Goal: Task Accomplishment & Management: Use online tool/utility

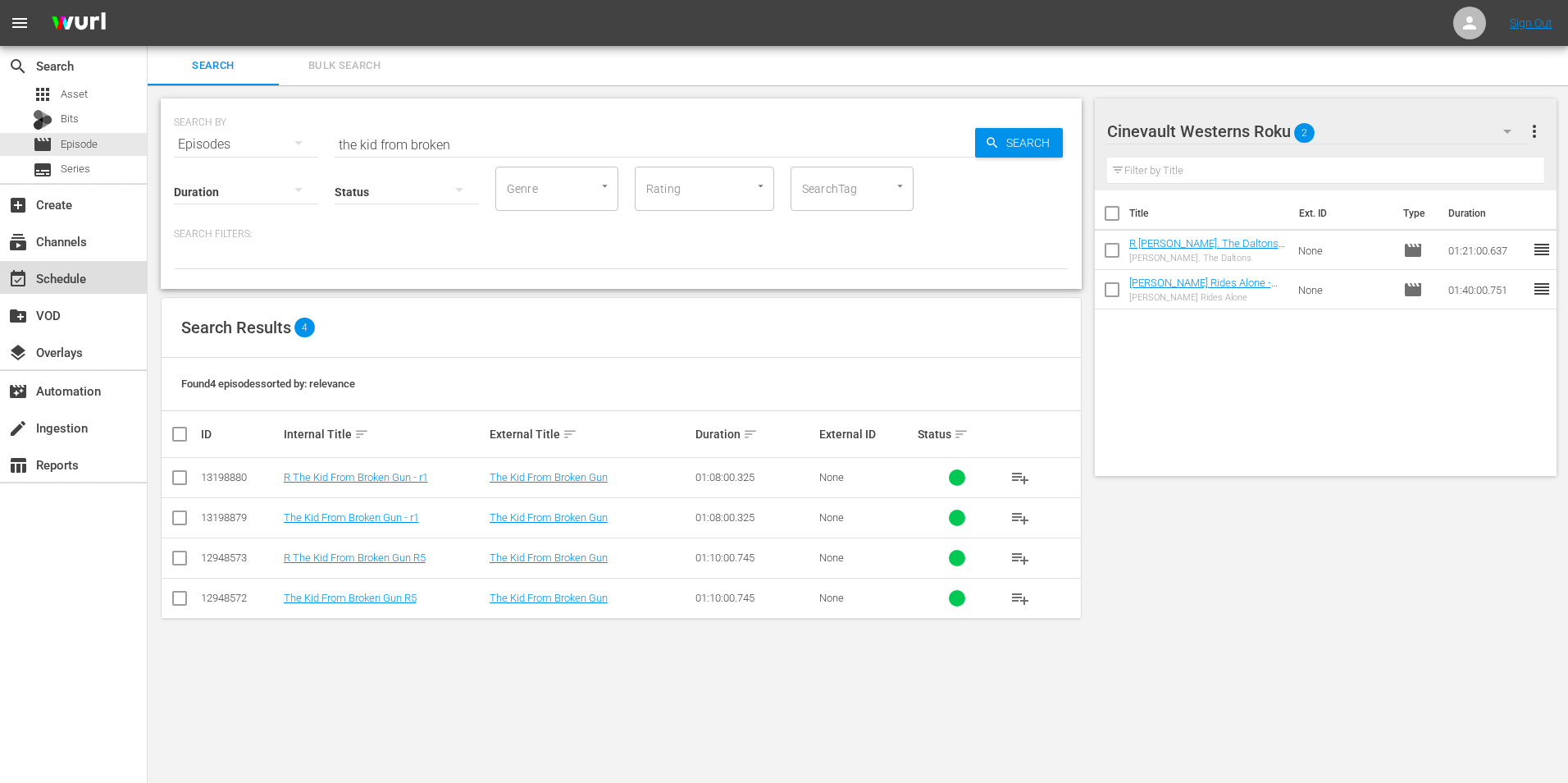
click at [118, 282] on div "event_available Schedule" at bounding box center [73, 277] width 146 height 33
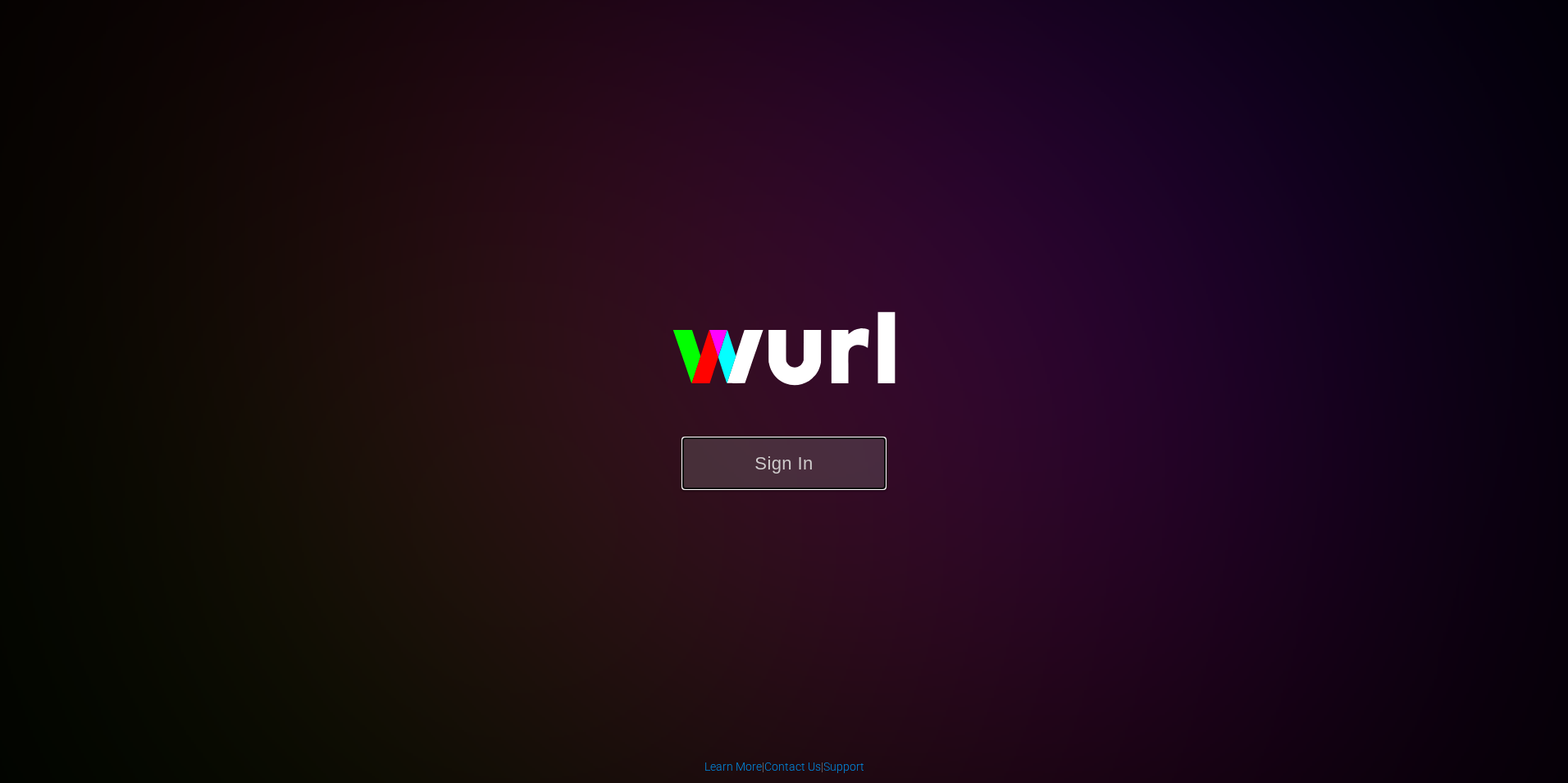
click at [801, 473] on button "Sign In" at bounding box center [784, 462] width 205 height 53
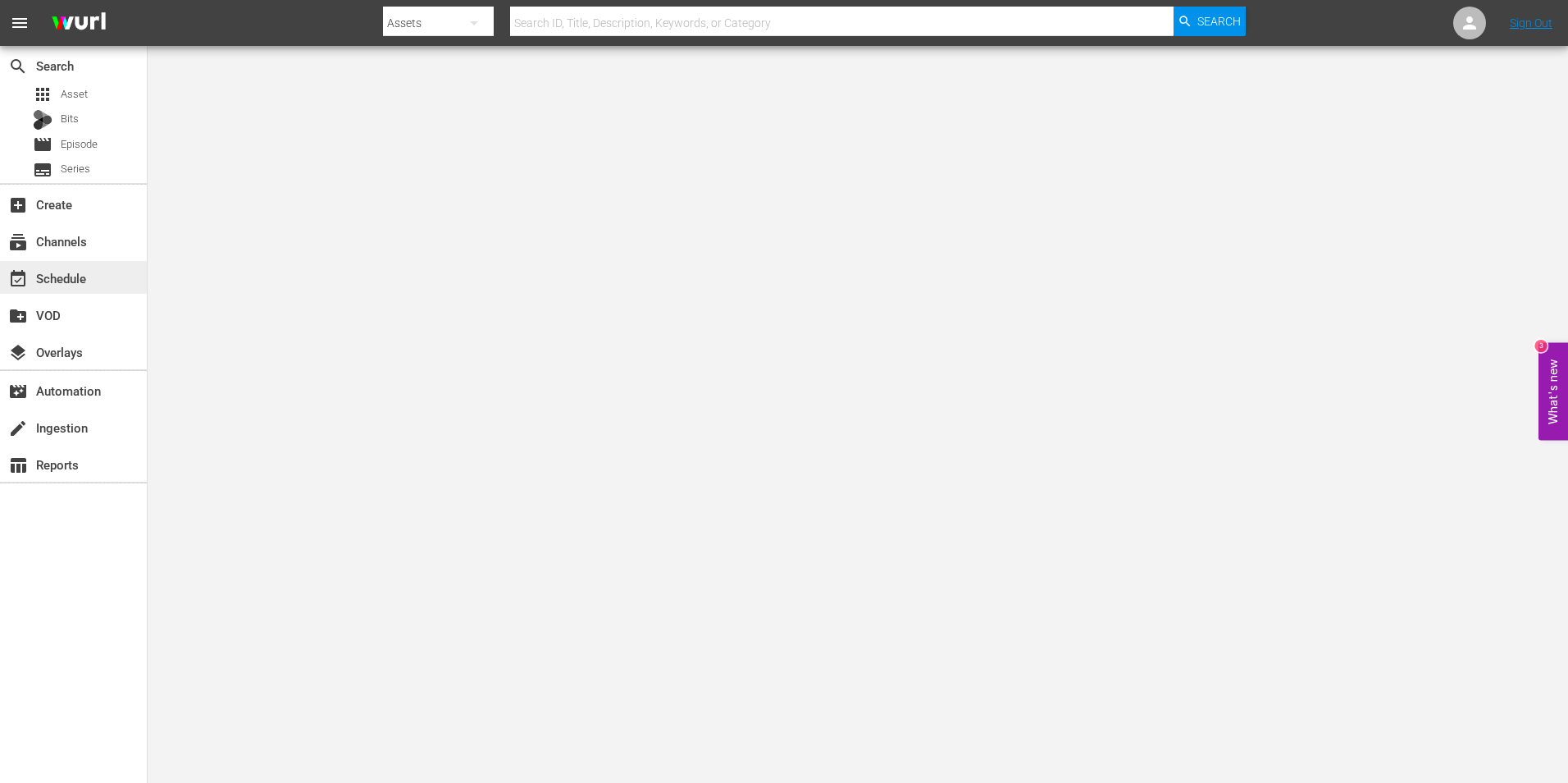
click at [88, 287] on div "event_available Schedule" at bounding box center [73, 277] width 146 height 33
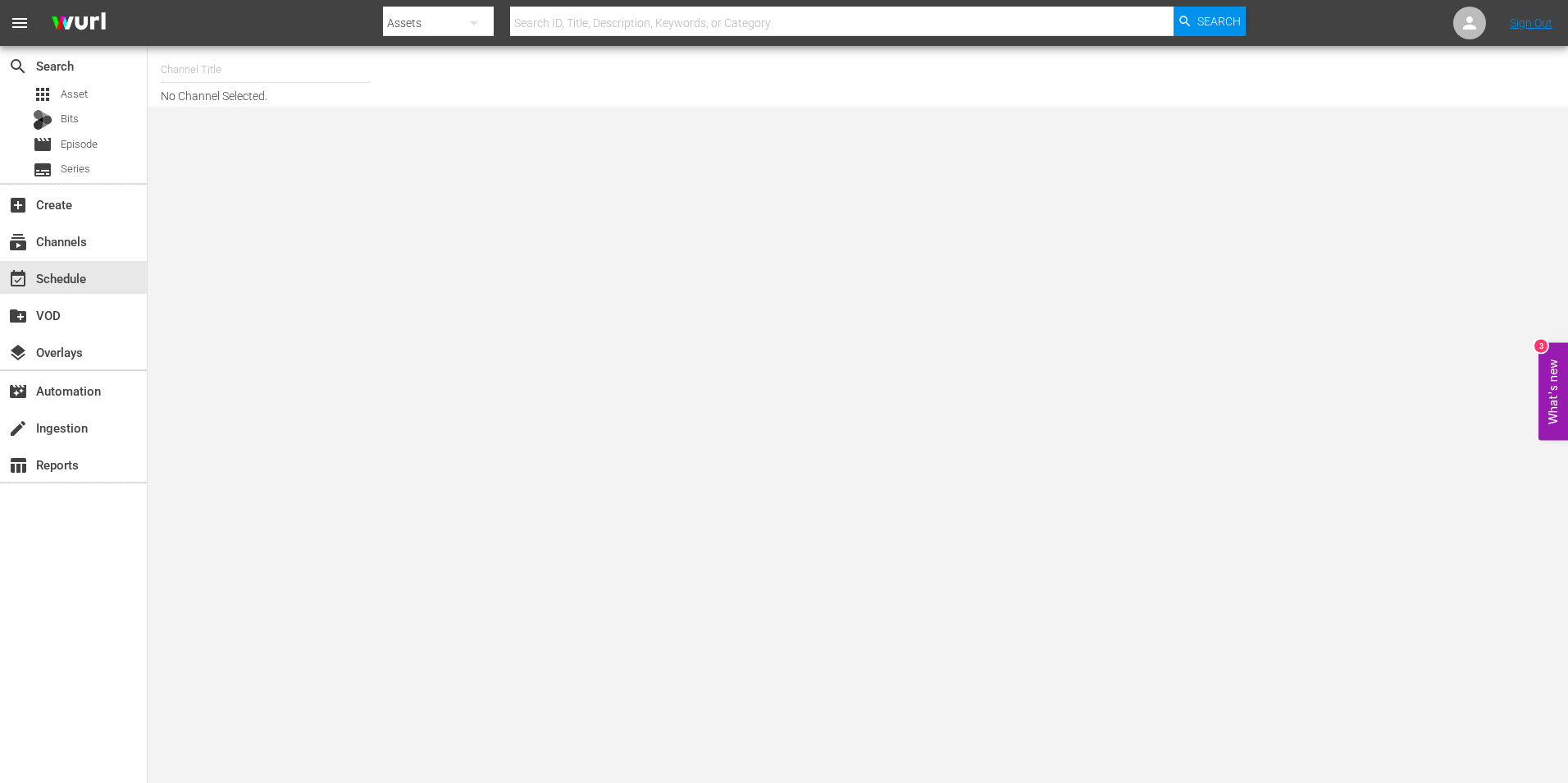
click at [282, 48] on div "menu Search By Assets Search ID, Title, Description, Keywords, or Category Sear…" at bounding box center [784, 53] width 1568 height 107
click at [262, 62] on input "text" at bounding box center [265, 69] width 210 height 40
click at [237, 168] on div "Samsung Cinevault Westerns (690 - gsn_cinevault_westerns_1)" at bounding box center [386, 155] width 425 height 40
type input "Samsung Cinevault Westerns (690 - gsn_cinevault_westerns_1)"
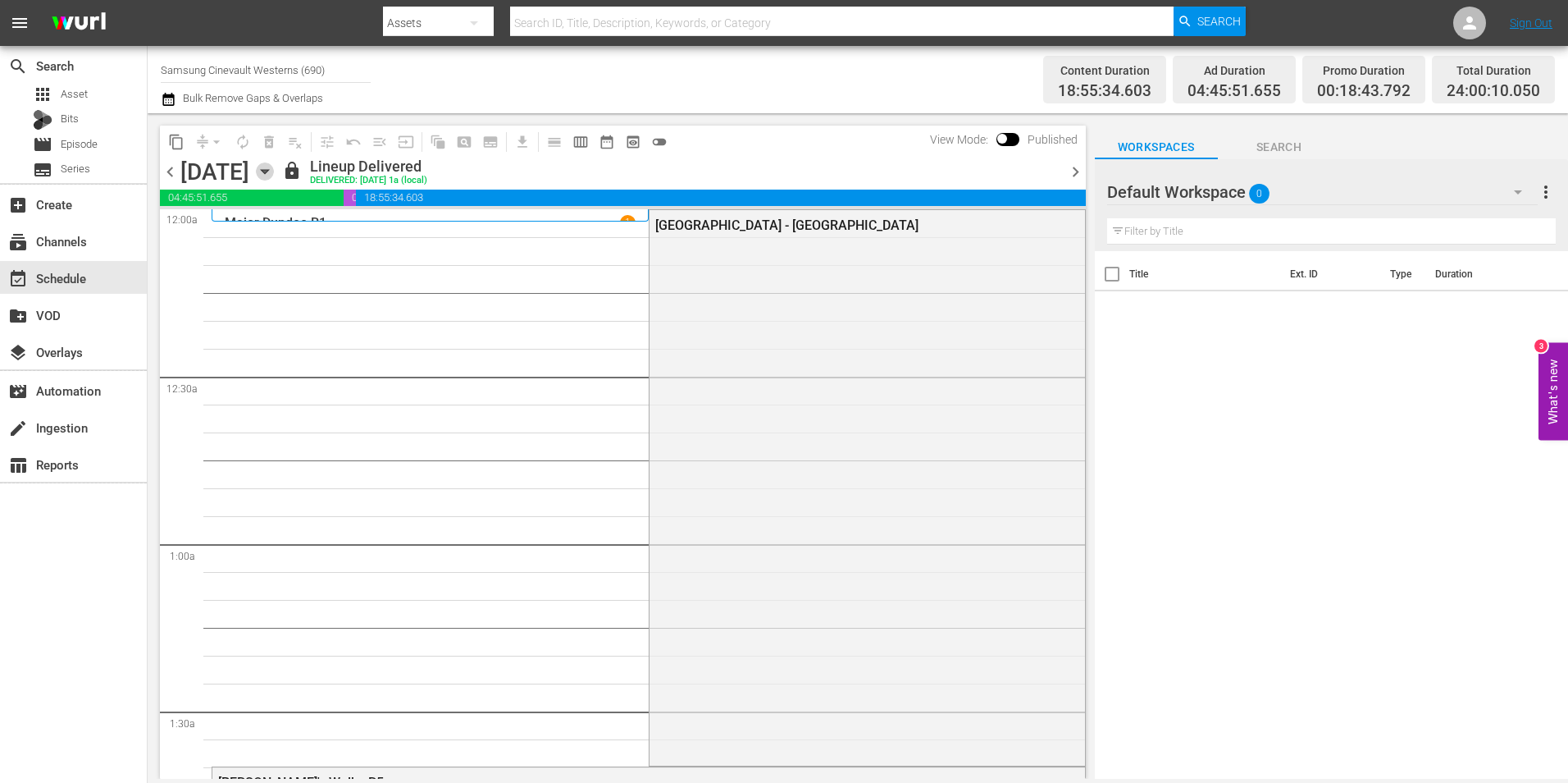
click at [274, 168] on icon "button" at bounding box center [264, 171] width 18 height 18
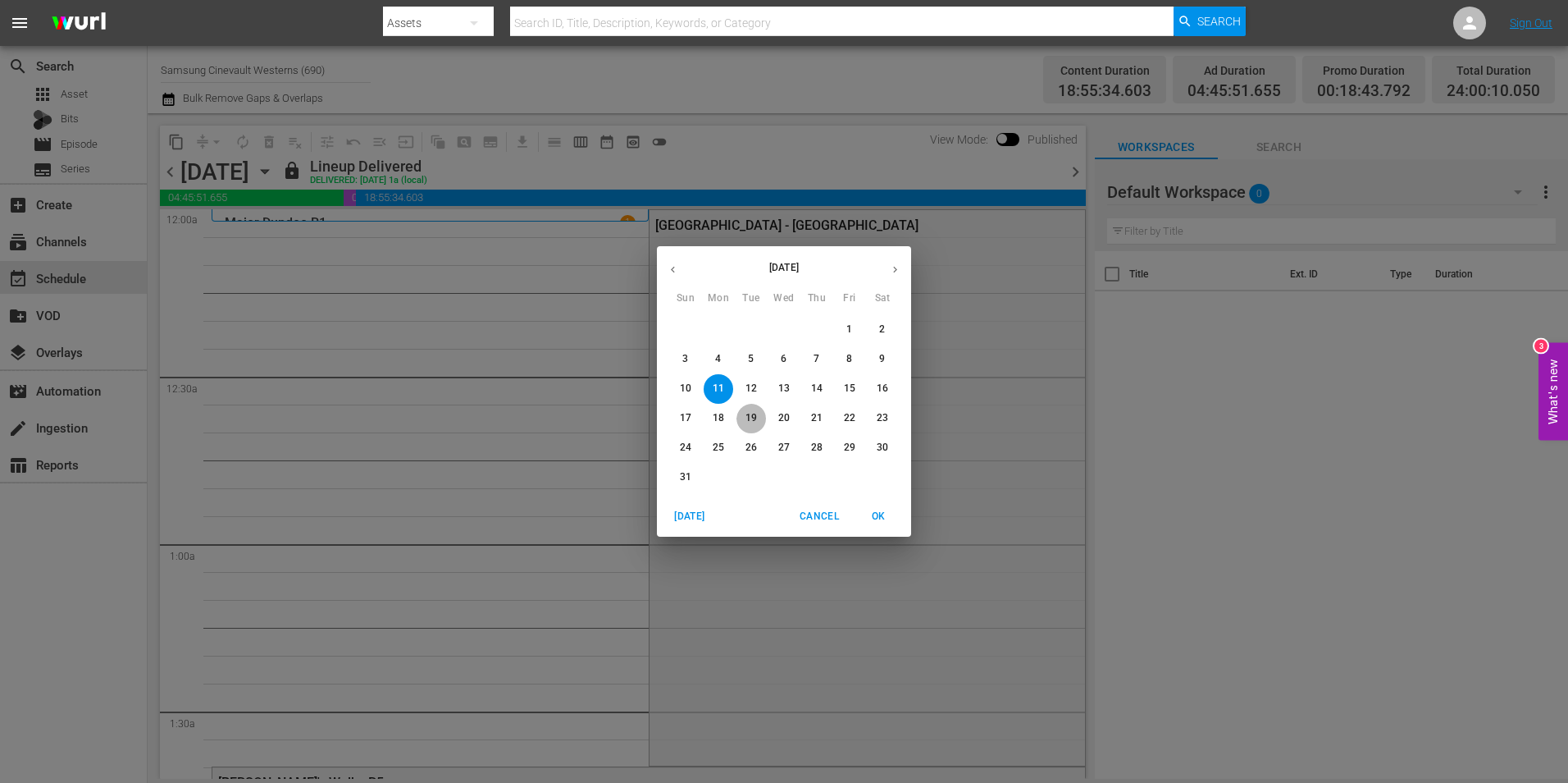
click at [754, 421] on p "19" at bounding box center [752, 418] width 12 height 14
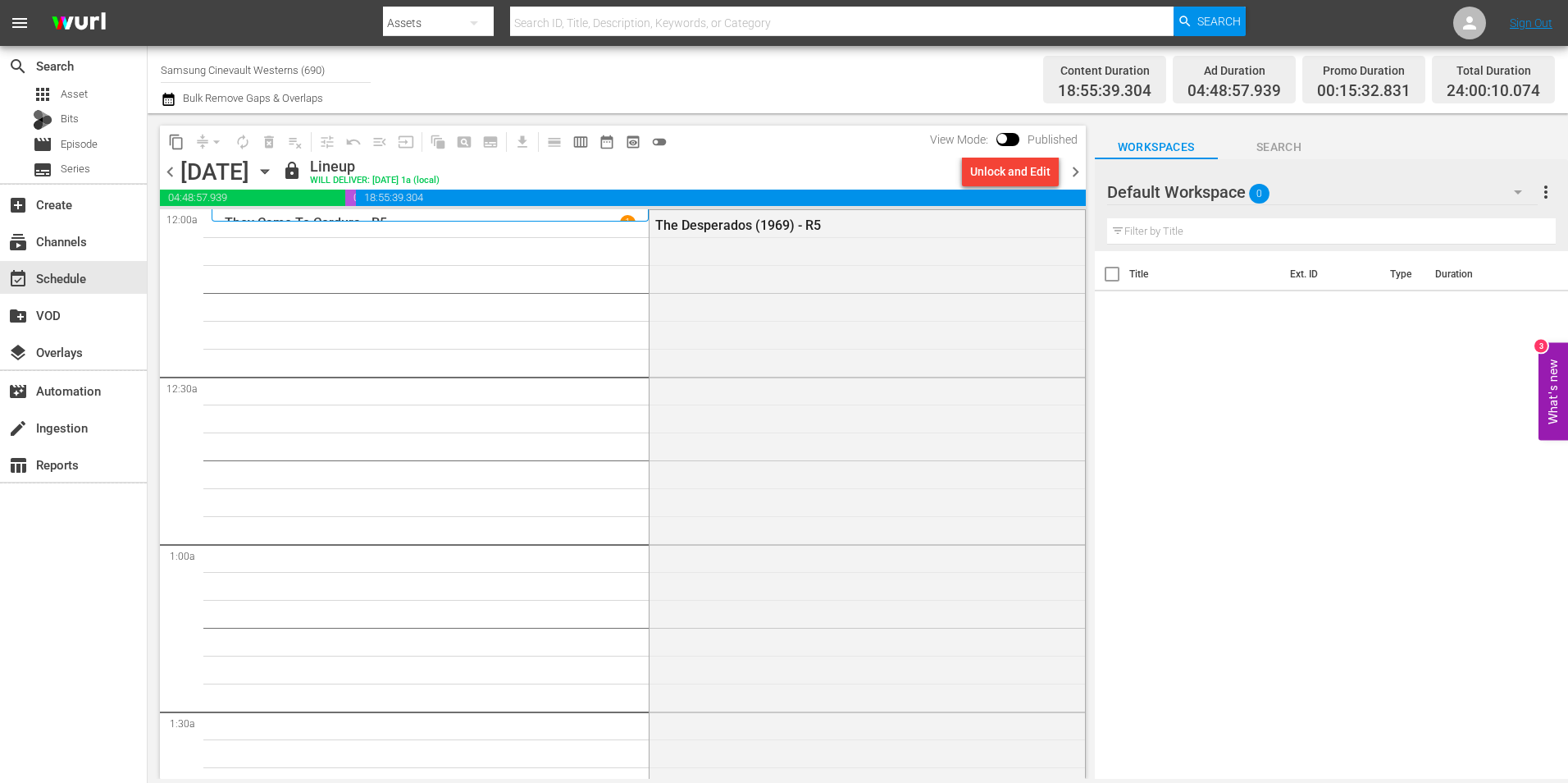
click at [163, 173] on span "chevron_left" at bounding box center [170, 172] width 20 height 20
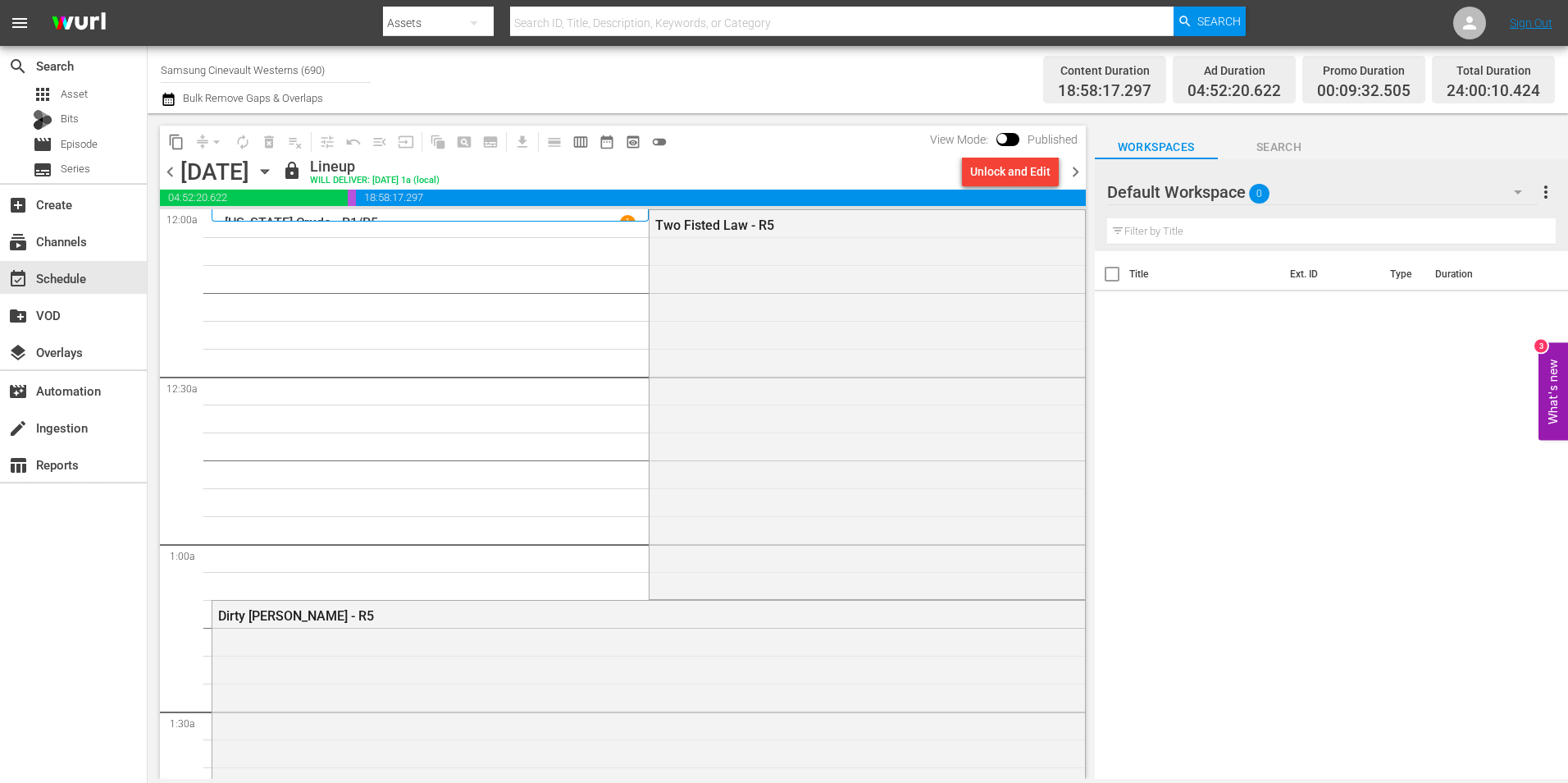
click at [1071, 178] on span "chevron_right" at bounding box center [1076, 172] width 20 height 20
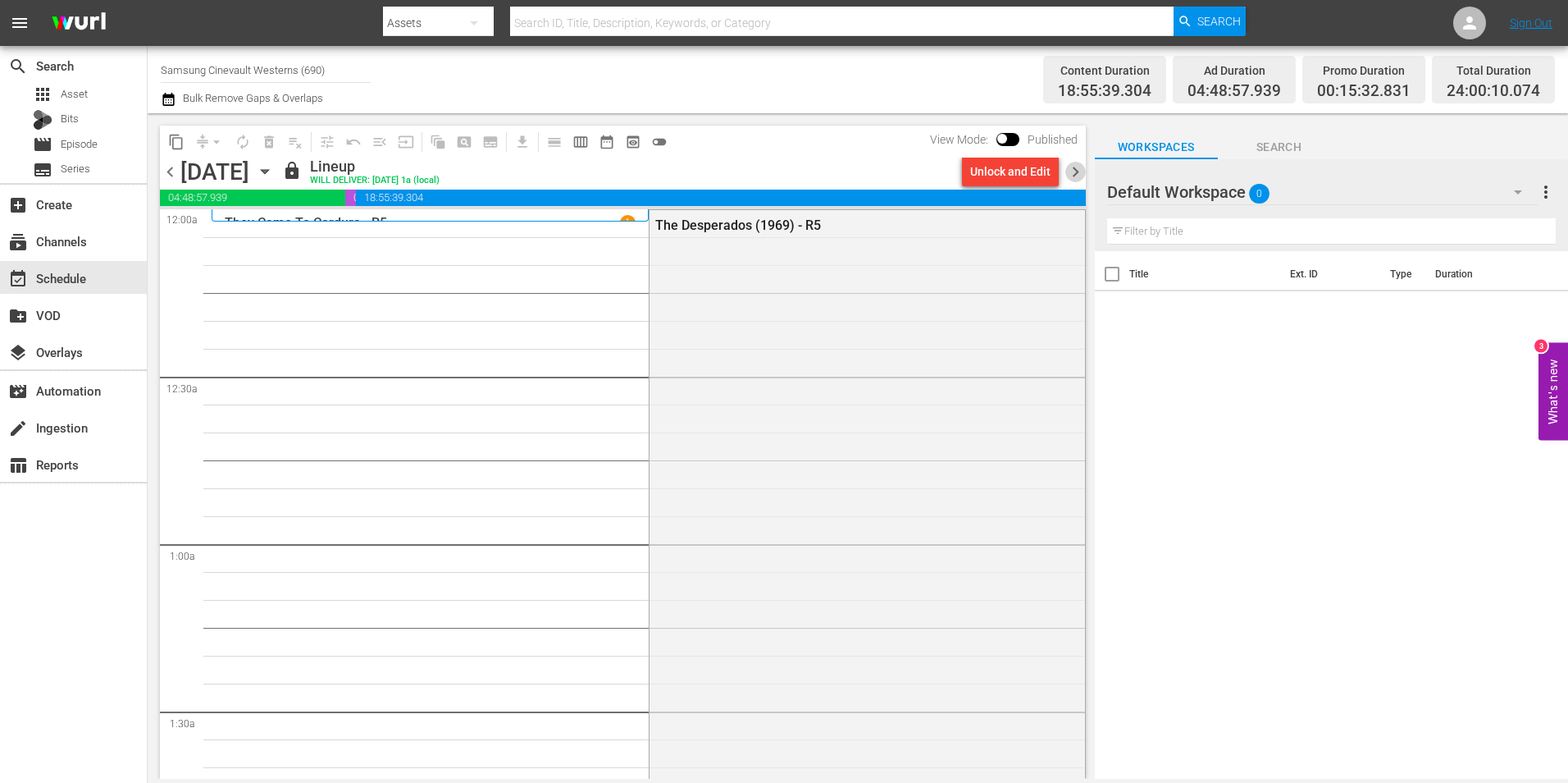
click at [1071, 178] on span "chevron_right" at bounding box center [1076, 172] width 20 height 20
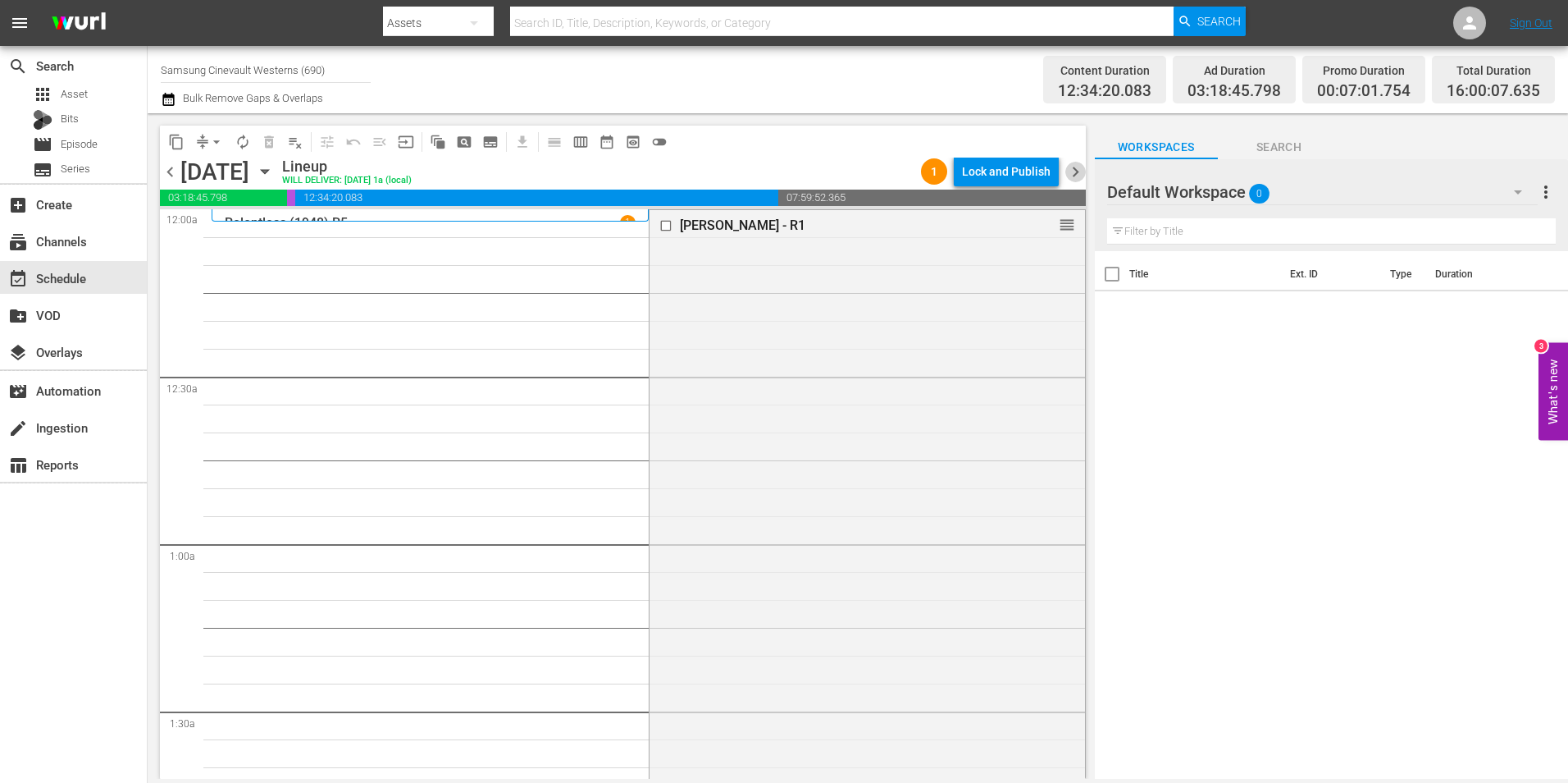
click at [1073, 167] on span "chevron_right" at bounding box center [1076, 172] width 20 height 20
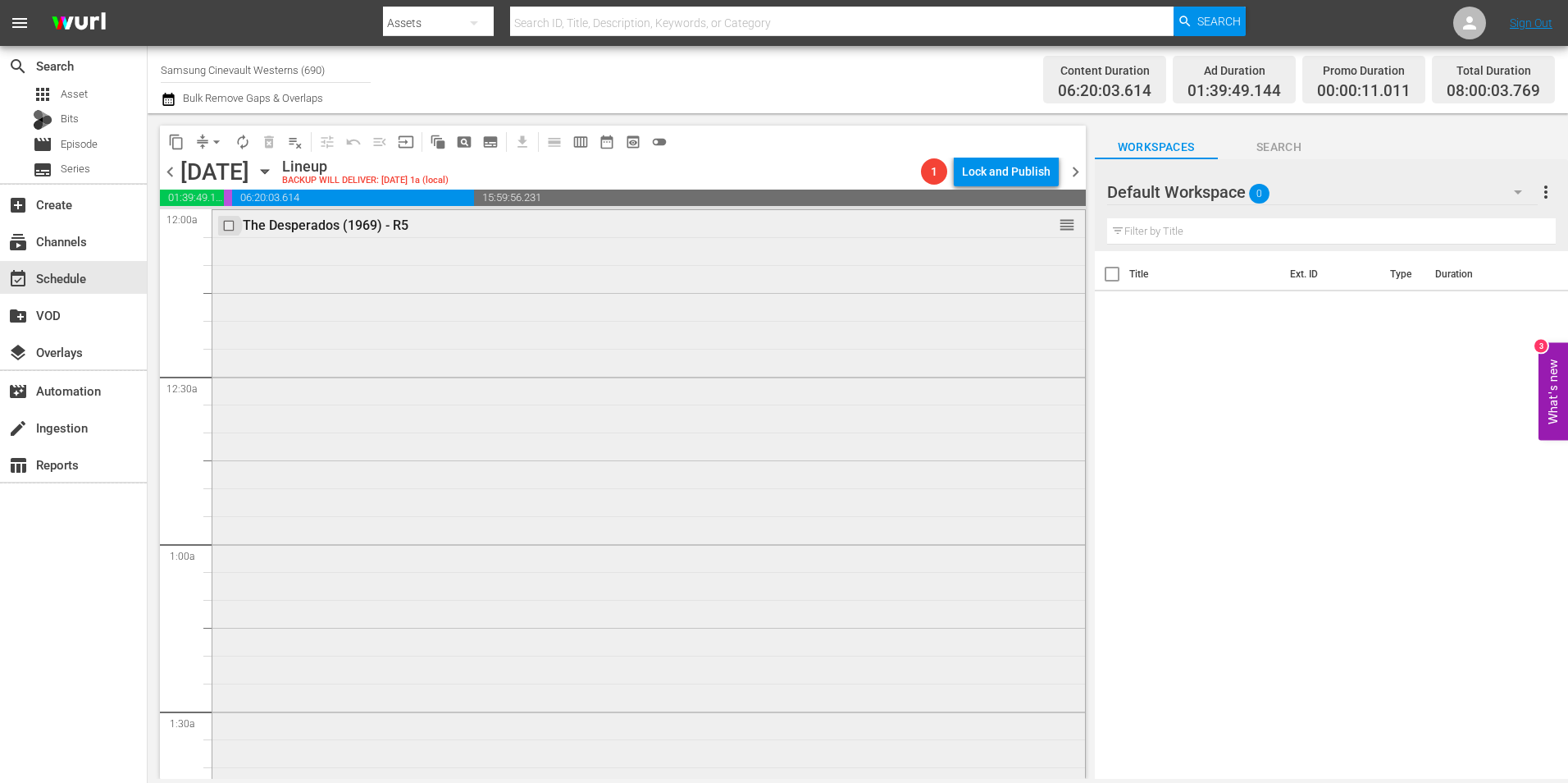
click at [229, 226] on input "checkbox" at bounding box center [231, 225] width 17 height 14
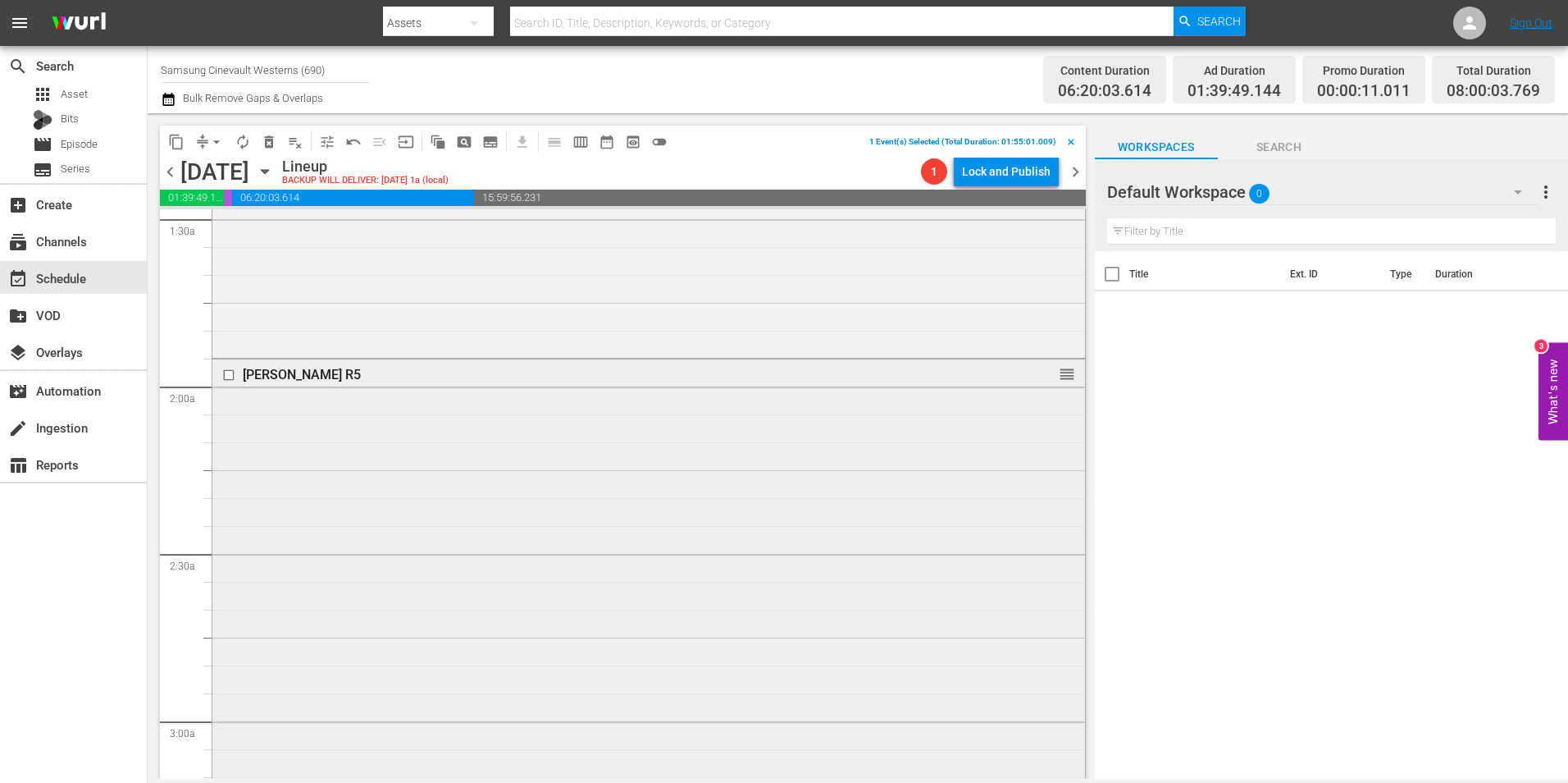
click at [228, 378] on input "checkbox" at bounding box center [231, 376] width 17 height 14
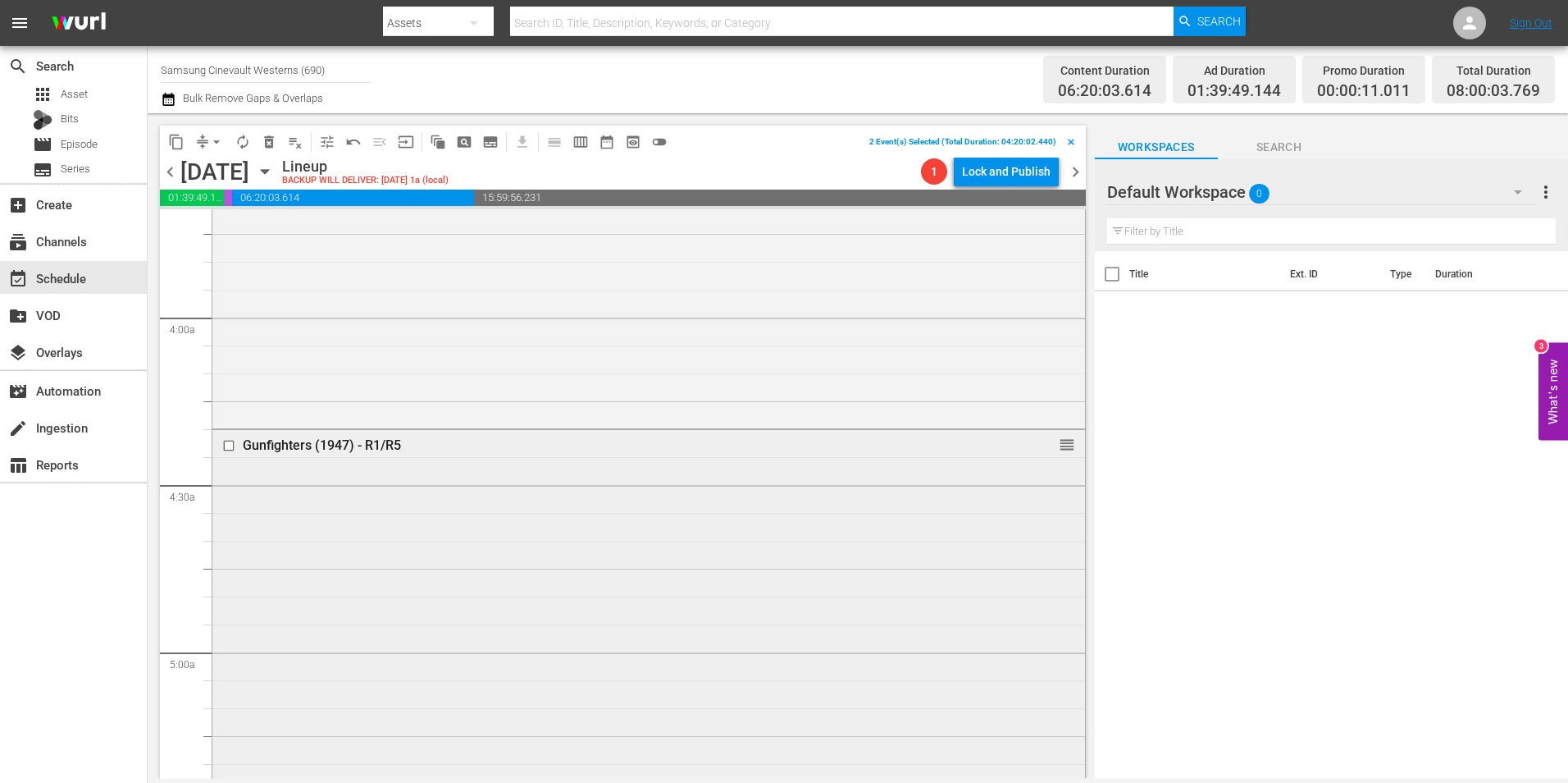
click at [231, 447] on input "checkbox" at bounding box center [231, 445] width 17 height 14
click at [229, 404] on input "checkbox" at bounding box center [231, 403] width 17 height 14
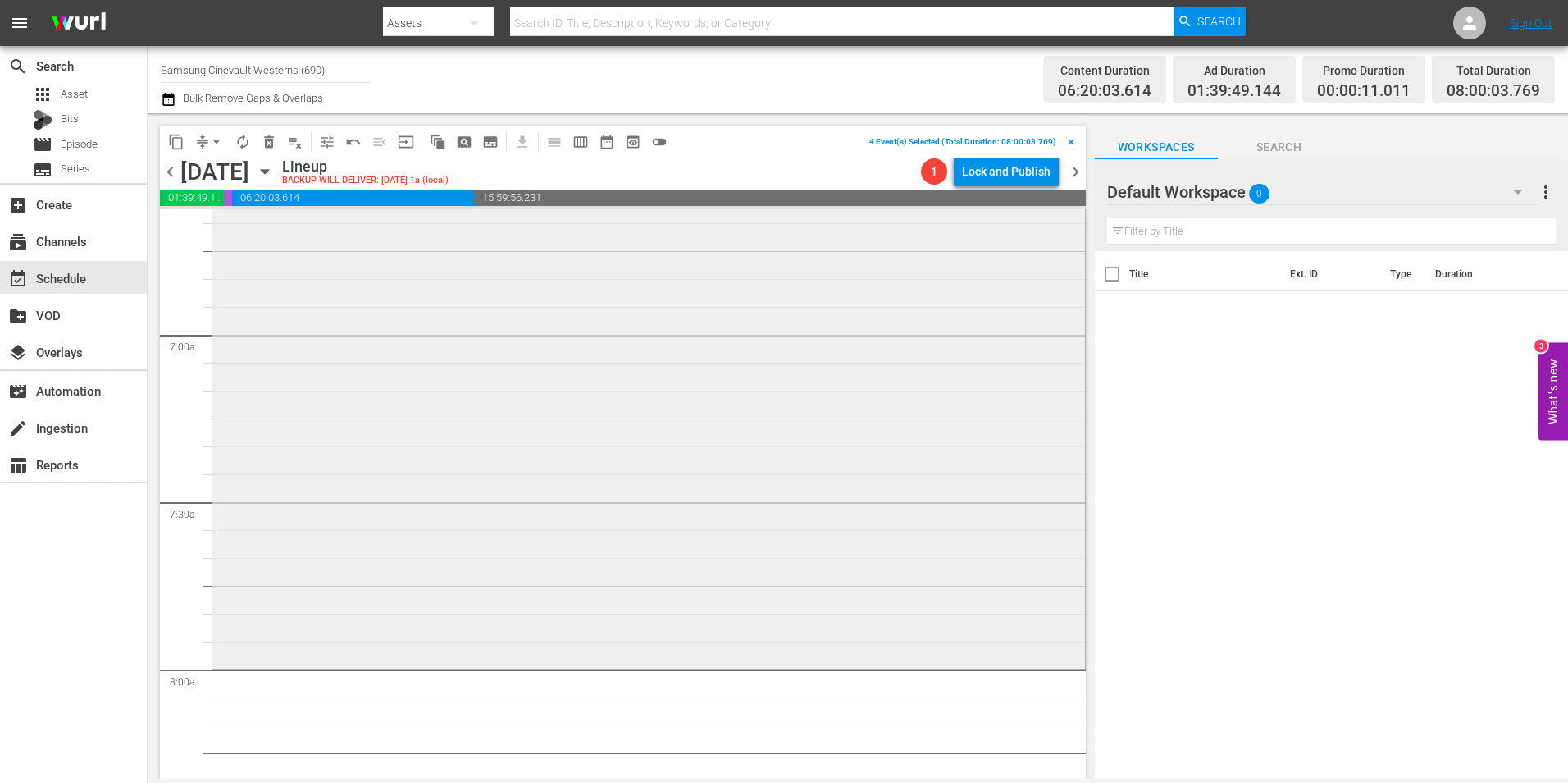
scroll to position [2297, 0]
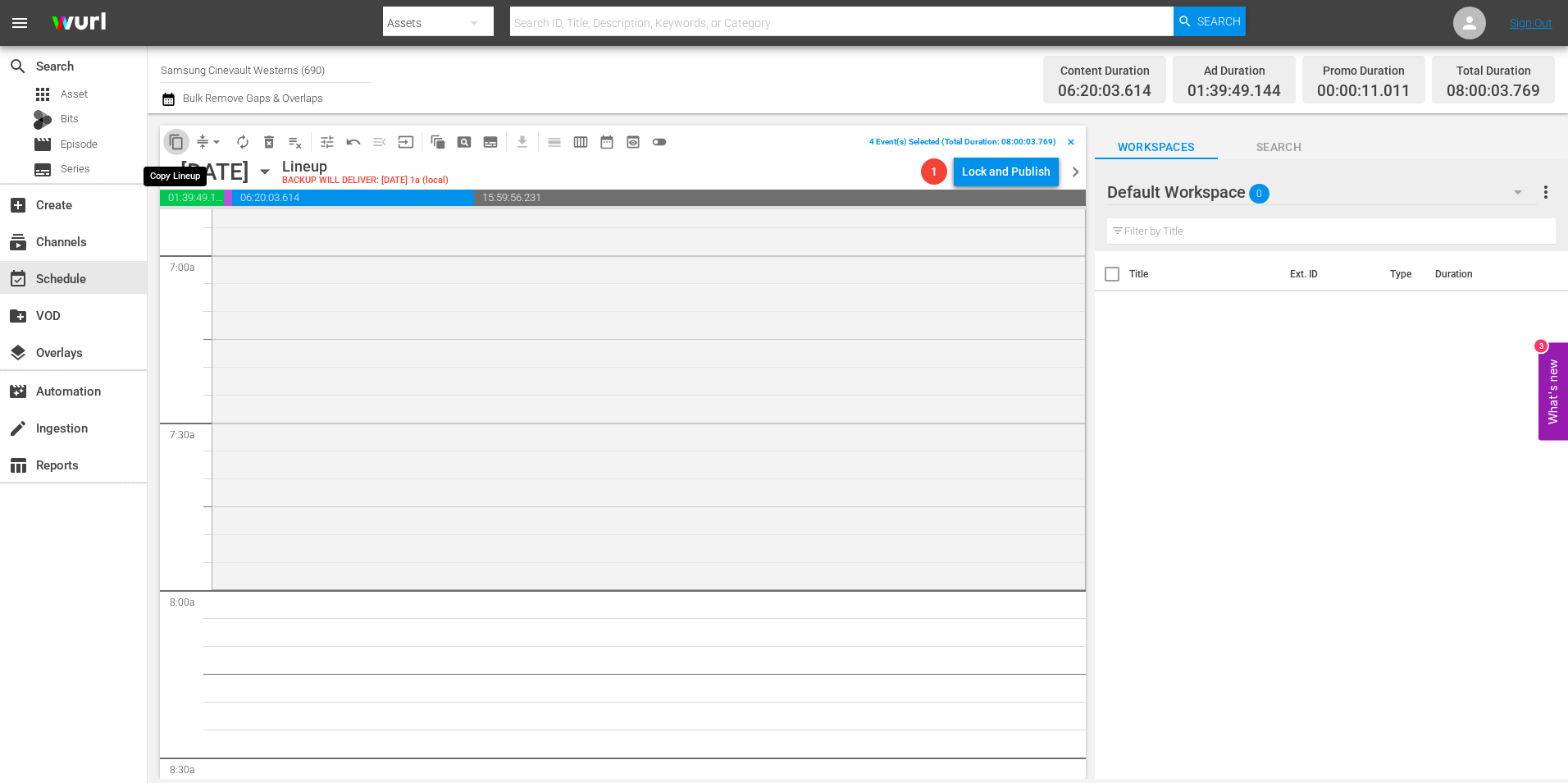
click at [169, 140] on span "content_copy" at bounding box center [176, 141] width 16 height 16
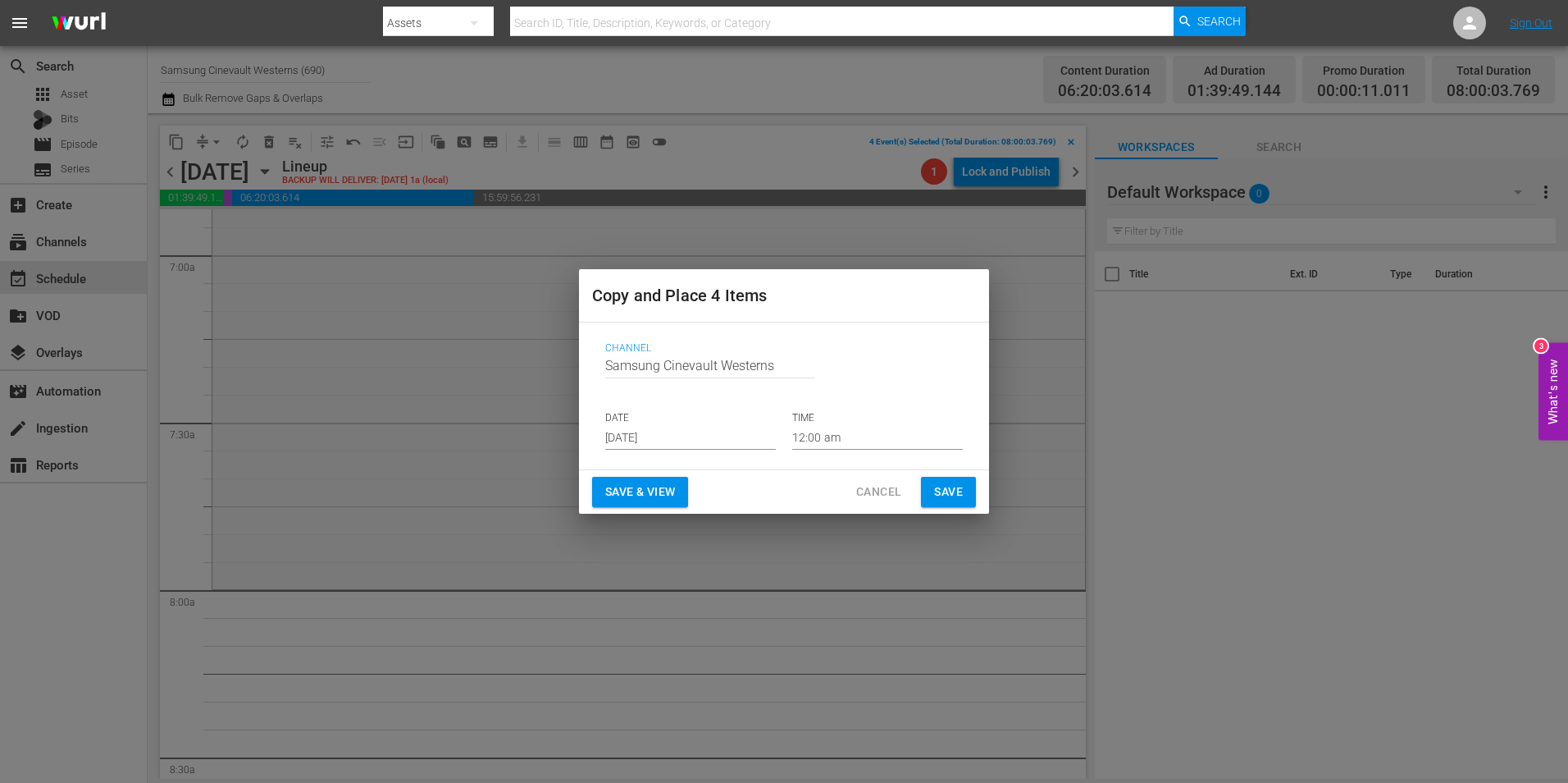
click at [695, 442] on input "[DATE]" at bounding box center [690, 437] width 171 height 24
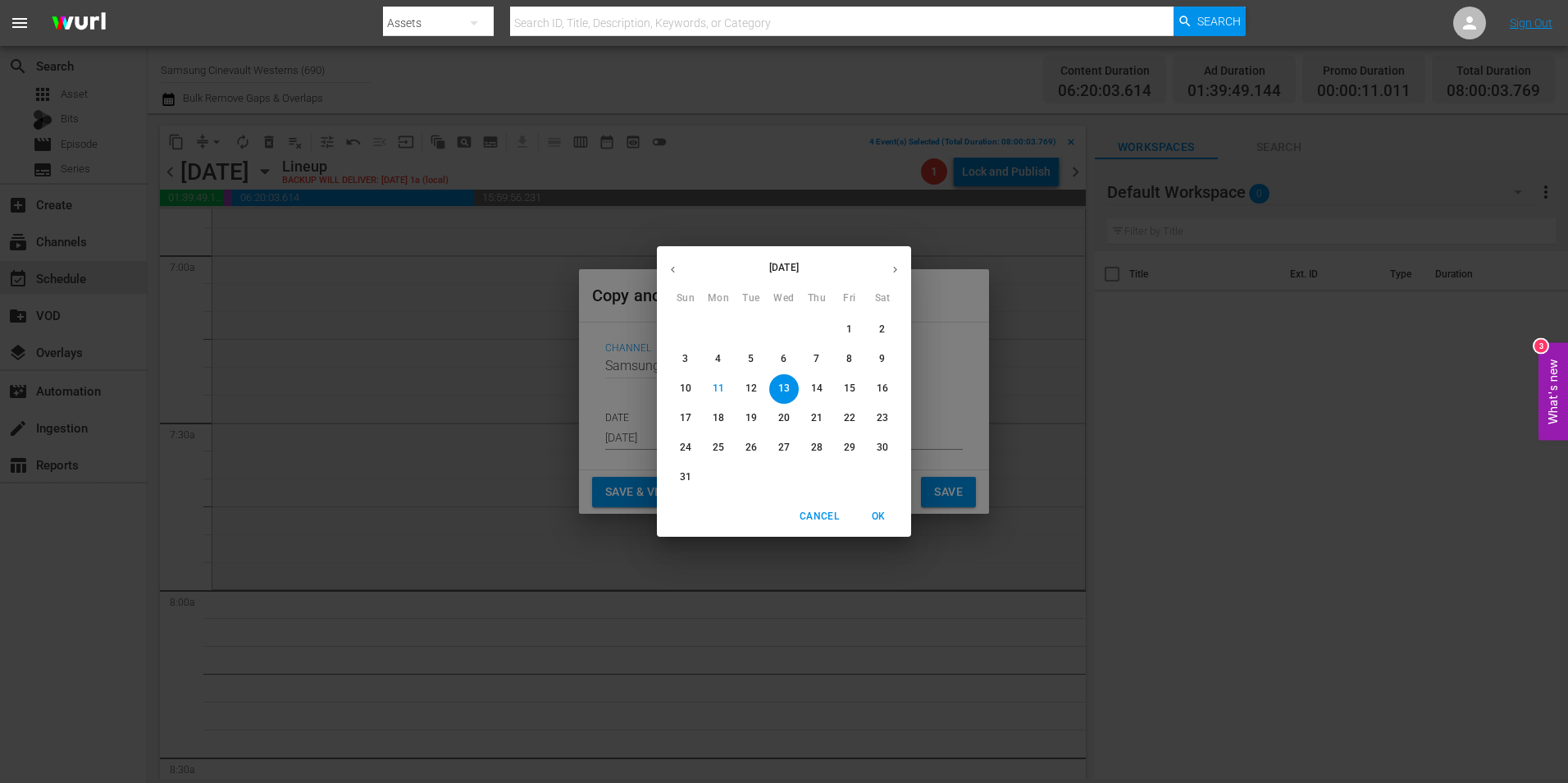
click at [845, 413] on p "22" at bounding box center [850, 418] width 12 height 14
type input "Aug 22nd 2025"
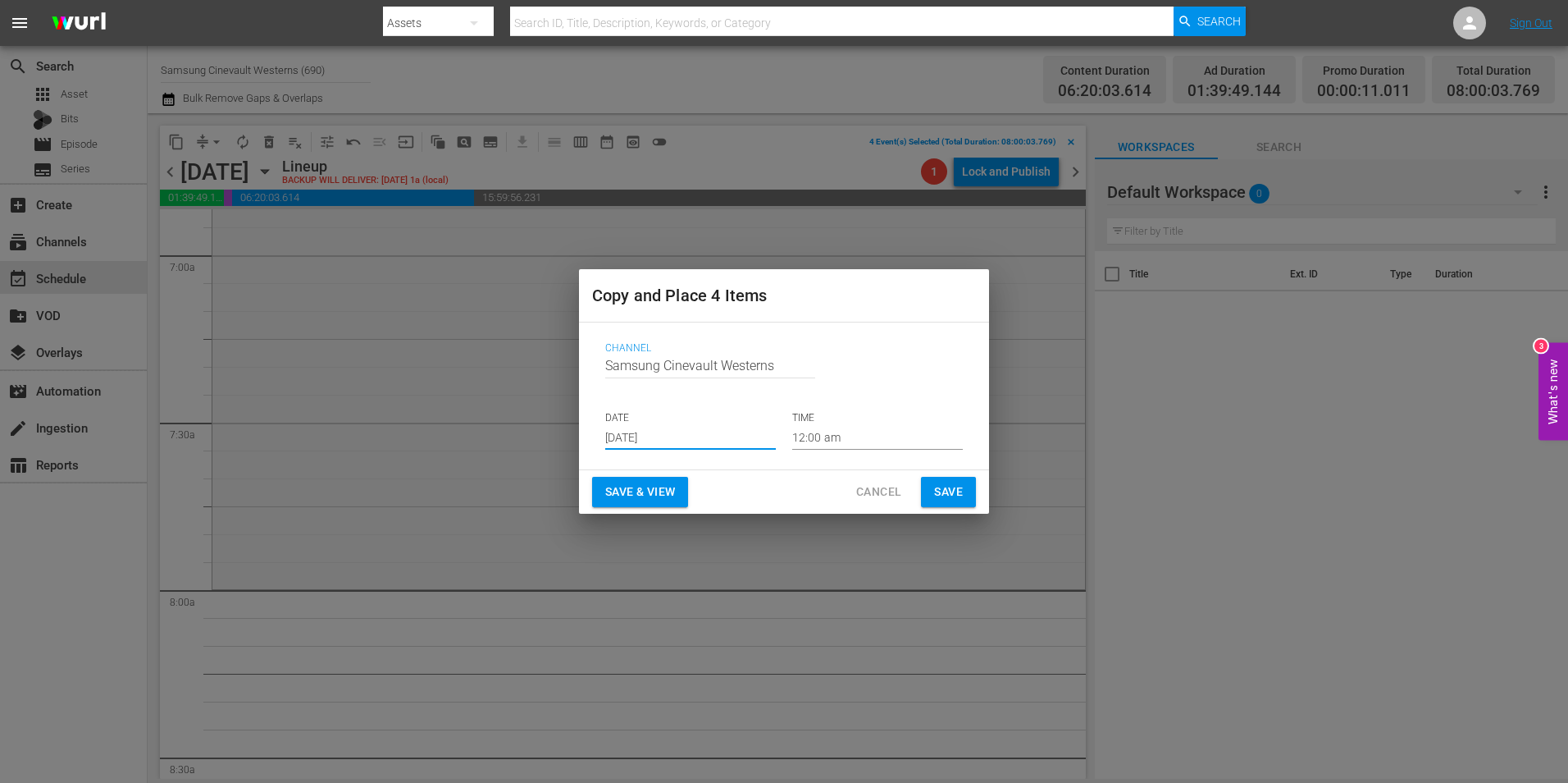
click at [811, 439] on input "12:00 am" at bounding box center [877, 437] width 171 height 24
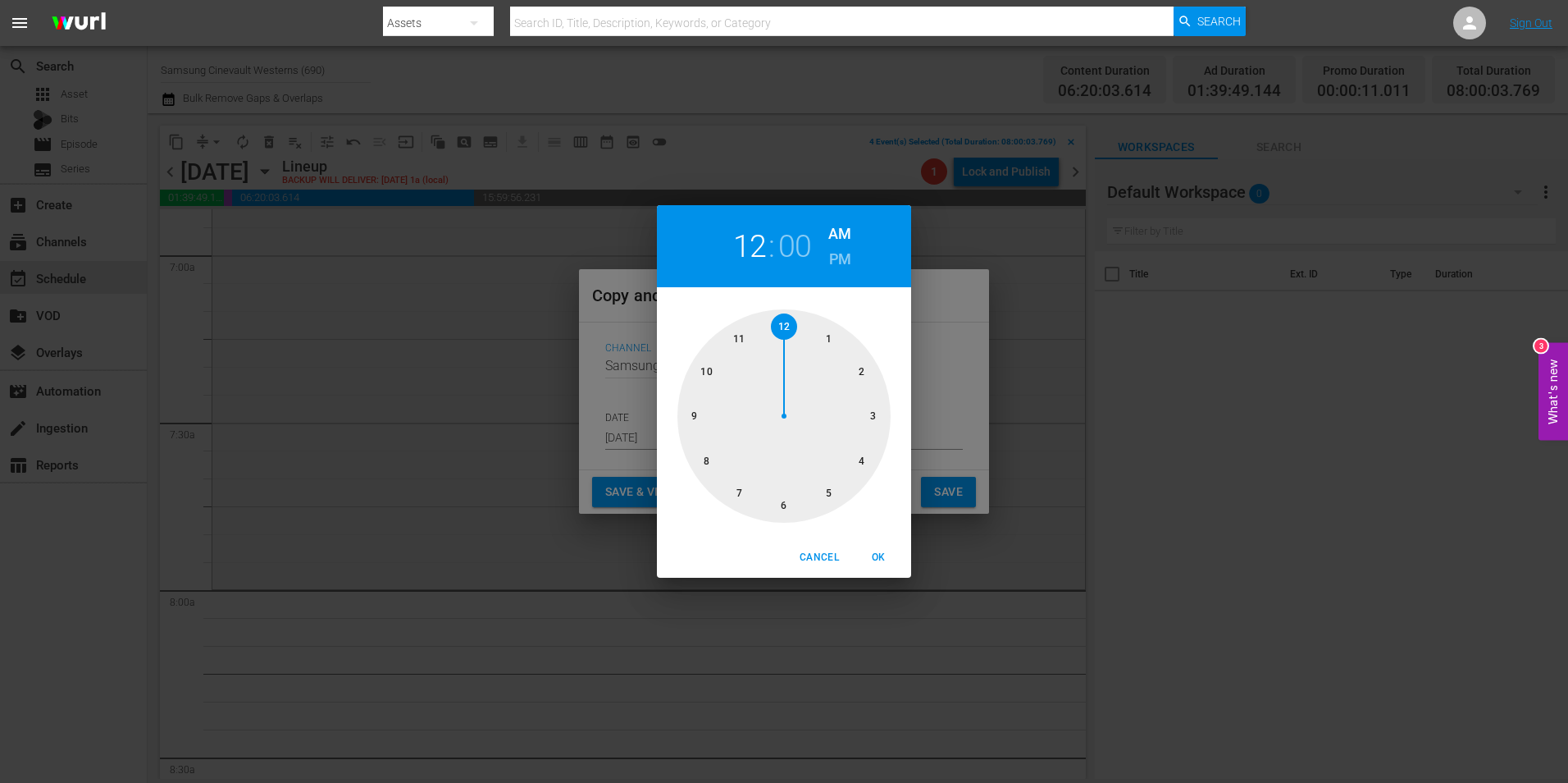
click at [704, 466] on div at bounding box center [784, 415] width 213 height 213
click at [883, 562] on span "OK" at bounding box center [878, 557] width 40 height 17
type input "08:00 am"
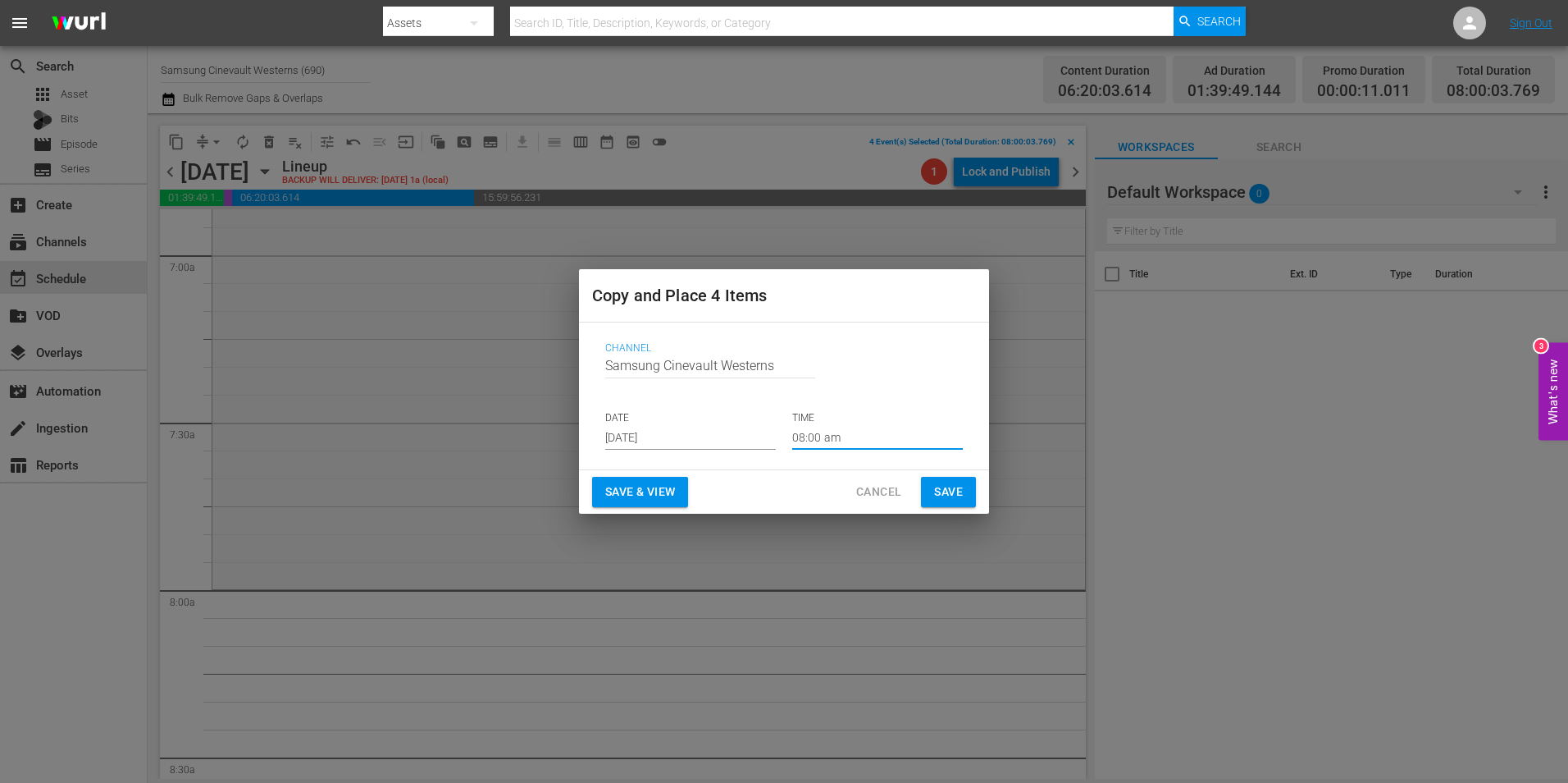
click at [949, 489] on span "Save" at bounding box center [949, 492] width 29 height 20
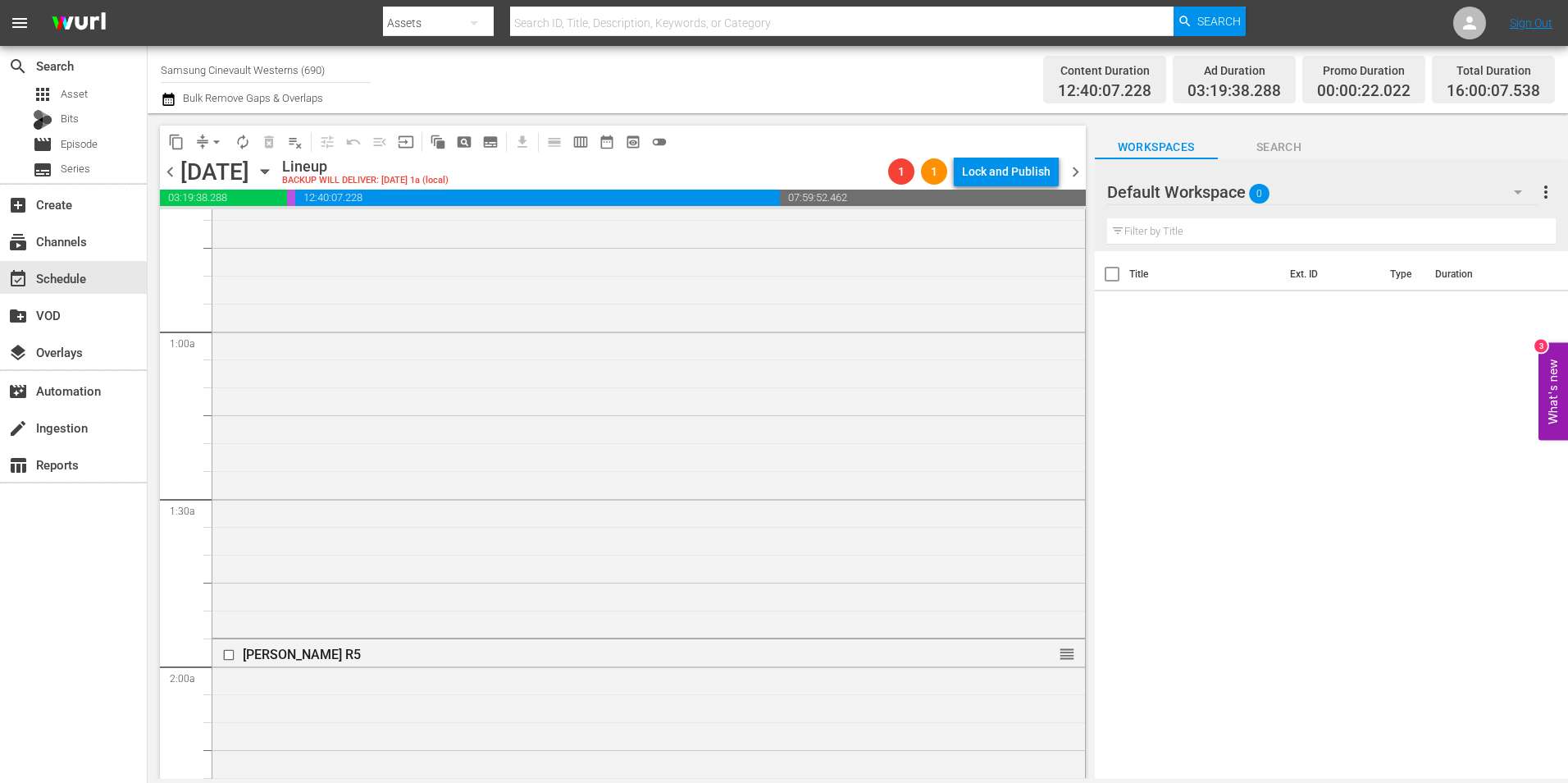
scroll to position [0, 0]
click at [226, 224] on input "checkbox" at bounding box center [231, 225] width 17 height 14
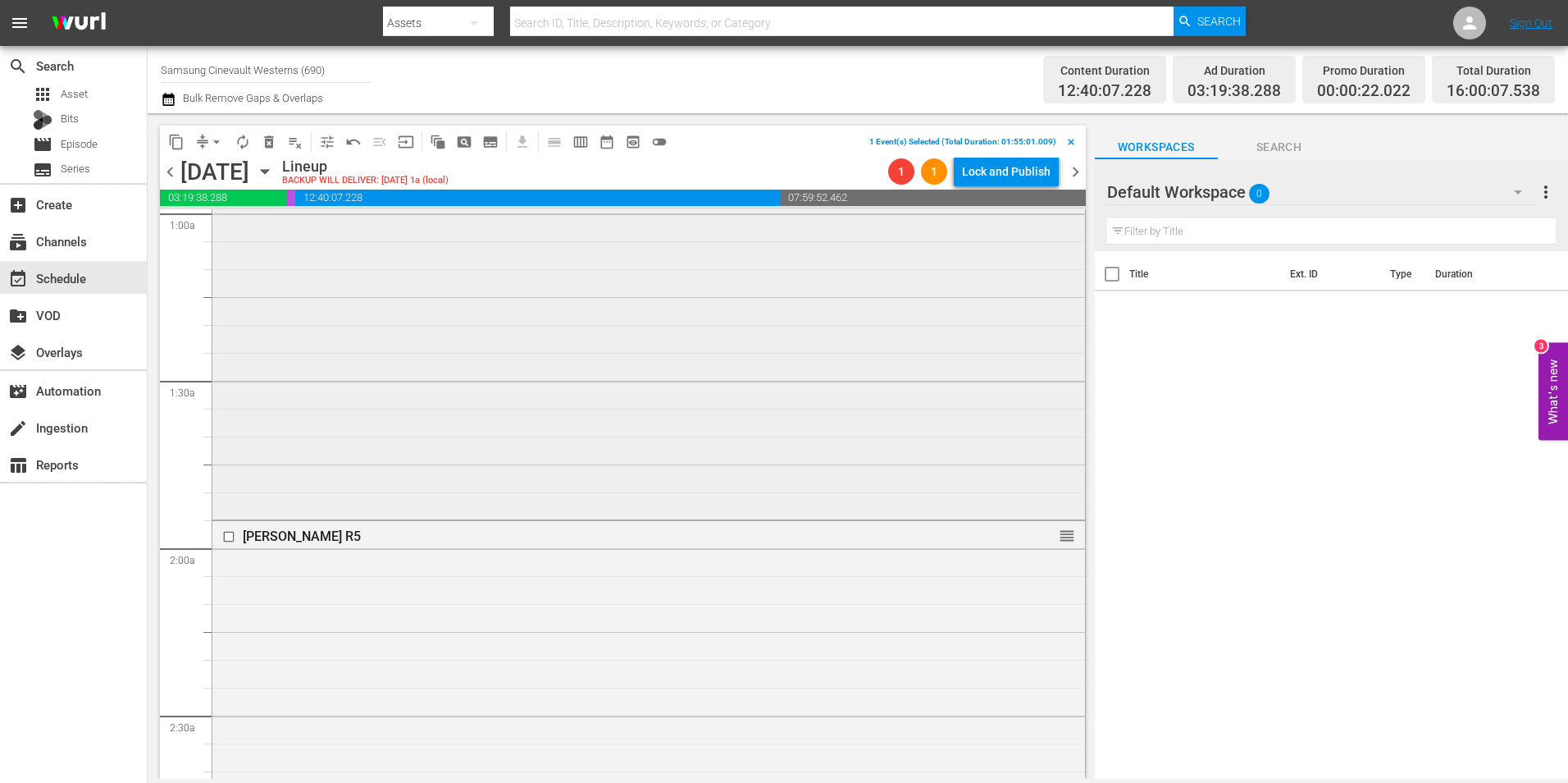
scroll to position [493, 0]
click at [230, 372] on input "checkbox" at bounding box center [231, 376] width 17 height 14
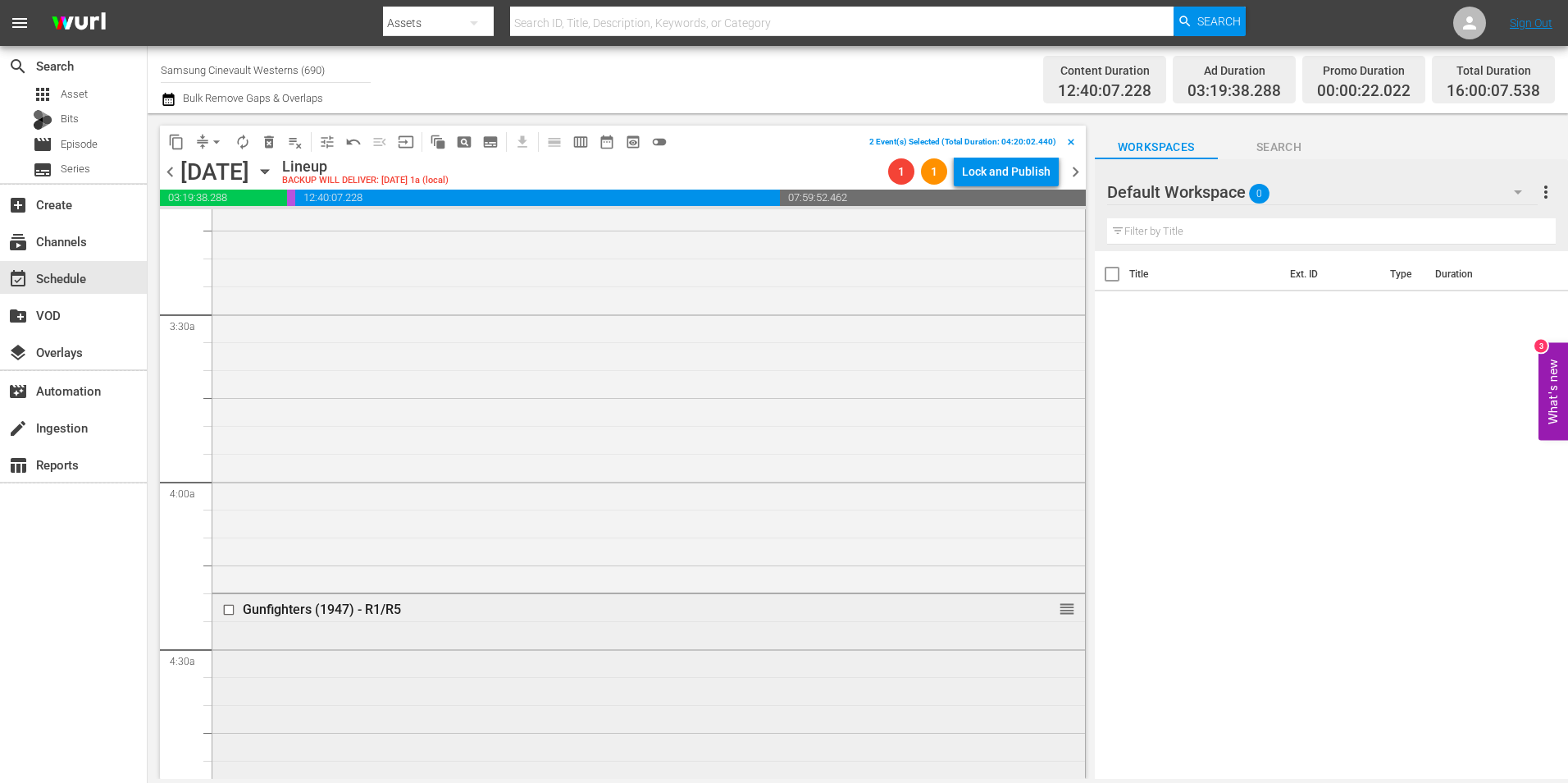
click at [227, 614] on input "checkbox" at bounding box center [231, 610] width 17 height 14
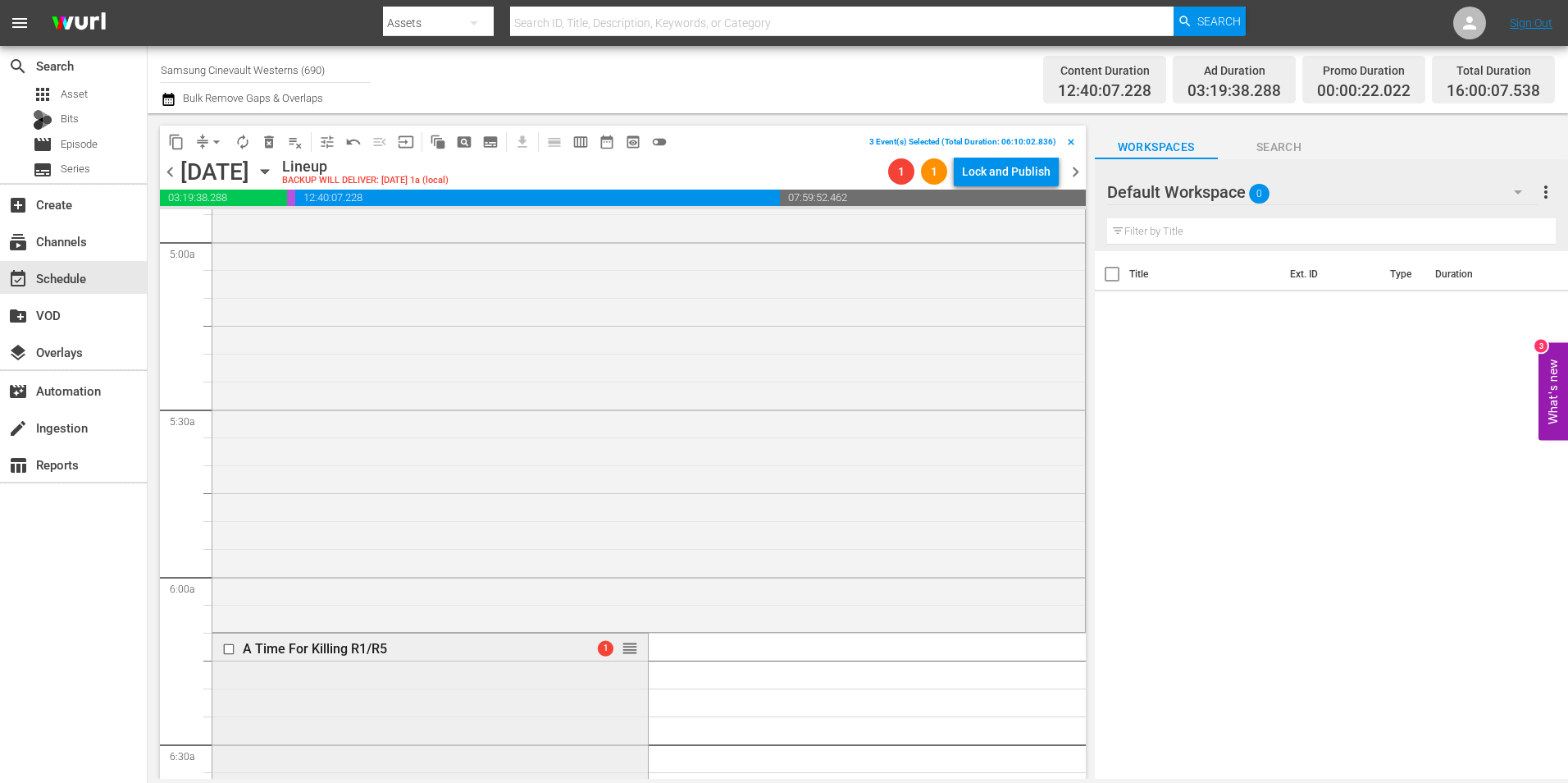
click at [234, 649] on input "checkbox" at bounding box center [231, 649] width 17 height 14
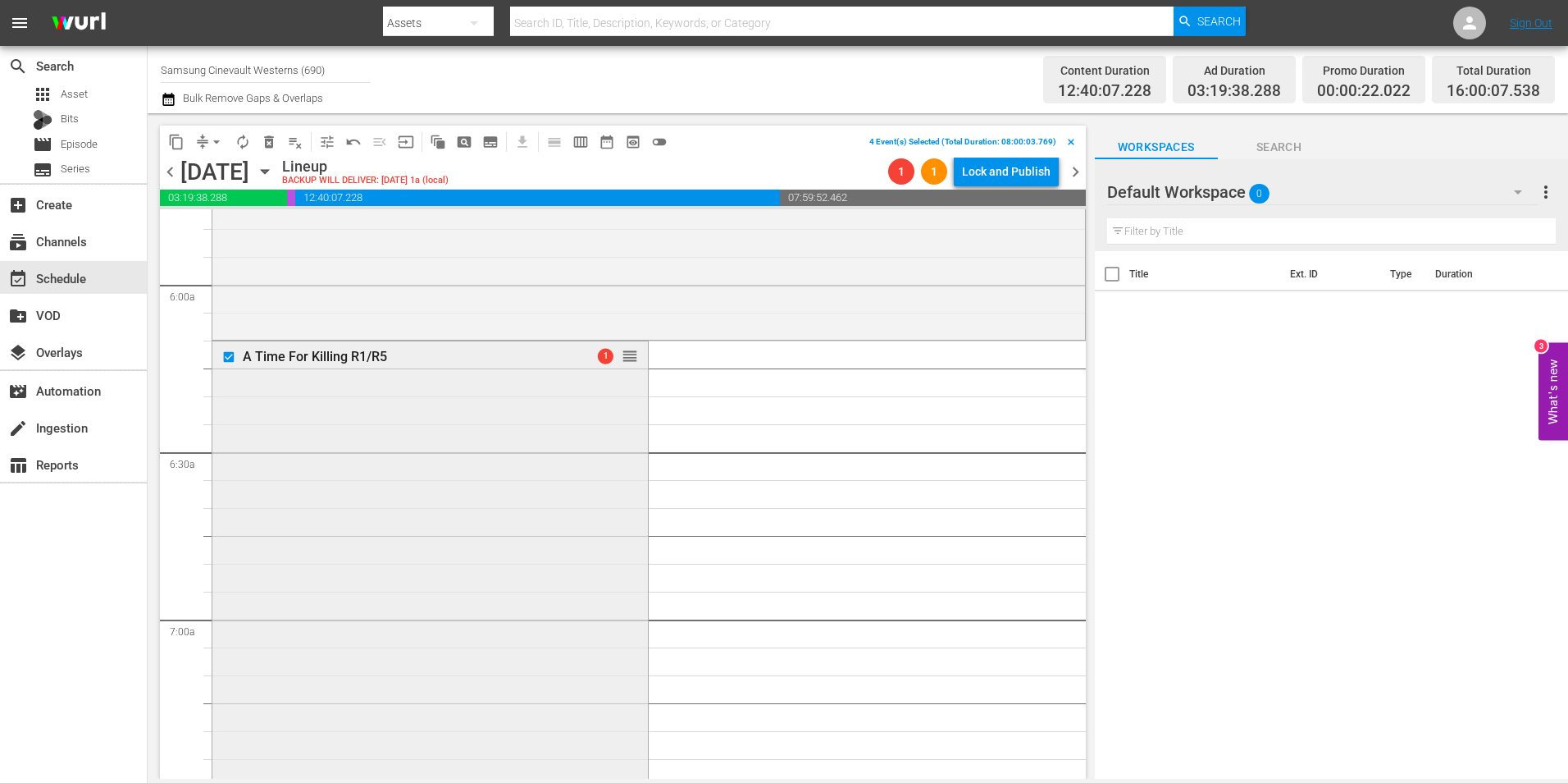
scroll to position [2215, 0]
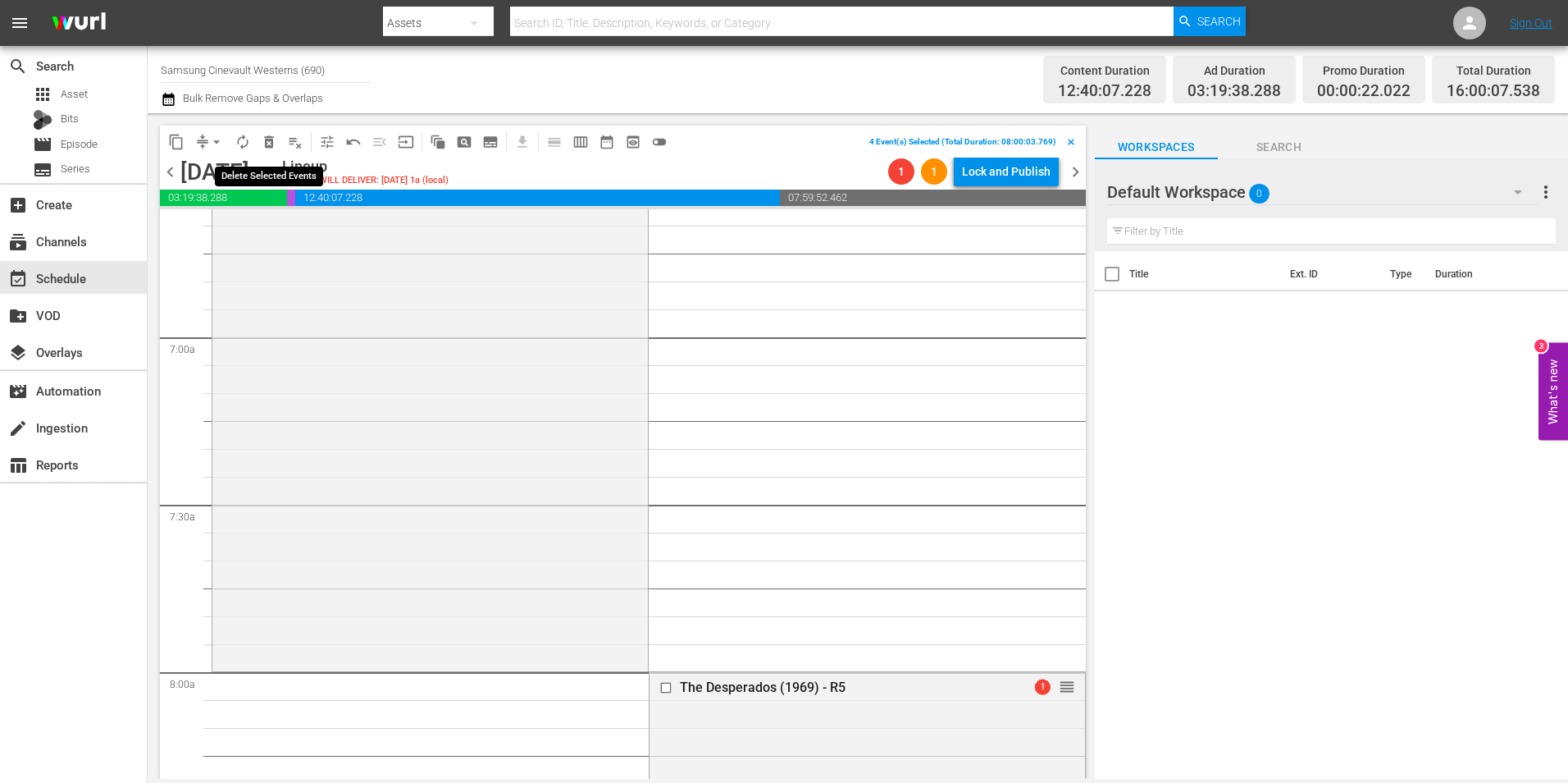
click at [270, 151] on button "delete_forever_outlined" at bounding box center [268, 141] width 26 height 26
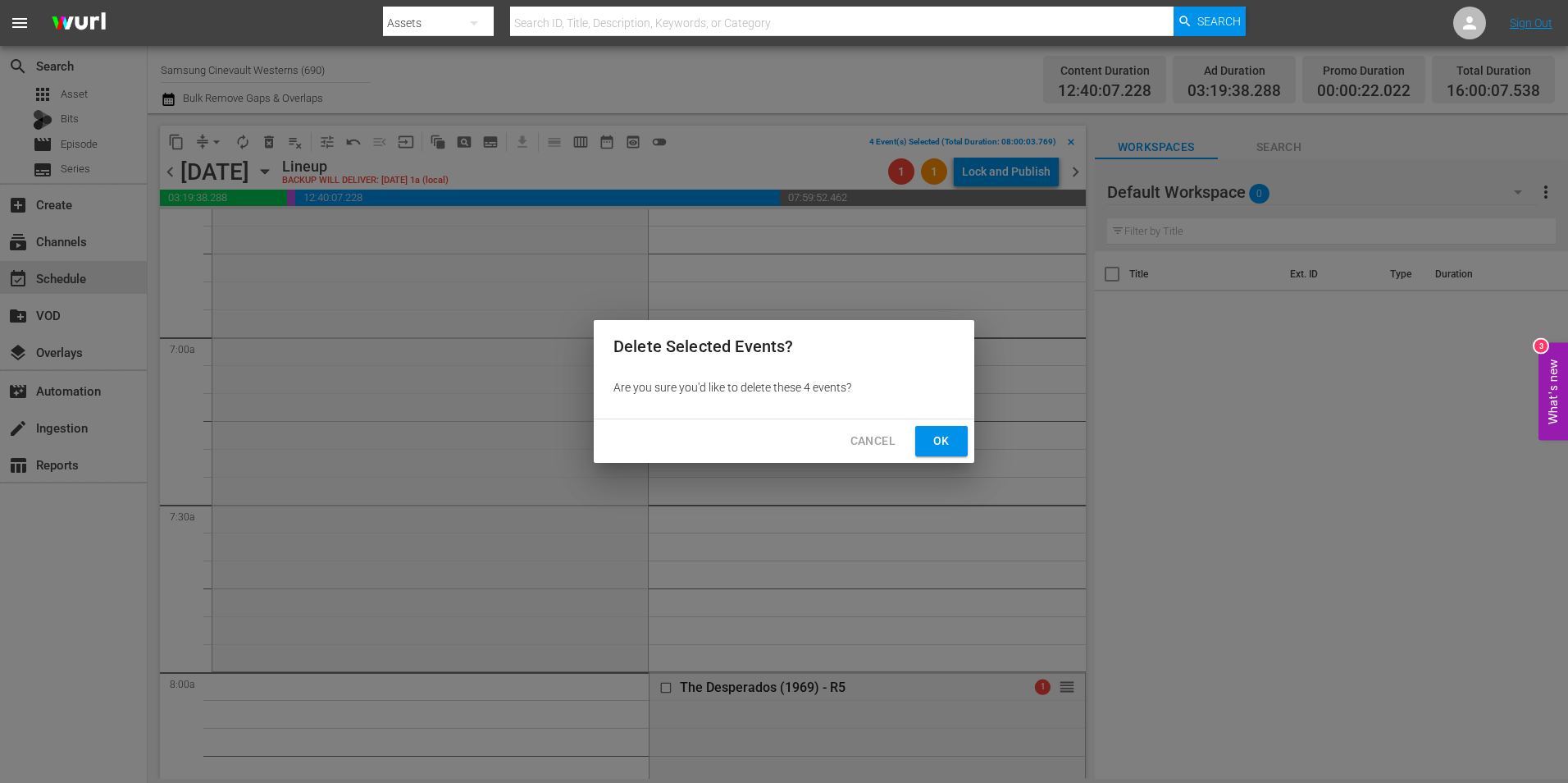
click at [930, 441] on span "Ok" at bounding box center [941, 441] width 26 height 20
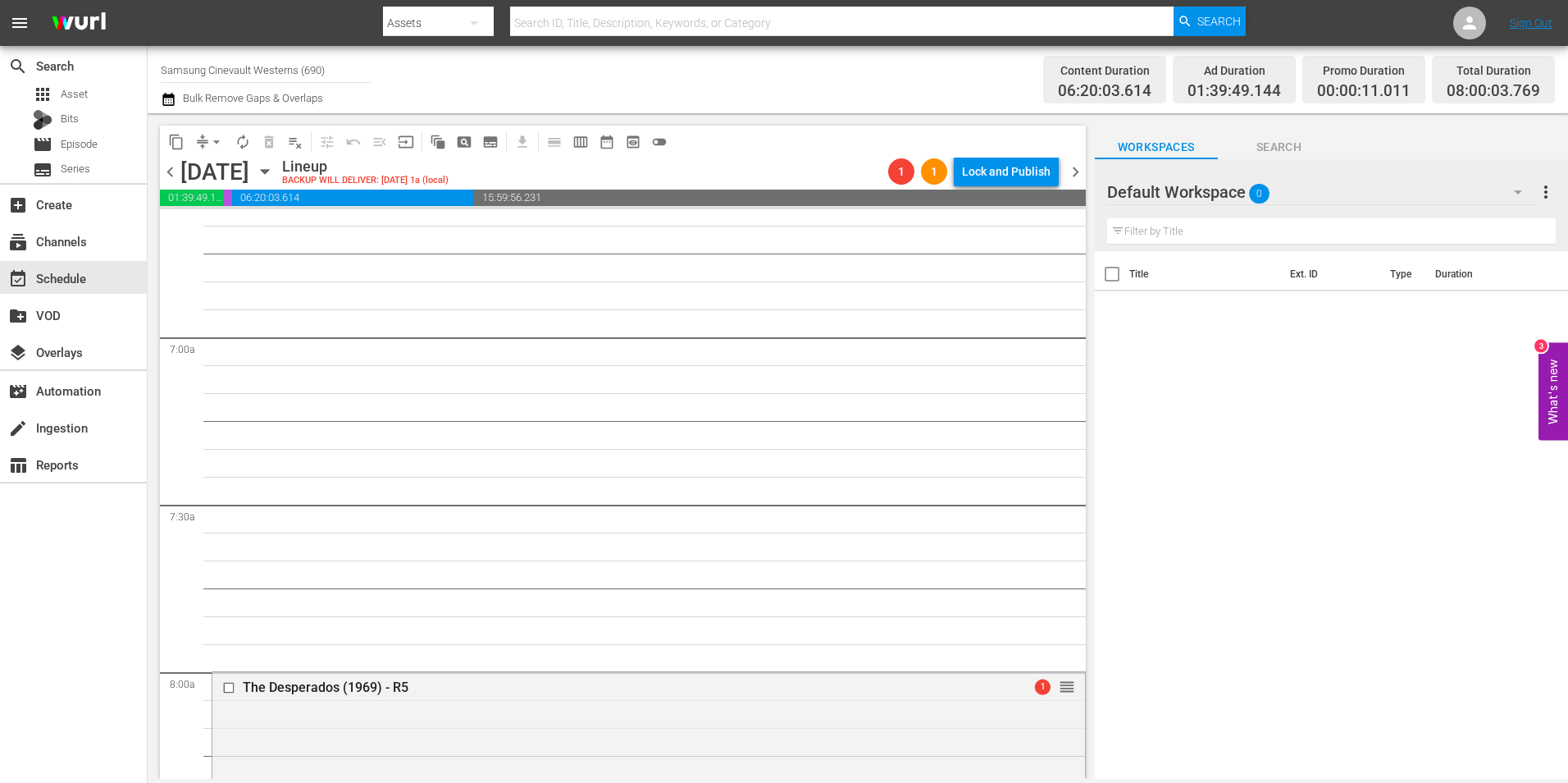
click at [1076, 163] on span "chevron_right" at bounding box center [1076, 172] width 20 height 20
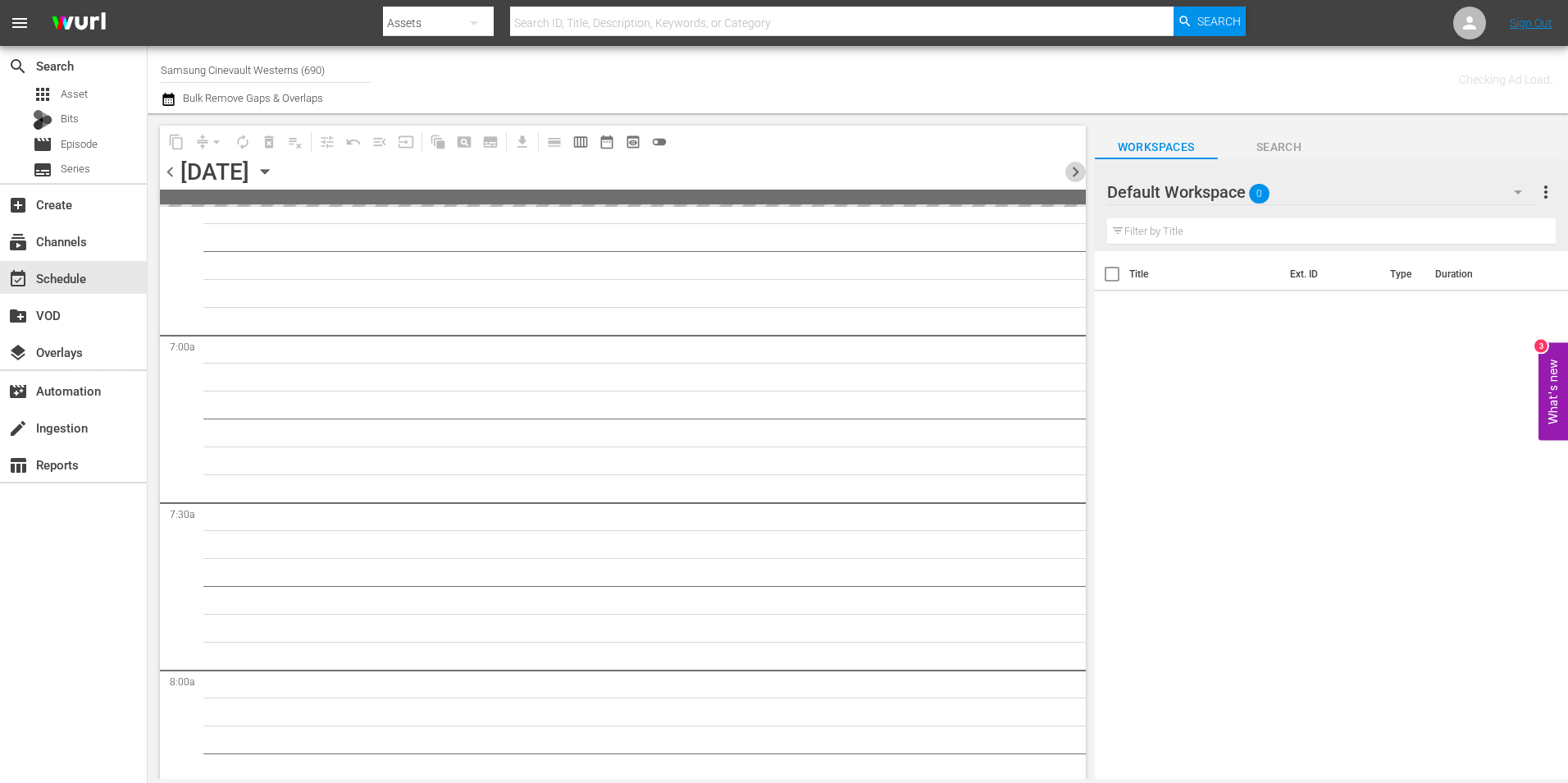
click at [1076, 163] on span "chevron_right" at bounding box center [1076, 172] width 20 height 20
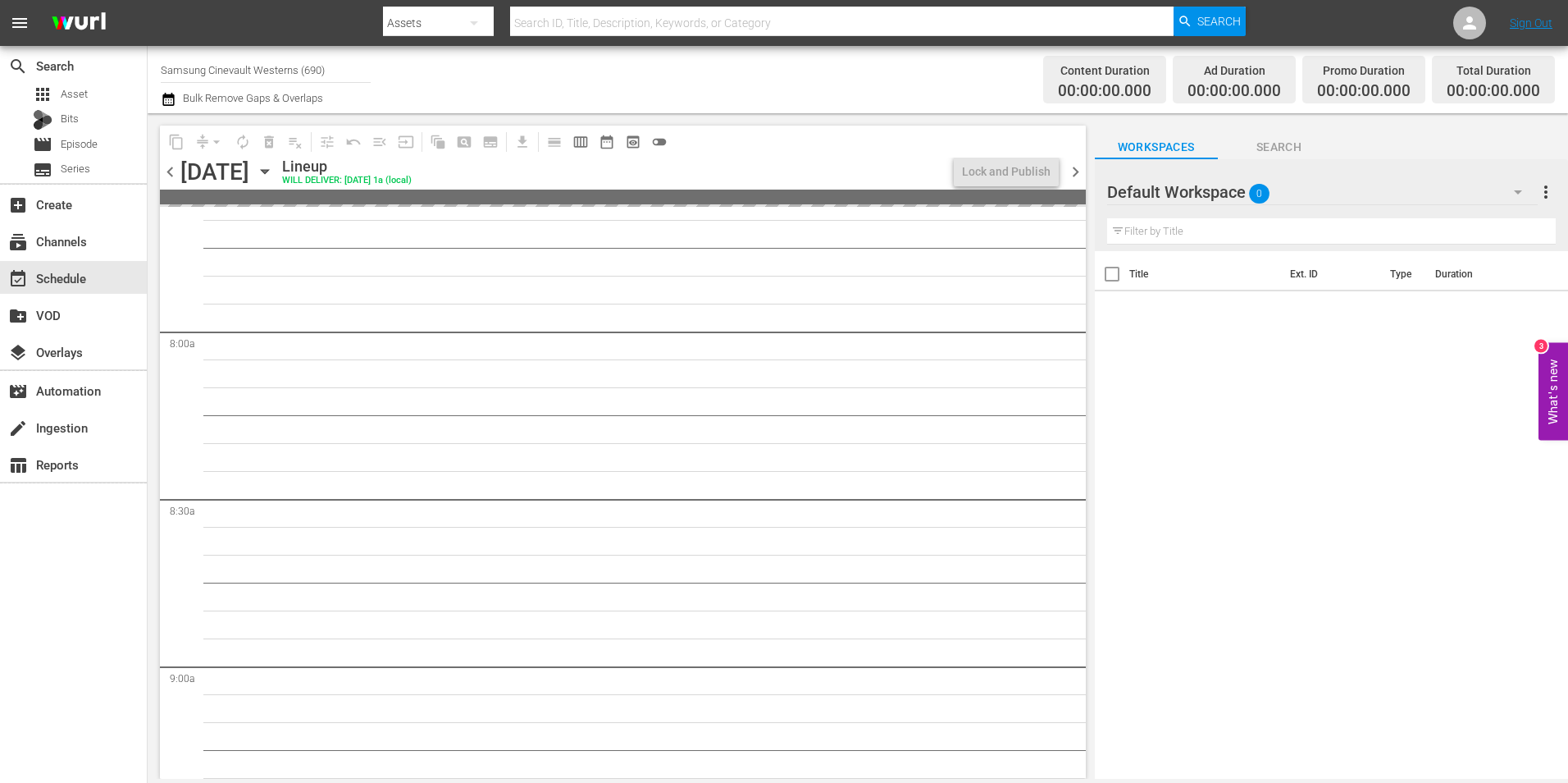
scroll to position [2297, 0]
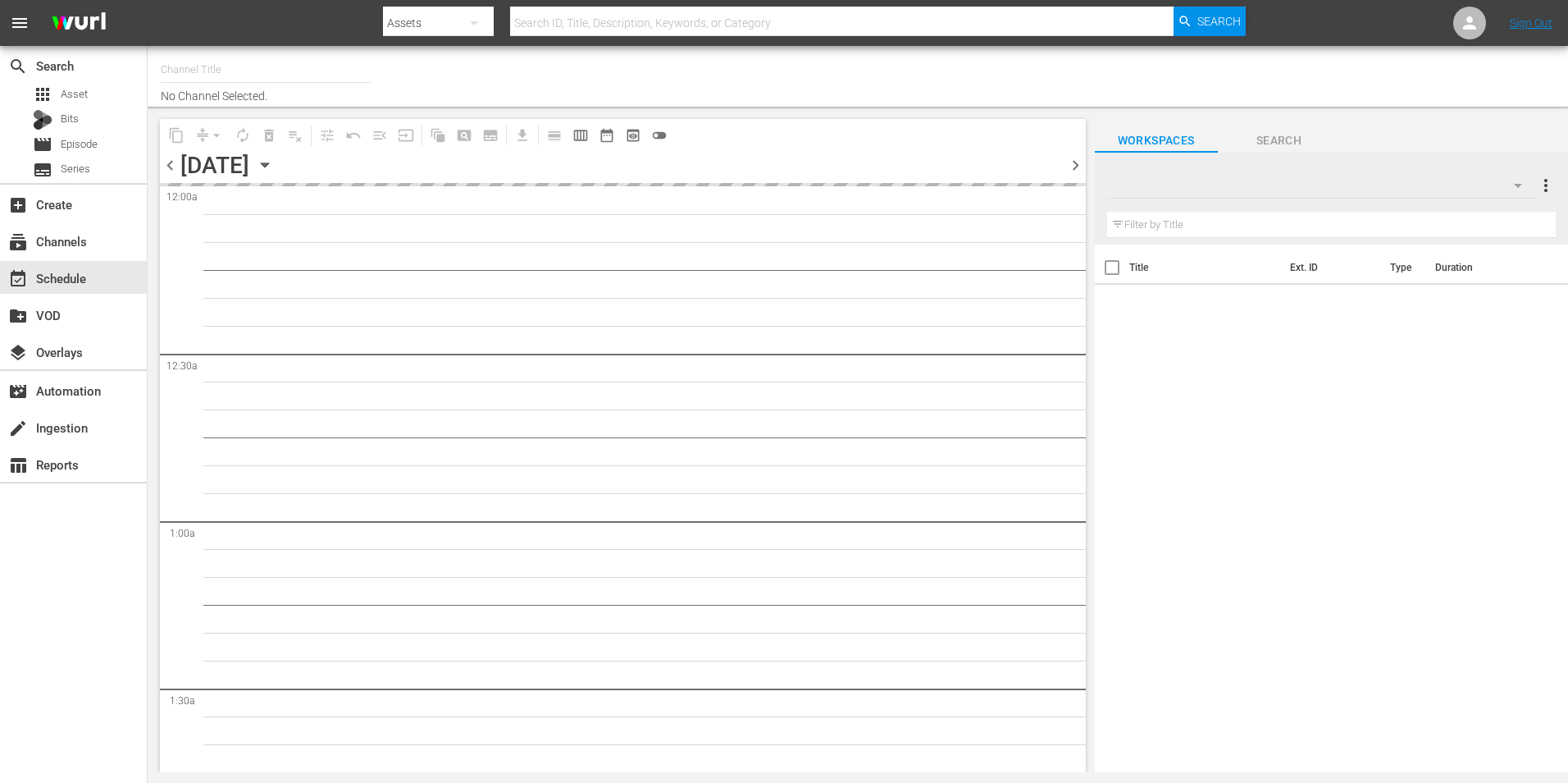
type input "Samsung Cinevault Westerns (690)"
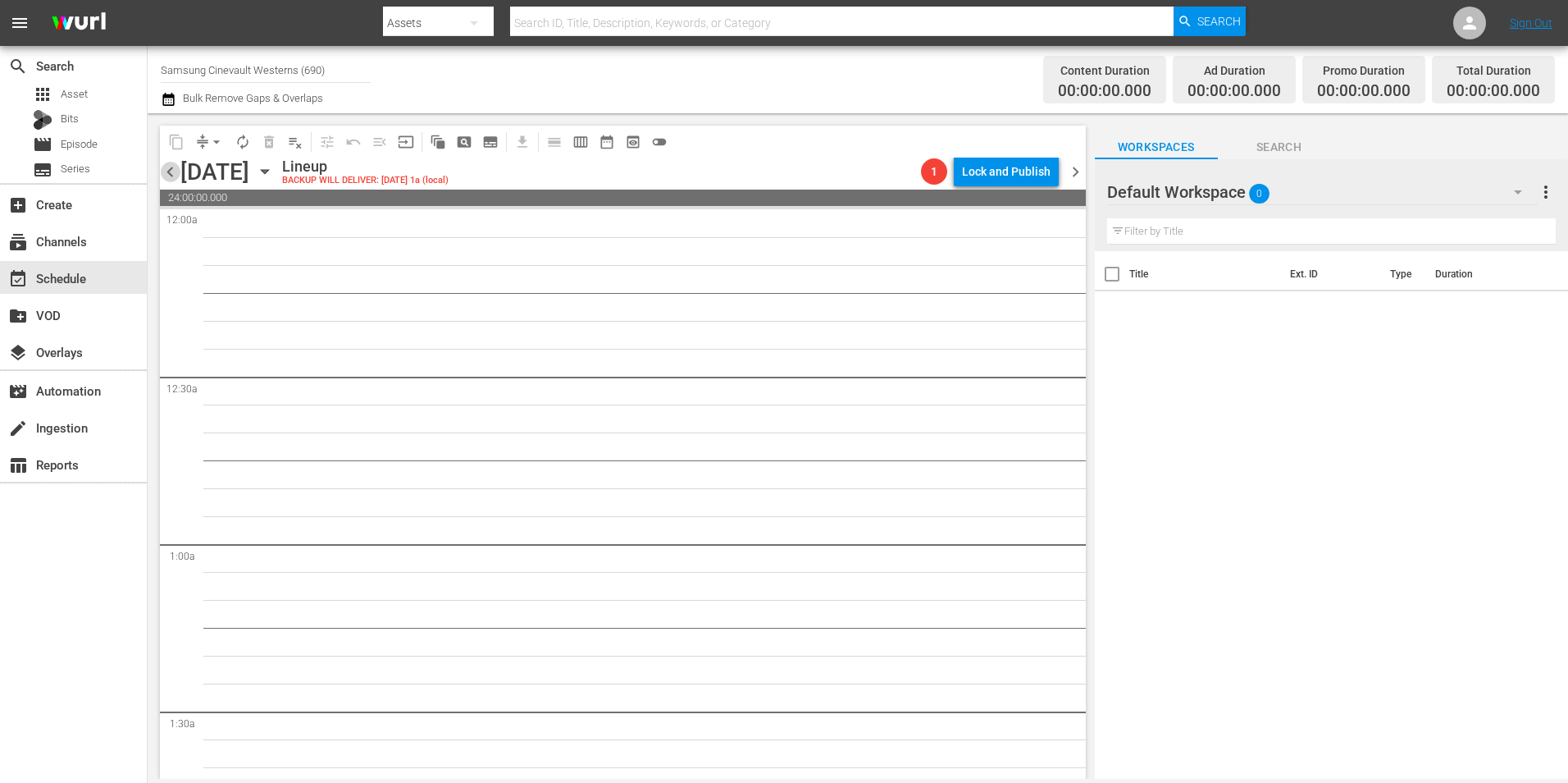
click at [161, 175] on span "chevron_left" at bounding box center [170, 172] width 20 height 20
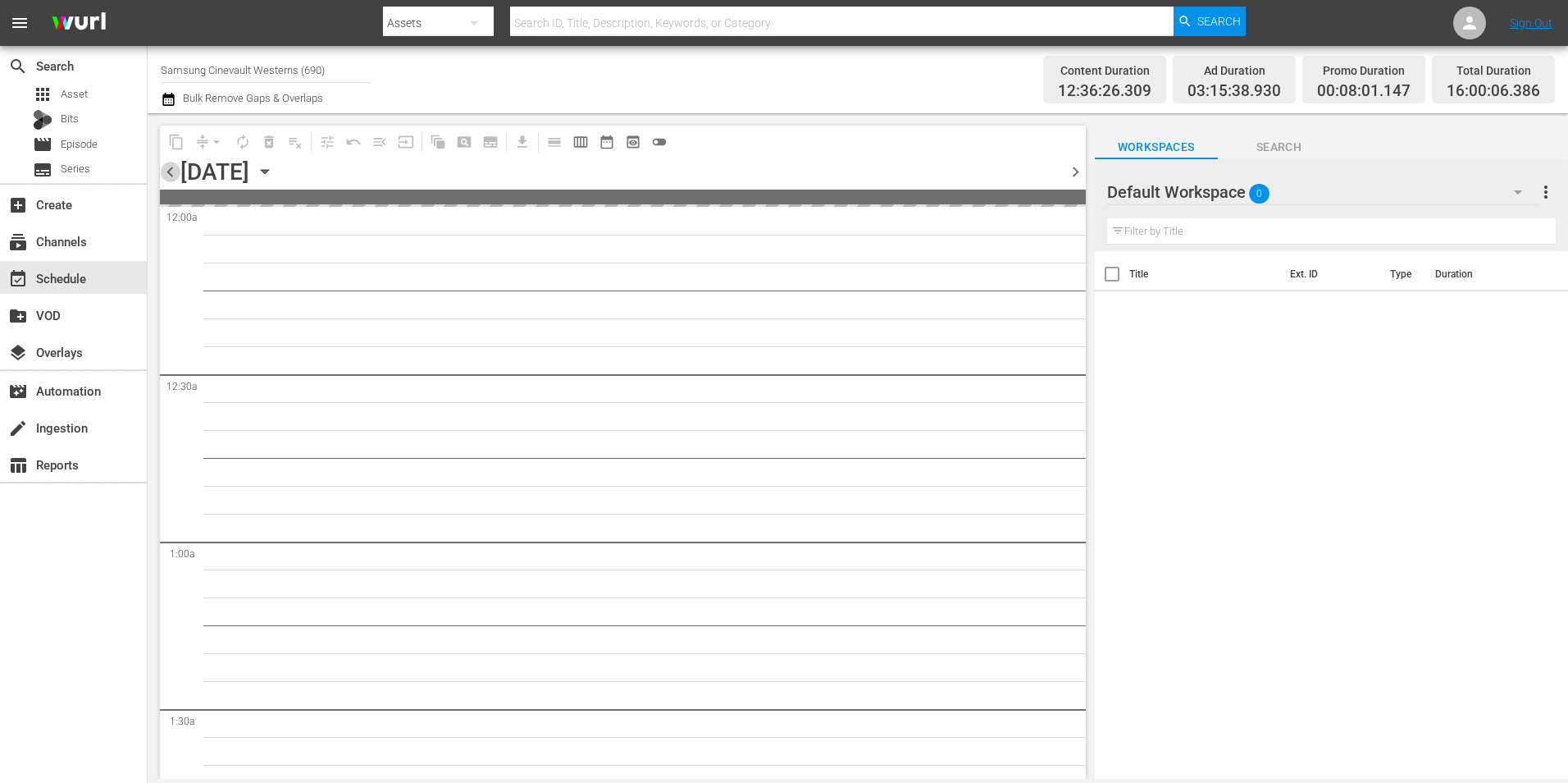
click at [161, 175] on span "chevron_left" at bounding box center [170, 172] width 20 height 20
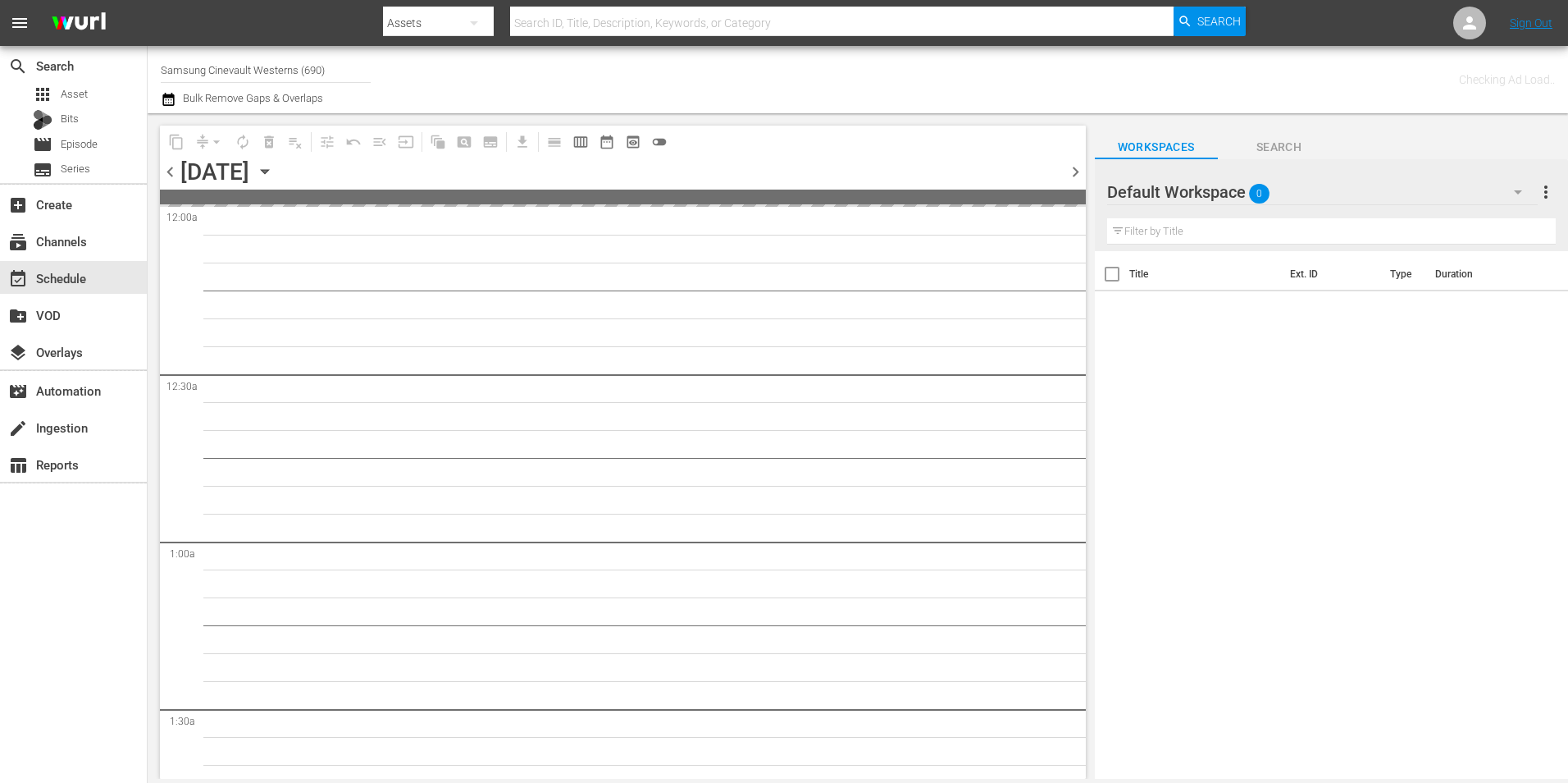
click at [161, 175] on span "chevron_left" at bounding box center [170, 172] width 20 height 20
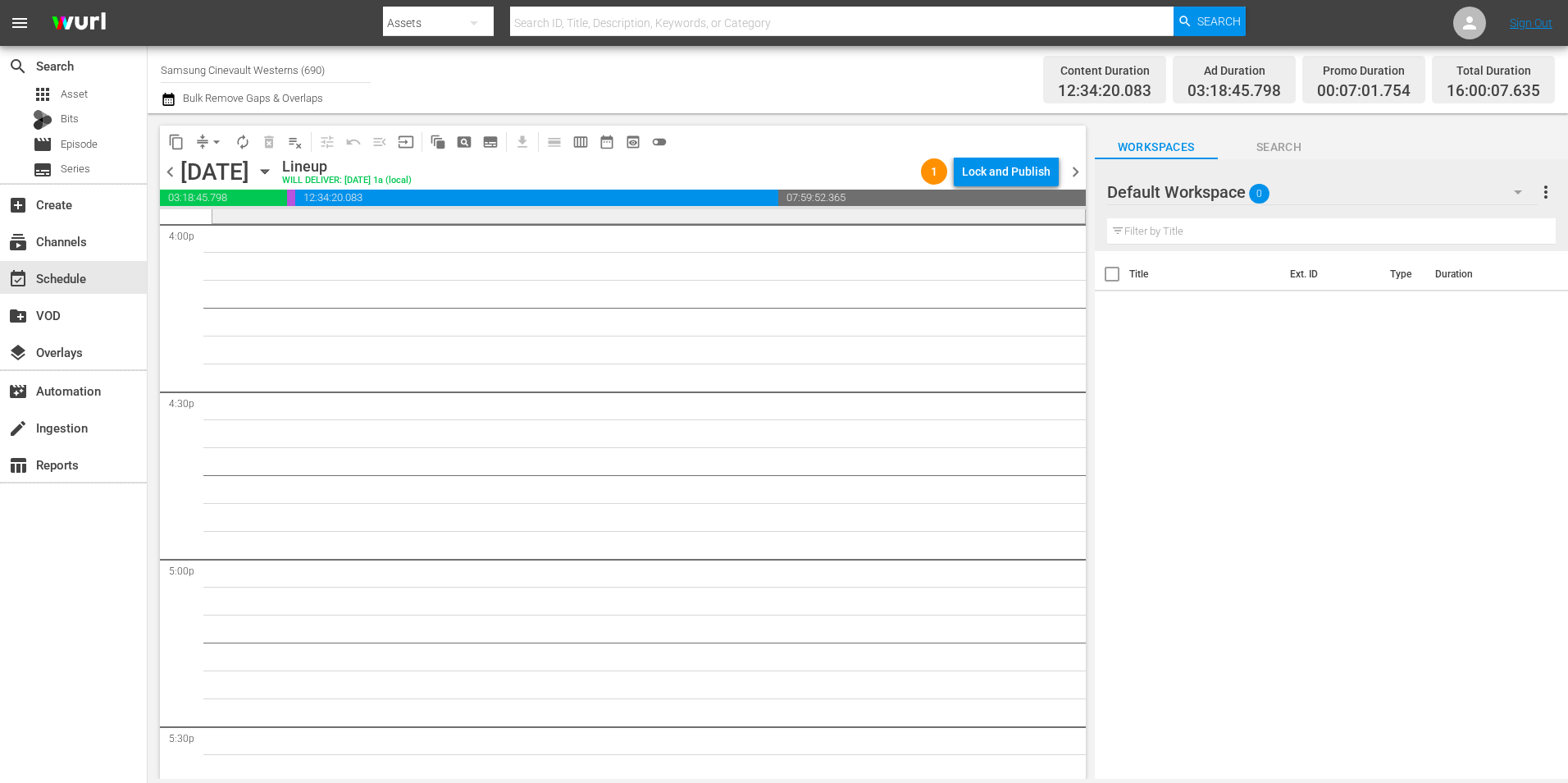
scroll to position [5414, 0]
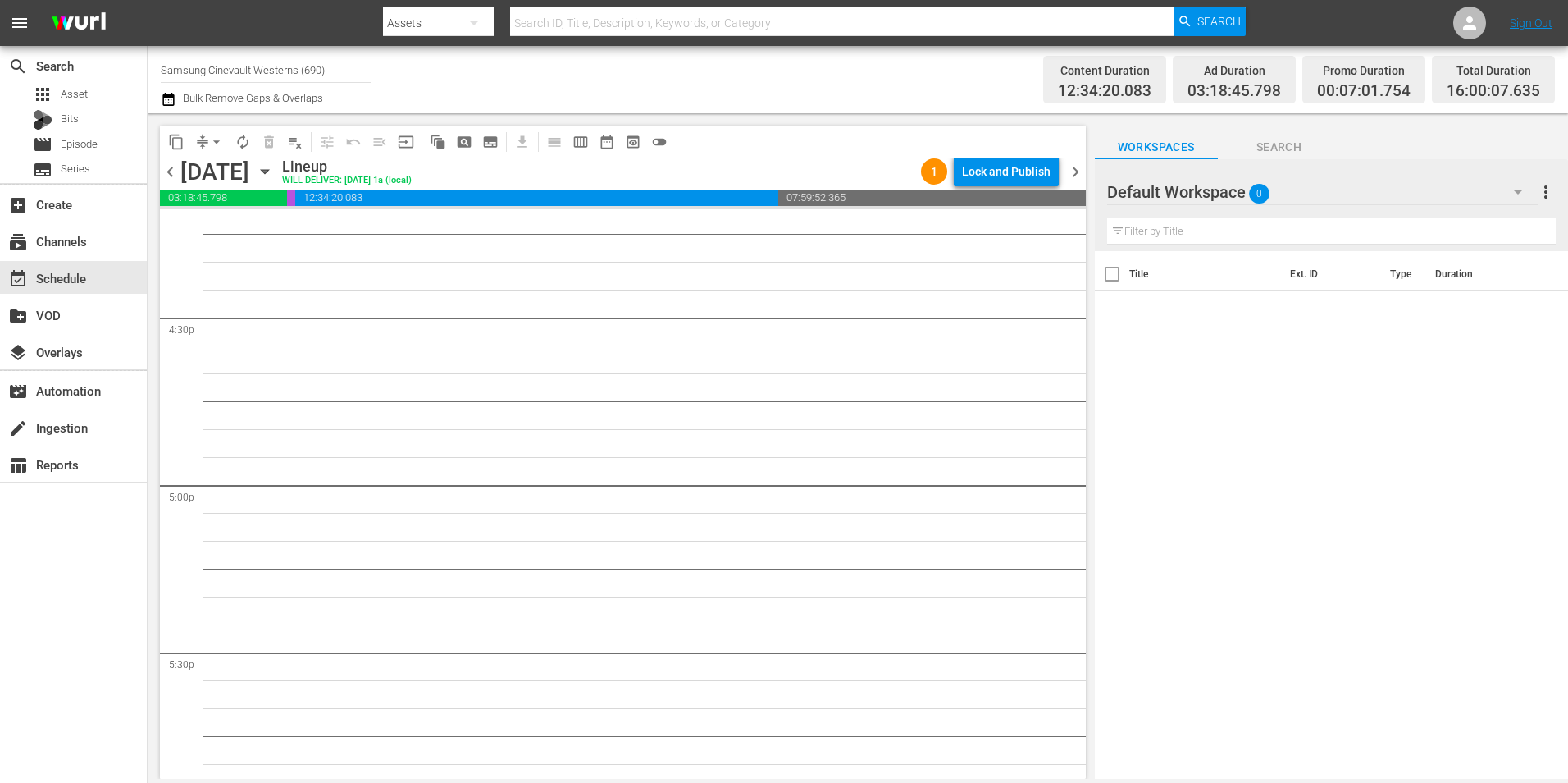
click at [1321, 188] on div "Default Workspace 0" at bounding box center [1322, 192] width 431 height 46
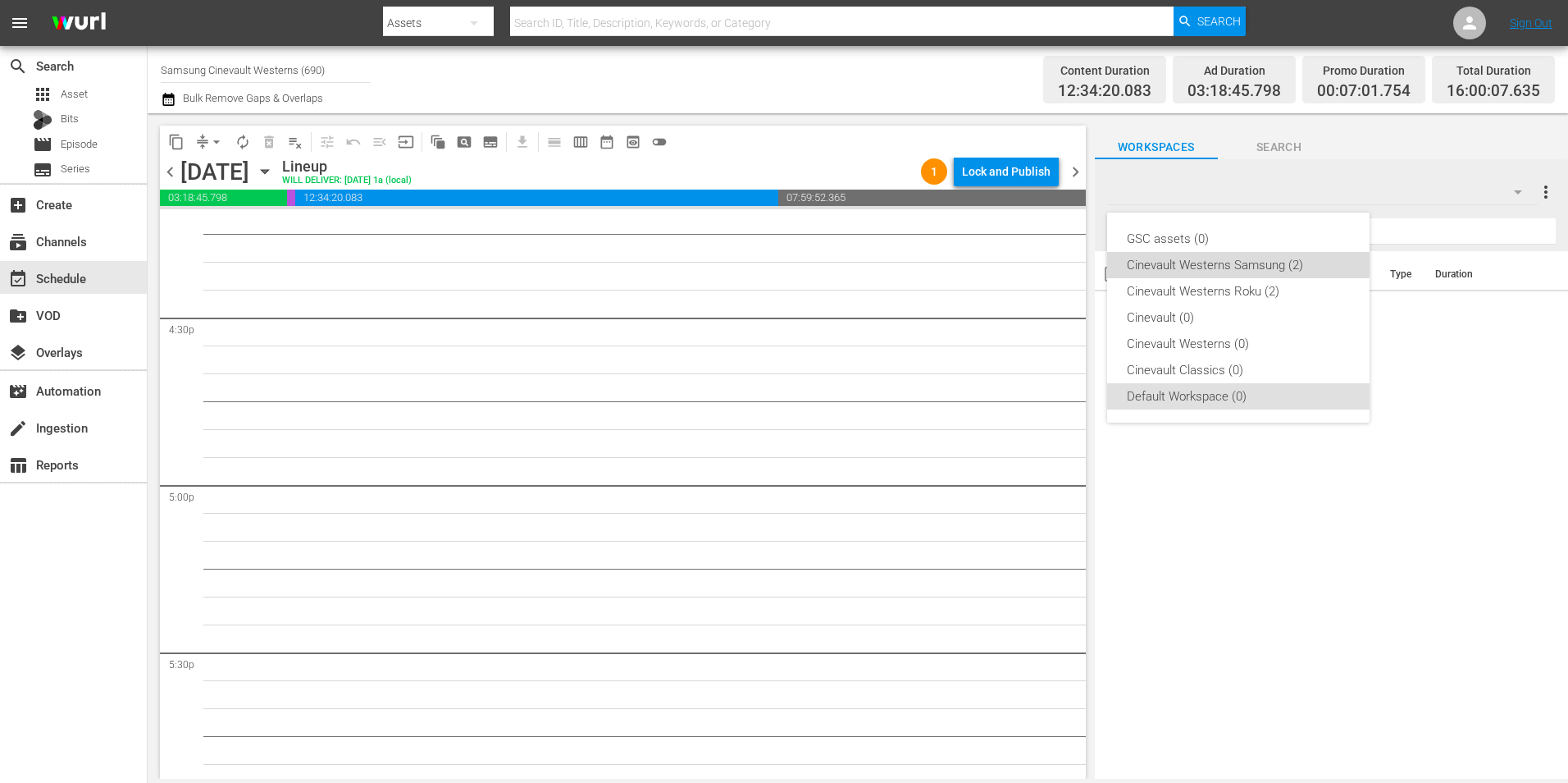
click at [1215, 257] on div "Cinevault Westerns Samsung (2)" at bounding box center [1238, 264] width 223 height 26
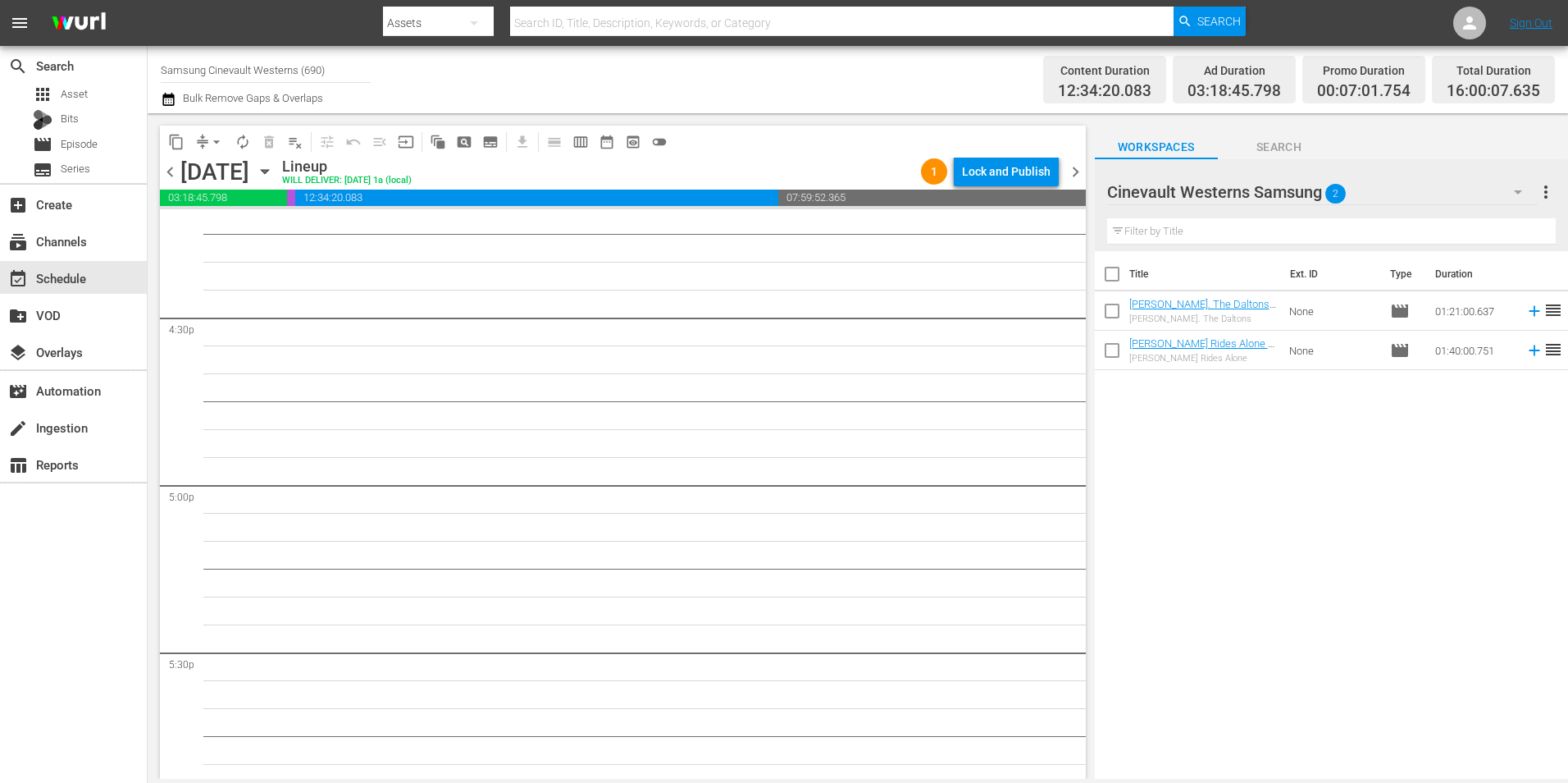
click at [178, 176] on span "chevron_left" at bounding box center [170, 172] width 20 height 20
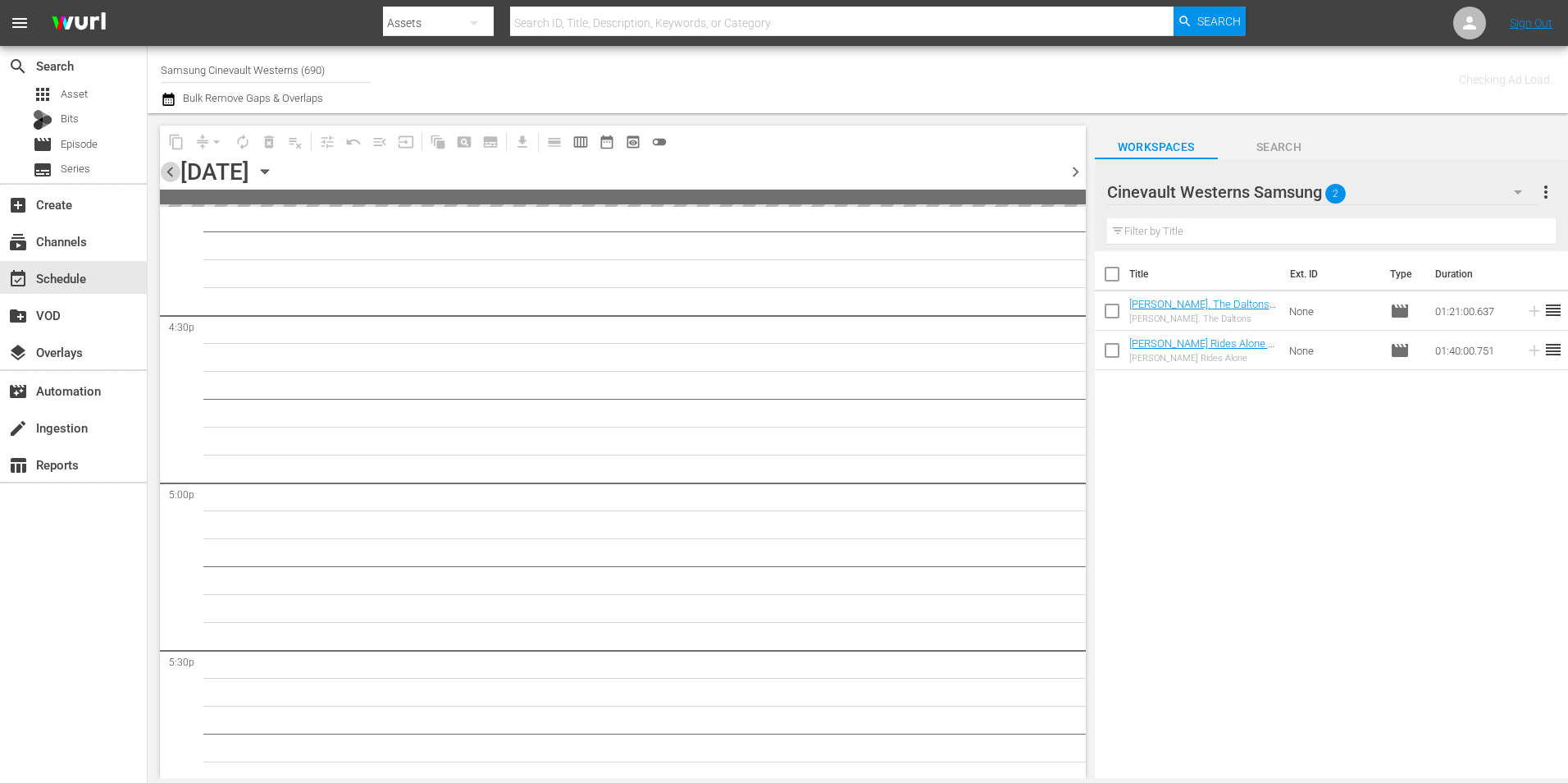
click at [178, 176] on span "chevron_left" at bounding box center [170, 172] width 20 height 20
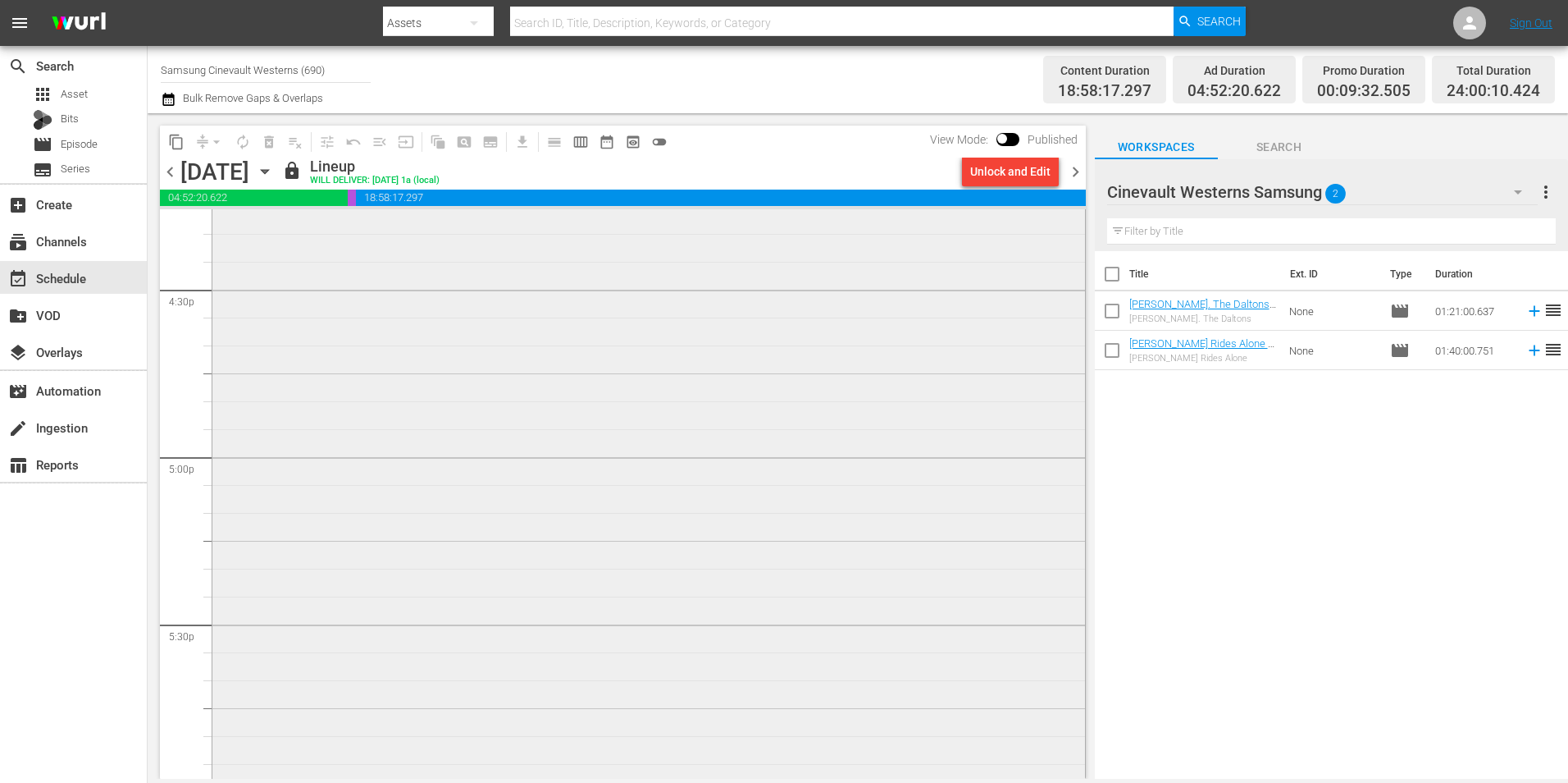
scroll to position [5114, 0]
click at [1063, 172] on div "Unlock and Edit" at bounding box center [1010, 171] width 110 height 28
click at [1074, 173] on span "chevron_right" at bounding box center [1076, 172] width 20 height 20
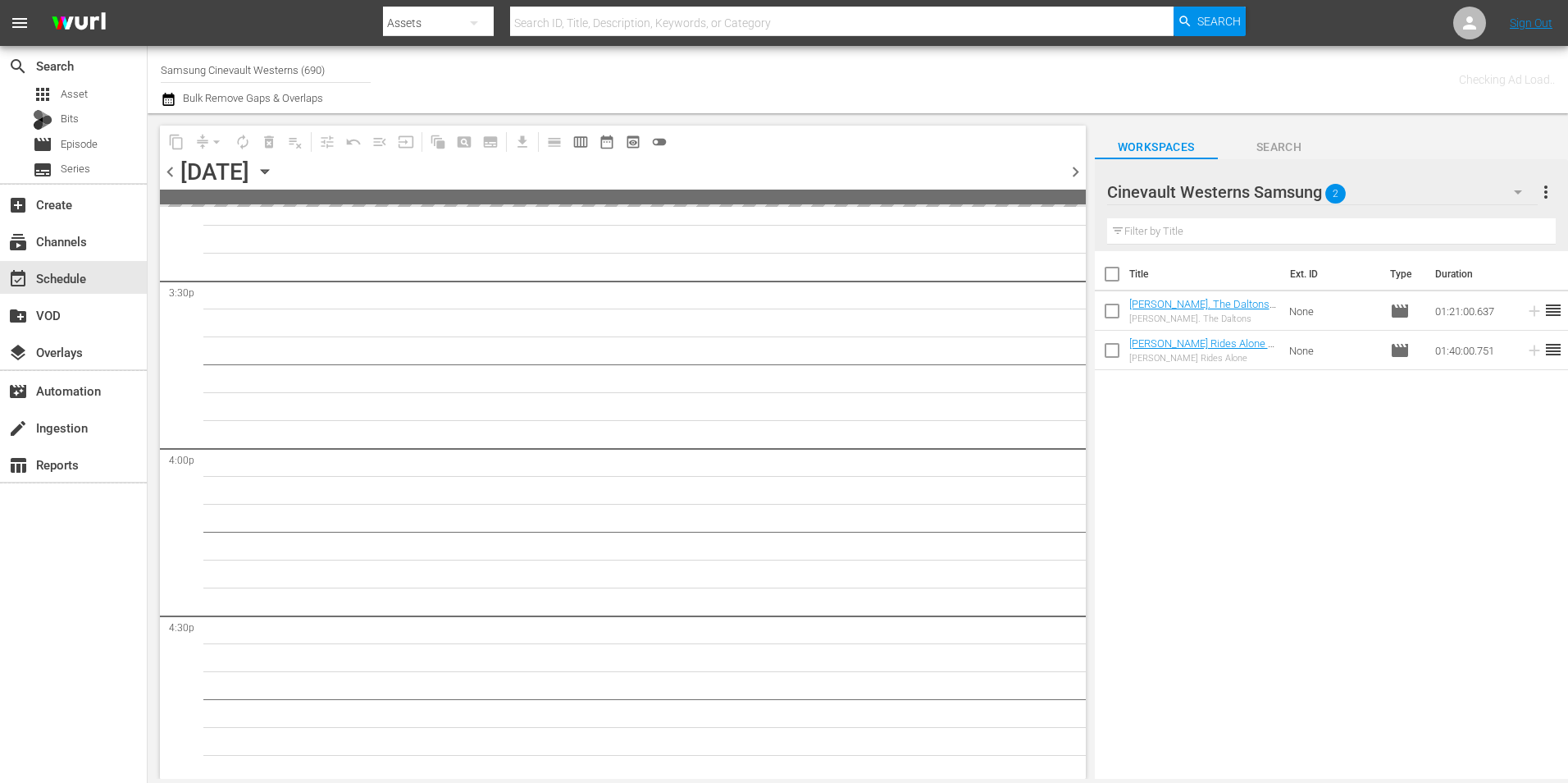
scroll to position [5198, 0]
click at [1074, 173] on span "chevron_right" at bounding box center [1076, 172] width 20 height 20
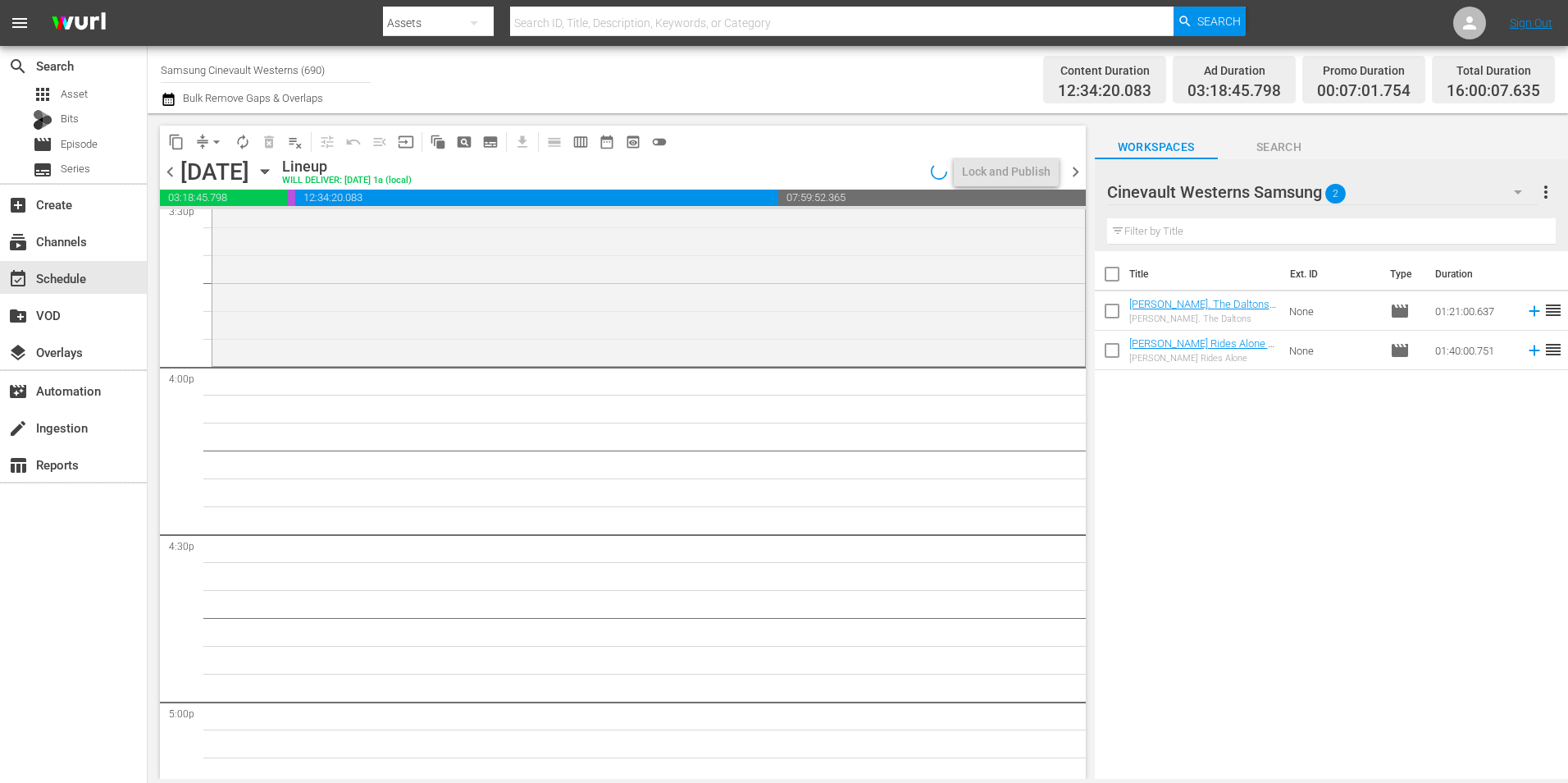
scroll to position [5170, 0]
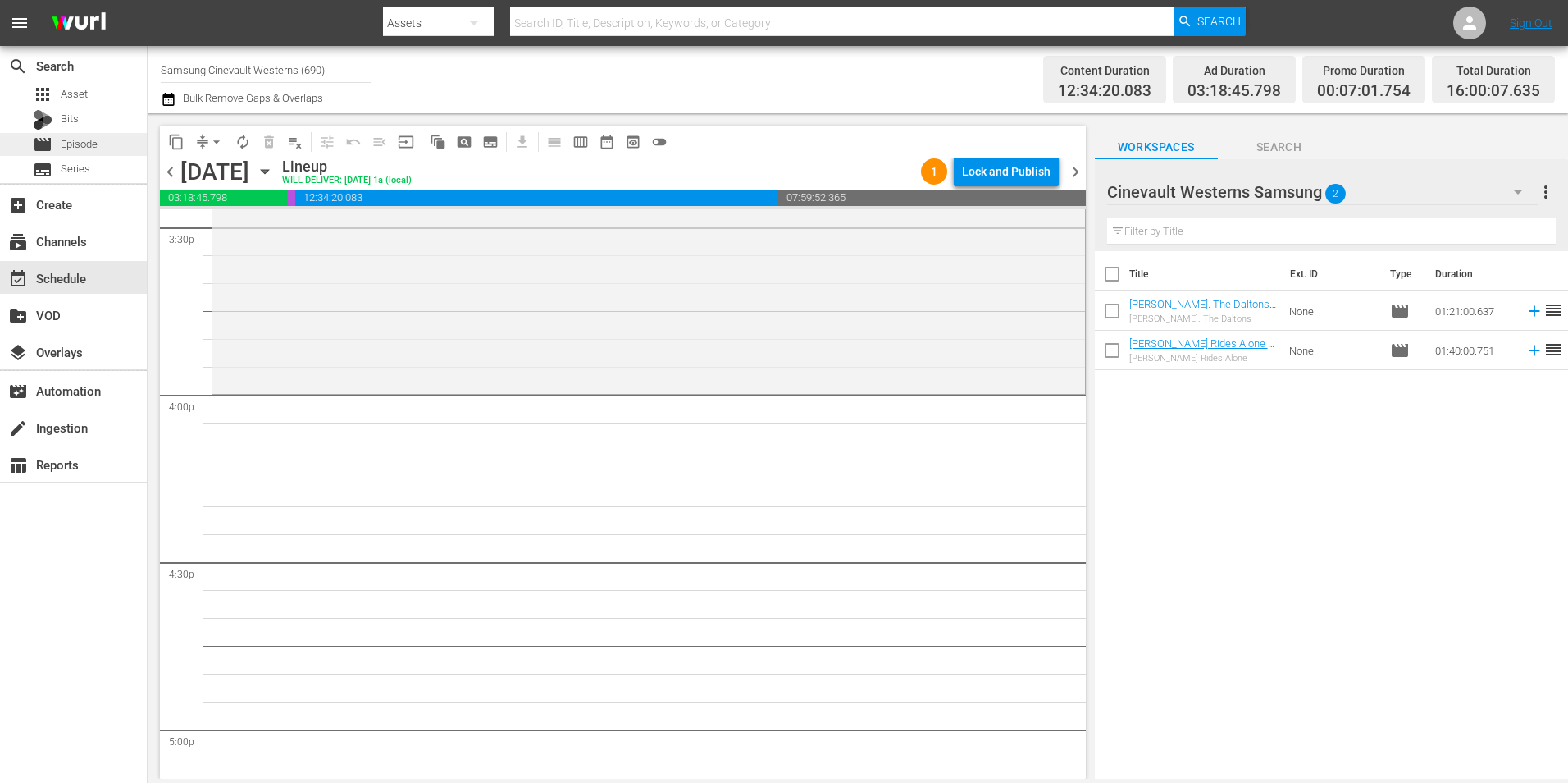
click at [96, 135] on div "movie Episode" at bounding box center [65, 144] width 65 height 23
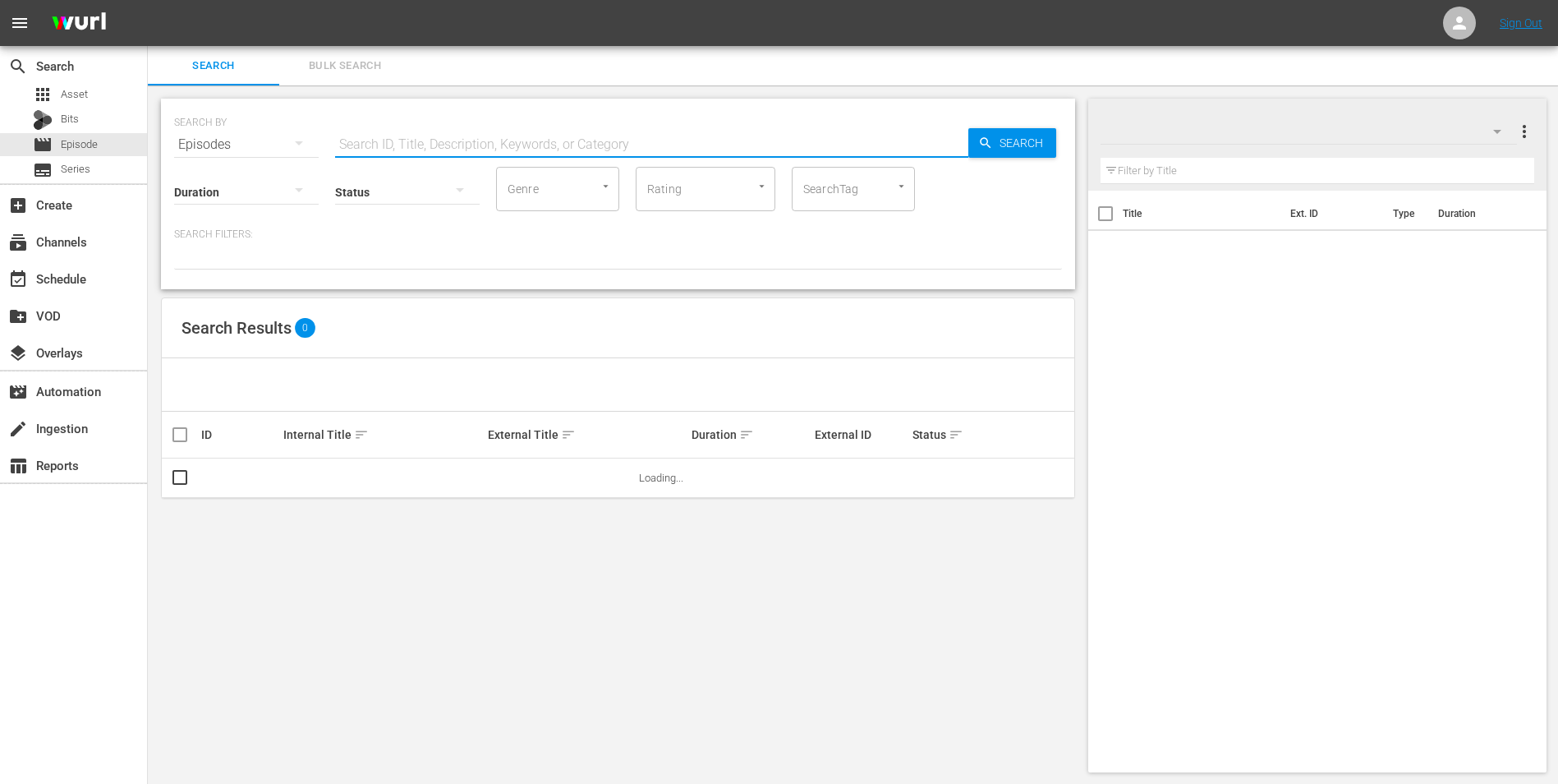
click at [467, 132] on input "text" at bounding box center [652, 144] width 633 height 40
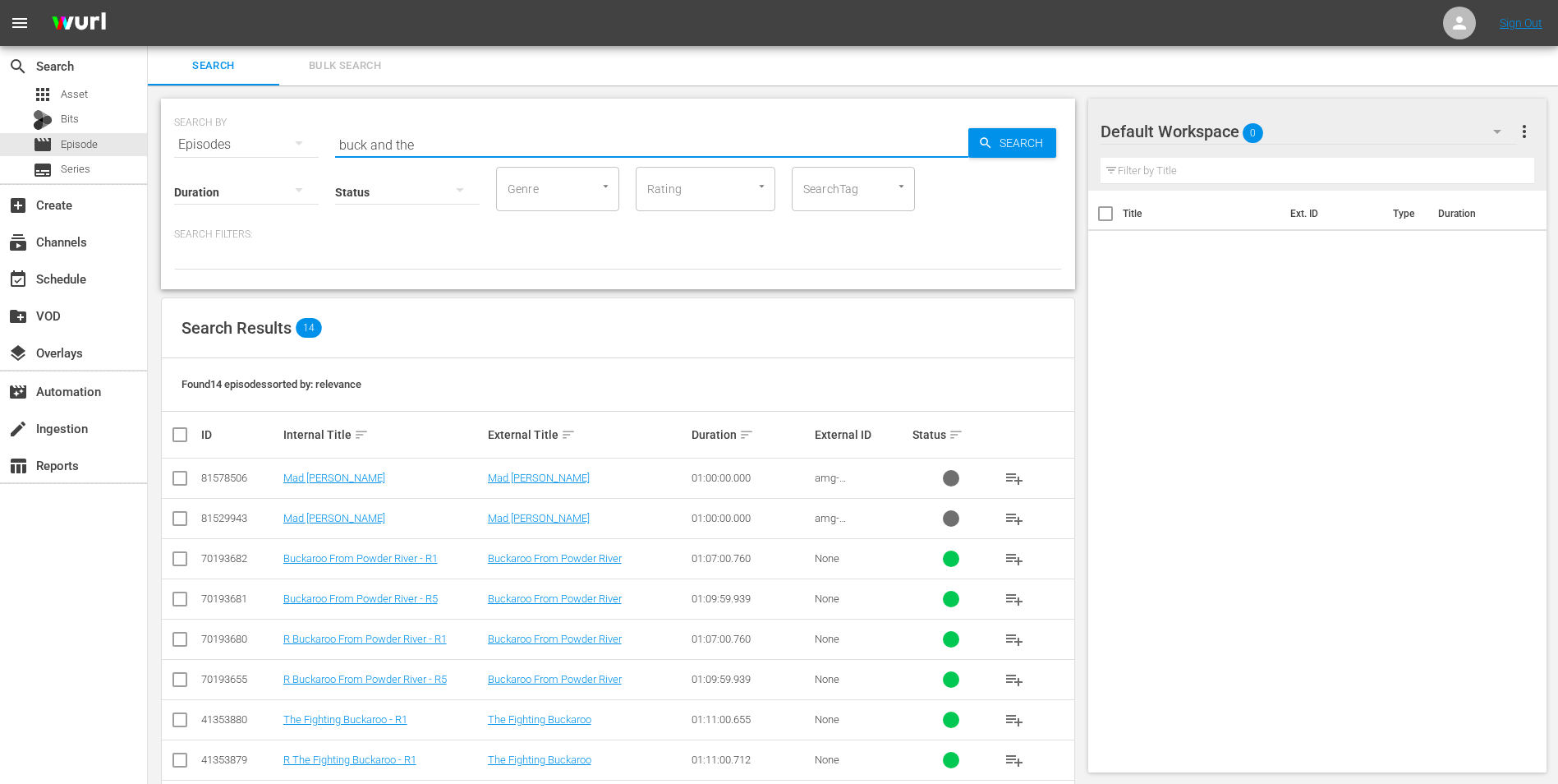
click at [1299, 148] on div "Default Workspace 0" at bounding box center [1309, 132] width 417 height 46
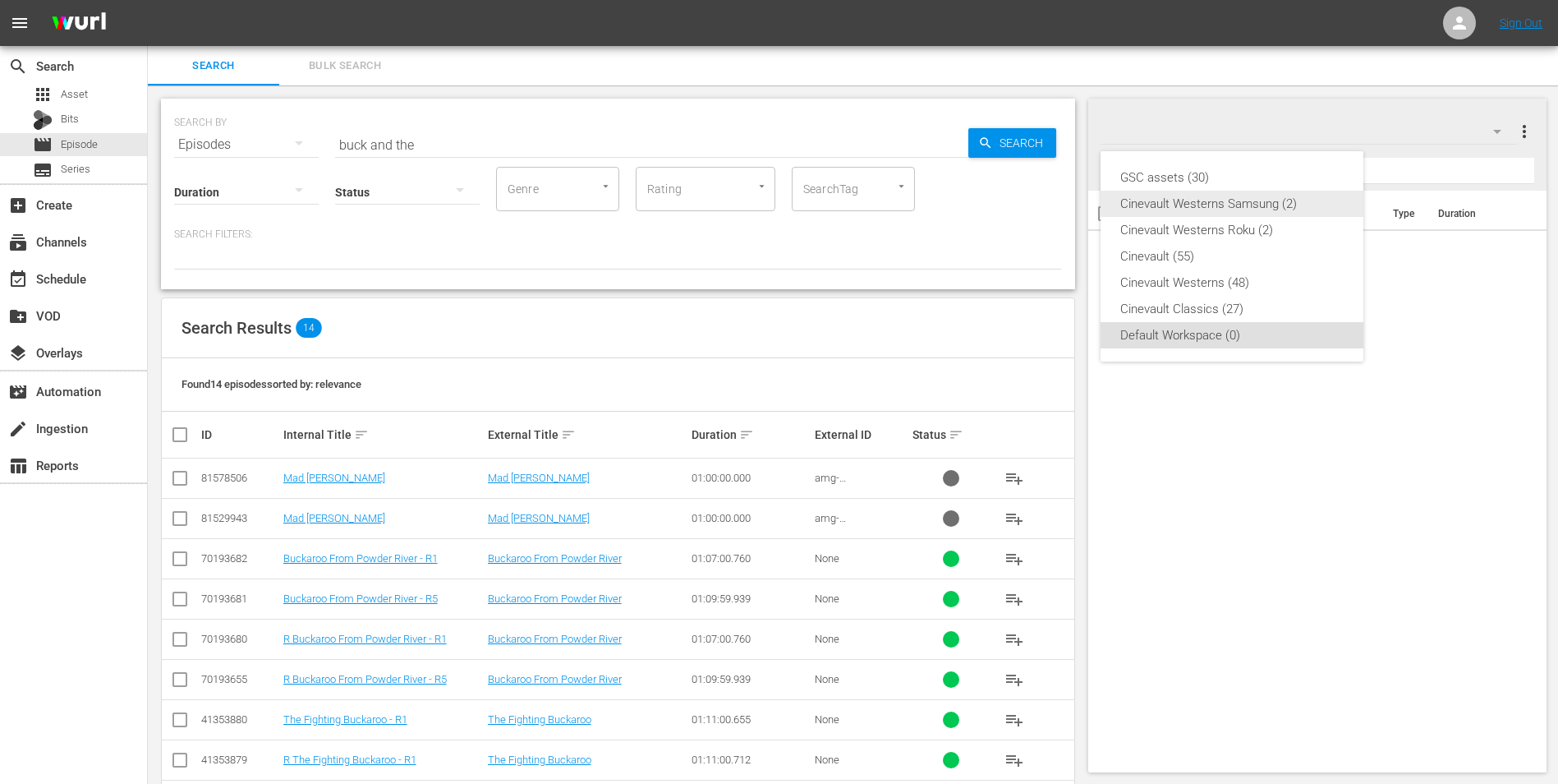
click at [1265, 198] on div "Cinevault Westerns Samsung (2)" at bounding box center [1232, 203] width 223 height 26
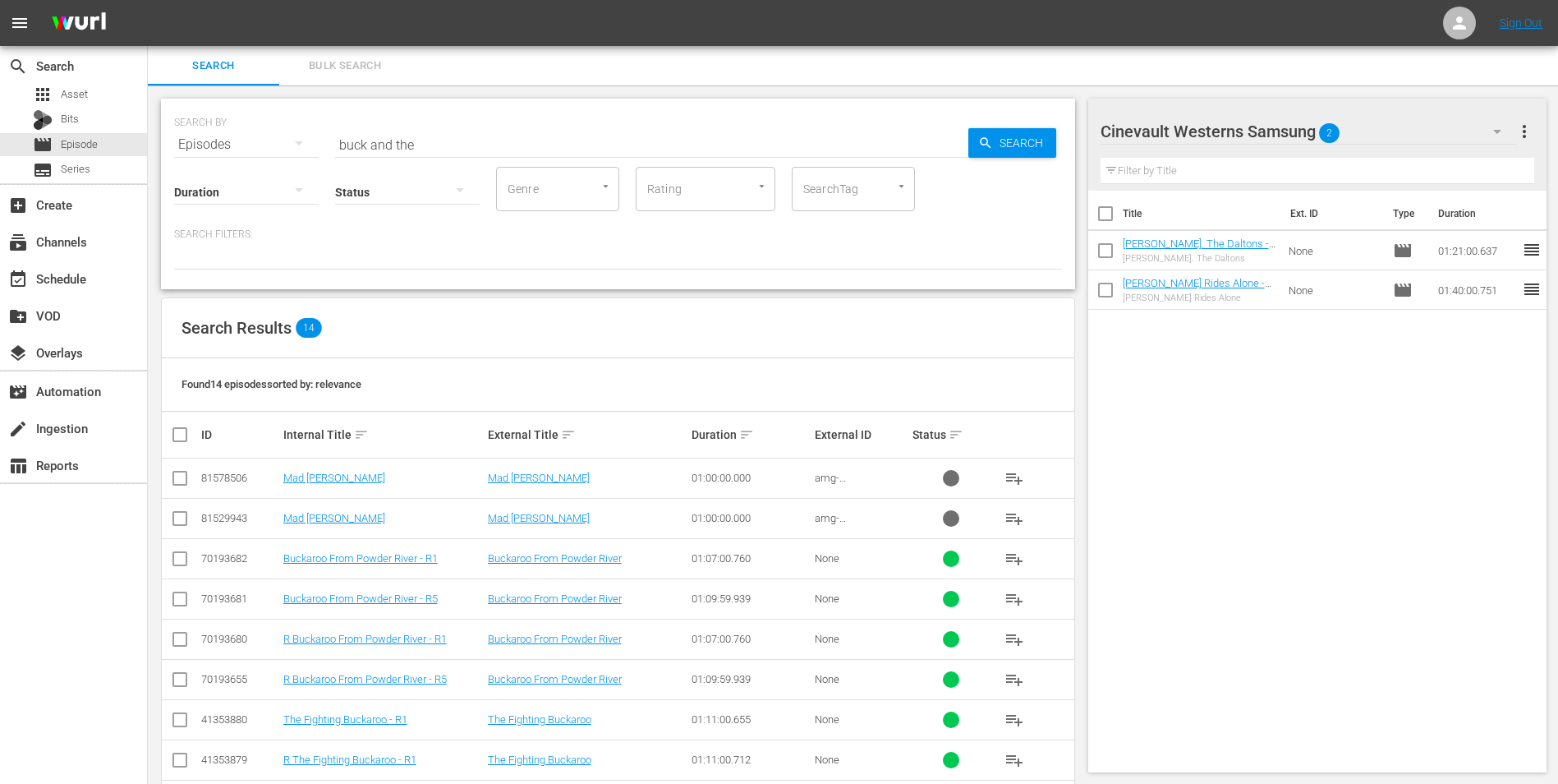
click at [1179, 178] on input "text" at bounding box center [1318, 170] width 434 height 26
click at [518, 121] on div "SEARCH BY Search By Episodes Search ID, Title, Description, Keywords, or Catego…" at bounding box center [618, 135] width 888 height 59
click at [484, 134] on input "buck and the" at bounding box center [652, 144] width 633 height 40
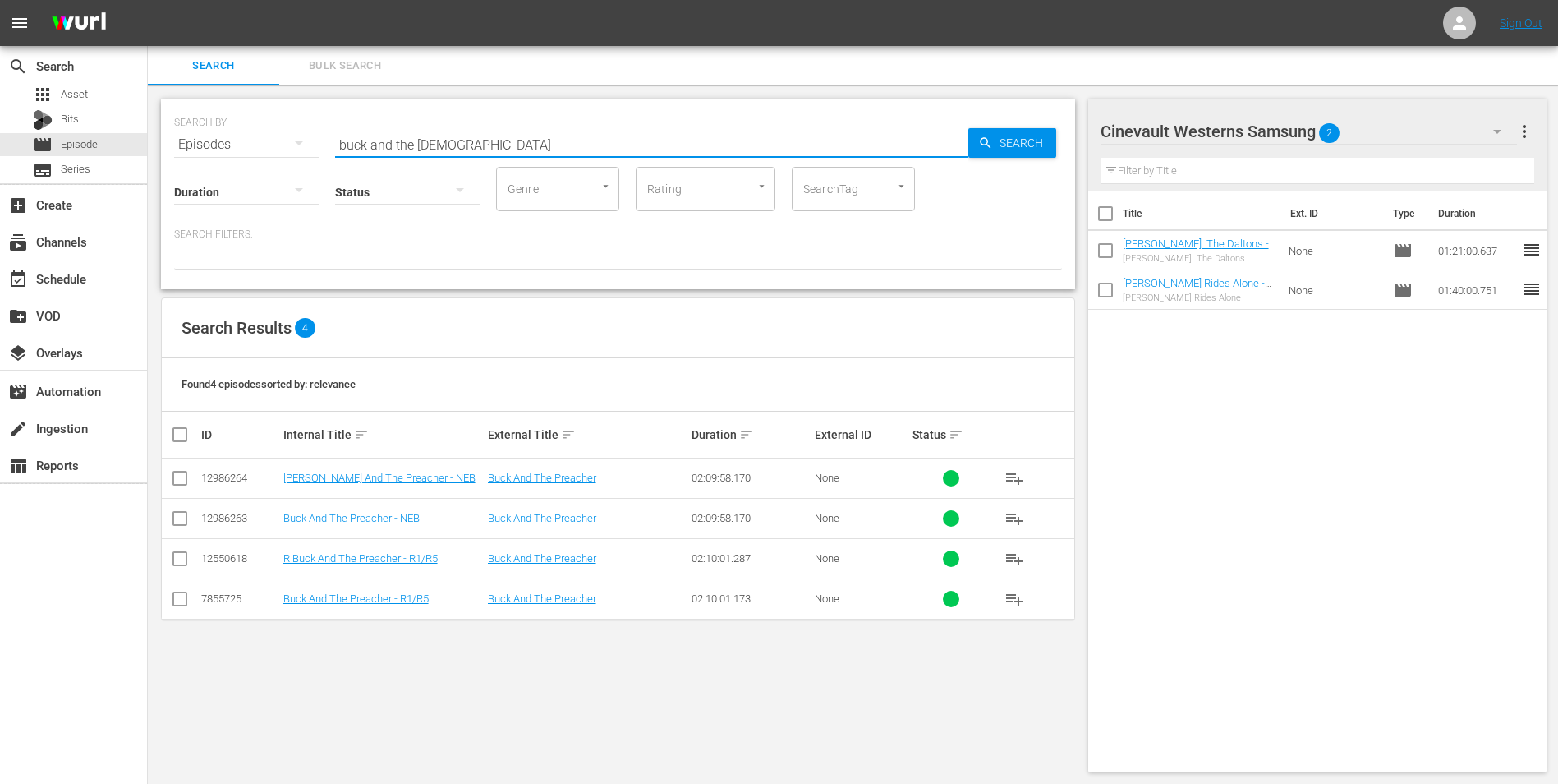
type input "buck and the preacher"
click at [177, 599] on input "checkbox" at bounding box center [180, 602] width 19 height 19
checkbox input "true"
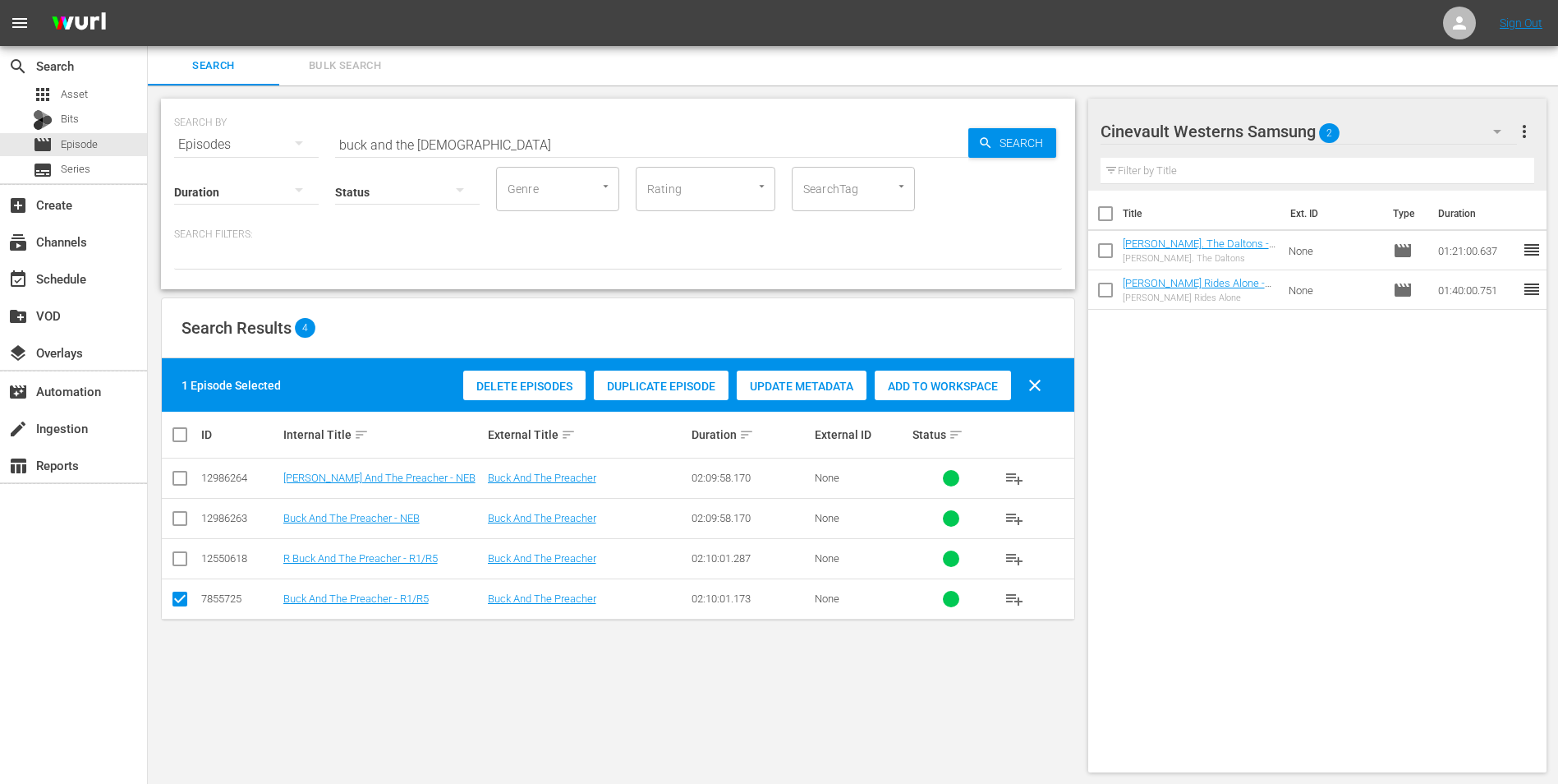
click at [971, 371] on div "Add to Workspace" at bounding box center [943, 385] width 137 height 31
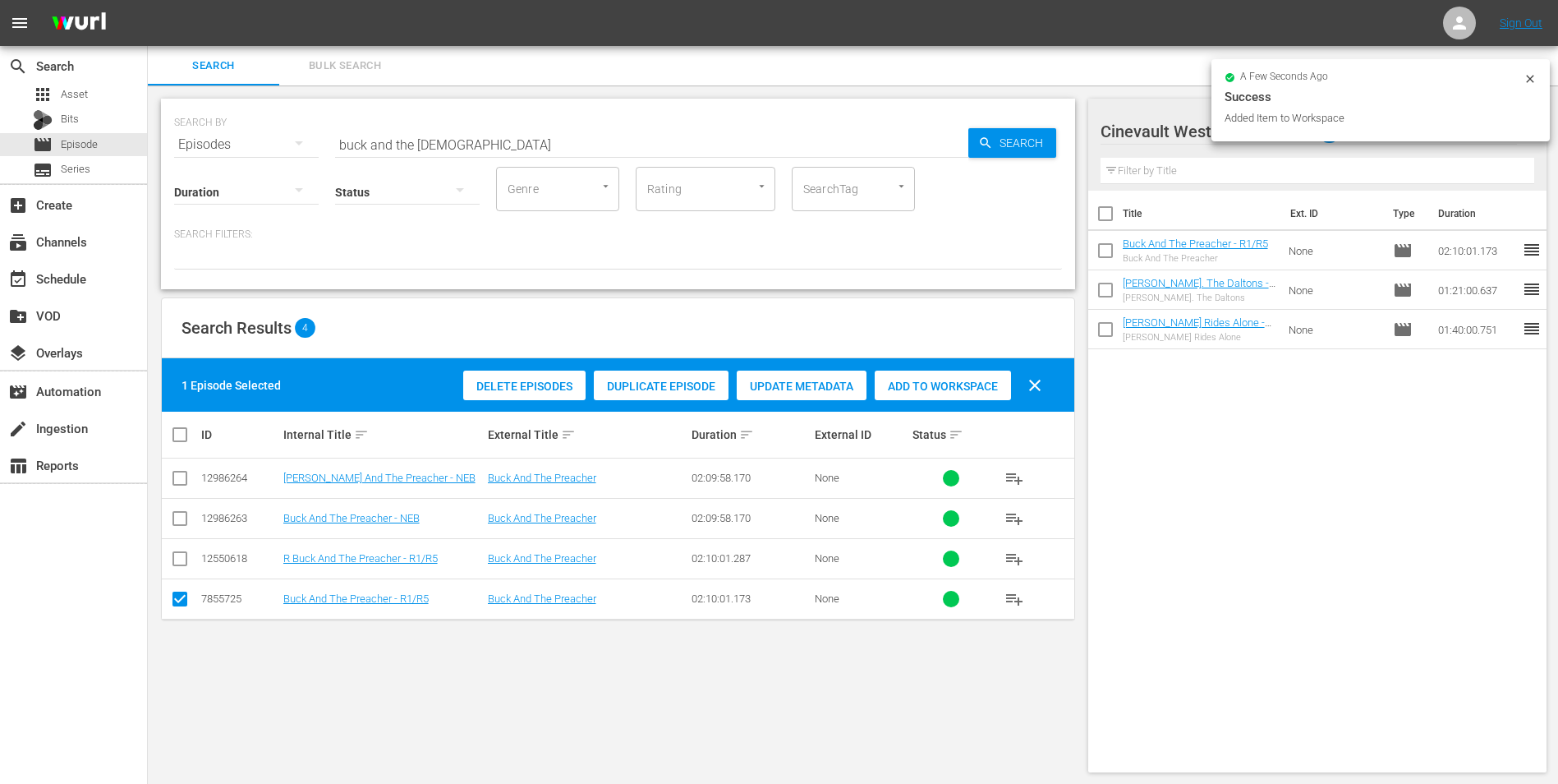
click at [1528, 80] on icon at bounding box center [1529, 78] width 8 height 8
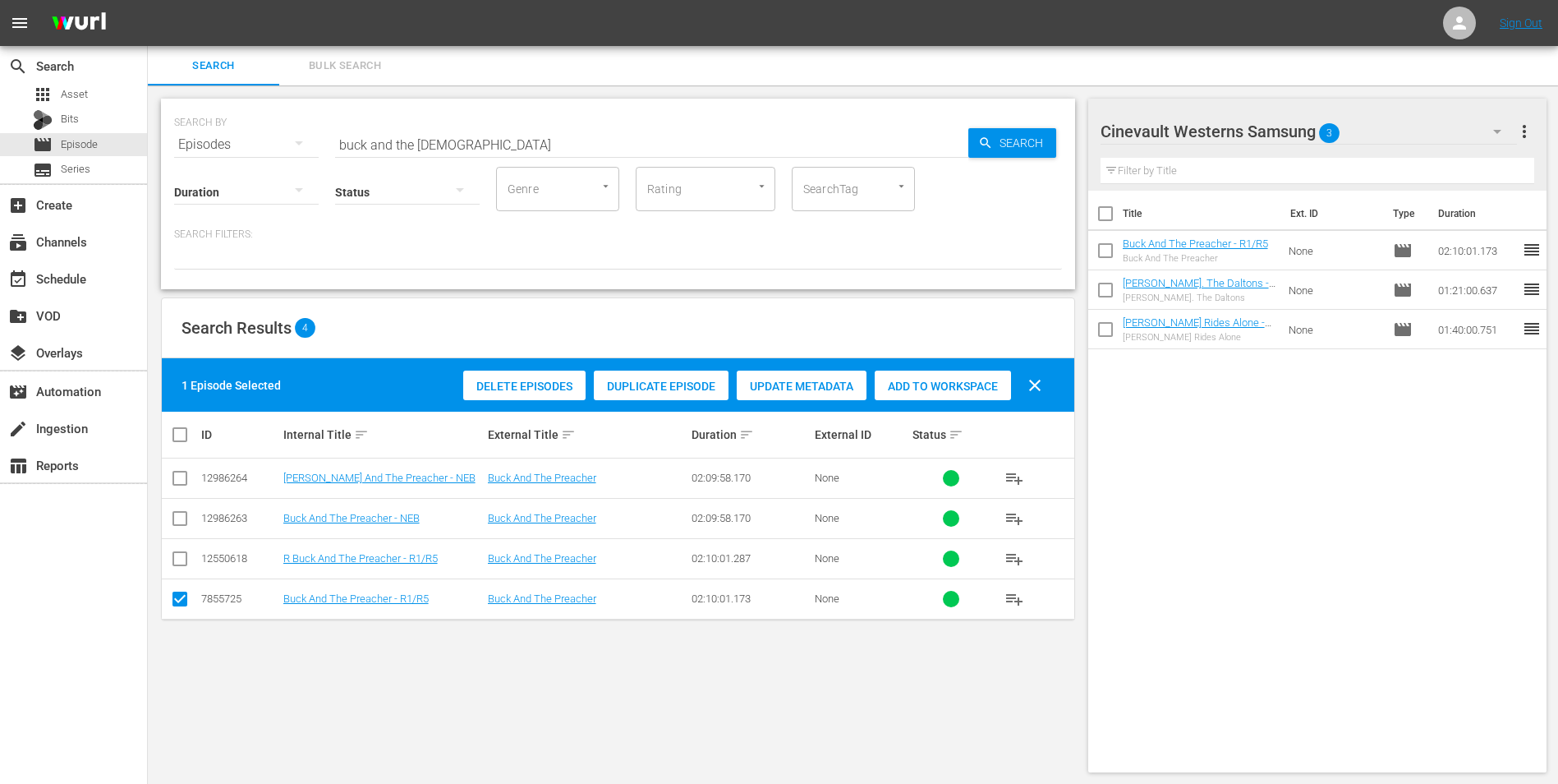
click at [614, 129] on input "buck and the preacher" at bounding box center [652, 144] width 633 height 40
type input "d"
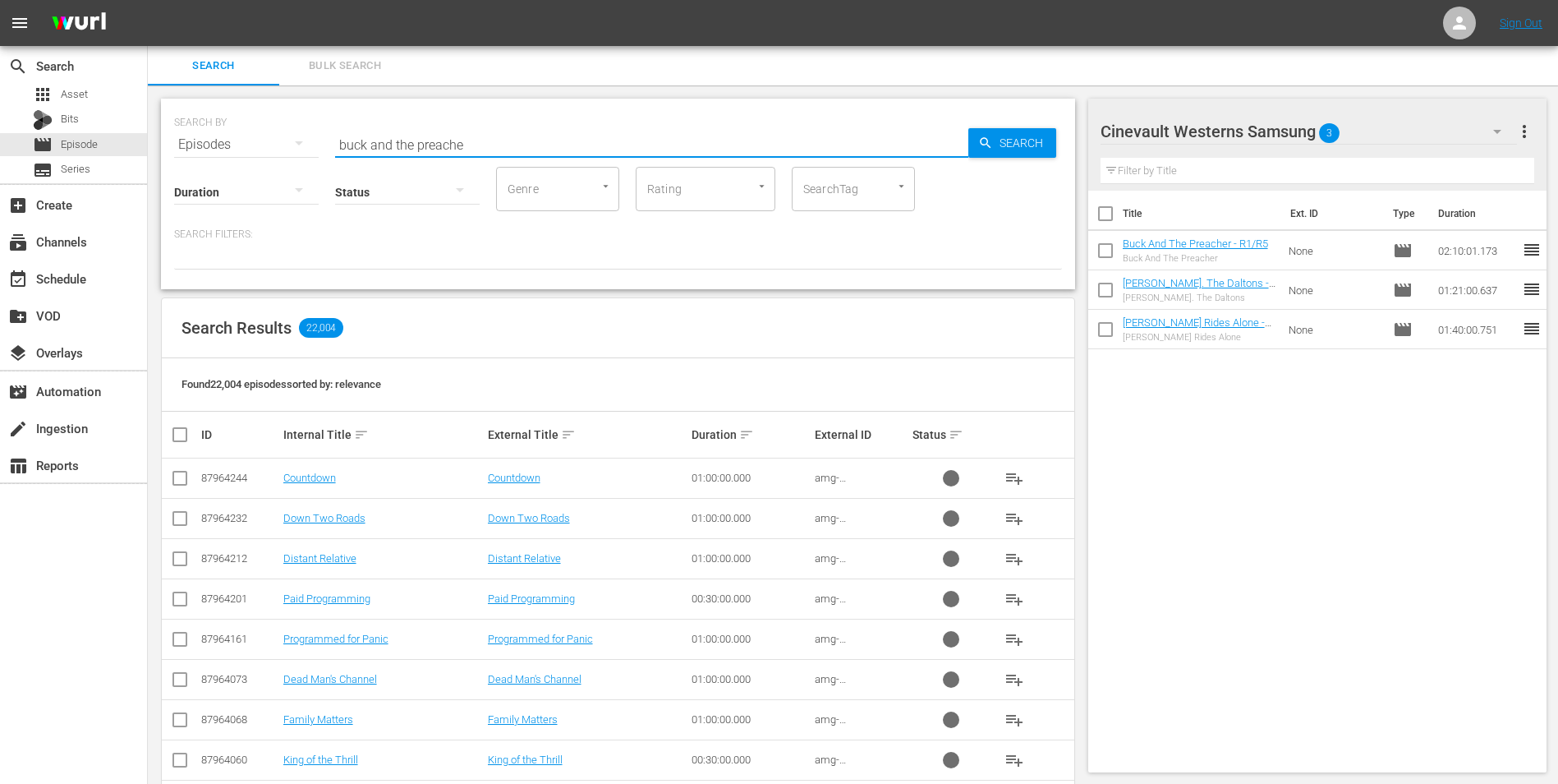
type input "buck and the preacher"
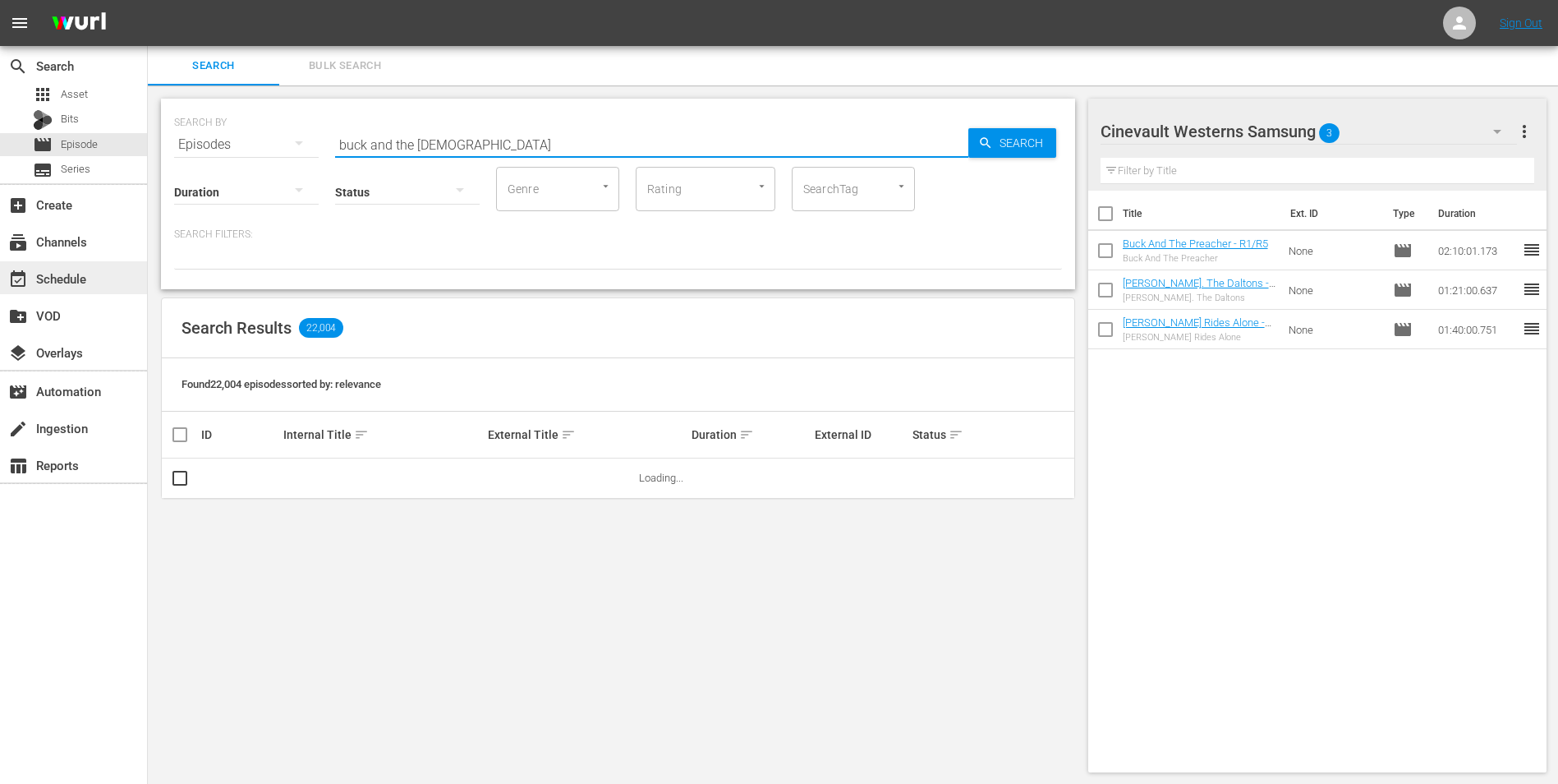
click at [78, 283] on div "event_available Schedule" at bounding box center [46, 277] width 92 height 15
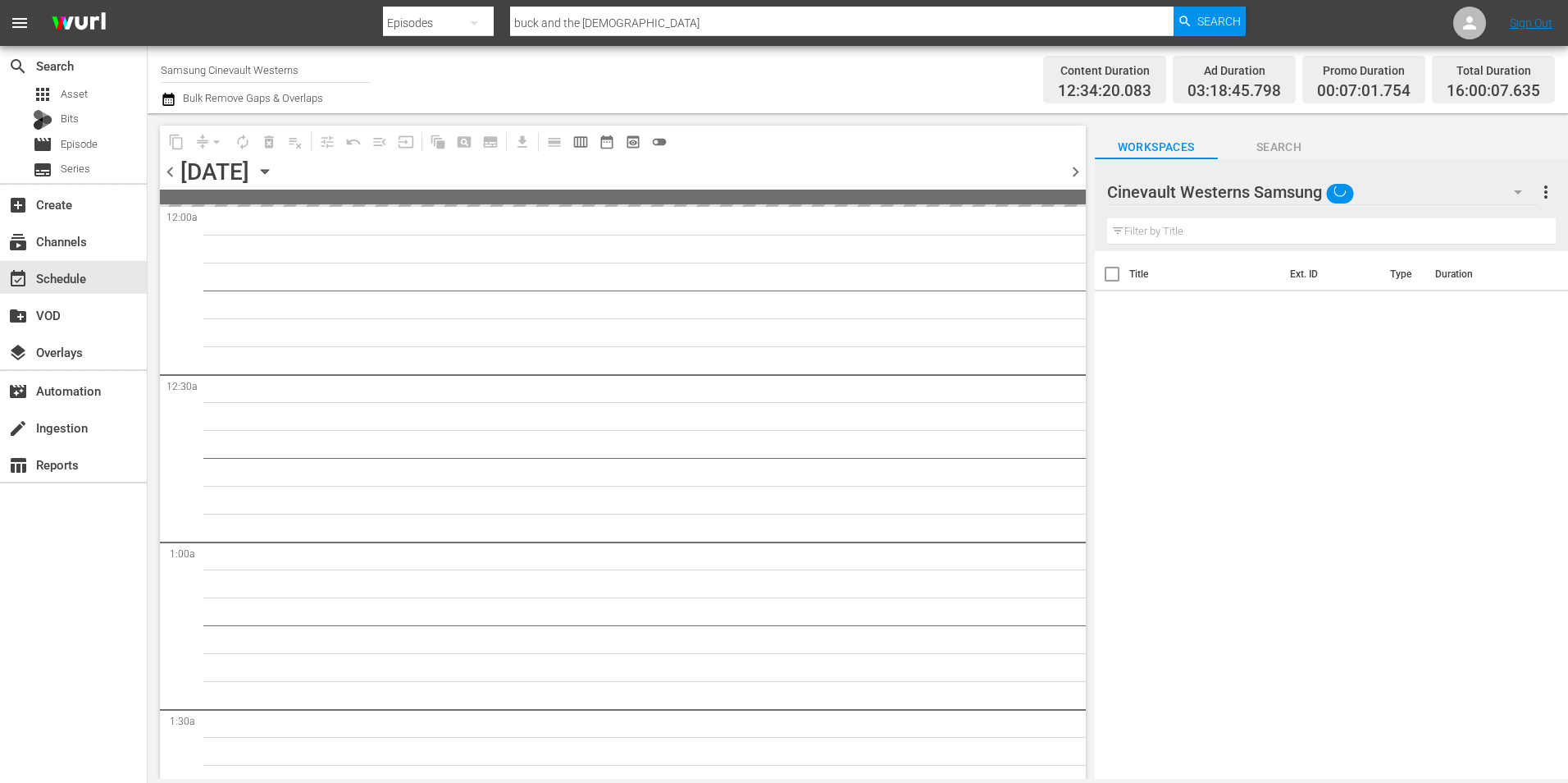
click at [203, 76] on input "Samsung Cinevault Westerns" at bounding box center [265, 69] width 210 height 40
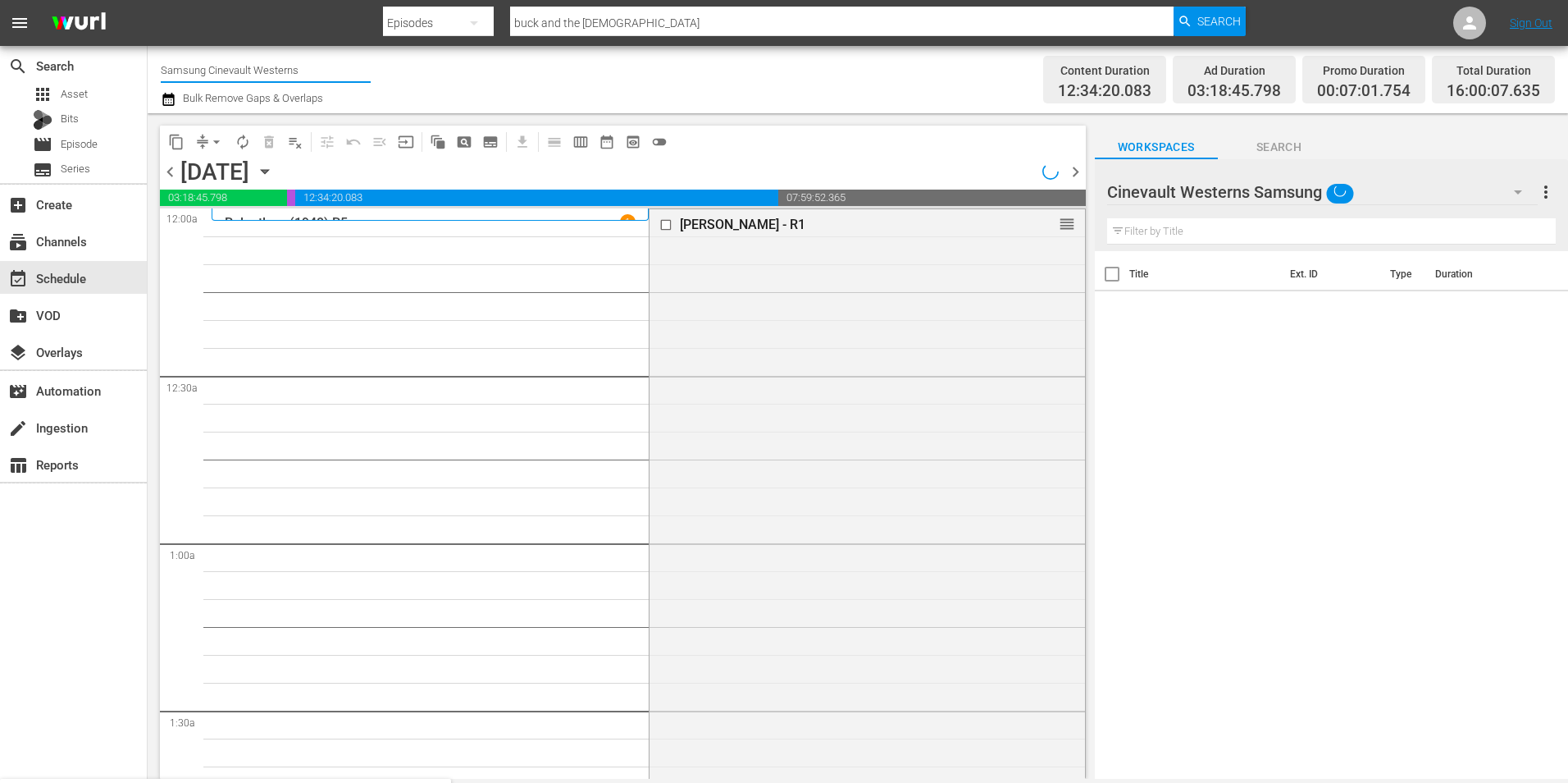
click at [203, 76] on input "Samsung Cinevault Westerns" at bounding box center [265, 69] width 210 height 40
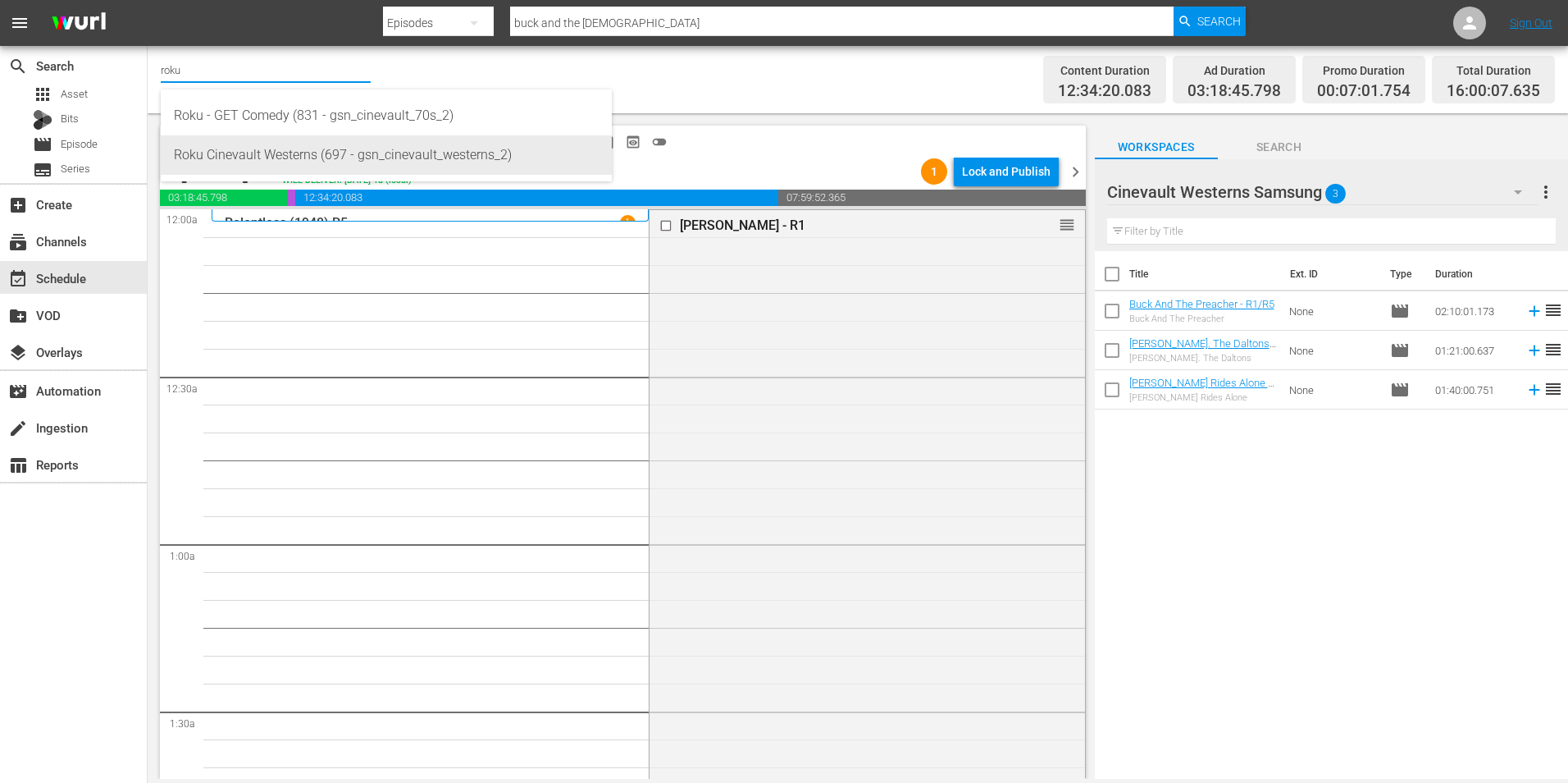
click at [234, 164] on div "Roku Cinevault Westerns (697 - gsn_cinevault_westerns_2)" at bounding box center [386, 155] width 425 height 40
type input "Roku Cinevault Westerns (697 - gsn_cinevault_westerns_2)"
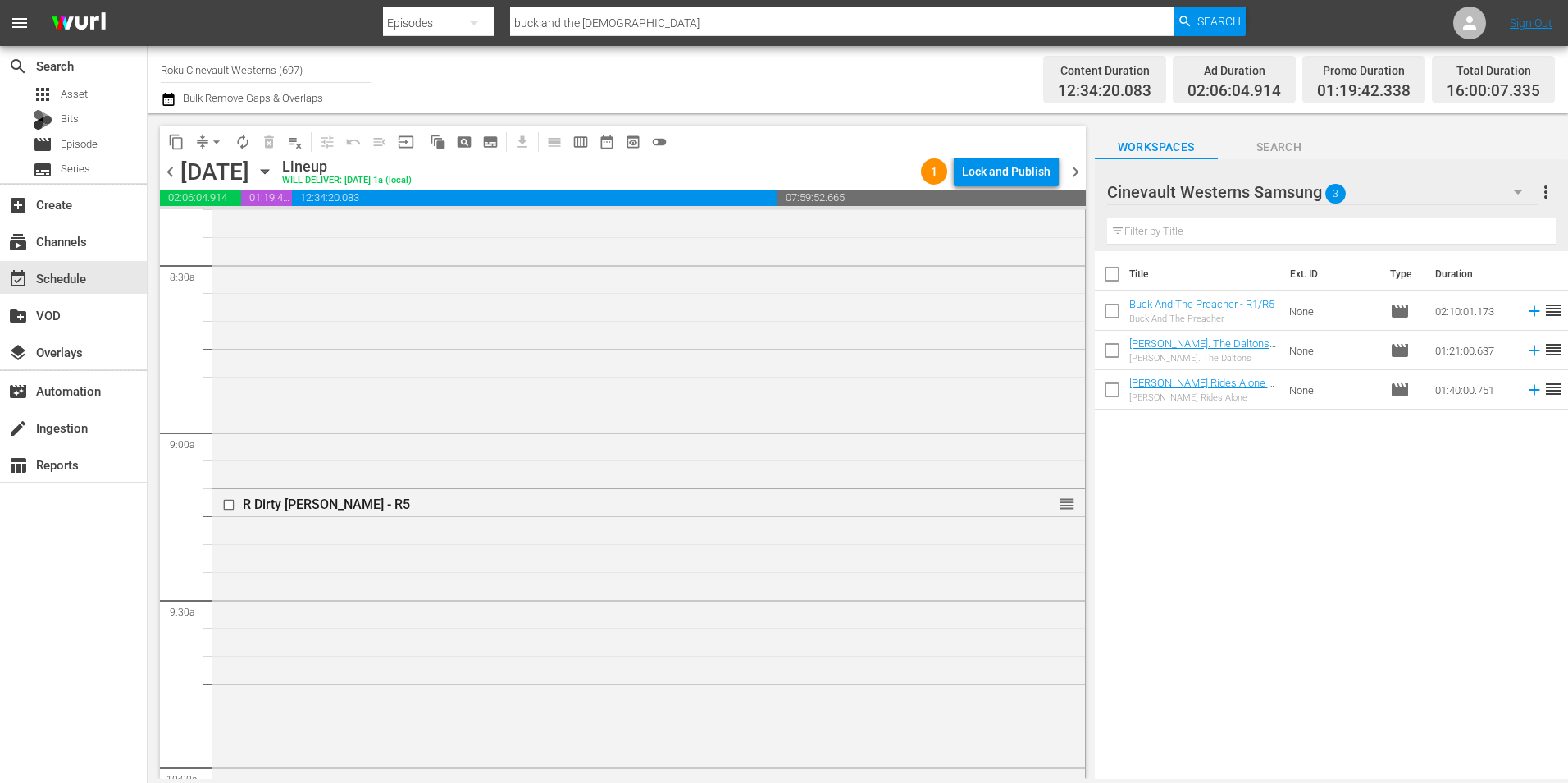
scroll to position [2461, 0]
click at [51, 138] on span "movie" at bounding box center [42, 144] width 19 height 19
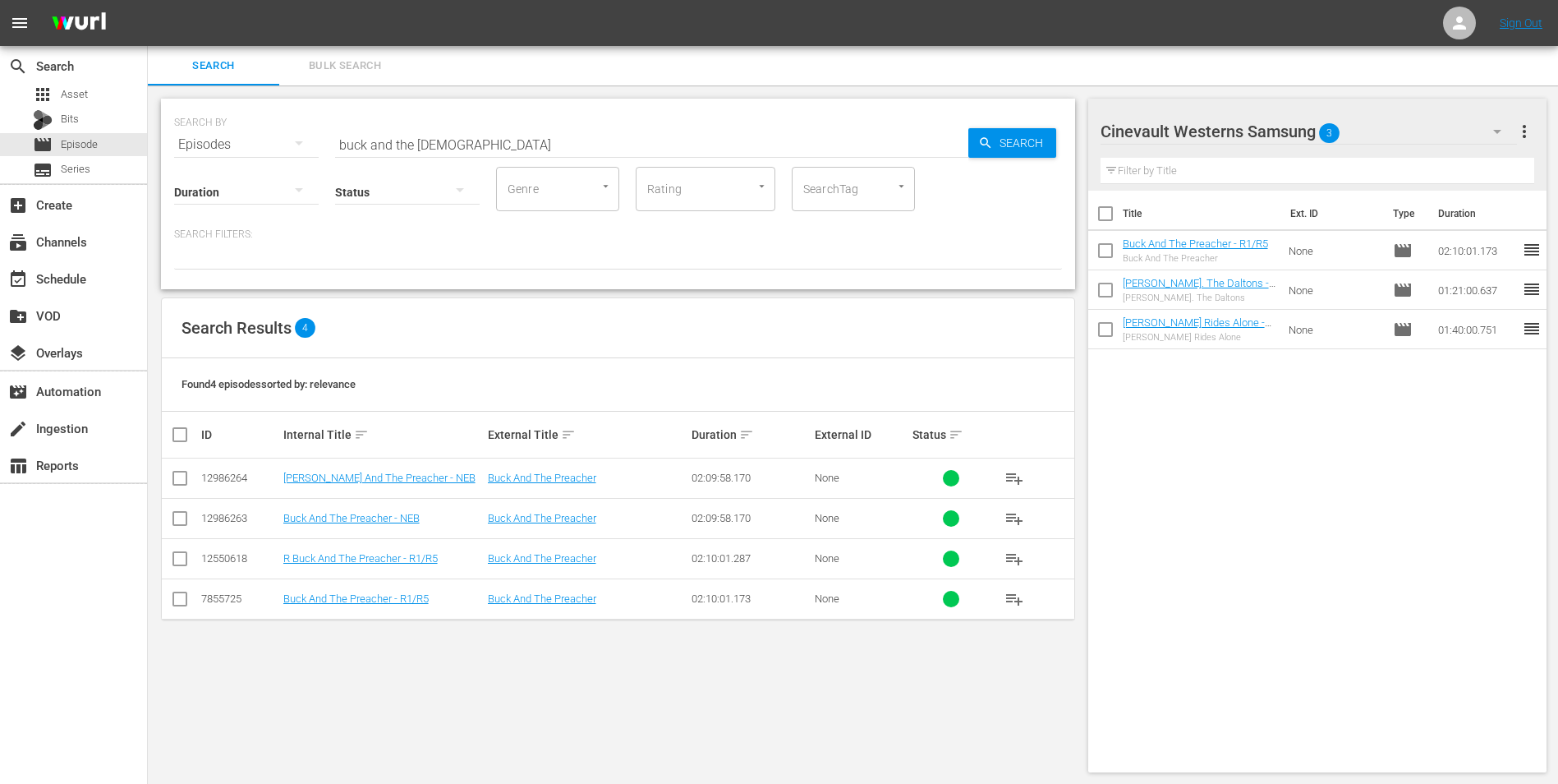
drag, startPoint x: 187, startPoint y: 557, endPoint x: 256, endPoint y: 557, distance: 69.0
click at [187, 557] on input "checkbox" at bounding box center [180, 561] width 19 height 19
checkbox input "true"
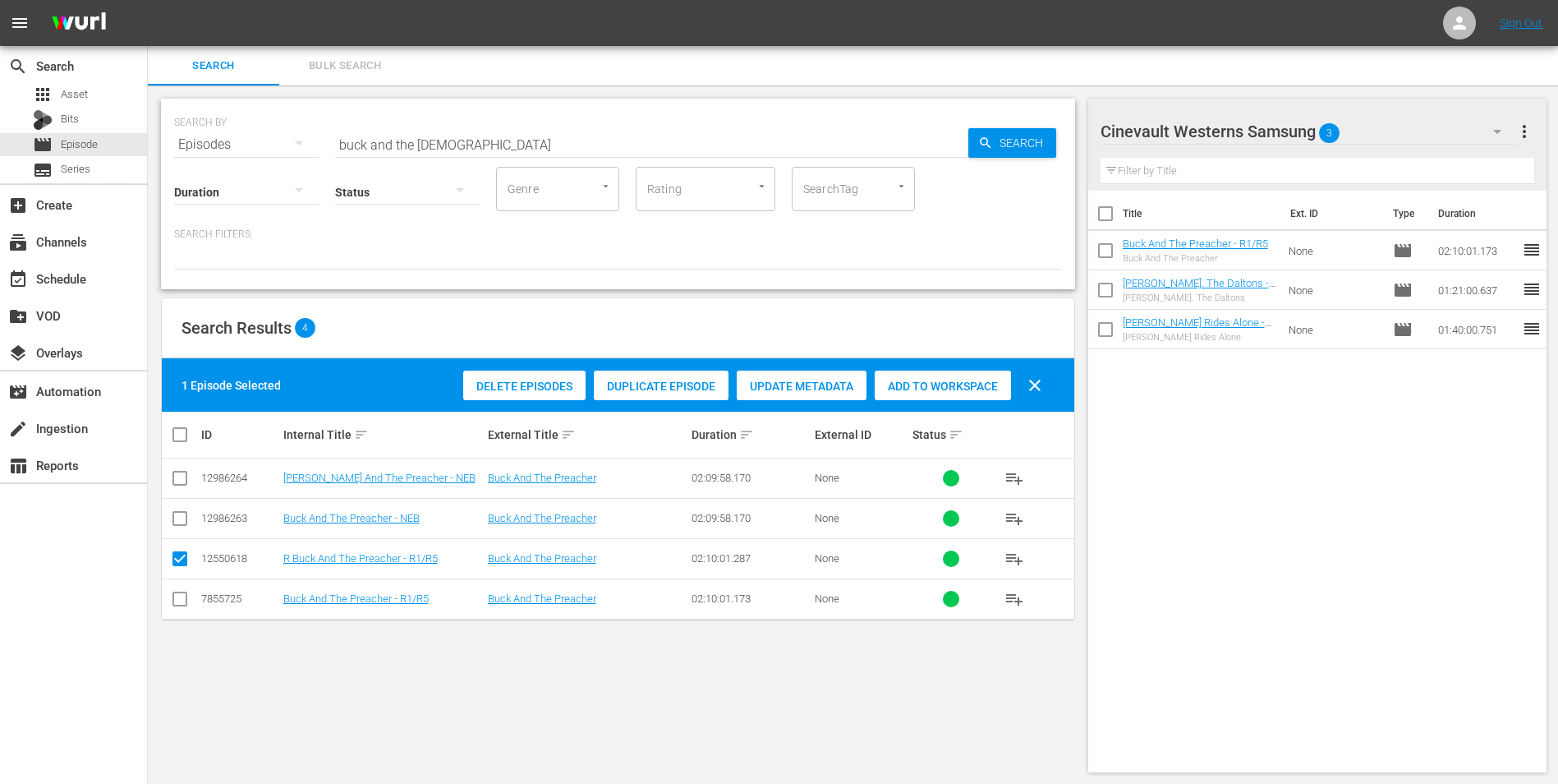
click at [1410, 122] on div "Cinevault Westerns Samsung 3" at bounding box center [1309, 132] width 417 height 46
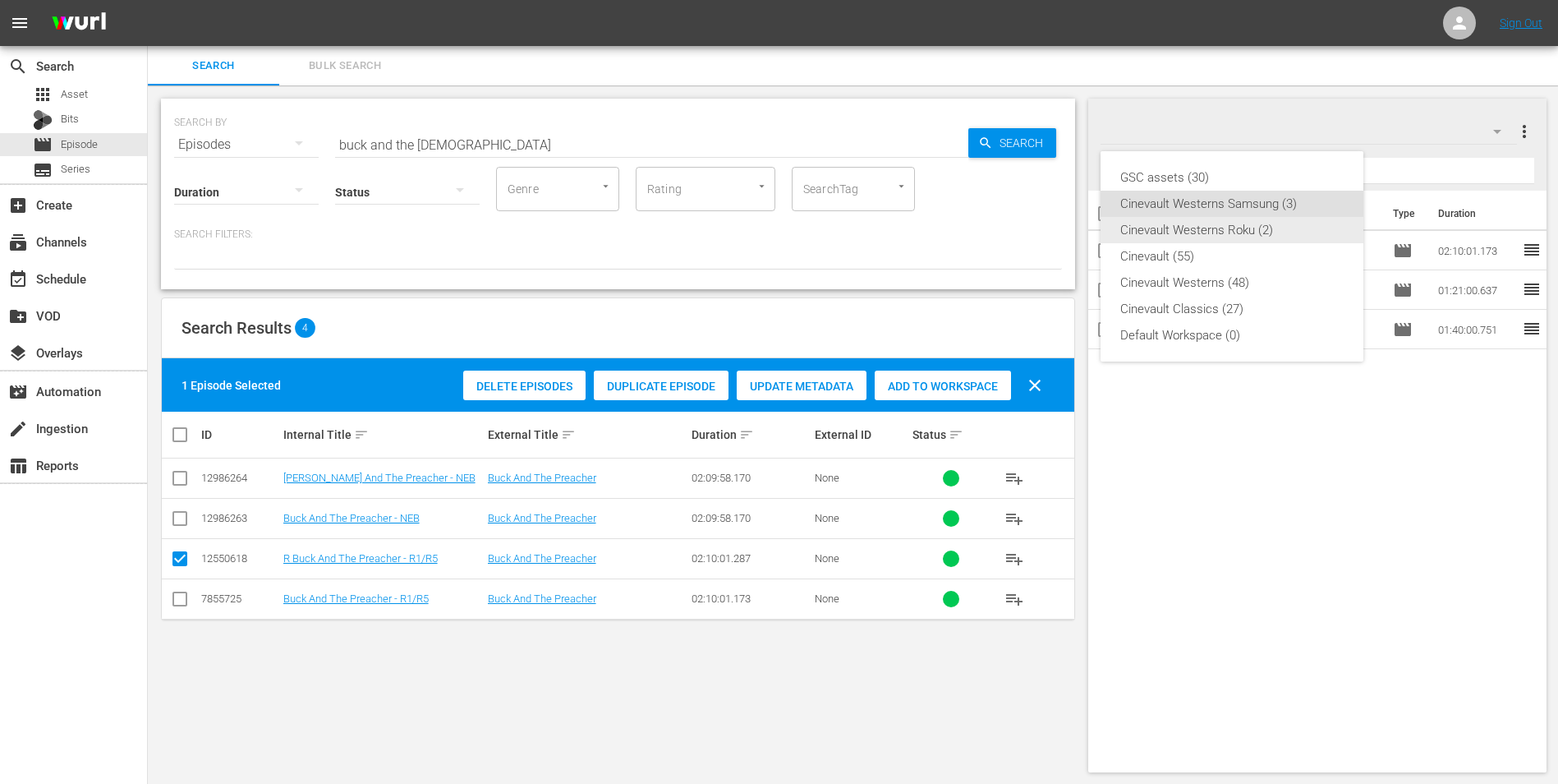
click at [1232, 229] on div "Cinevault Westerns Roku (2)" at bounding box center [1232, 229] width 223 height 26
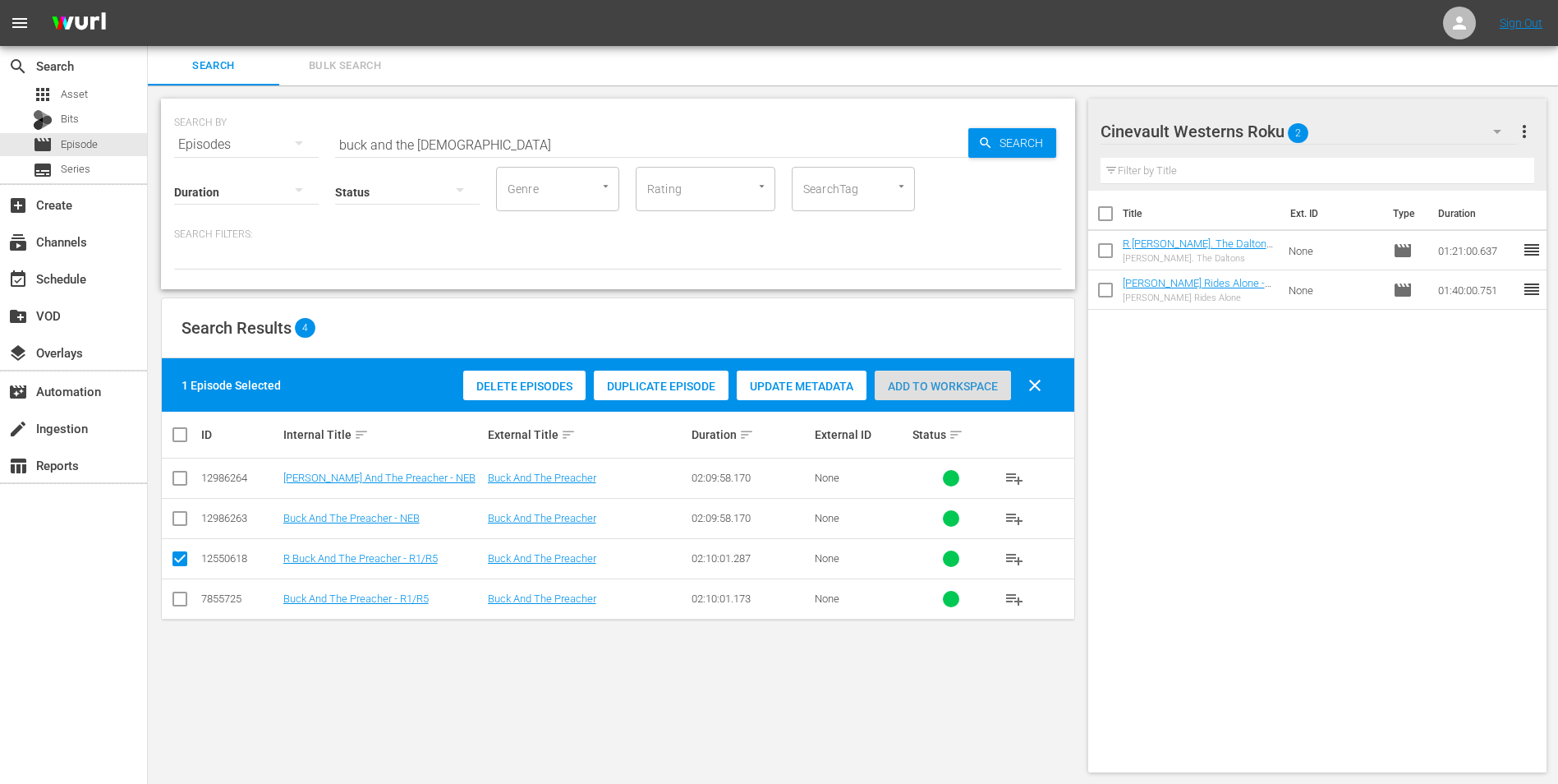
click at [916, 389] on span "Add to Workspace" at bounding box center [943, 386] width 137 height 13
click at [540, 148] on input "buck and the preacher" at bounding box center [652, 144] width 633 height 40
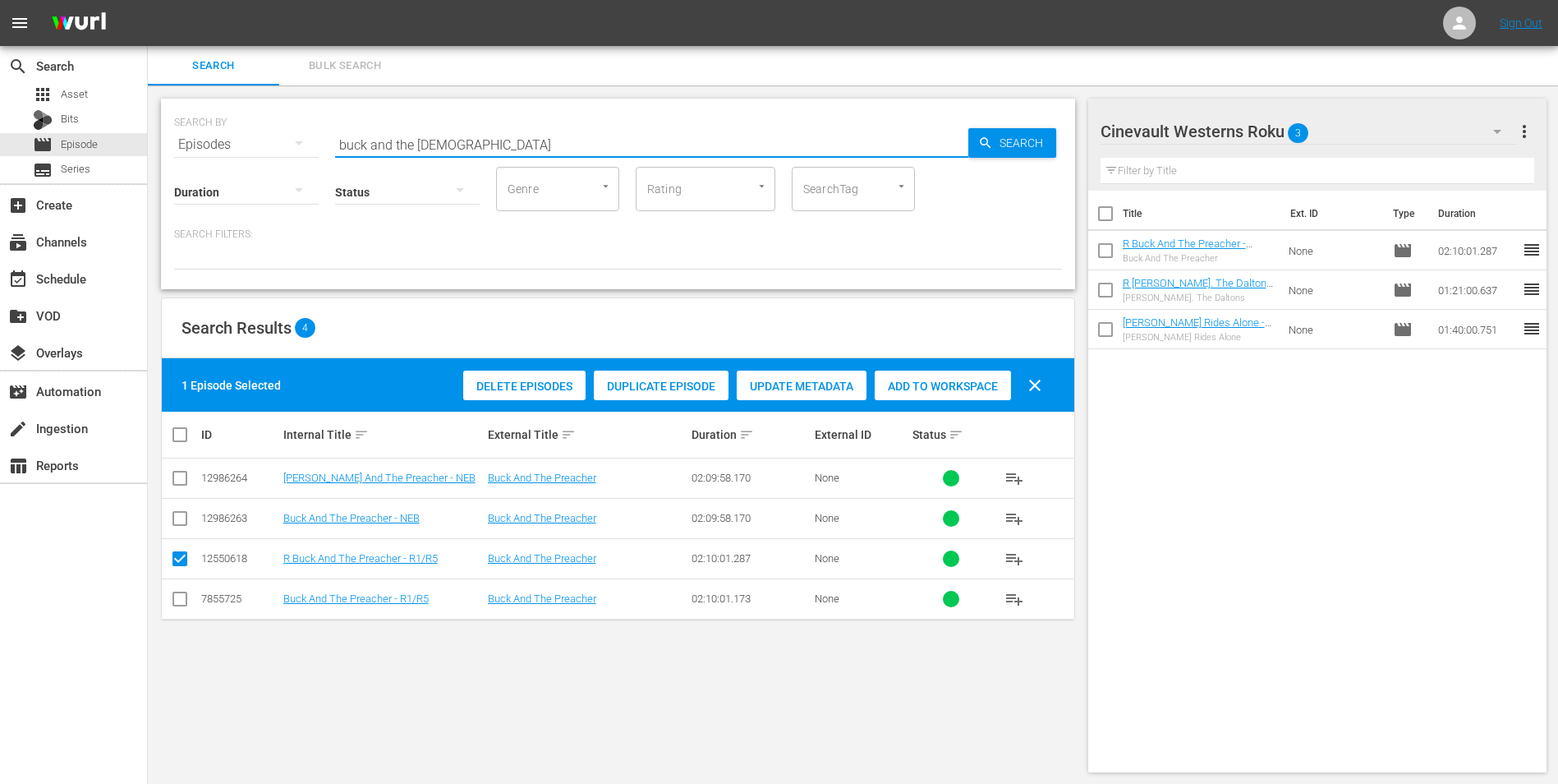
click at [540, 148] on input "buck and the preacher" at bounding box center [652, 144] width 633 height 40
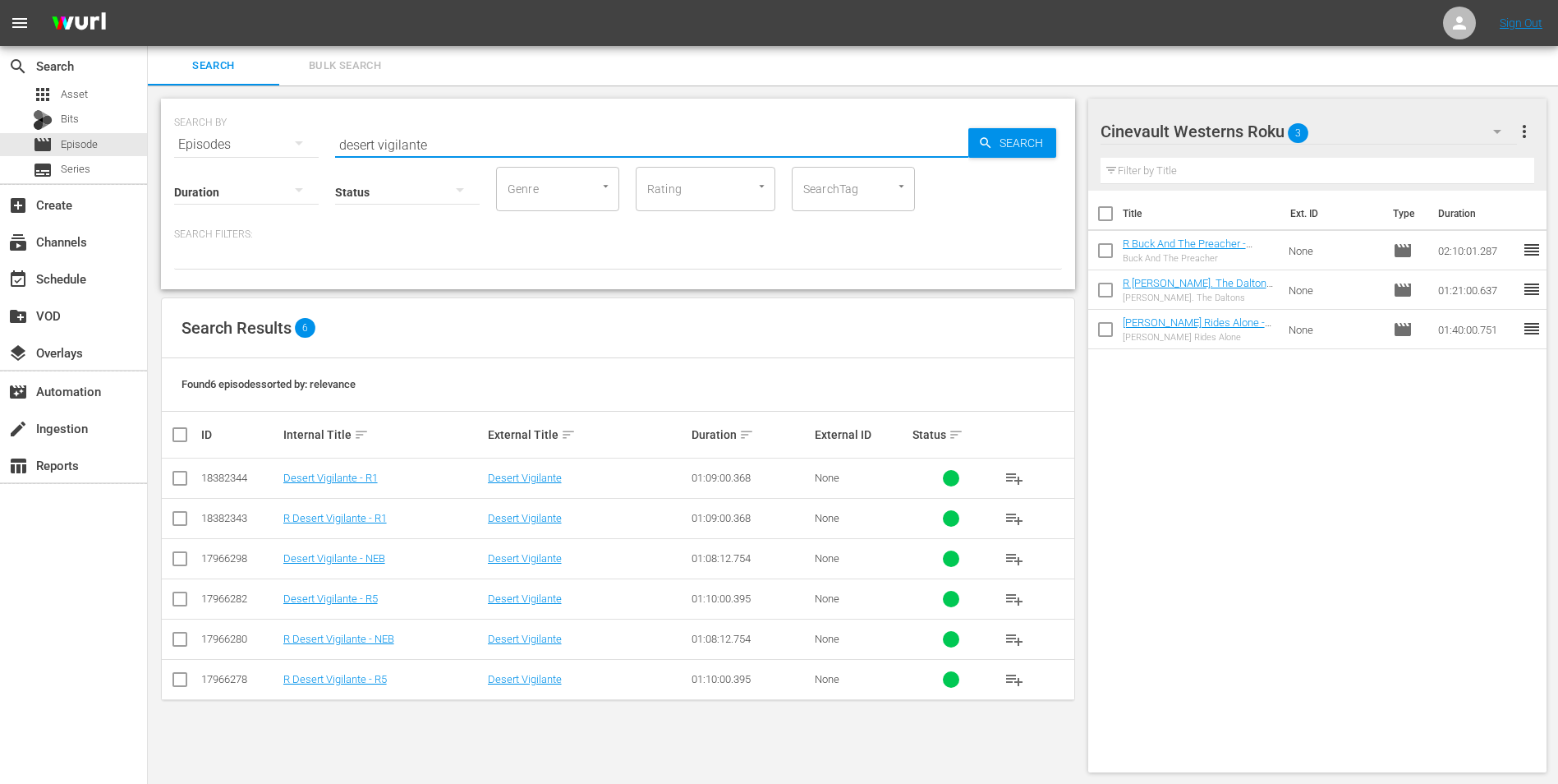
type input "desert vigilante"
click at [181, 677] on input "checkbox" at bounding box center [180, 682] width 19 height 19
checkbox input "true"
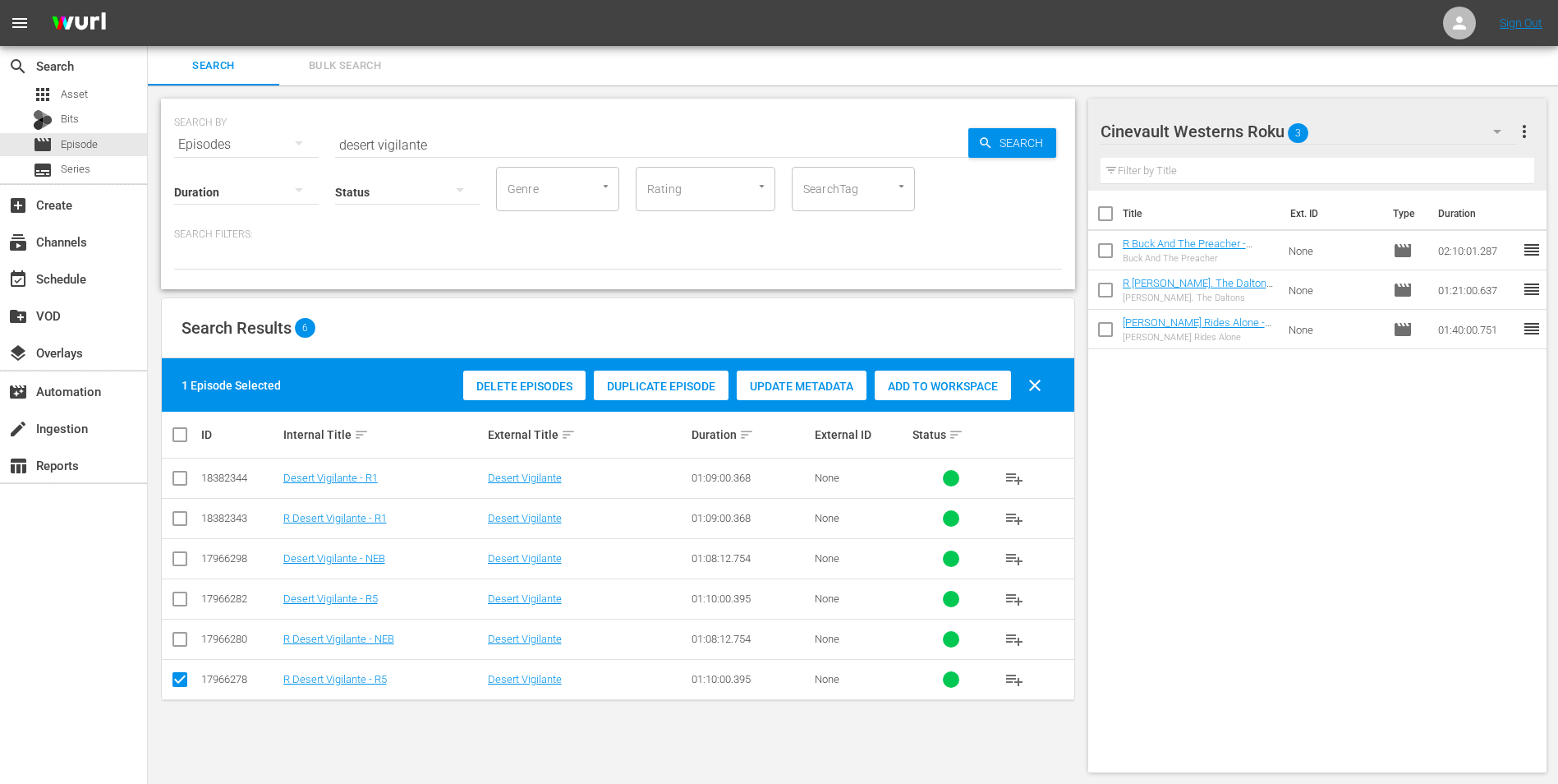
click at [939, 394] on div "Add to Workspace" at bounding box center [943, 385] width 137 height 31
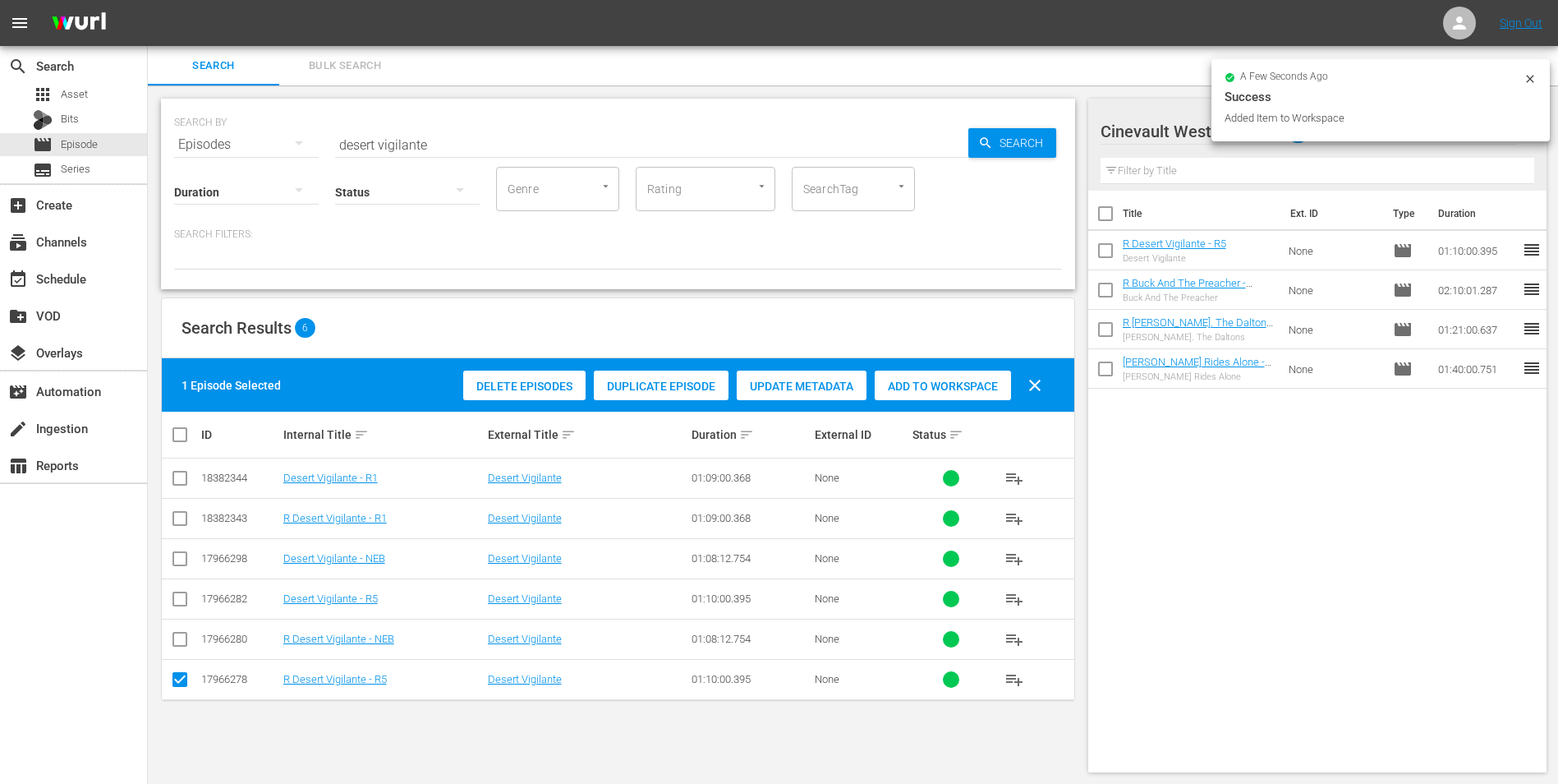
click at [1523, 79] on div "a few seconds ago" at bounding box center [1374, 78] width 299 height 12
click at [1525, 80] on icon at bounding box center [1531, 79] width 13 height 13
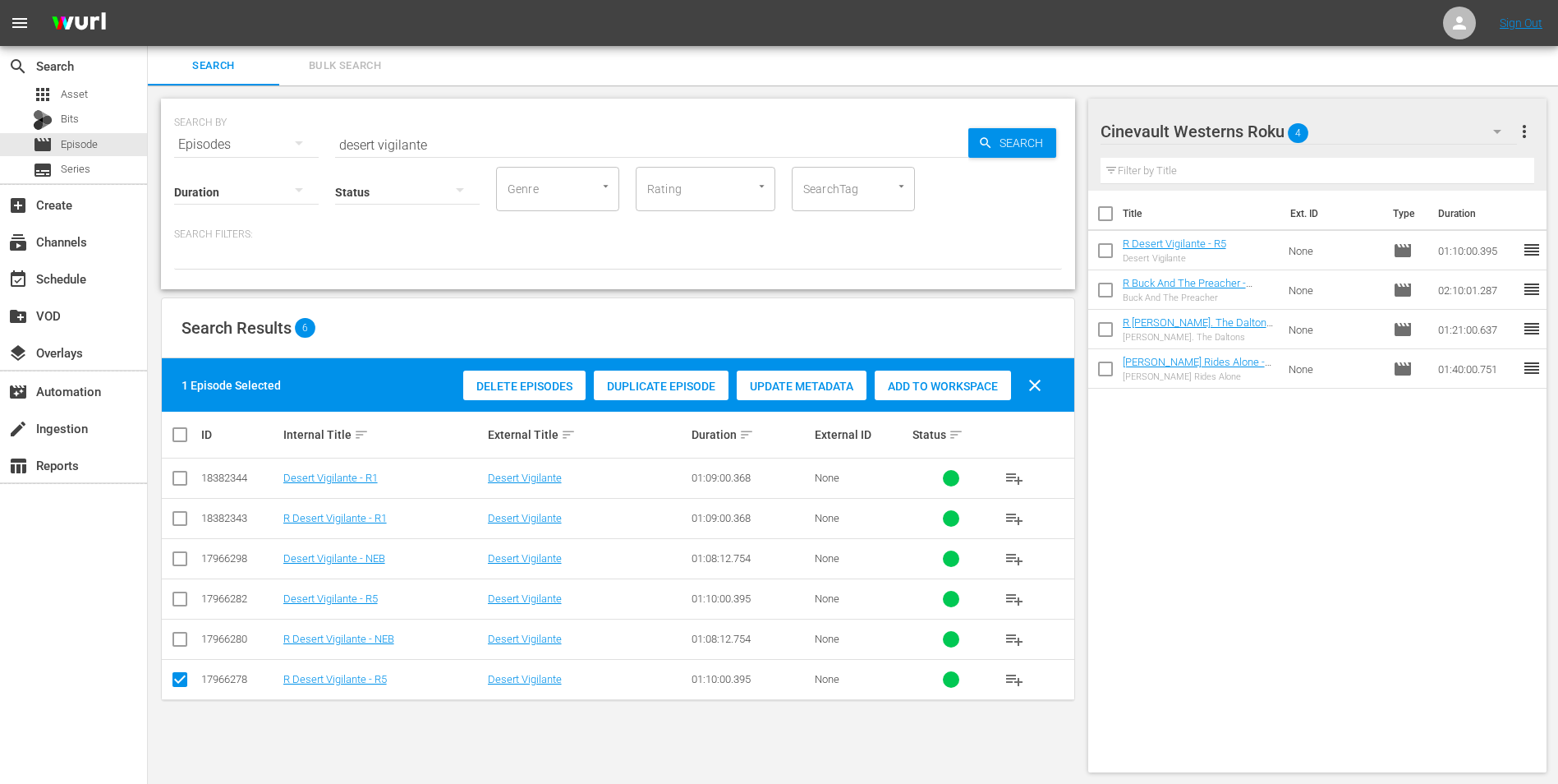
click at [1485, 126] on button "button" at bounding box center [1497, 132] width 40 height 40
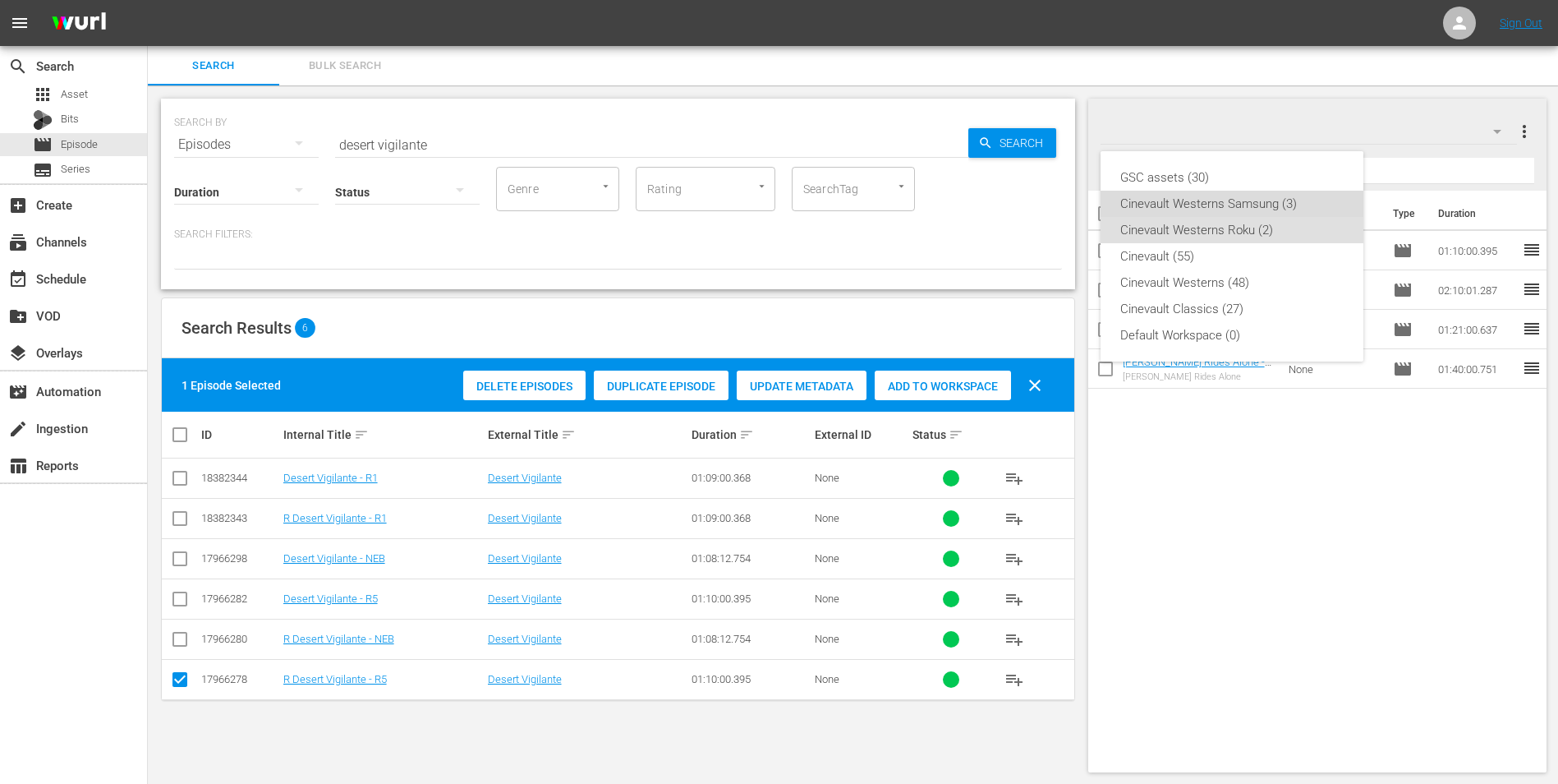
click at [1284, 205] on div "Cinevault Westerns Samsung (3)" at bounding box center [1232, 203] width 223 height 26
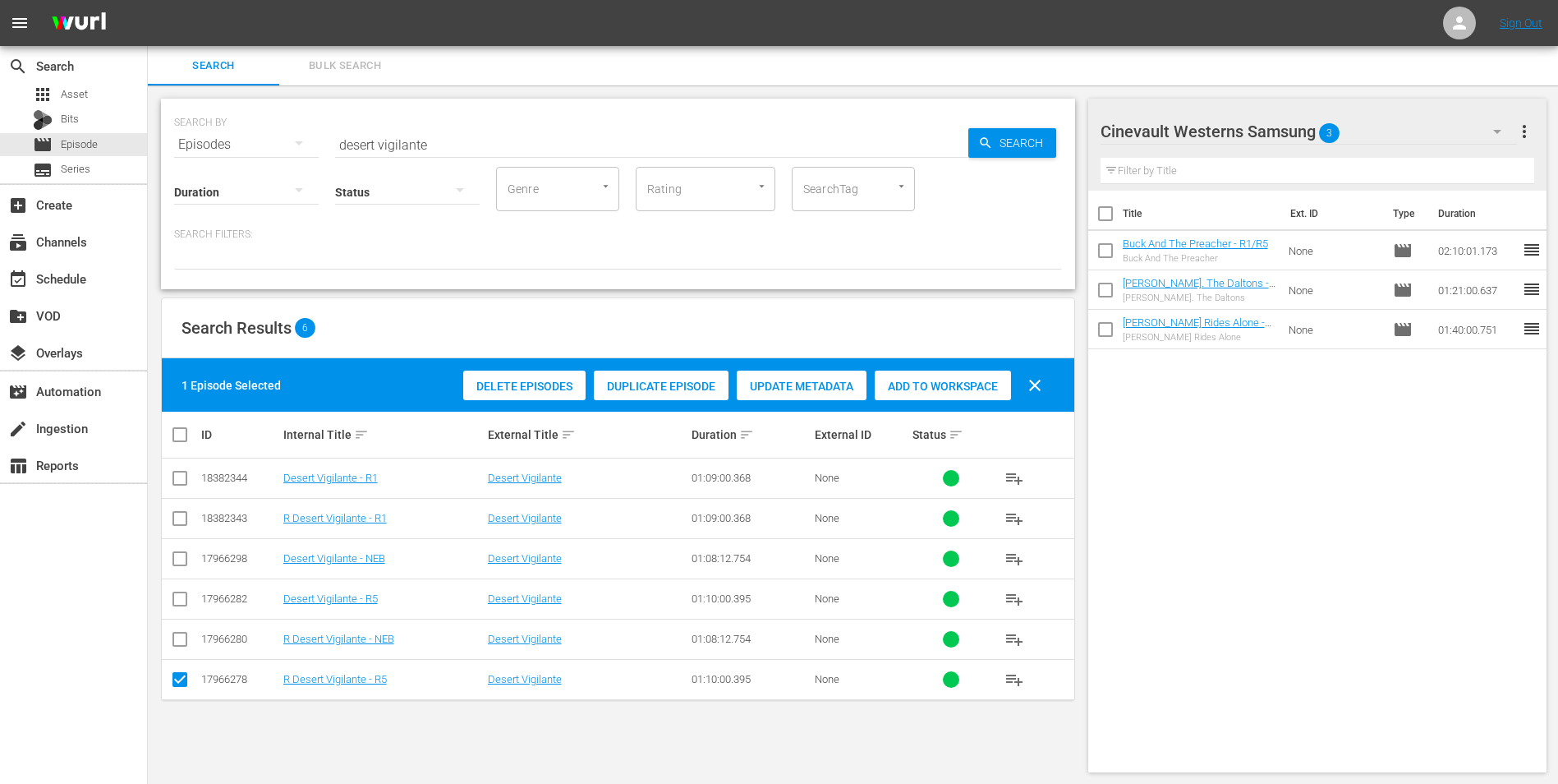
click at [181, 597] on input "checkbox" at bounding box center [180, 602] width 19 height 19
checkbox input "true"
click at [185, 681] on input "checkbox" at bounding box center [180, 682] width 19 height 19
checkbox input "false"
click at [975, 370] on div "Add to Workspace" at bounding box center [943, 385] width 137 height 31
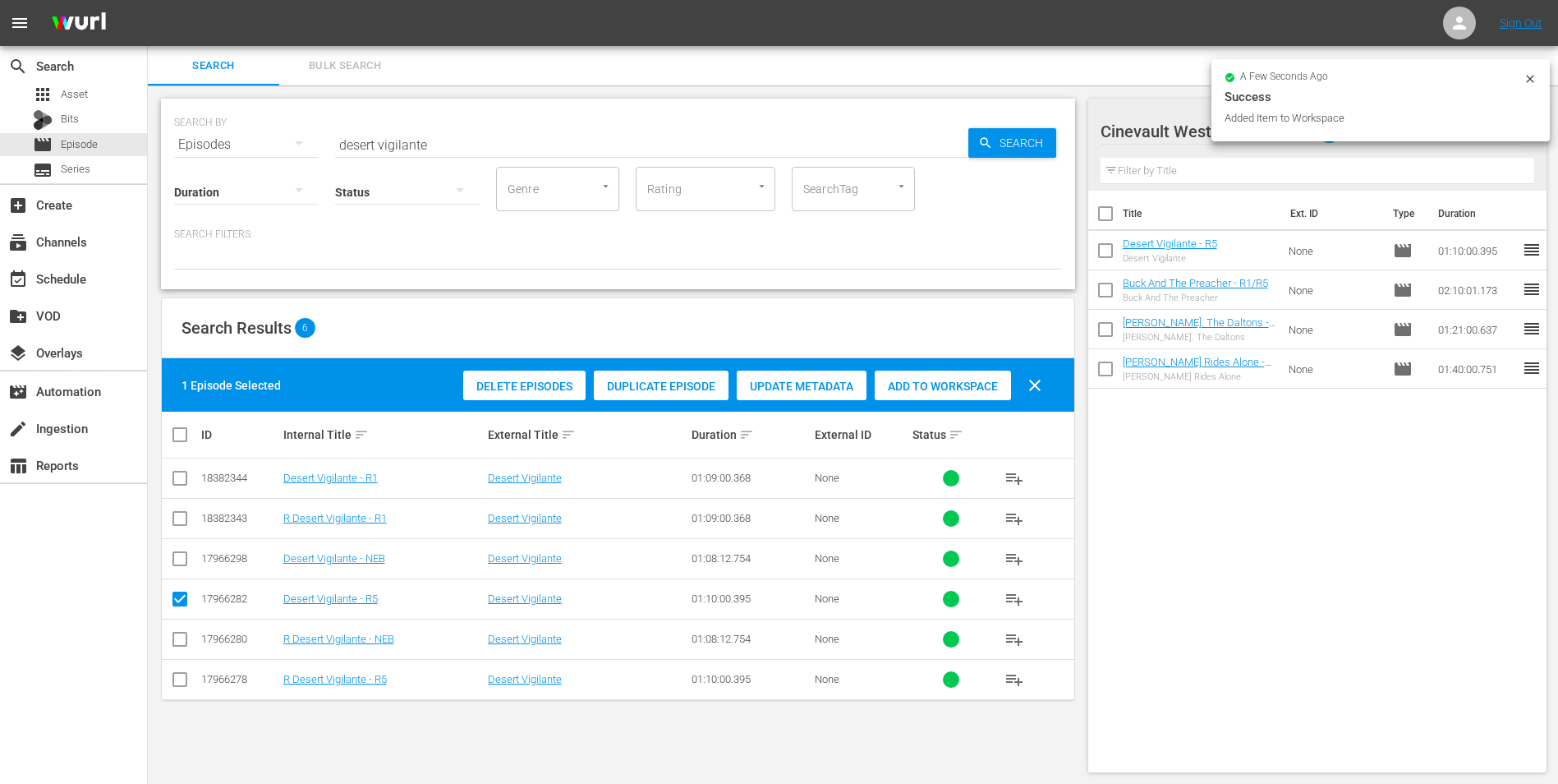
click at [528, 143] on input "desert vigilante" at bounding box center [652, 144] width 633 height 40
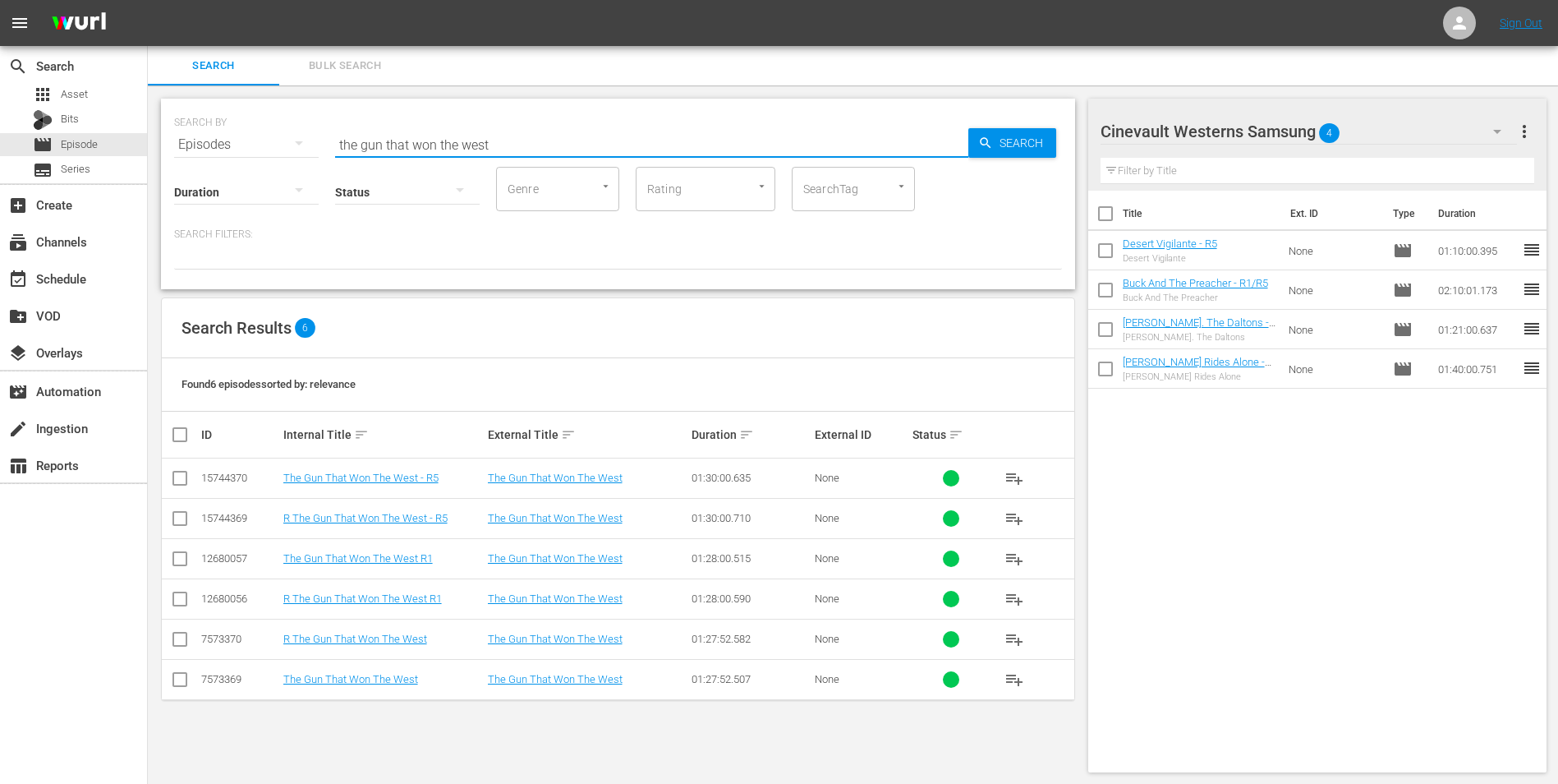
type input "the gun that won the west"
click at [176, 473] on input "checkbox" at bounding box center [180, 481] width 19 height 19
checkbox input "true"
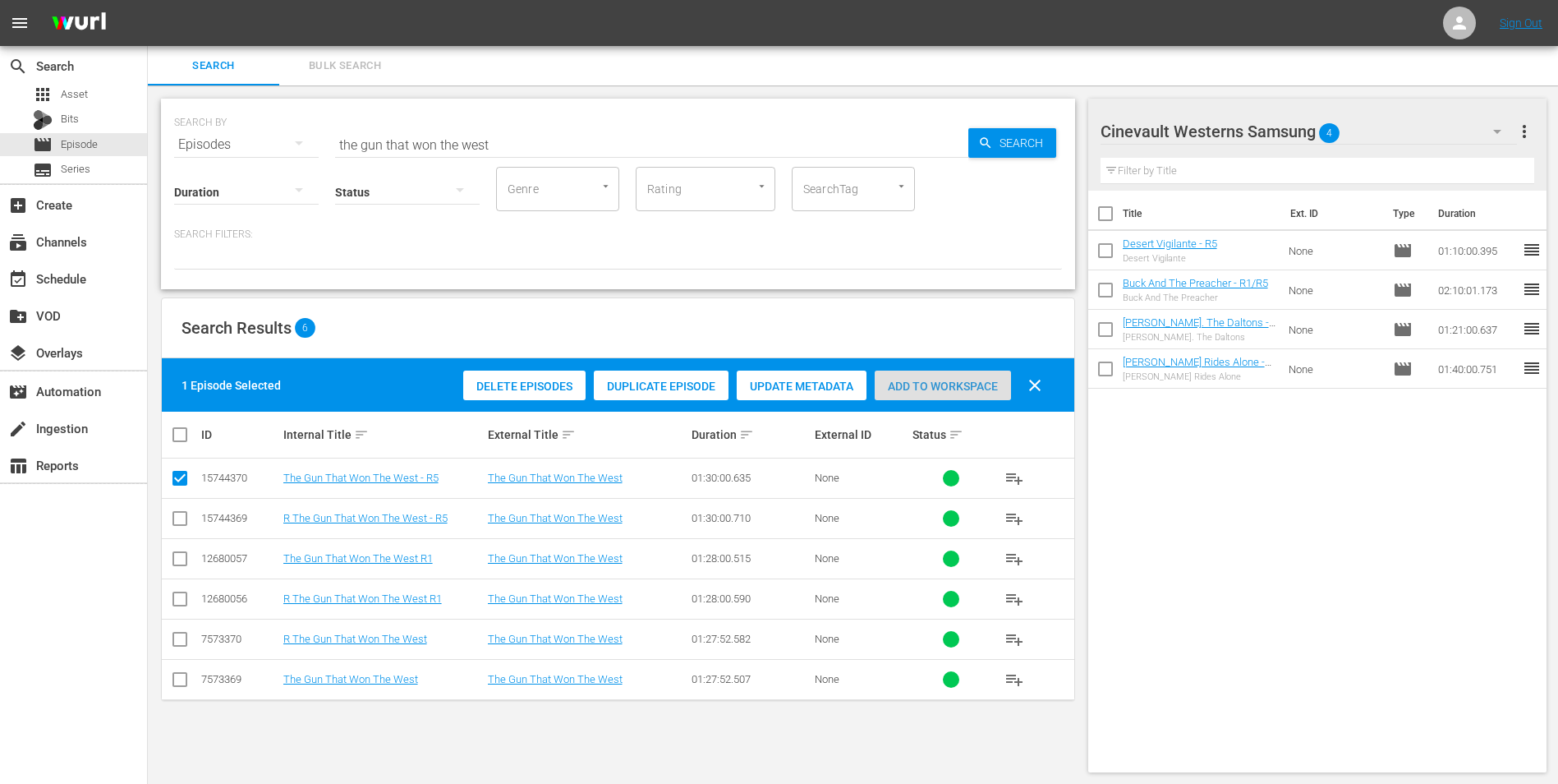
click at [986, 383] on span "Add to Workspace" at bounding box center [943, 386] width 137 height 13
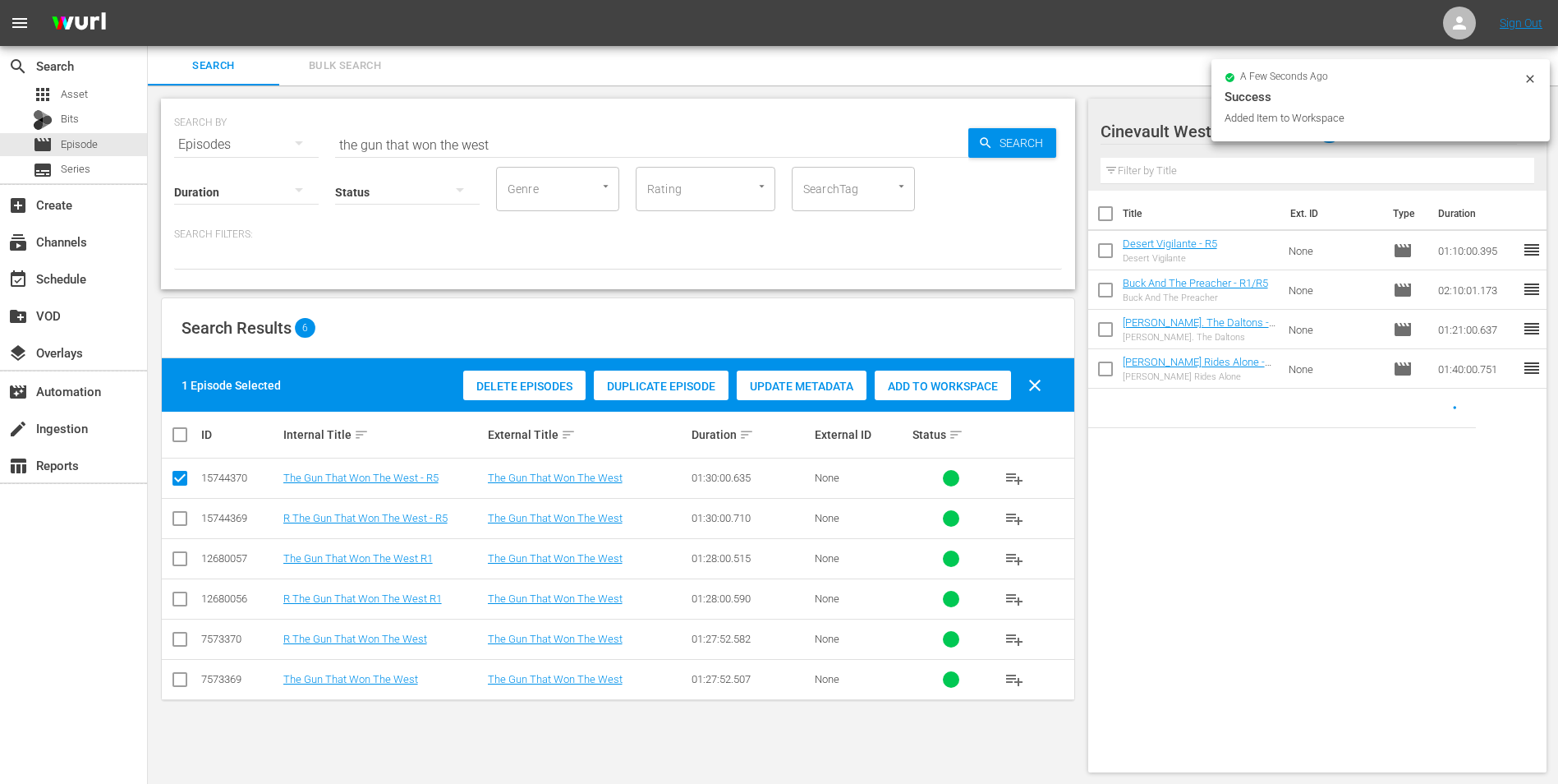
click at [1528, 80] on icon at bounding box center [1531, 79] width 13 height 13
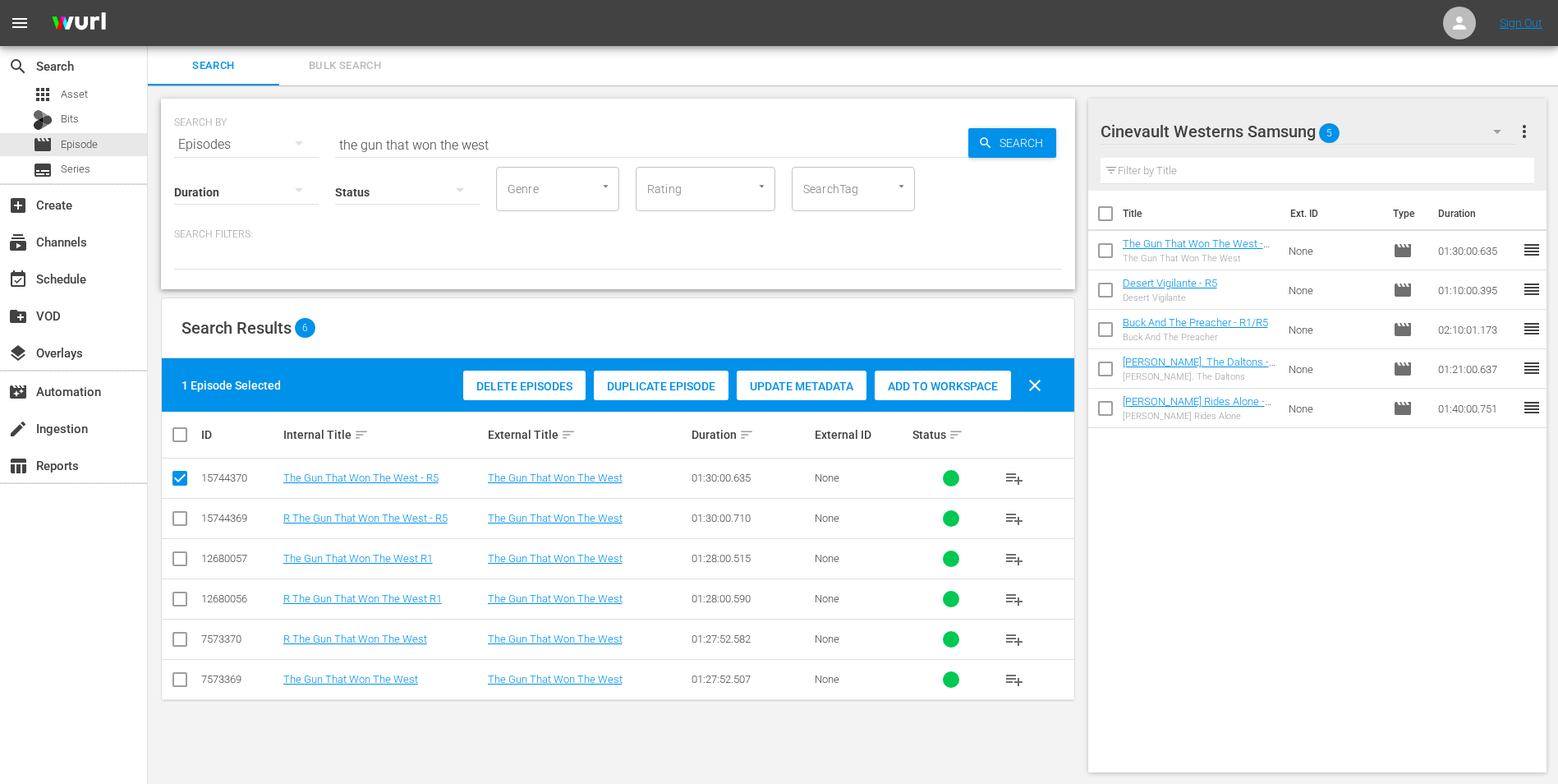
click at [1486, 141] on button "button" at bounding box center [1497, 132] width 40 height 40
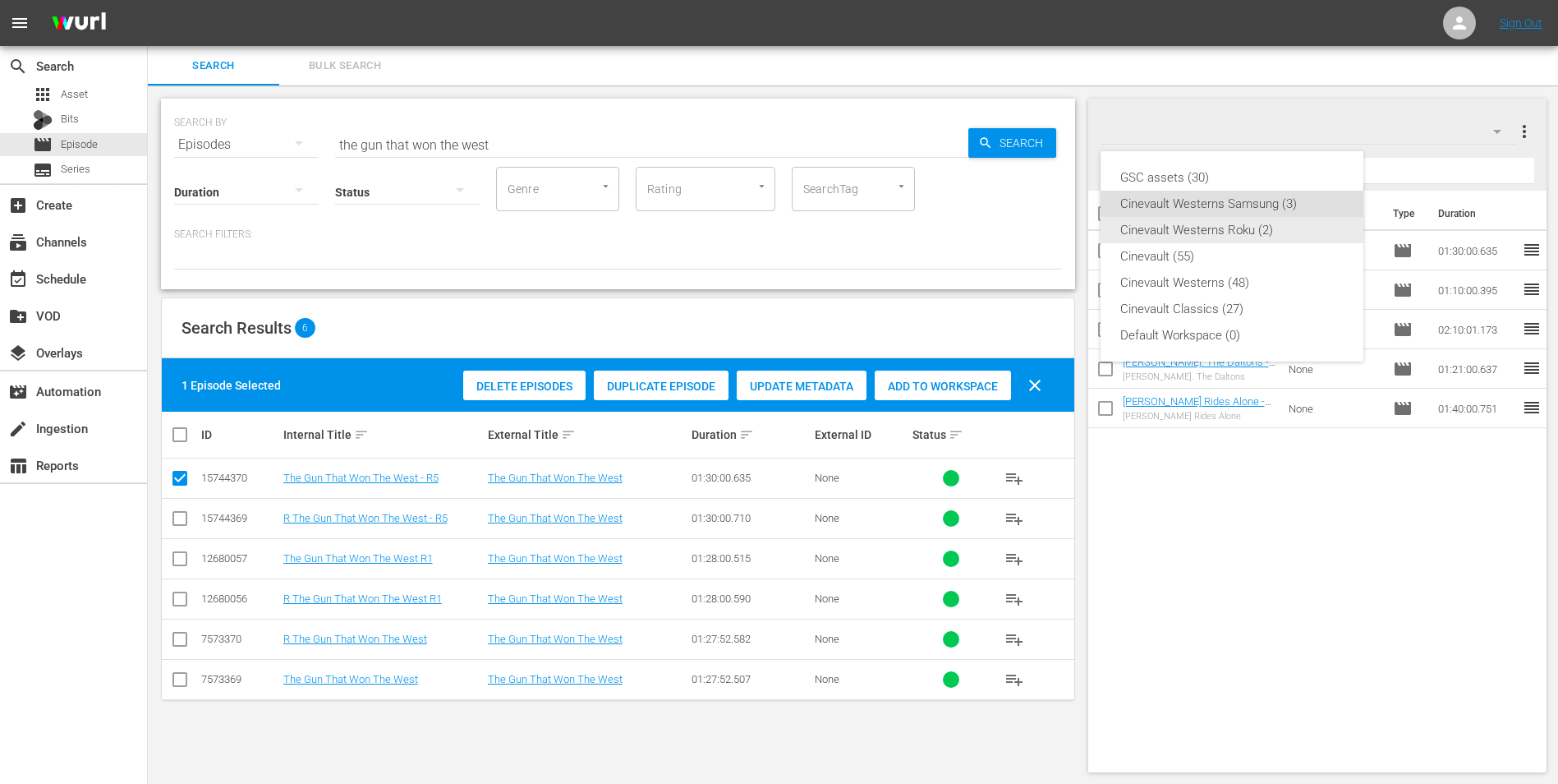
click at [1248, 223] on div "Cinevault Westerns Roku (2)" at bounding box center [1232, 229] width 223 height 26
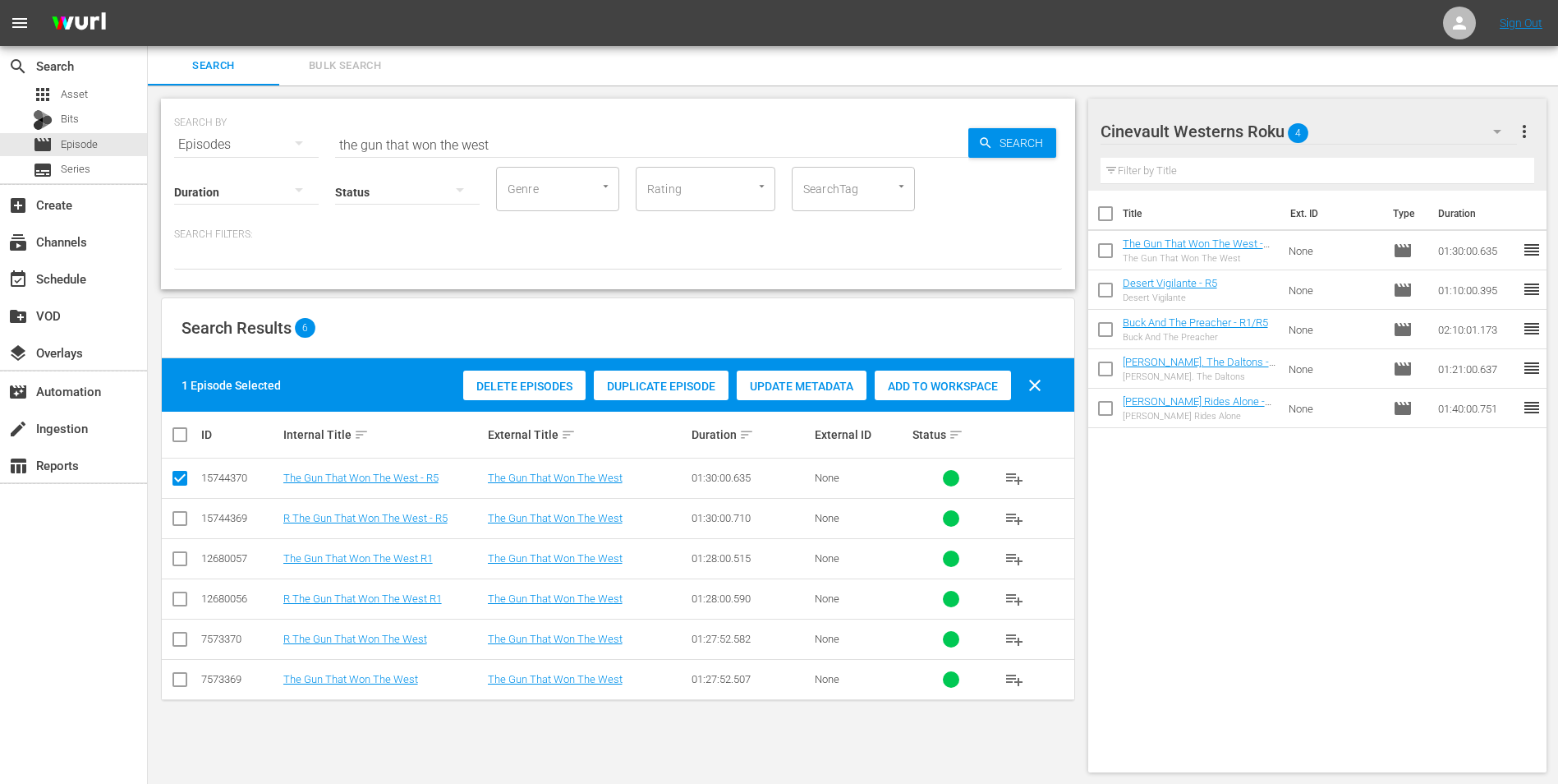
click at [183, 521] on input "checkbox" at bounding box center [180, 521] width 19 height 19
checkbox input "true"
click at [178, 474] on input "checkbox" at bounding box center [180, 481] width 19 height 19
checkbox input "false"
click at [905, 388] on span "Add to Workspace" at bounding box center [943, 386] width 137 height 13
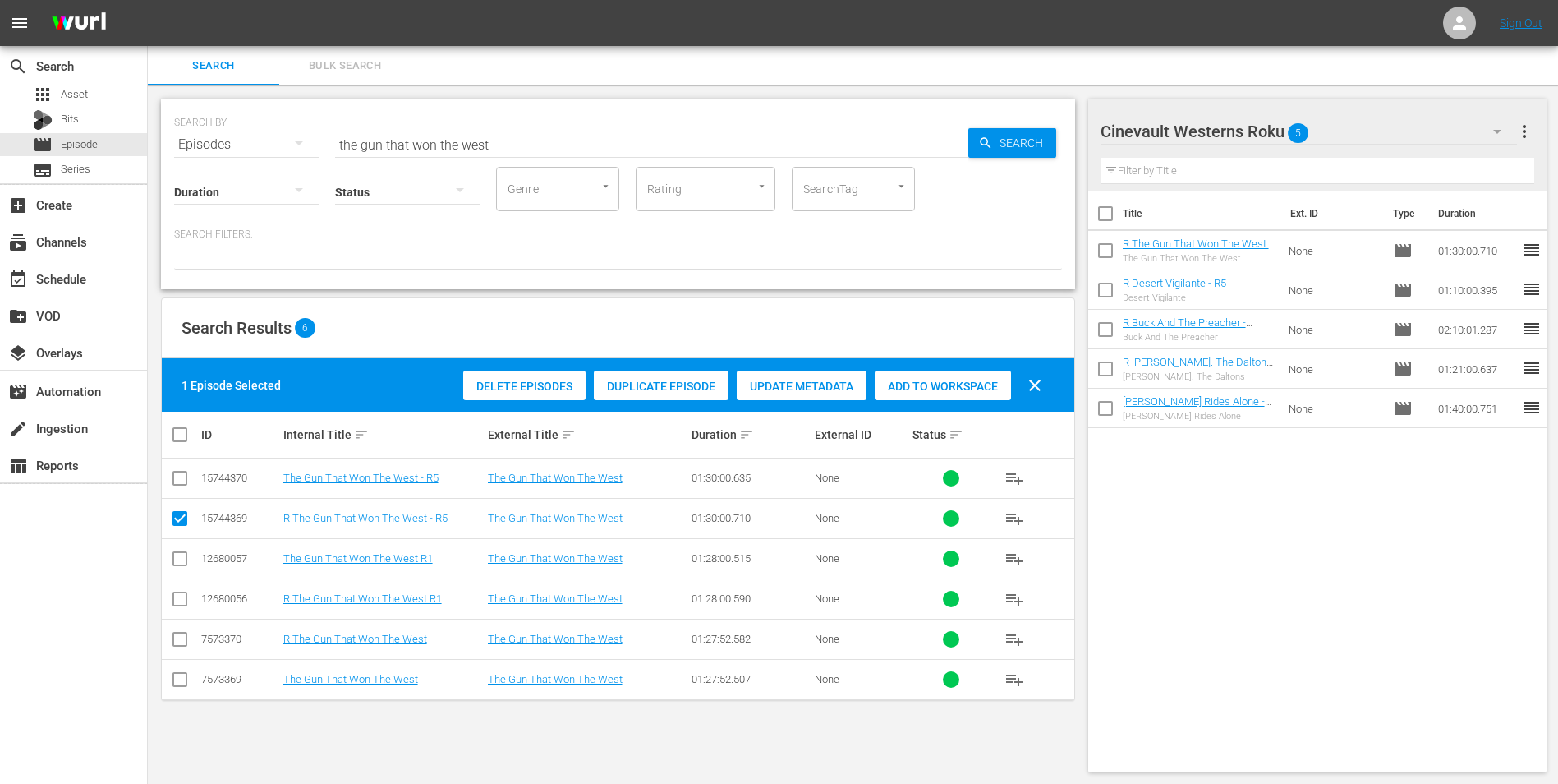
click at [1475, 141] on div "Cinevault Westerns Roku 5" at bounding box center [1309, 132] width 417 height 46
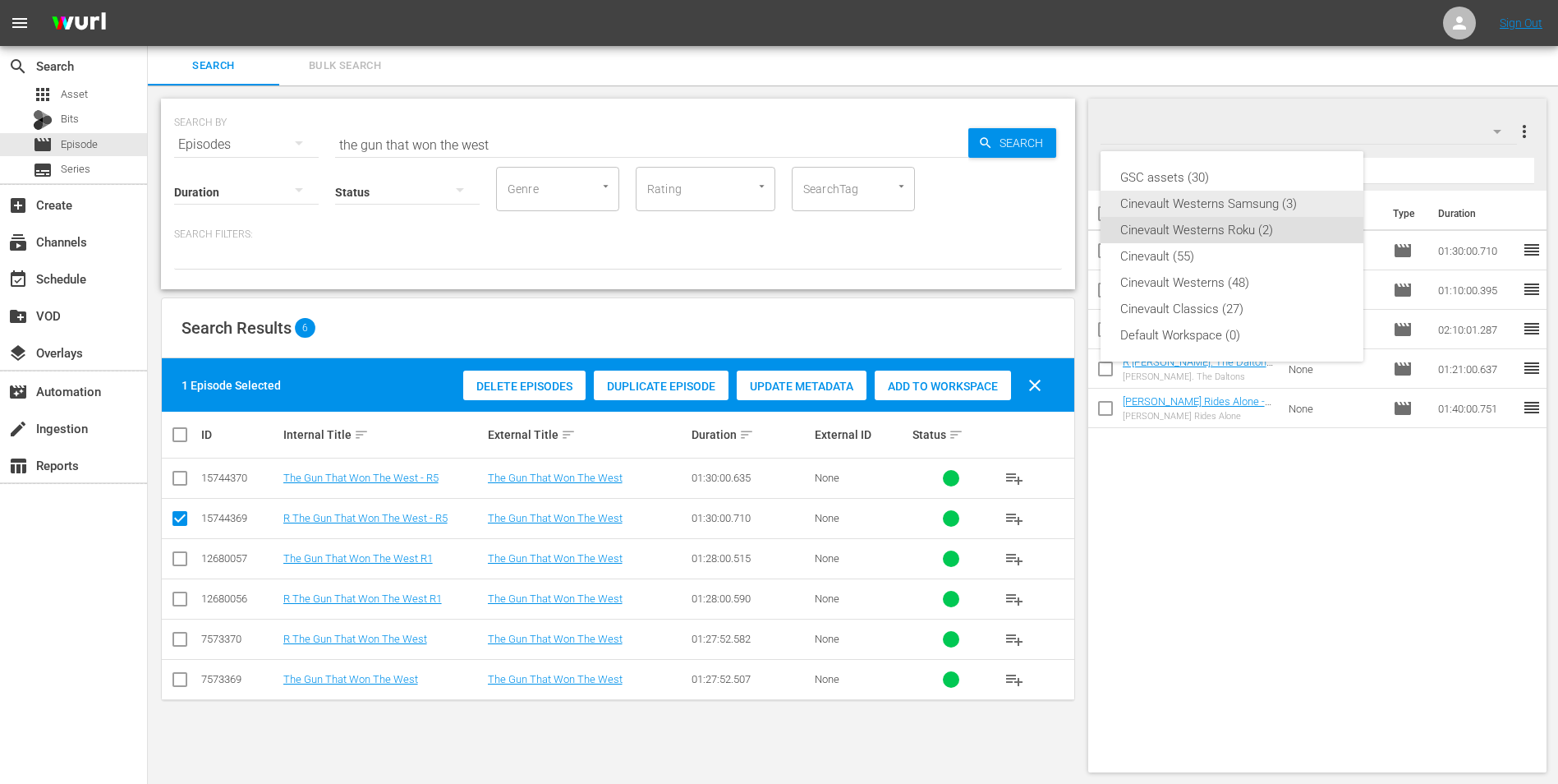
click at [1315, 205] on div "Cinevault Westerns Samsung (3)" at bounding box center [1232, 203] width 223 height 26
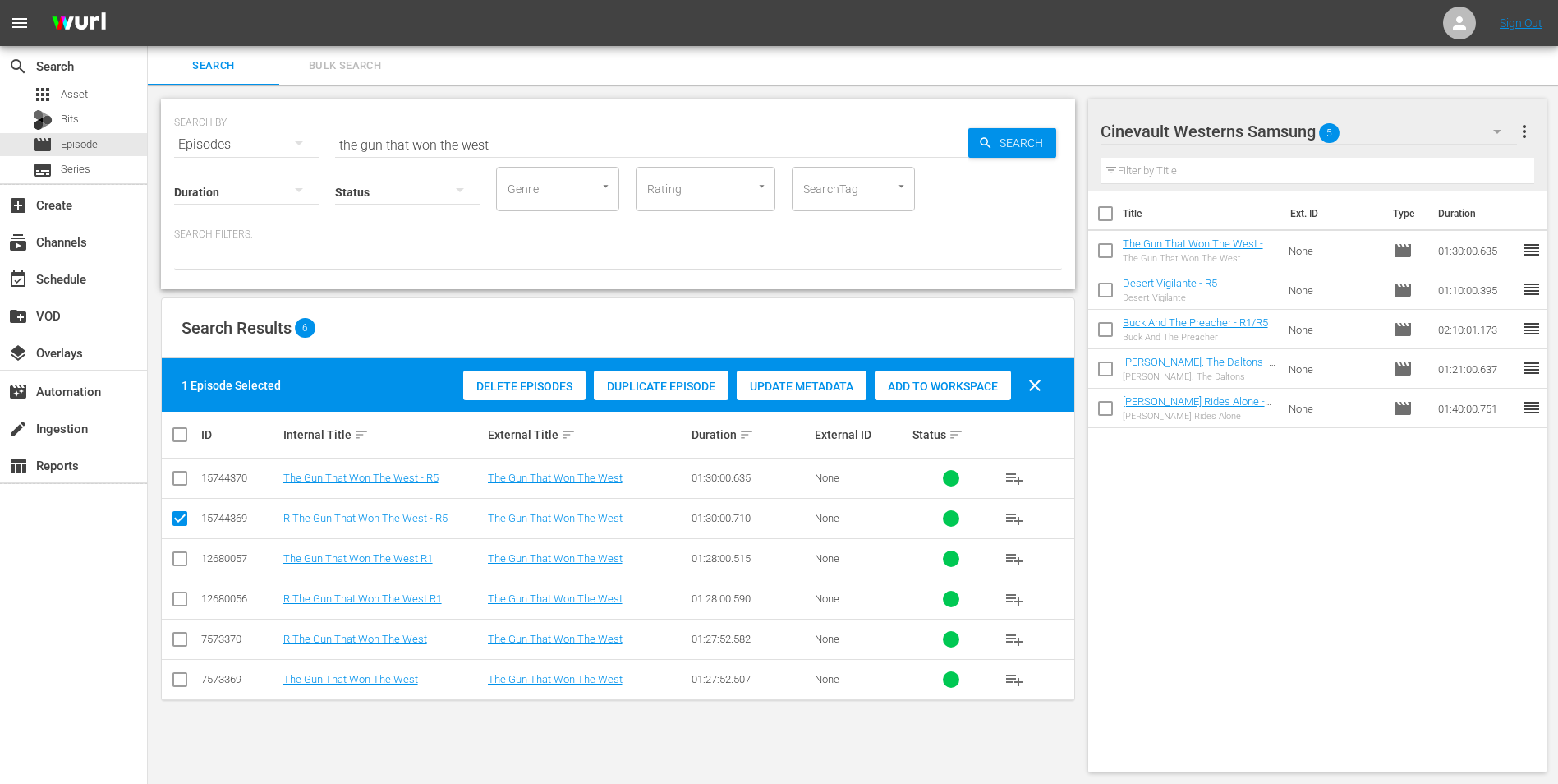
click at [566, 131] on input "the gun that won the west" at bounding box center [652, 144] width 633 height 40
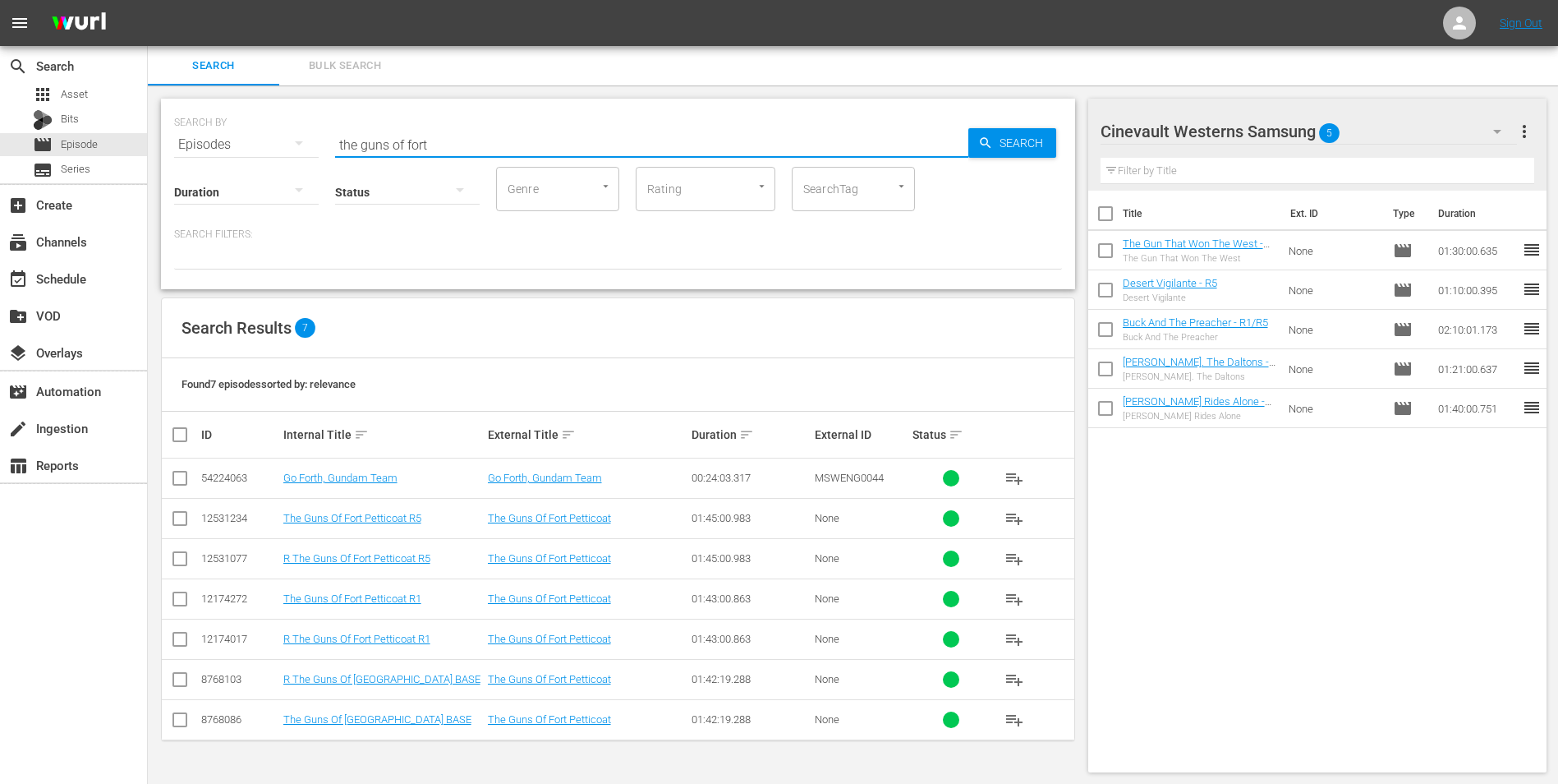
type input "the guns of fort"
click at [180, 512] on input "checkbox" at bounding box center [180, 521] width 19 height 19
checkbox input "true"
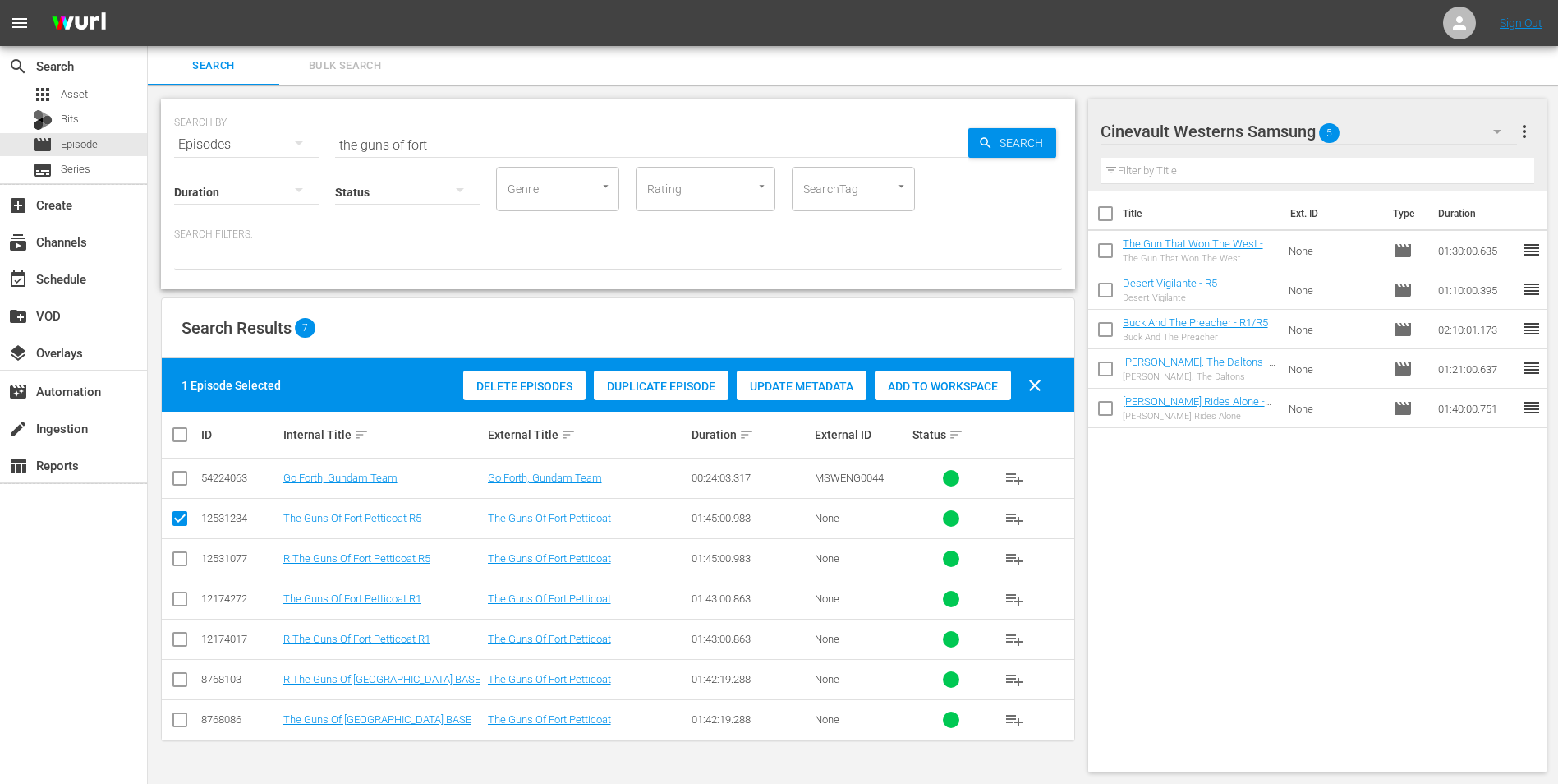
click at [924, 394] on div "Add to Workspace" at bounding box center [943, 385] width 137 height 31
click at [1404, 117] on div "Cinevault Westerns Samsung 6" at bounding box center [1309, 132] width 417 height 46
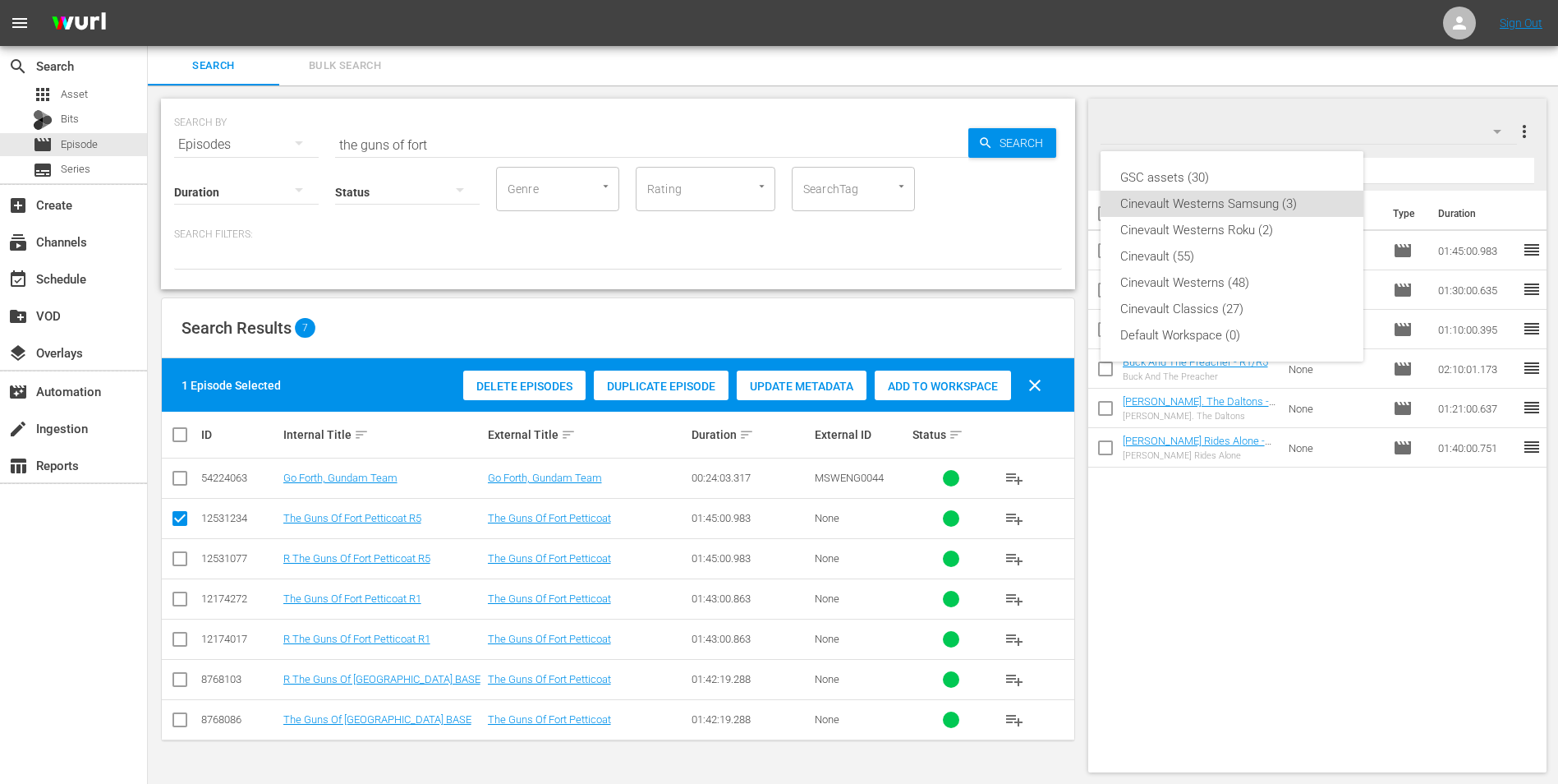
click at [920, 389] on div "GSC assets (30) Cinevault Westerns Samsung (3) Cinevault Westerns Roku (2) Cine…" at bounding box center [779, 392] width 1558 height 784
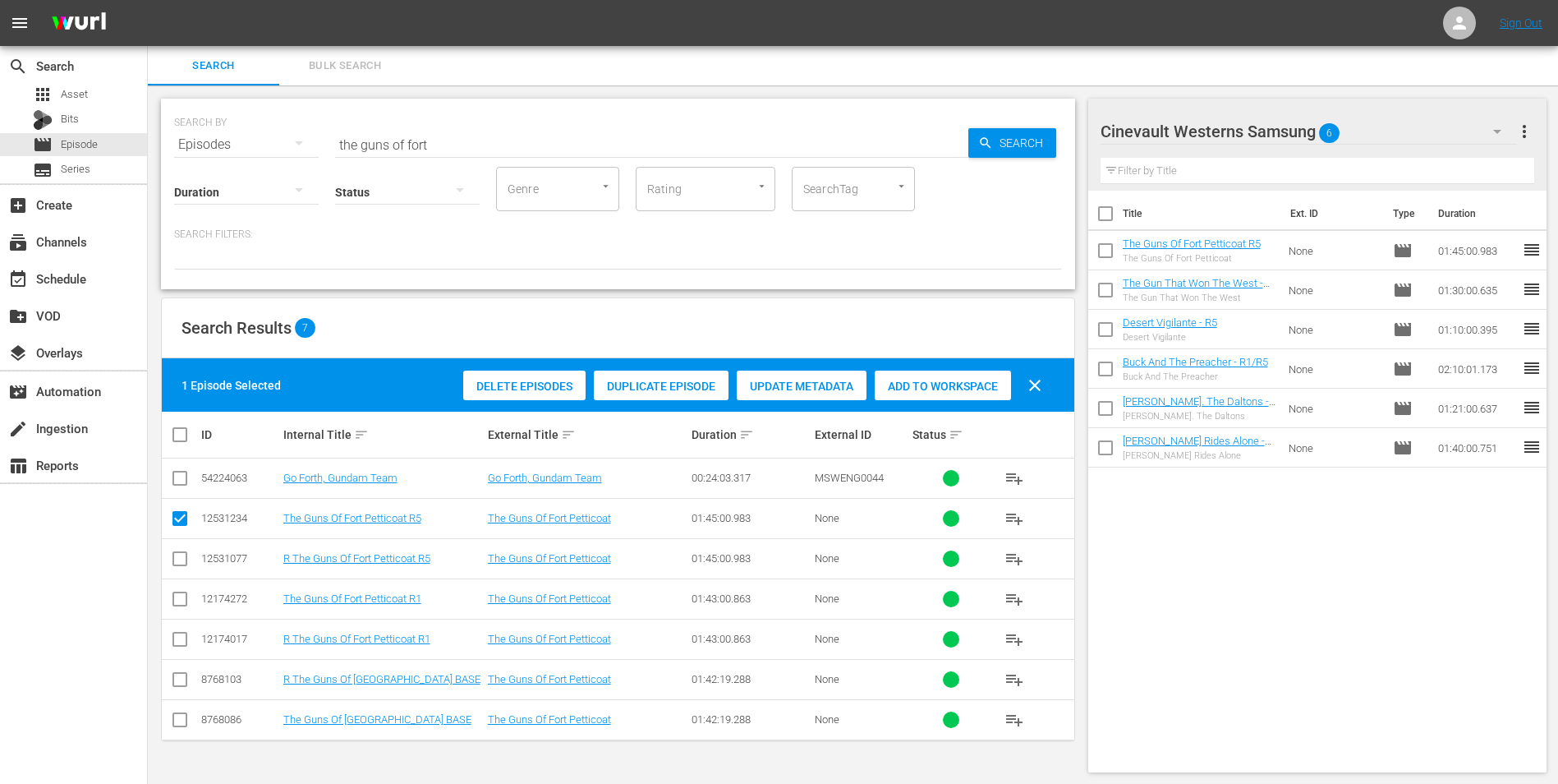
click at [1463, 124] on div "Cinevault Westerns Samsung 6" at bounding box center [1309, 132] width 417 height 46
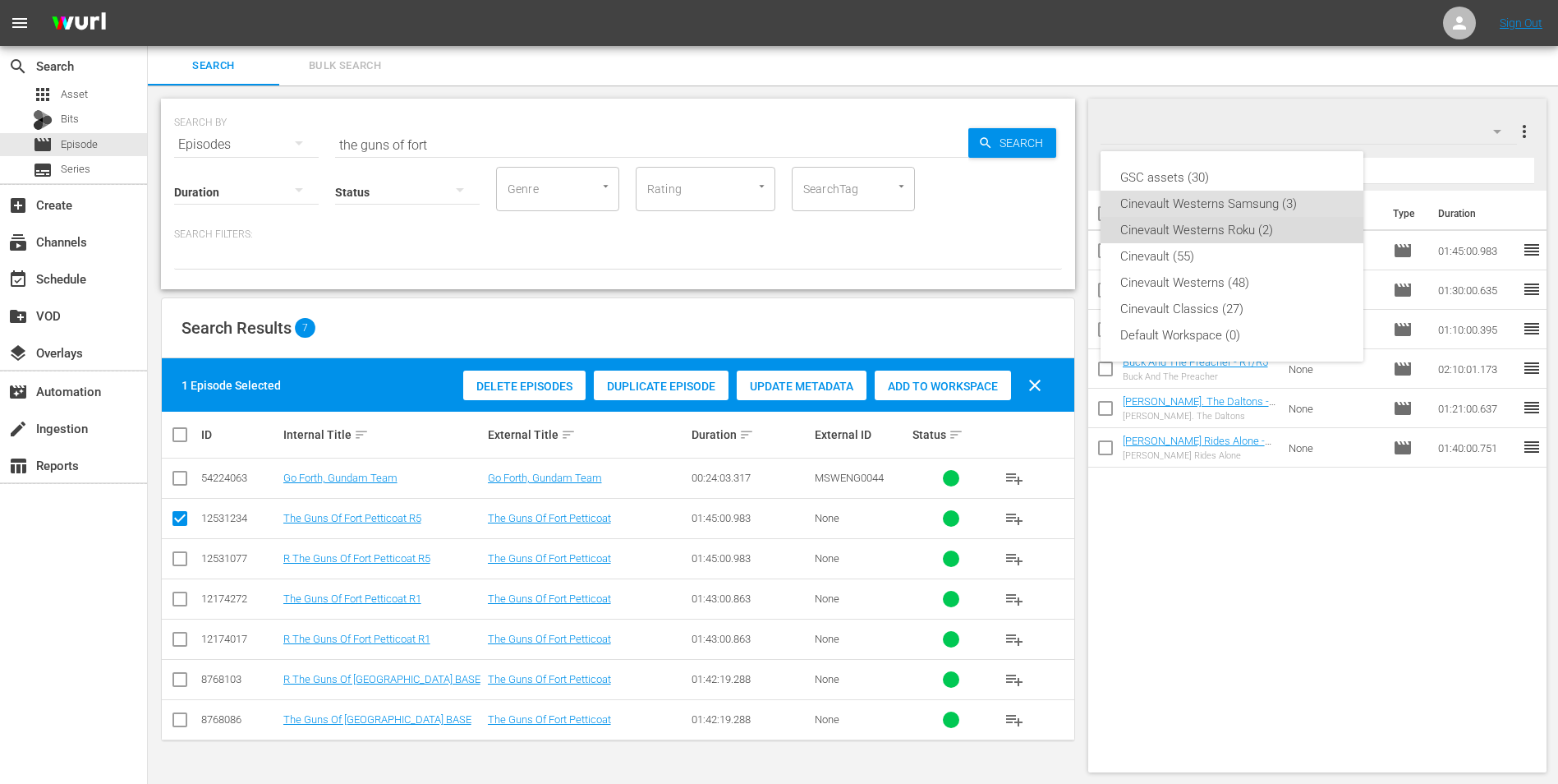
click at [1267, 225] on div "Cinevault Westerns Roku (2)" at bounding box center [1232, 229] width 223 height 26
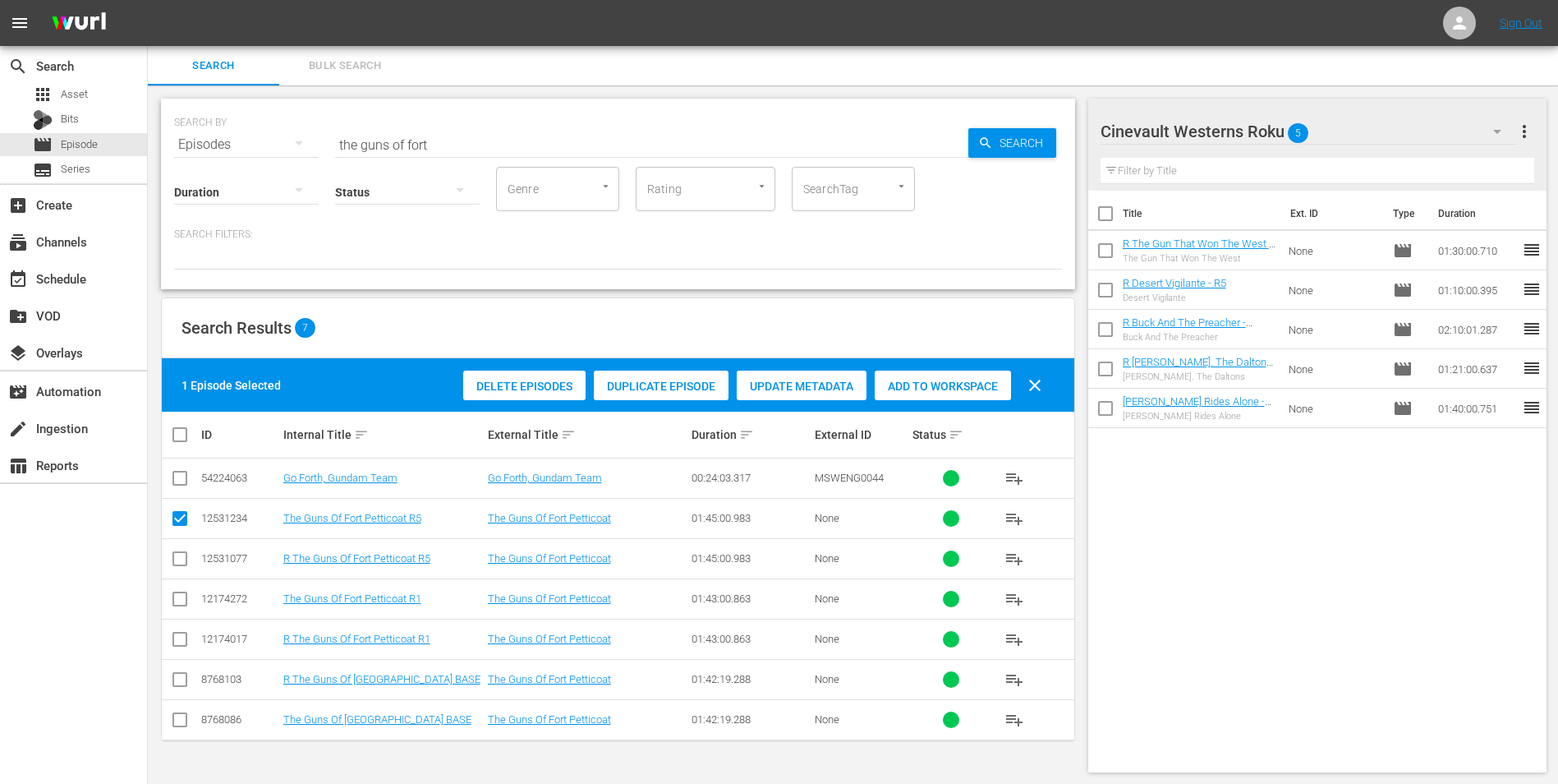
click at [169, 554] on td at bounding box center [180, 558] width 37 height 40
click at [177, 557] on input "checkbox" at bounding box center [180, 561] width 19 height 19
checkbox input "true"
drag, startPoint x: 182, startPoint y: 520, endPoint x: 400, endPoint y: 503, distance: 218.7
click at [189, 518] on input "checkbox" at bounding box center [180, 521] width 19 height 19
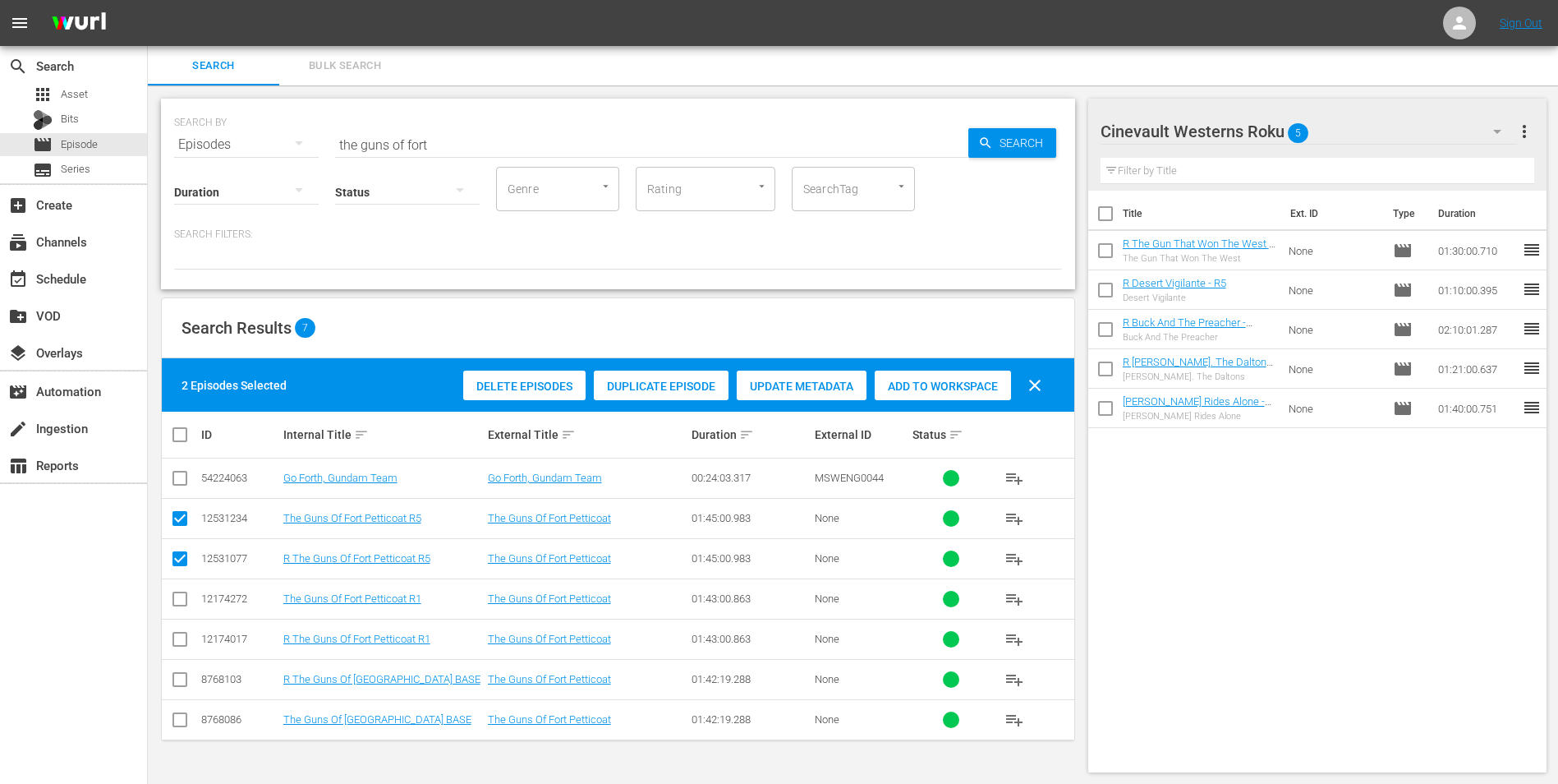
checkbox input "false"
click at [938, 387] on span "Add to Workspace" at bounding box center [943, 386] width 137 height 13
click at [490, 150] on input "the guns of fort" at bounding box center [652, 144] width 633 height 40
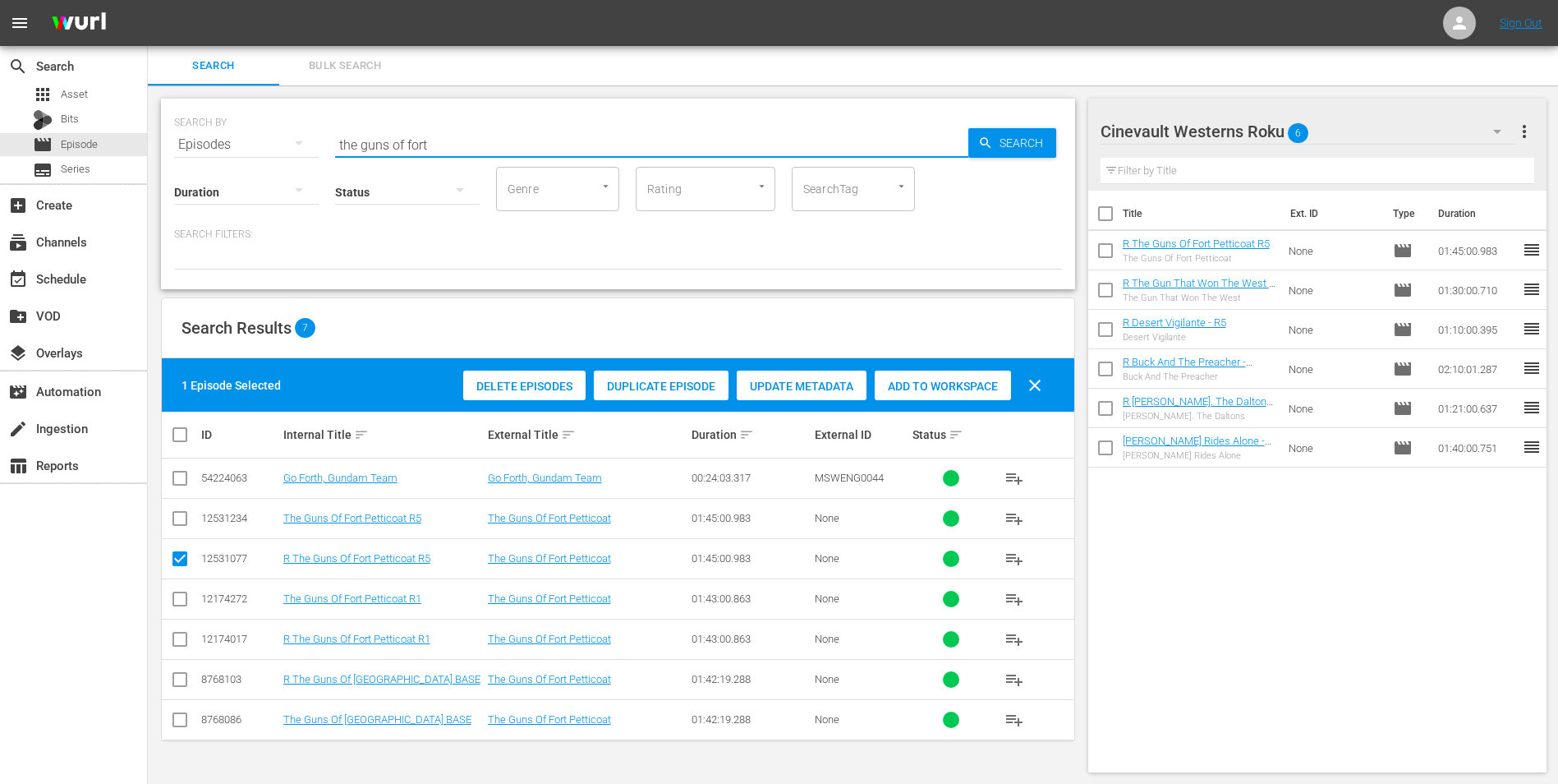
click at [490, 150] on input "the guns of fort" at bounding box center [652, 144] width 633 height 40
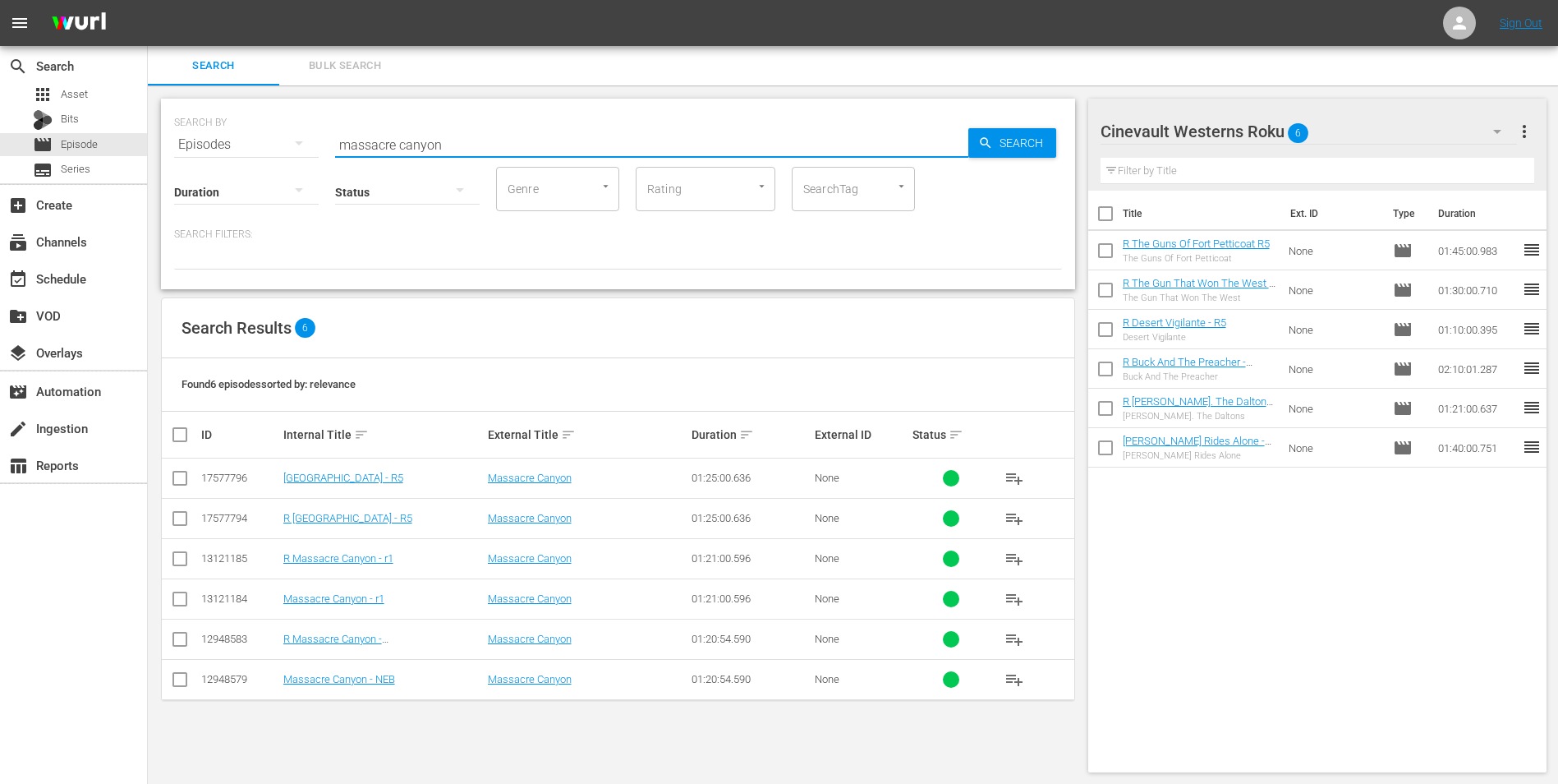
type input "massacre canyon"
click at [180, 516] on input "checkbox" at bounding box center [180, 521] width 19 height 19
checkbox input "true"
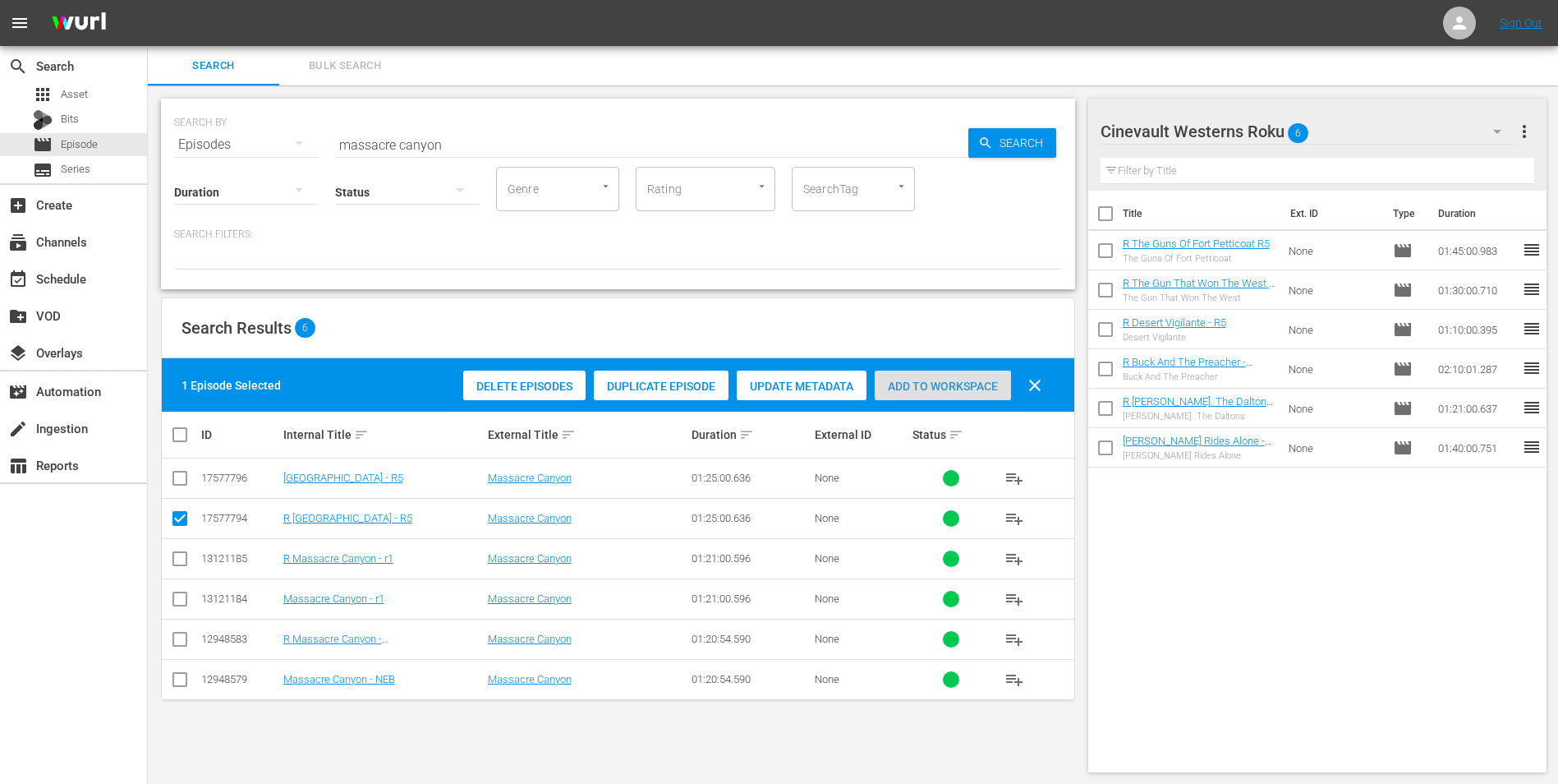
click at [968, 392] on span "Add to Workspace" at bounding box center [943, 386] width 137 height 13
click at [1464, 122] on div "Cinevault Westerns Roku 7" at bounding box center [1309, 132] width 417 height 46
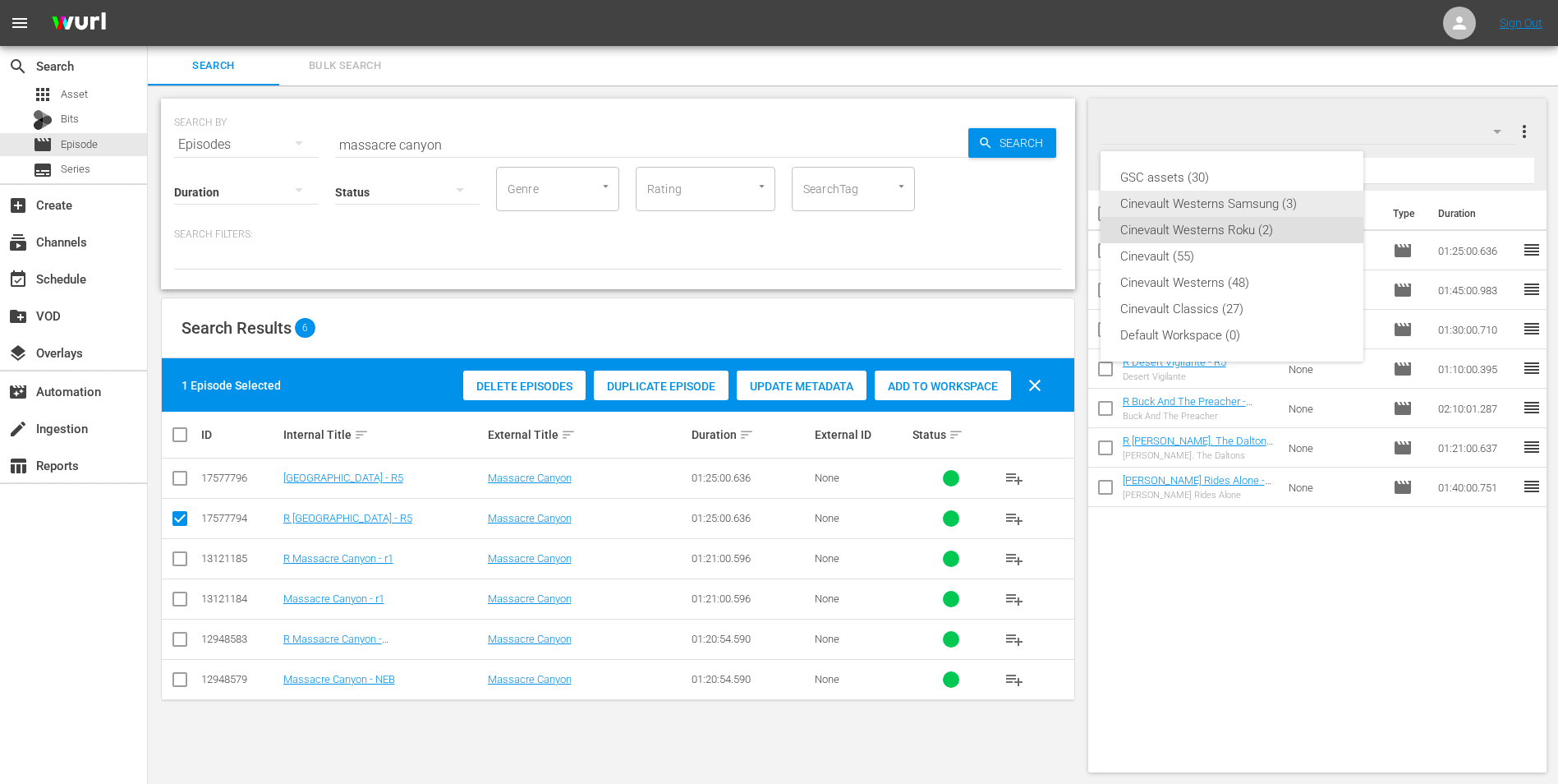
click at [1323, 207] on div "Cinevault Westerns Samsung (3)" at bounding box center [1232, 203] width 223 height 26
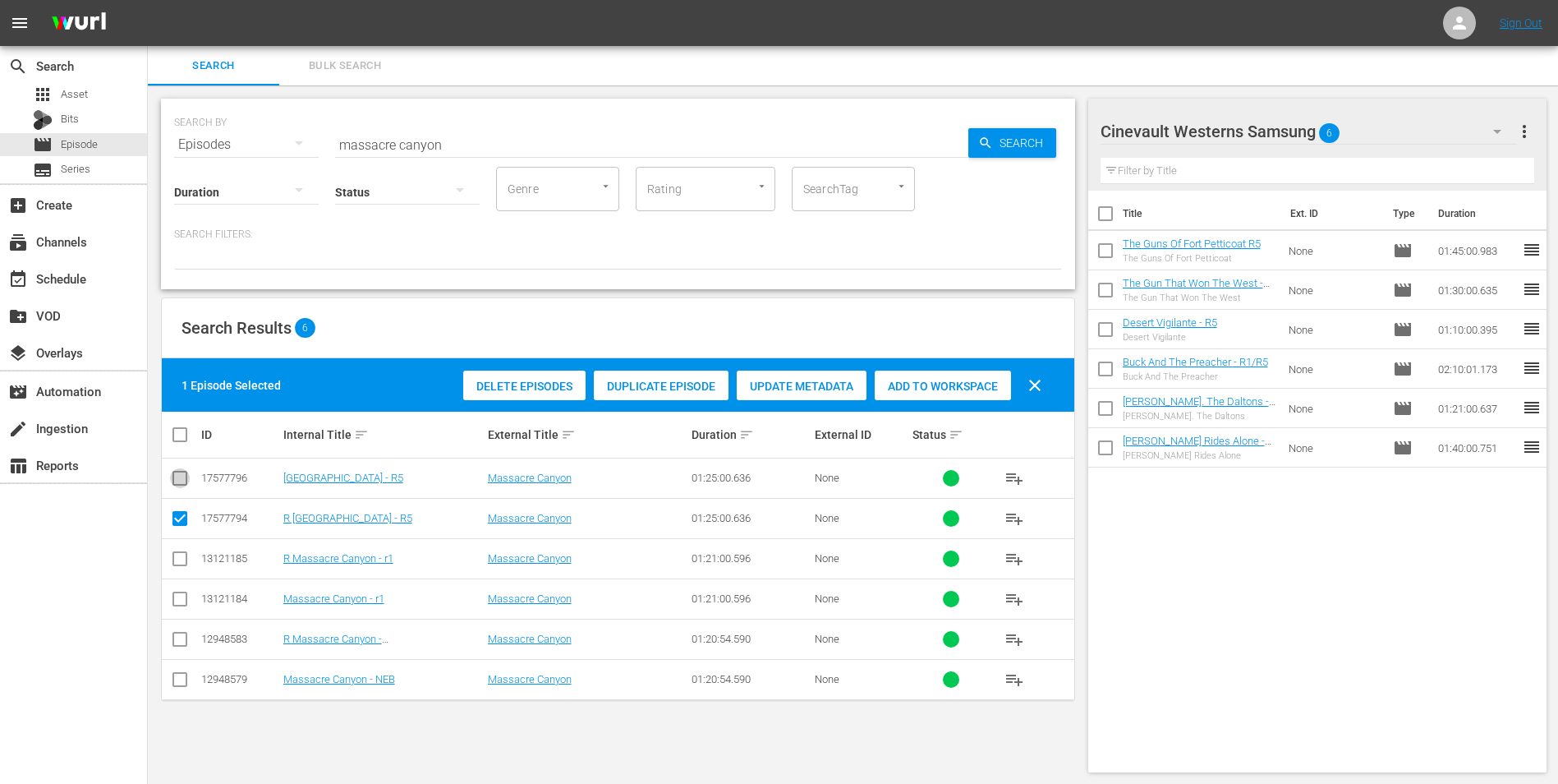
click at [185, 477] on input "checkbox" at bounding box center [180, 481] width 19 height 19
checkbox input "true"
click at [180, 513] on input "checkbox" at bounding box center [180, 521] width 19 height 19
checkbox input "false"
click at [981, 382] on span "Add to Workspace" at bounding box center [943, 386] width 137 height 13
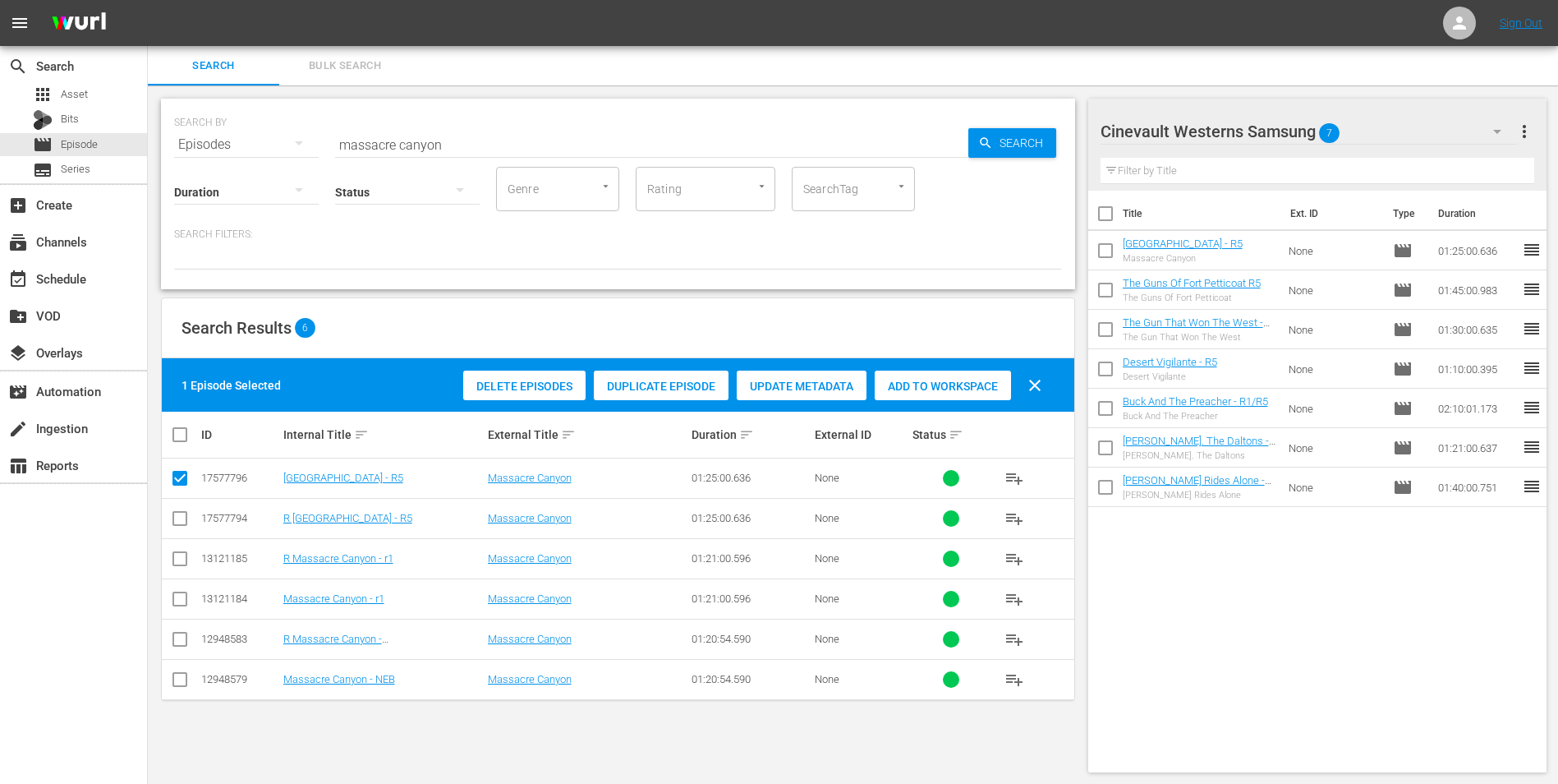
click at [1457, 123] on div "Cinevault Westerns Samsung 7" at bounding box center [1309, 132] width 417 height 46
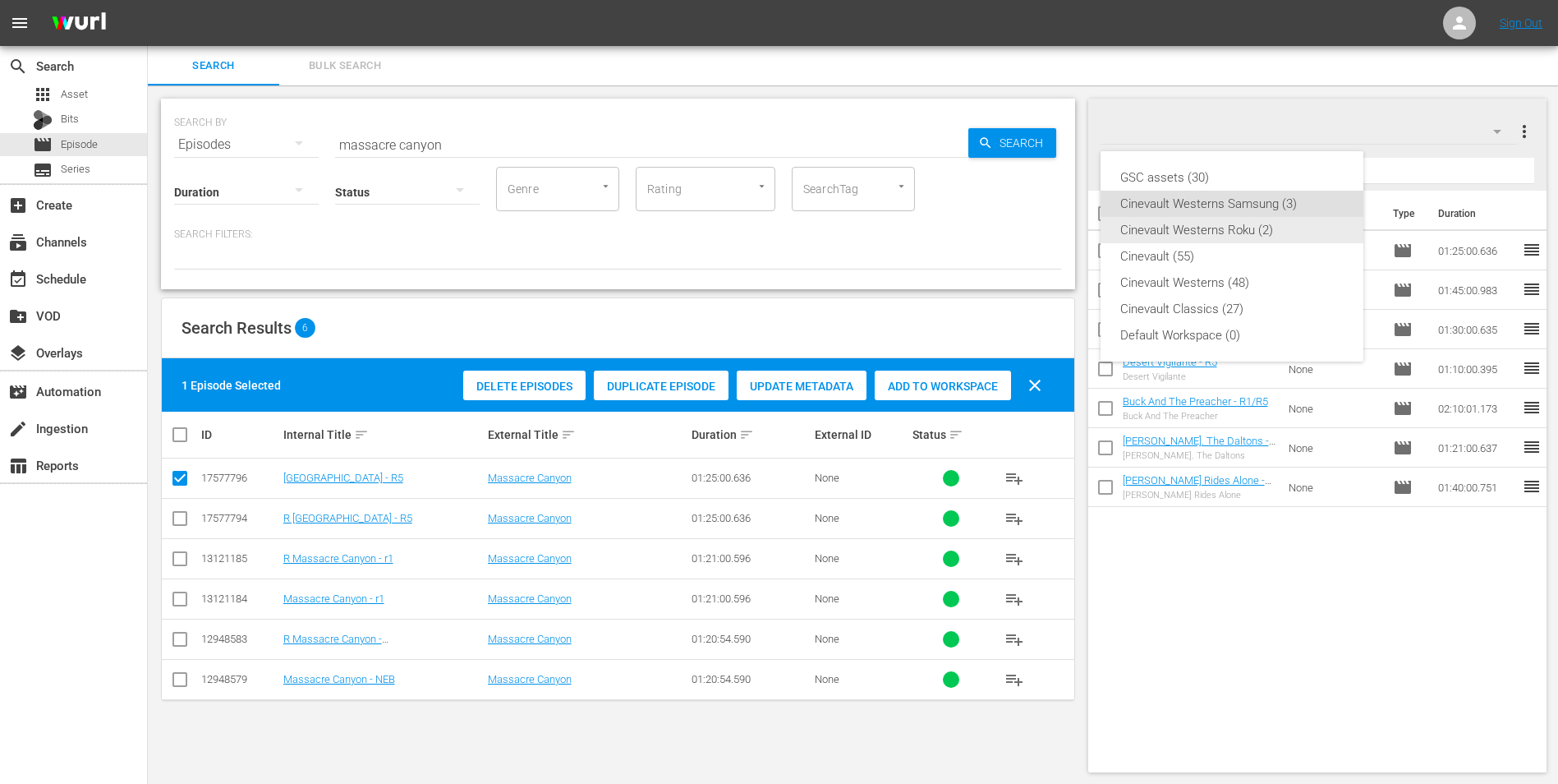
click at [1235, 225] on div "Cinevault Westerns Roku (2)" at bounding box center [1232, 229] width 223 height 26
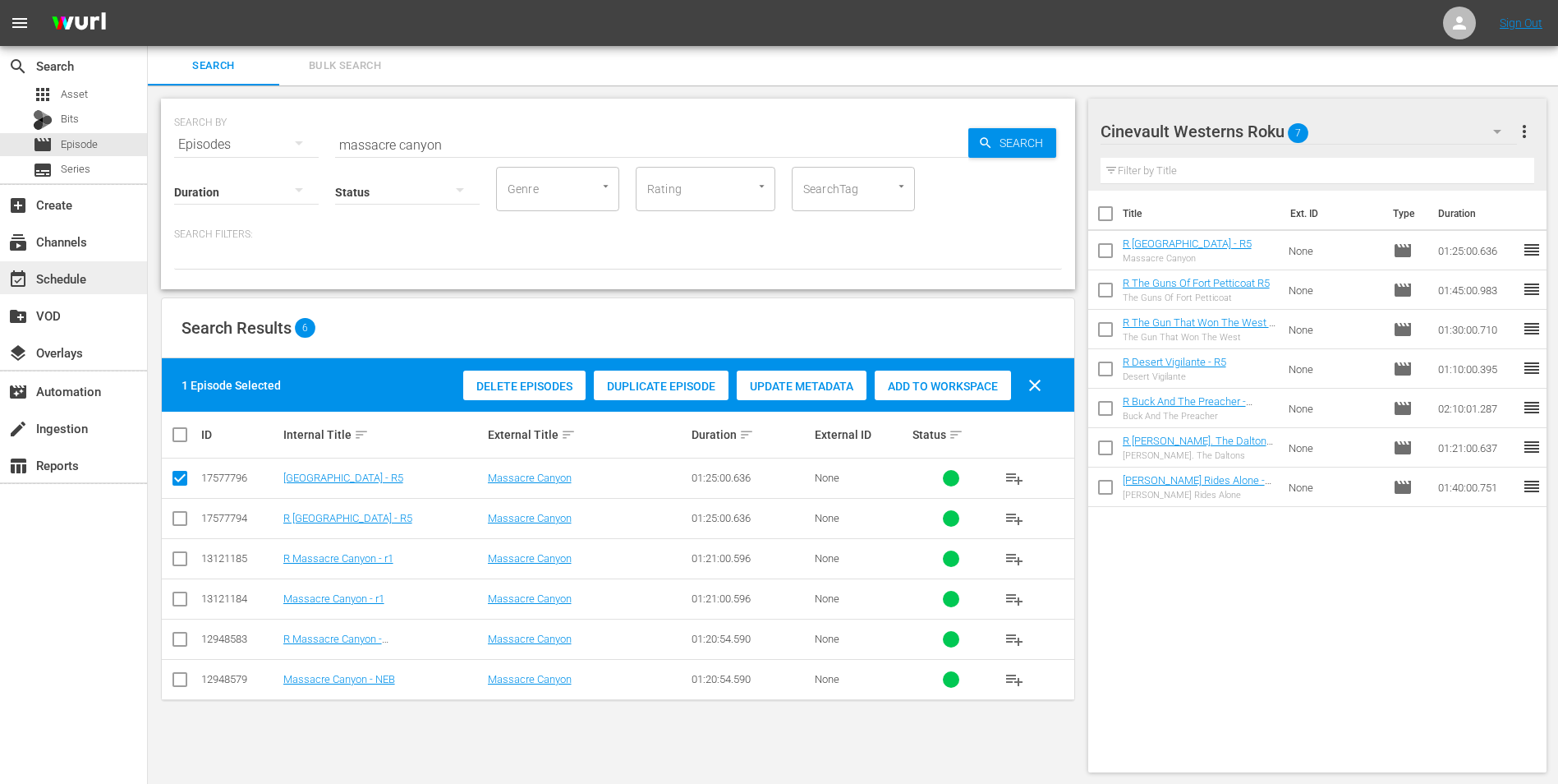
click at [78, 264] on div "event_available Schedule" at bounding box center [73, 277] width 147 height 33
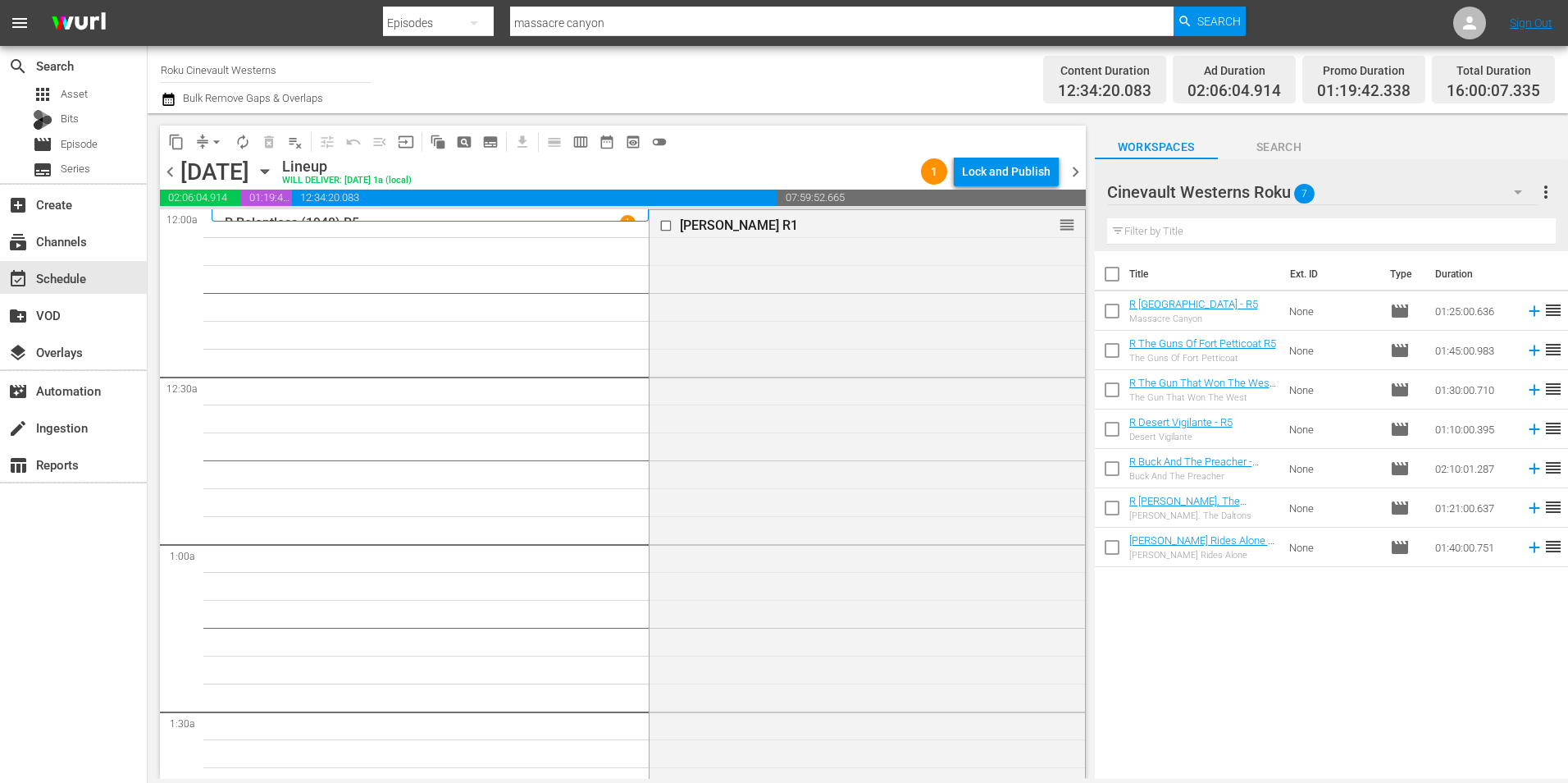
click at [177, 168] on span "chevron_left" at bounding box center [170, 172] width 20 height 20
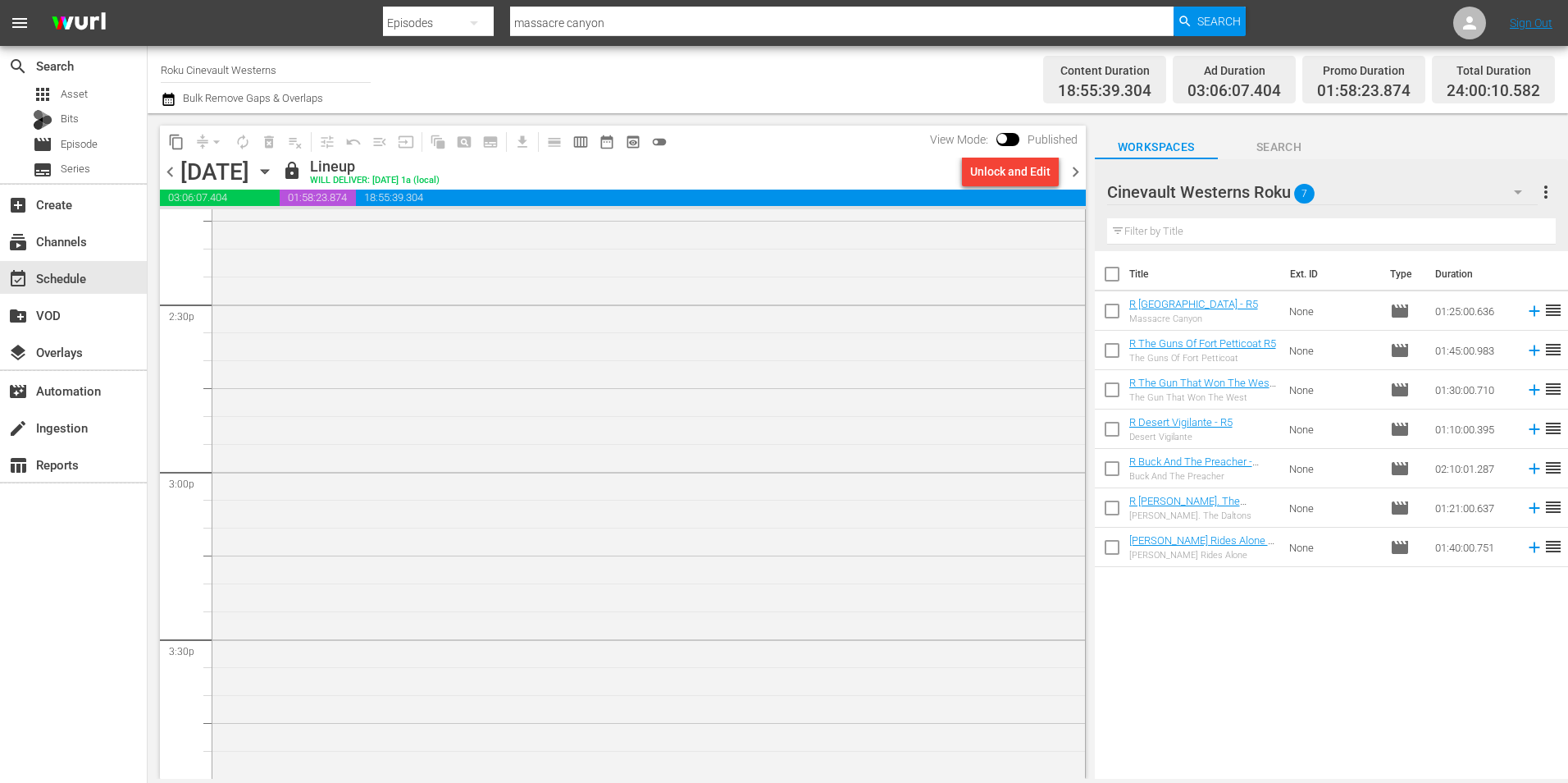
scroll to position [5250, 0]
click at [1073, 173] on span "chevron_right" at bounding box center [1076, 172] width 20 height 20
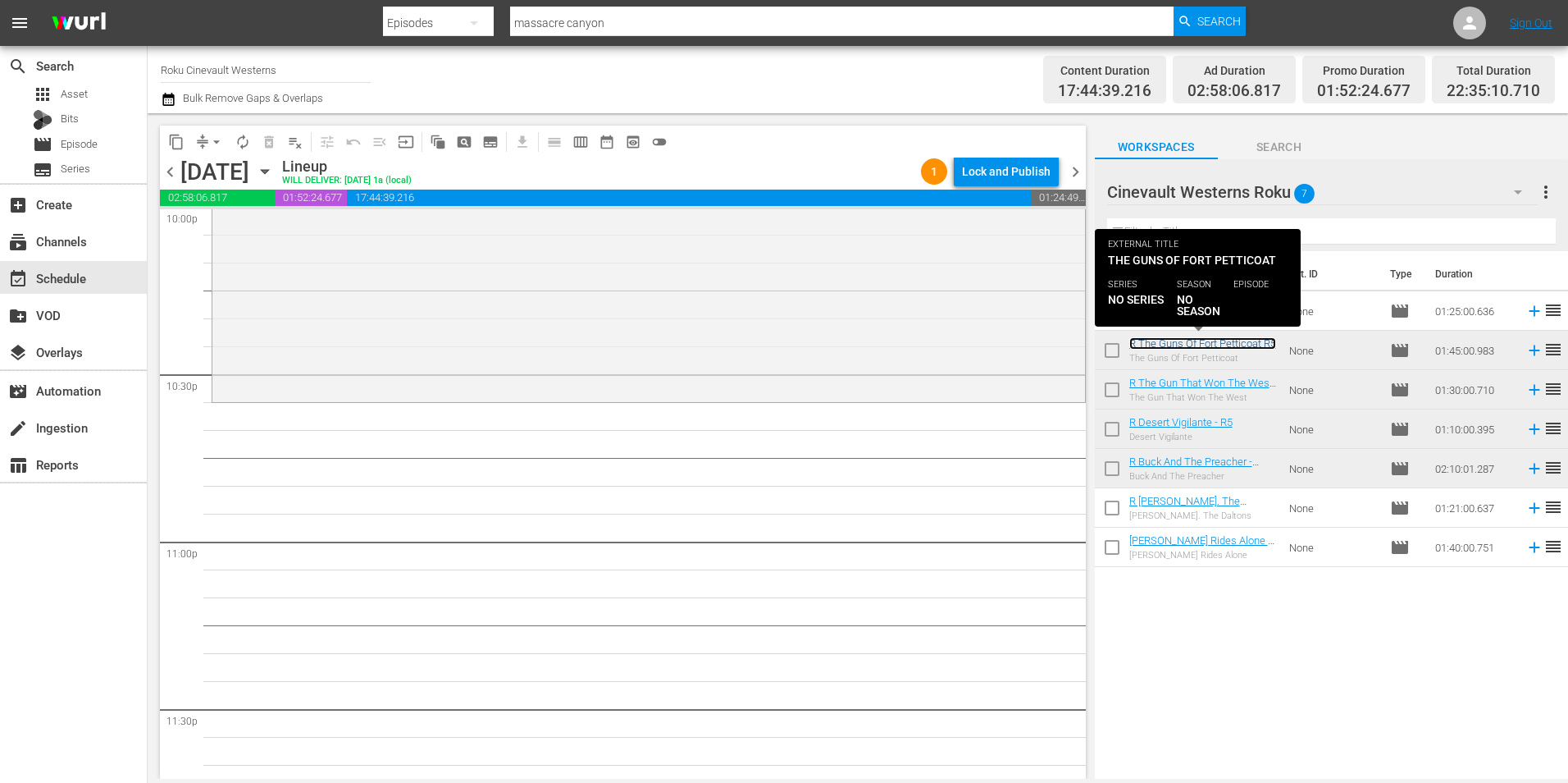
scroll to position [7384, 0]
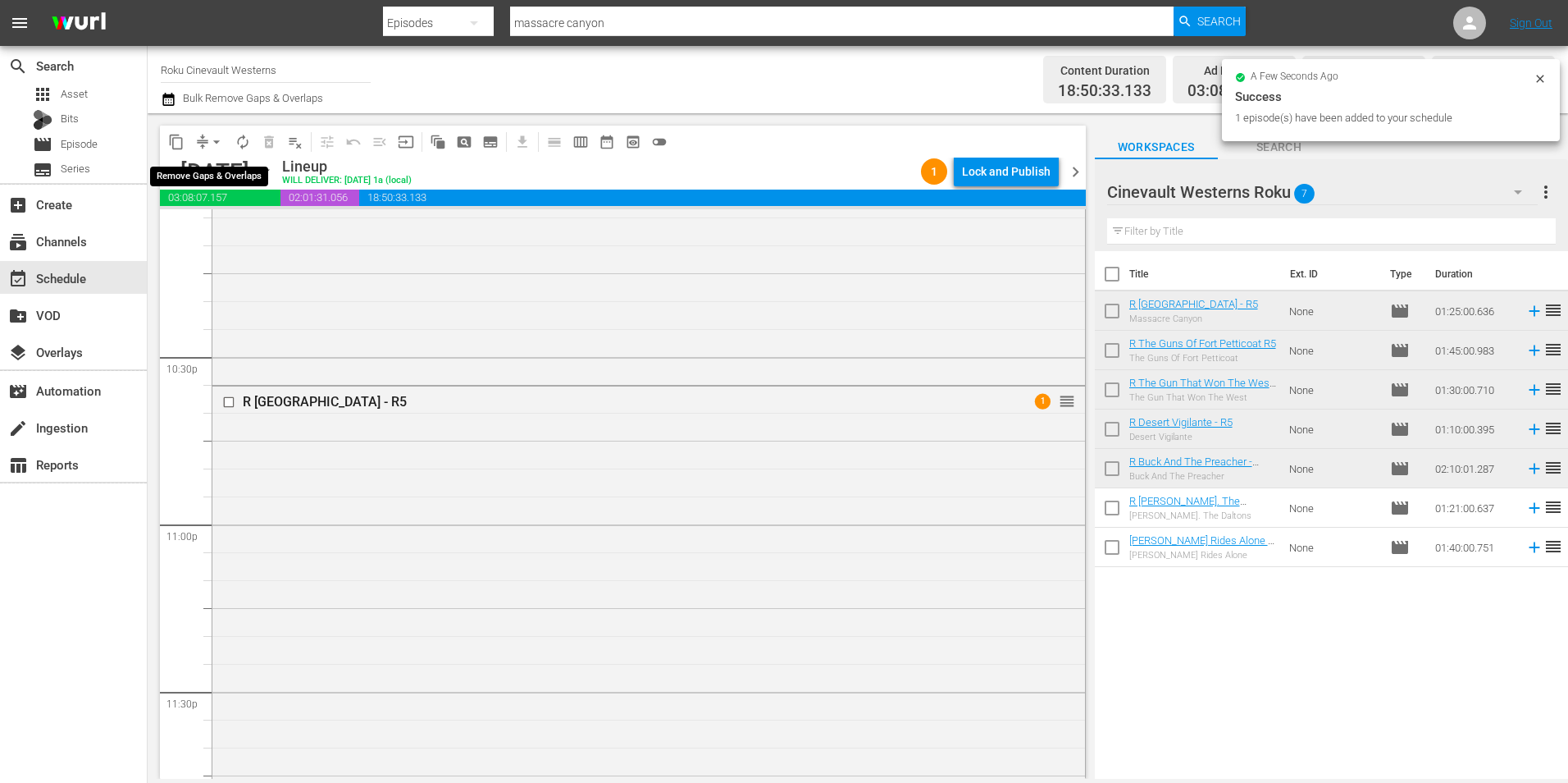
click at [216, 139] on span "arrow_drop_down" at bounding box center [215, 141] width 16 height 16
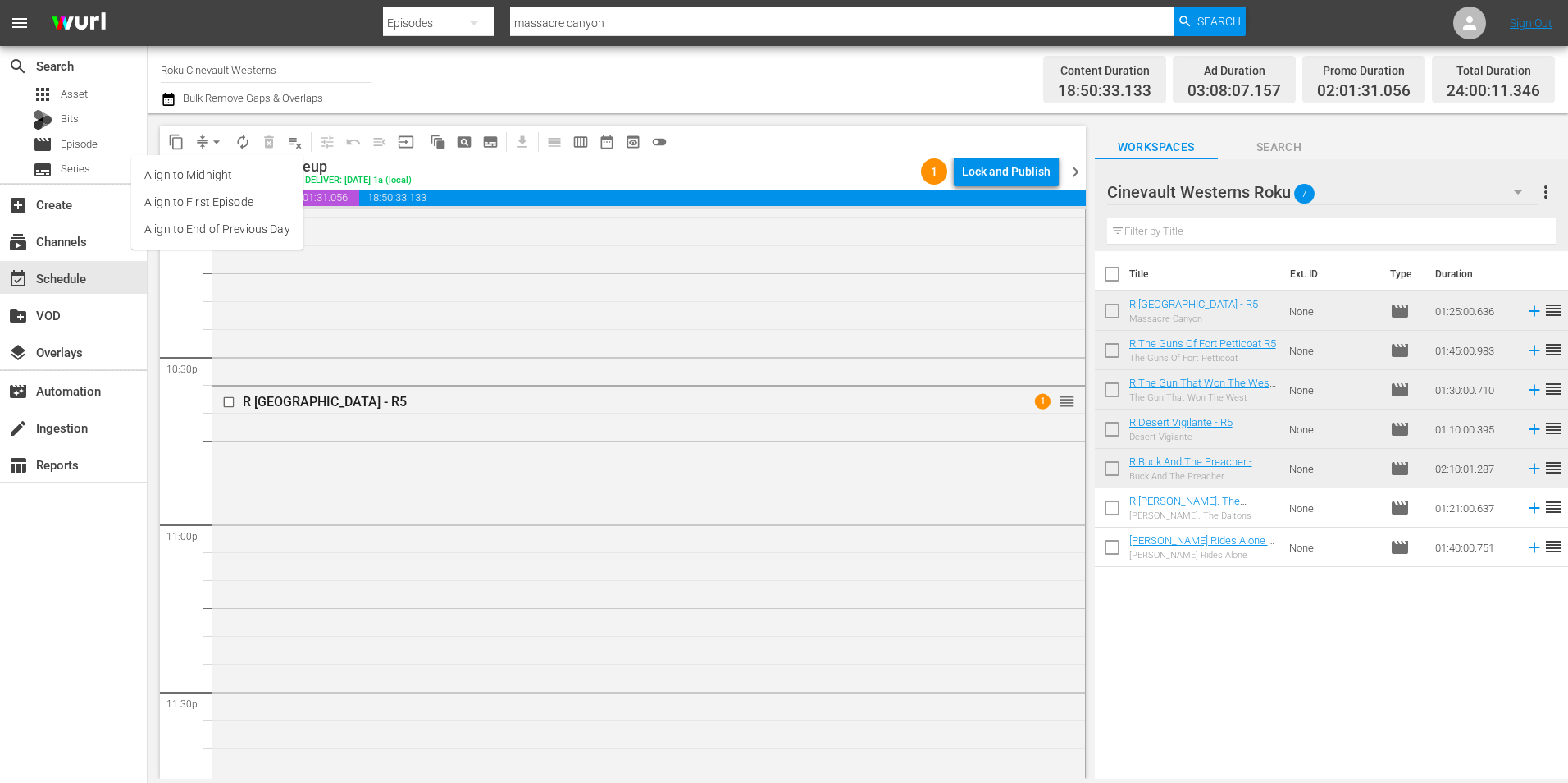
click at [251, 176] on li "Align to Midnight" at bounding box center [217, 175] width 173 height 27
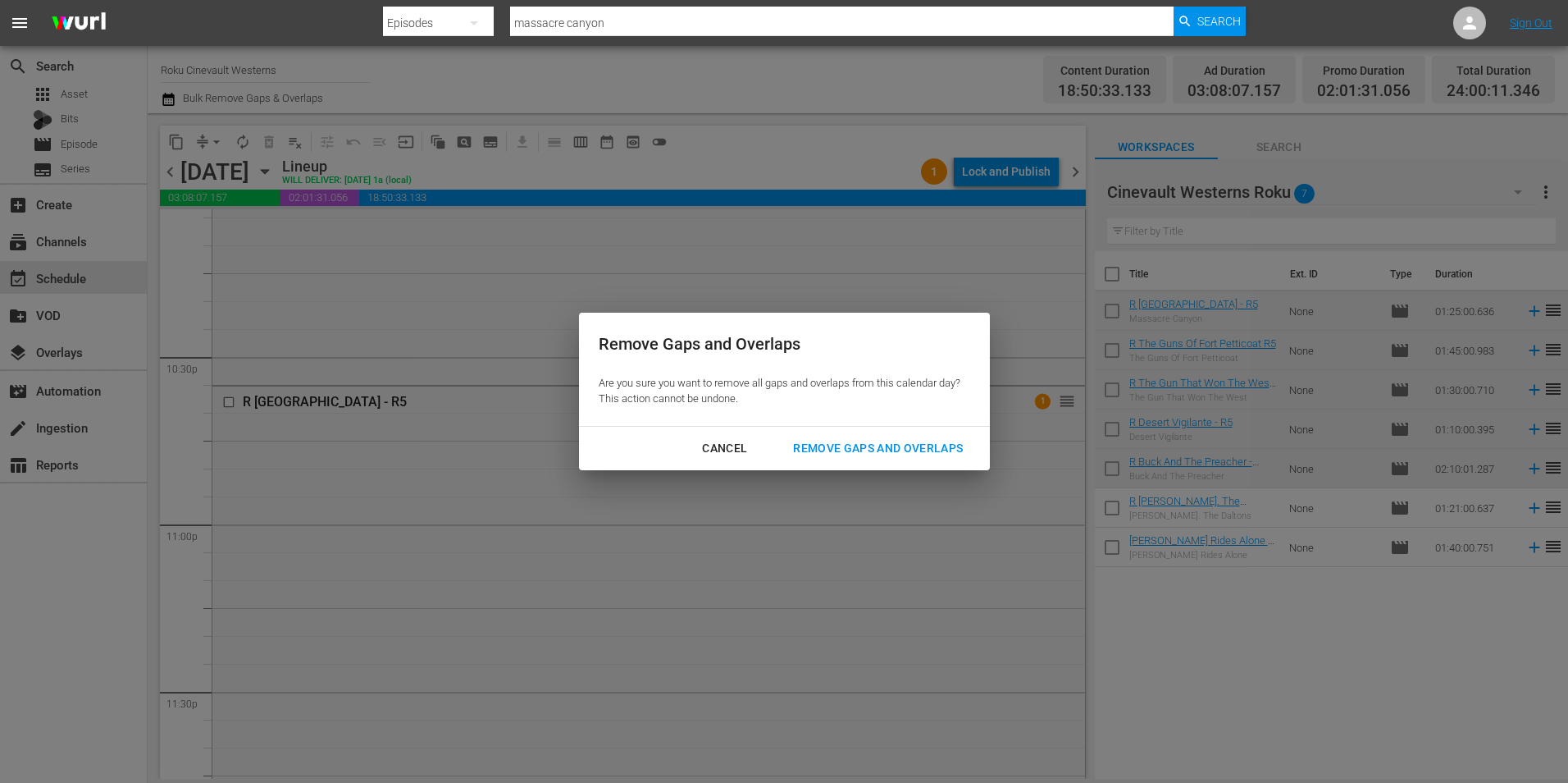
click at [960, 451] on div "Remove Gaps and Overlaps" at bounding box center [878, 448] width 196 height 20
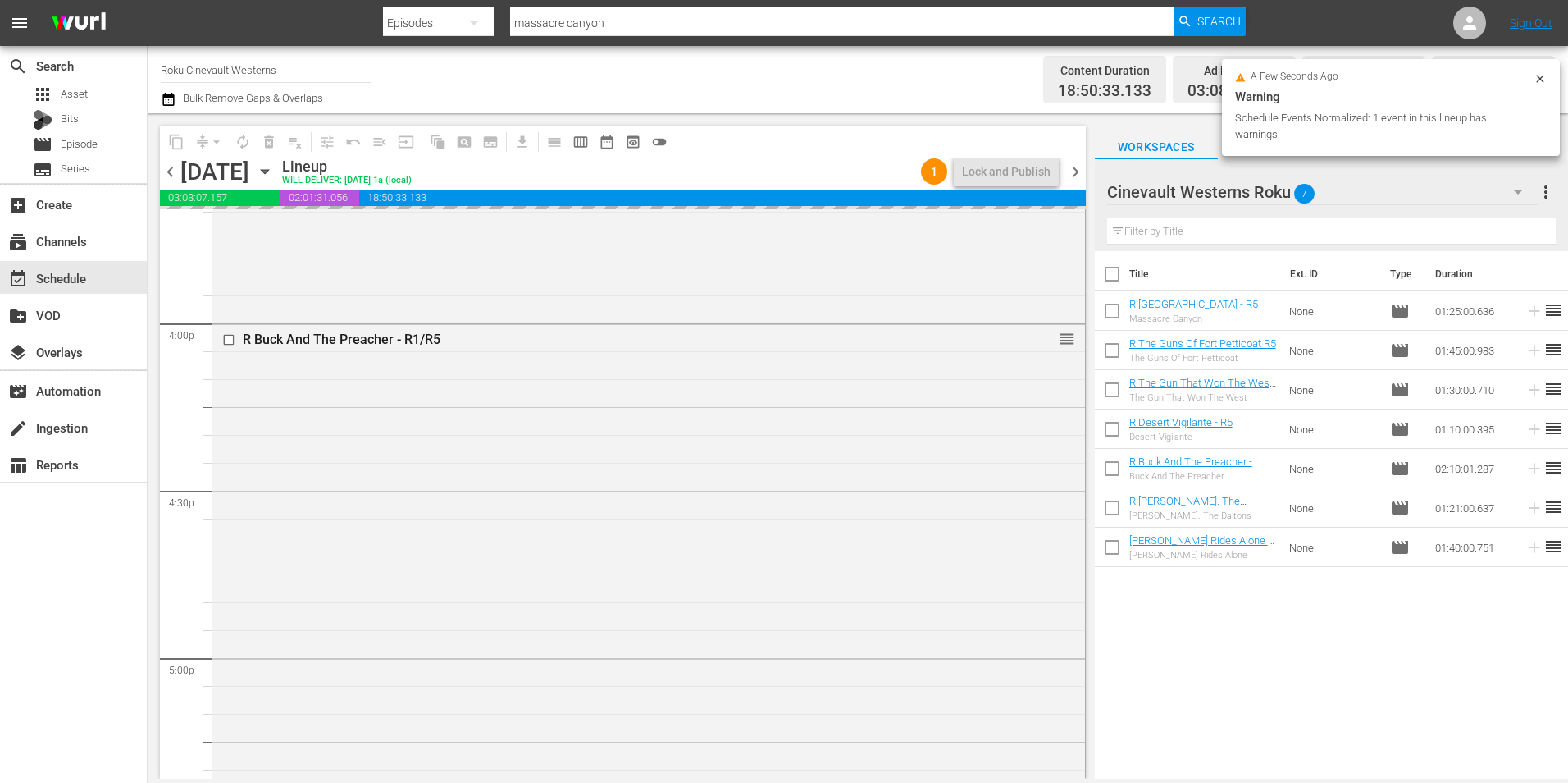
scroll to position [5086, 0]
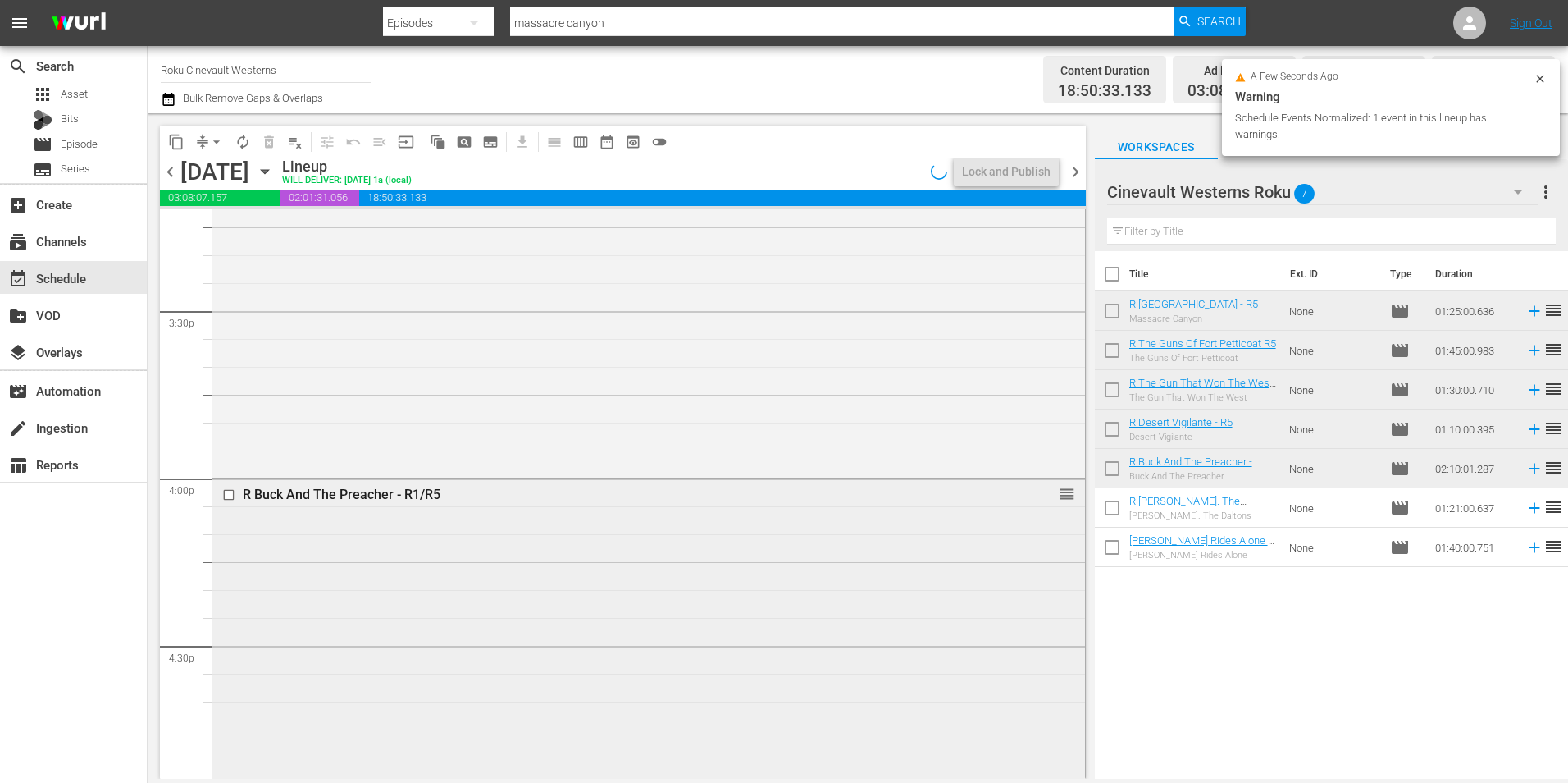
click at [231, 491] on input "checkbox" at bounding box center [231, 495] width 17 height 14
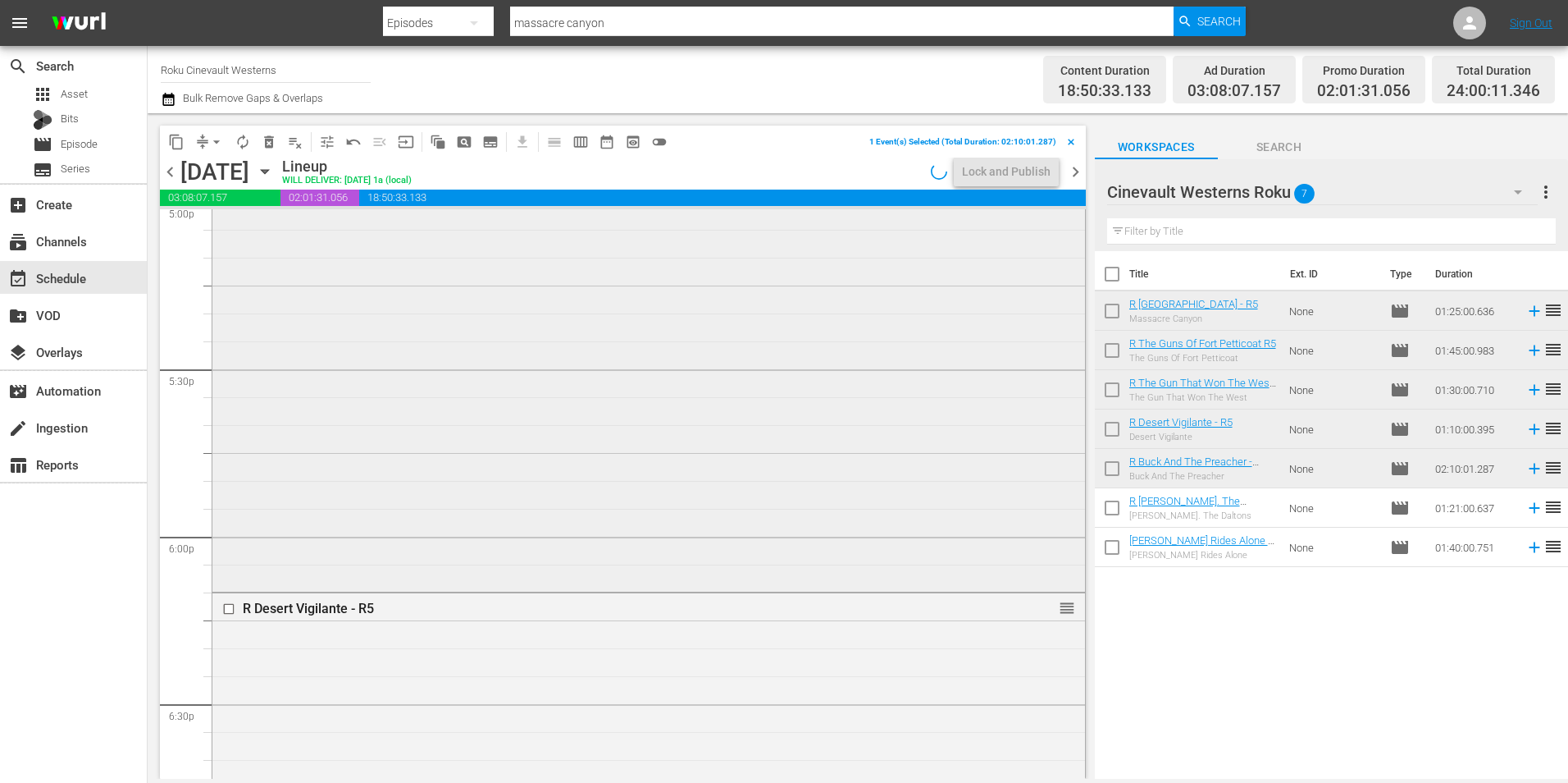
scroll to position [5743, 0]
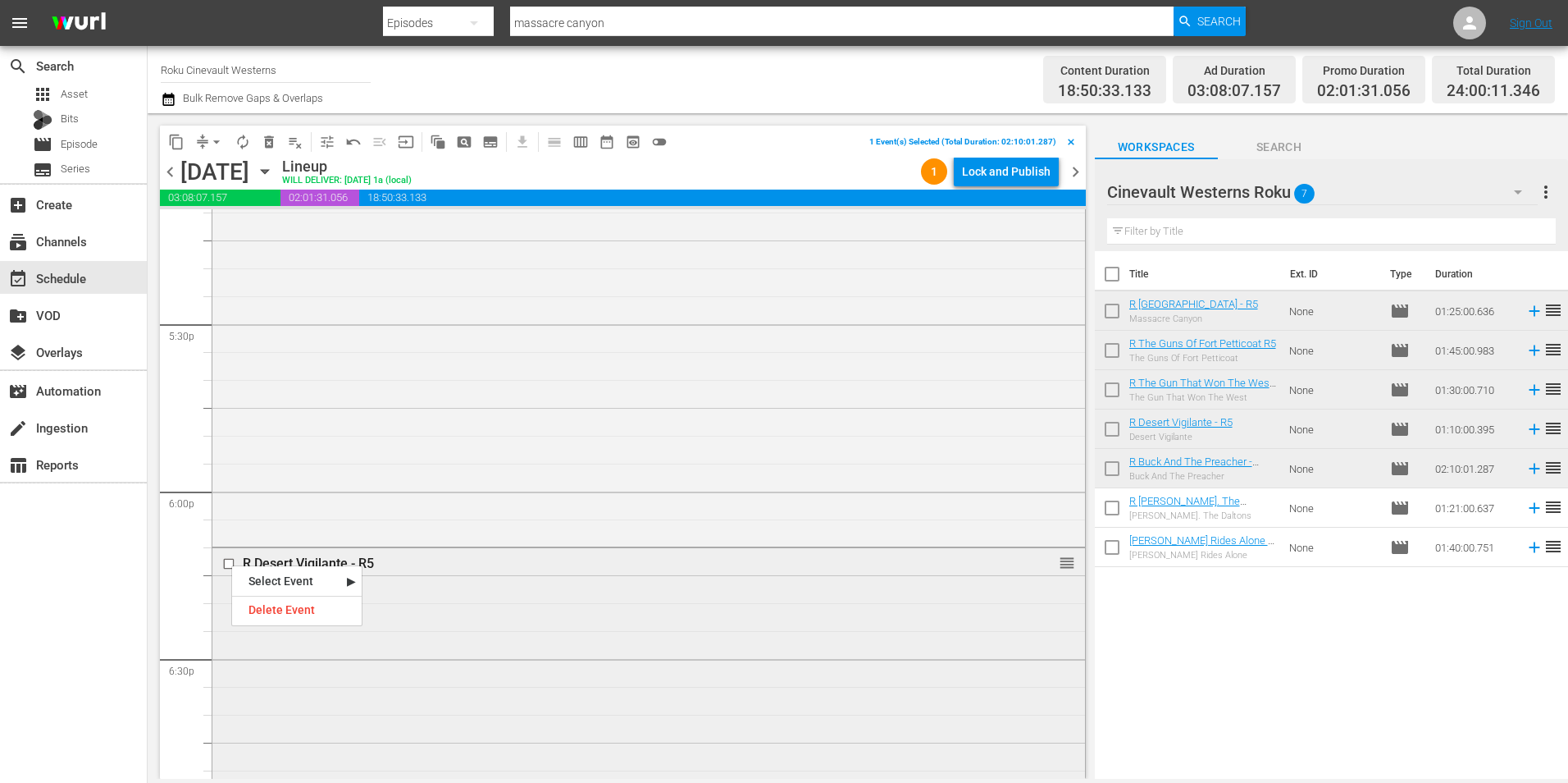
click at [226, 562] on input "checkbox" at bounding box center [231, 564] width 17 height 14
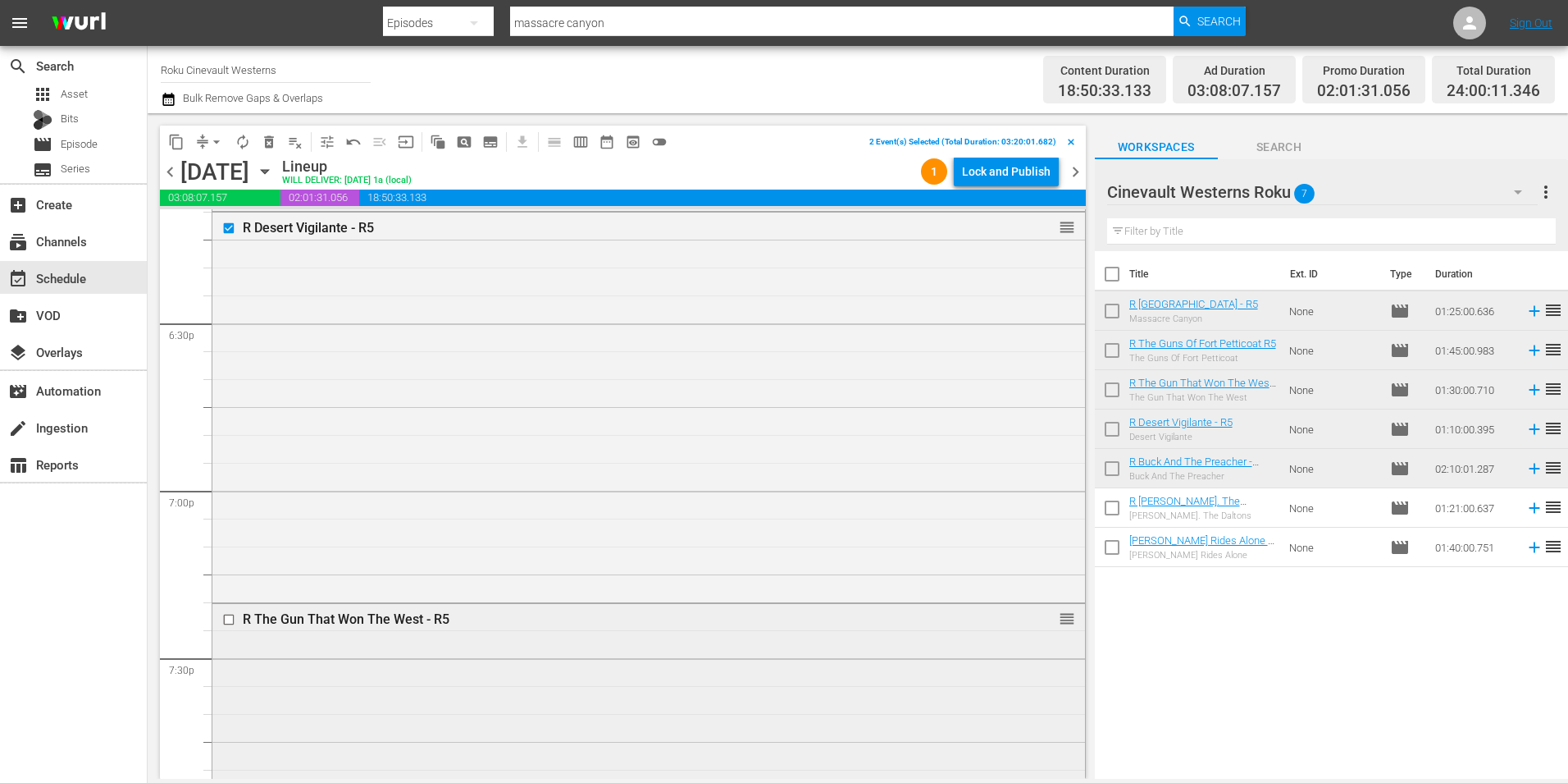
scroll to position [6153, 0]
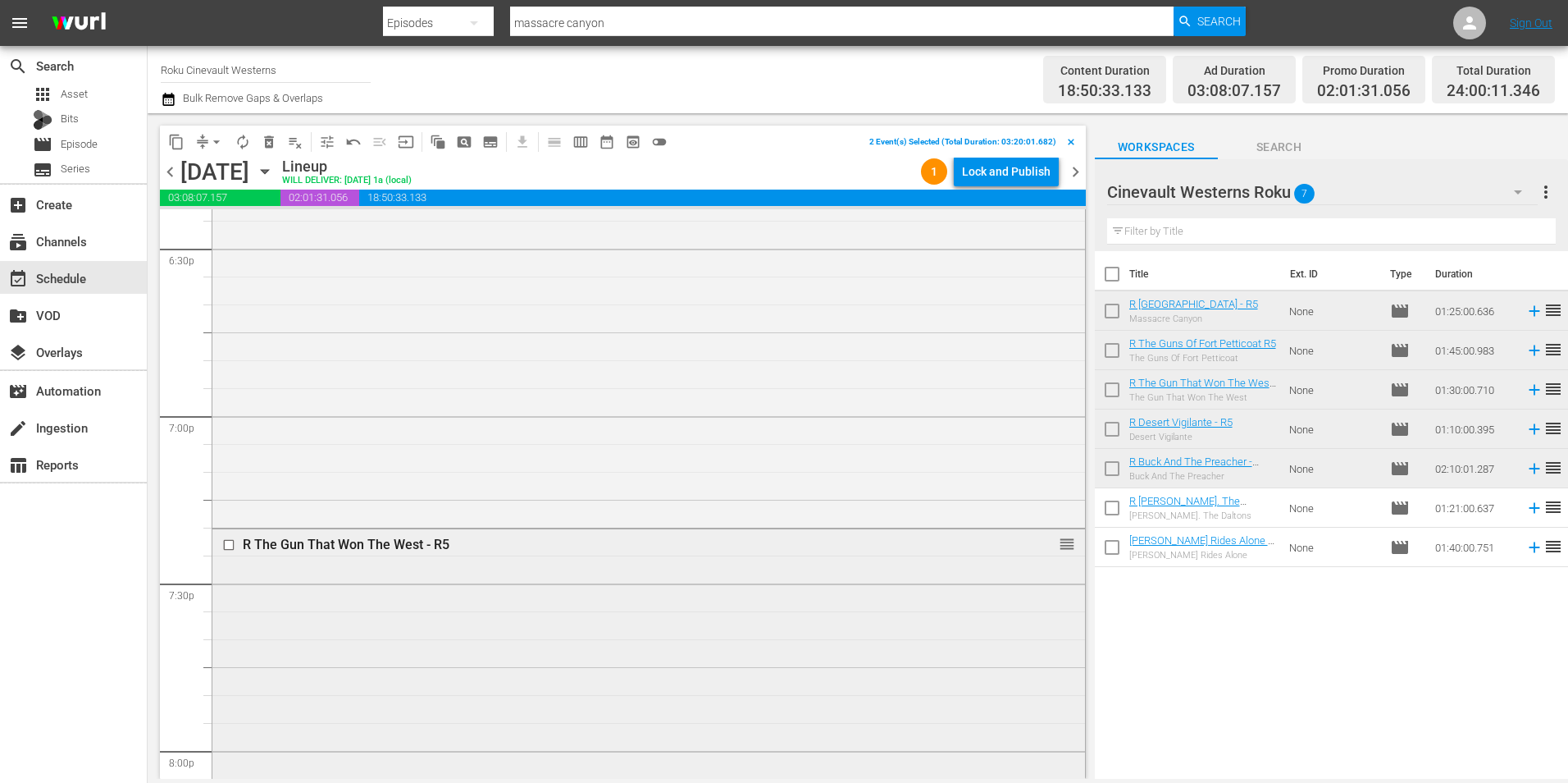
click at [229, 545] on input "checkbox" at bounding box center [231, 545] width 17 height 14
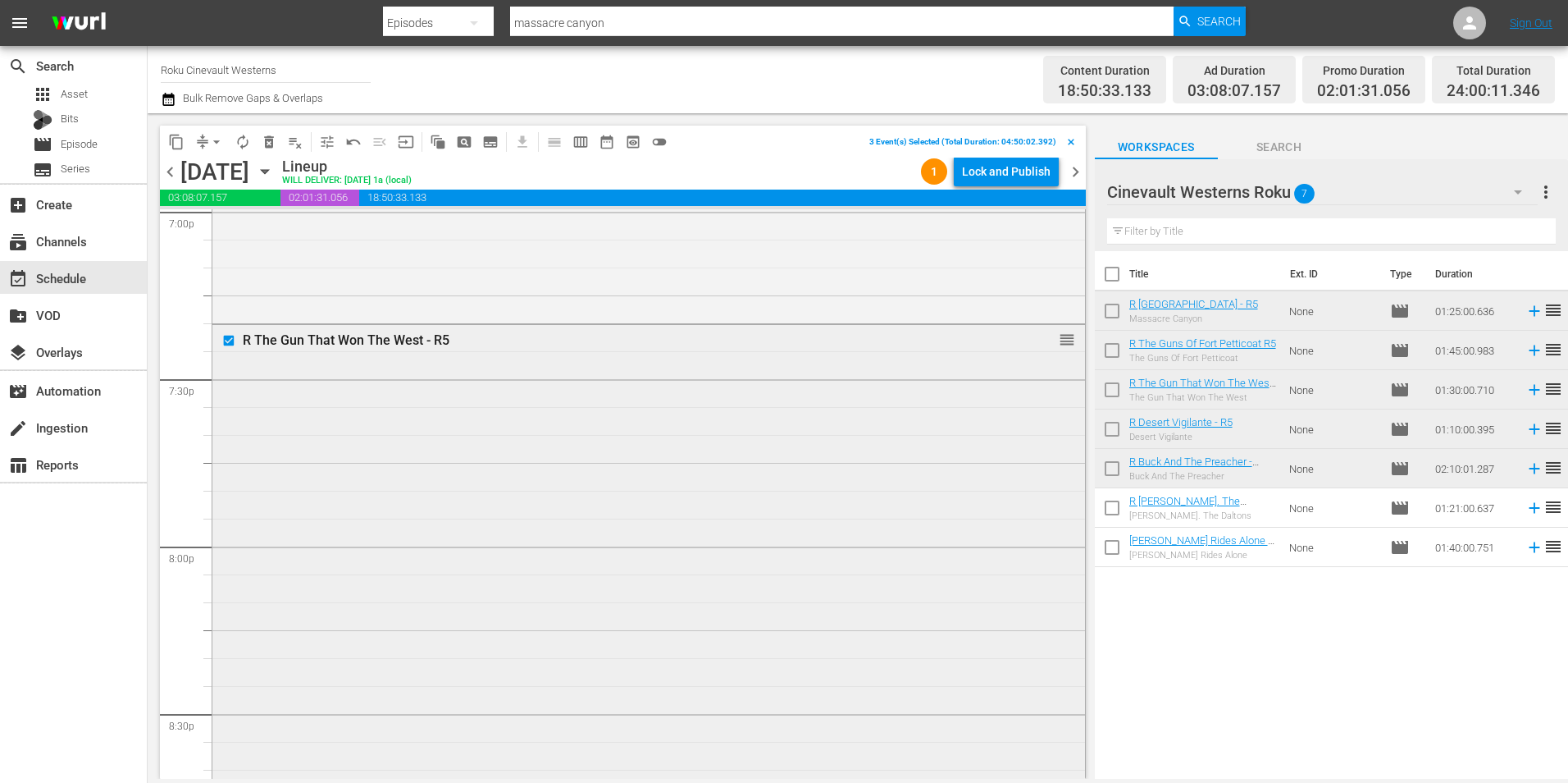
scroll to position [6727, 0]
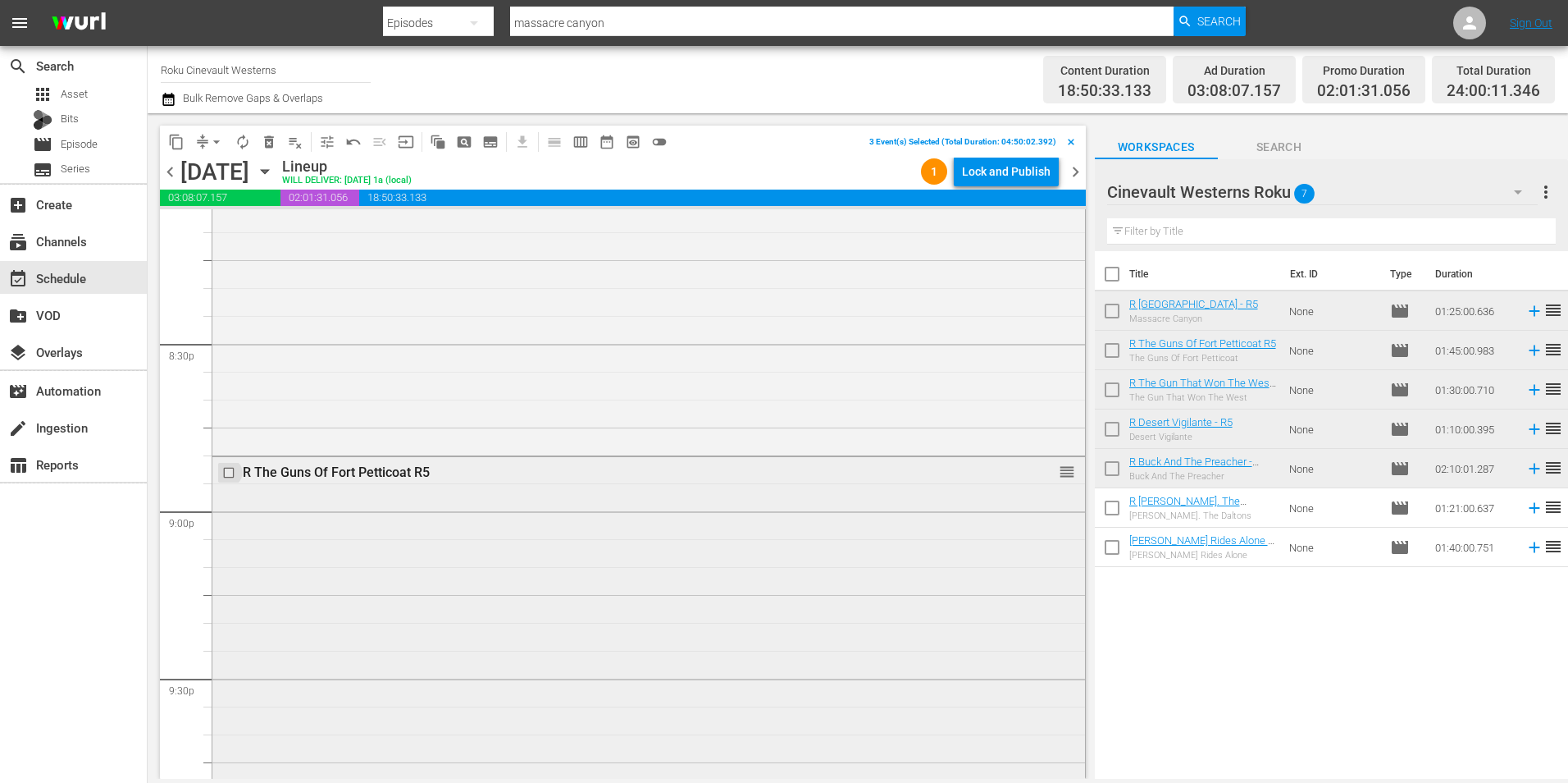
click at [232, 472] on input "checkbox" at bounding box center [231, 472] width 17 height 14
click at [230, 487] on input "checkbox" at bounding box center [231, 483] width 17 height 14
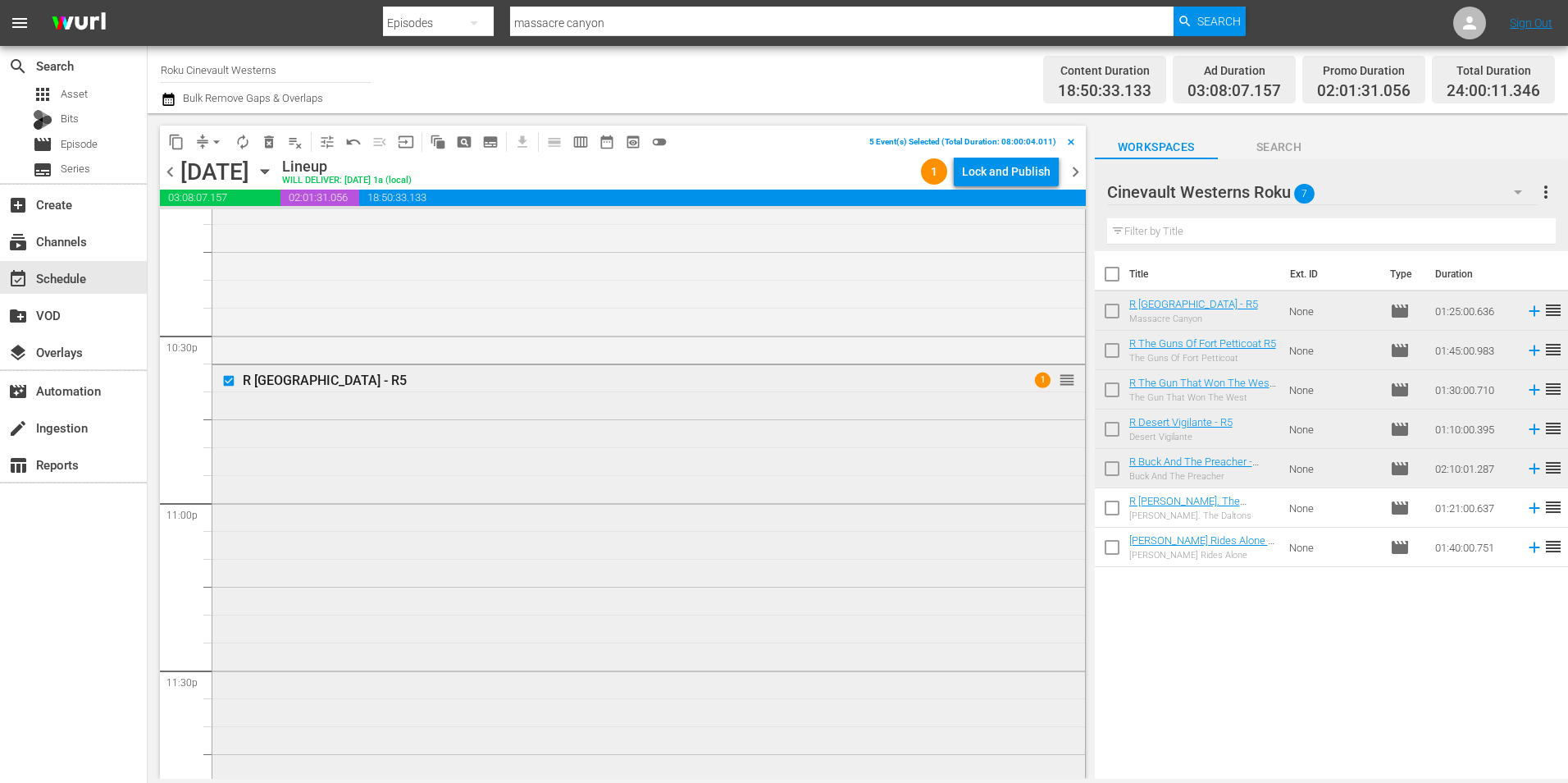
scroll to position [7465, 0]
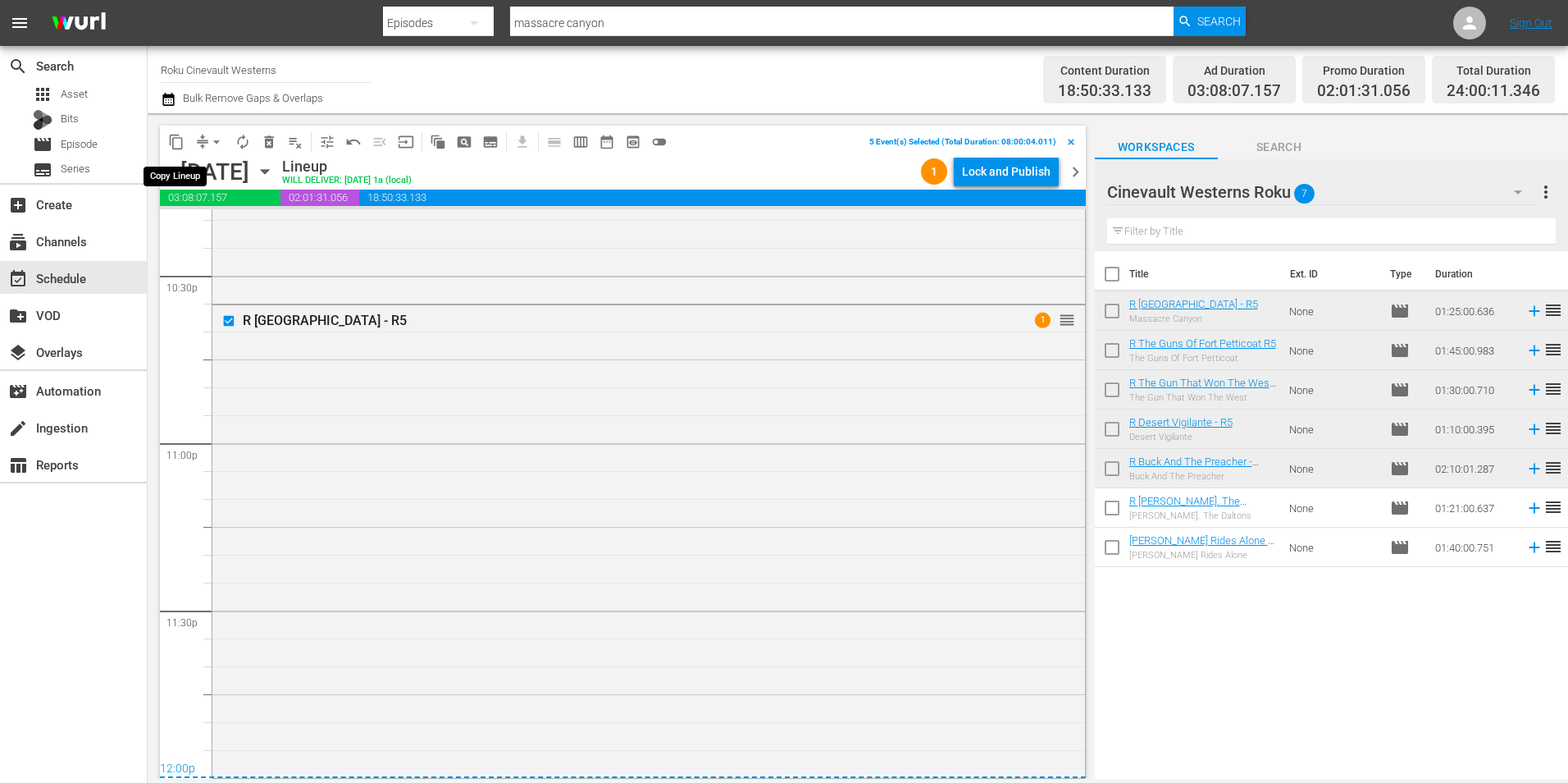
click at [176, 143] on span "content_copy" at bounding box center [176, 141] width 16 height 16
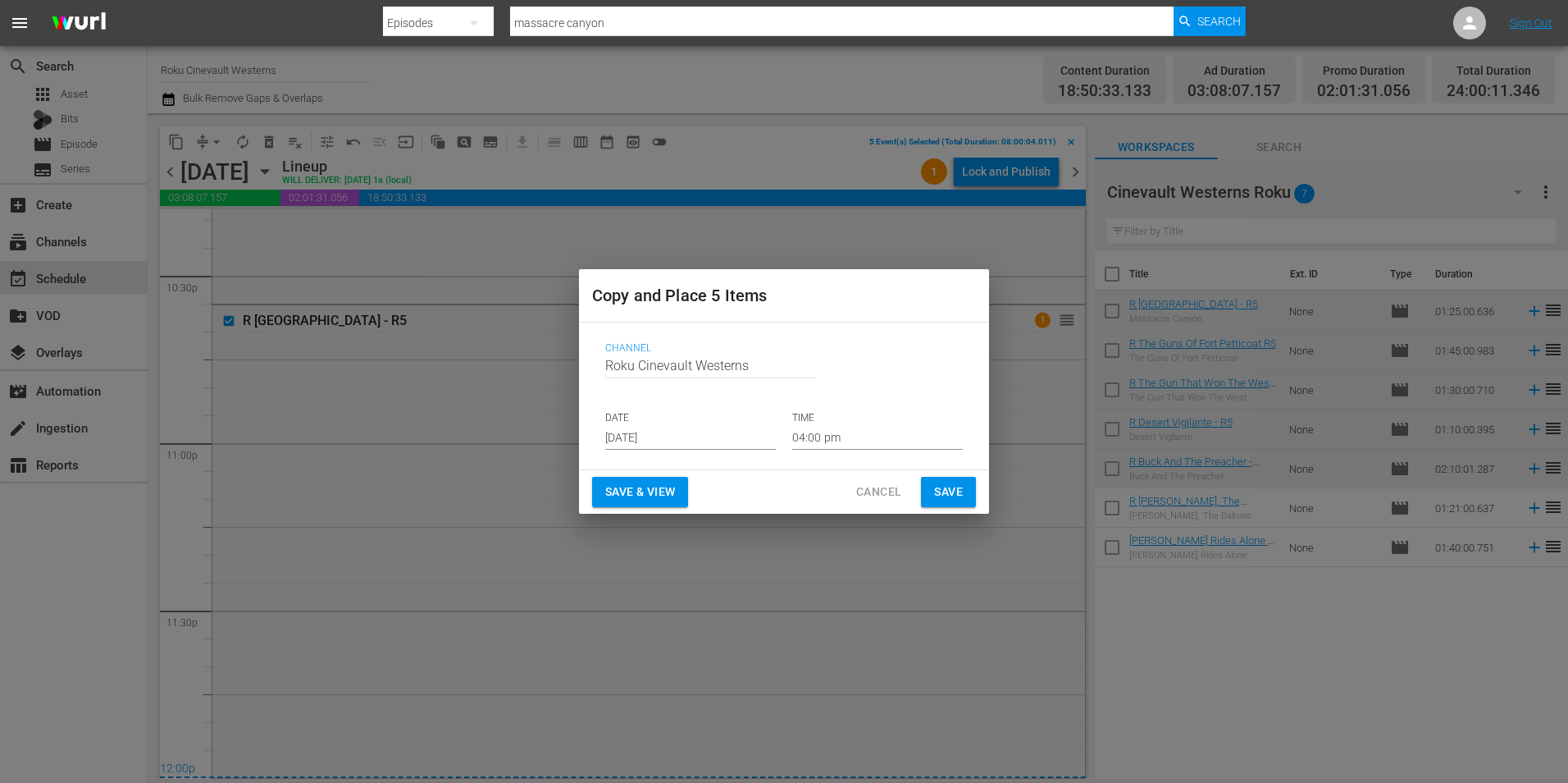
click at [706, 440] on input "[DATE]" at bounding box center [690, 437] width 171 height 24
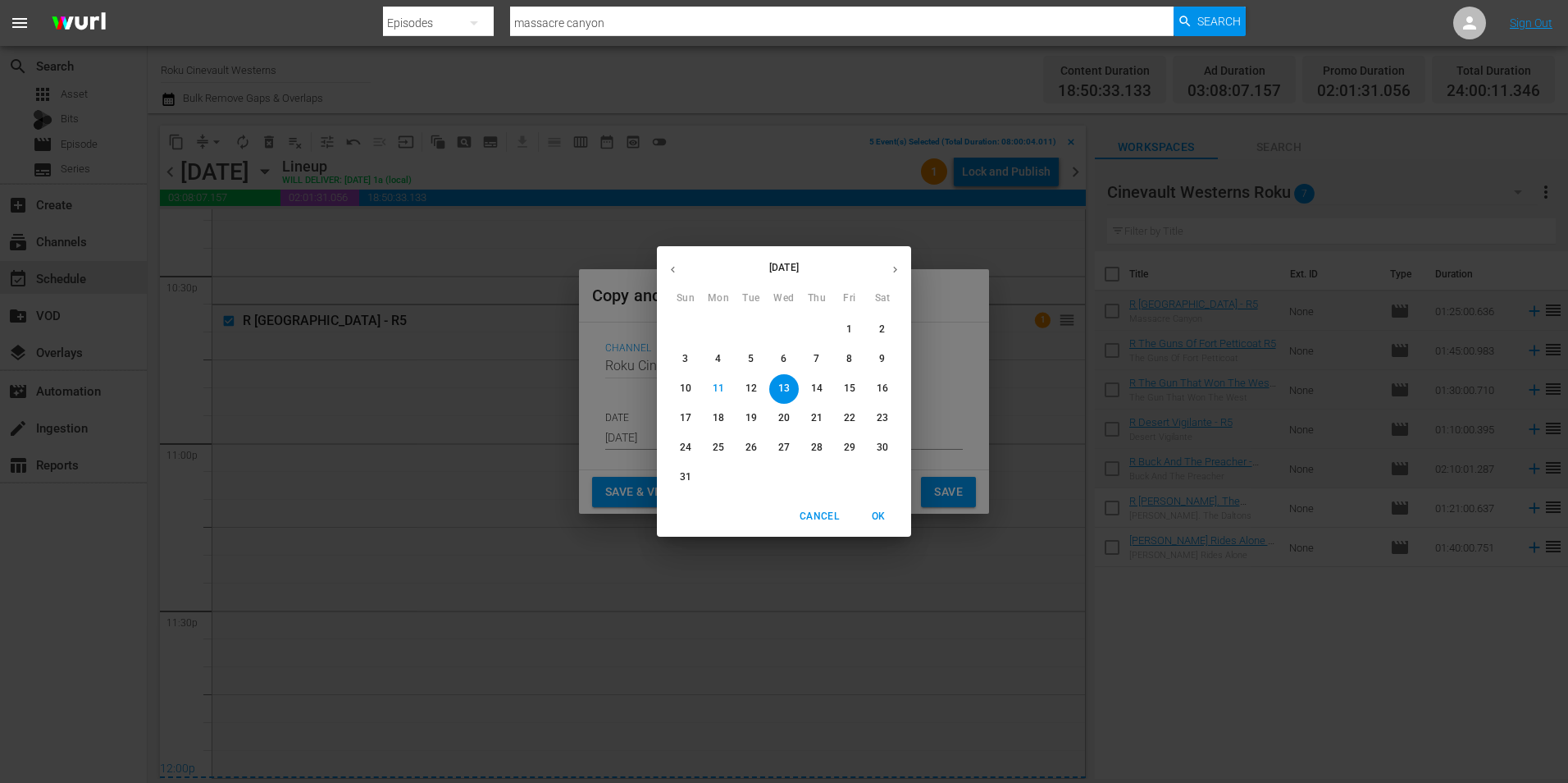
click at [898, 264] on icon "button" at bounding box center [895, 269] width 13 height 13
click at [676, 269] on icon "button" at bounding box center [672, 269] width 13 height 13
click at [858, 413] on span "22" at bounding box center [849, 418] width 29 height 14
type input "Aug 22nd 2025"
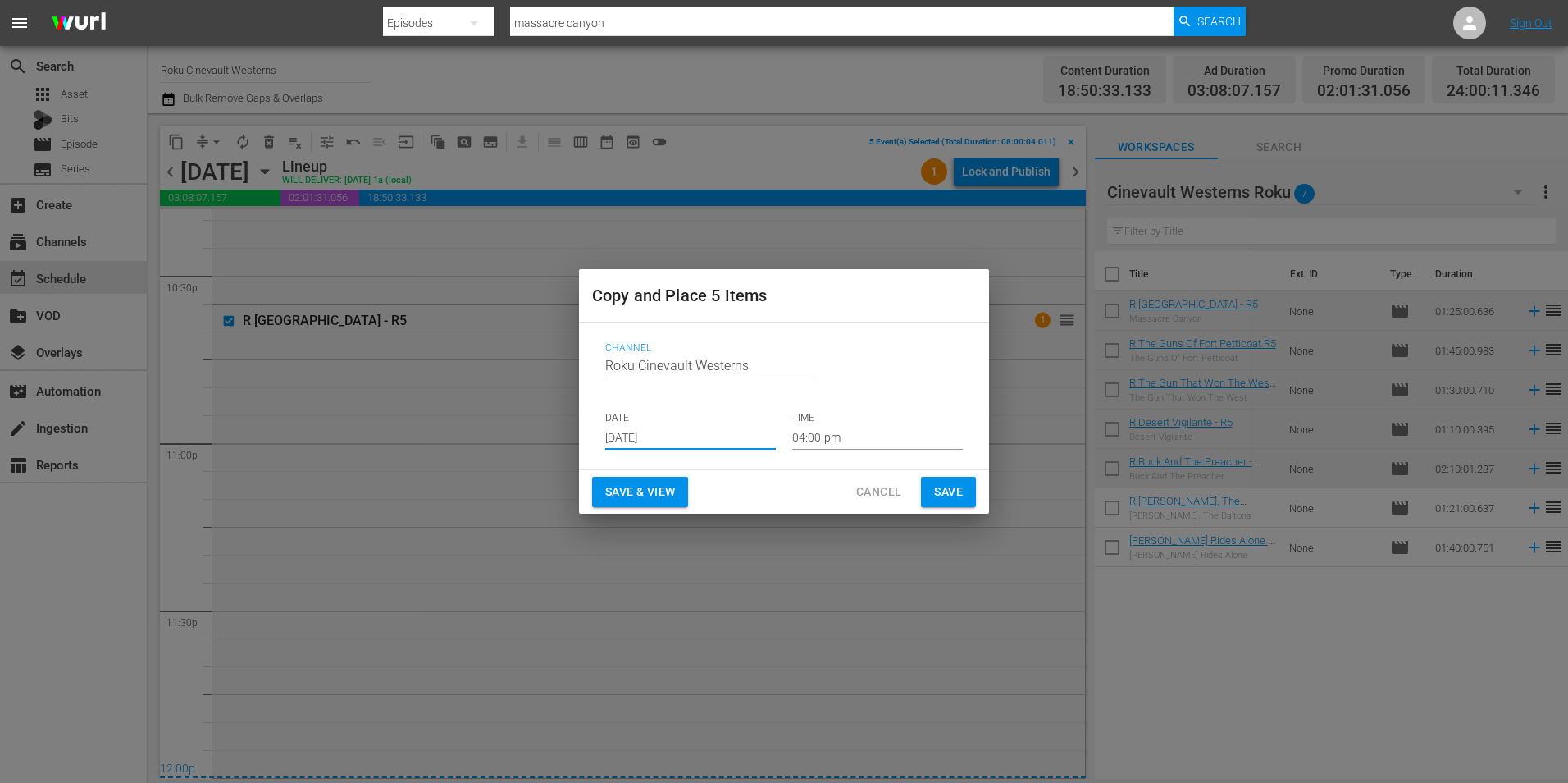
click at [862, 438] on input "04:00 pm" at bounding box center [877, 437] width 171 height 24
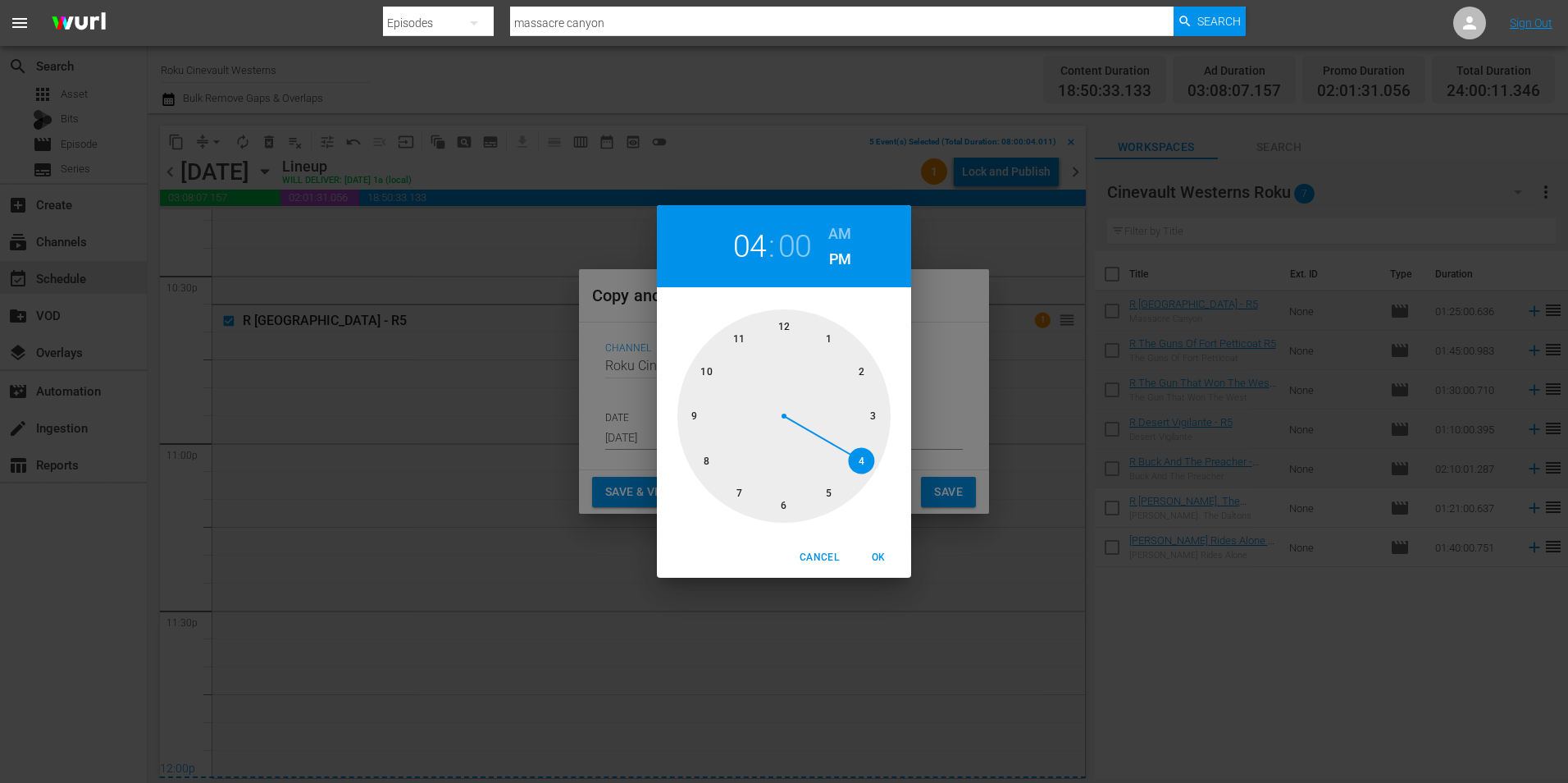
click at [779, 314] on div at bounding box center [784, 415] width 213 height 213
click at [856, 226] on div "12 : 00 AM PM" at bounding box center [784, 246] width 254 height 82
click at [839, 234] on h6 "AM" at bounding box center [839, 233] width 23 height 26
click at [881, 550] on button "OK" at bounding box center [878, 557] width 52 height 27
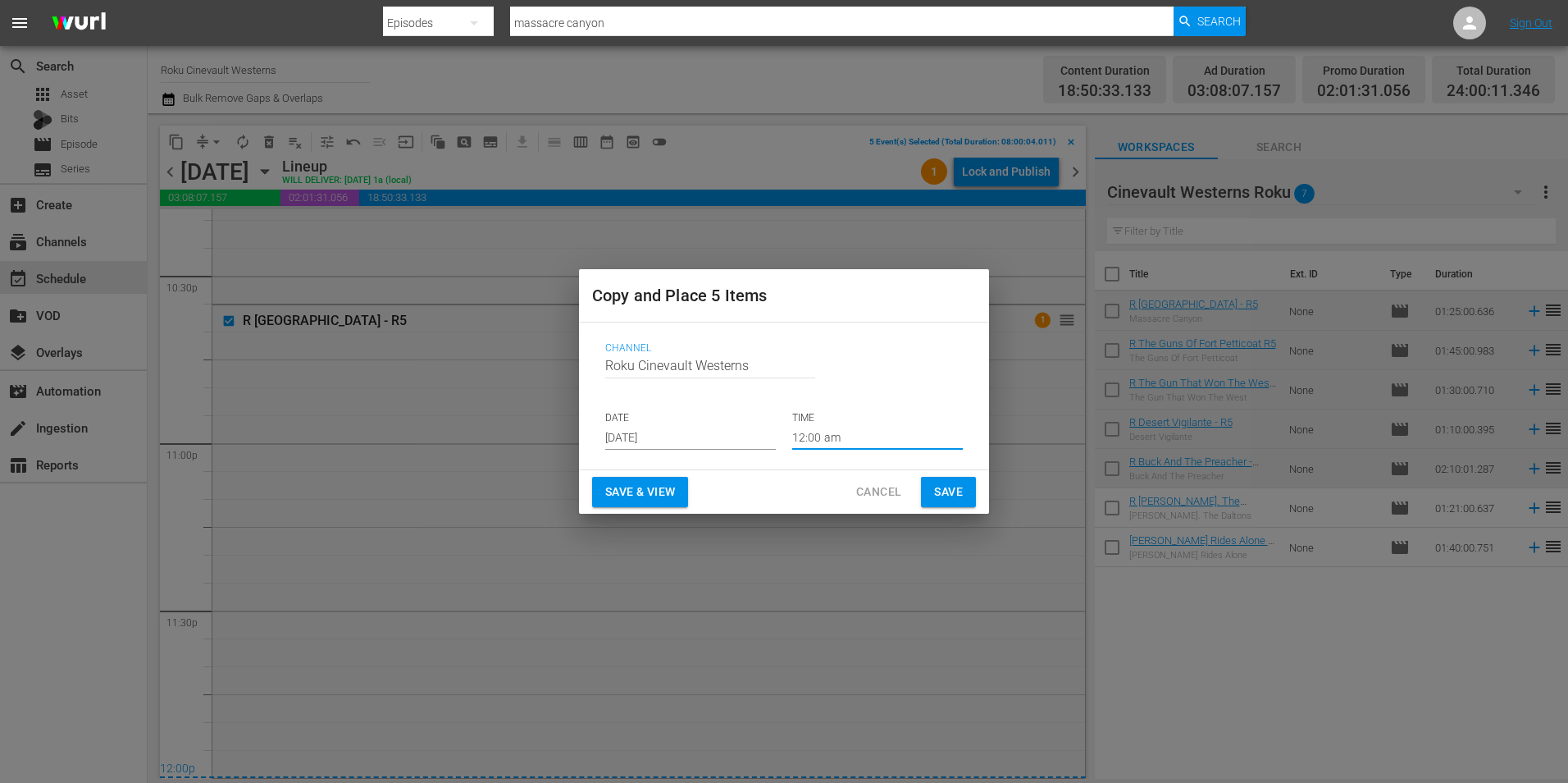
type input "12:00 am"
click at [954, 498] on span "Save" at bounding box center [949, 492] width 29 height 20
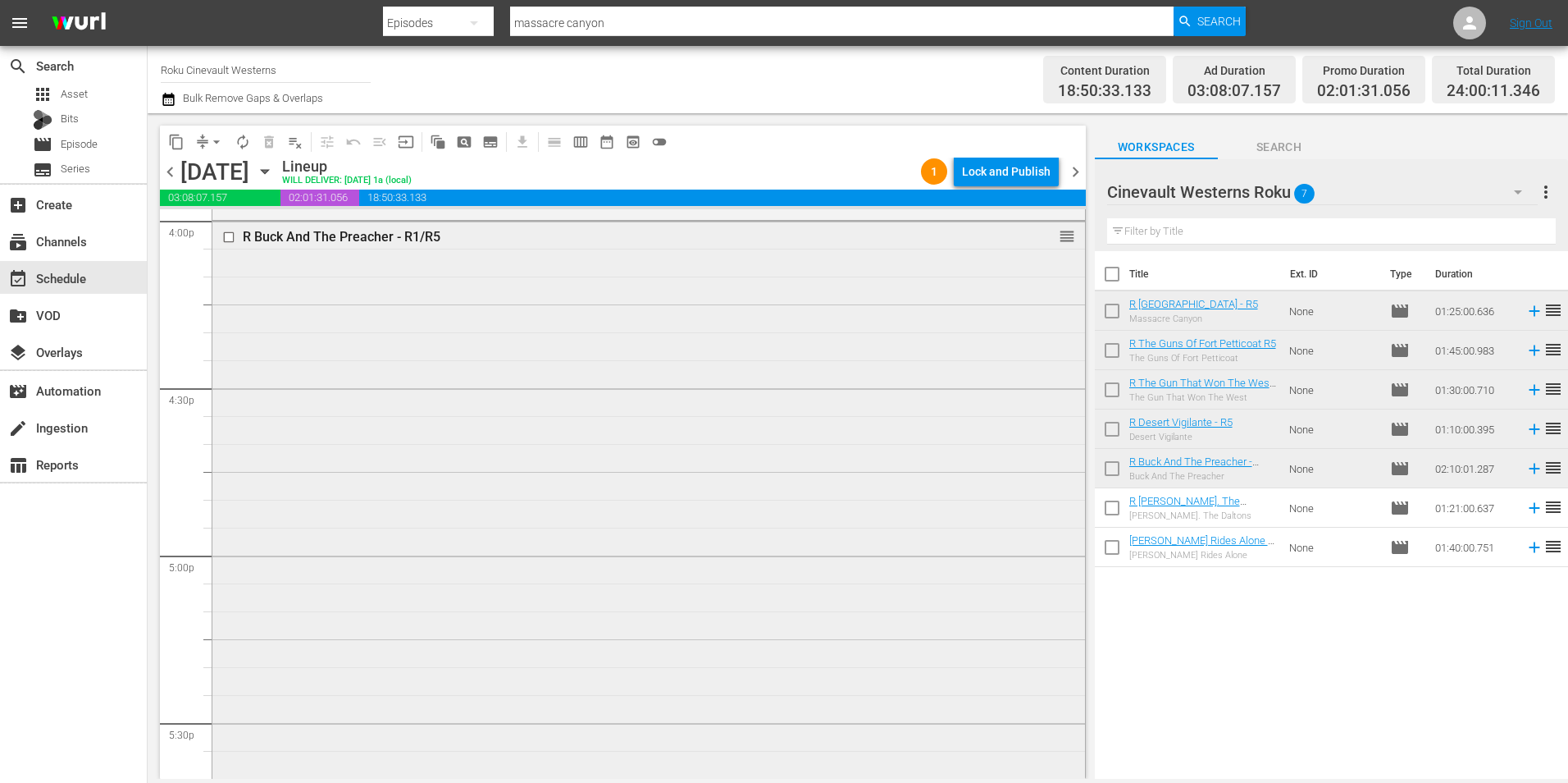
scroll to position [5249, 0]
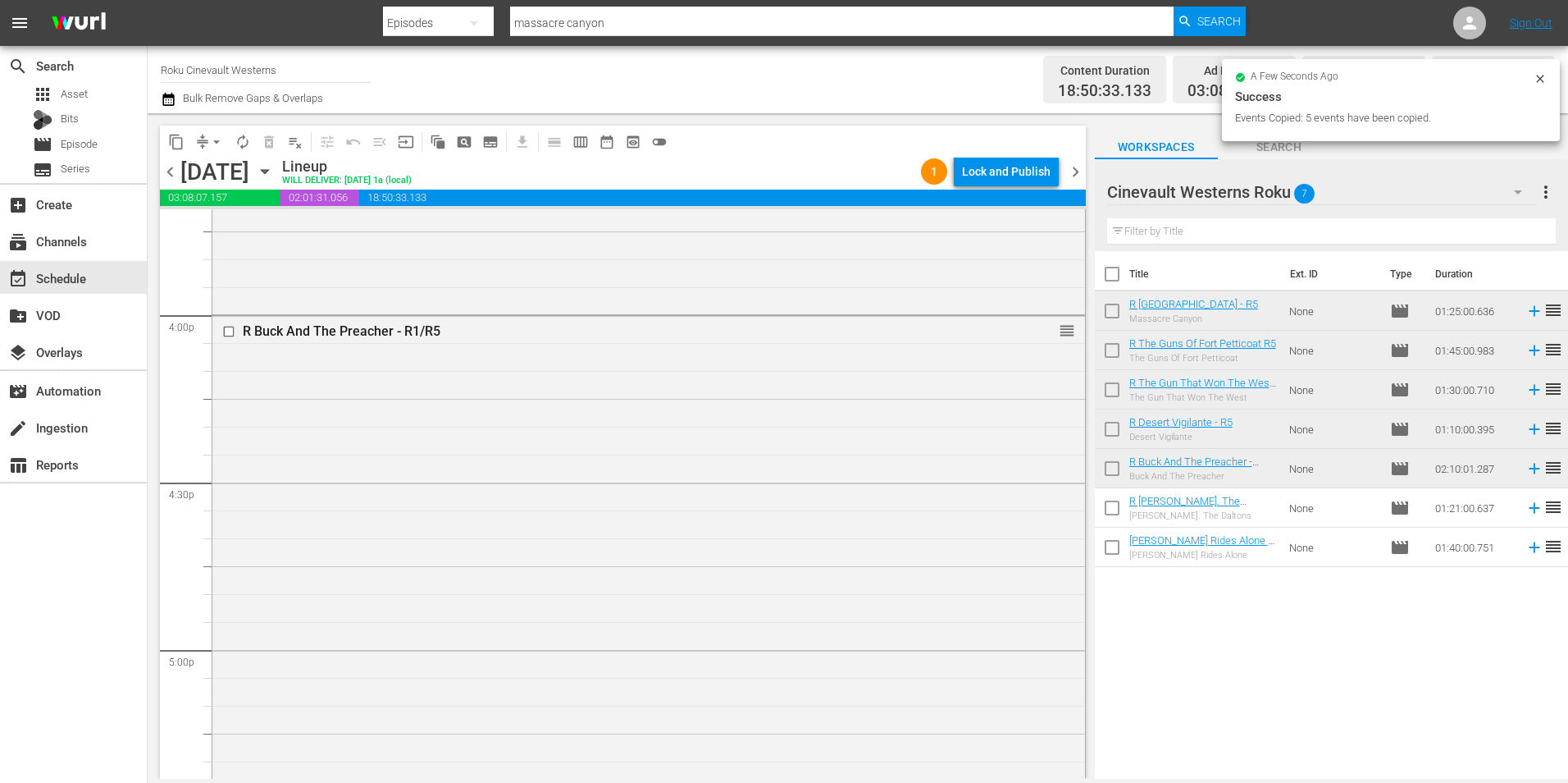
click at [230, 333] on input "checkbox" at bounding box center [231, 332] width 17 height 14
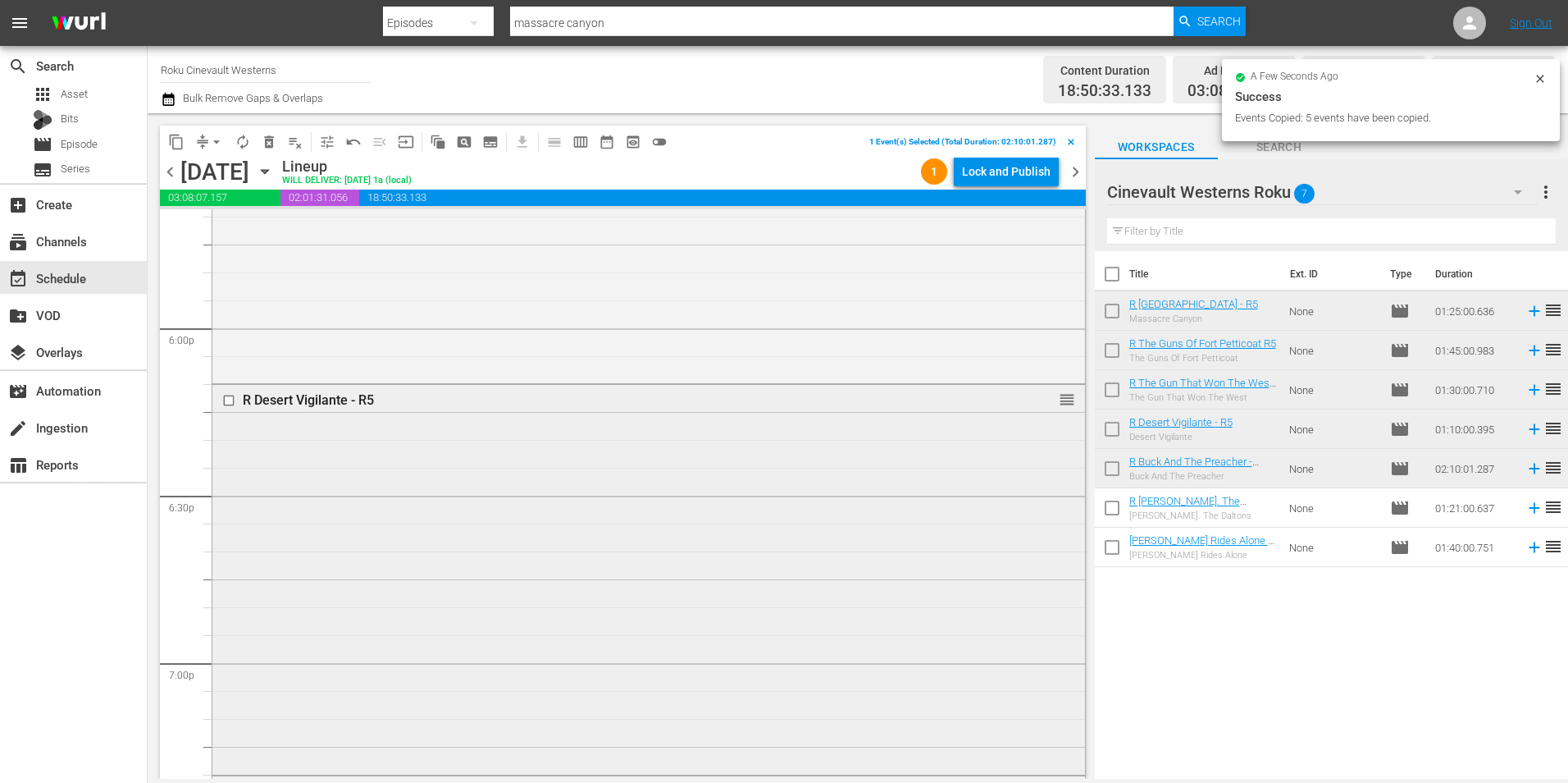
click at [229, 402] on input "checkbox" at bounding box center [231, 401] width 17 height 14
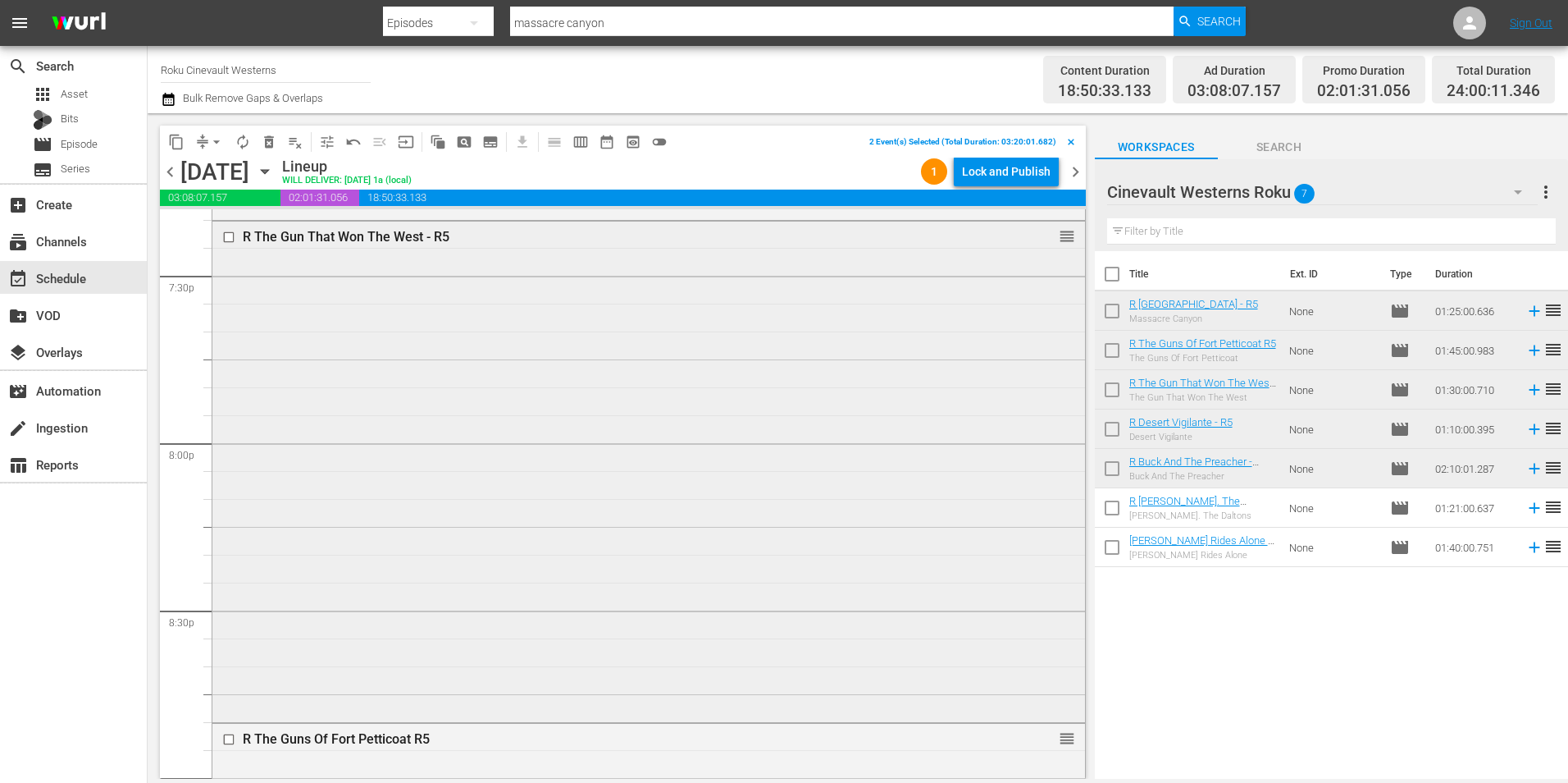
scroll to position [6398, 0]
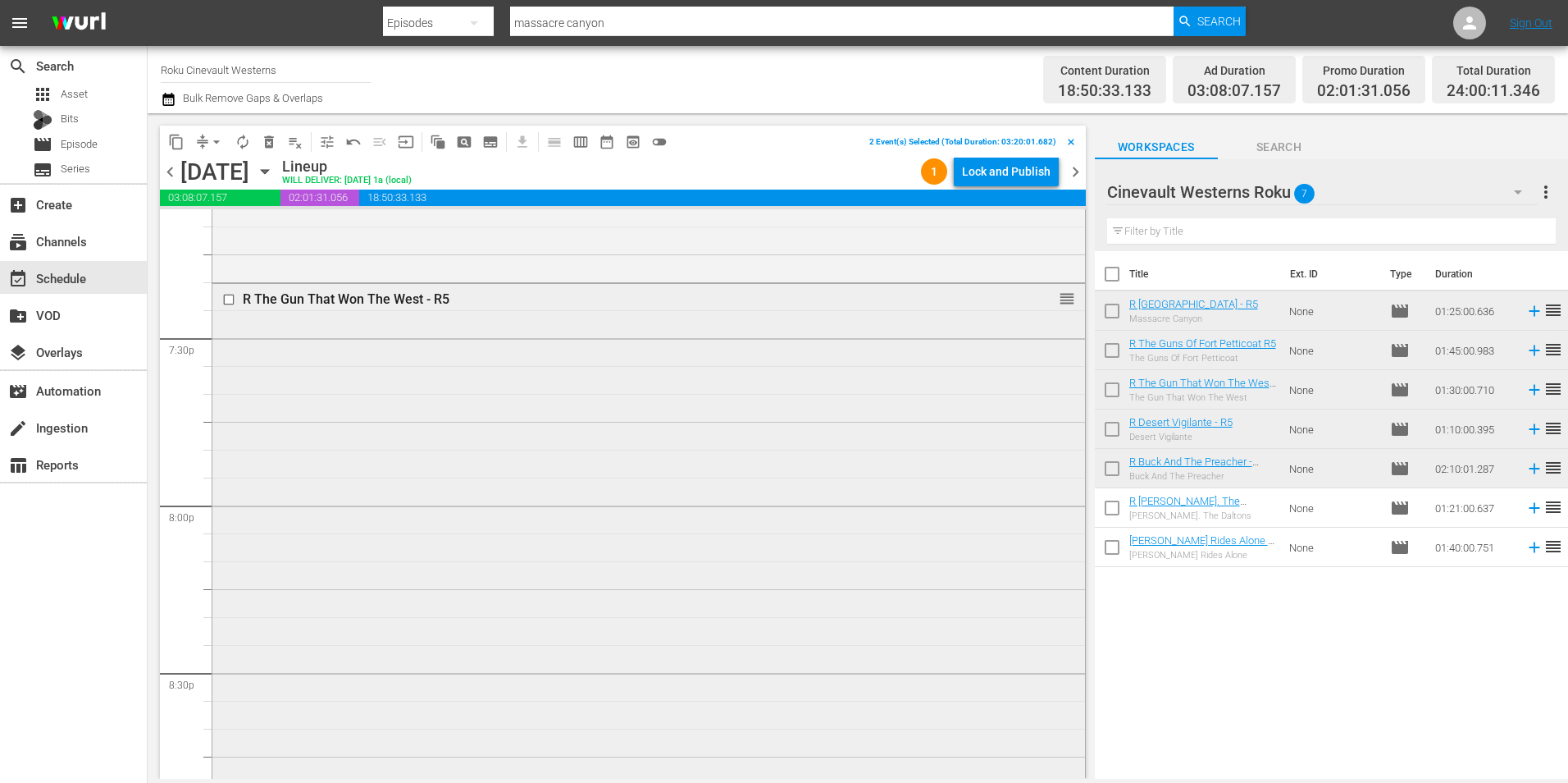
click at [228, 302] on input "checkbox" at bounding box center [231, 300] width 17 height 14
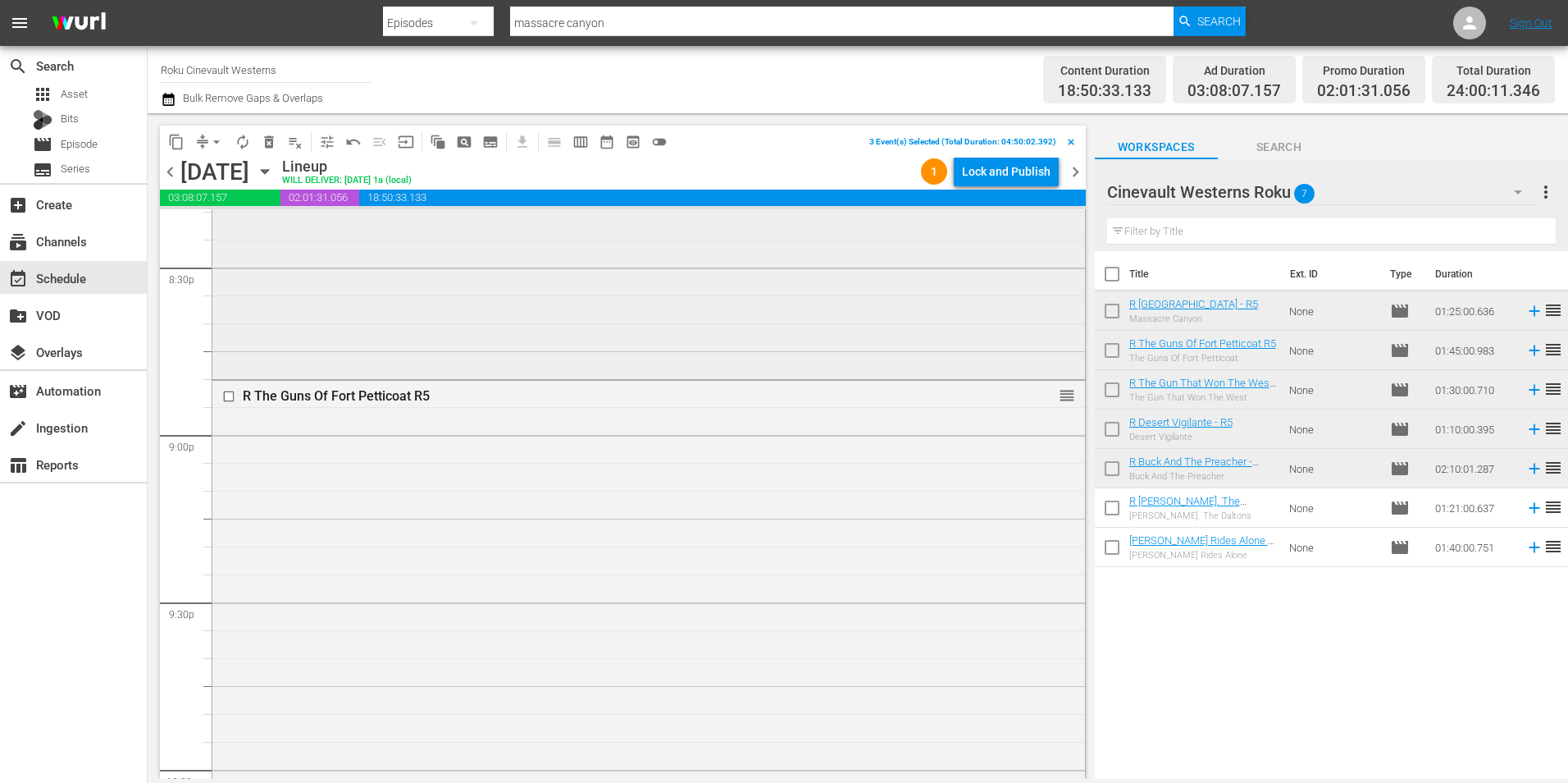
scroll to position [6972, 0]
click at [231, 231] on input "checkbox" at bounding box center [231, 227] width 17 height 14
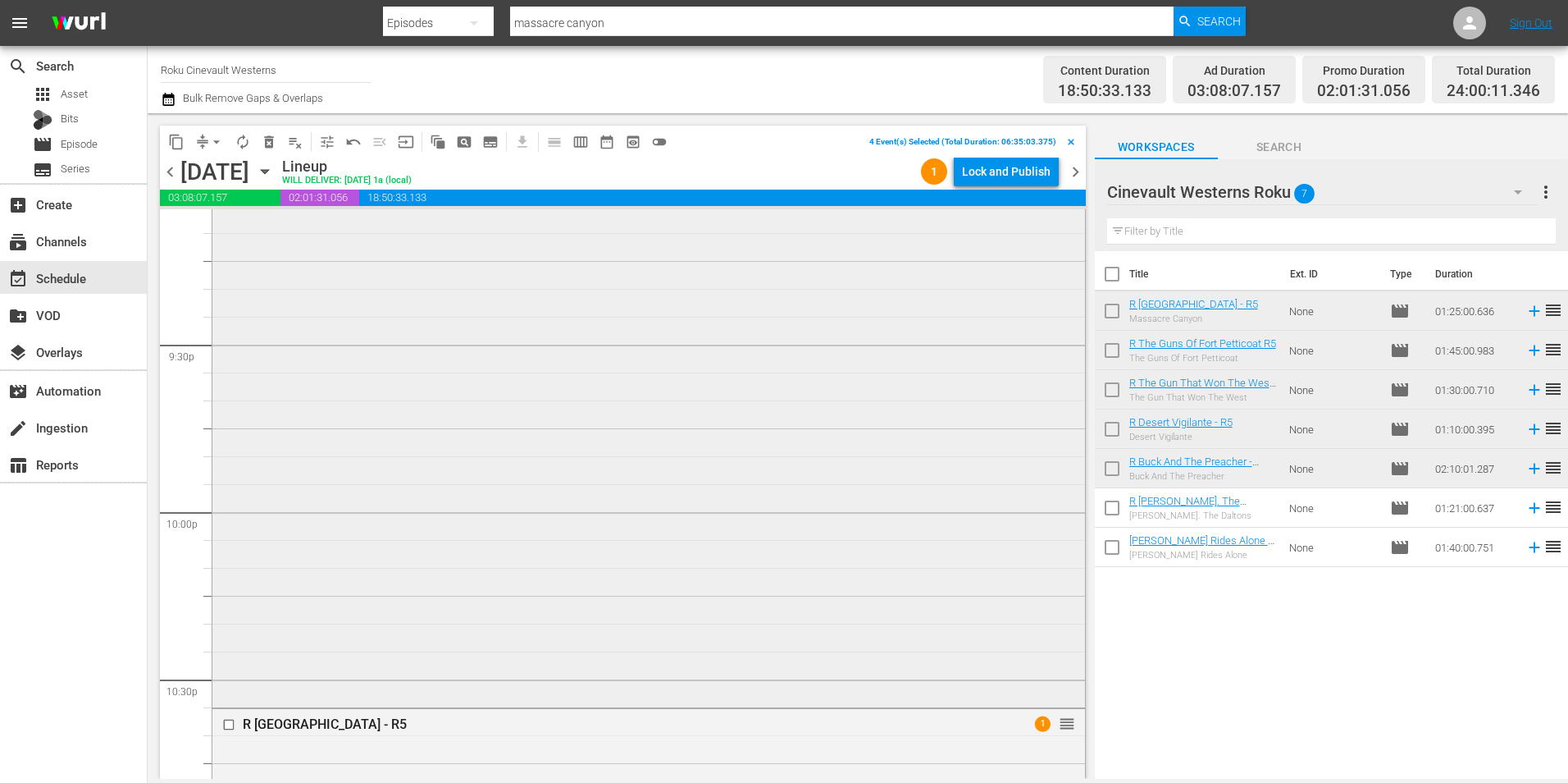
scroll to position [7465, 0]
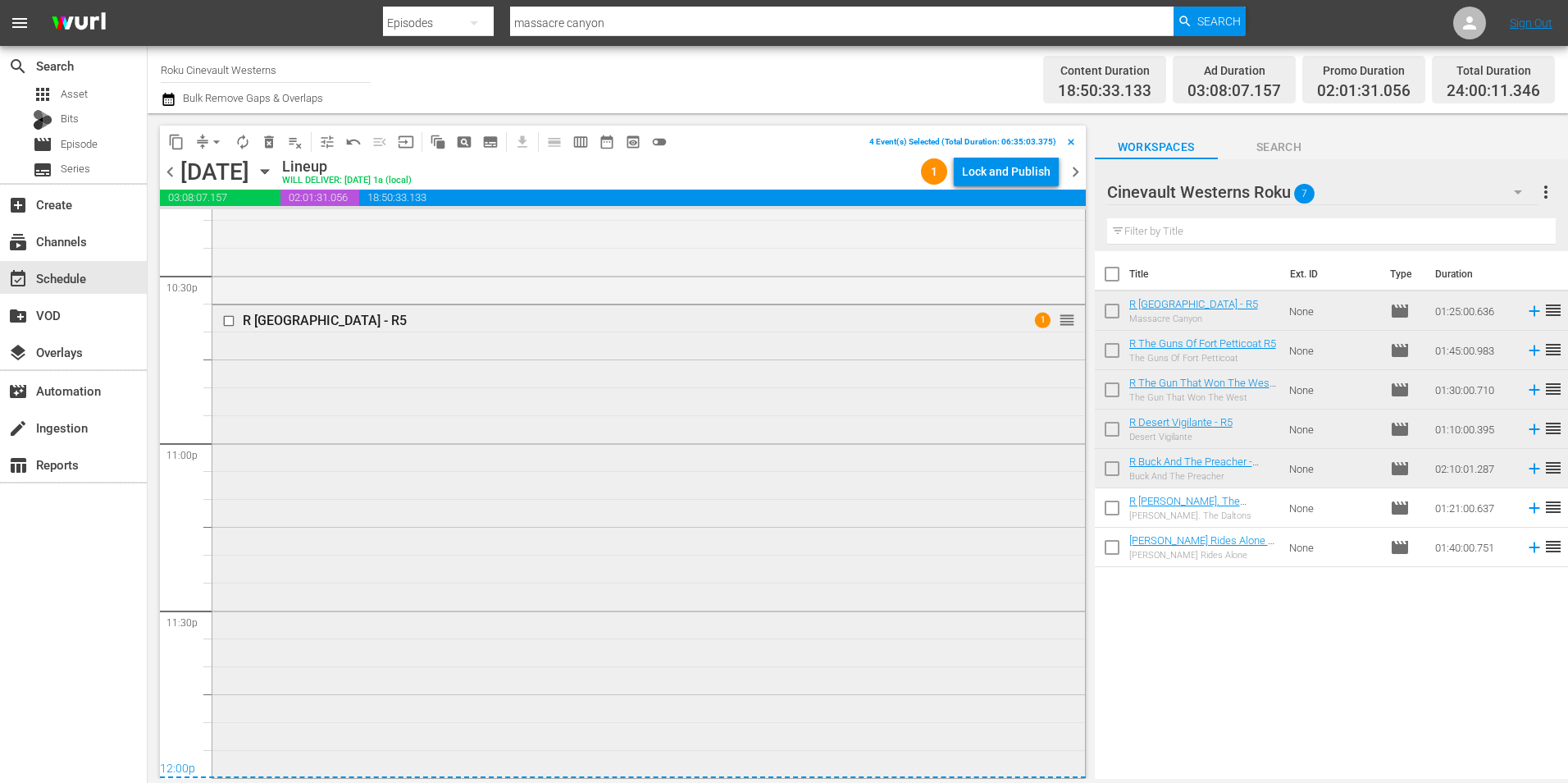
click at [227, 324] on input "checkbox" at bounding box center [231, 320] width 17 height 14
click at [173, 132] on button "content_copy" at bounding box center [176, 141] width 26 height 26
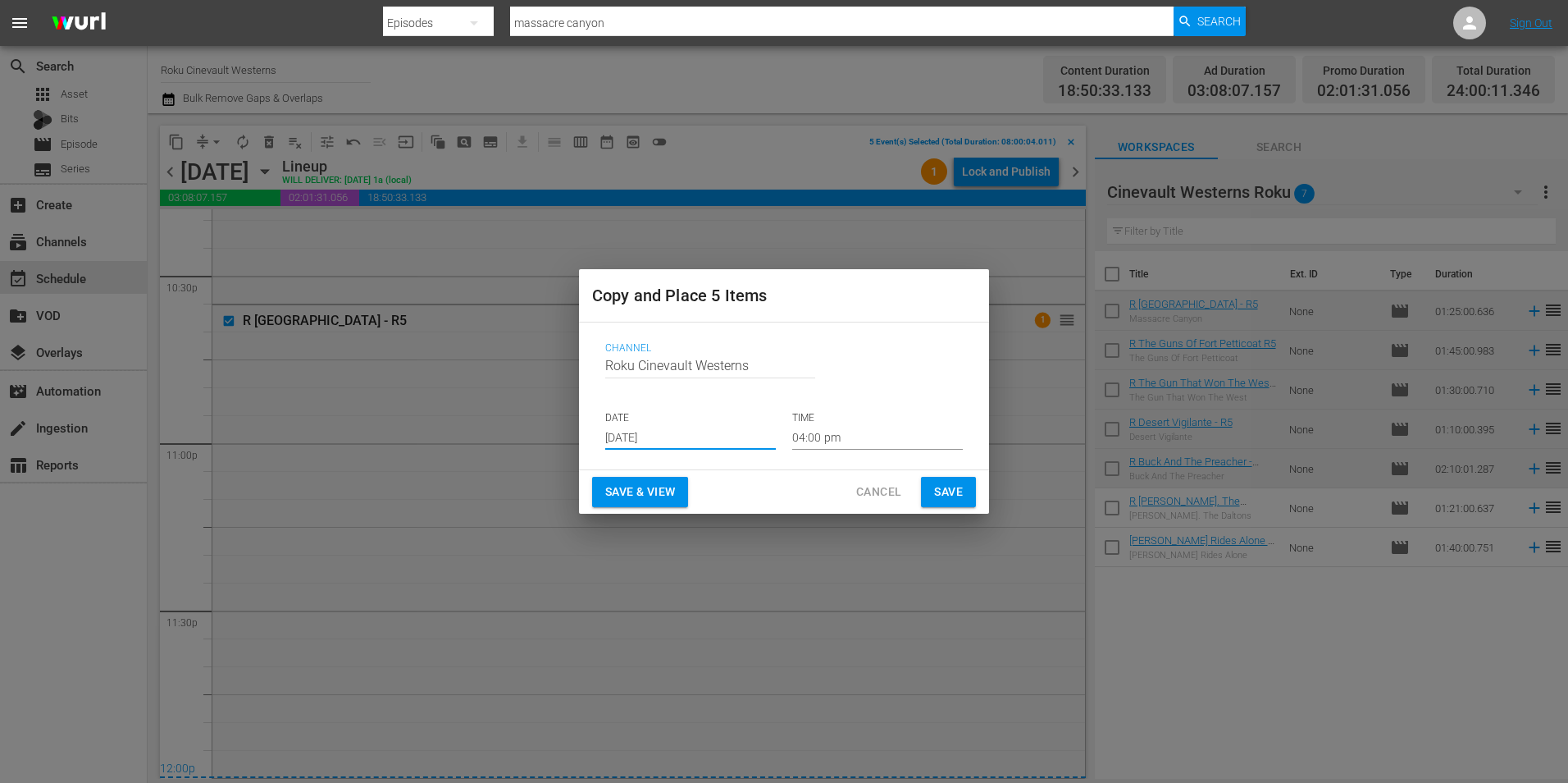
click at [732, 434] on input "[DATE]" at bounding box center [690, 437] width 171 height 24
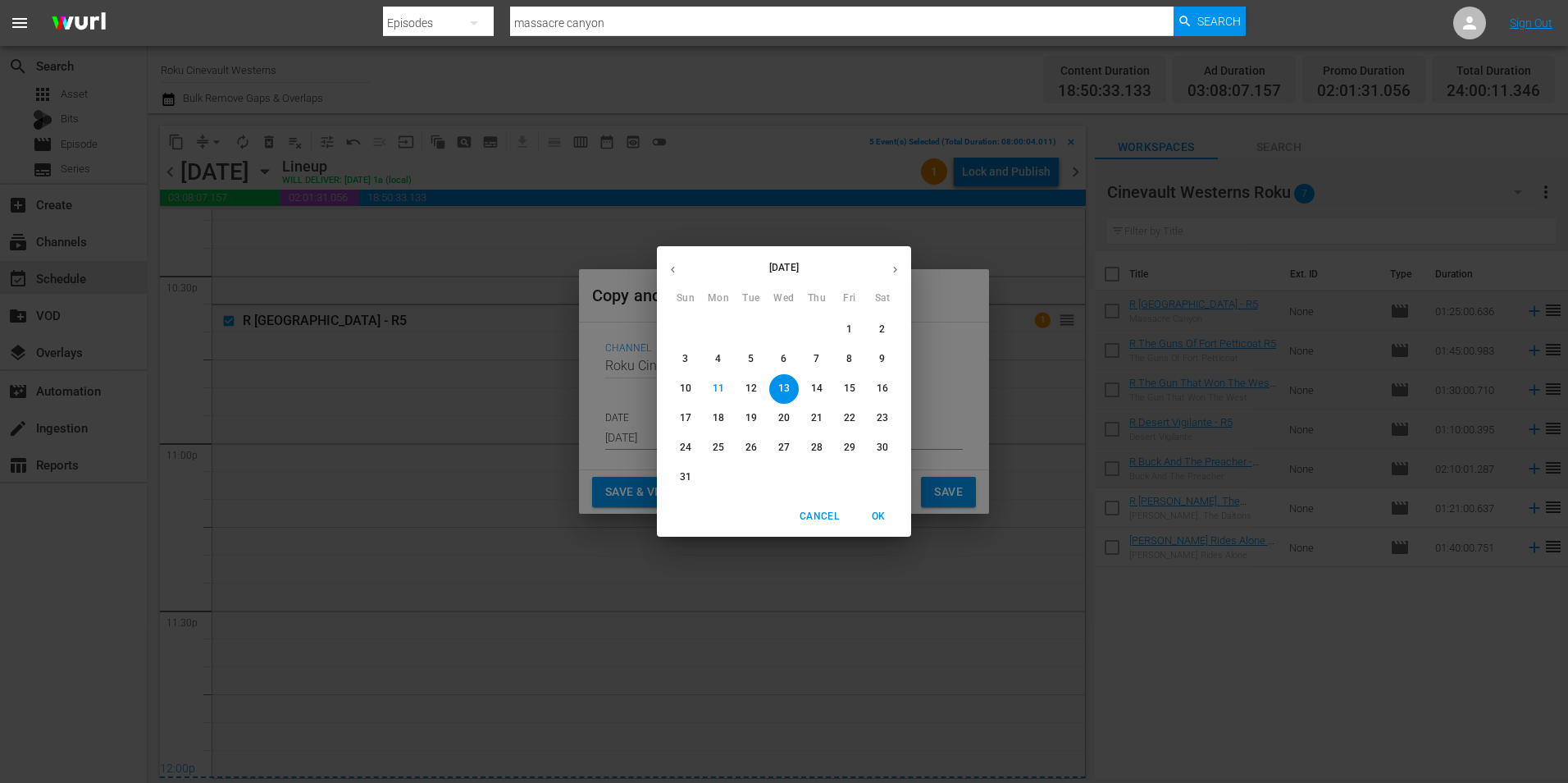
click at [689, 441] on p "24" at bounding box center [686, 447] width 12 height 14
type input "Aug 24th 2025"
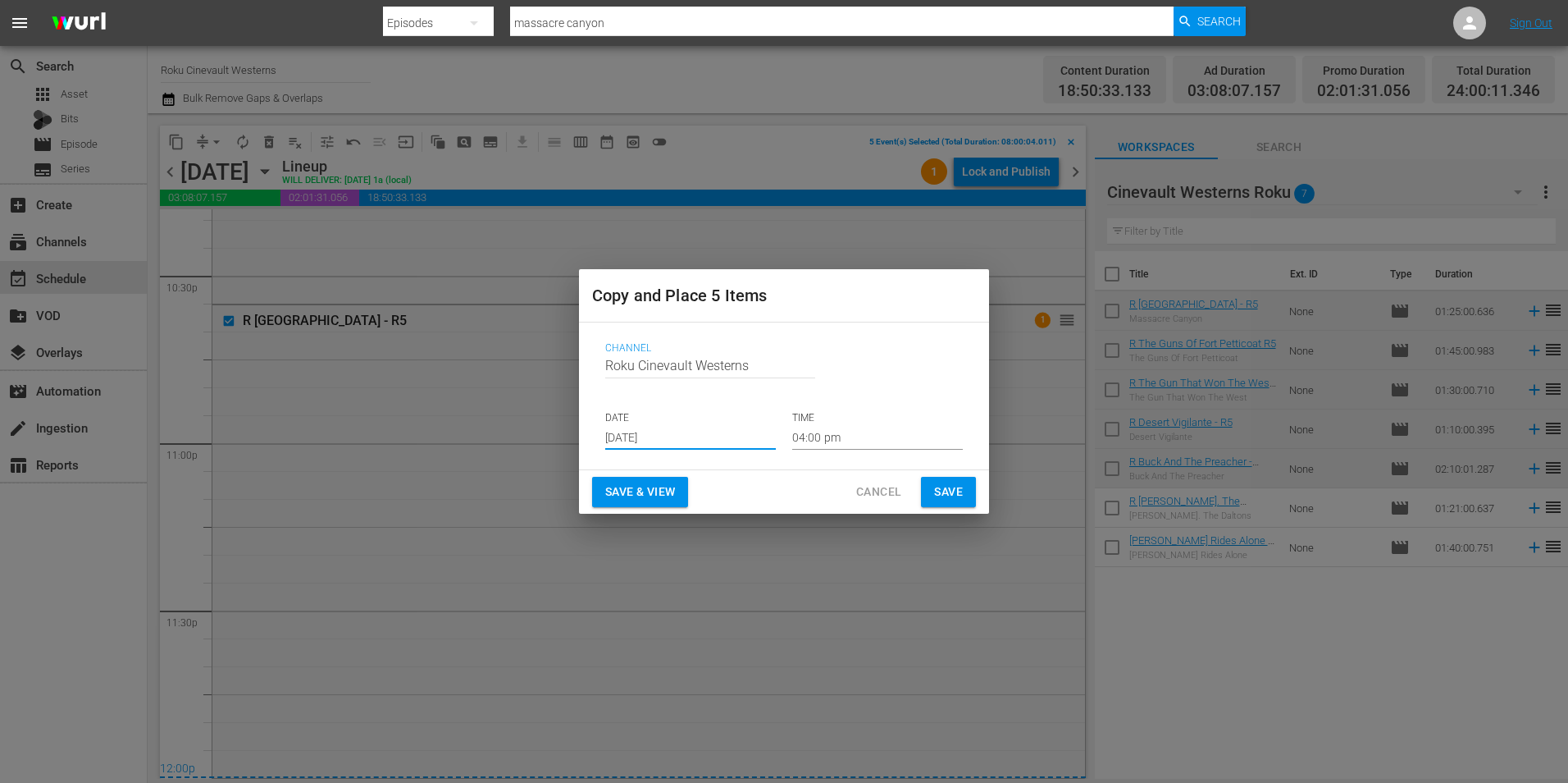
click at [852, 441] on input "04:00 pm" at bounding box center [877, 437] width 171 height 24
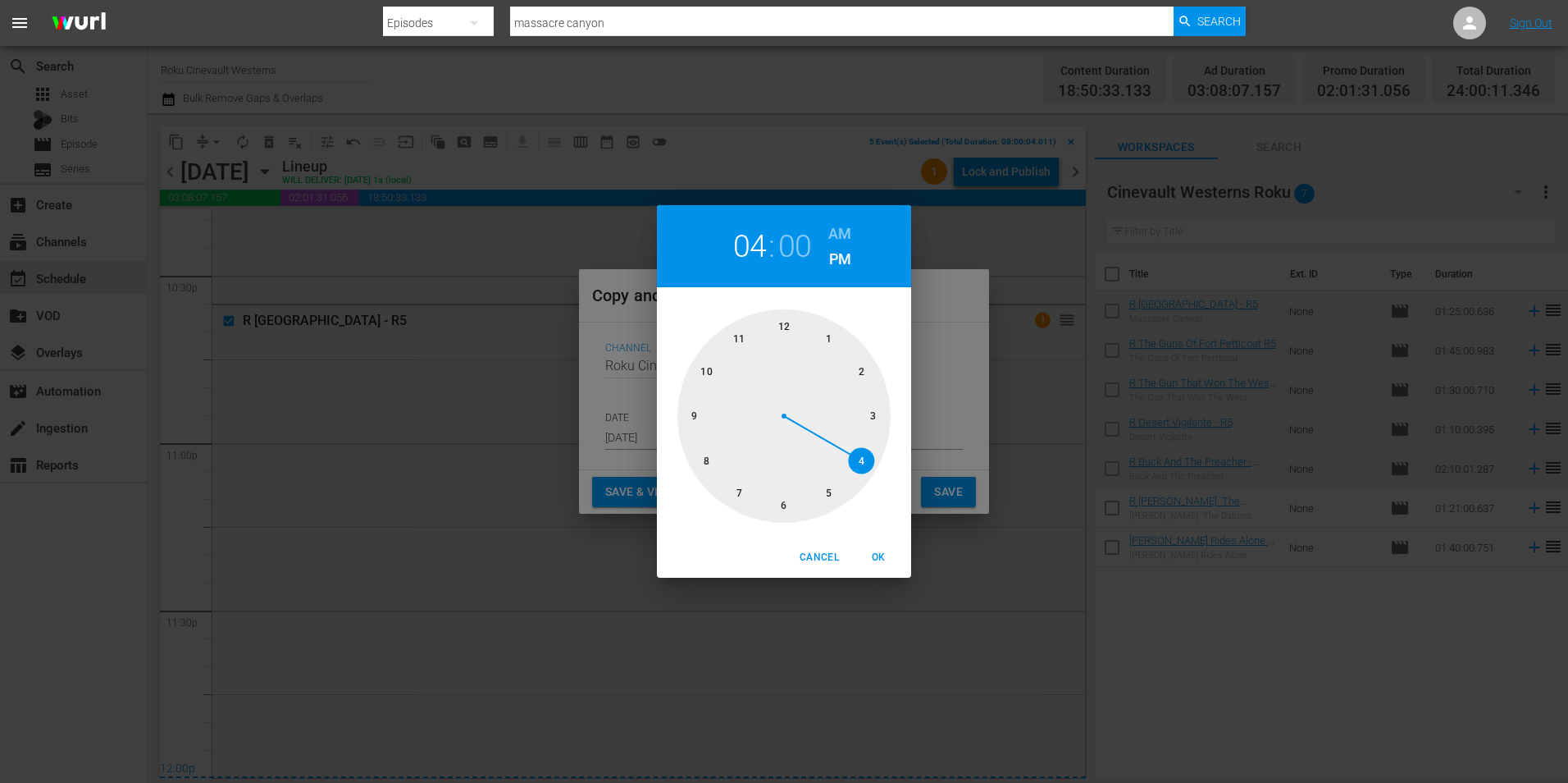
click at [713, 453] on div at bounding box center [784, 415] width 213 height 213
click at [831, 222] on h6 "AM" at bounding box center [839, 233] width 23 height 26
click at [875, 558] on span "OK" at bounding box center [878, 557] width 40 height 17
type input "08:00 am"
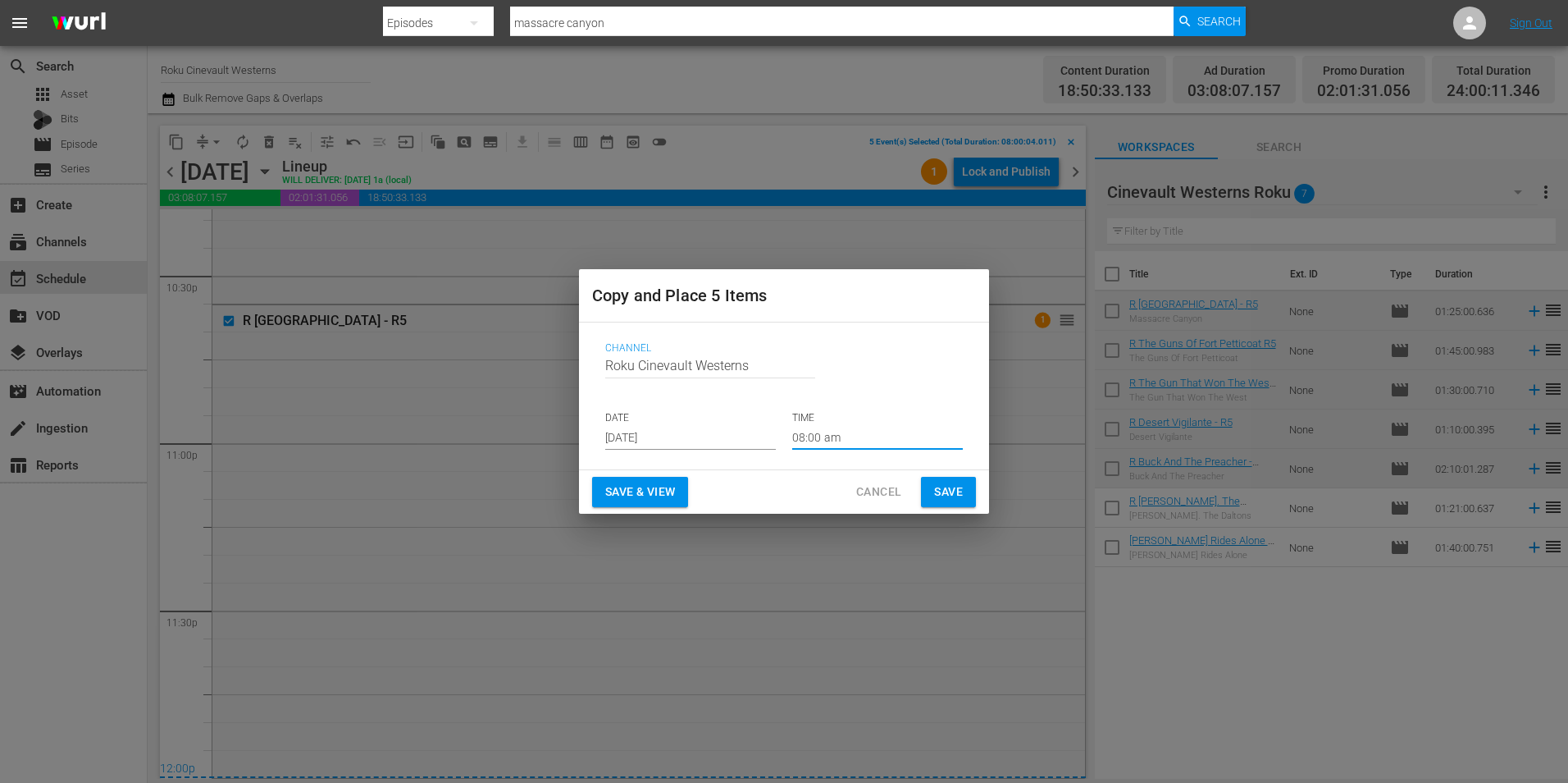
click at [943, 492] on span "Save" at bounding box center [949, 492] width 29 height 20
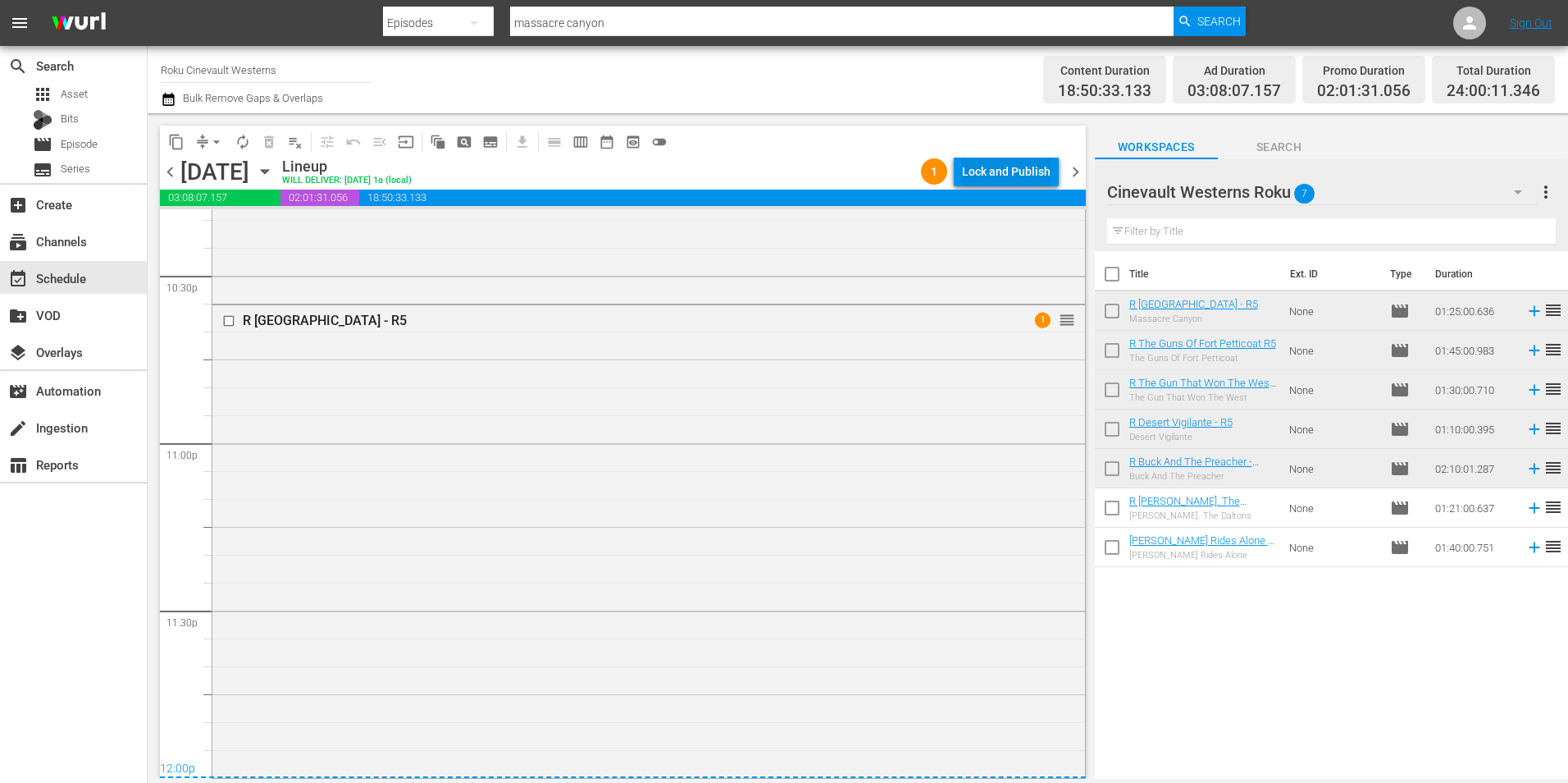
click at [1012, 178] on div "Lock and Publish" at bounding box center [1006, 171] width 88 height 29
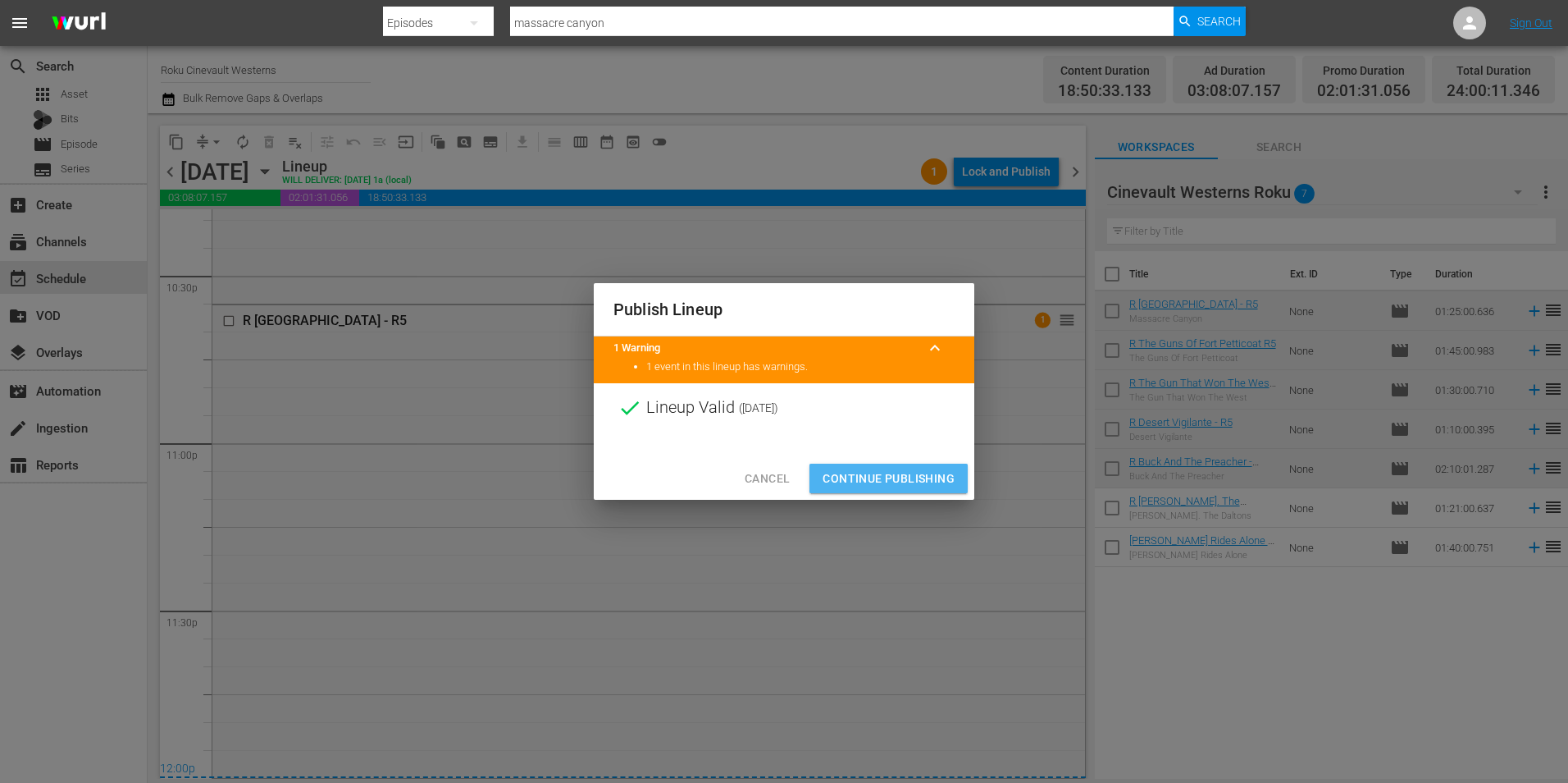
click at [862, 484] on span "Continue Publishing" at bounding box center [888, 478] width 132 height 20
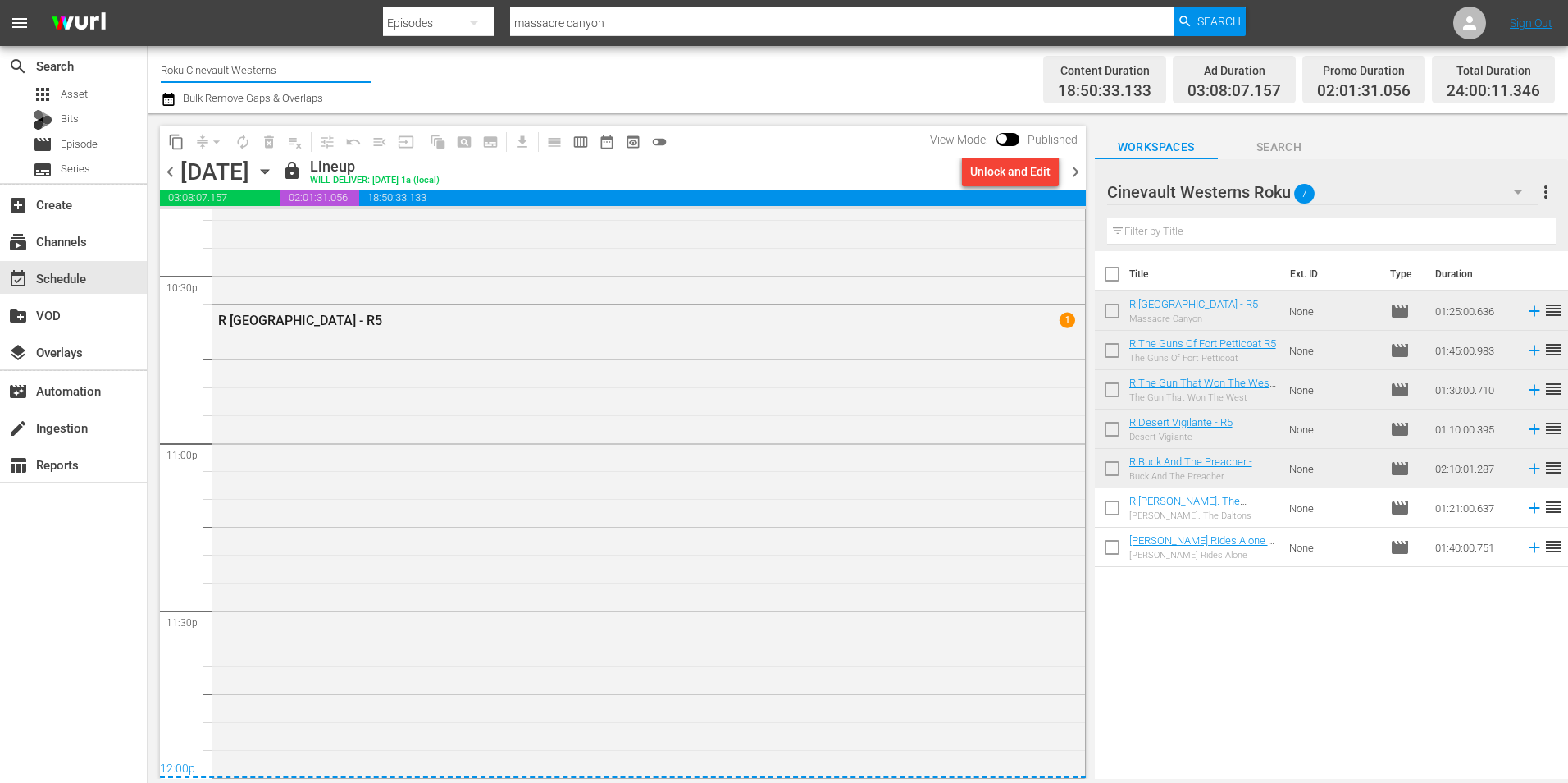
click at [227, 61] on input "Roku Cinevault Westerns" at bounding box center [265, 69] width 210 height 40
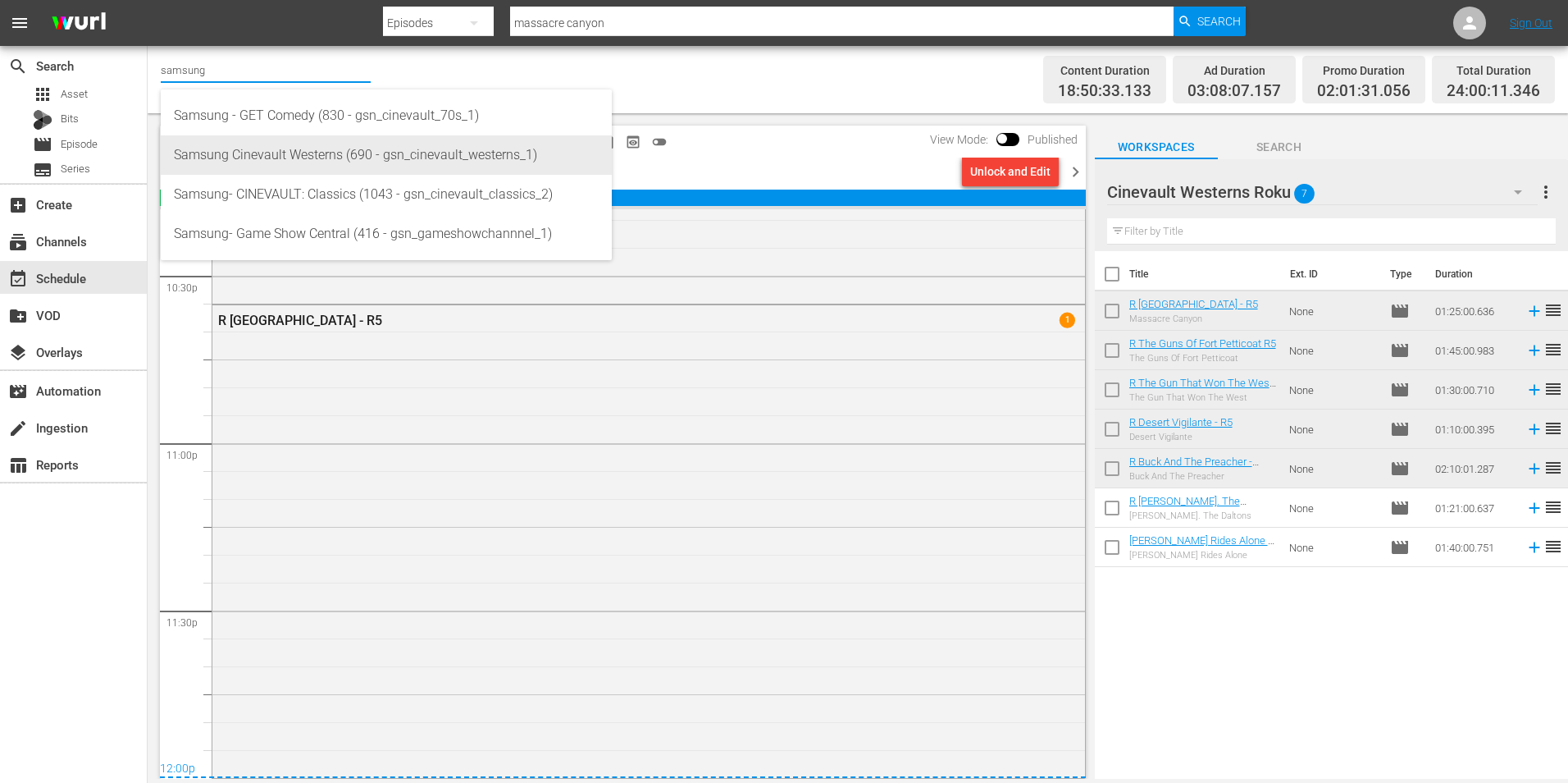
click at [332, 157] on div "Samsung Cinevault Westerns (690 - gsn_cinevault_westerns_1)" at bounding box center [386, 155] width 425 height 40
type input "Samsung Cinevault Westerns (690 - gsn_cinevault_westerns_1)"
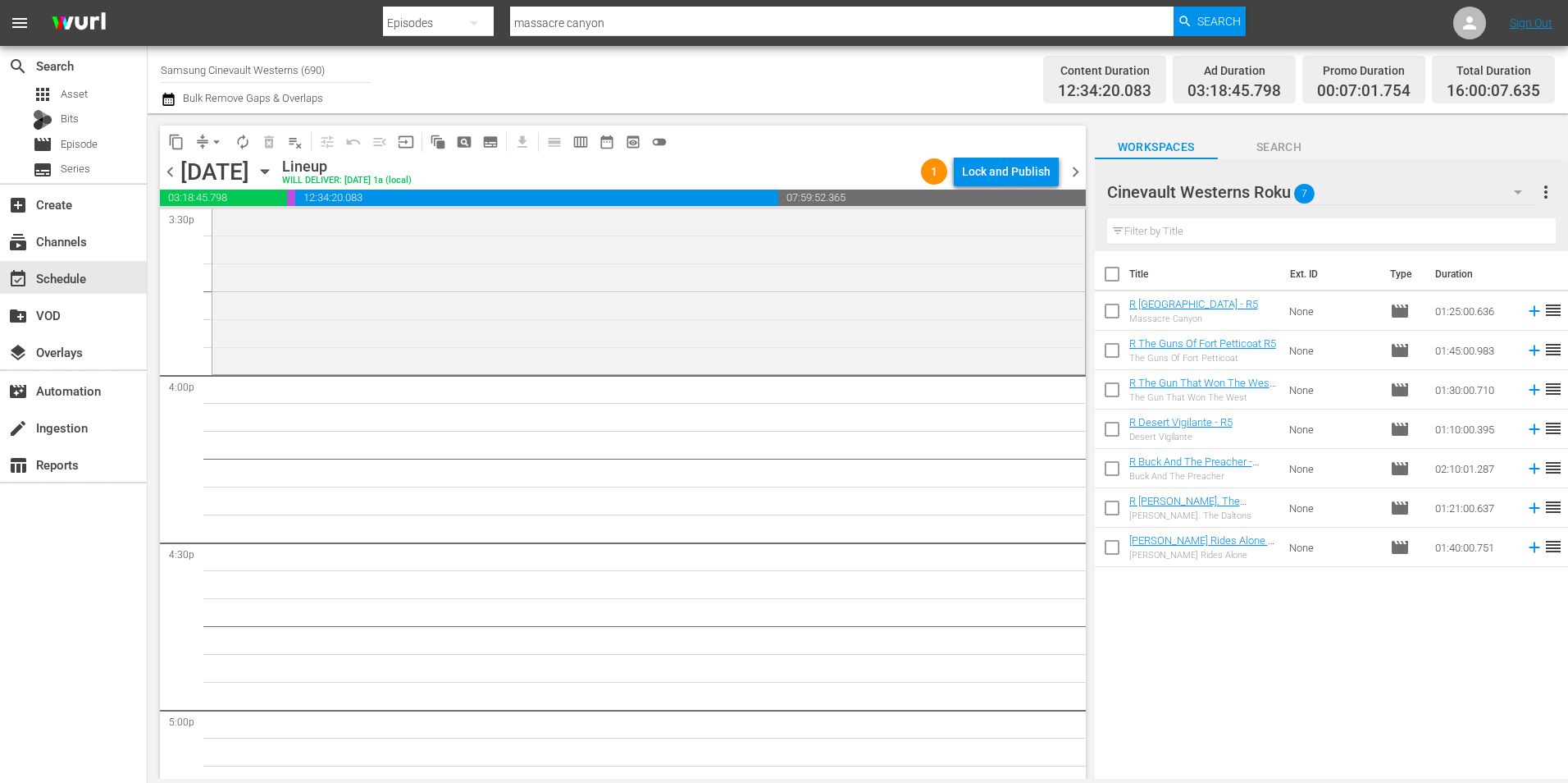
scroll to position [5167, 0]
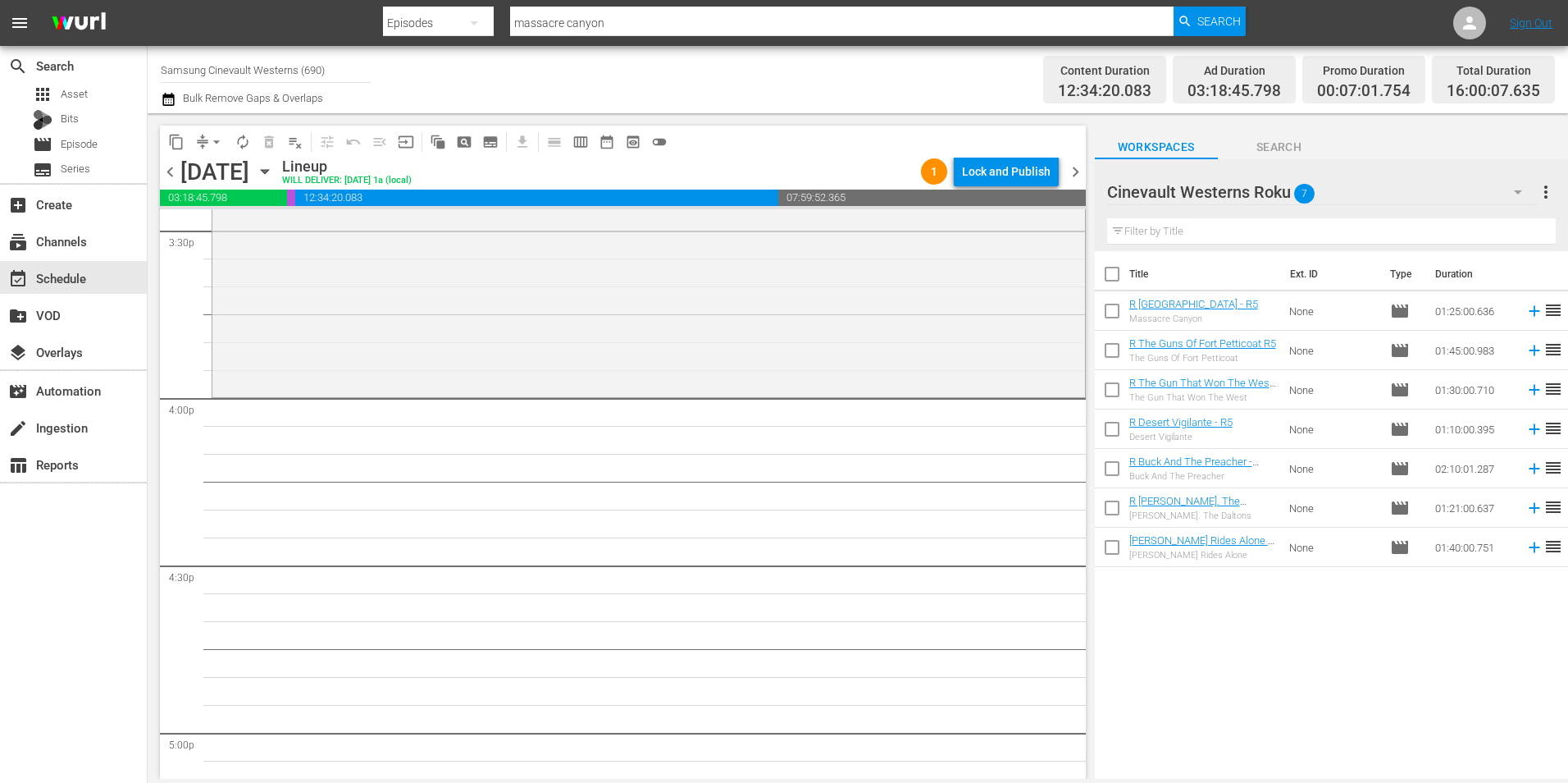
click at [1440, 195] on div "Cinevault Westerns Roku 7" at bounding box center [1322, 192] width 431 height 46
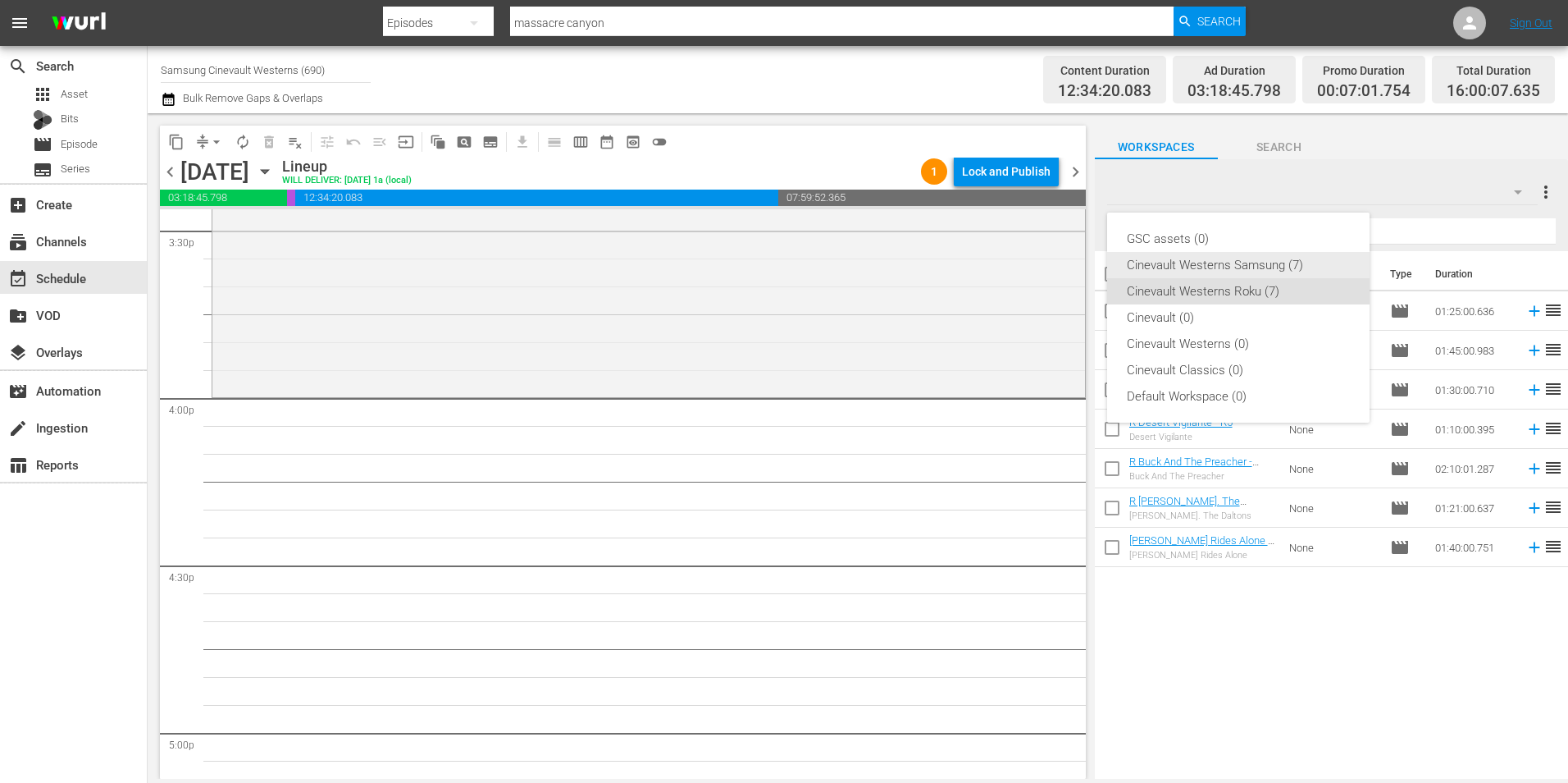
click at [1275, 265] on div "Cinevault Westerns Samsung (7)" at bounding box center [1238, 264] width 223 height 26
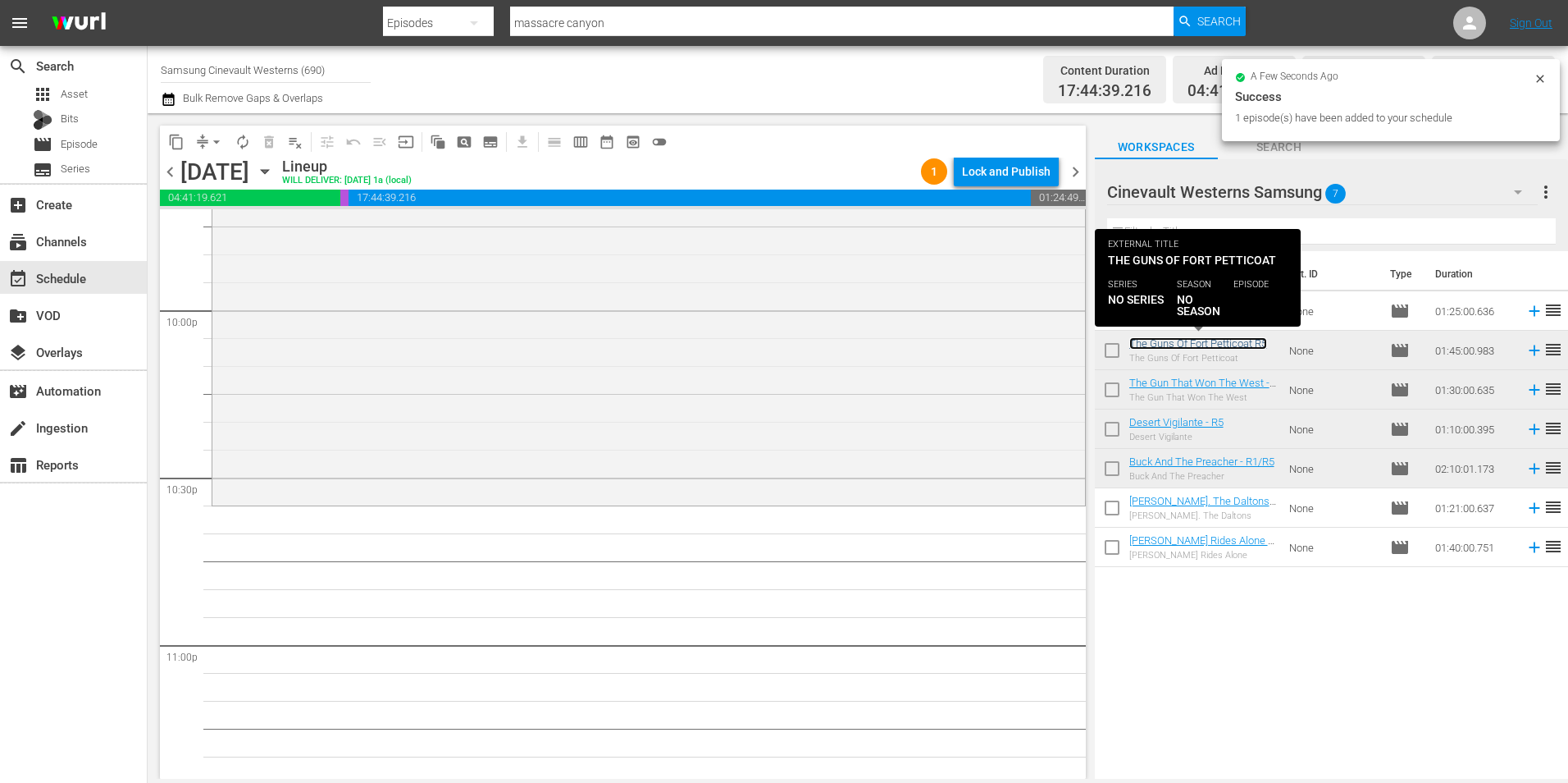
scroll to position [7382, 0]
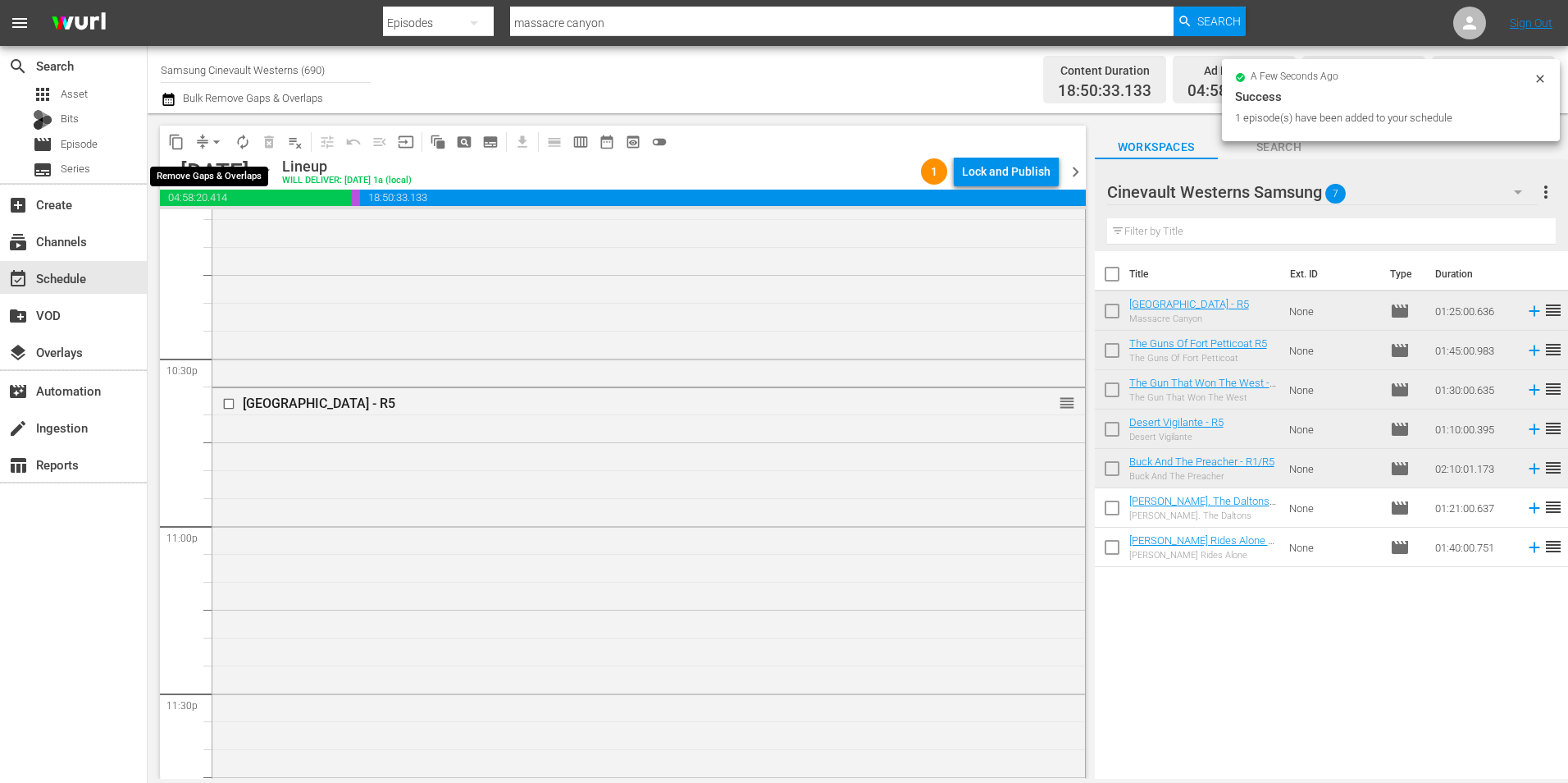
click at [215, 145] on span "arrow_drop_down" at bounding box center [215, 141] width 16 height 16
click at [263, 173] on li "Align to Midnight" at bounding box center [217, 175] width 173 height 27
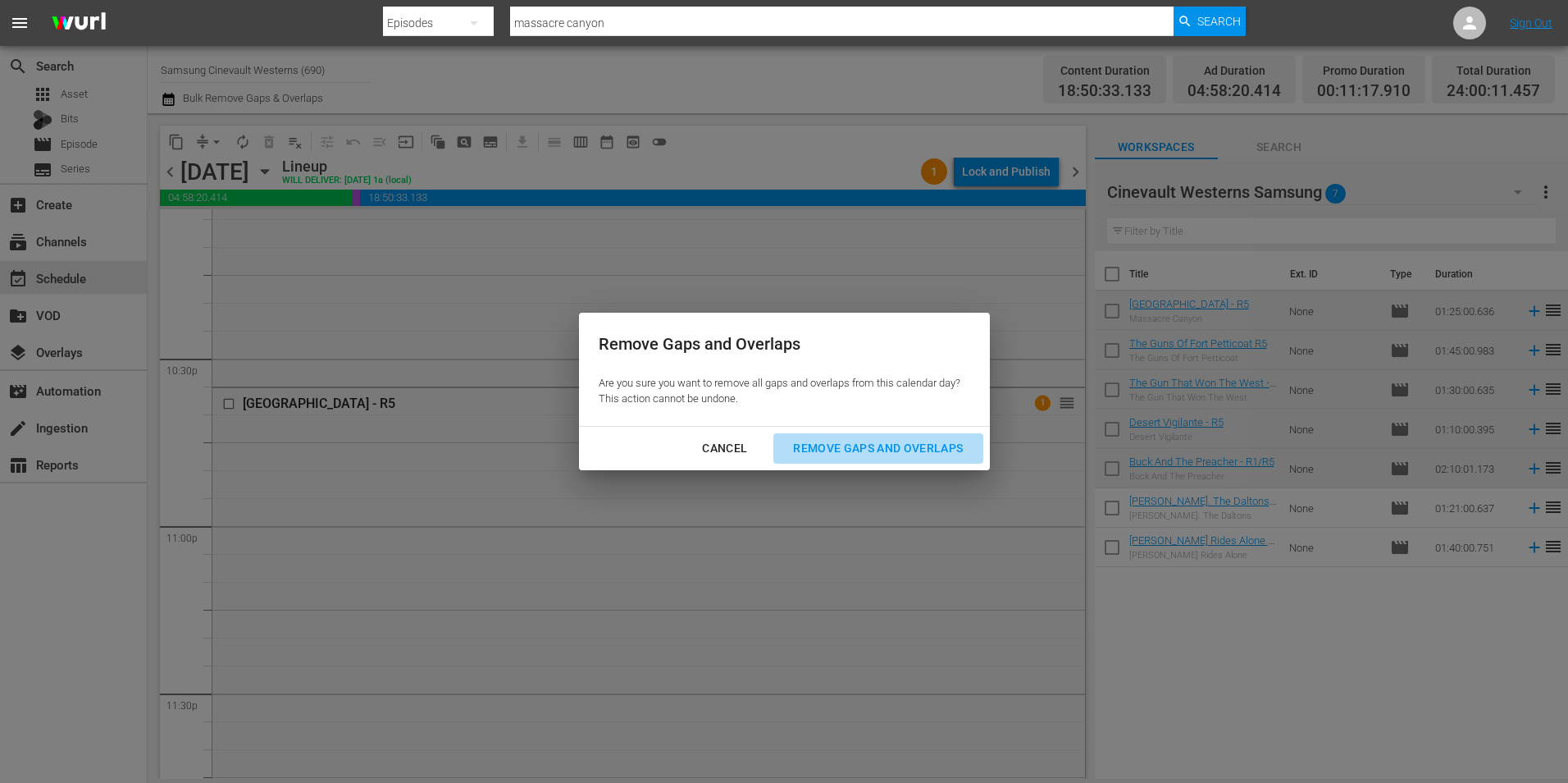
drag, startPoint x: 921, startPoint y: 456, endPoint x: 827, endPoint y: 487, distance: 99.0
click at [919, 456] on div "Remove Gaps and Overlaps" at bounding box center [878, 448] width 196 height 20
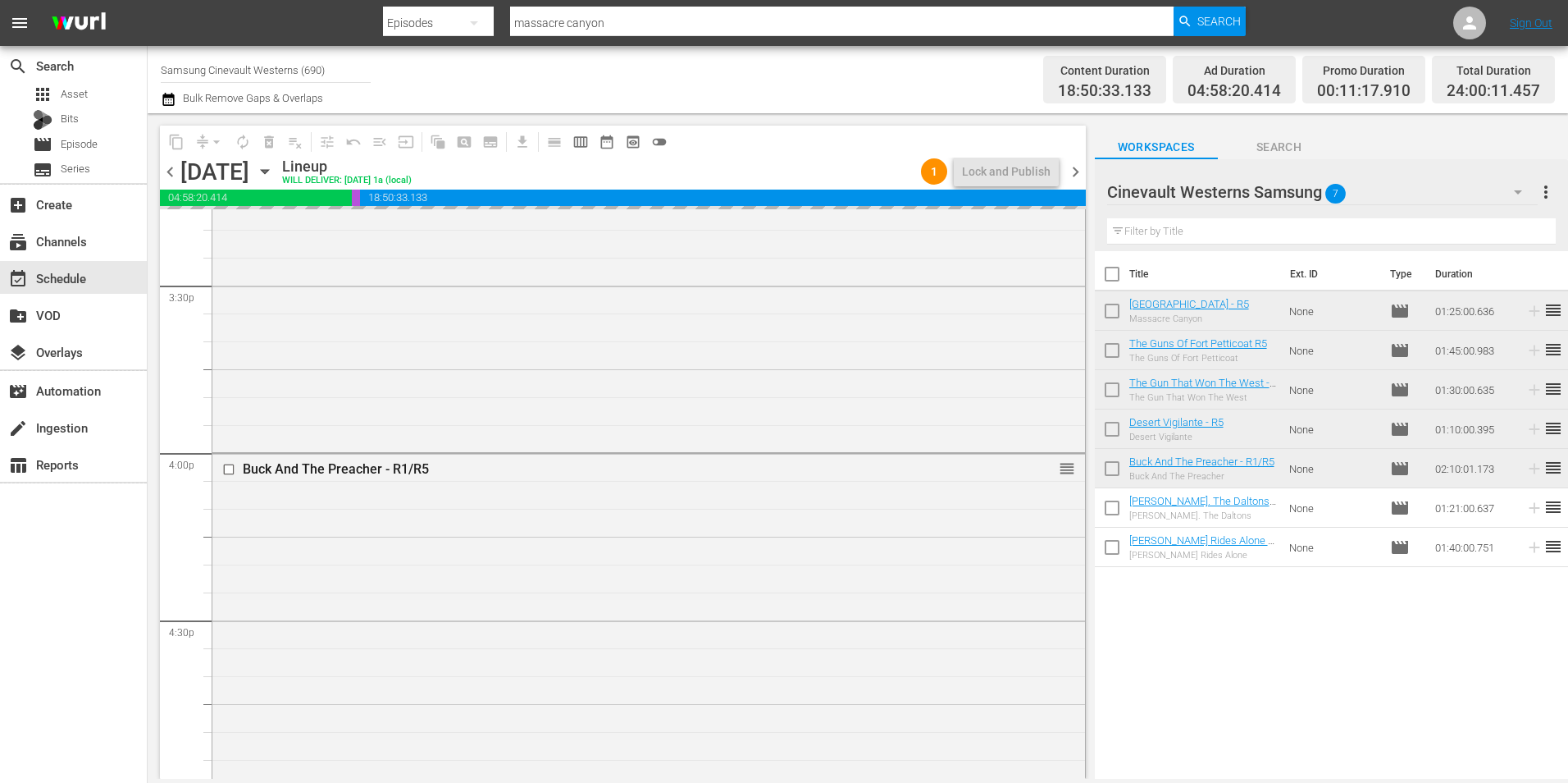
scroll to position [5084, 0]
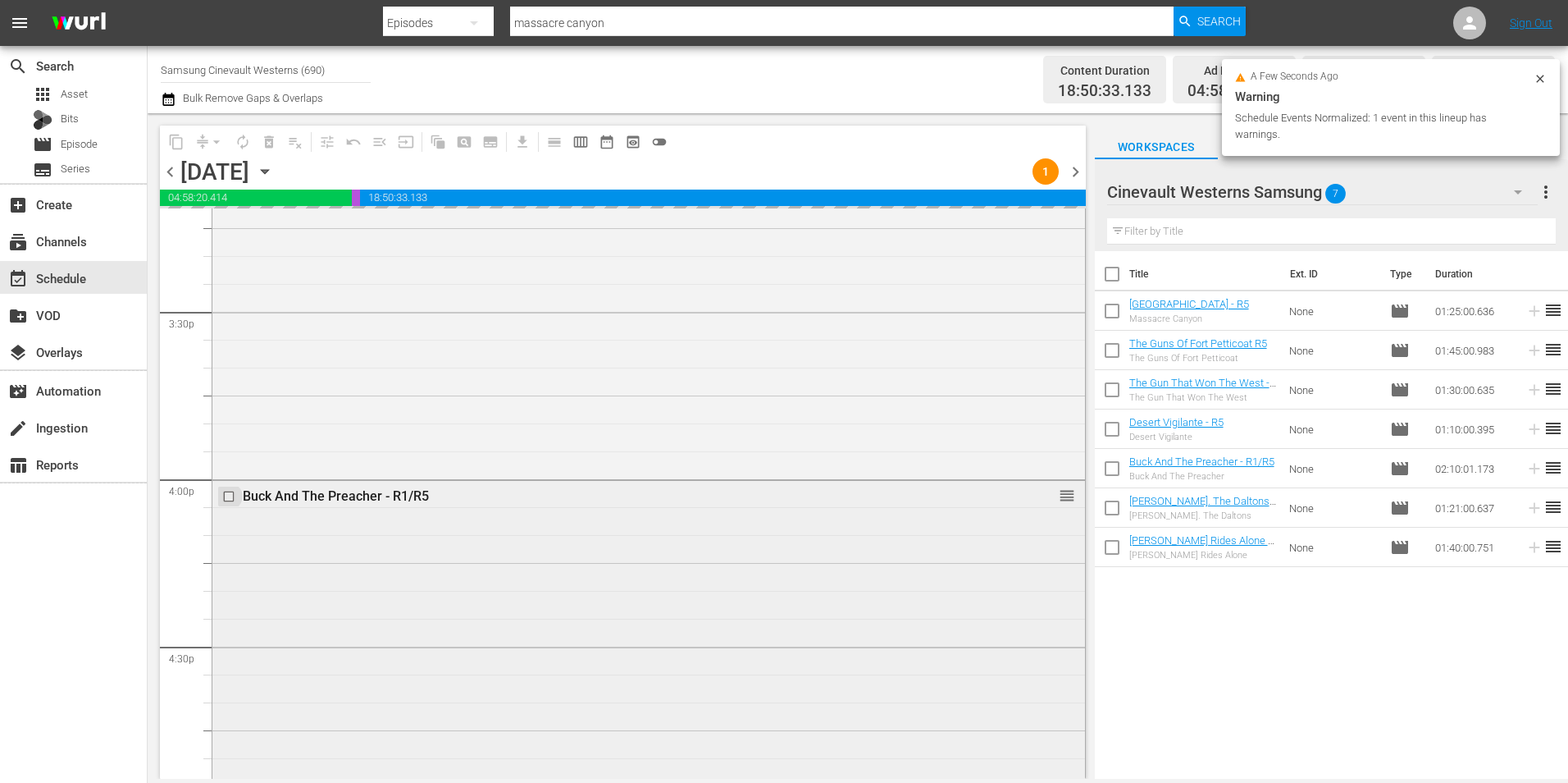
click at [231, 496] on input "checkbox" at bounding box center [231, 496] width 17 height 14
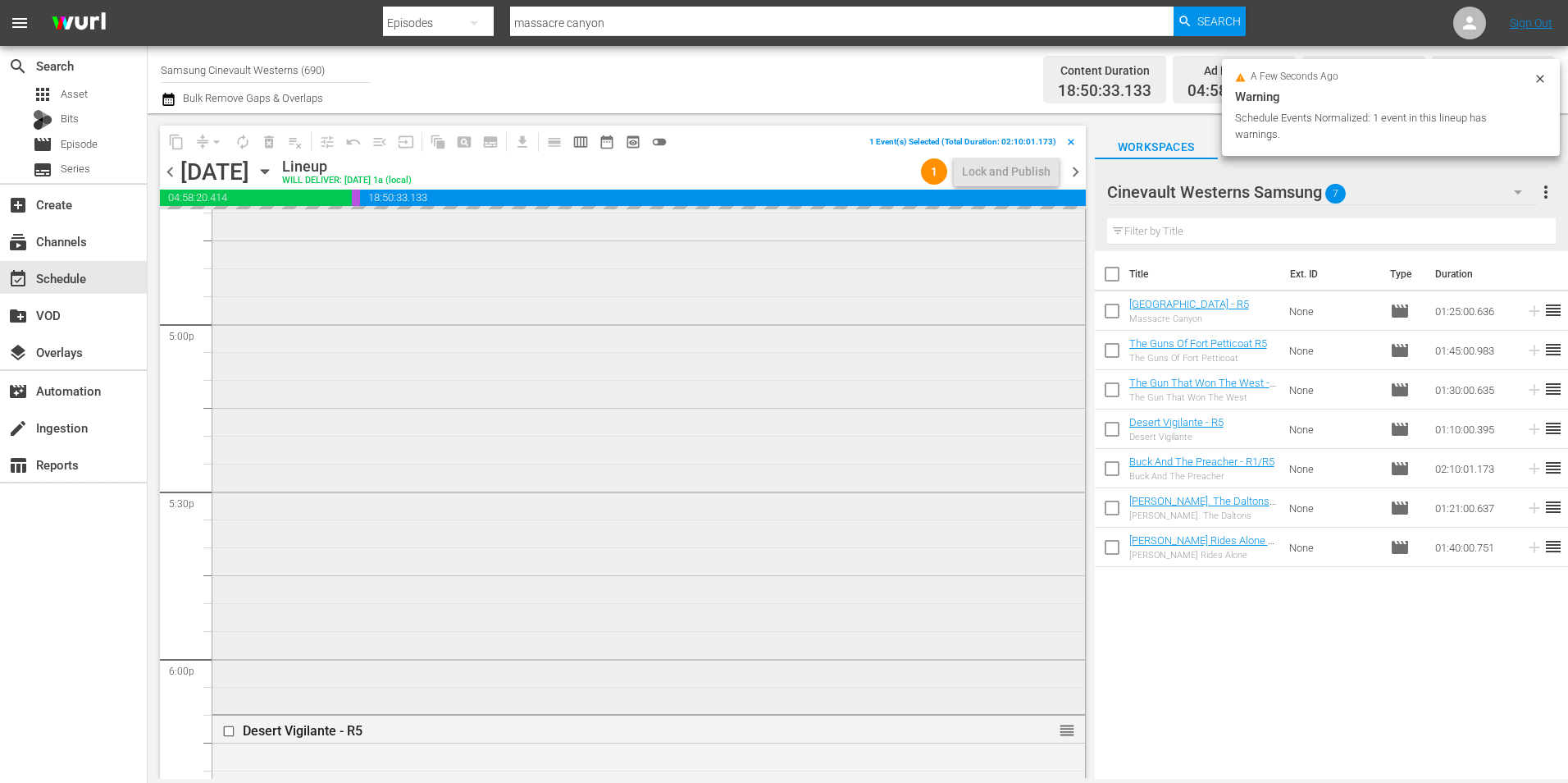
scroll to position [5905, 0]
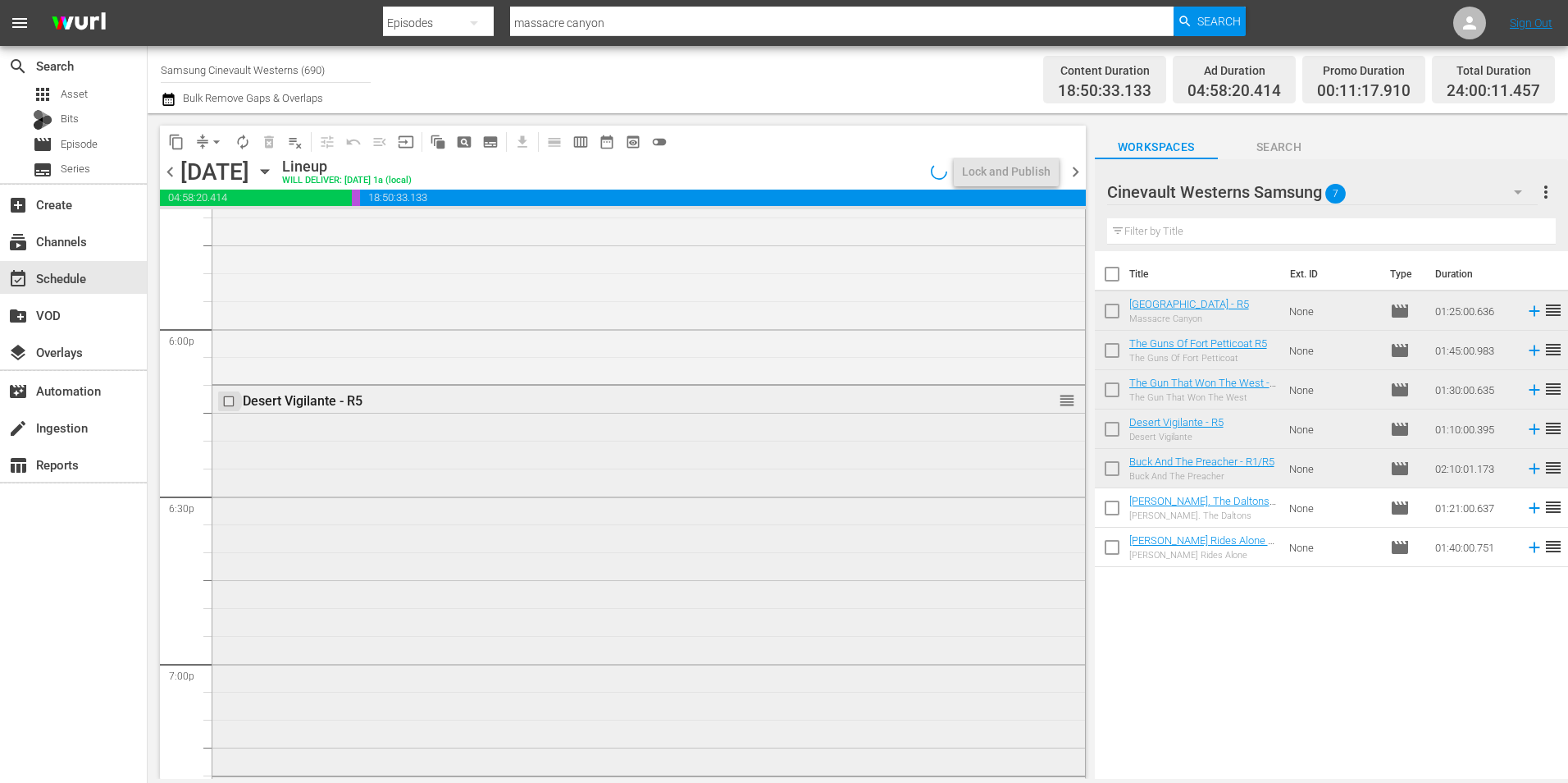
click at [231, 402] on input "checkbox" at bounding box center [231, 402] width 17 height 14
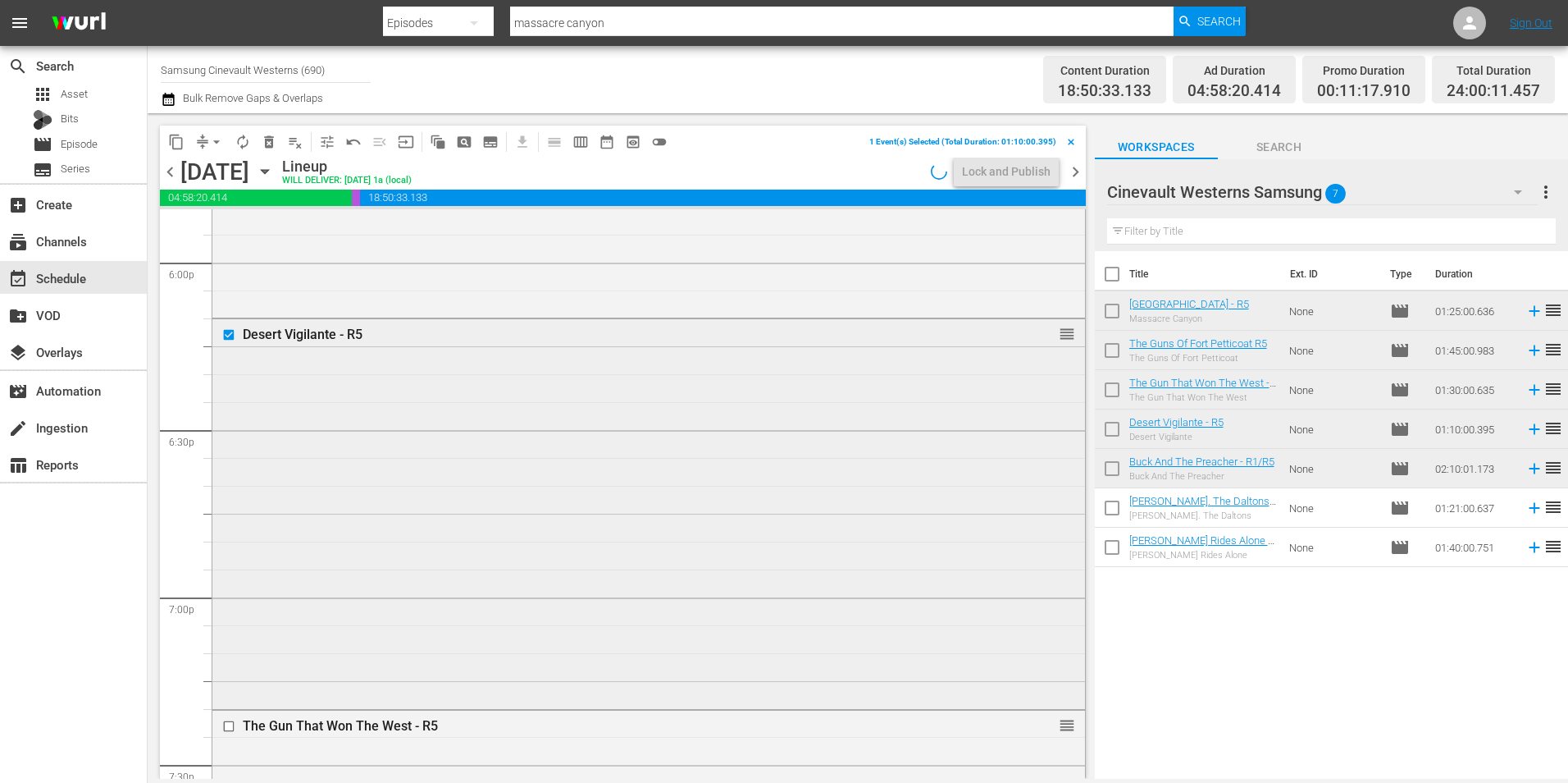
scroll to position [6397, 0]
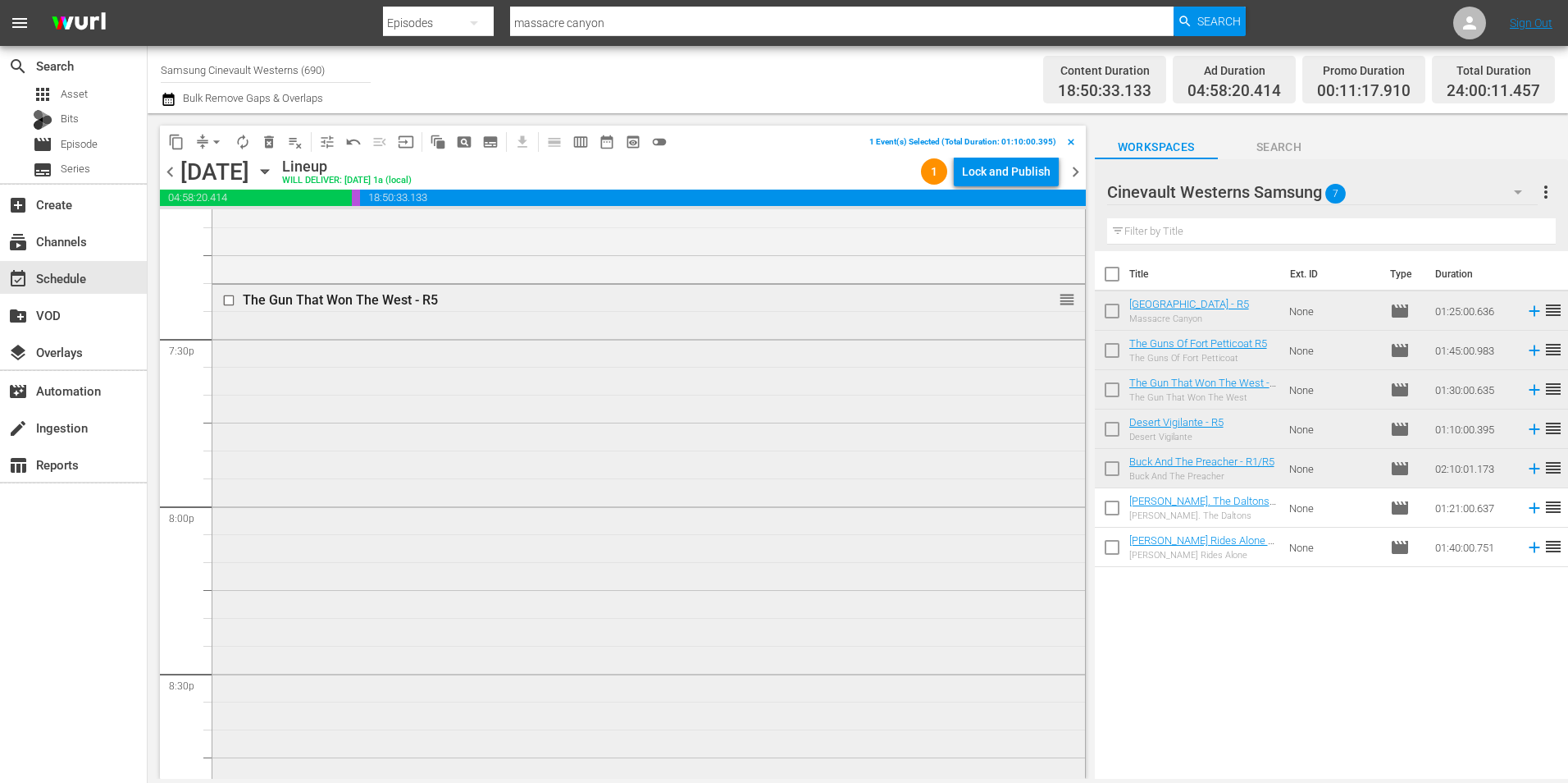
click at [224, 301] on input "checkbox" at bounding box center [231, 301] width 17 height 14
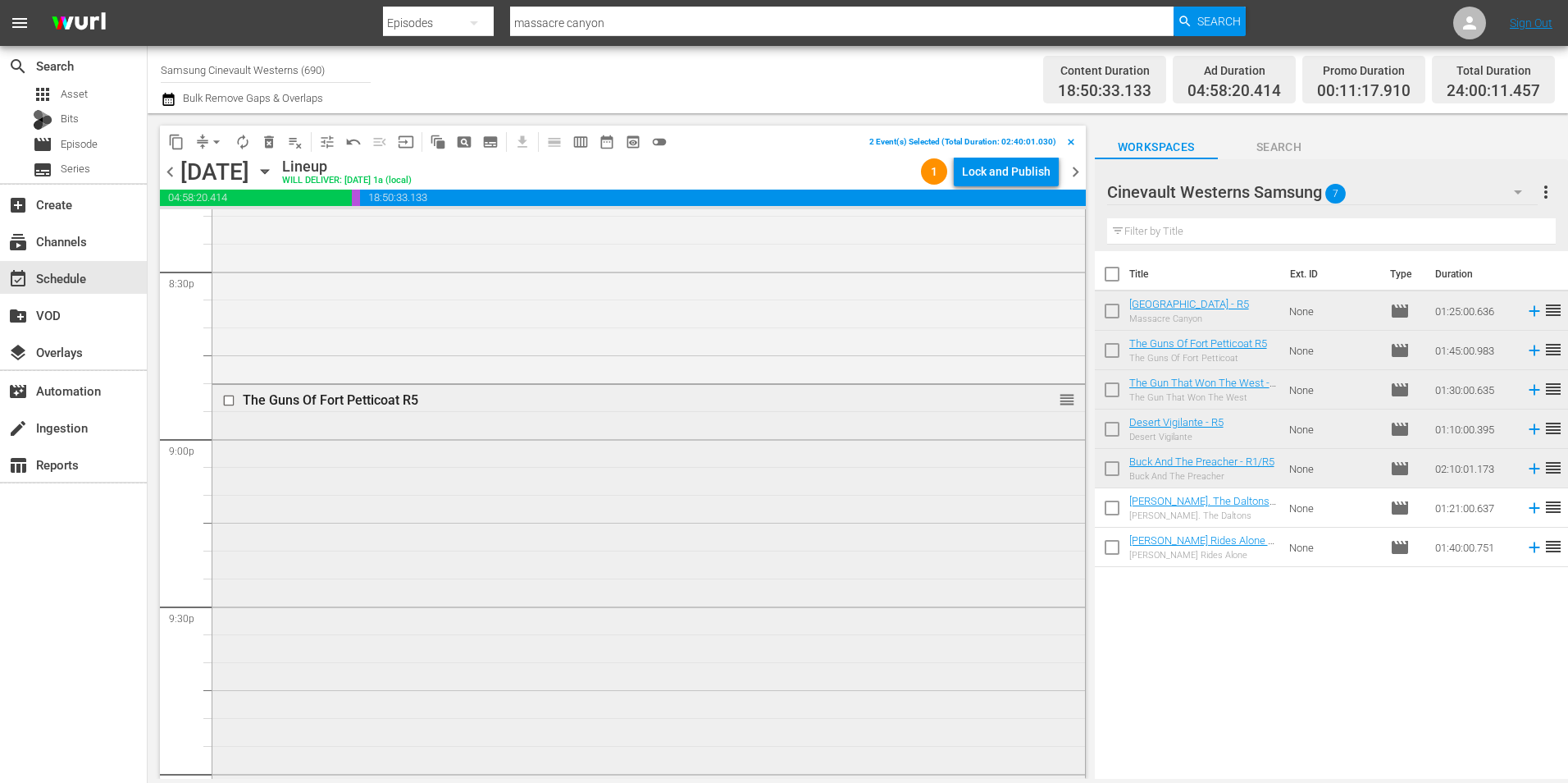
scroll to position [6971, 0]
click at [231, 225] on input "checkbox" at bounding box center [231, 228] width 17 height 14
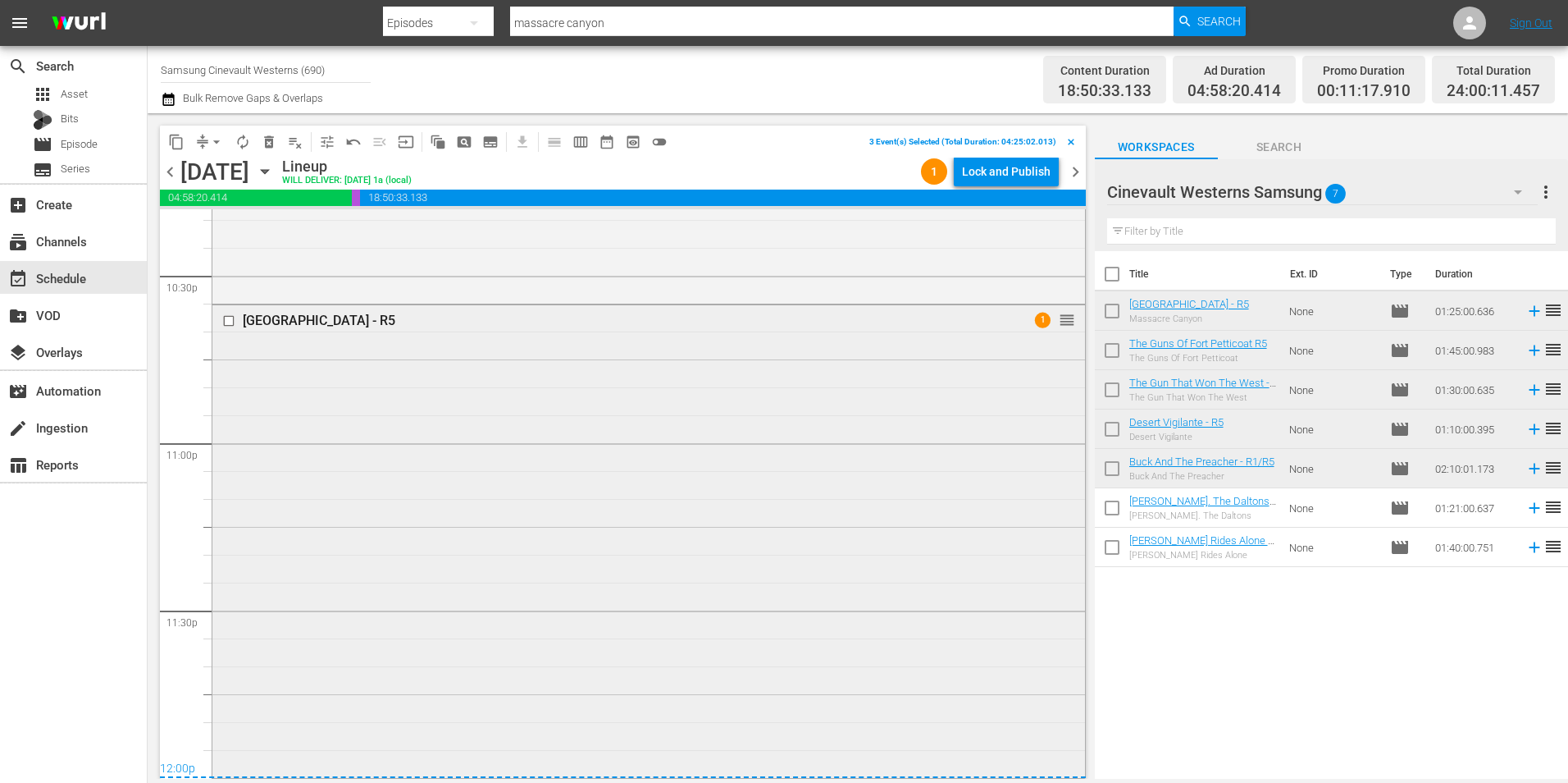
click at [228, 321] on input "checkbox" at bounding box center [231, 320] width 17 height 14
click at [170, 141] on span "content_copy" at bounding box center [176, 141] width 16 height 16
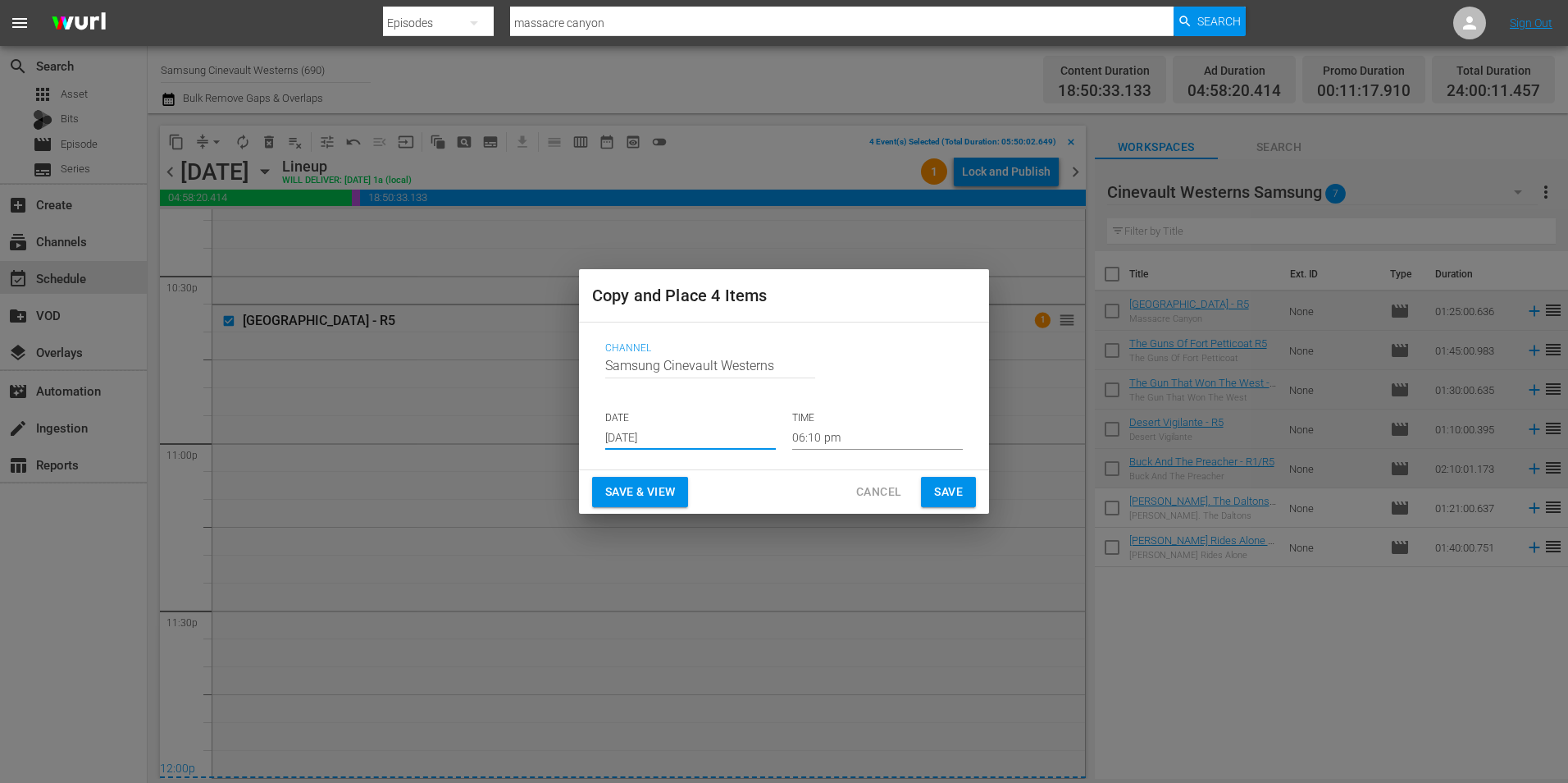
click at [749, 443] on input "[DATE]" at bounding box center [690, 437] width 171 height 24
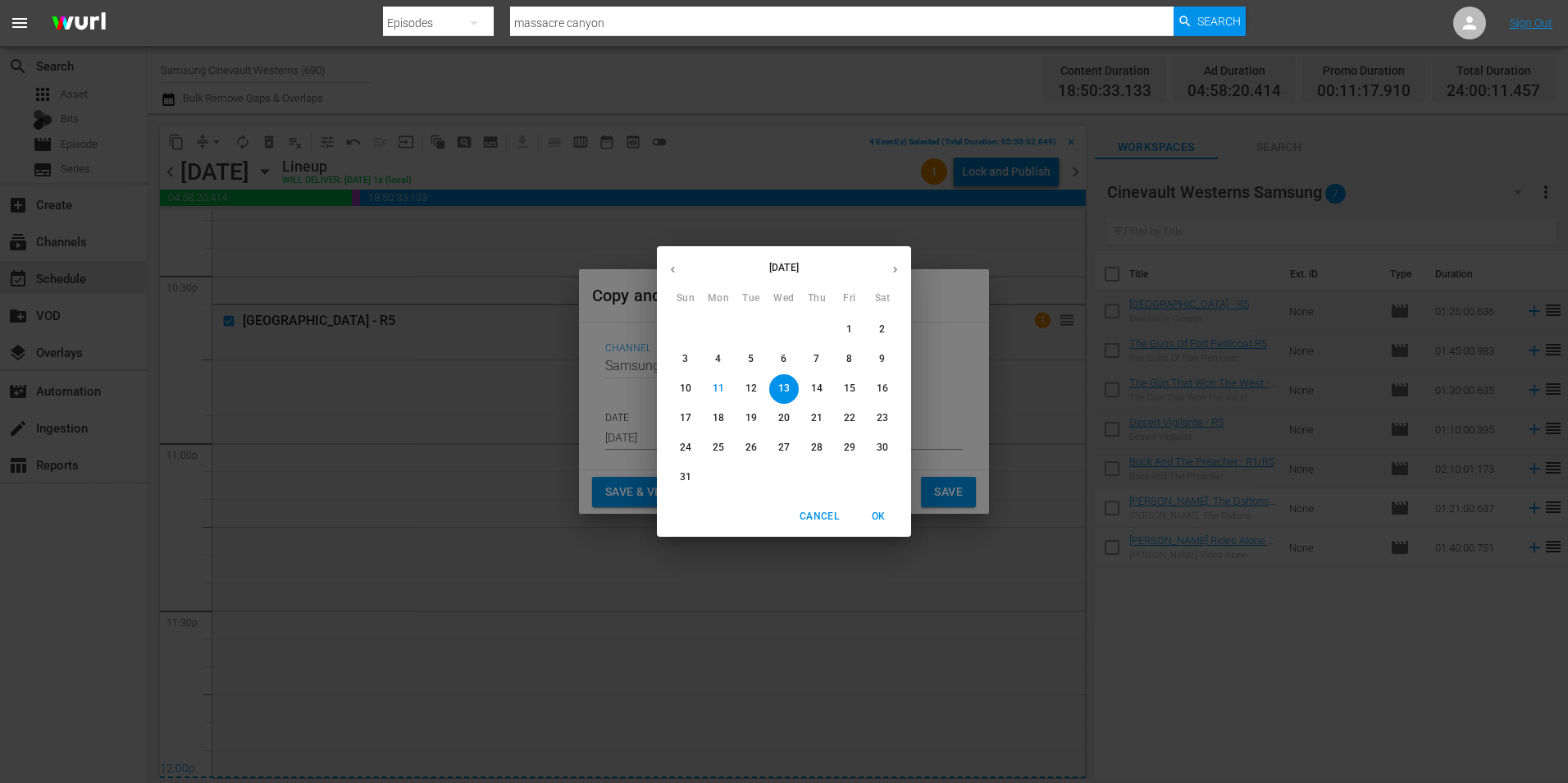
click at [852, 427] on button "22" at bounding box center [849, 418] width 29 height 29
type input "Aug 22nd 2025"
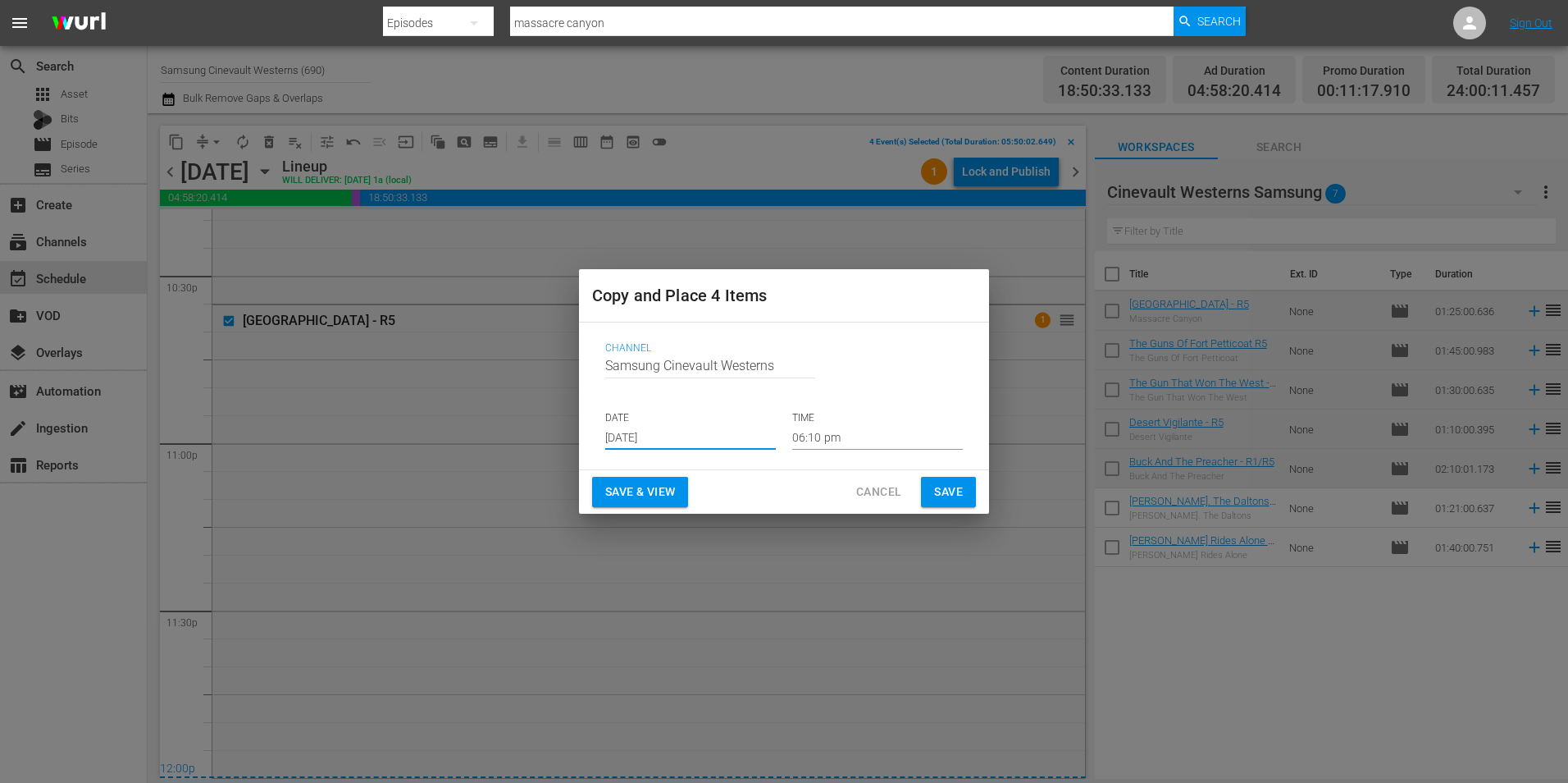
click at [863, 444] on input "06:10 pm" at bounding box center [877, 437] width 171 height 24
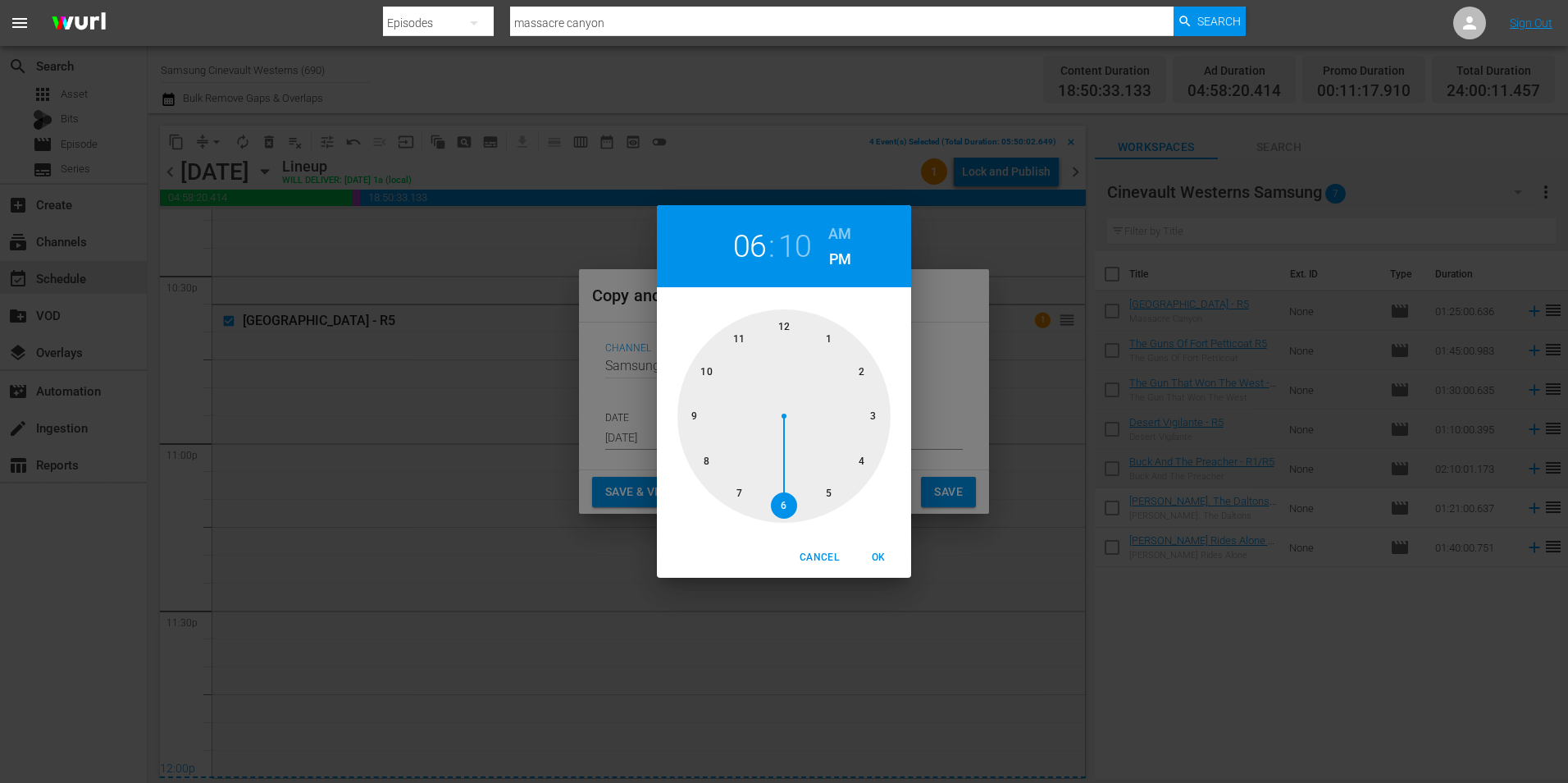
click at [806, 562] on span "Cancel" at bounding box center [819, 557] width 40 height 17
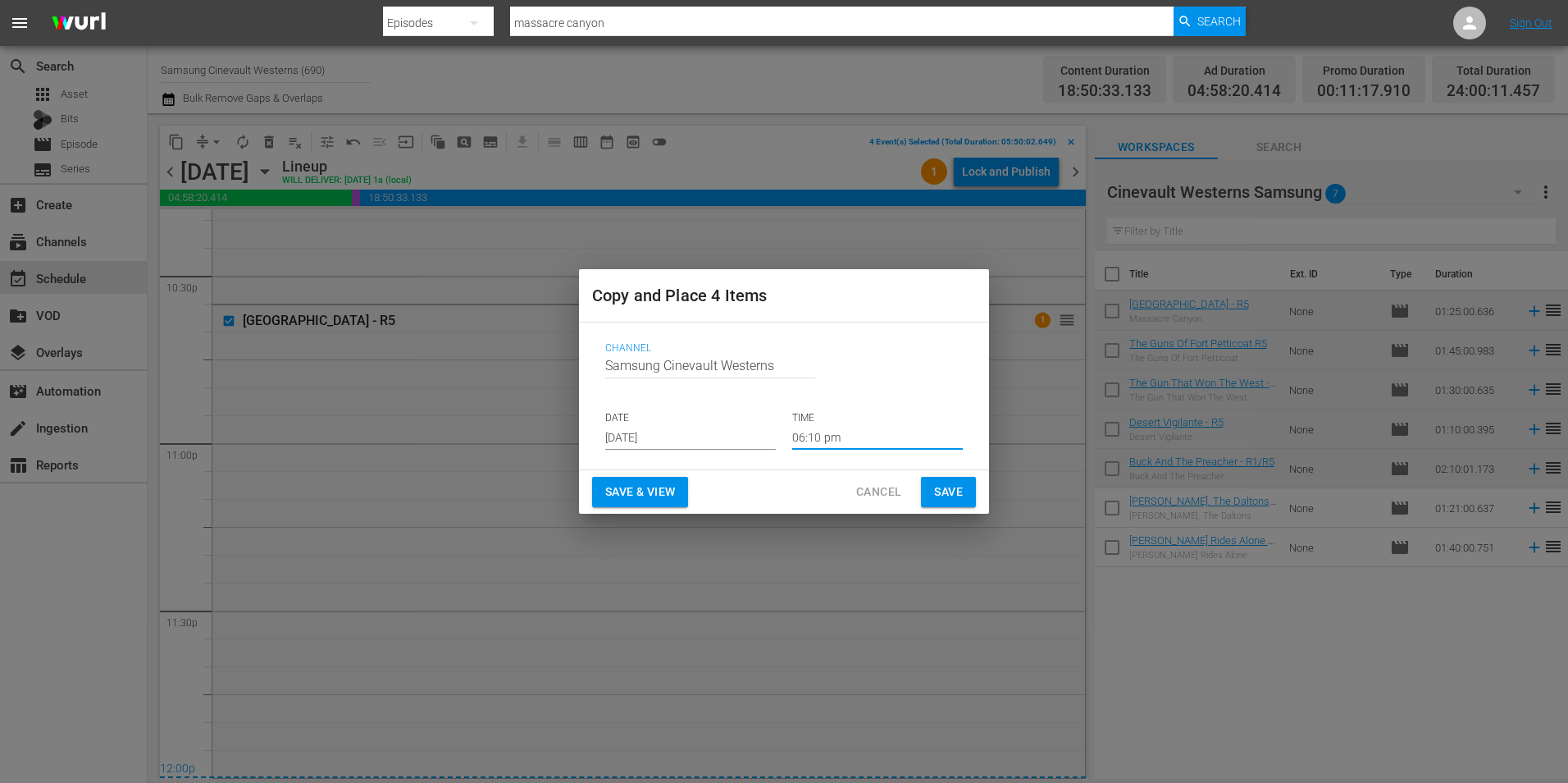
click at [865, 495] on span "Cancel" at bounding box center [879, 492] width 45 height 20
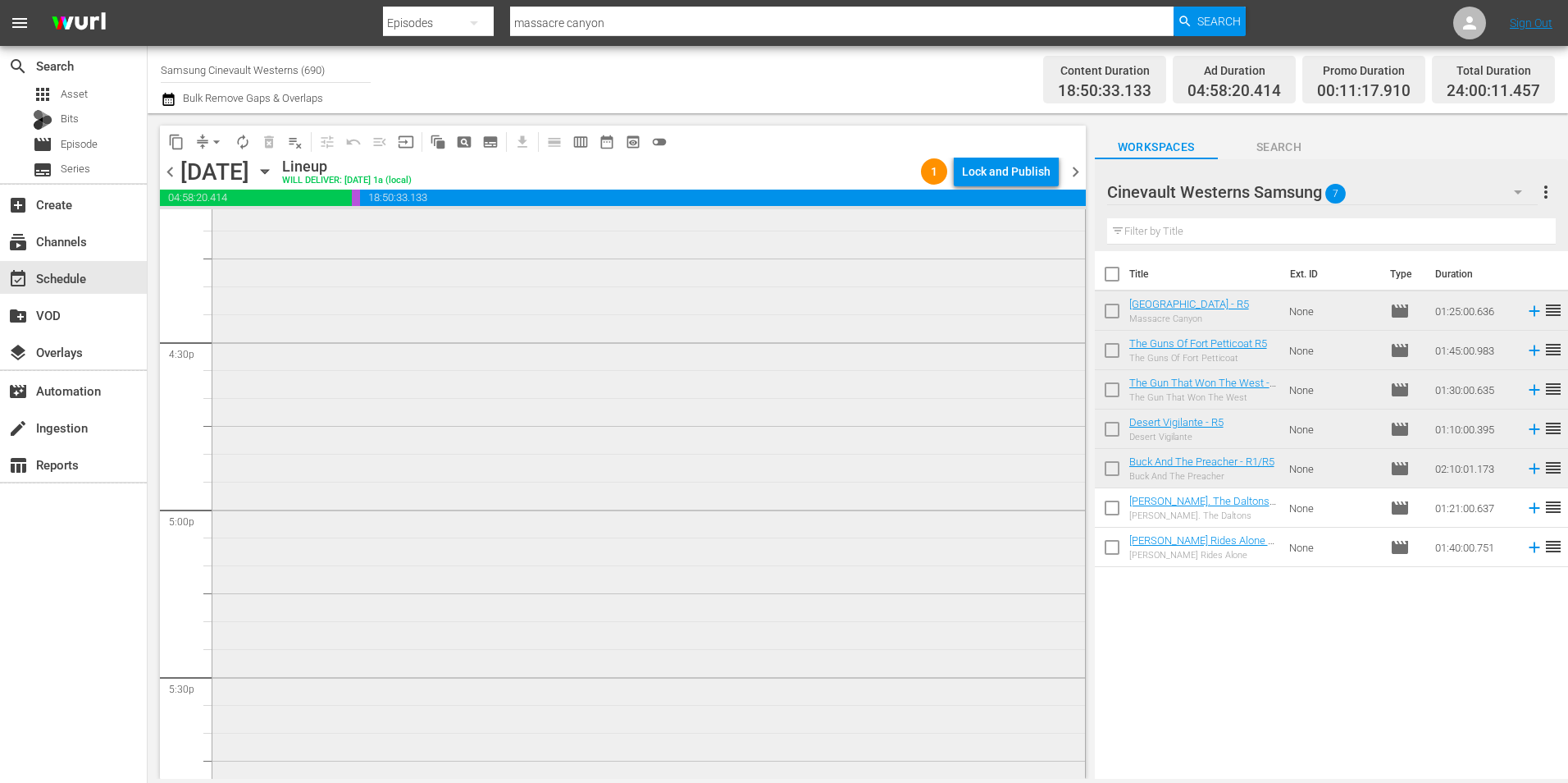
scroll to position [5249, 0]
click at [228, 333] on input "checkbox" at bounding box center [231, 332] width 17 height 14
click at [228, 401] on input "checkbox" at bounding box center [231, 401] width 17 height 14
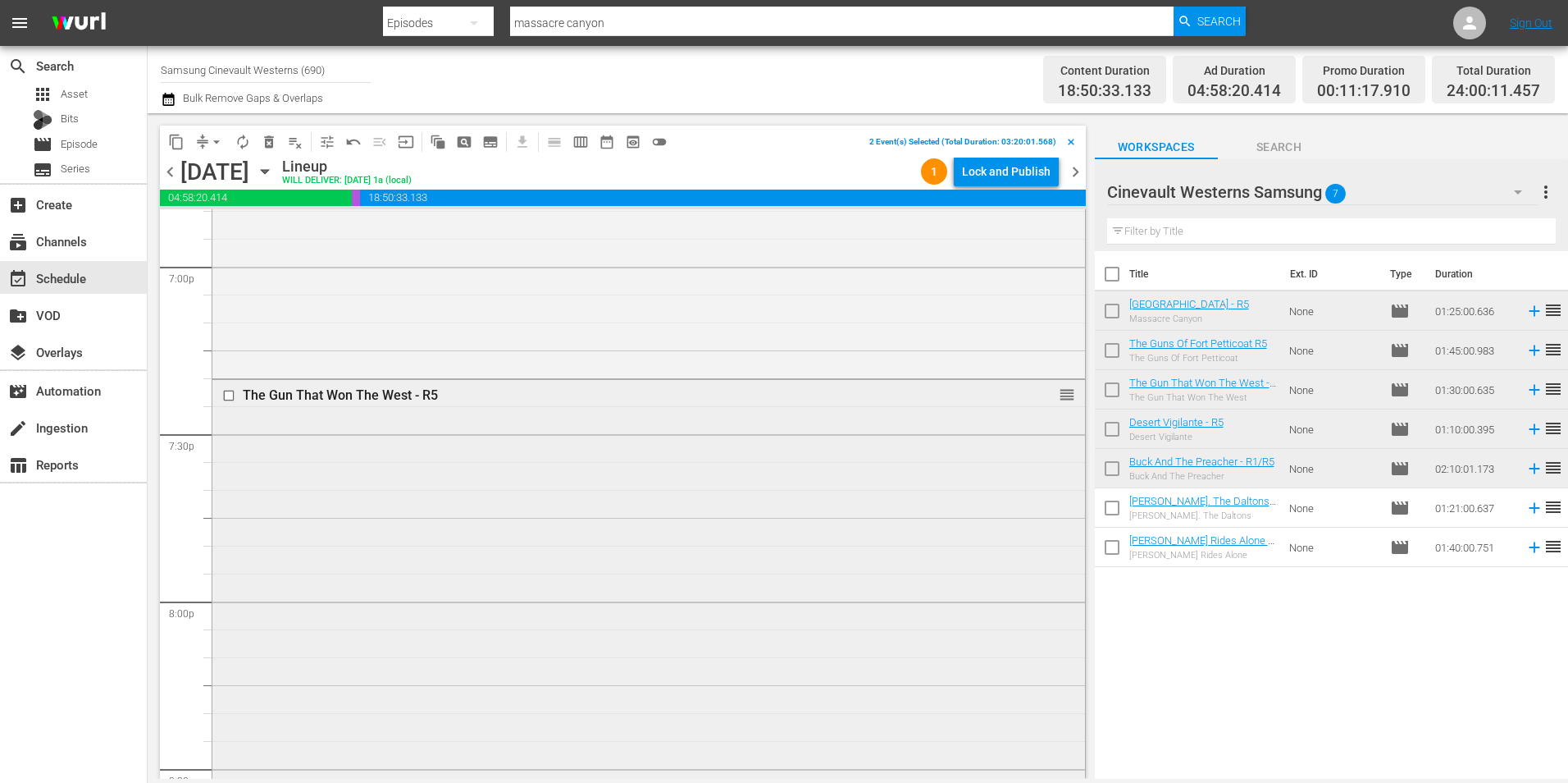
scroll to position [6480, 0]
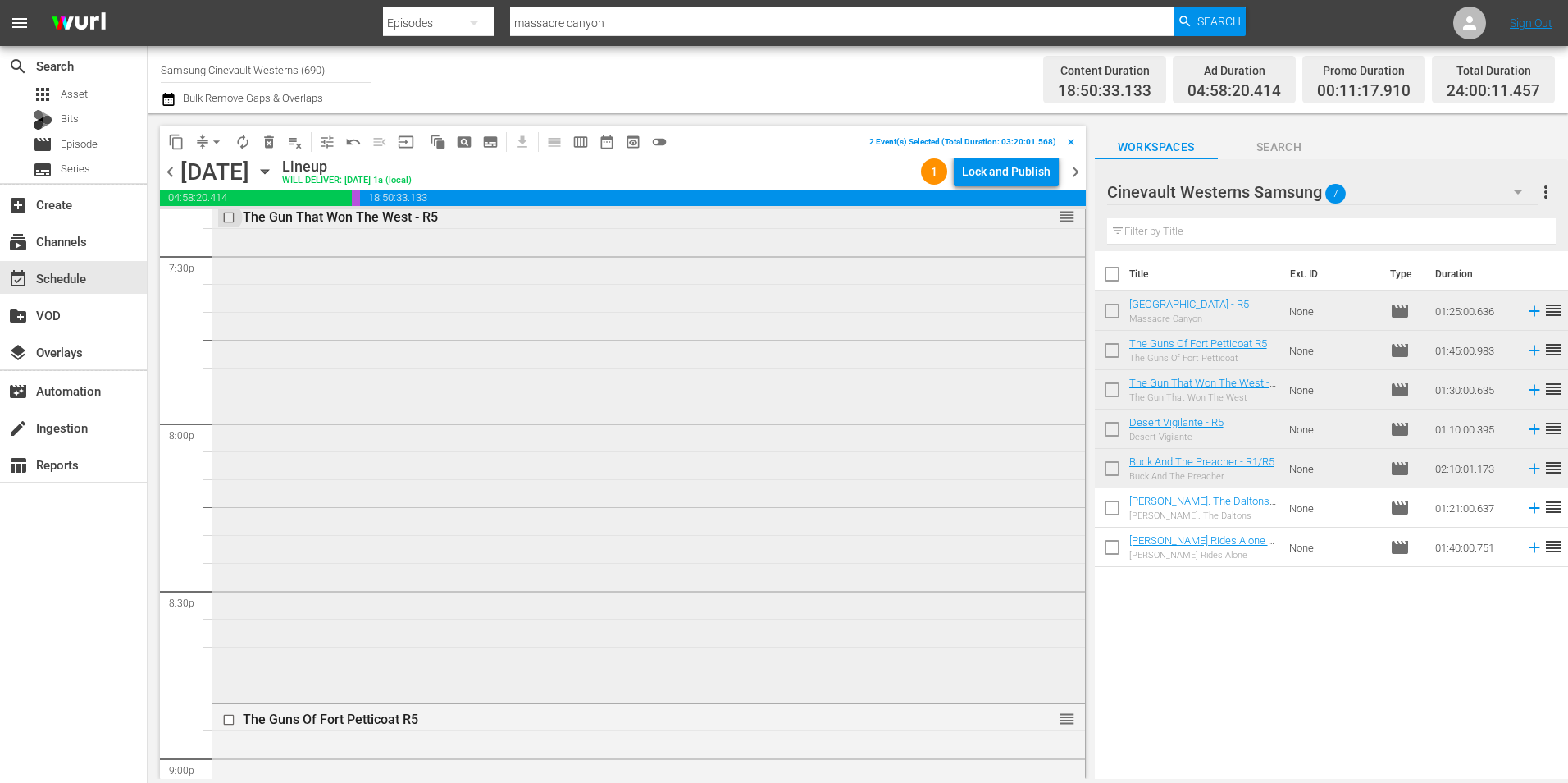
click at [229, 218] on input "checkbox" at bounding box center [231, 217] width 17 height 14
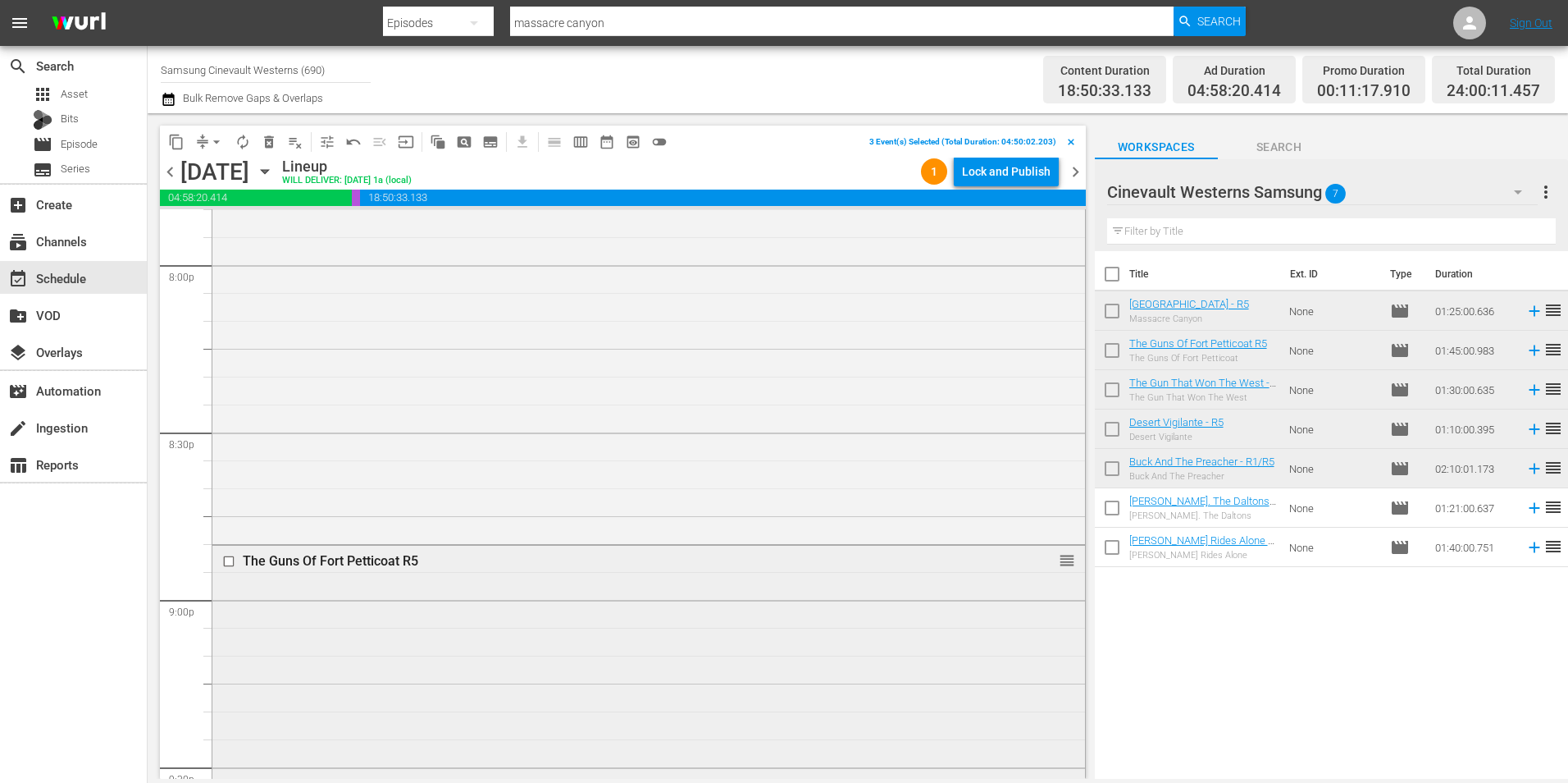
scroll to position [6726, 0]
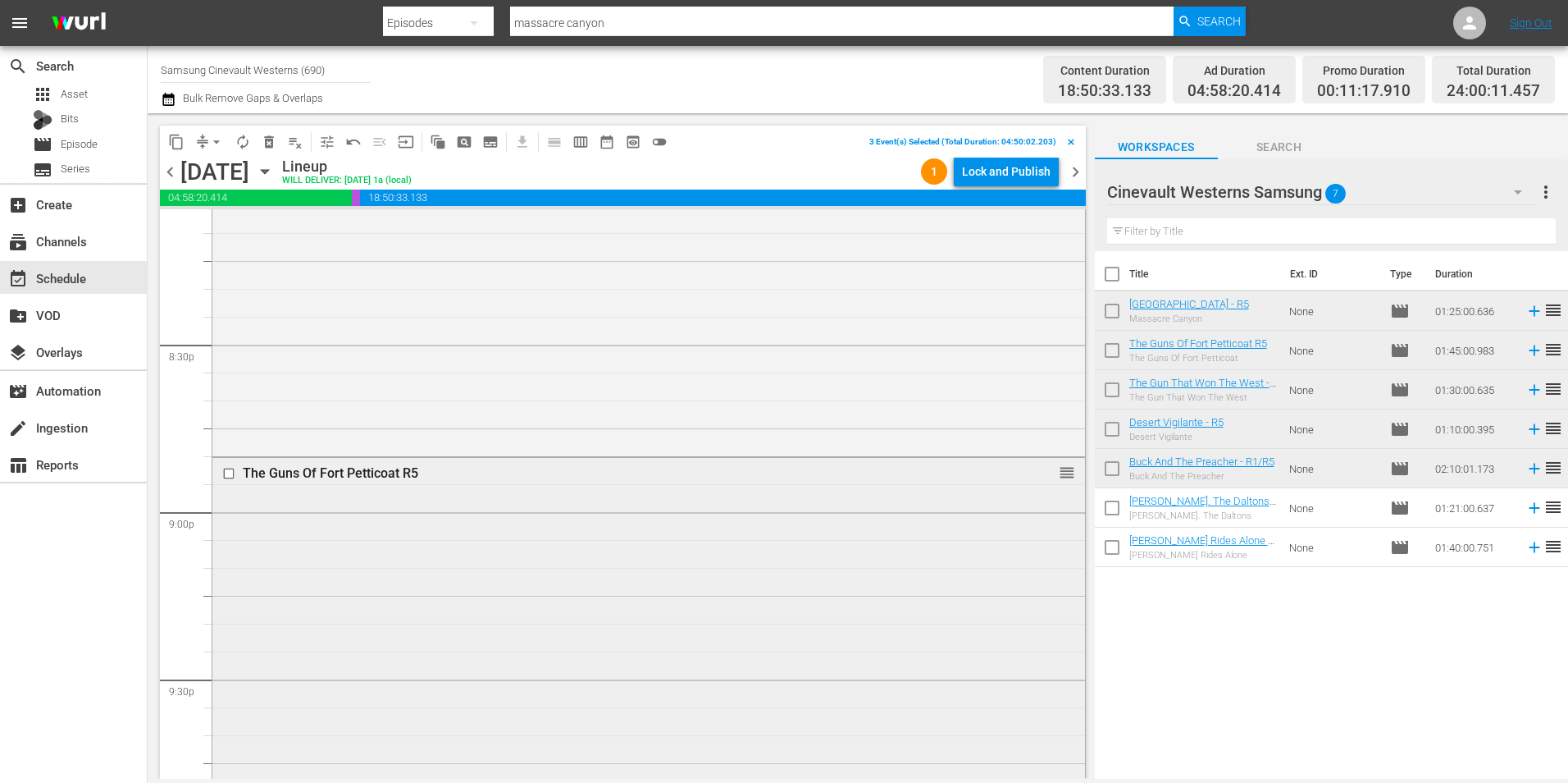
click at [232, 470] on input "checkbox" at bounding box center [231, 473] width 17 height 14
click at [229, 487] on input "checkbox" at bounding box center [231, 484] width 17 height 14
click at [178, 138] on span "content_copy" at bounding box center [176, 141] width 16 height 16
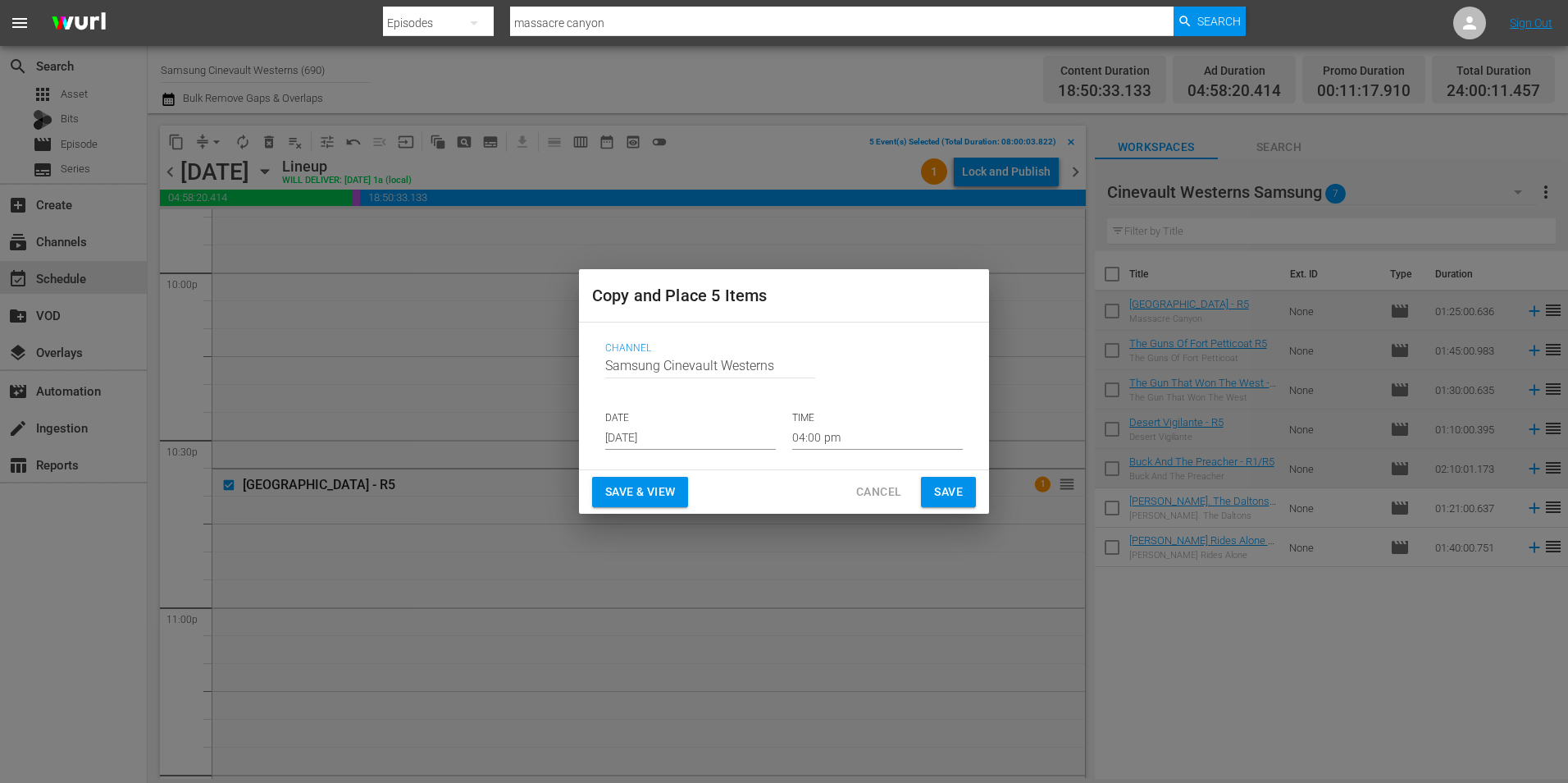
click at [694, 433] on input "[DATE]" at bounding box center [690, 437] width 171 height 24
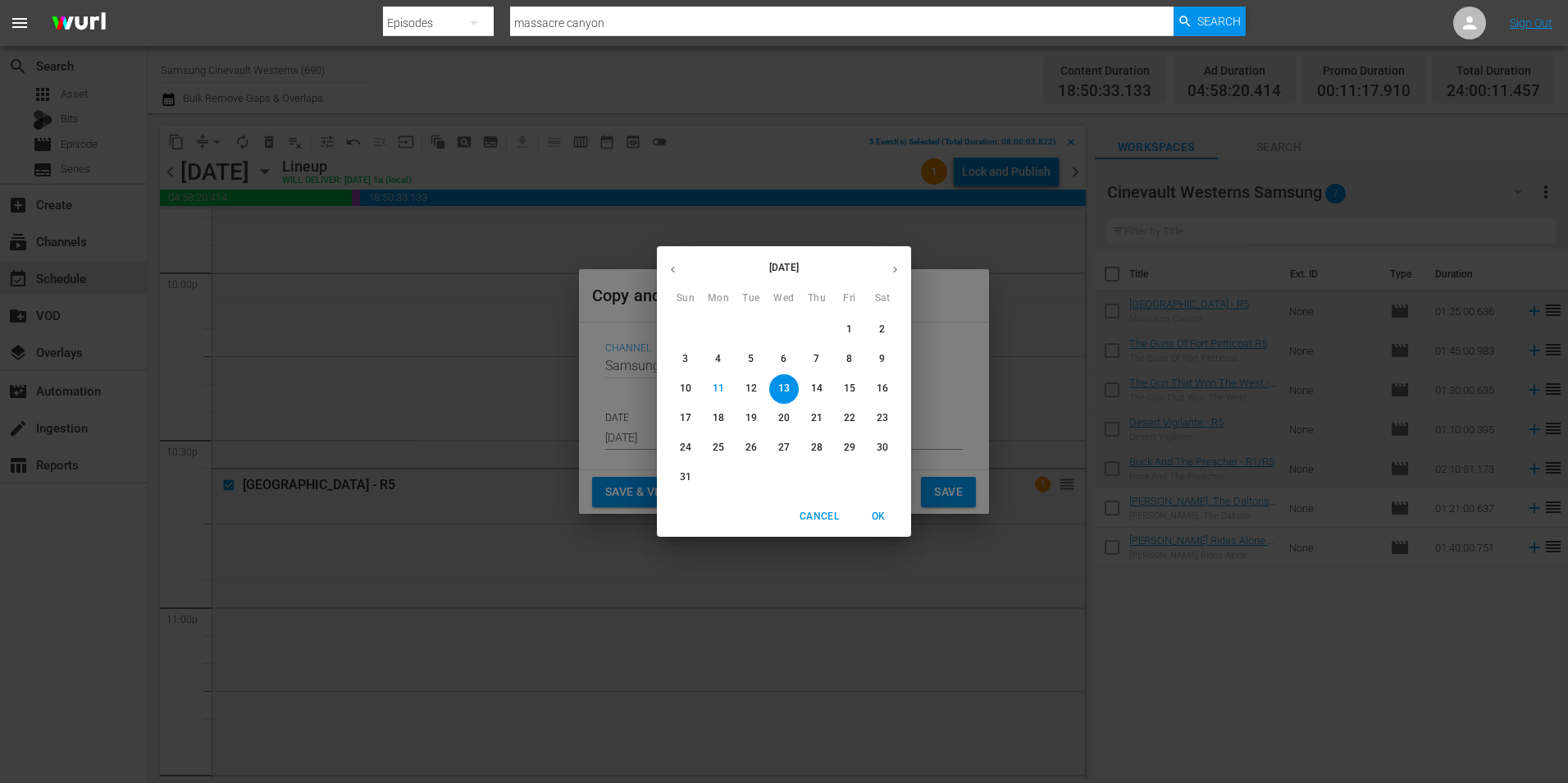
click at [838, 416] on span "22" at bounding box center [849, 418] width 29 height 14
type input "Aug 22nd 2025"
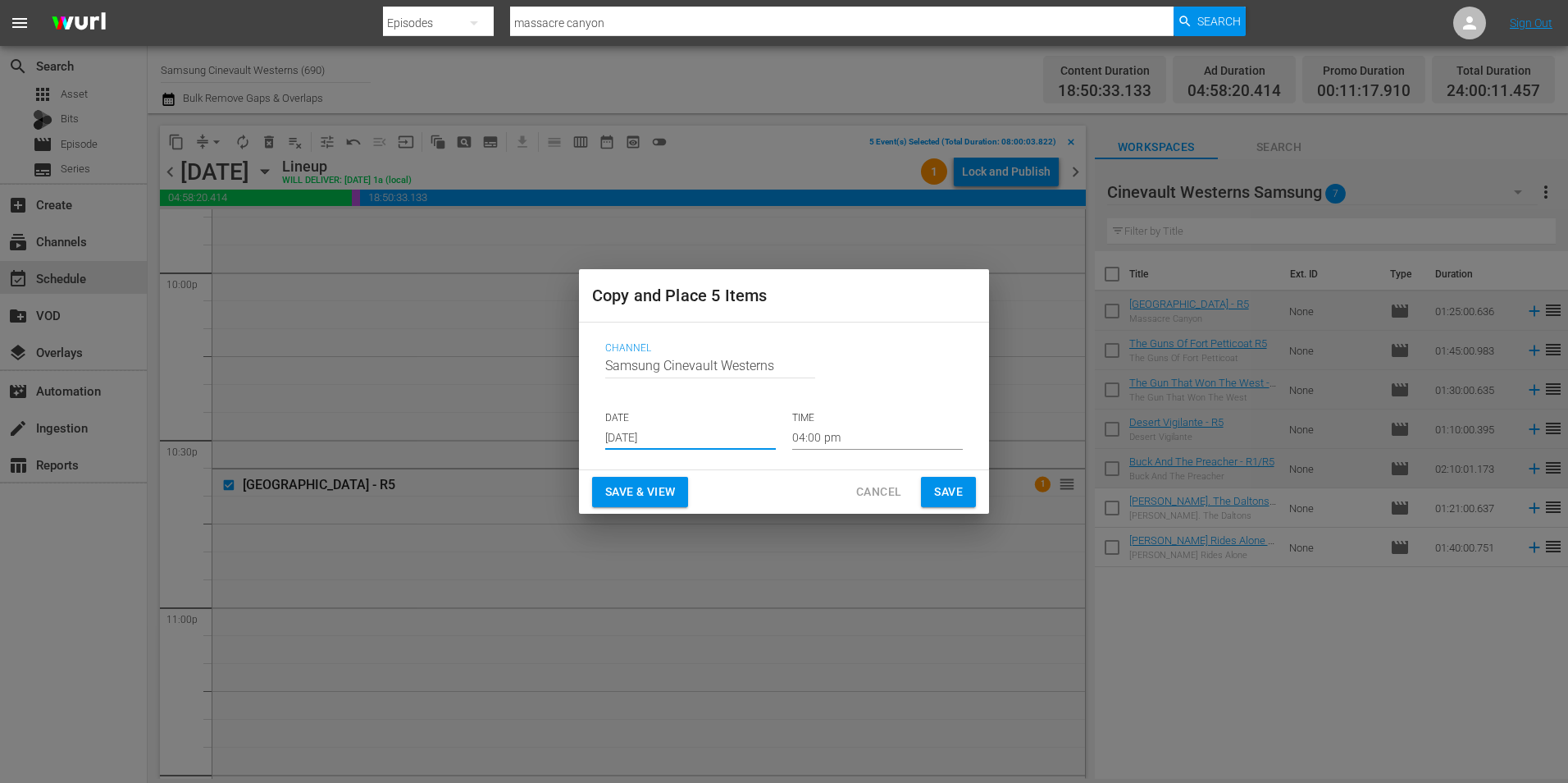
click at [862, 446] on input "04:00 pm" at bounding box center [877, 437] width 171 height 24
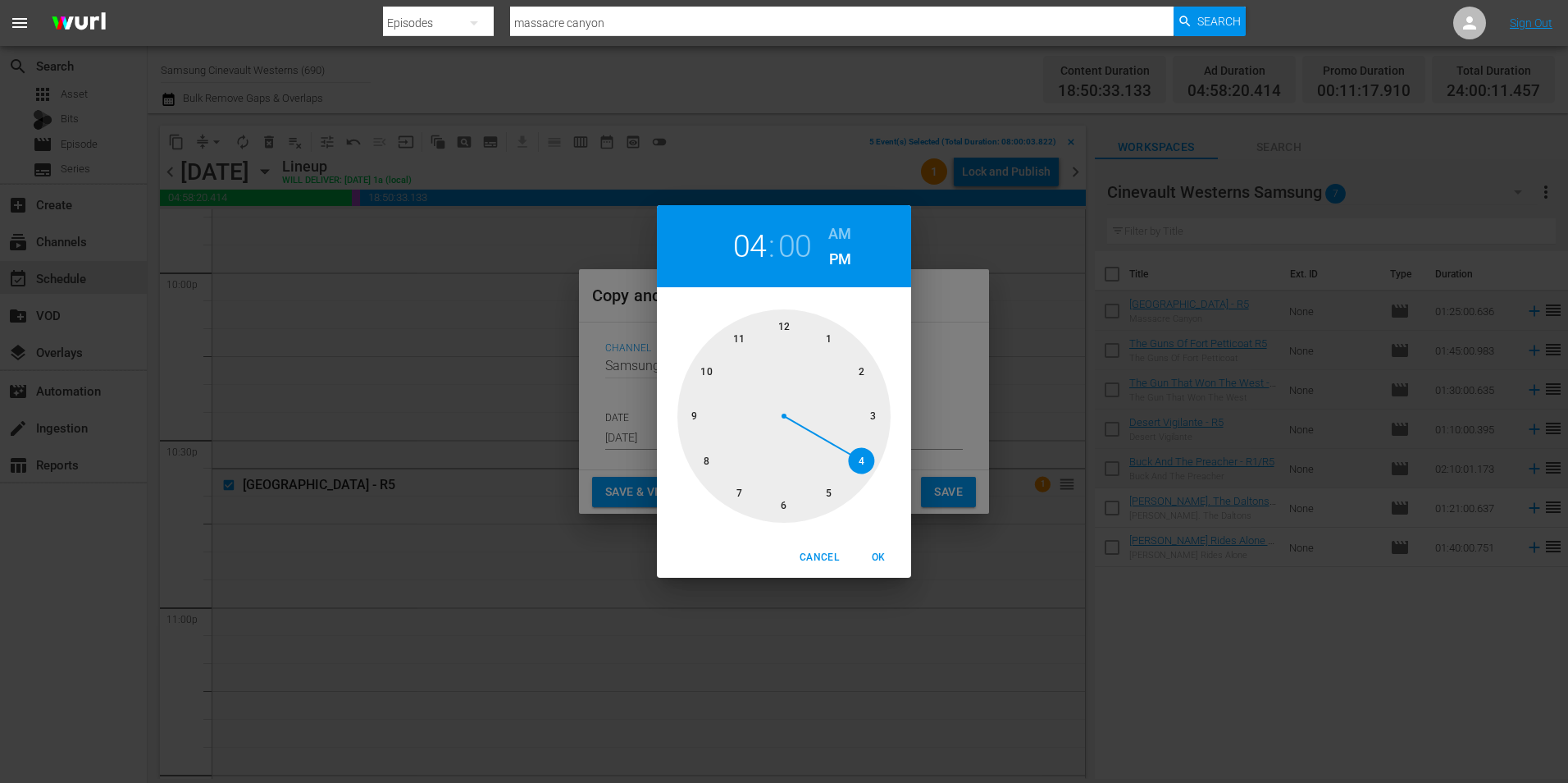
click at [789, 322] on div at bounding box center [784, 415] width 213 height 213
click at [844, 241] on h6 "AM" at bounding box center [839, 233] width 23 height 26
click at [889, 553] on span "OK" at bounding box center [878, 557] width 40 height 17
type input "12:00 am"
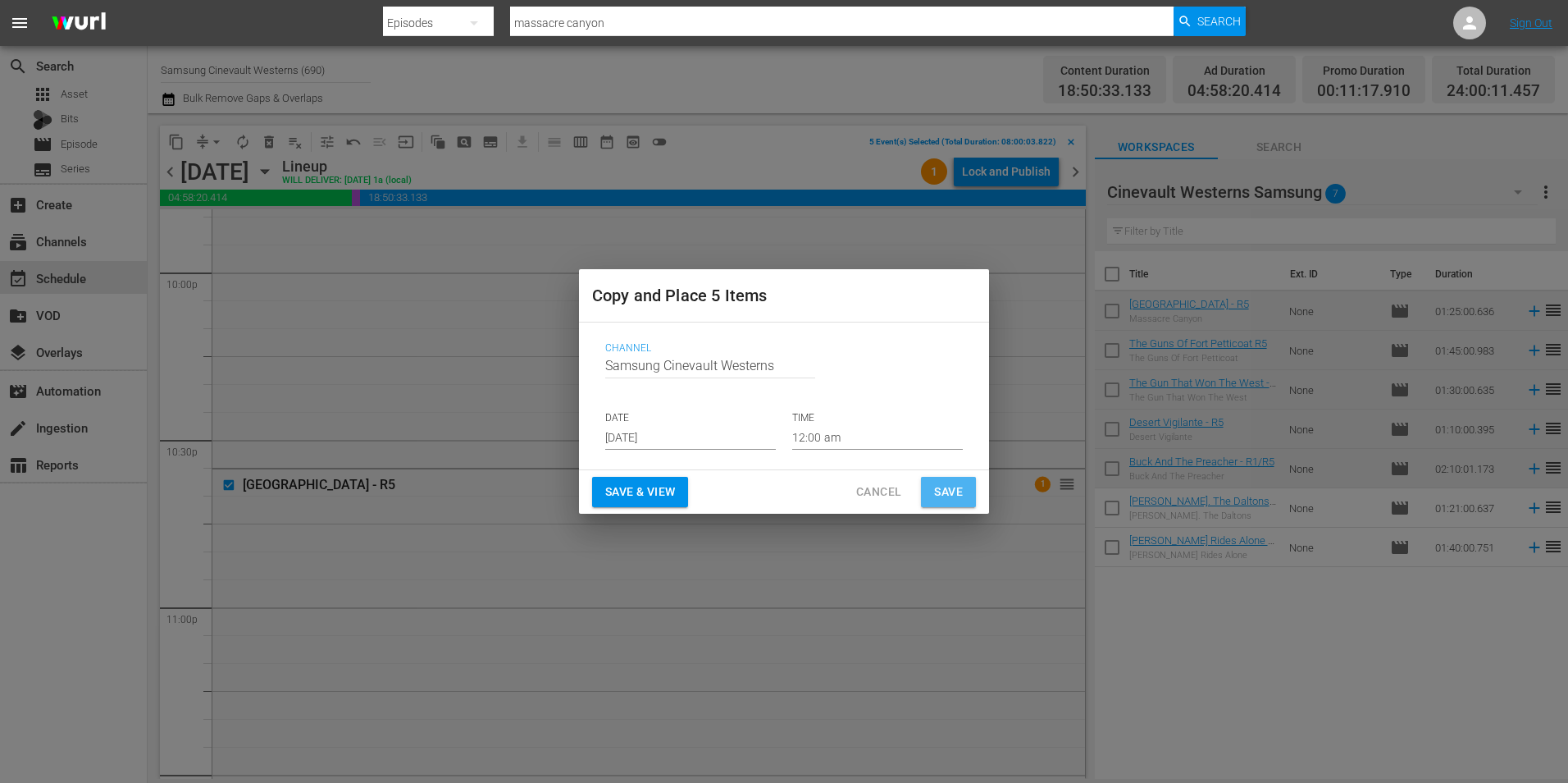
click at [962, 489] on span "Save" at bounding box center [949, 492] width 29 height 20
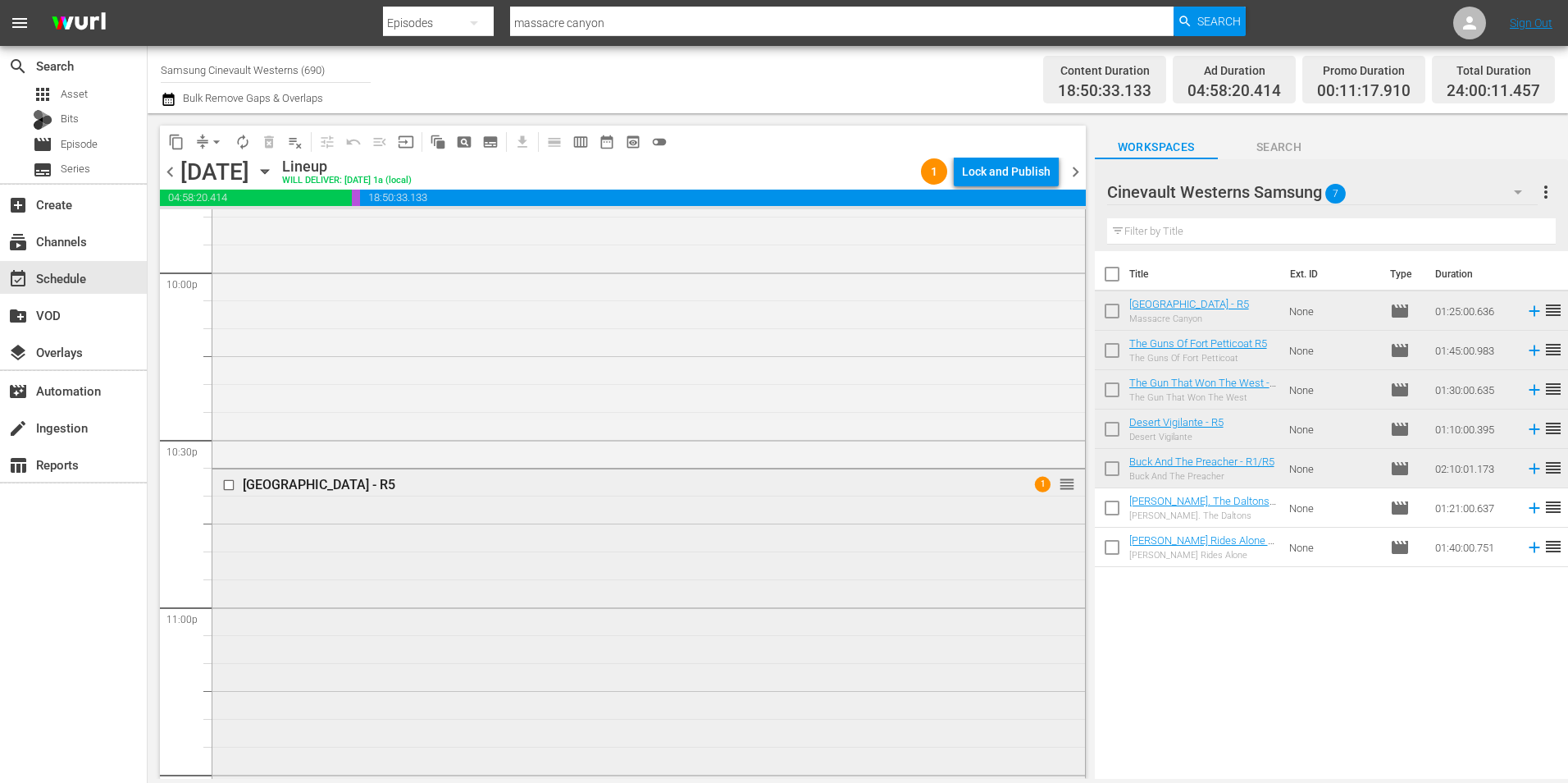
click at [231, 483] on input "checkbox" at bounding box center [231, 484] width 17 height 14
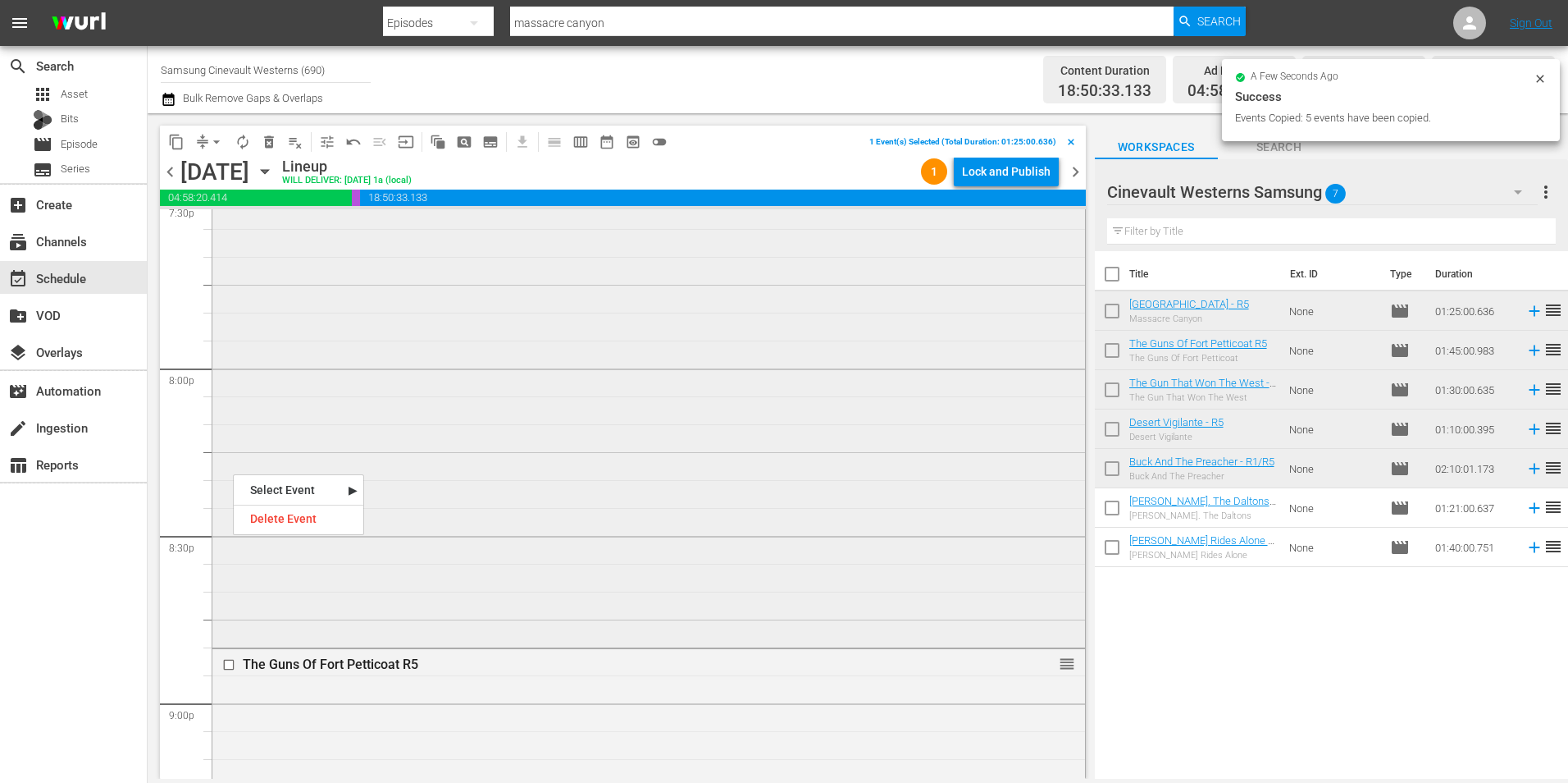
scroll to position [6562, 0]
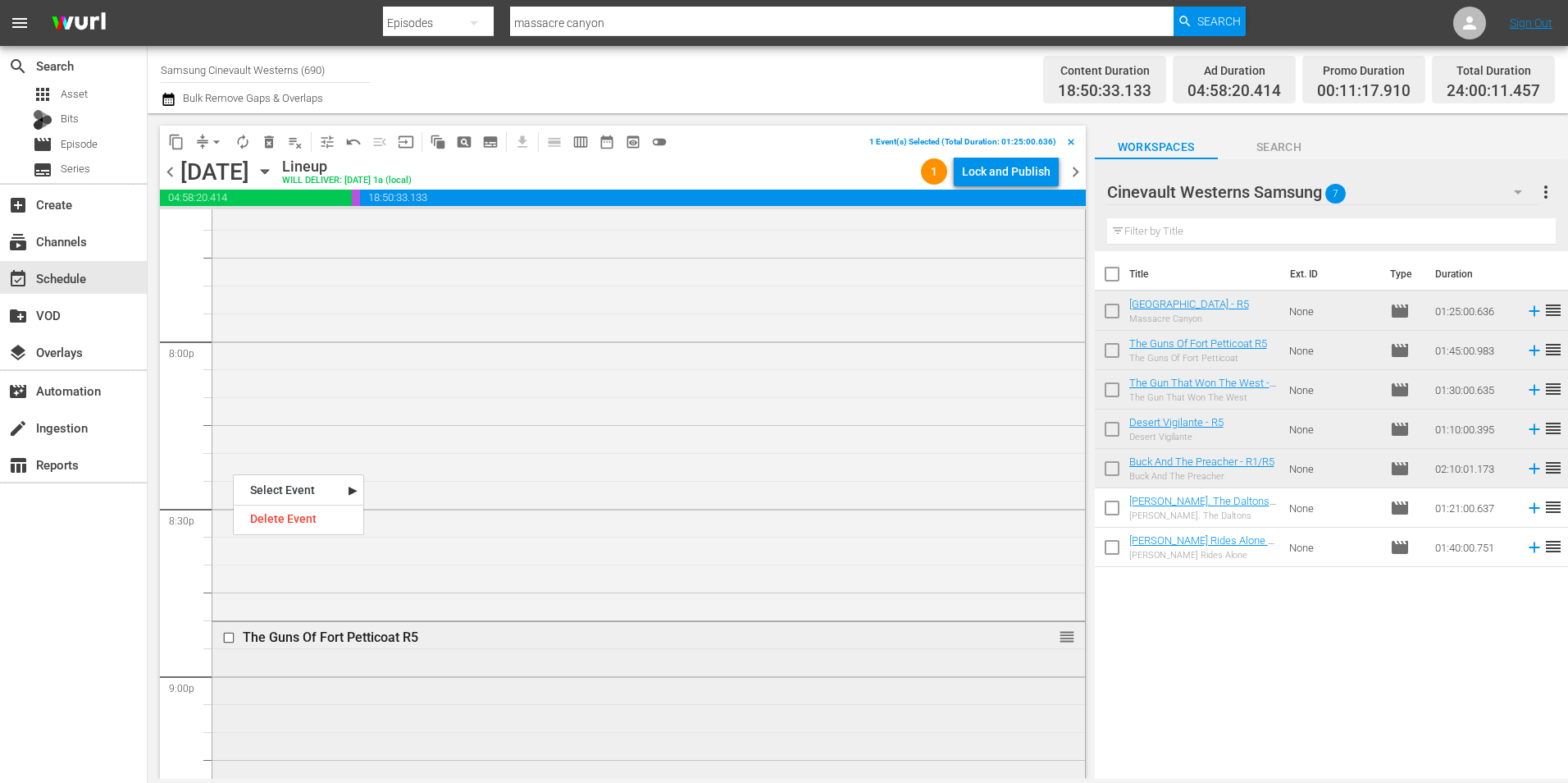
click at [229, 643] on input "checkbox" at bounding box center [231, 637] width 17 height 14
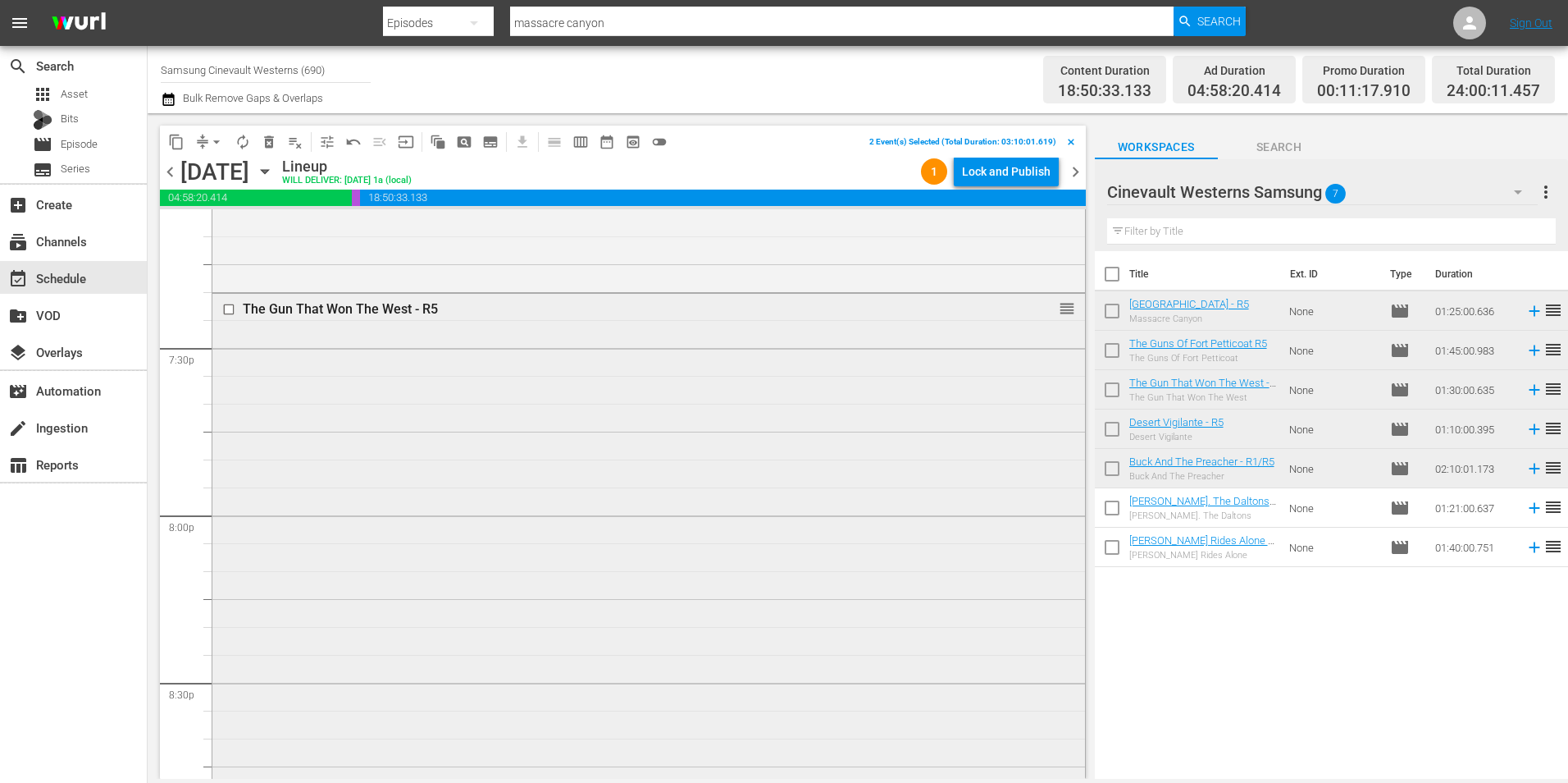
scroll to position [6234, 0]
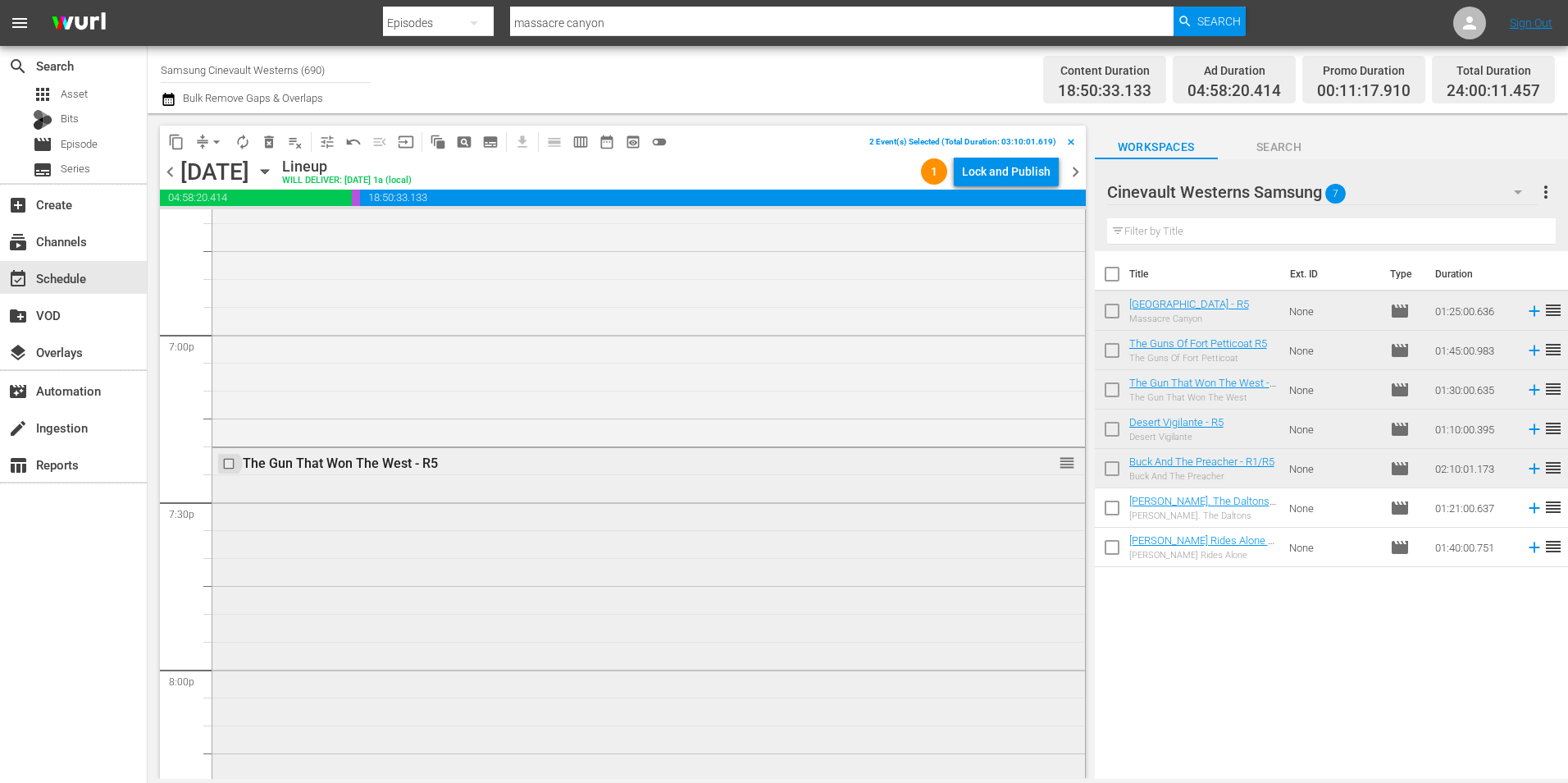
click at [230, 463] on input "checkbox" at bounding box center [231, 464] width 17 height 14
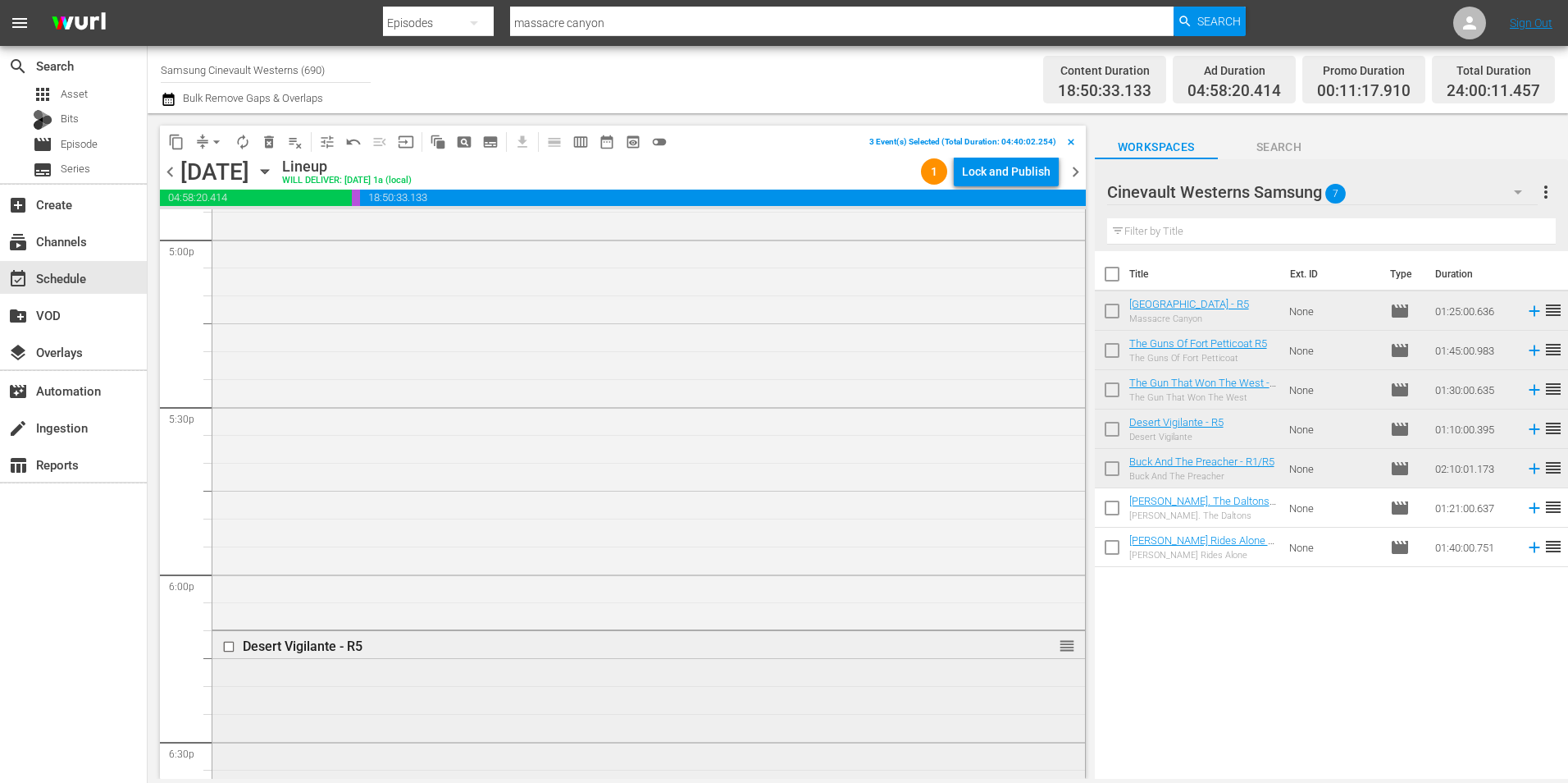
click at [227, 652] on input "checkbox" at bounding box center [231, 647] width 17 height 14
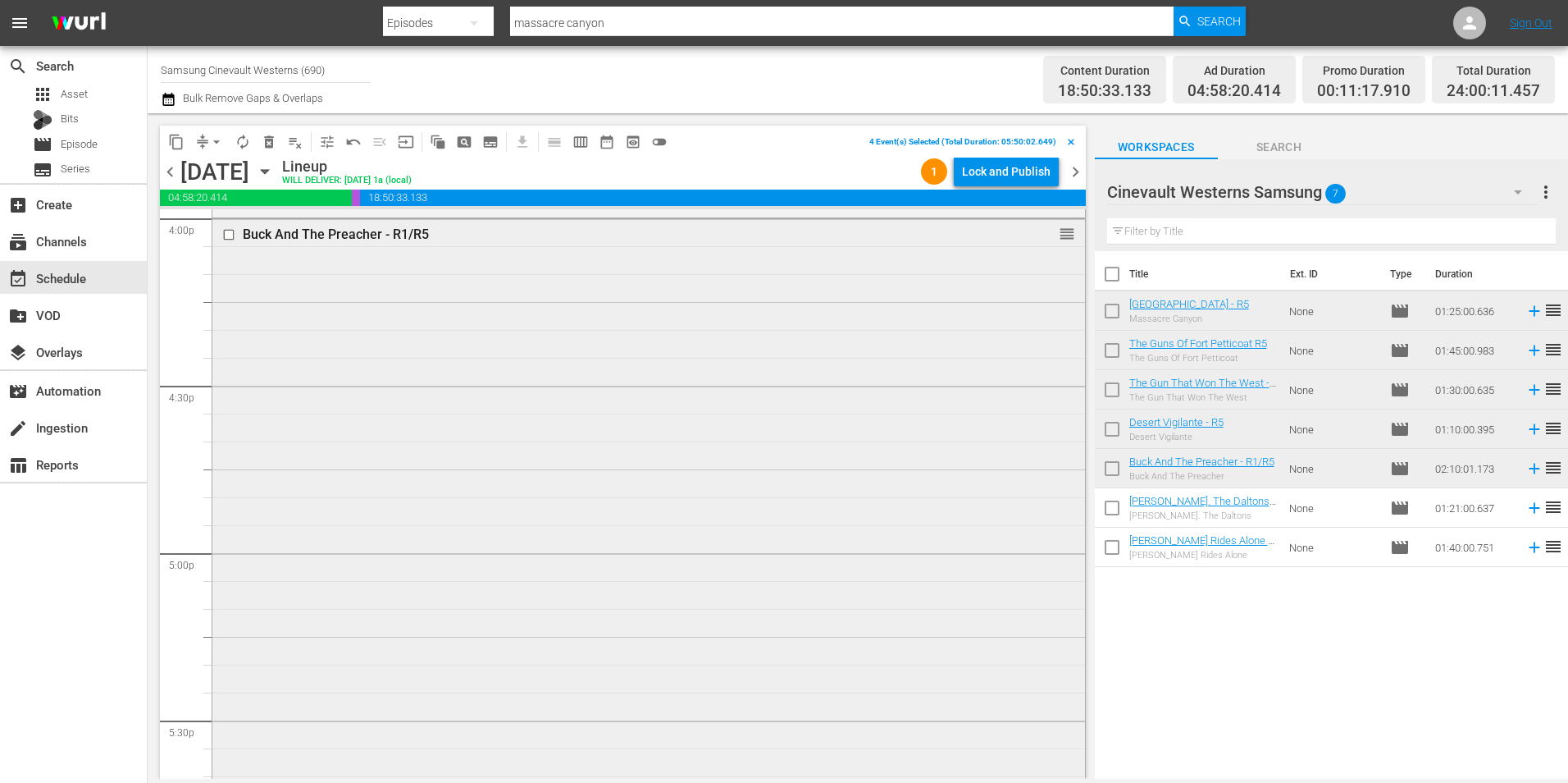
scroll to position [5168, 0]
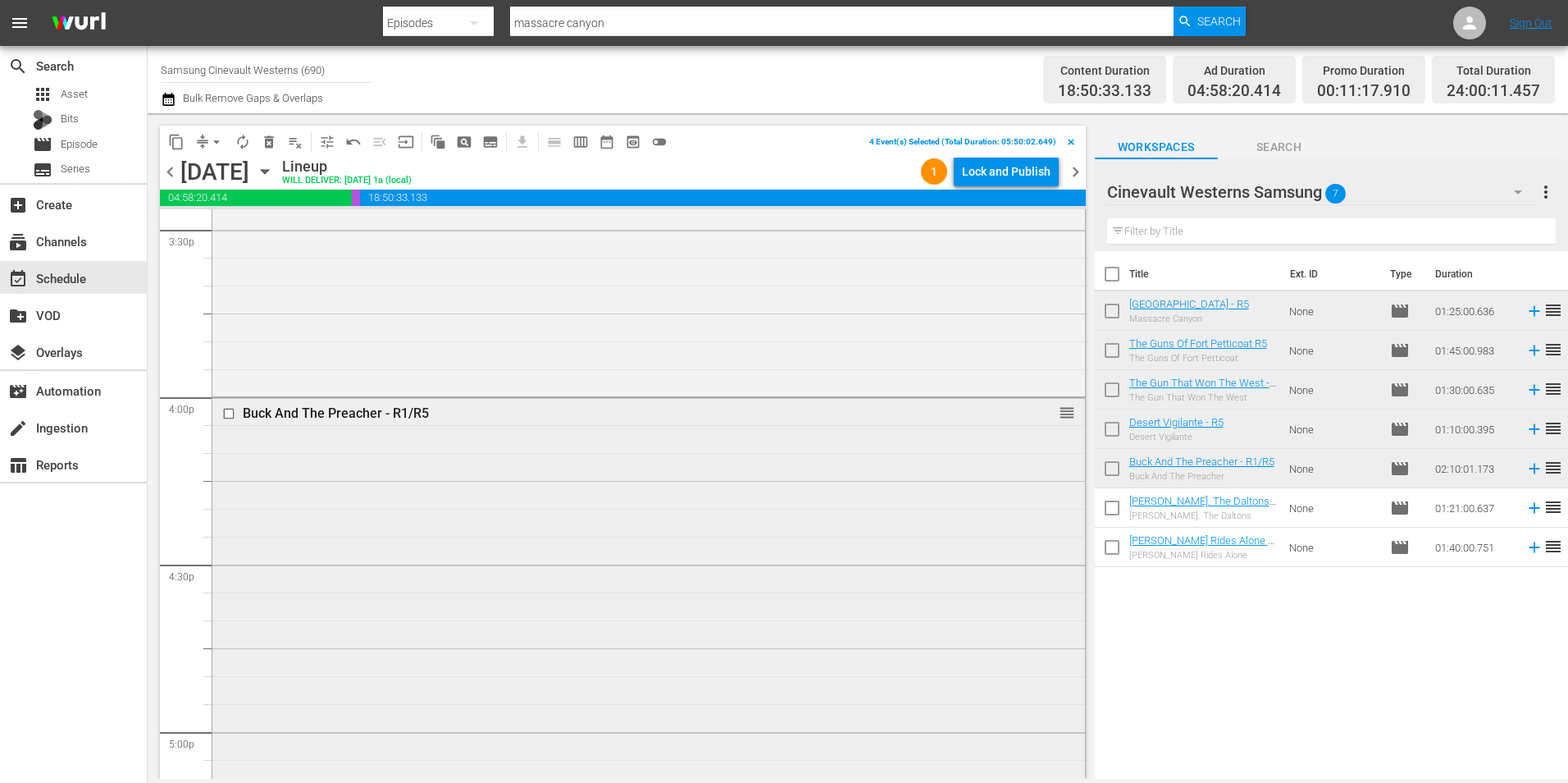
click at [231, 416] on input "checkbox" at bounding box center [231, 413] width 17 height 14
click at [174, 131] on button "content_copy" at bounding box center [176, 141] width 26 height 26
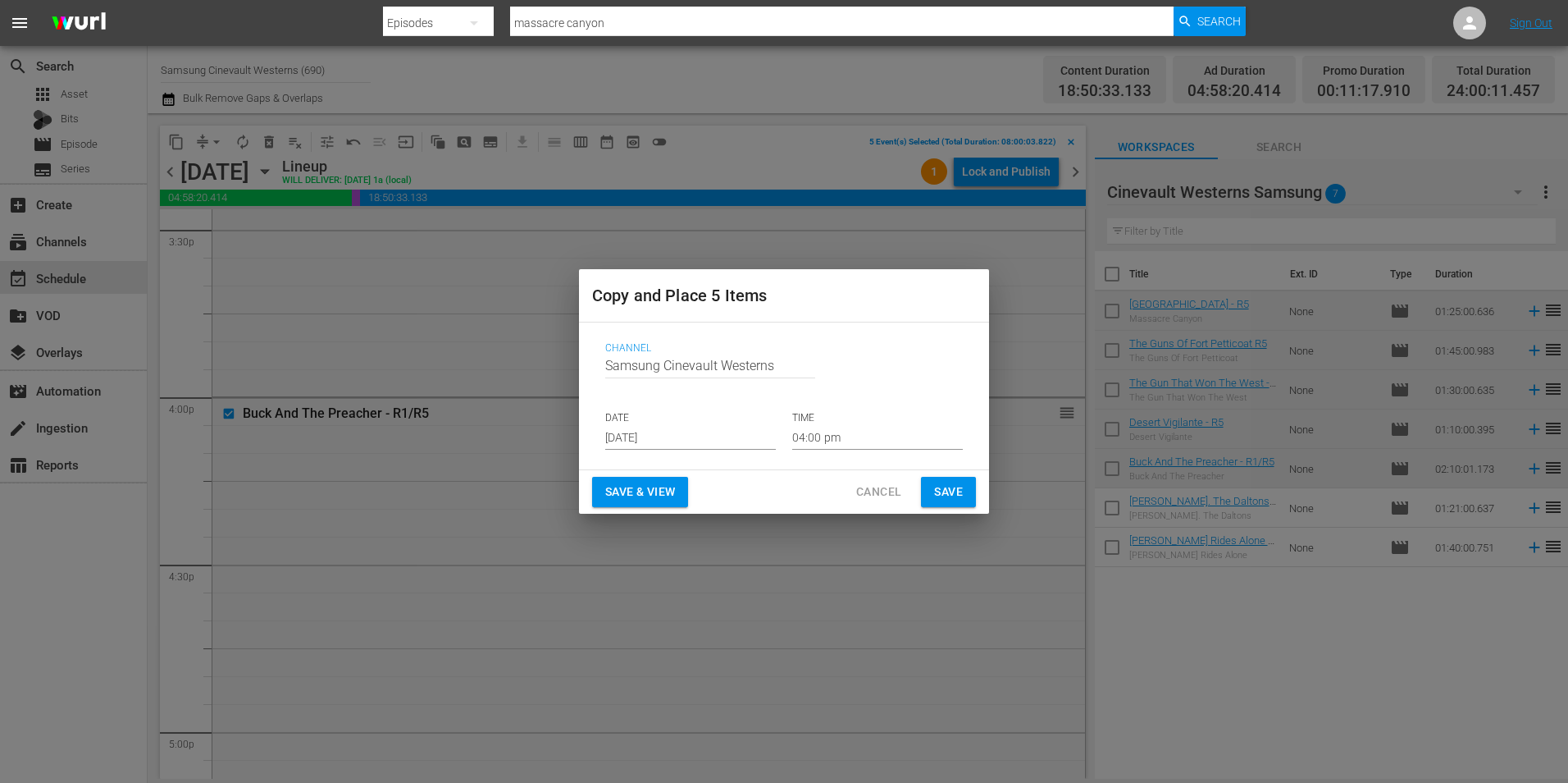
click at [702, 441] on input "[DATE]" at bounding box center [690, 437] width 171 height 24
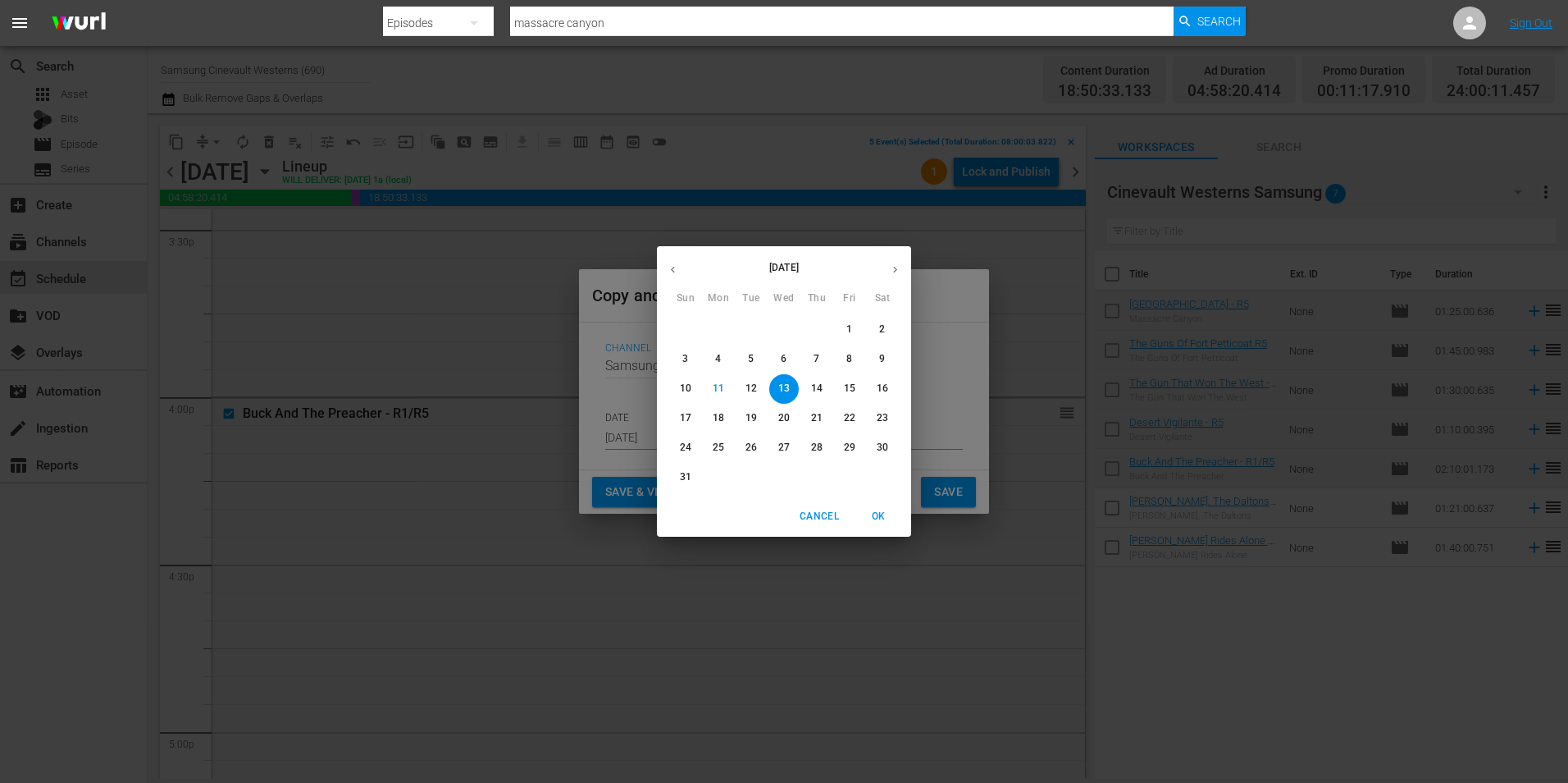
click at [691, 456] on button "24" at bounding box center [685, 447] width 29 height 29
type input "Aug 24th 2025"
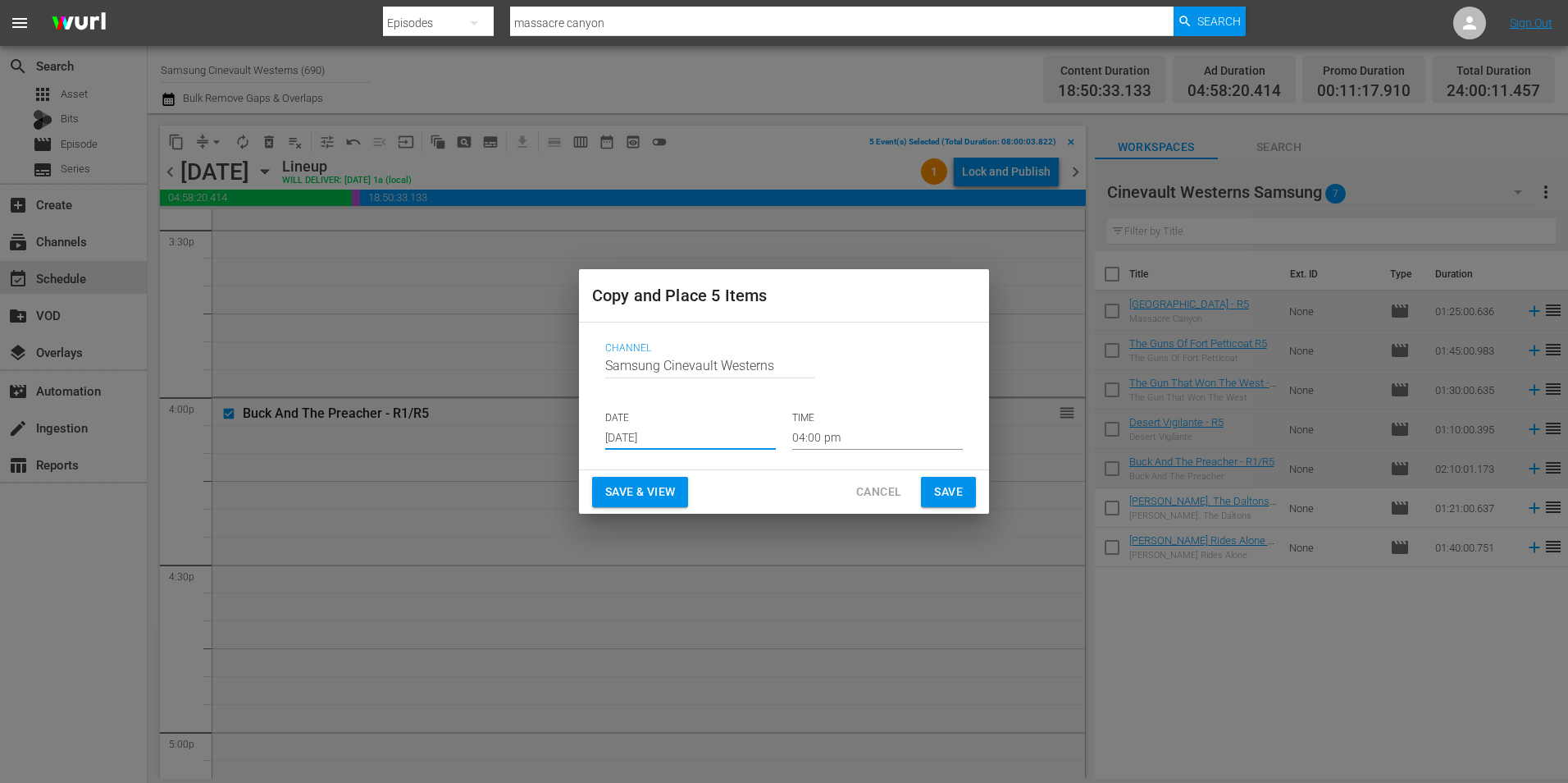
click at [848, 441] on input "04:00 pm" at bounding box center [877, 437] width 171 height 24
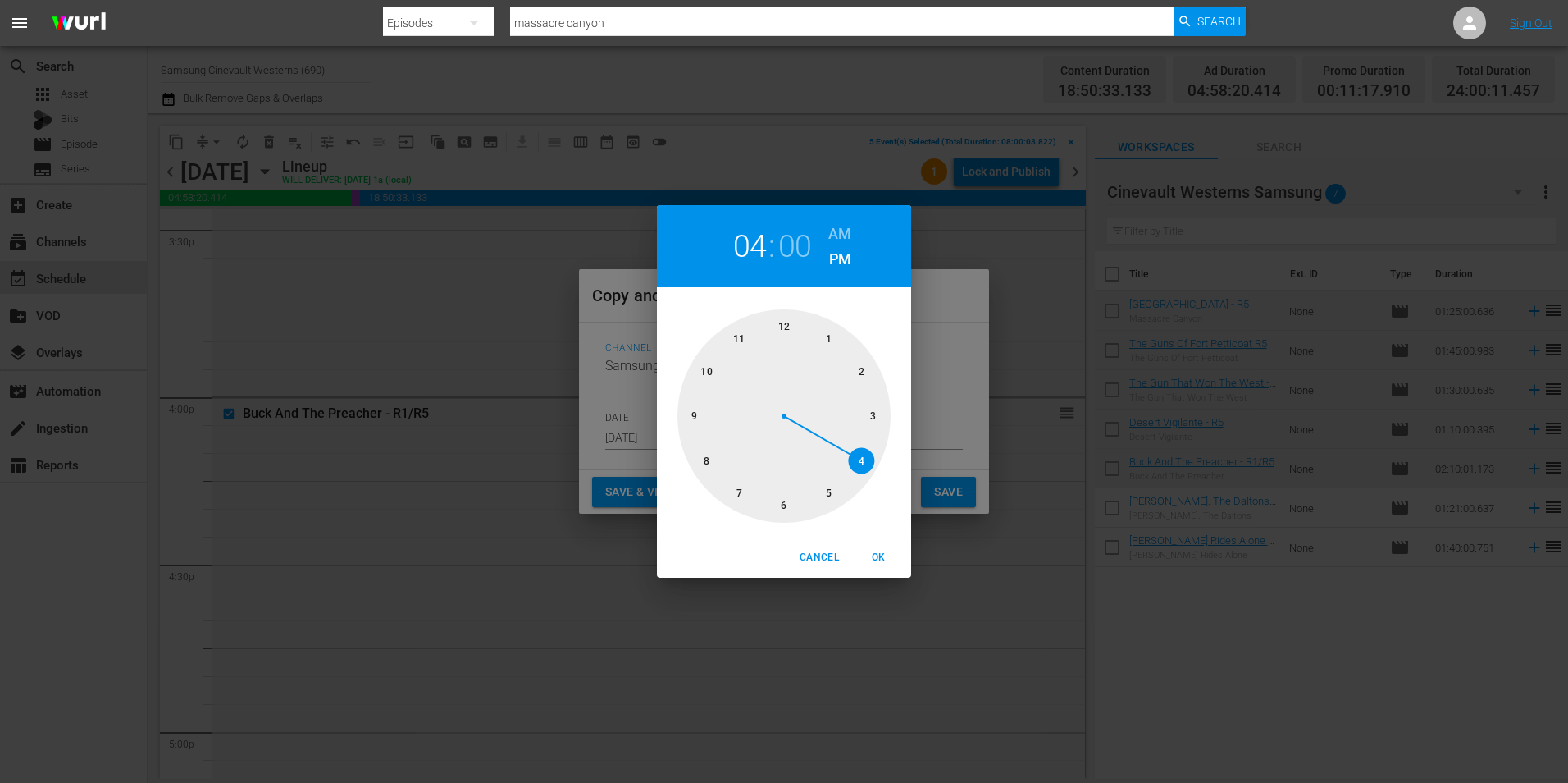
click at [699, 471] on div at bounding box center [784, 415] width 213 height 213
click at [837, 237] on h6 "AM" at bounding box center [839, 233] width 23 height 26
click at [871, 557] on span "OK" at bounding box center [878, 557] width 40 height 17
type input "08:00 am"
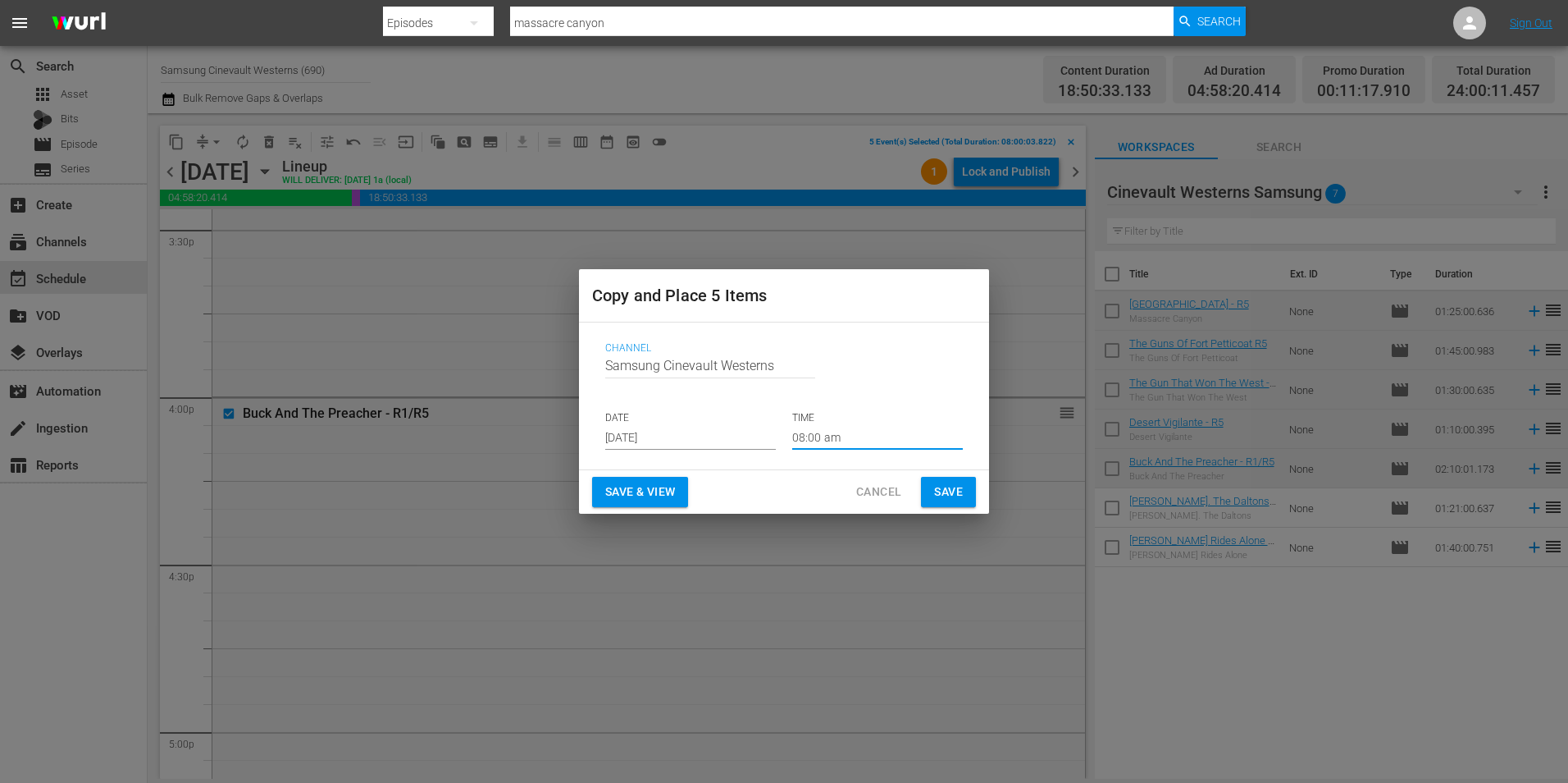
click at [959, 496] on span "Save" at bounding box center [949, 492] width 29 height 20
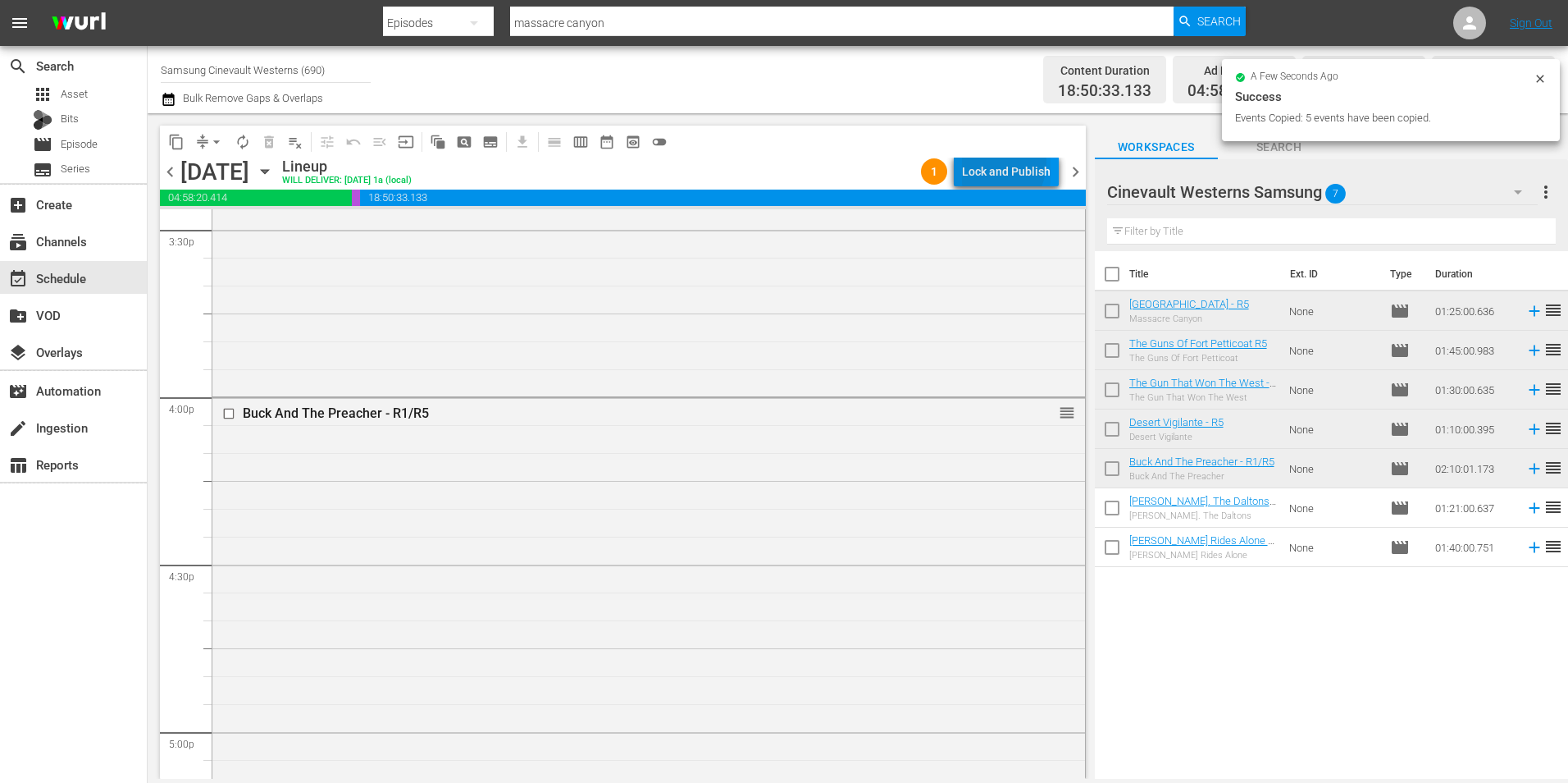
click at [991, 162] on div "Lock and Publish" at bounding box center [1006, 171] width 88 height 29
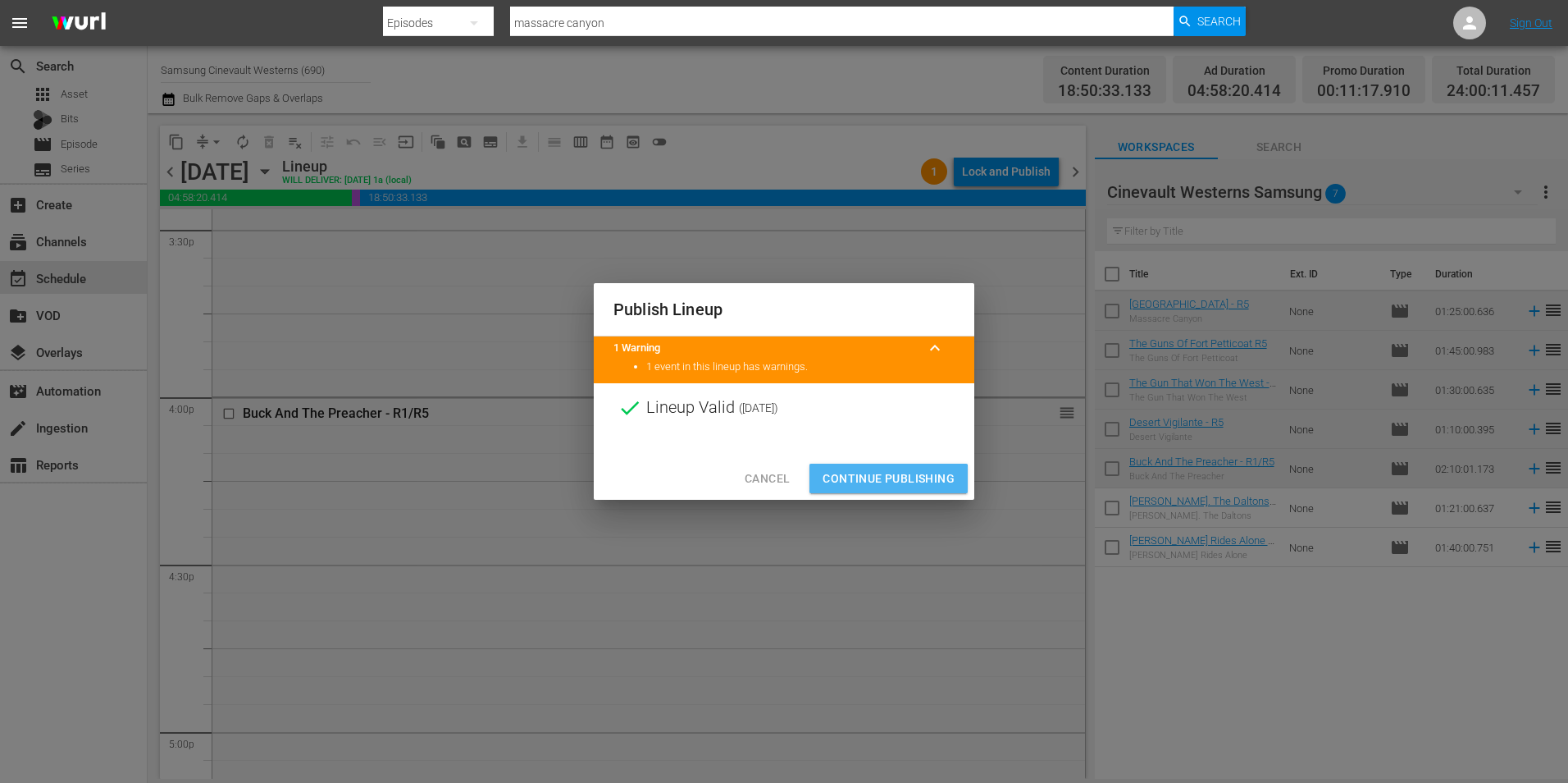
click at [868, 480] on span "Continue Publishing" at bounding box center [888, 478] width 132 height 20
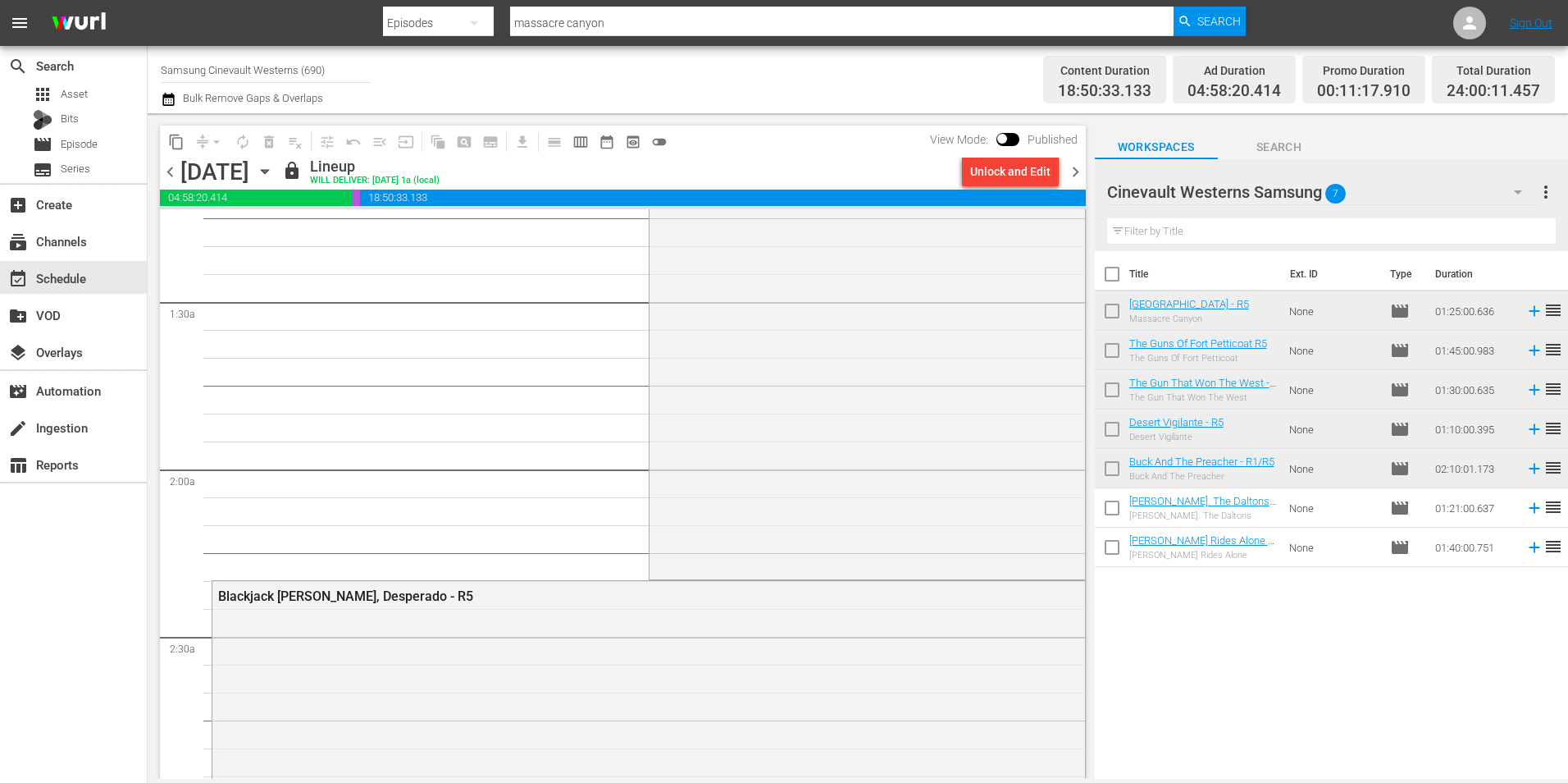
scroll to position [0, 0]
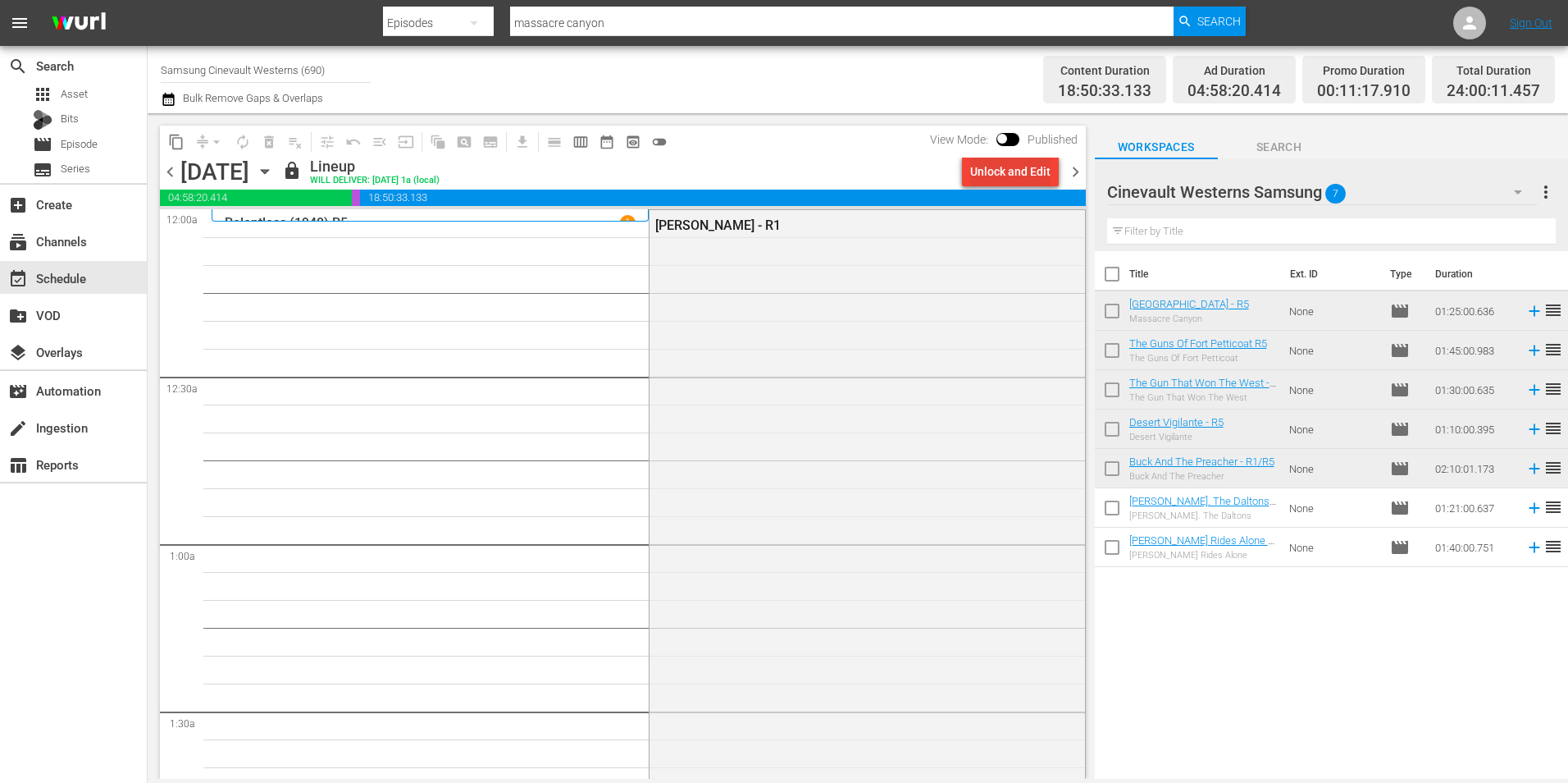
click at [987, 173] on div "Unlock and Edit" at bounding box center [1010, 171] width 80 height 29
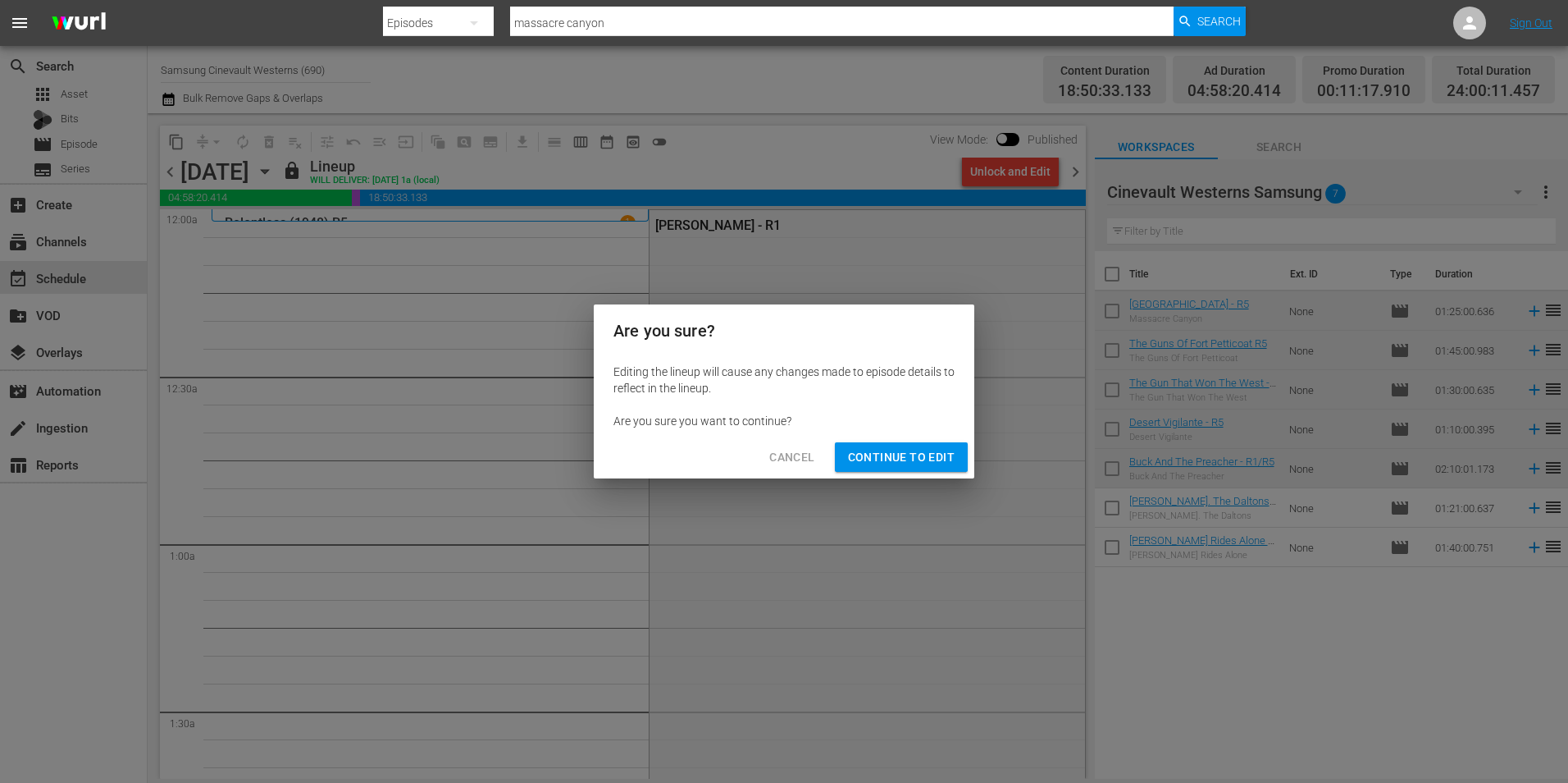
click at [916, 445] on button "Continue to Edit" at bounding box center [901, 457] width 133 height 30
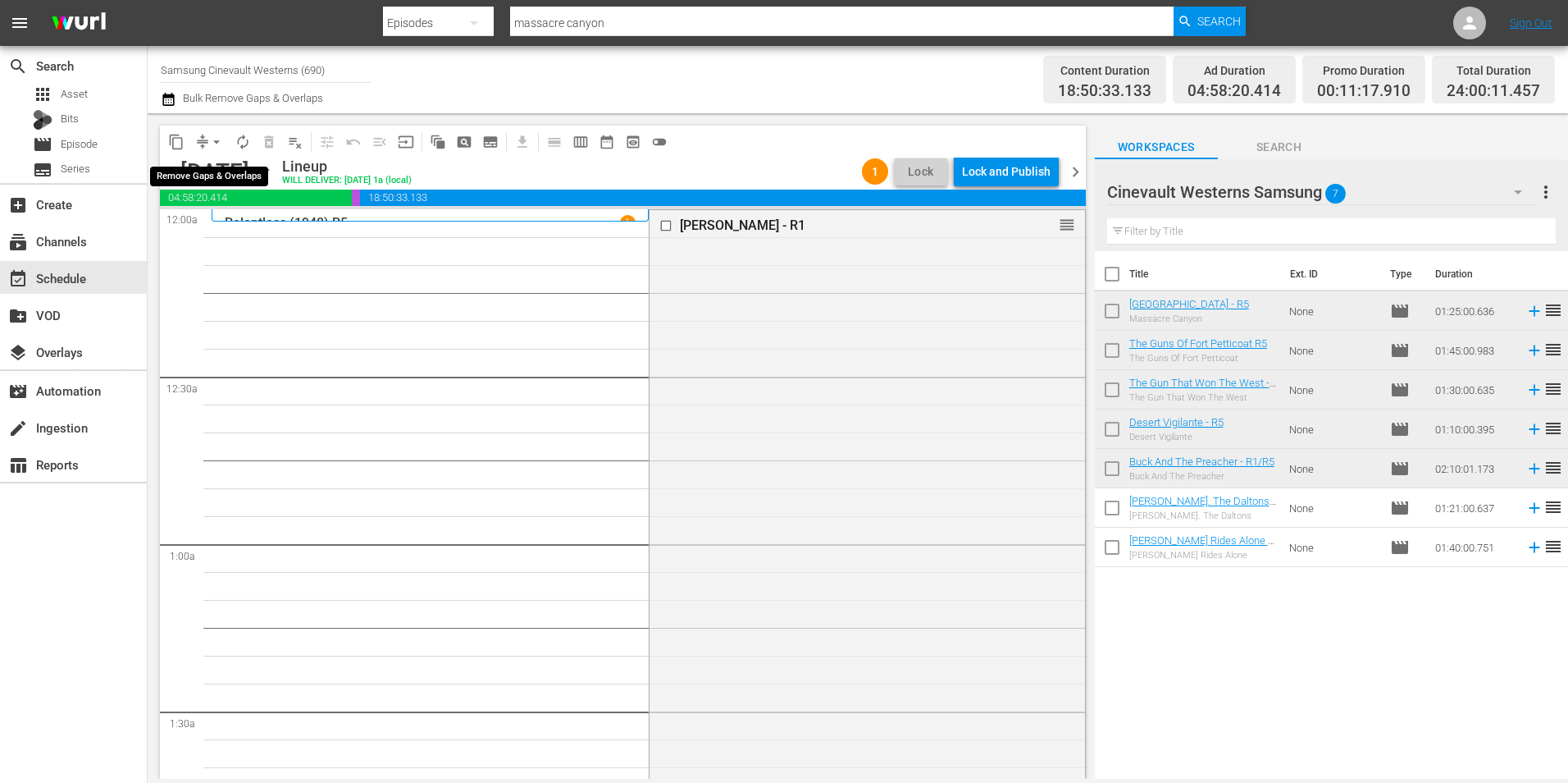
click at [216, 141] on span "arrow_drop_down" at bounding box center [215, 141] width 16 height 16
click at [234, 178] on li "Align to Midnight" at bounding box center [217, 175] width 173 height 27
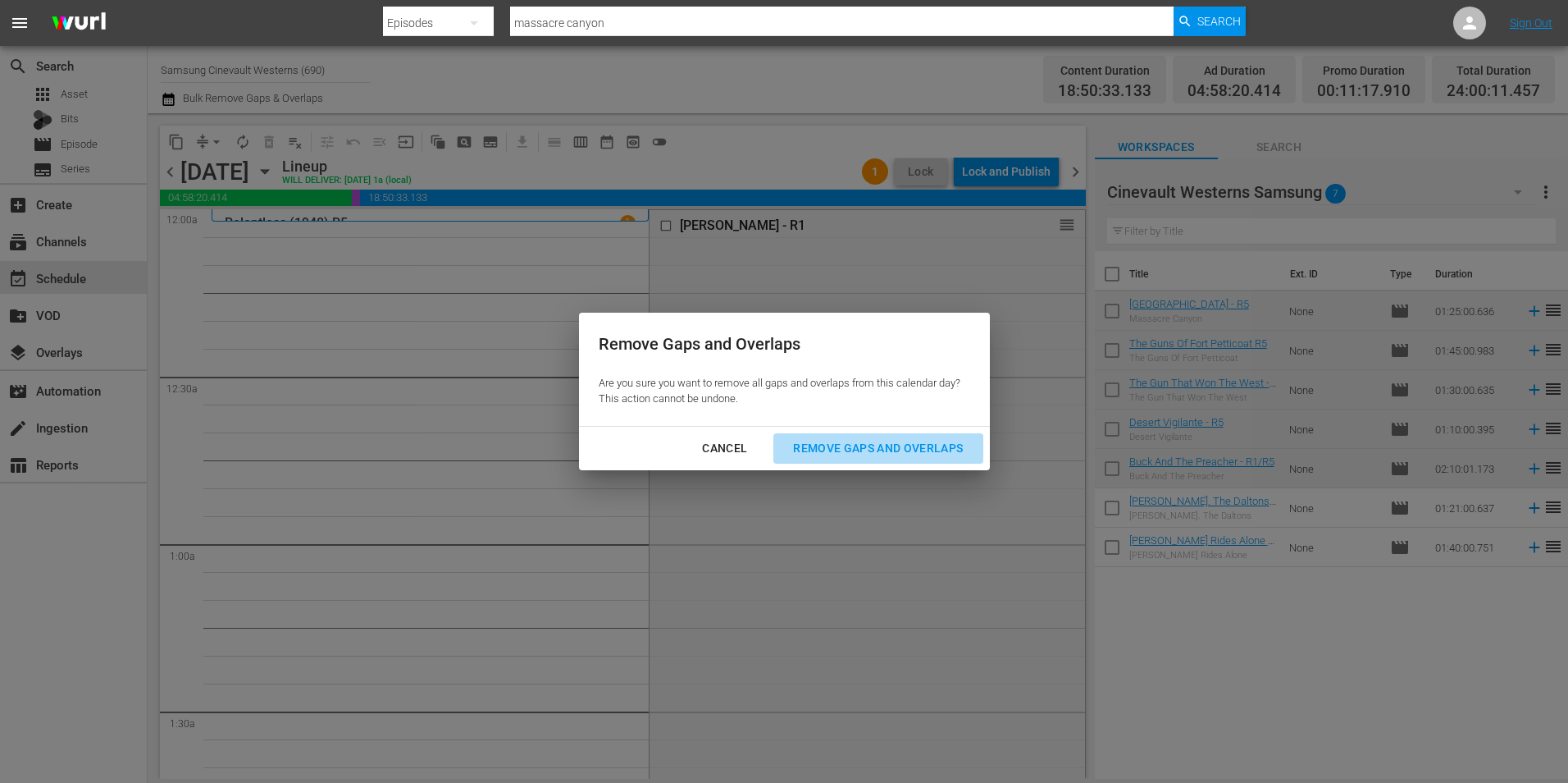
click at [880, 445] on div "Remove Gaps and Overlaps" at bounding box center [878, 448] width 196 height 20
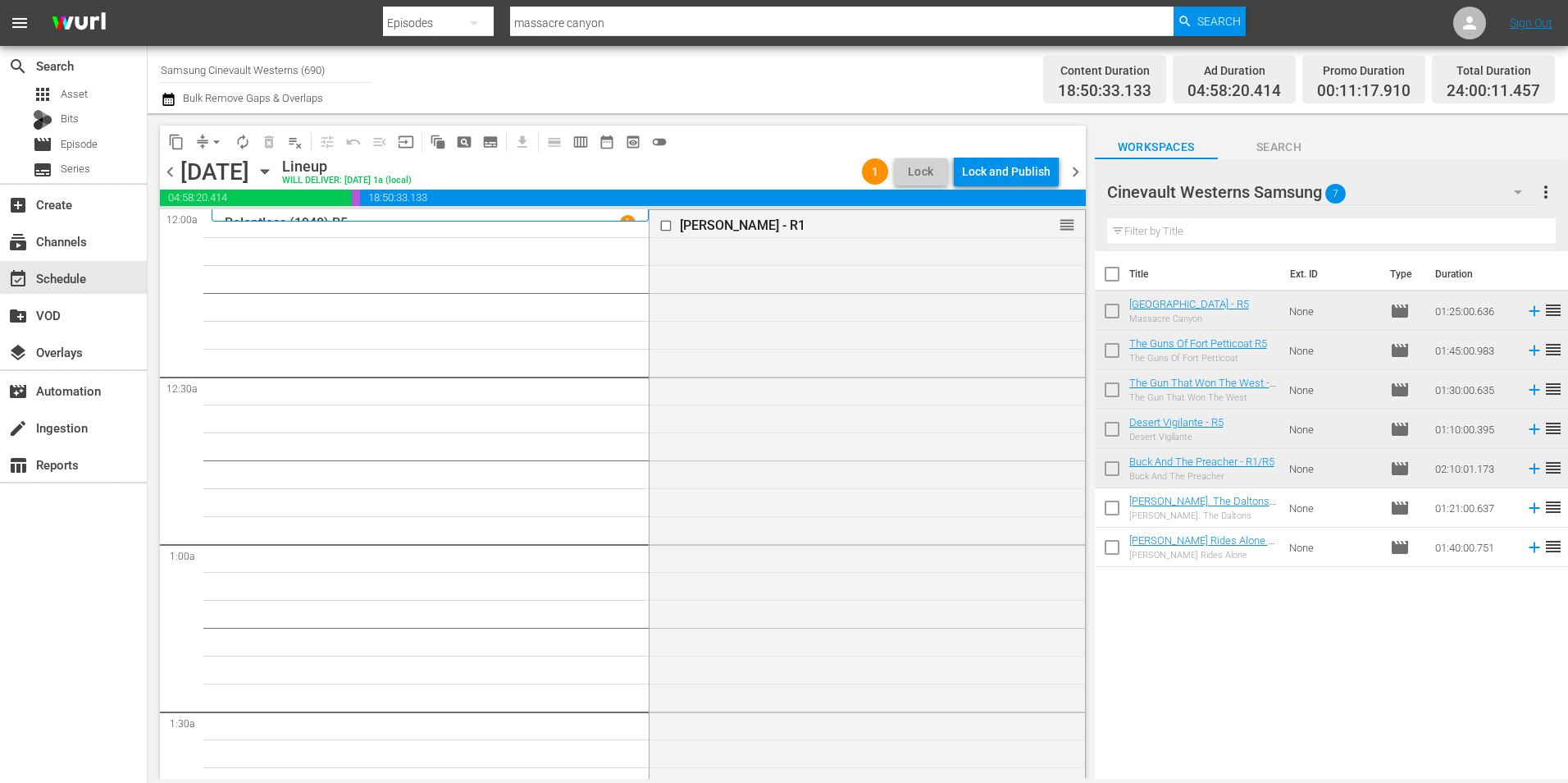
click at [1022, 174] on div "Lock and Publish" at bounding box center [1006, 171] width 88 height 29
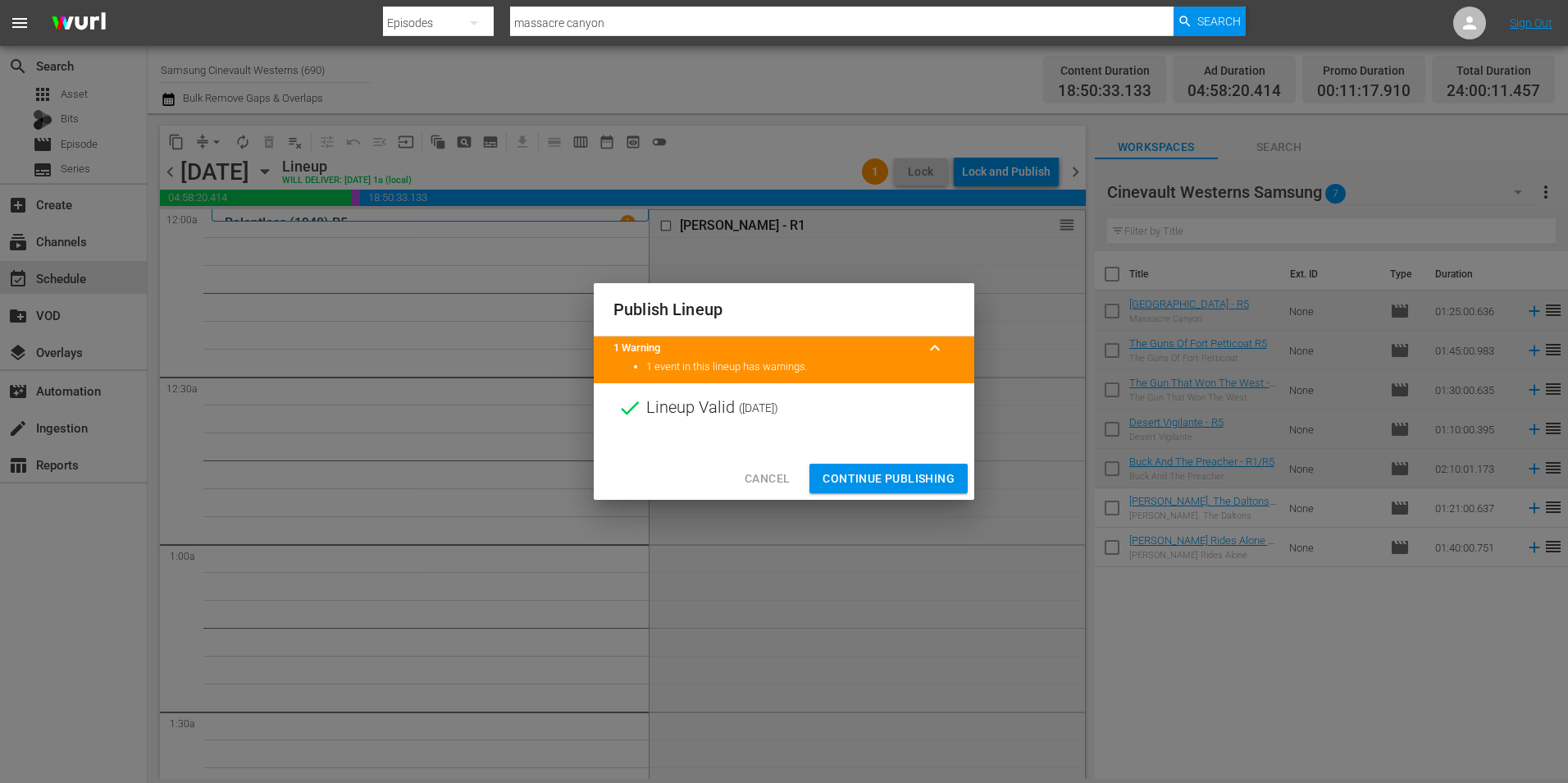
click at [876, 477] on span "Continue Publishing" at bounding box center [888, 478] width 132 height 20
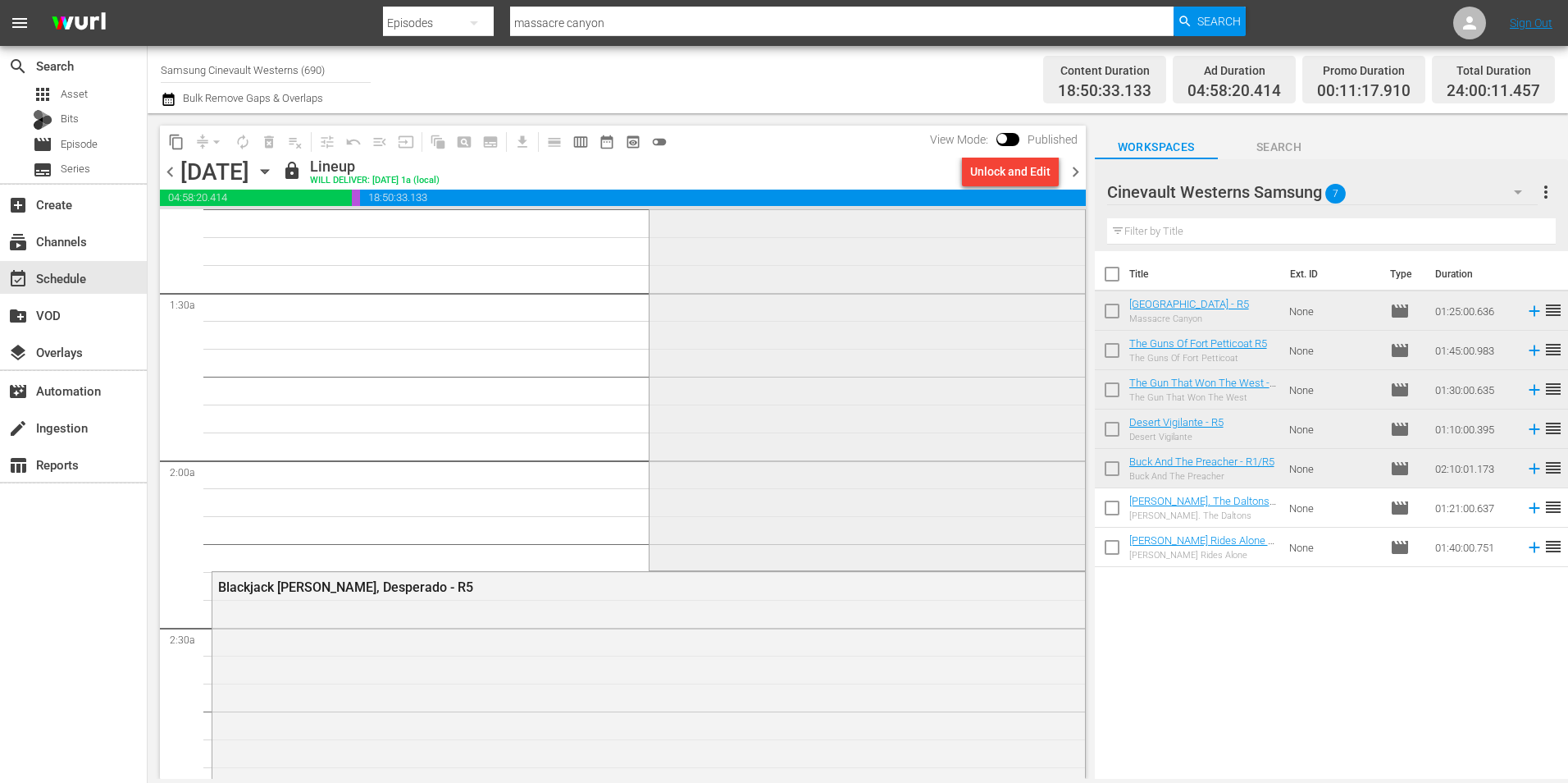
scroll to position [574, 0]
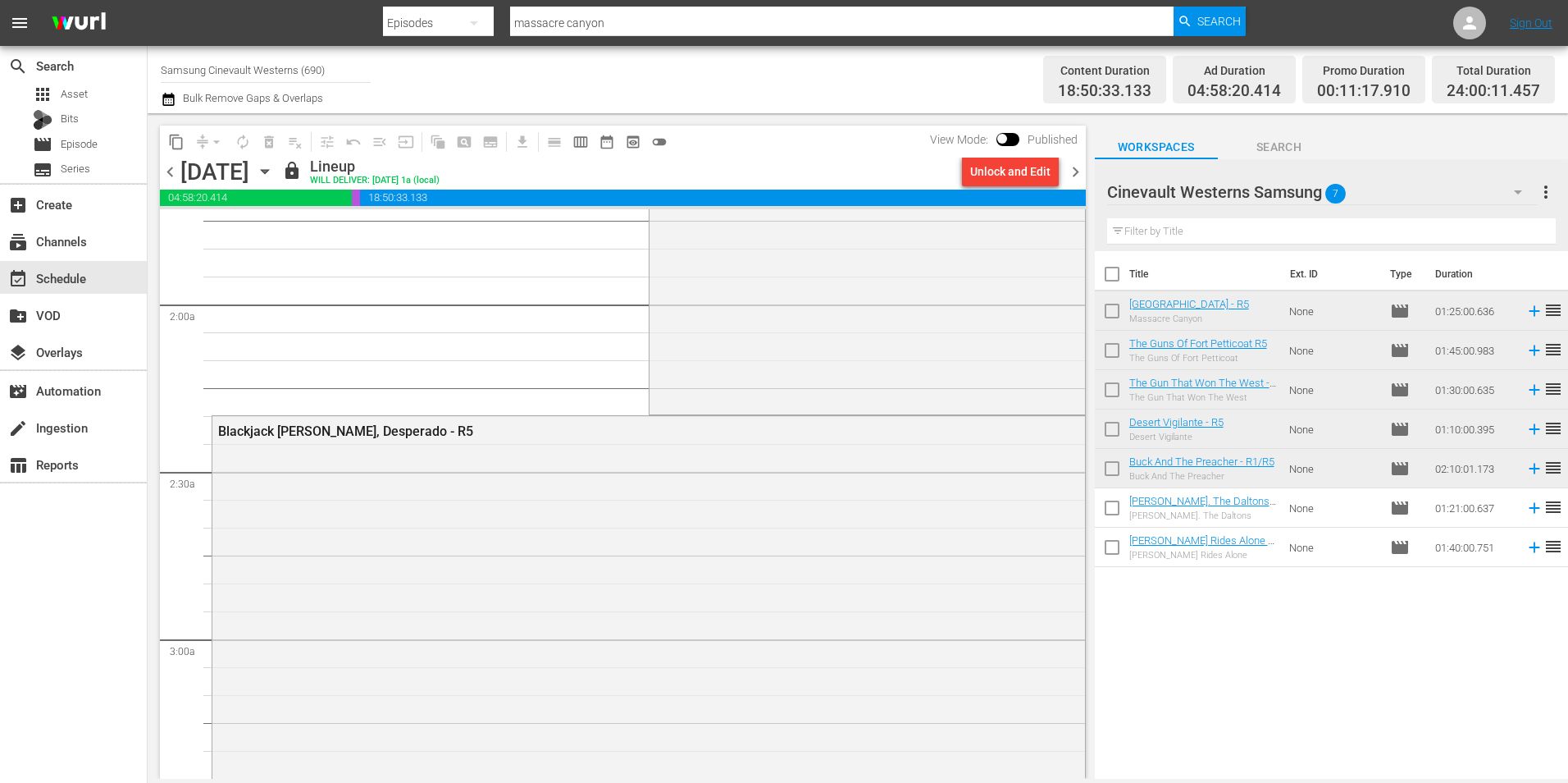
click at [1075, 175] on span "chevron_right" at bounding box center [1076, 172] width 20 height 20
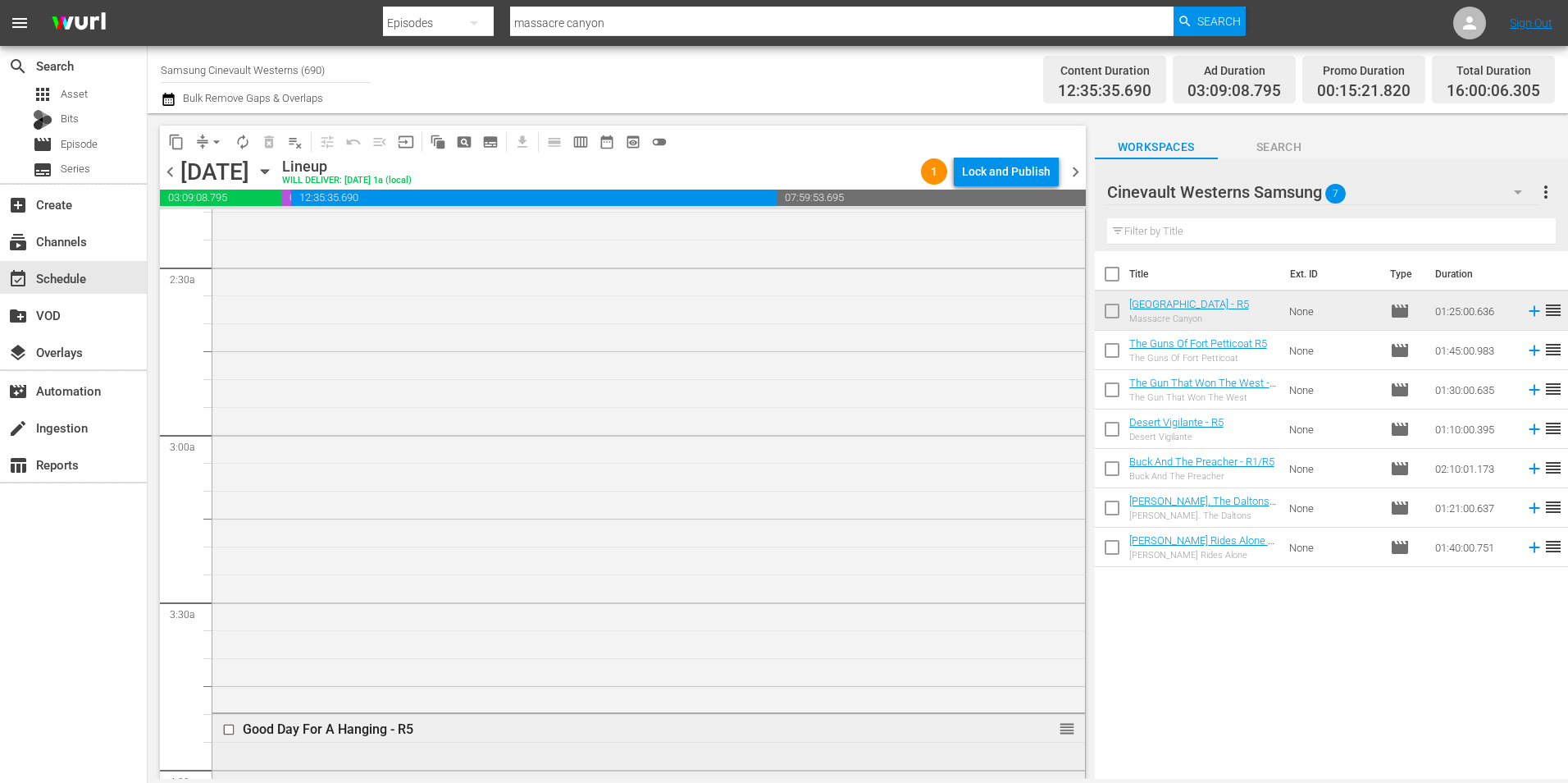
scroll to position [1259, 0]
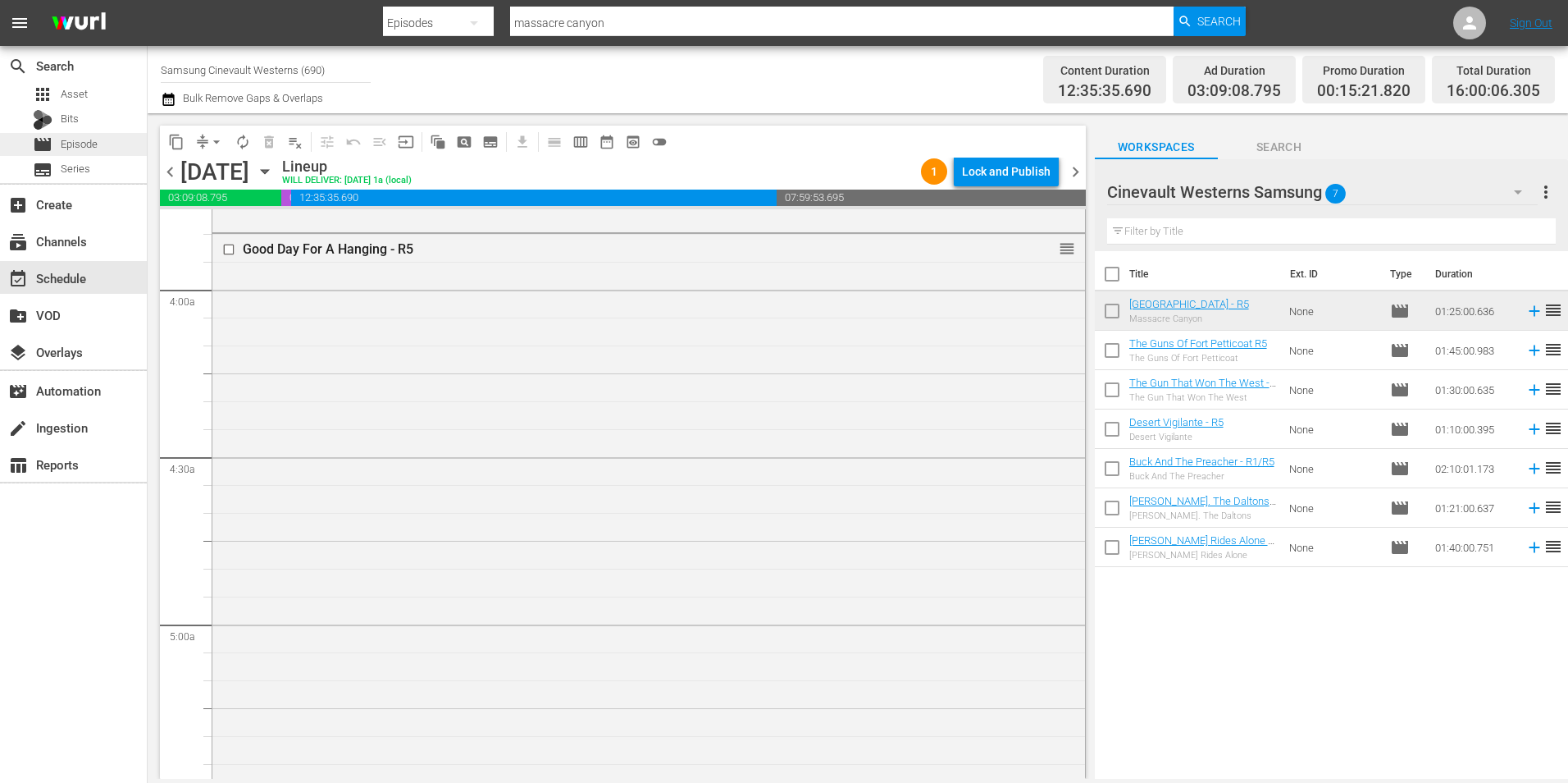
click at [105, 138] on div "movie Episode" at bounding box center [73, 144] width 146 height 23
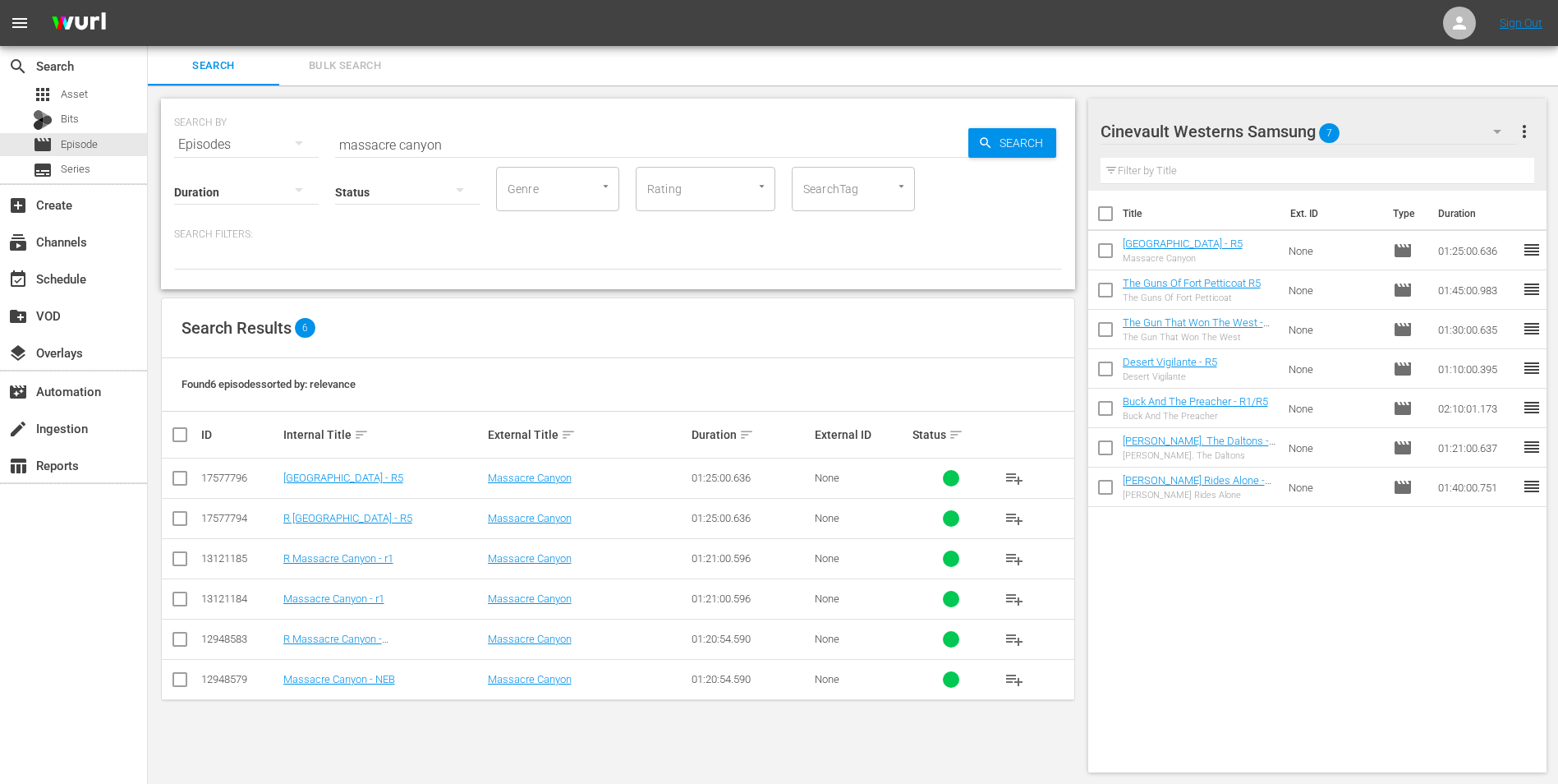
click at [1106, 410] on input "checkbox" at bounding box center [1105, 411] width 35 height 35
checkbox input "true"
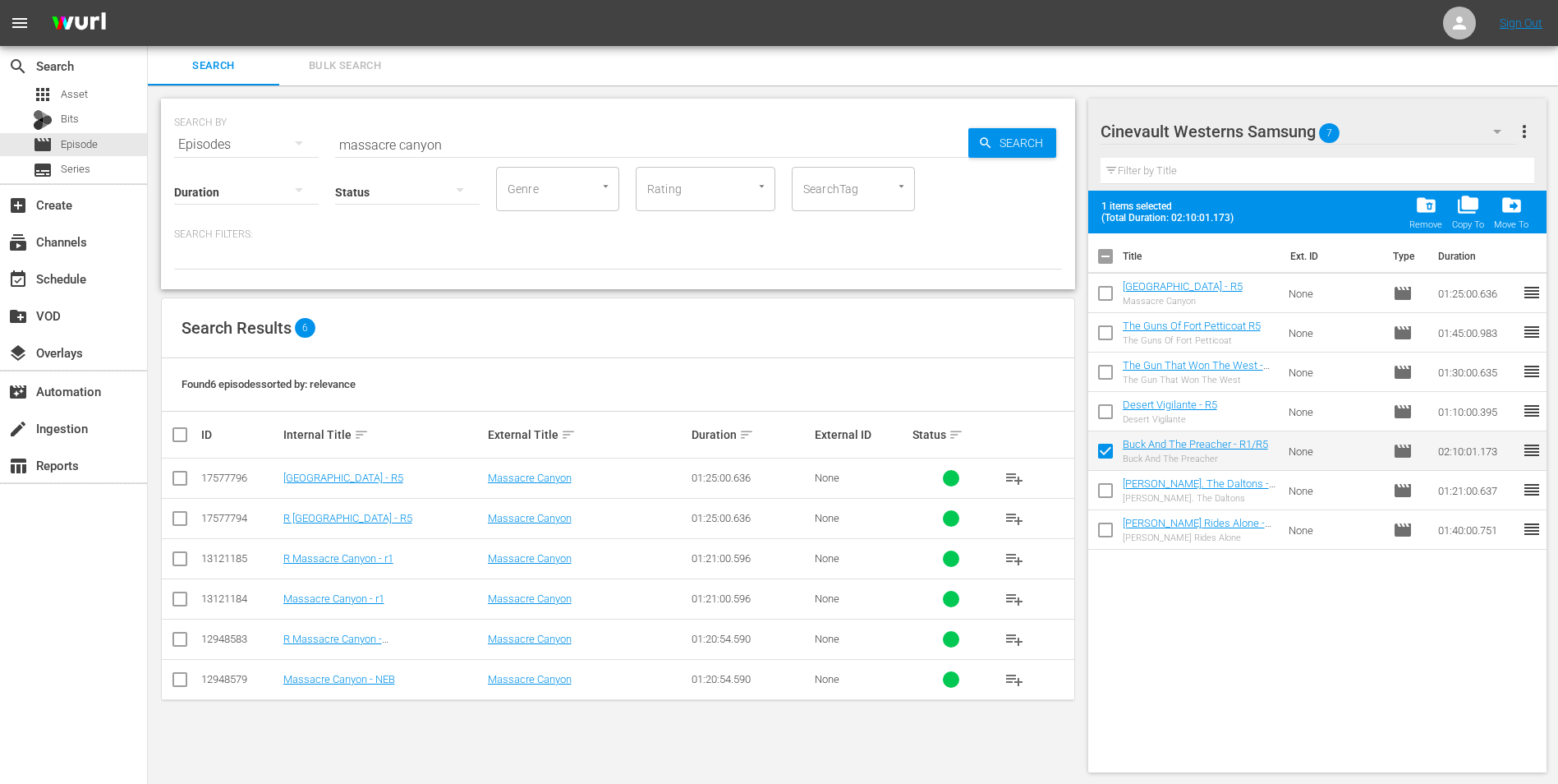
click at [1107, 405] on input "checkbox" at bounding box center [1105, 415] width 35 height 35
checkbox input "true"
click at [1106, 378] on input "checkbox" at bounding box center [1105, 375] width 35 height 35
checkbox input "true"
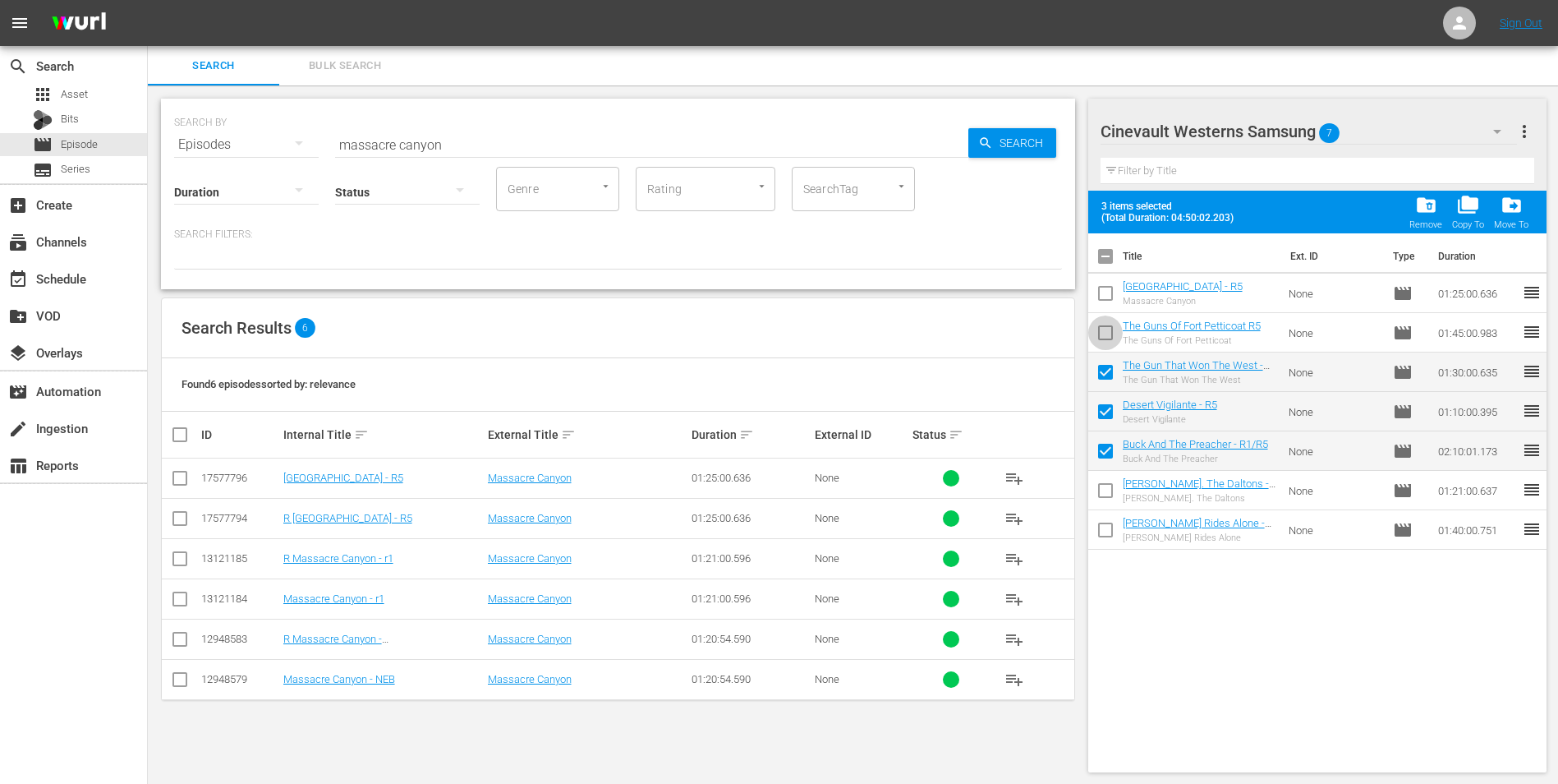
click at [1104, 326] on input "checkbox" at bounding box center [1105, 336] width 35 height 35
checkbox input "true"
click at [1099, 296] on input "checkbox" at bounding box center [1105, 296] width 35 height 35
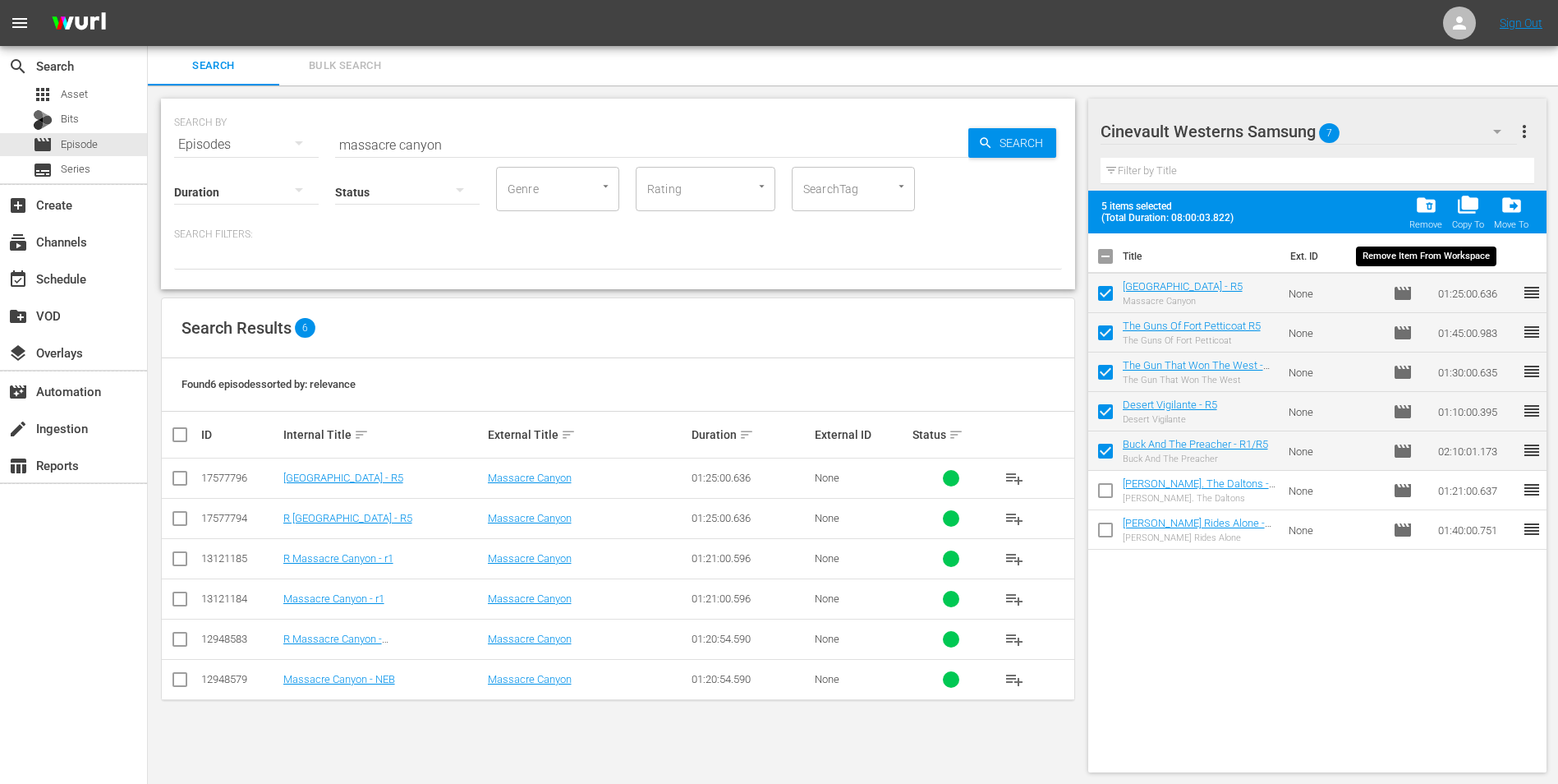
click at [1418, 220] on div "Remove" at bounding box center [1426, 224] width 33 height 11
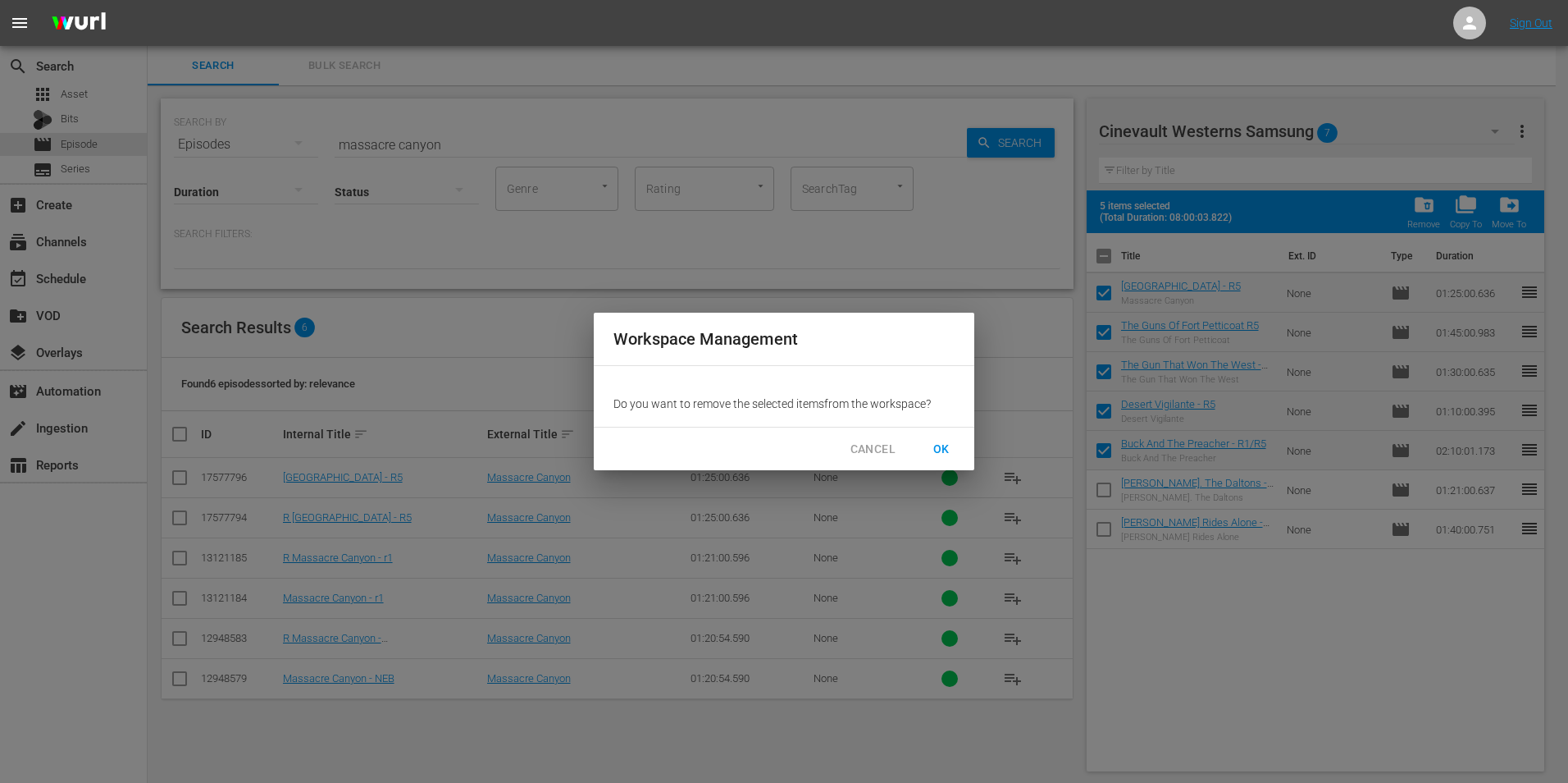
click at [933, 454] on span "OK" at bounding box center [941, 449] width 26 height 20
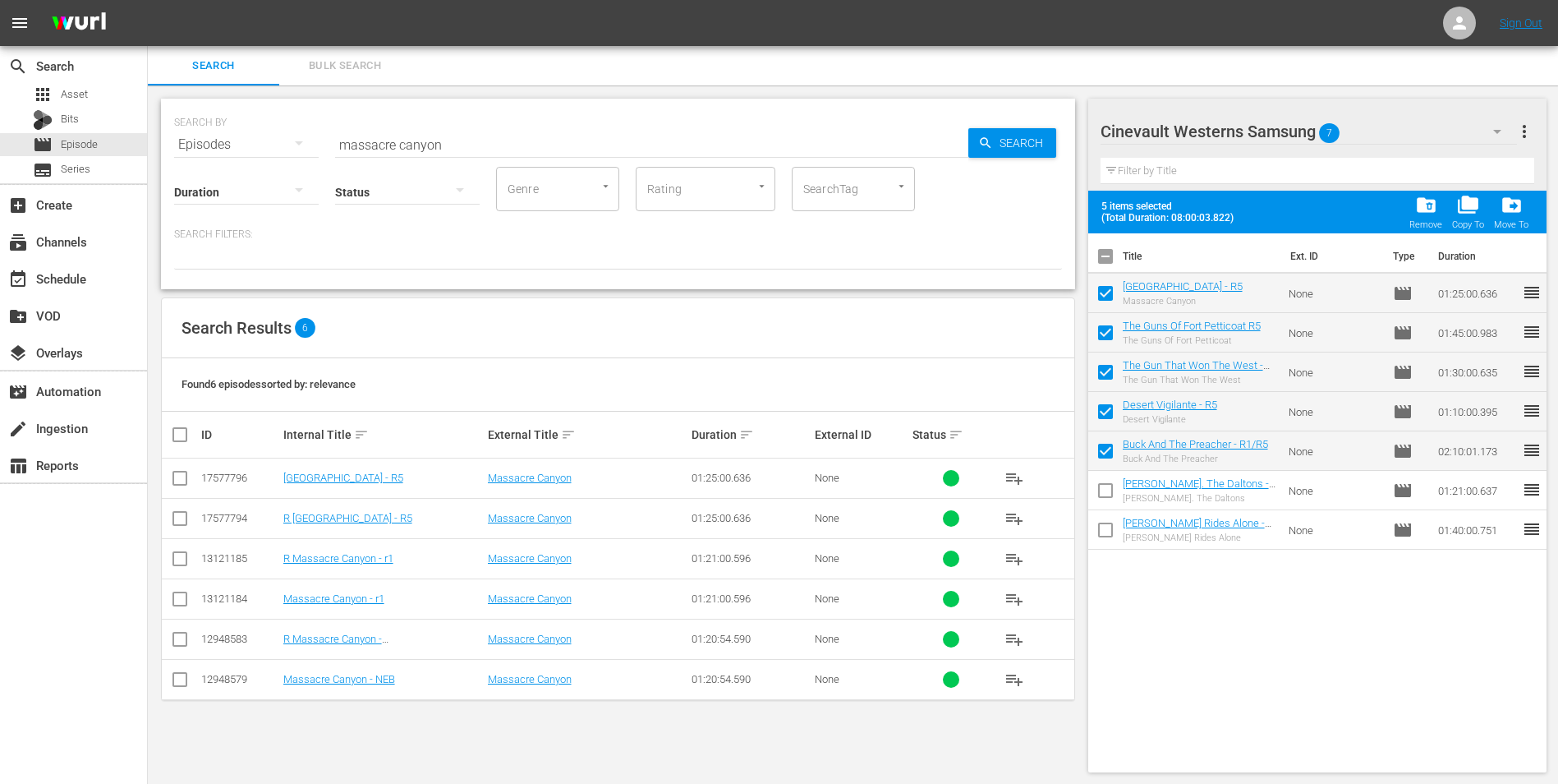
checkbox input "false"
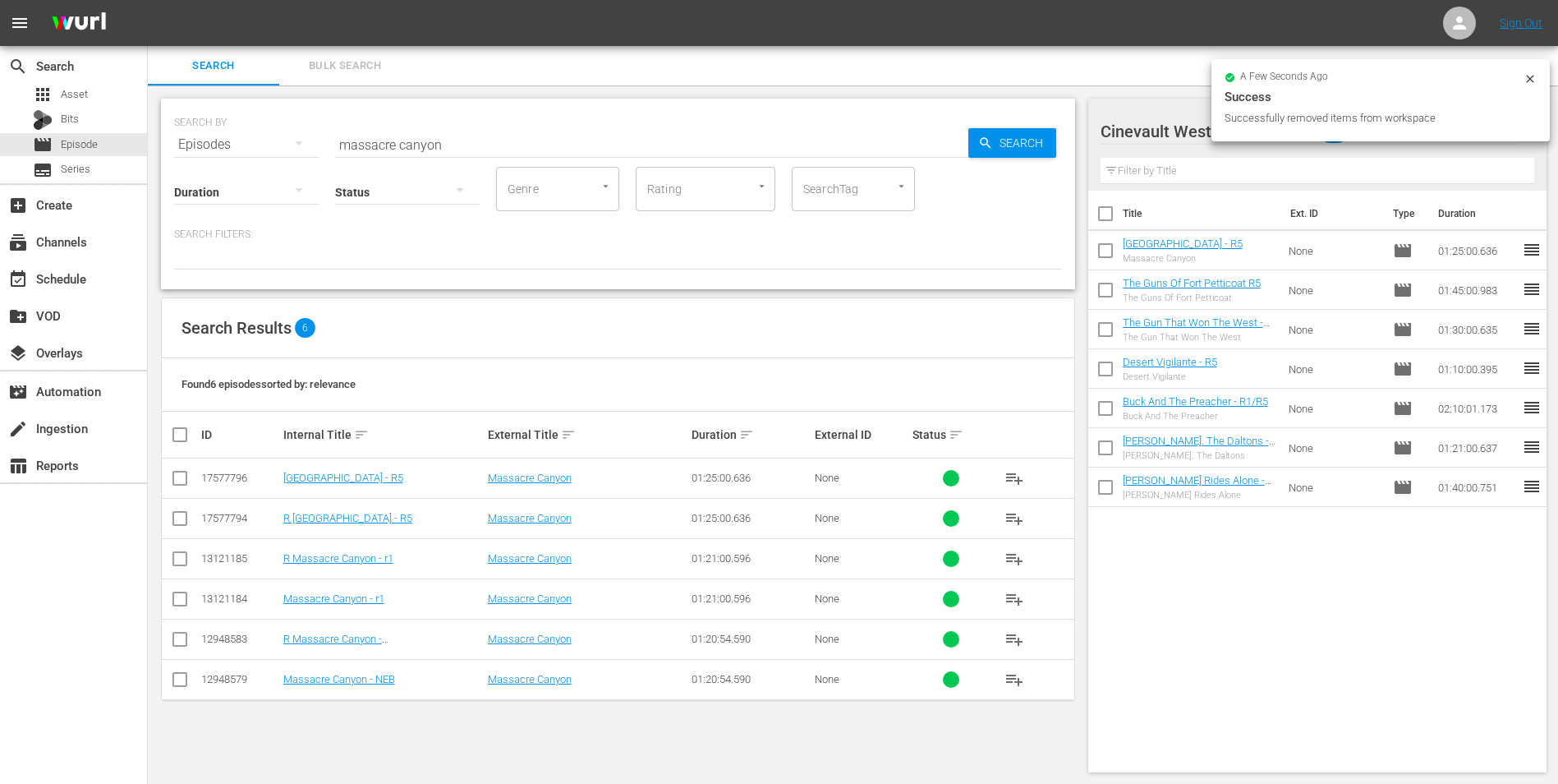
click at [1525, 81] on icon at bounding box center [1531, 79] width 13 height 13
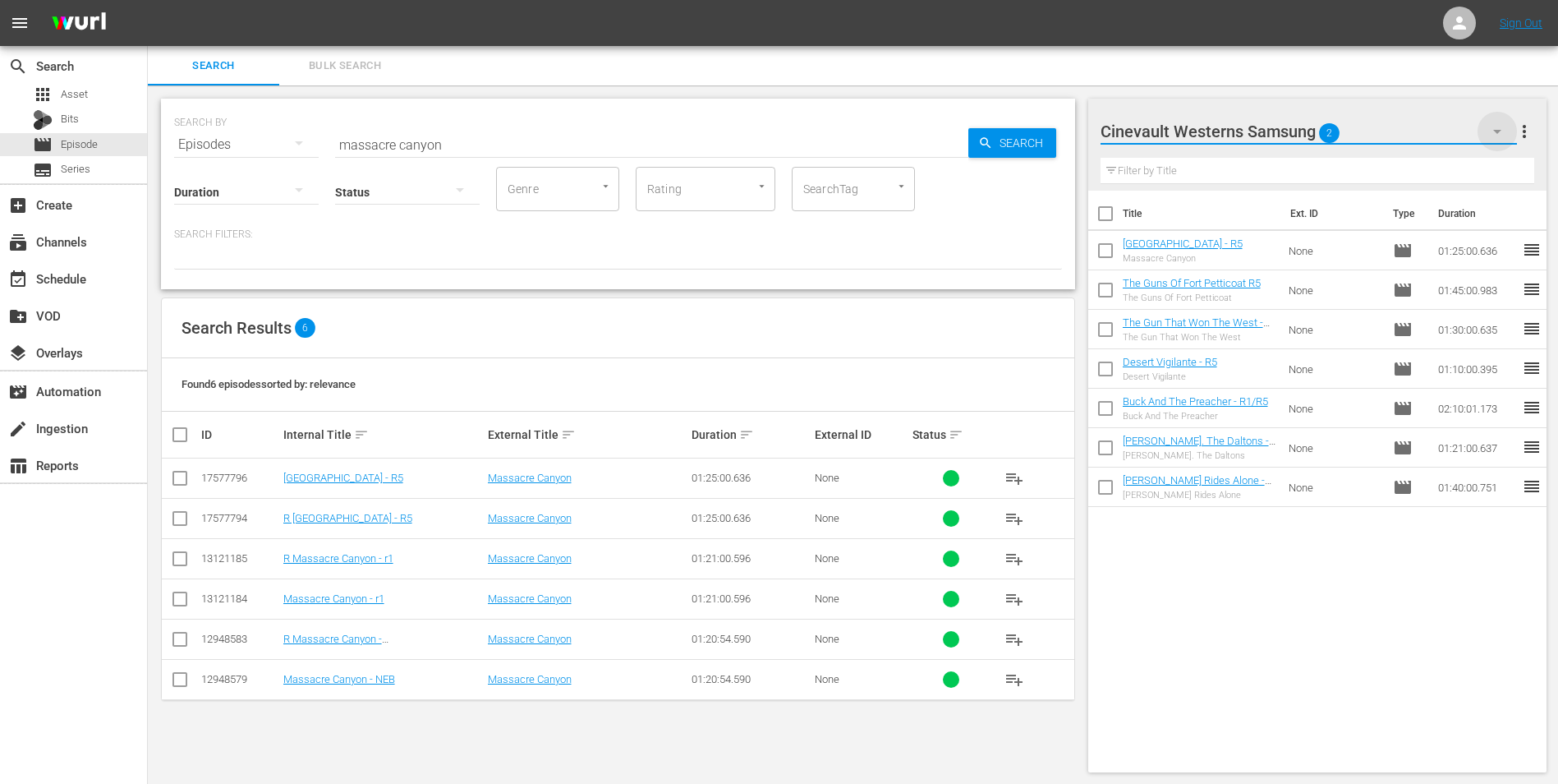
click at [1502, 137] on icon "button" at bounding box center [1497, 131] width 19 height 19
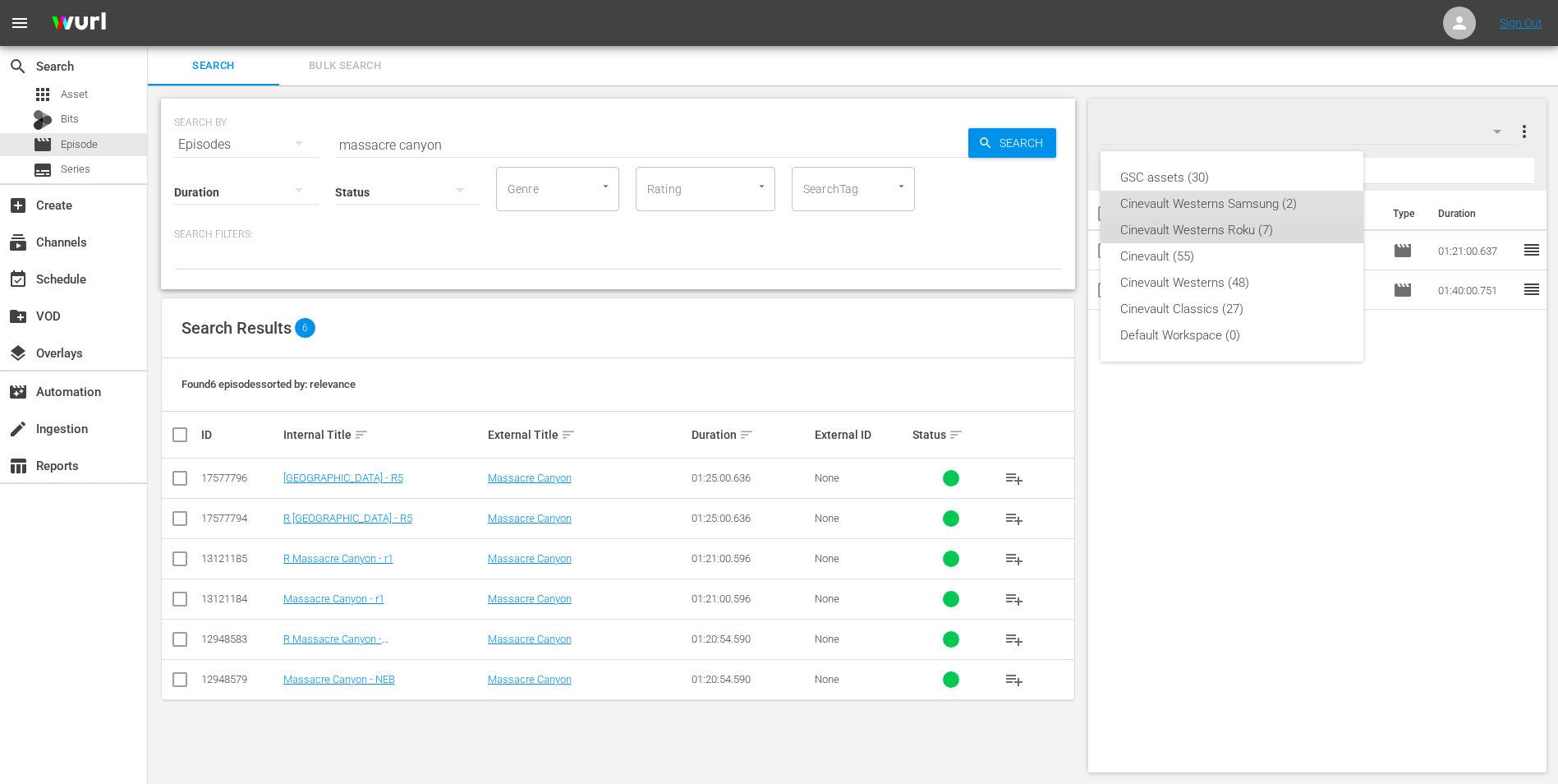
drag, startPoint x: 1267, startPoint y: 231, endPoint x: 1274, endPoint y: 250, distance: 20.2
click at [1268, 231] on div "Cinevault Westerns Roku (7)" at bounding box center [1232, 229] width 223 height 26
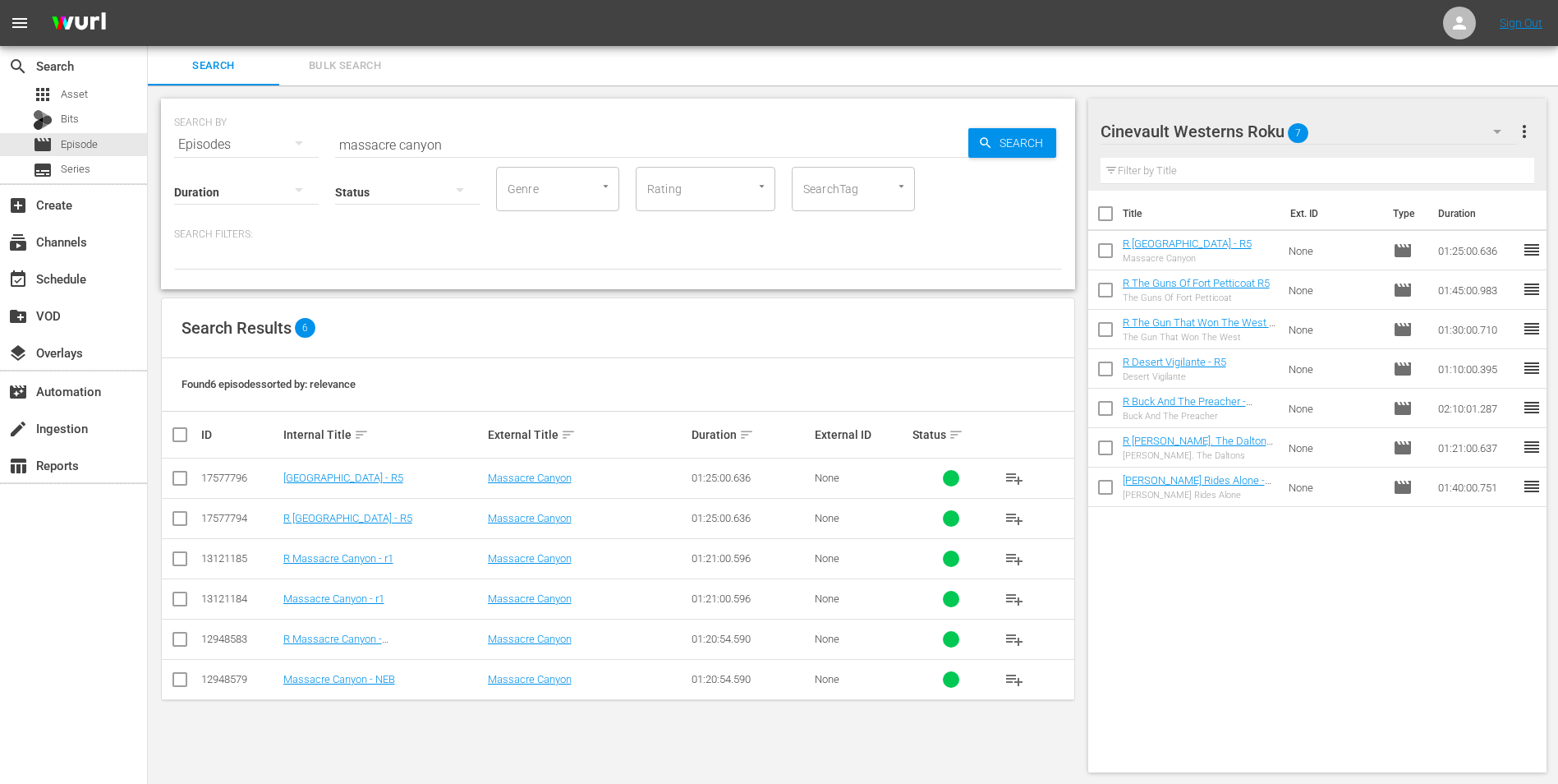
click at [1115, 252] on input "checkbox" at bounding box center [1105, 254] width 35 height 35
checkbox input "true"
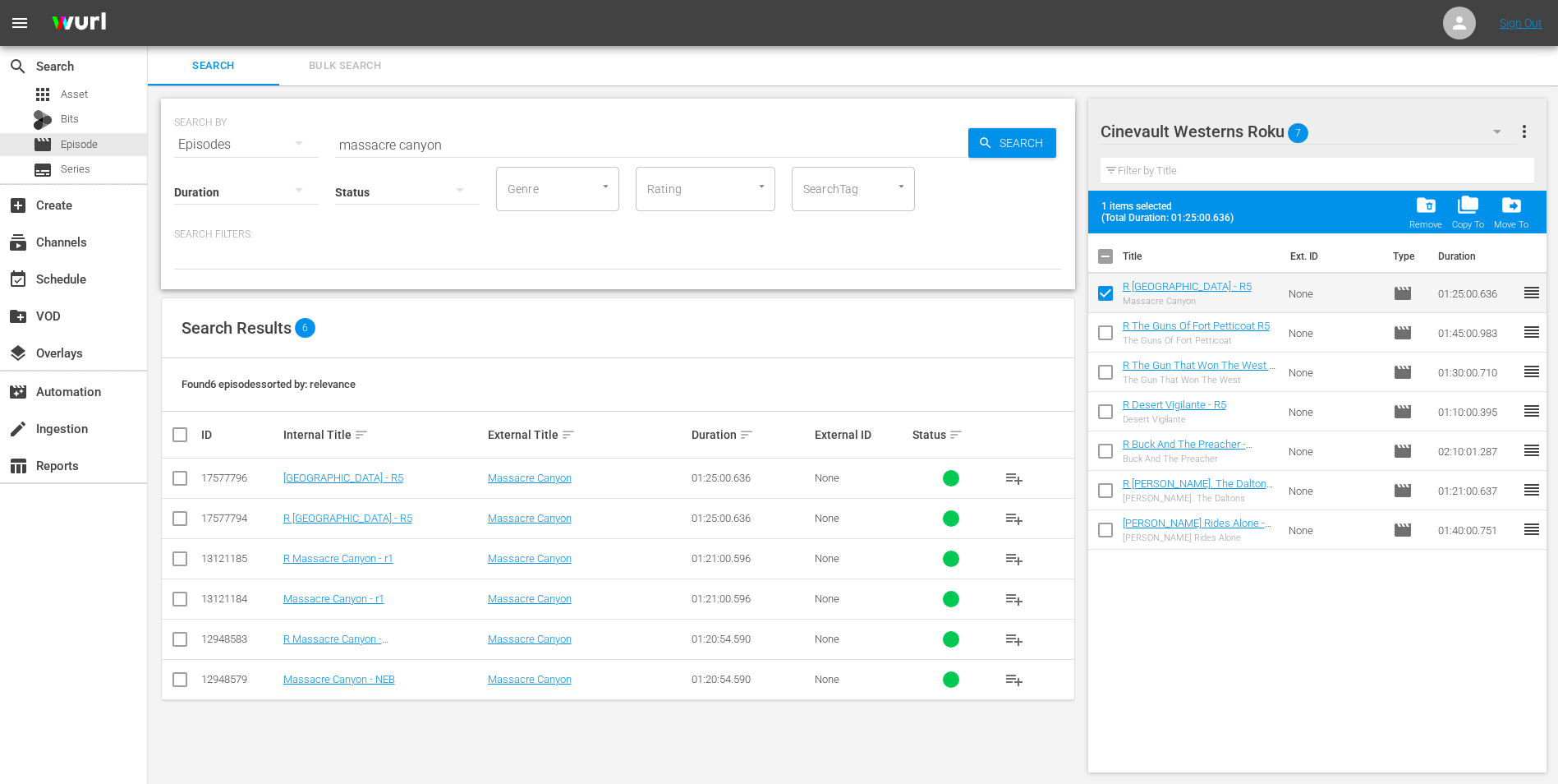
click at [1111, 332] on input "checkbox" at bounding box center [1105, 336] width 35 height 35
checkbox input "true"
click at [1102, 379] on input "checkbox" at bounding box center [1105, 375] width 35 height 35
checkbox input "true"
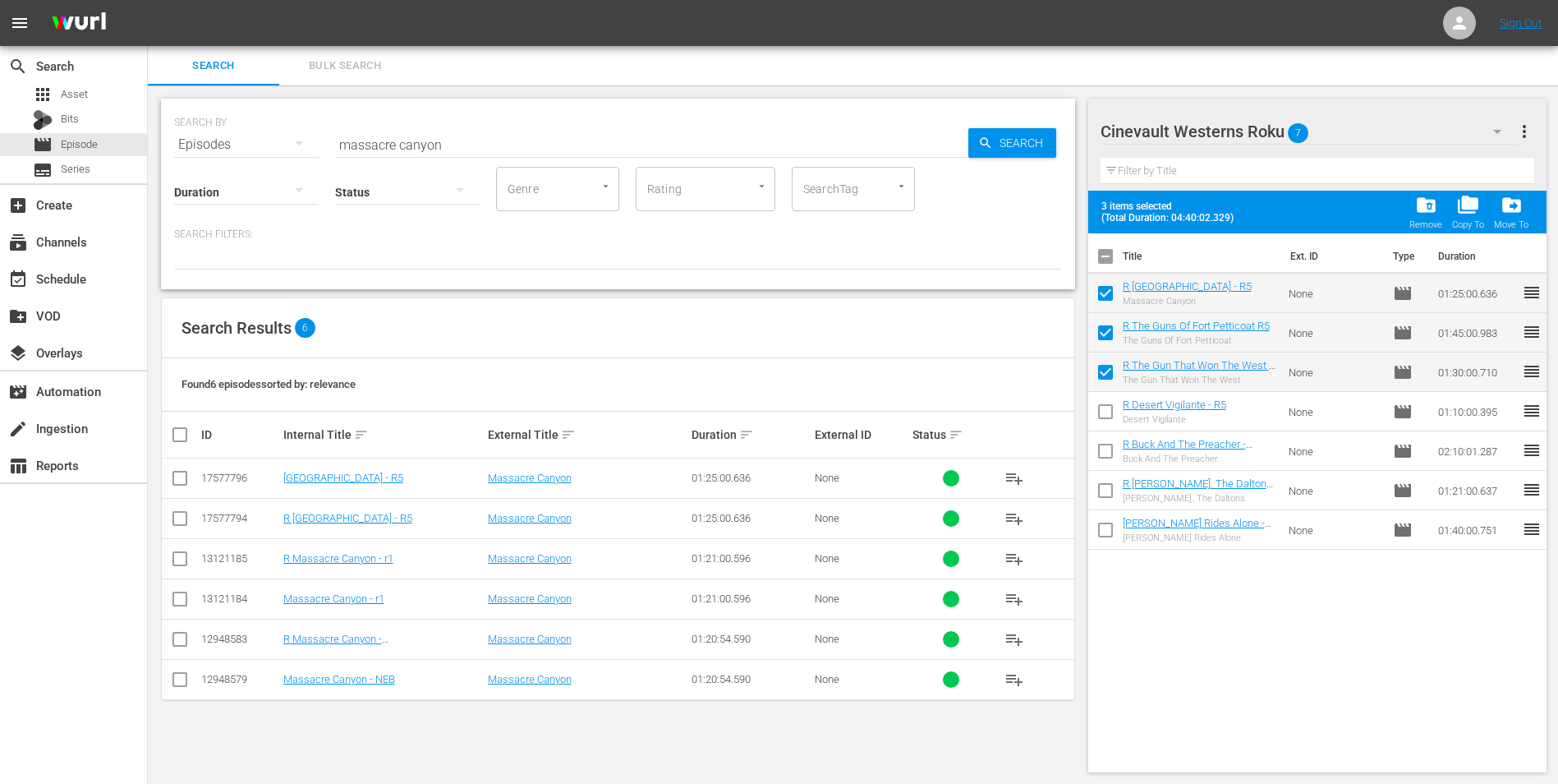
click at [1109, 414] on input "checkbox" at bounding box center [1105, 415] width 35 height 35
checkbox input "true"
click at [1099, 459] on input "checkbox" at bounding box center [1105, 454] width 35 height 35
checkbox input "true"
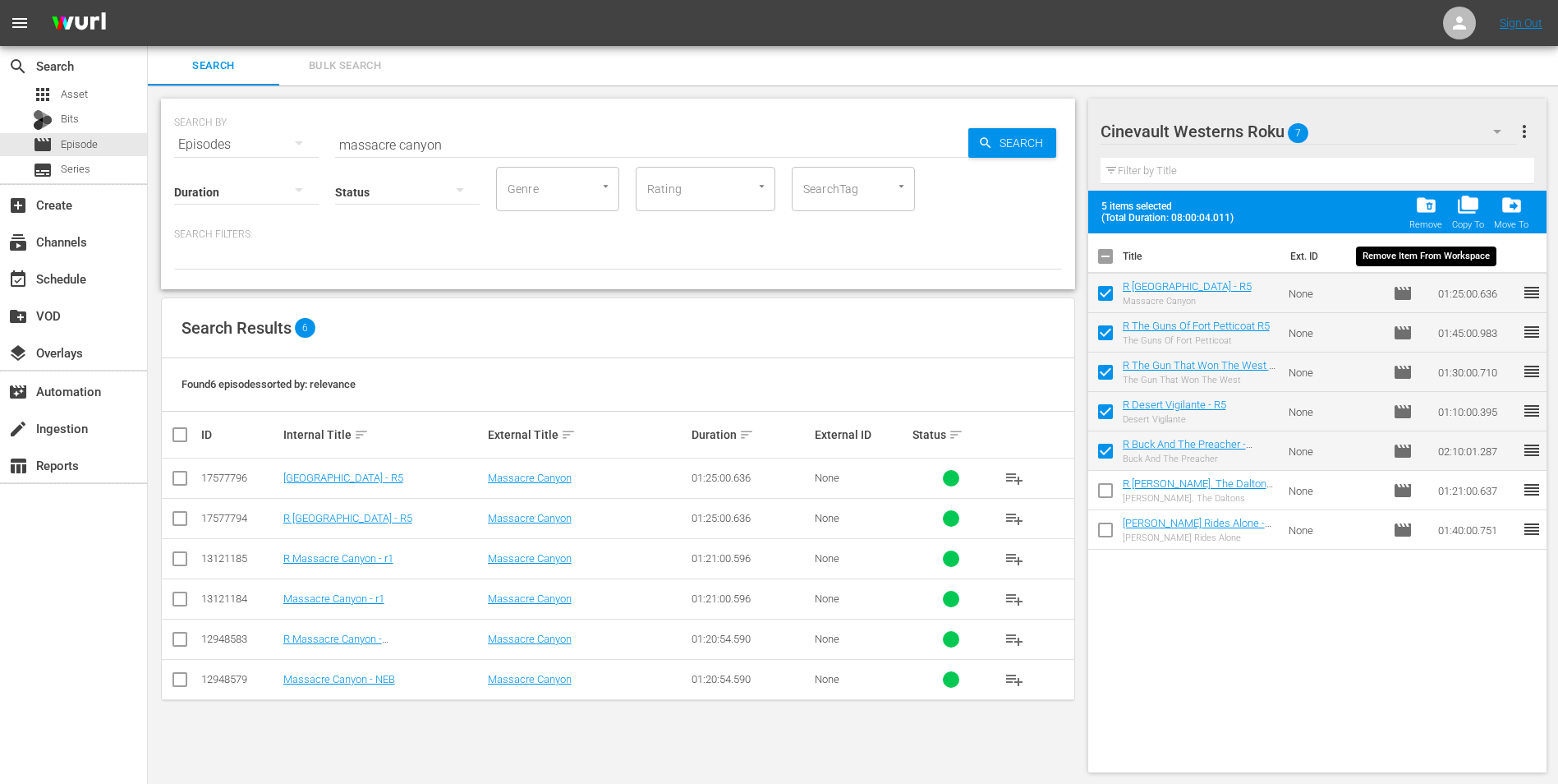
click at [1426, 222] on div "Remove" at bounding box center [1426, 224] width 33 height 11
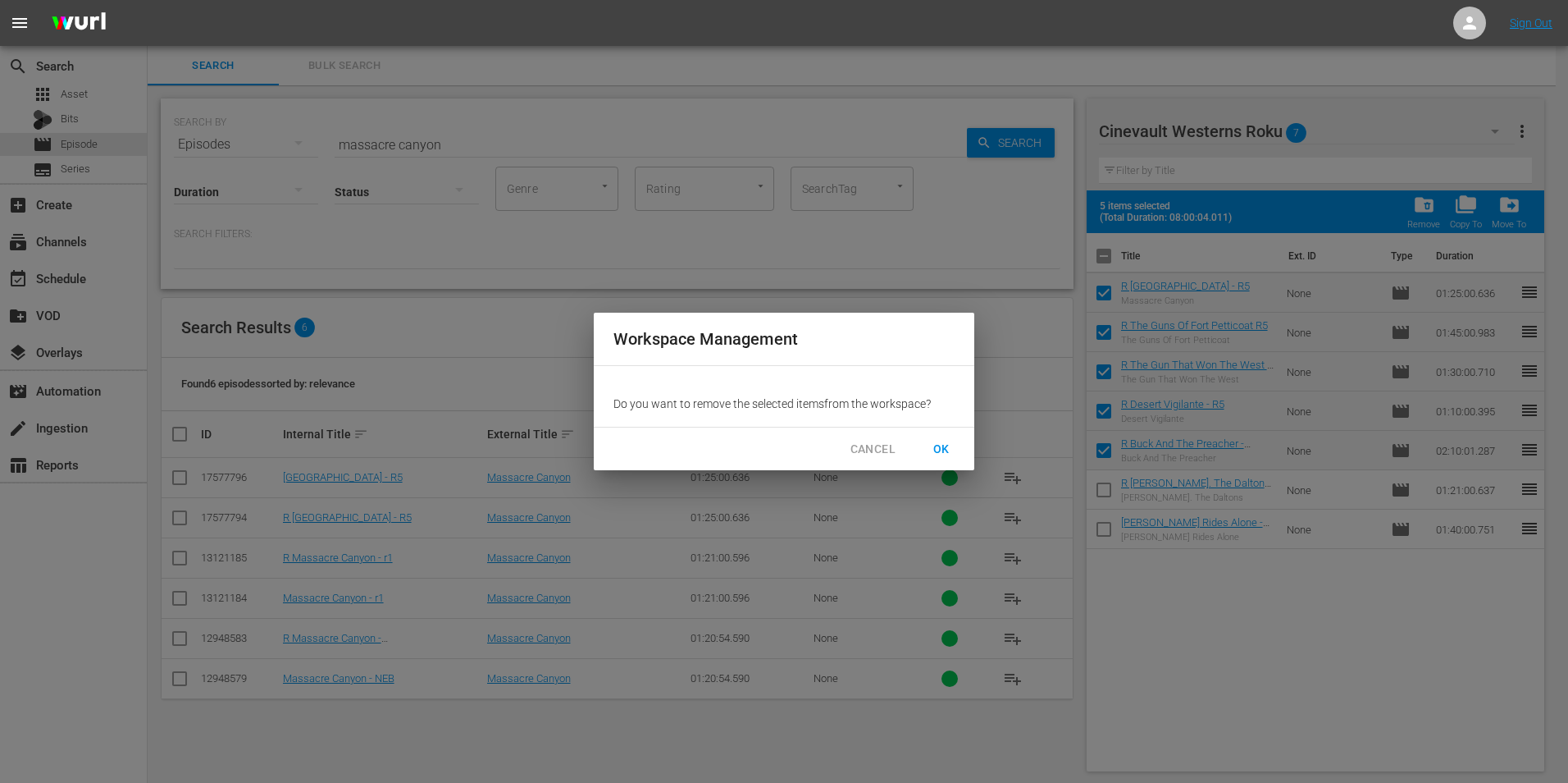
click at [949, 446] on span "OK" at bounding box center [941, 449] width 26 height 20
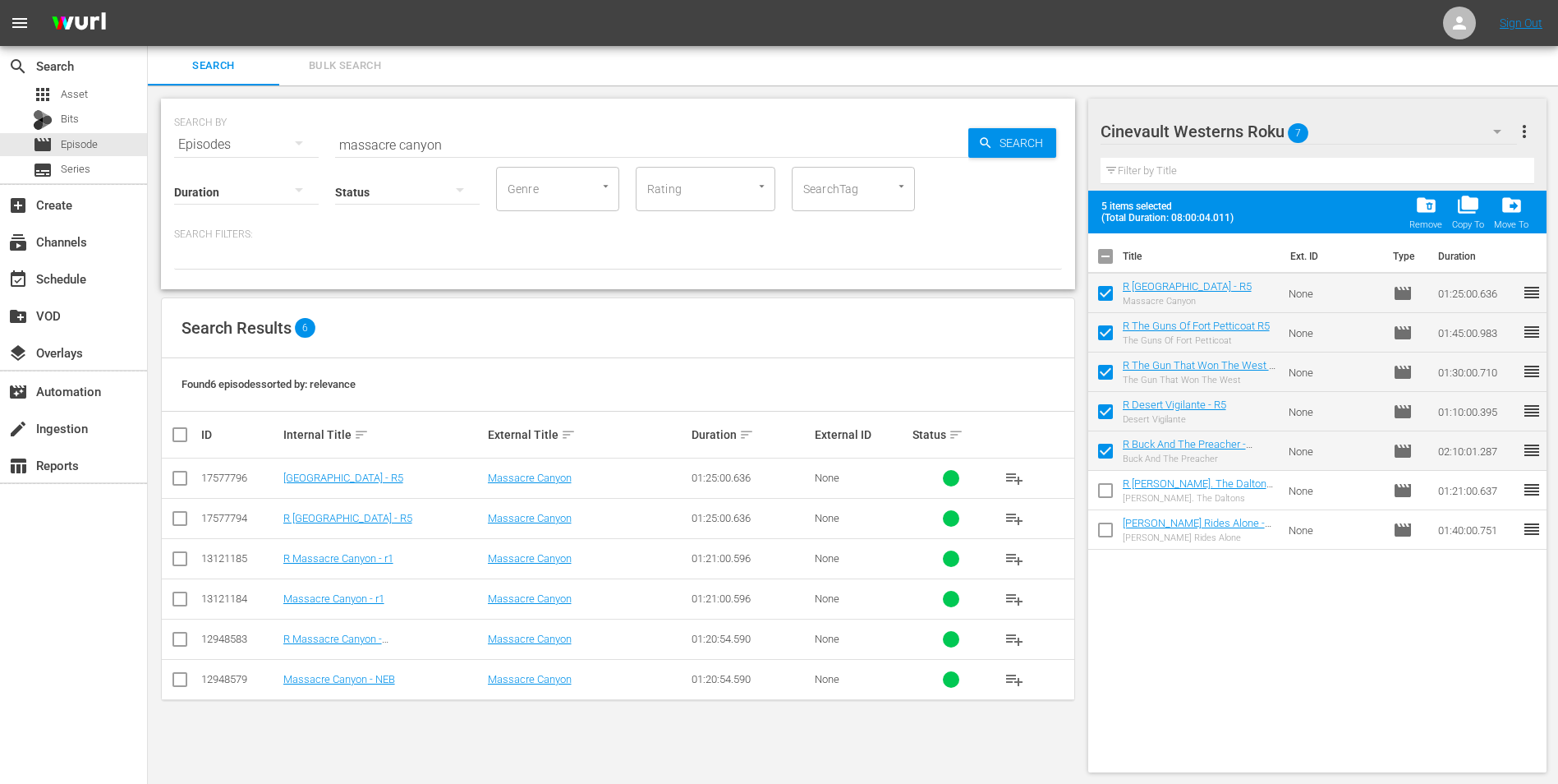
checkbox input "false"
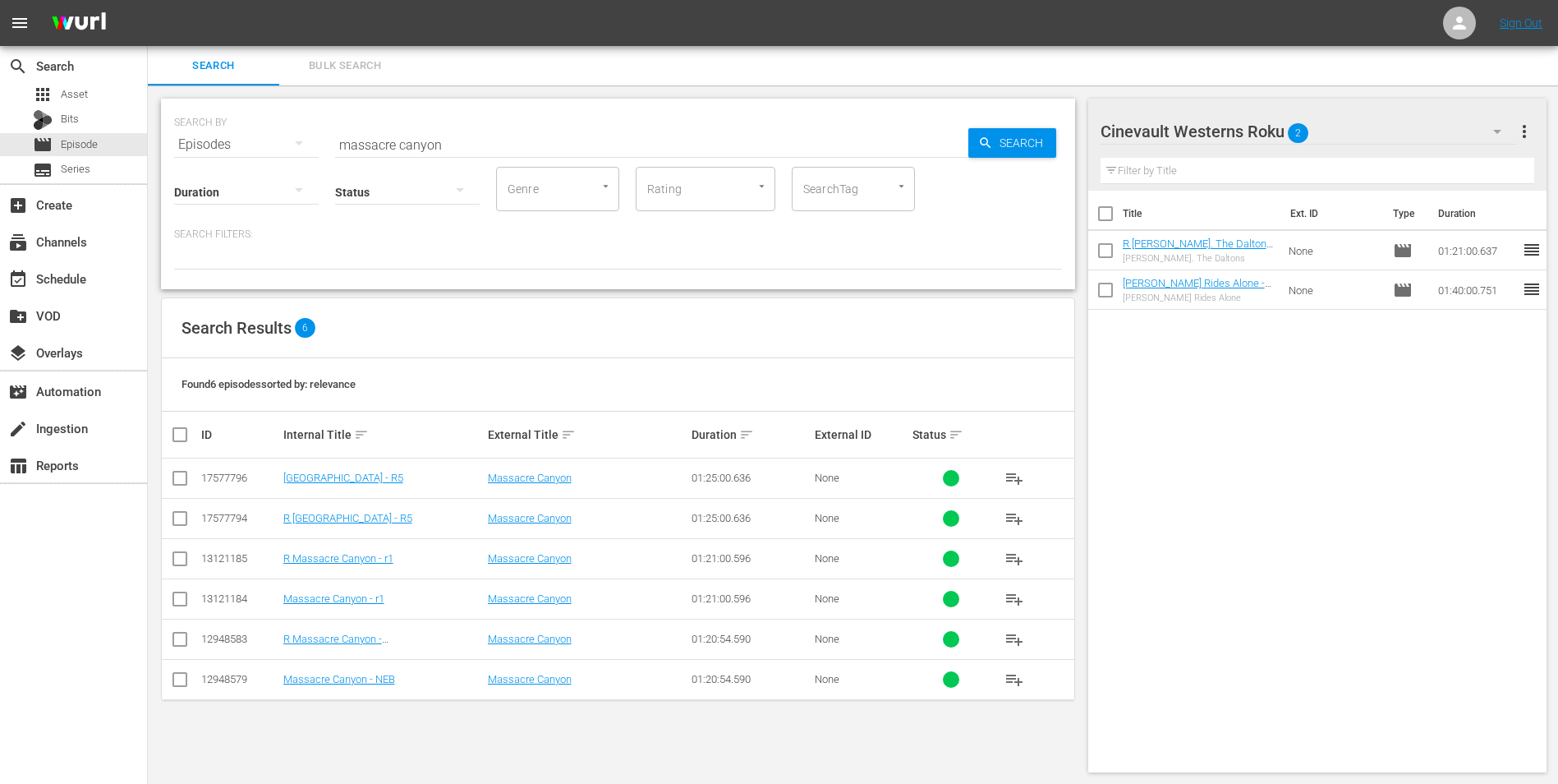
click at [531, 153] on input "massacre canyon" at bounding box center [652, 144] width 633 height 40
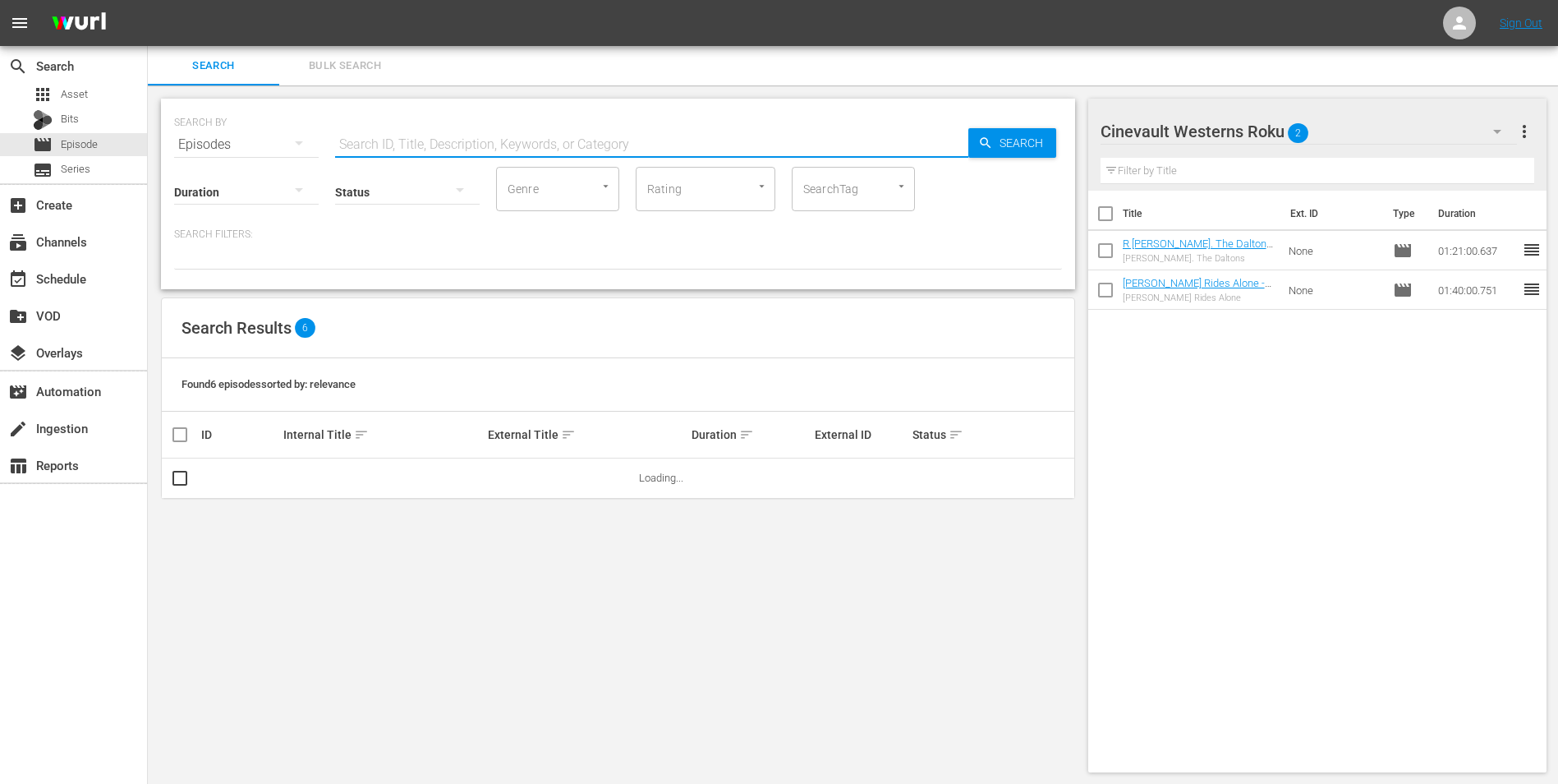
click at [795, 137] on input "text" at bounding box center [652, 144] width 633 height 40
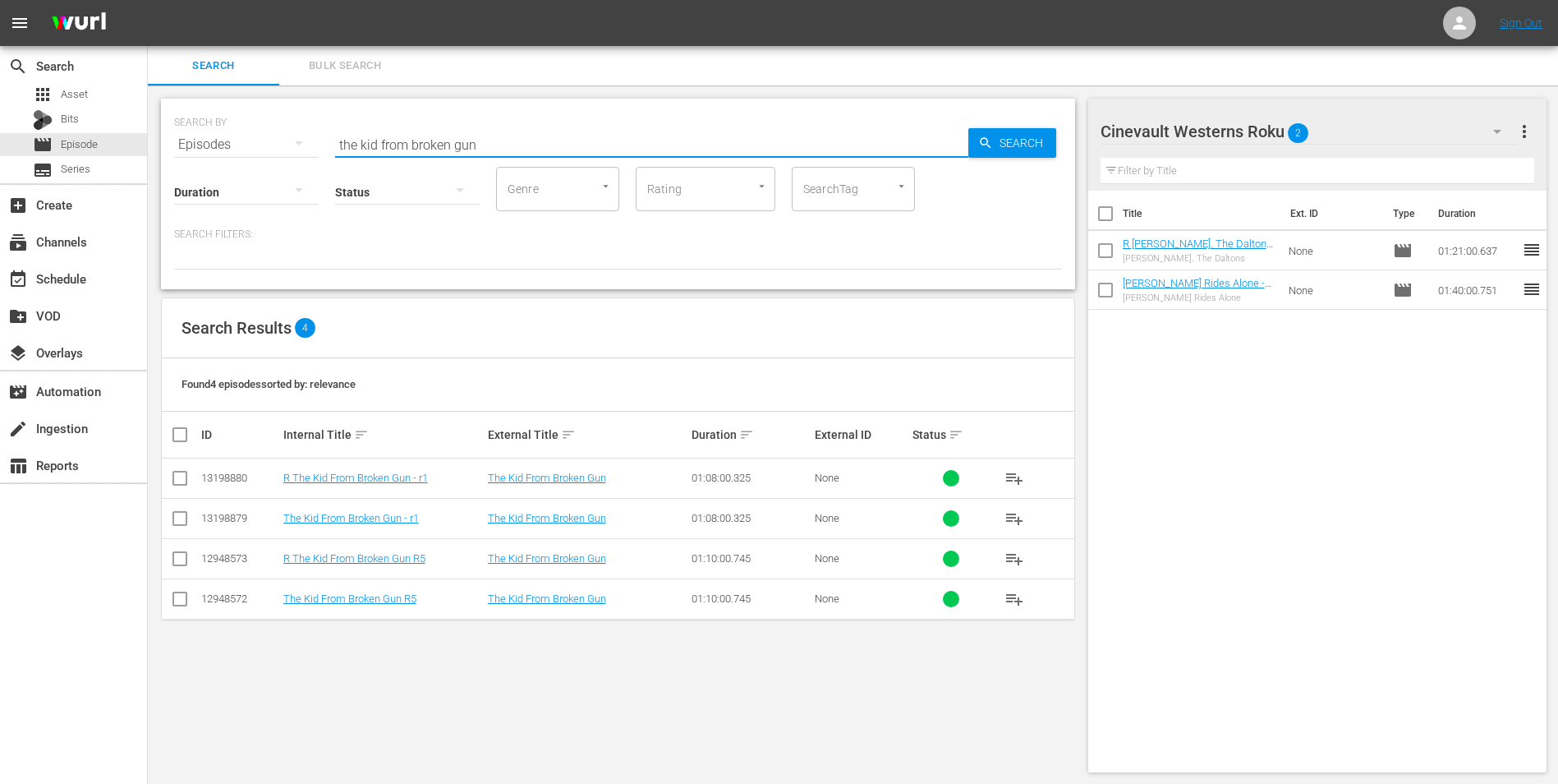
type input "the kid from broken gun"
click at [179, 479] on input "checkbox" at bounding box center [180, 481] width 19 height 19
checkbox input "true"
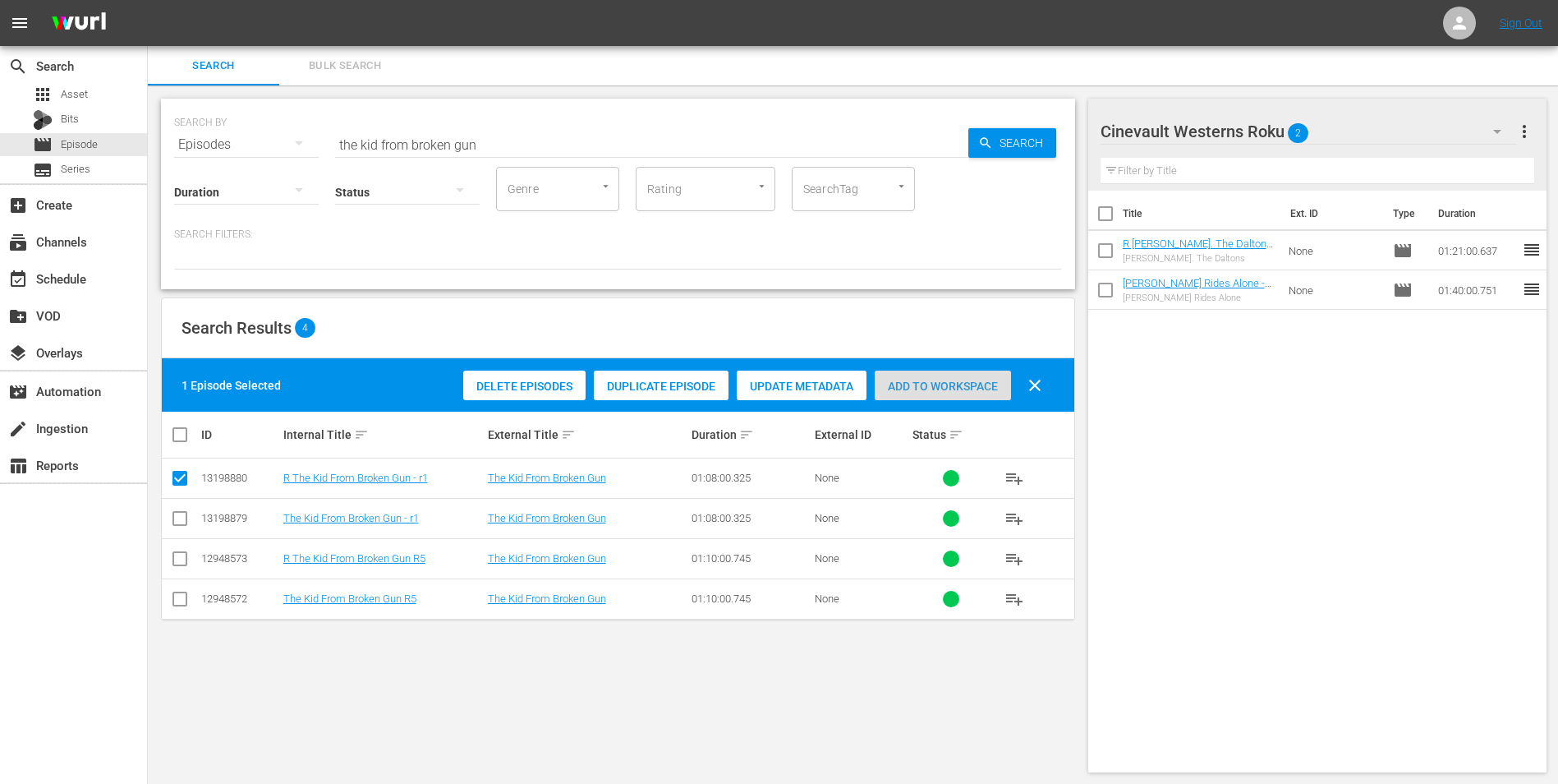
click at [935, 379] on span "Add to Workspace" at bounding box center [943, 386] width 137 height 13
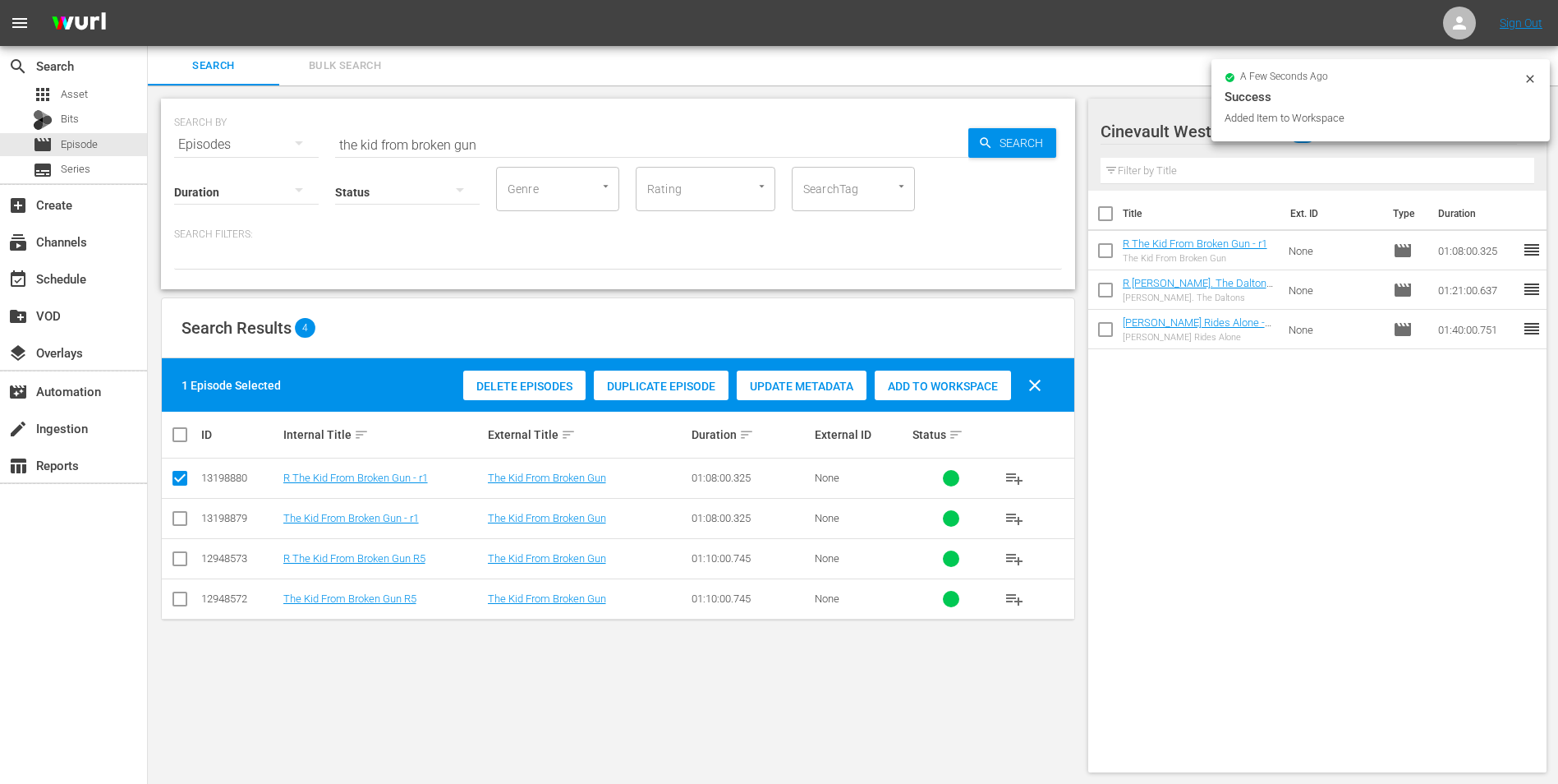
click at [1527, 73] on icon at bounding box center [1531, 79] width 13 height 13
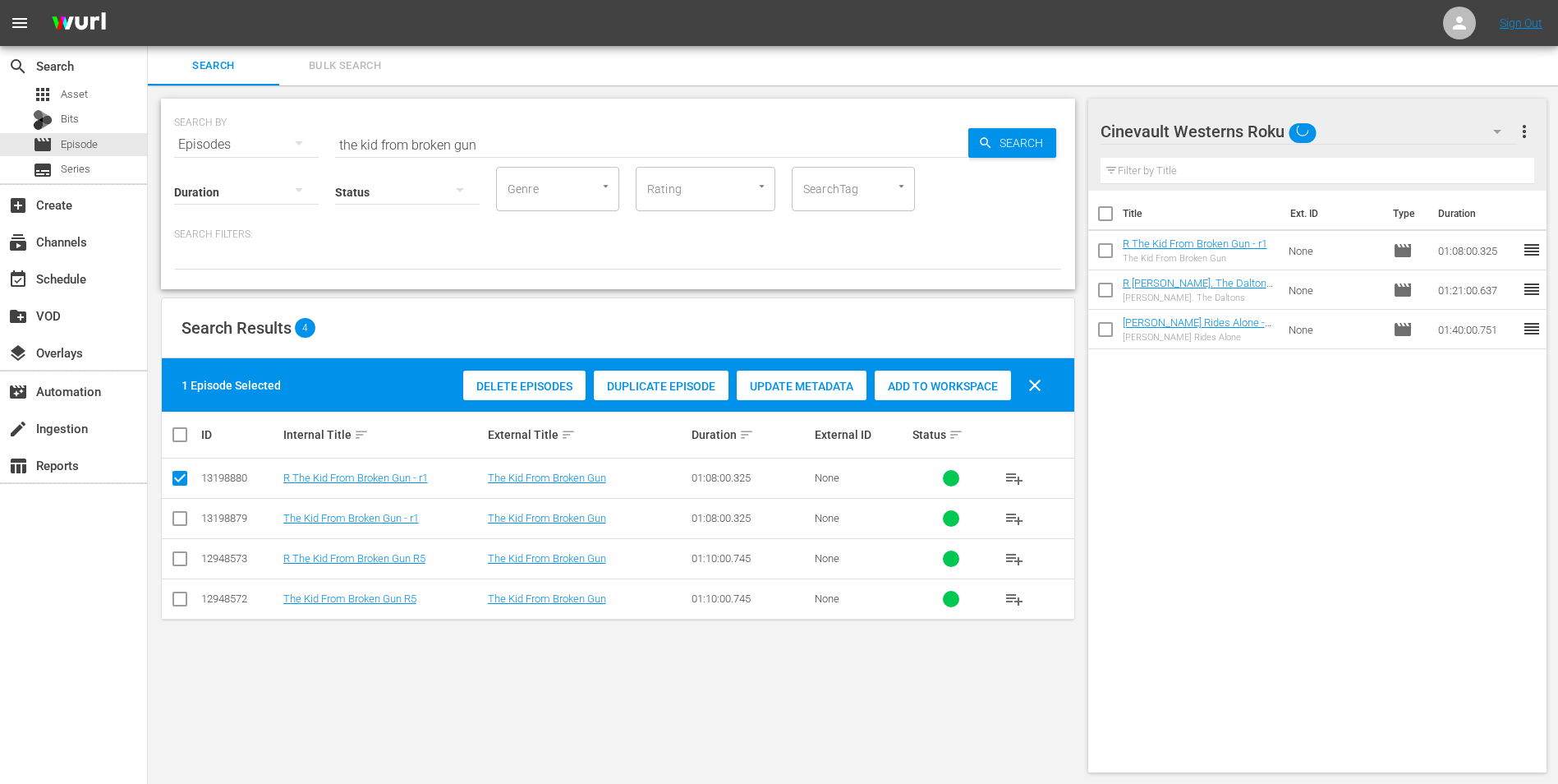
click at [1451, 134] on div "Cinevault Westerns Roku" at bounding box center [1309, 132] width 417 height 46
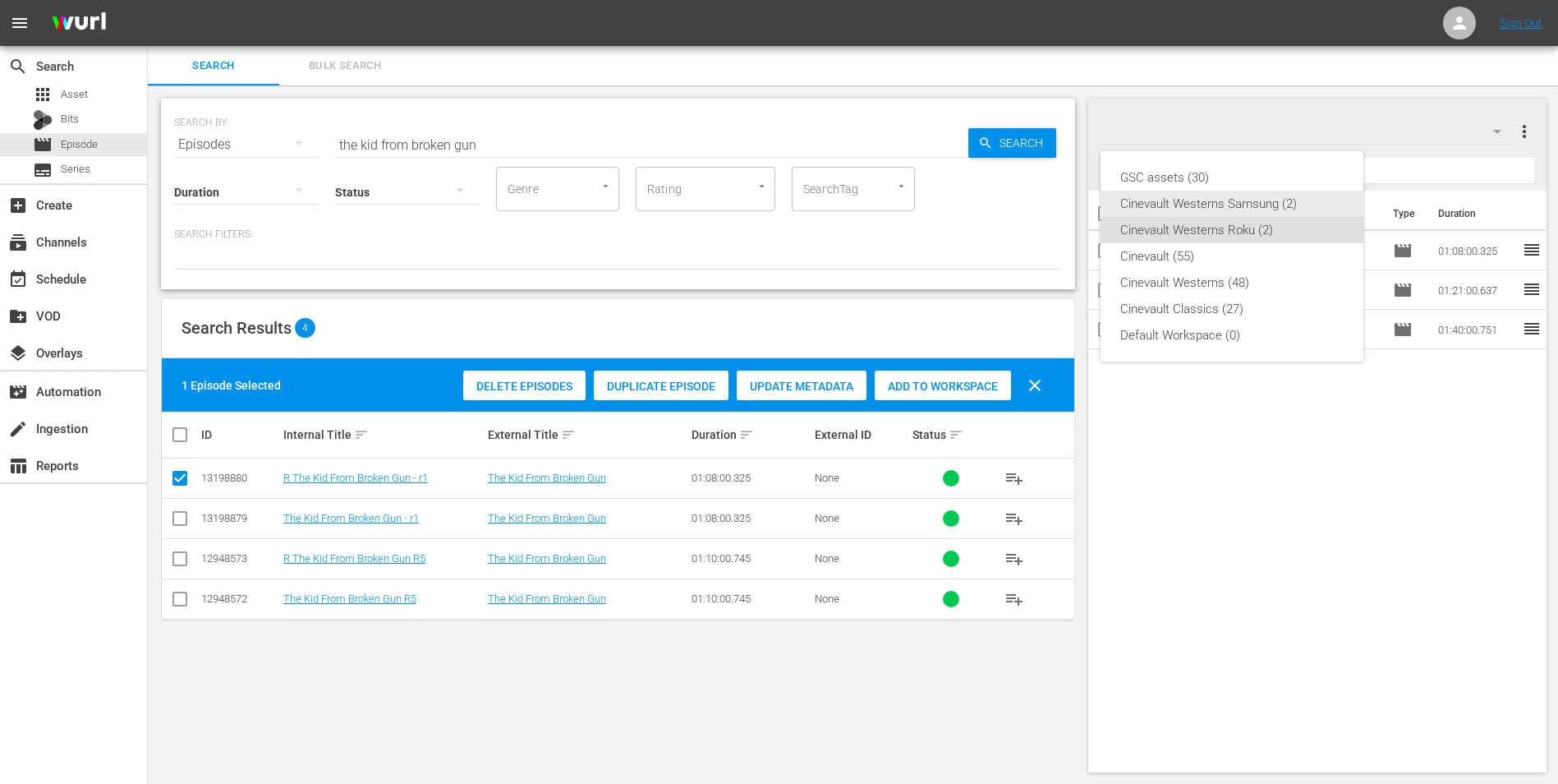
click at [1168, 204] on div "Cinevault Westerns Samsung (2)" at bounding box center [1232, 203] width 223 height 26
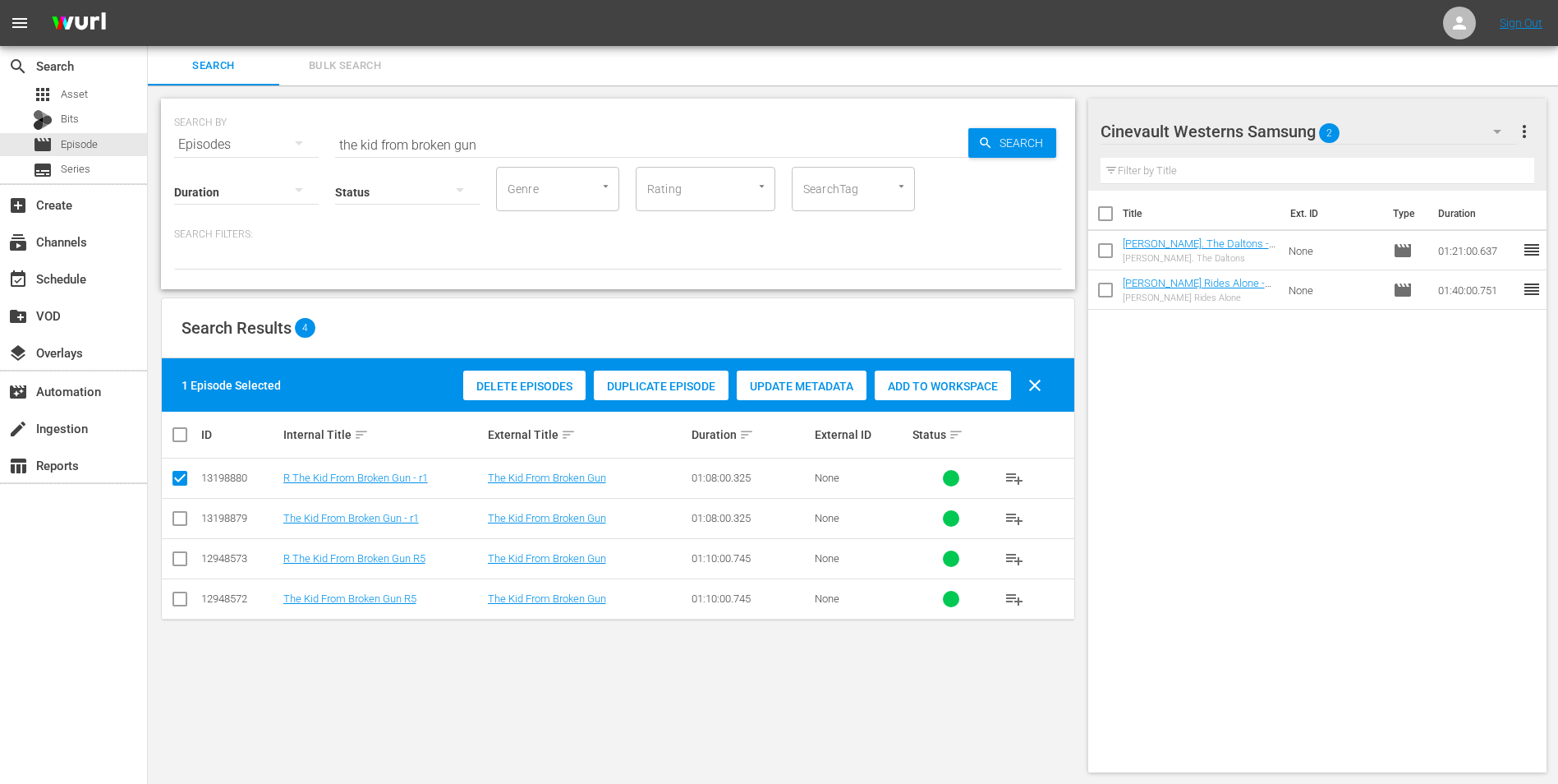
click at [178, 519] on input "checkbox" at bounding box center [180, 521] width 19 height 19
checkbox input "true"
click at [181, 462] on td at bounding box center [180, 479] width 37 height 40
drag, startPoint x: 174, startPoint y: 482, endPoint x: 236, endPoint y: 481, distance: 62.0
click at [175, 482] on input "checkbox" at bounding box center [180, 481] width 19 height 19
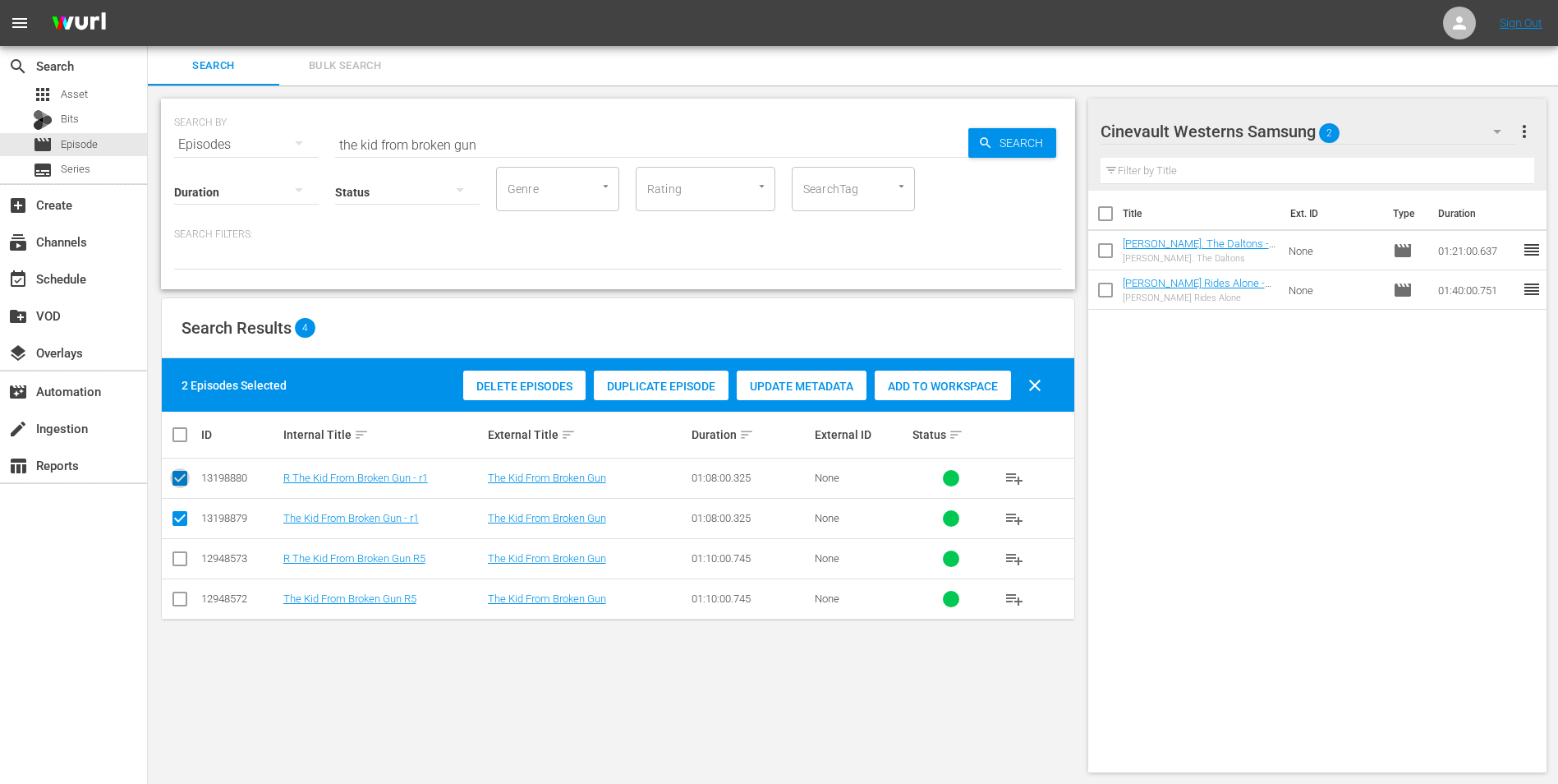
checkbox input "false"
click at [942, 383] on span "Add to Workspace" at bounding box center [943, 386] width 137 height 13
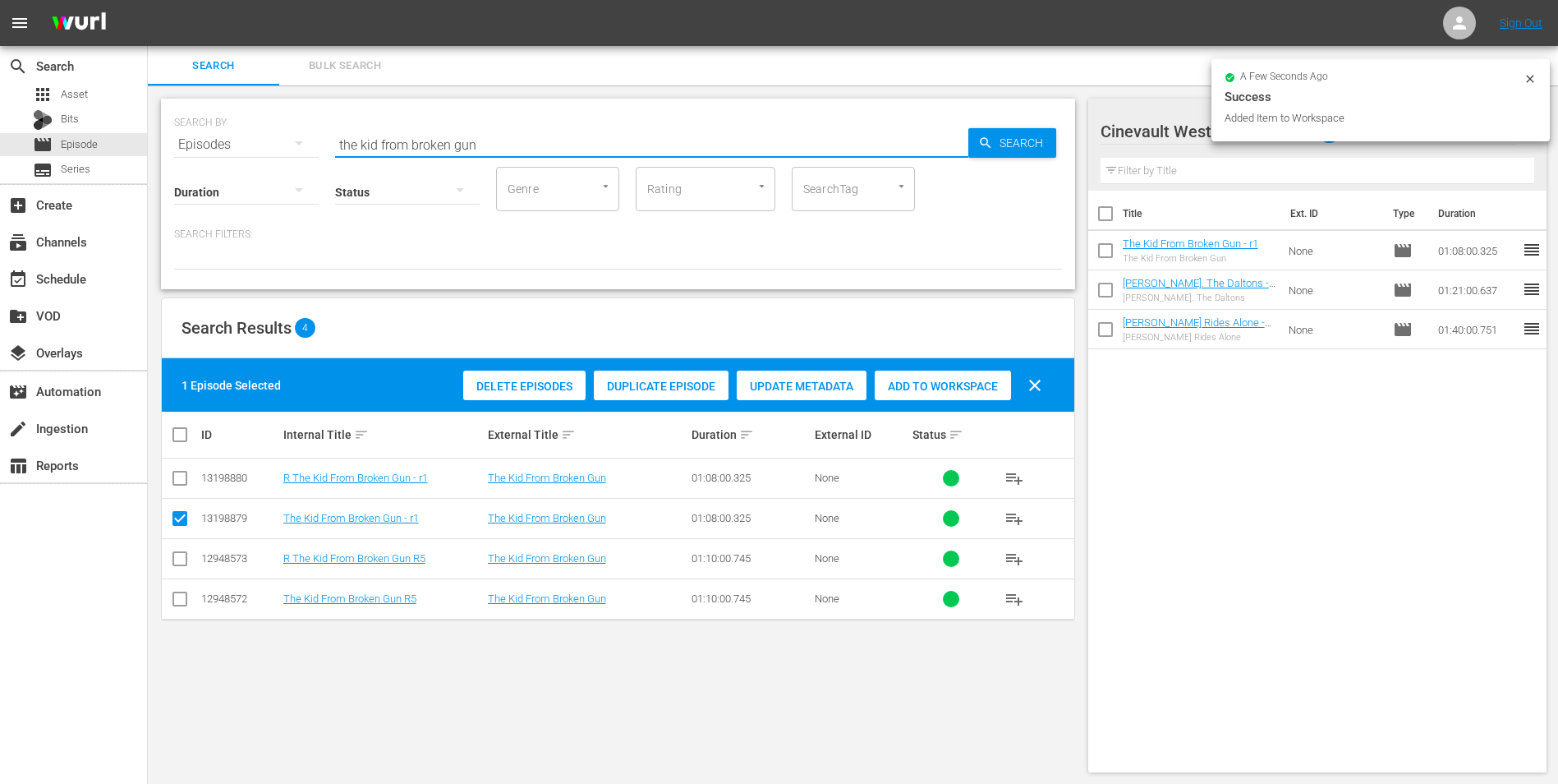
click at [474, 141] on input "the kid from broken gun" at bounding box center [652, 144] width 633 height 40
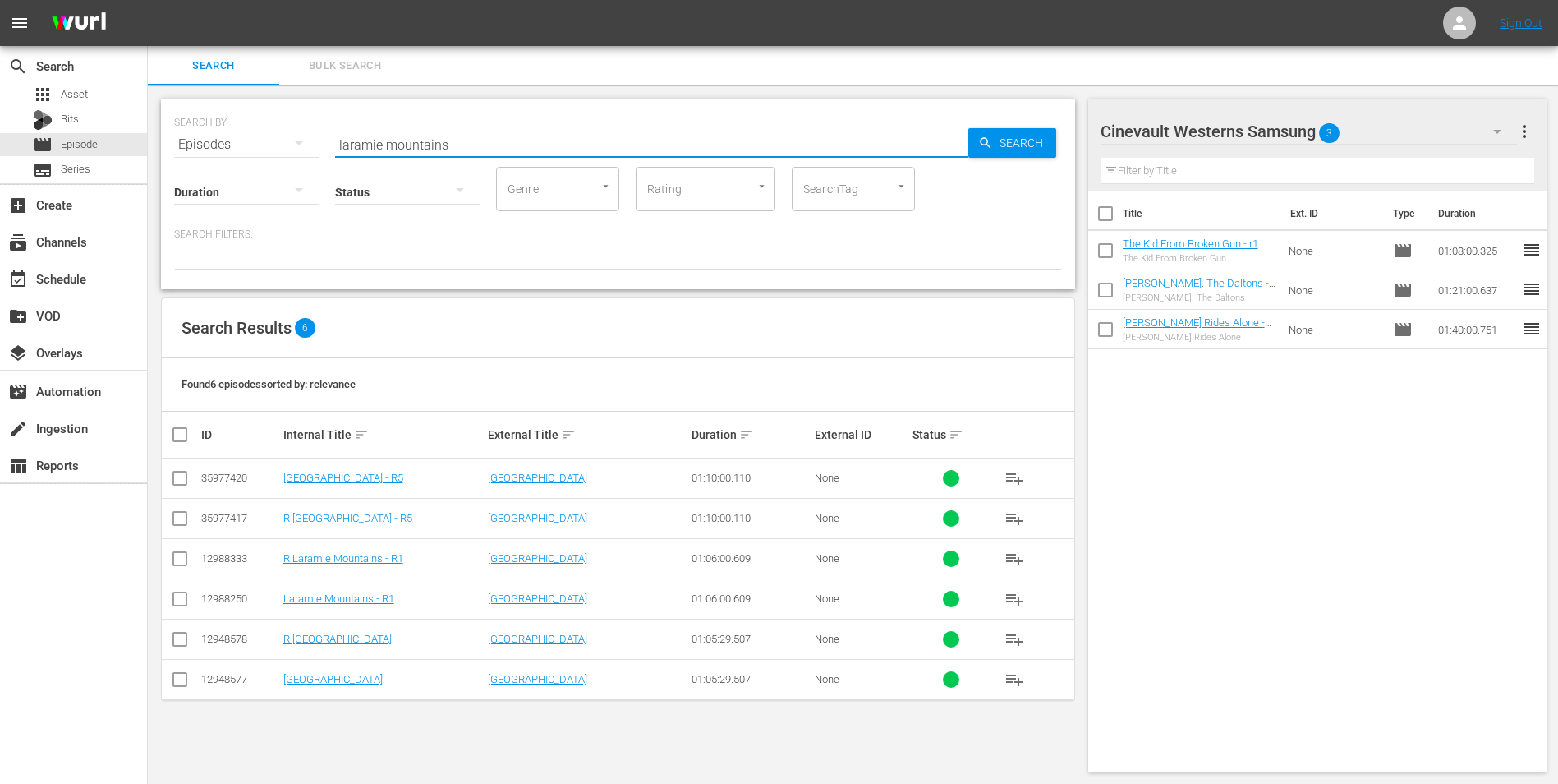
type input "laramie mountains"
click at [172, 602] on input "checkbox" at bounding box center [180, 602] width 19 height 19
checkbox input "true"
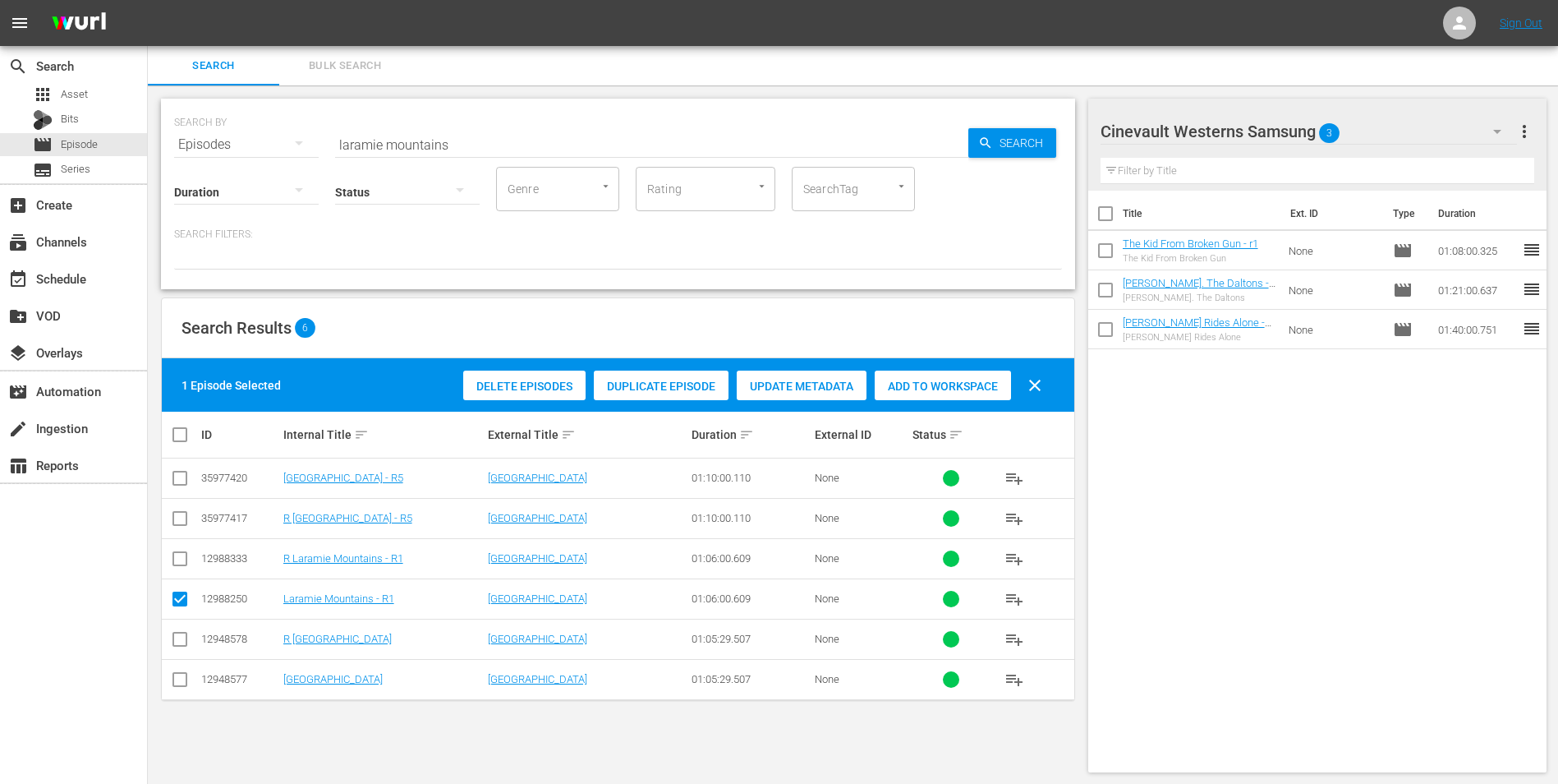
click at [978, 384] on span "Add to Workspace" at bounding box center [943, 386] width 137 height 13
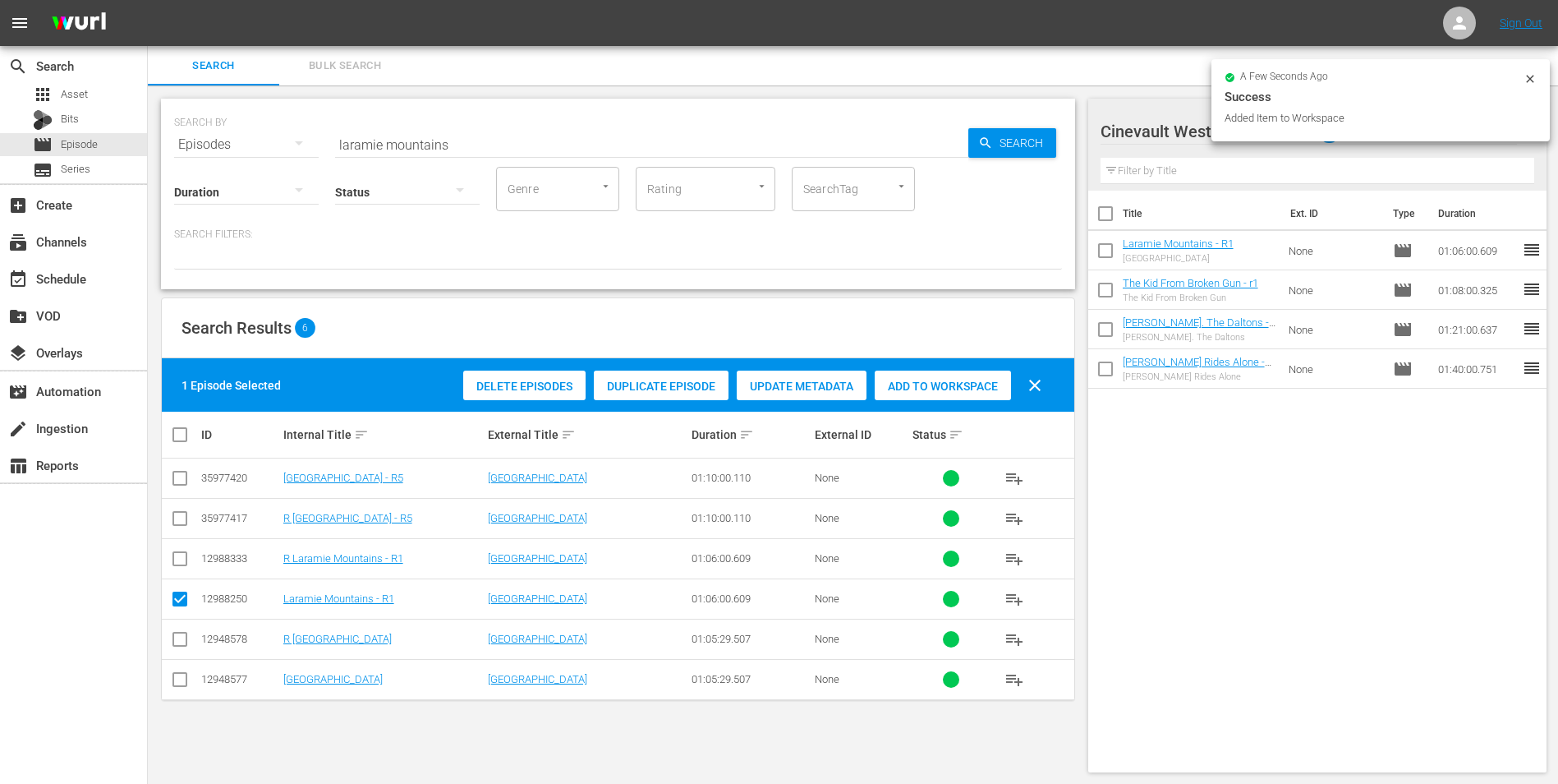
drag, startPoint x: 1538, startPoint y: 81, endPoint x: 1524, endPoint y: 82, distance: 14.0
click at [1536, 81] on div "a few seconds ago Success Added Item to Workspace" at bounding box center [1380, 99] width 338 height 82
click at [1524, 82] on icon at bounding box center [1531, 79] width 13 height 13
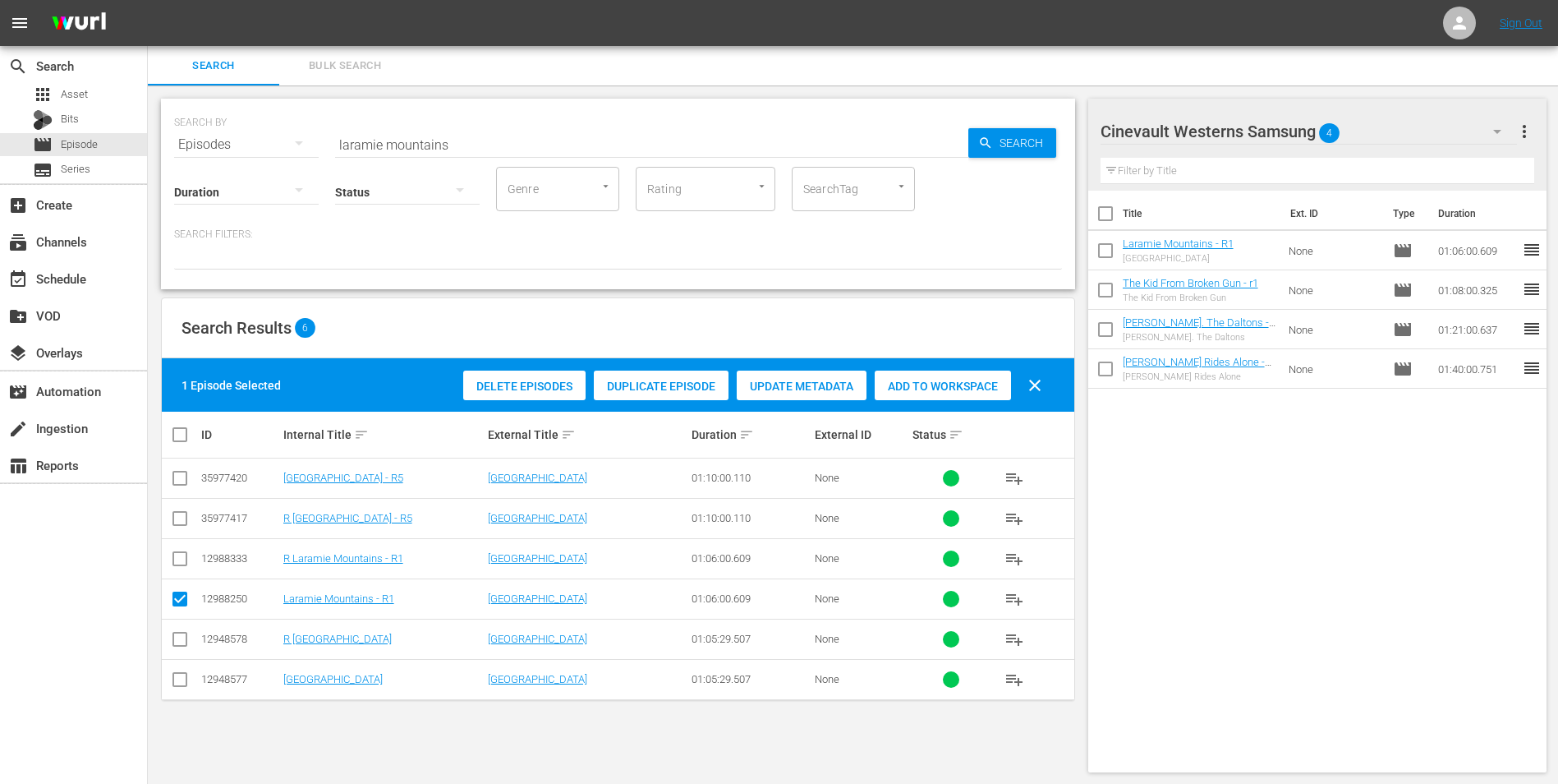
click at [1468, 133] on div "Cinevault Westerns Samsung 4" at bounding box center [1309, 132] width 417 height 46
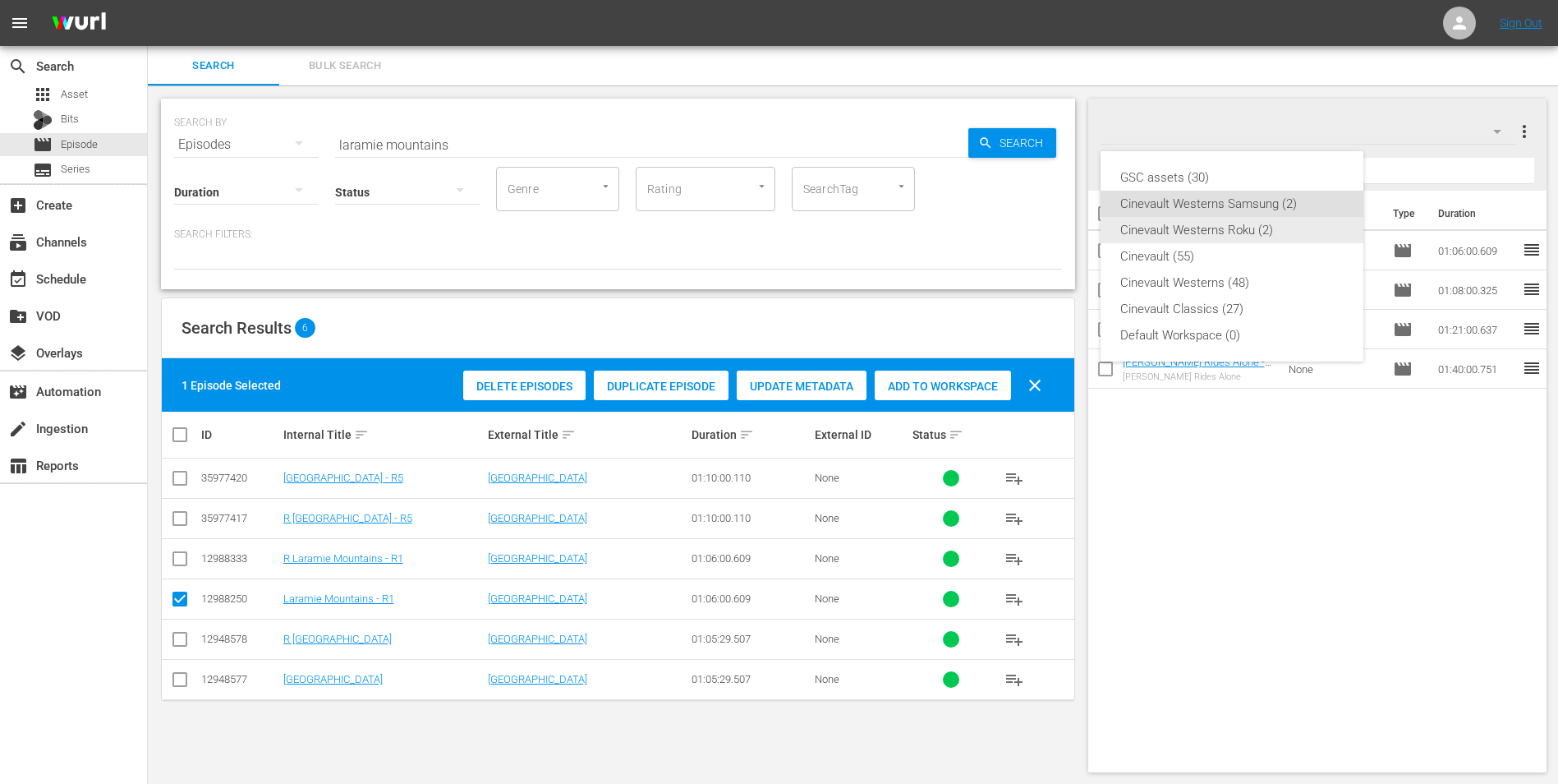
click at [1266, 232] on div "Cinevault Westerns Roku (2)" at bounding box center [1232, 229] width 223 height 26
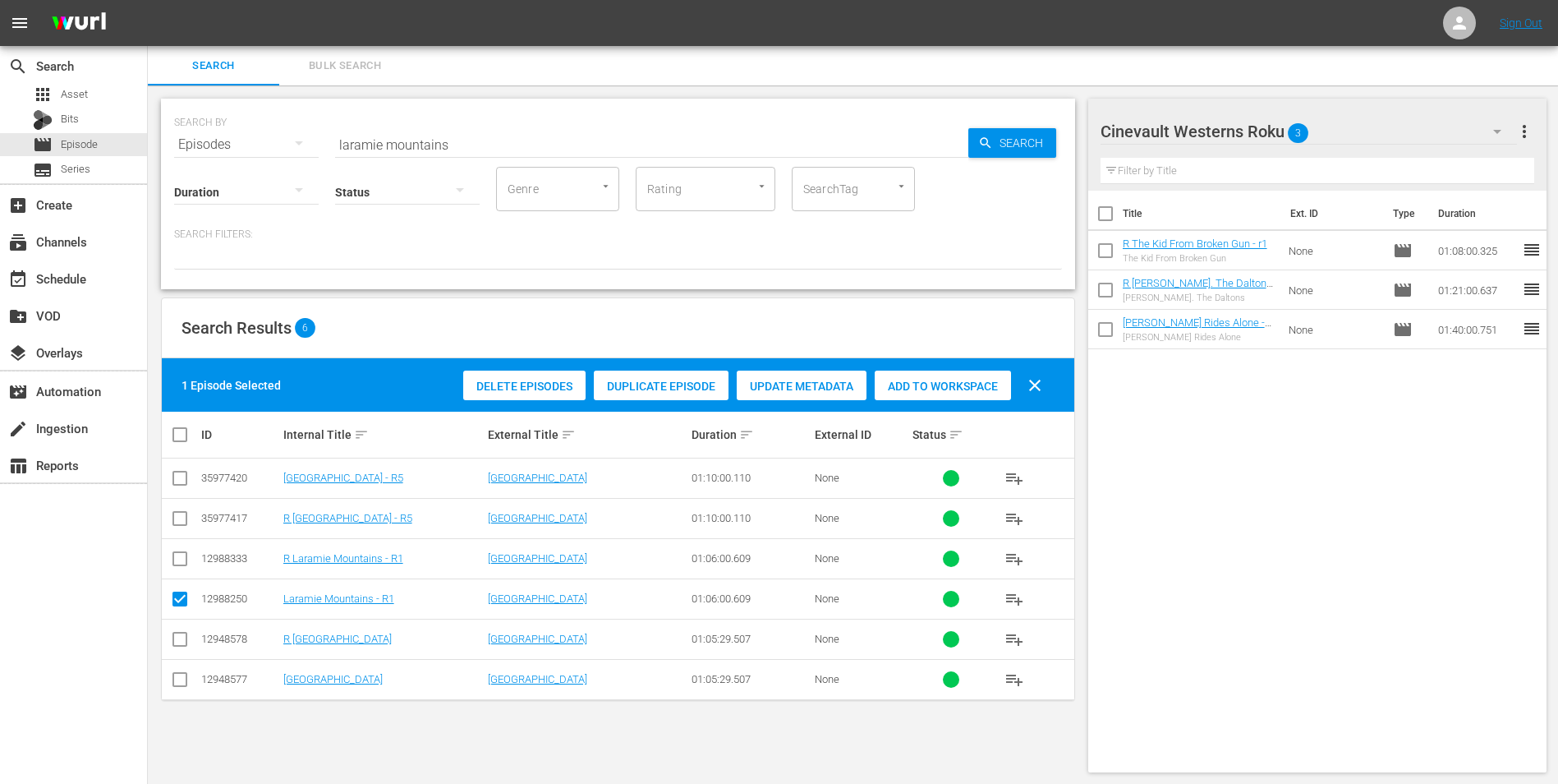
click at [183, 565] on input "checkbox" at bounding box center [180, 561] width 19 height 19
checkbox input "true"
click at [181, 603] on input "checkbox" at bounding box center [180, 602] width 19 height 19
checkbox input "false"
click at [963, 403] on div "Delete Episodes Duplicate Episode Update Metadata Add to Workspace clear" at bounding box center [757, 385] width 595 height 40
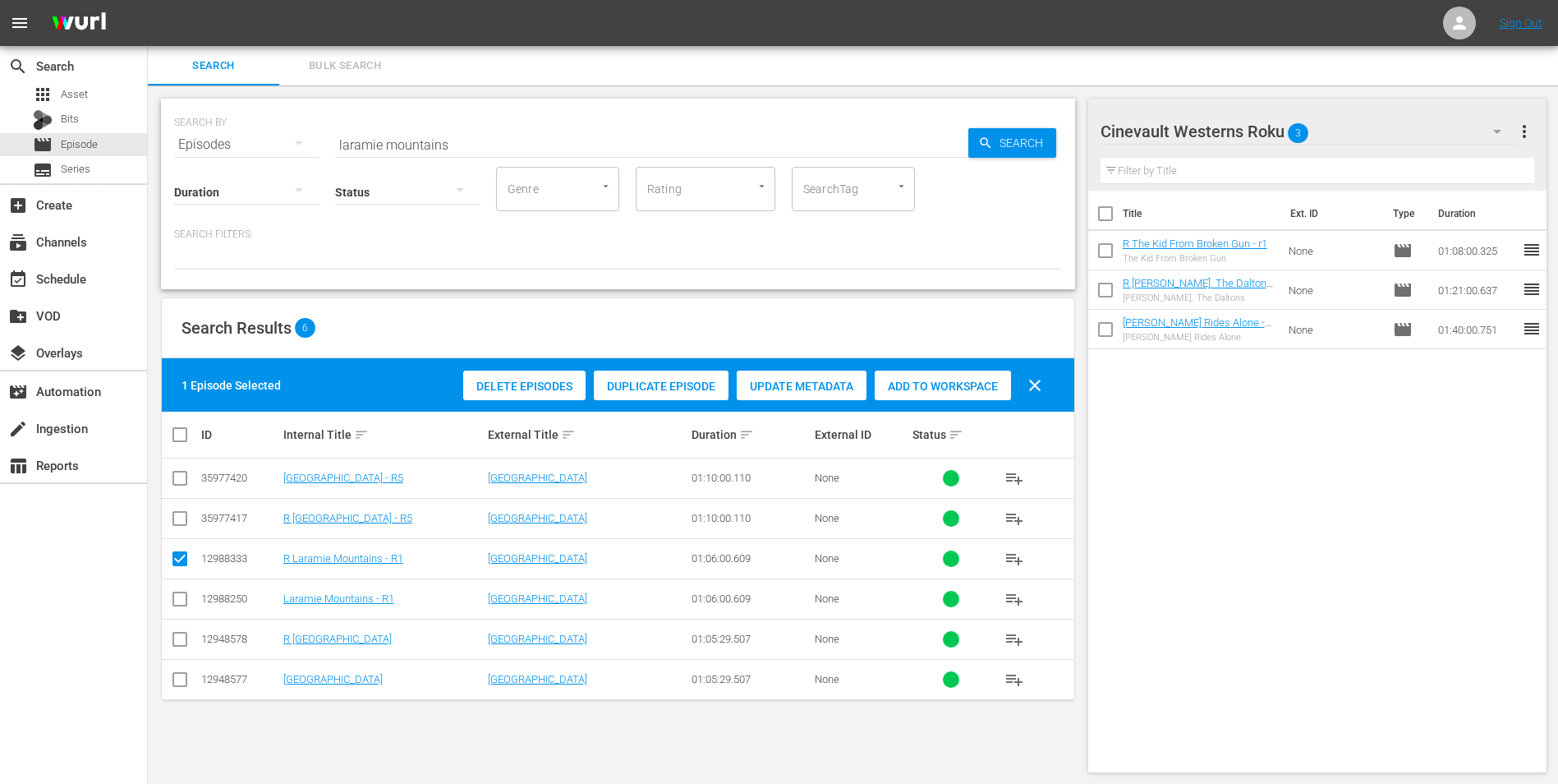
click at [962, 403] on div "Delete Episodes Duplicate Episode Update Metadata Add to Workspace clear" at bounding box center [757, 385] width 595 height 40
click at [944, 384] on span "Add to Workspace" at bounding box center [943, 386] width 137 height 13
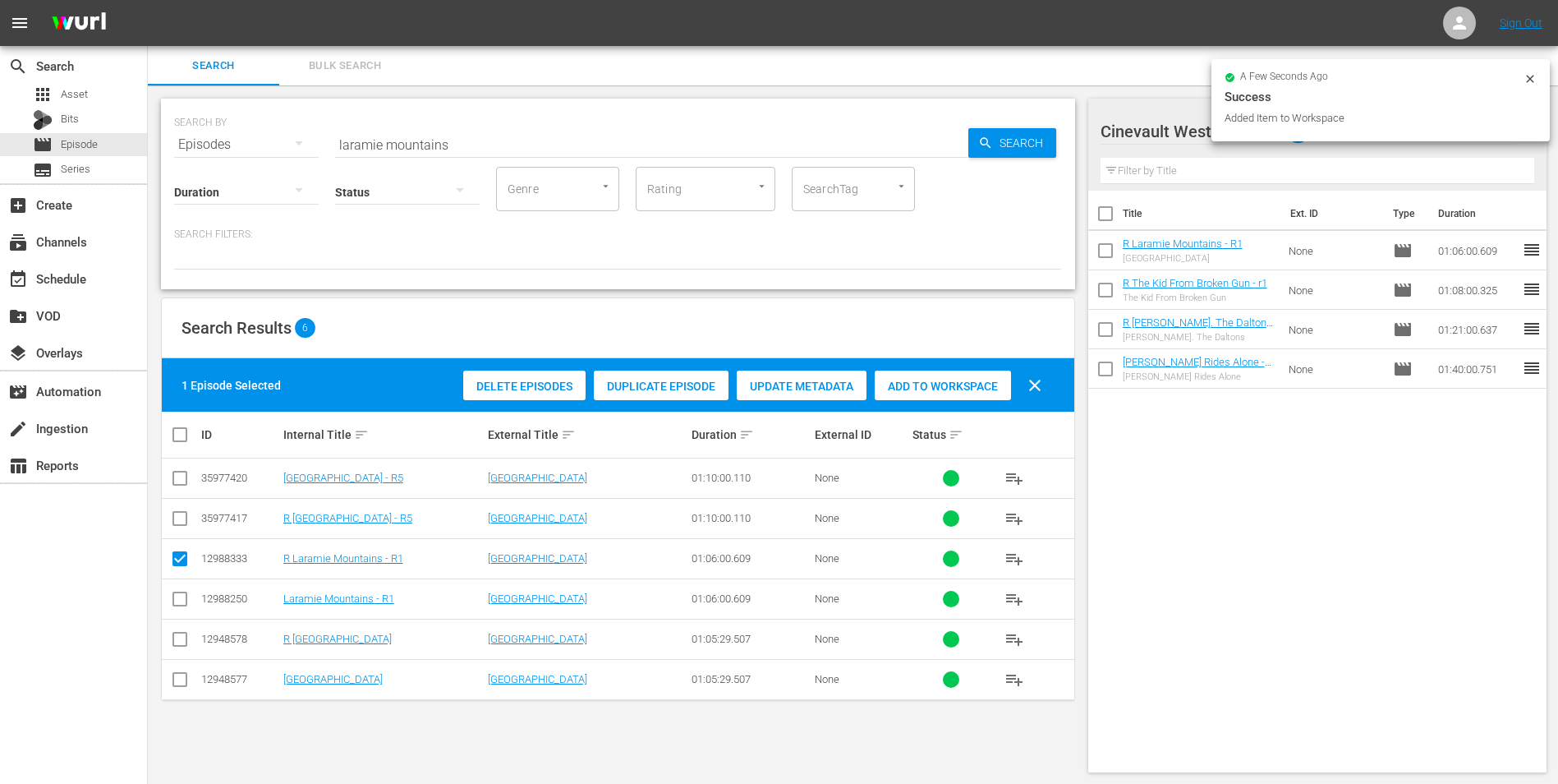
click at [1533, 79] on div "a few seconds ago Success Added Item to Workspace" at bounding box center [1380, 99] width 338 height 82
click at [1532, 79] on icon at bounding box center [1531, 79] width 13 height 13
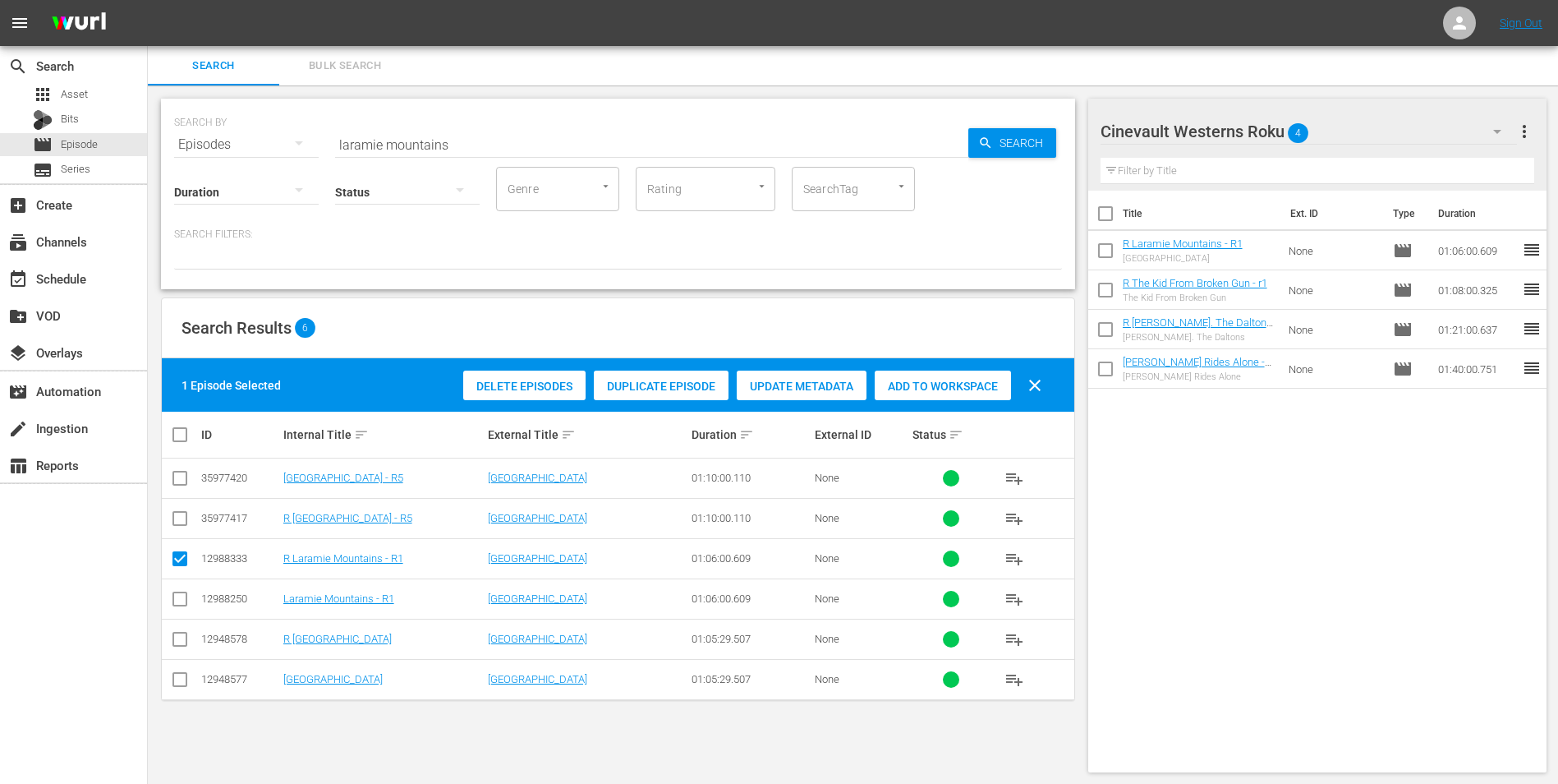
click at [652, 118] on div "SEARCH BY Search By Episodes Search ID, Title, Description, Keywords, or Catego…" at bounding box center [618, 135] width 888 height 59
click at [603, 153] on input "laramie mountains" at bounding box center [652, 144] width 633 height 40
click at [604, 151] on input "laramie mountains" at bounding box center [652, 144] width 633 height 40
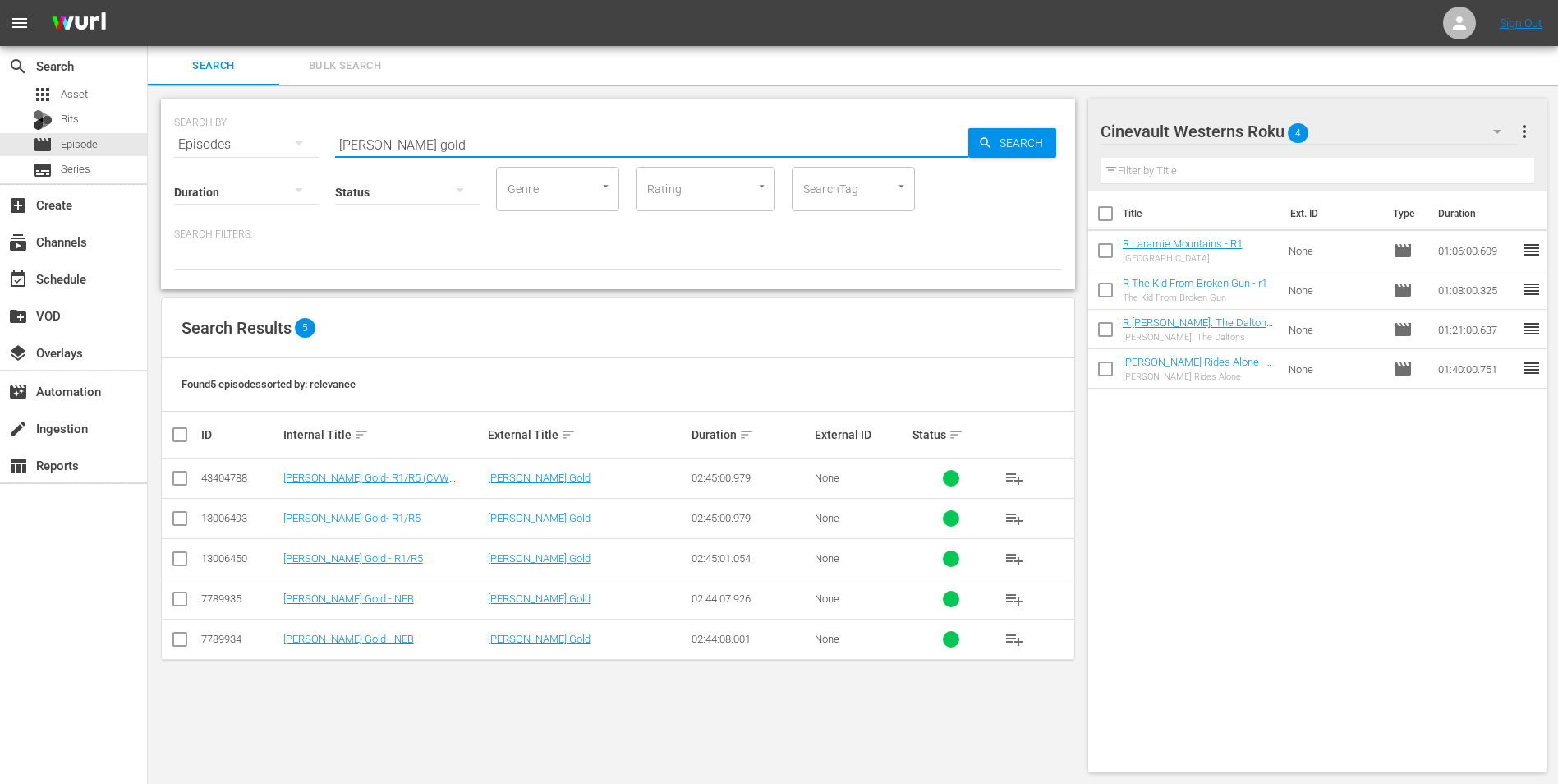
type input "mackenna's gold"
click at [175, 526] on input "checkbox" at bounding box center [180, 521] width 19 height 19
checkbox input "true"
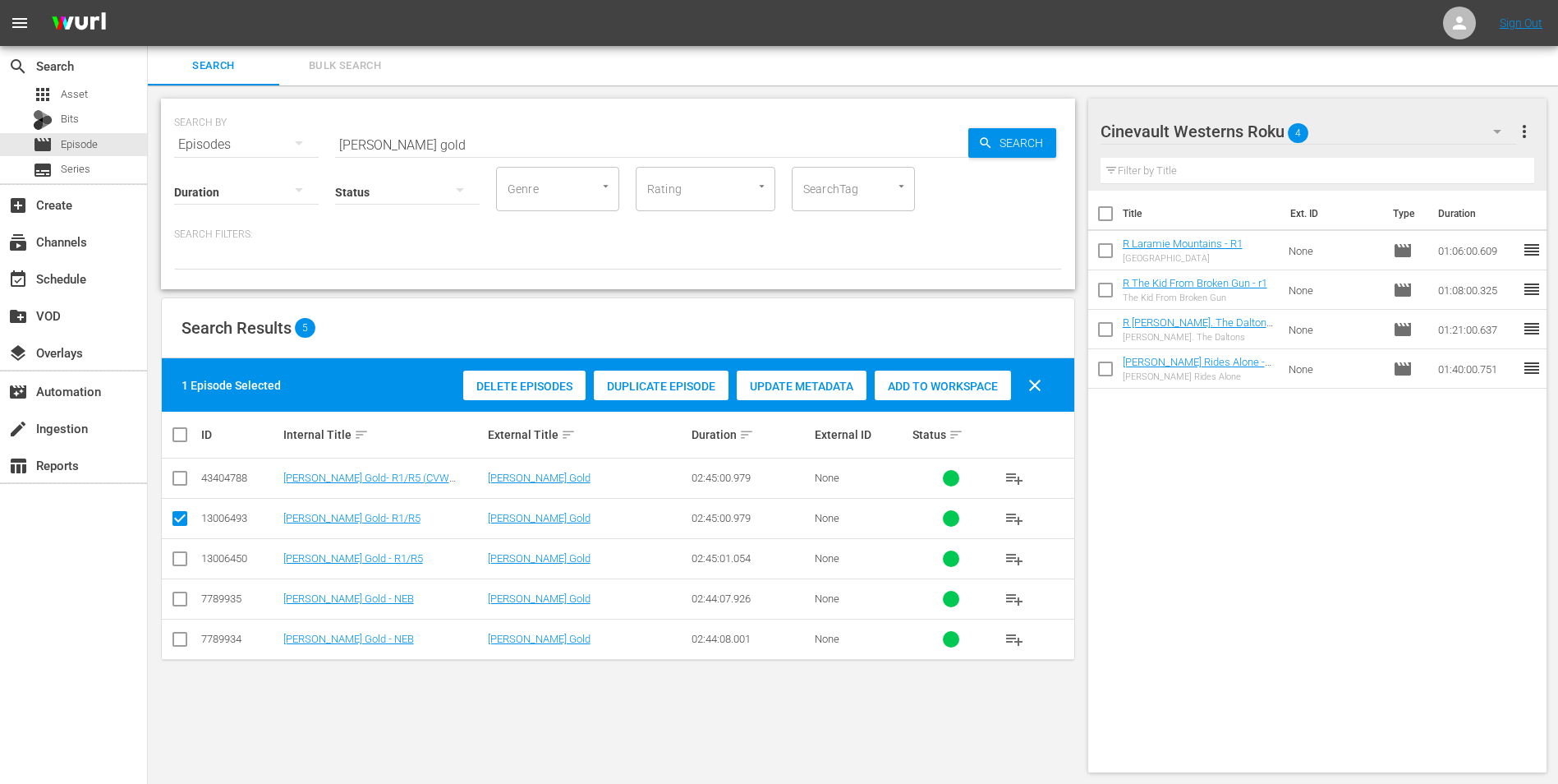
click at [943, 376] on div "Add to Workspace" at bounding box center [943, 385] width 137 height 31
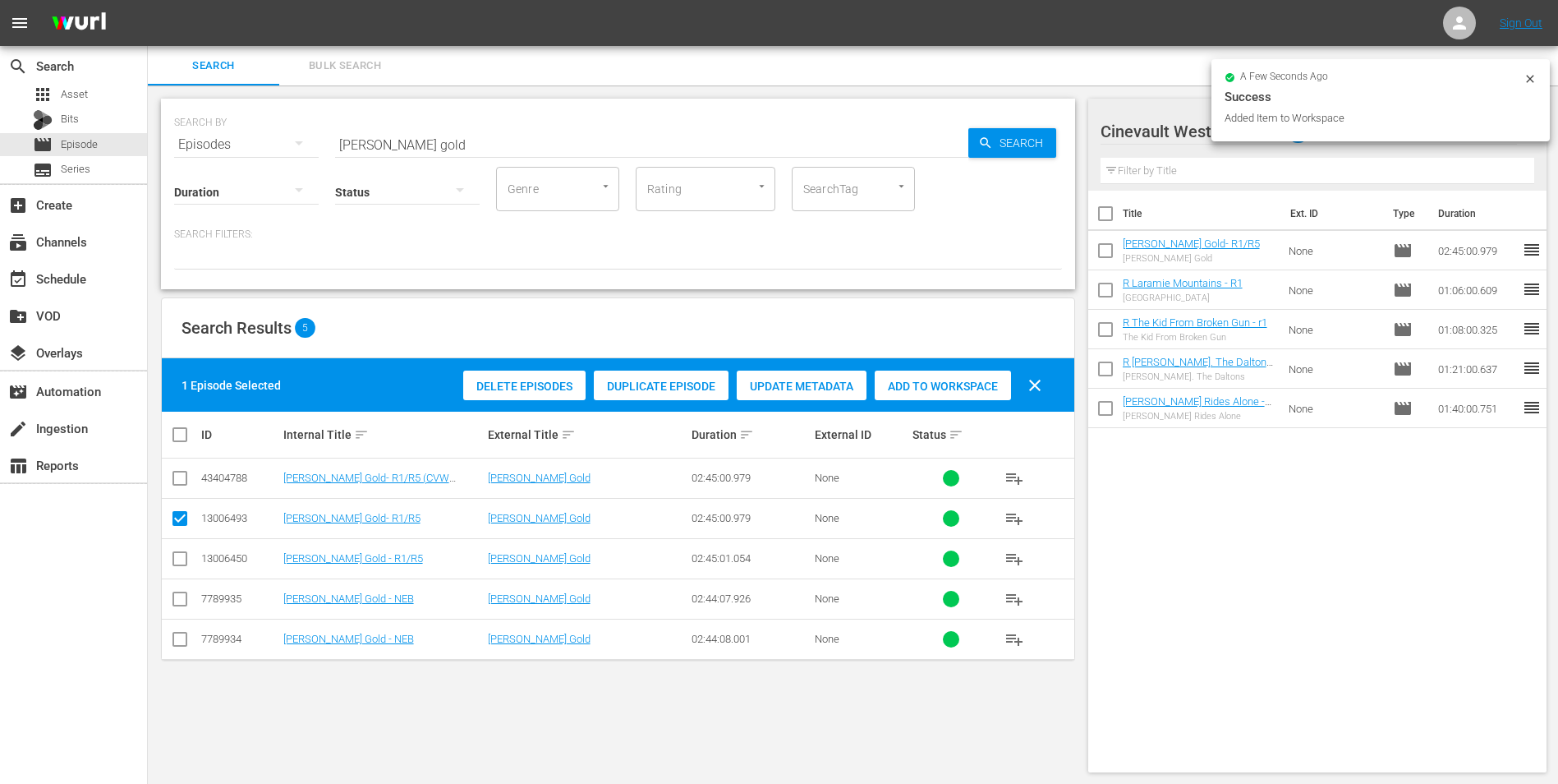
click at [1523, 76] on div "a few seconds ago" at bounding box center [1374, 78] width 299 height 12
click at [1527, 78] on icon at bounding box center [1531, 79] width 13 height 13
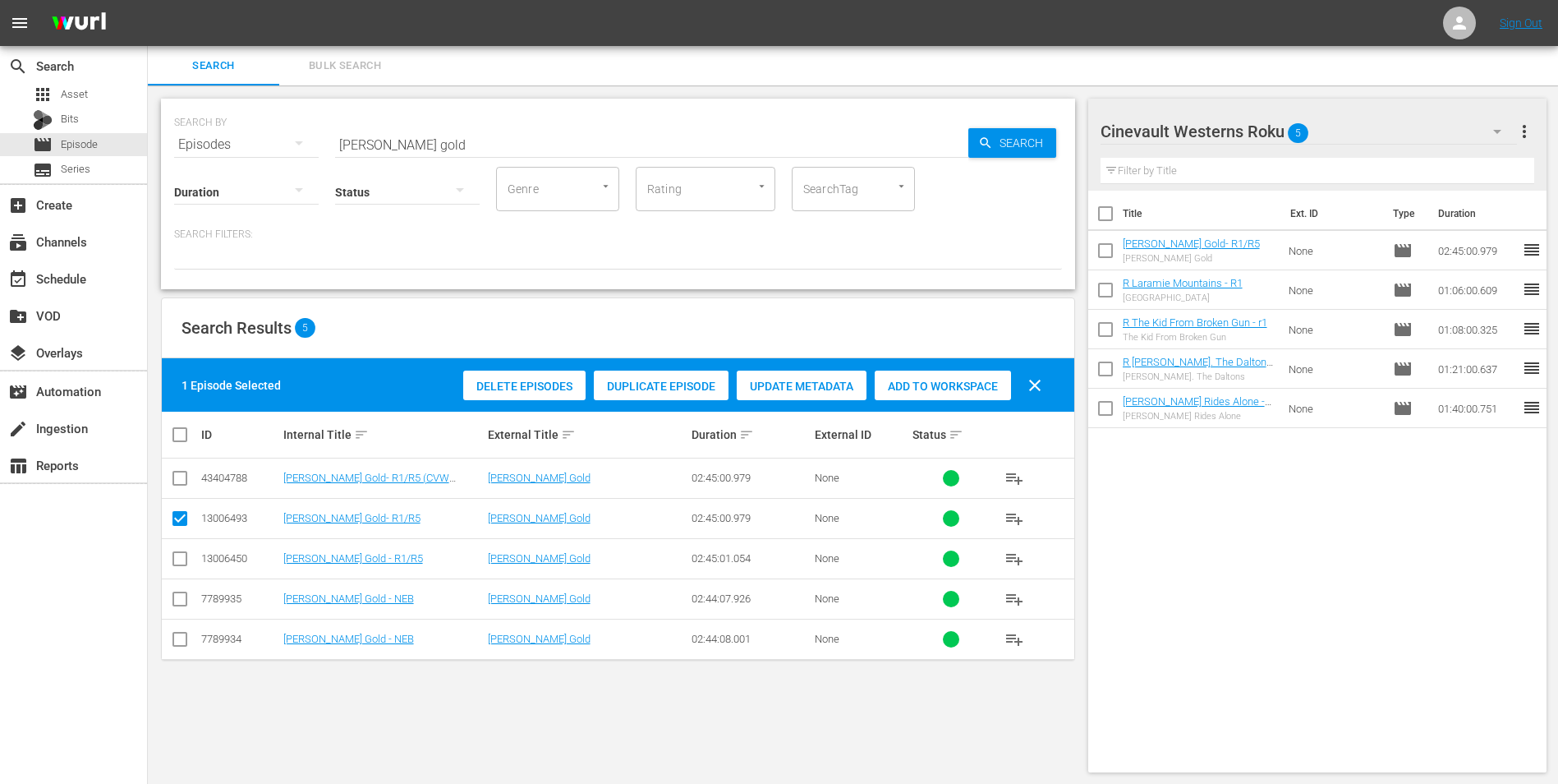
click at [1437, 126] on div "Cinevault Westerns Roku 5" at bounding box center [1309, 132] width 417 height 46
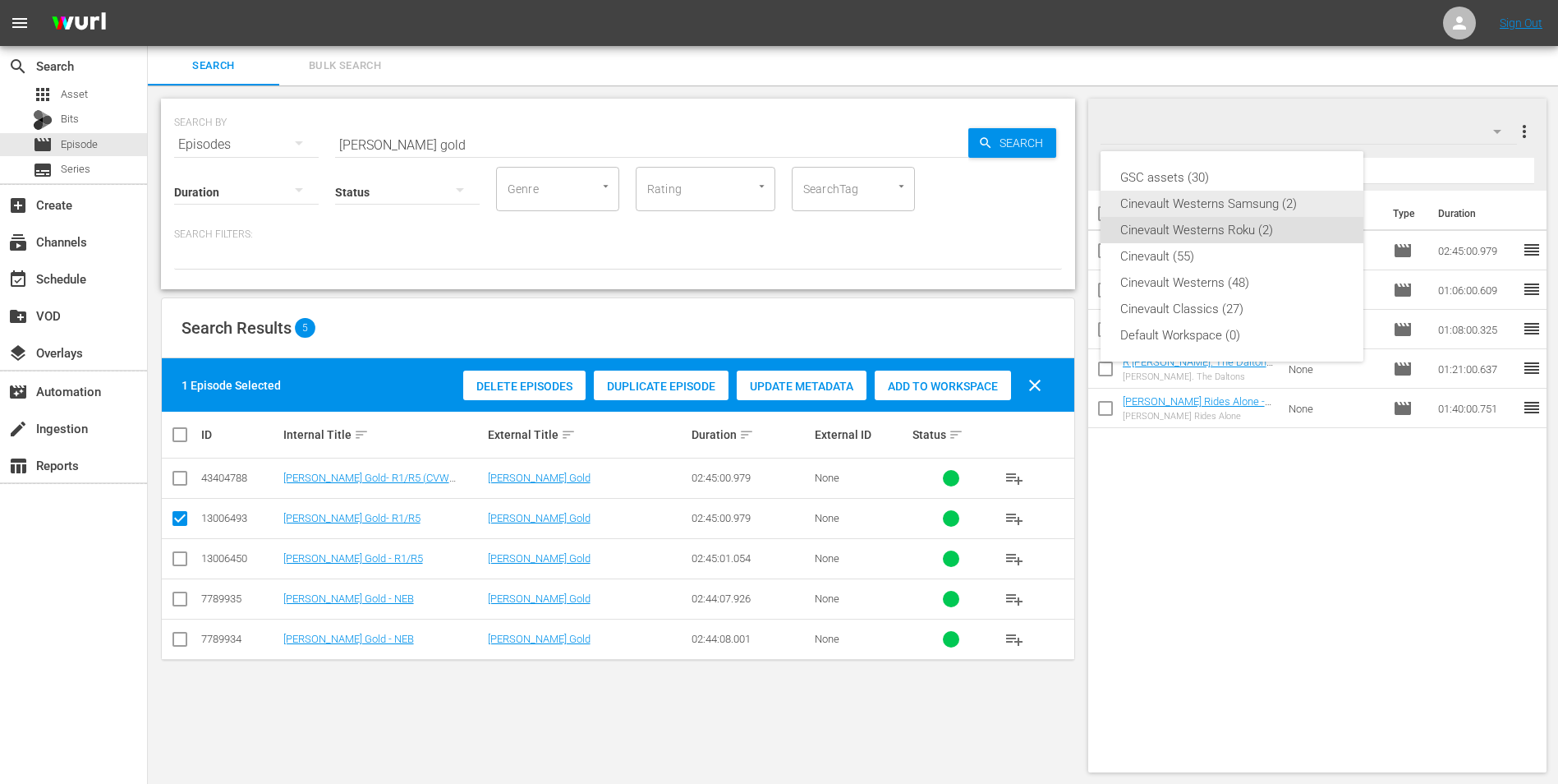
click at [1206, 203] on div "Cinevault Westerns Samsung (2)" at bounding box center [1232, 203] width 223 height 26
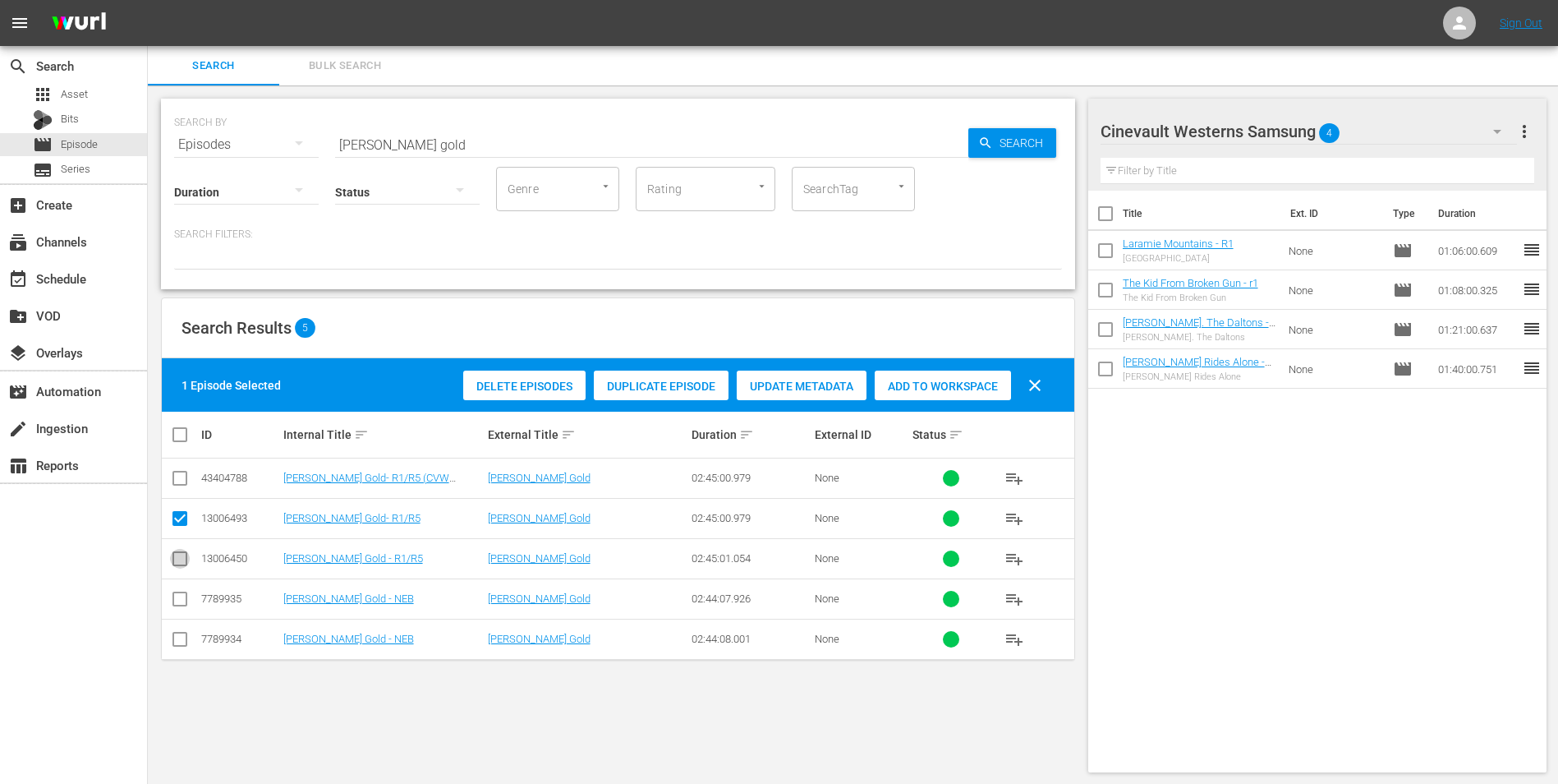
click at [187, 558] on input "checkbox" at bounding box center [180, 561] width 19 height 19
checkbox input "true"
click at [184, 523] on input "checkbox" at bounding box center [180, 521] width 19 height 19
checkbox input "false"
click at [972, 379] on span "Add to Workspace" at bounding box center [943, 386] width 137 height 13
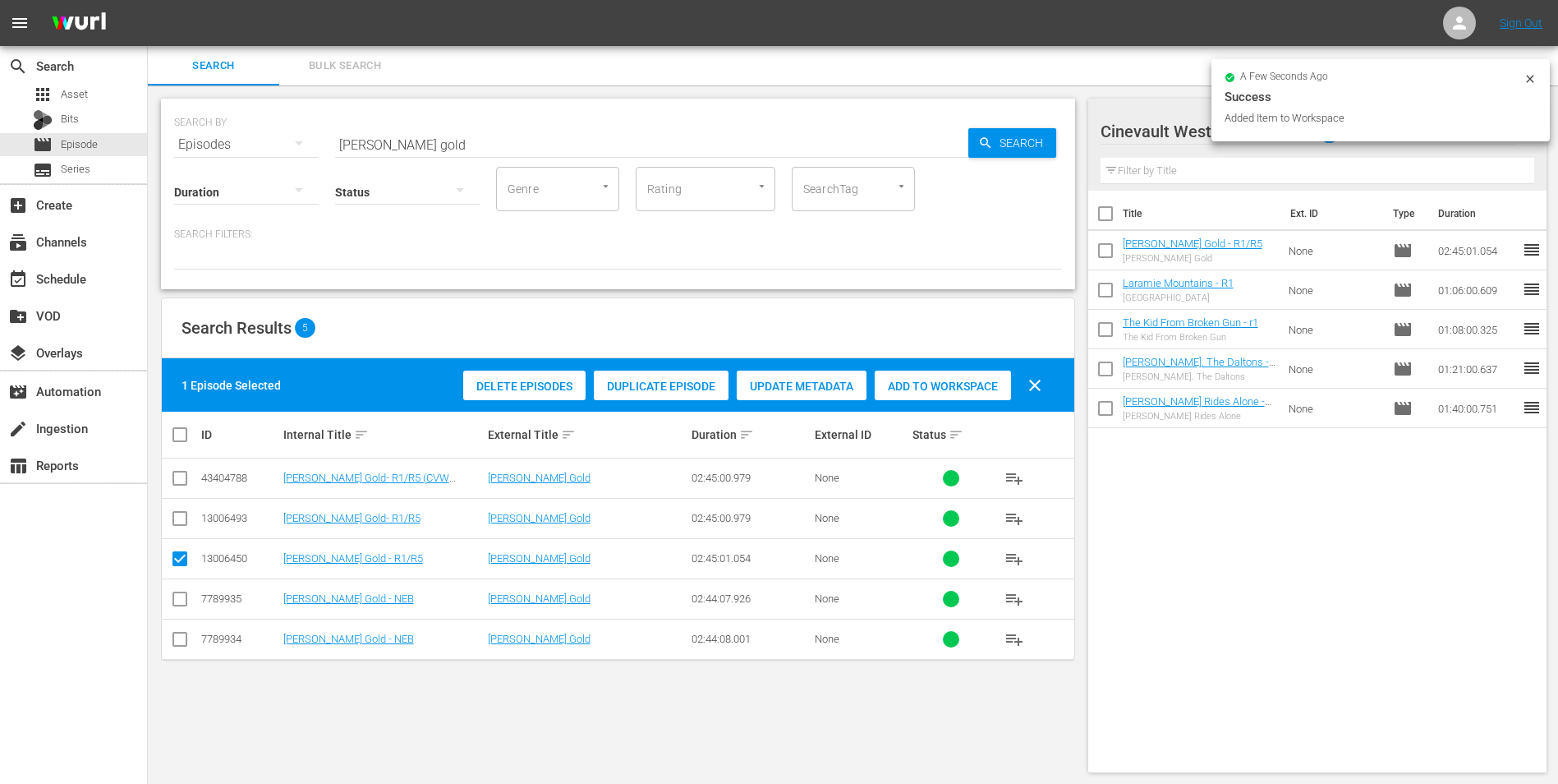
click at [1533, 85] on div at bounding box center [1531, 81] width 13 height 17
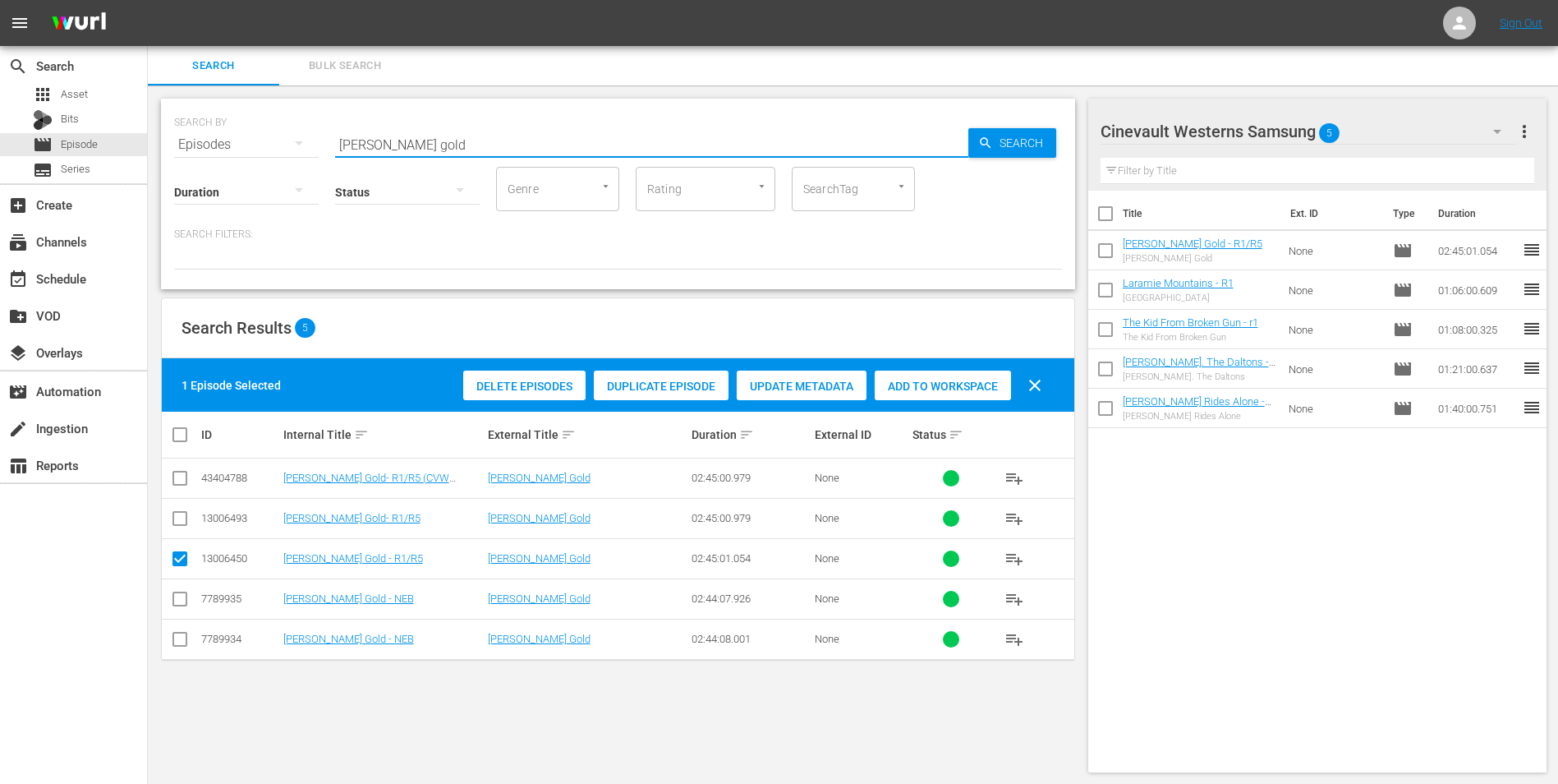
click at [567, 149] on input "mackenna's gold" at bounding box center [652, 144] width 633 height 40
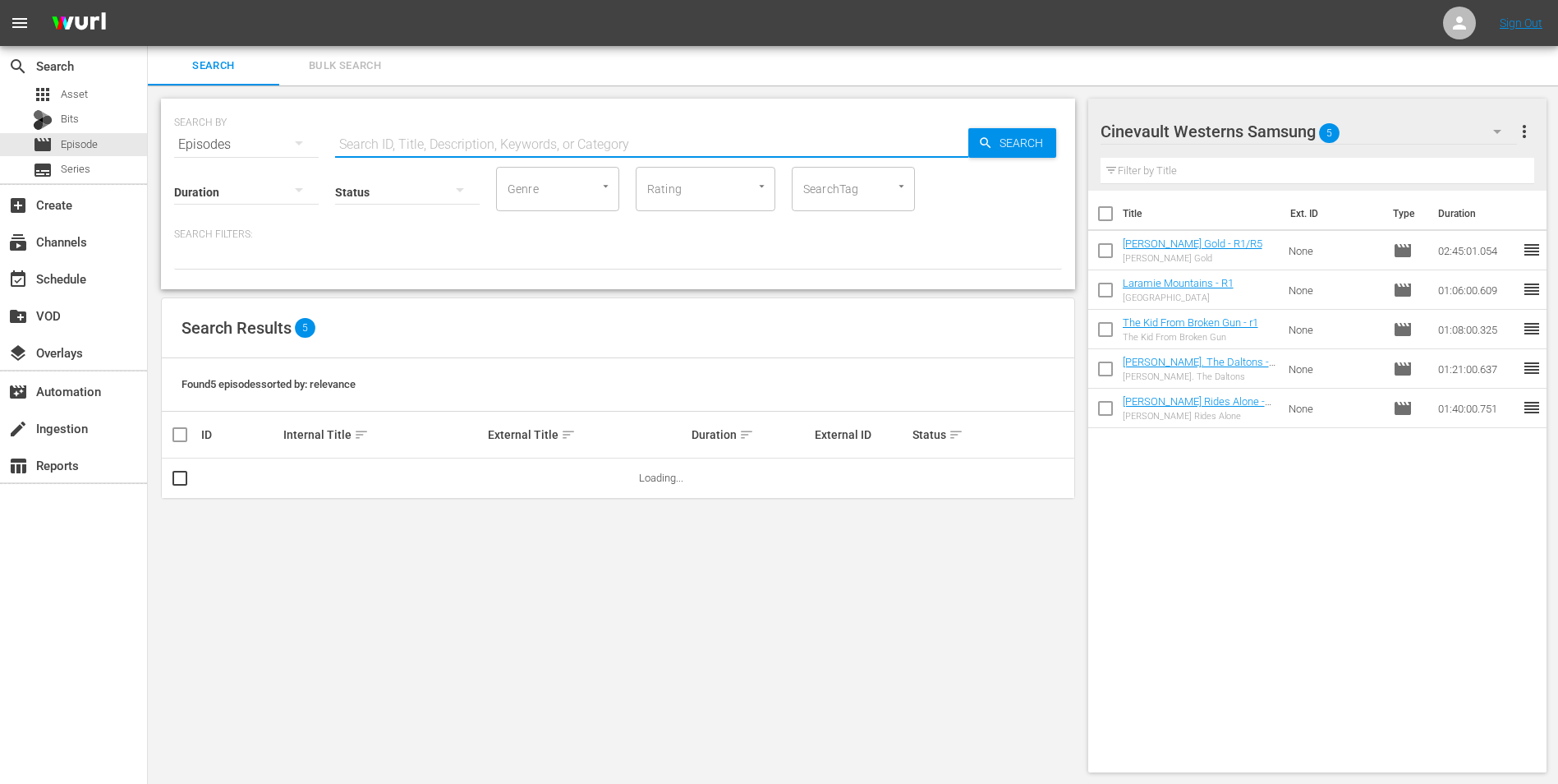
click at [1373, 136] on div "Cinevault Westerns Samsung 5" at bounding box center [1309, 132] width 417 height 46
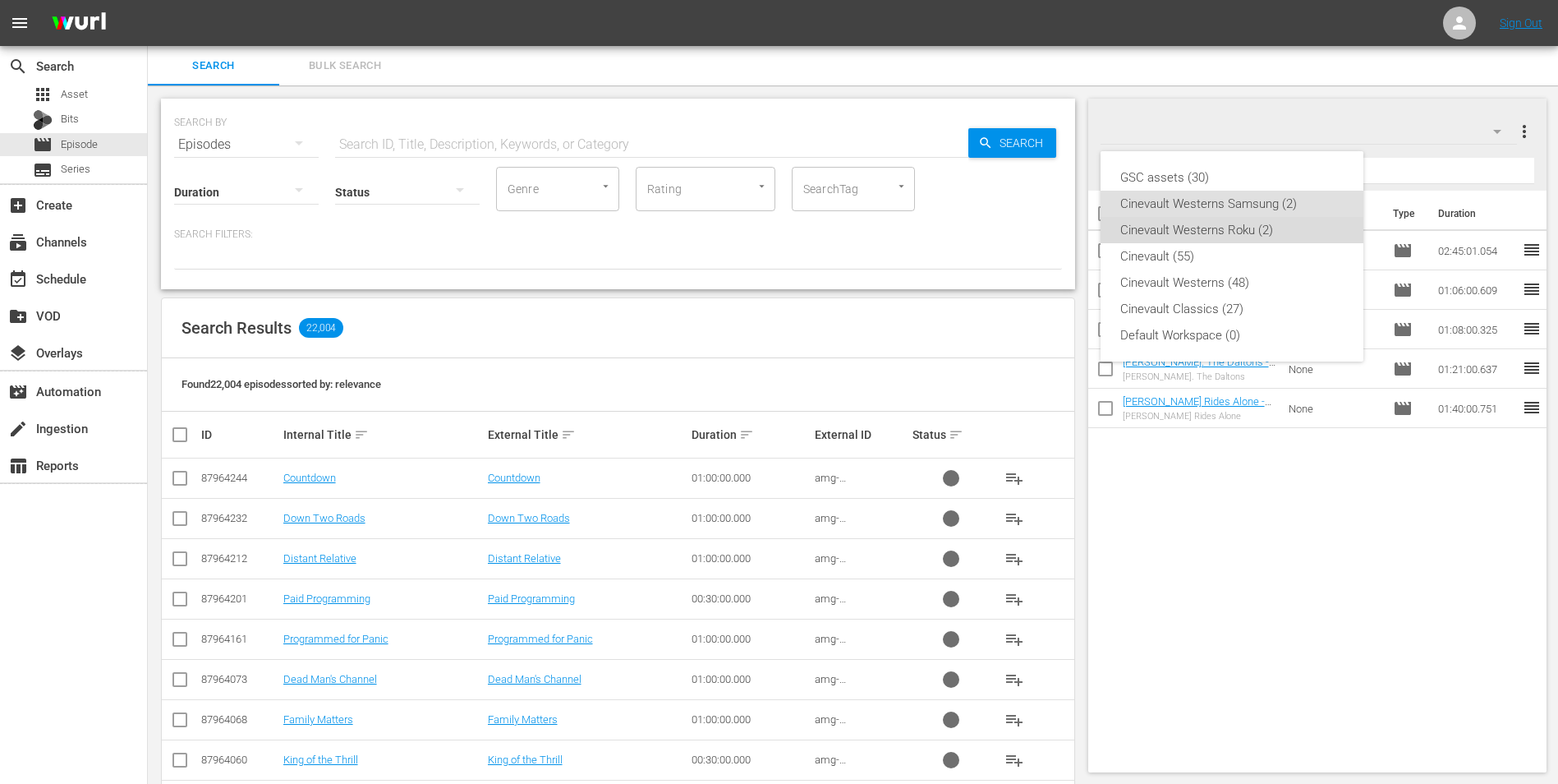
click at [1243, 240] on div "Cinevault Westerns Roku (2)" at bounding box center [1232, 229] width 223 height 26
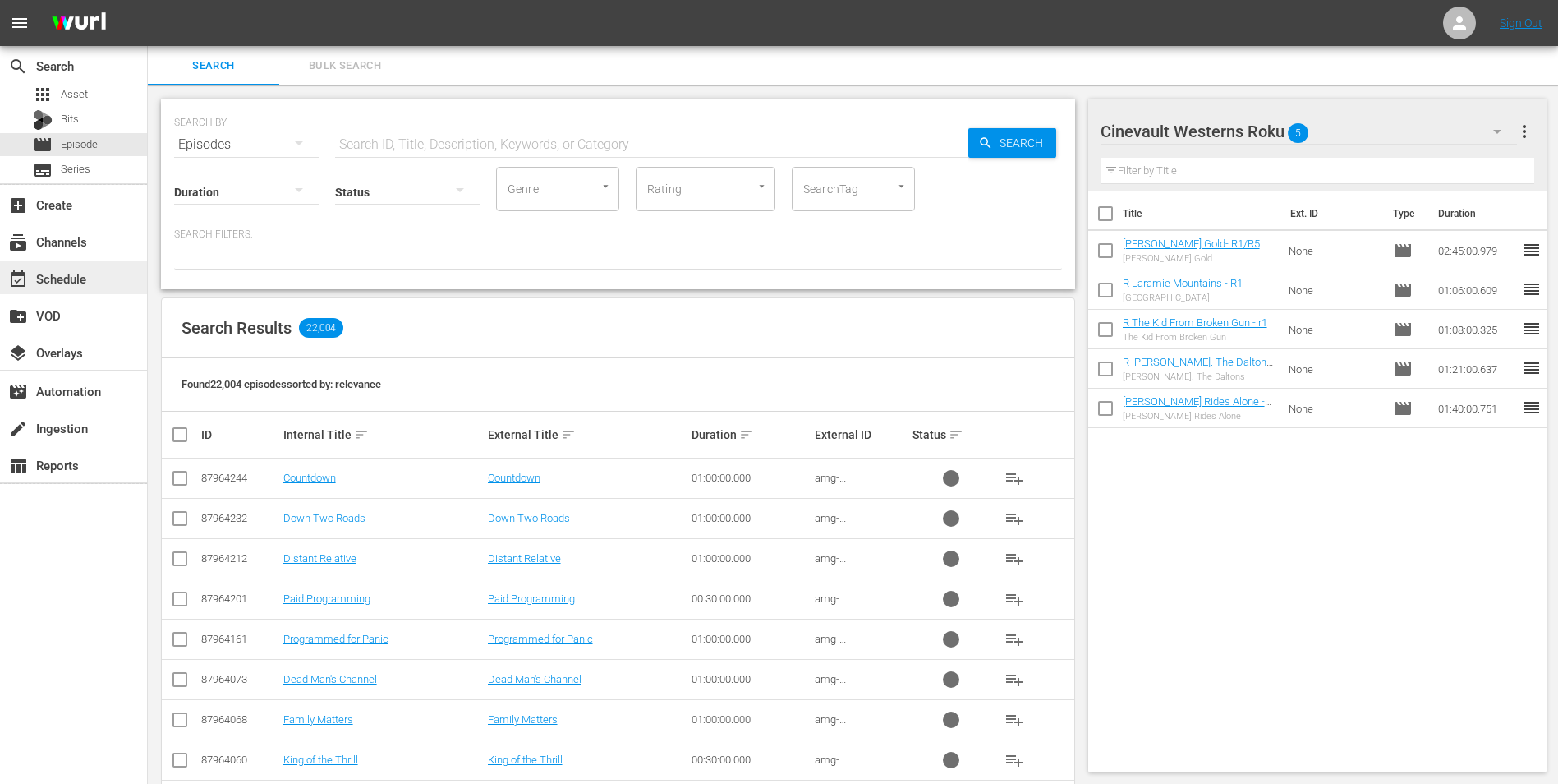
click at [73, 279] on div "event_available Schedule" at bounding box center [46, 277] width 92 height 15
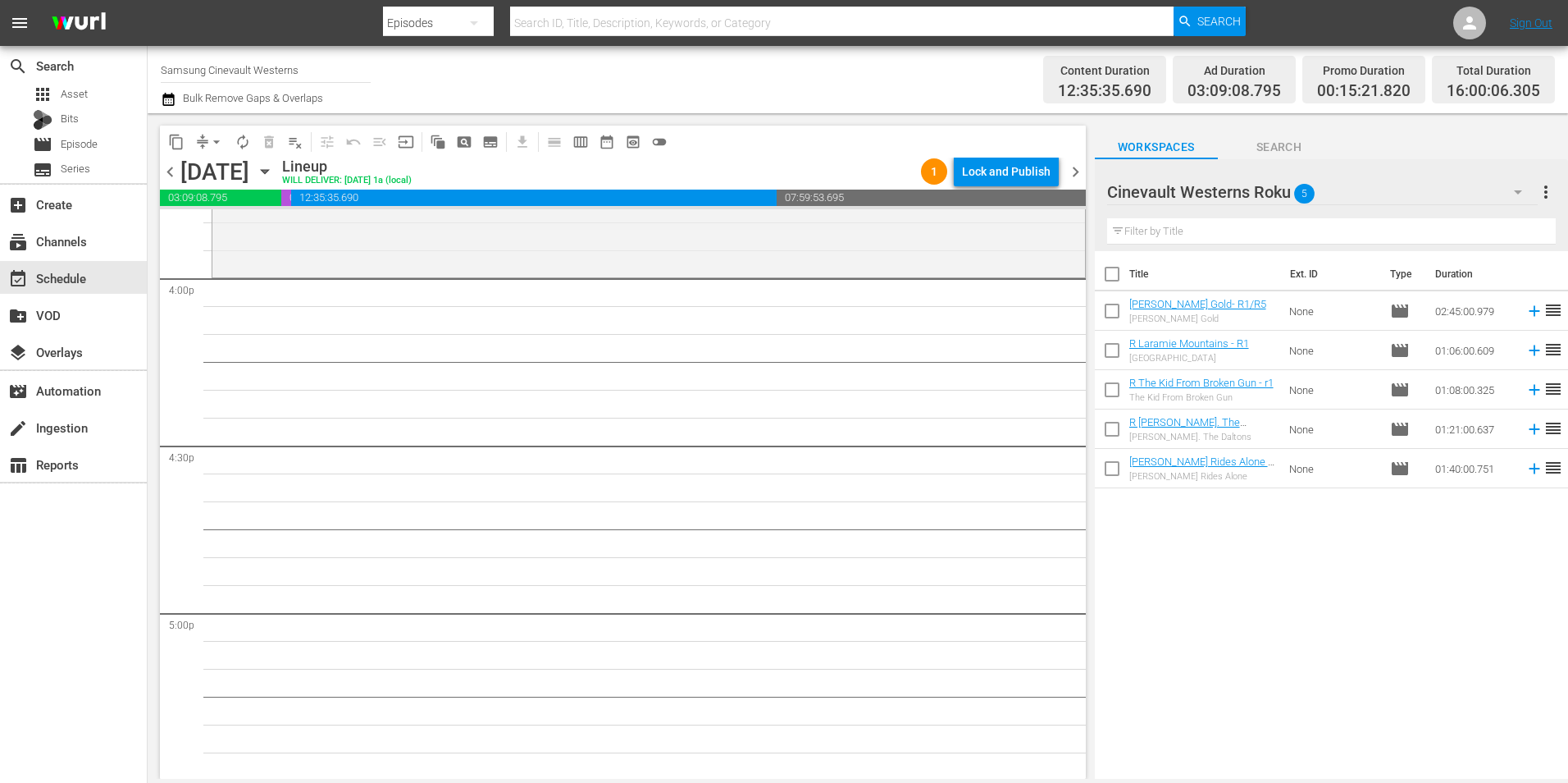
scroll to position [5169, 0]
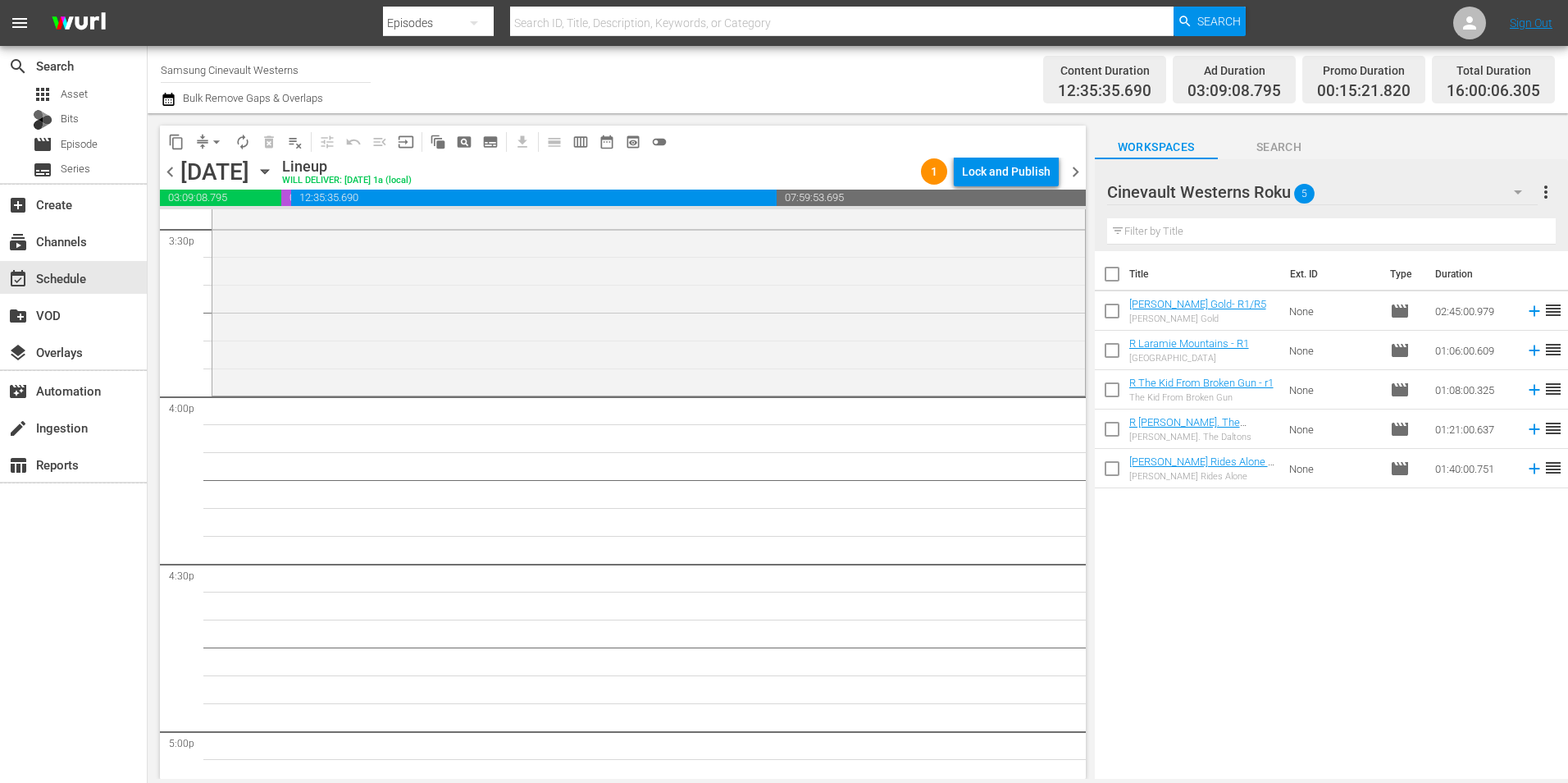
click at [1483, 202] on div "Cinevault Westerns Roku 5" at bounding box center [1322, 192] width 431 height 46
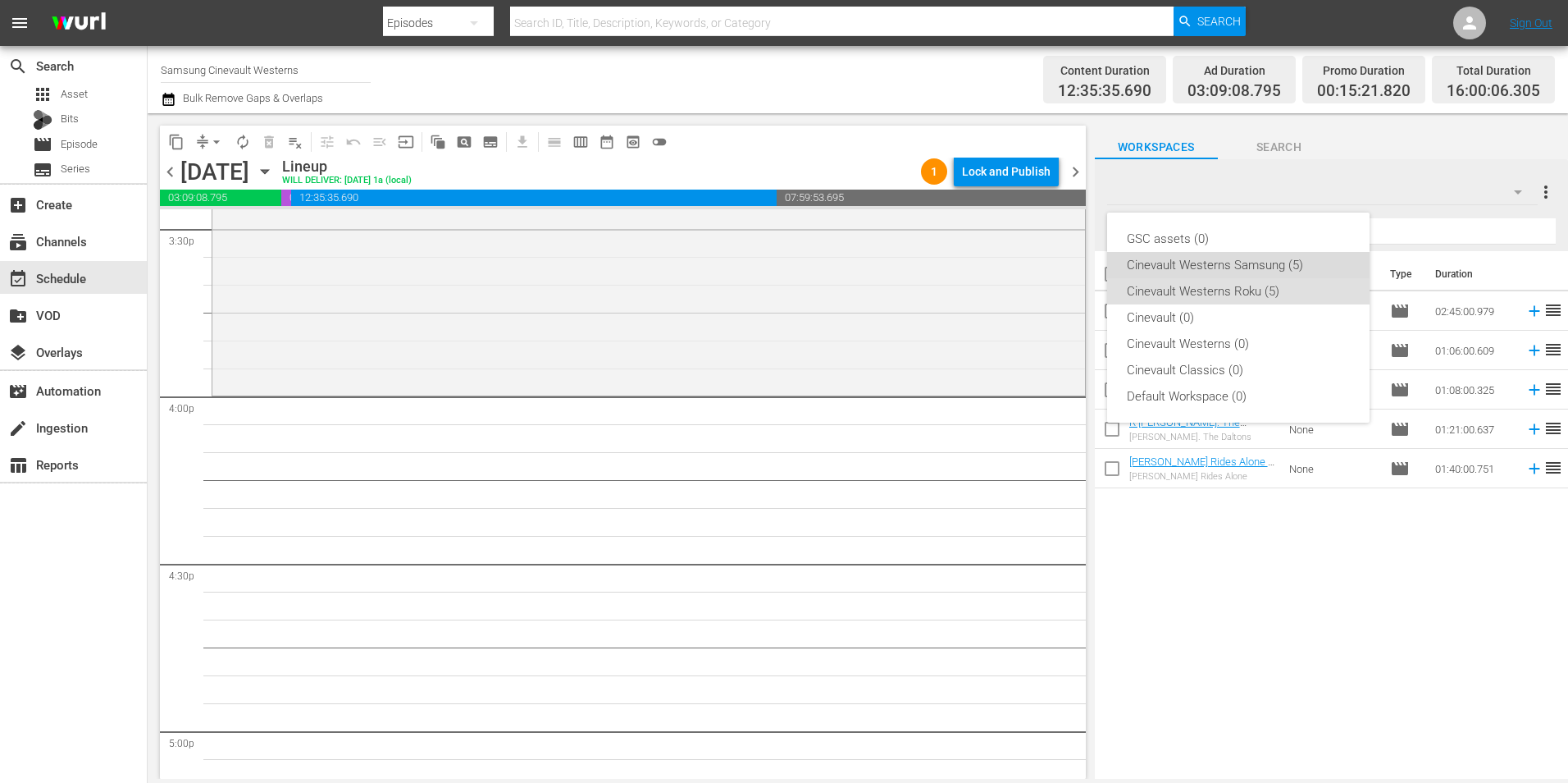
click at [1274, 262] on div "Cinevault Westerns Samsung (5)" at bounding box center [1238, 264] width 223 height 26
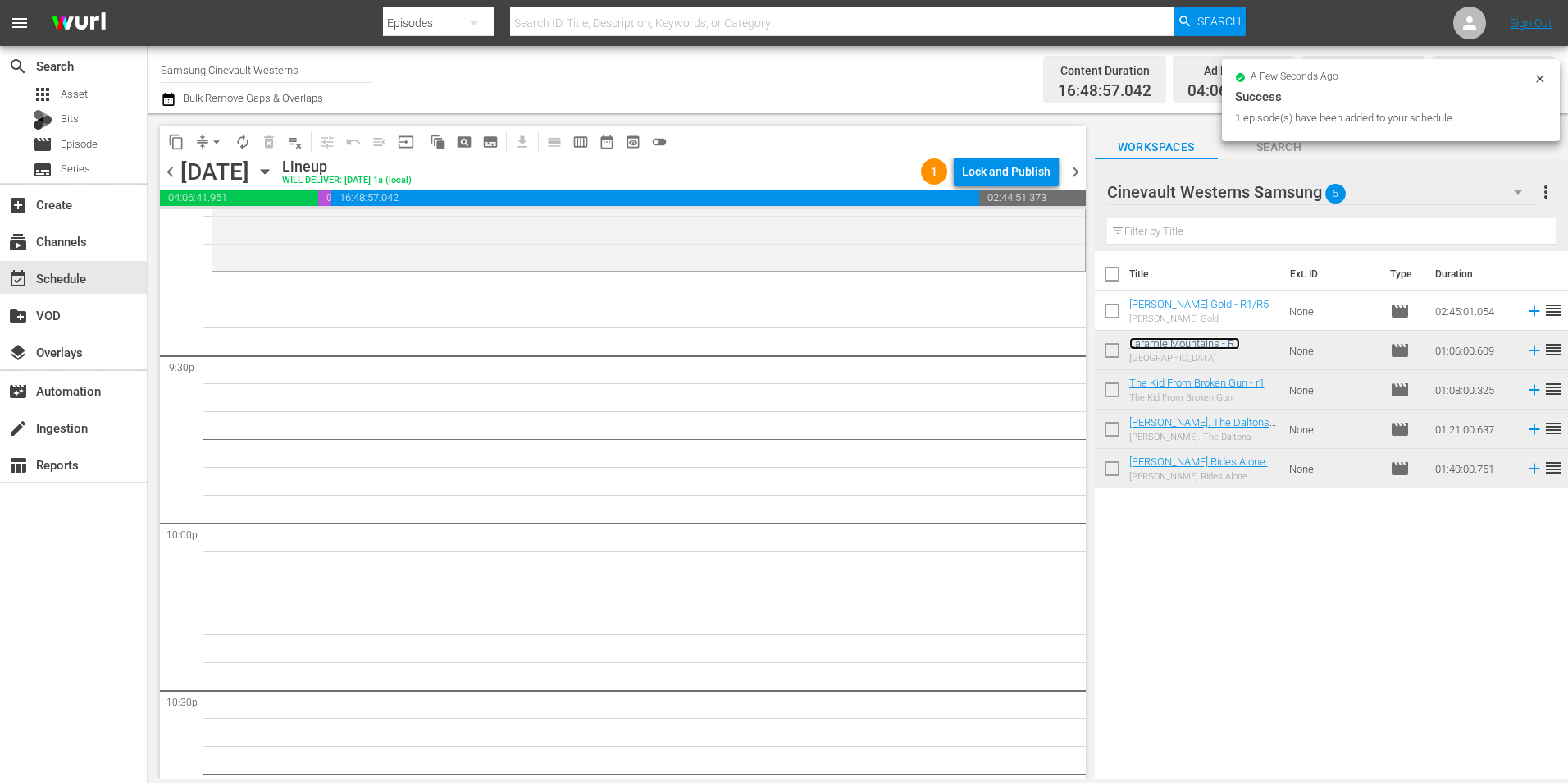
scroll to position [7055, 0]
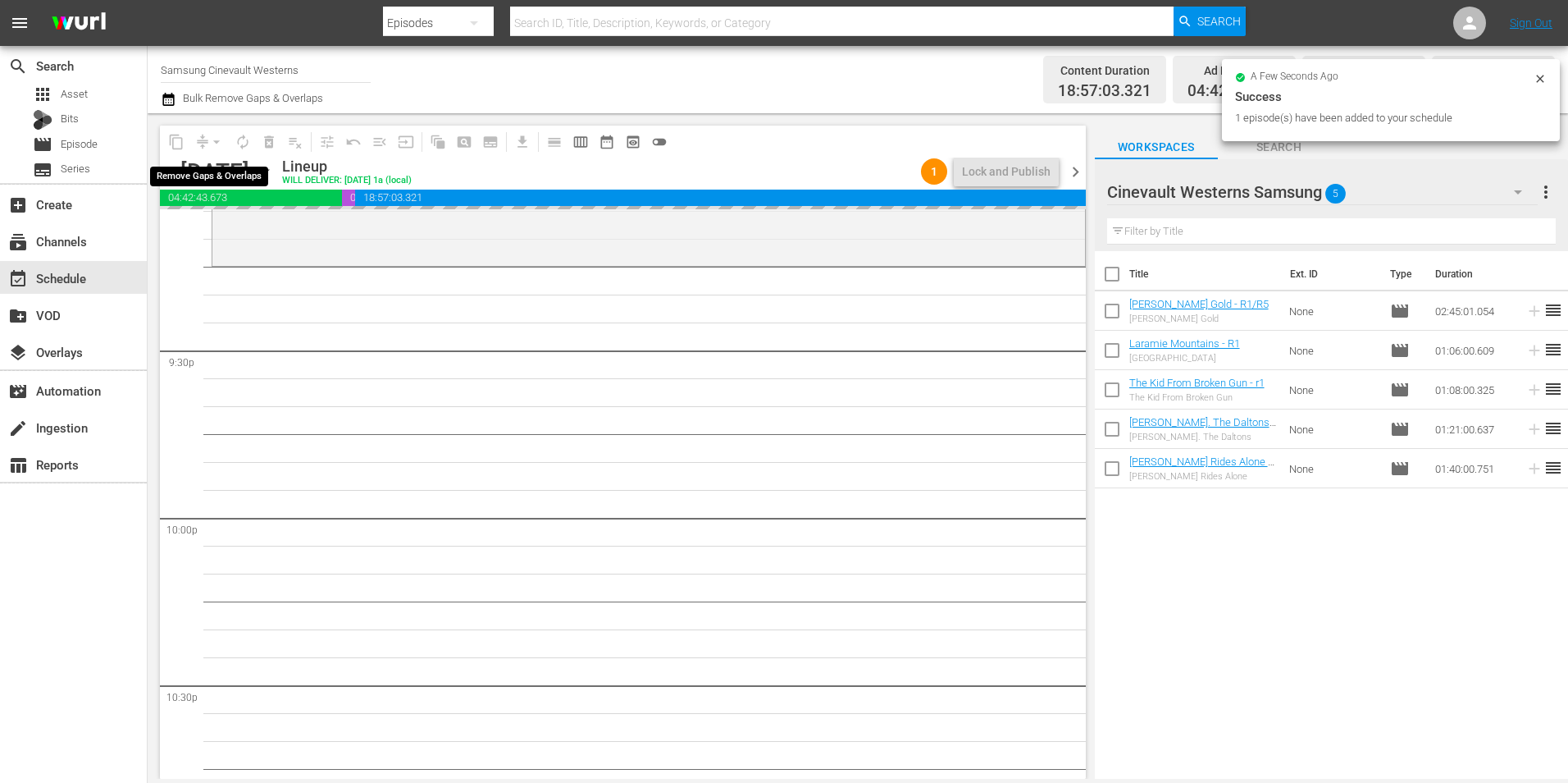
click at [215, 138] on div "arrow_drop_down" at bounding box center [216, 141] width 26 height 26
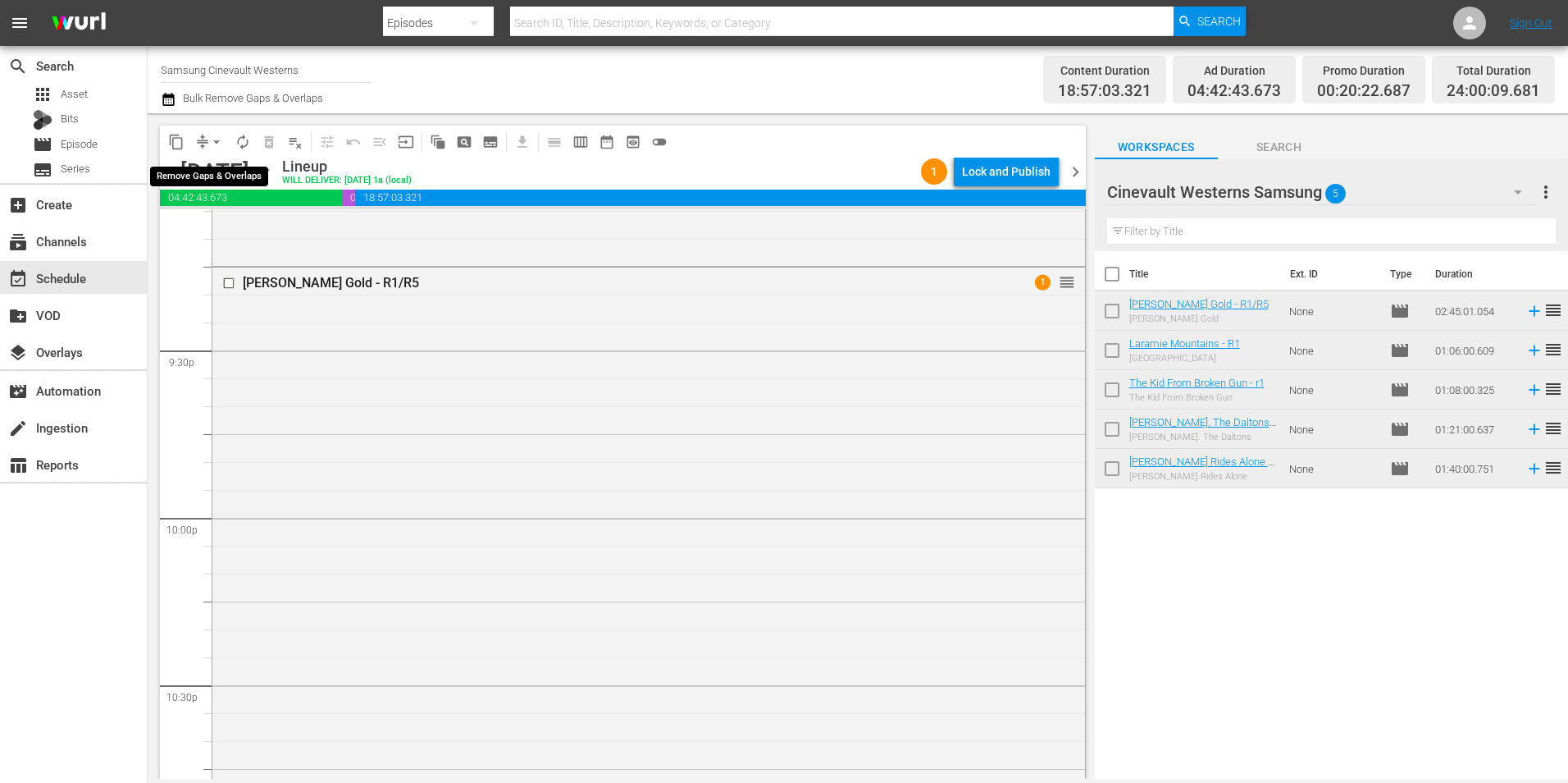
click at [215, 138] on span "arrow_drop_down" at bounding box center [215, 141] width 16 height 16
click at [257, 176] on li "Align to Midnight" at bounding box center [217, 175] width 173 height 27
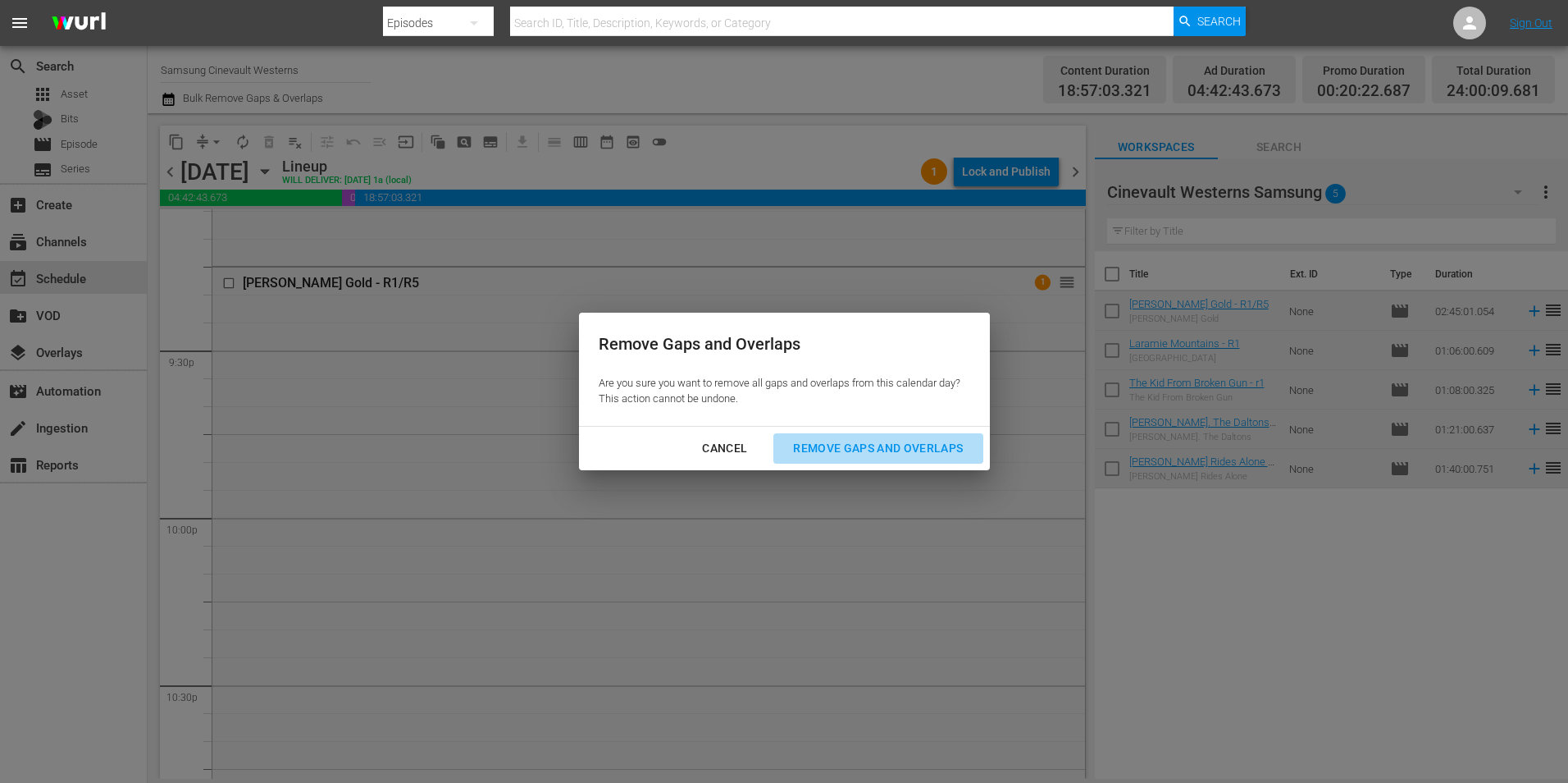
click at [930, 453] on div "Remove Gaps and Overlaps" at bounding box center [878, 448] width 196 height 20
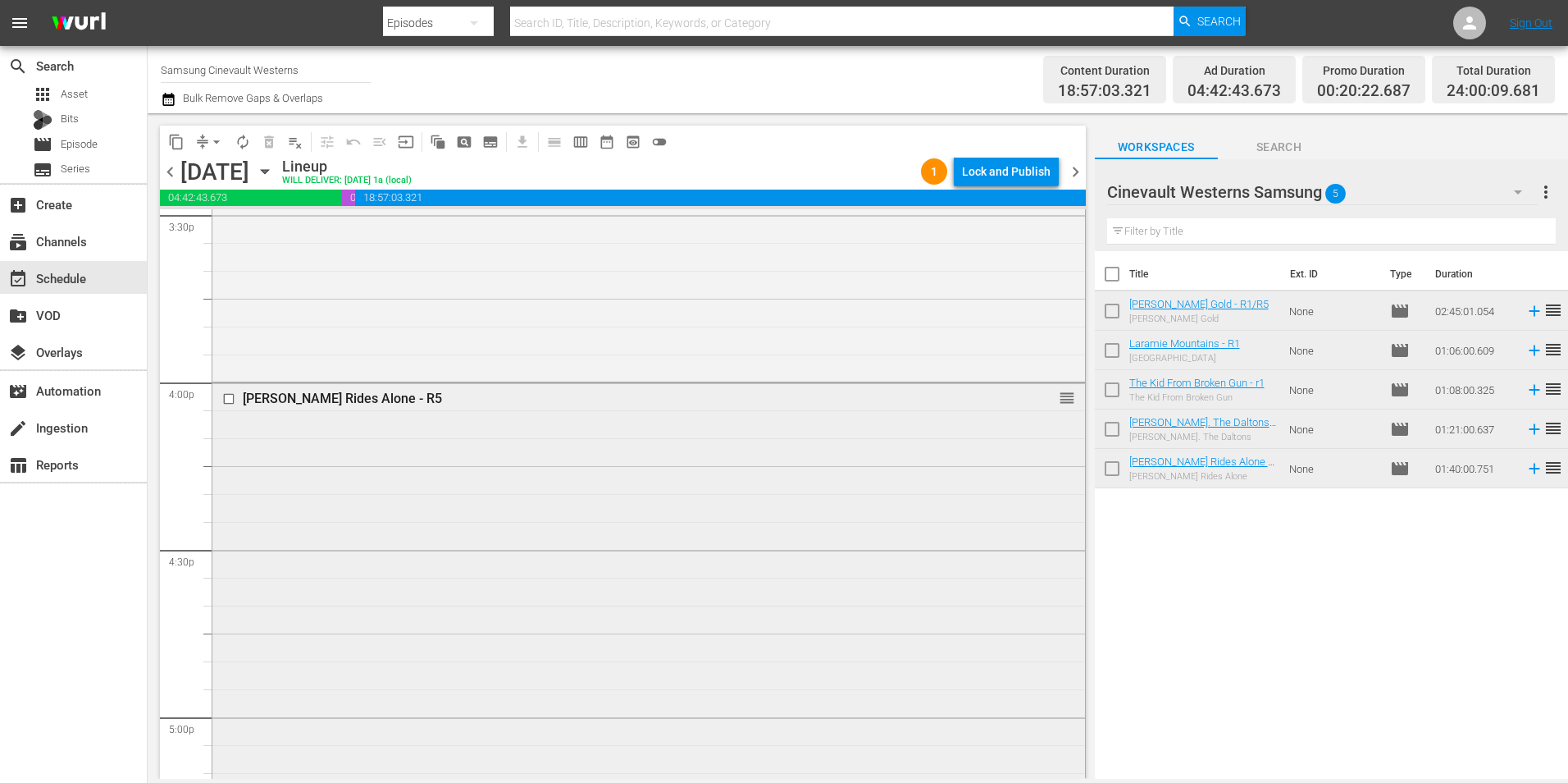
scroll to position [5169, 0]
click at [231, 409] on input "checkbox" at bounding box center [231, 413] width 17 height 14
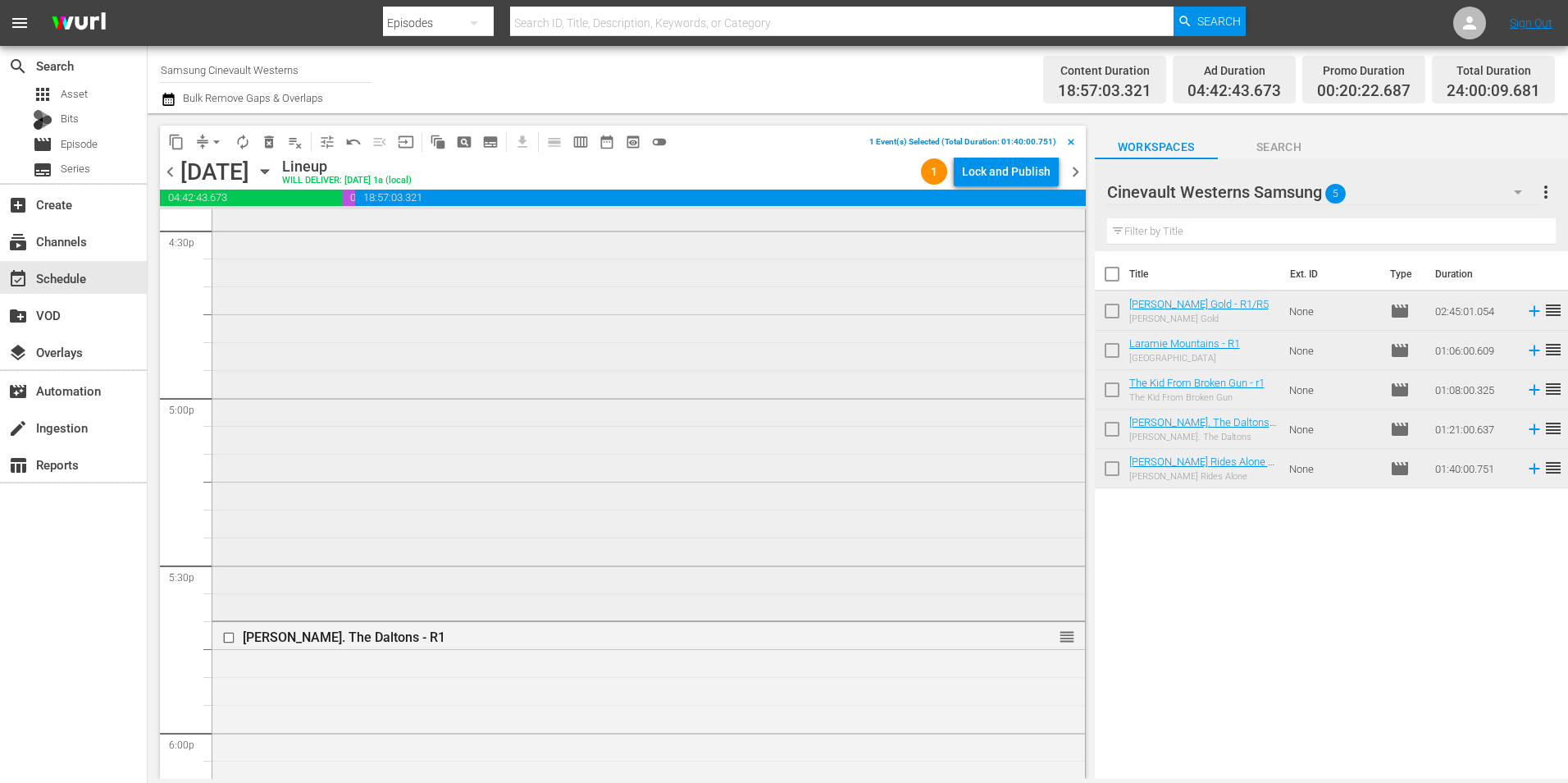
scroll to position [5660, 0]
click at [225, 477] on input "checkbox" at bounding box center [231, 478] width 17 height 14
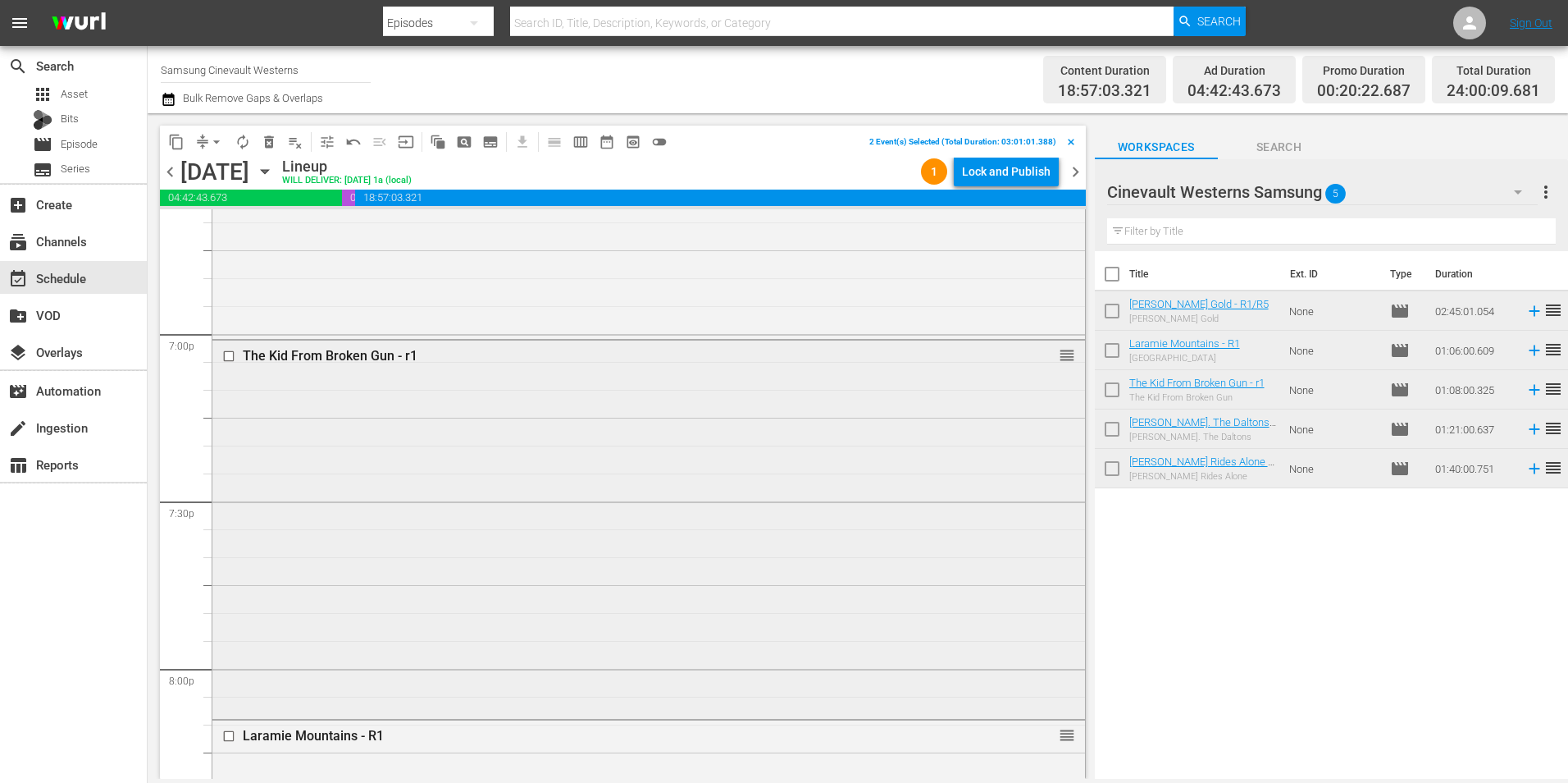
click at [228, 354] on input "checkbox" at bounding box center [231, 355] width 17 height 14
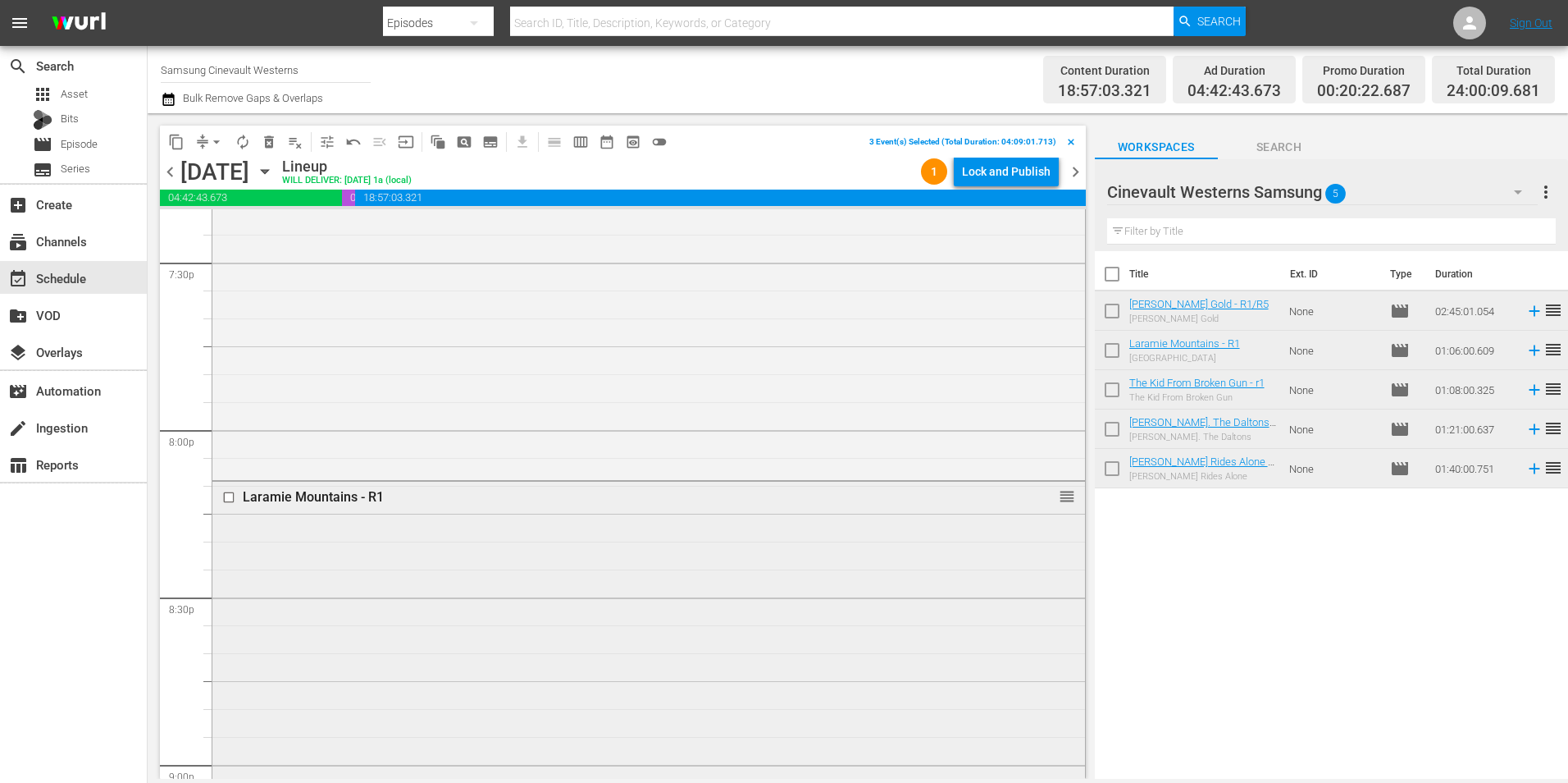
scroll to position [6645, 0]
click at [228, 328] on input "checkbox" at bounding box center [231, 326] width 17 height 14
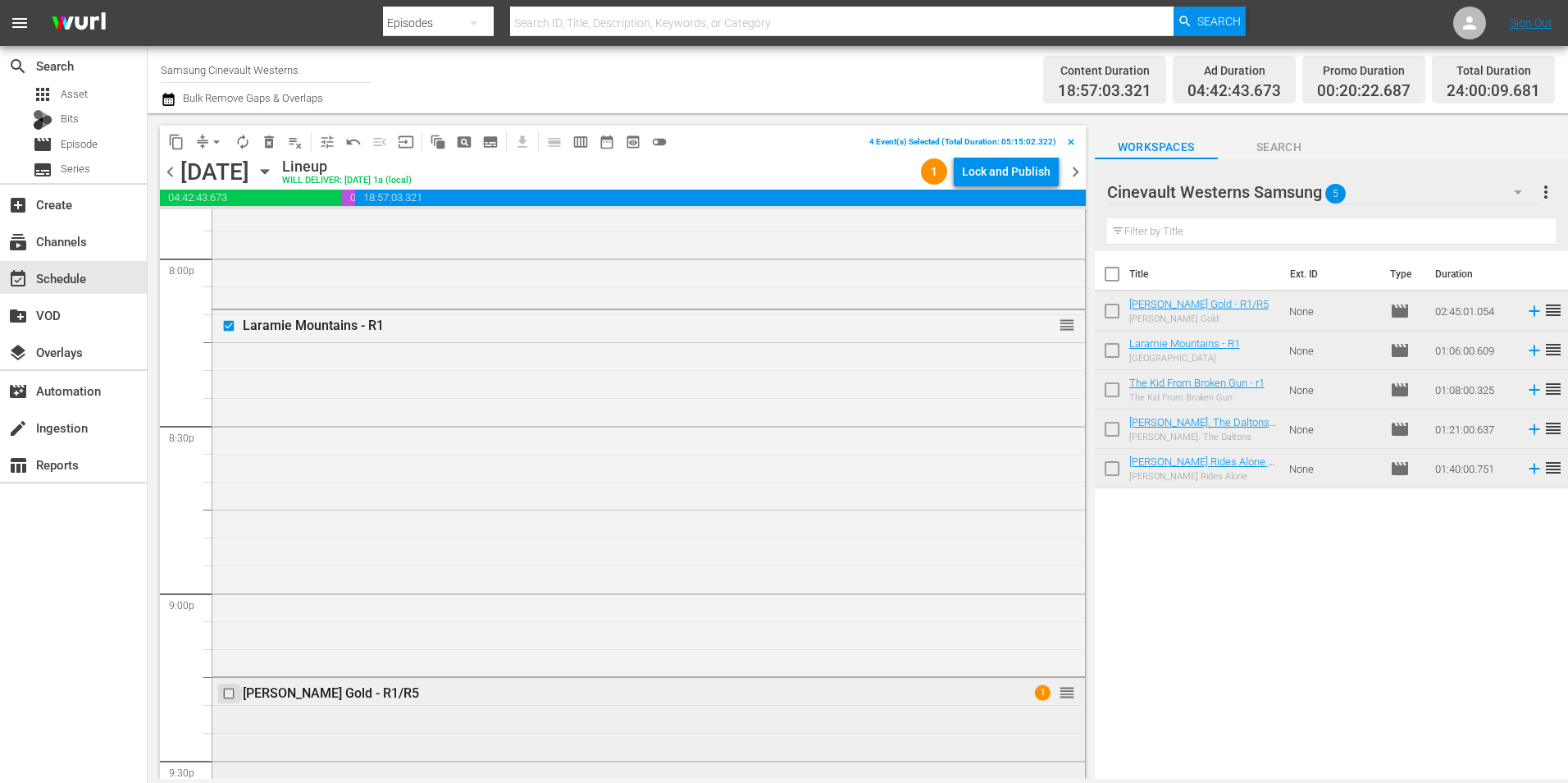
click at [228, 695] on input "checkbox" at bounding box center [231, 694] width 17 height 14
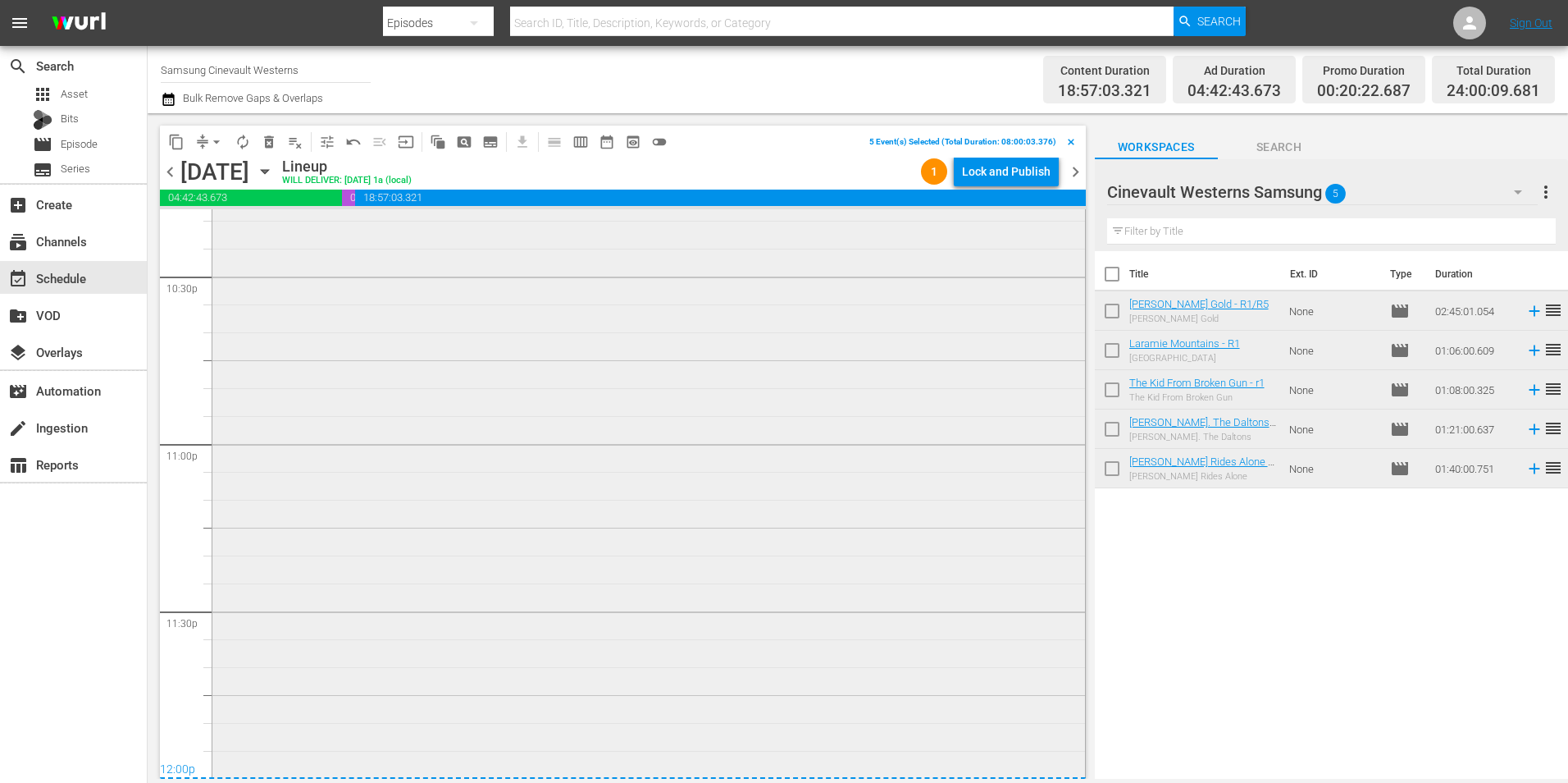
scroll to position [7465, 0]
click at [171, 136] on span "content_copy" at bounding box center [176, 141] width 16 height 16
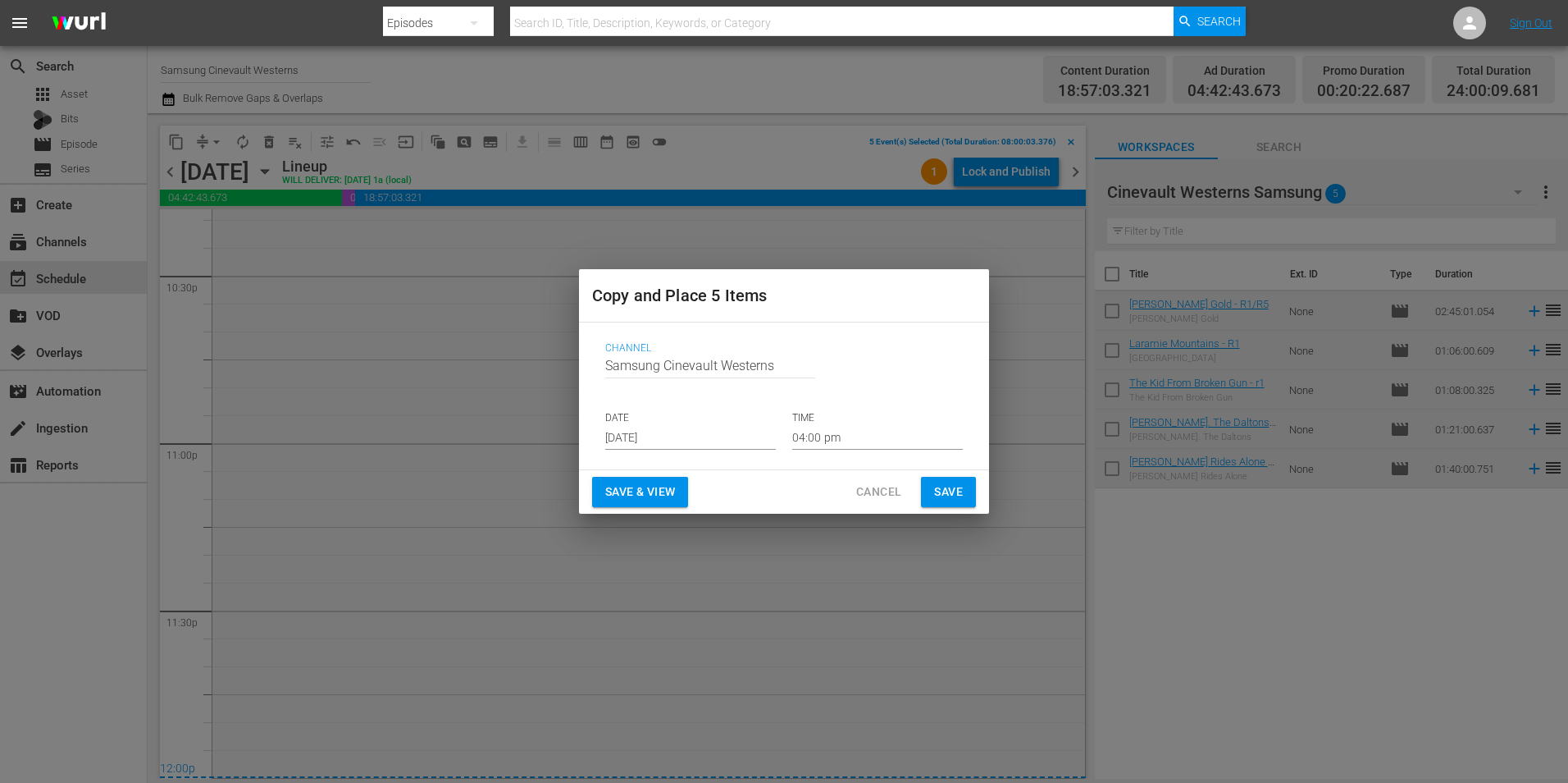
click at [720, 428] on input "[DATE]" at bounding box center [690, 437] width 171 height 24
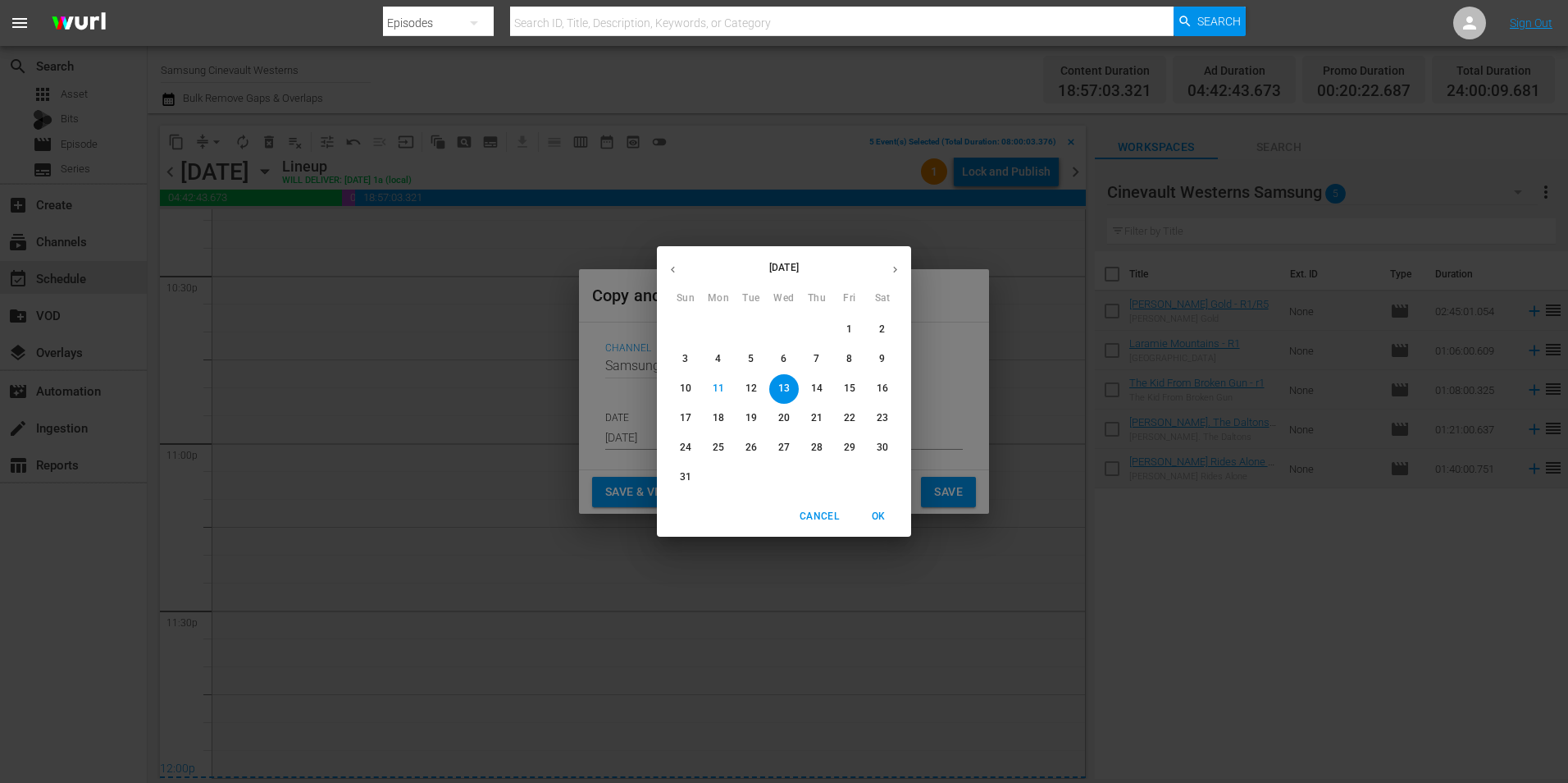
click at [684, 439] on button "24" at bounding box center [685, 447] width 29 height 29
type input "Aug 24th 2025"
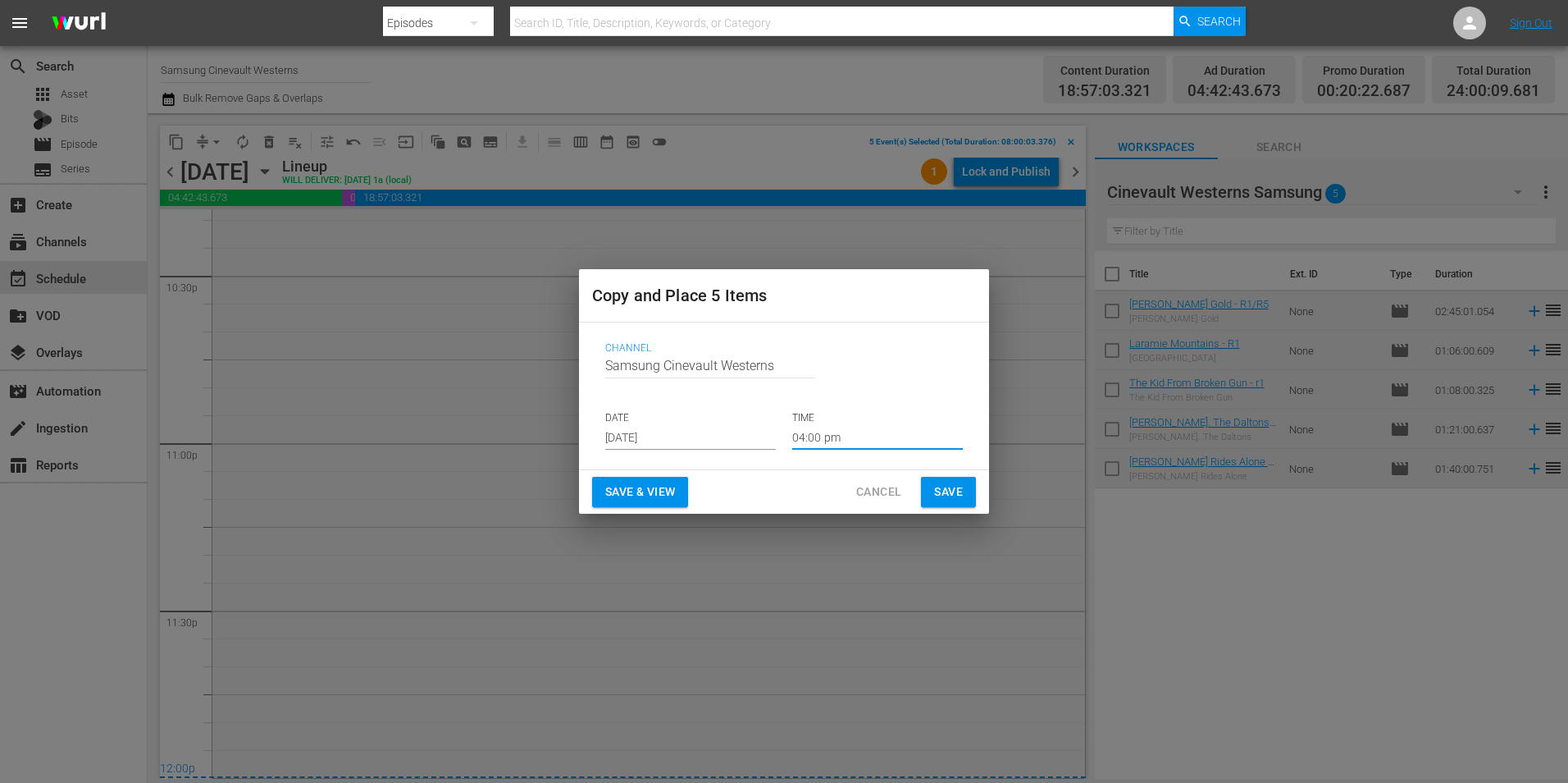
click at [864, 431] on input "04:00 pm" at bounding box center [877, 437] width 171 height 24
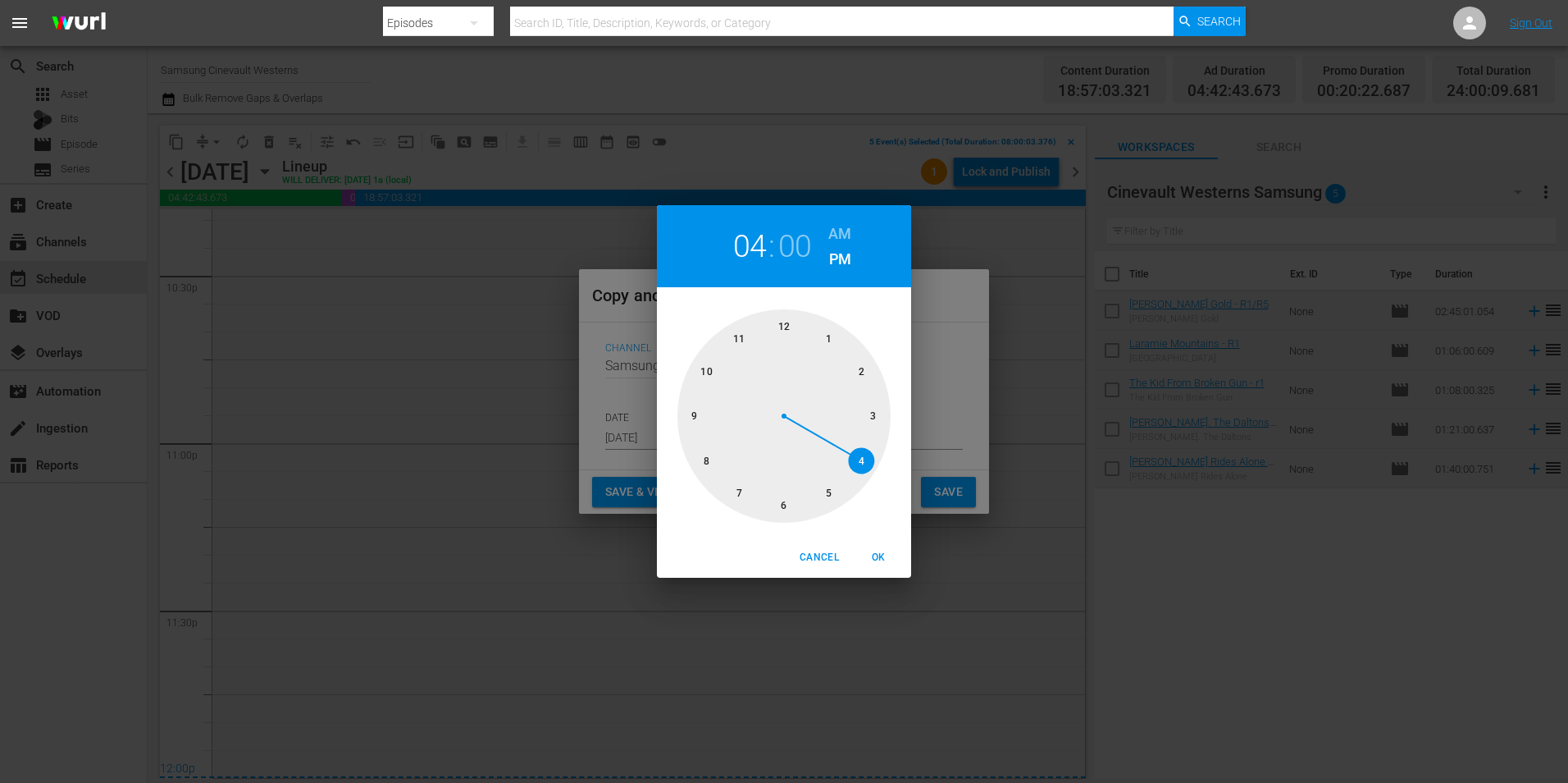
click at [776, 324] on div at bounding box center [784, 415] width 213 height 213
click at [845, 221] on h6 "AM" at bounding box center [839, 233] width 23 height 26
click at [894, 556] on span "OK" at bounding box center [878, 557] width 40 height 17
type input "12:00 am"
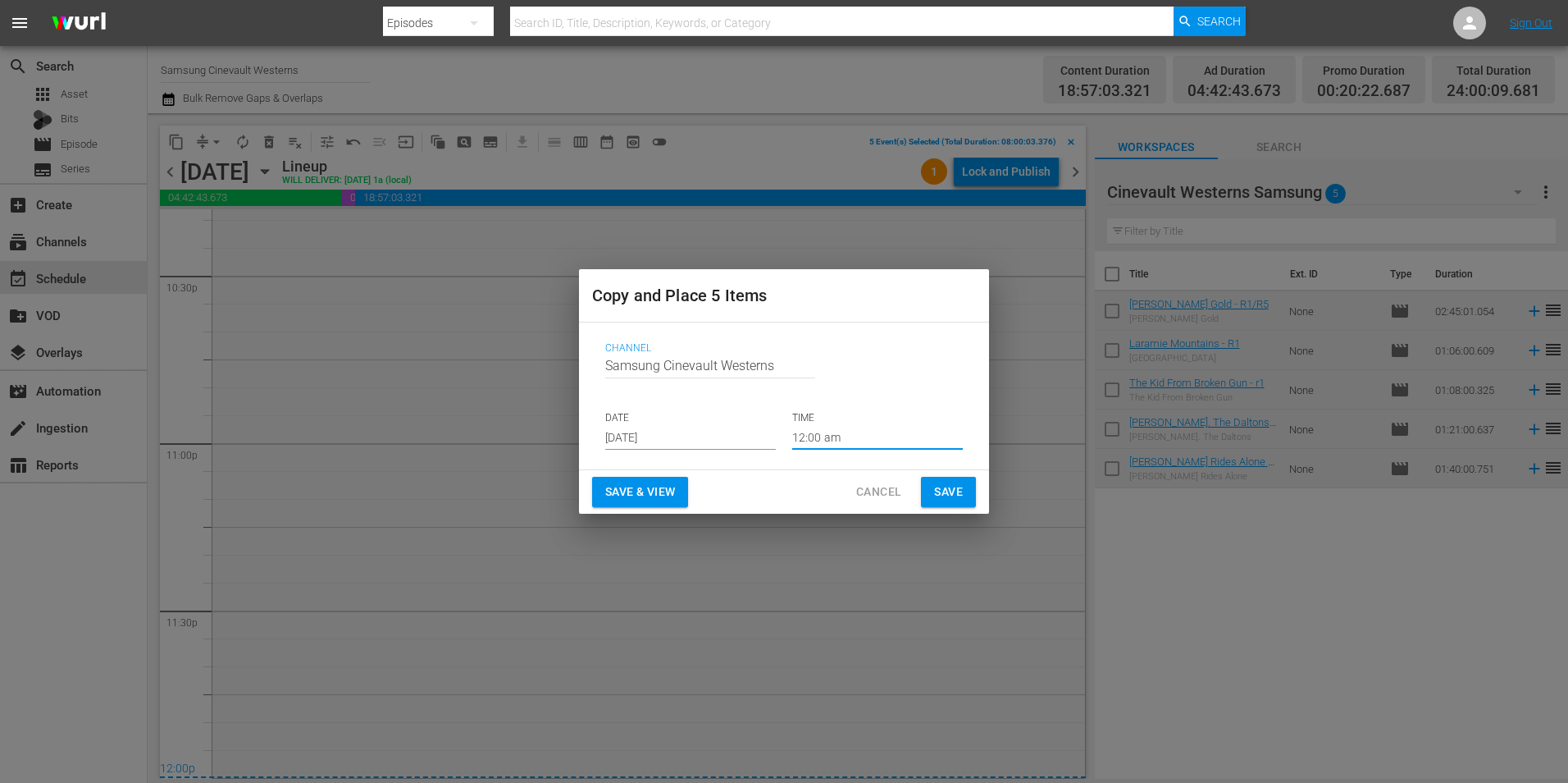
click at [936, 489] on span "Save" at bounding box center [949, 492] width 29 height 20
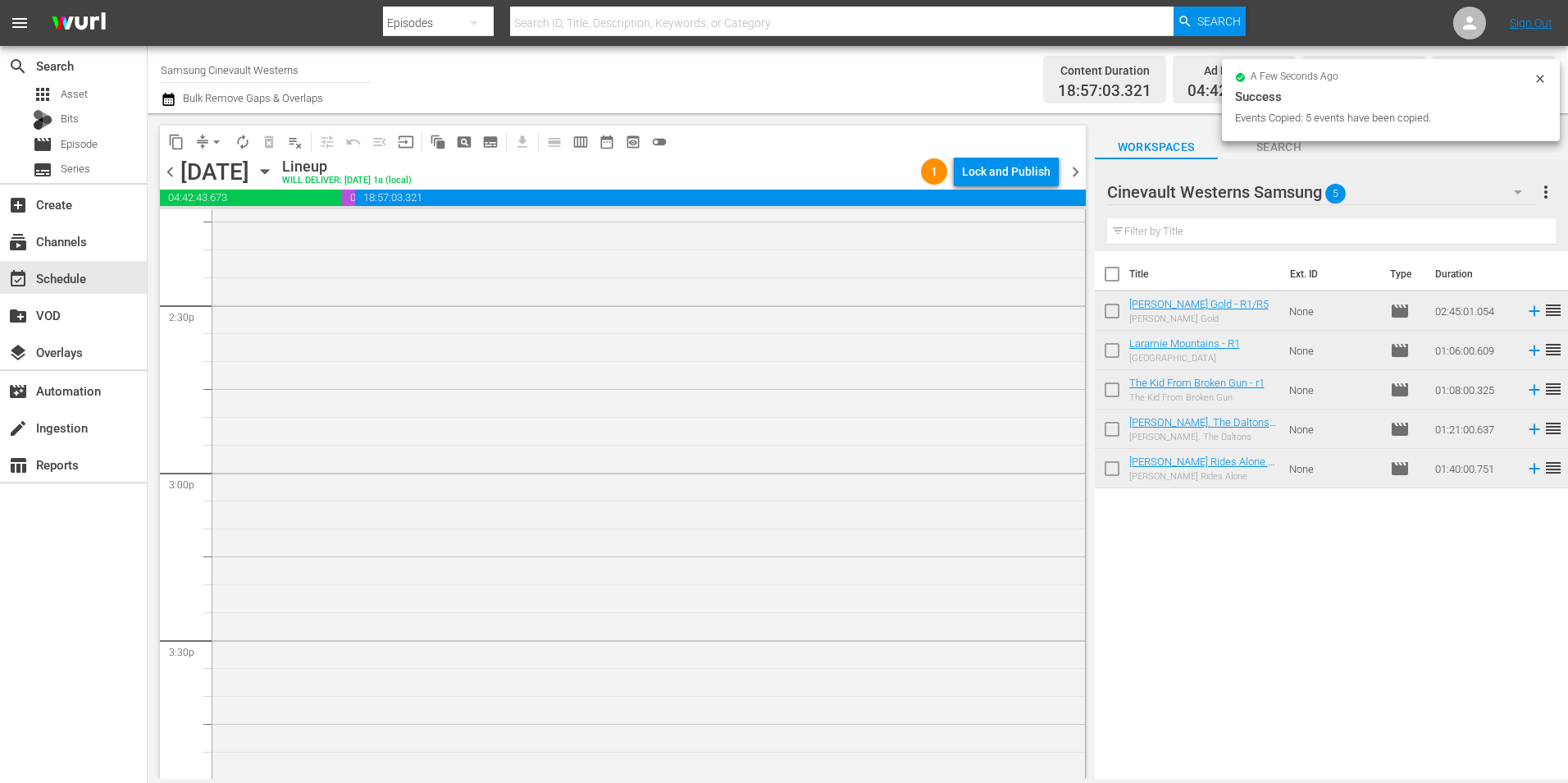
scroll to position [5249, 0]
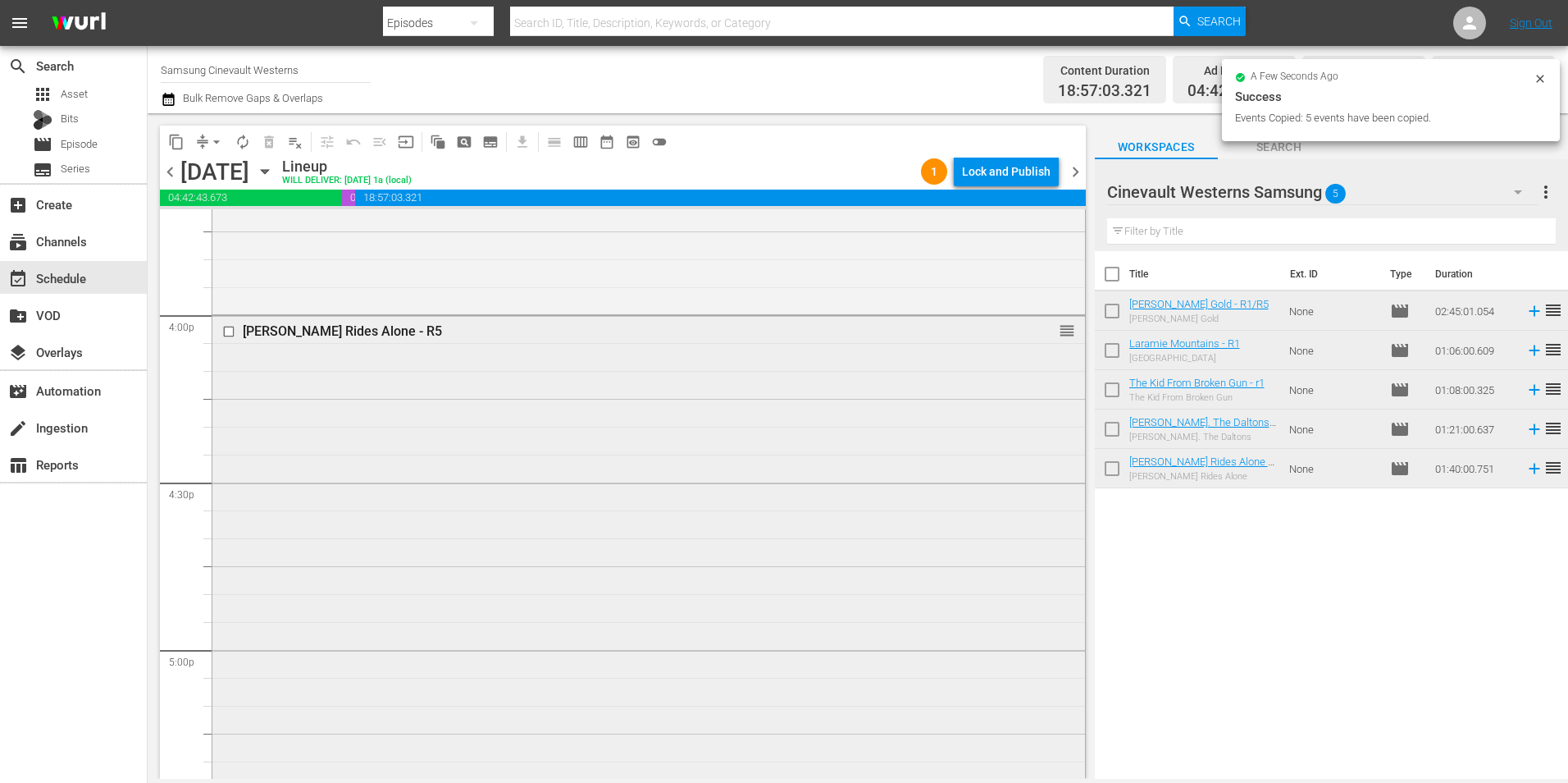
click at [228, 332] on input "checkbox" at bounding box center [231, 332] width 17 height 14
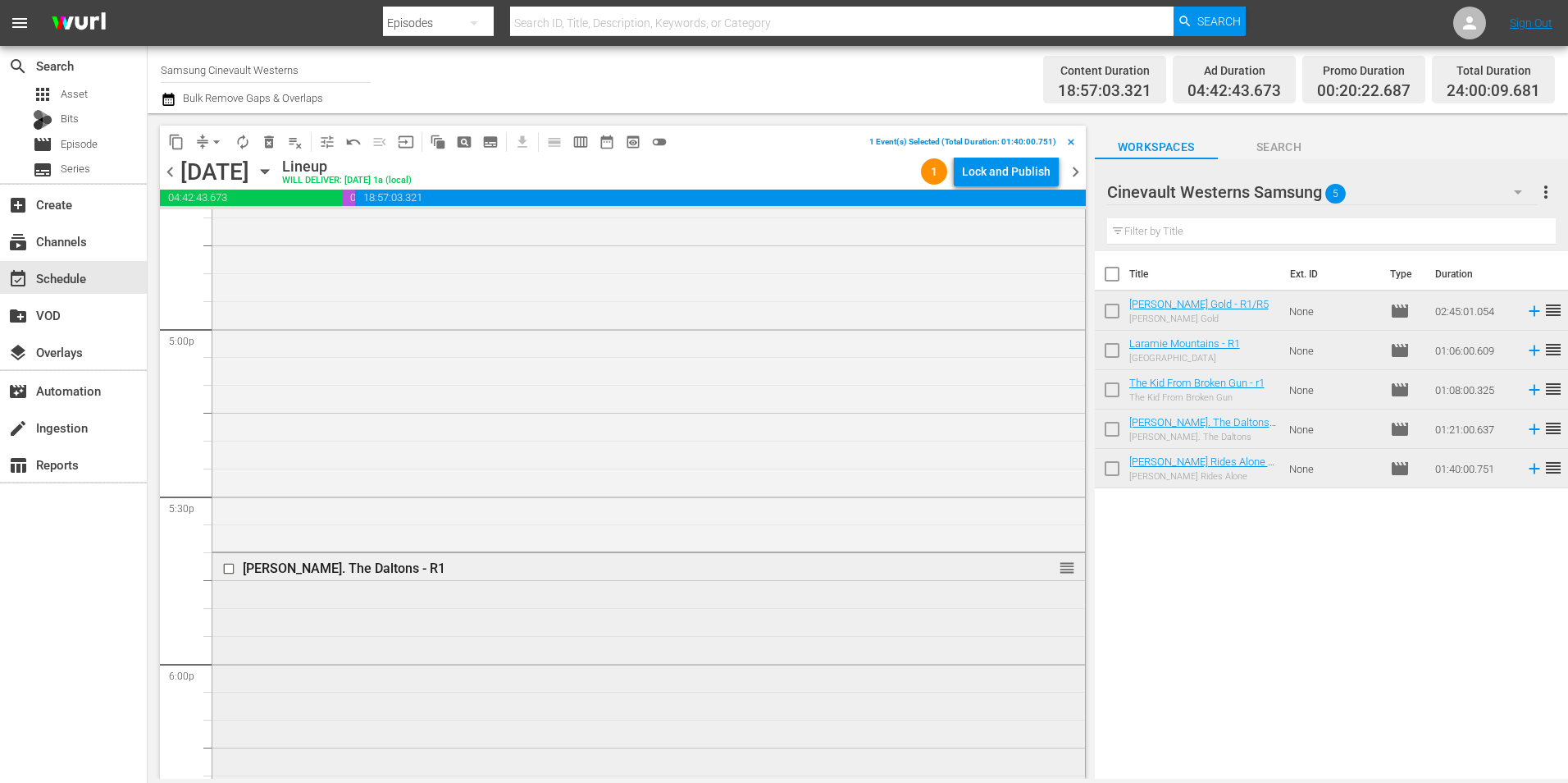
scroll to position [5742, 0]
click at [226, 397] on input "checkbox" at bounding box center [231, 397] width 17 height 14
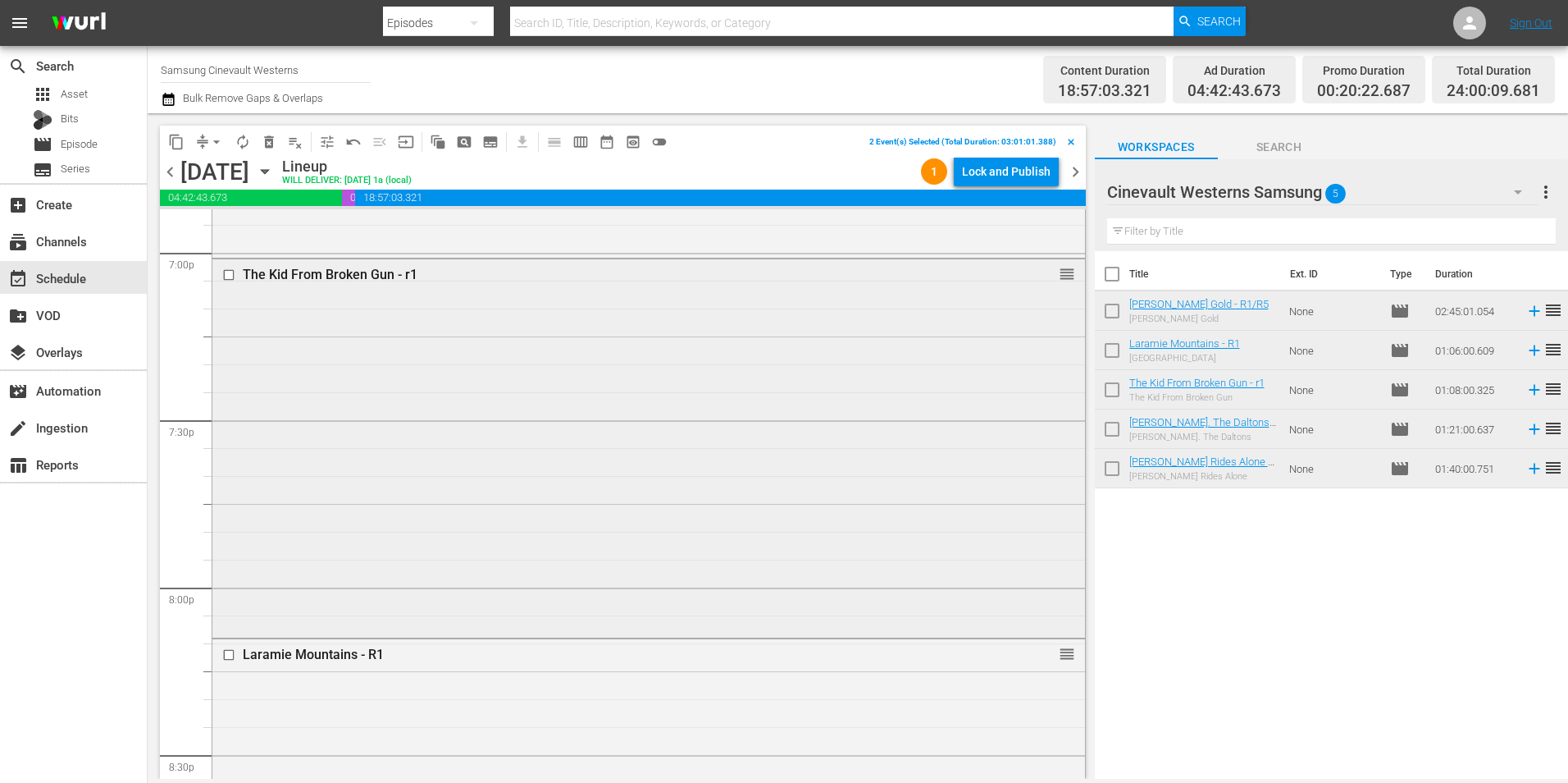
click at [232, 273] on input "checkbox" at bounding box center [231, 274] width 17 height 14
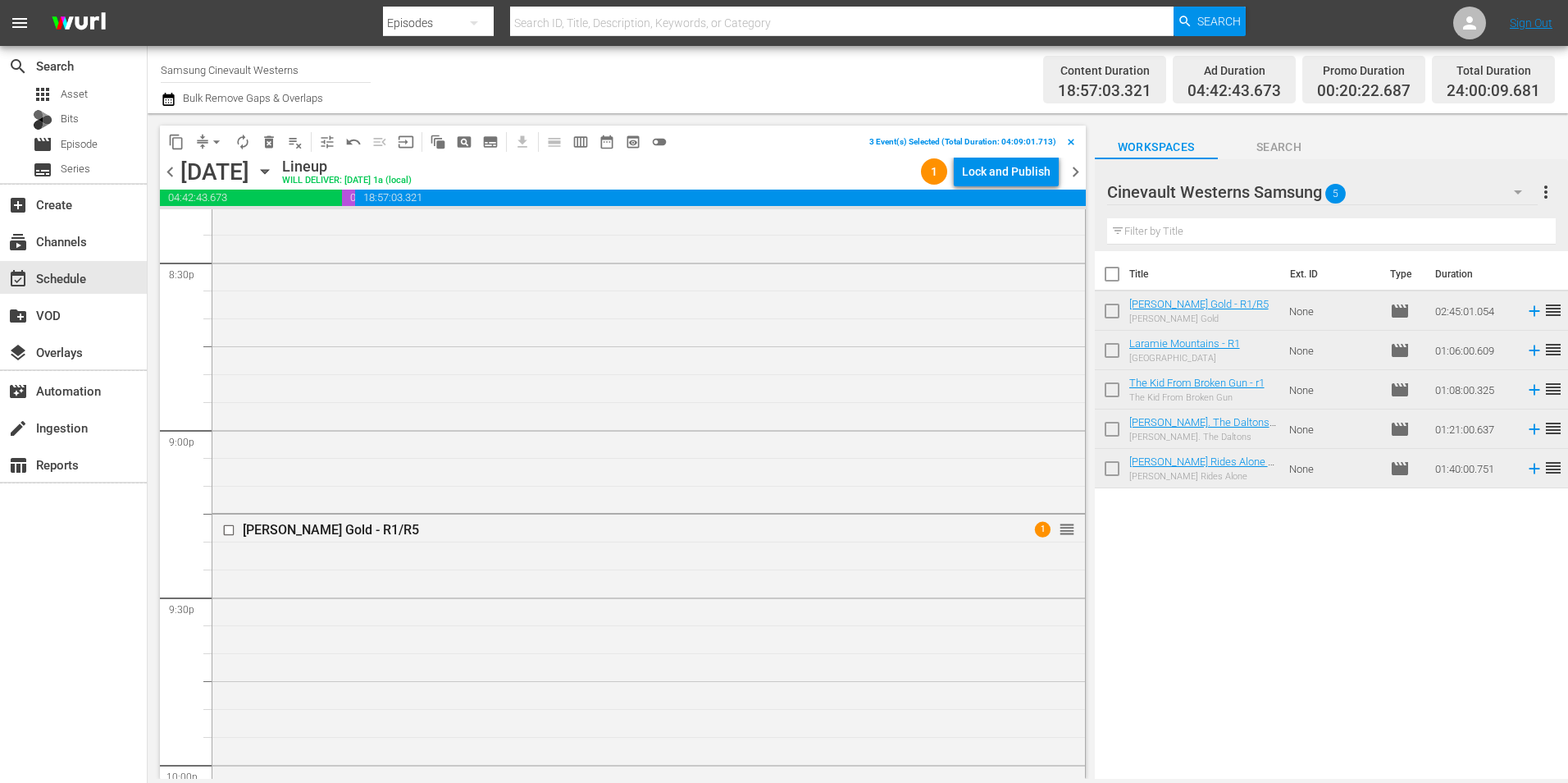
scroll to position [6562, 0]
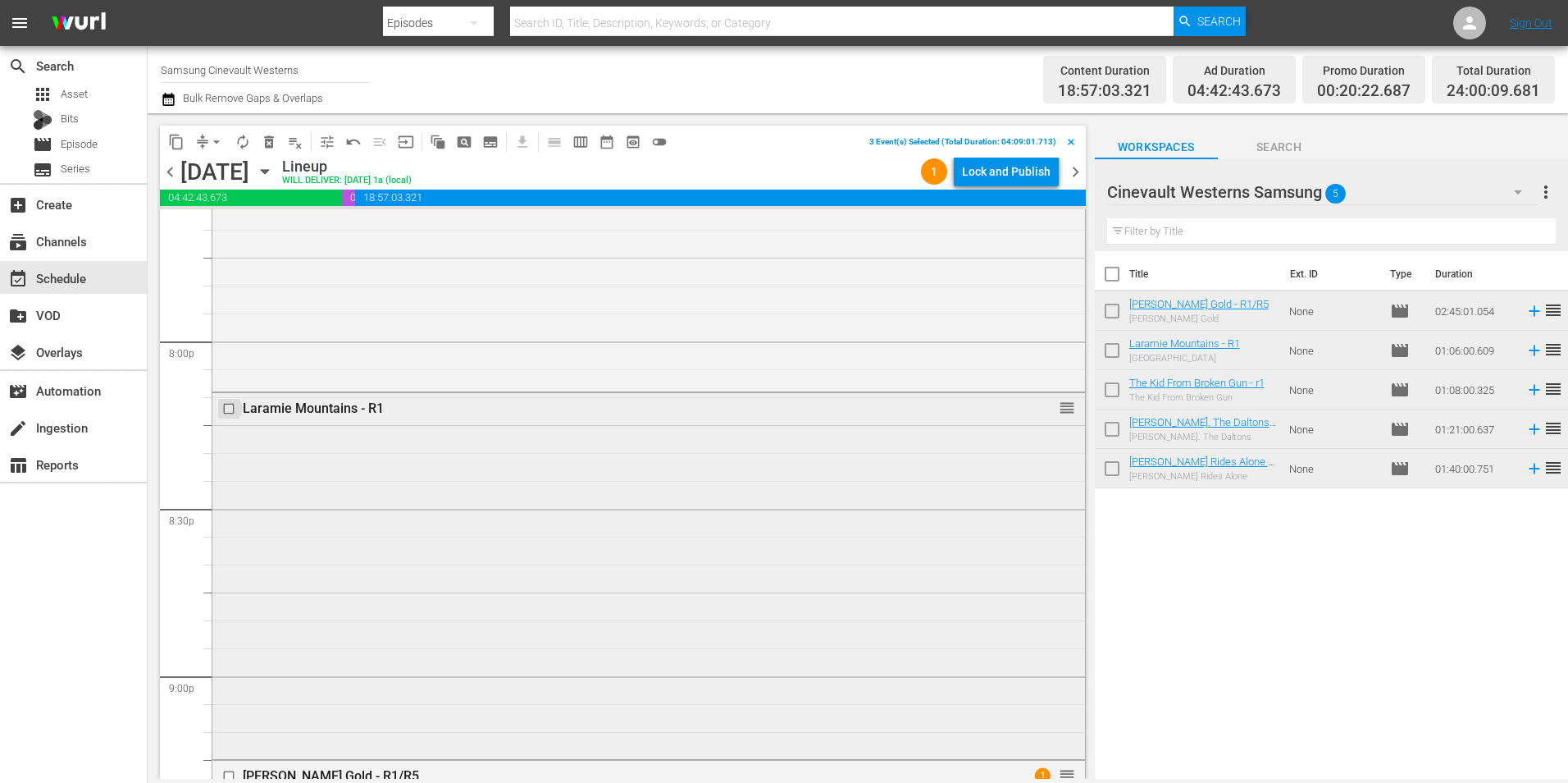
click at [229, 406] on input "checkbox" at bounding box center [231, 408] width 17 height 14
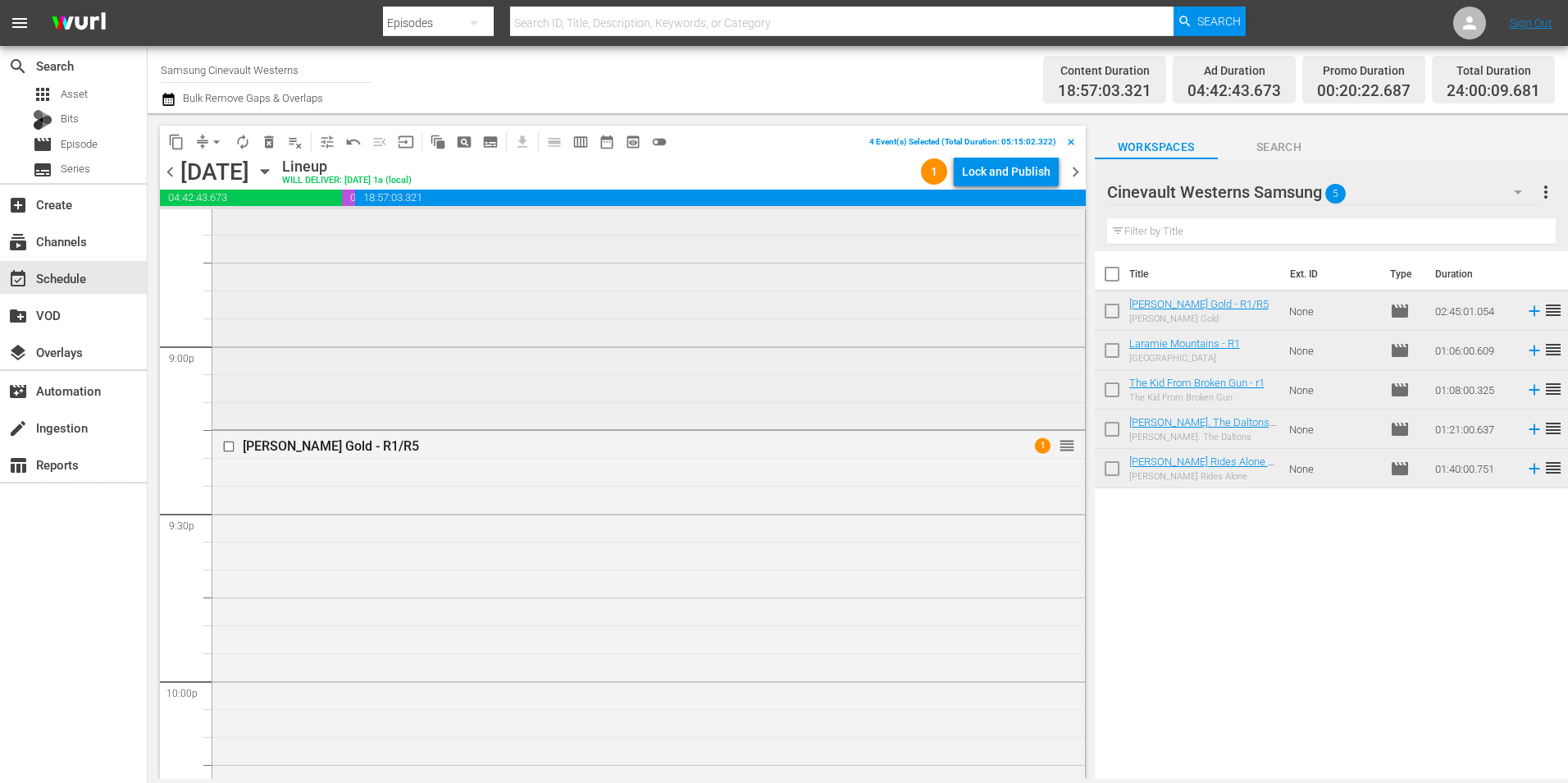
scroll to position [6890, 0]
click at [230, 451] on input "checkbox" at bounding box center [231, 448] width 17 height 14
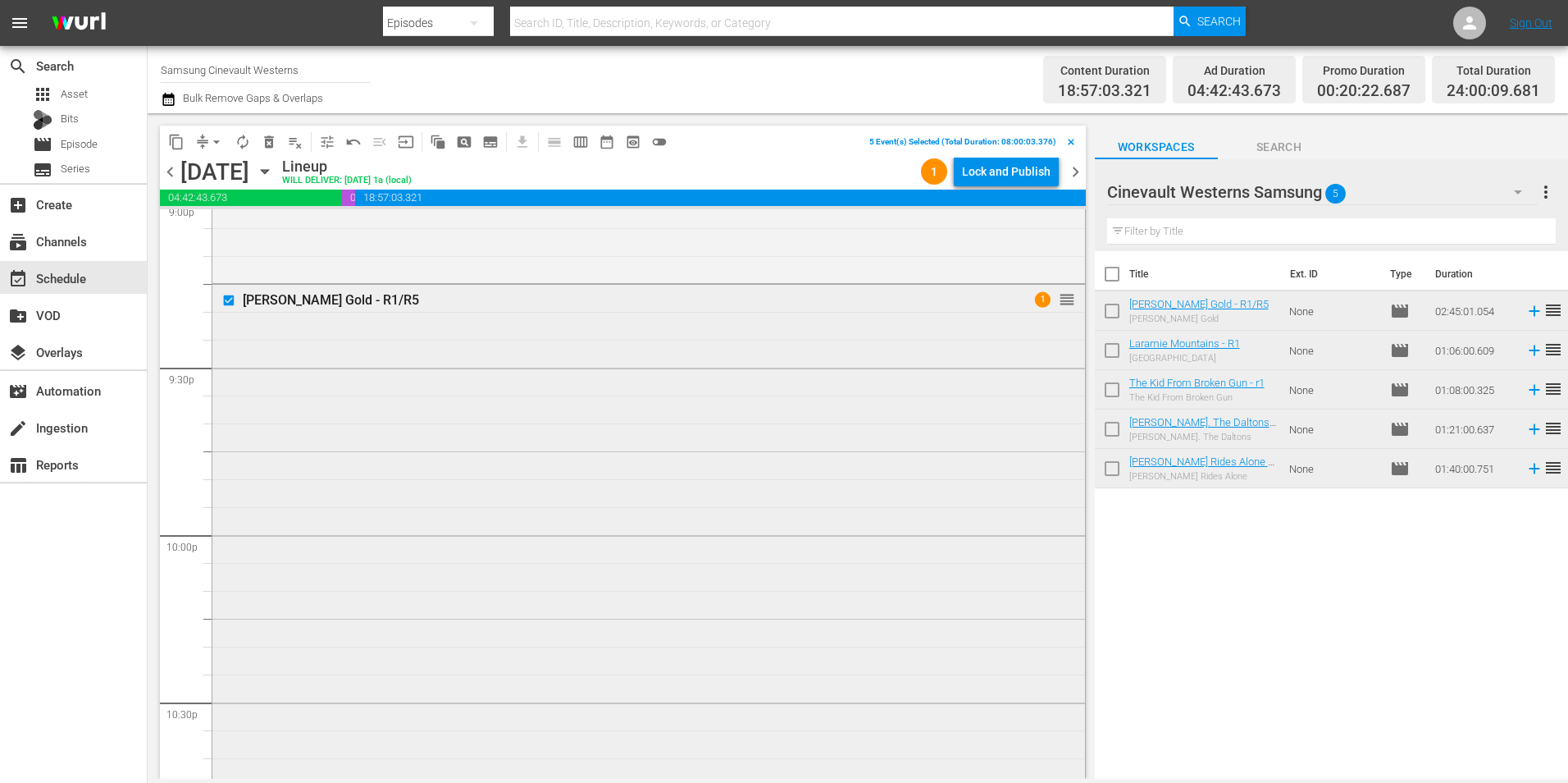
scroll to position [7300, 0]
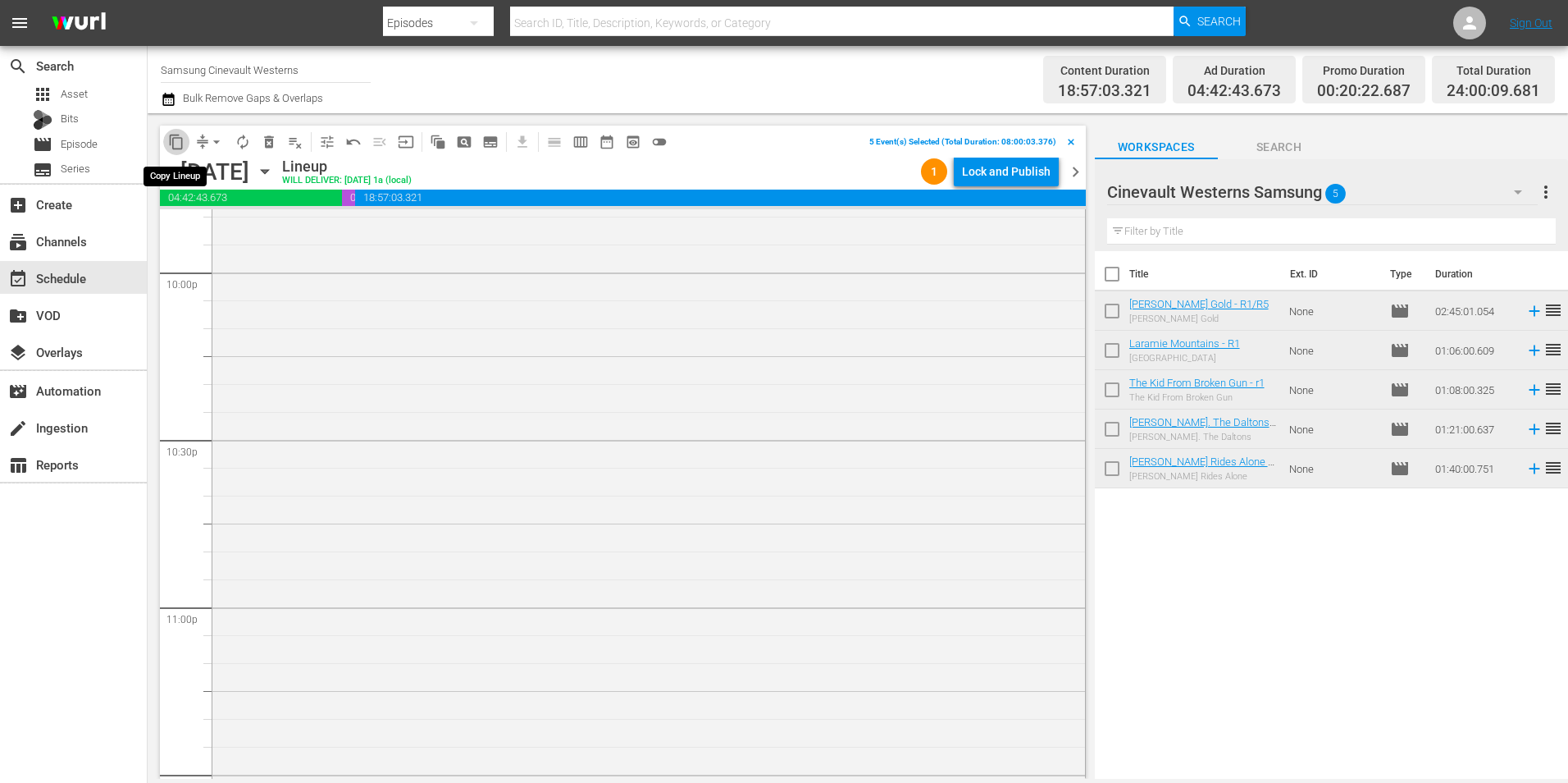
click at [169, 137] on span "content_copy" at bounding box center [176, 141] width 16 height 16
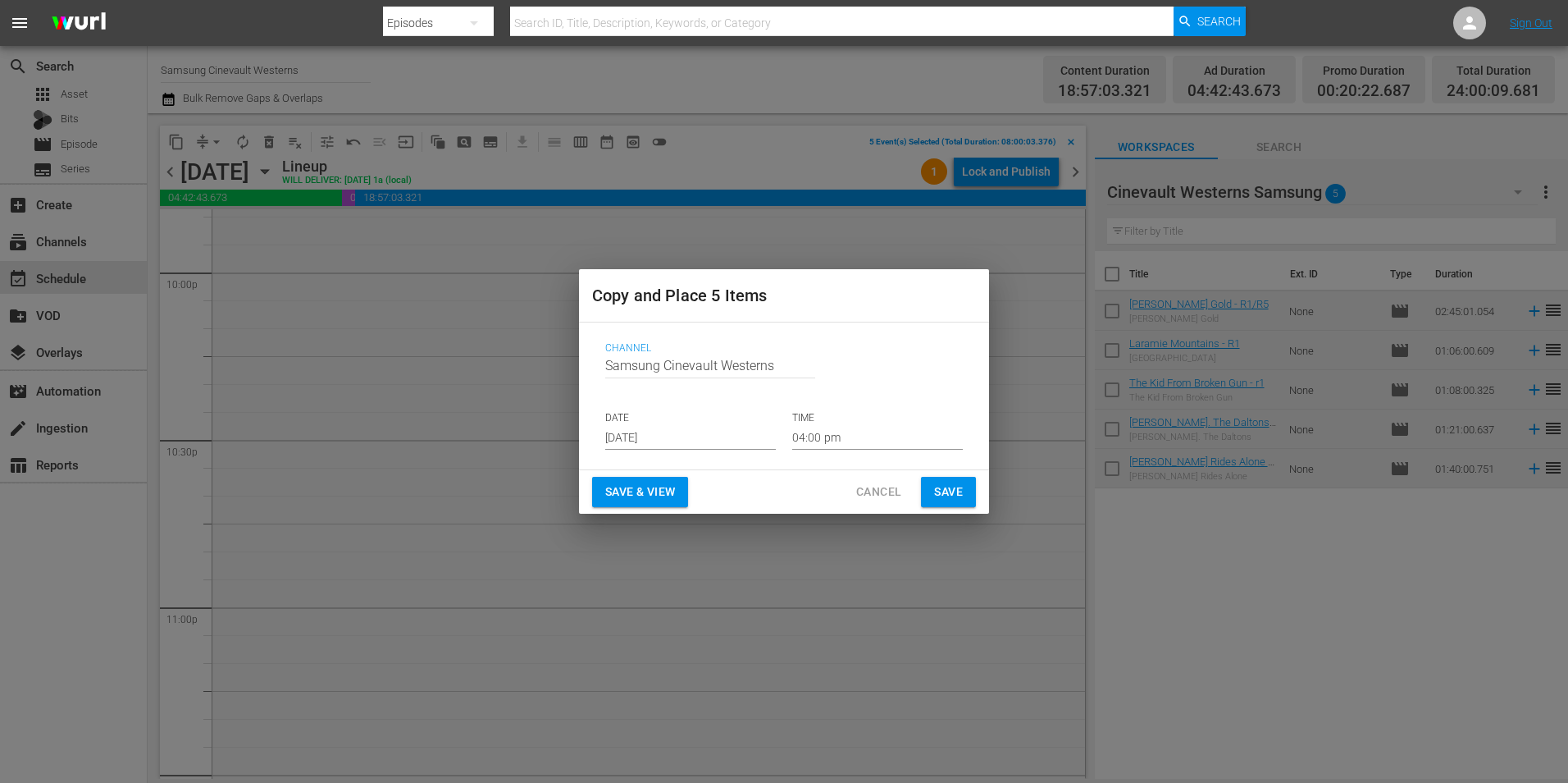
click at [710, 432] on input "[DATE]" at bounding box center [690, 437] width 171 height 24
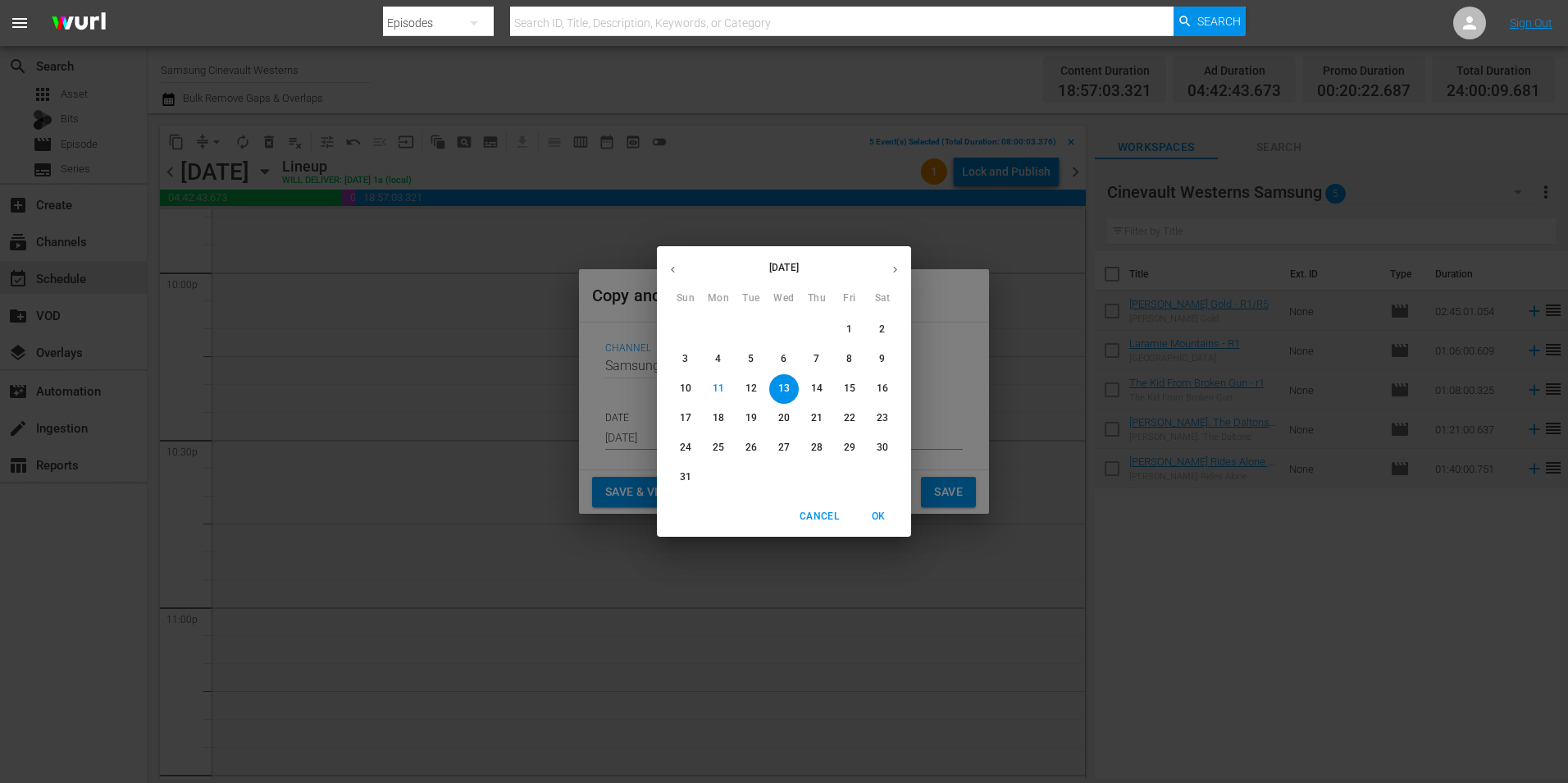
click at [721, 443] on p "25" at bounding box center [719, 447] width 12 height 14
type input "[DATE]"
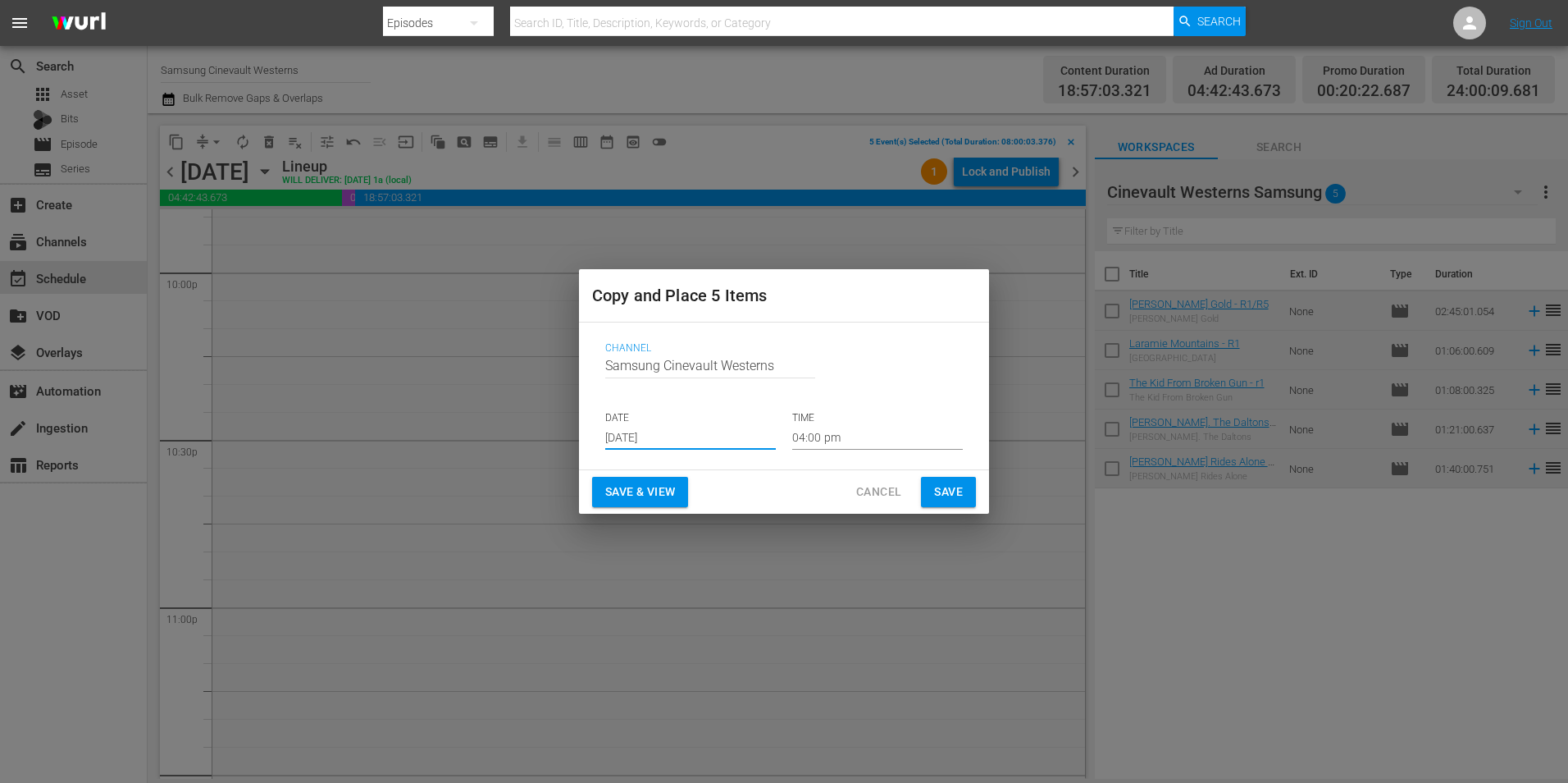
click at [837, 434] on input "04:00 pm" at bounding box center [877, 437] width 171 height 24
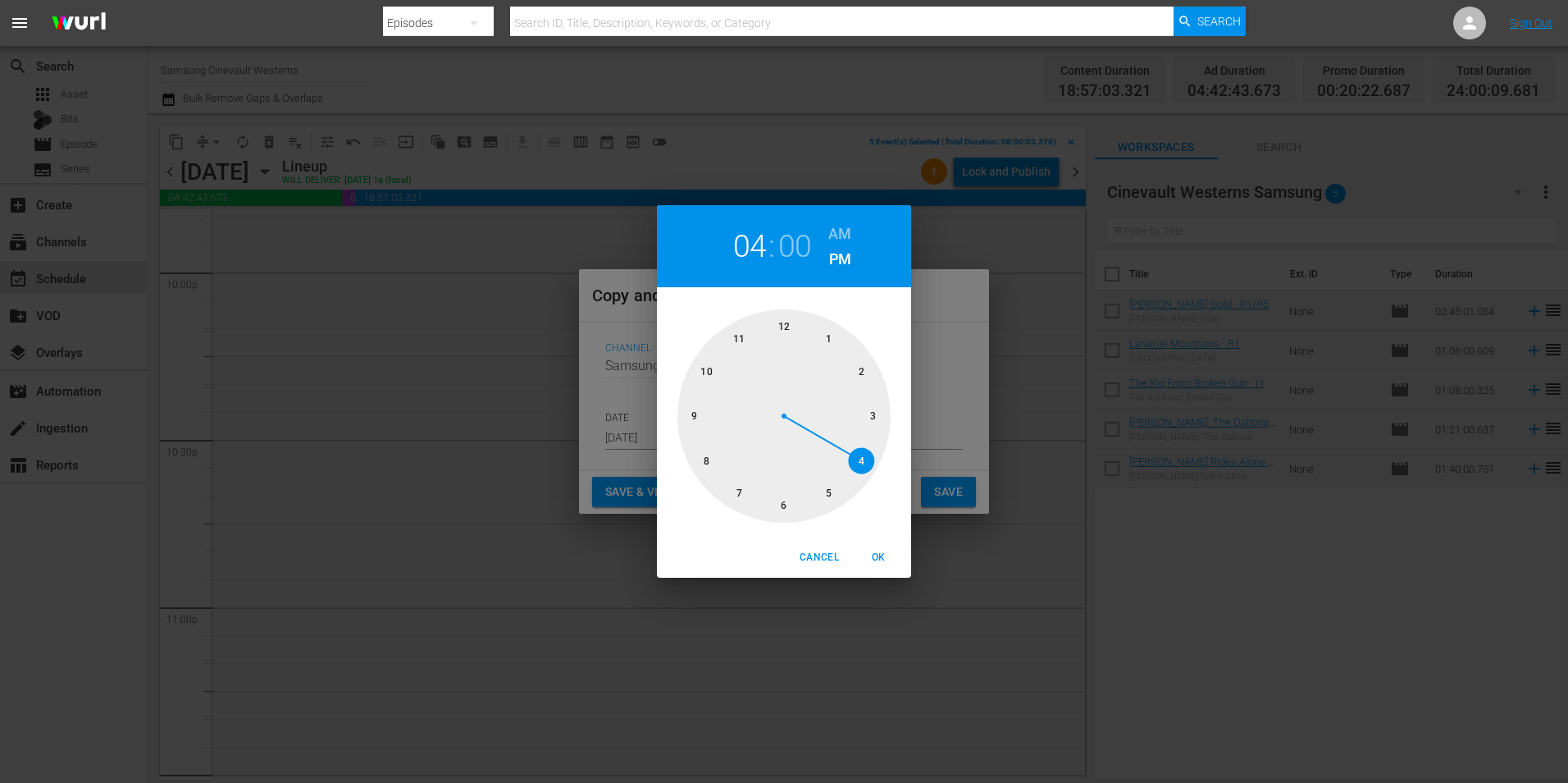
click at [707, 456] on div at bounding box center [784, 415] width 213 height 213
click at [847, 229] on h6 "AM" at bounding box center [839, 233] width 23 height 26
click at [882, 570] on button "OK" at bounding box center [878, 557] width 52 height 27
type input "08:00 am"
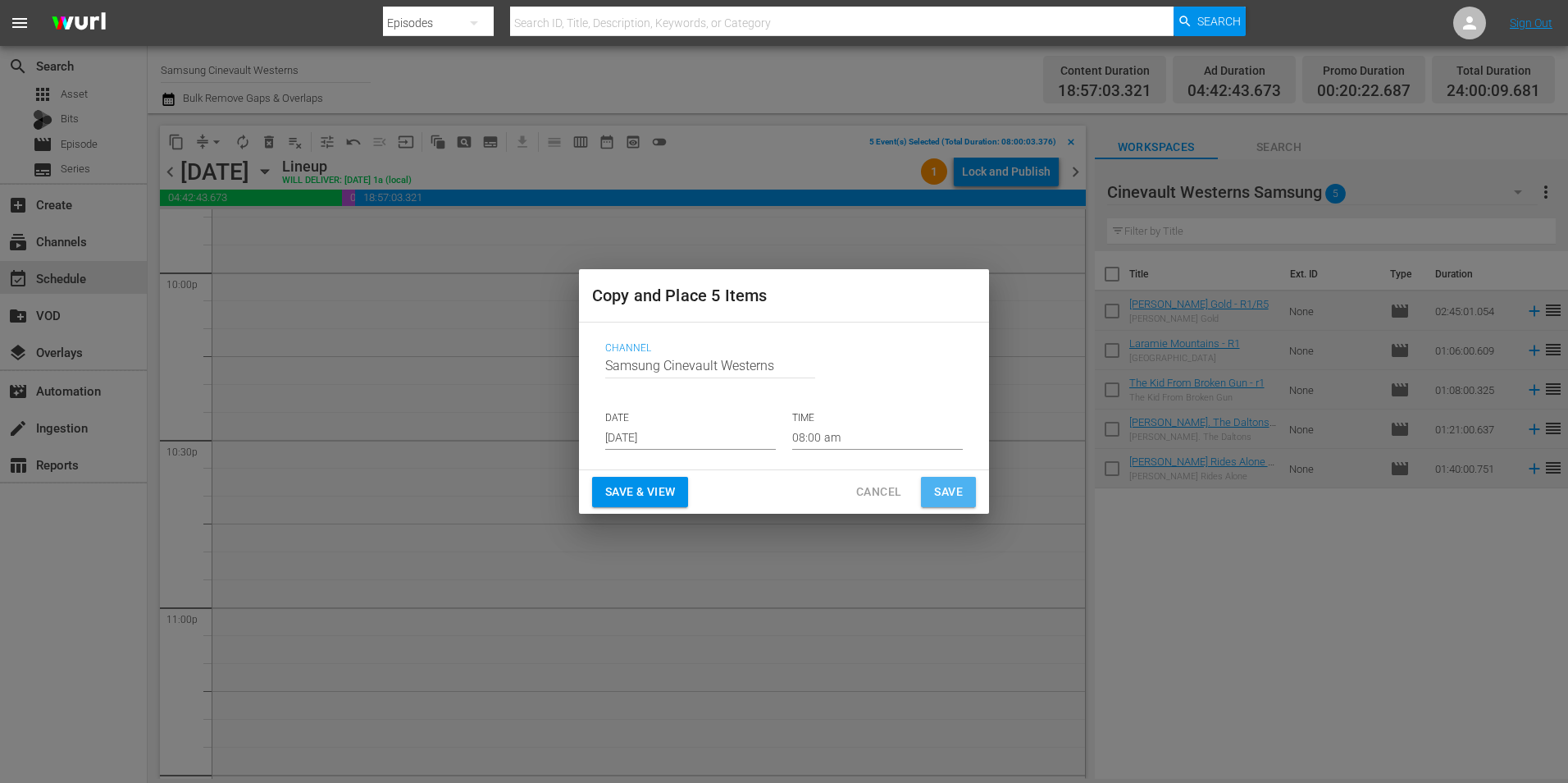
click at [960, 480] on button "Save" at bounding box center [948, 492] width 55 height 30
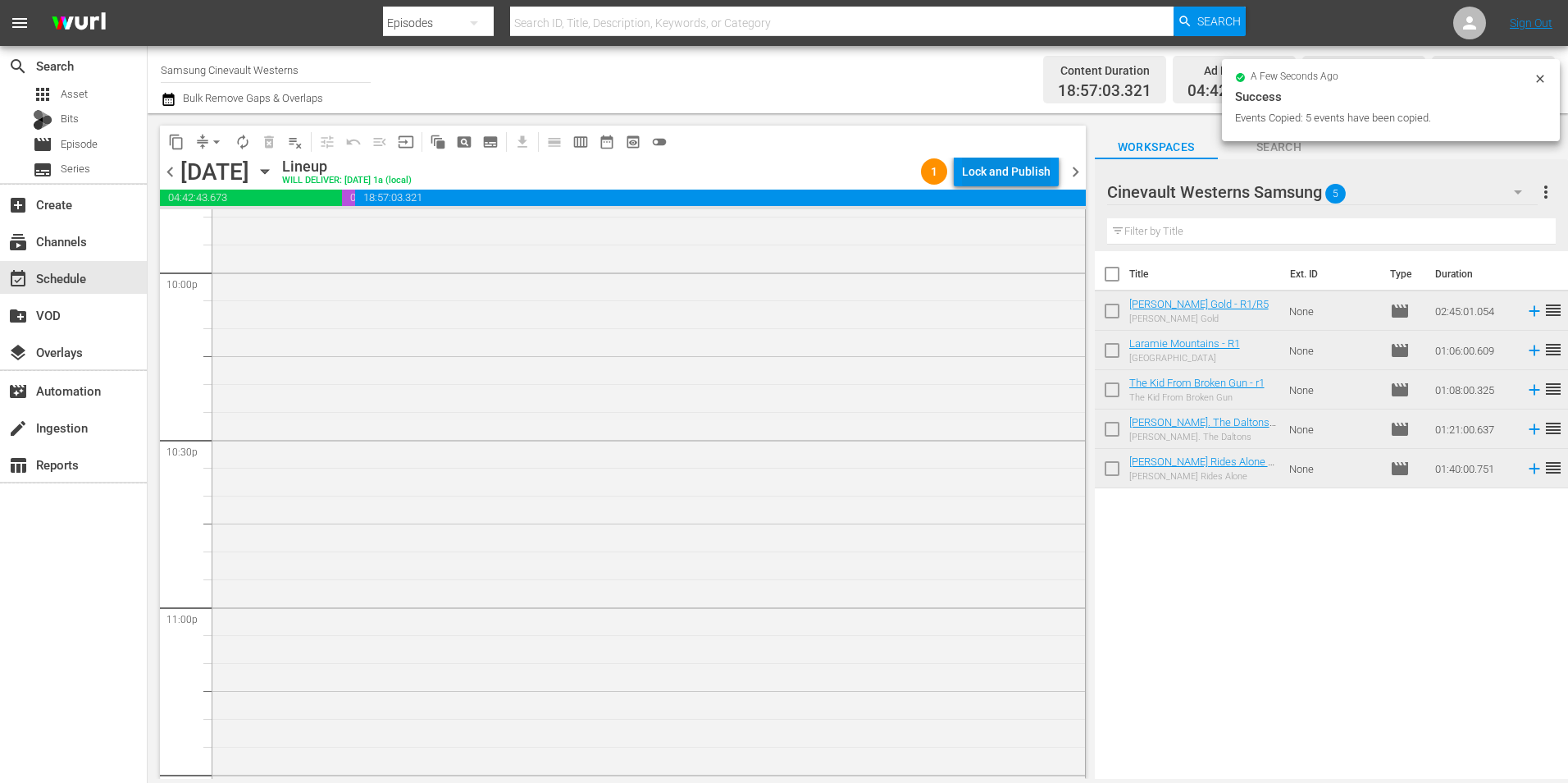
click at [1005, 180] on div "Lock and Publish" at bounding box center [1006, 171] width 88 height 29
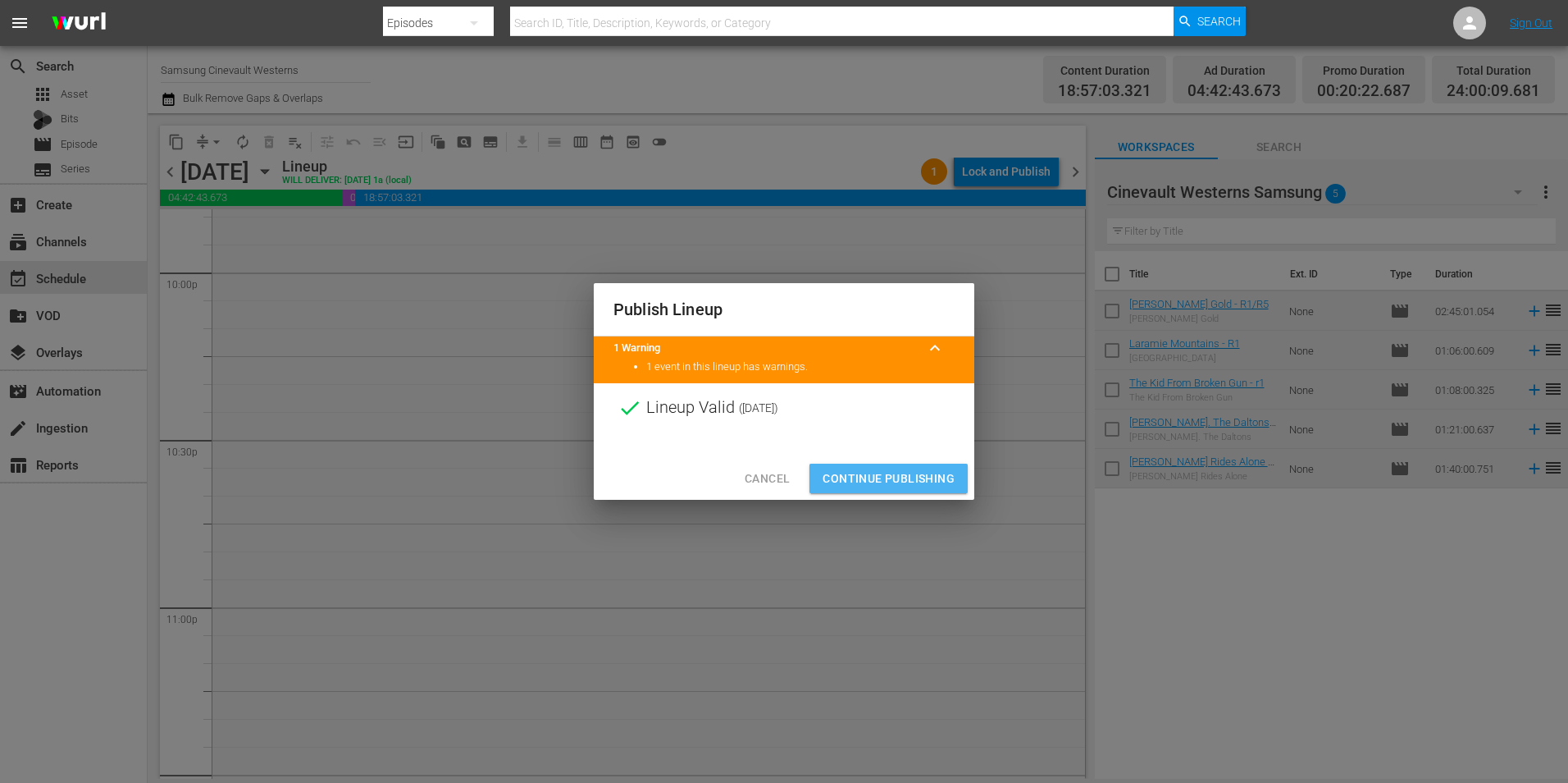
click at [899, 468] on span "Continue Publishing" at bounding box center [888, 478] width 132 height 20
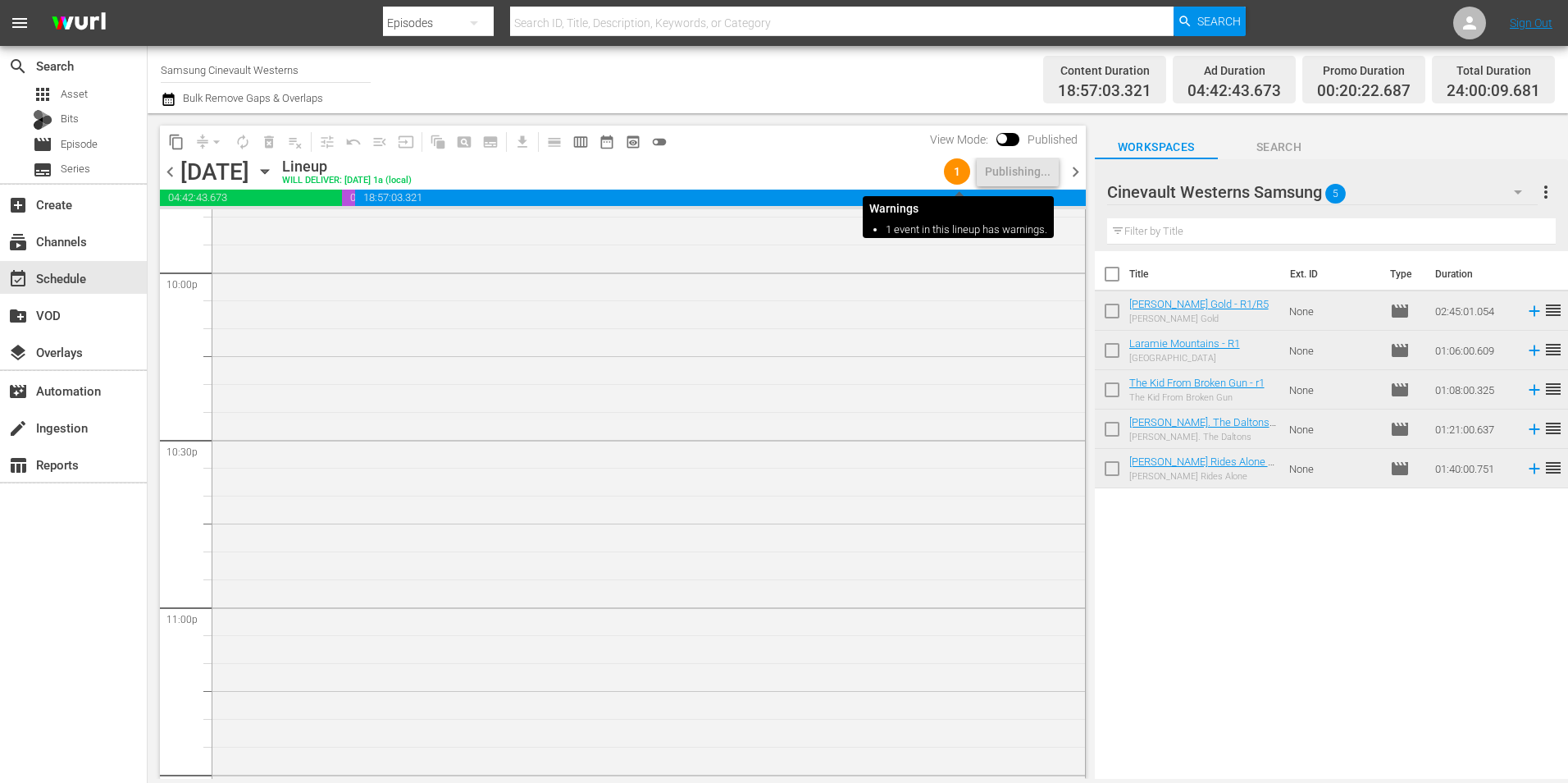
click at [958, 178] on span "1" at bounding box center [957, 172] width 26 height 13
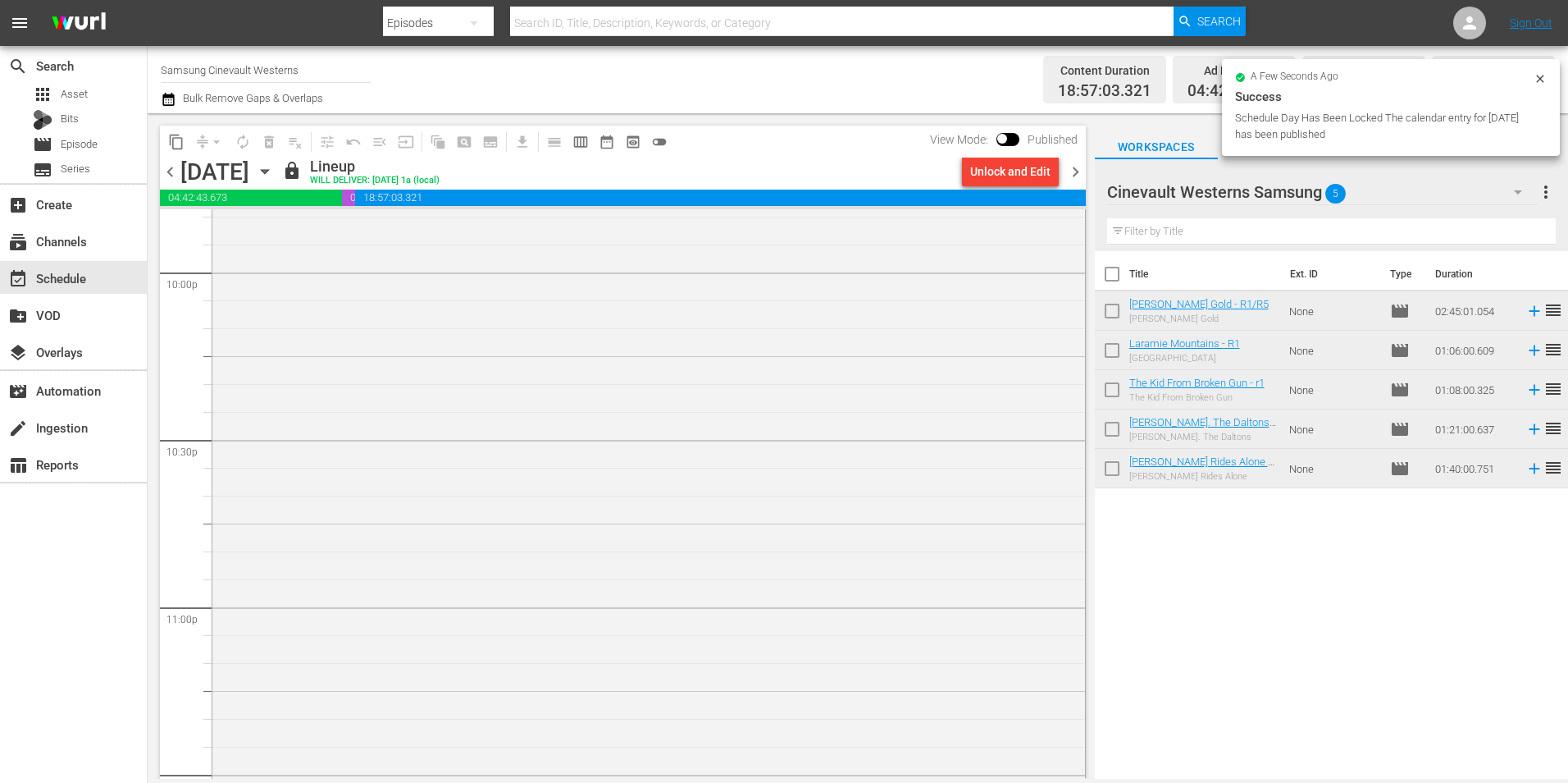
click at [958, 178] on div "Unlock and Edit" at bounding box center [1010, 171] width 110 height 28
click at [819, 178] on div "lock Lineup WILL DELIVER: 8/20 @ 1a (local)" at bounding box center [619, 171] width 673 height 28
click at [260, 79] on input "Samsung Cinevault Westerns" at bounding box center [265, 69] width 210 height 40
click at [261, 80] on input "Samsung Cinevault Westerns" at bounding box center [265, 69] width 210 height 40
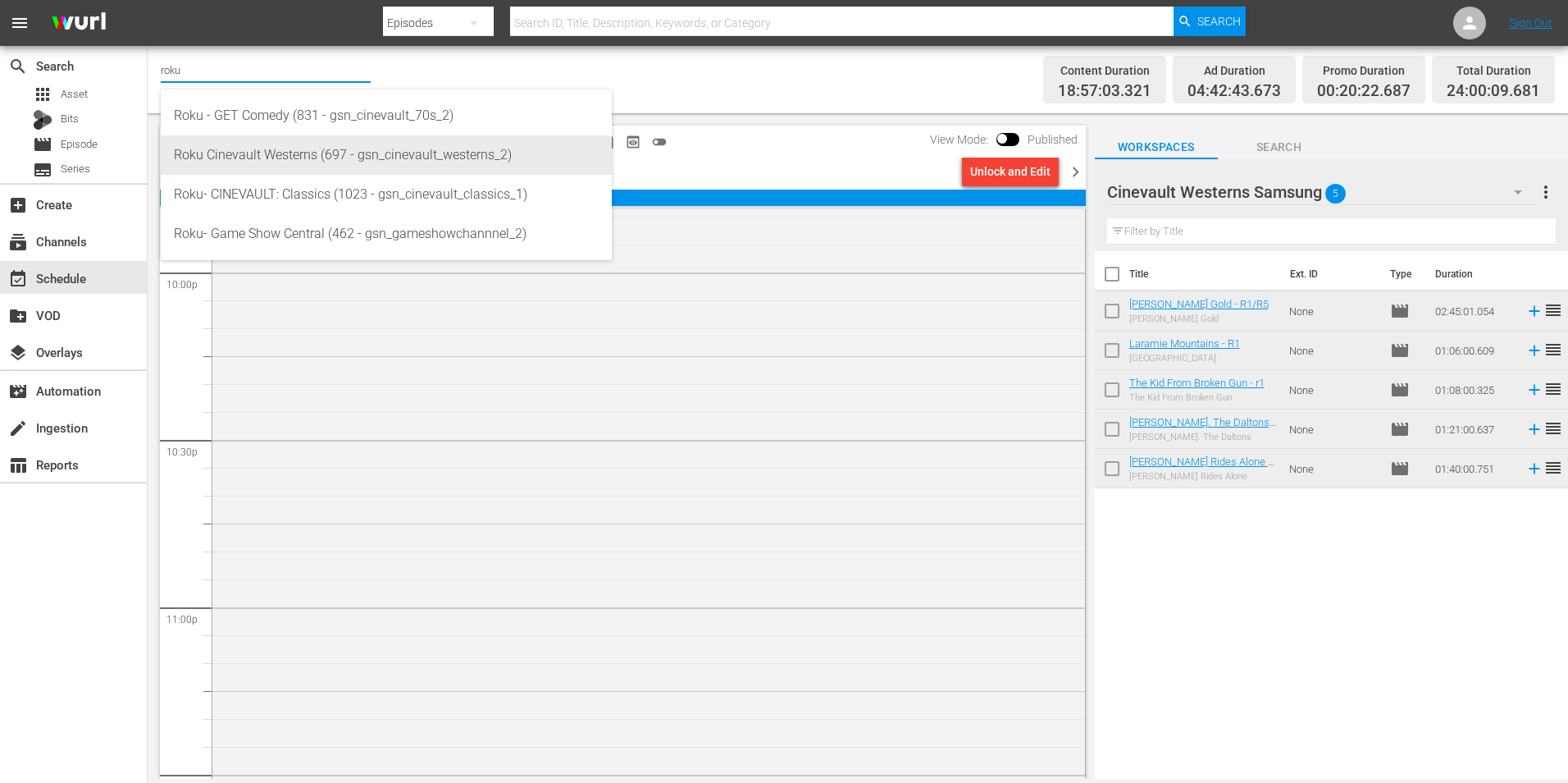
click at [279, 160] on div "Roku Cinevault Westerns (697 - gsn_cinevault_westerns_2)" at bounding box center [386, 155] width 425 height 40
type input "Roku Cinevault Westerns (697 - gsn_cinevault_westerns_2)"
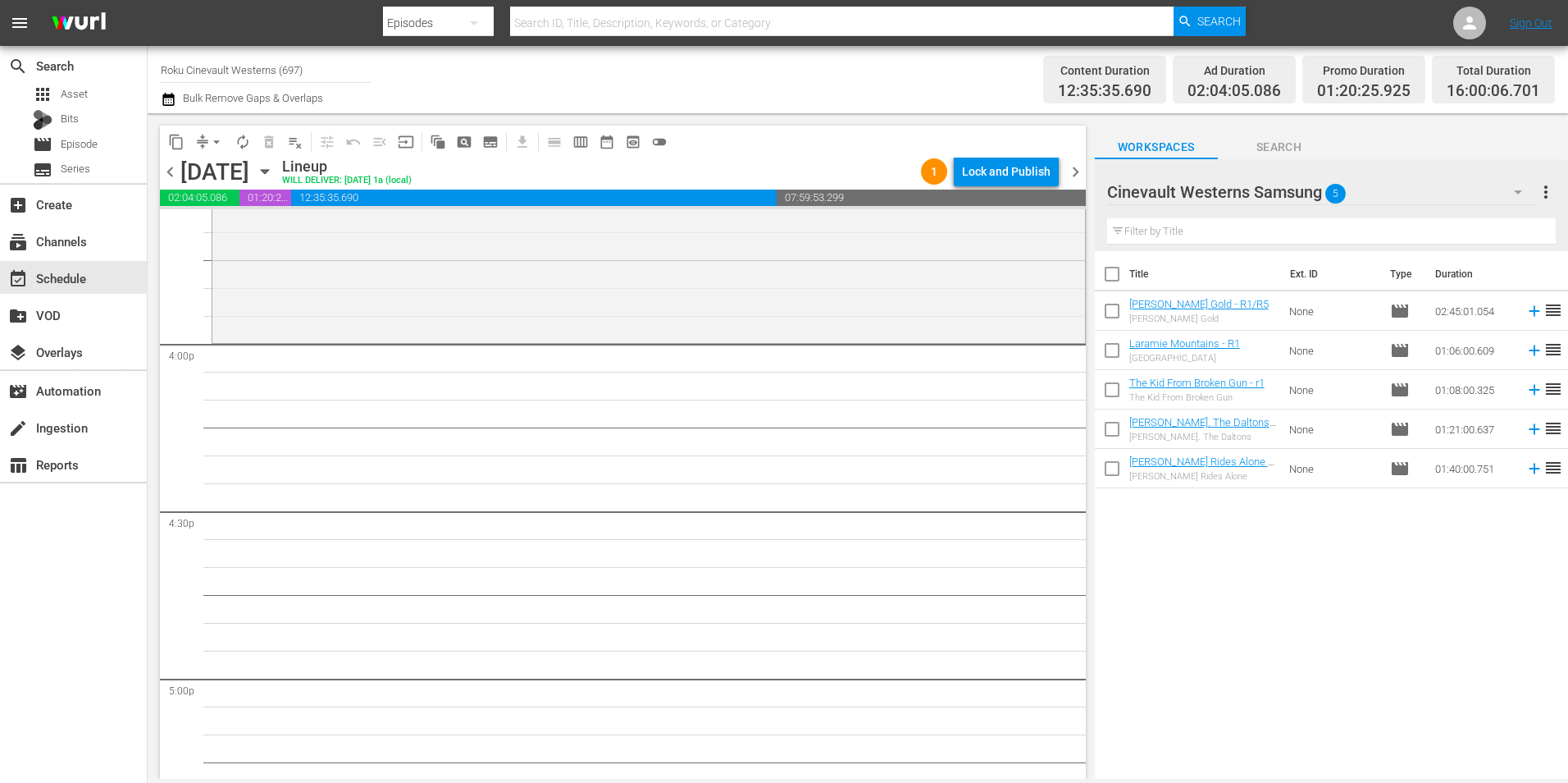
scroll to position [5196, 0]
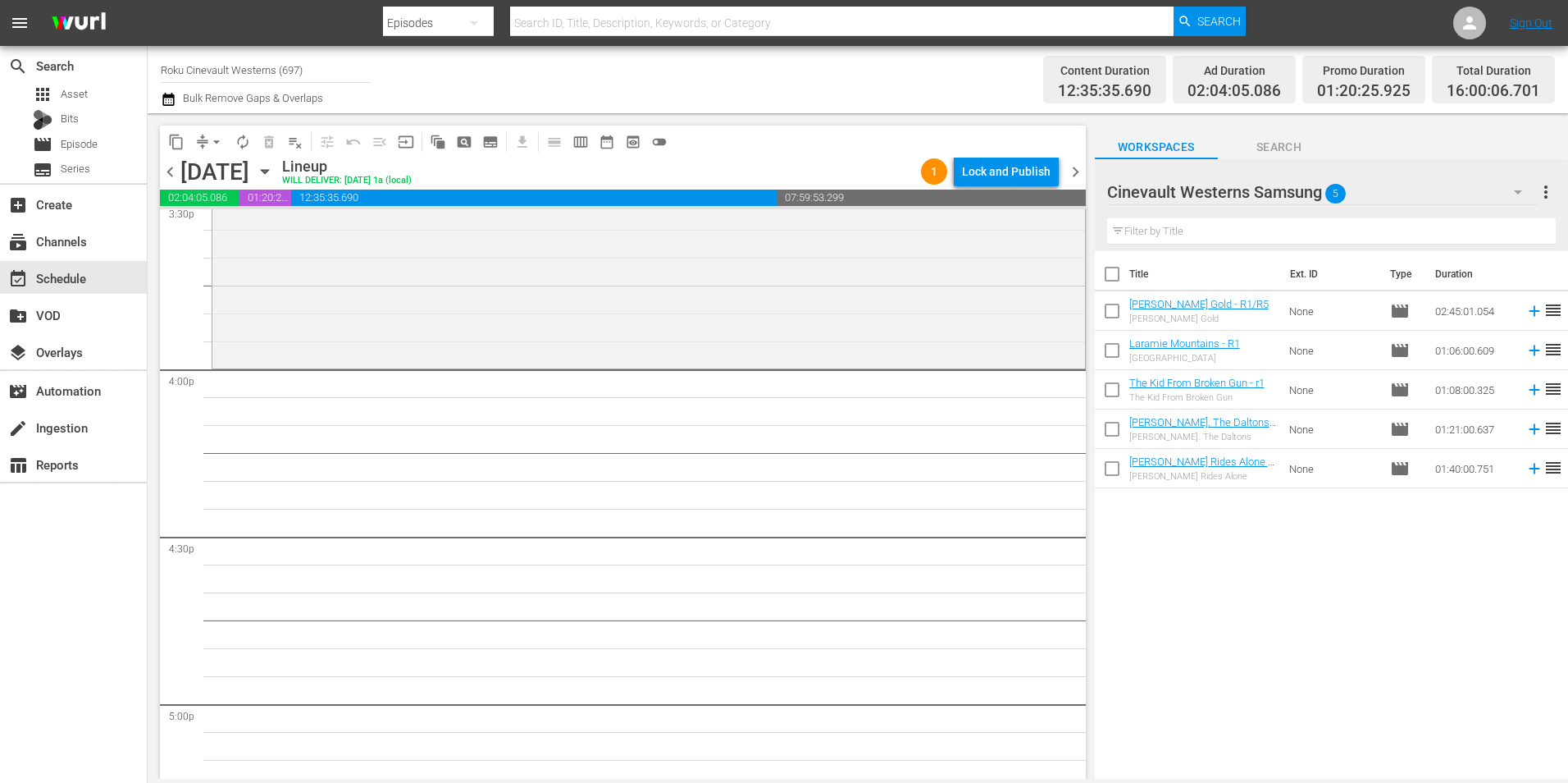
click at [1466, 203] on div "Cinevault Westerns Samsung 5" at bounding box center [1322, 192] width 431 height 46
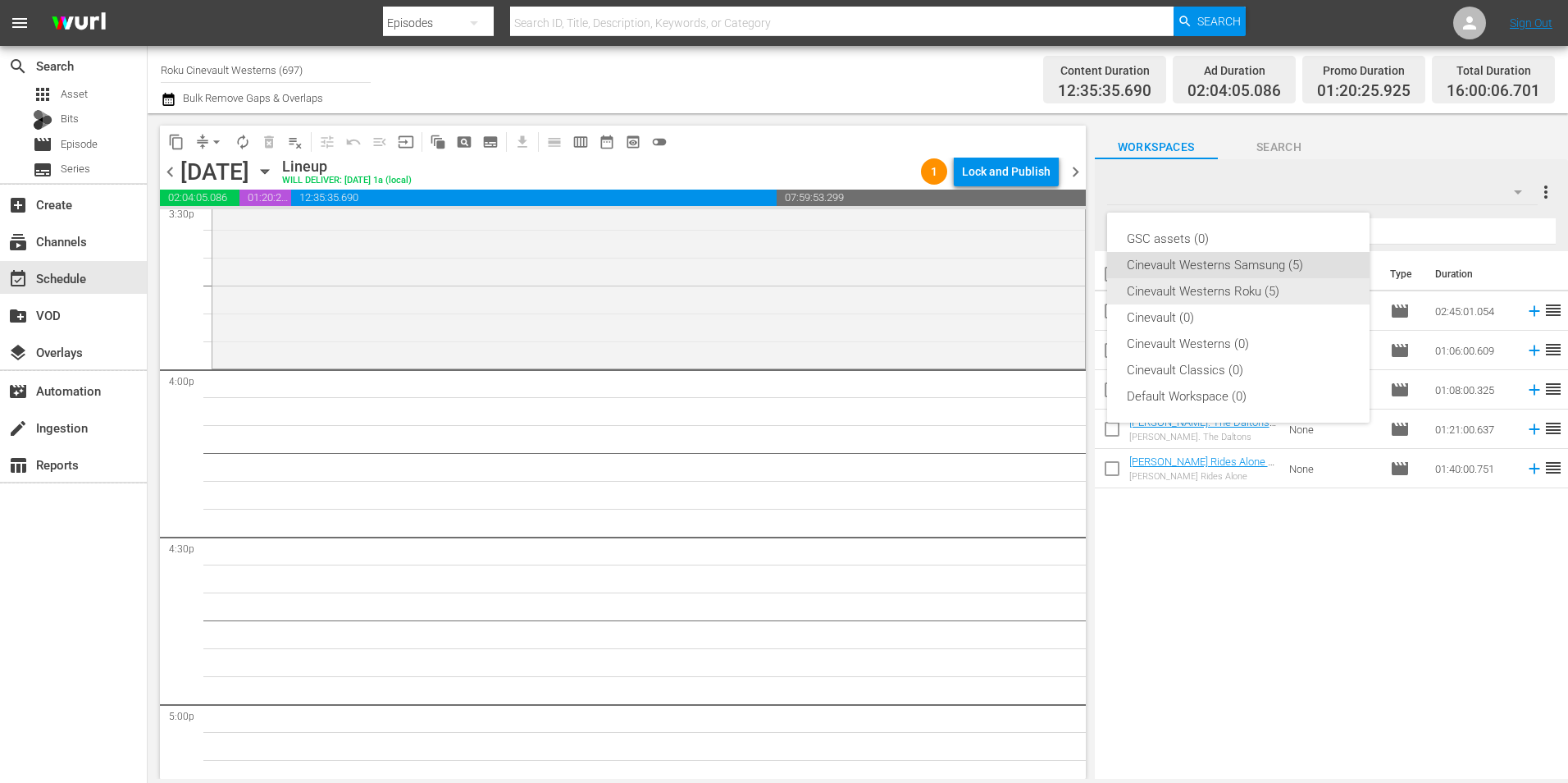
click at [1272, 297] on div "Cinevault Westerns Roku (5)" at bounding box center [1238, 290] width 223 height 26
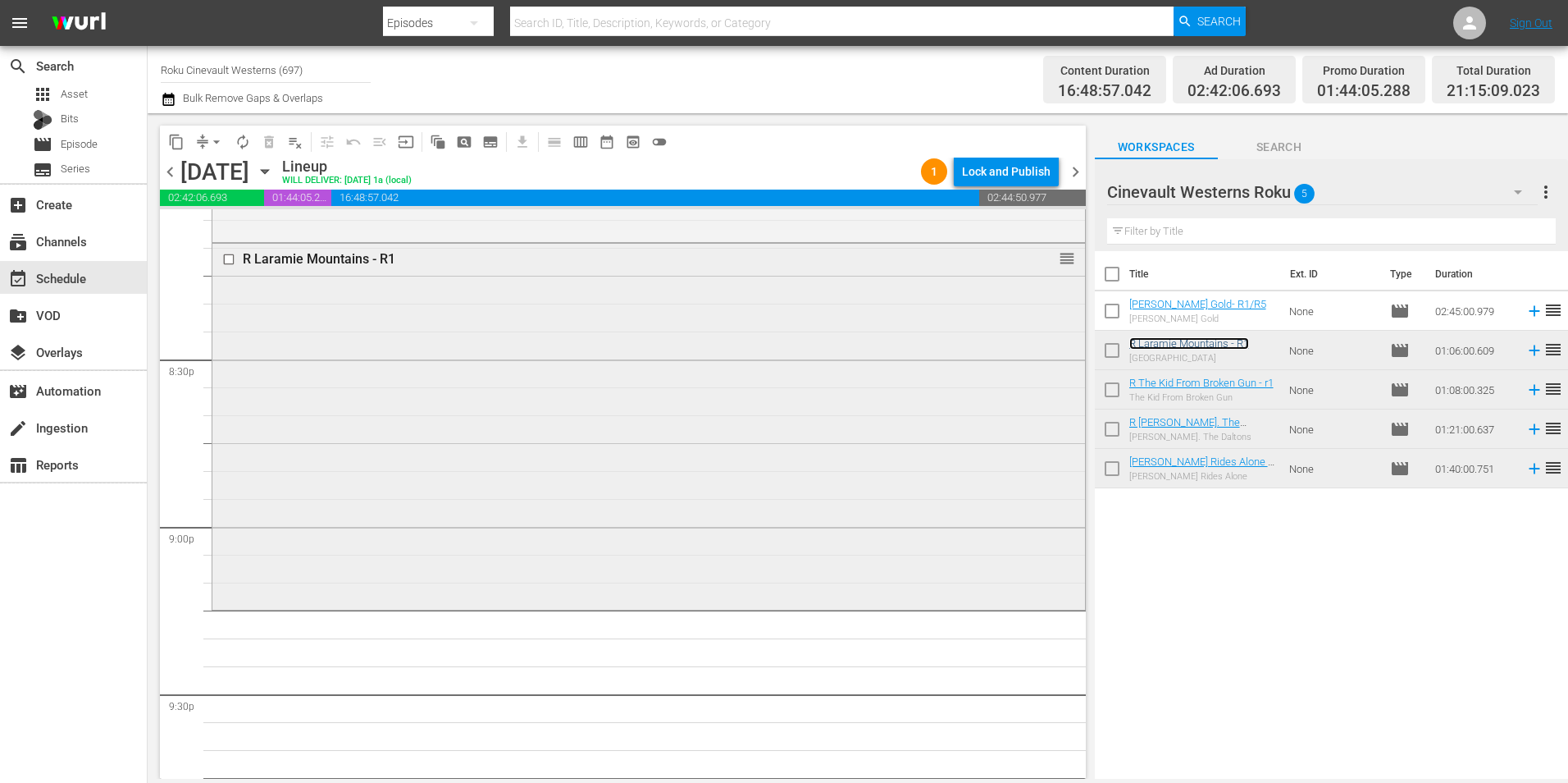
scroll to position [7001, 0]
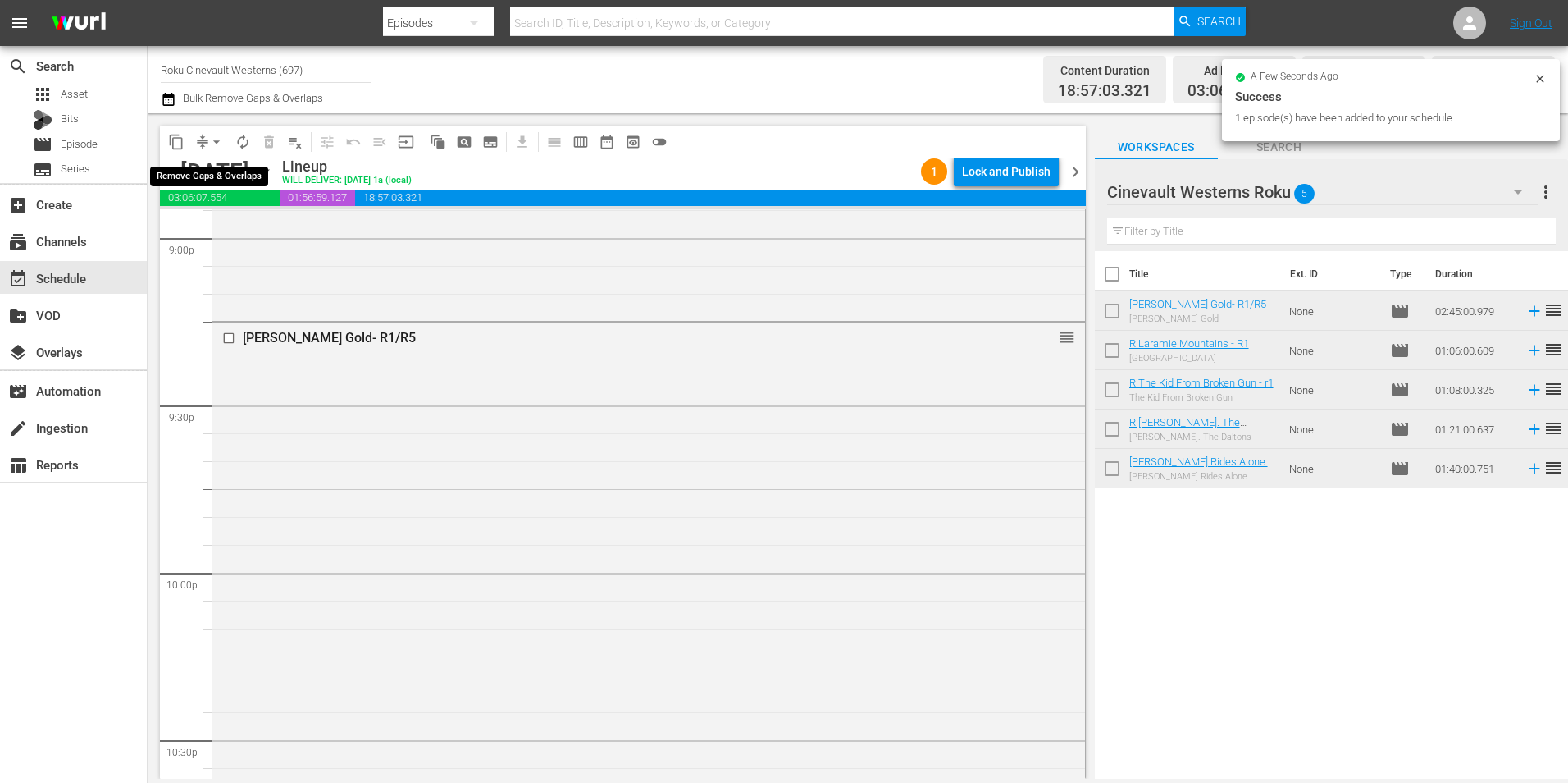
click at [220, 144] on span "arrow_drop_down" at bounding box center [215, 141] width 16 height 16
click at [224, 170] on li "Align to Midnight" at bounding box center [217, 175] width 173 height 27
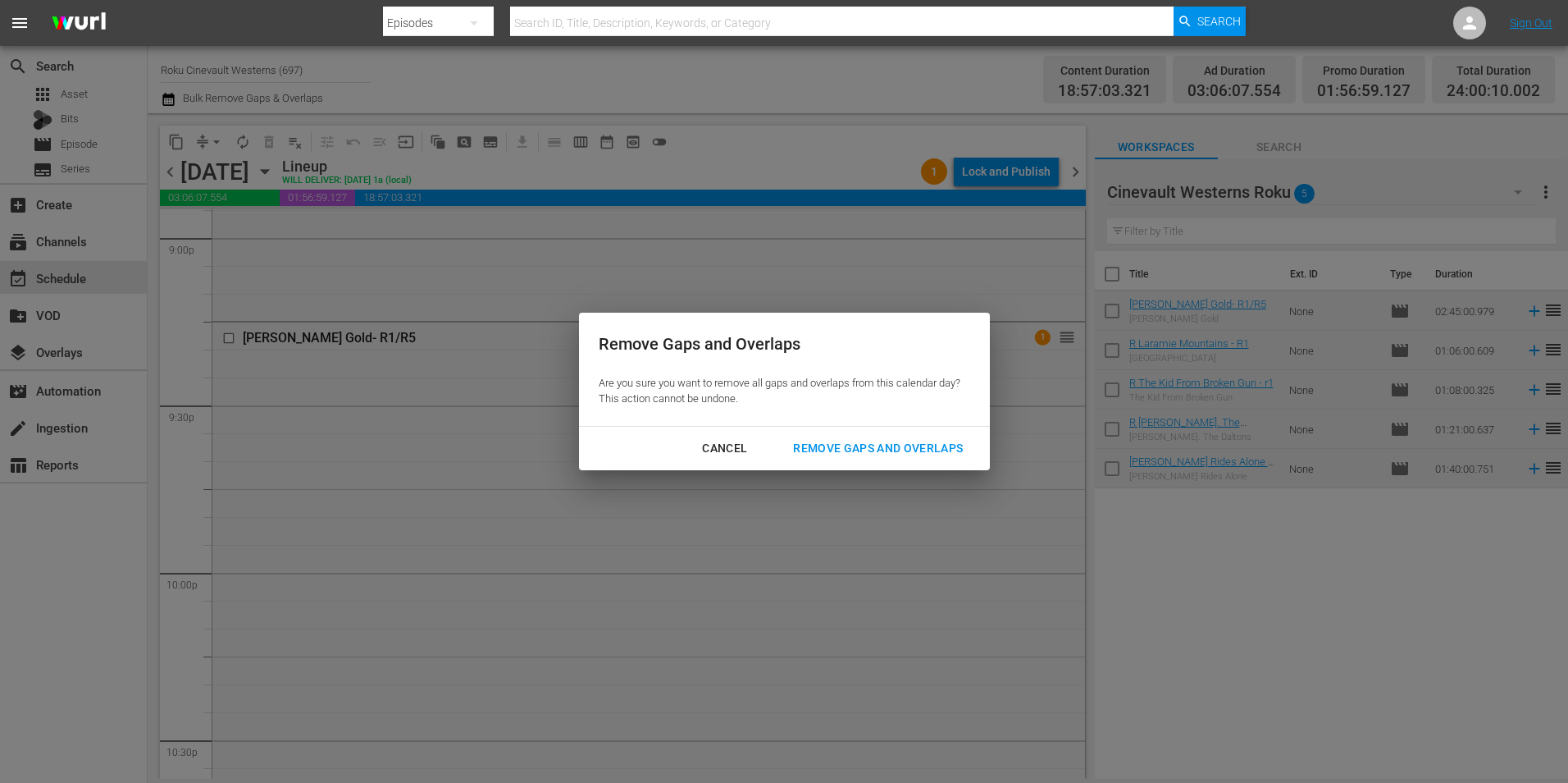
click at [874, 446] on div "Remove Gaps and Overlaps" at bounding box center [878, 448] width 196 height 20
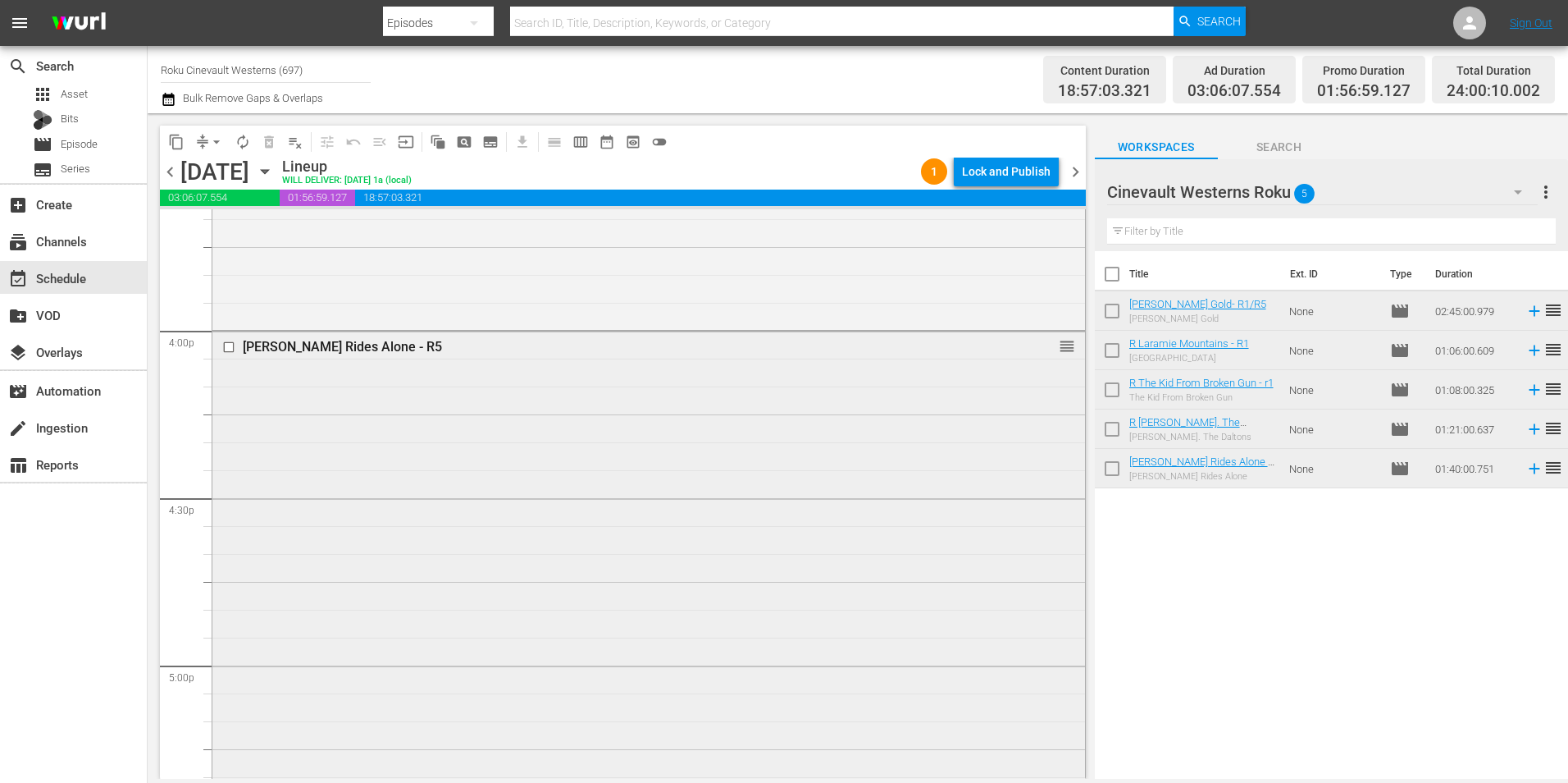
scroll to position [5360, 0]
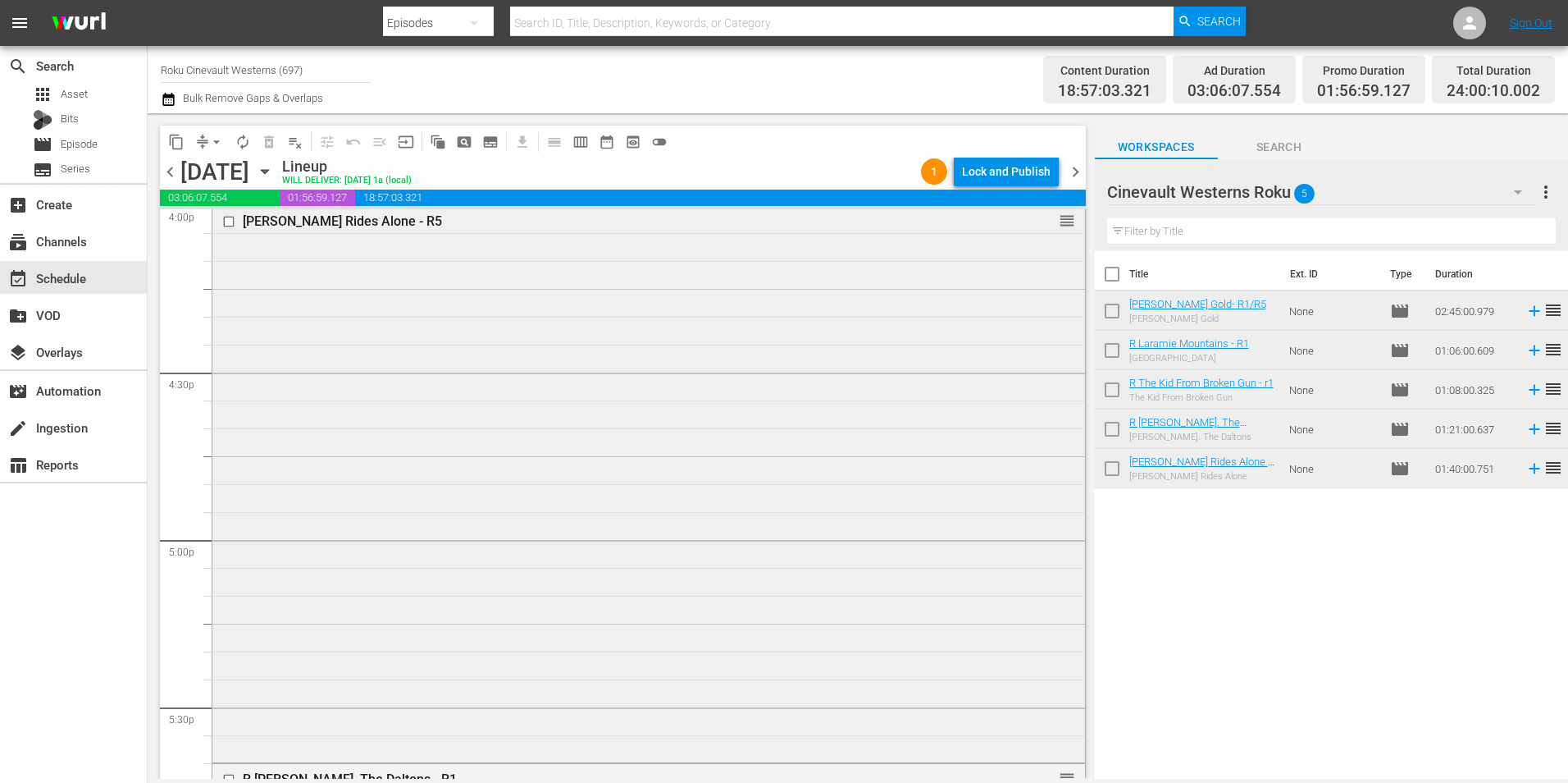
click at [228, 221] on input "checkbox" at bounding box center [231, 221] width 17 height 14
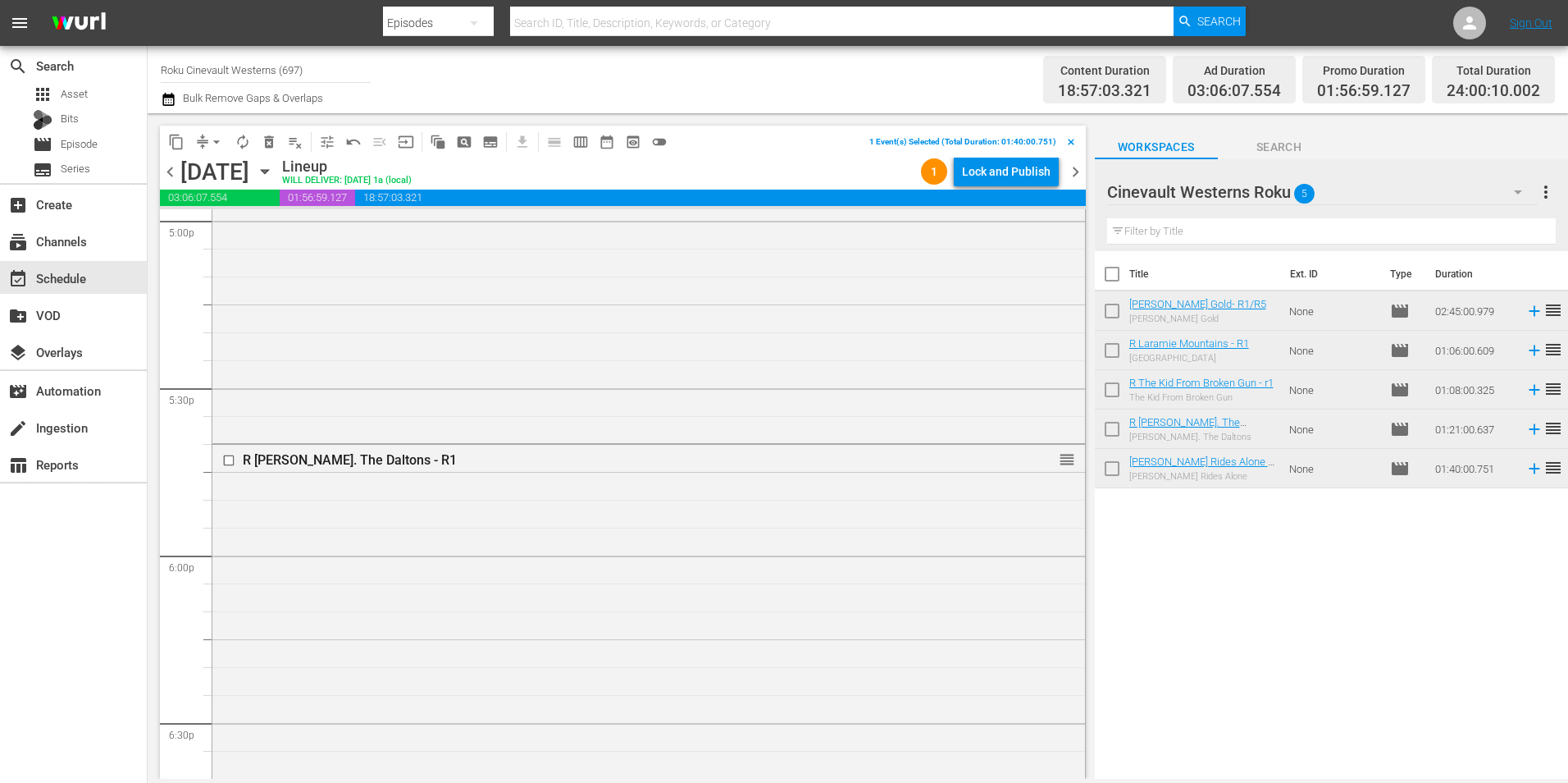
scroll to position [5851, 0]
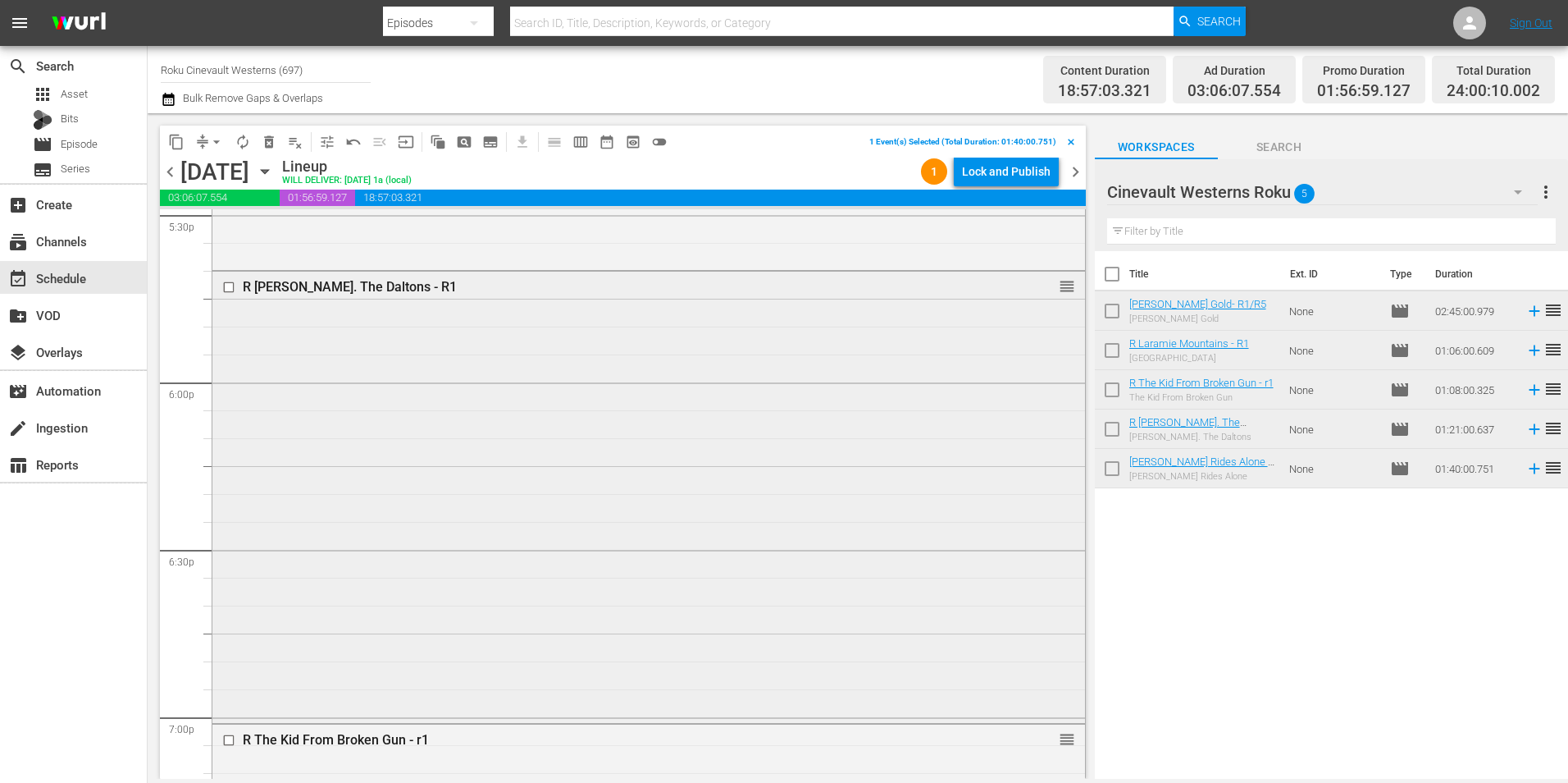
click at [225, 290] on input "checkbox" at bounding box center [231, 287] width 17 height 14
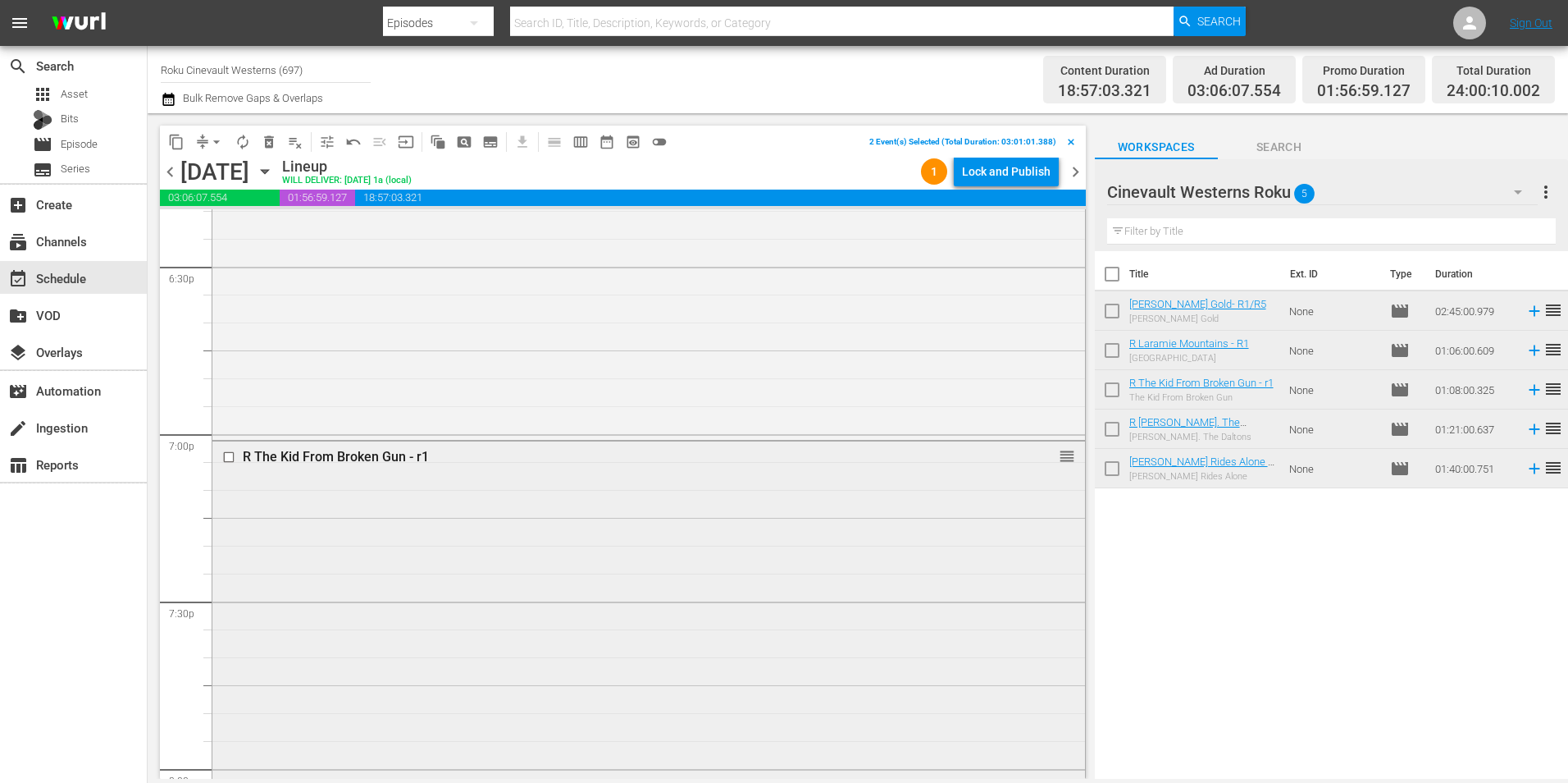
scroll to position [6262, 0]
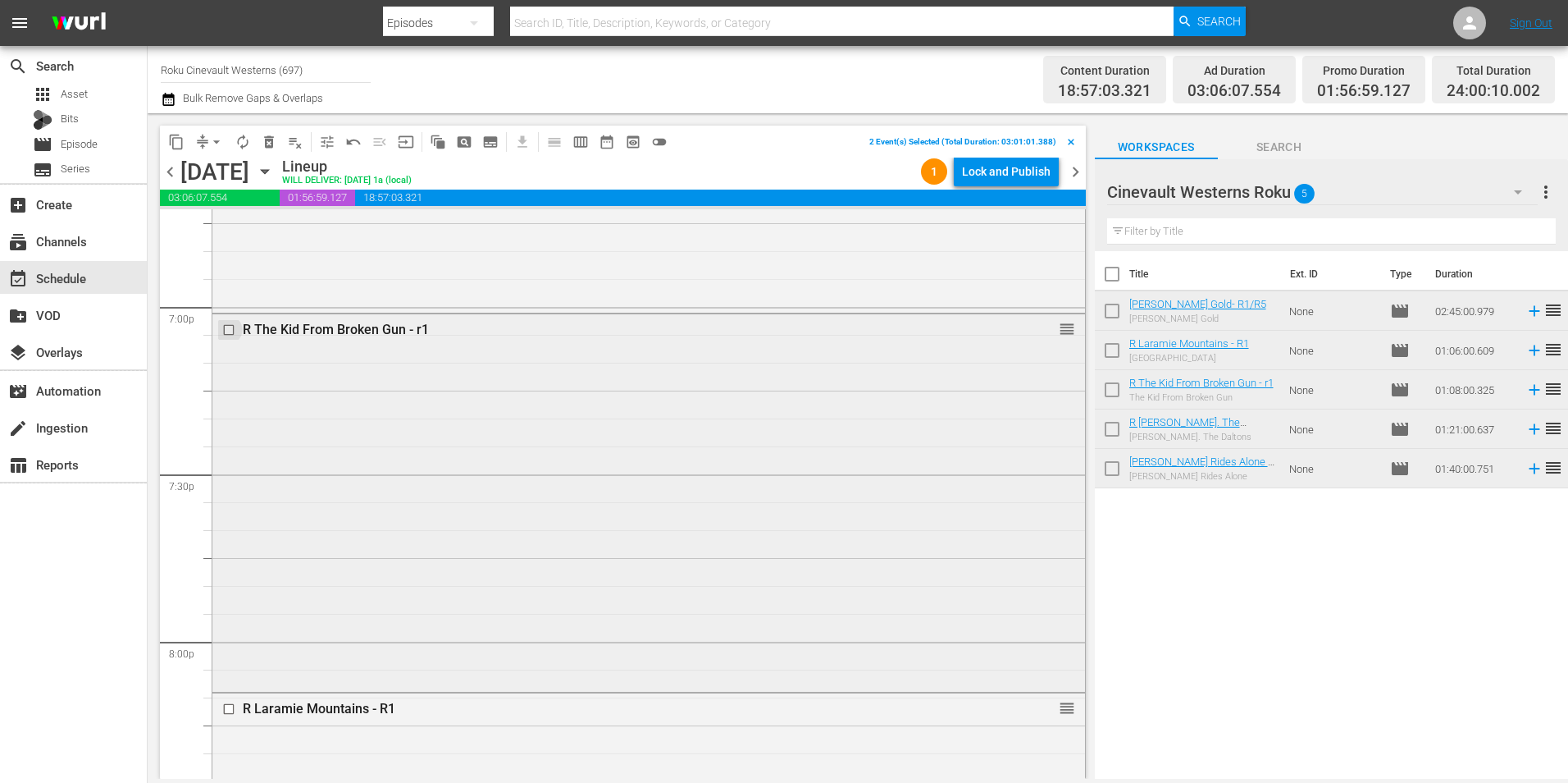
click at [228, 336] on input "checkbox" at bounding box center [231, 329] width 17 height 14
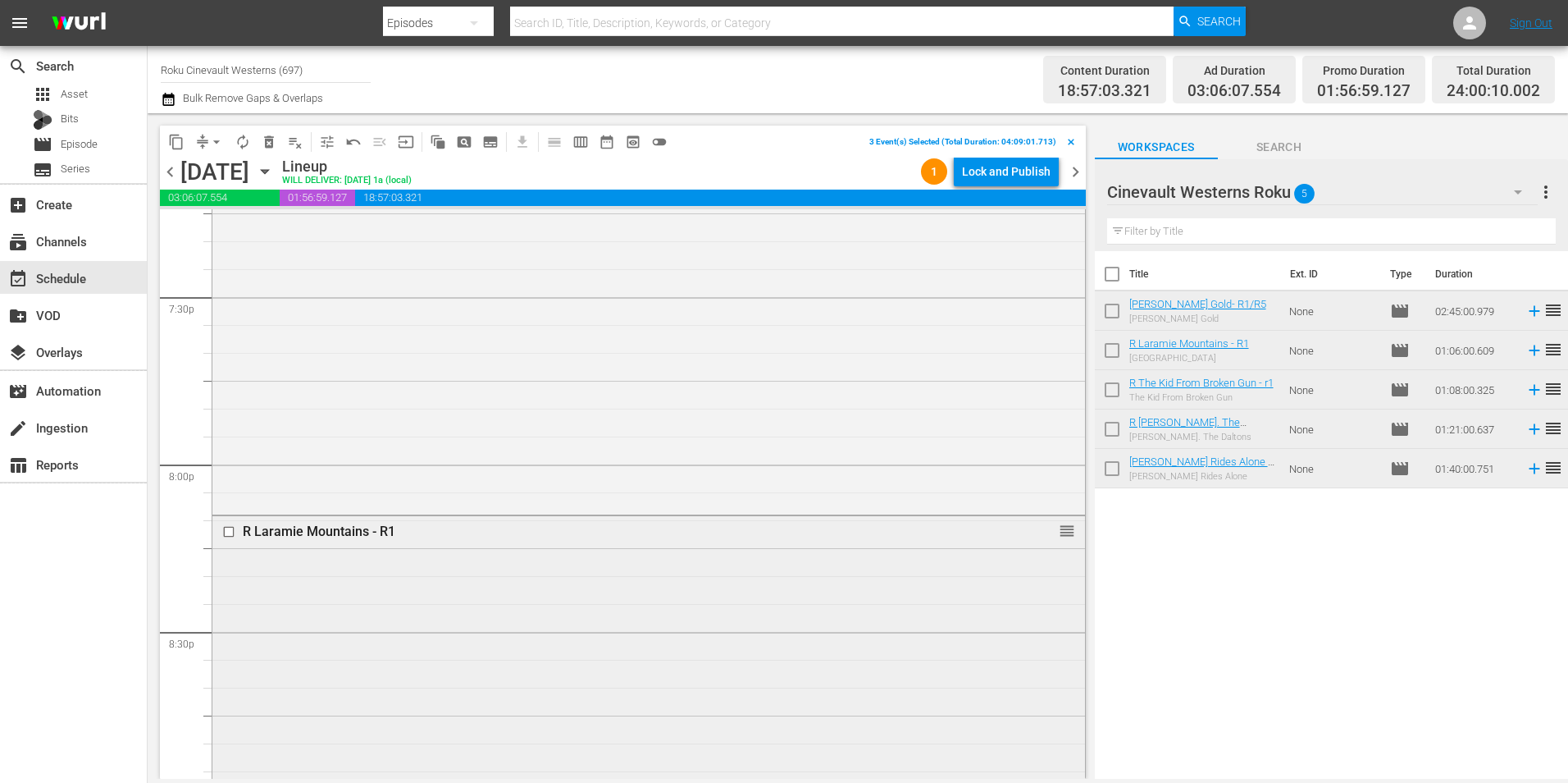
scroll to position [6672, 0]
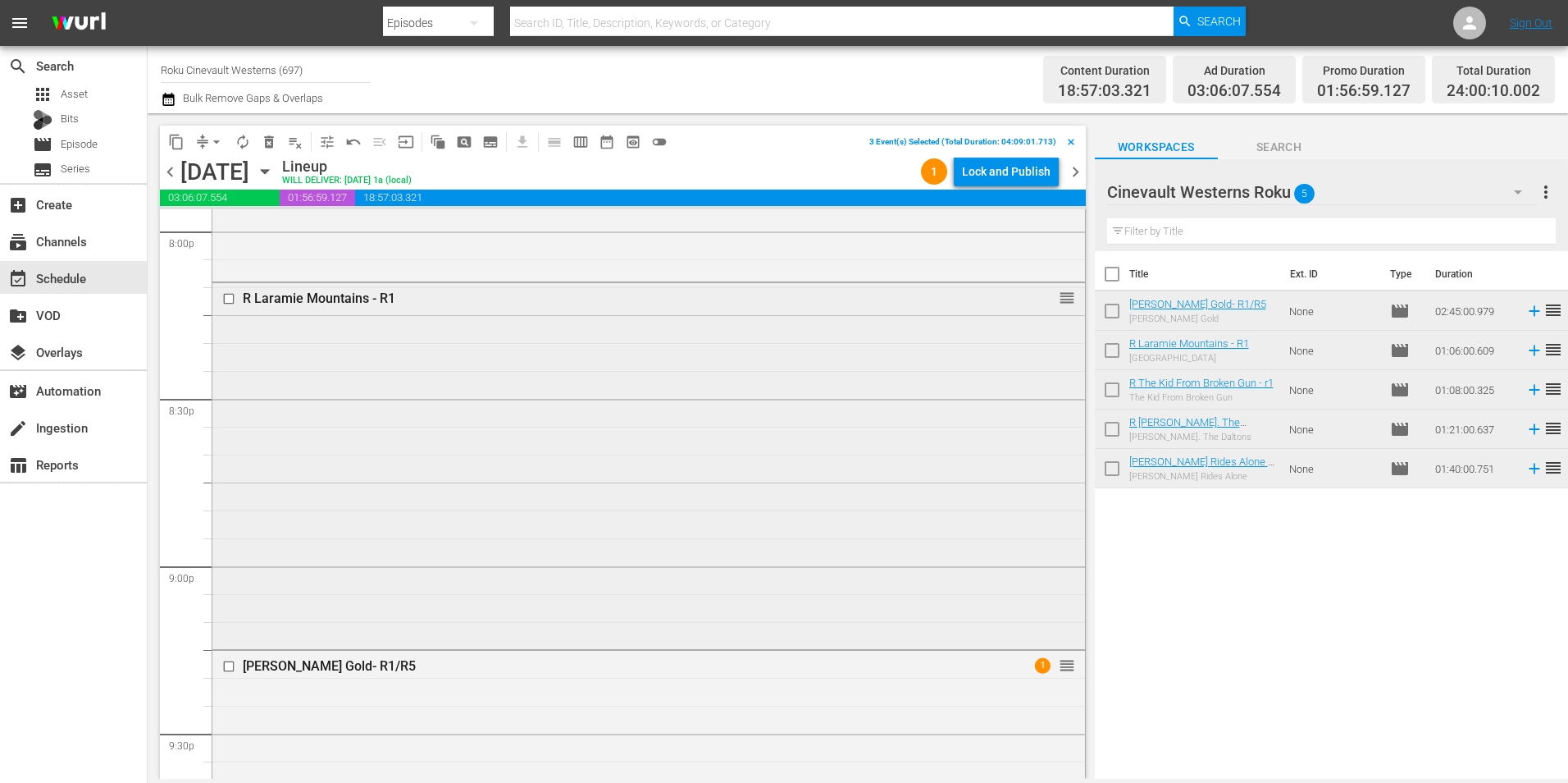
click at [229, 297] on input "checkbox" at bounding box center [231, 299] width 17 height 14
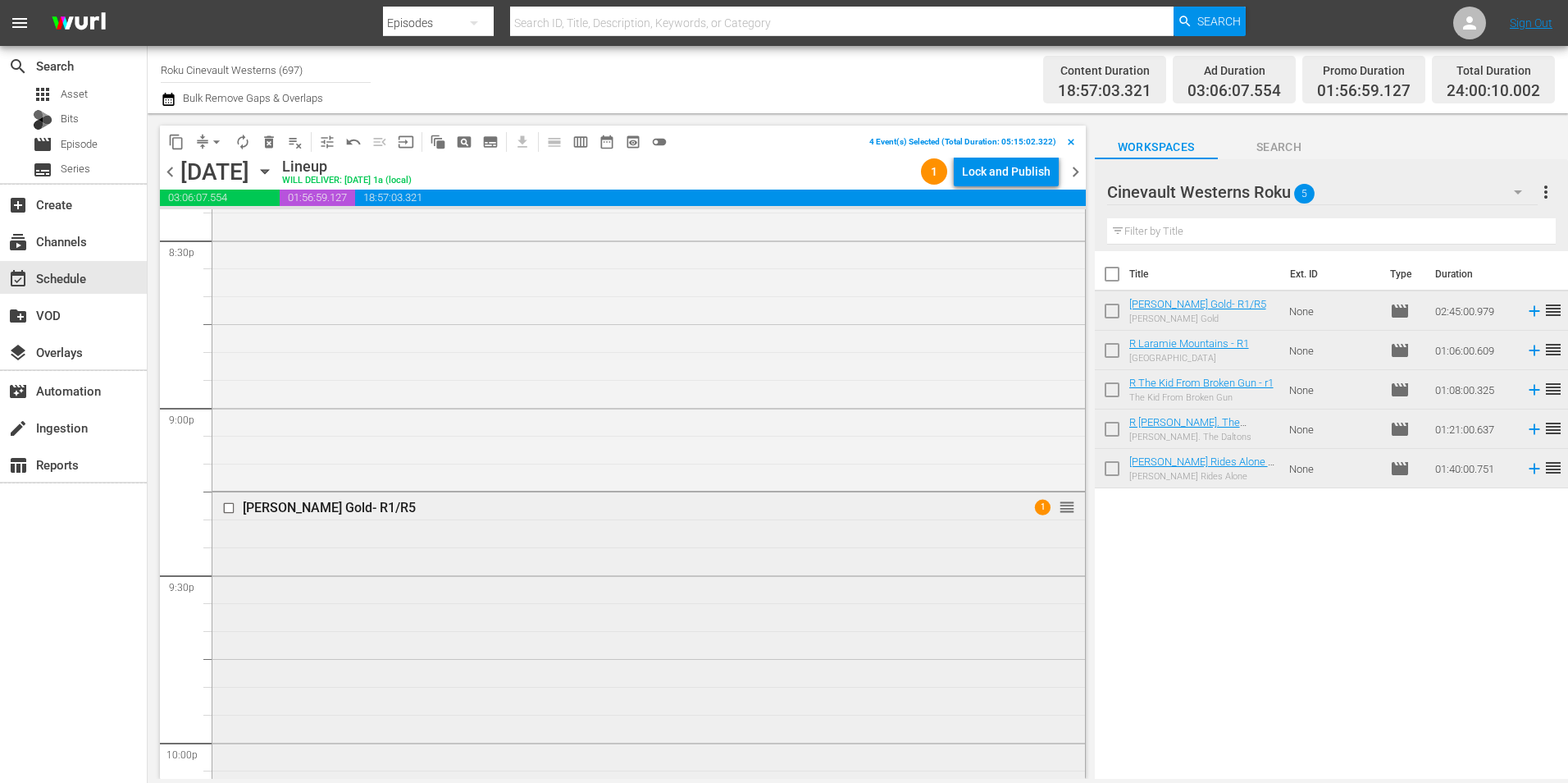
scroll to position [7001, 0]
click at [231, 338] on input "checkbox" at bounding box center [231, 338] width 17 height 14
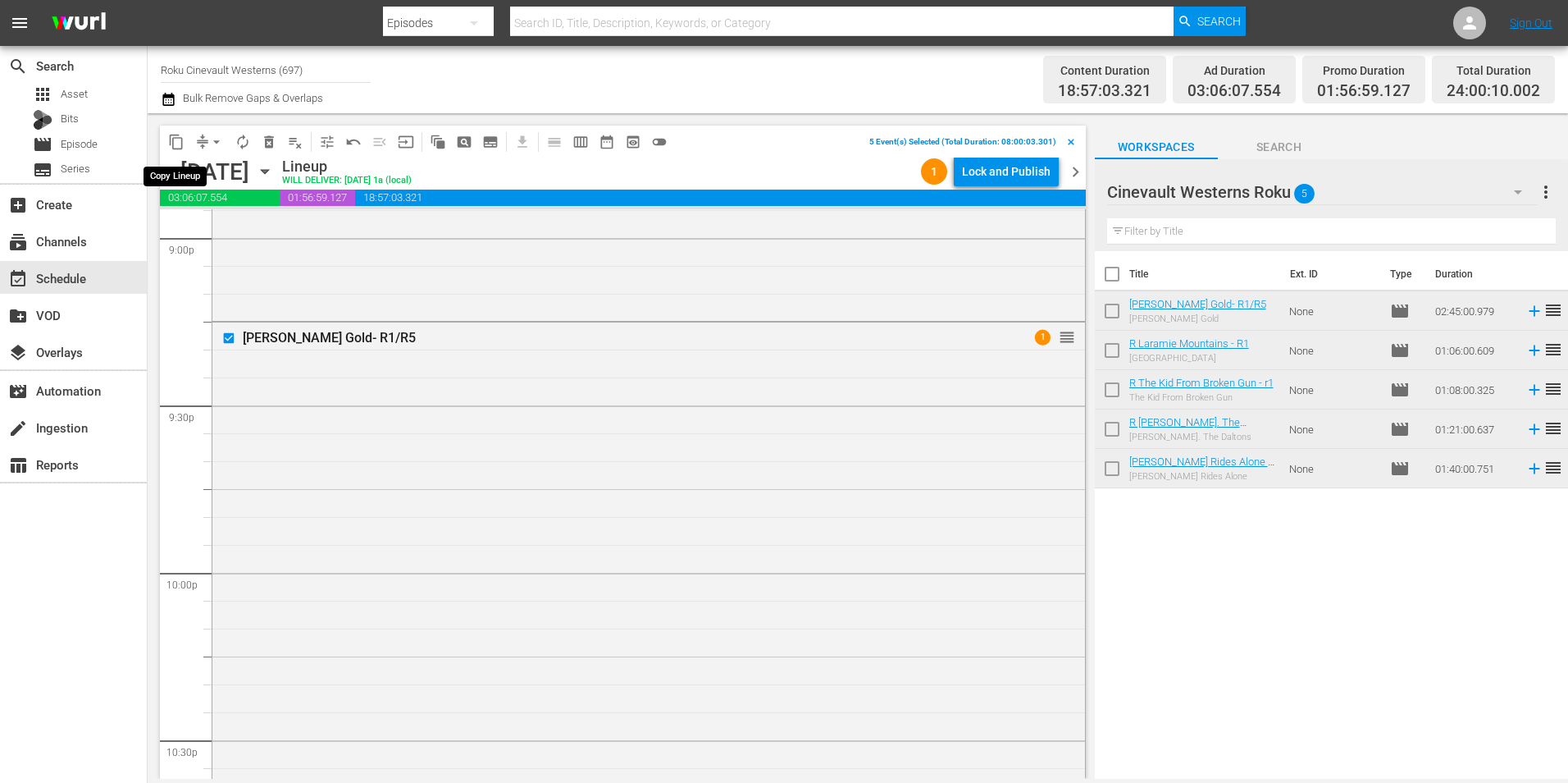
click at [173, 144] on span "content_copy" at bounding box center [176, 141] width 16 height 16
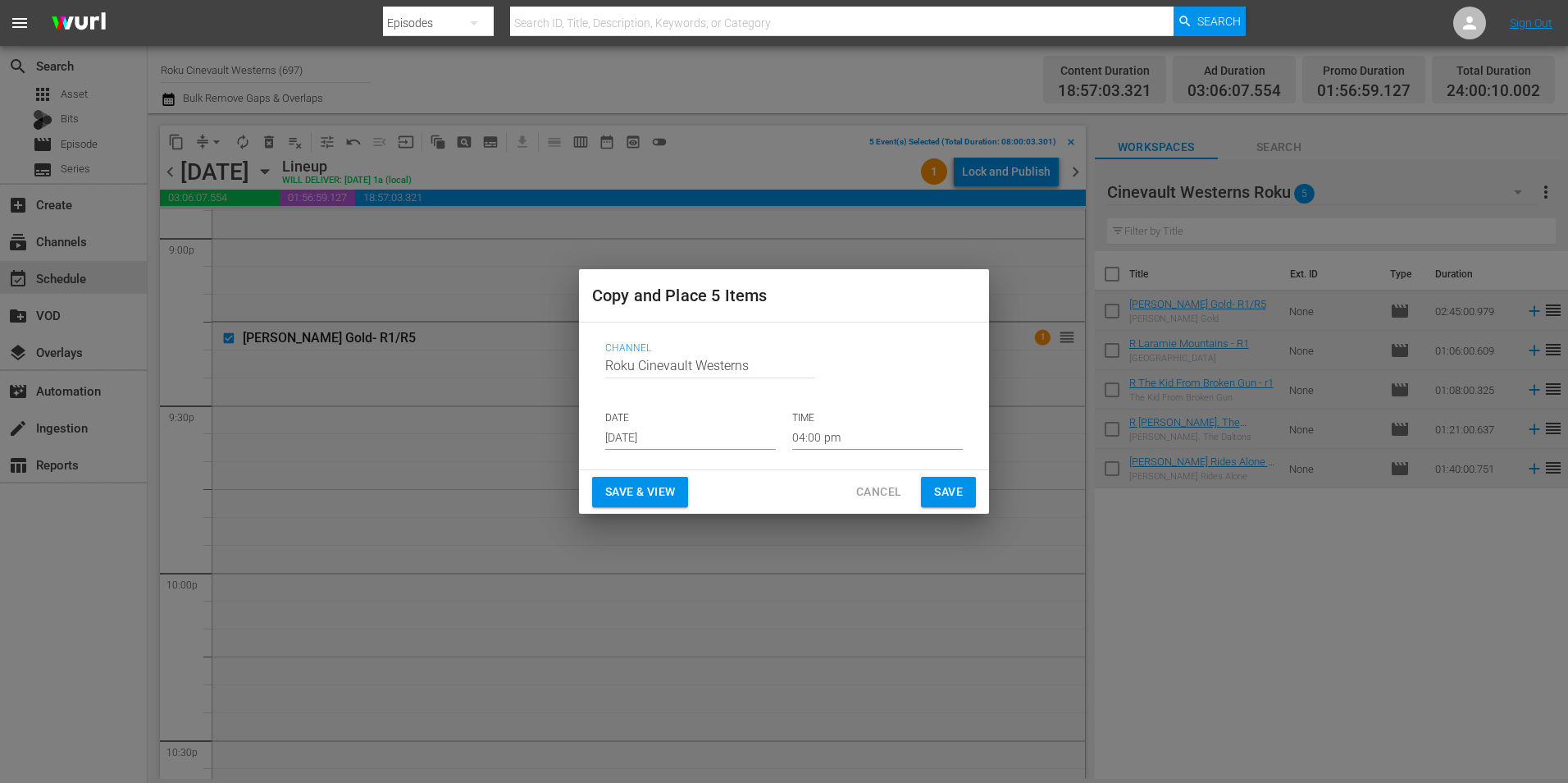
click at [643, 450] on input "[DATE]" at bounding box center [690, 437] width 171 height 24
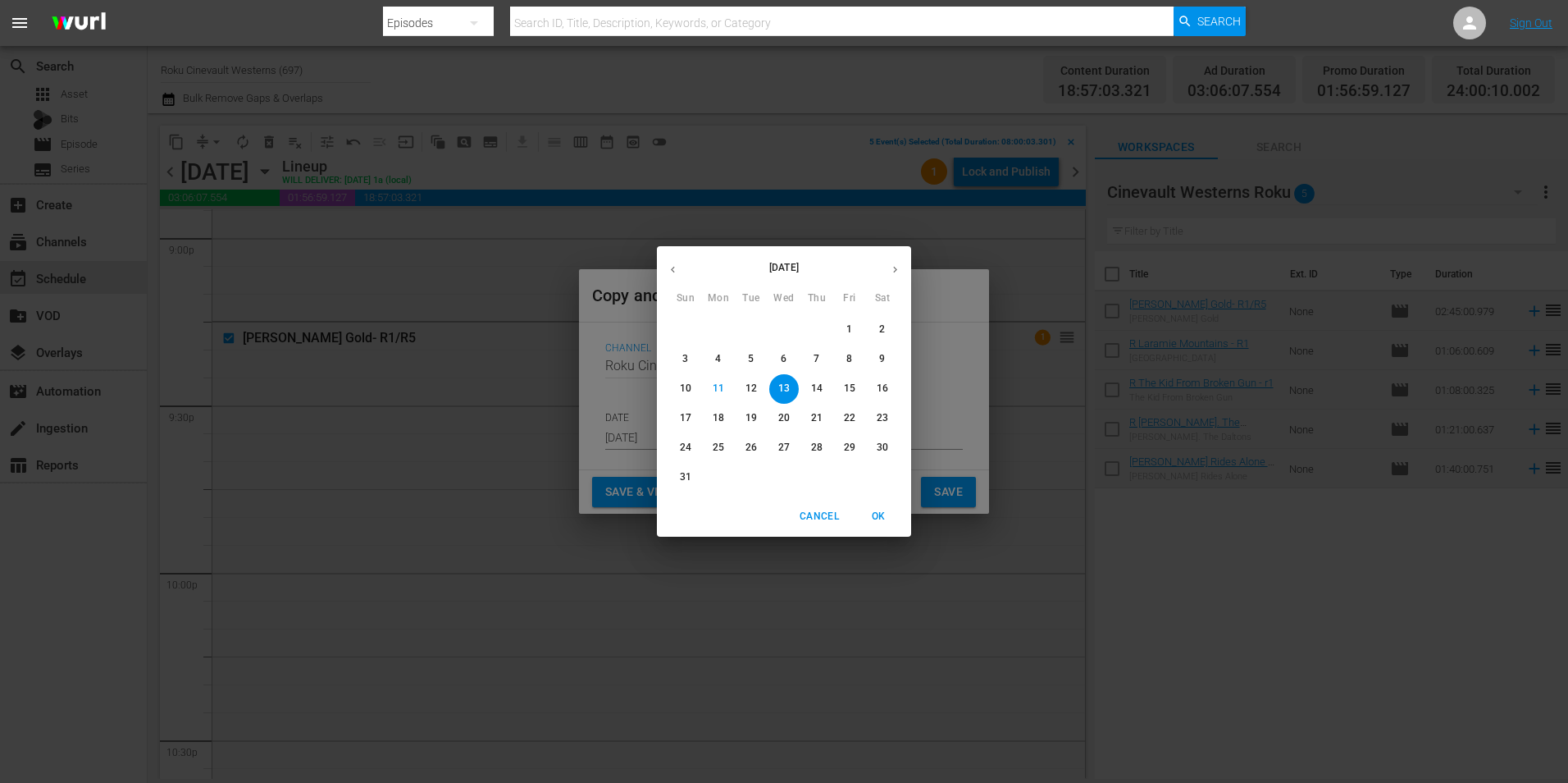
click at [681, 454] on span "24" at bounding box center [685, 447] width 29 height 14
type input "Aug 24th 2025"
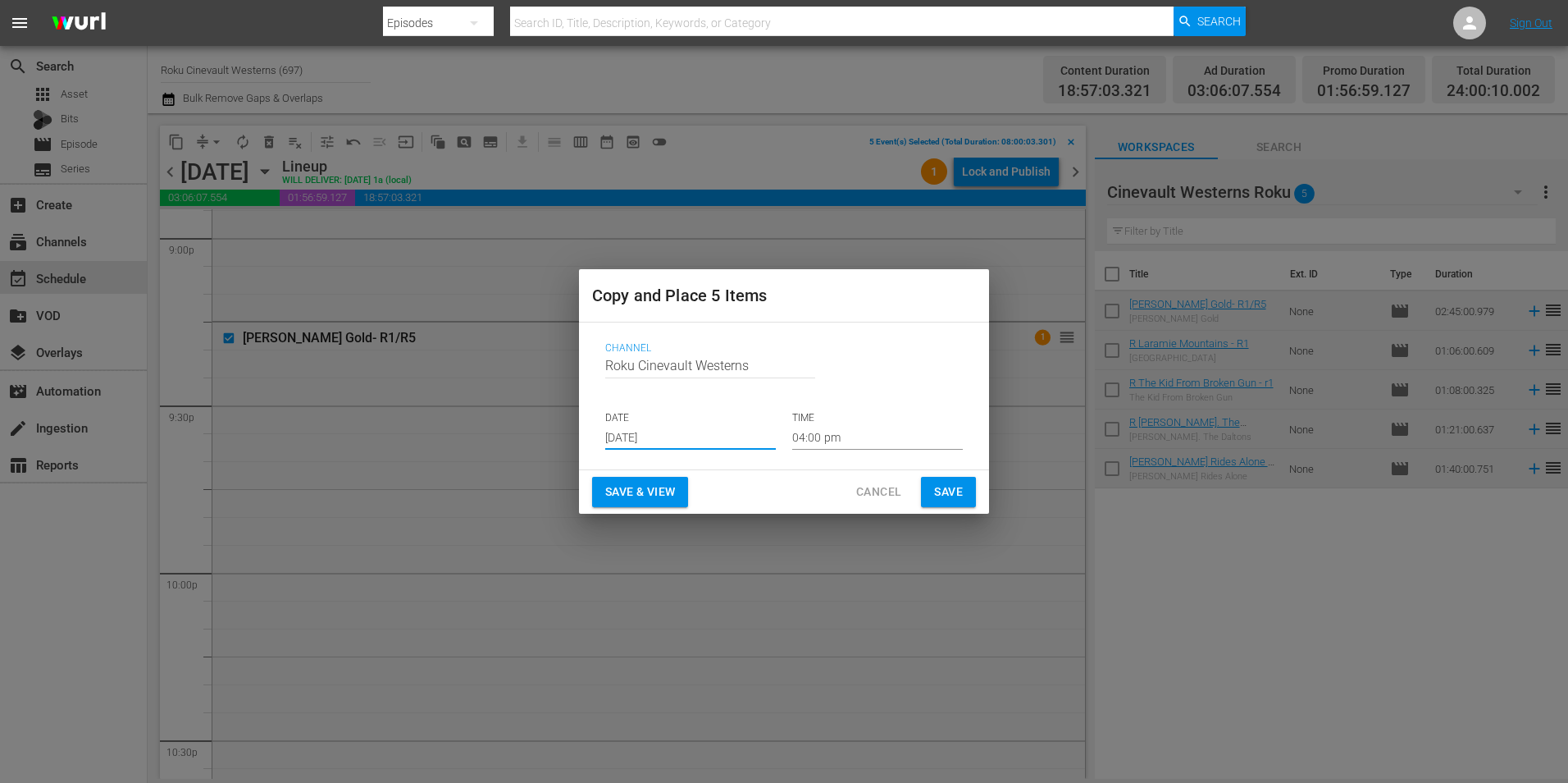
click at [837, 445] on input "04:00 pm" at bounding box center [877, 437] width 171 height 24
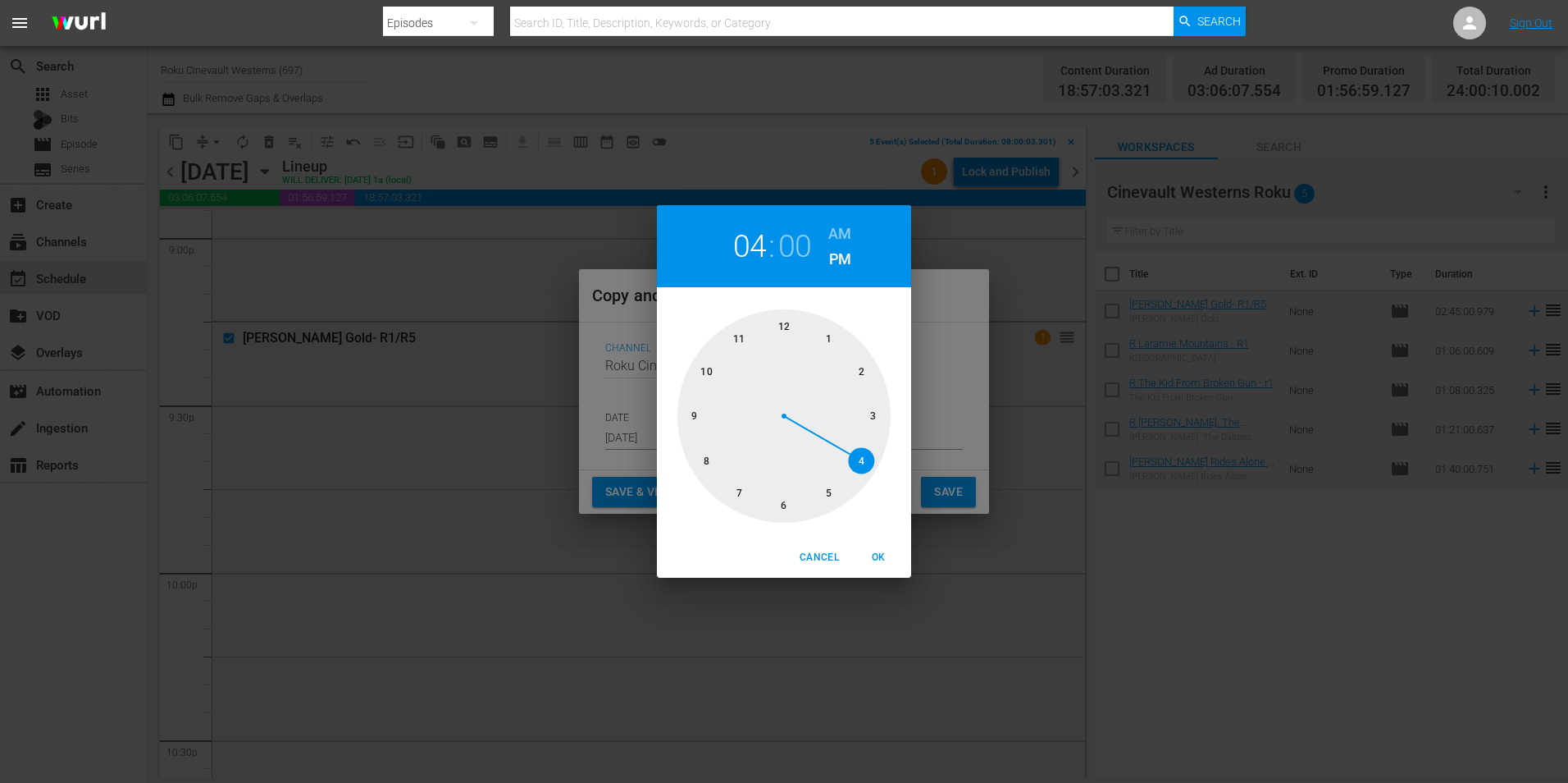
click at [783, 326] on div at bounding box center [784, 415] width 213 height 213
click at [848, 226] on h6 "AM" at bounding box center [839, 233] width 23 height 26
click at [880, 547] on button "OK" at bounding box center [878, 557] width 52 height 27
type input "12:00 am"
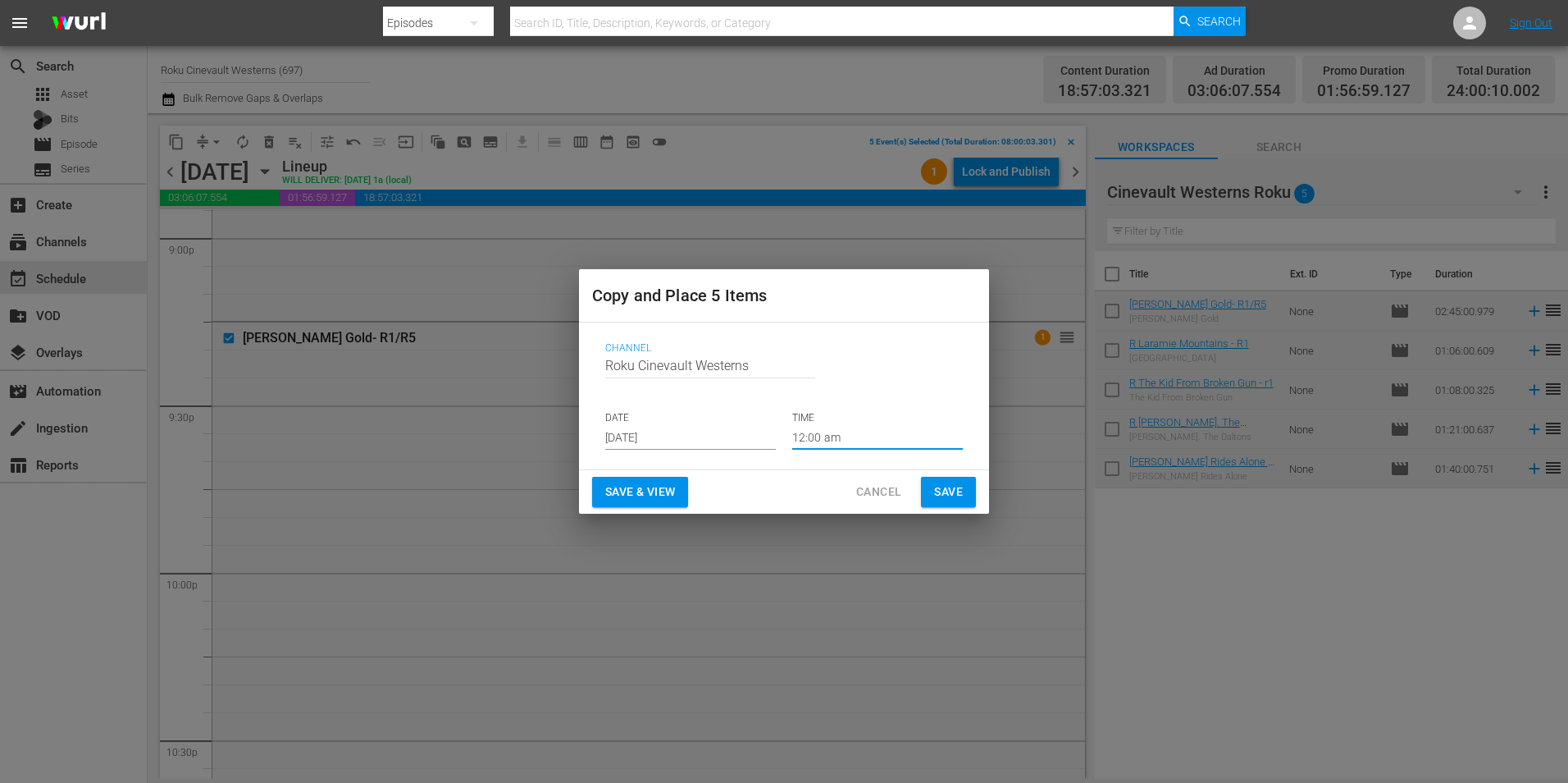
click at [954, 498] on span "Save" at bounding box center [949, 492] width 29 height 20
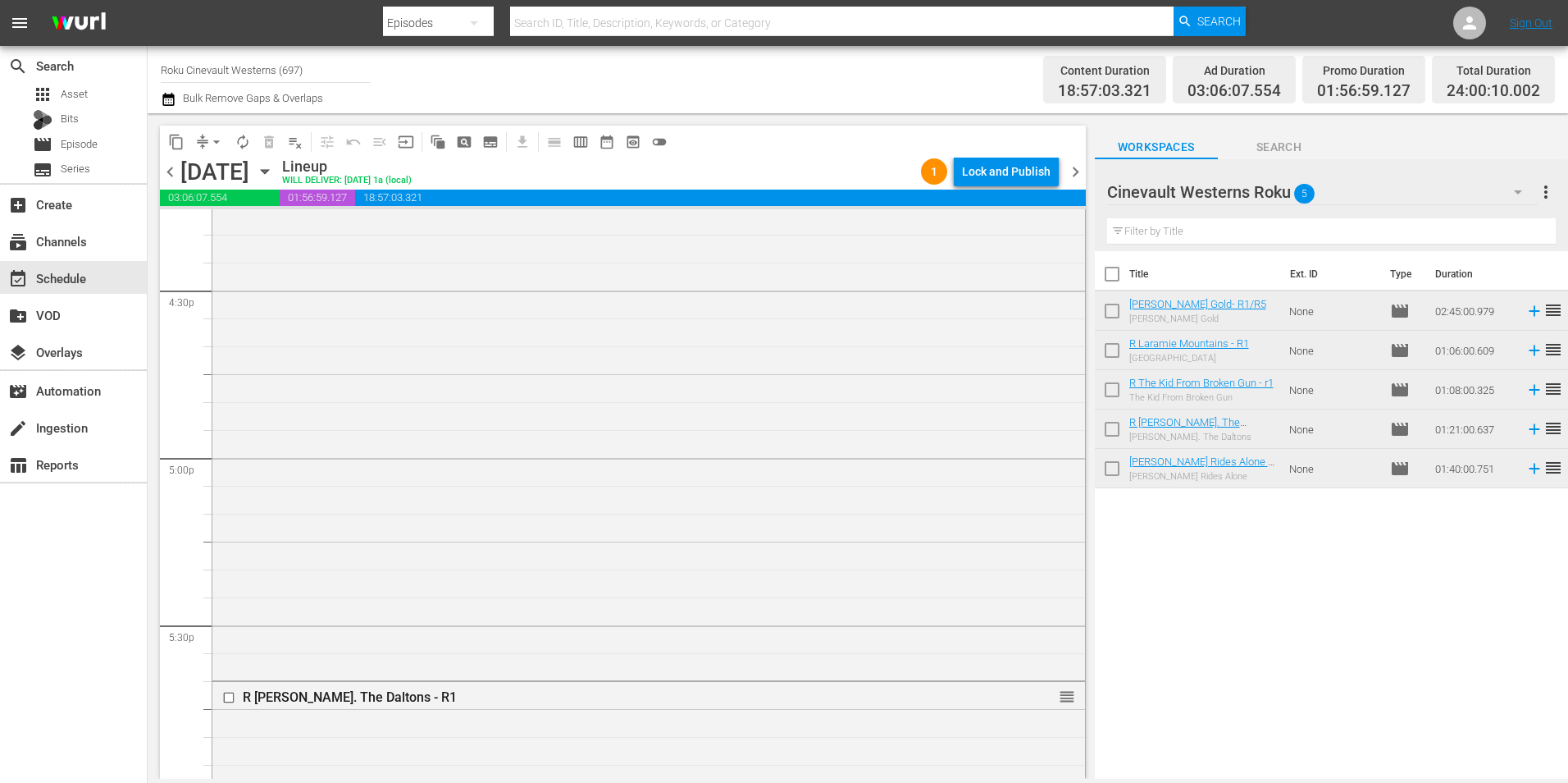
scroll to position [5196, 0]
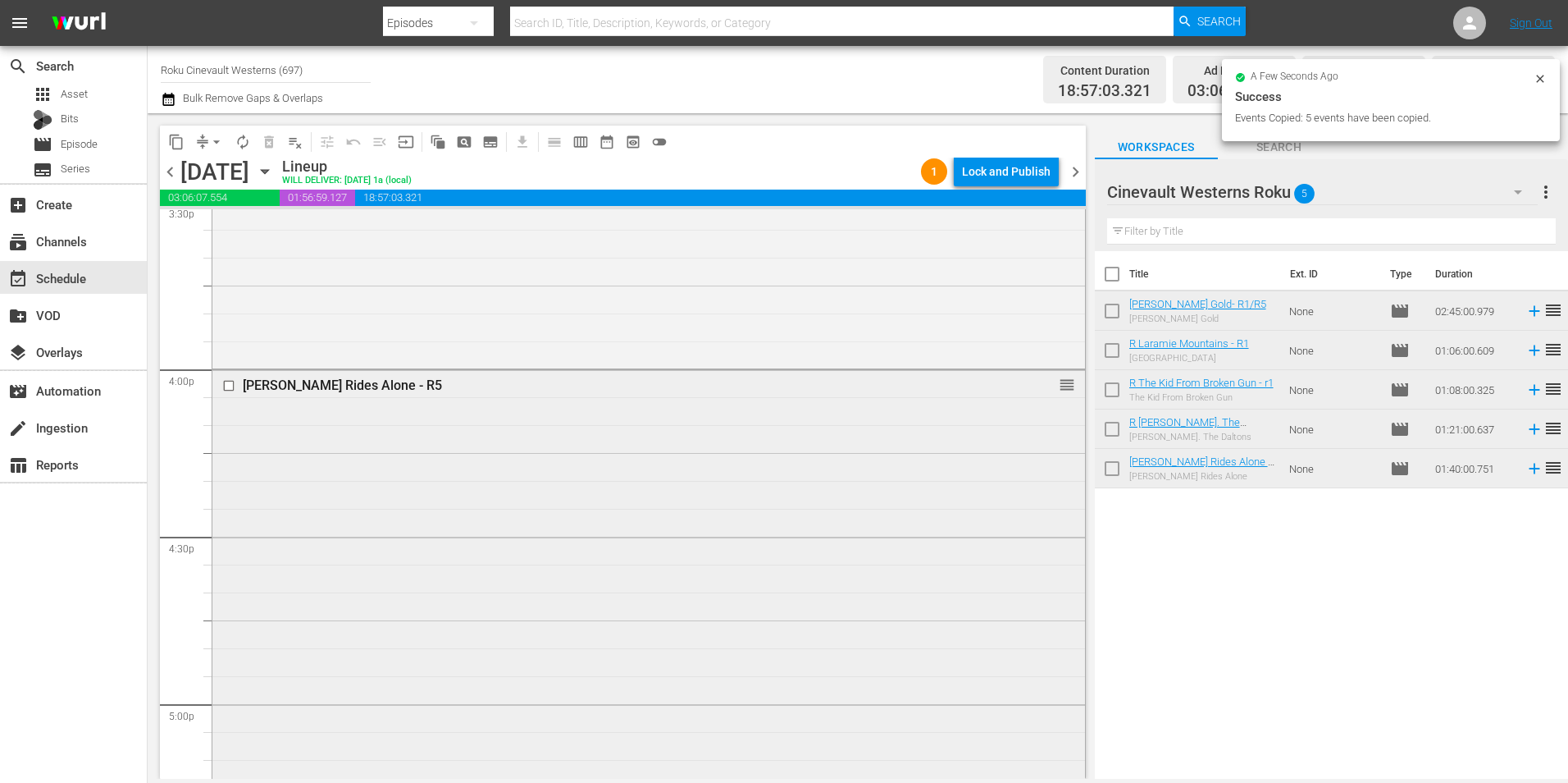
click at [226, 390] on input "checkbox" at bounding box center [231, 386] width 17 height 14
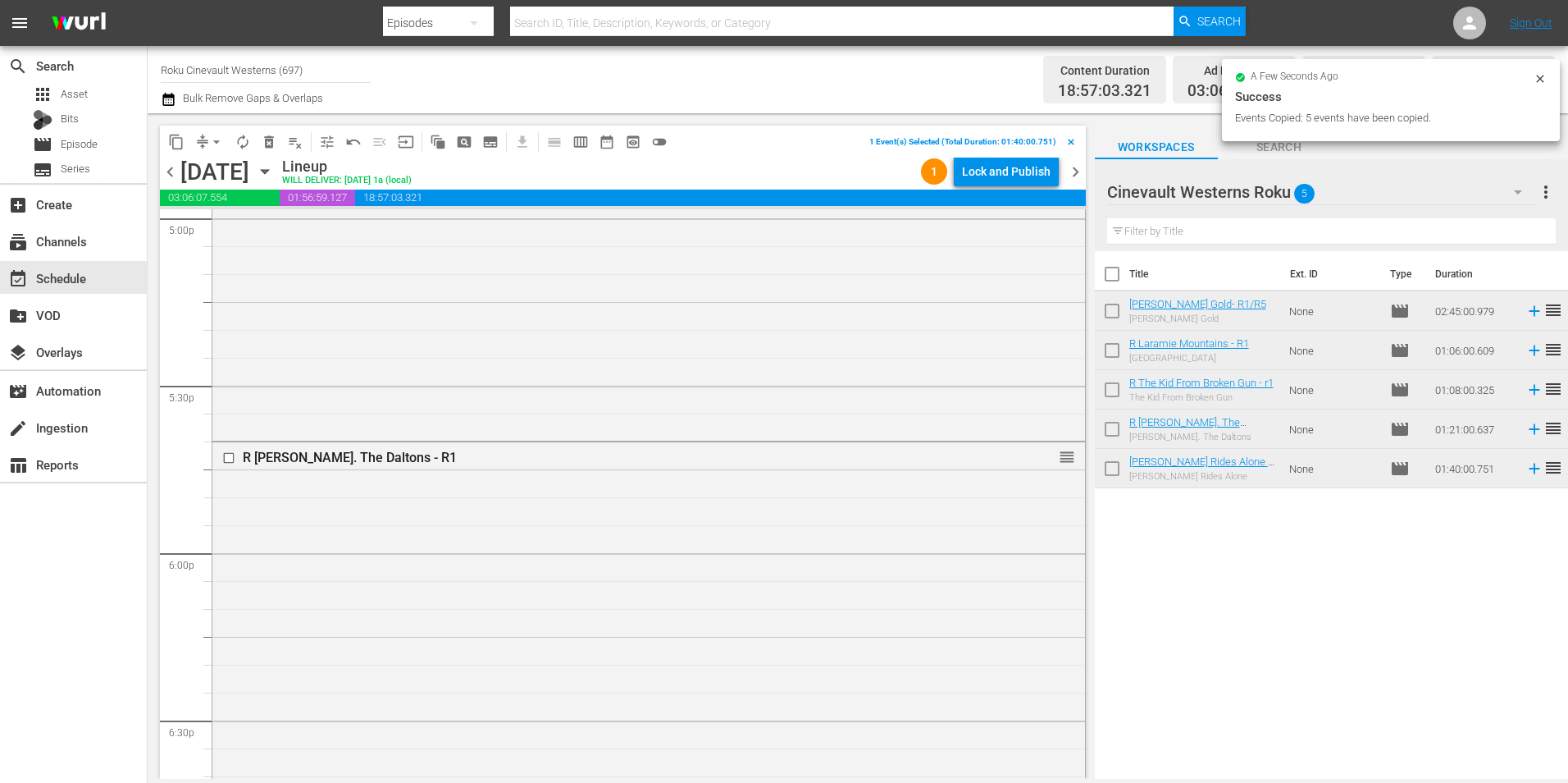
scroll to position [5688, 0]
click at [231, 449] on input "checkbox" at bounding box center [231, 451] width 17 height 14
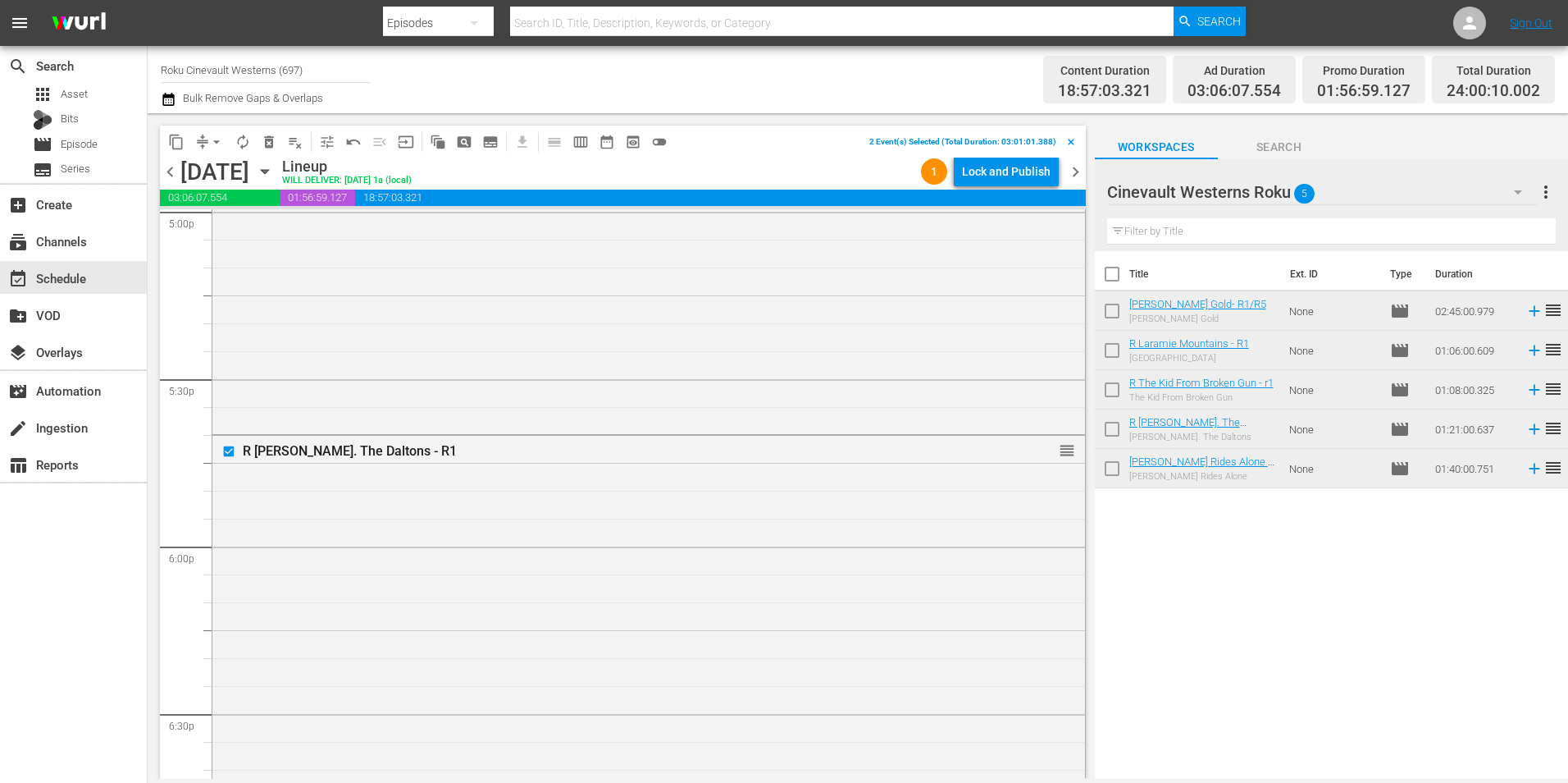
scroll to position [6180, 0]
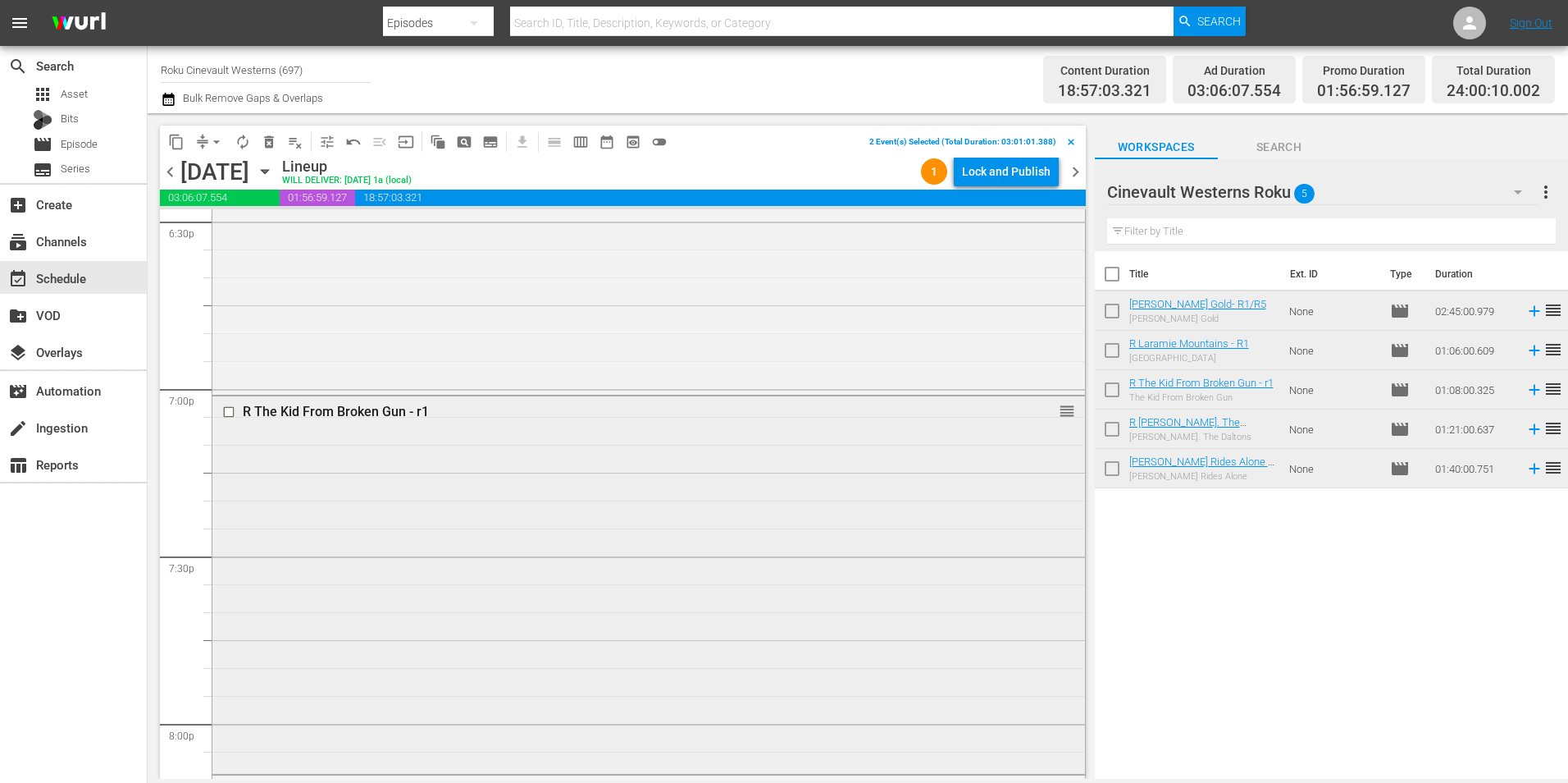
click at [230, 416] on input "checkbox" at bounding box center [231, 411] width 17 height 14
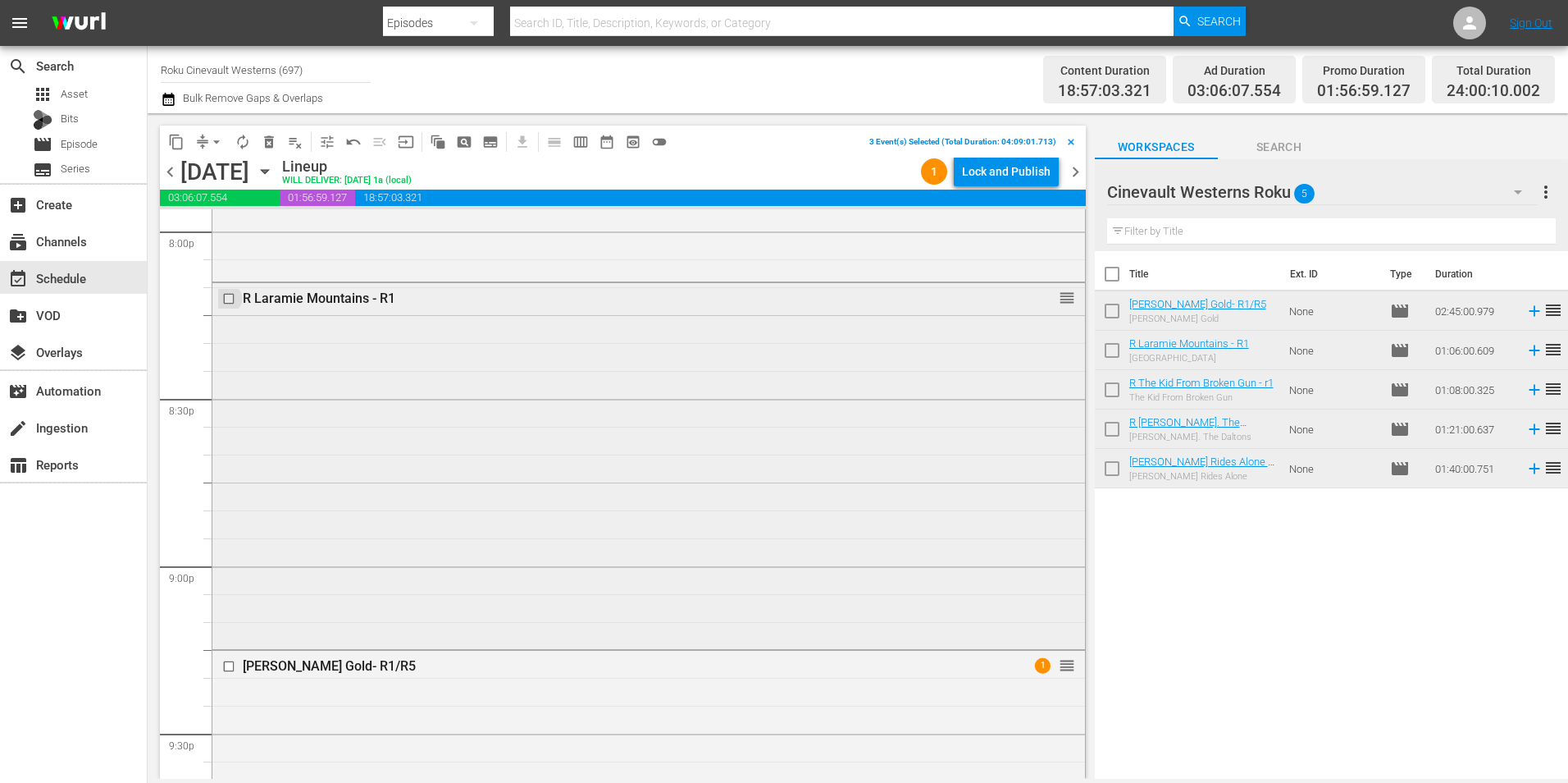
click at [226, 301] on input "checkbox" at bounding box center [231, 299] width 17 height 14
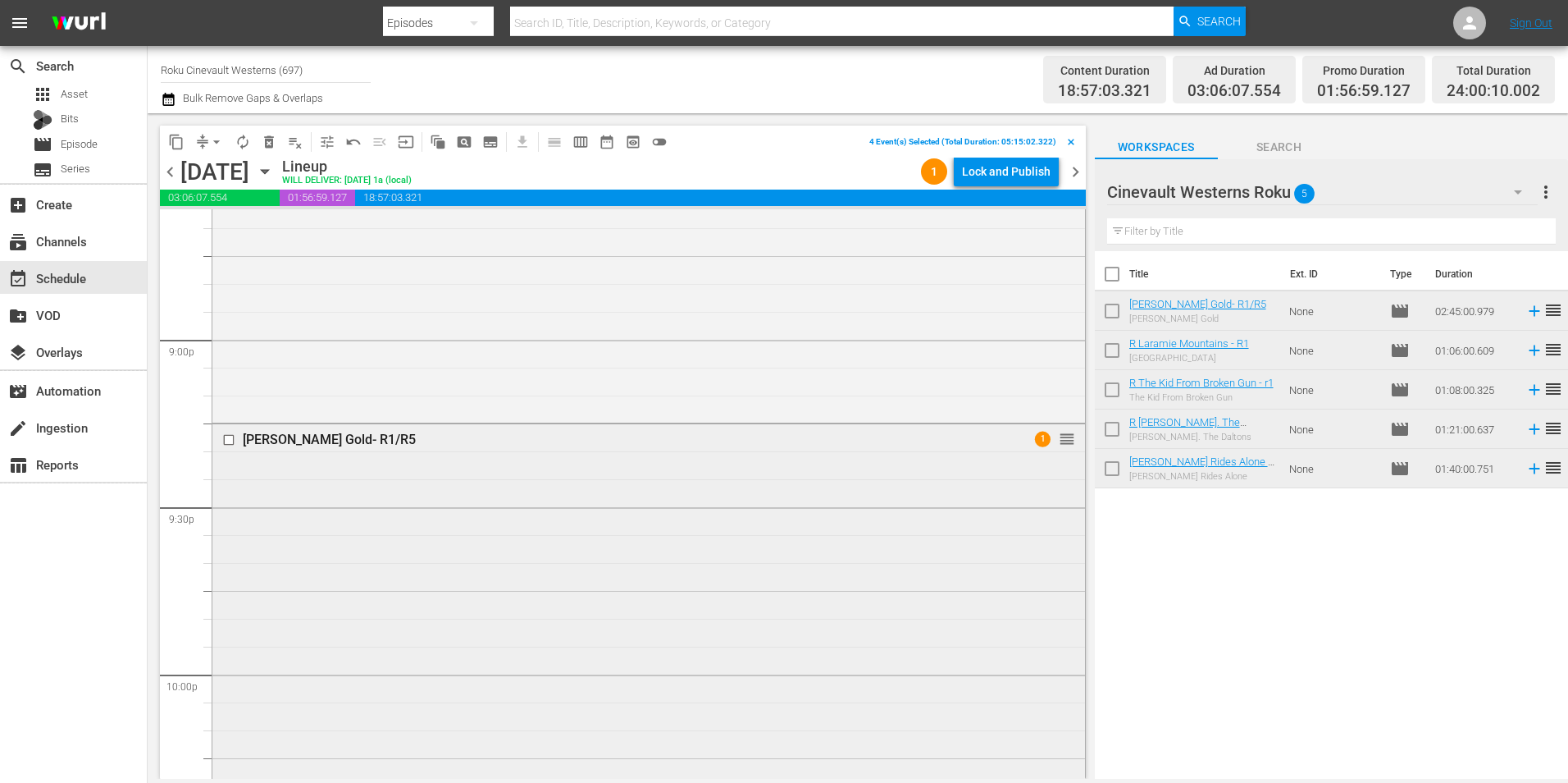
scroll to position [6918, 0]
click at [228, 418] on input "checkbox" at bounding box center [231, 420] width 17 height 14
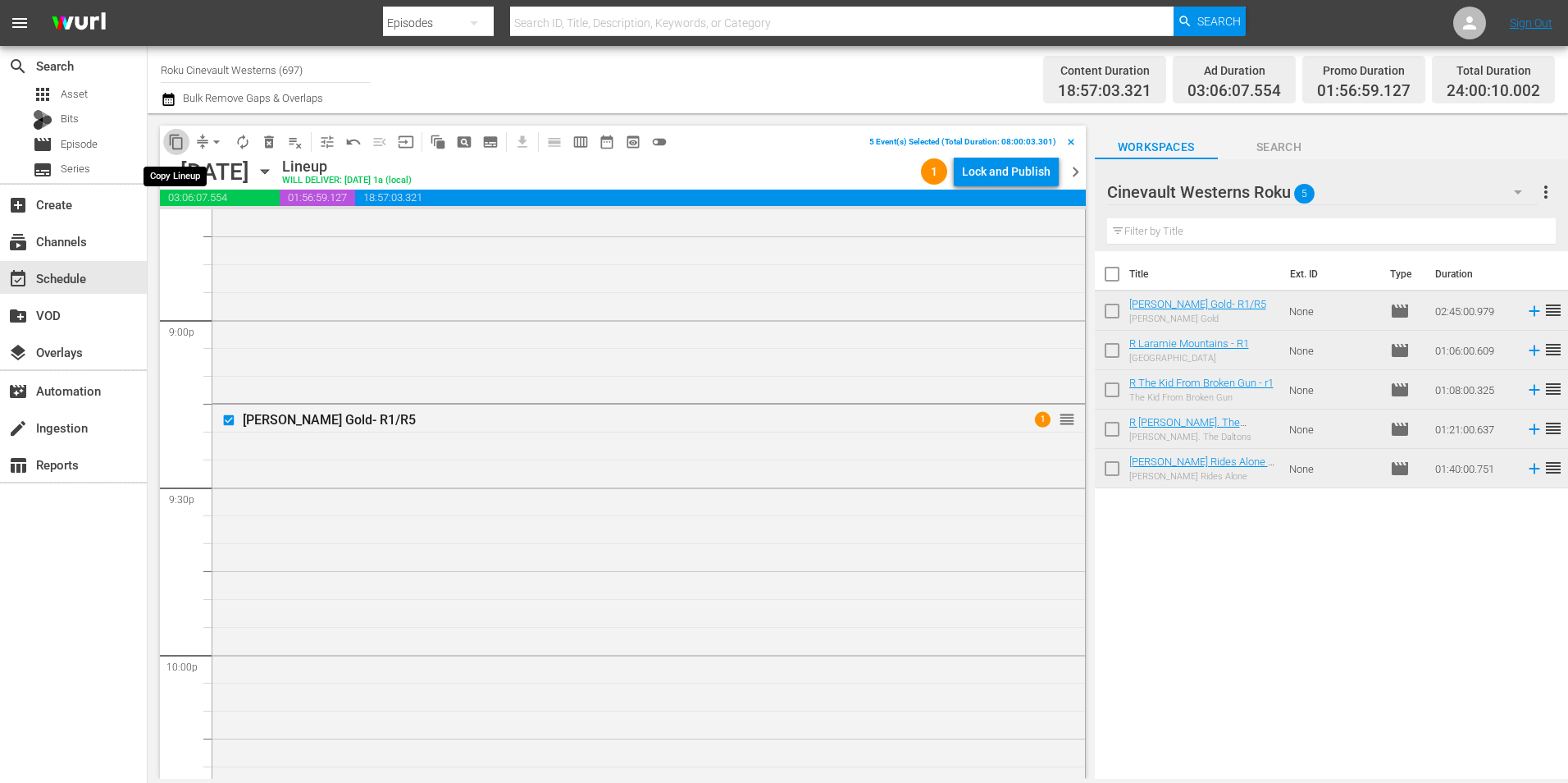
click at [171, 137] on span "content_copy" at bounding box center [176, 141] width 16 height 16
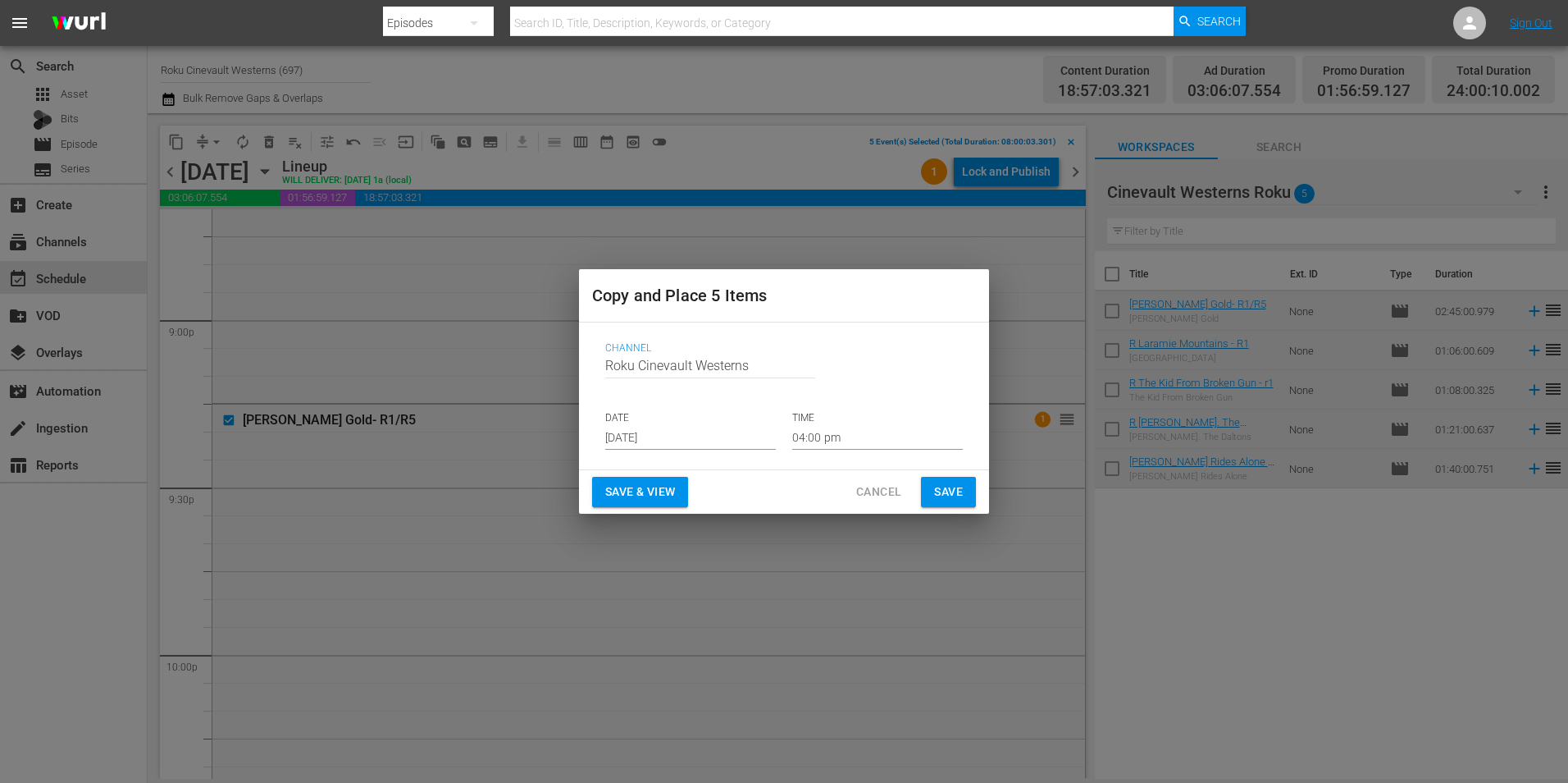
click at [617, 429] on input "[DATE]" at bounding box center [690, 437] width 171 height 24
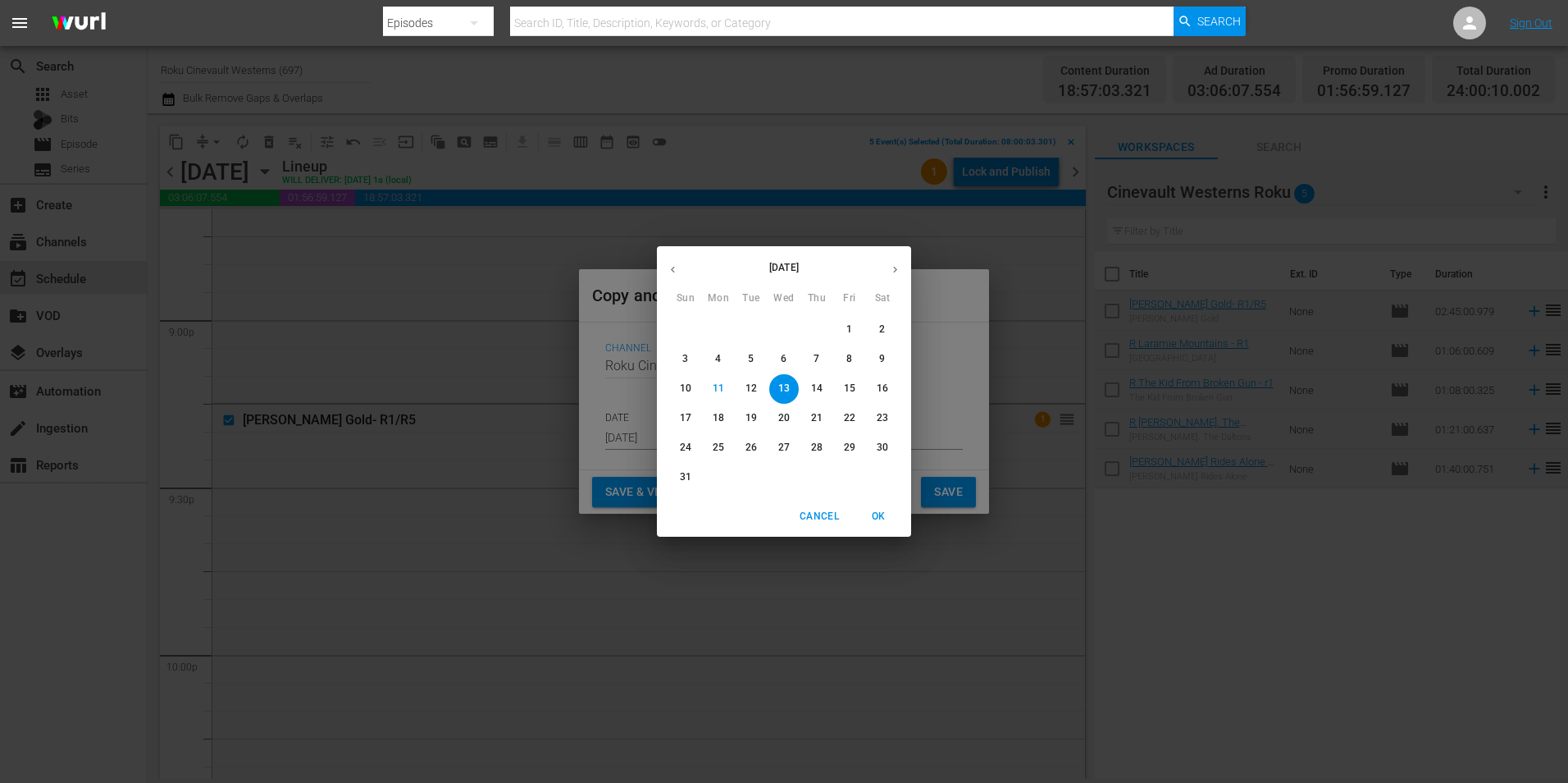
click at [713, 450] on p "25" at bounding box center [719, 447] width 12 height 14
type input "[DATE]"
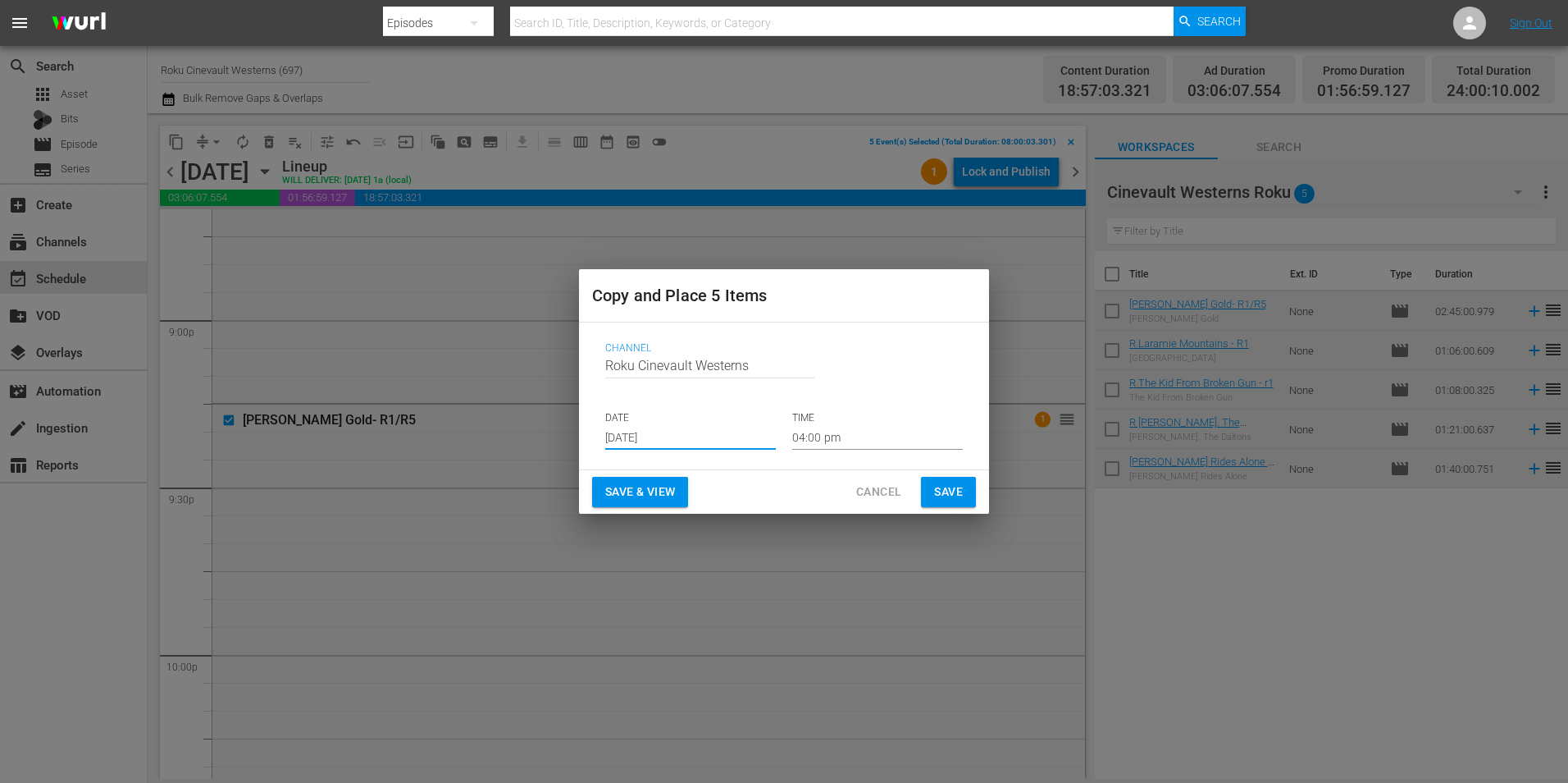
click at [837, 428] on input "04:00 pm" at bounding box center [877, 437] width 171 height 24
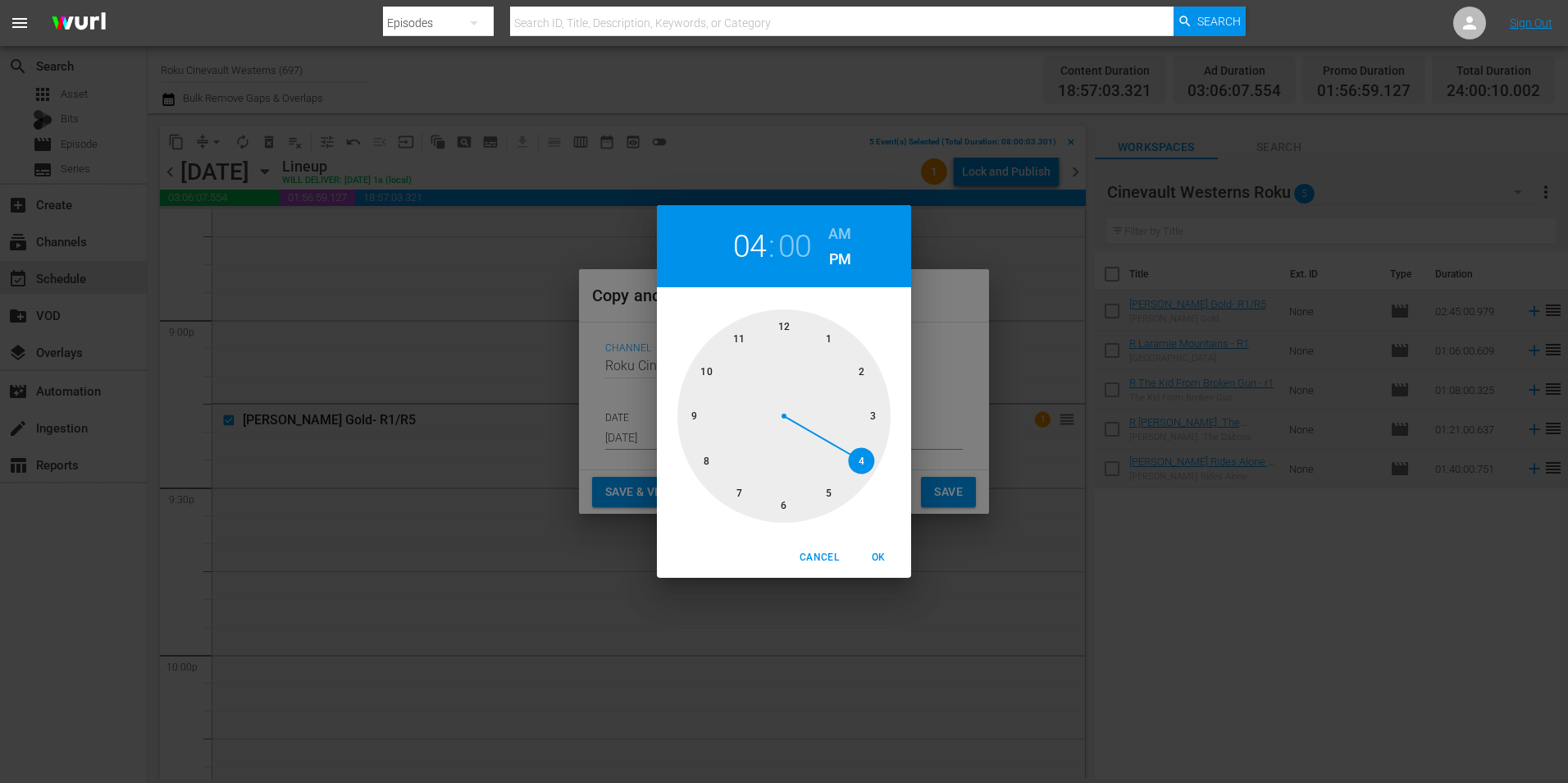
click at [700, 463] on div at bounding box center [784, 415] width 213 height 213
drag, startPoint x: 833, startPoint y: 233, endPoint x: 805, endPoint y: 399, distance: 168.3
click at [833, 237] on h6 "AM" at bounding box center [839, 233] width 23 height 26
click at [885, 550] on span "OK" at bounding box center [878, 557] width 40 height 17
type input "08:00 am"
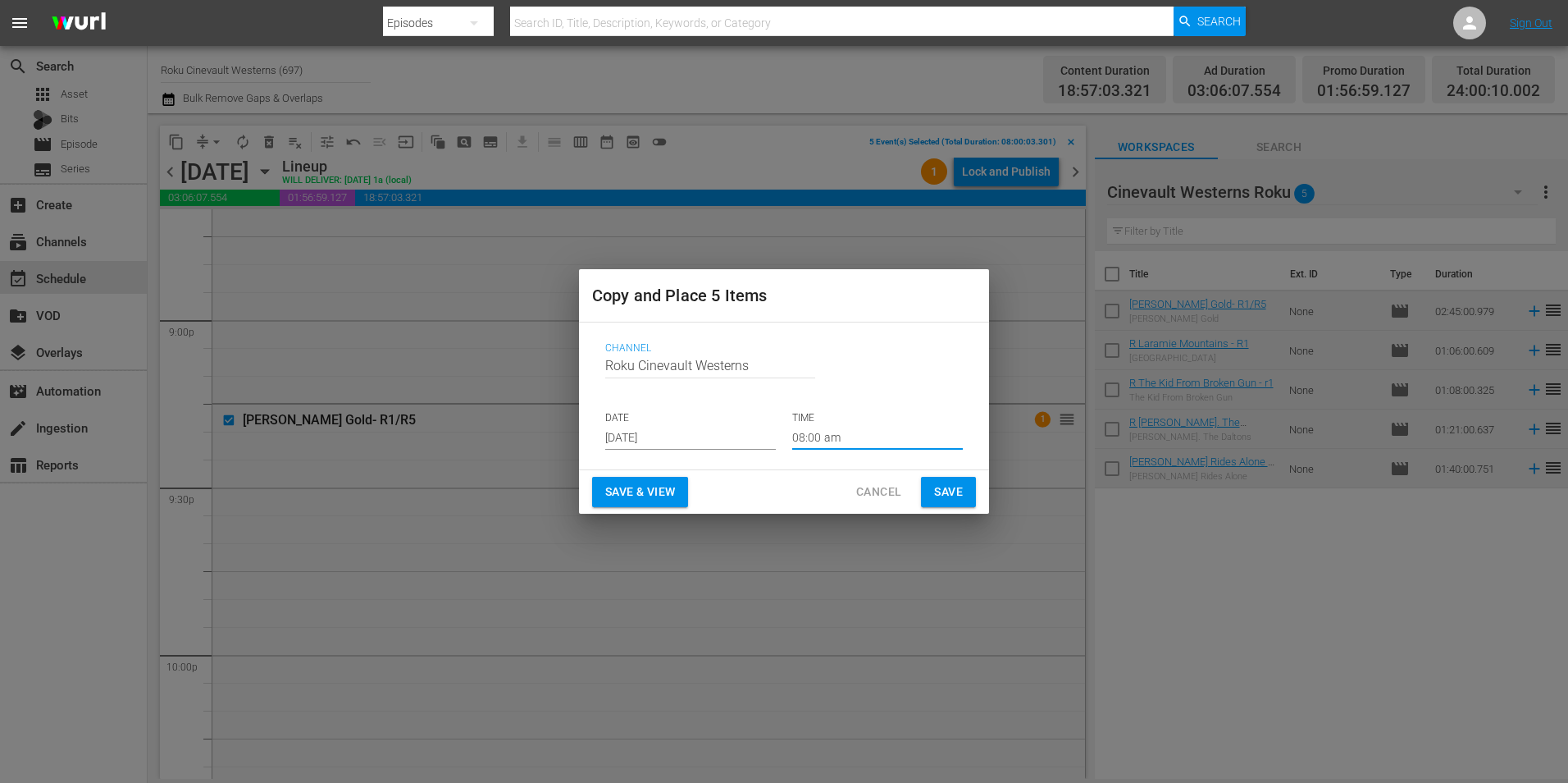
click at [945, 493] on span "Save" at bounding box center [949, 492] width 29 height 20
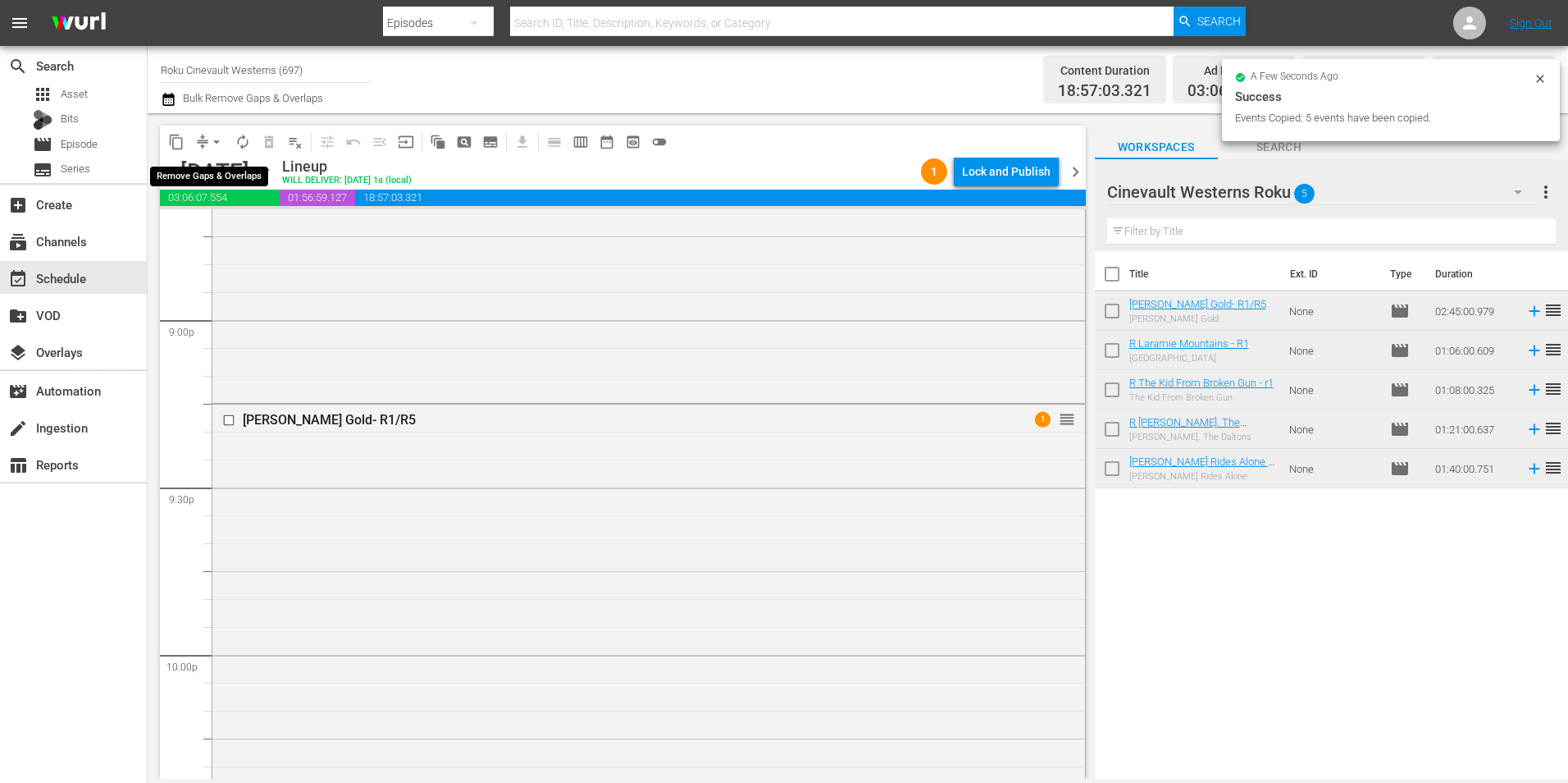
click at [220, 140] on span "arrow_drop_down" at bounding box center [215, 141] width 16 height 16
click at [228, 168] on li "Align to Midnight" at bounding box center [217, 175] width 173 height 27
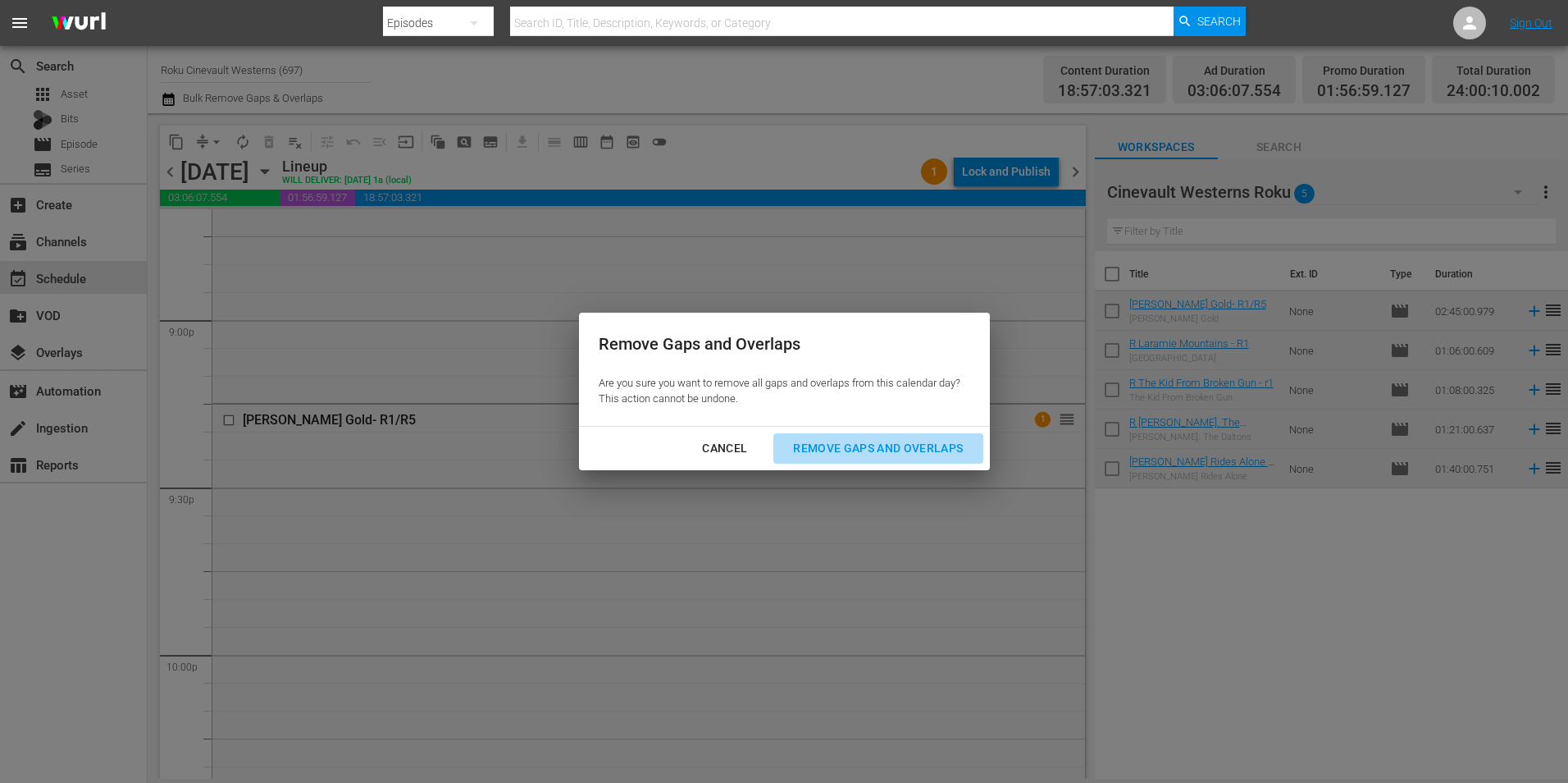
click at [874, 457] on div "Remove Gaps and Overlaps" at bounding box center [878, 448] width 196 height 20
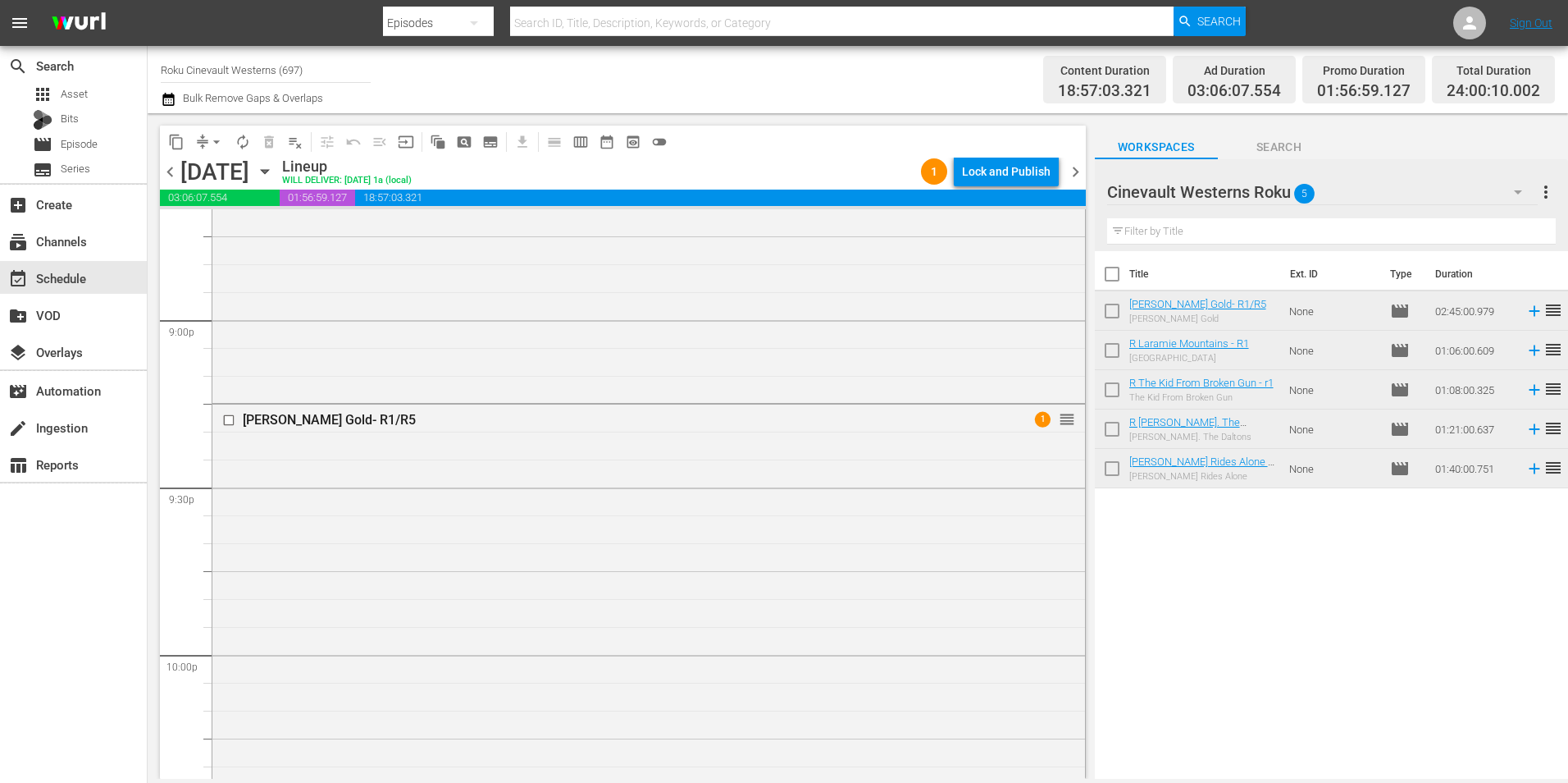
click at [1038, 169] on div "Lock and Publish" at bounding box center [1006, 171] width 88 height 29
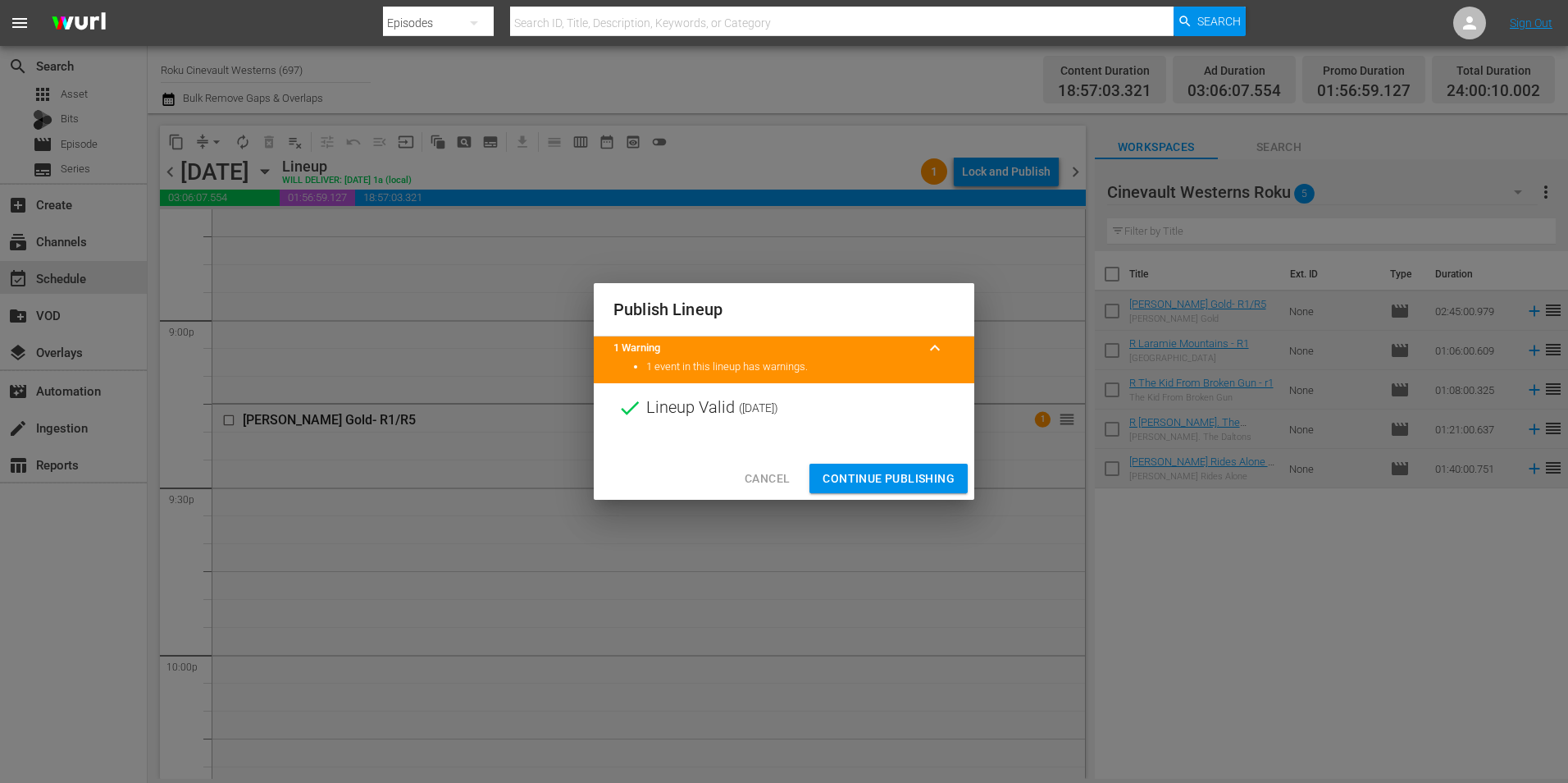
click at [896, 471] on span "Continue Publishing" at bounding box center [888, 478] width 132 height 20
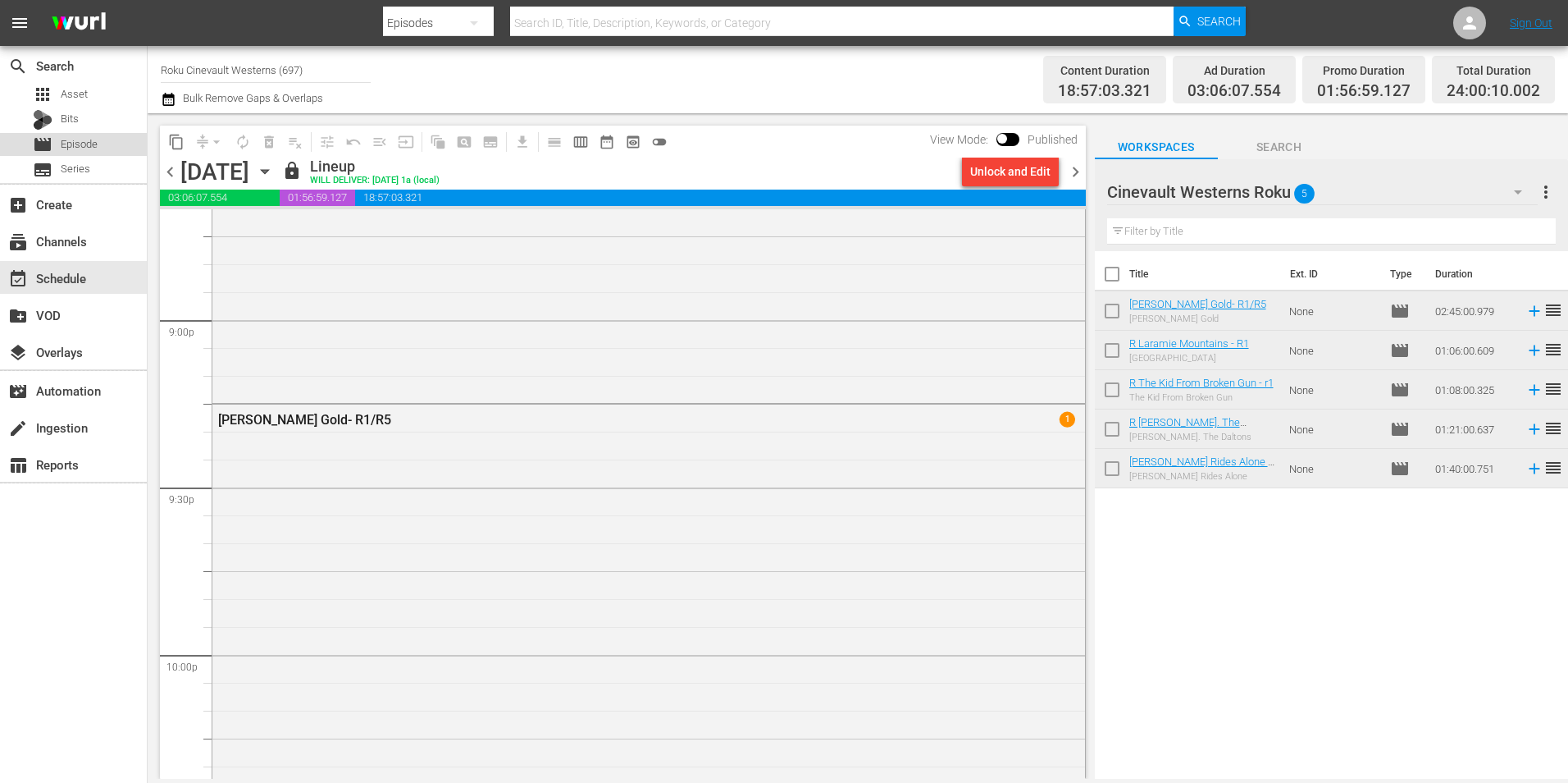
click at [71, 142] on span "Episode" at bounding box center [79, 144] width 37 height 16
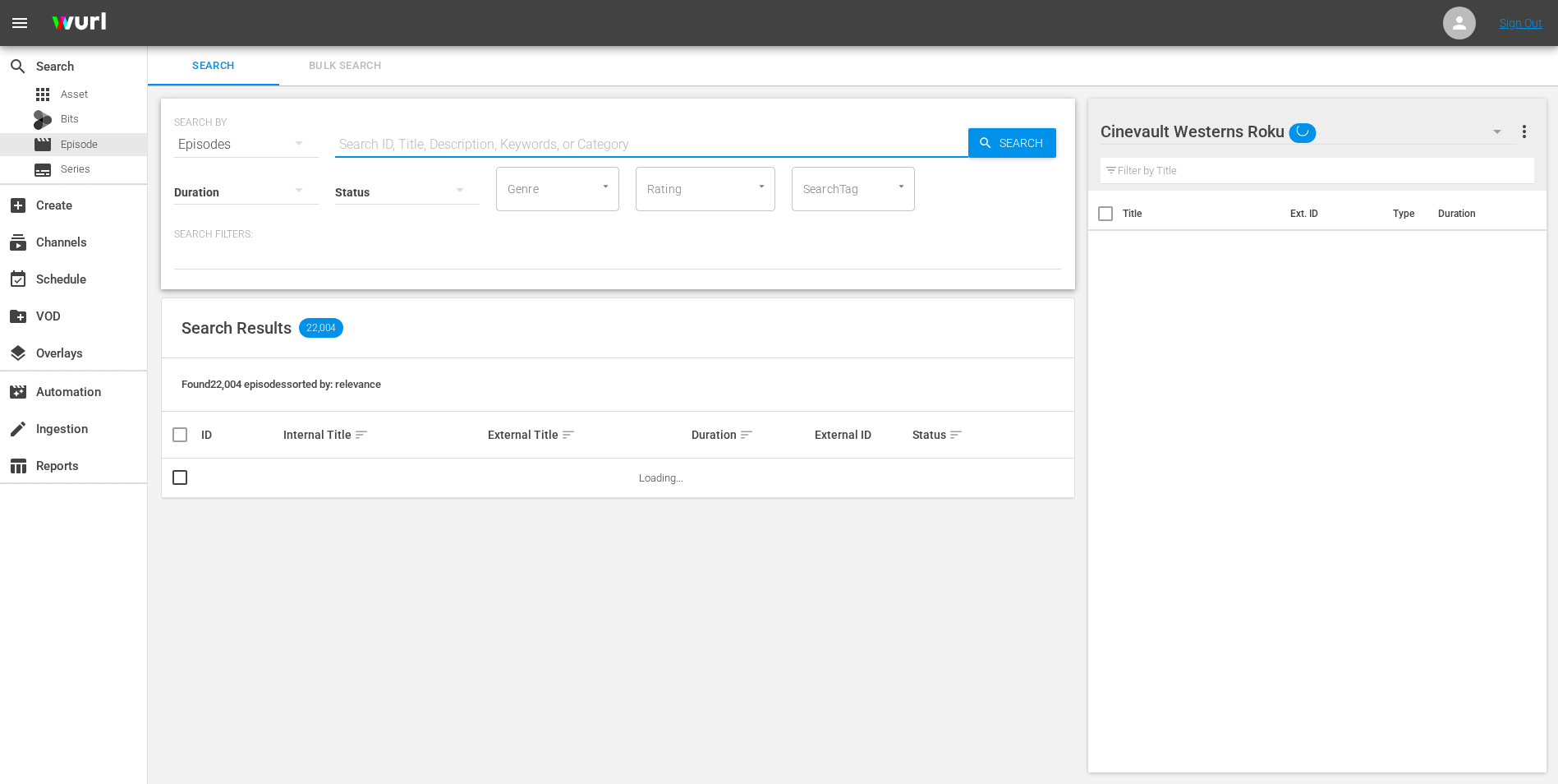
click at [637, 155] on input "text" at bounding box center [652, 144] width 633 height 40
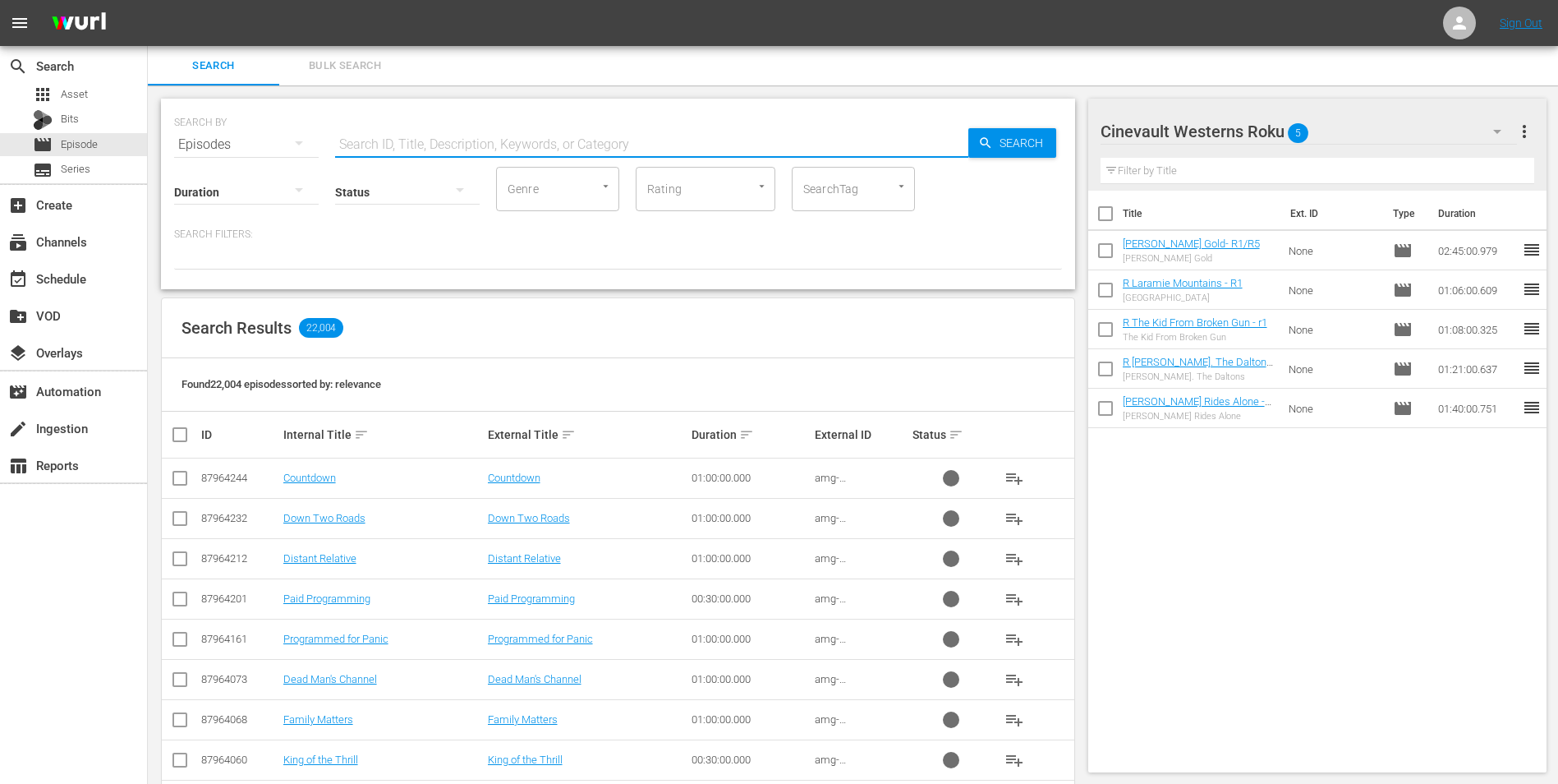
click at [1104, 211] on input "checkbox" at bounding box center [1105, 217] width 35 height 35
checkbox input "true"
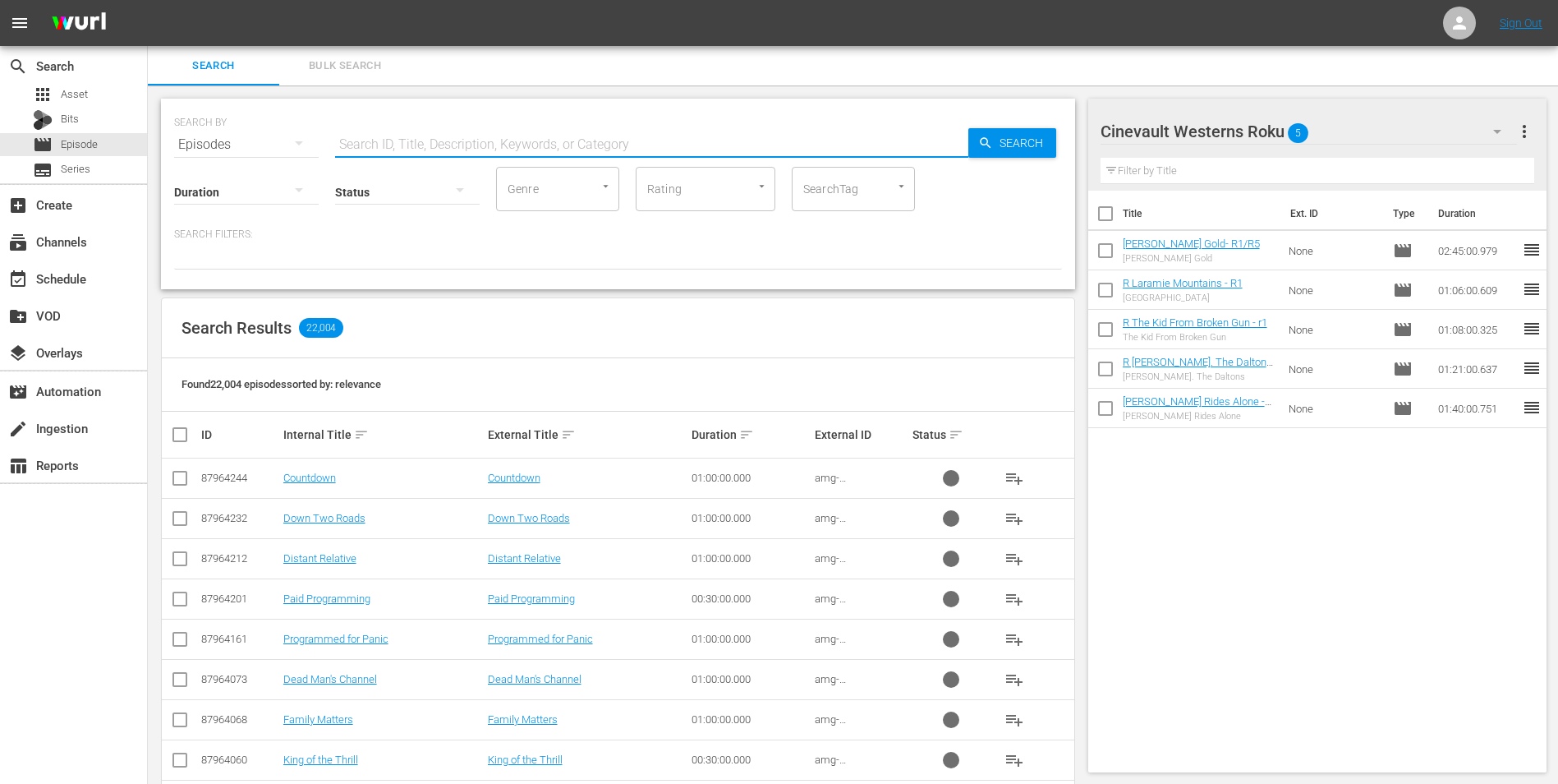
checkbox input "true"
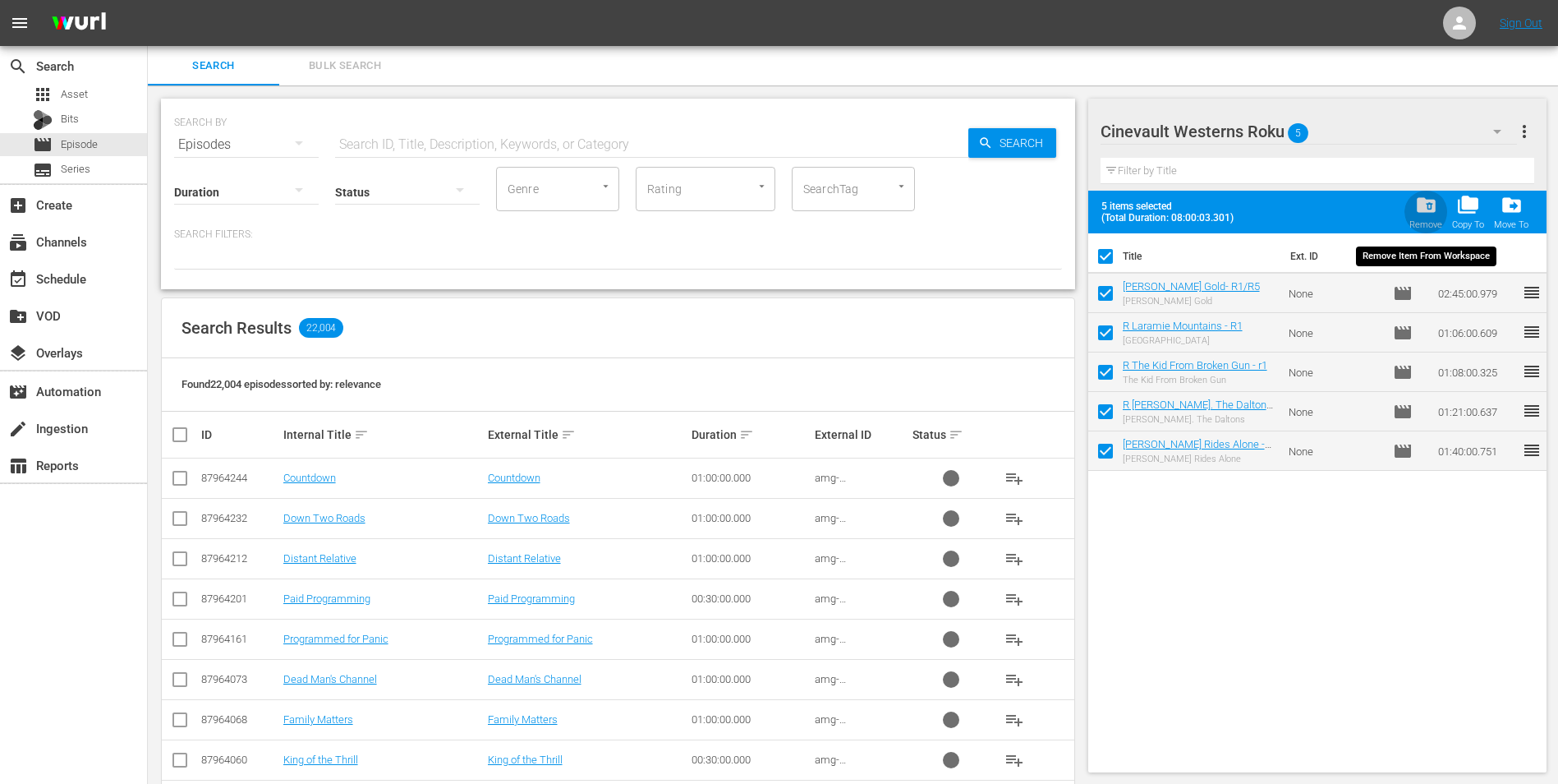
click at [1427, 215] on span "folder_delete" at bounding box center [1426, 205] width 22 height 22
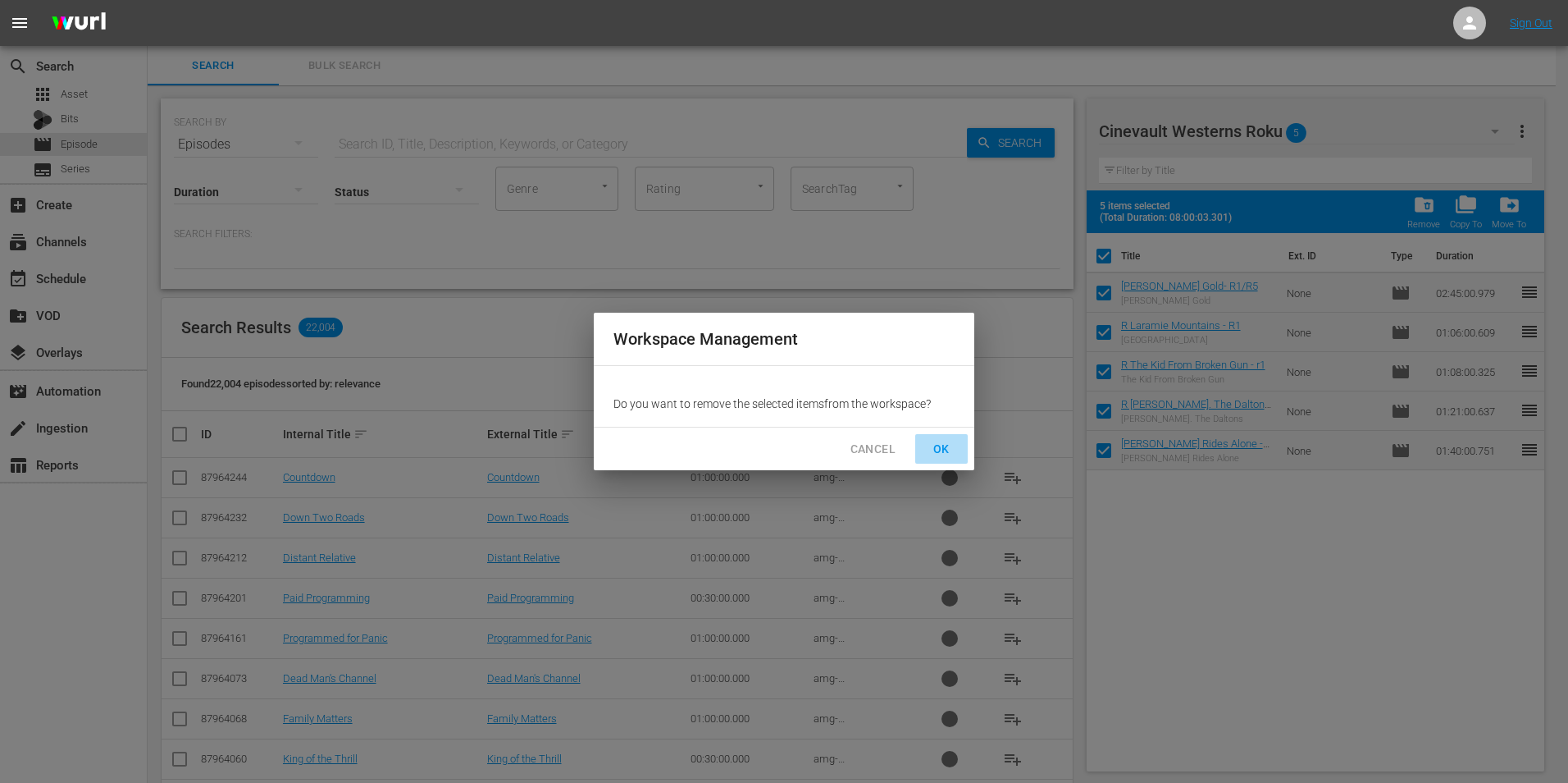
click at [949, 439] on span "OK" at bounding box center [941, 449] width 26 height 20
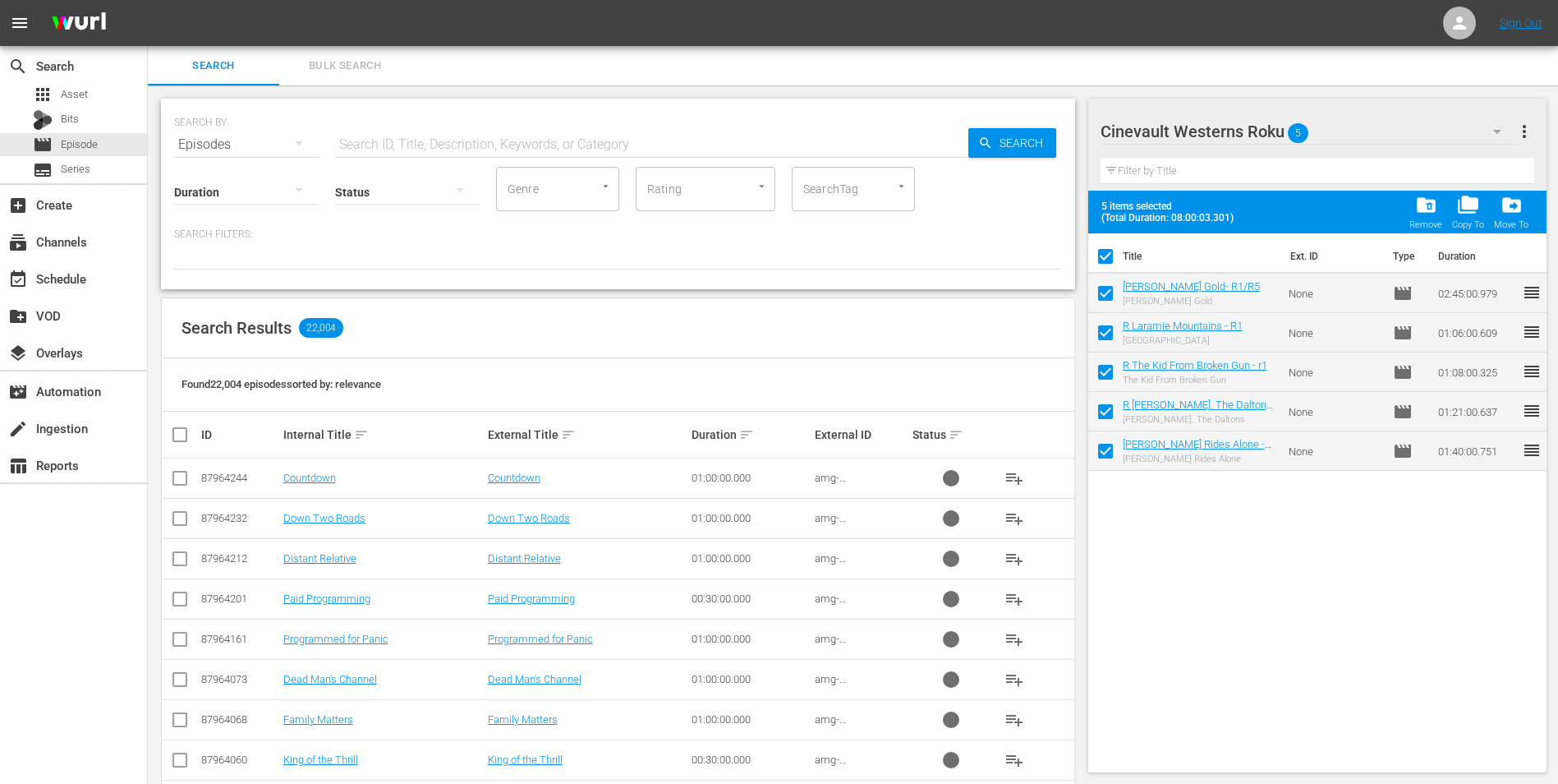
checkbox input "false"
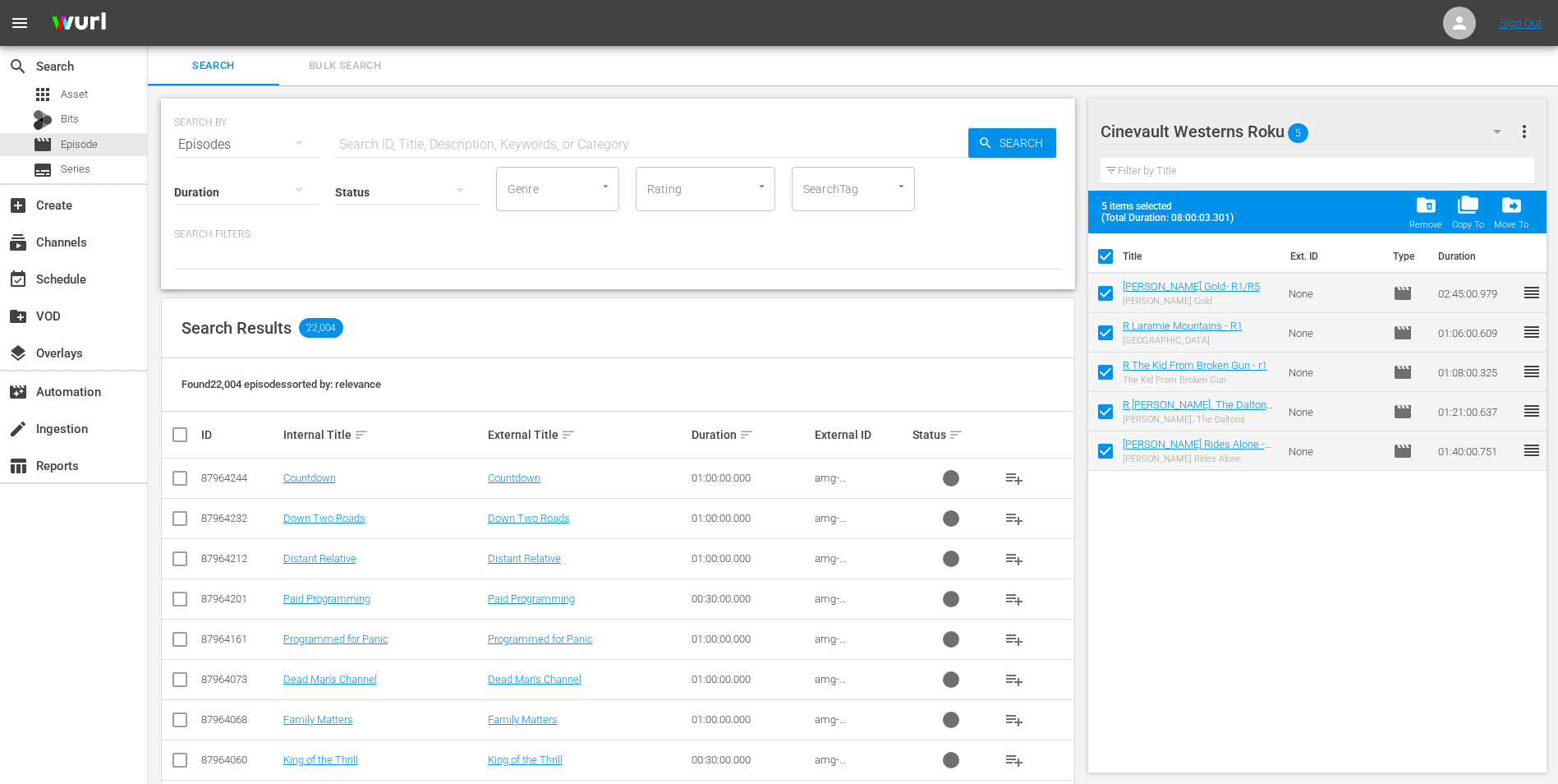
checkbox input "false"
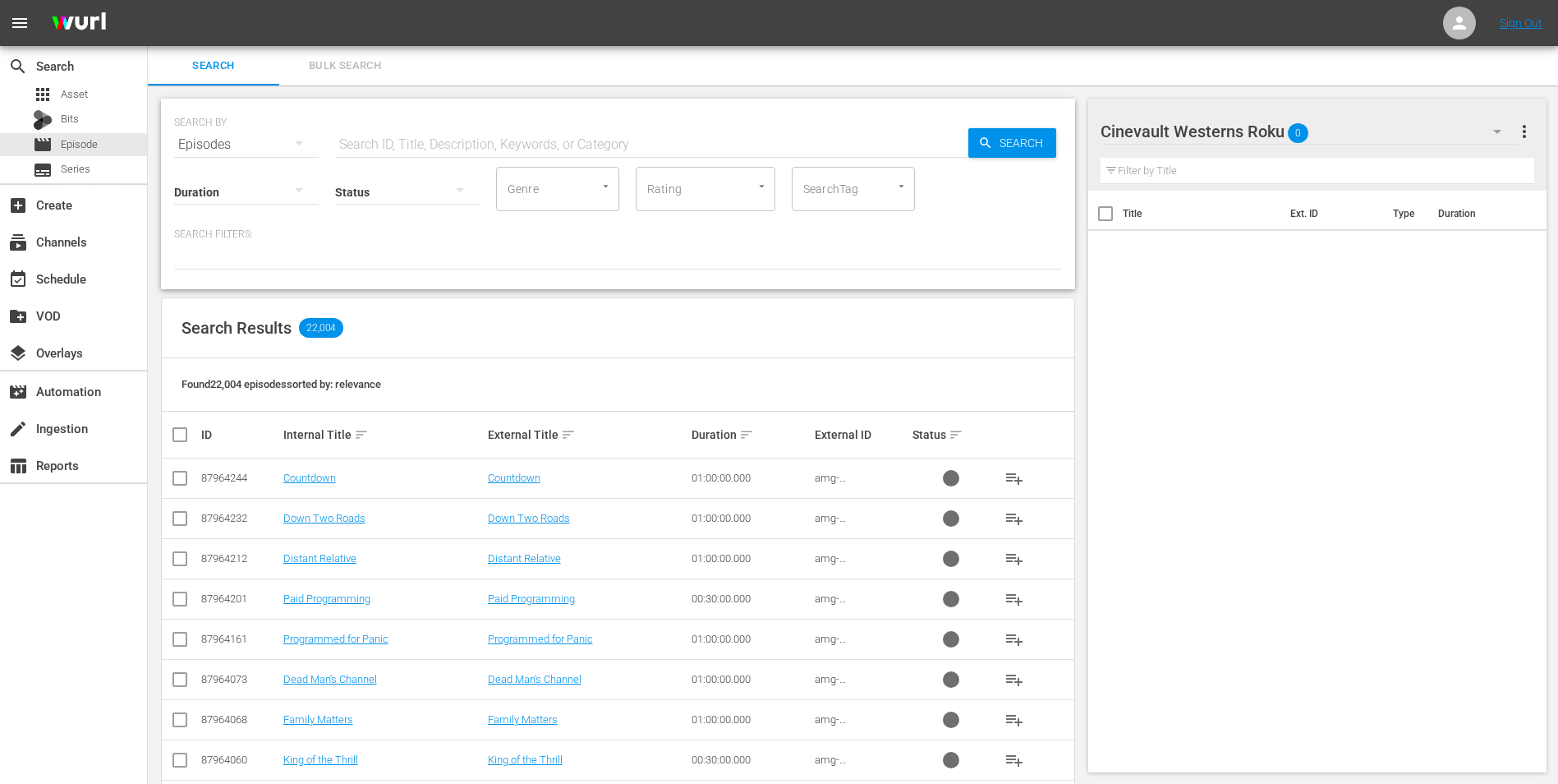
click at [1414, 127] on div "Cinevault Westerns Roku 0" at bounding box center [1309, 132] width 417 height 46
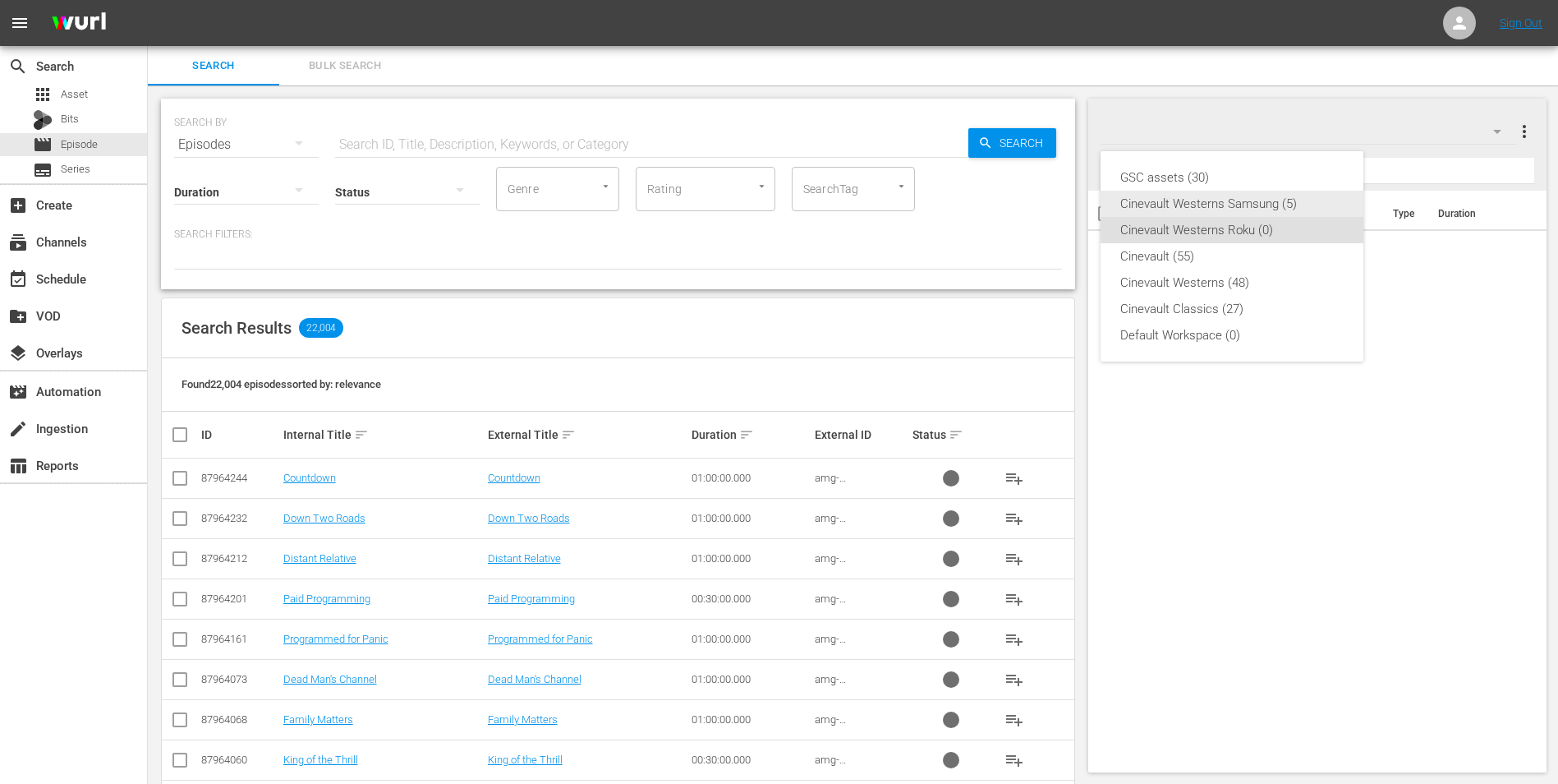
click at [1319, 201] on div "Cinevault Westerns Samsung (5)" at bounding box center [1232, 203] width 223 height 26
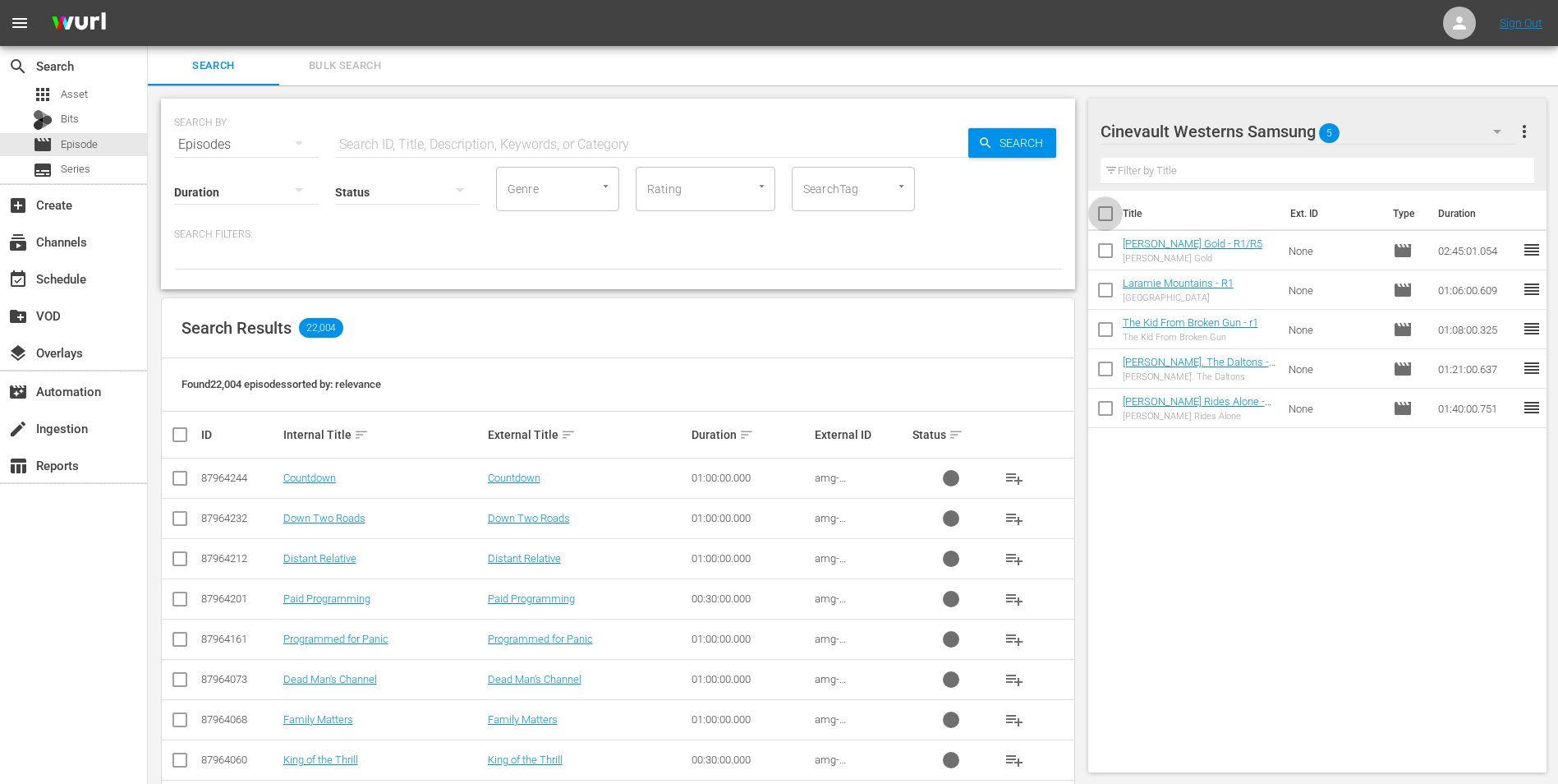
click at [1110, 220] on input "checkbox" at bounding box center [1105, 217] width 35 height 35
checkbox input "true"
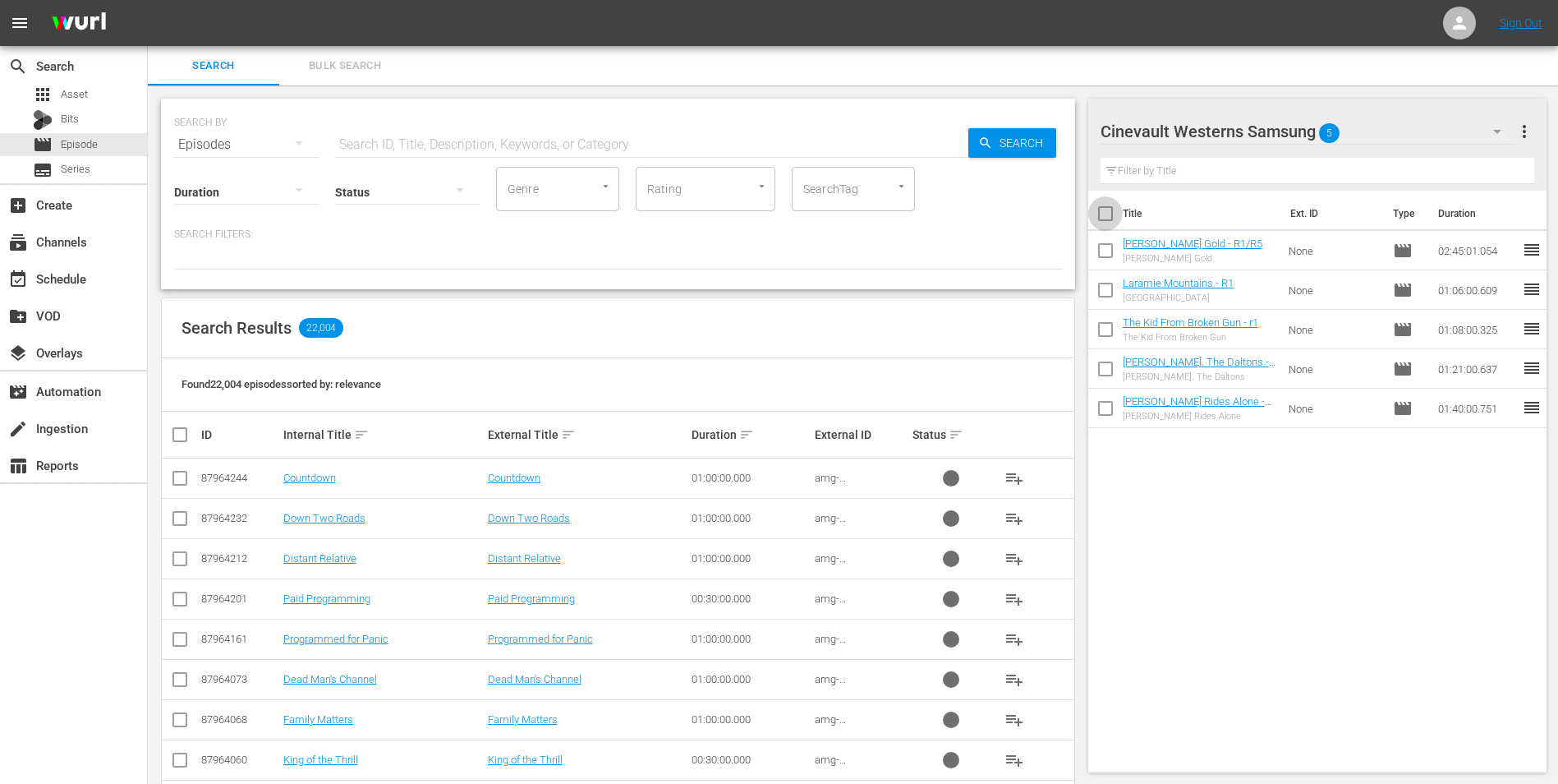
checkbox input "true"
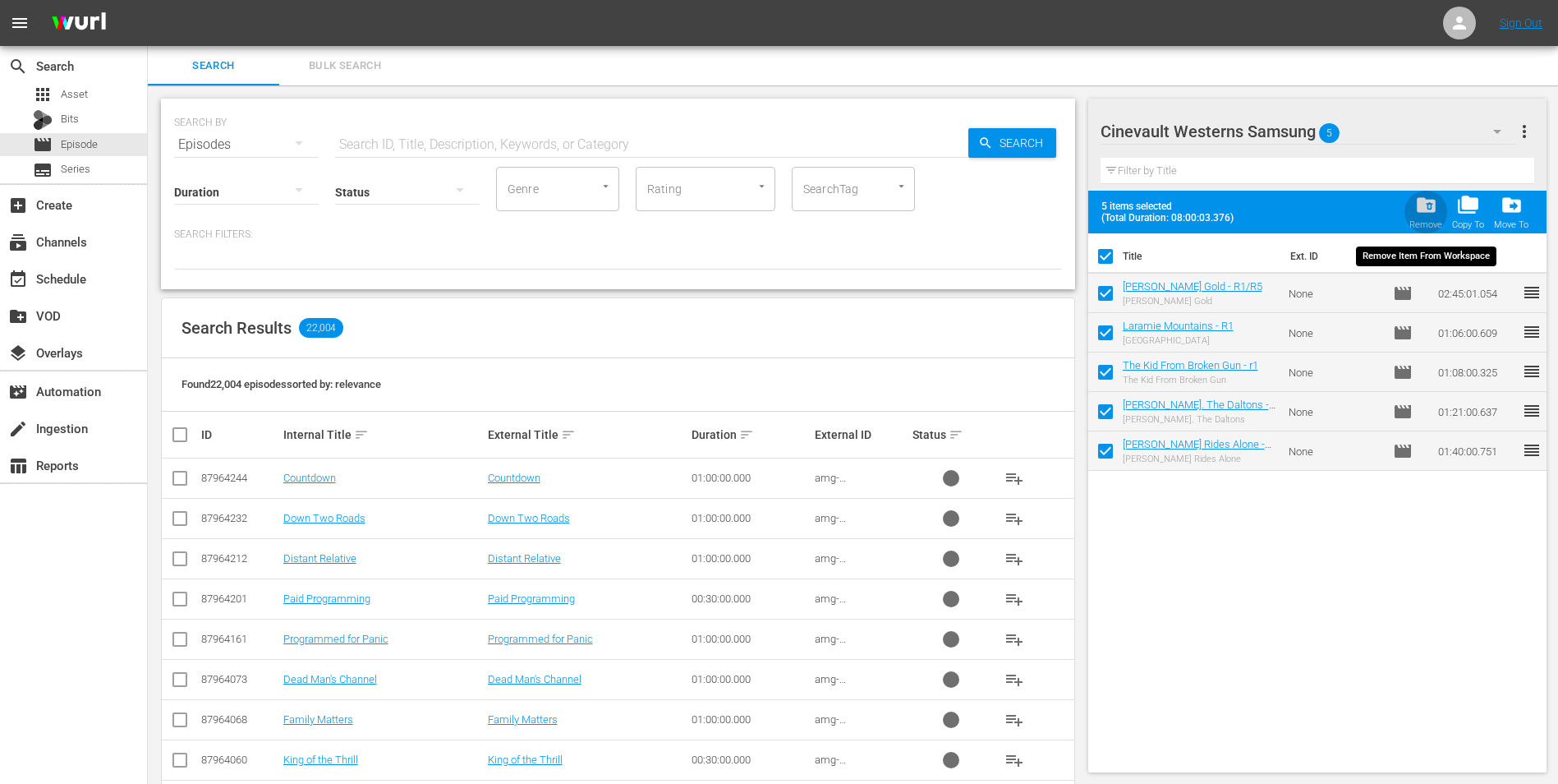
click at [1416, 216] on div "folder_delete Remove" at bounding box center [1426, 212] width 33 height 36
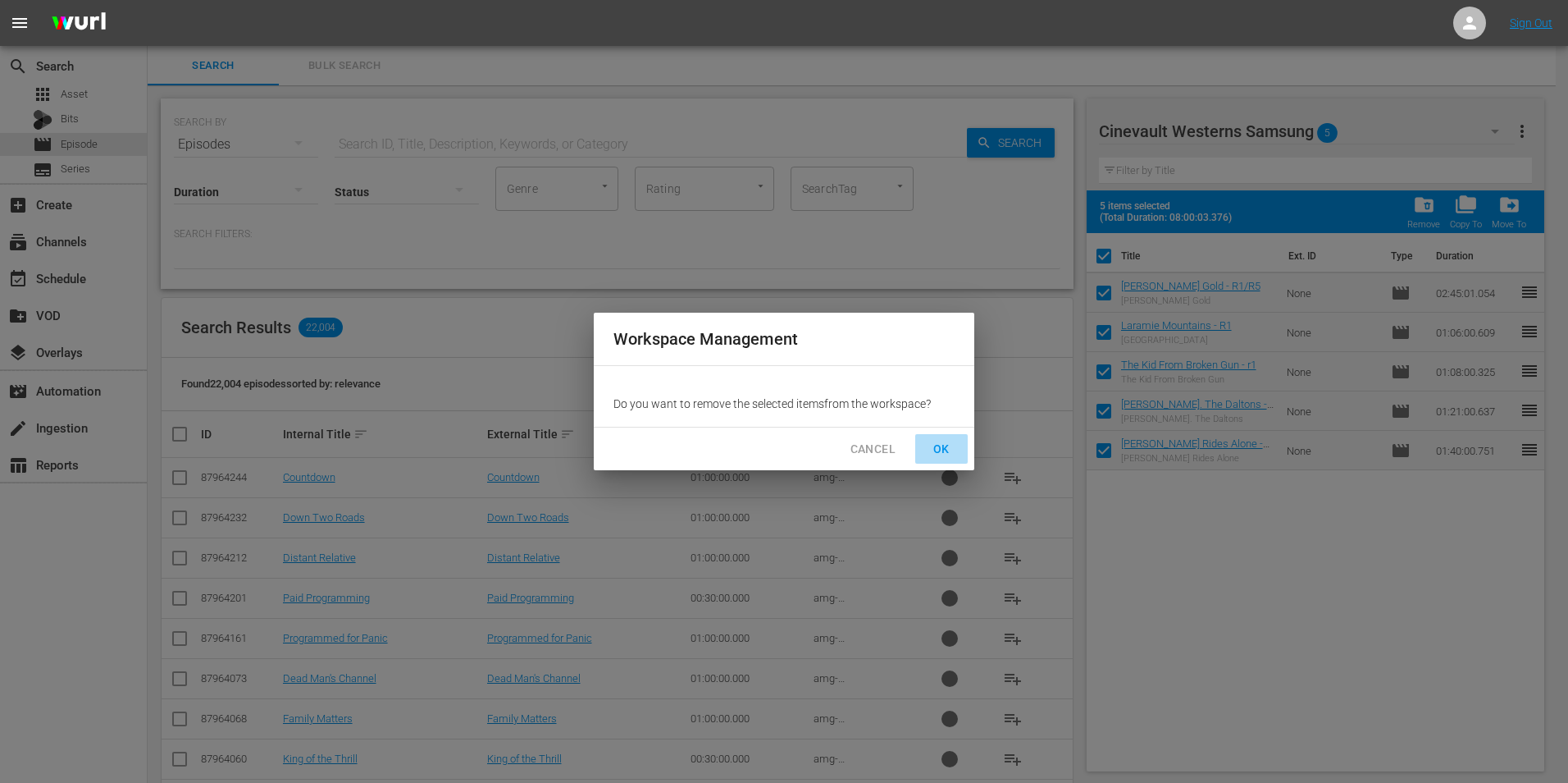
click at [934, 458] on span "OK" at bounding box center [941, 449] width 26 height 20
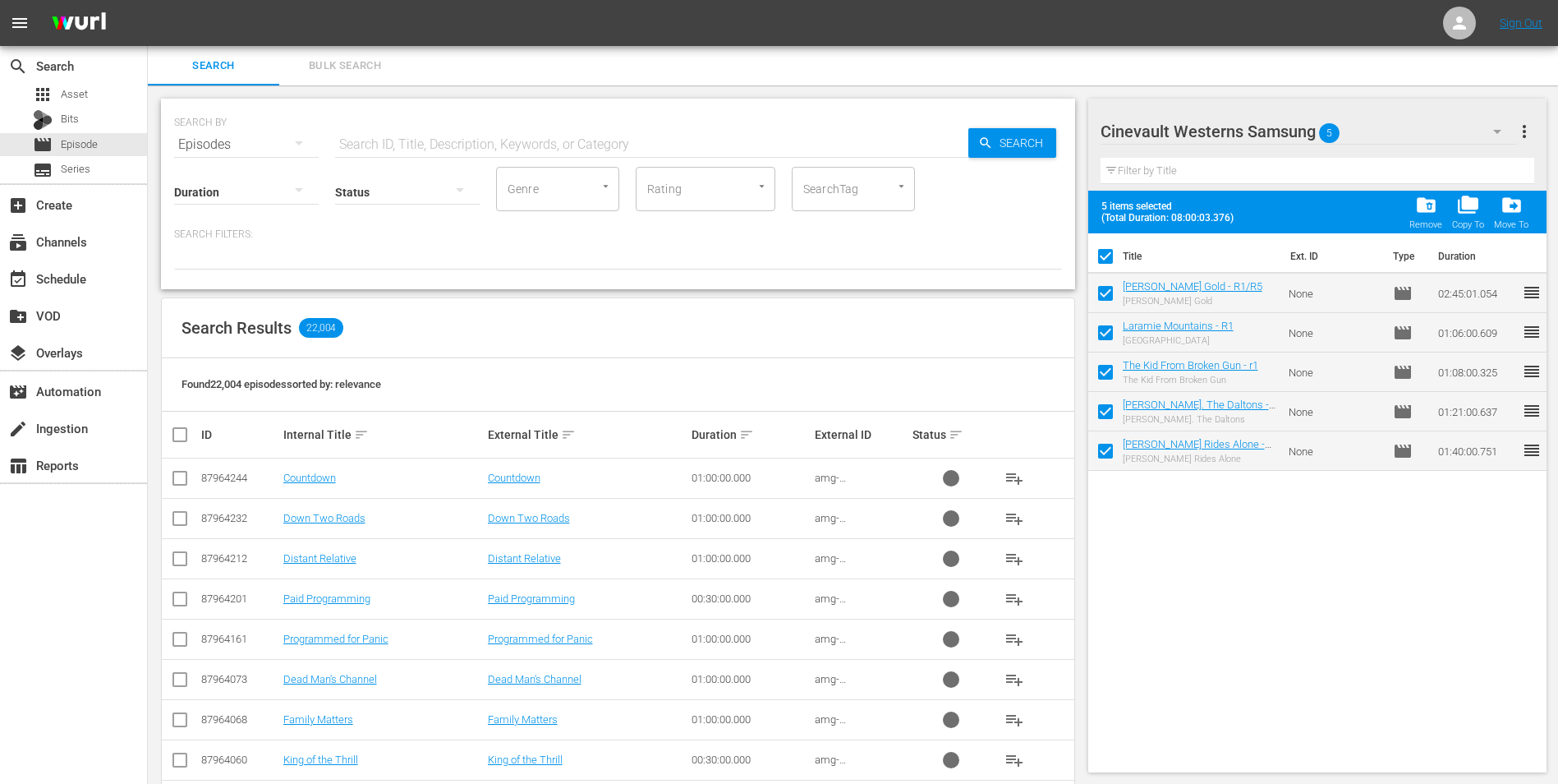
checkbox input "false"
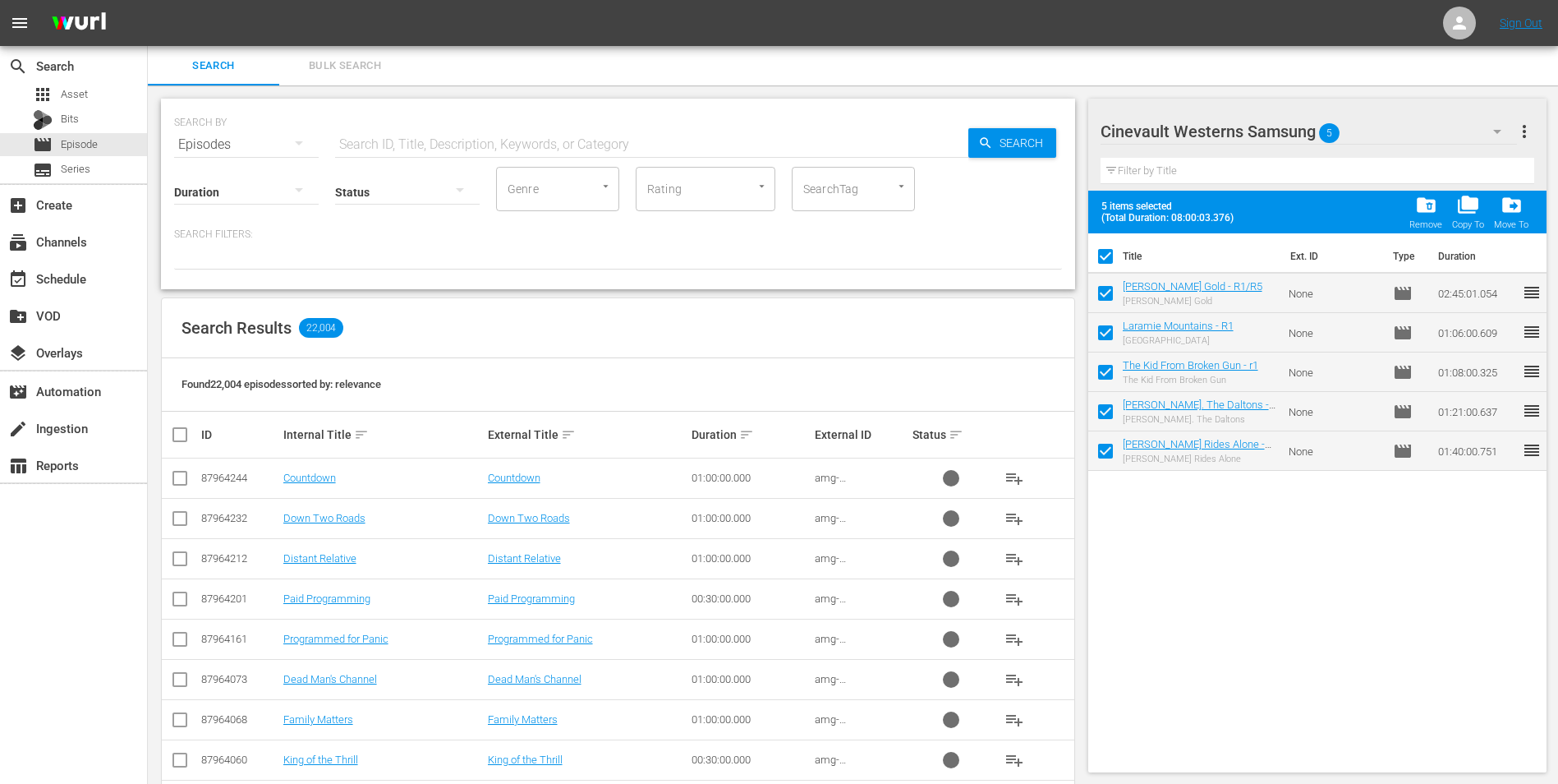
checkbox input "false"
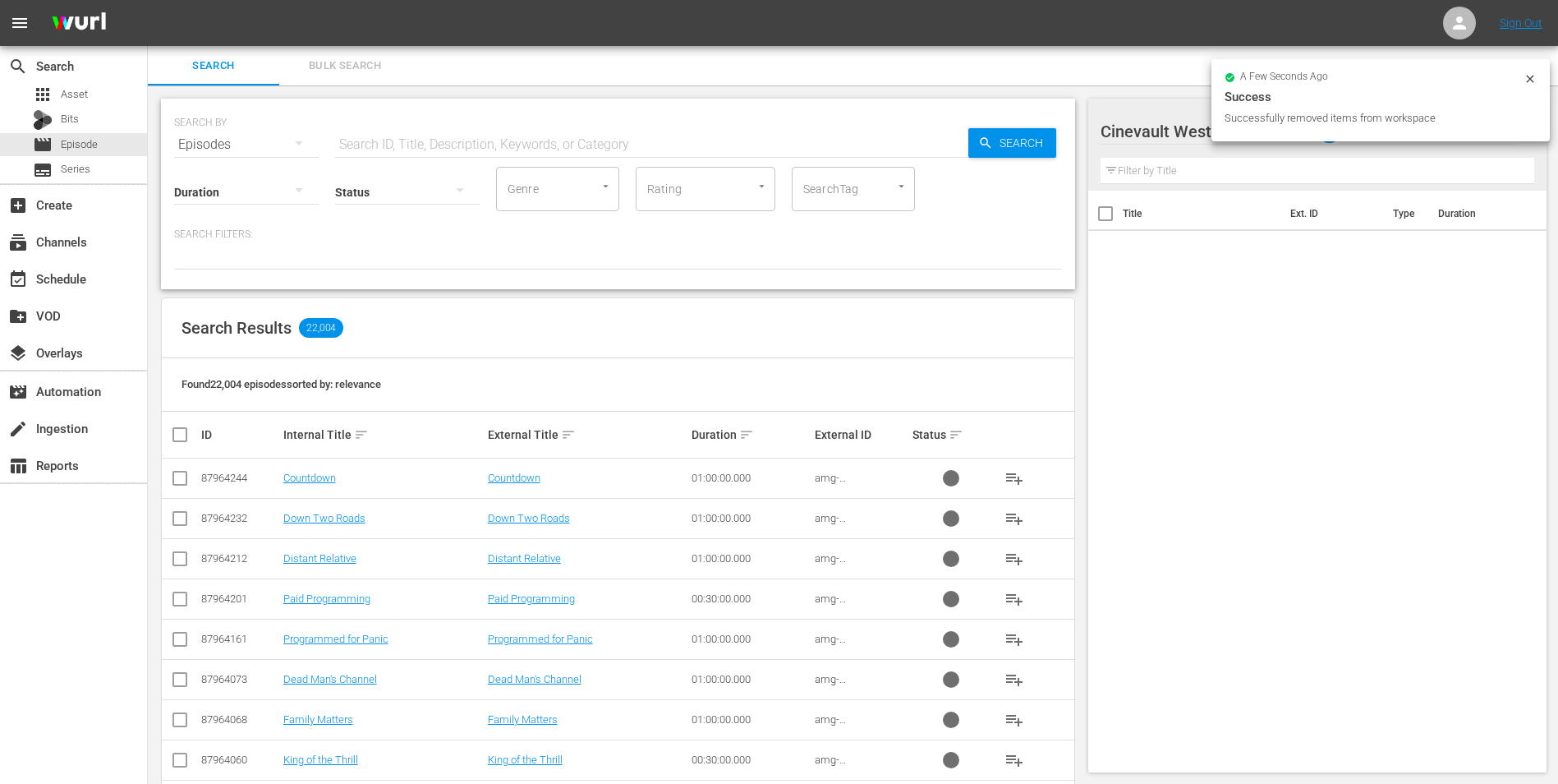
click at [534, 148] on input "text" at bounding box center [652, 144] width 633 height 40
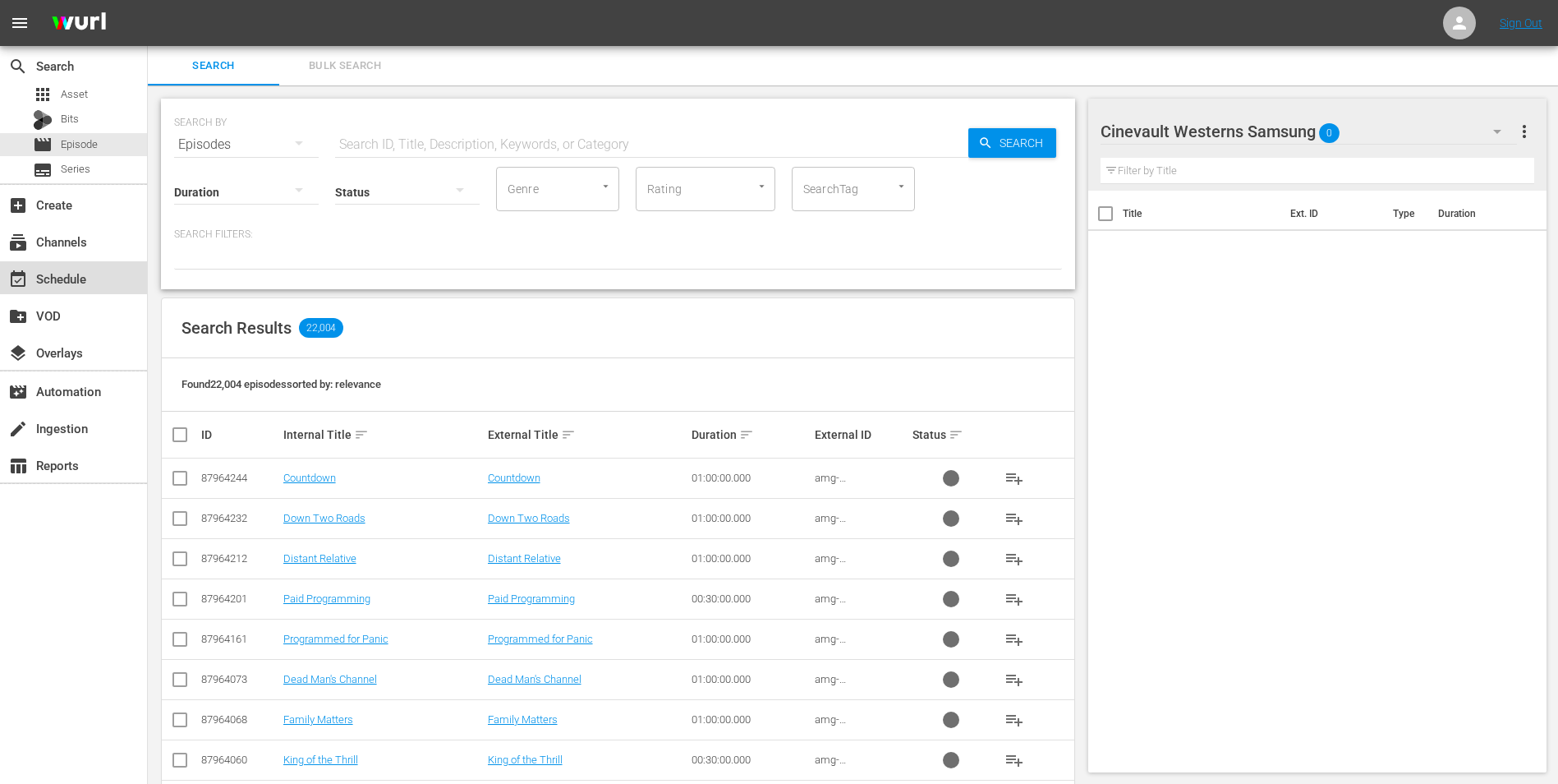
click at [91, 286] on div "event_available Schedule" at bounding box center [73, 277] width 147 height 33
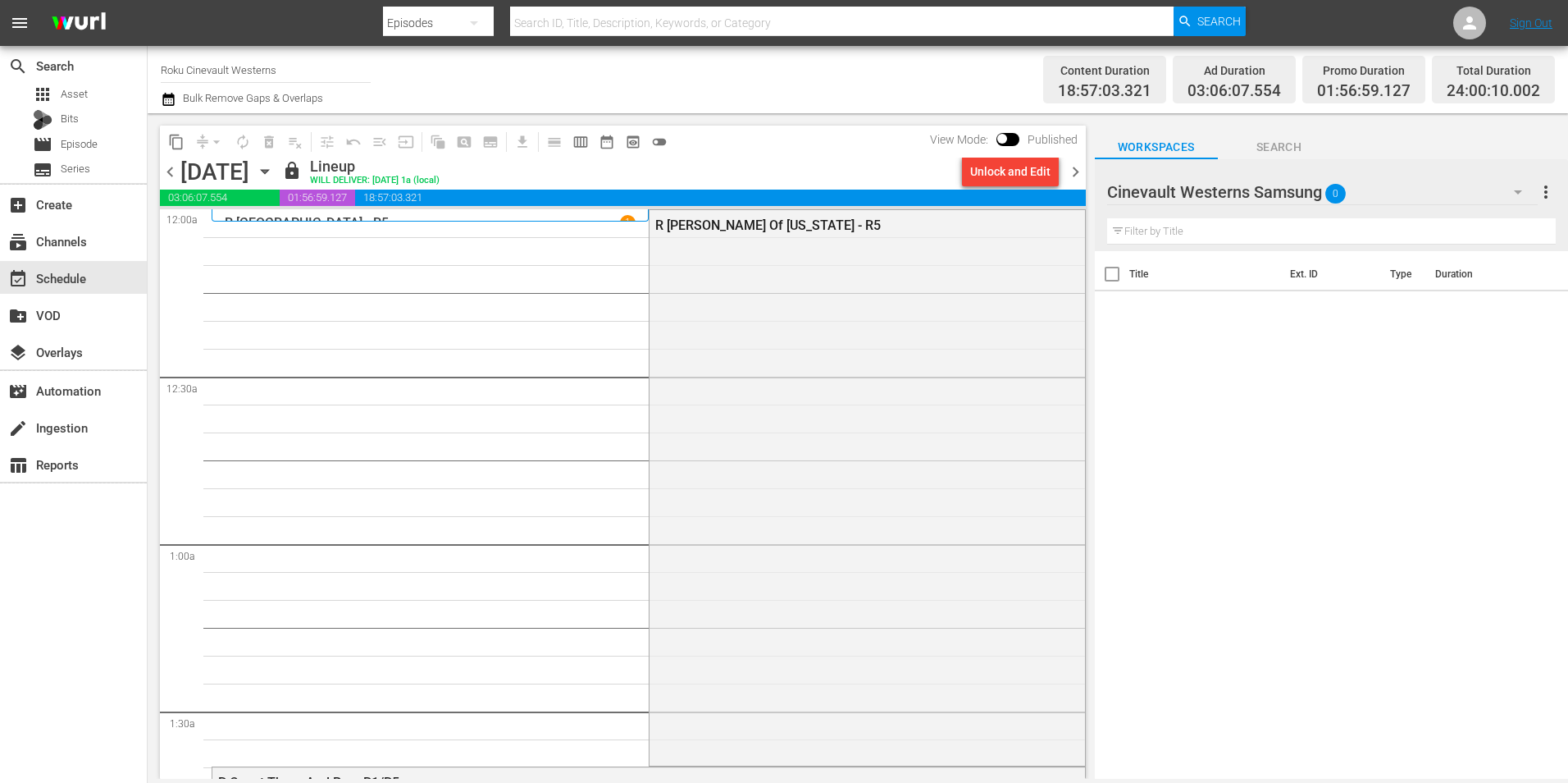
click at [1073, 173] on span "chevron_right" at bounding box center [1076, 172] width 20 height 20
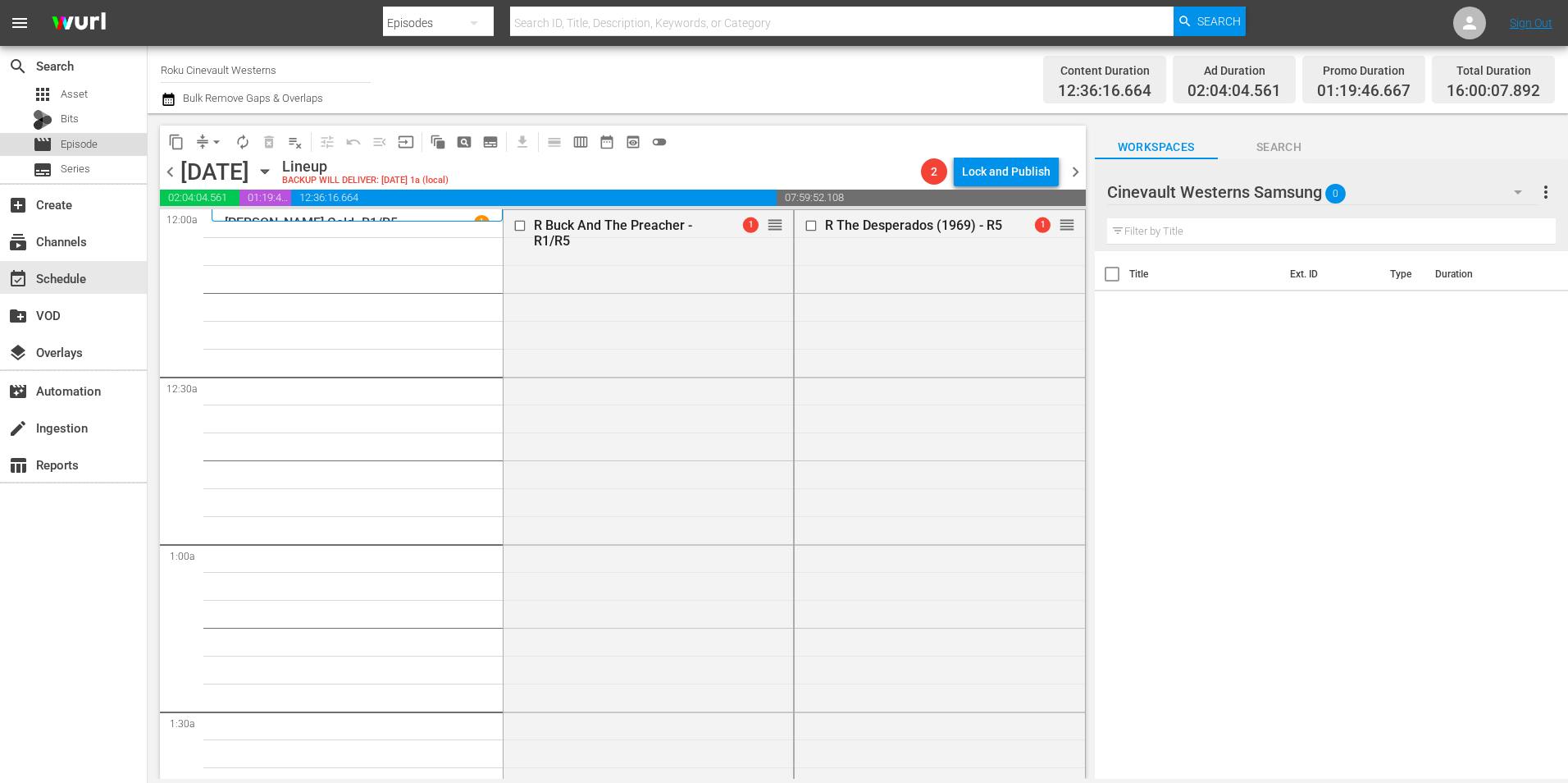
click at [88, 155] on div "movie Episode" at bounding box center [65, 144] width 65 height 23
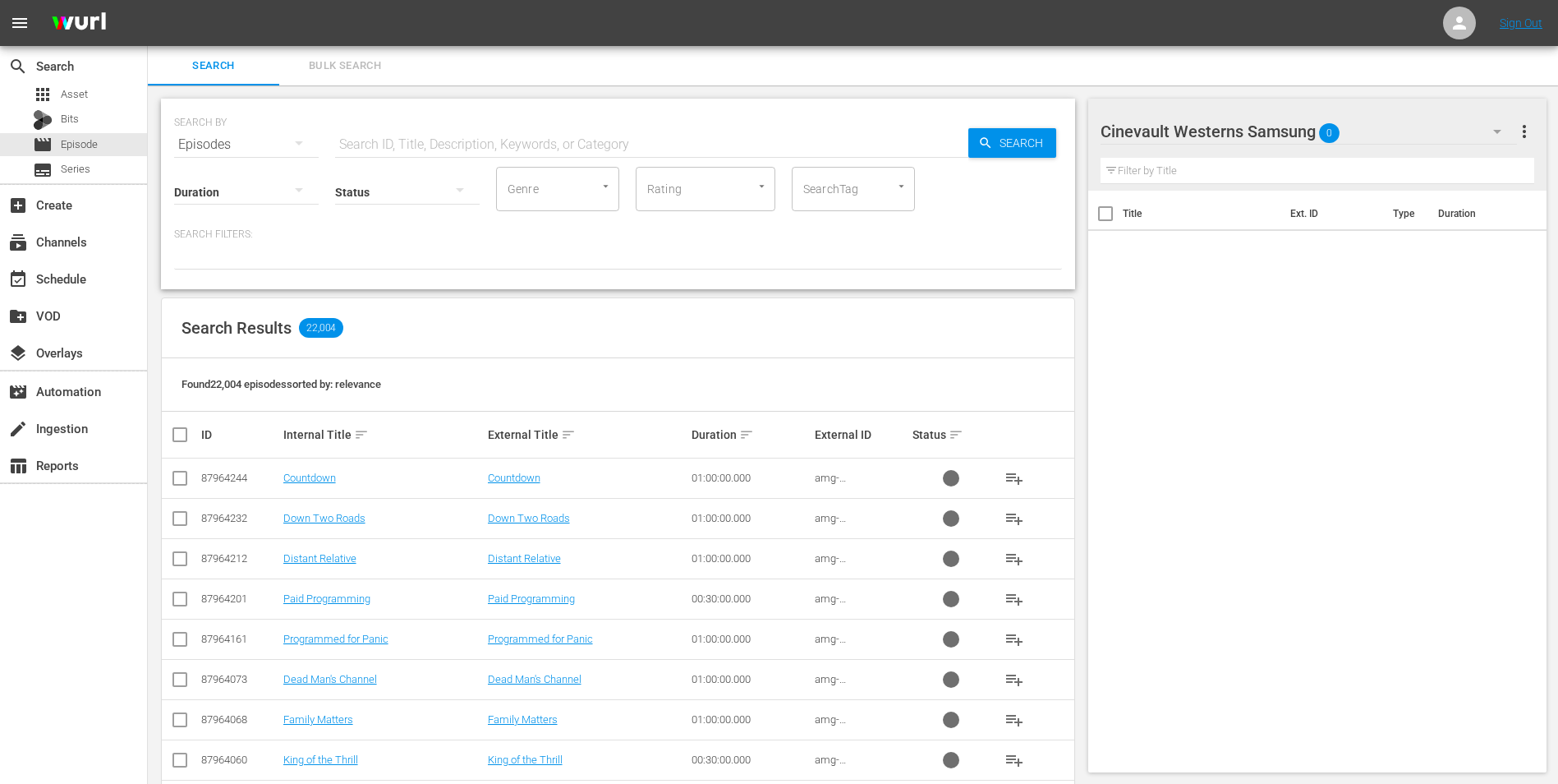
click at [434, 152] on div "Status" at bounding box center [407, 181] width 144 height 59
click at [446, 148] on input "text" at bounding box center [652, 144] width 633 height 40
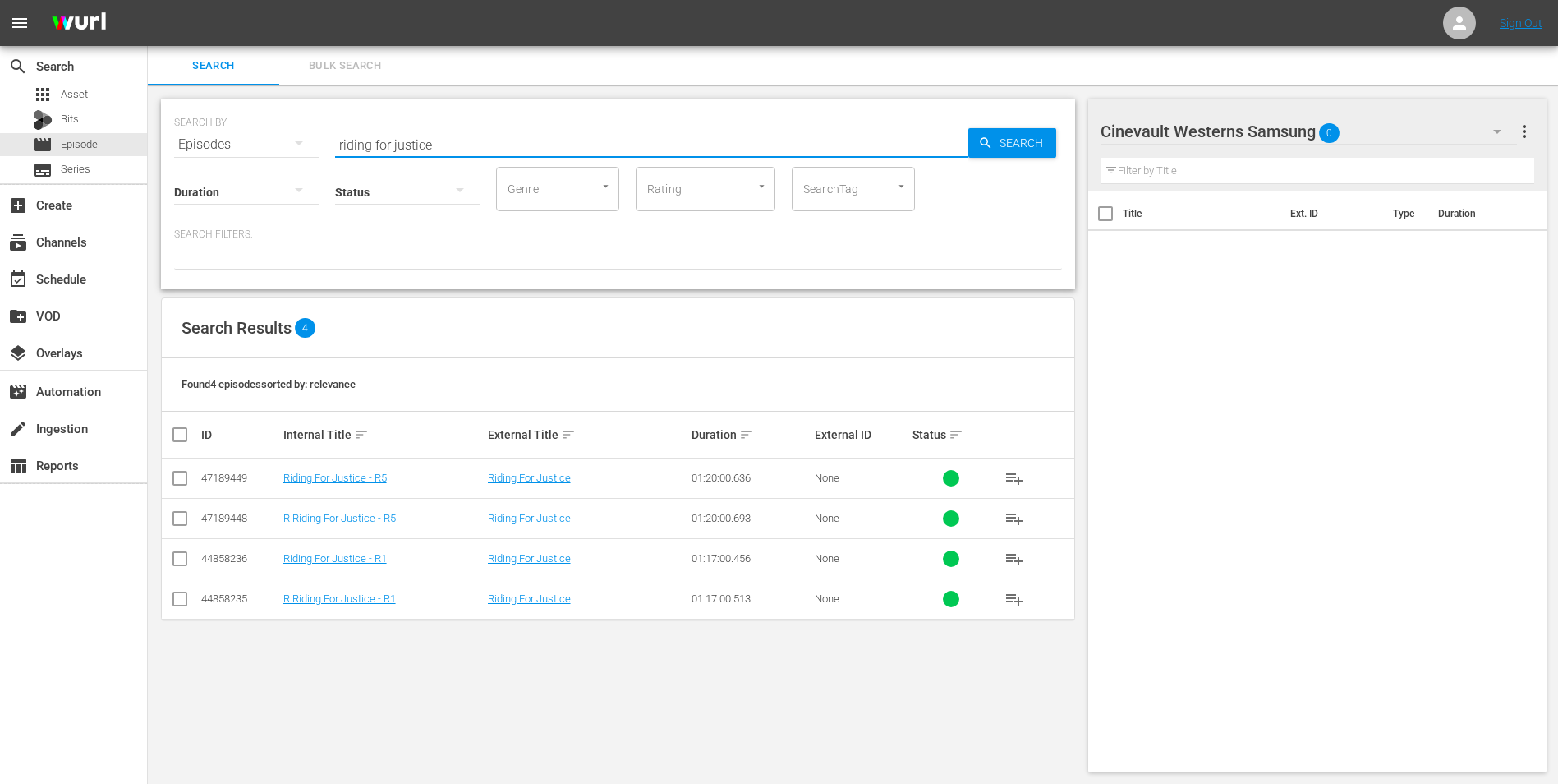
type input "riding for justice"
click at [67, 264] on div "event_available Schedule" at bounding box center [73, 277] width 147 height 33
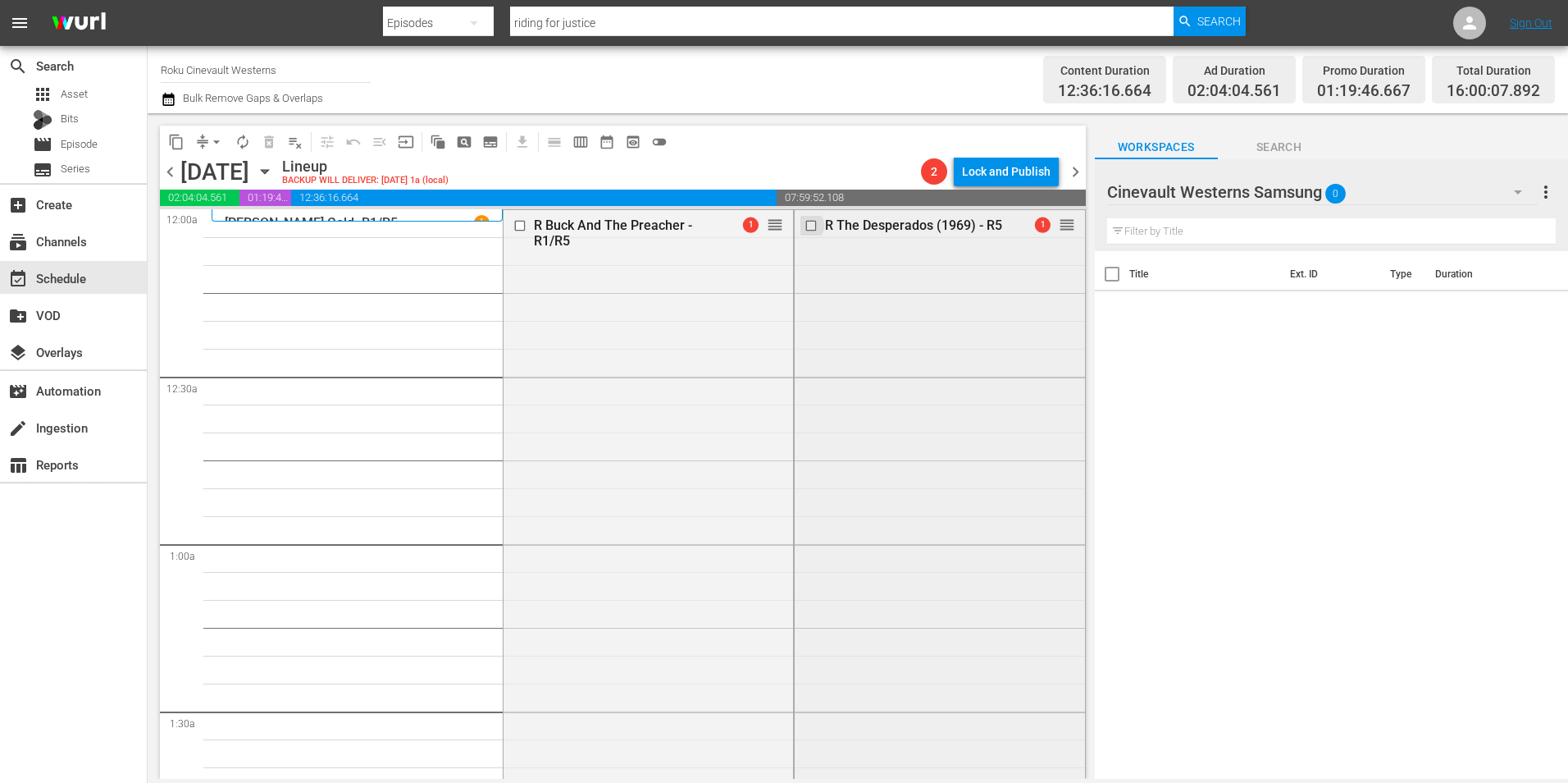
click at [805, 227] on input "checkbox" at bounding box center [813, 225] width 17 height 14
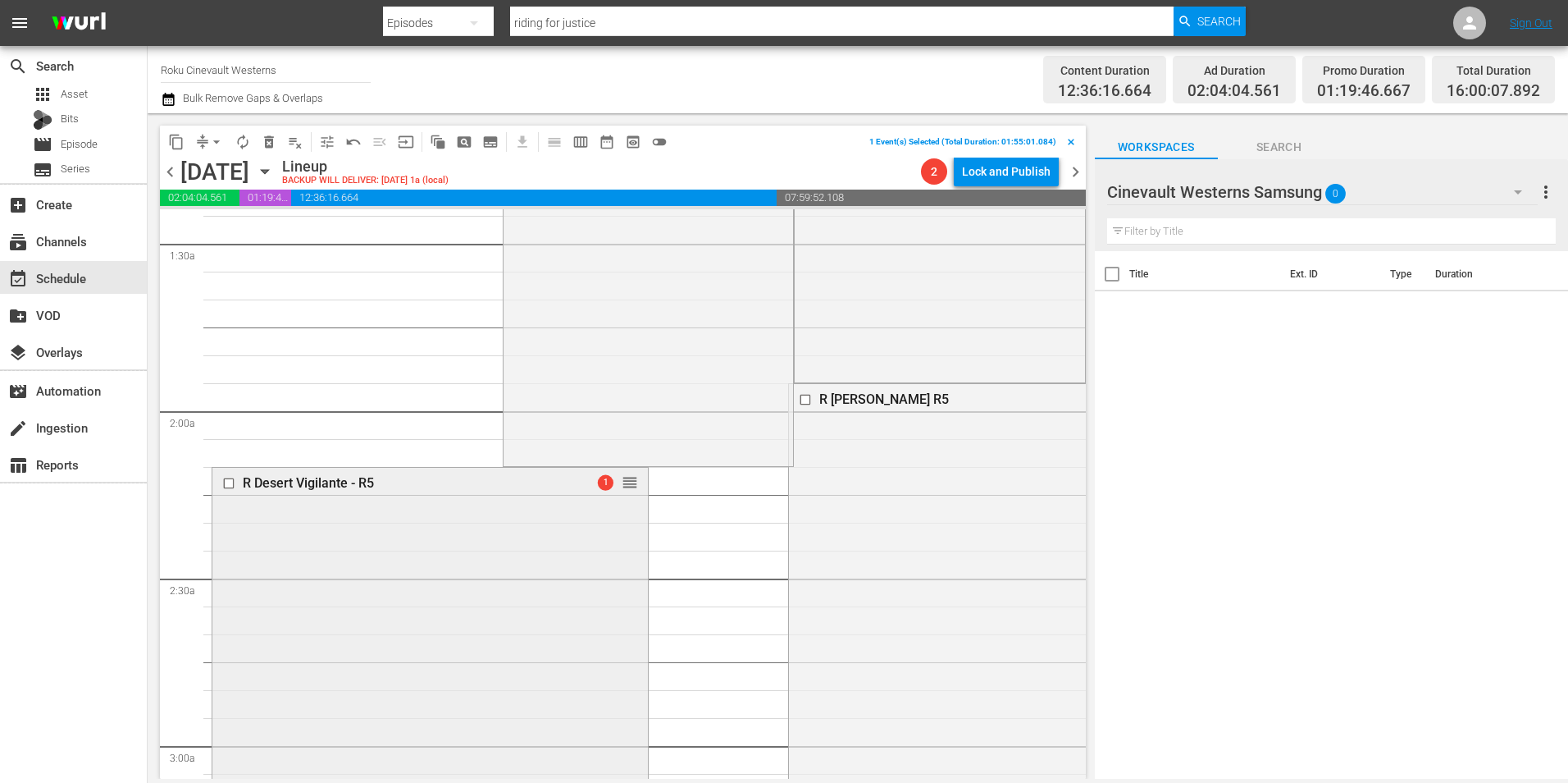
scroll to position [574, 0]
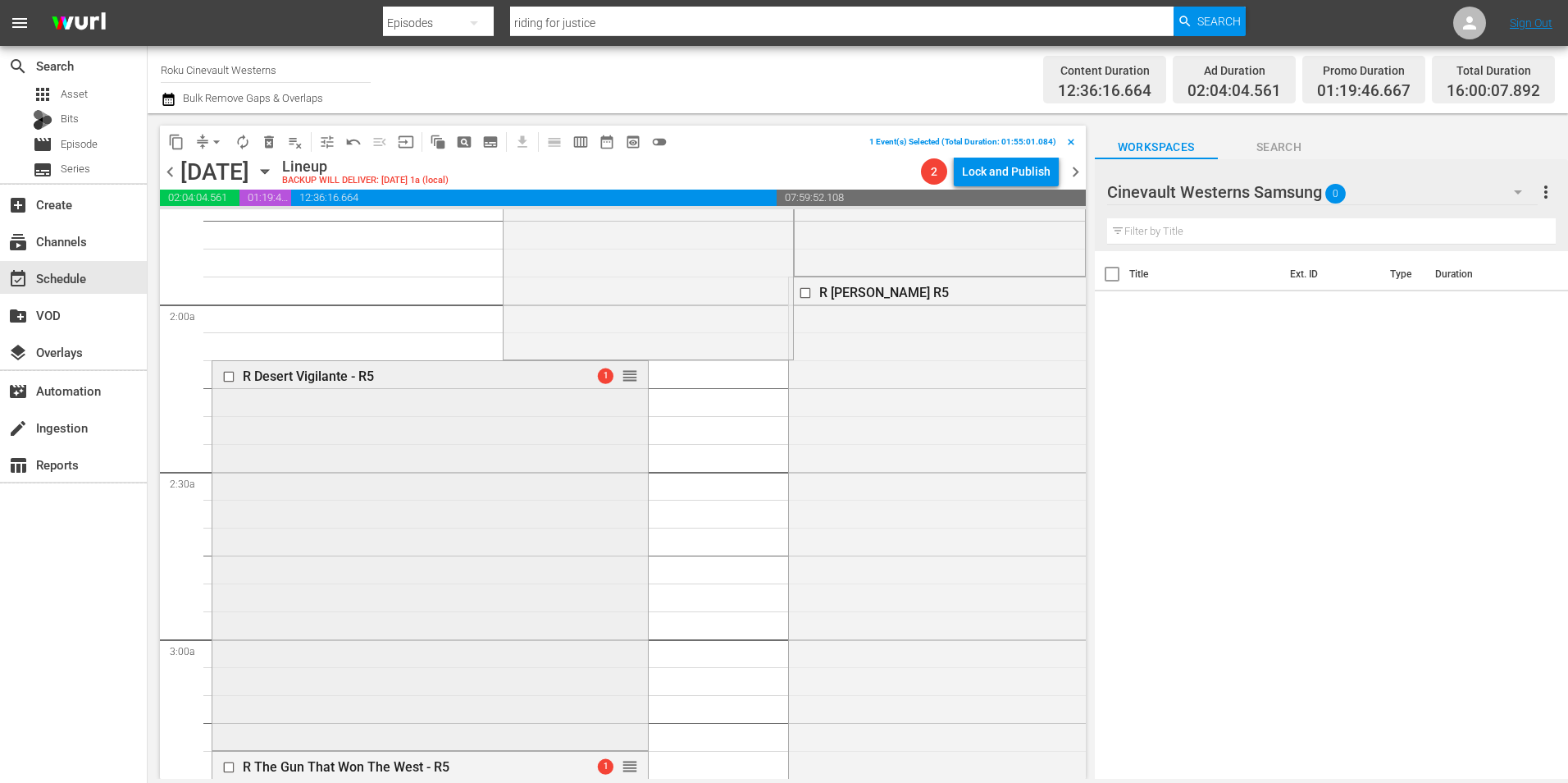
click at [229, 382] on input "checkbox" at bounding box center [231, 376] width 17 height 14
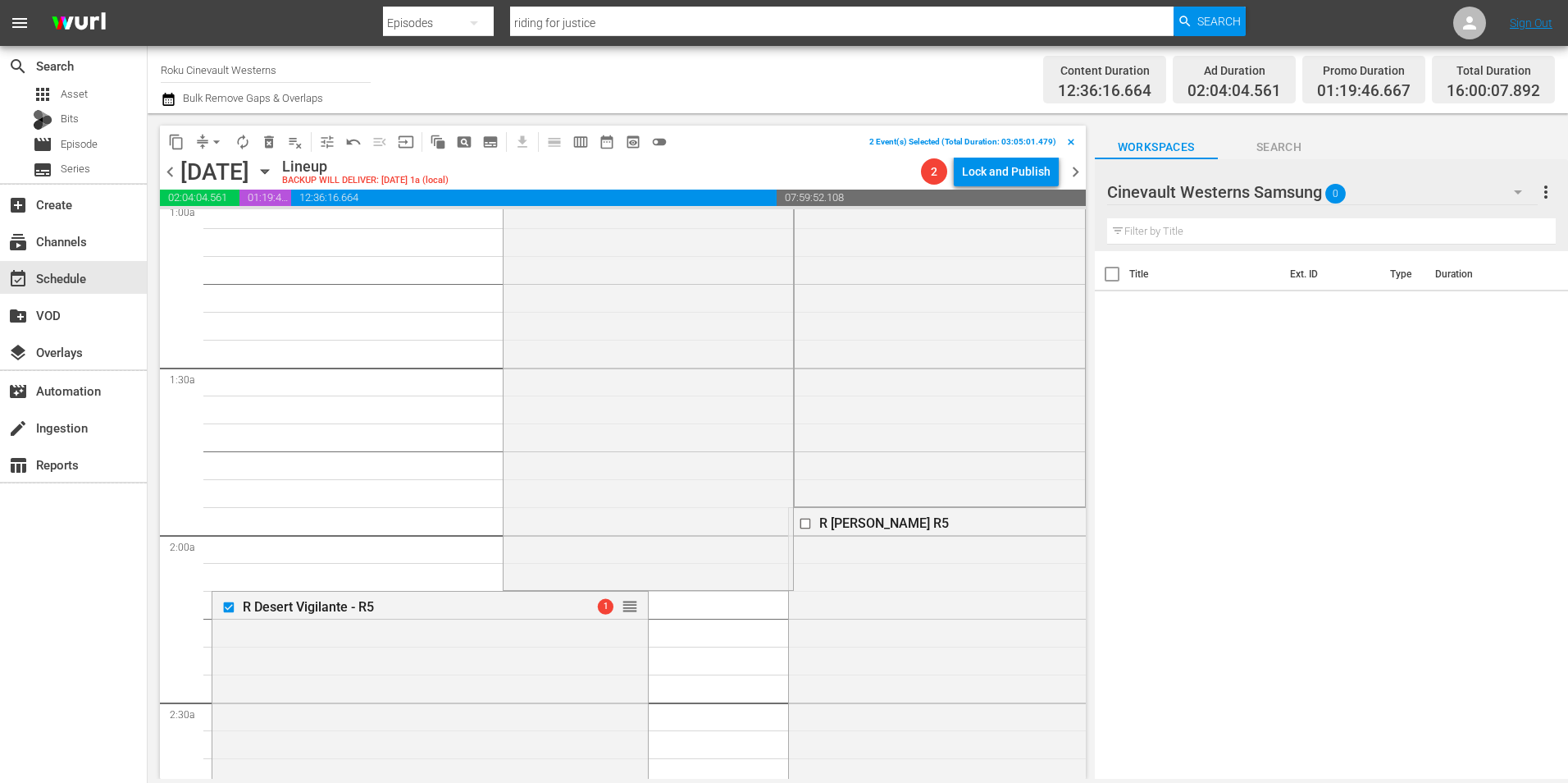
scroll to position [328, 0]
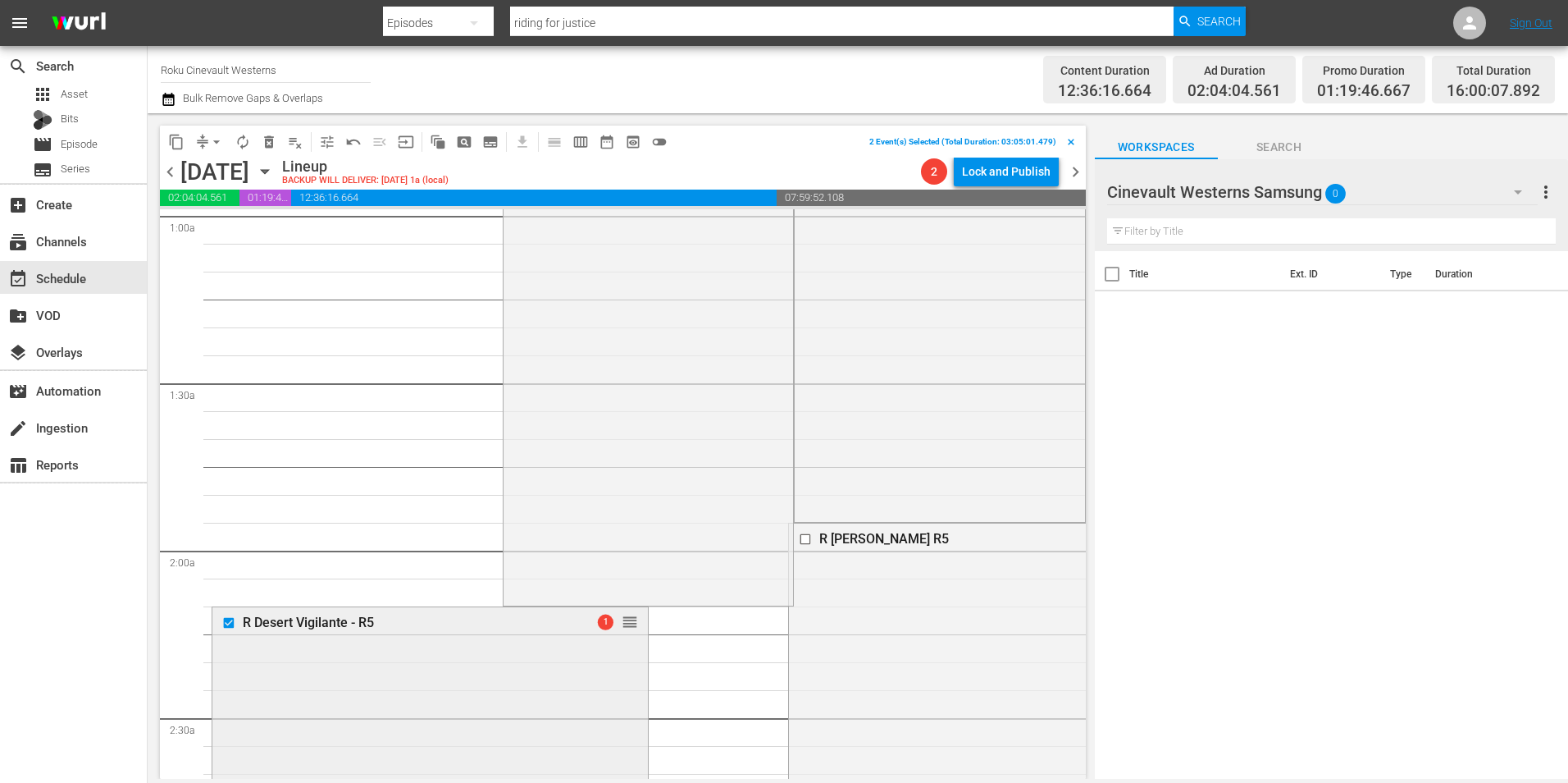
click at [232, 626] on input "checkbox" at bounding box center [231, 622] width 17 height 14
click at [799, 537] on input "checkbox" at bounding box center [807, 539] width 17 height 14
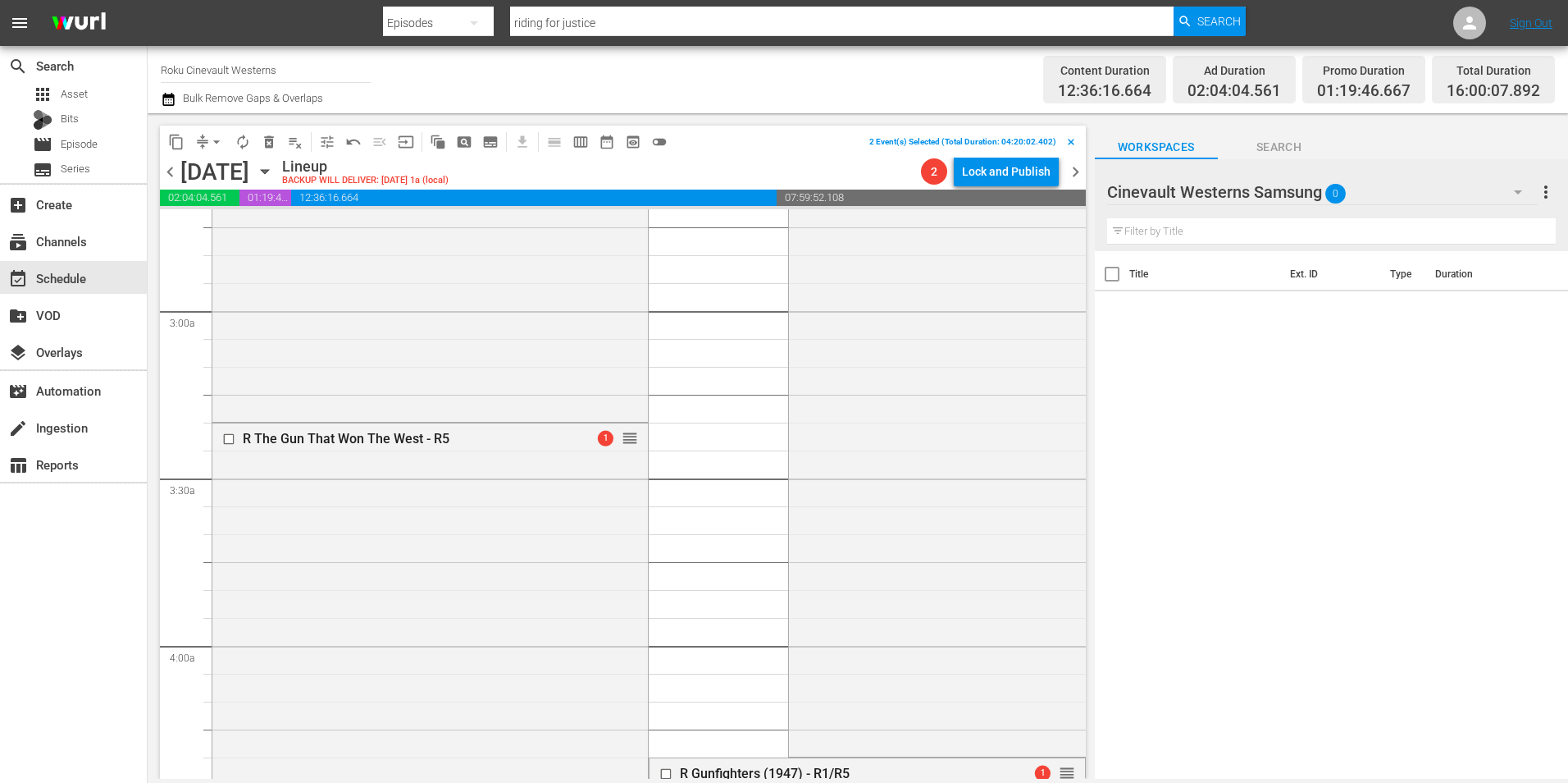
scroll to position [1231, 0]
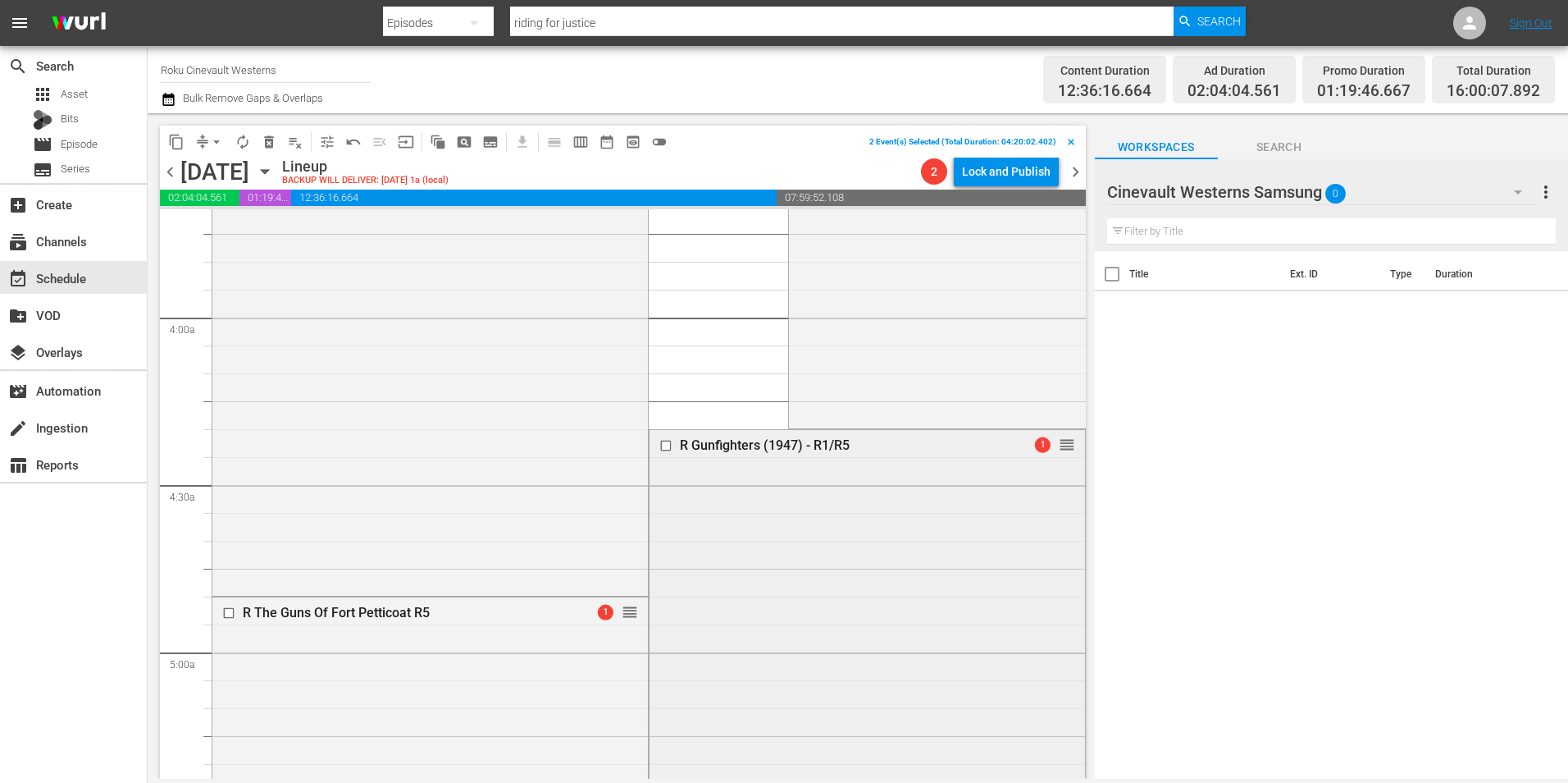
click at [658, 445] on input "checkbox" at bounding box center [667, 445] width 17 height 14
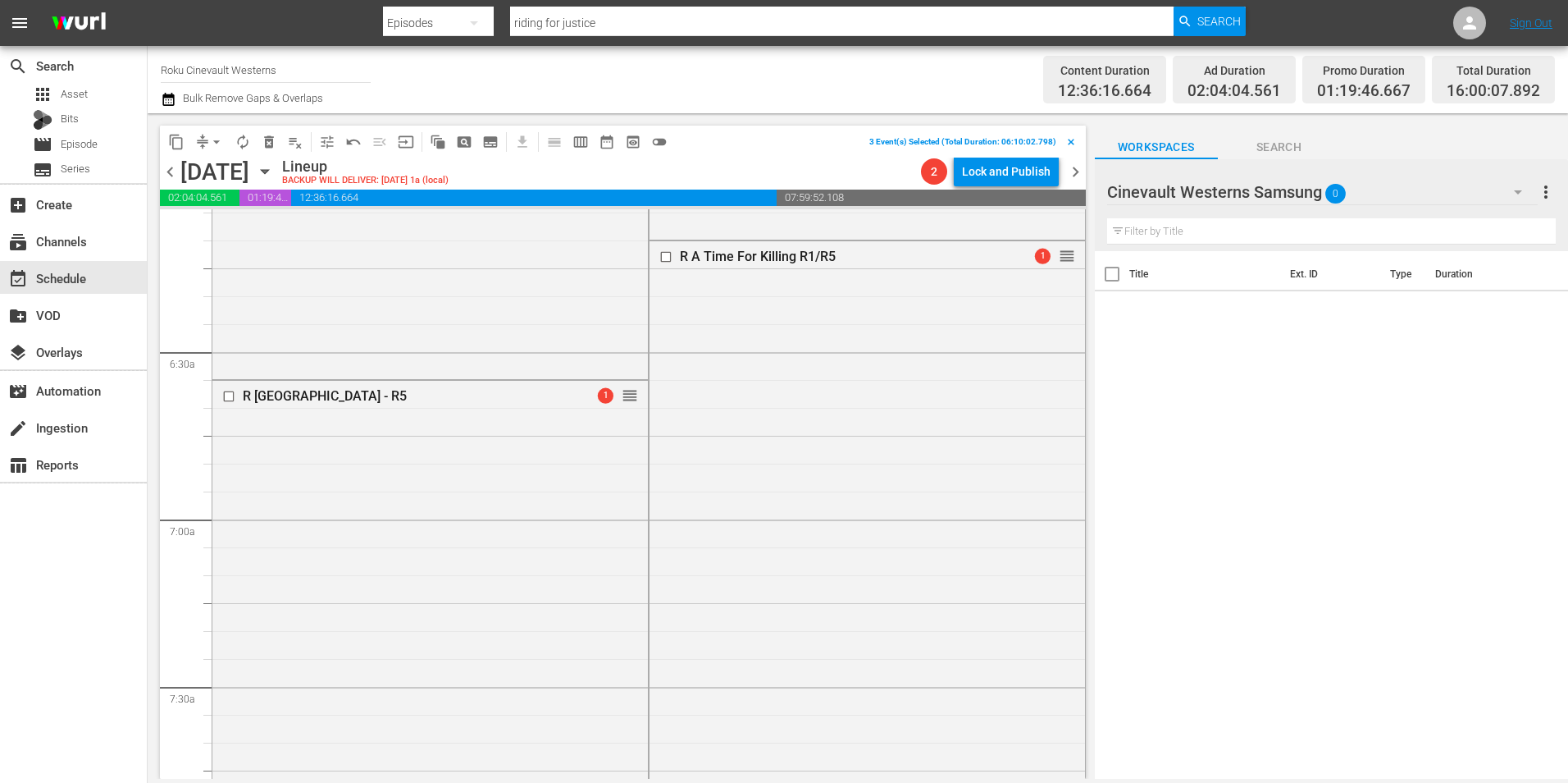
scroll to position [2051, 0]
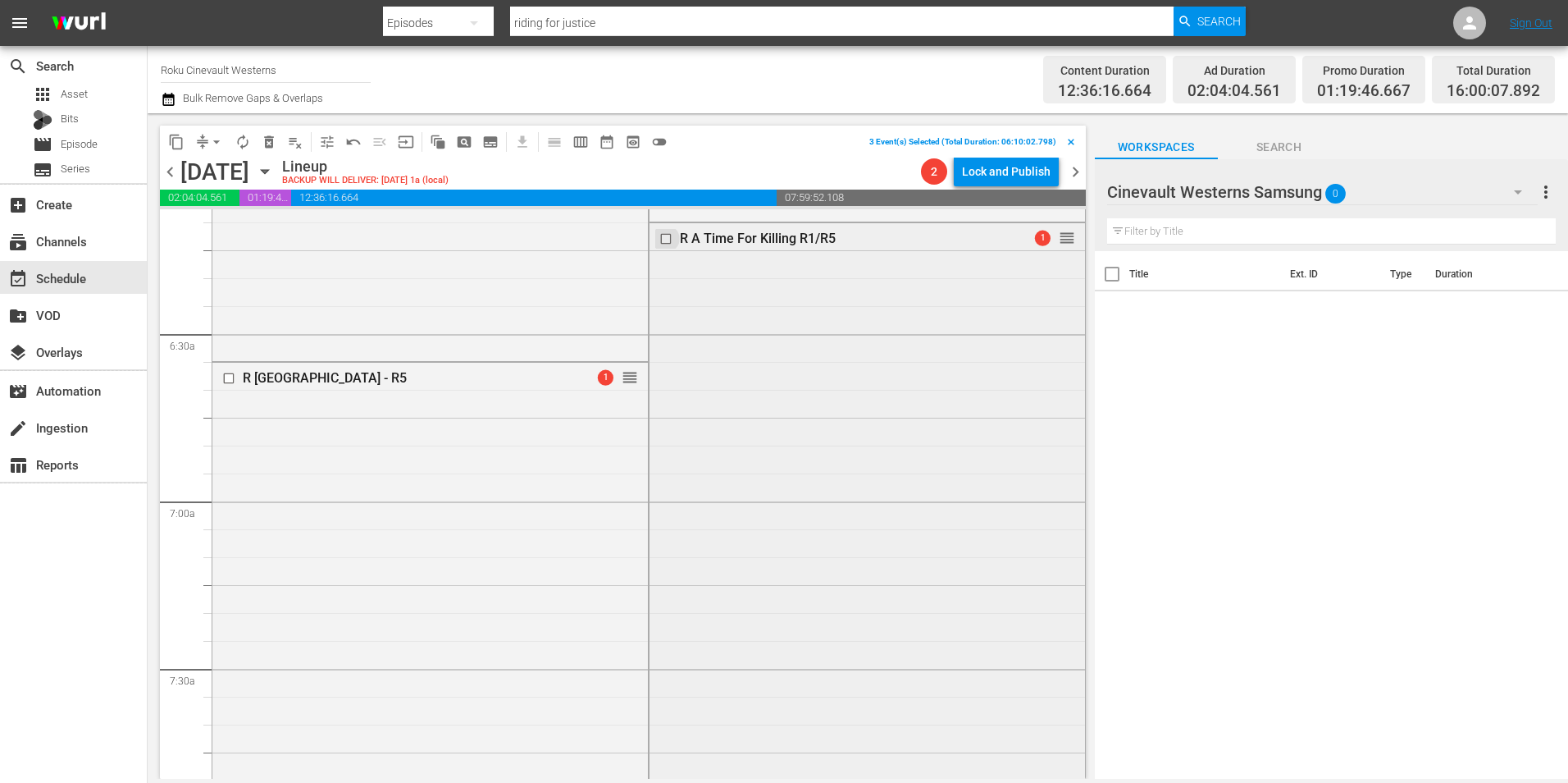
click at [660, 237] on input "checkbox" at bounding box center [667, 239] width 17 height 14
click at [176, 143] on span "content_copy" at bounding box center [176, 141] width 16 height 16
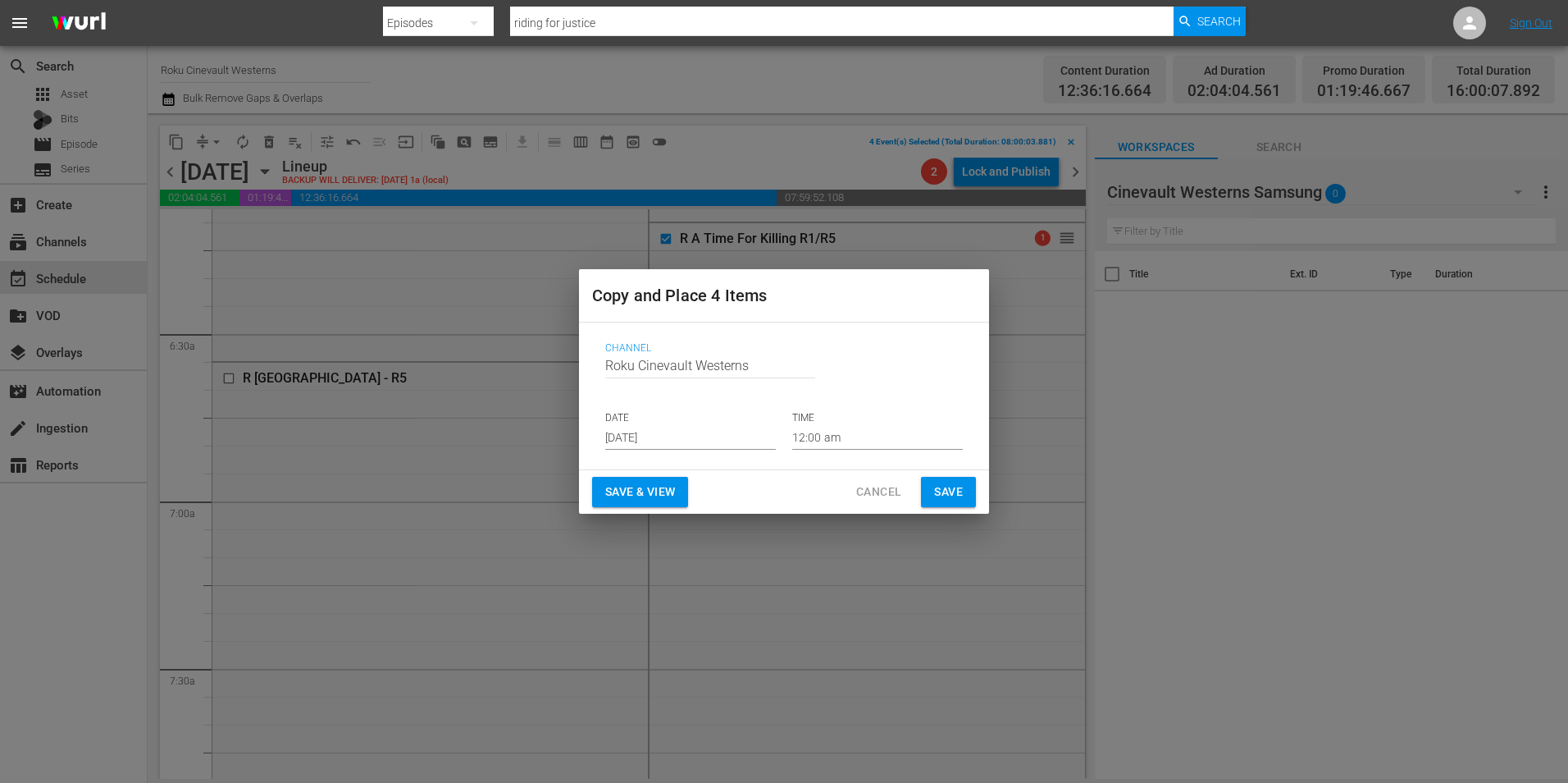
click at [651, 424] on p "DATE" at bounding box center [690, 418] width 171 height 14
click at [704, 440] on input "[DATE]" at bounding box center [690, 437] width 171 height 24
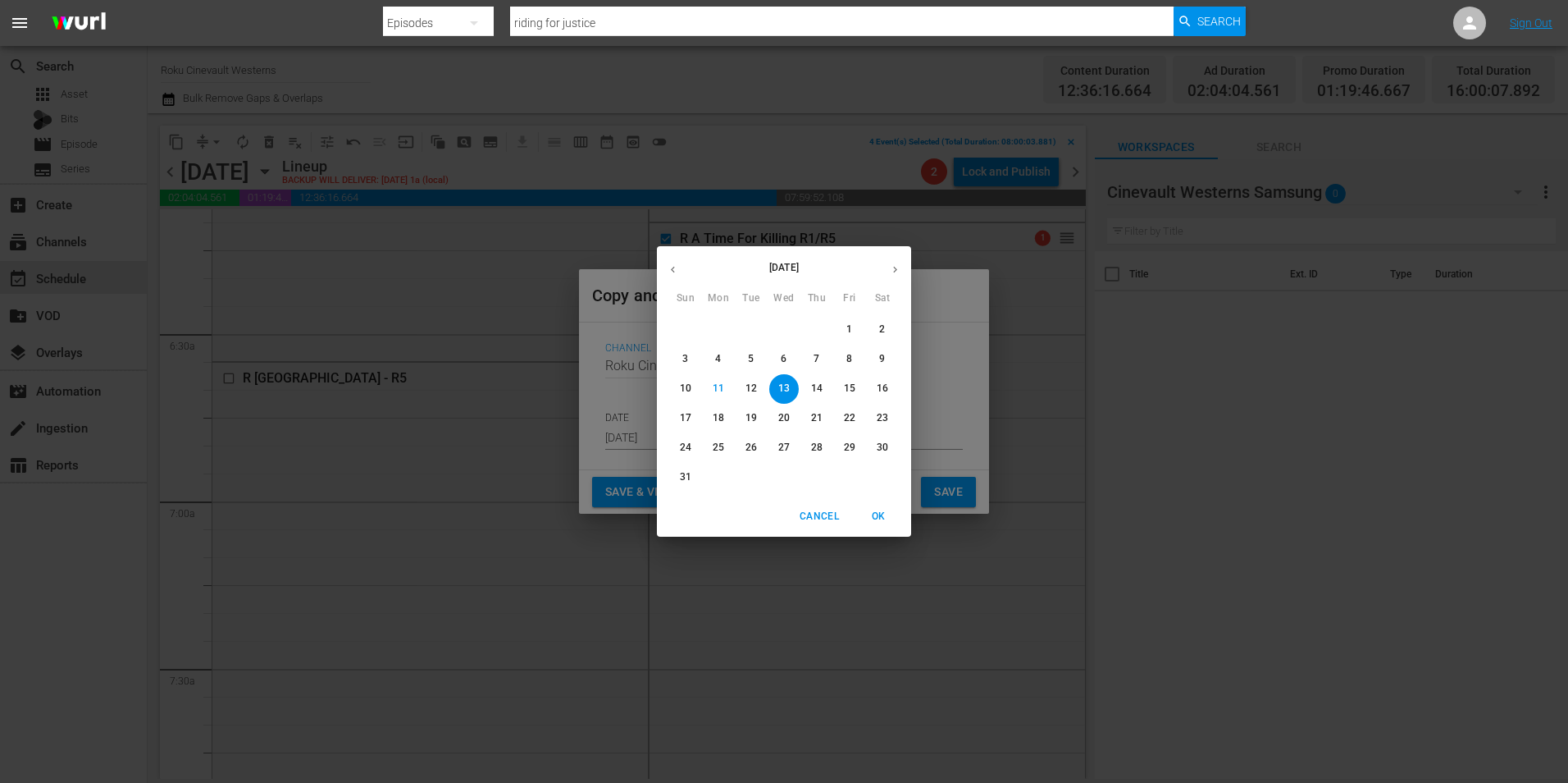
click at [862, 424] on span "22" at bounding box center [849, 418] width 29 height 14
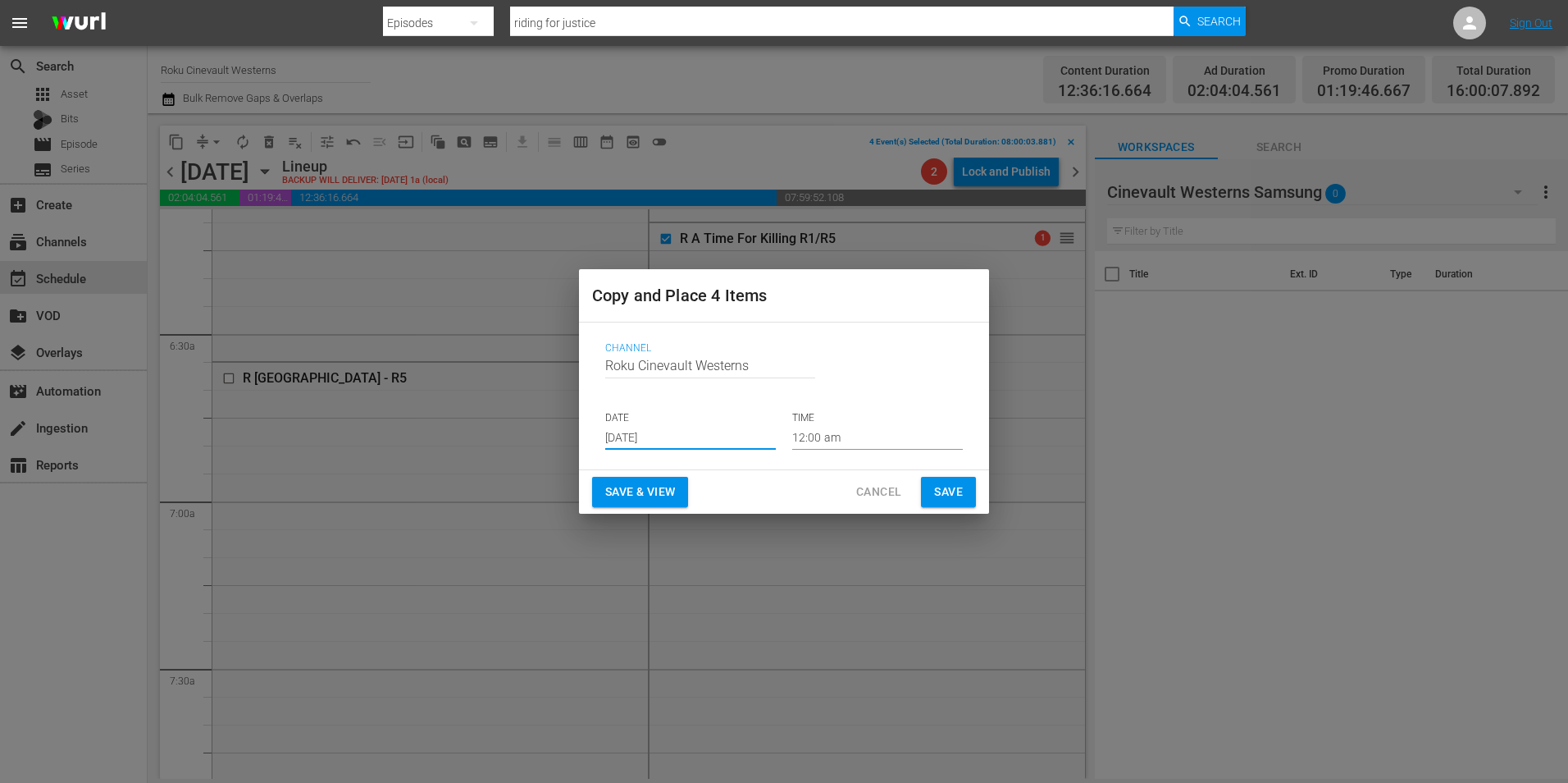
type input "Aug 22nd 2025"
click at [854, 430] on input "12:00 am" at bounding box center [877, 437] width 171 height 24
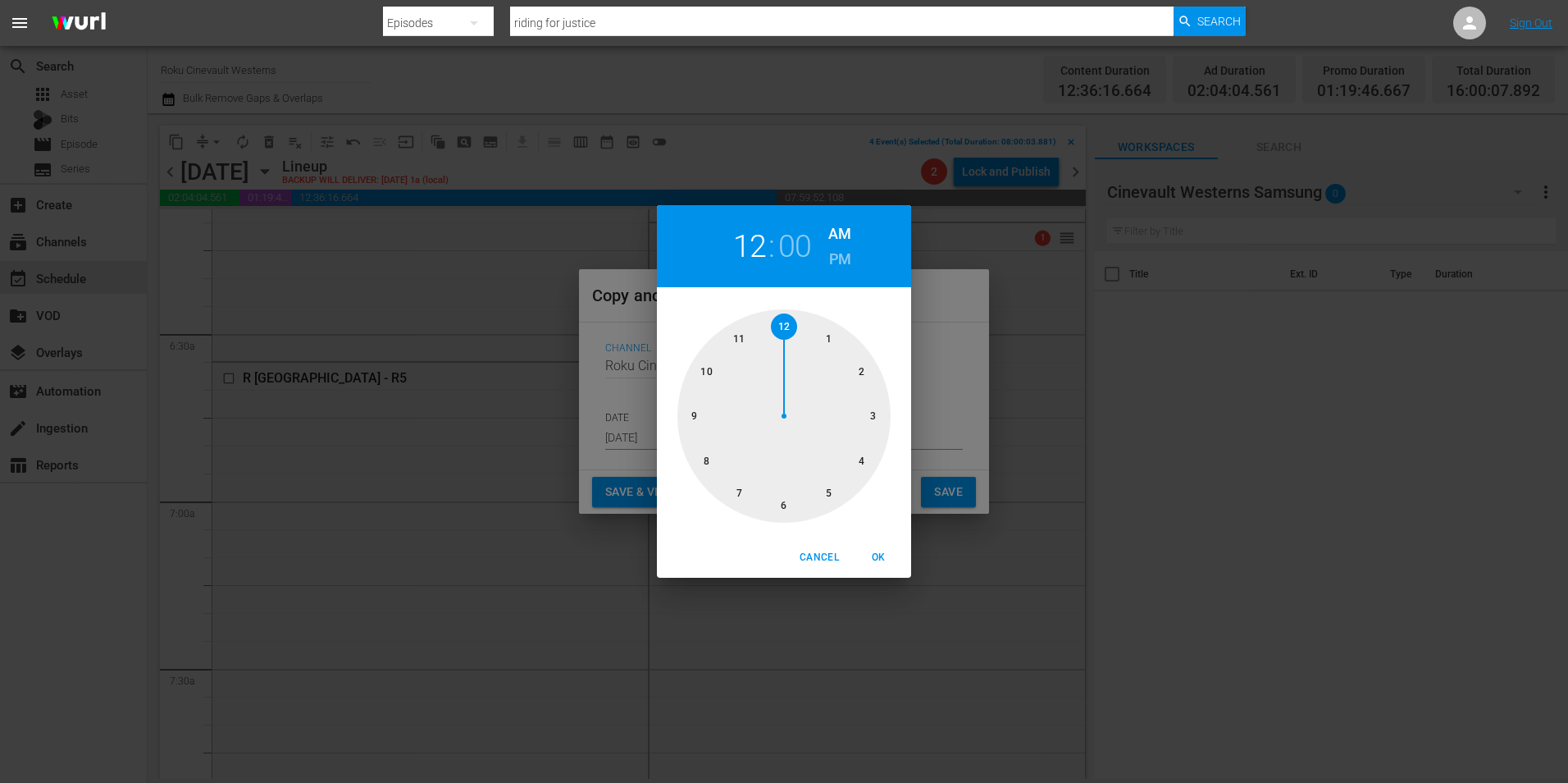
click at [707, 465] on div at bounding box center [784, 415] width 213 height 213
click at [874, 546] on button "OK" at bounding box center [878, 557] width 52 height 27
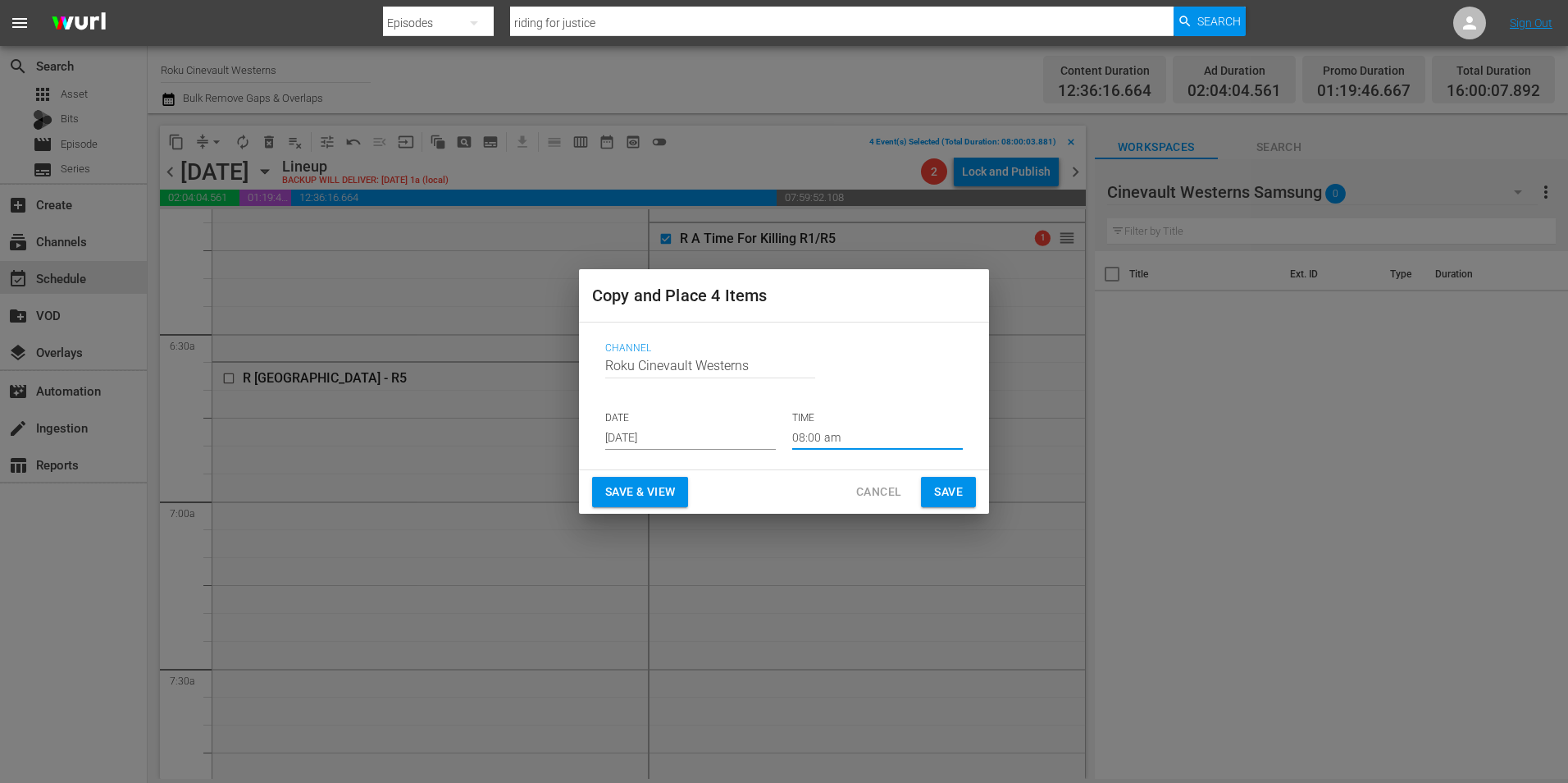
type input "08:00 am"
click at [945, 503] on button "Save" at bounding box center [948, 492] width 55 height 30
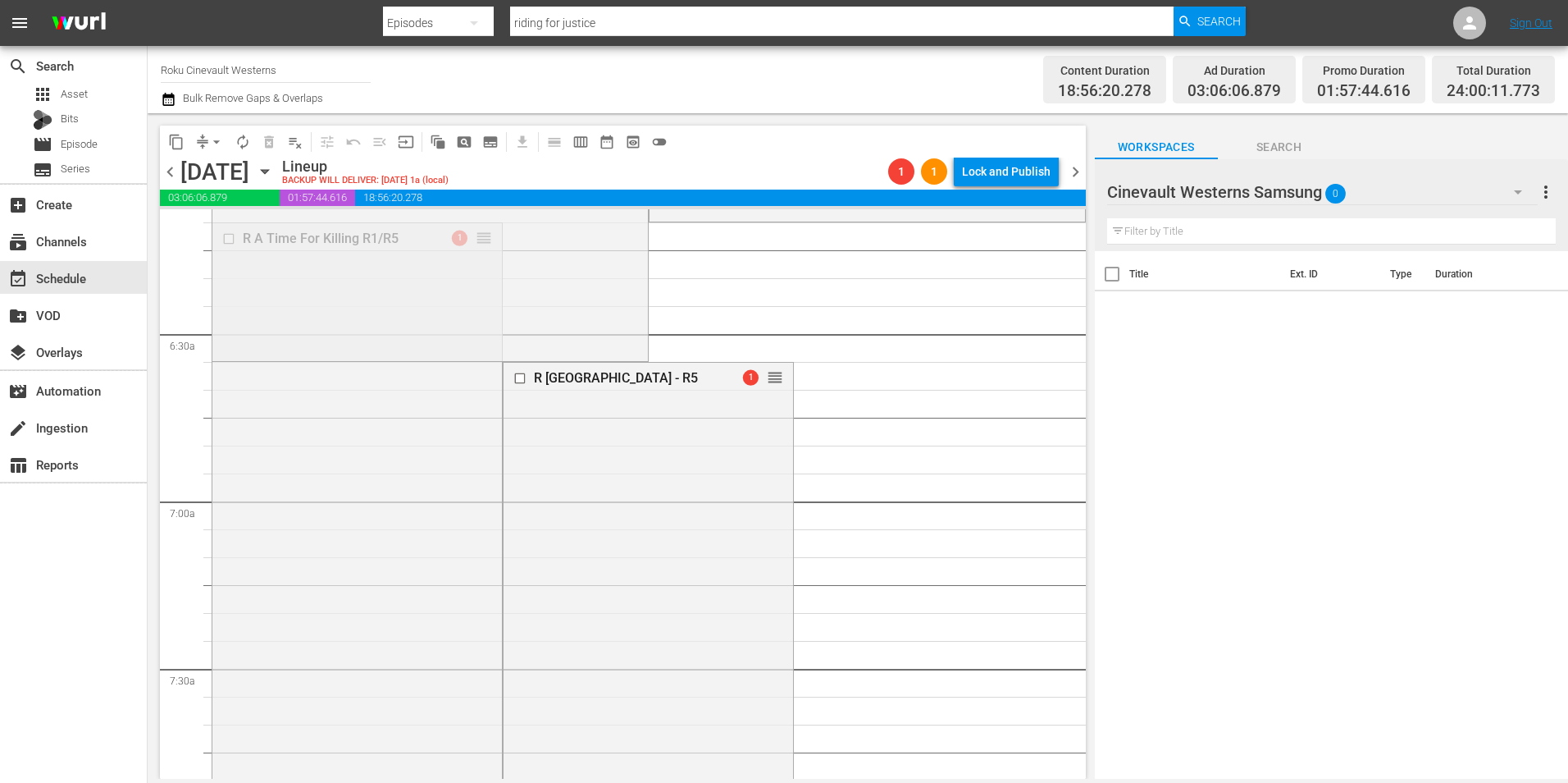
click at [1095, 422] on div "Title Ext. ID Type Duration" at bounding box center [1331, 515] width 473 height 530
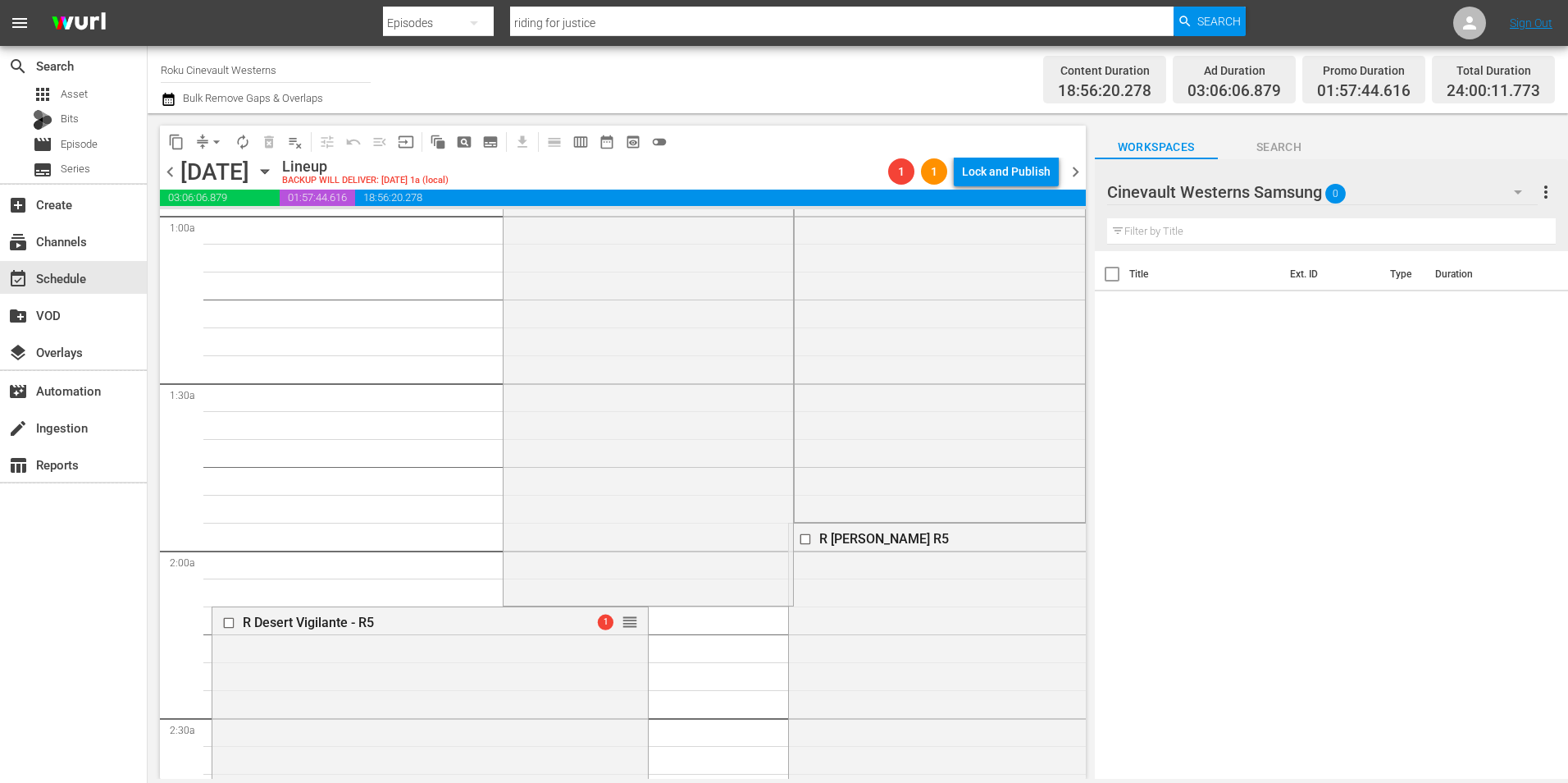
scroll to position [0, 0]
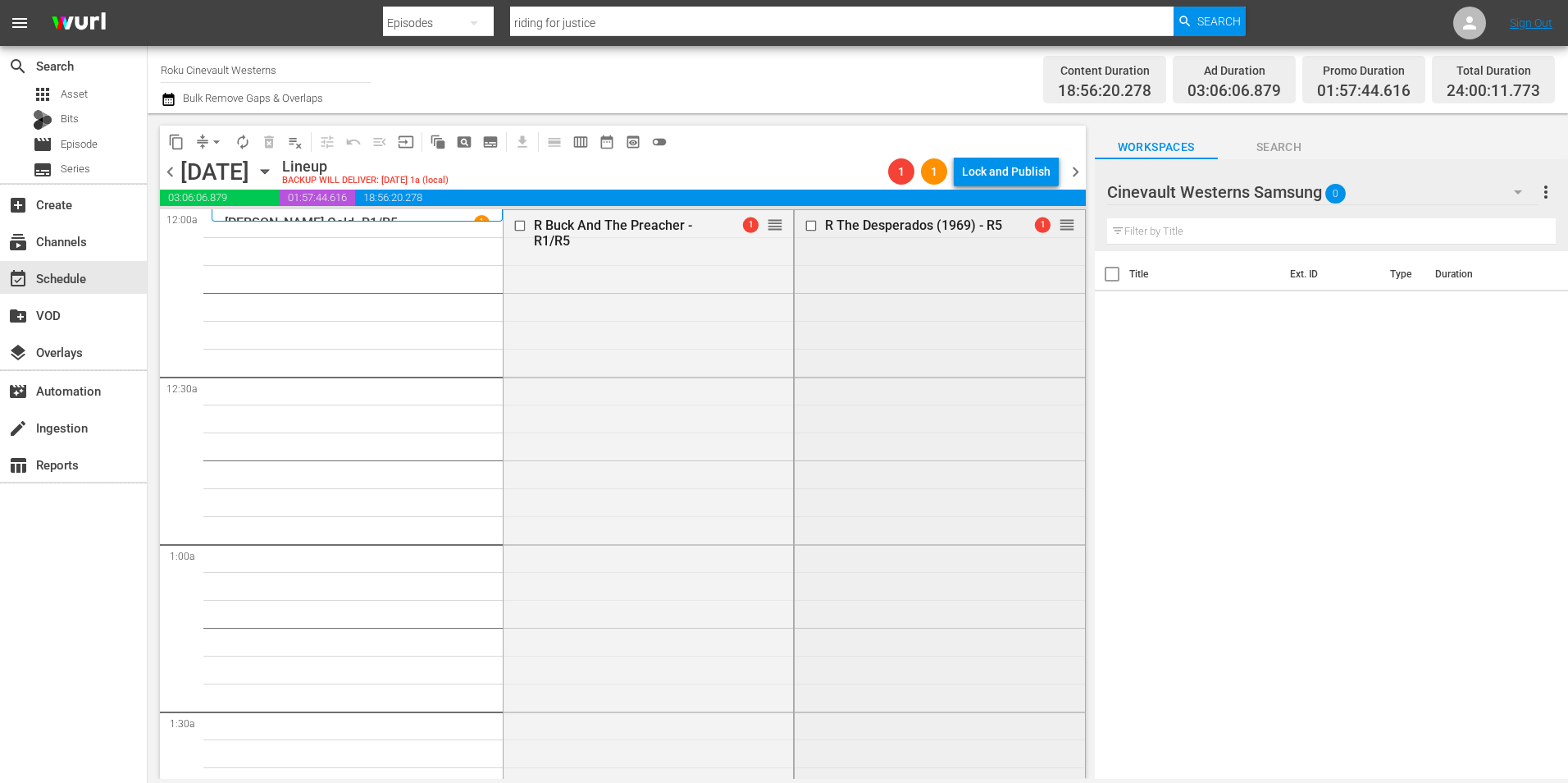
click at [805, 224] on input "checkbox" at bounding box center [813, 225] width 17 height 14
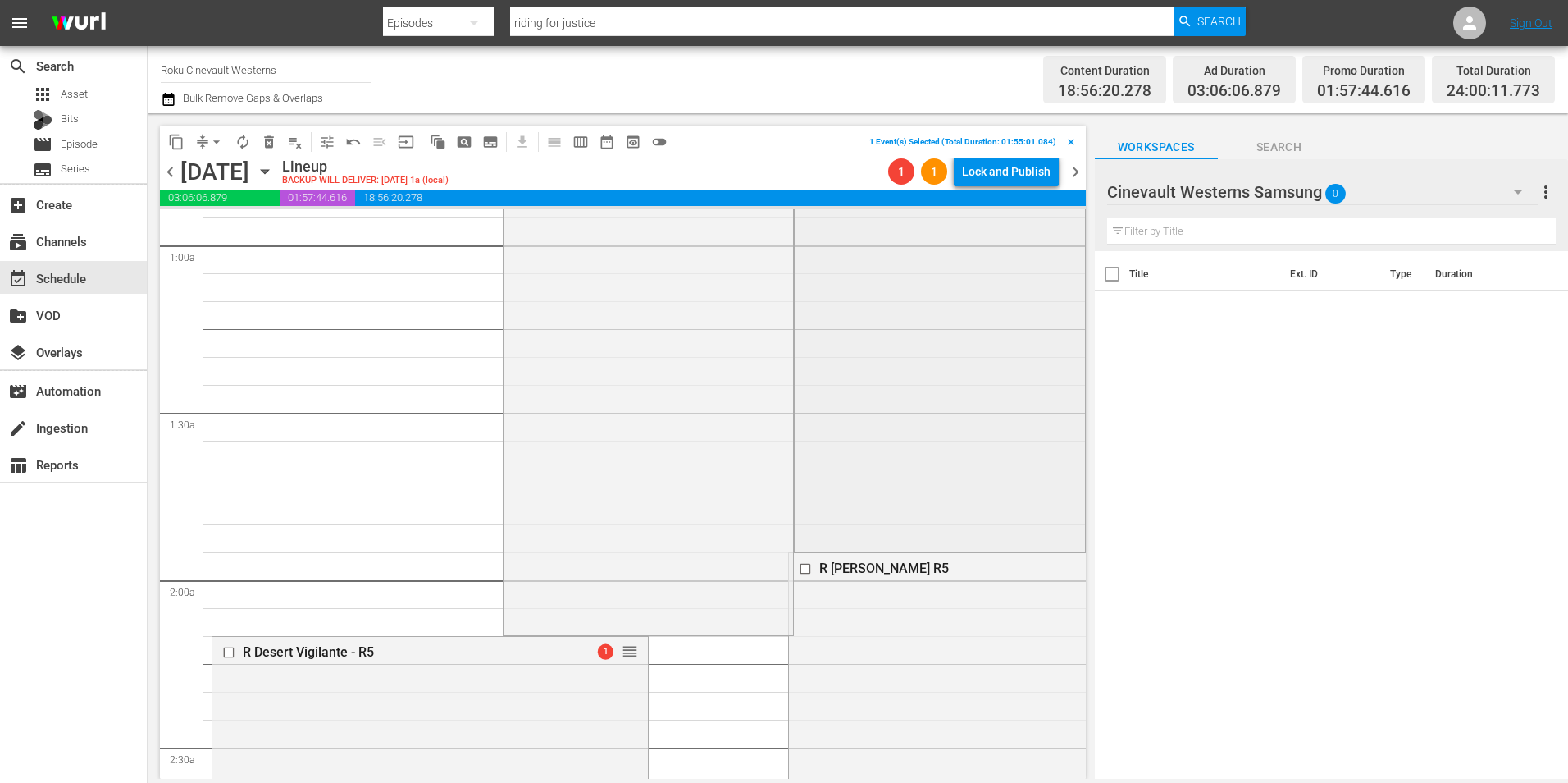
scroll to position [410, 0]
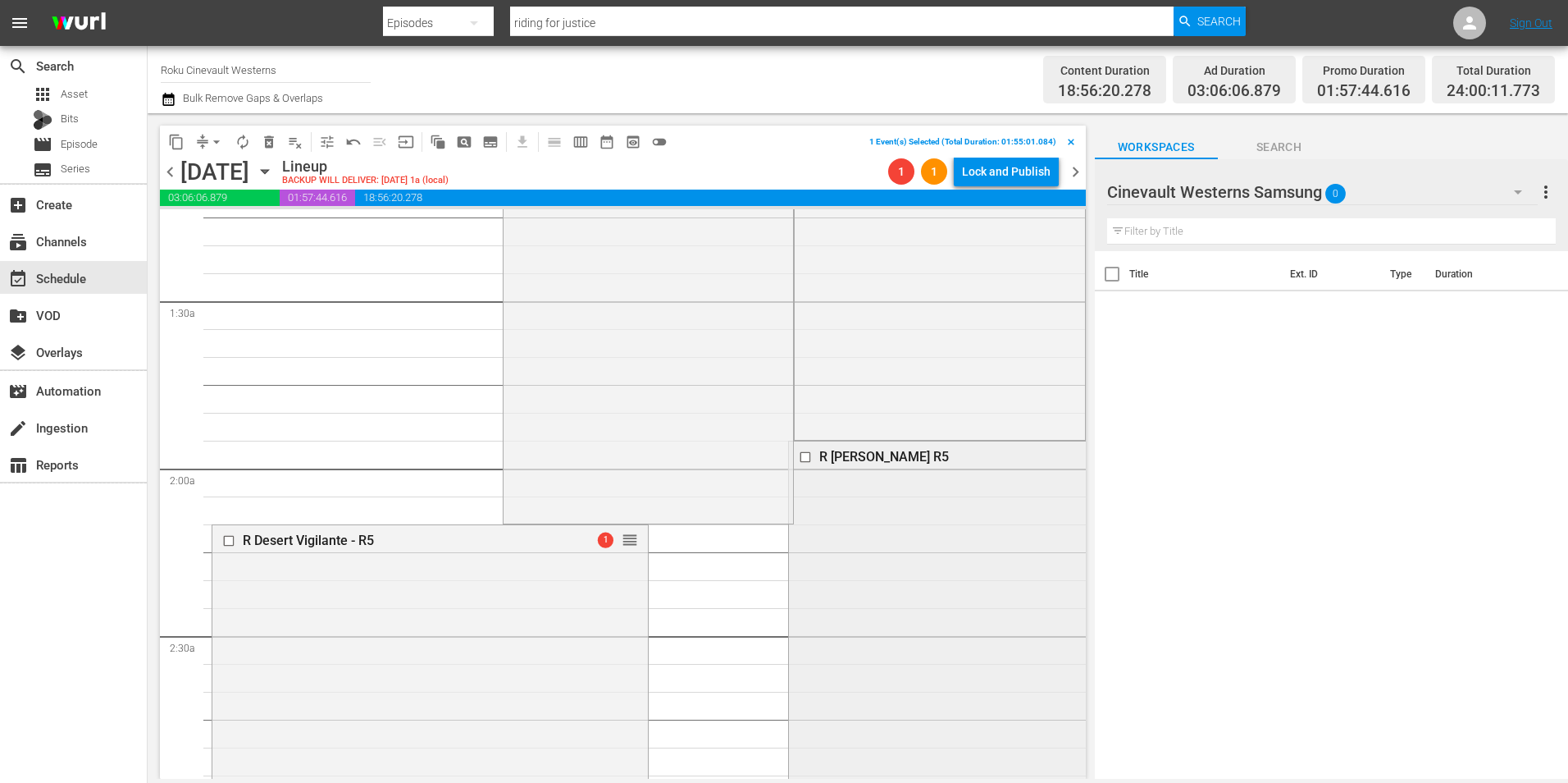
click at [799, 460] on input "checkbox" at bounding box center [807, 457] width 17 height 14
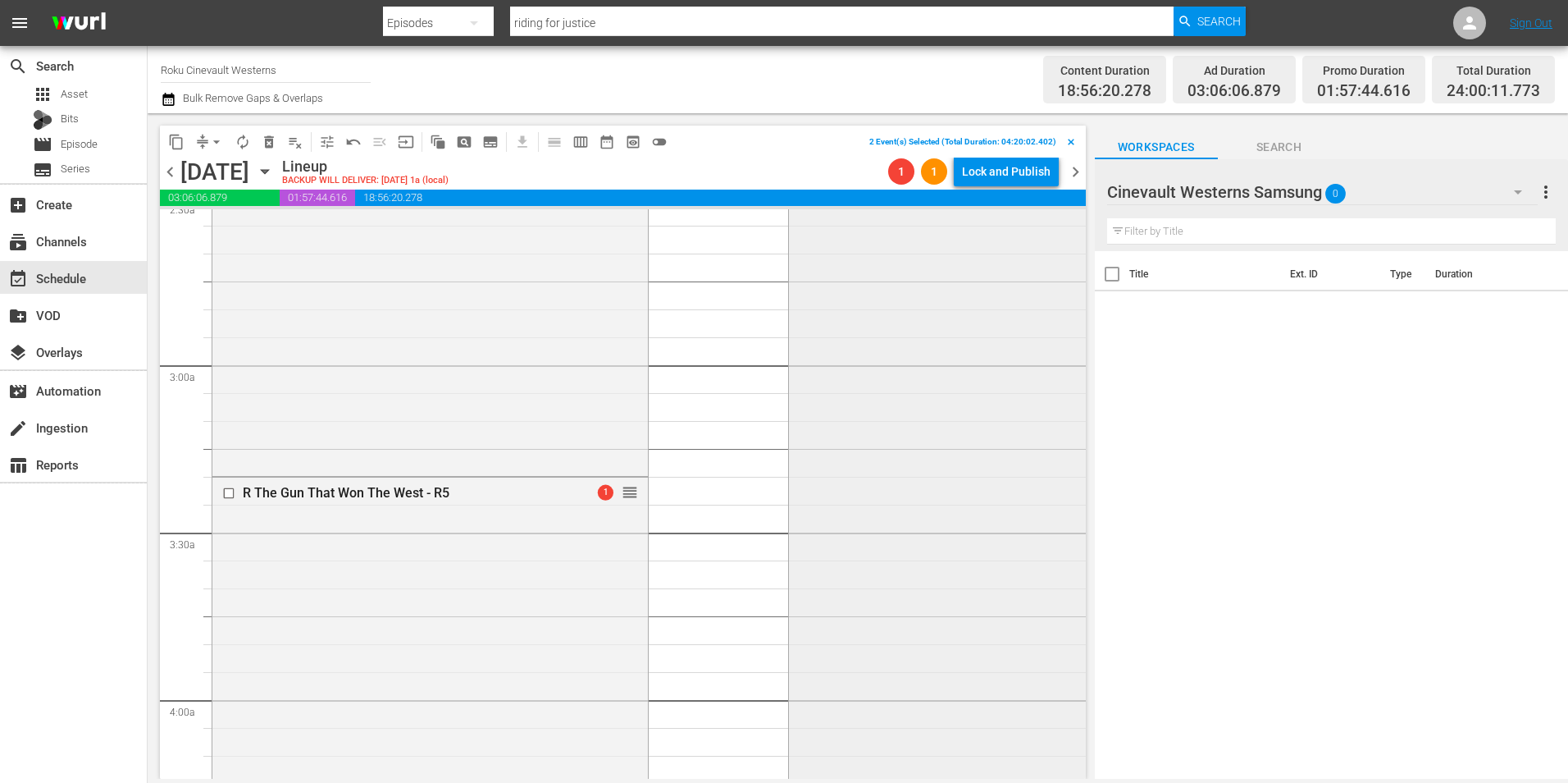
scroll to position [984, 0]
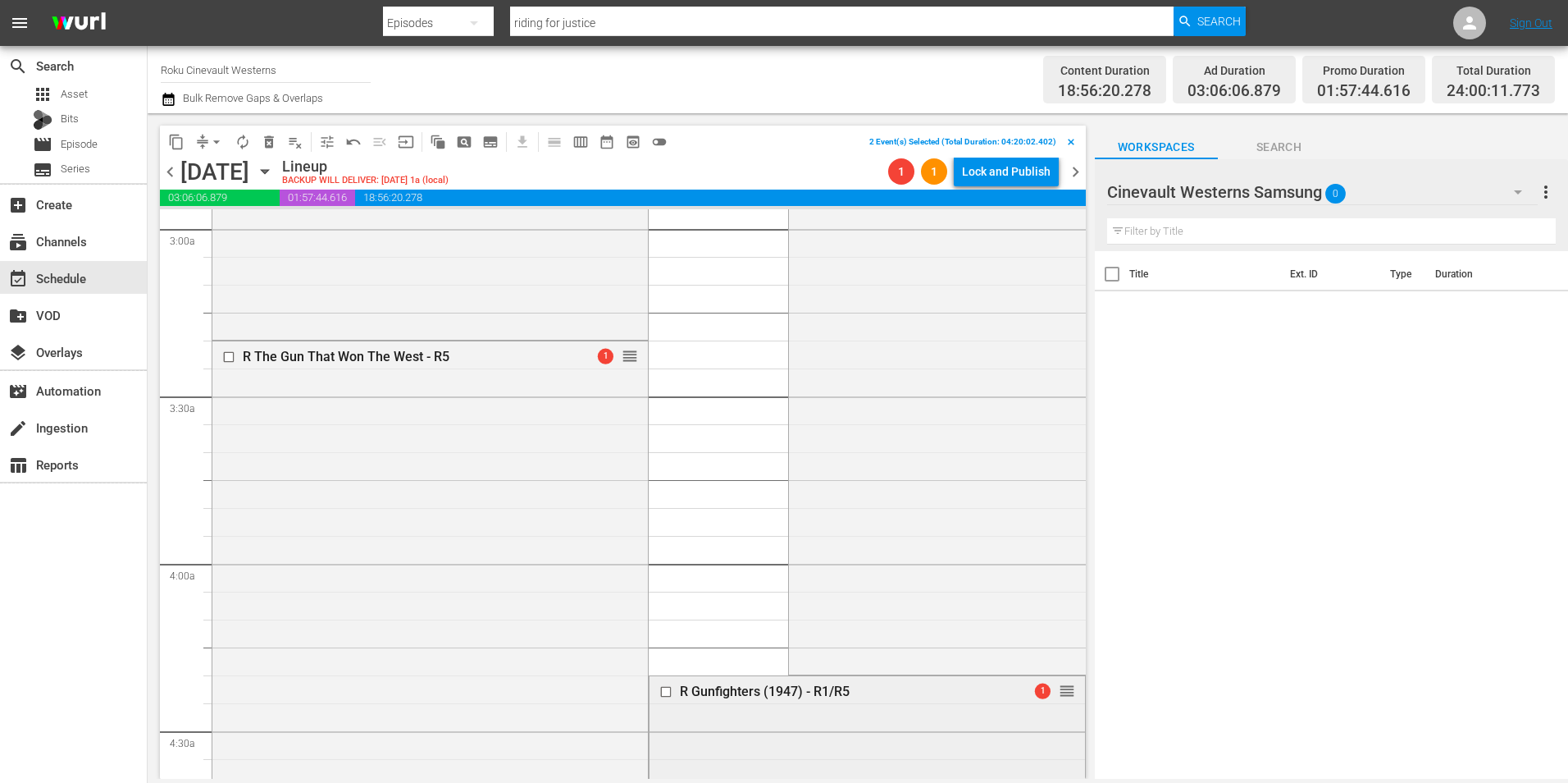
click at [660, 689] on input "checkbox" at bounding box center [667, 692] width 17 height 14
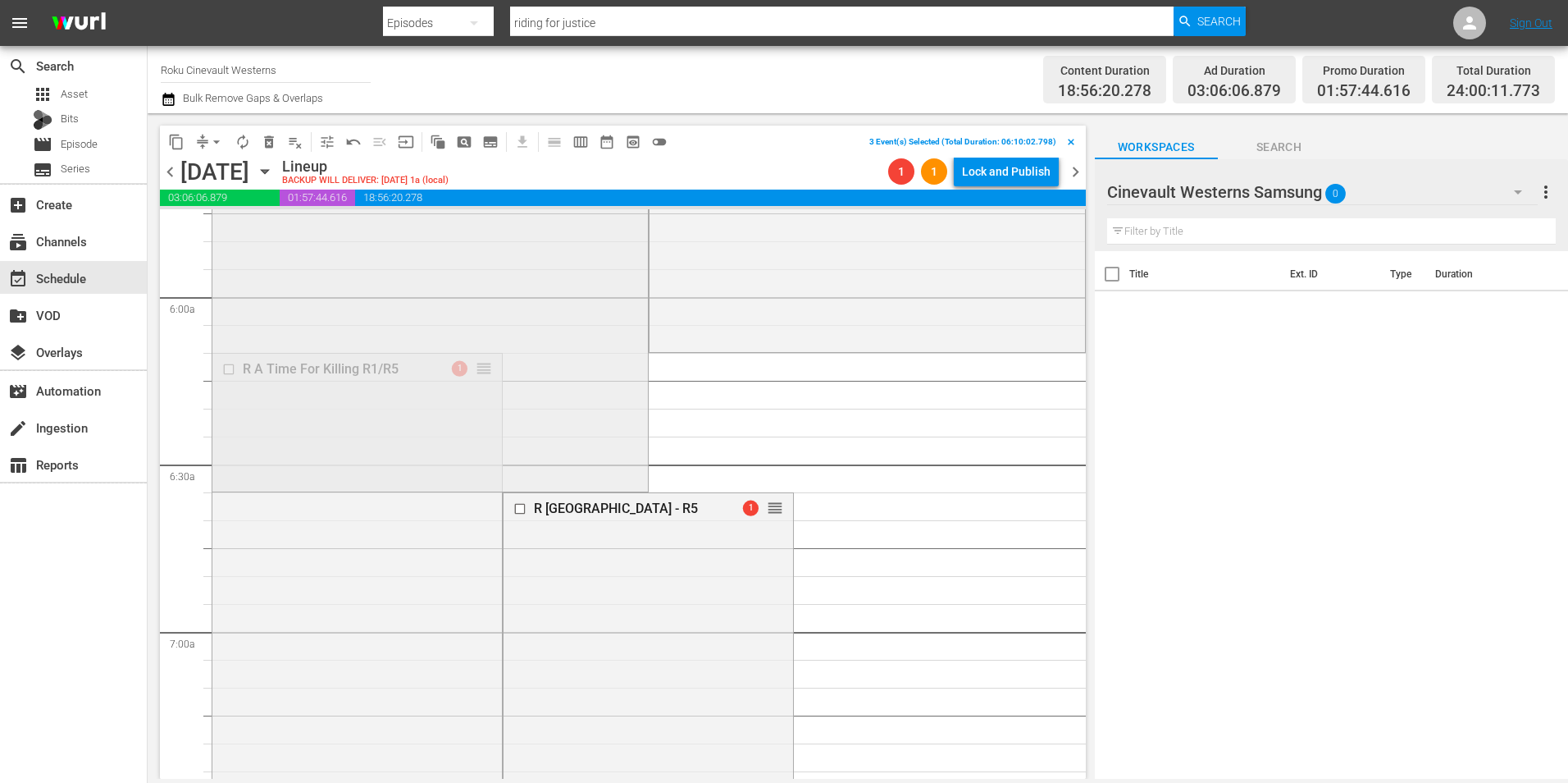
scroll to position [1887, 0]
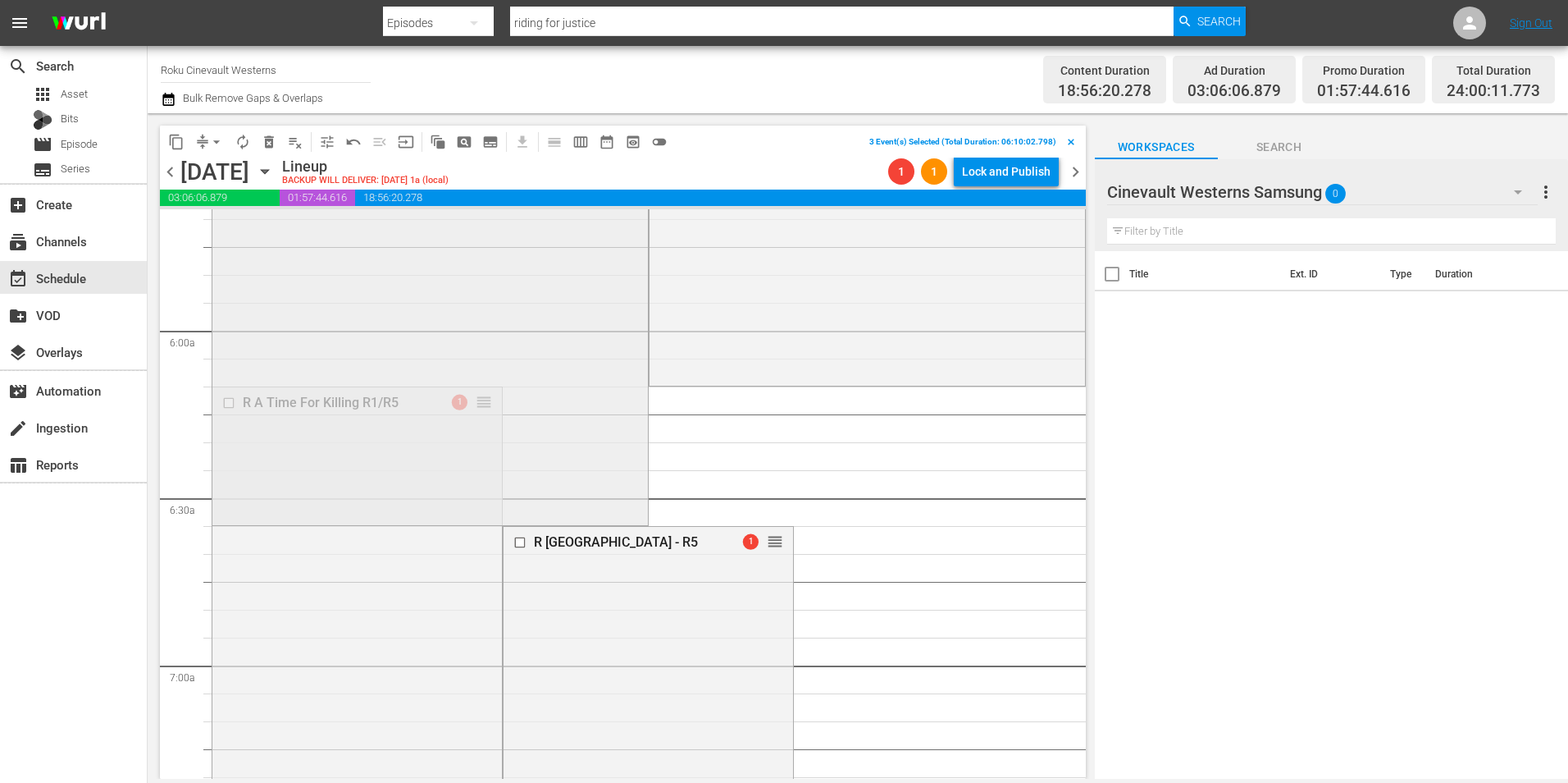
click at [230, 408] on div "R The Guns Of Fort Petticoat R5 1 reorder" at bounding box center [429, 232] width 435 height 581
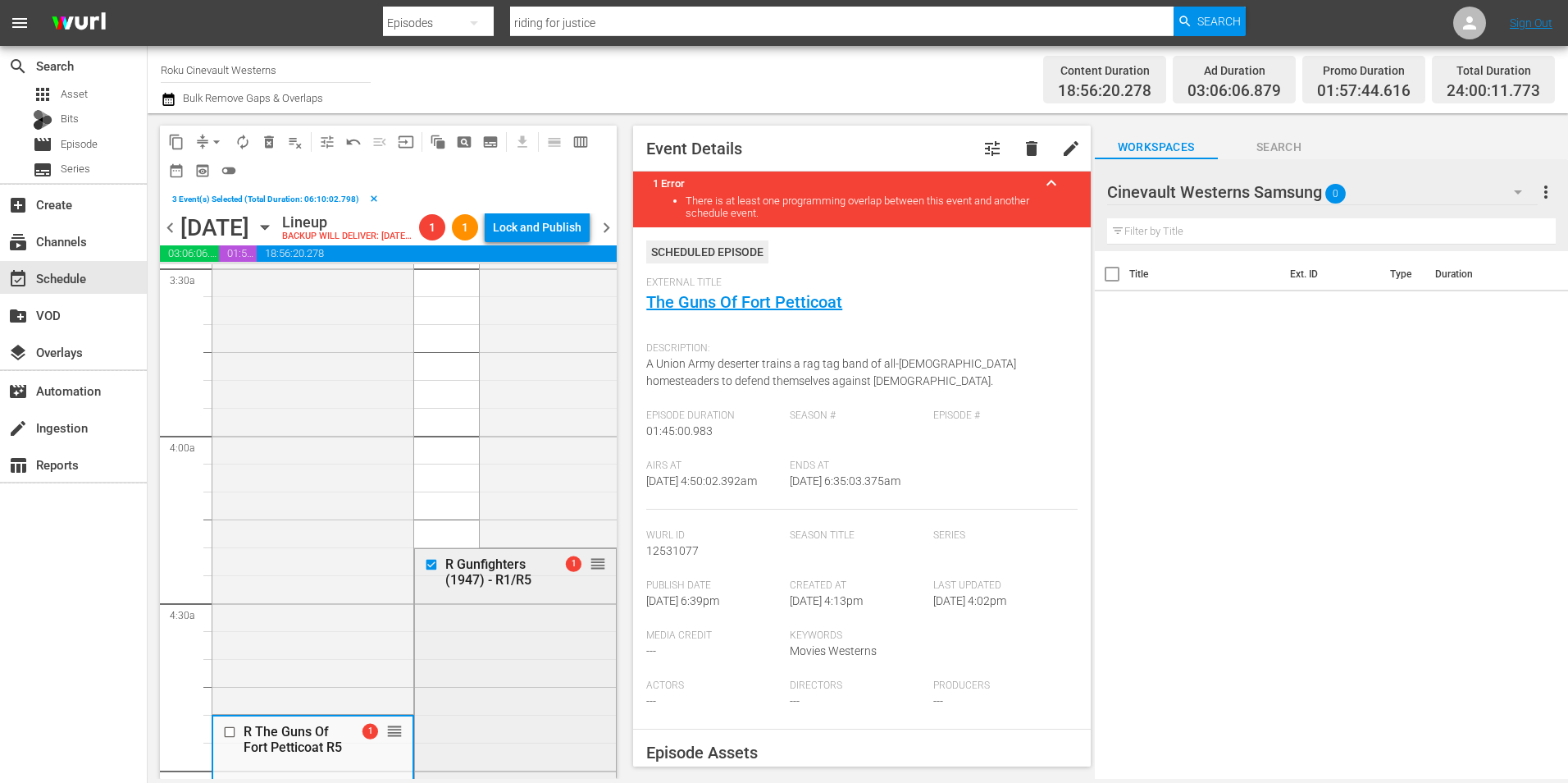
scroll to position [1148, 0]
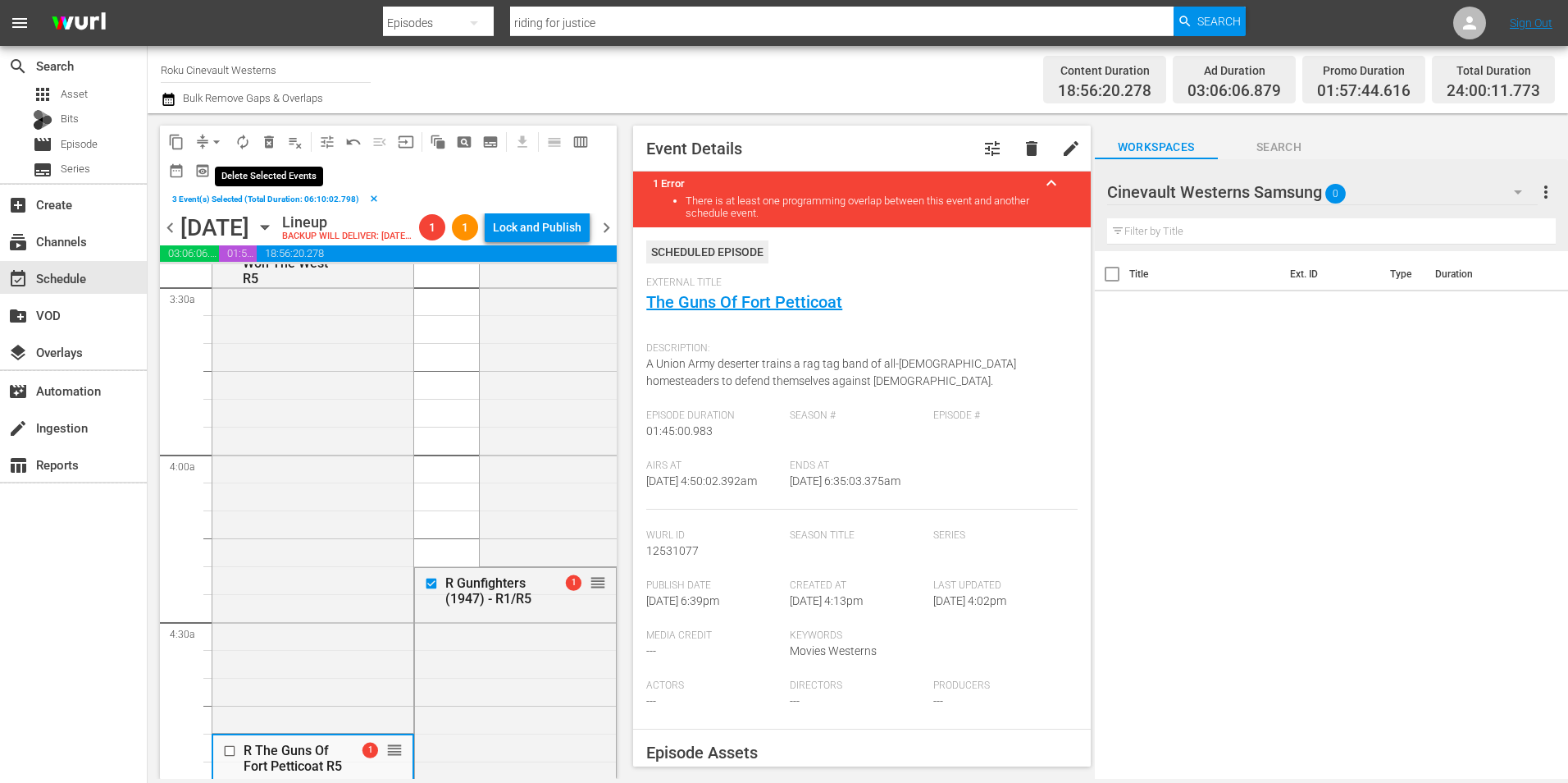
click at [271, 146] on span "delete_forever_outlined" at bounding box center [268, 141] width 16 height 16
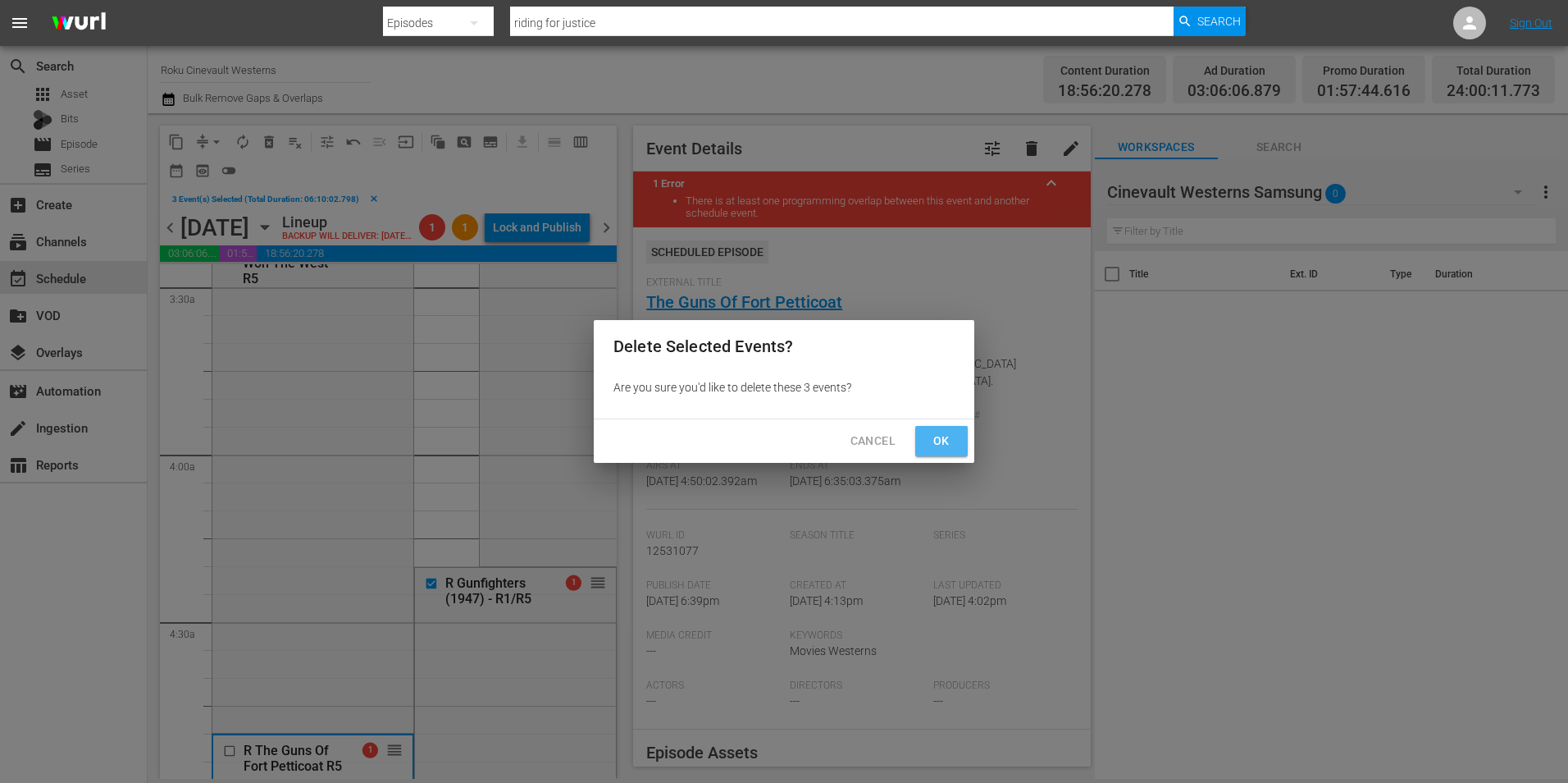
click at [935, 449] on span "Ok" at bounding box center [941, 441] width 26 height 20
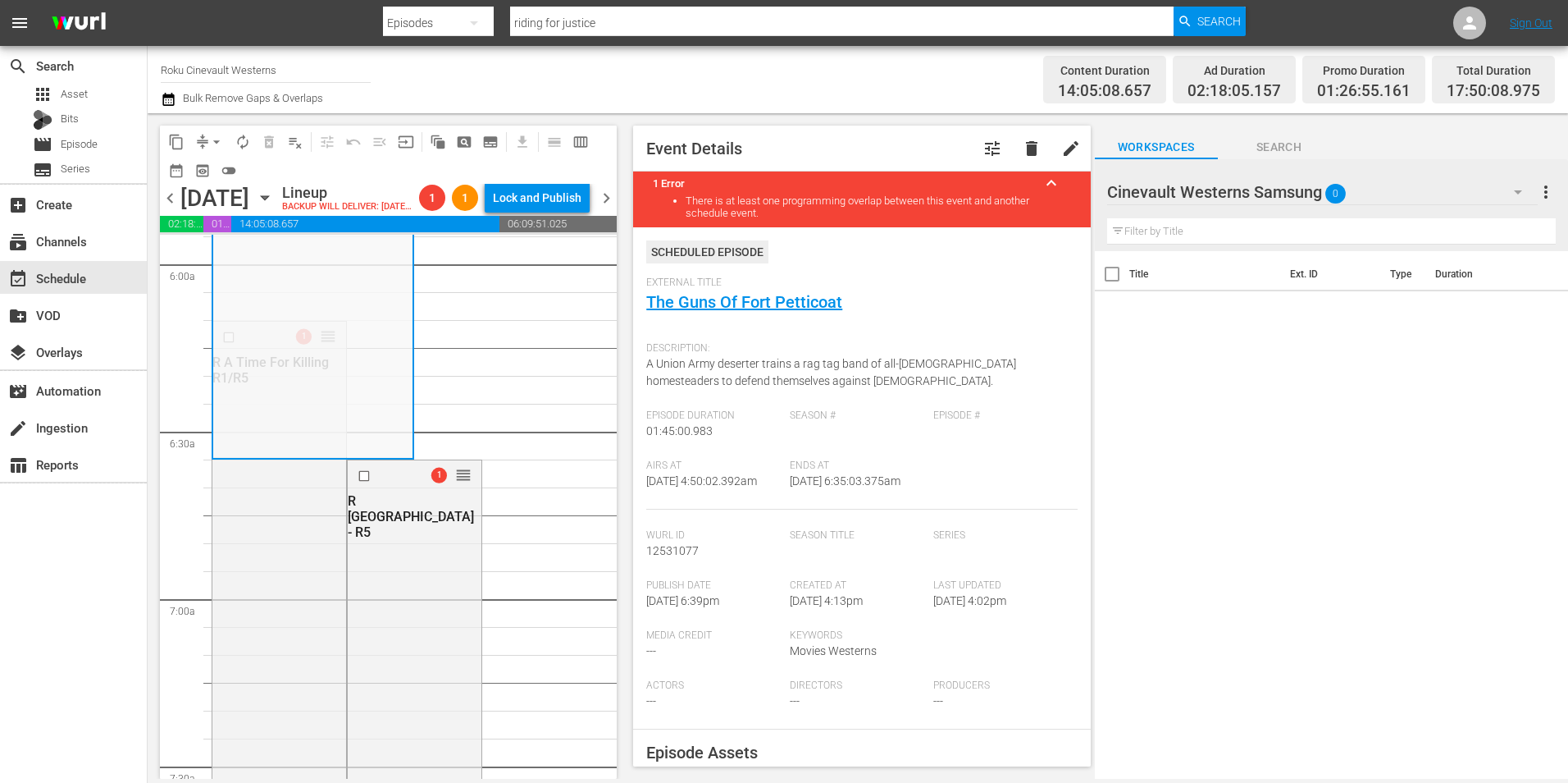
scroll to position [2215, 0]
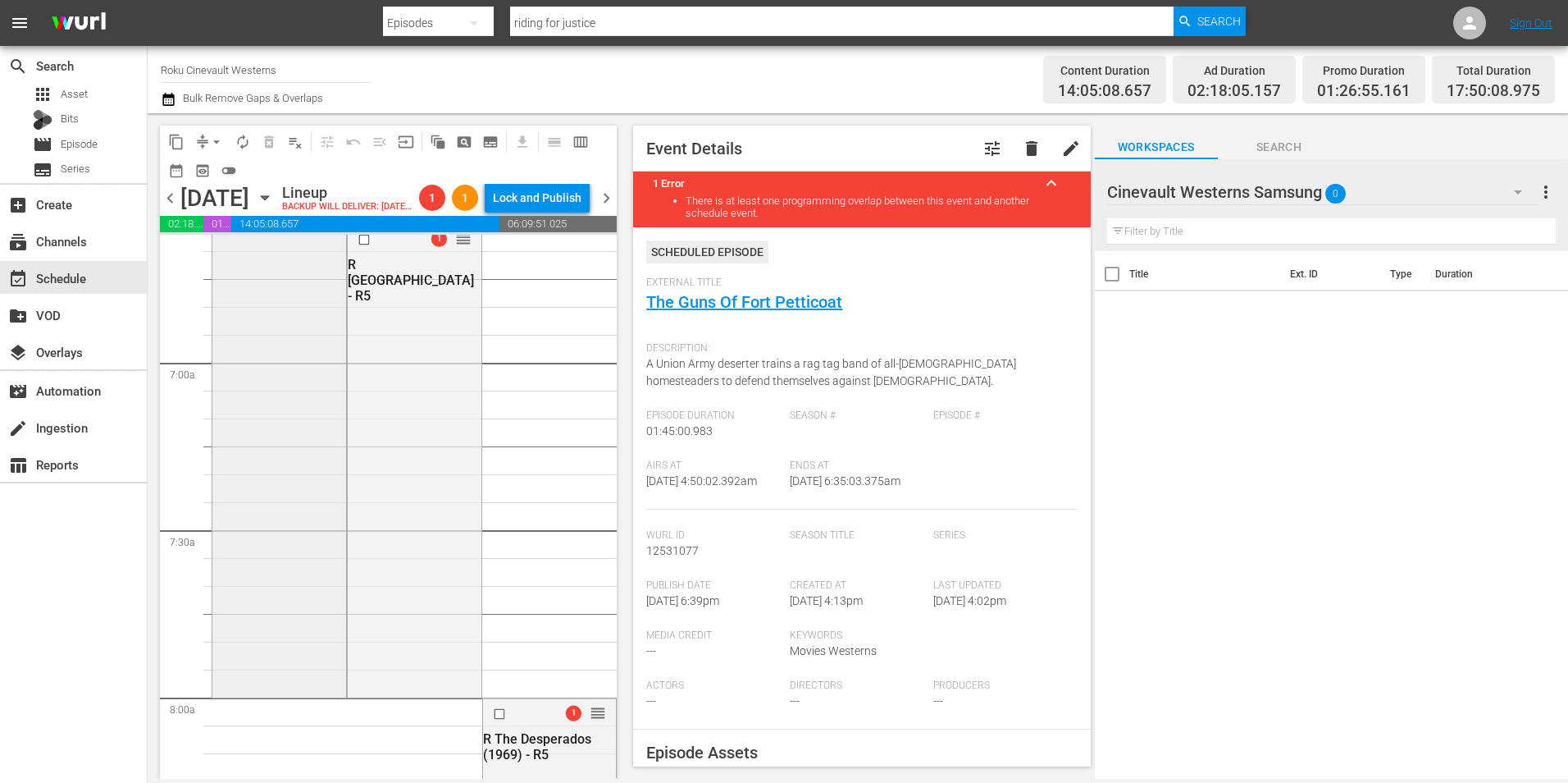
click at [252, 541] on div "1 reorder R A Time For Killing R1/R5" at bounding box center [279, 389] width 134 height 609
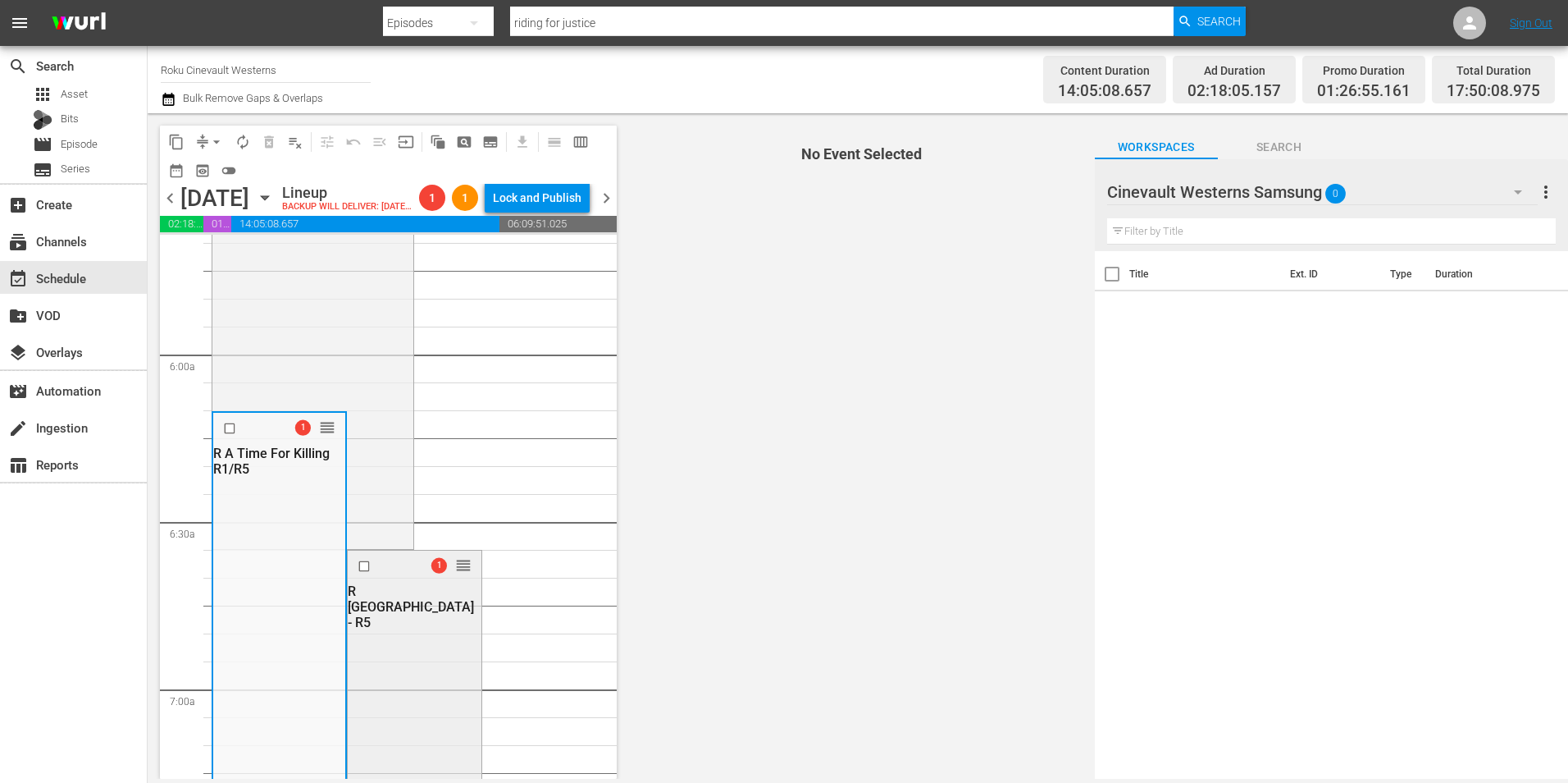
scroll to position [1887, 0]
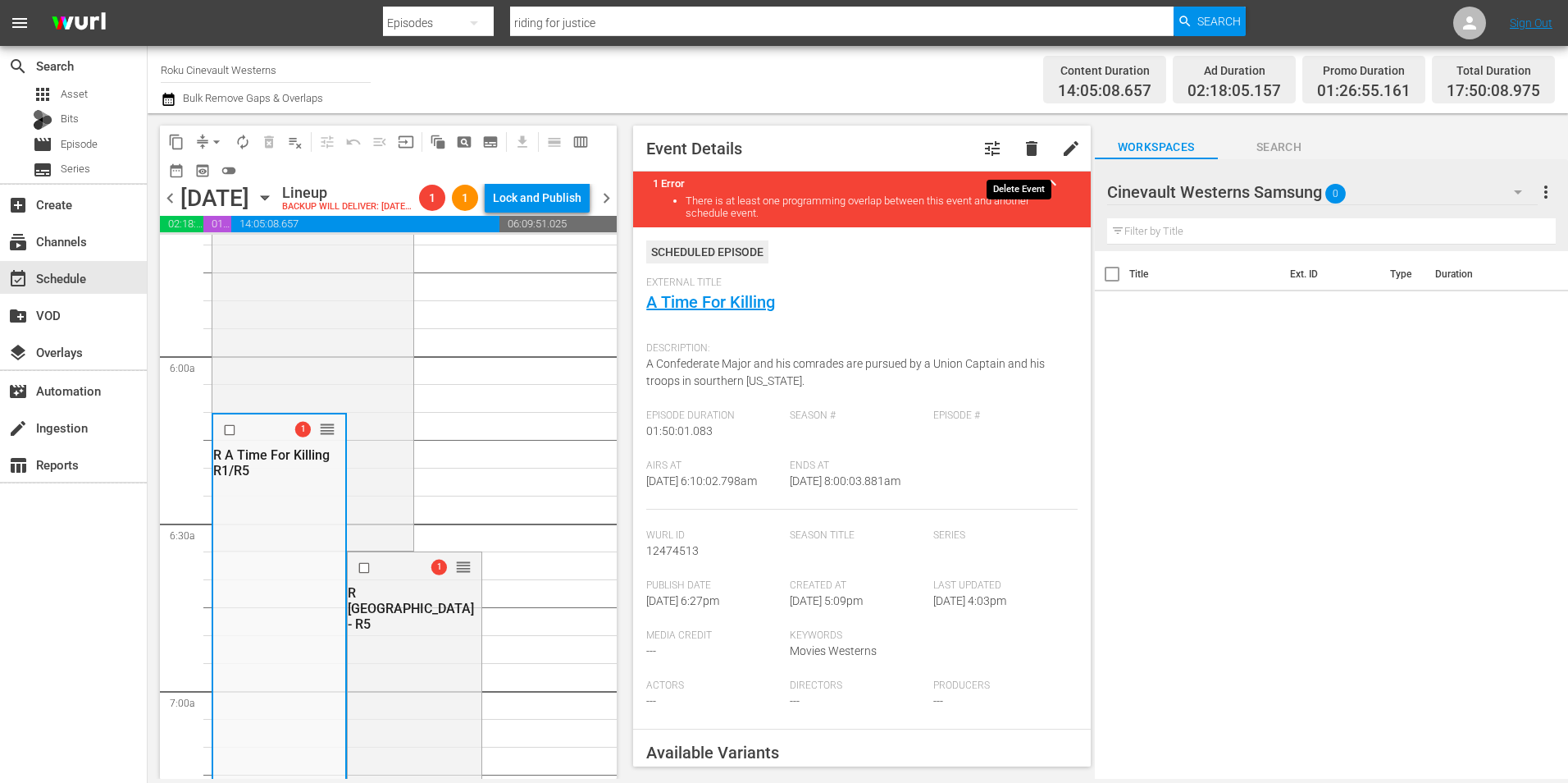
click at [1023, 146] on span "delete" at bounding box center [1031, 148] width 19 height 19
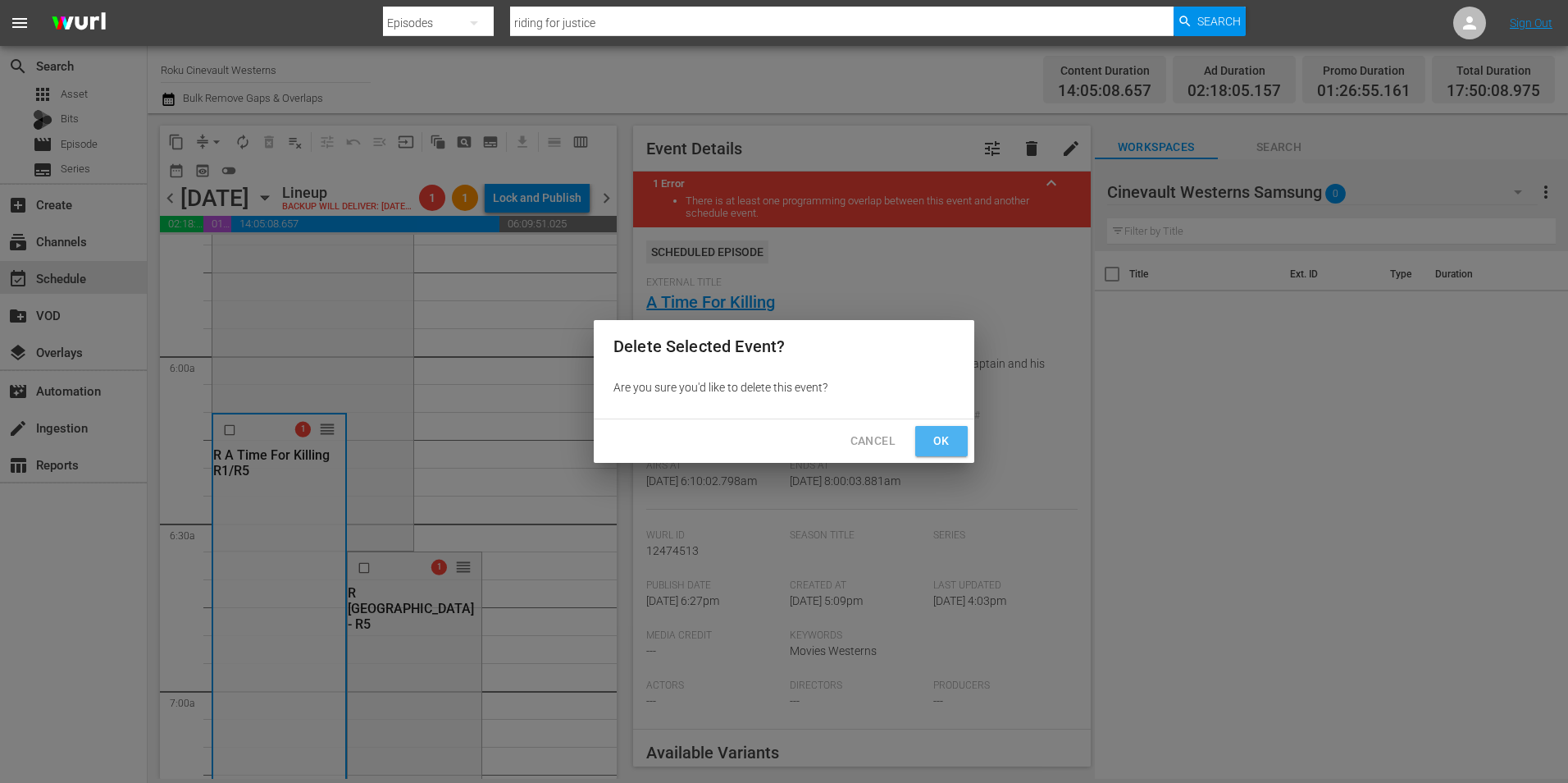
click at [945, 448] on span "Ok" at bounding box center [941, 441] width 26 height 20
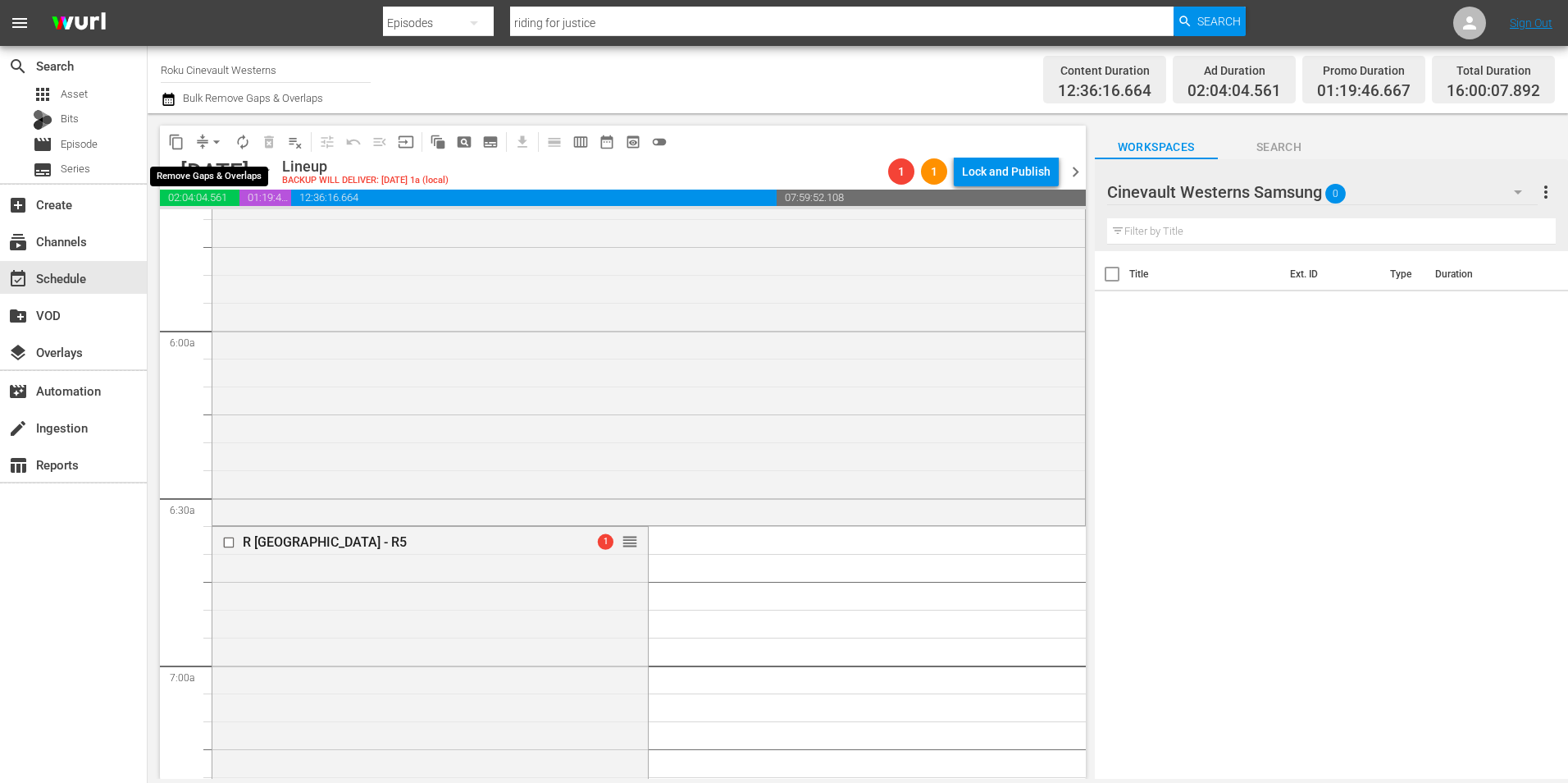
click at [215, 146] on span "arrow_drop_down" at bounding box center [215, 141] width 16 height 16
click at [251, 162] on li "Align to Midnight" at bounding box center [217, 175] width 173 height 27
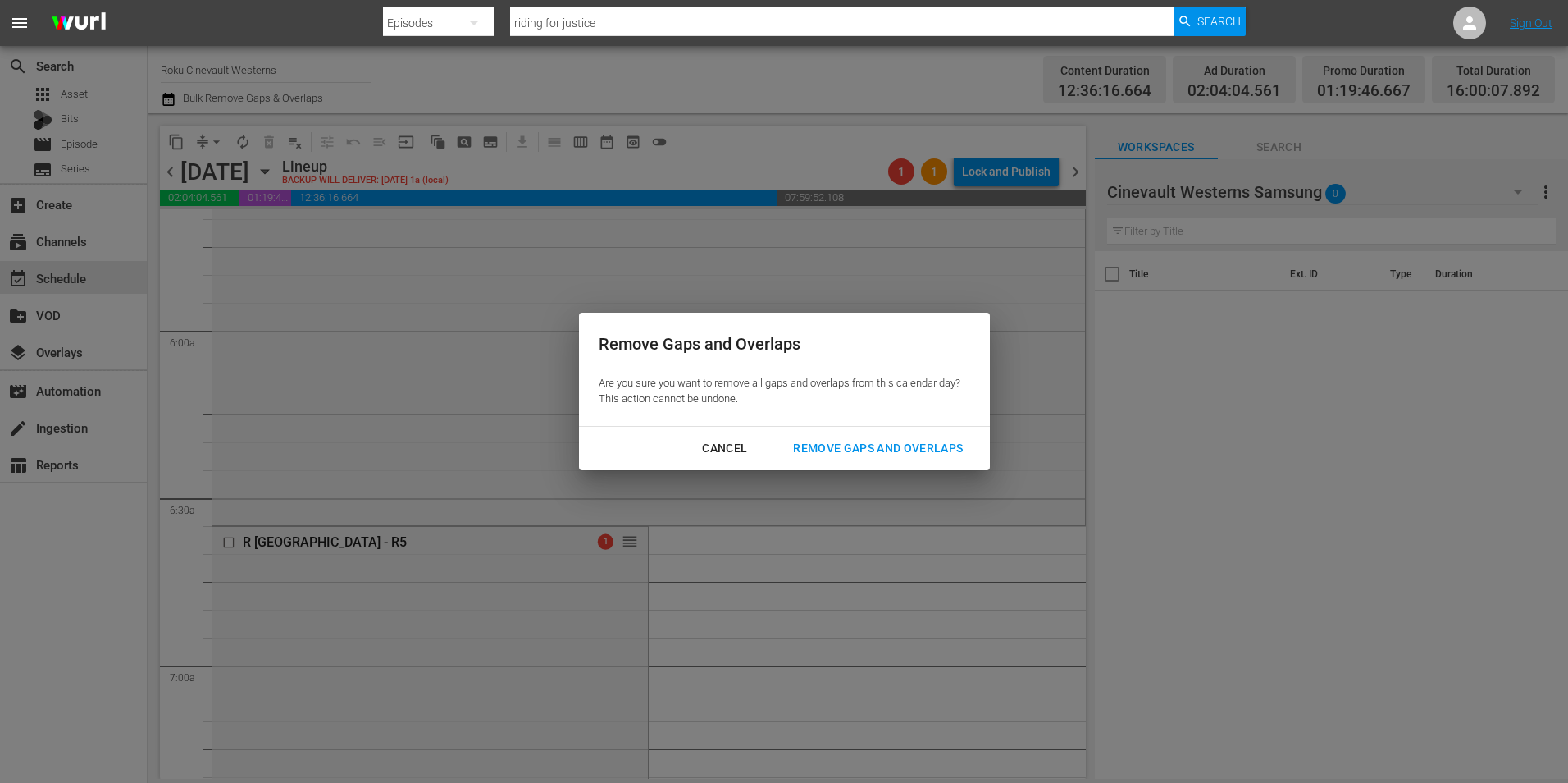
click at [848, 463] on button "Remove Gaps and Overlaps" at bounding box center [878, 448] width 209 height 30
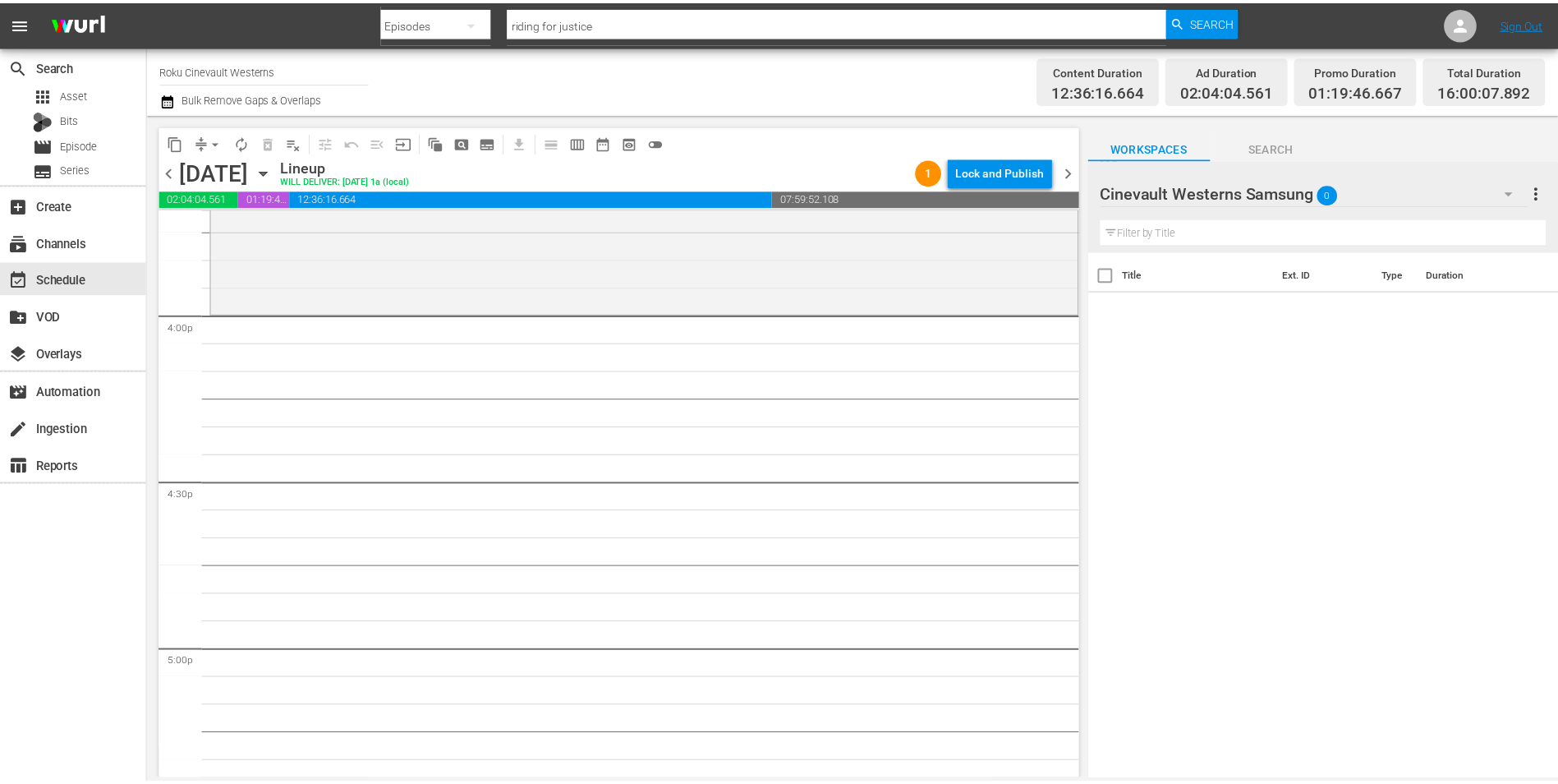
scroll to position [5175, 0]
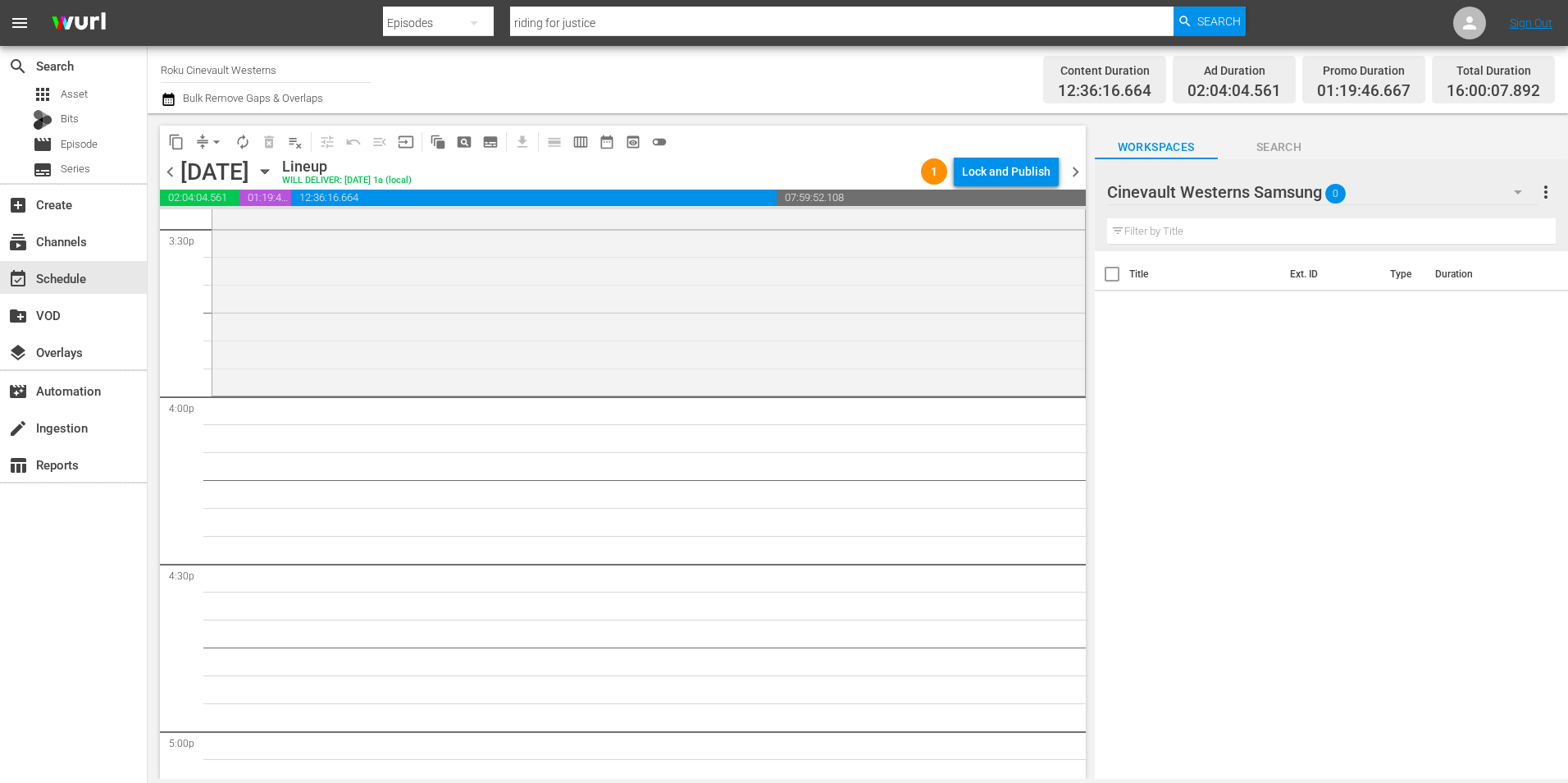
click at [1116, 418] on div "Title Ext. ID Type Duration" at bounding box center [1331, 515] width 473 height 530
click at [88, 135] on div "movie Episode" at bounding box center [65, 144] width 65 height 23
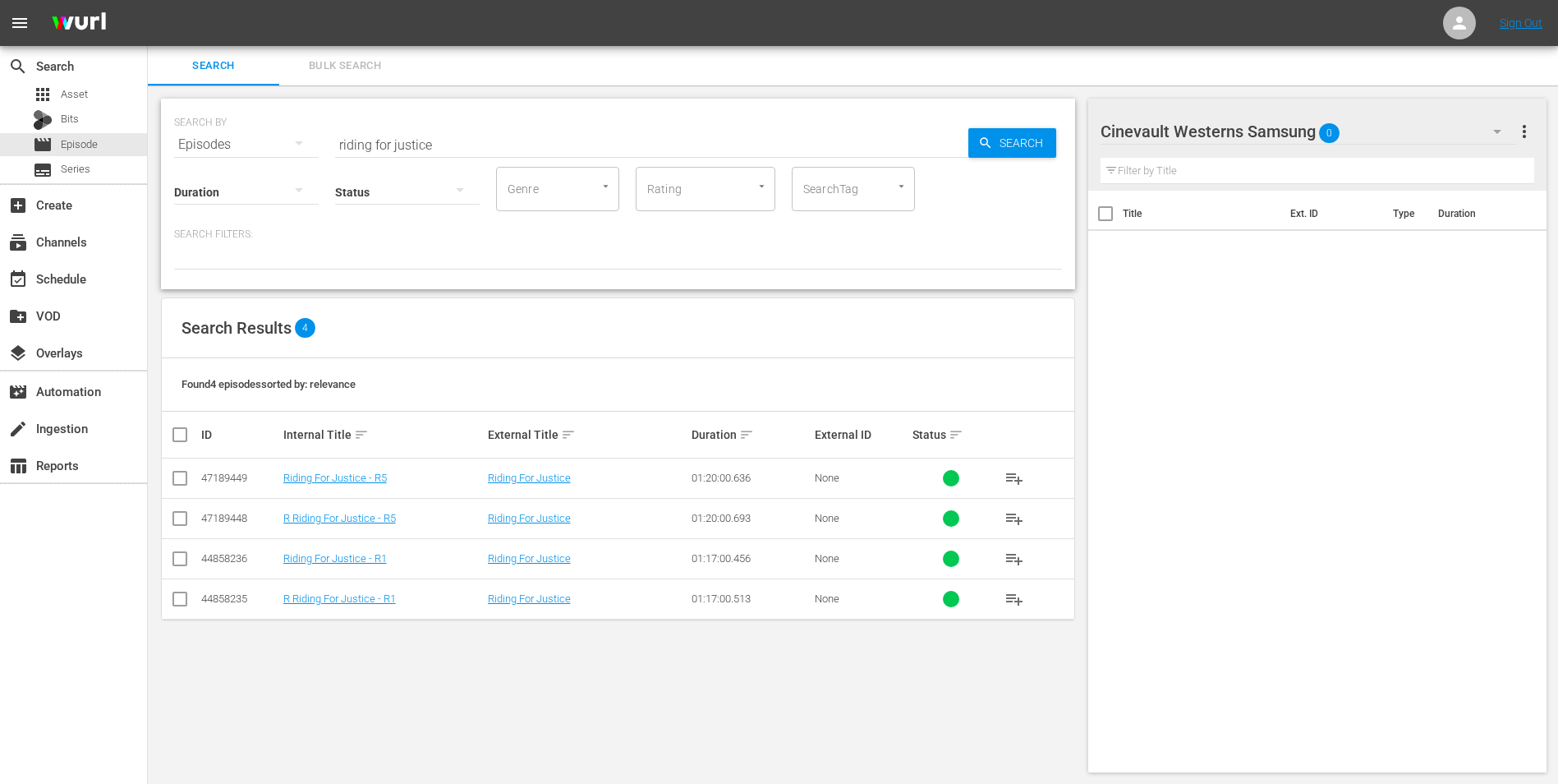
drag, startPoint x: 185, startPoint y: 482, endPoint x: 203, endPoint y: 482, distance: 18.0
click at [185, 482] on input "checkbox" at bounding box center [180, 481] width 19 height 19
checkbox input "true"
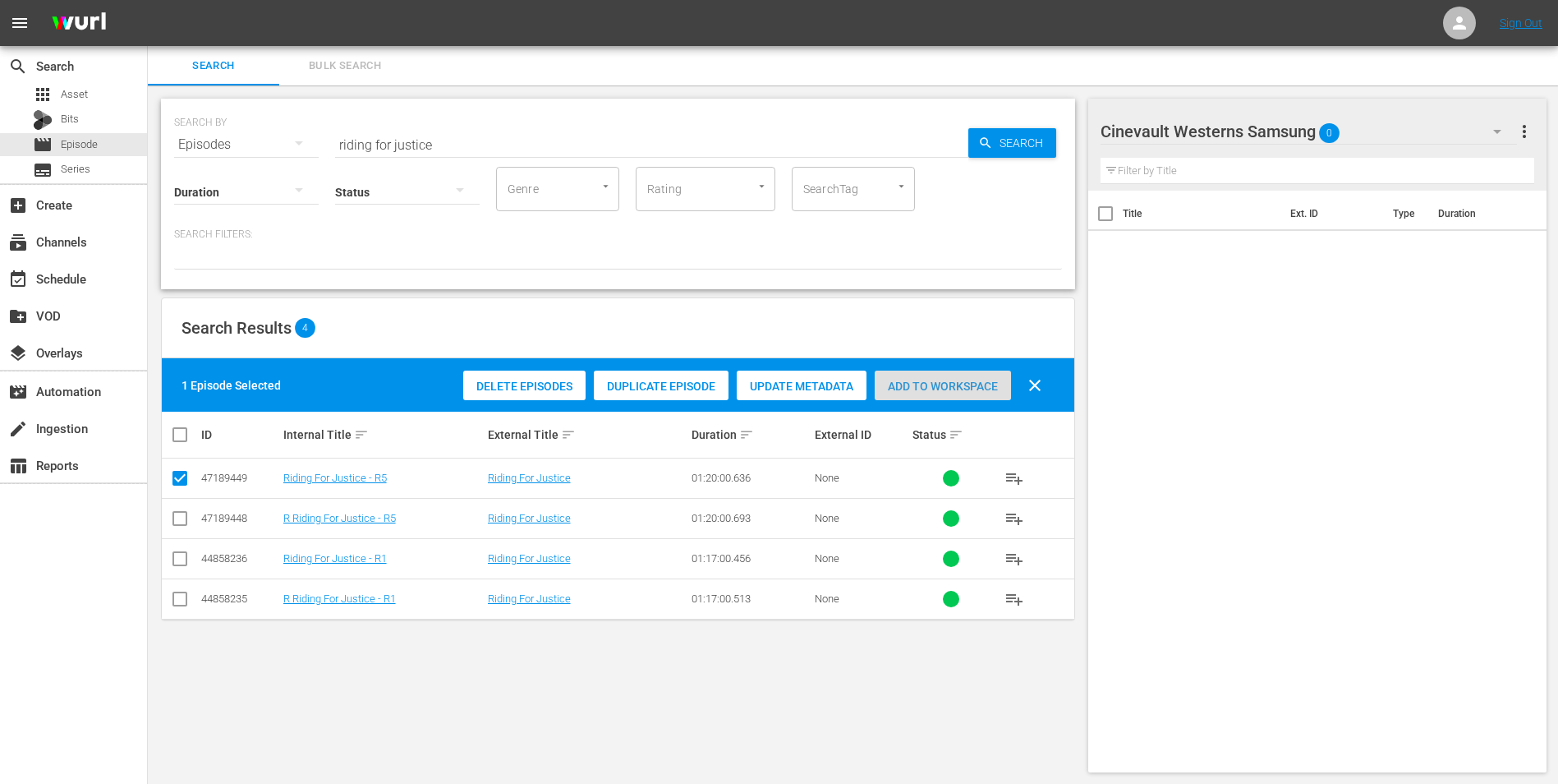
click at [995, 380] on span "Add to Workspace" at bounding box center [943, 386] width 137 height 13
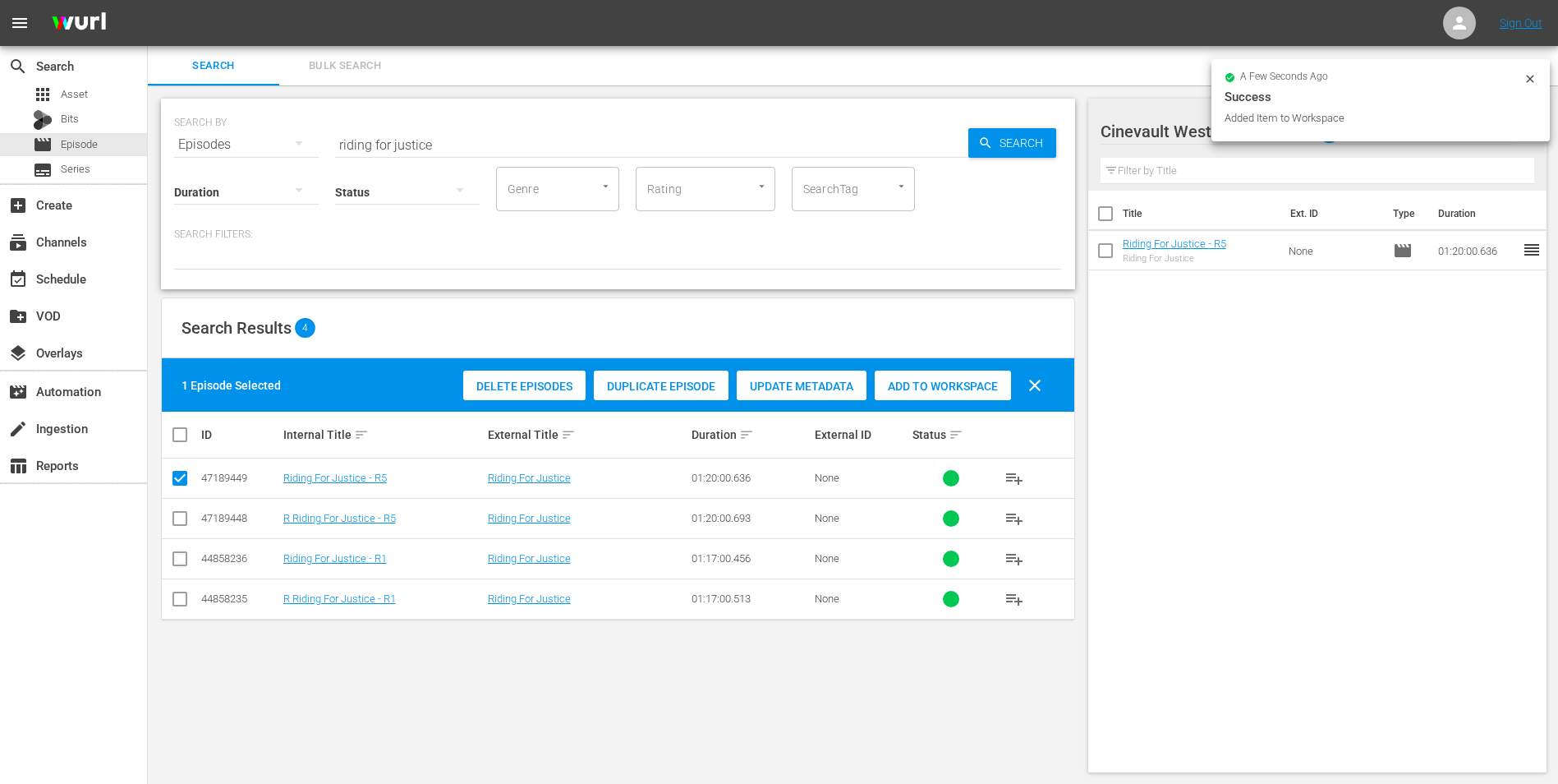
drag, startPoint x: 1531, startPoint y: 81, endPoint x: 1525, endPoint y: 90, distance: 10.8
click at [1531, 82] on icon at bounding box center [1531, 79] width 13 height 13
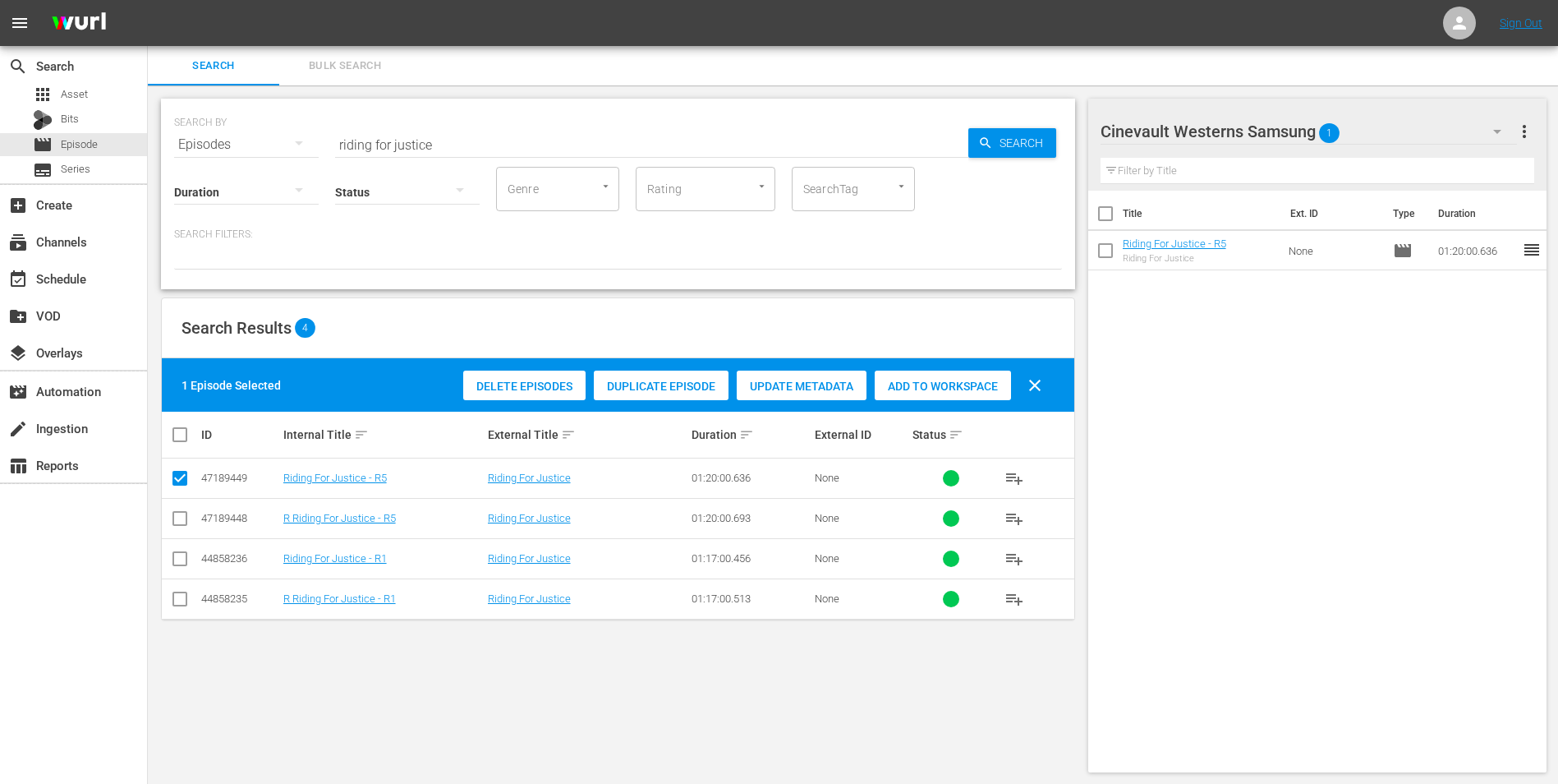
click at [1482, 125] on button "button" at bounding box center [1497, 132] width 40 height 40
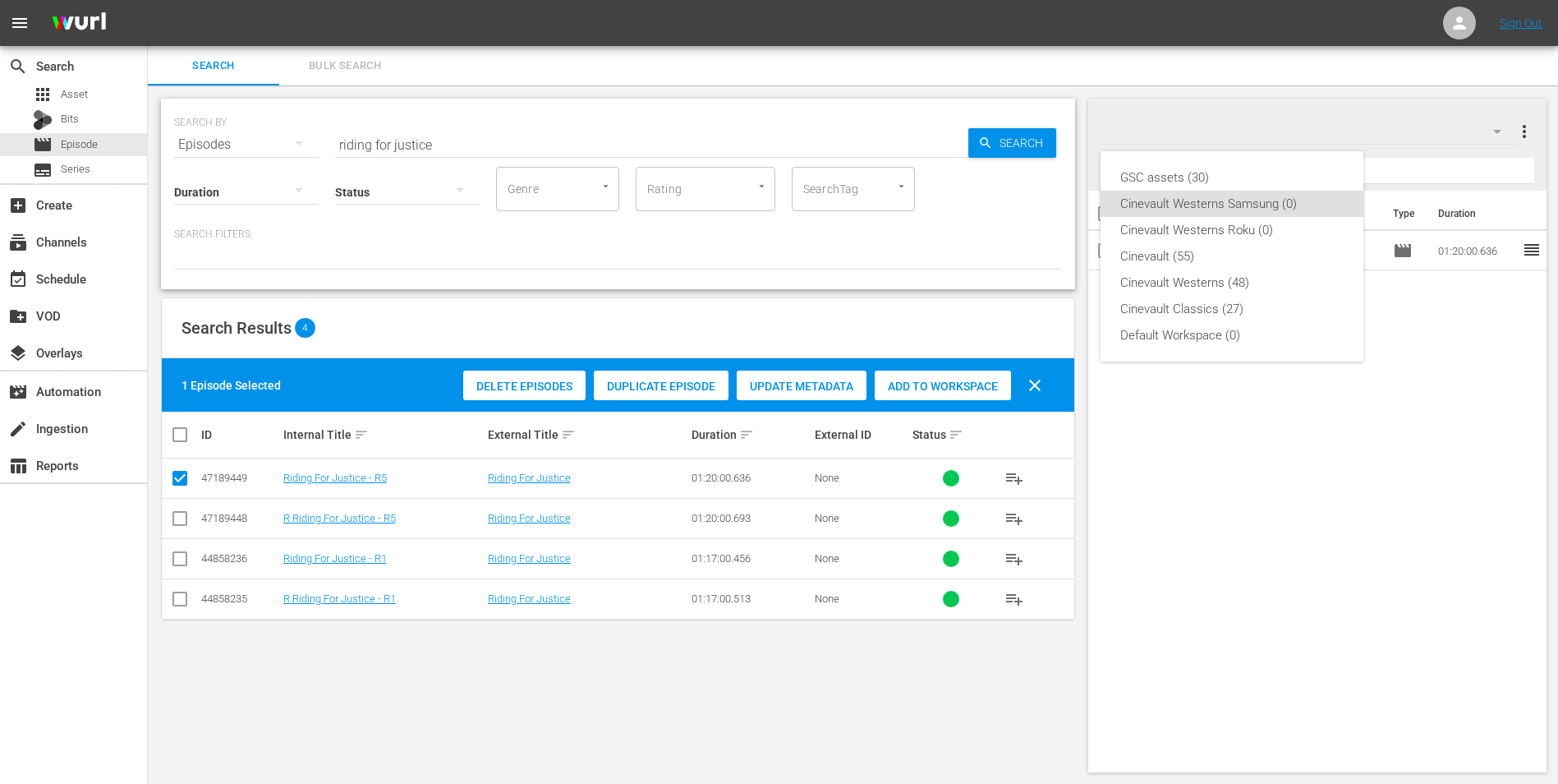
click at [1267, 217] on div "Cinevault Westerns Roku (0)" at bounding box center [1232, 229] width 223 height 26
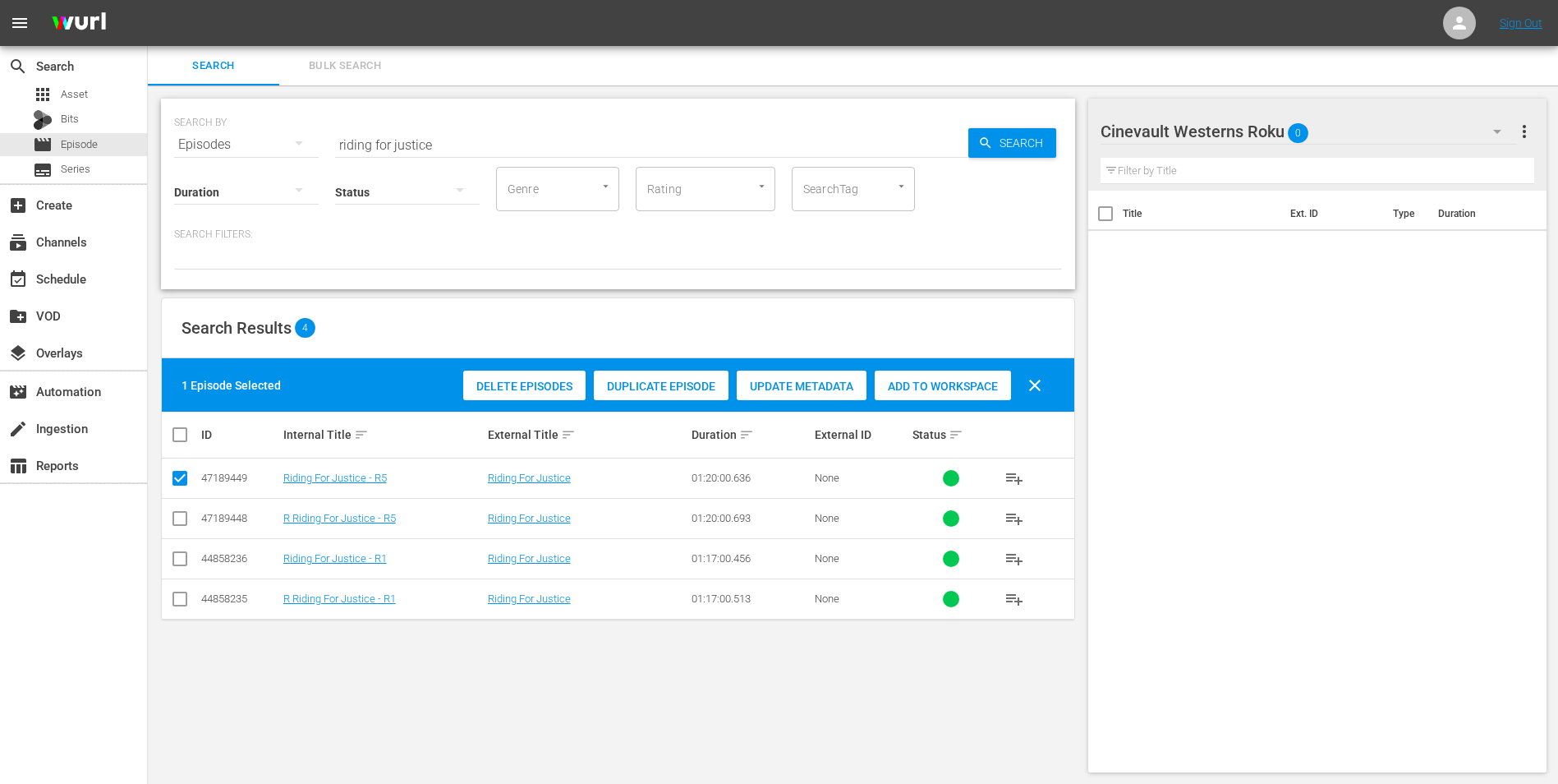
click at [185, 518] on input "checkbox" at bounding box center [180, 521] width 19 height 19
checkbox input "true"
click at [181, 477] on input "checkbox" at bounding box center [180, 481] width 19 height 19
checkbox input "false"
click at [1005, 374] on div "Add to Workspace" at bounding box center [943, 385] width 137 height 31
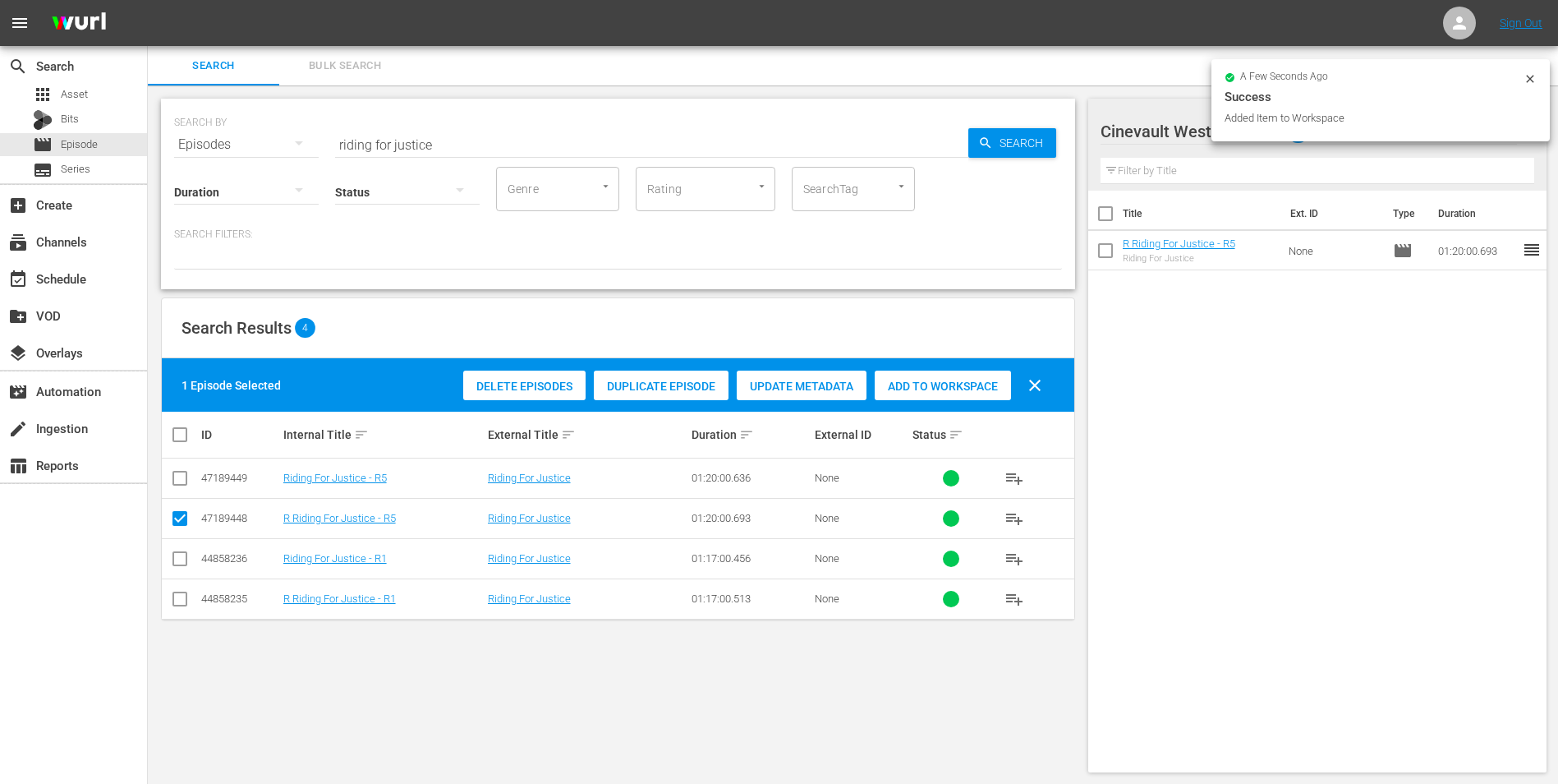
click at [1531, 74] on icon at bounding box center [1531, 79] width 13 height 13
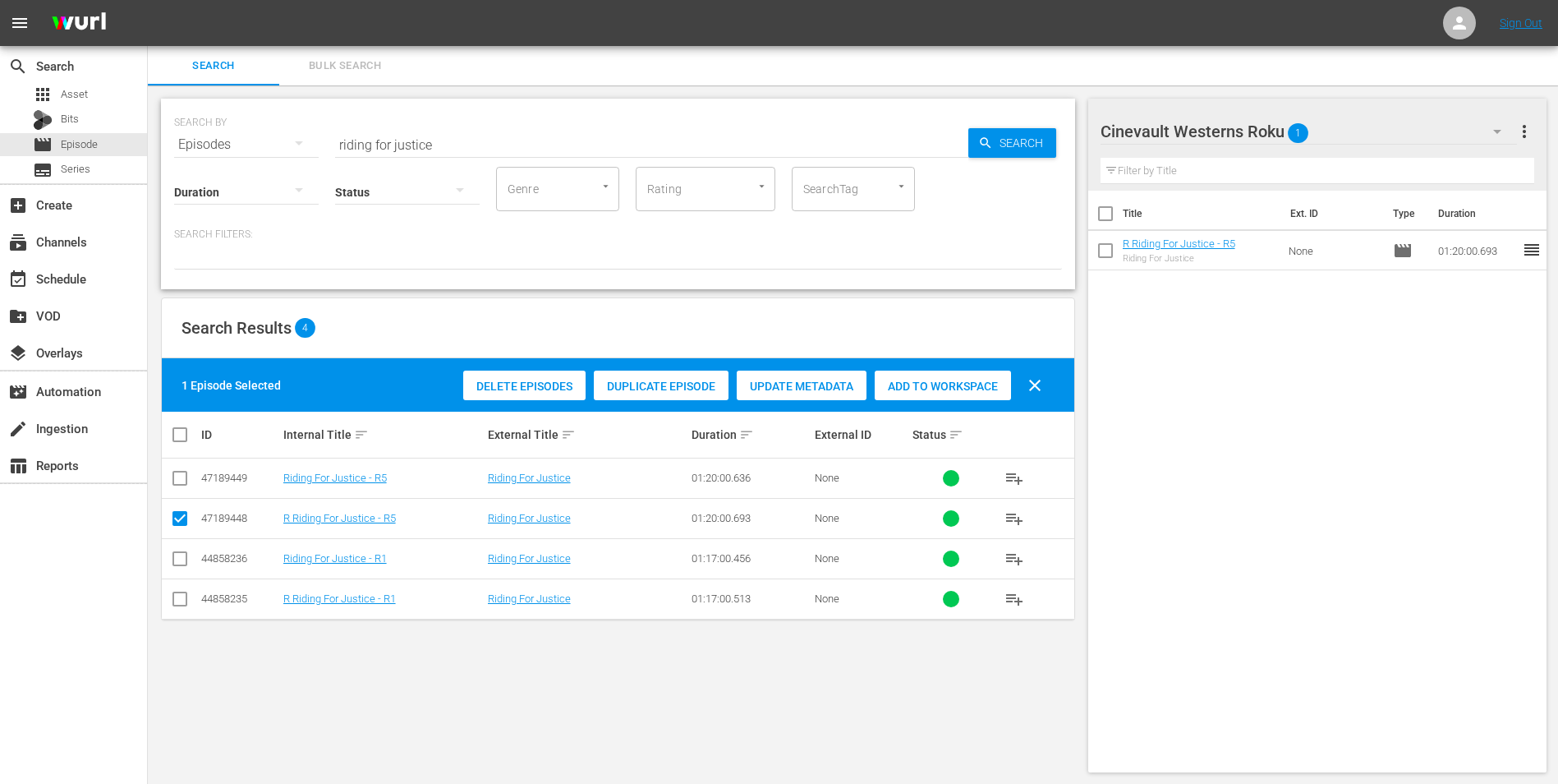
click at [869, 126] on input "riding for justice" at bounding box center [652, 144] width 633 height 40
click at [866, 126] on input "riding for justice" at bounding box center [652, 144] width 633 height 40
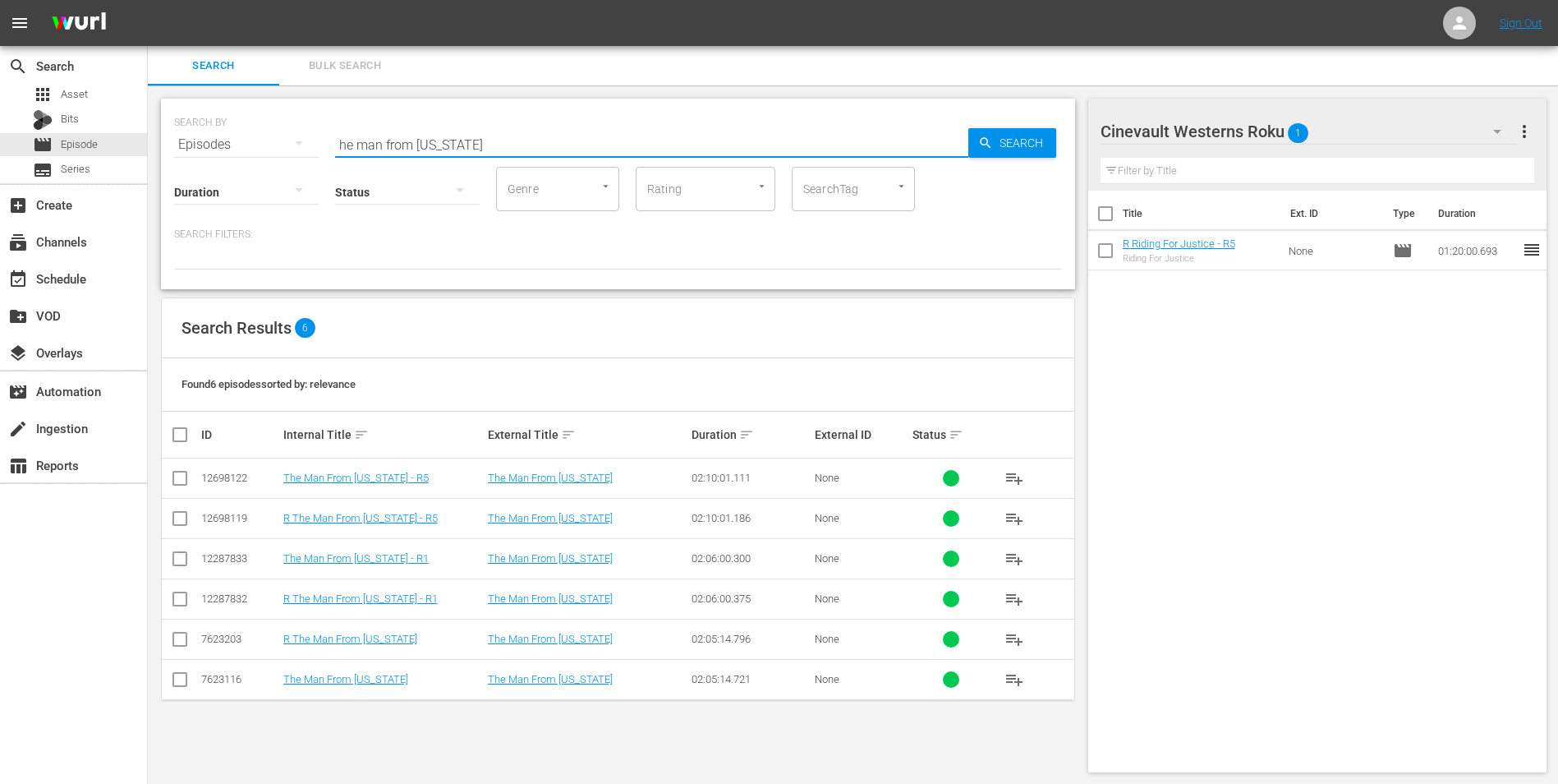
type input "he man from colorado"
click at [79, 265] on div "event_available Schedule" at bounding box center [73, 277] width 147 height 33
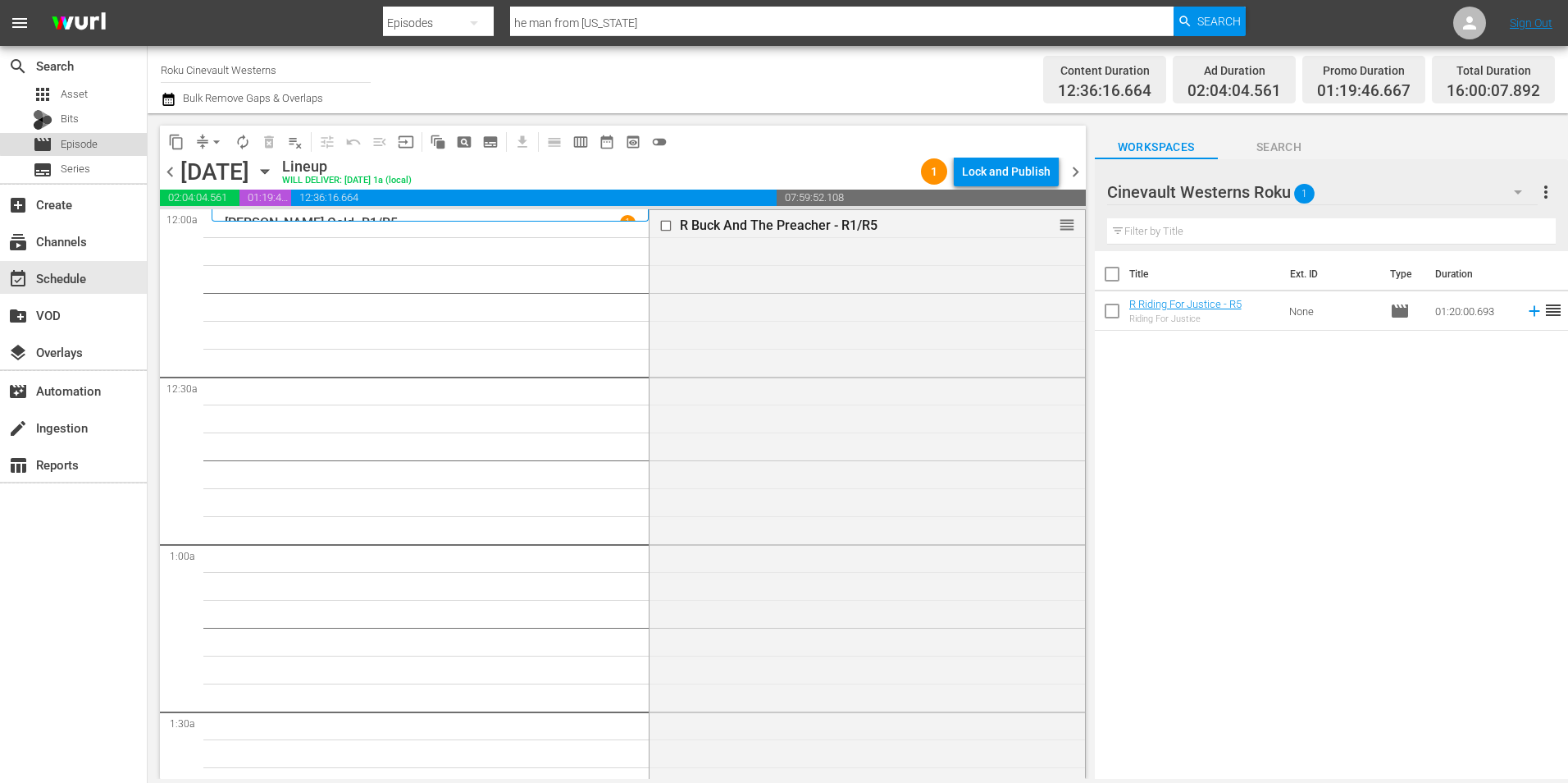
click at [79, 142] on span "Episode" at bounding box center [79, 144] width 37 height 16
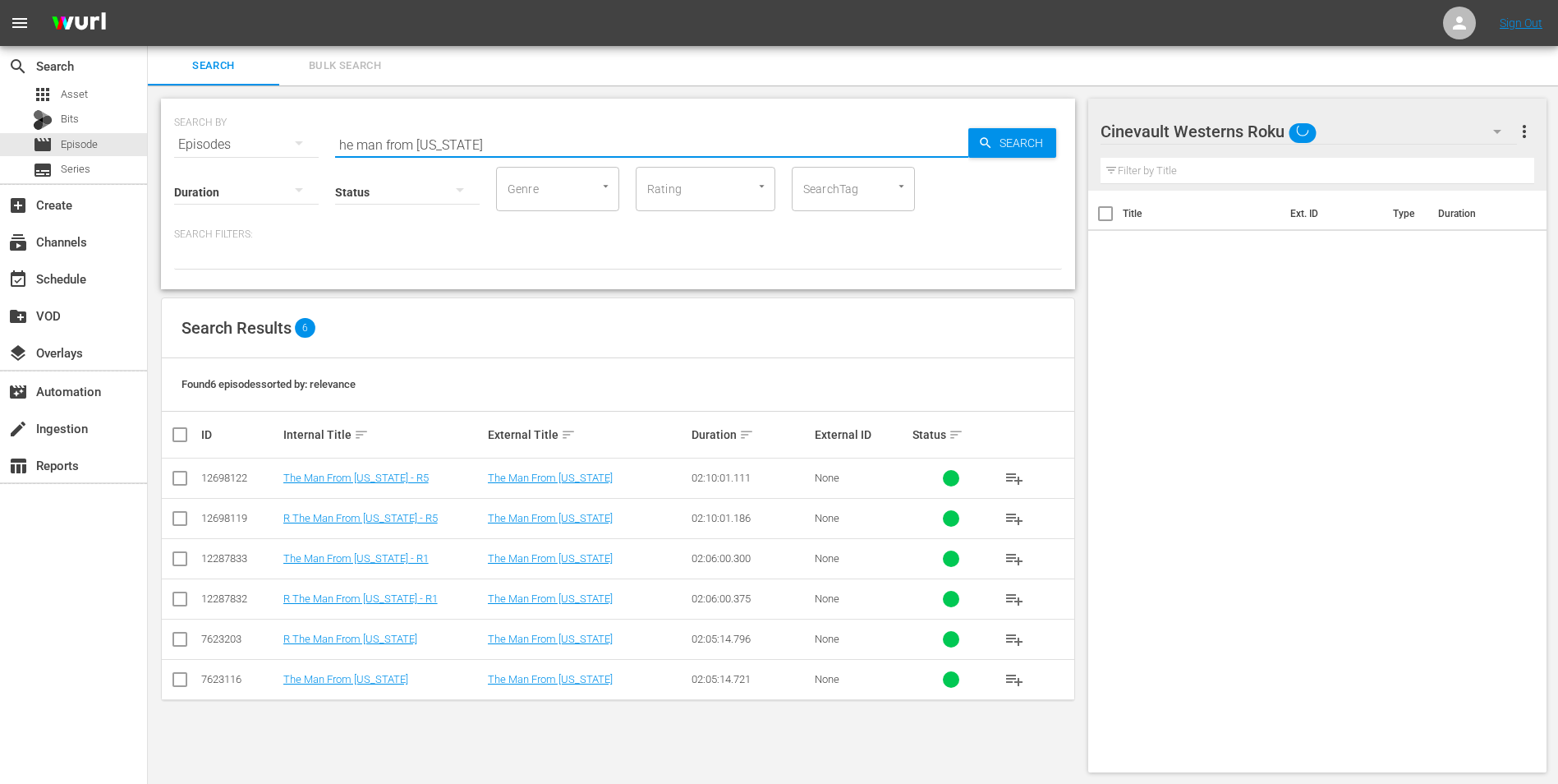
click at [809, 135] on input "he man from colorado" at bounding box center [652, 144] width 633 height 40
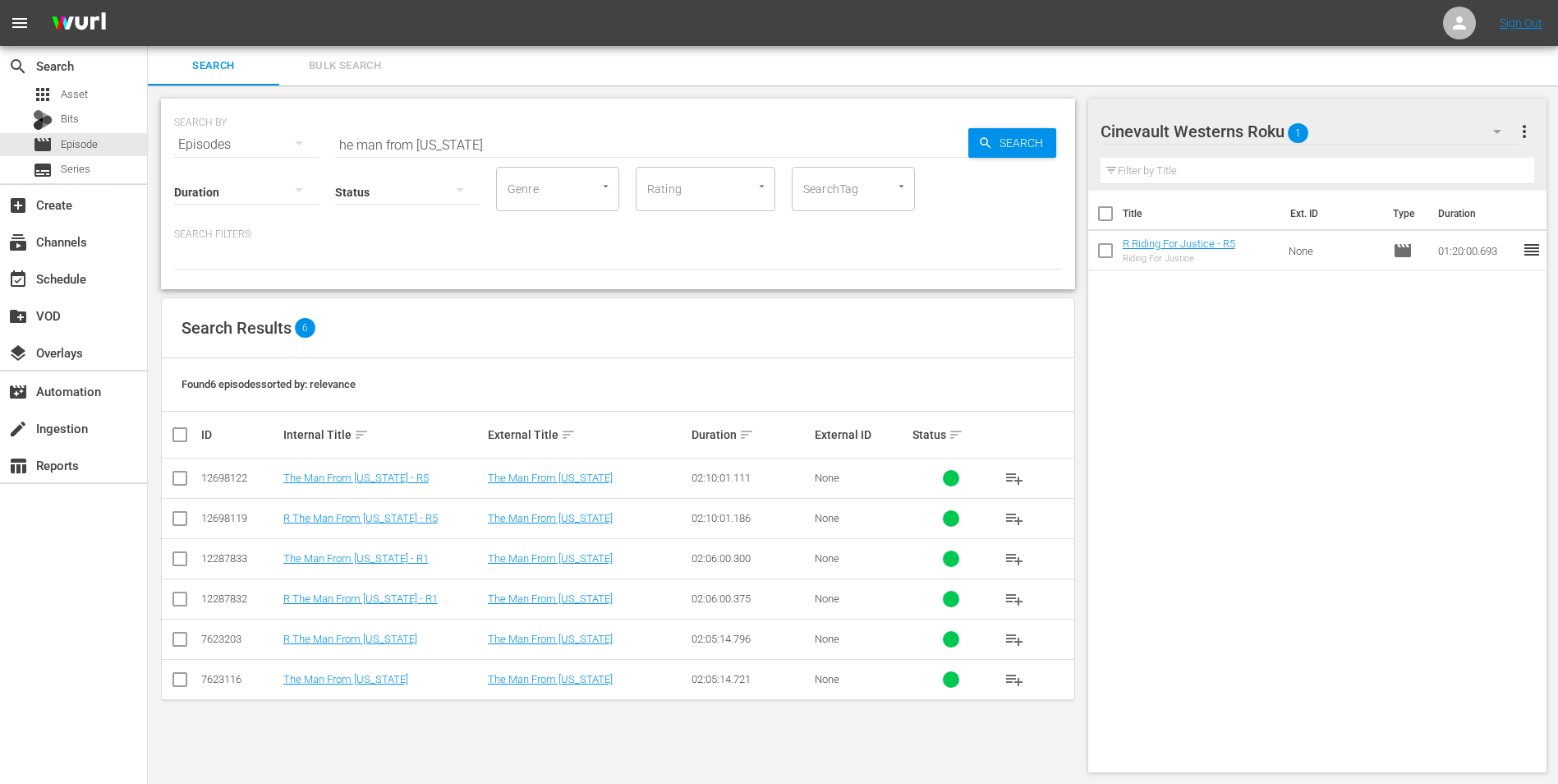
drag, startPoint x: 740, startPoint y: 327, endPoint x: 722, endPoint y: 337, distance: 20.6
click at [740, 327] on div "Search Results 6" at bounding box center [618, 328] width 913 height 60
click at [173, 521] on input "checkbox" at bounding box center [180, 521] width 19 height 19
checkbox input "true"
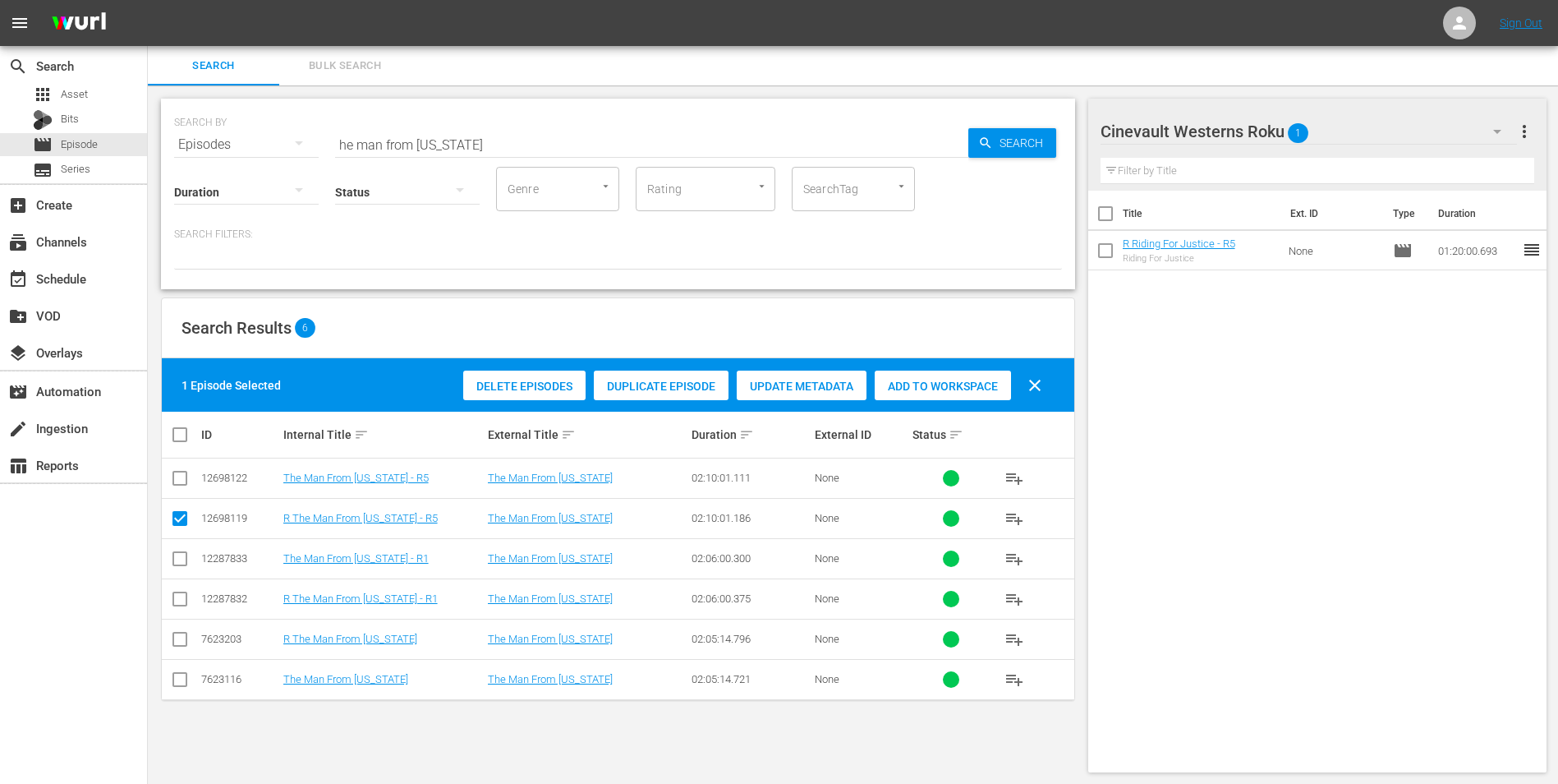
click at [974, 379] on span "Add to Workspace" at bounding box center [943, 386] width 137 height 13
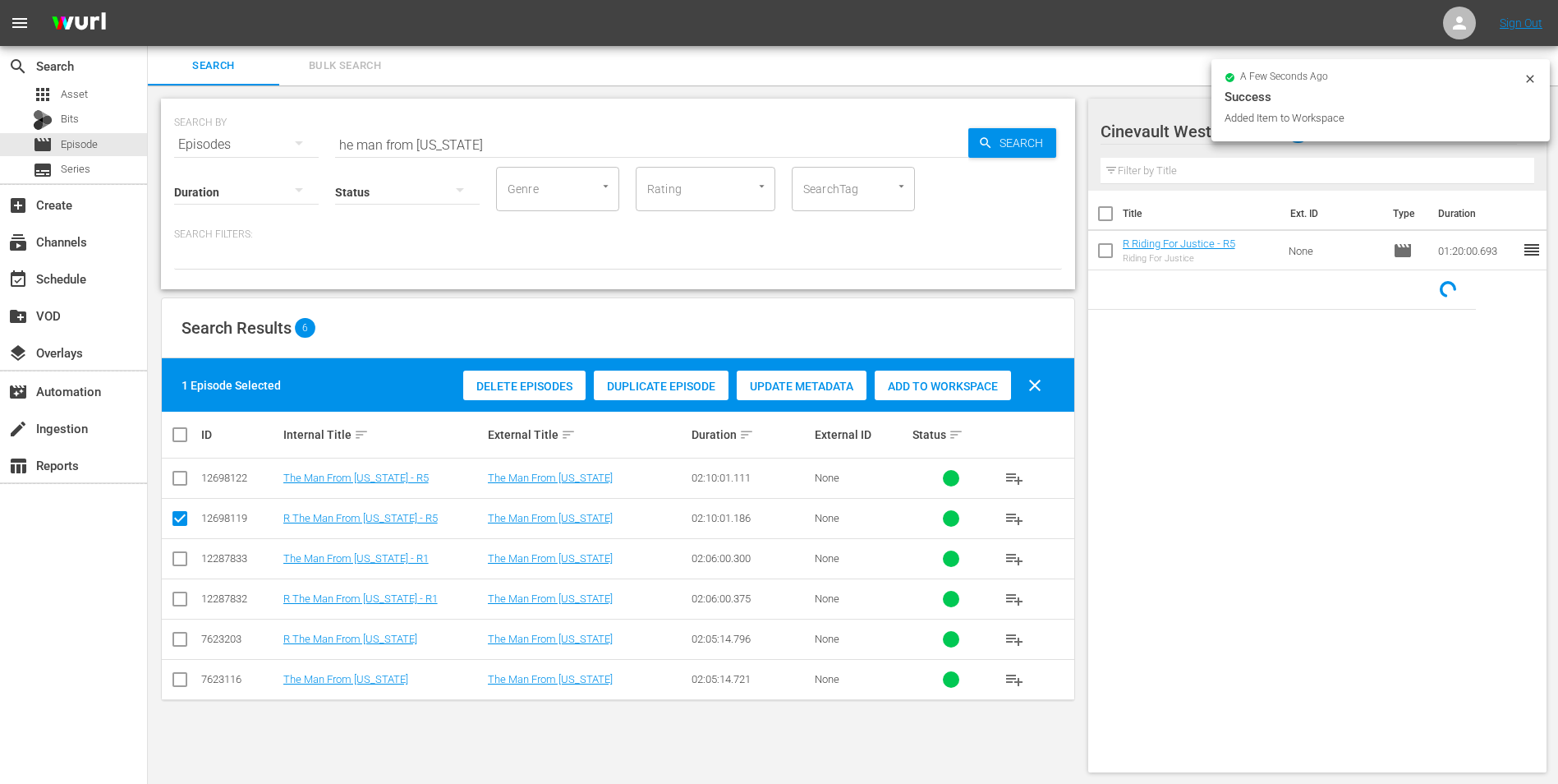
click at [1531, 74] on icon at bounding box center [1531, 79] width 13 height 13
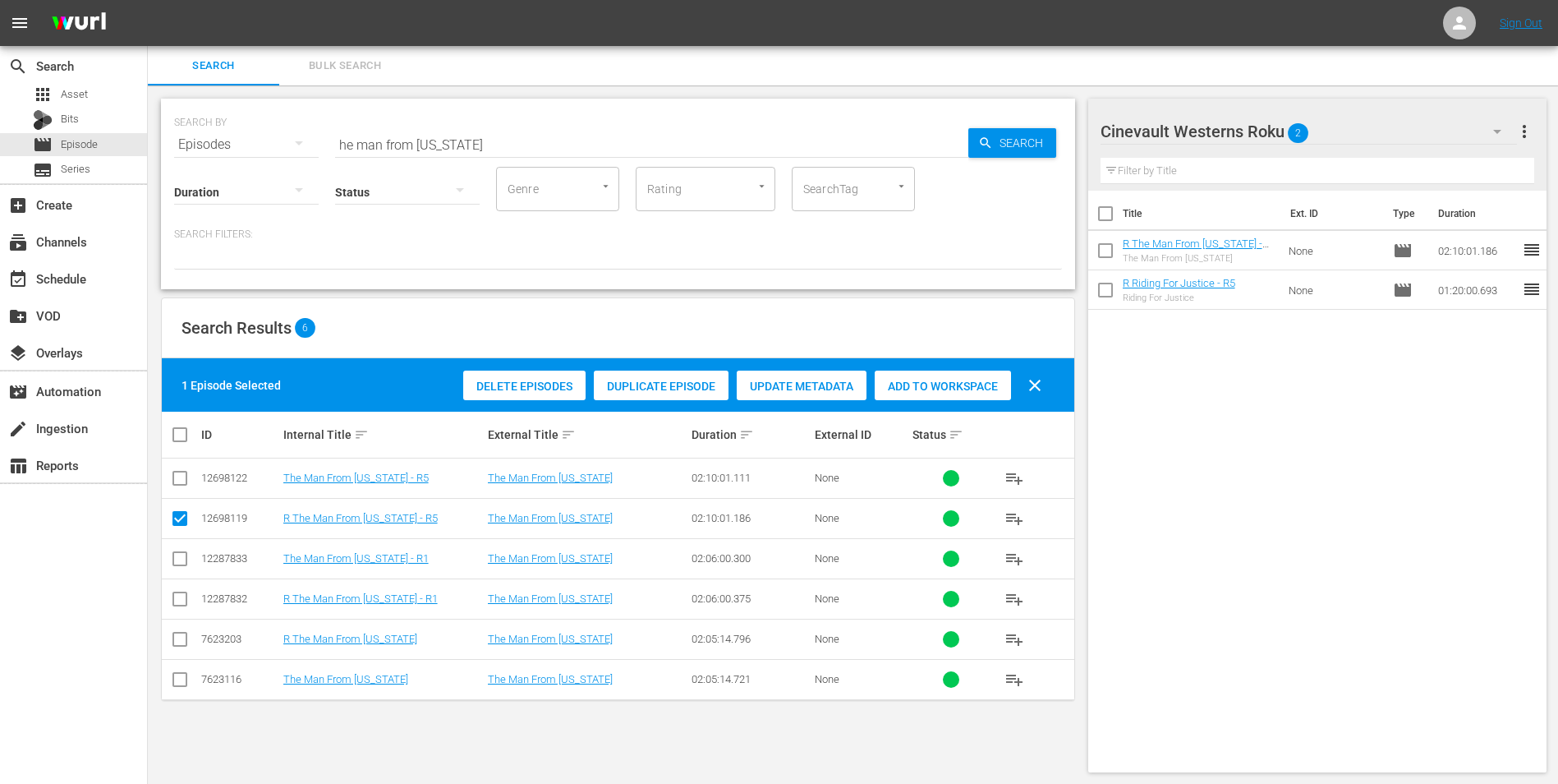
click at [1466, 132] on div "Cinevault Westerns Roku 2" at bounding box center [1309, 132] width 417 height 46
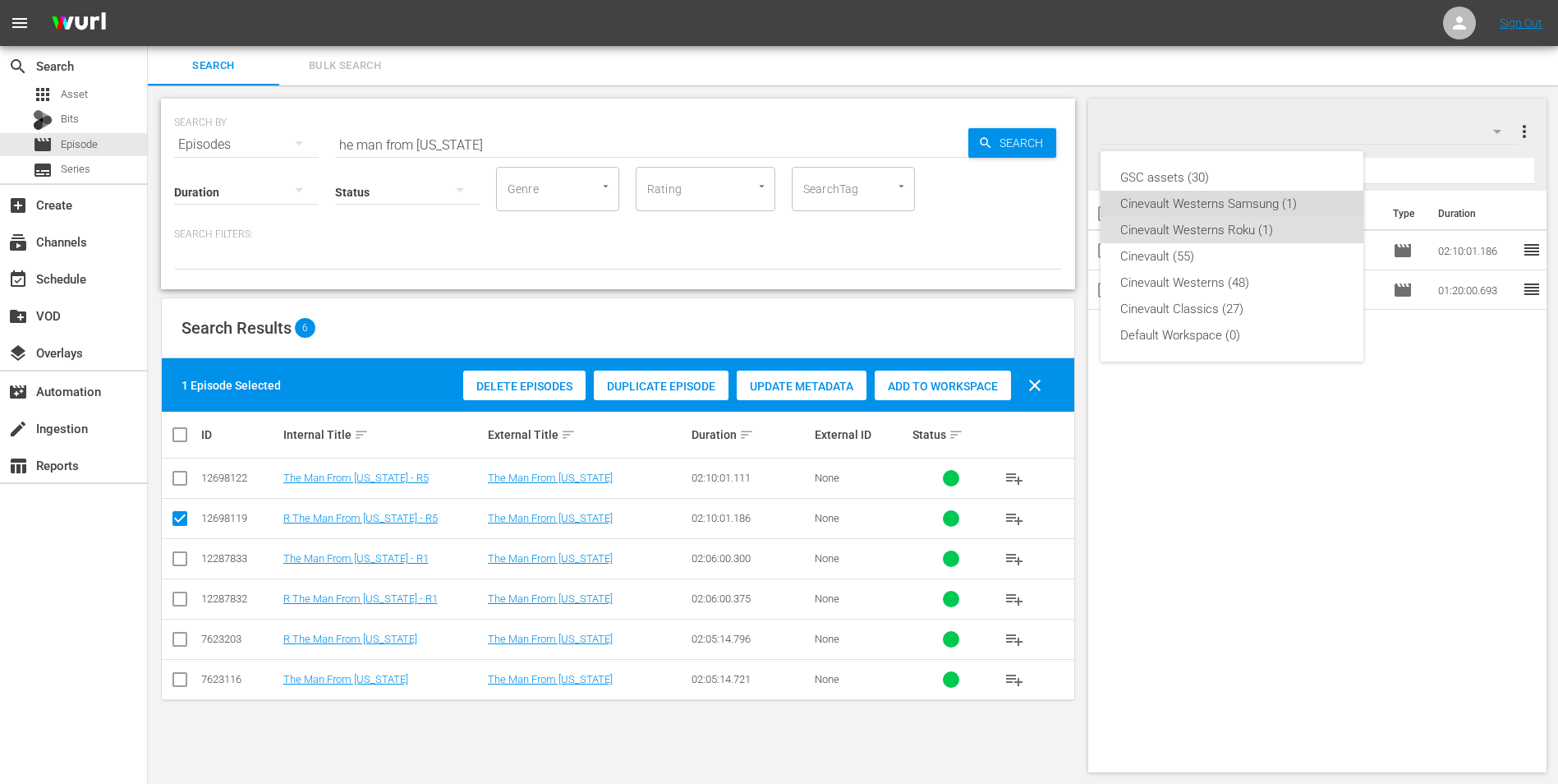
click at [1302, 191] on div "Cinevault Westerns Samsung (1)" at bounding box center [1232, 203] width 223 height 26
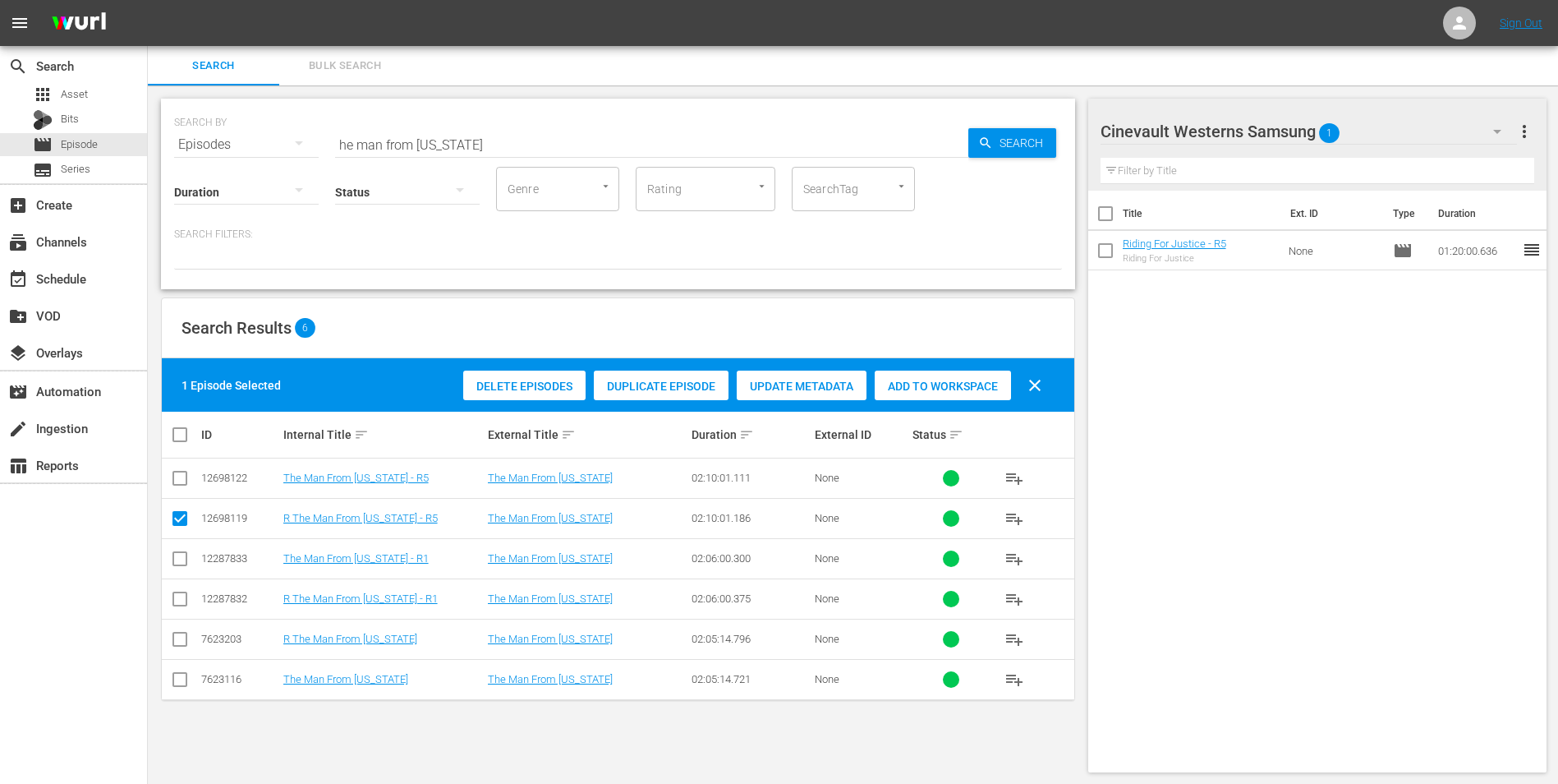
click at [174, 482] on input "checkbox" at bounding box center [180, 481] width 19 height 19
checkbox input "true"
click at [176, 518] on input "checkbox" at bounding box center [180, 521] width 19 height 19
checkbox input "false"
click at [953, 372] on div "Add to Workspace" at bounding box center [943, 385] width 137 height 31
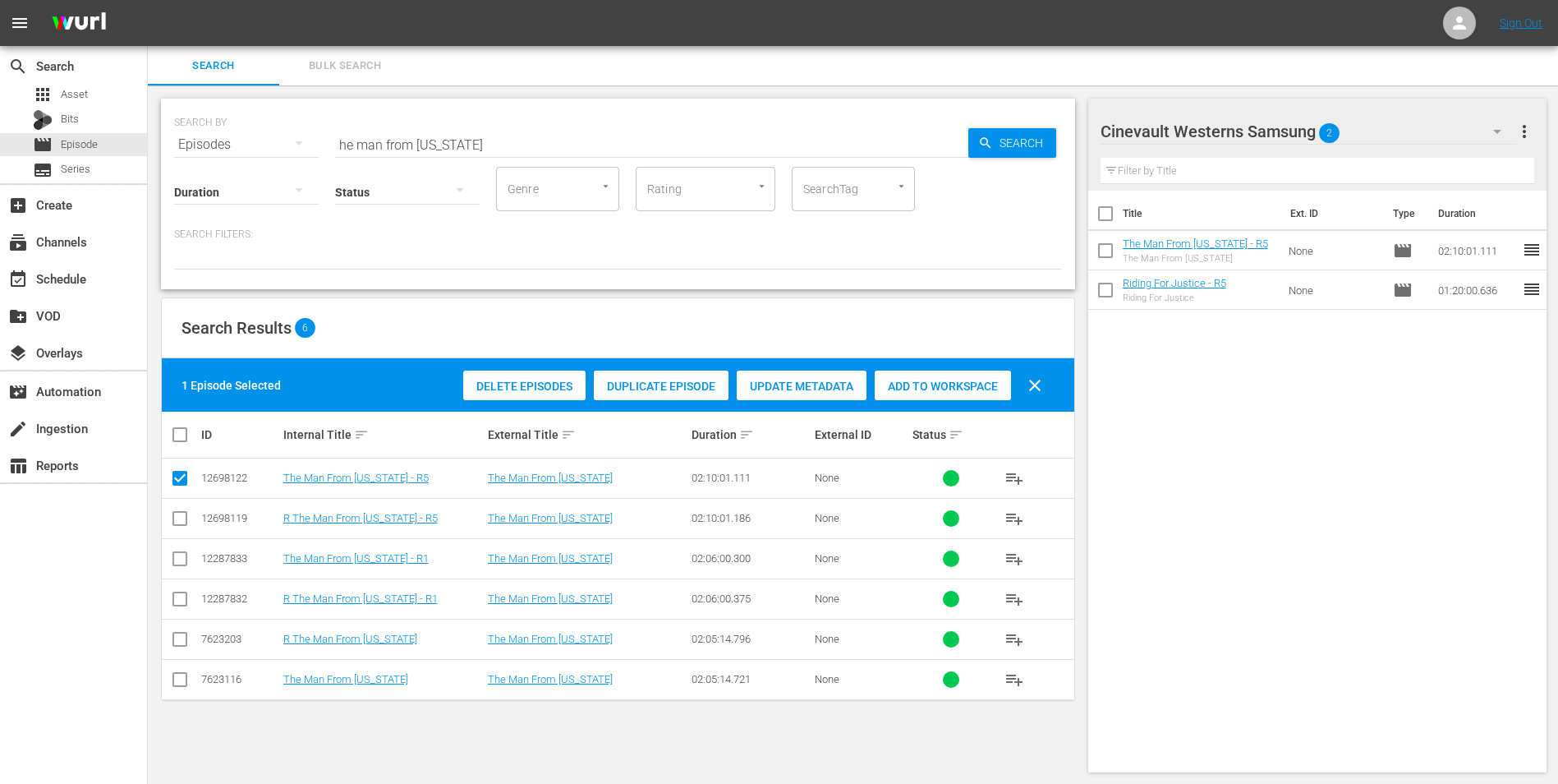
click at [670, 137] on input "he man from colorado" at bounding box center [652, 144] width 633 height 40
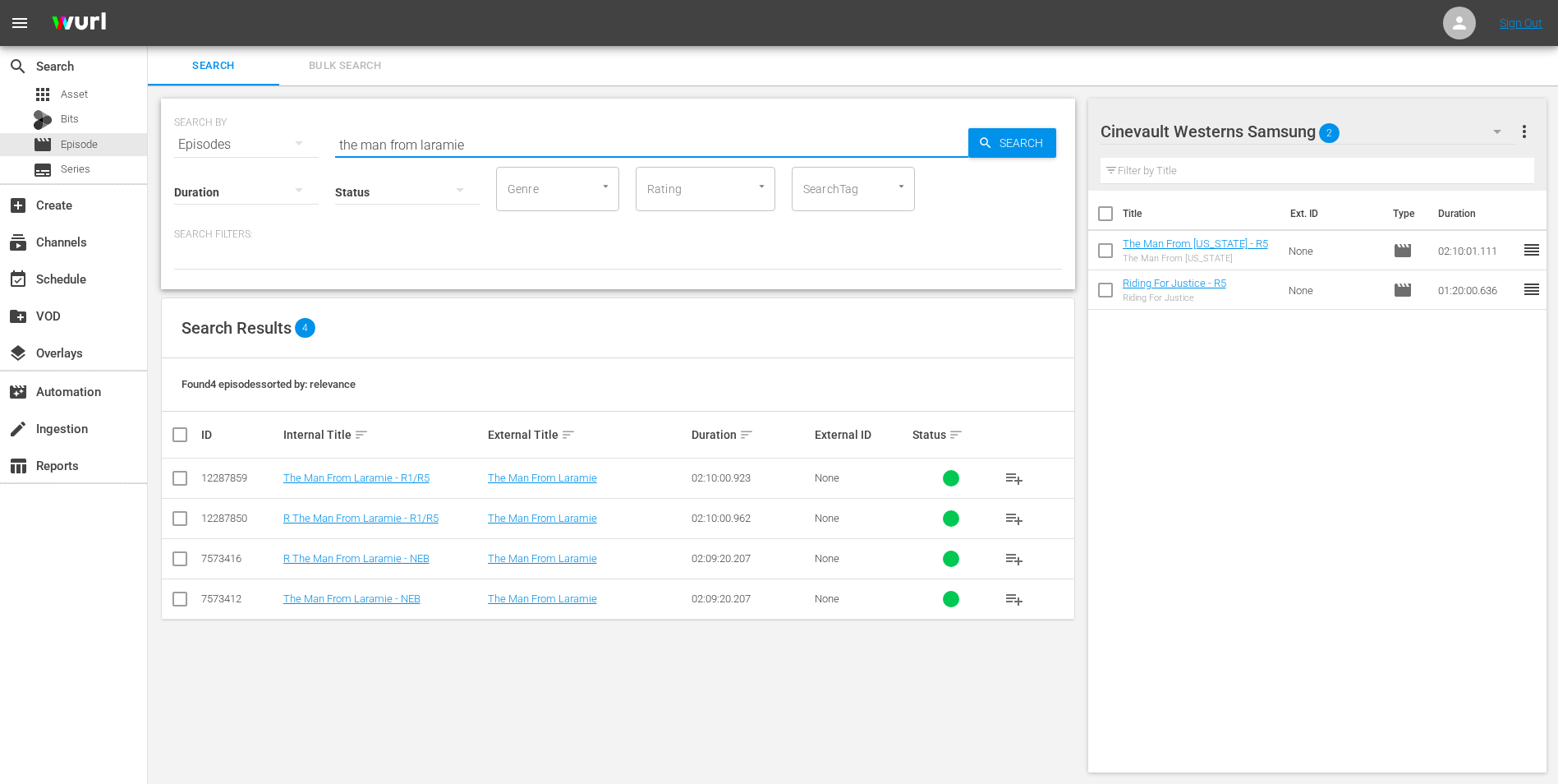
type input "the man from laramie"
click at [182, 473] on input "checkbox" at bounding box center [180, 481] width 19 height 19
checkbox input "true"
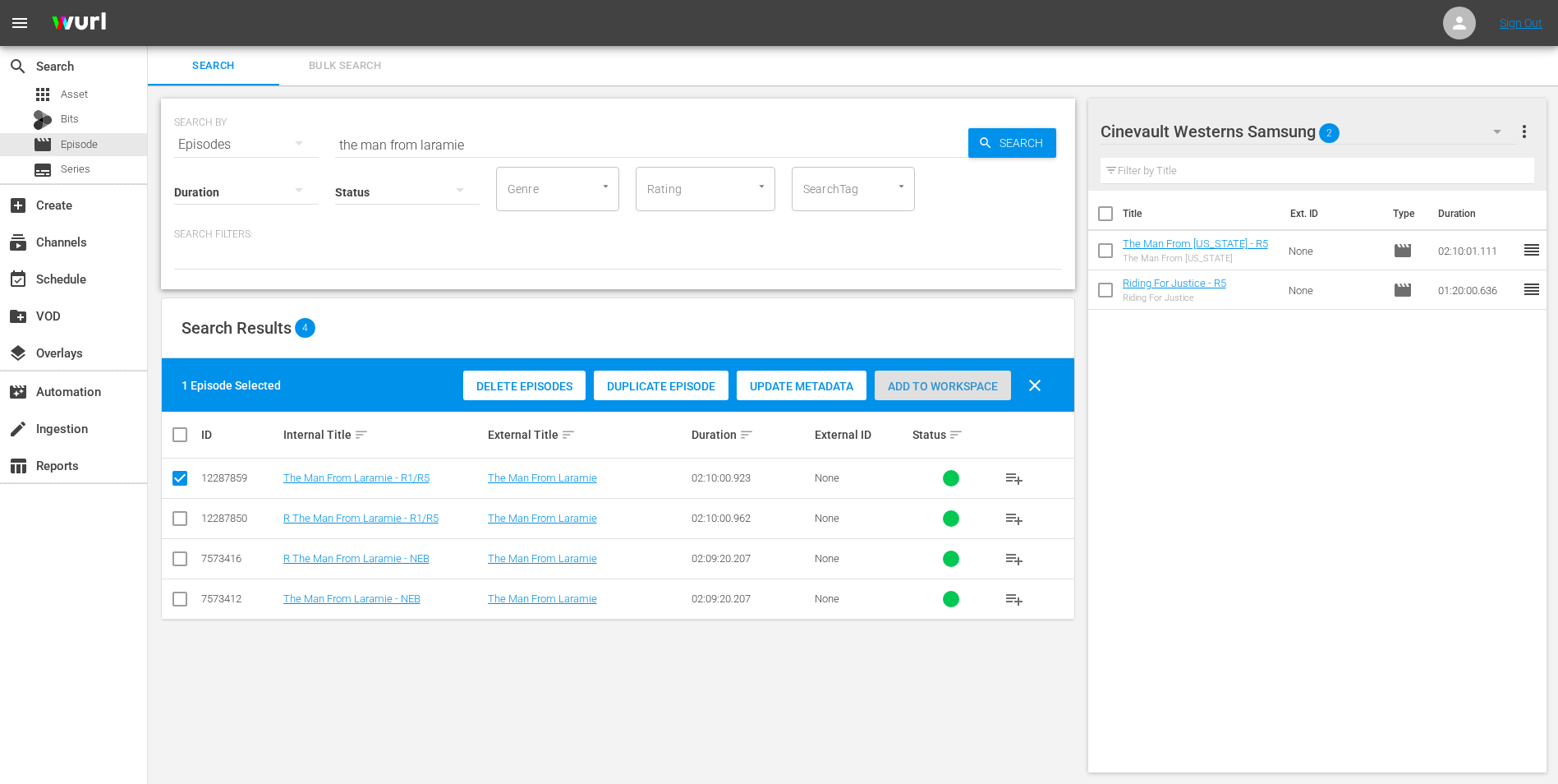
click at [916, 382] on span "Add to Workspace" at bounding box center [943, 386] width 137 height 13
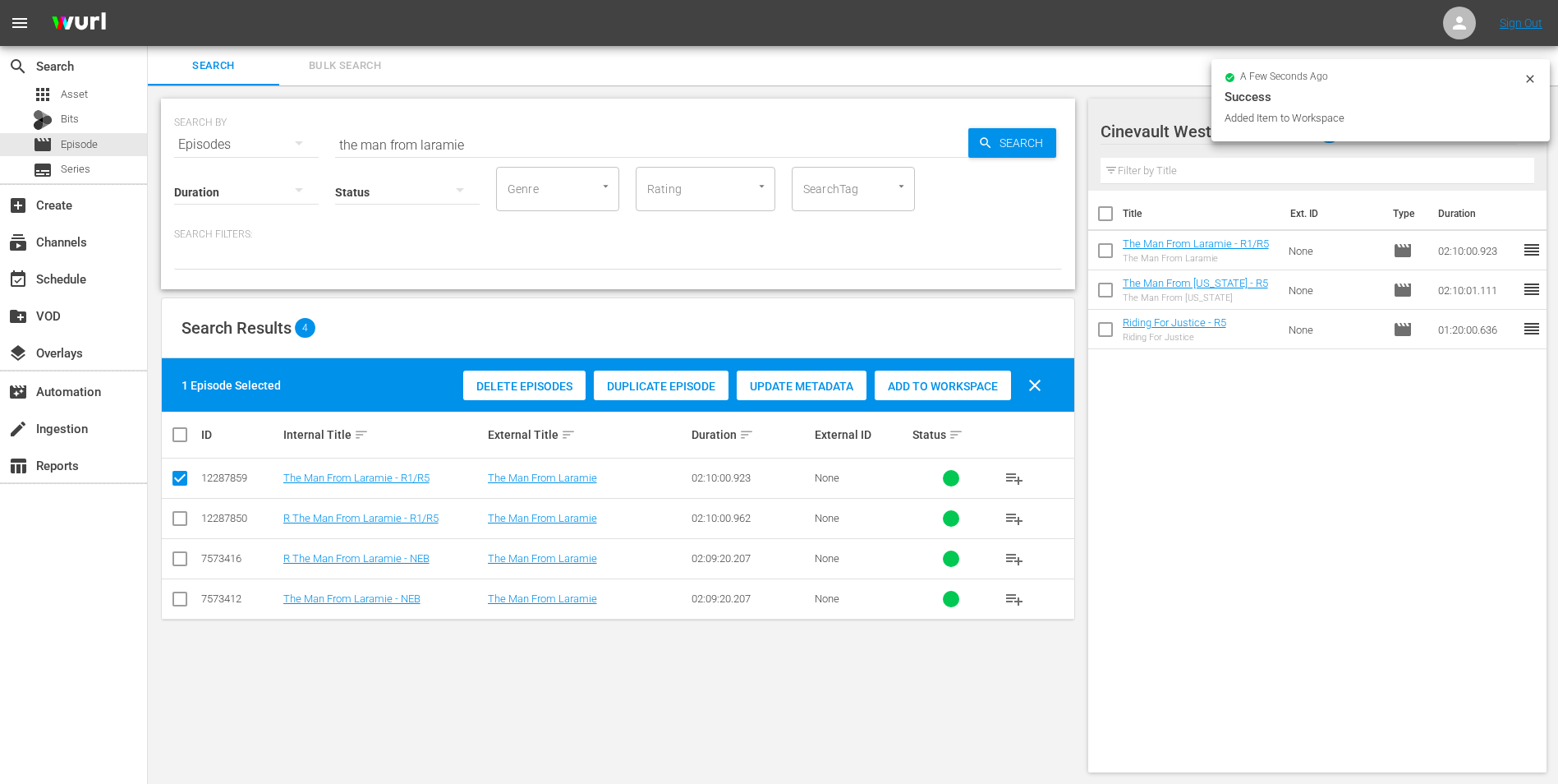
click at [1524, 76] on icon at bounding box center [1531, 79] width 13 height 13
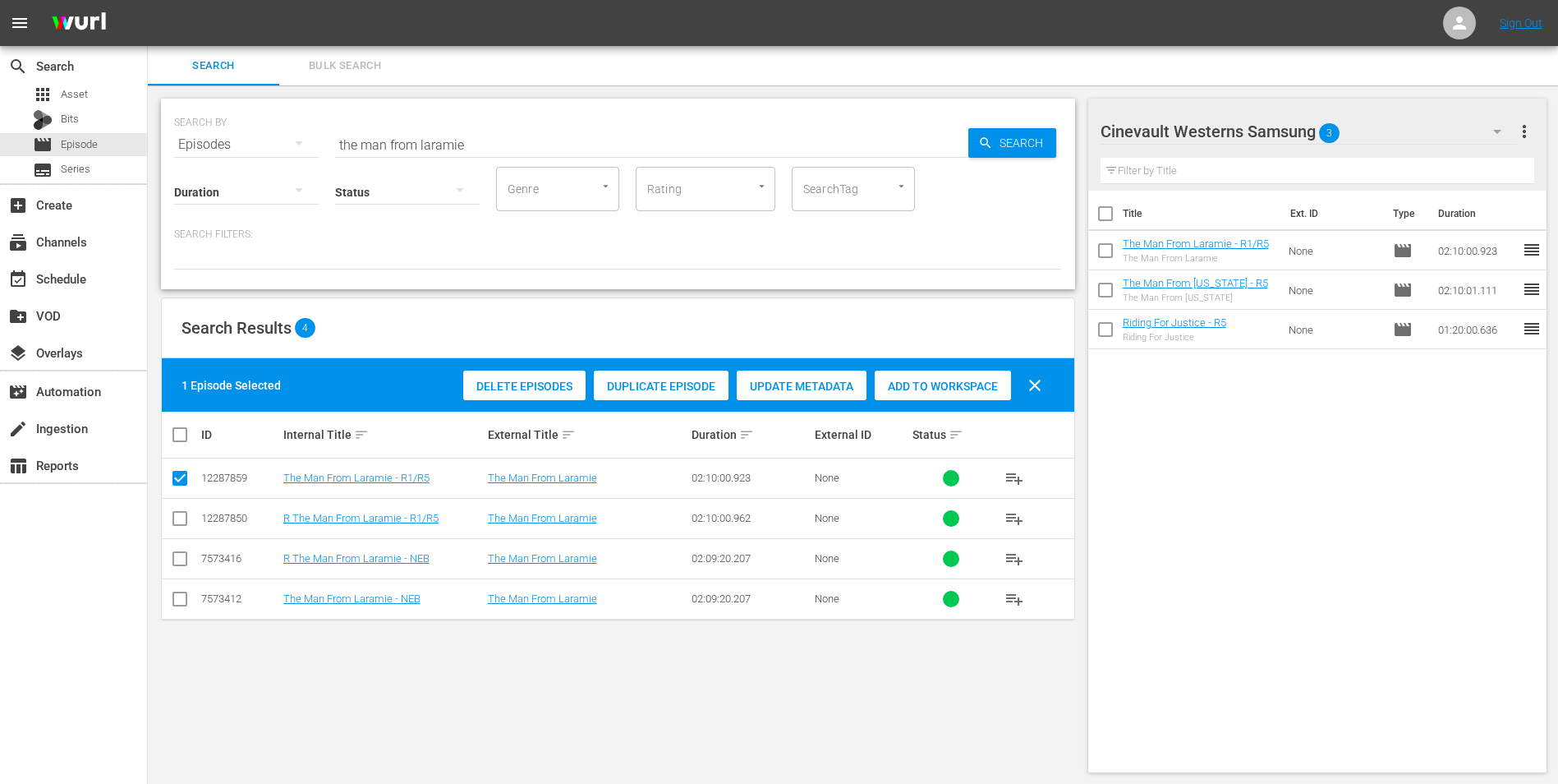
click at [1485, 122] on button "button" at bounding box center [1497, 132] width 40 height 40
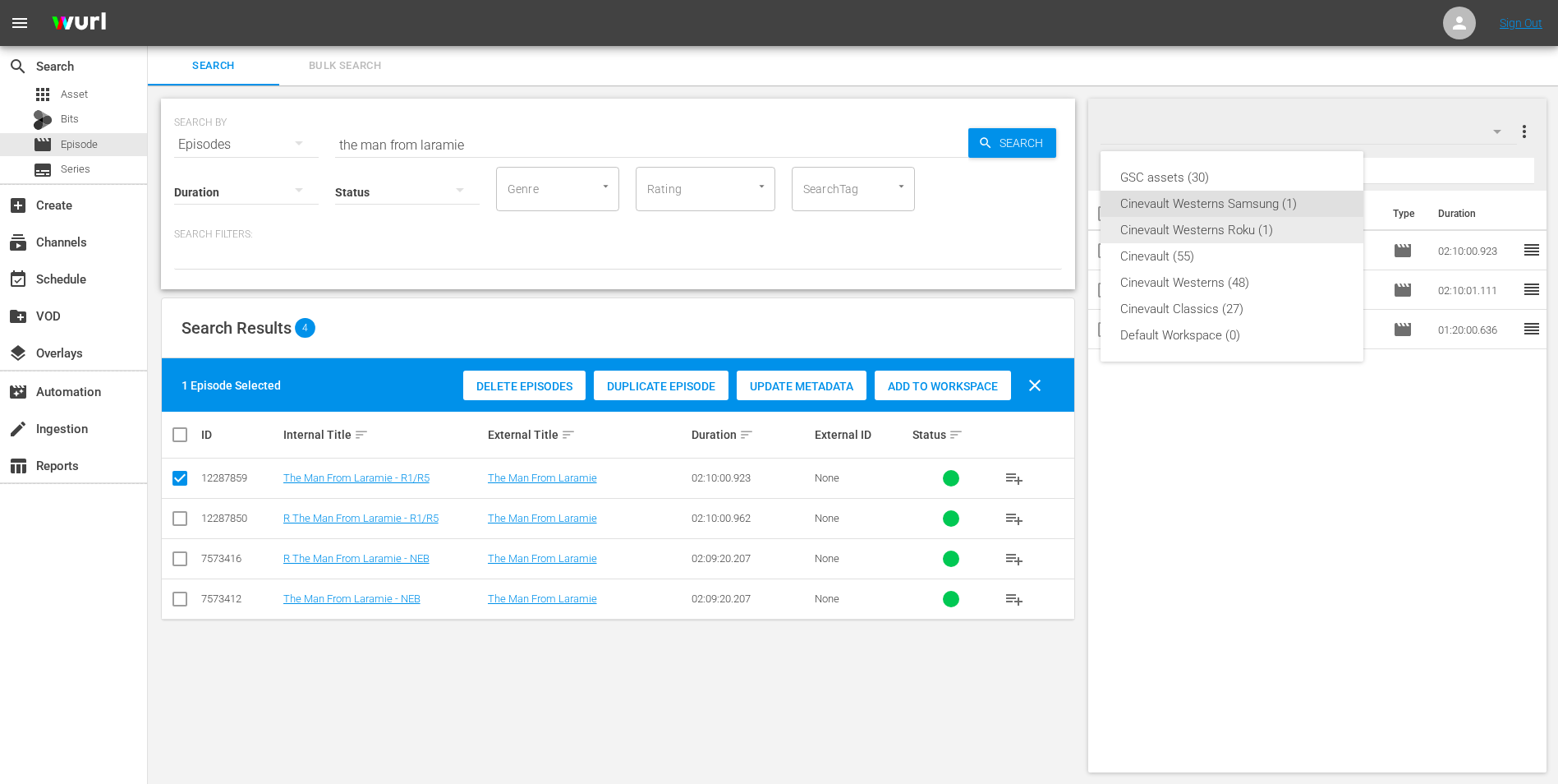
click at [1213, 223] on div "Cinevault Westerns Roku (1)" at bounding box center [1232, 229] width 223 height 26
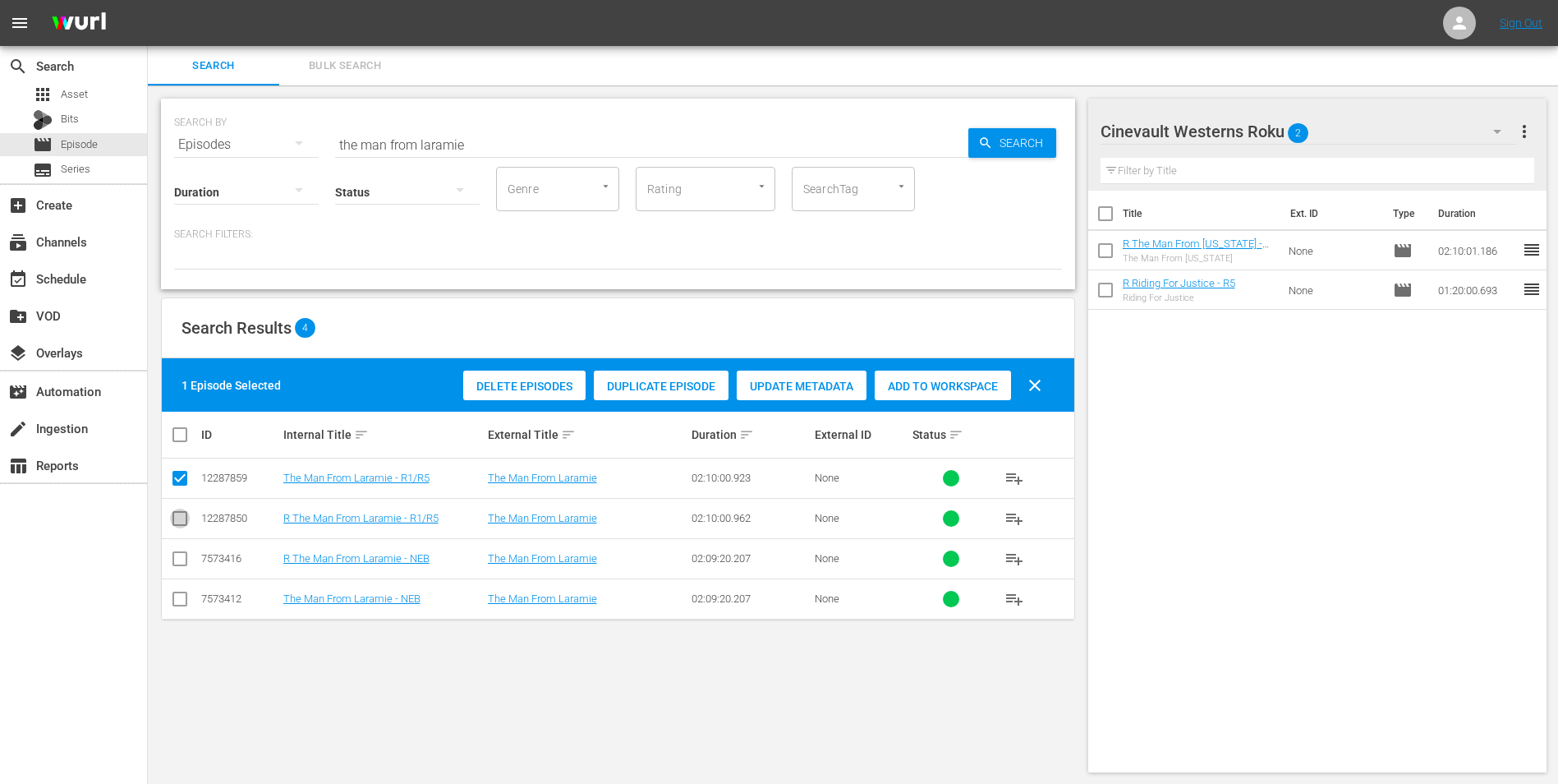
click at [181, 519] on input "checkbox" at bounding box center [180, 521] width 19 height 19
checkbox input "true"
click at [187, 480] on input "checkbox" at bounding box center [180, 481] width 19 height 19
checkbox input "false"
click at [951, 384] on span "Add to Workspace" at bounding box center [943, 386] width 137 height 13
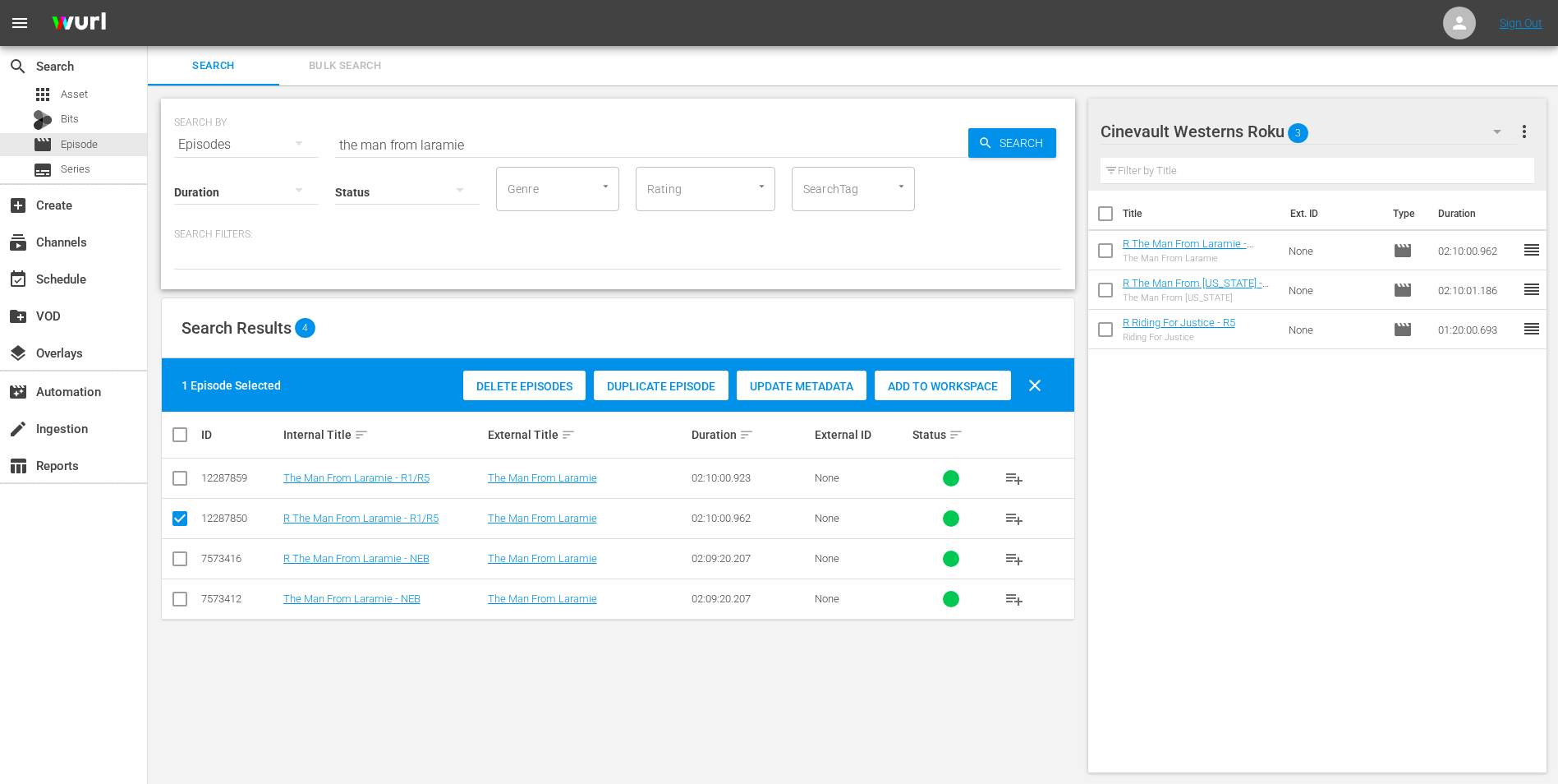
click at [1491, 131] on icon "button" at bounding box center [1497, 131] width 19 height 19
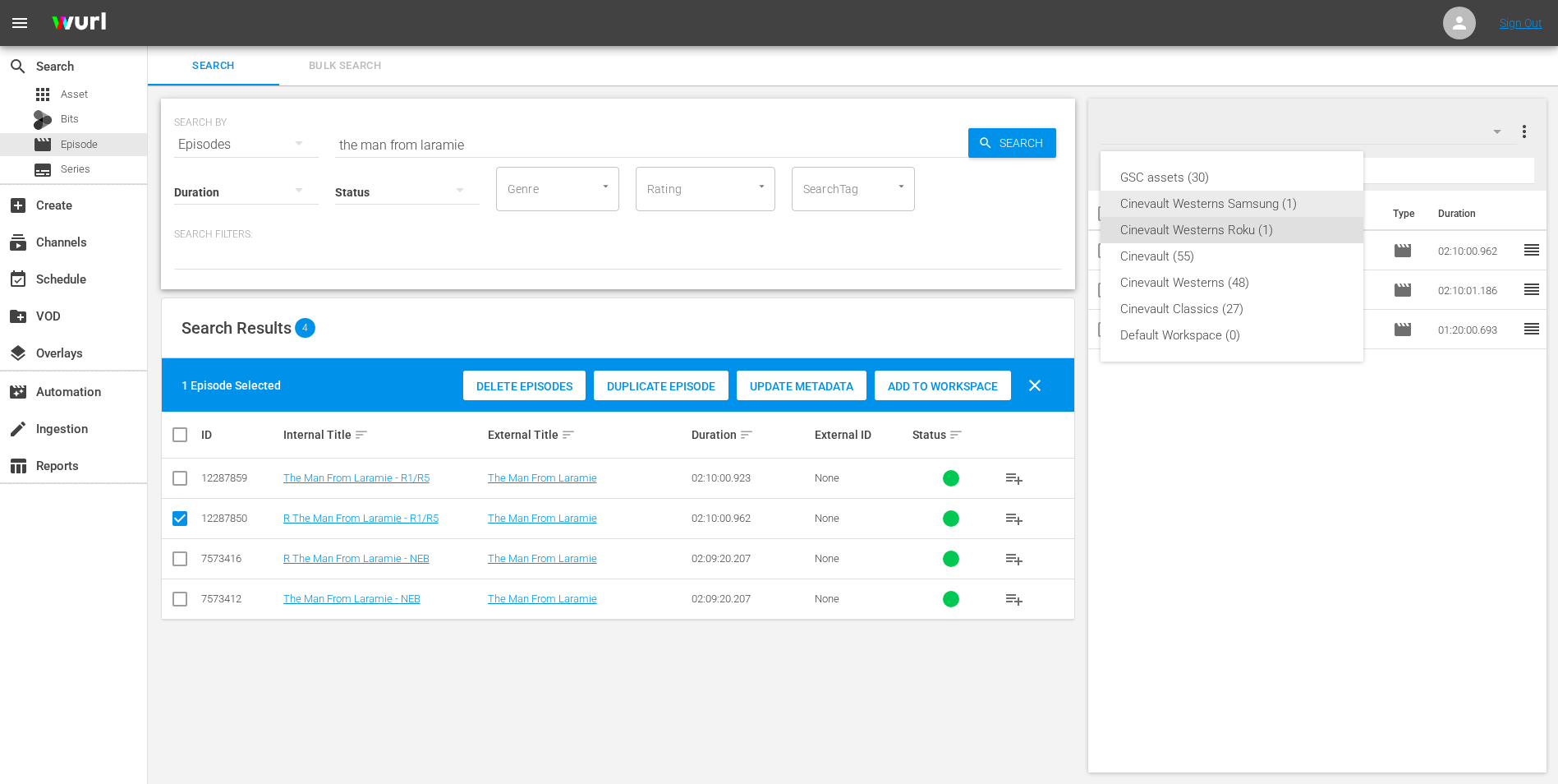
click at [1209, 213] on div "Cinevault Westerns Samsung (1)" at bounding box center [1232, 203] width 223 height 26
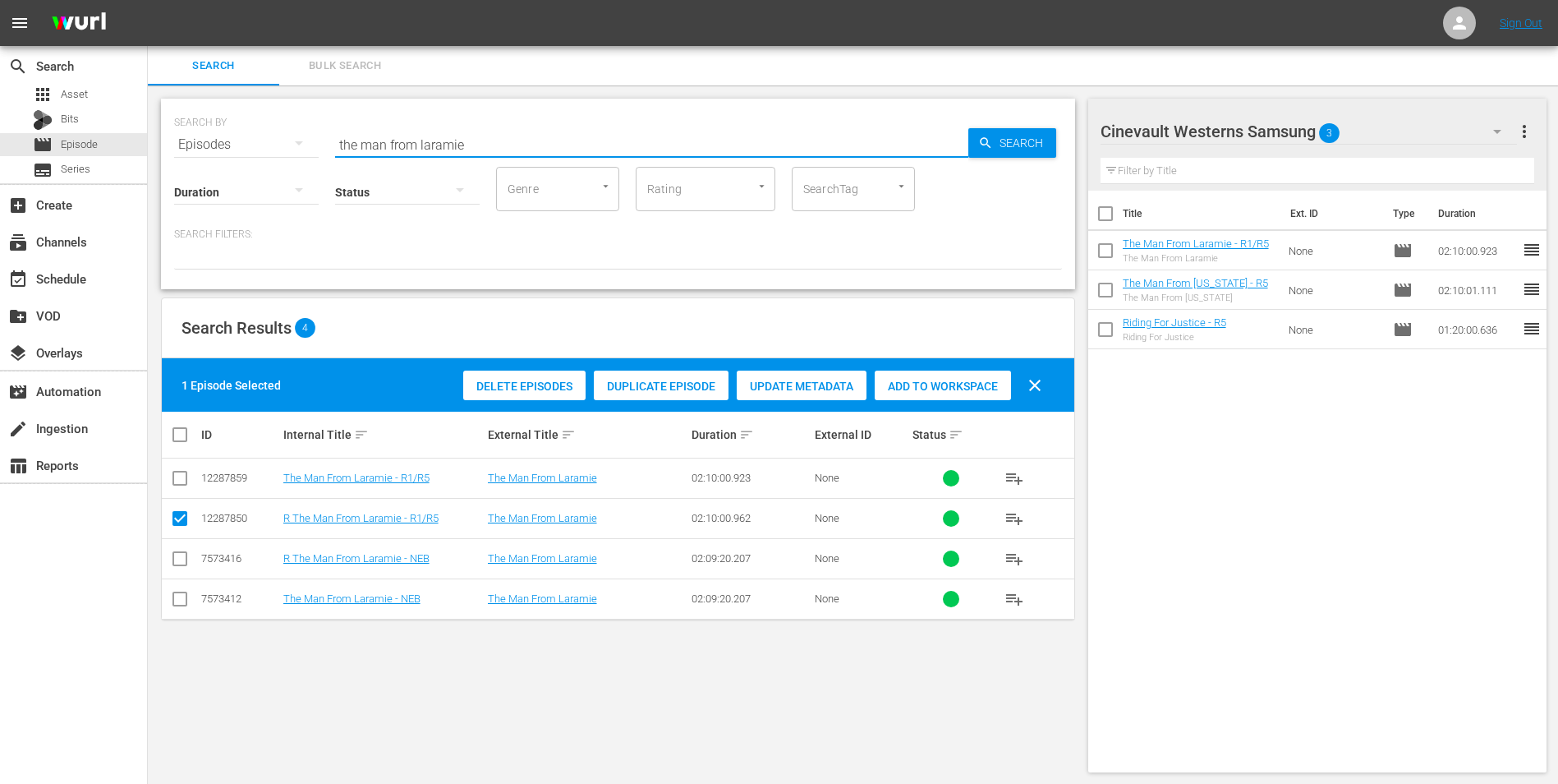
click at [516, 150] on input "the man from laramie" at bounding box center [652, 144] width 633 height 40
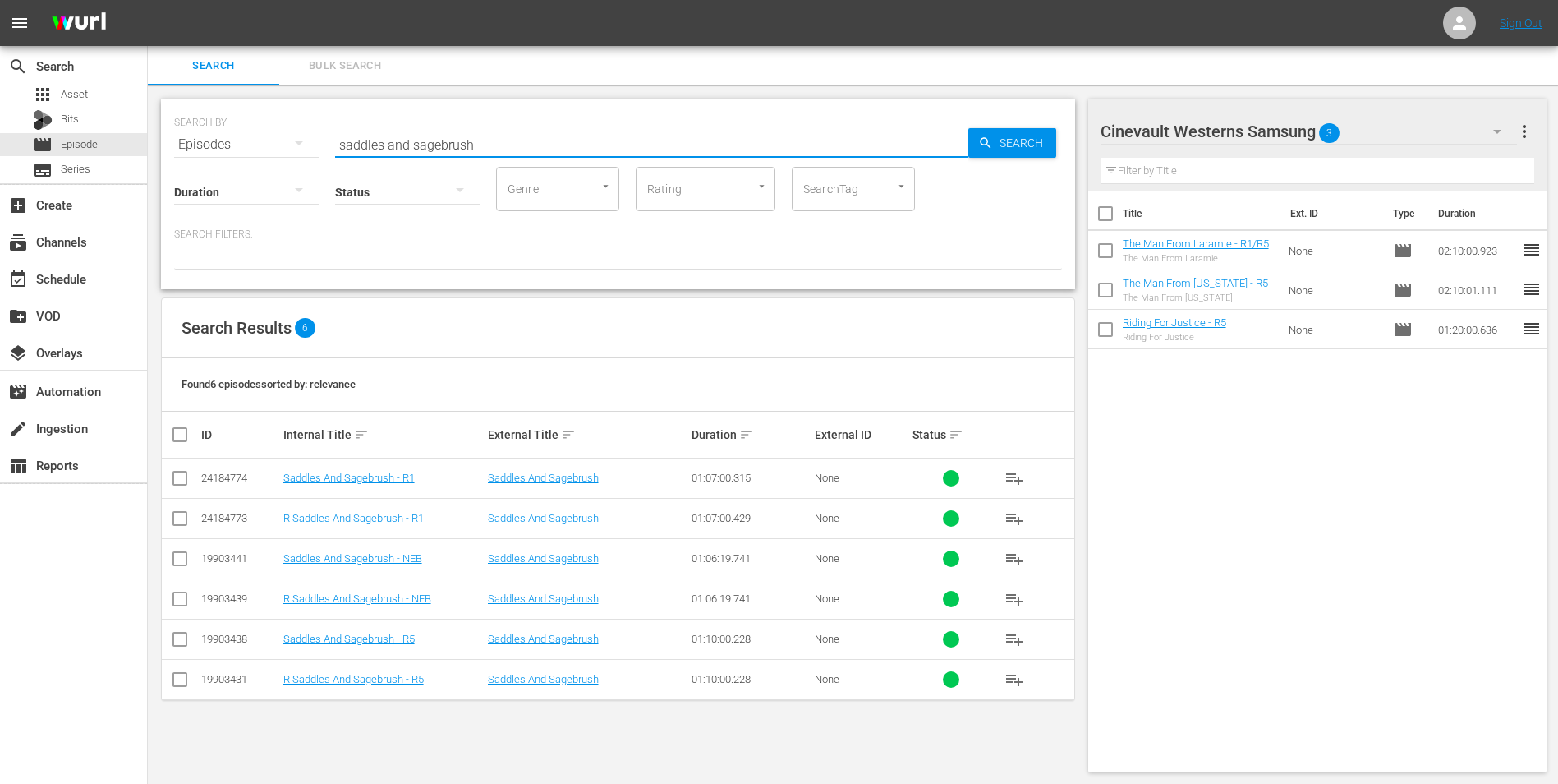
type input "saddles and sagebrush"
click at [186, 641] on input "checkbox" at bounding box center [180, 642] width 19 height 19
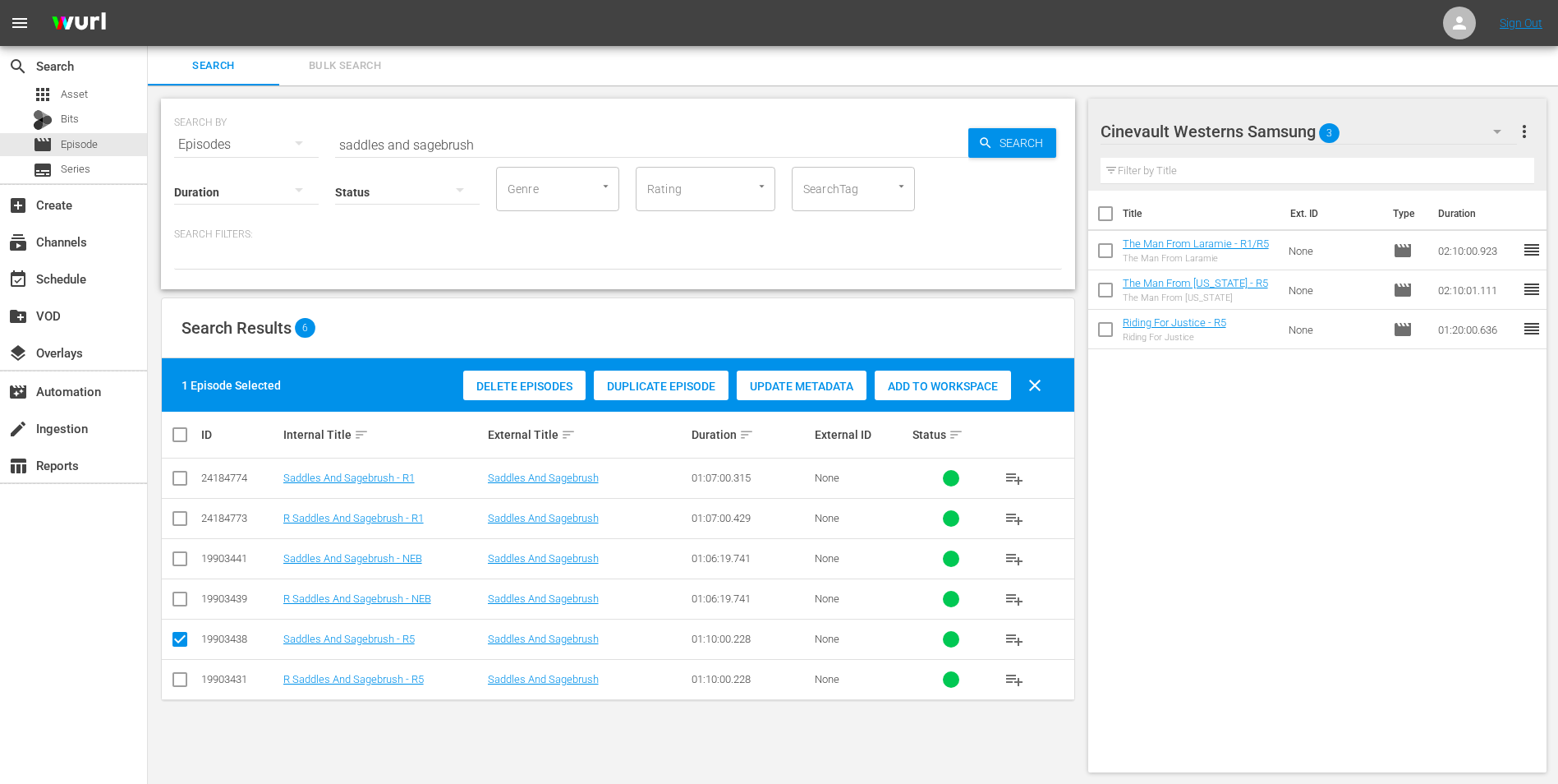
click at [995, 390] on span "Add to Workspace" at bounding box center [943, 386] width 137 height 13
click at [1425, 116] on div "Cinevault Westerns Samsung 4" at bounding box center [1309, 132] width 417 height 46
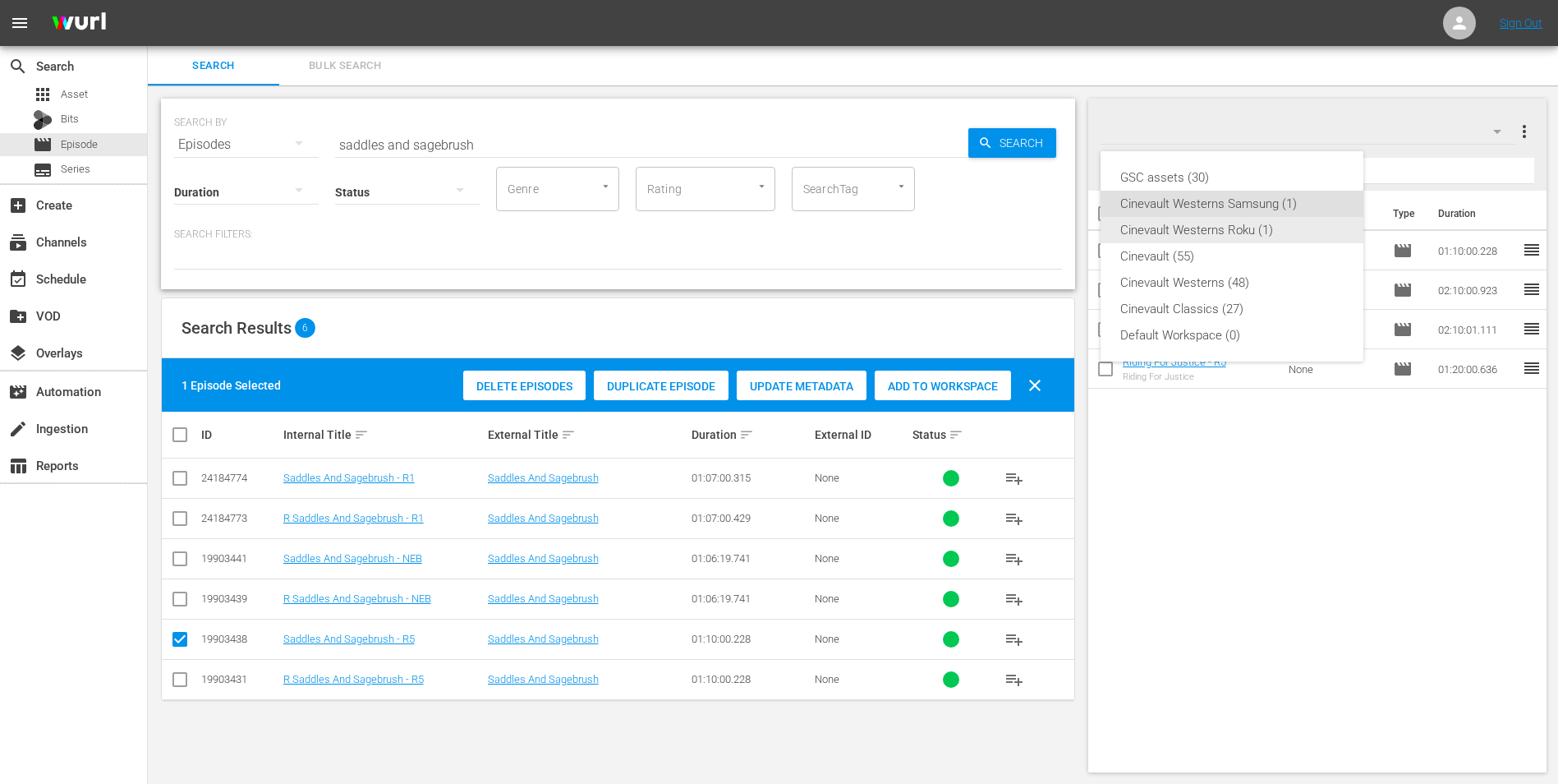
click at [1272, 234] on div "Cinevault Westerns Roku (1)" at bounding box center [1232, 229] width 223 height 26
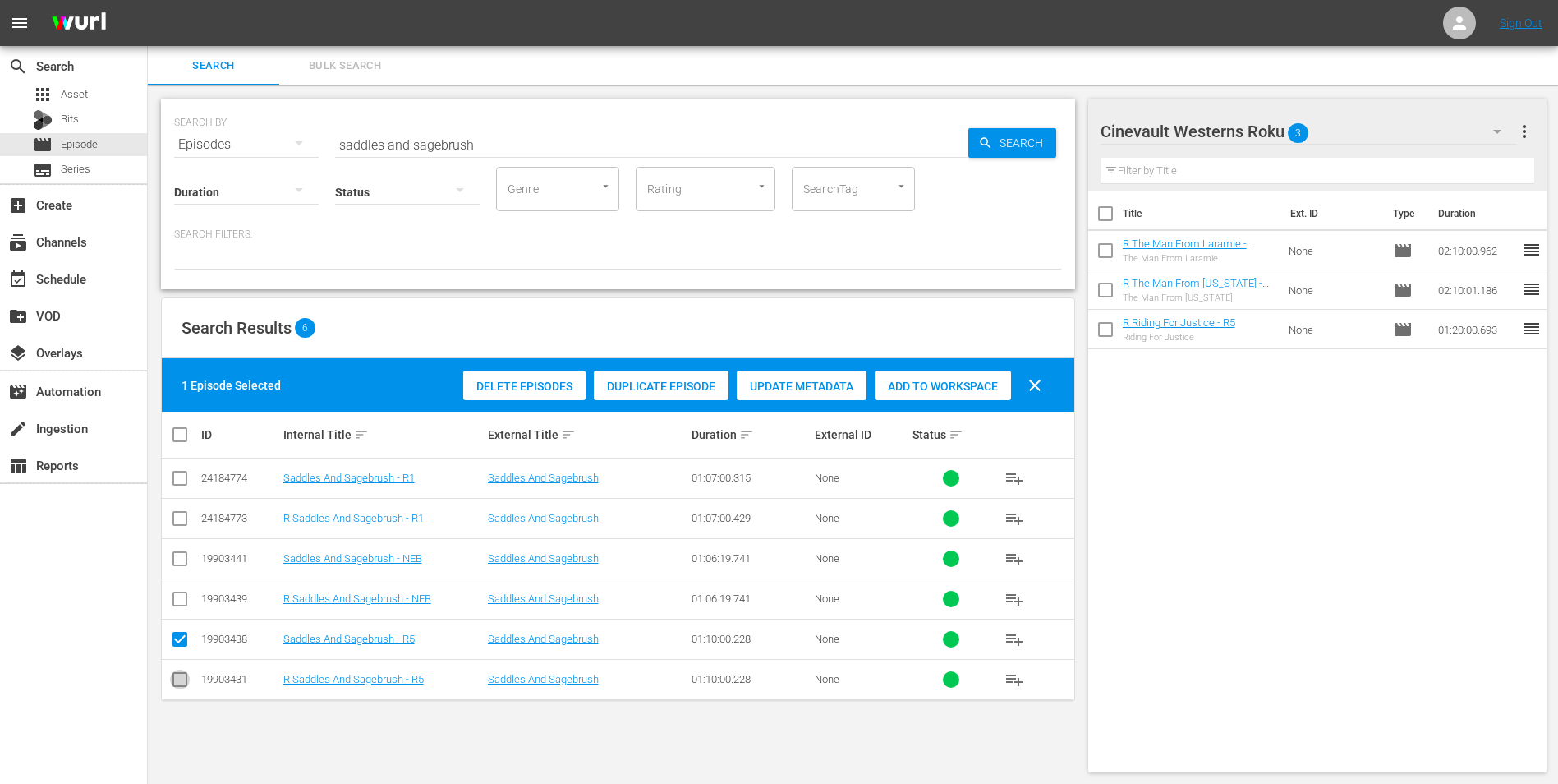
drag, startPoint x: 178, startPoint y: 669, endPoint x: 173, endPoint y: 648, distance: 21.6
click at [178, 667] on td at bounding box center [180, 679] width 37 height 40
click at [176, 642] on input "checkbox" at bounding box center [180, 642] width 19 height 19
checkbox input "false"
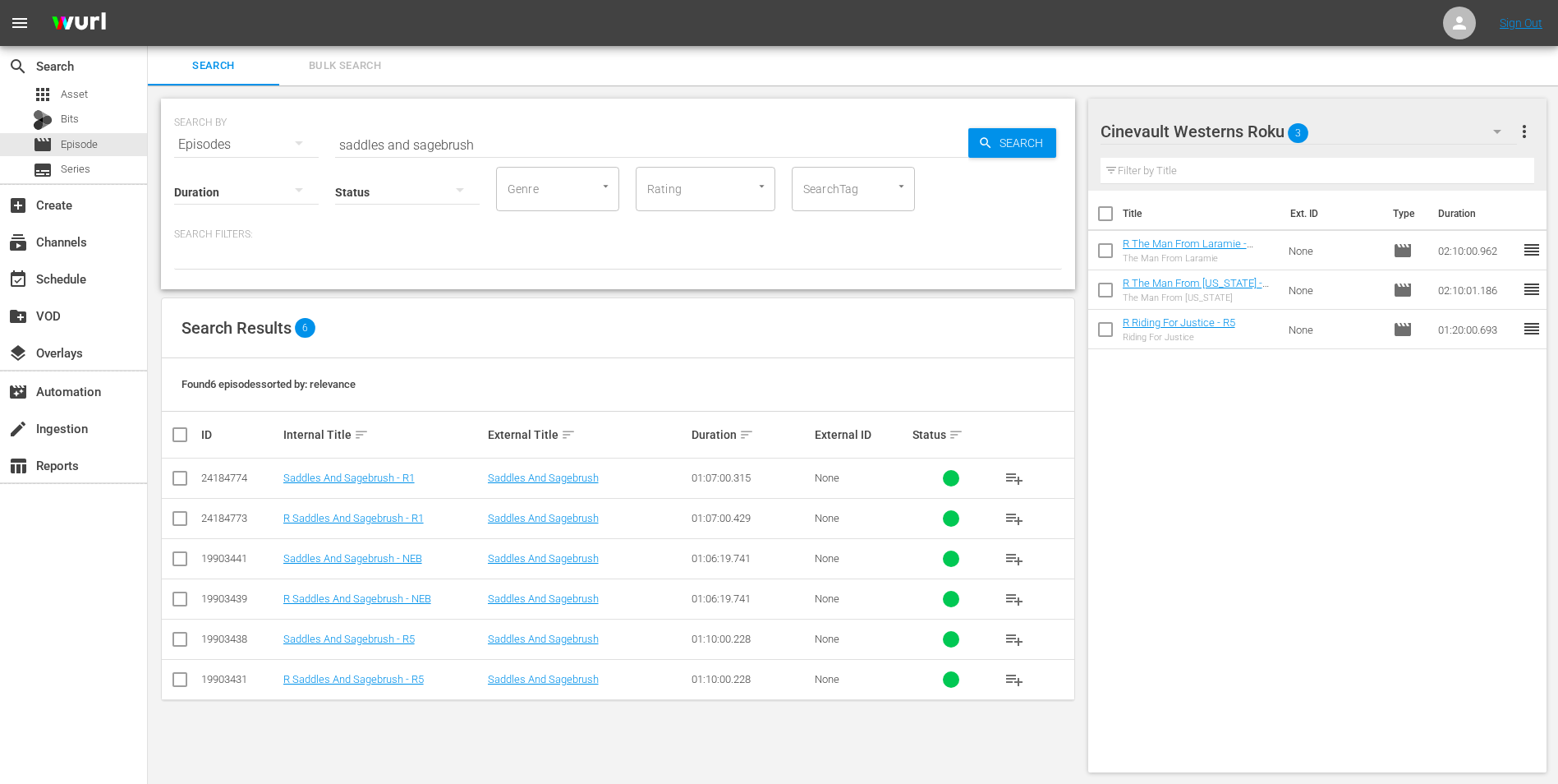
click at [176, 681] on input "checkbox" at bounding box center [180, 682] width 19 height 19
checkbox input "true"
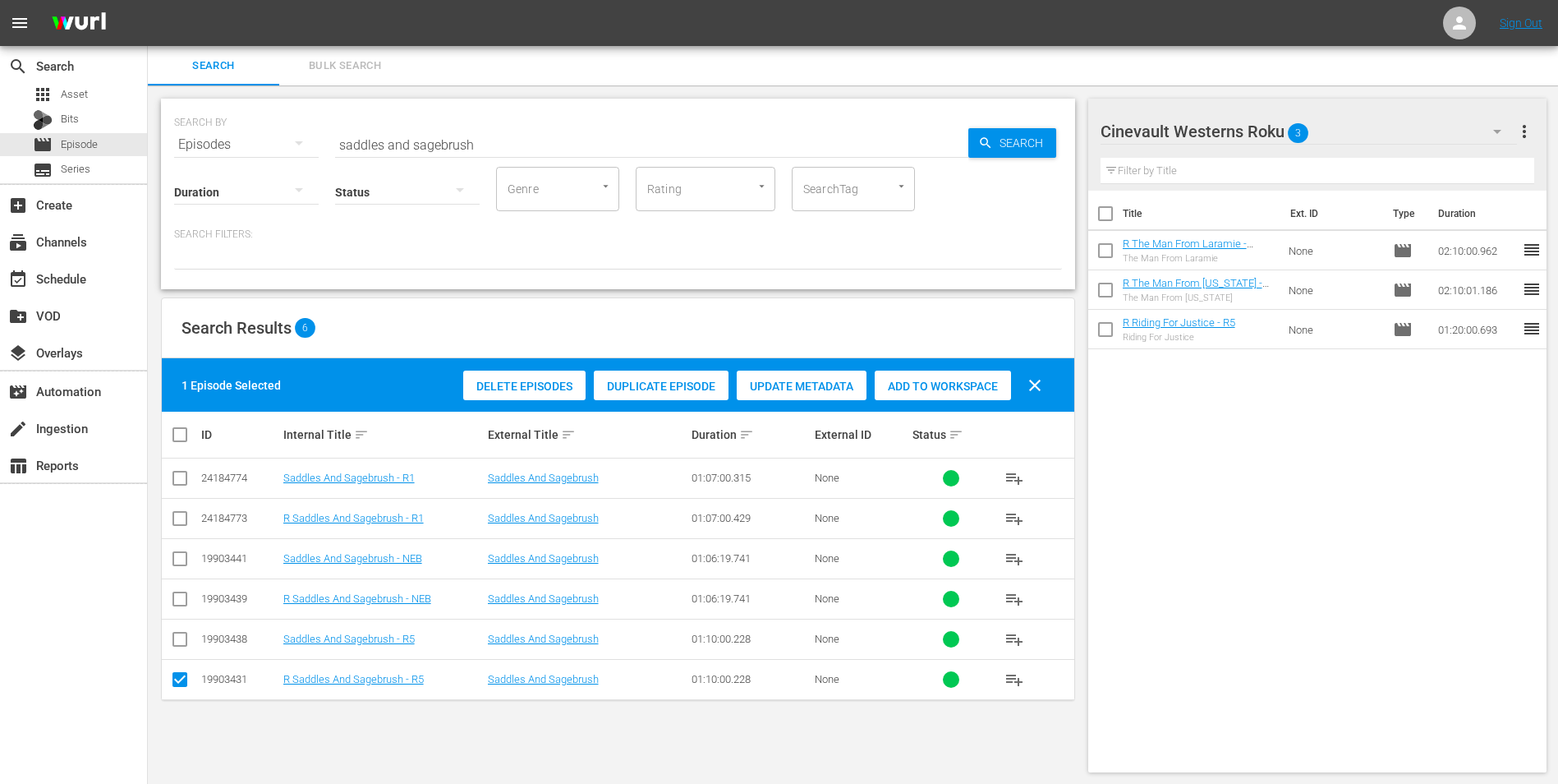
click at [930, 392] on span "Add to Workspace" at bounding box center [943, 386] width 137 height 13
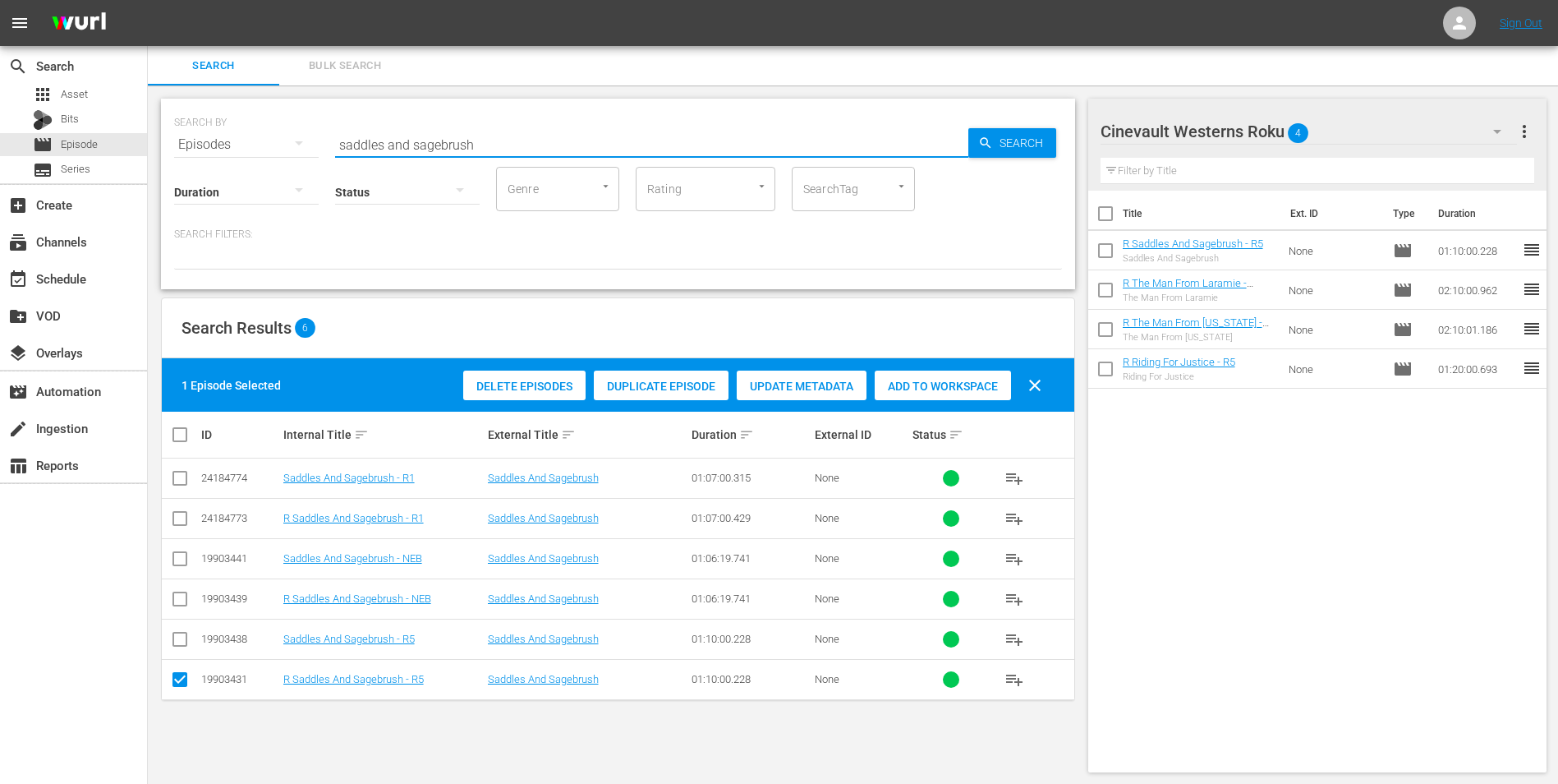
click at [686, 127] on input "saddles and sagebrush" at bounding box center [652, 144] width 633 height 40
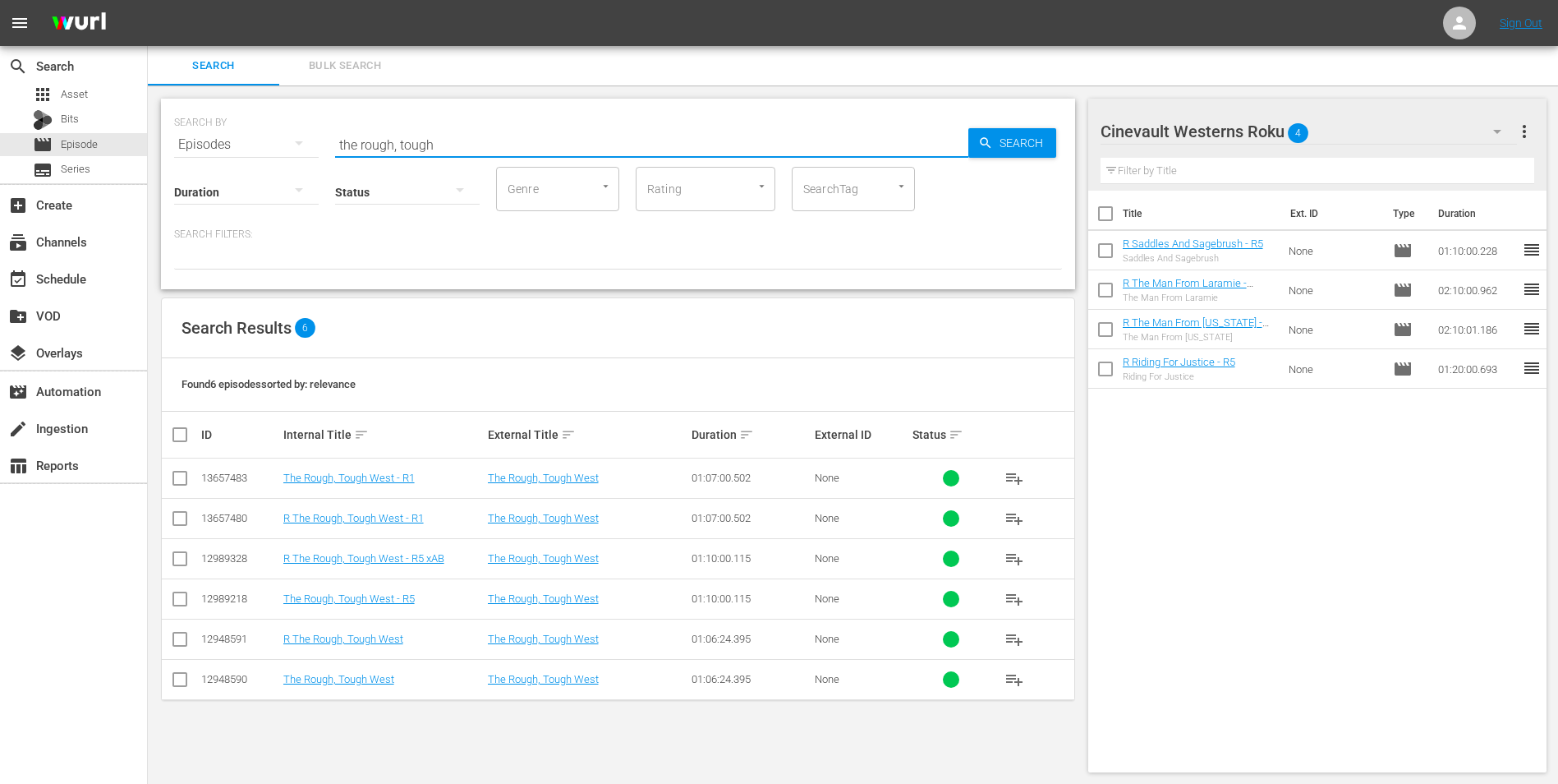
type input "the rough, tough"
click at [182, 569] on input "checkbox" at bounding box center [180, 561] width 19 height 19
checkbox input "true"
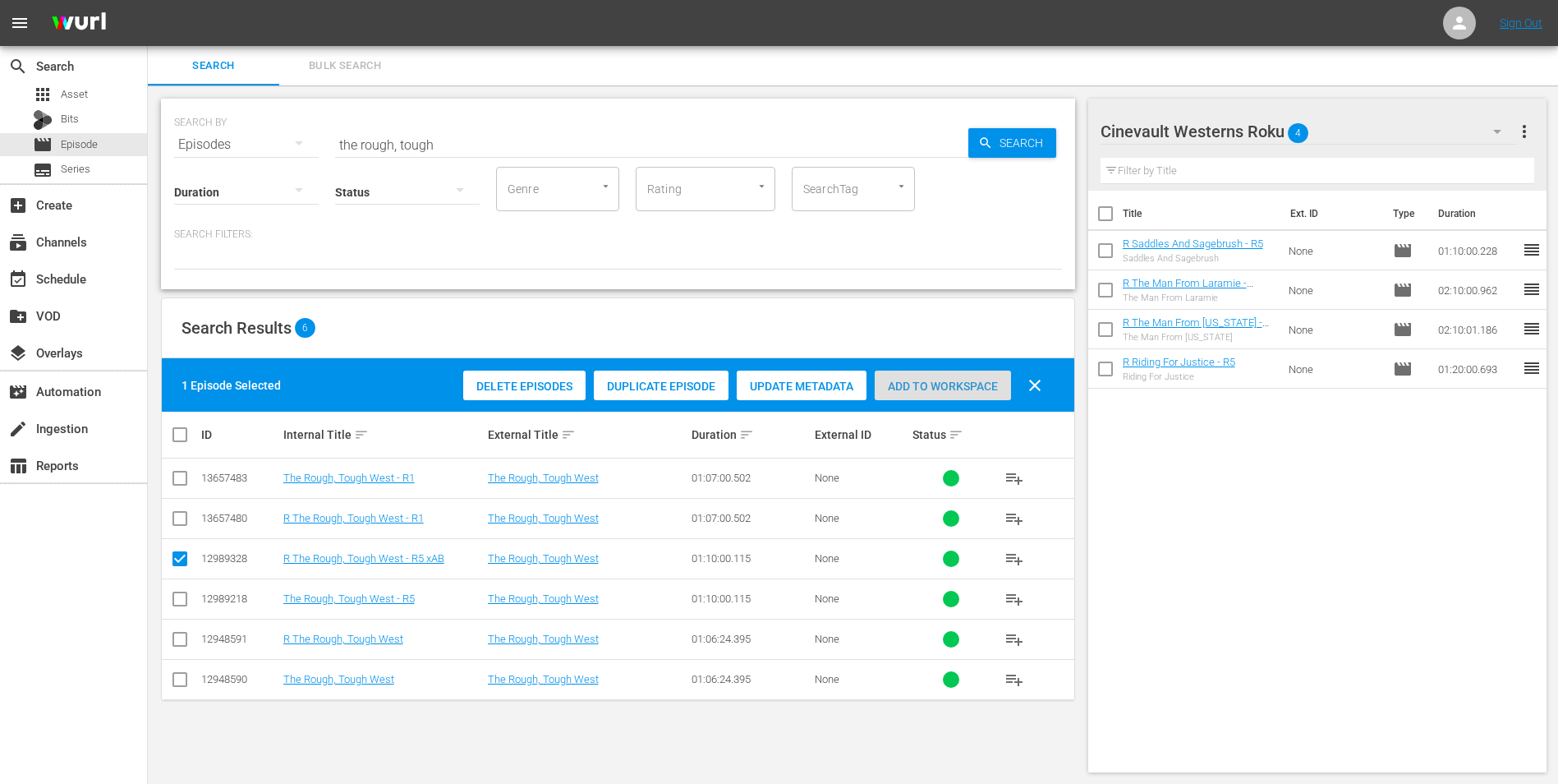
click at [956, 382] on span "Add to Workspace" at bounding box center [943, 386] width 137 height 13
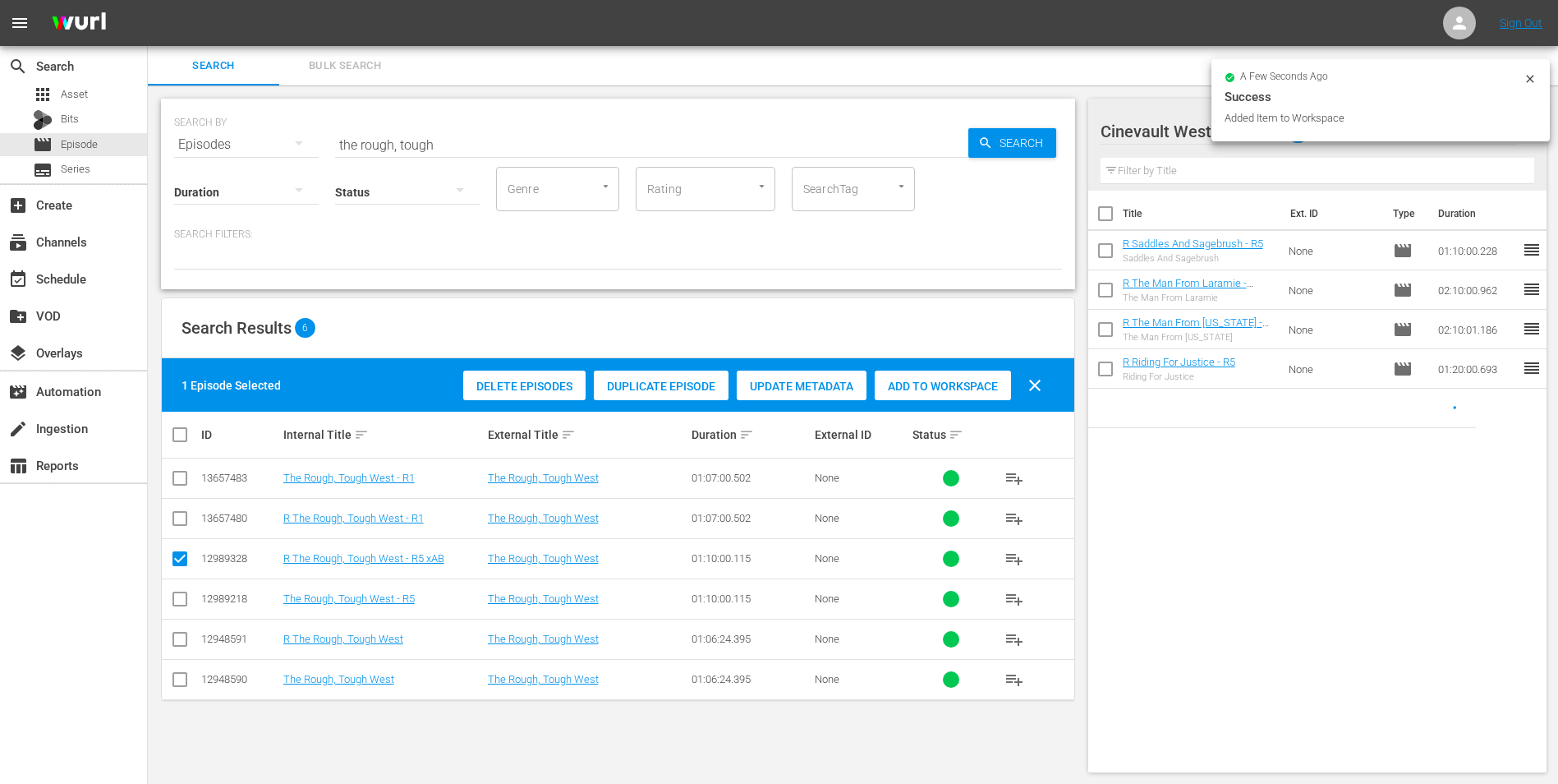
click at [1524, 73] on icon at bounding box center [1531, 79] width 13 height 13
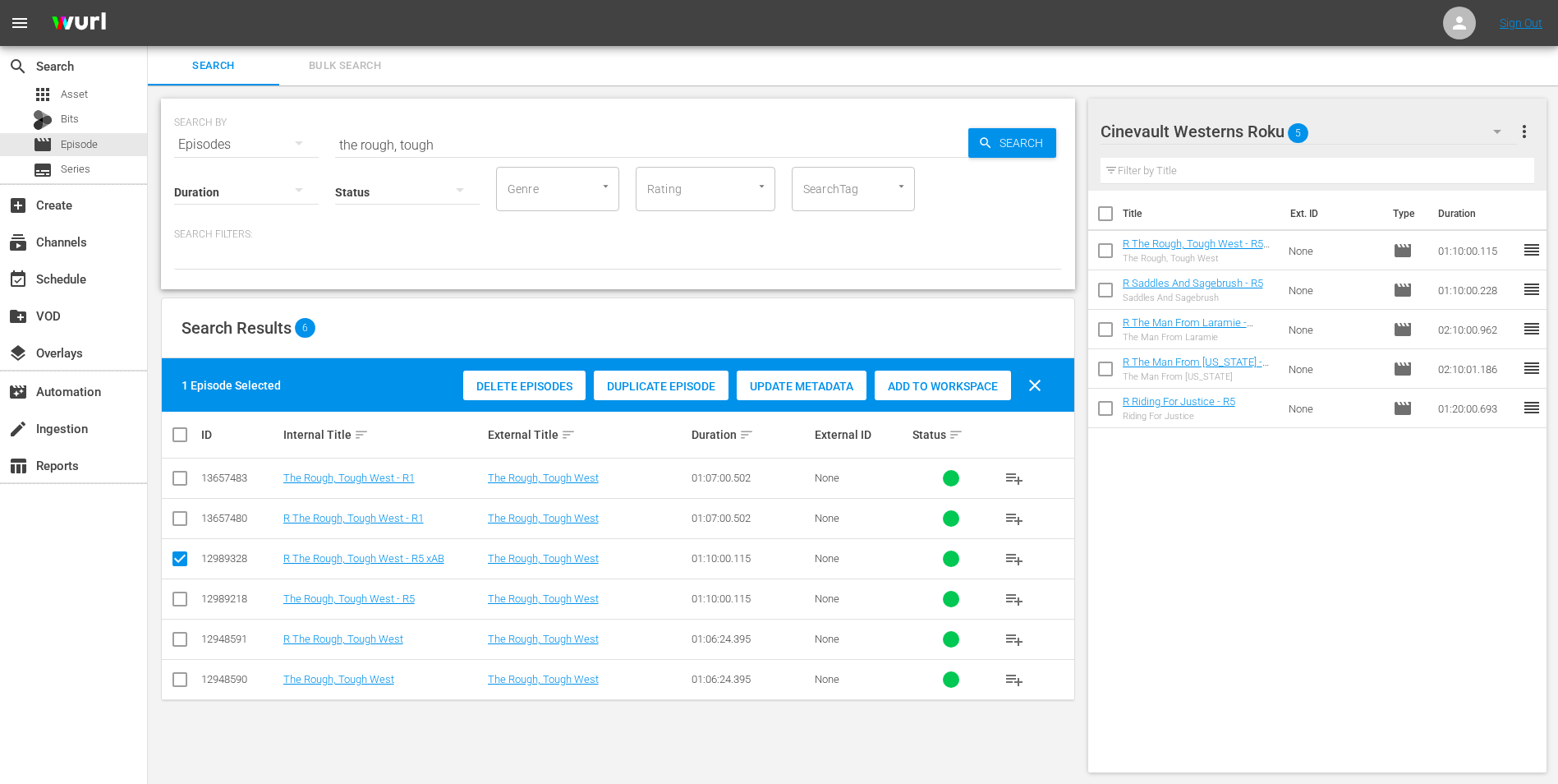
click at [1501, 120] on button "button" at bounding box center [1497, 132] width 40 height 40
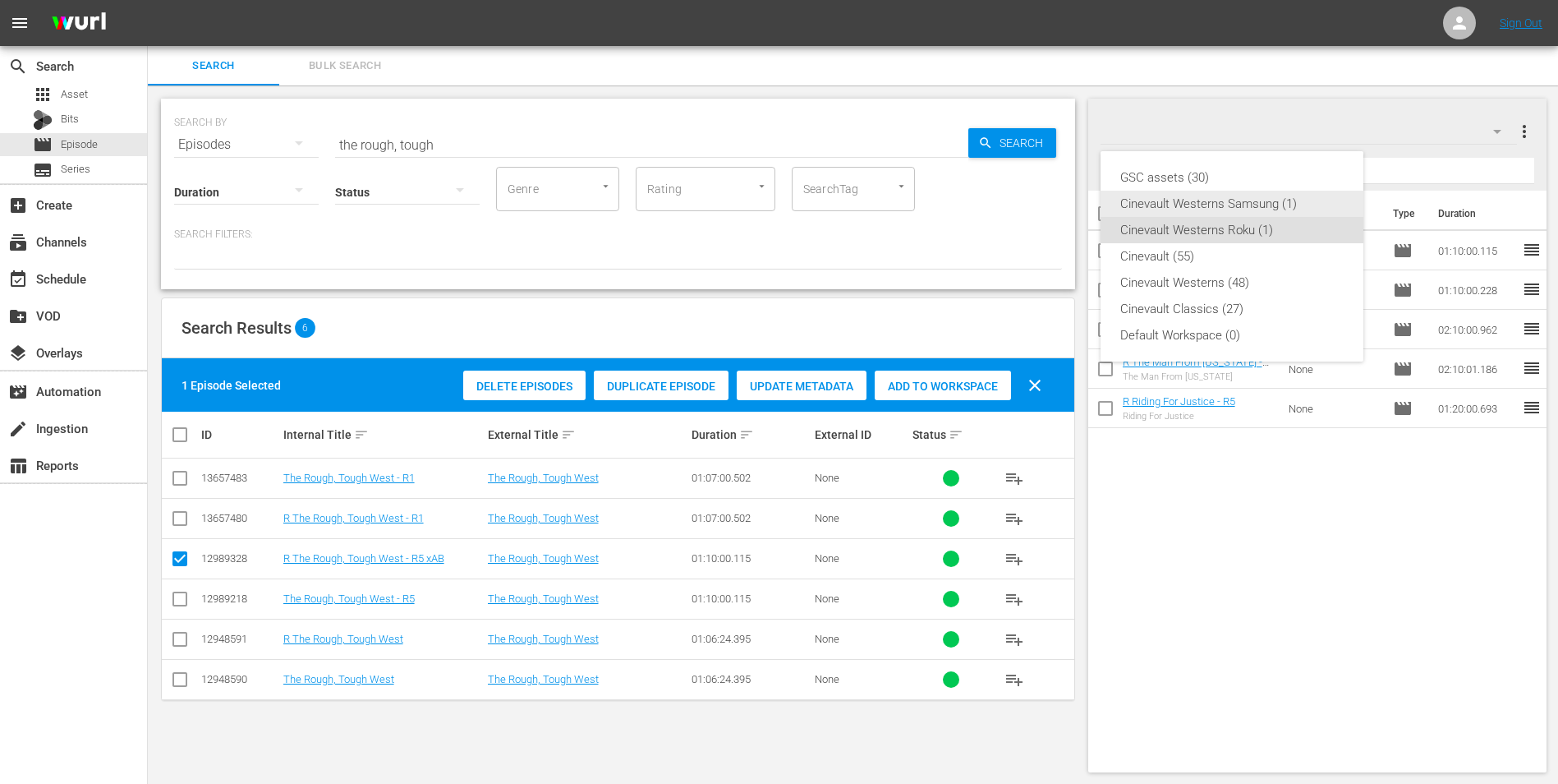
click at [1243, 208] on div "Cinevault Westerns Samsung (1)" at bounding box center [1232, 203] width 223 height 26
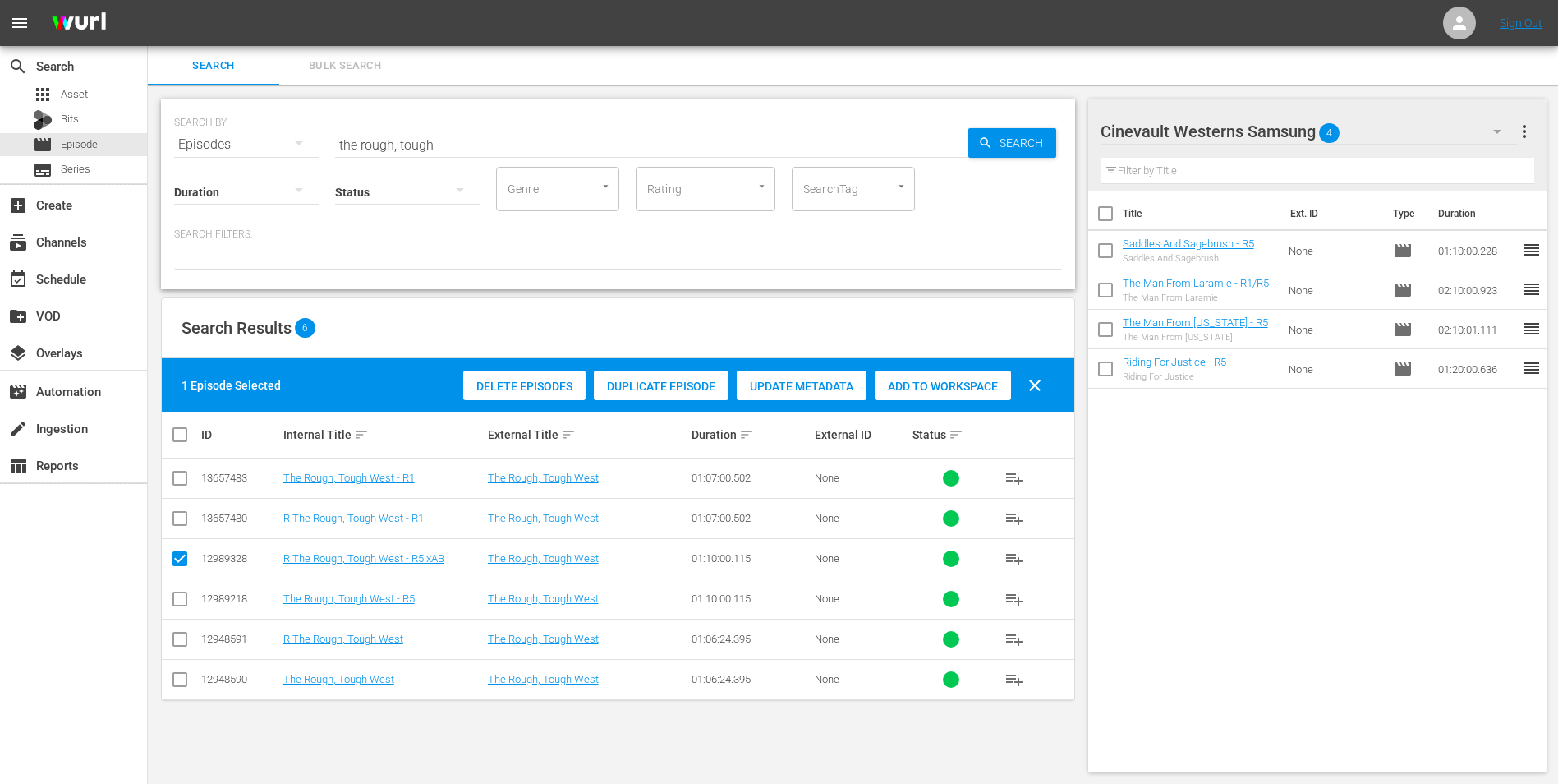
click at [182, 600] on input "checkbox" at bounding box center [180, 602] width 19 height 19
checkbox input "true"
click at [182, 553] on input "checkbox" at bounding box center [180, 561] width 19 height 19
checkbox input "false"
click at [948, 395] on div "Add to Workspace" at bounding box center [943, 385] width 137 height 31
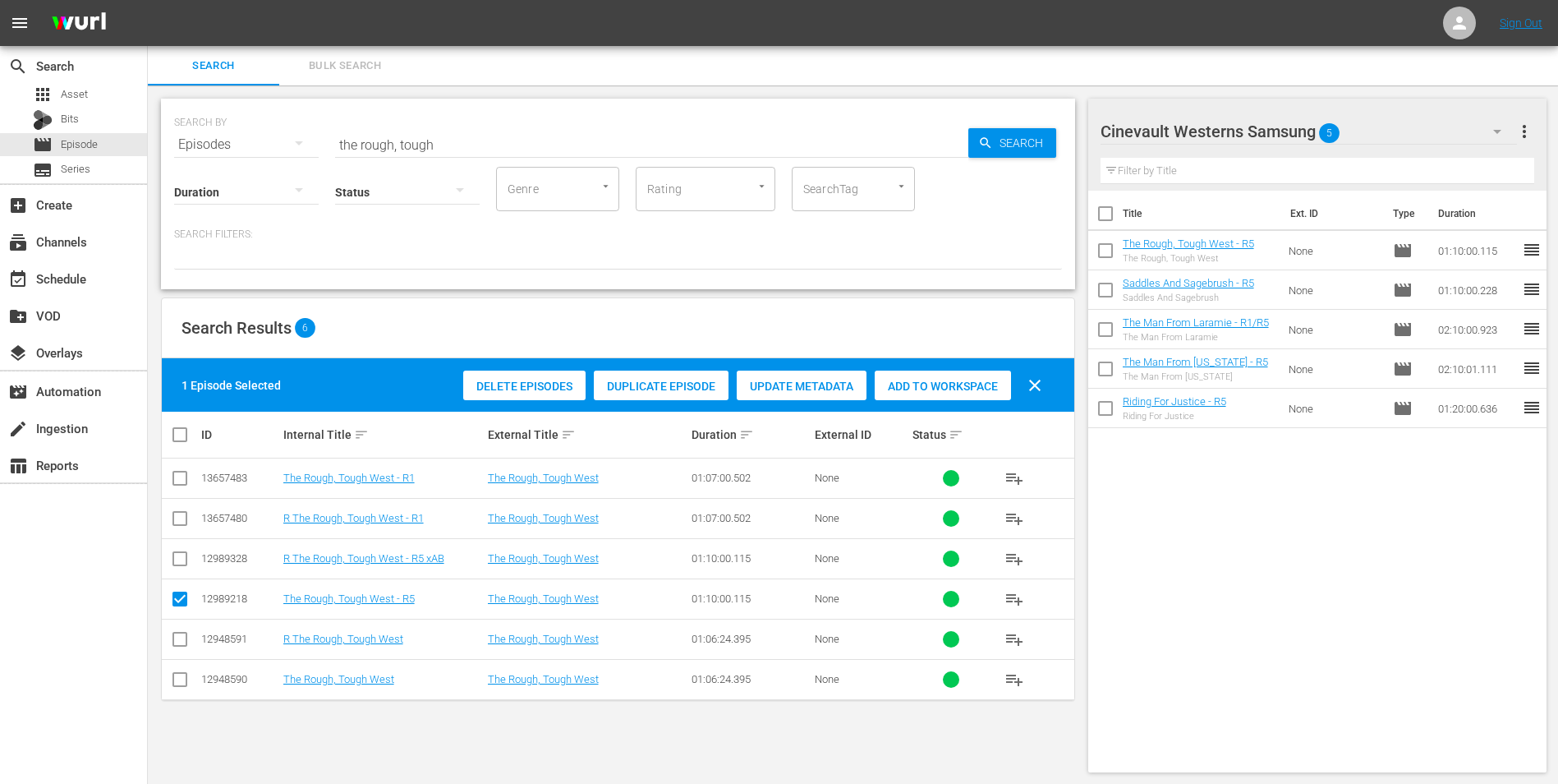
scroll to position [2, 0]
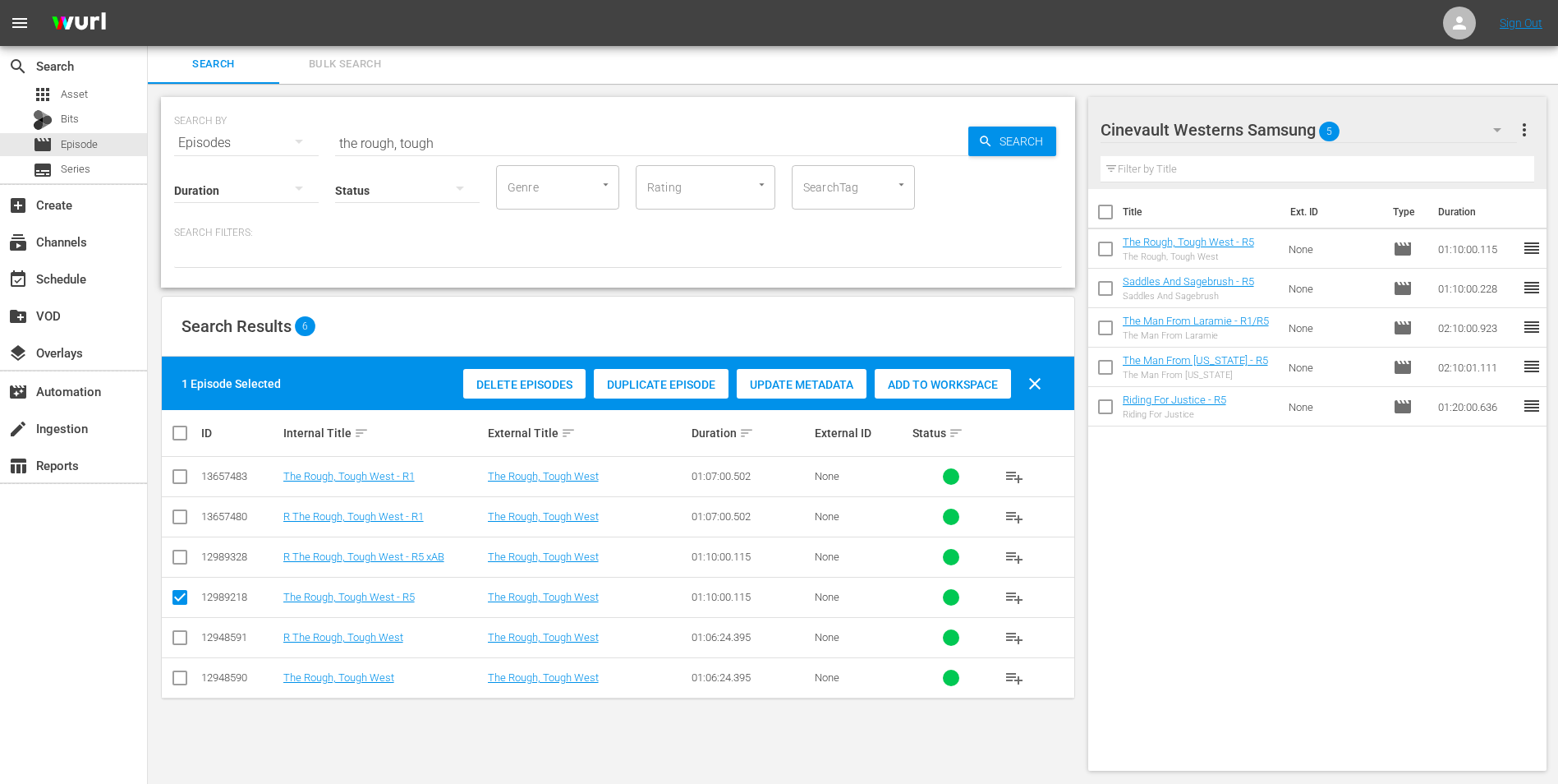
click at [1426, 128] on div "Cinevault Westerns Samsung 5" at bounding box center [1309, 130] width 417 height 46
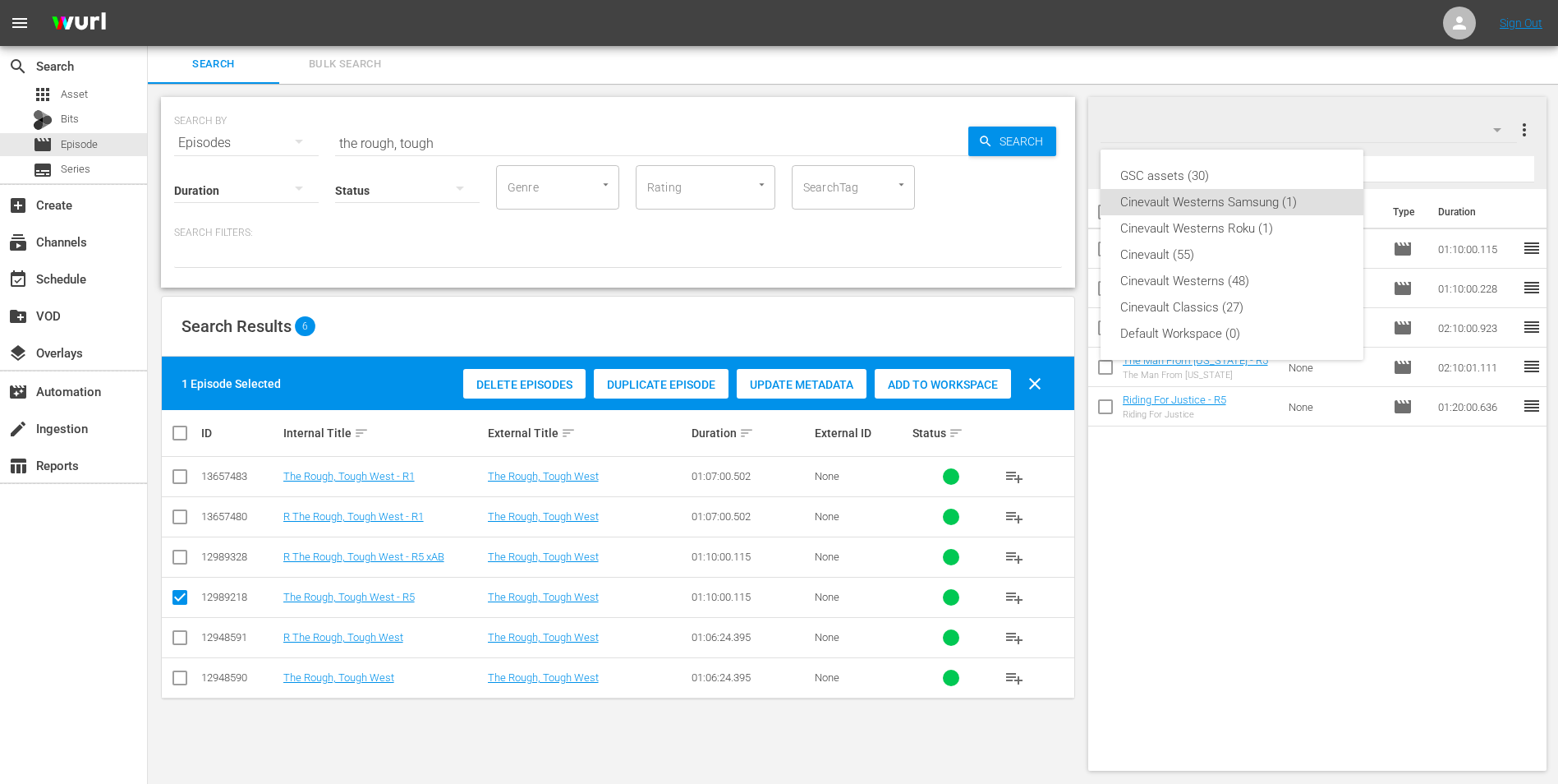
click at [1171, 211] on div "Cinevault Westerns Samsung (1)" at bounding box center [1232, 201] width 223 height 26
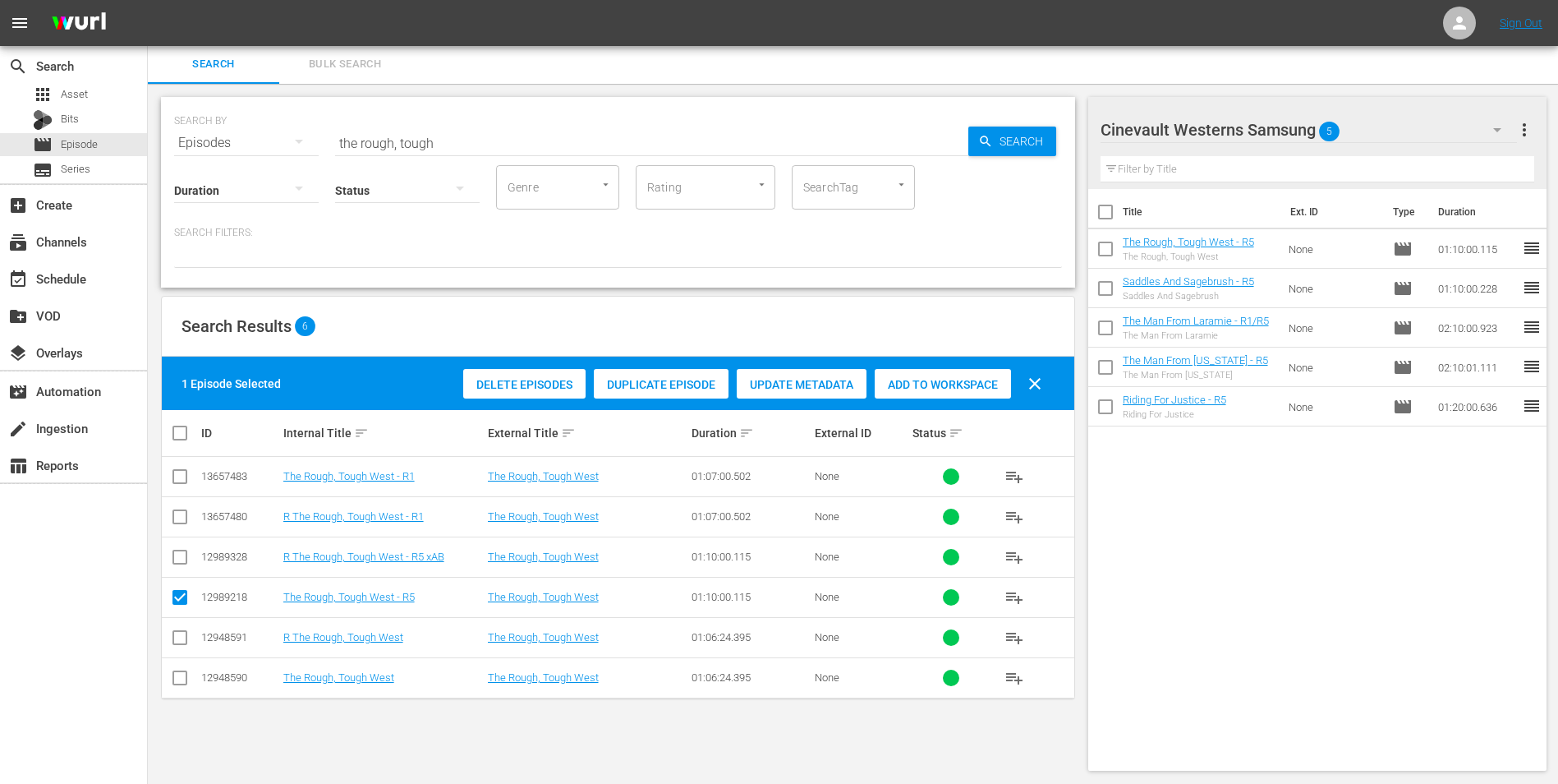
click at [1364, 134] on div "Cinevault Westerns Samsung 5" at bounding box center [1309, 130] width 417 height 46
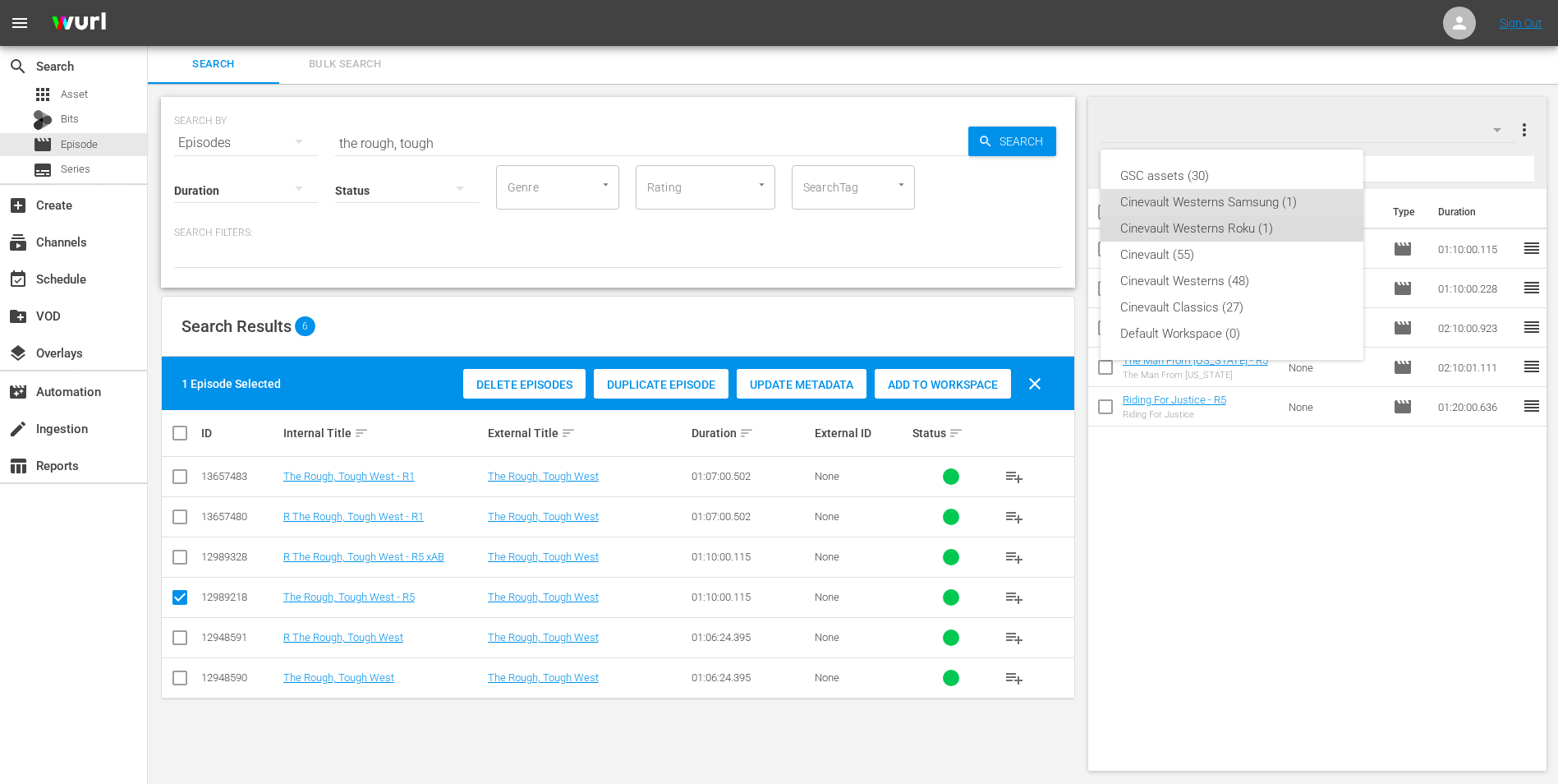
click at [1271, 228] on div "Cinevault Westerns Roku (1)" at bounding box center [1232, 228] width 223 height 26
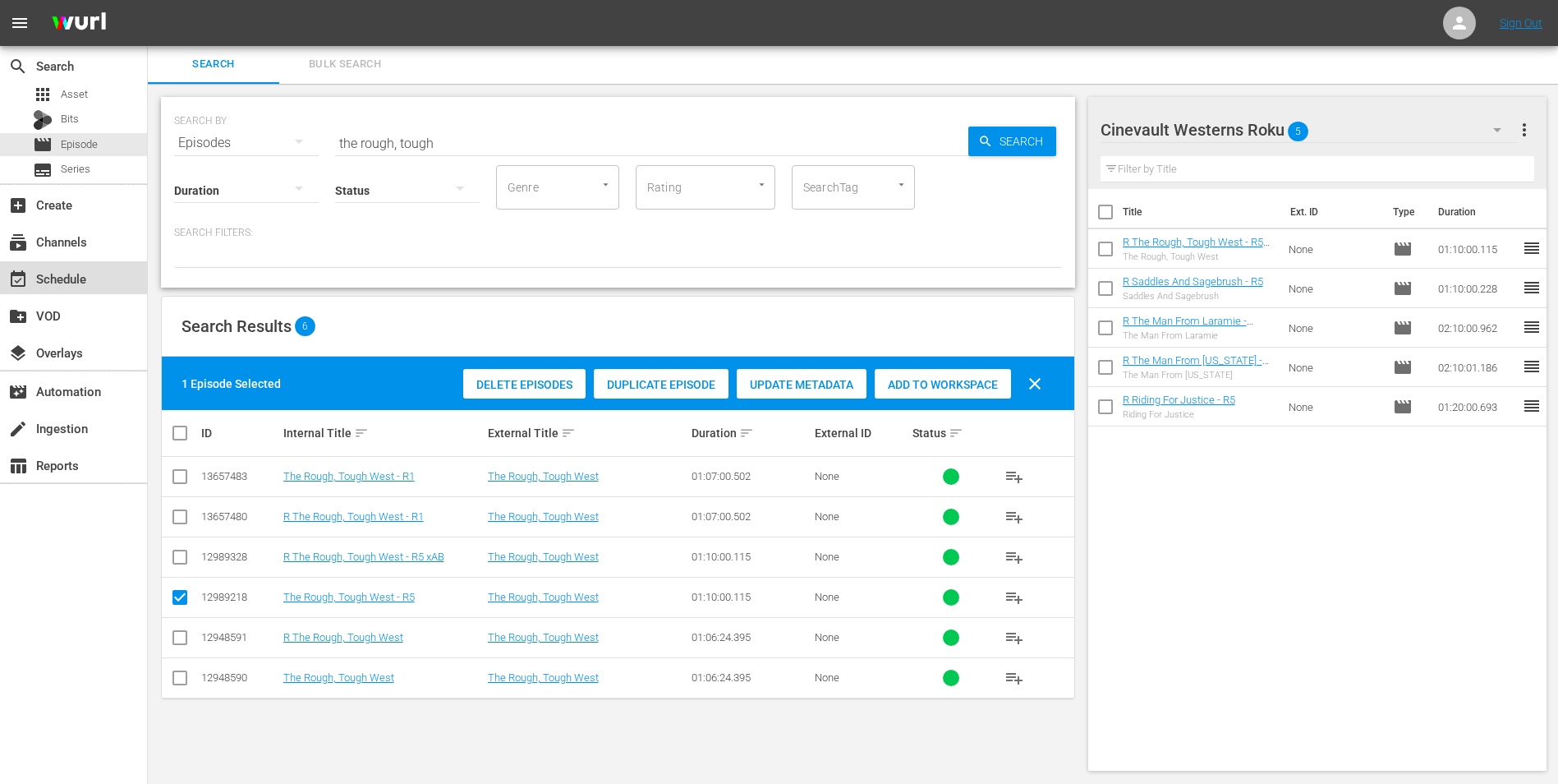
click at [70, 283] on div "event_available Schedule" at bounding box center [46, 277] width 92 height 15
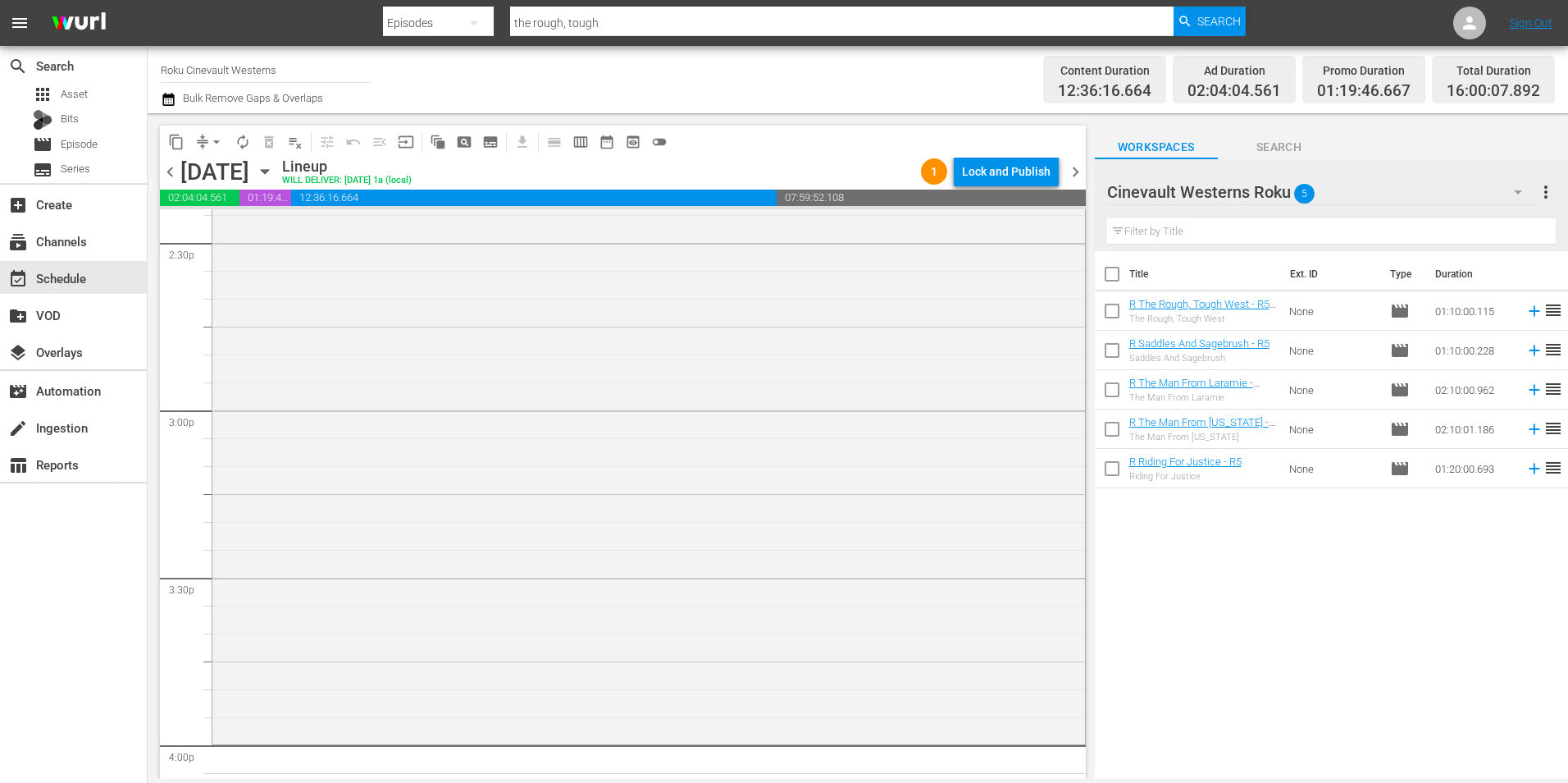
scroll to position [5086, 0]
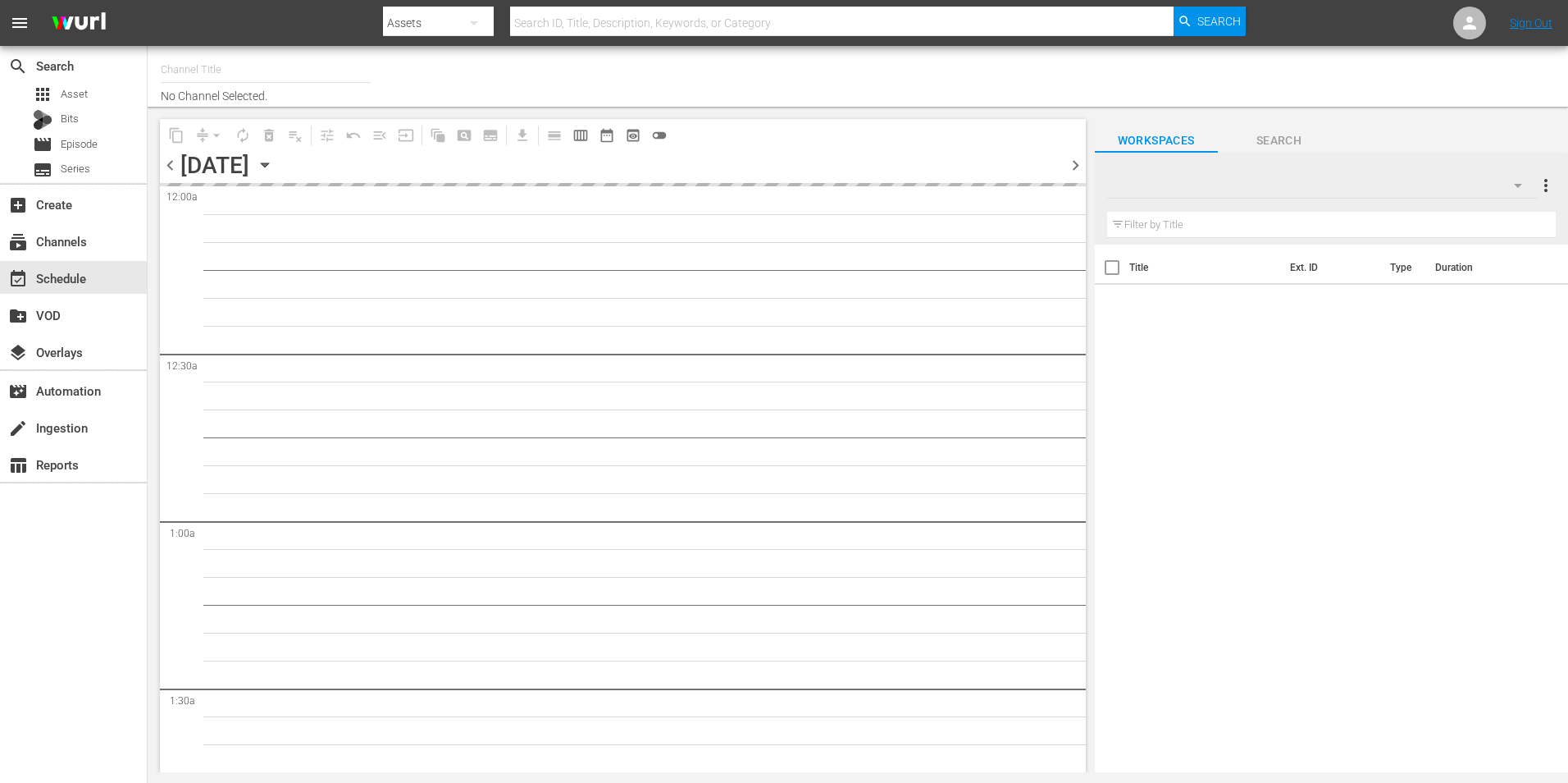
type input "Roku Cinevault Westerns (697)"
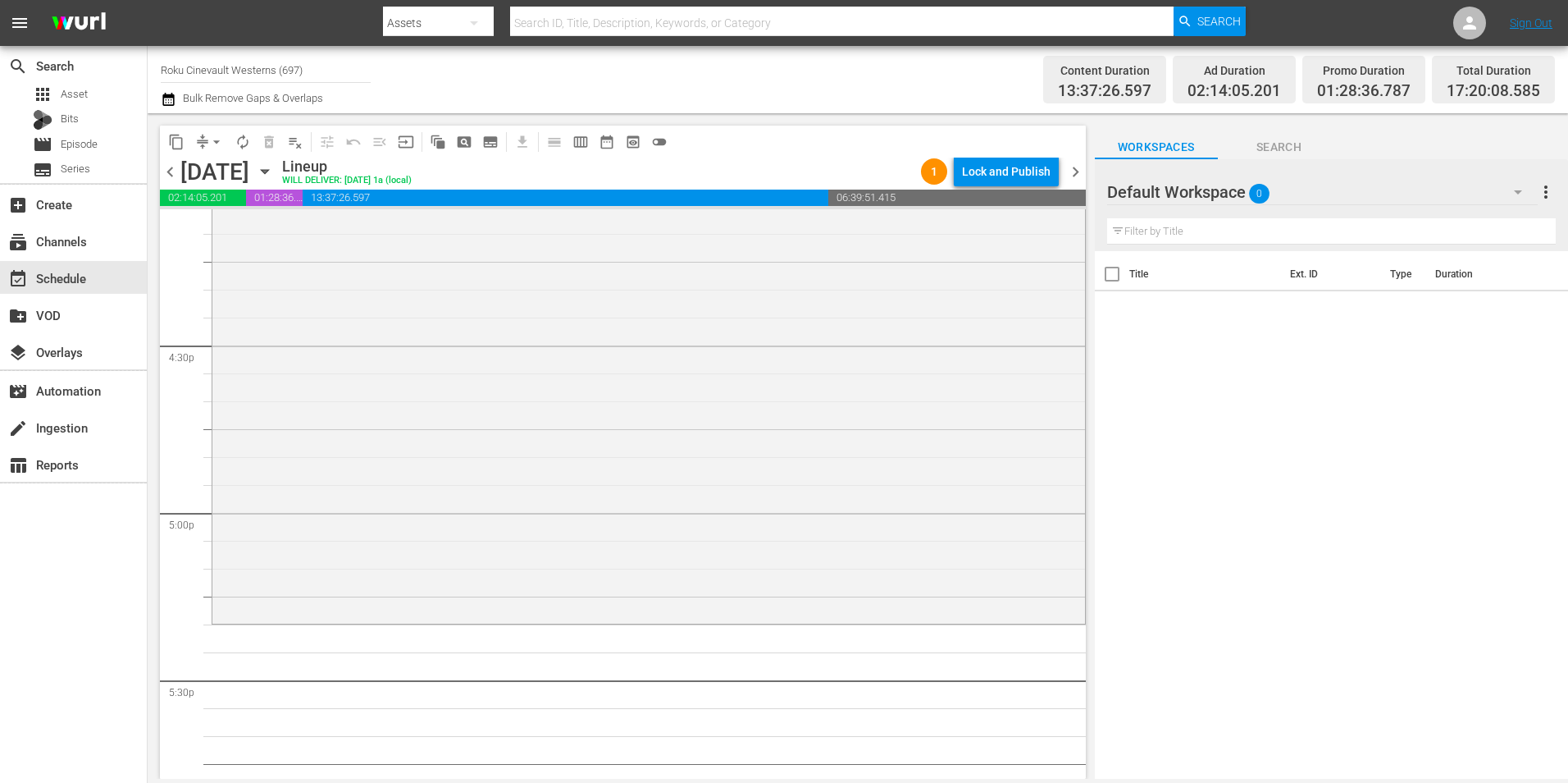
scroll to position [5223, 0]
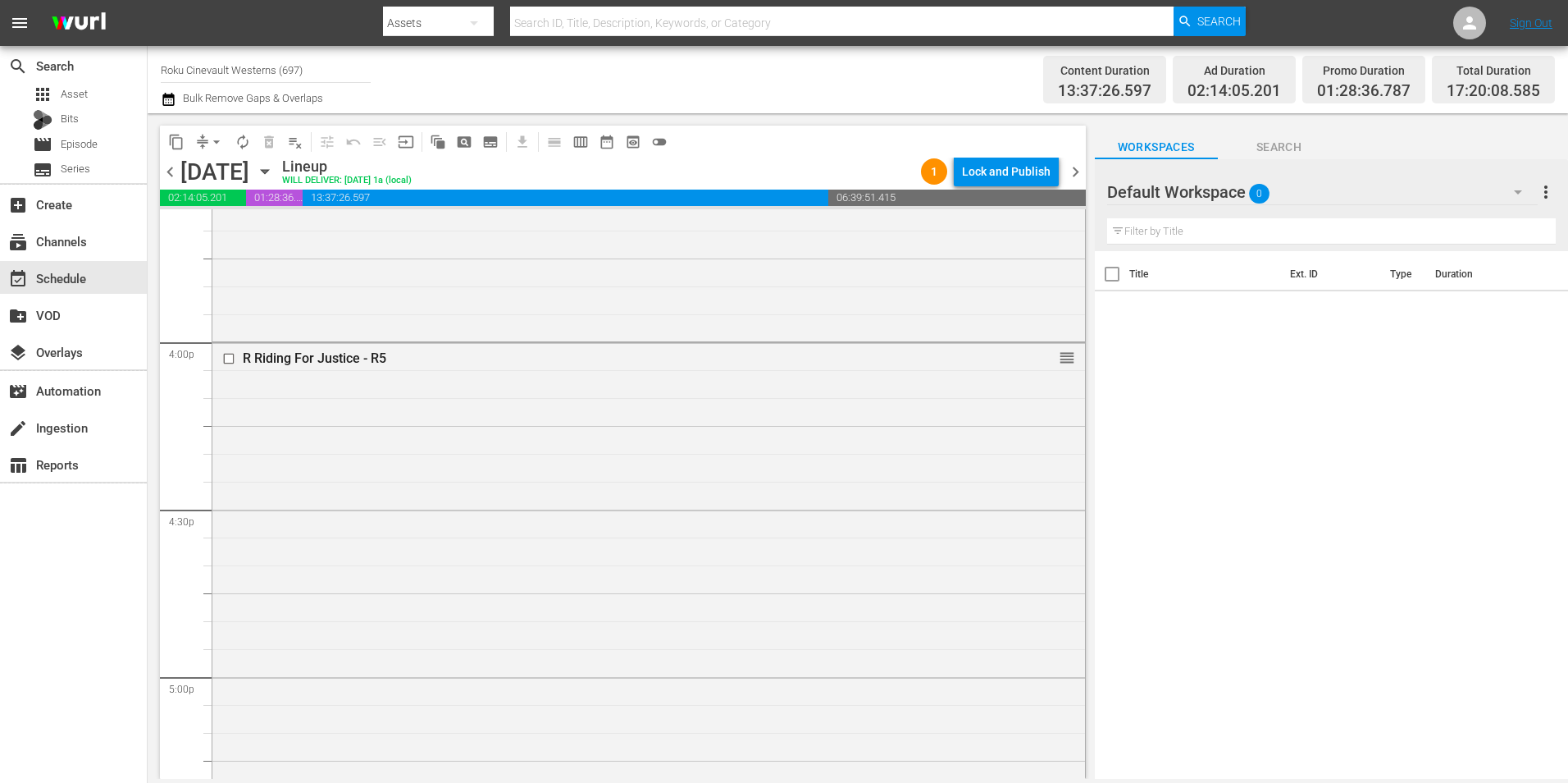
click at [1308, 200] on div "Default Workspace 0" at bounding box center [1322, 192] width 431 height 46
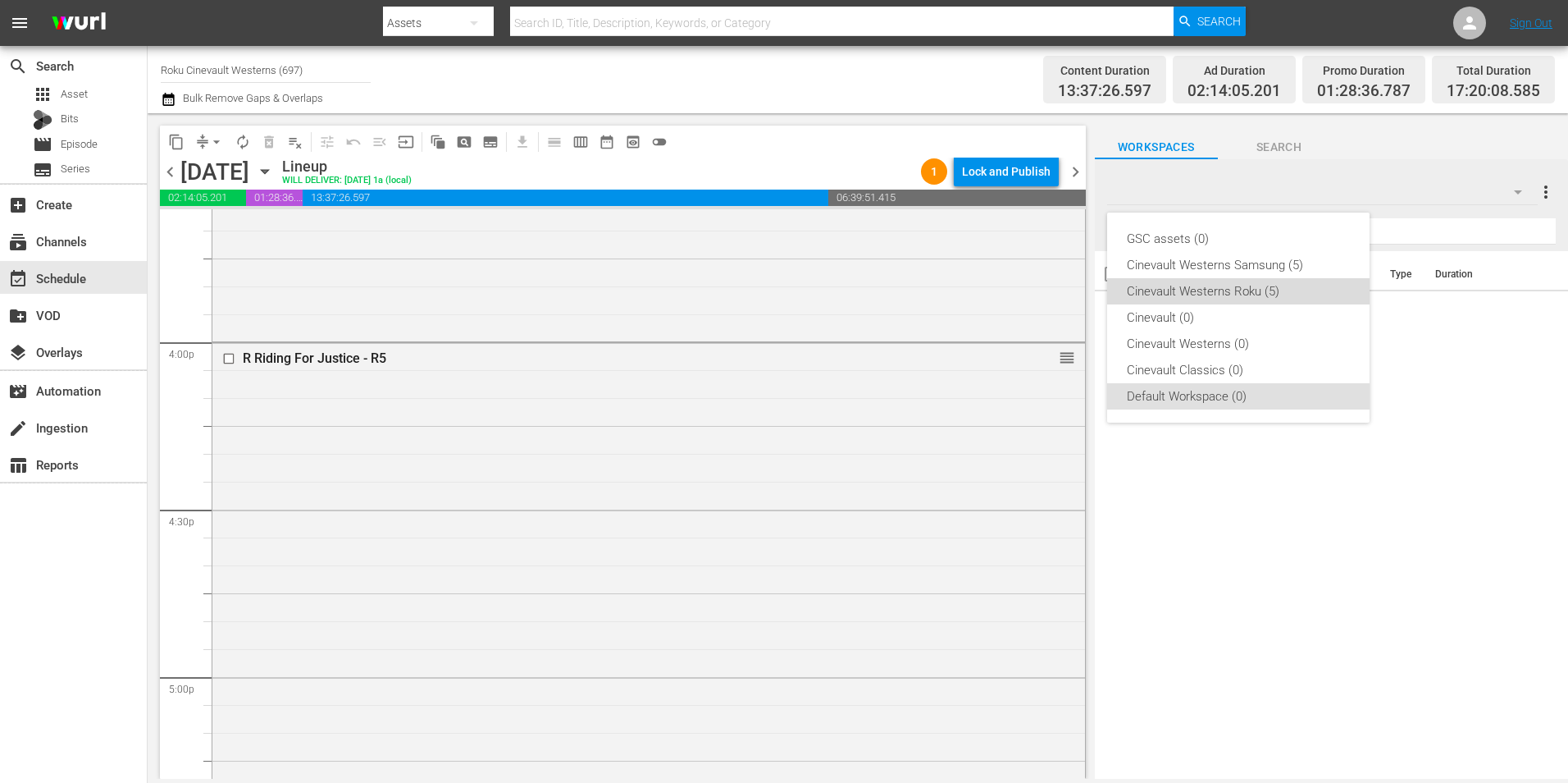
click at [1245, 284] on div "Cinevault Westerns Roku (5)" at bounding box center [1238, 290] width 223 height 26
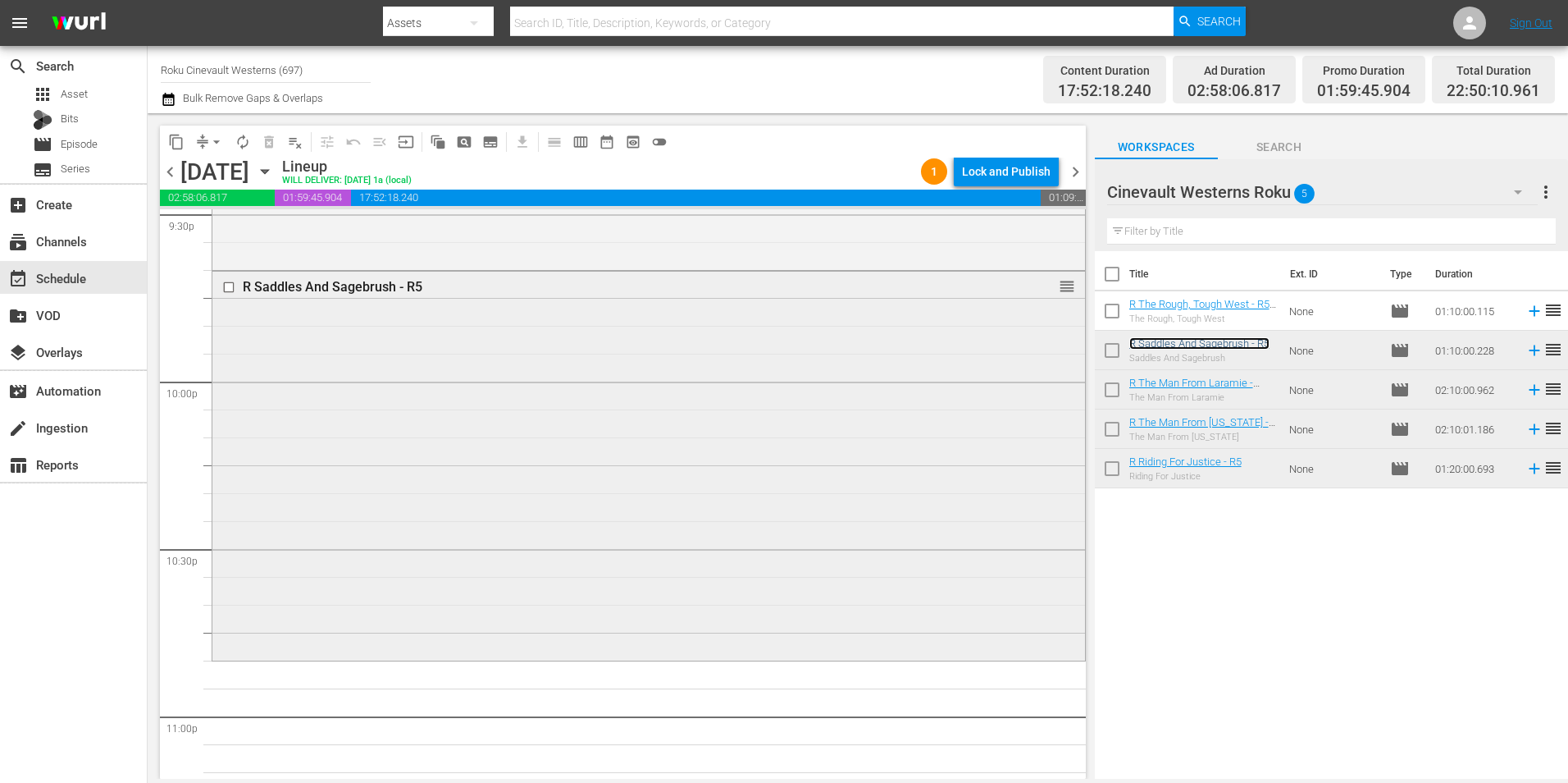
scroll to position [7438, 0]
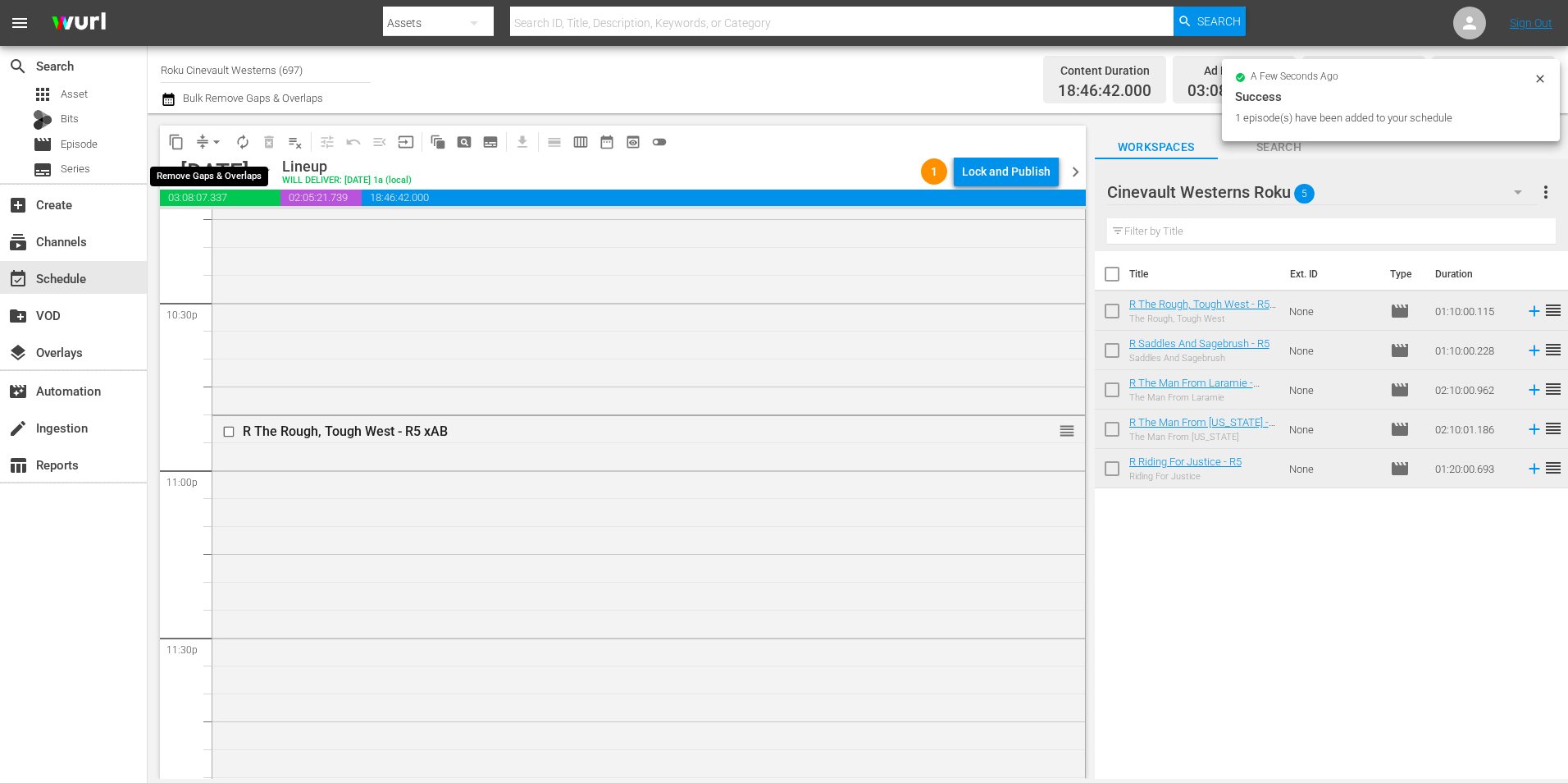
click at [212, 144] on span "arrow_drop_down" at bounding box center [215, 141] width 16 height 16
click at [223, 165] on li "Align to Midnight" at bounding box center [217, 175] width 173 height 27
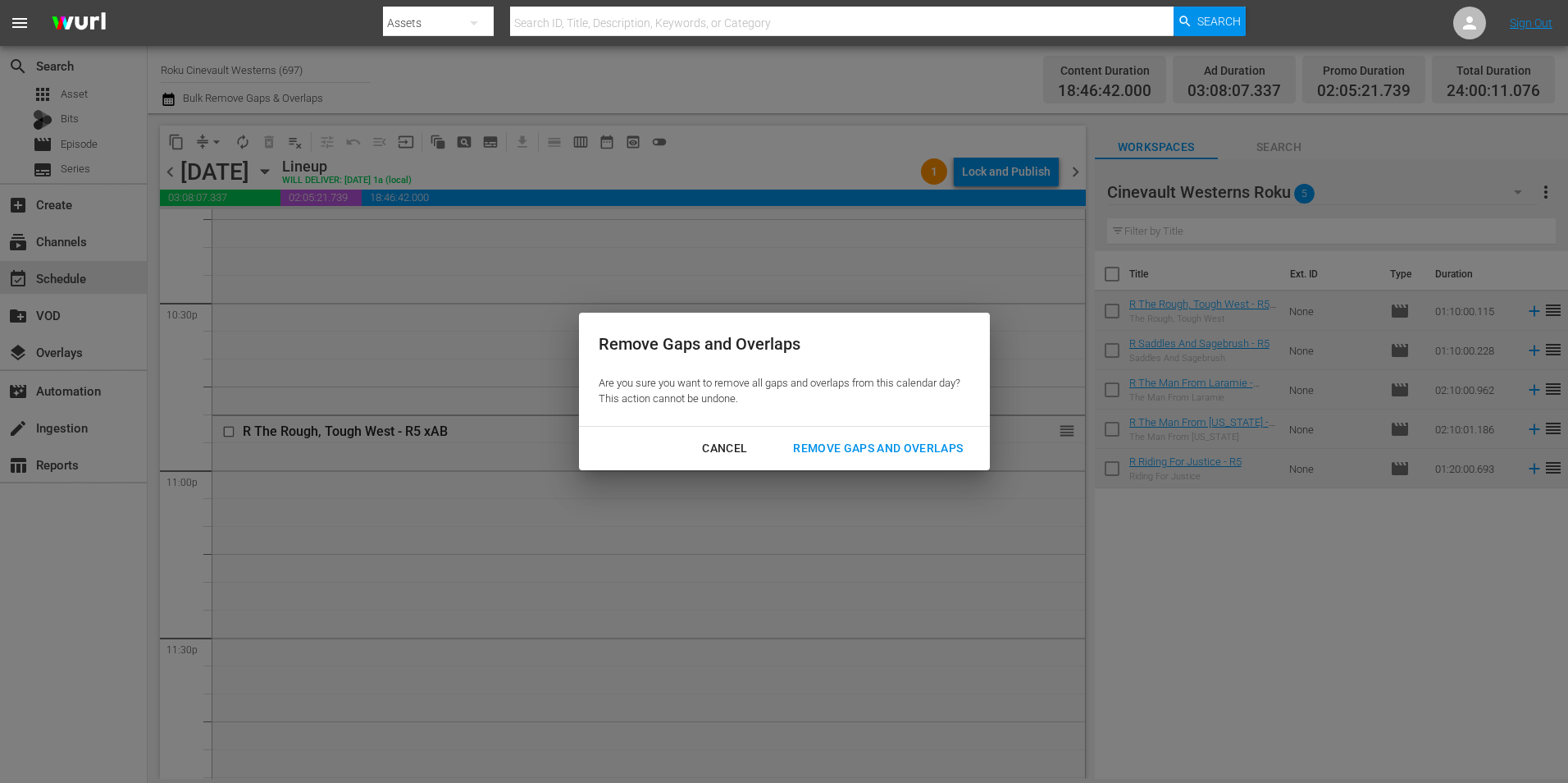
click at [837, 441] on div "Remove Gaps and Overlaps" at bounding box center [878, 448] width 196 height 20
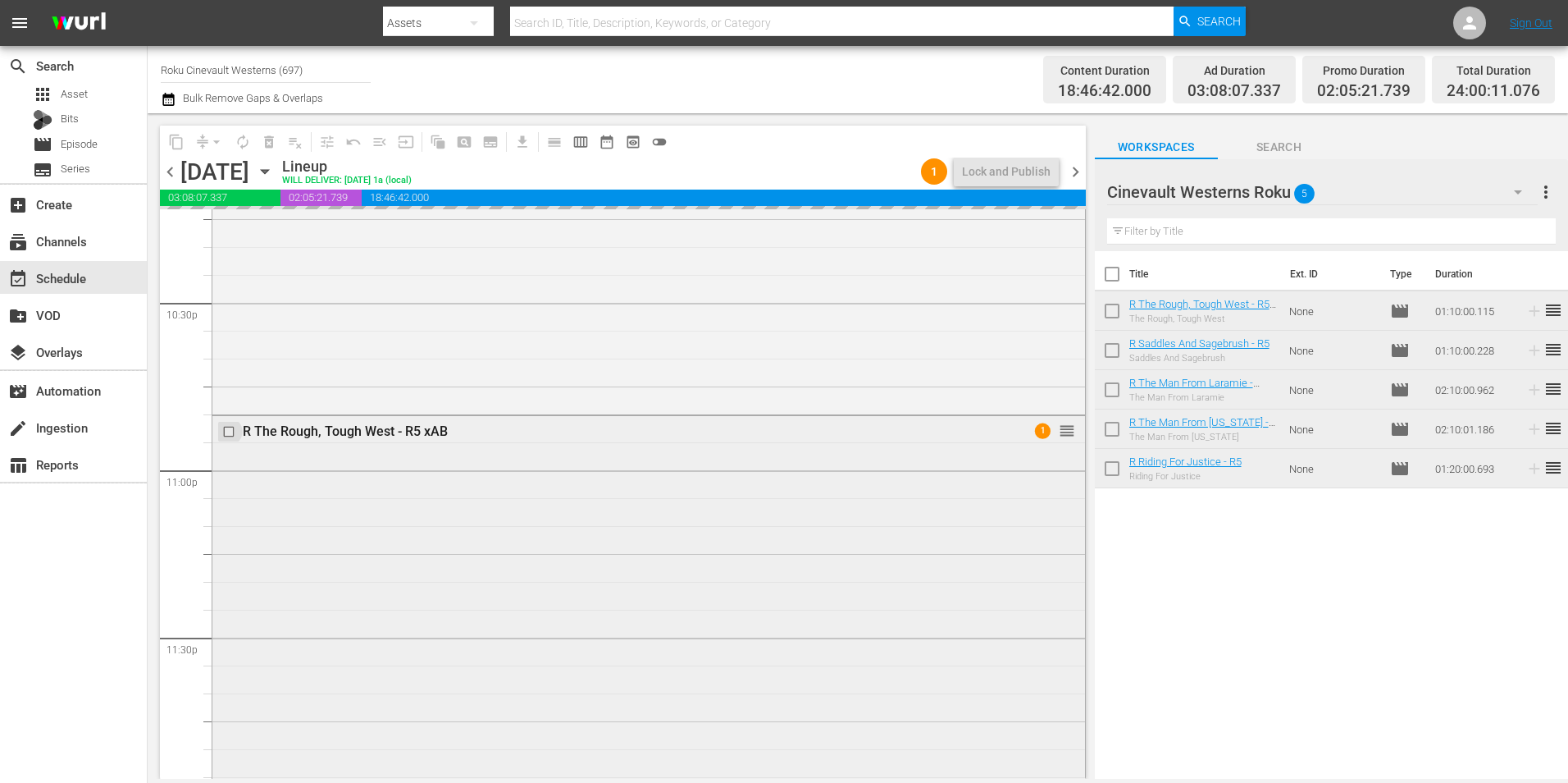
click at [227, 433] on input "checkbox" at bounding box center [231, 431] width 17 height 14
click at [226, 429] on input "checkbox" at bounding box center [231, 431] width 17 height 14
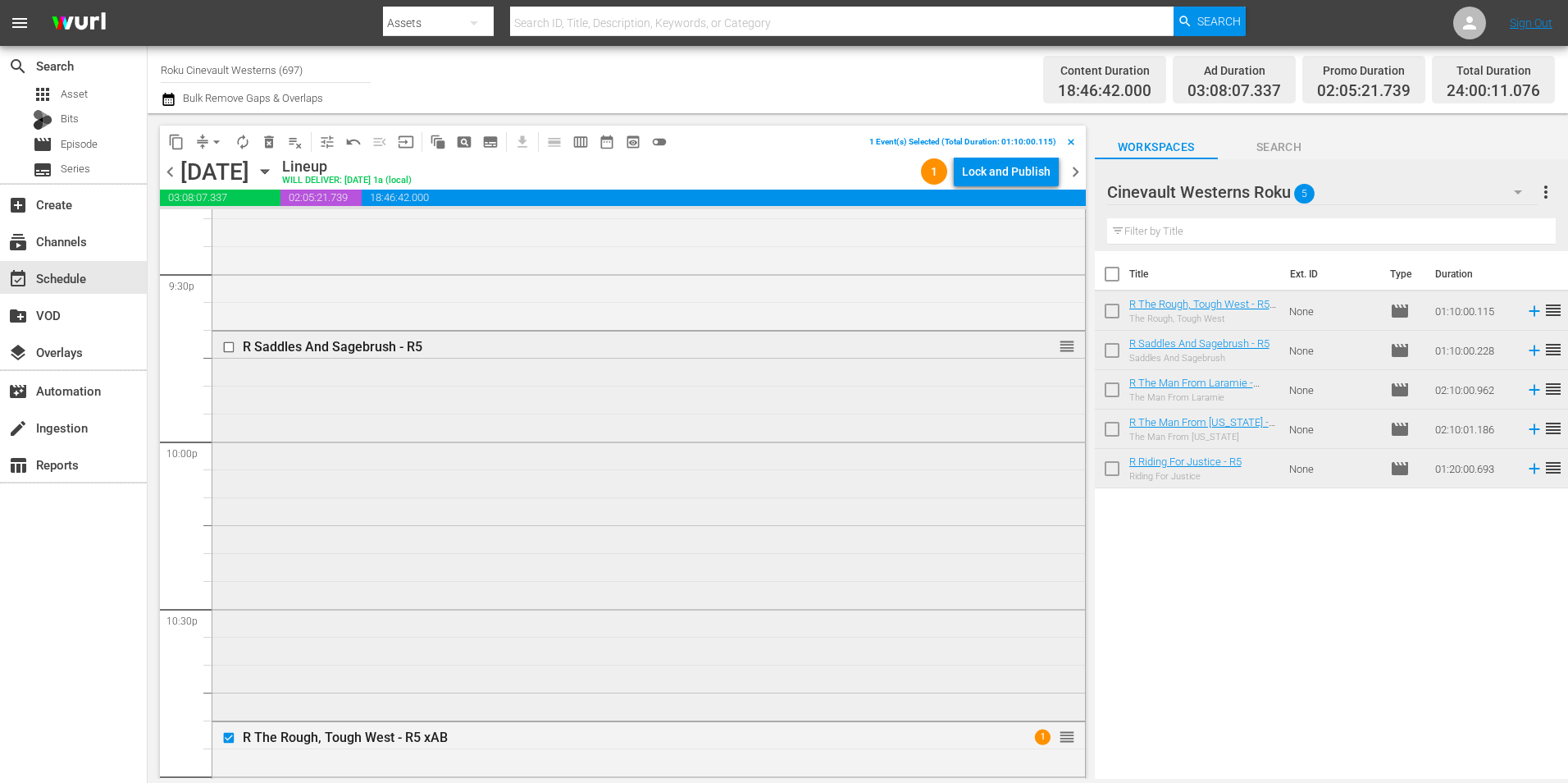
scroll to position [7109, 0]
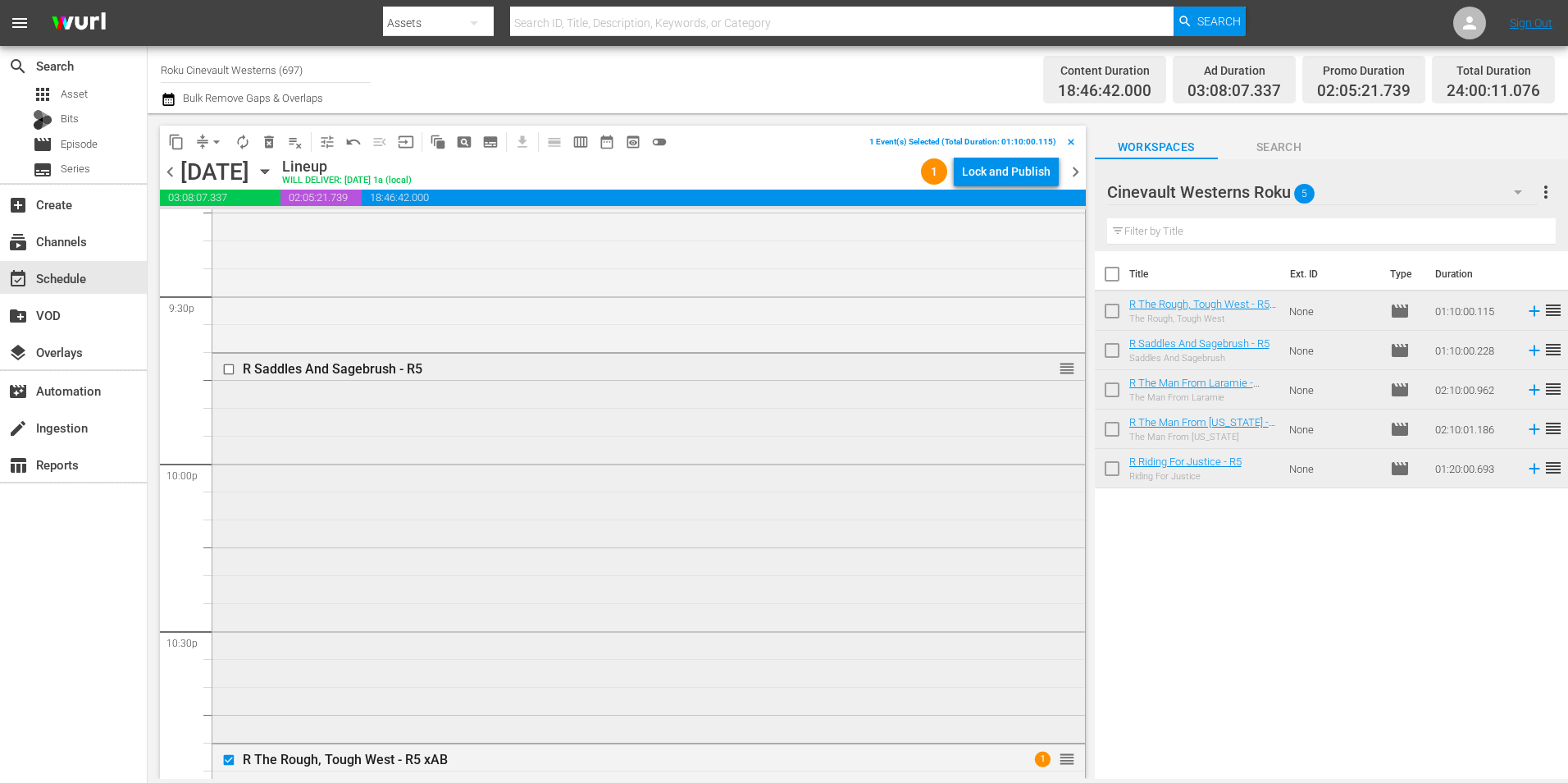
click at [230, 370] on input "checkbox" at bounding box center [231, 369] width 17 height 14
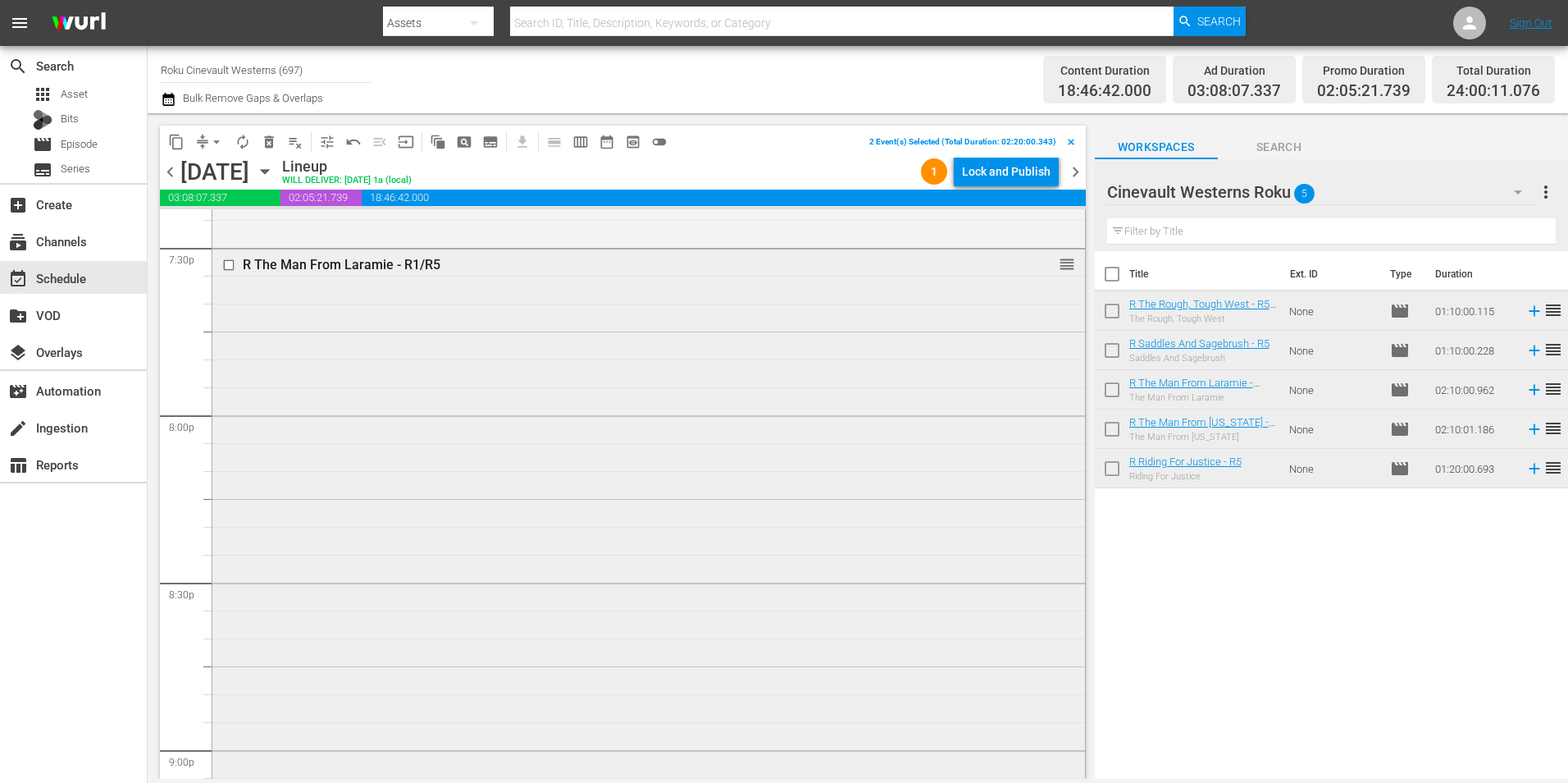
scroll to position [6453, 0]
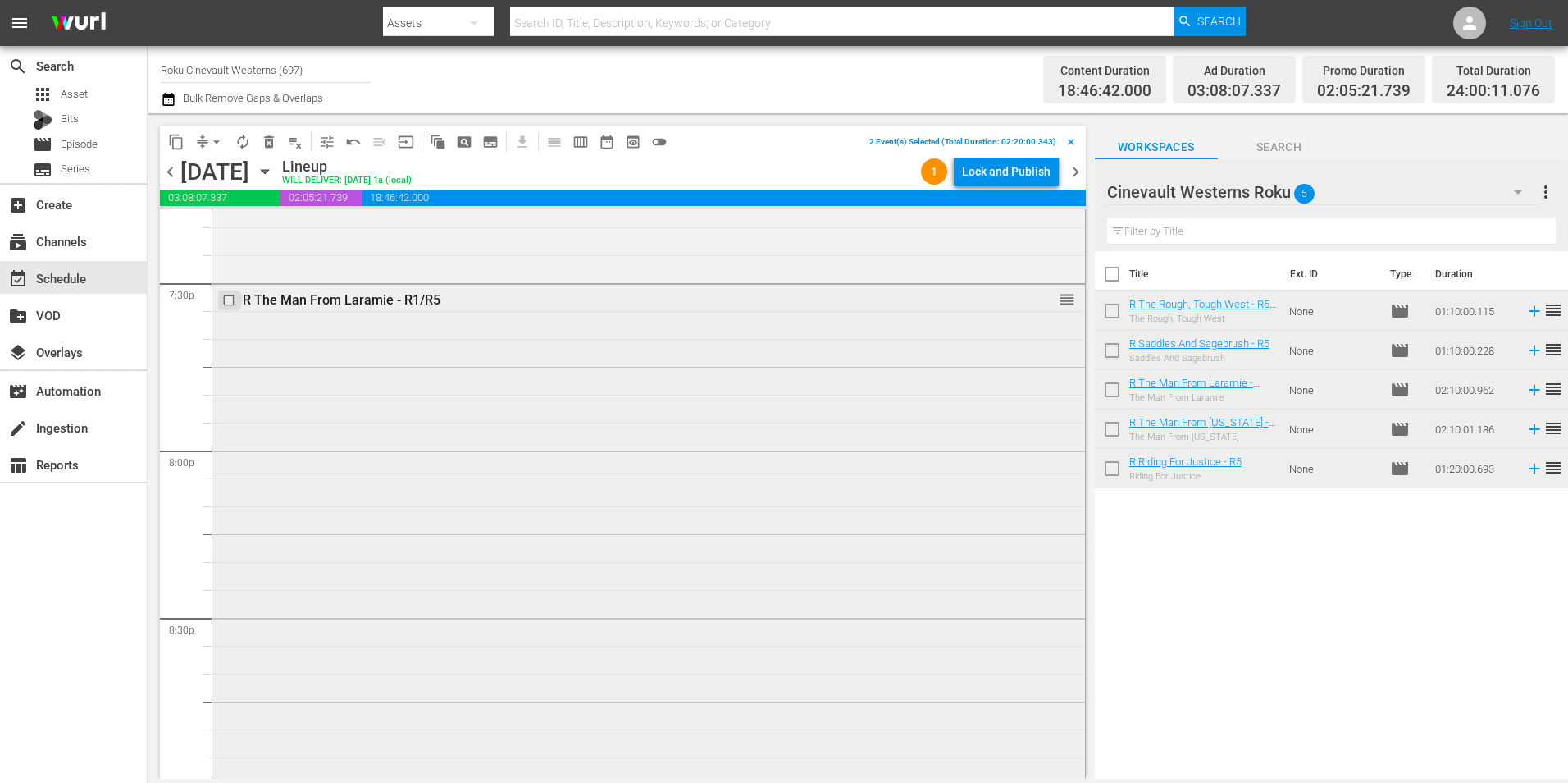
click at [231, 299] on input "checkbox" at bounding box center [231, 300] width 17 height 14
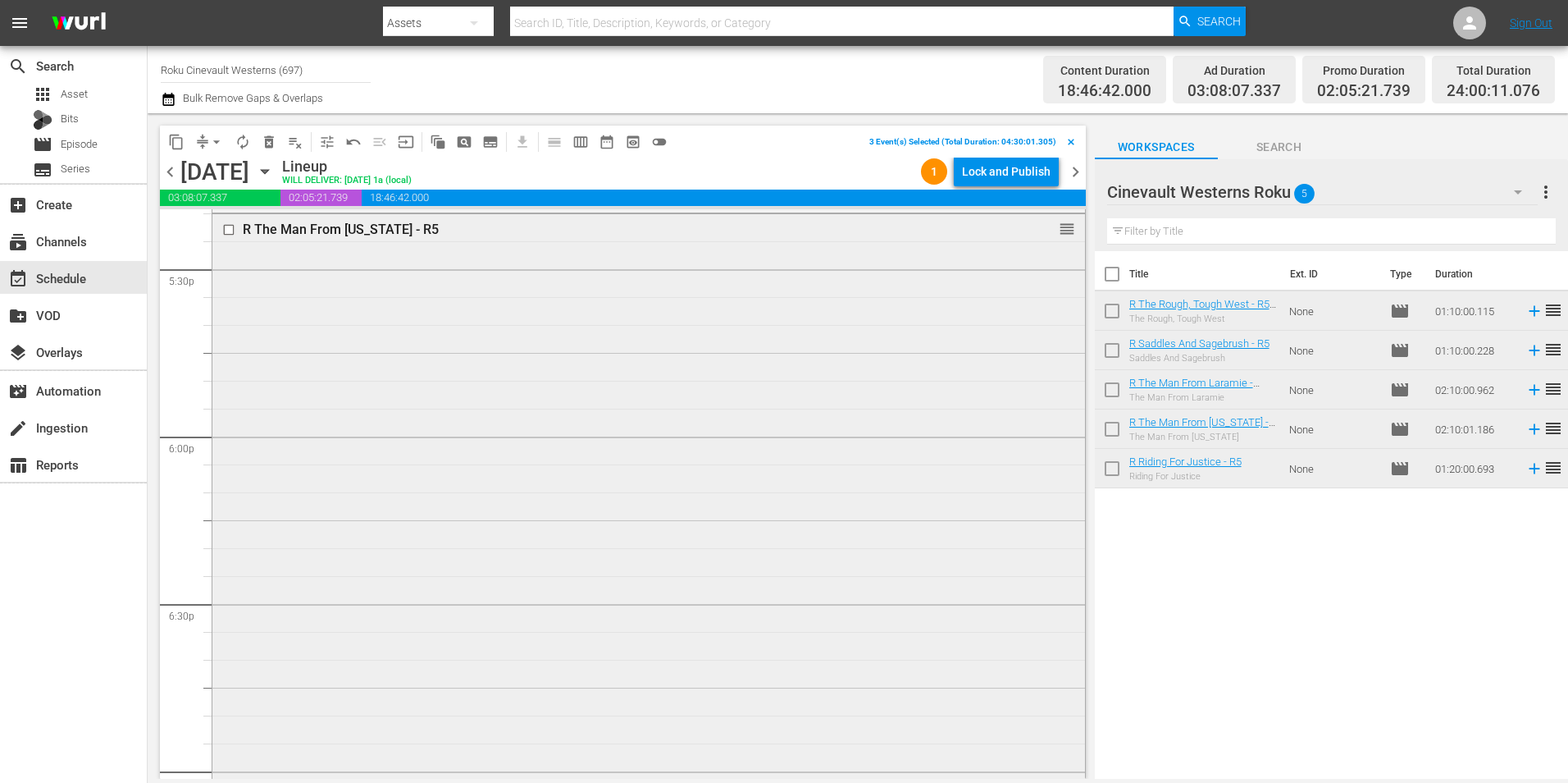
scroll to position [5715, 0]
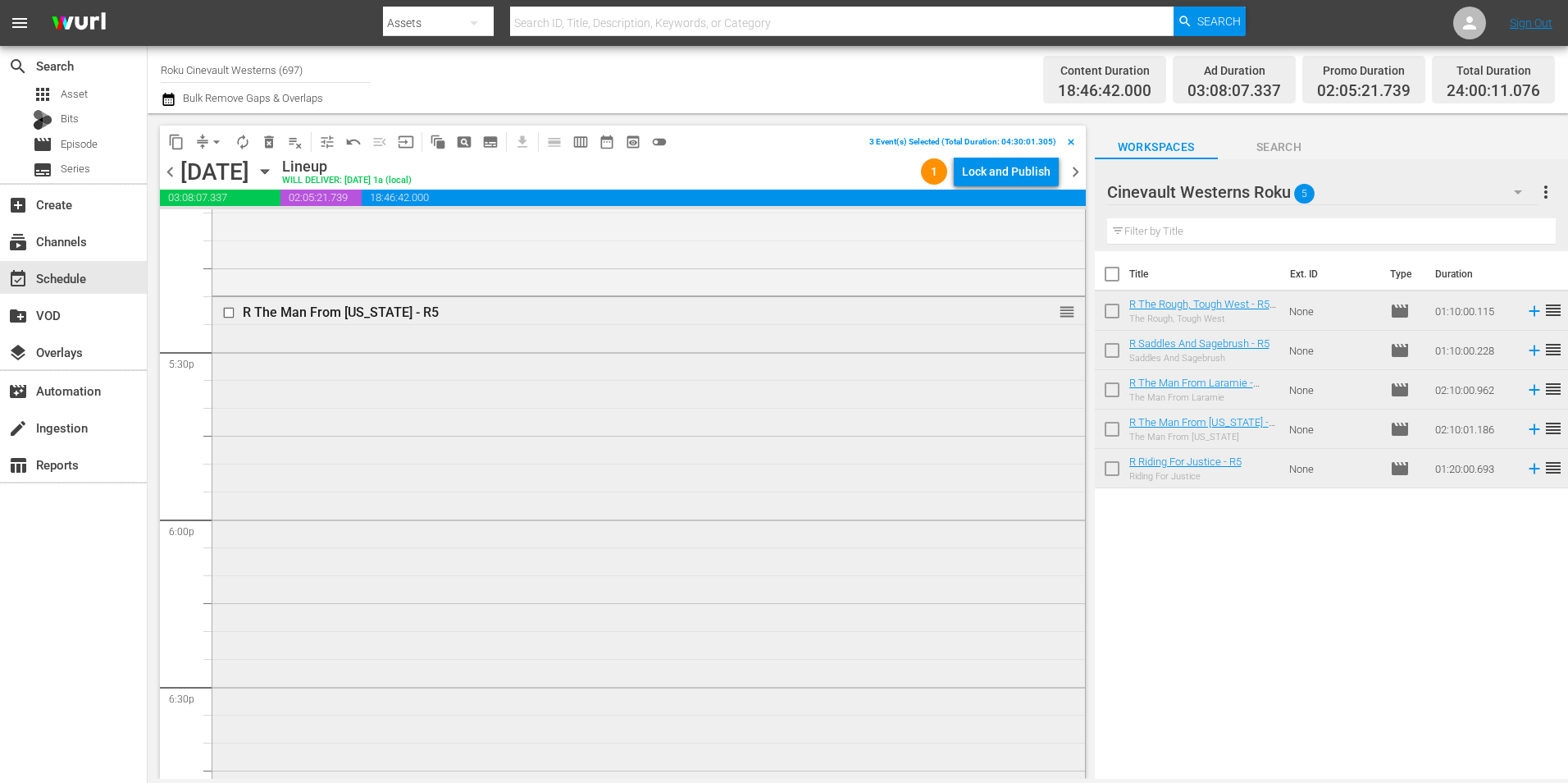
click at [229, 313] on input "checkbox" at bounding box center [231, 312] width 17 height 14
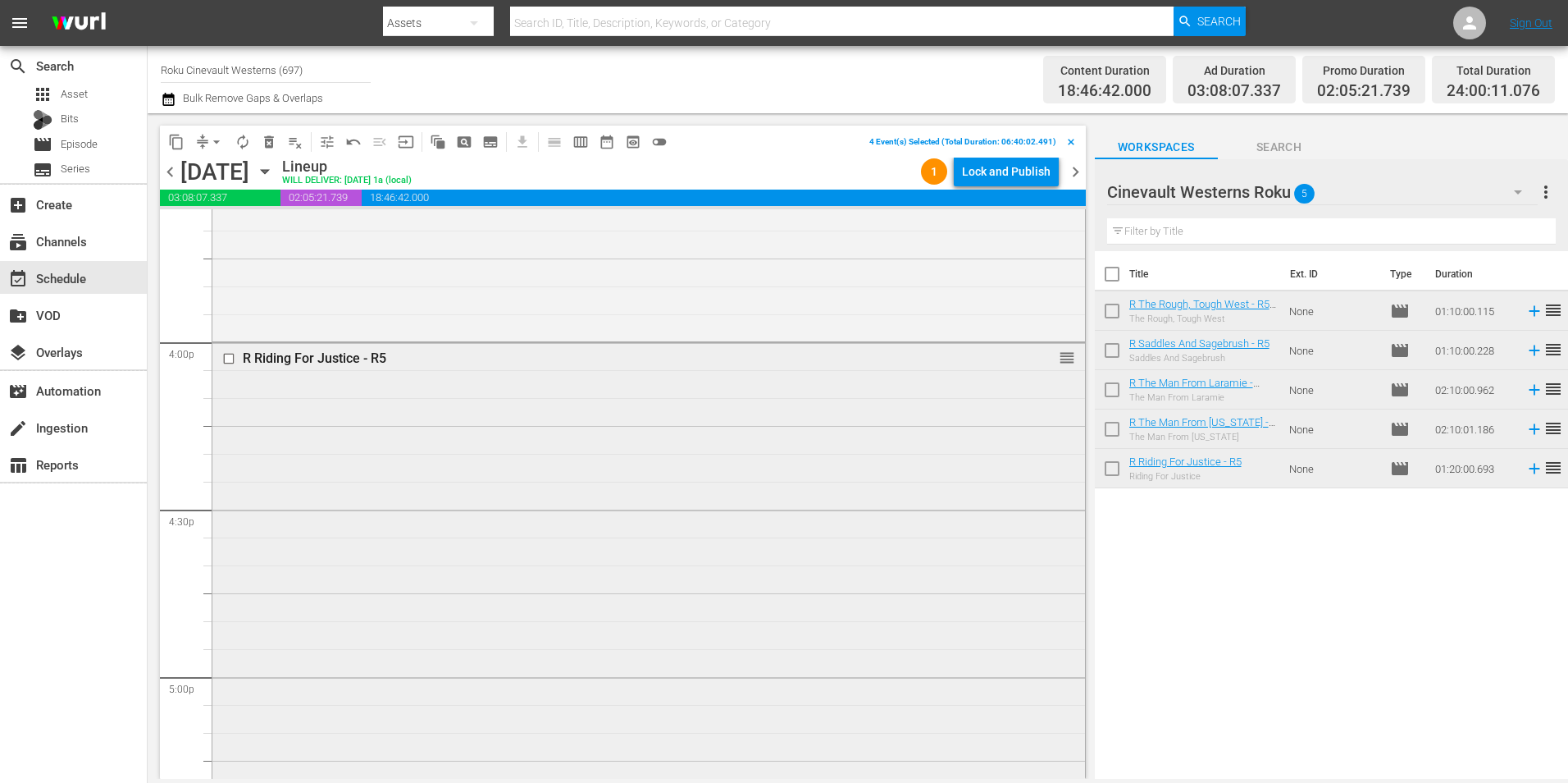
click at [231, 363] on input "checkbox" at bounding box center [231, 359] width 17 height 14
click at [176, 147] on span "content_copy" at bounding box center [176, 141] width 16 height 16
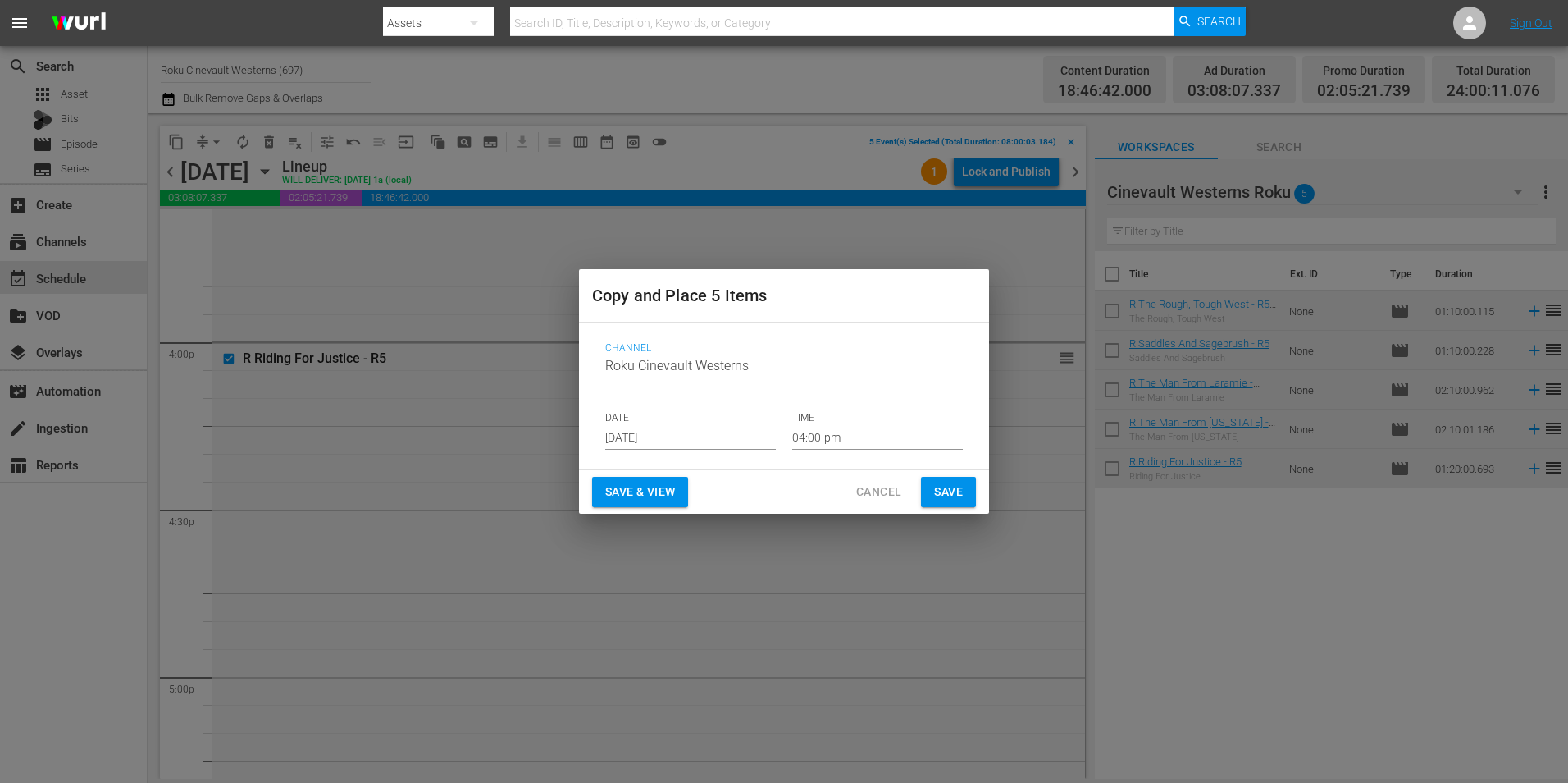
click at [734, 431] on input "[DATE]" at bounding box center [690, 437] width 171 height 24
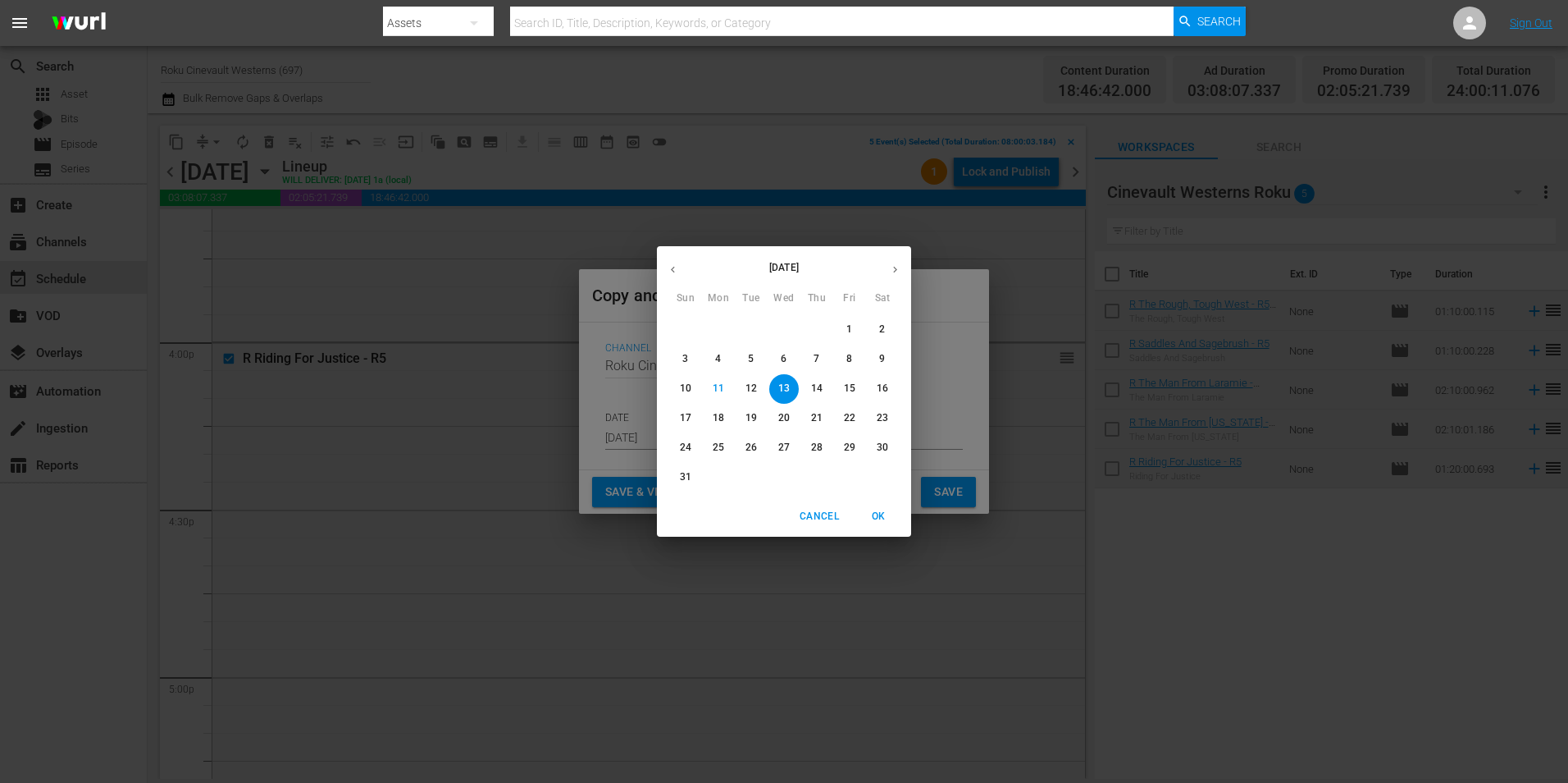
click at [724, 441] on span "25" at bounding box center [718, 447] width 29 height 14
type input "[DATE]"
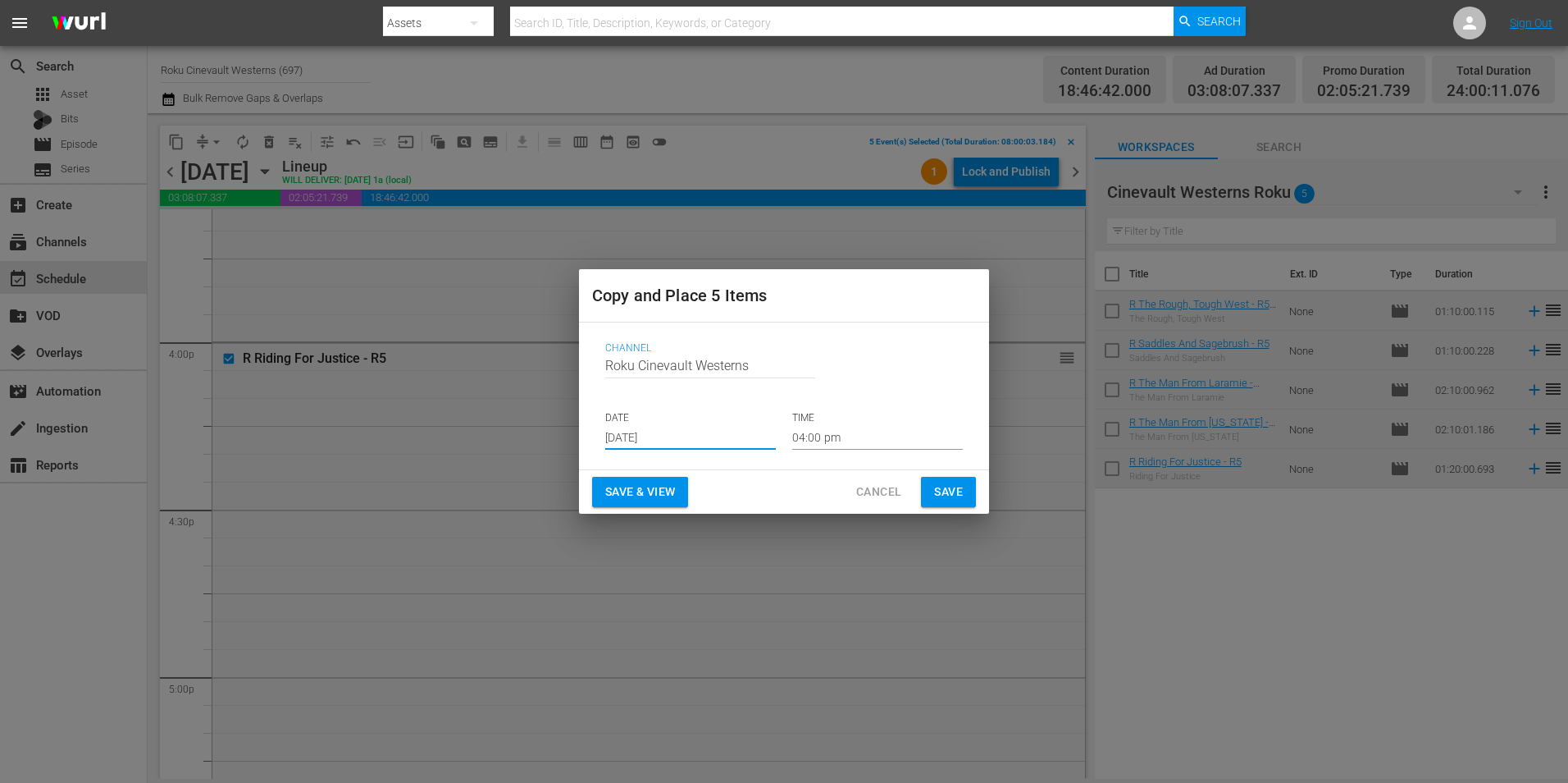
click at [890, 429] on input "04:00 pm" at bounding box center [877, 437] width 171 height 24
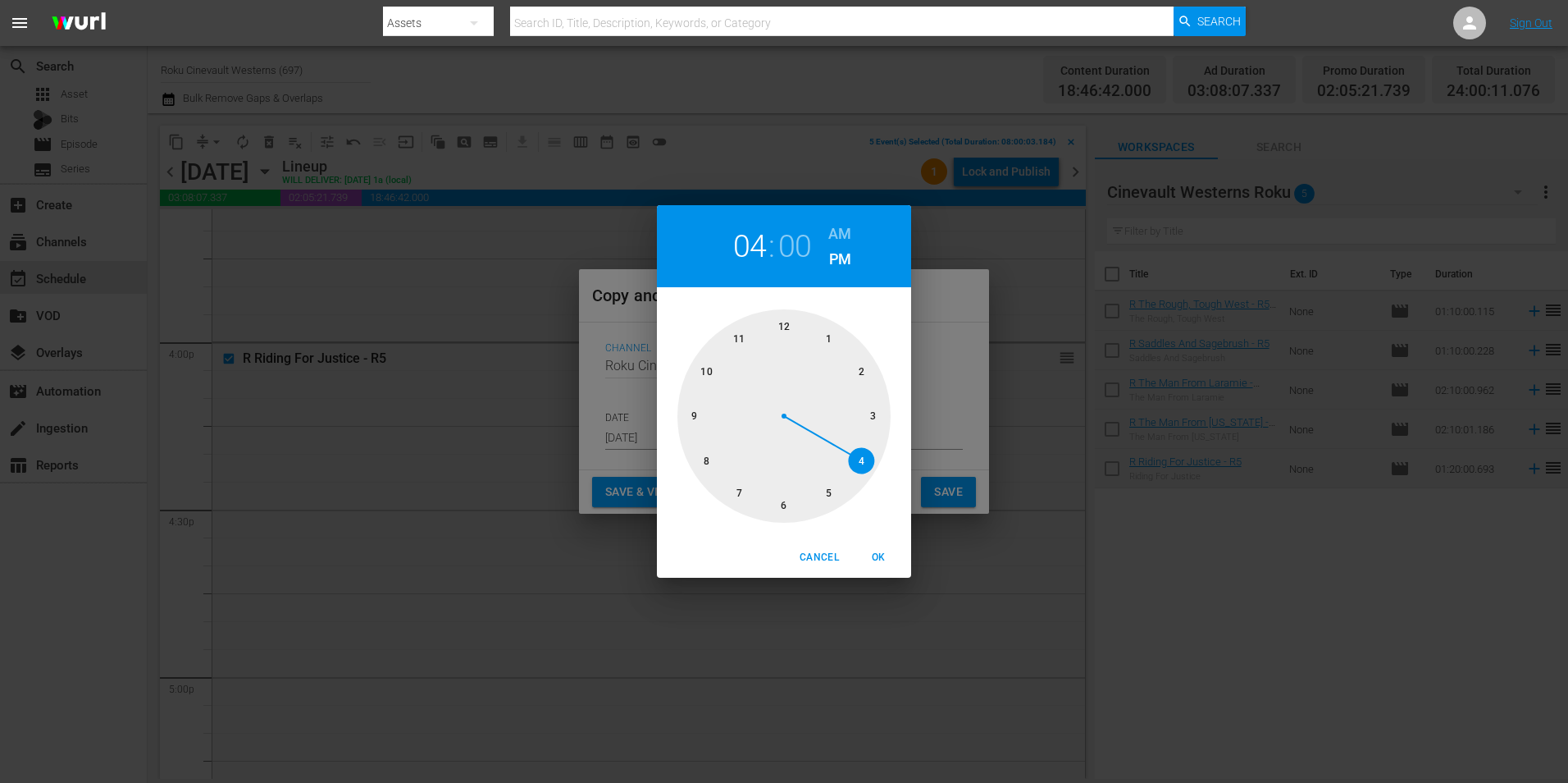
click at [779, 328] on div at bounding box center [784, 415] width 213 height 213
click at [842, 216] on div "12 : 00 AM PM" at bounding box center [784, 246] width 254 height 82
click at [836, 227] on h6 "AM" at bounding box center [839, 233] width 23 height 26
click at [885, 567] on button "OK" at bounding box center [878, 557] width 52 height 27
type input "12:00 am"
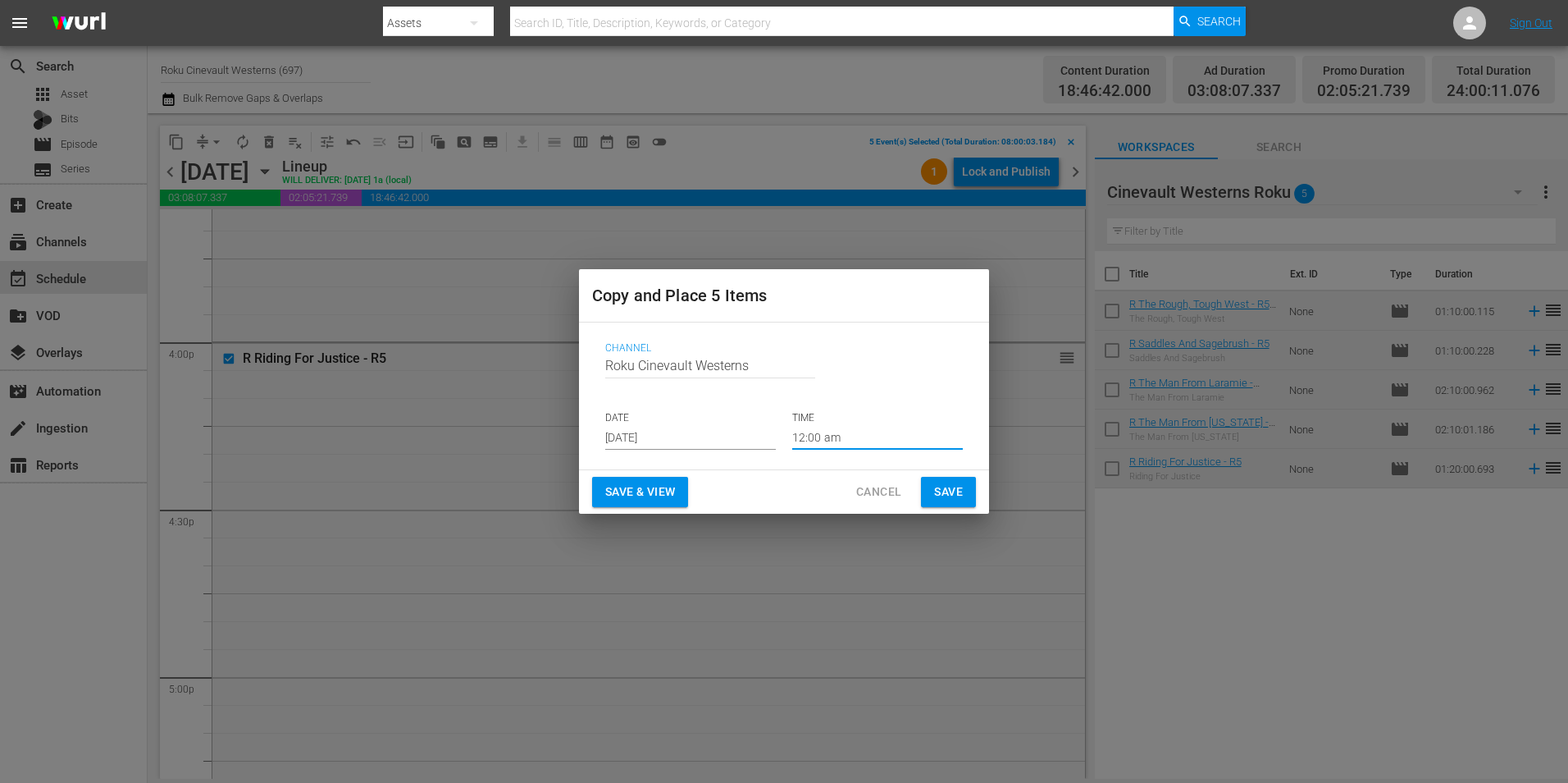
click at [946, 494] on span "Save" at bounding box center [949, 492] width 29 height 20
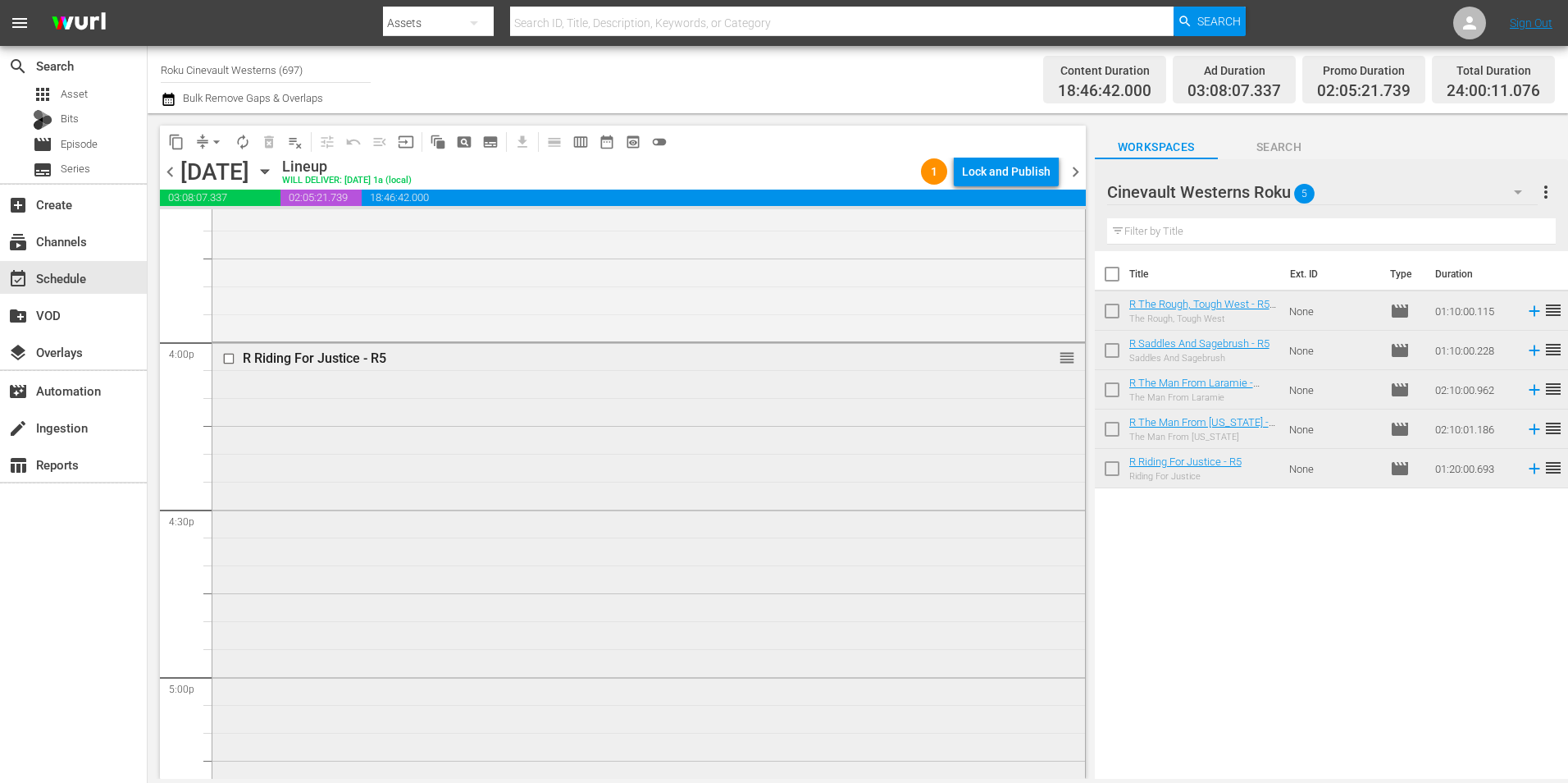
click at [229, 360] on input "checkbox" at bounding box center [231, 359] width 17 height 14
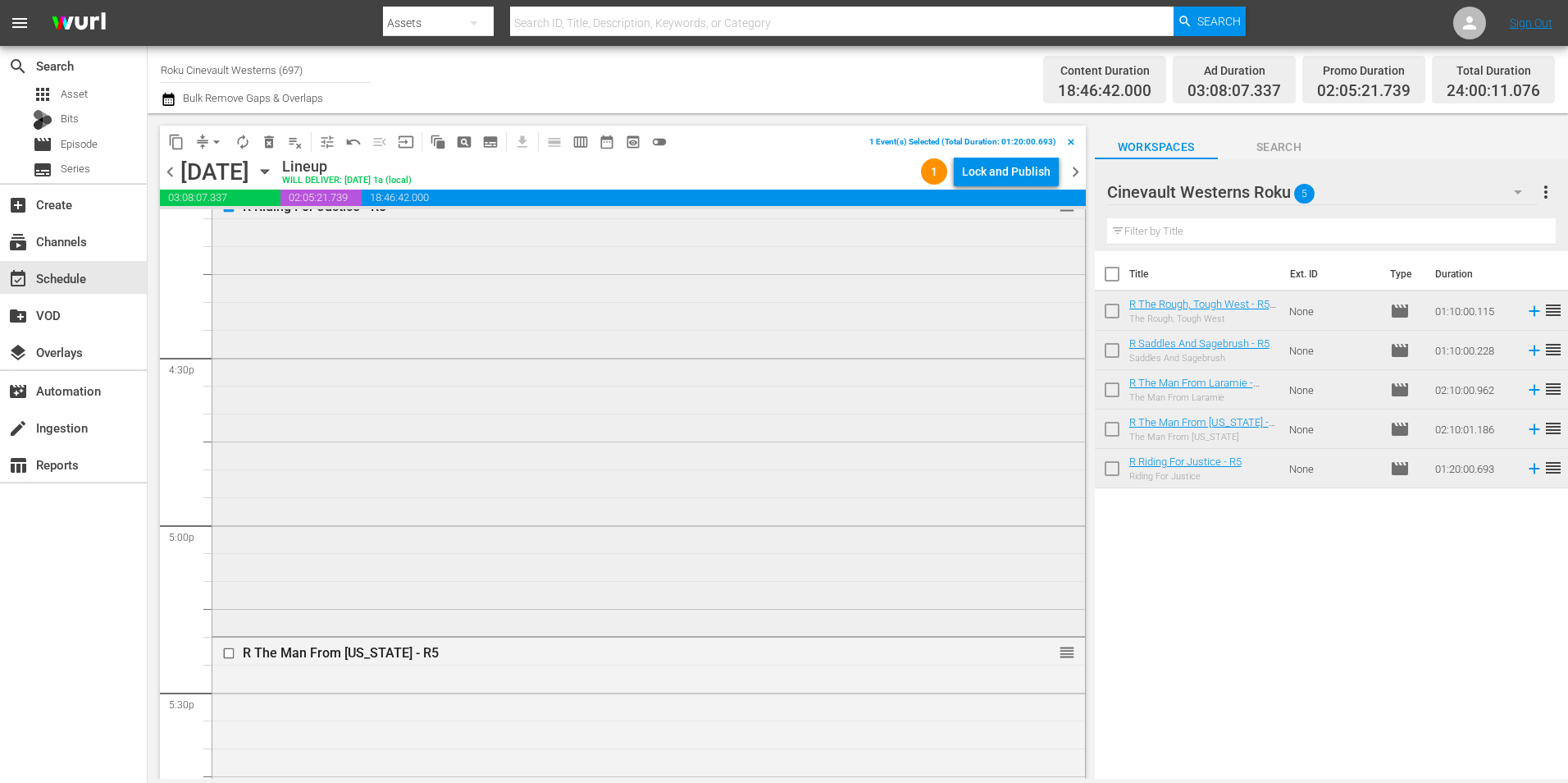
scroll to position [5551, 0]
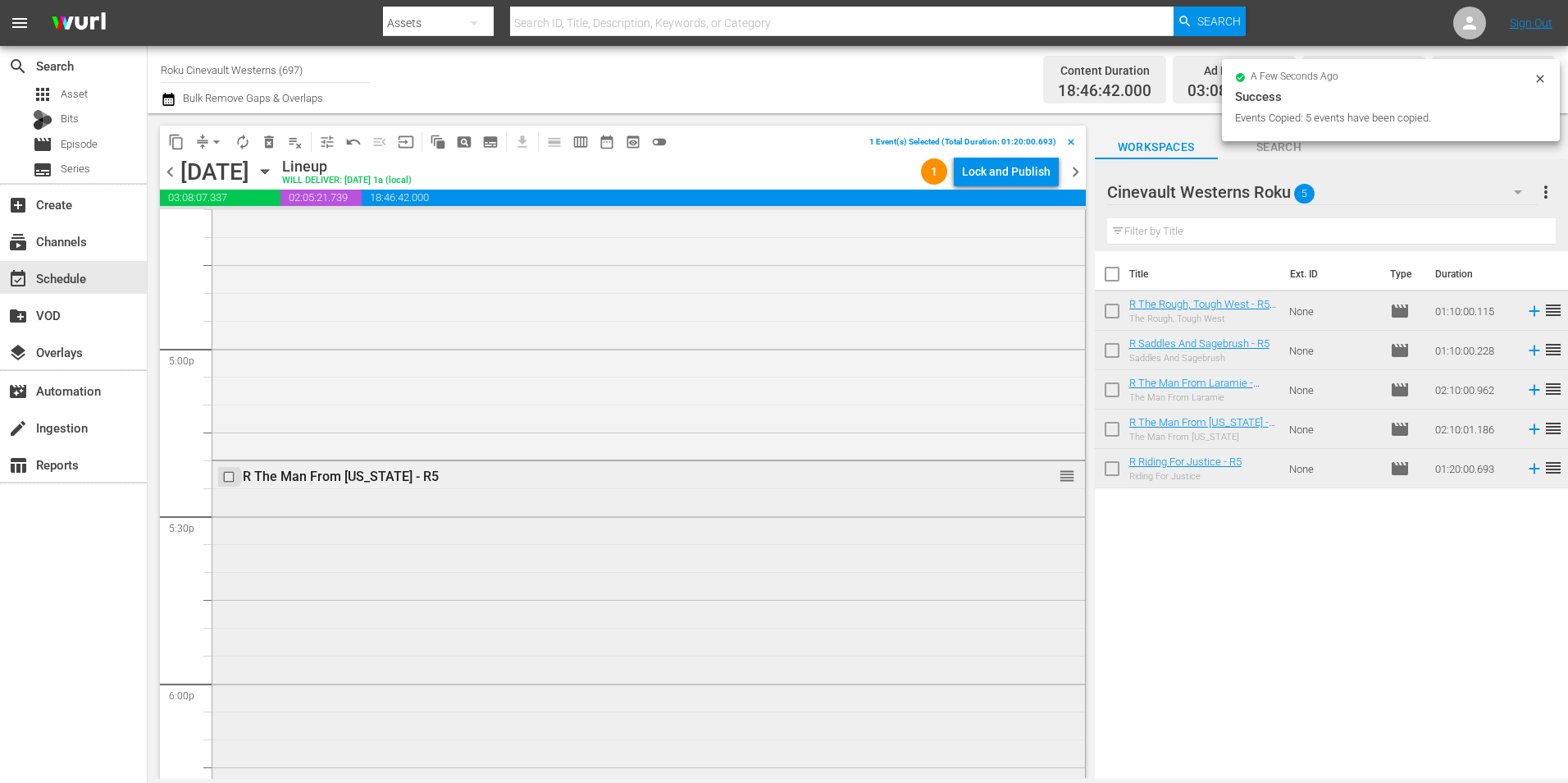
click at [226, 479] on input "checkbox" at bounding box center [231, 477] width 17 height 14
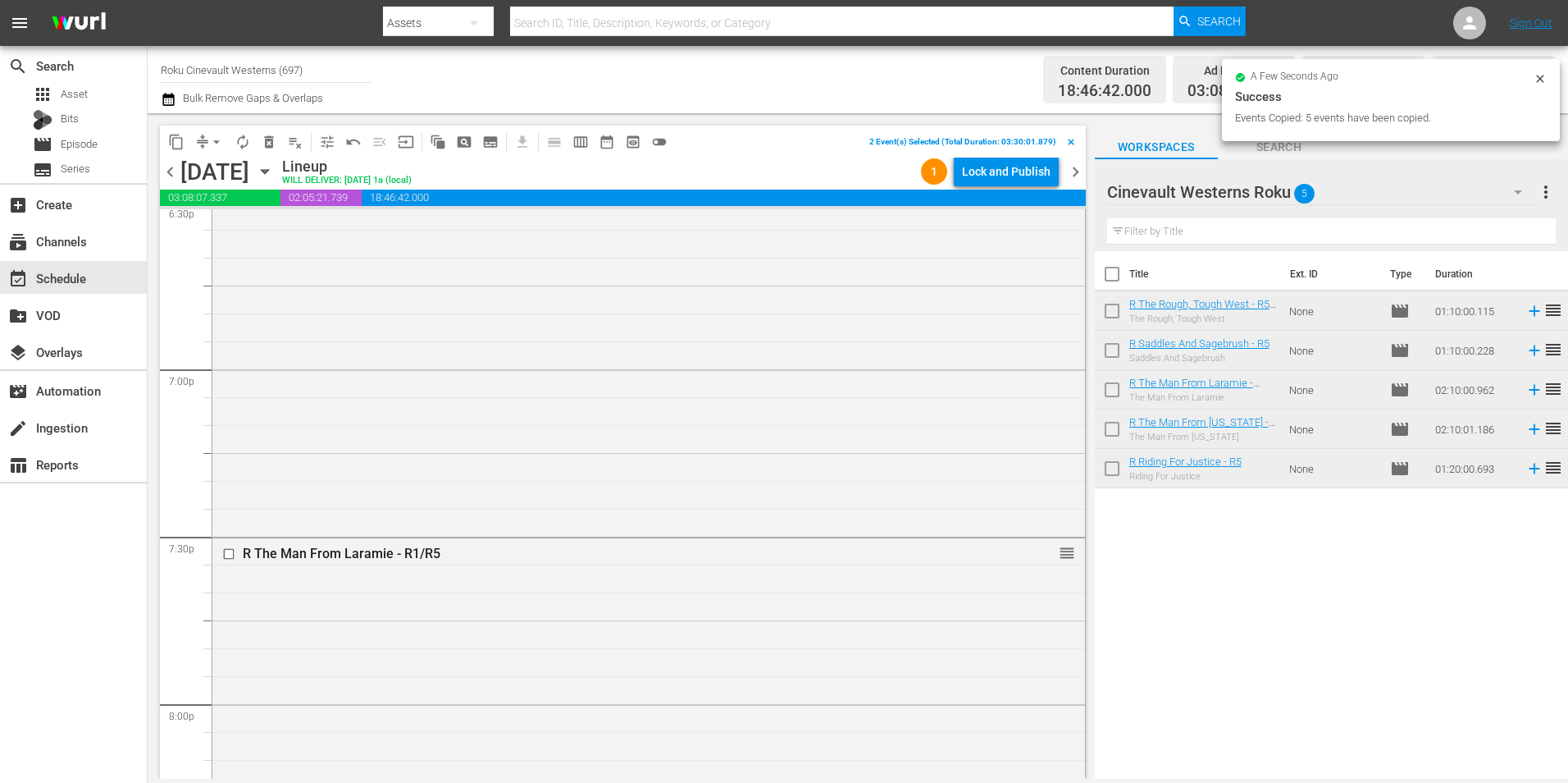
scroll to position [6371, 0]
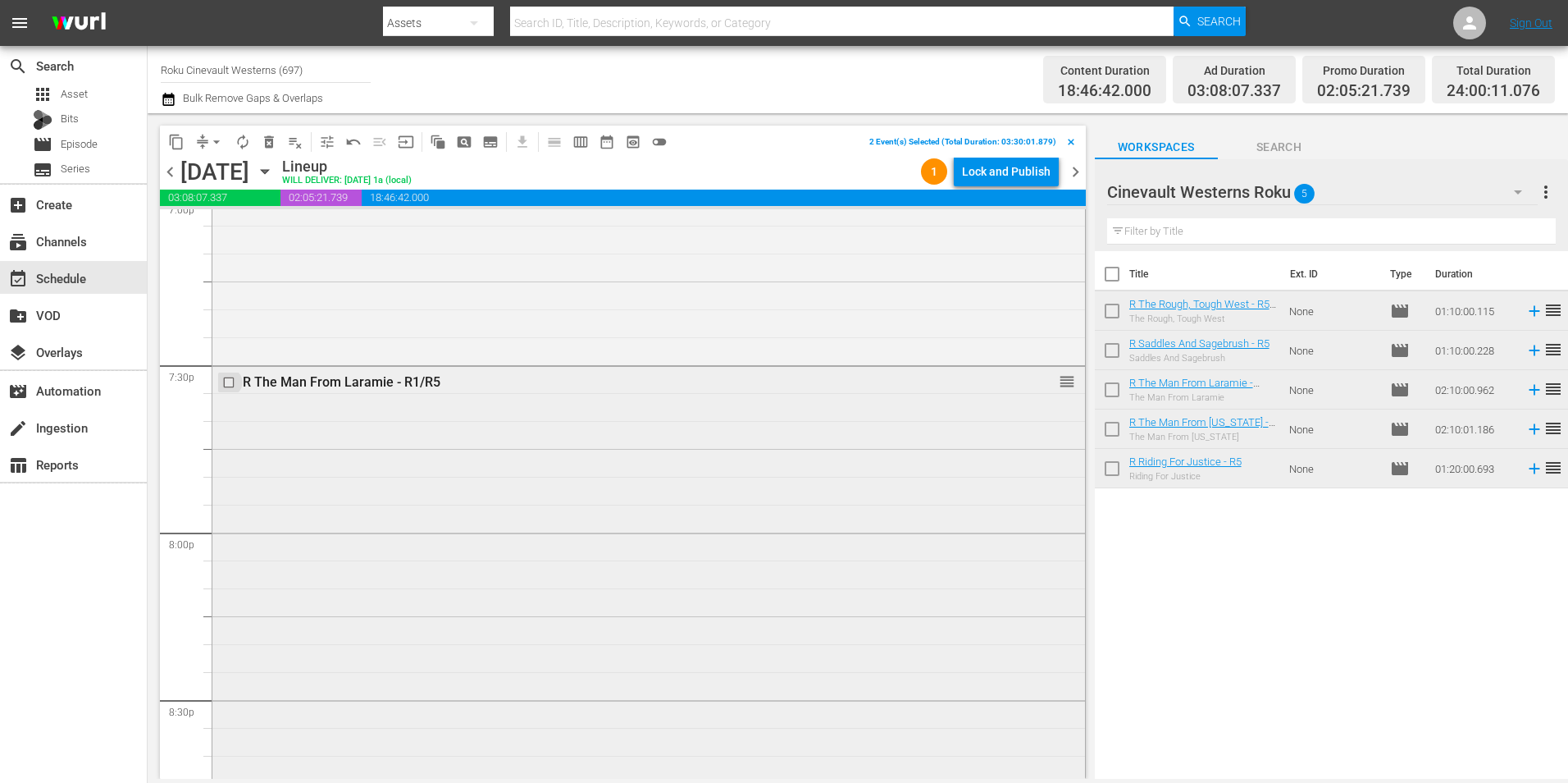
click at [227, 385] on input "checkbox" at bounding box center [231, 381] width 17 height 14
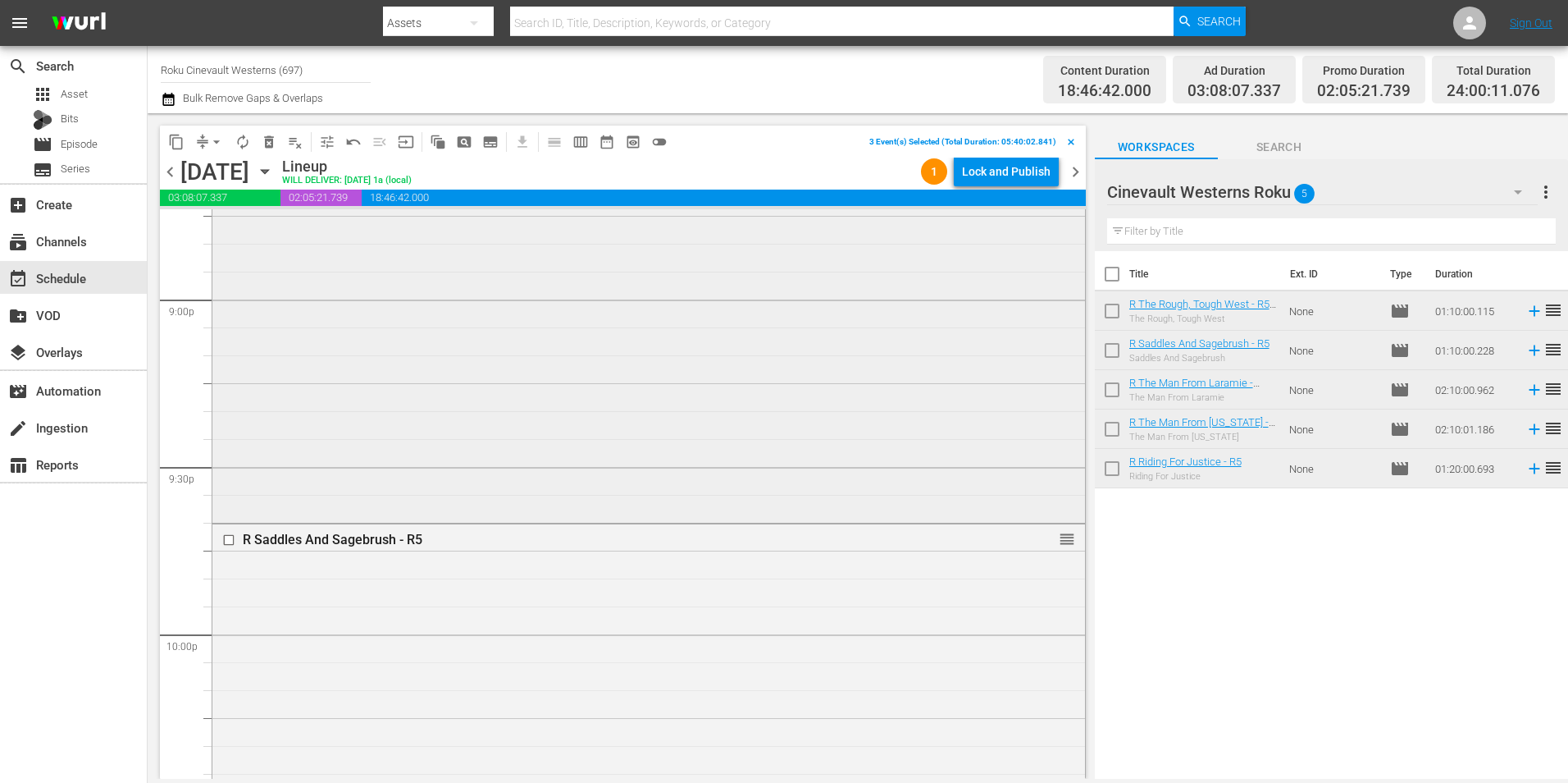
scroll to position [7109, 0]
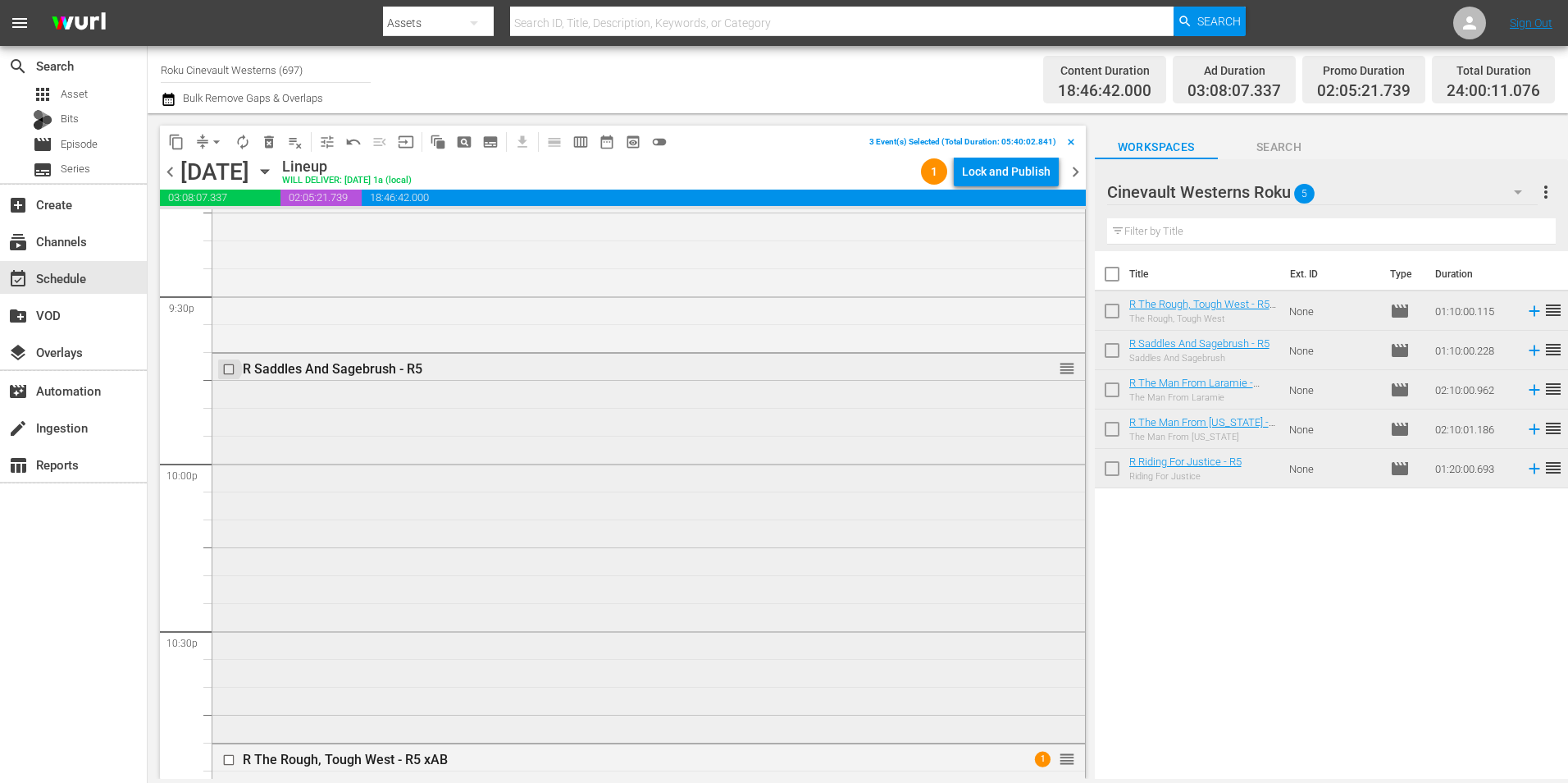
click at [227, 370] on input "checkbox" at bounding box center [231, 369] width 17 height 14
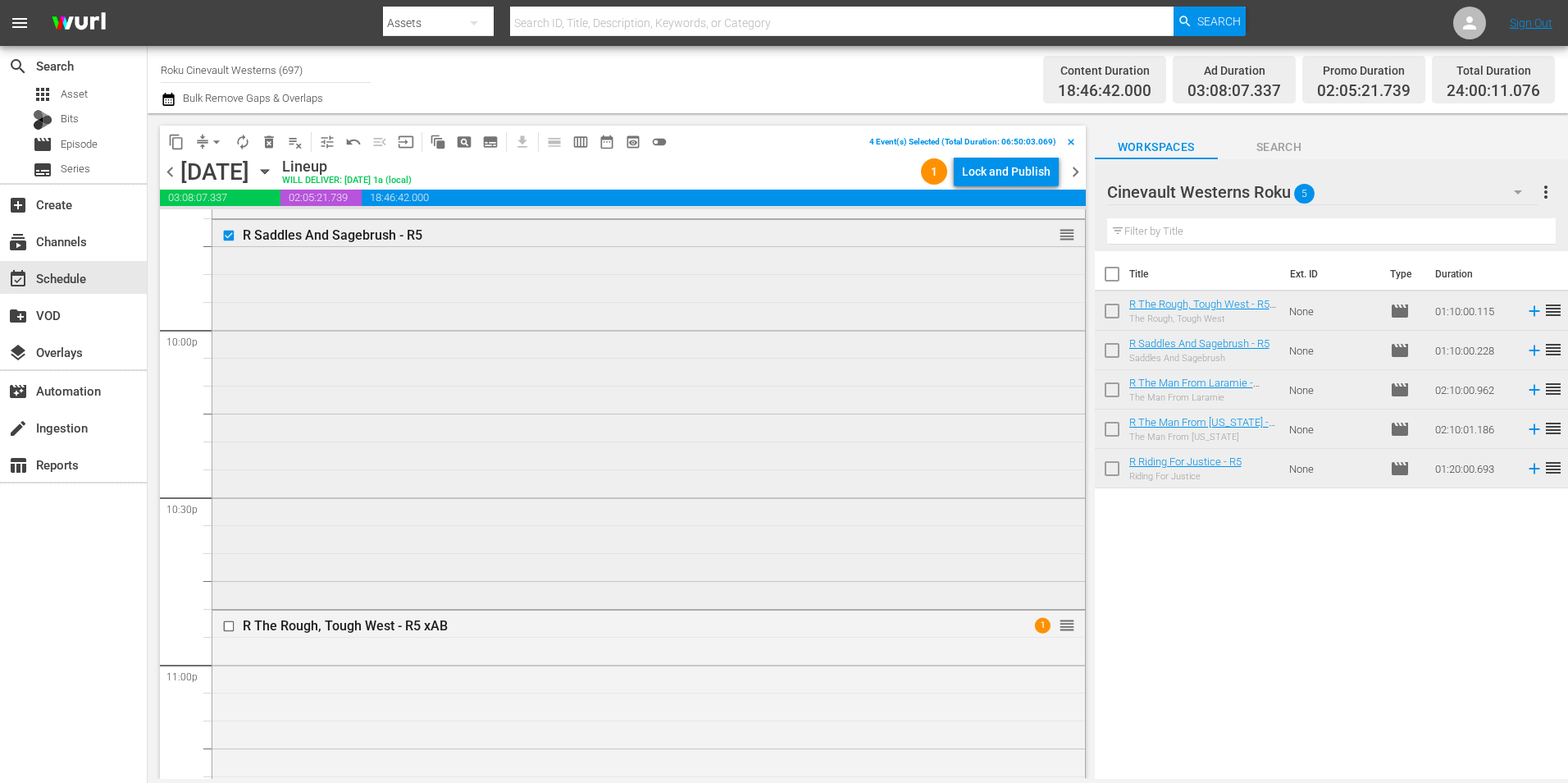
scroll to position [7465, 0]
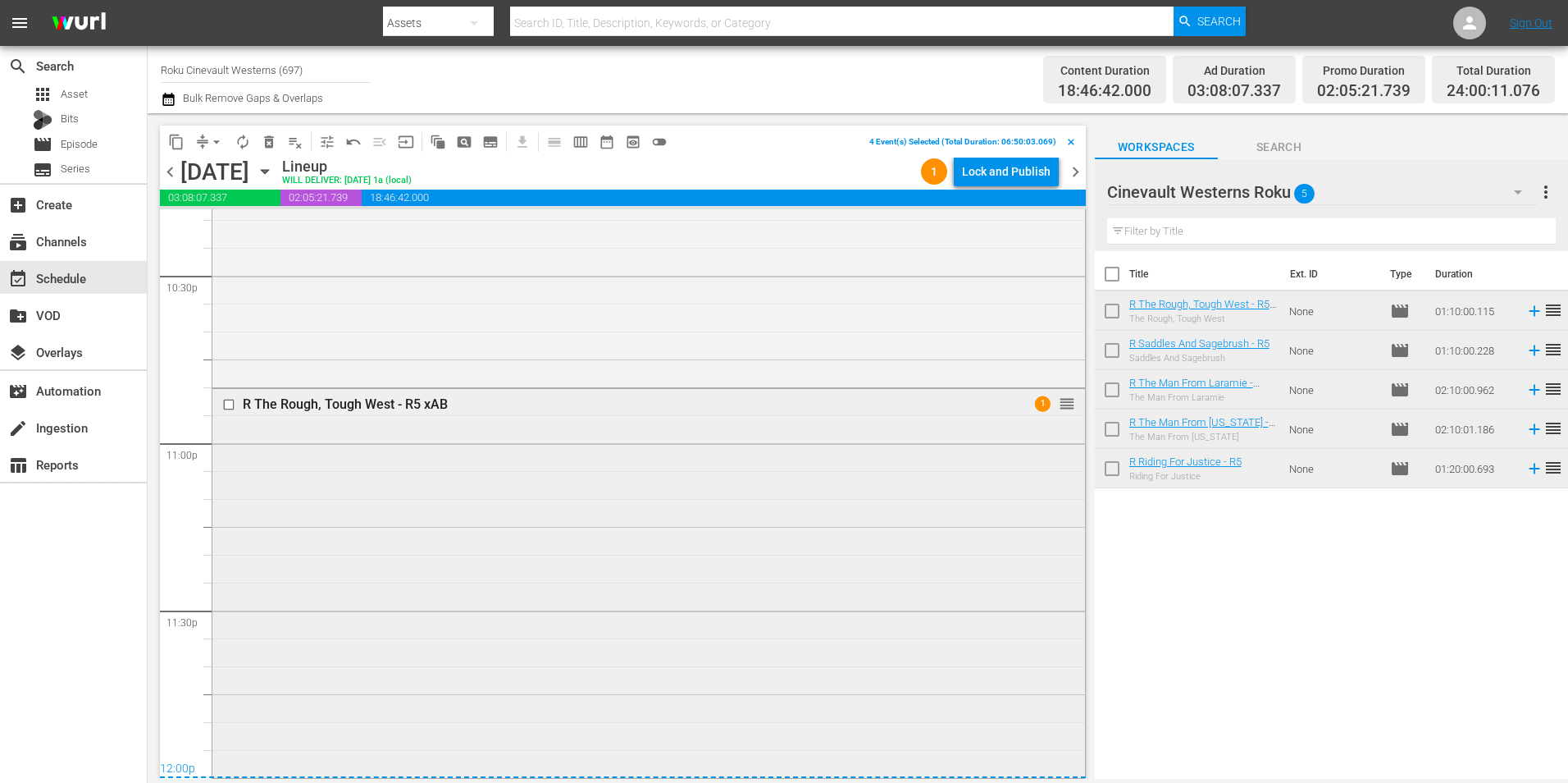
click at [228, 402] on input "checkbox" at bounding box center [231, 404] width 17 height 14
click at [176, 149] on span "content_copy" at bounding box center [176, 141] width 16 height 16
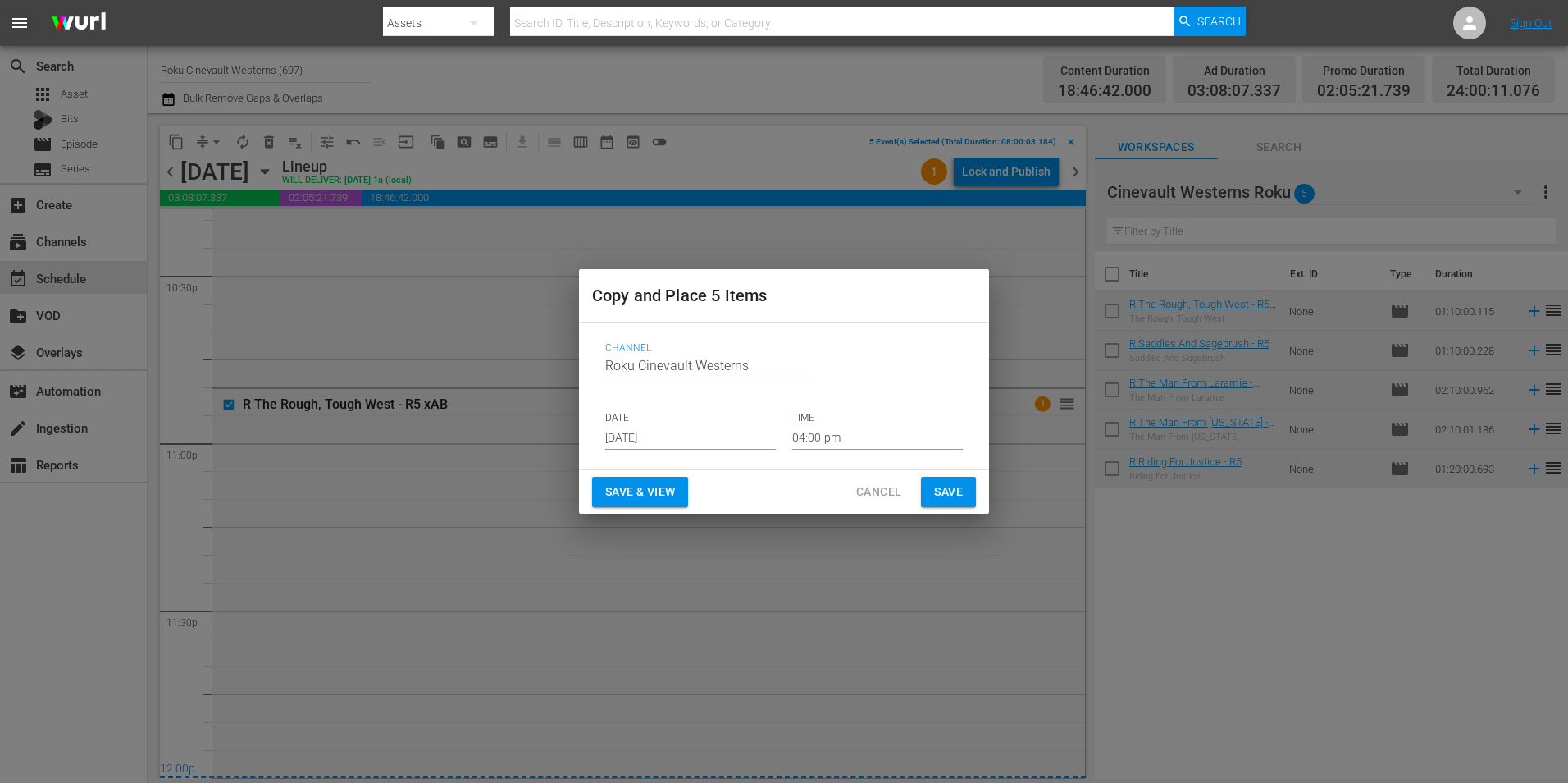
click at [657, 433] on input "[DATE]" at bounding box center [690, 437] width 171 height 24
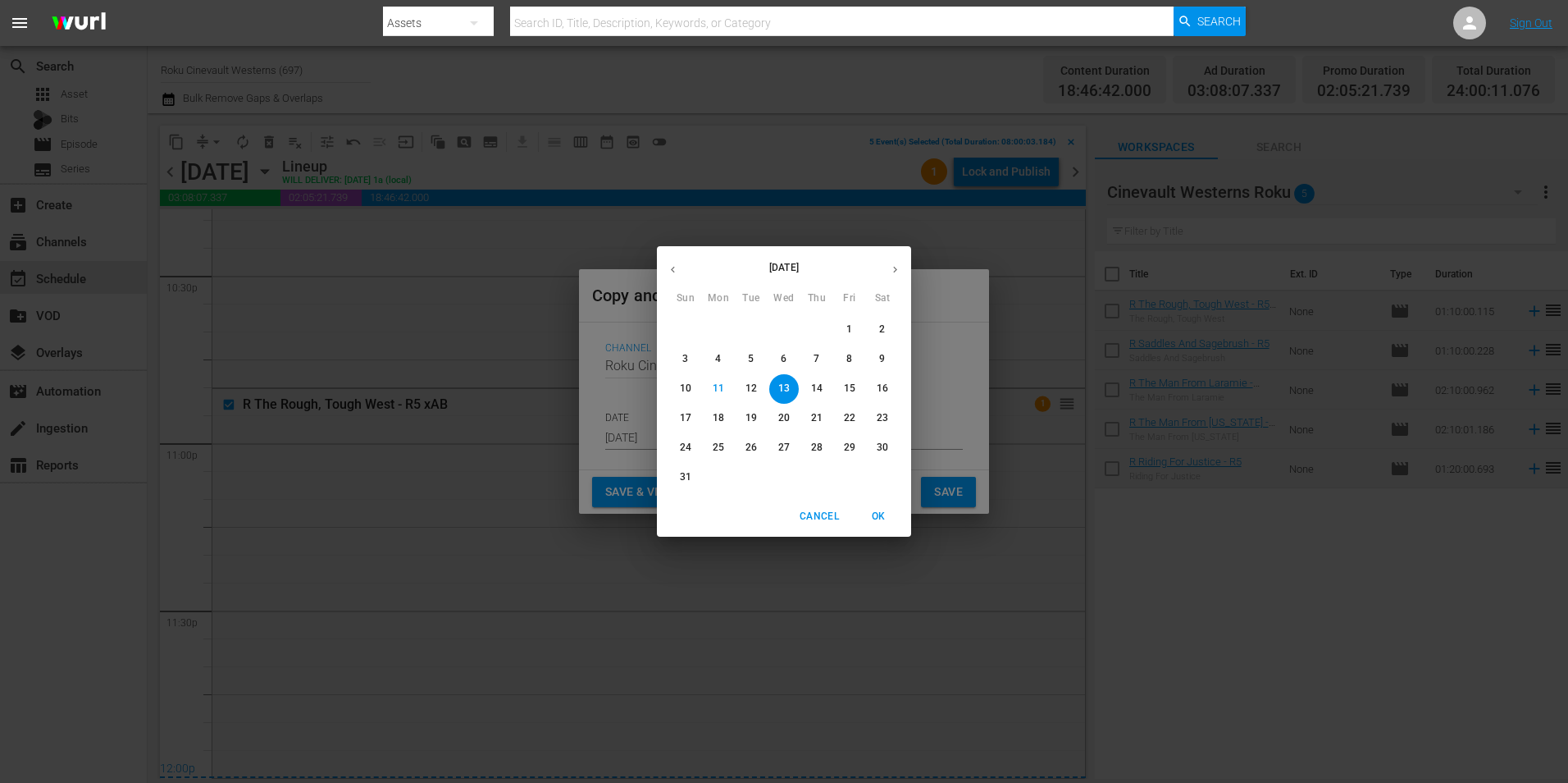
click at [782, 445] on p "27" at bounding box center [784, 447] width 12 height 14
type input "[DATE]"
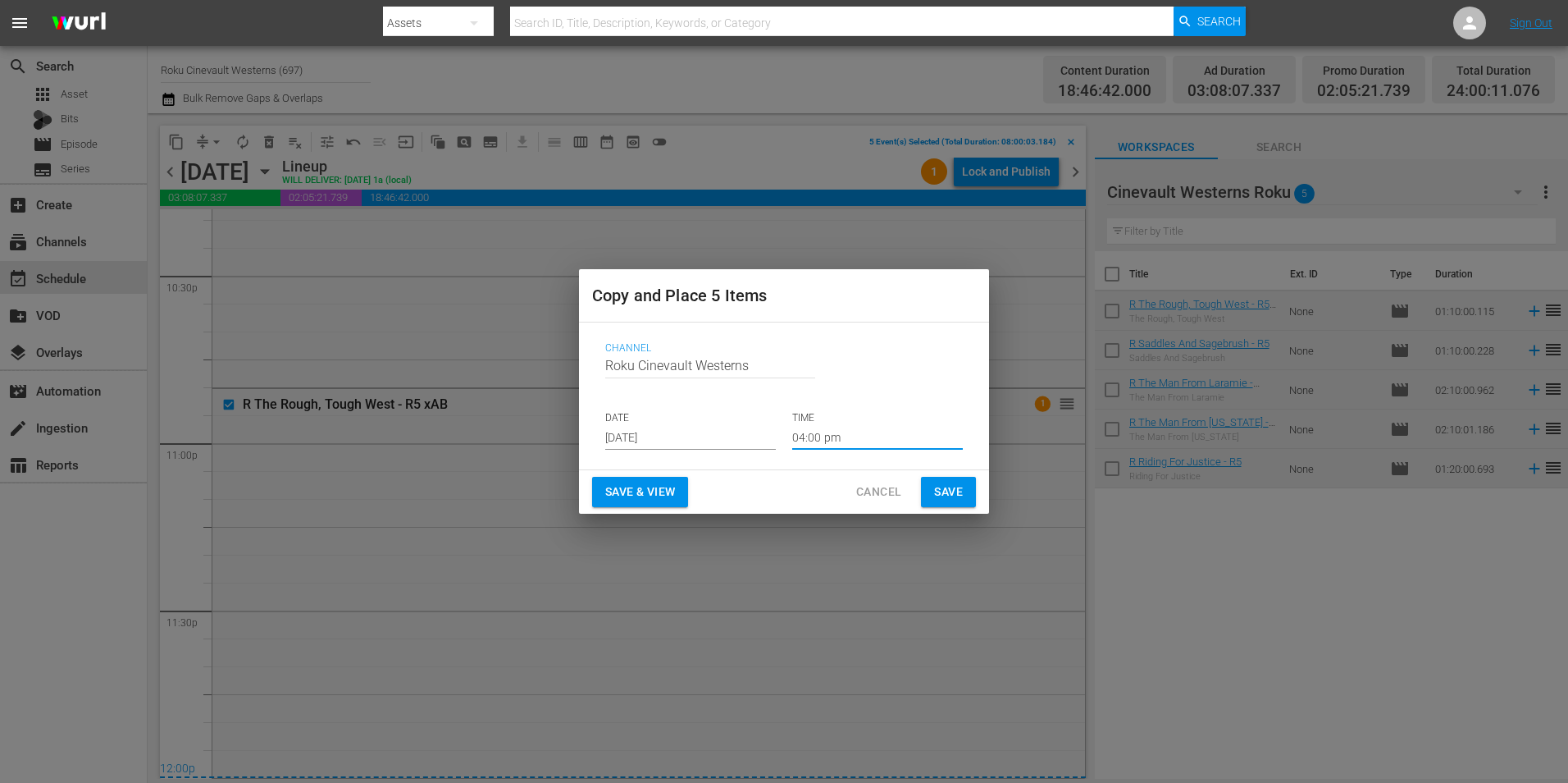
click at [834, 437] on input "04:00 pm" at bounding box center [877, 437] width 171 height 24
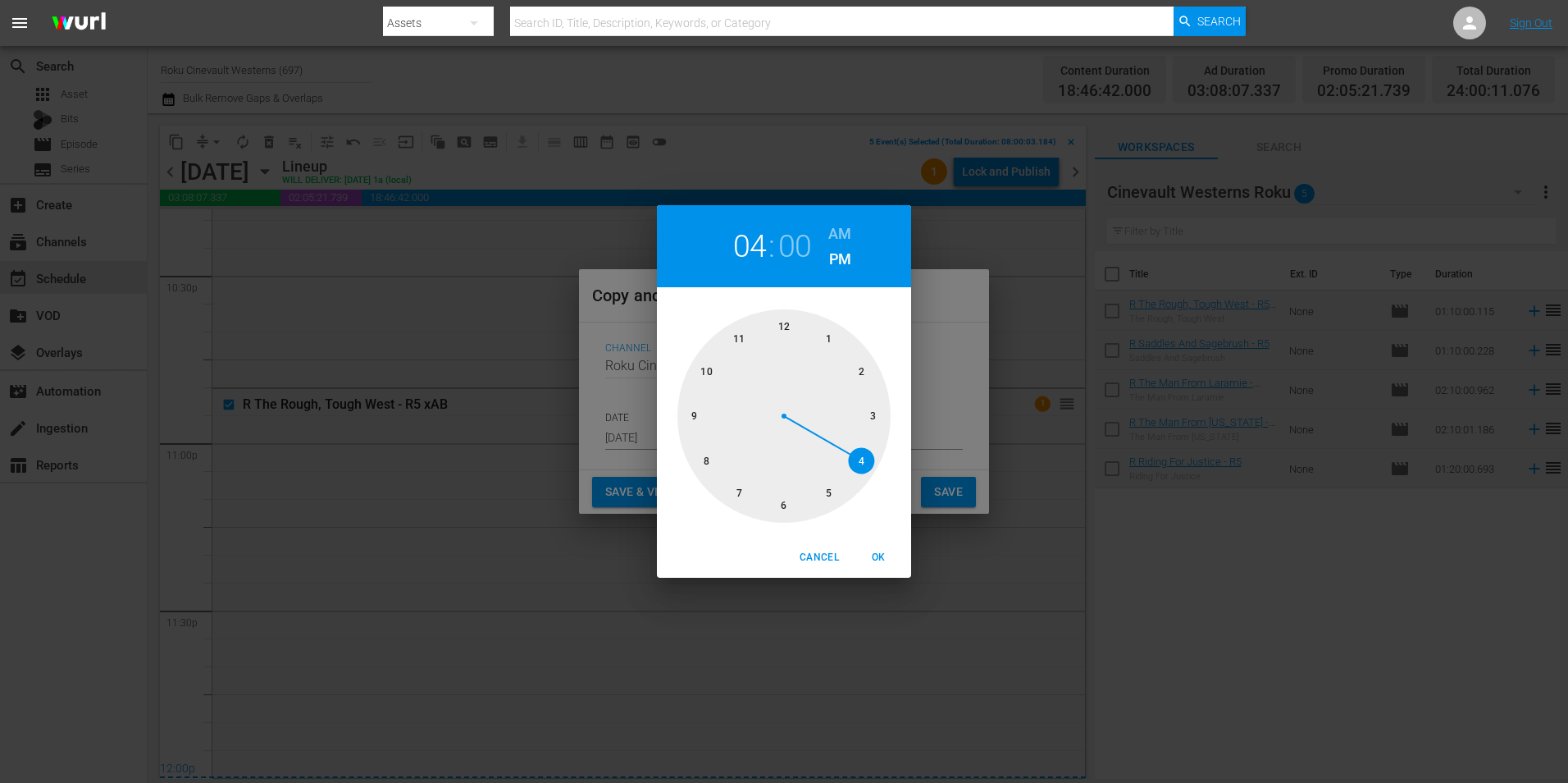
drag, startPoint x: 690, startPoint y: 461, endPoint x: 701, endPoint y: 456, distance: 12.1
click at [692, 461] on div at bounding box center [784, 415] width 213 height 213
click at [836, 228] on h6 "AM" at bounding box center [839, 233] width 23 height 26
click at [881, 552] on span "OK" at bounding box center [878, 557] width 40 height 17
type input "08:00 am"
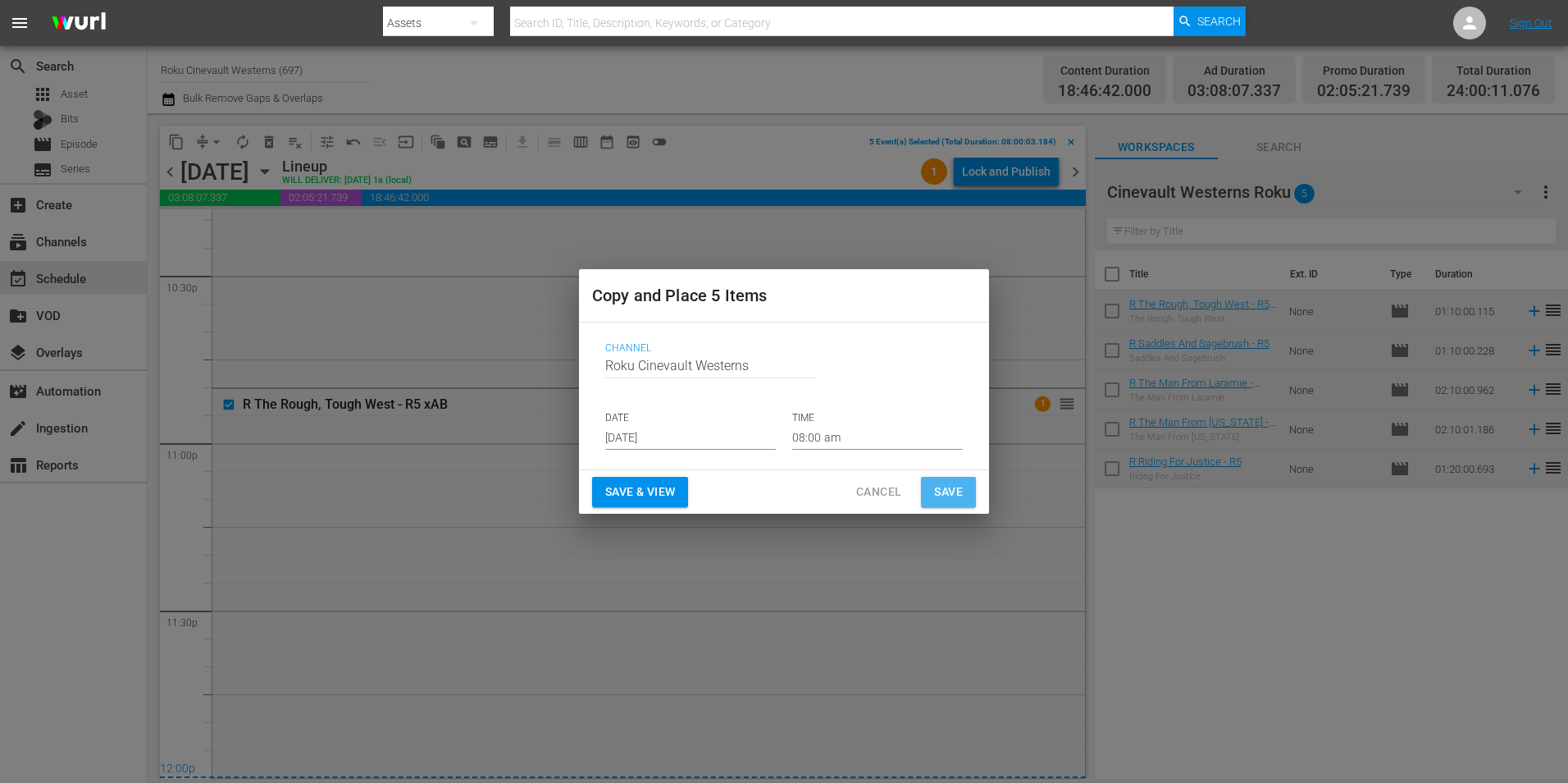
click at [938, 482] on span "Save" at bounding box center [949, 492] width 29 height 20
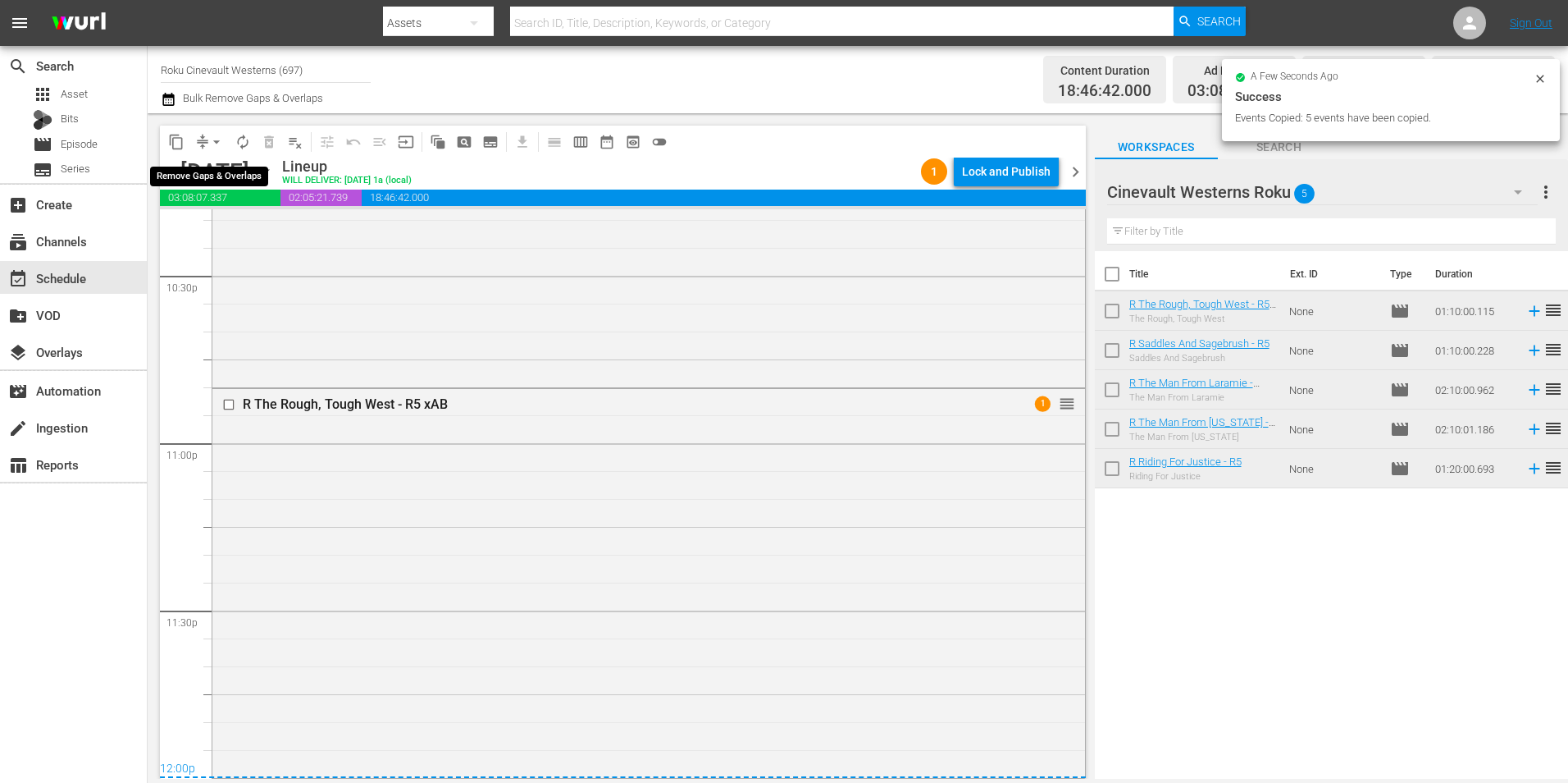
click at [216, 142] on span "arrow_drop_down" at bounding box center [215, 141] width 16 height 16
click at [234, 177] on li "Align to Midnight" at bounding box center [217, 175] width 173 height 27
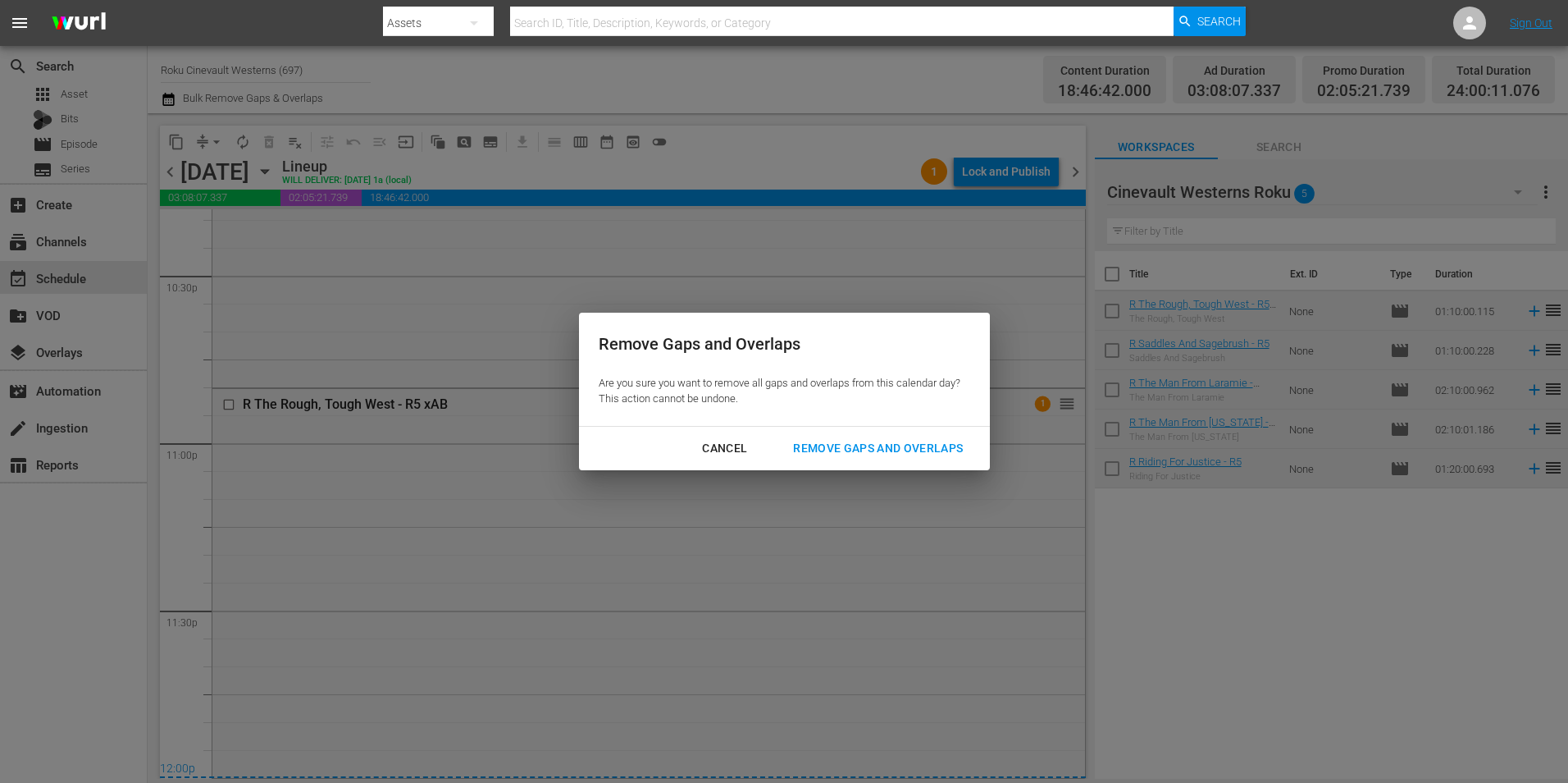
click at [856, 461] on button "Remove Gaps and Overlaps" at bounding box center [878, 448] width 209 height 30
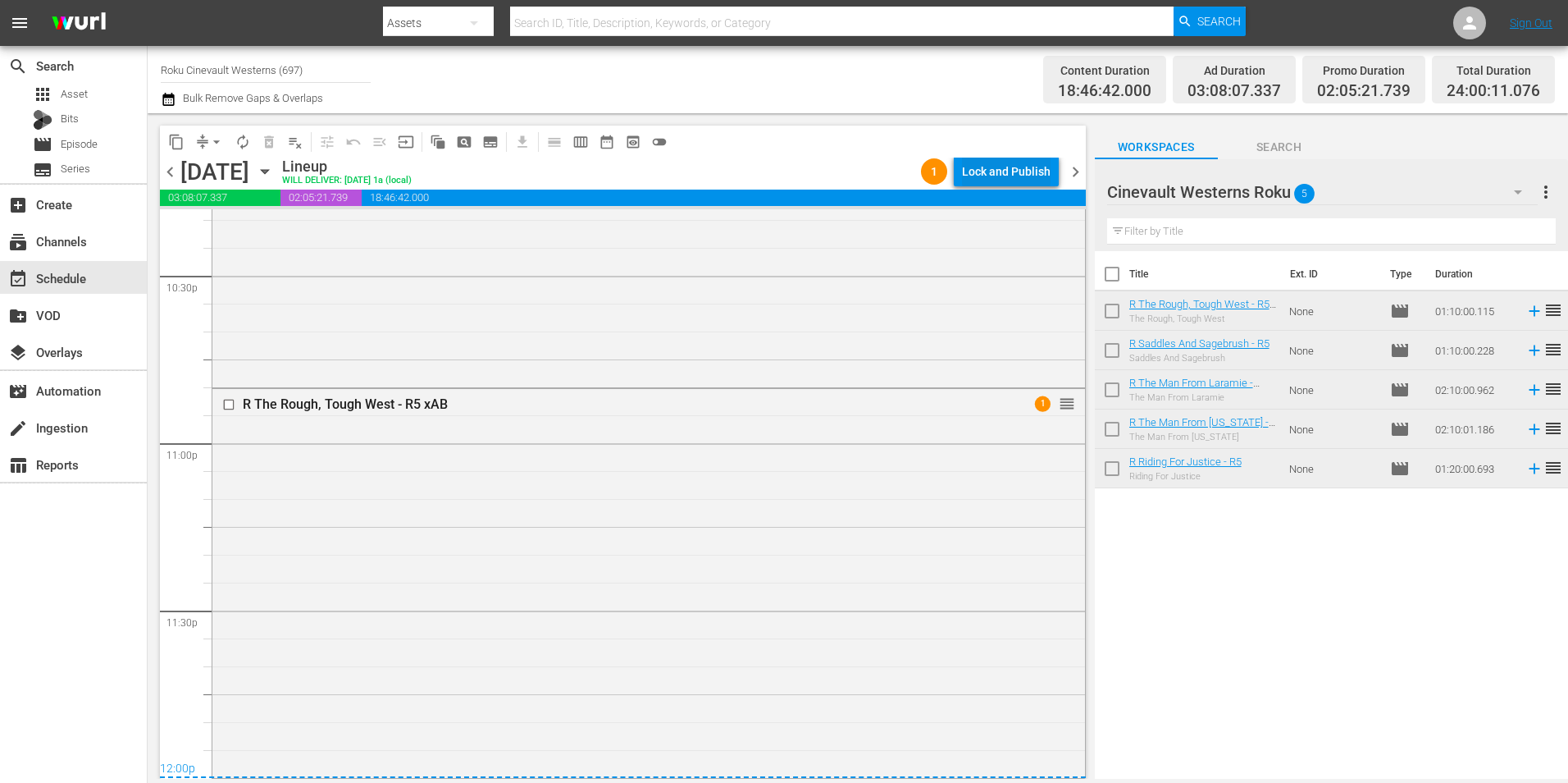
click at [1018, 163] on div "Lock and Publish" at bounding box center [1006, 171] width 88 height 29
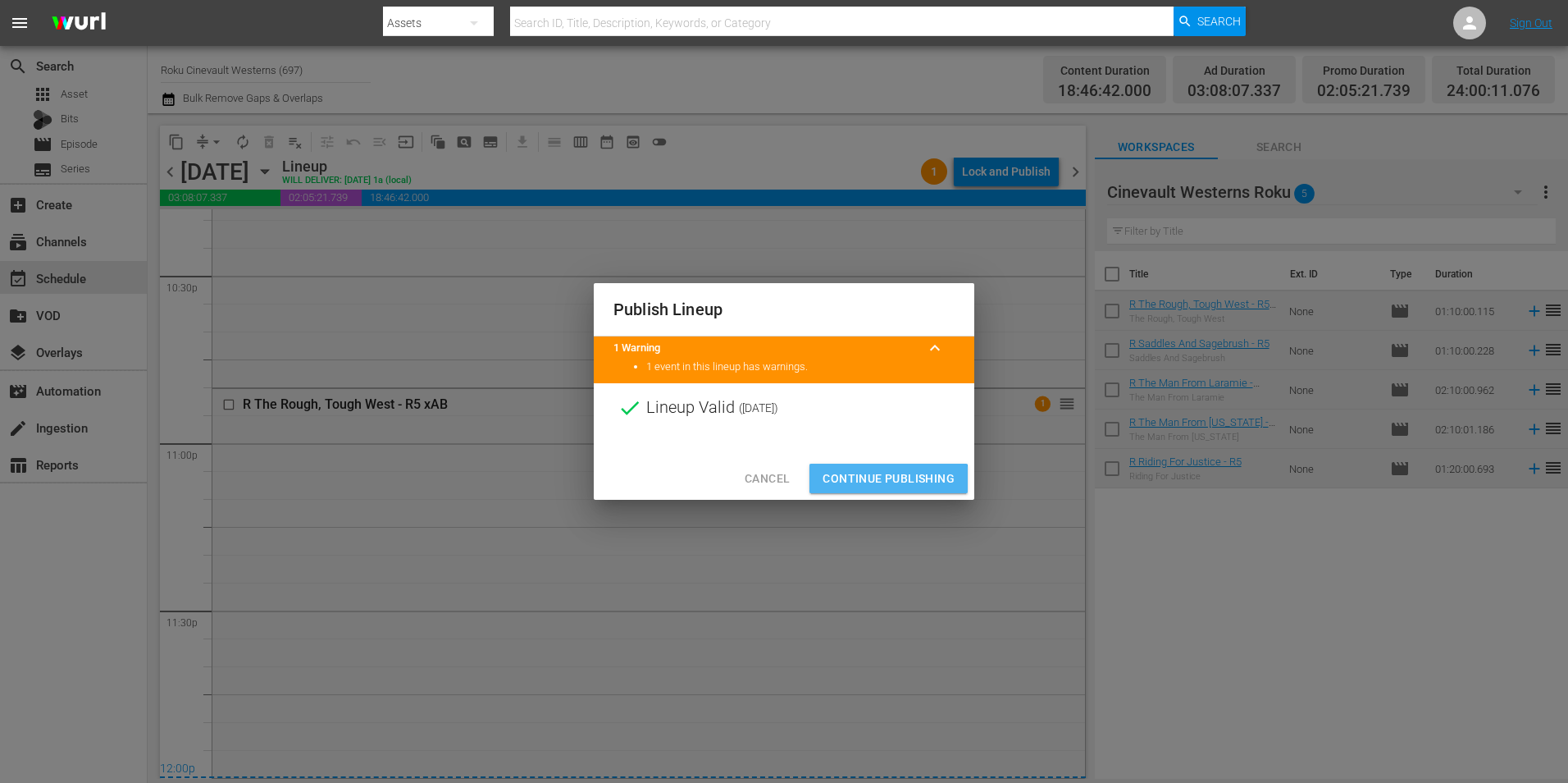
click at [866, 481] on span "Continue Publishing" at bounding box center [888, 478] width 132 height 20
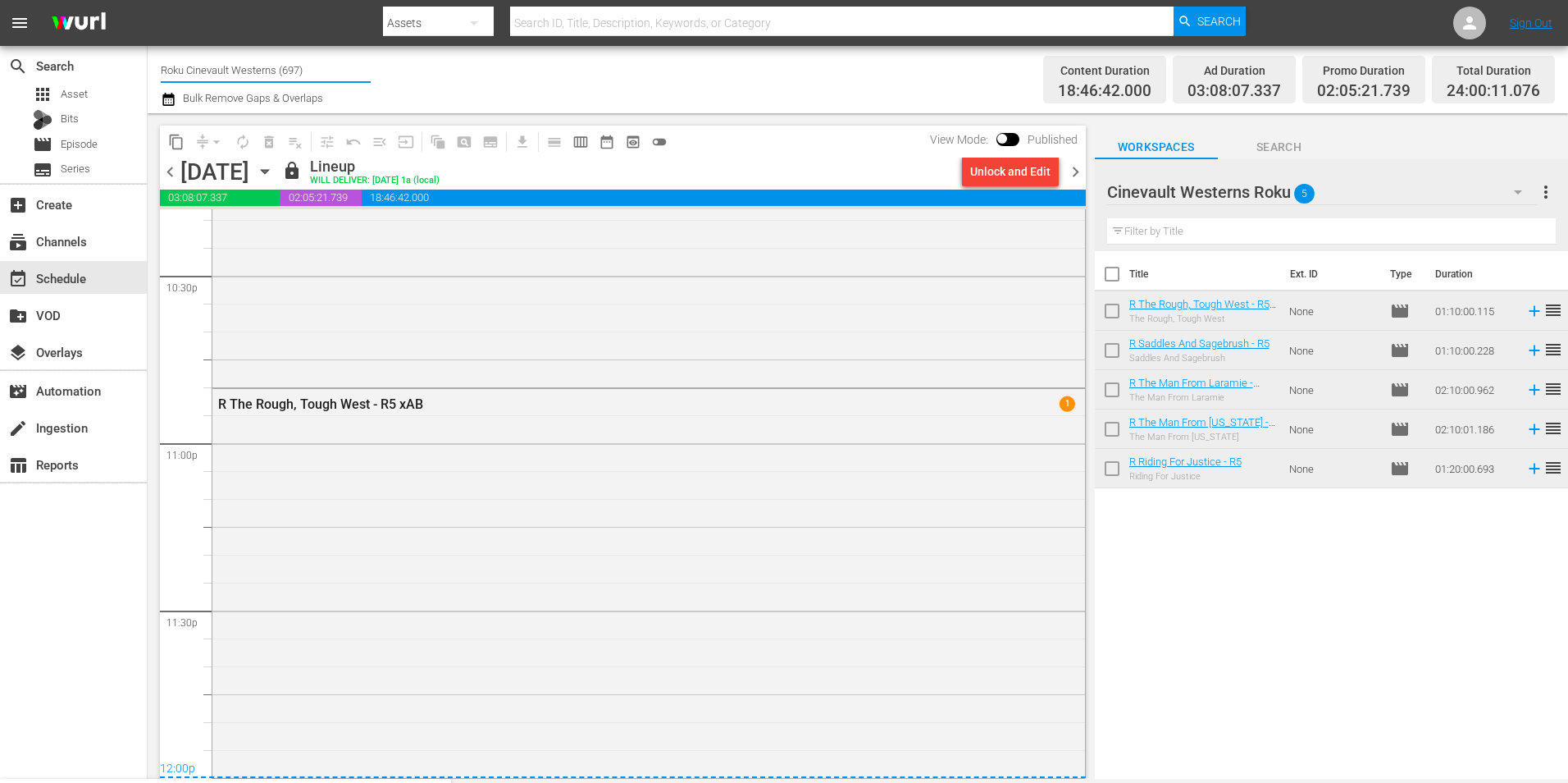
click at [329, 63] on input "Roku Cinevault Westerns (697)" at bounding box center [265, 69] width 210 height 40
click at [327, 63] on input "Roku Cinevault Westerns (697)" at bounding box center [265, 69] width 210 height 40
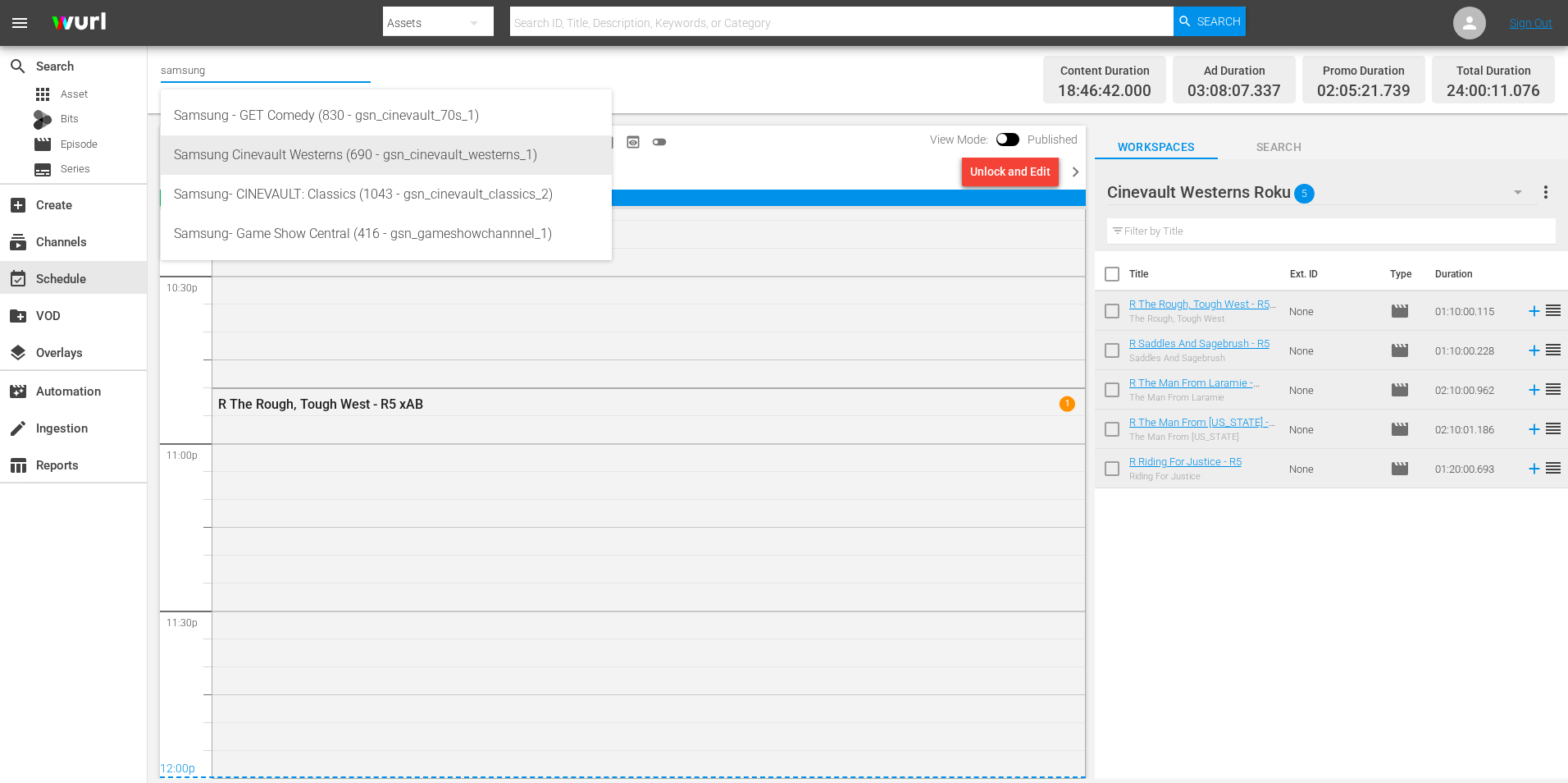
click at [341, 155] on div "Samsung Cinevault Westerns (690 - gsn_cinevault_westerns_1)" at bounding box center [386, 155] width 425 height 40
type input "Samsung Cinevault Westerns (690 - gsn_cinevault_westerns_1)"
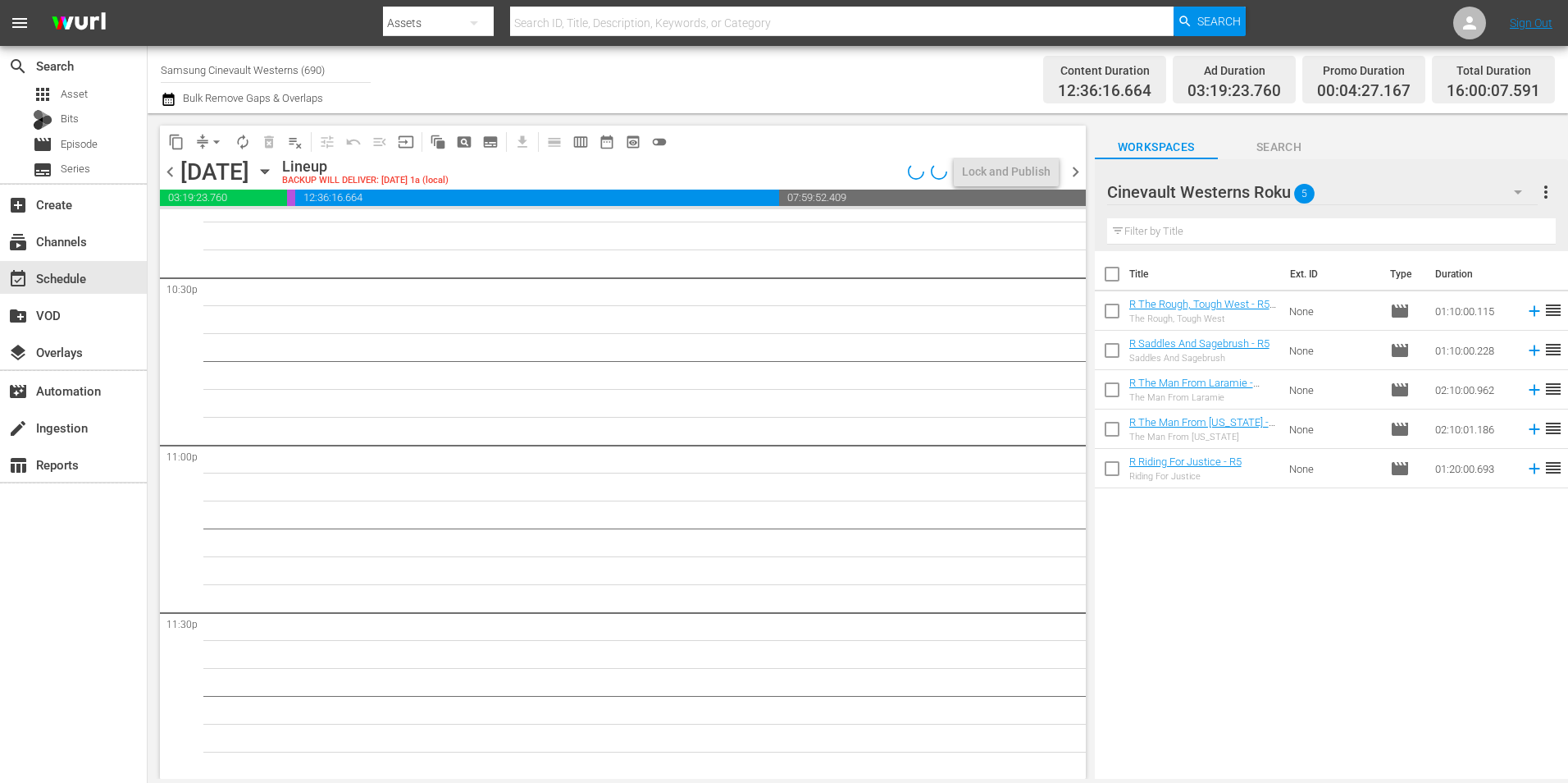
scroll to position [7464, 0]
click at [164, 173] on span "chevron_left" at bounding box center [170, 172] width 20 height 20
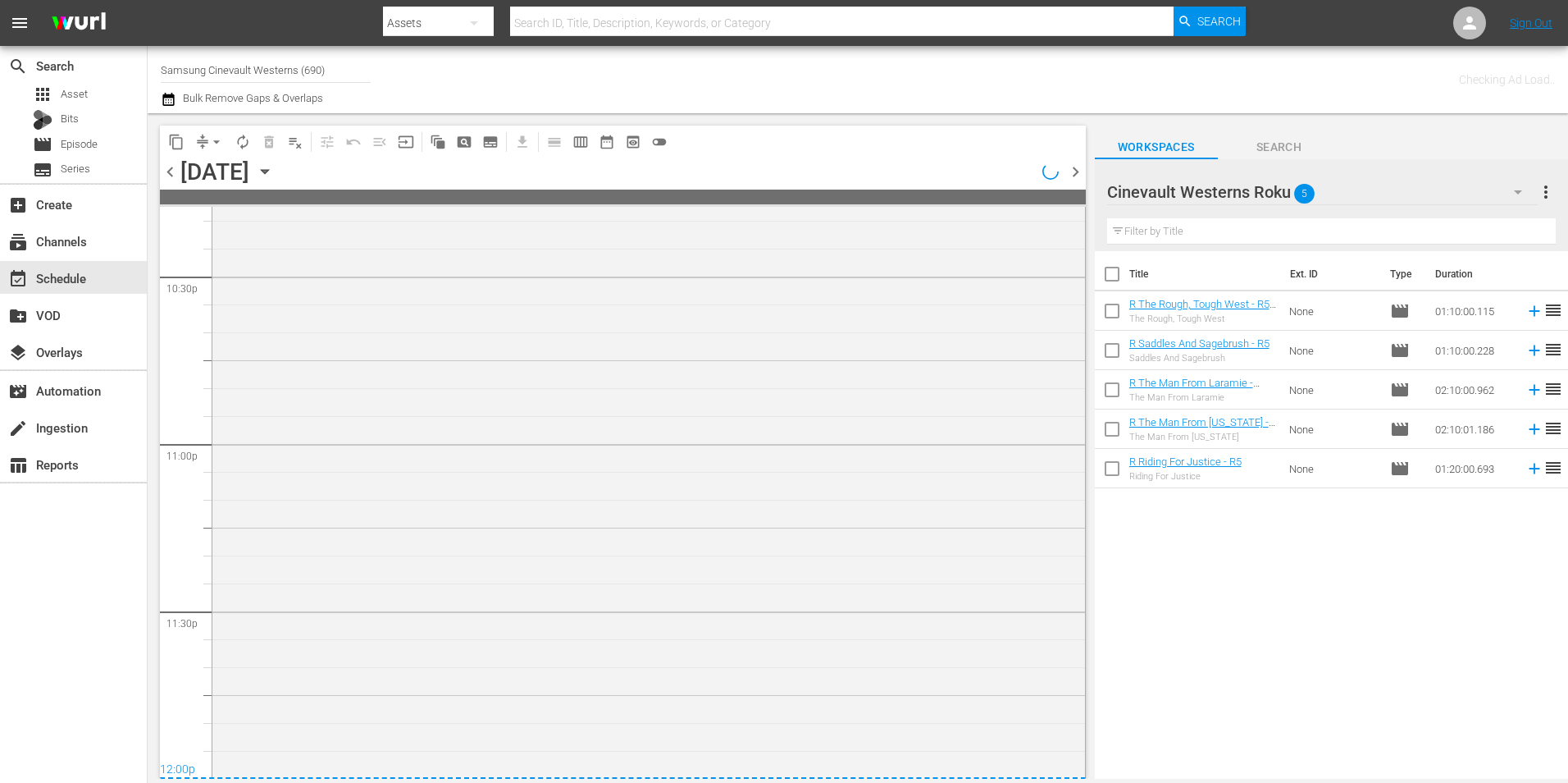
scroll to position [7437, 0]
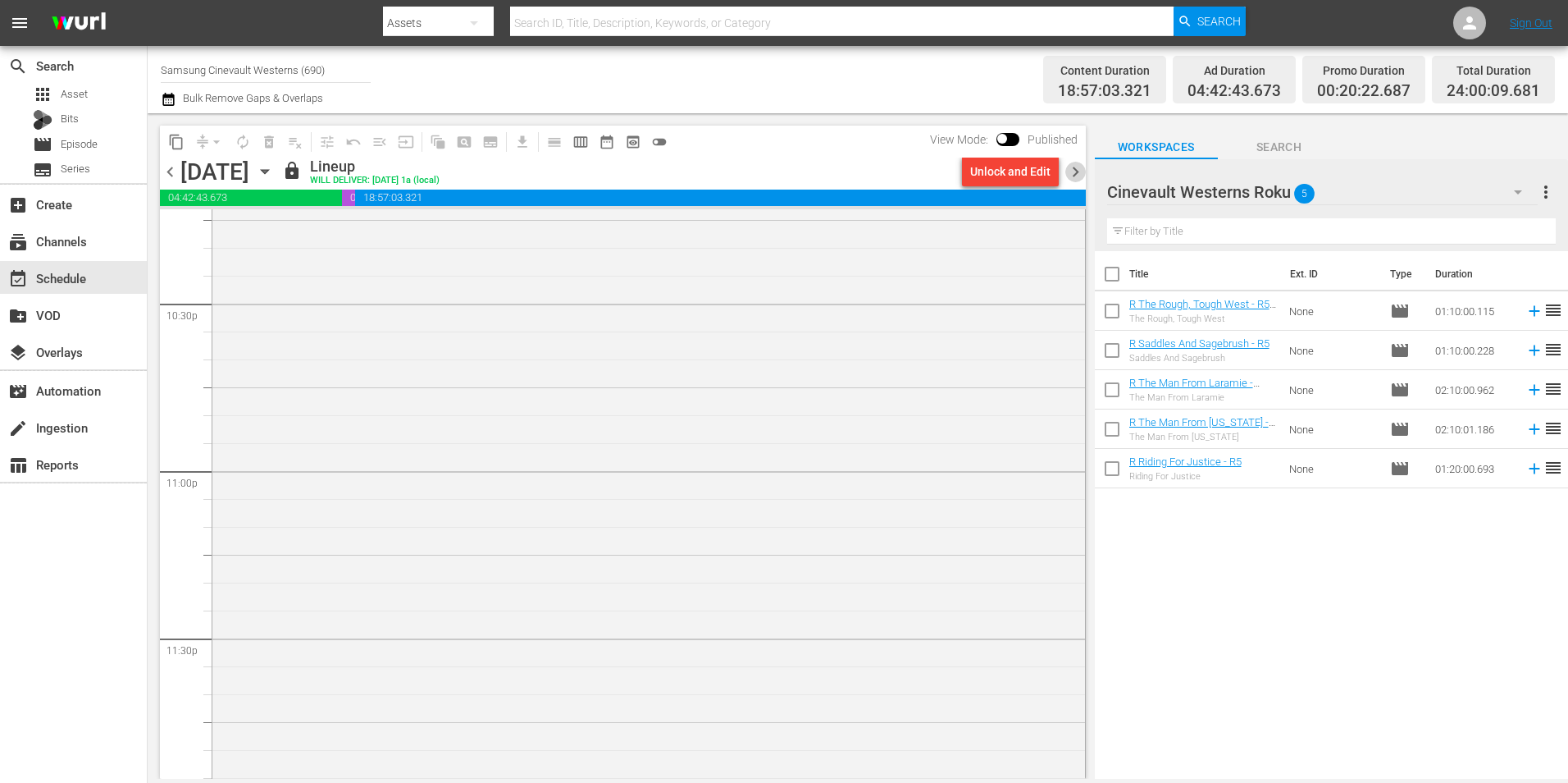
click at [1081, 176] on span "chevron_right" at bounding box center [1076, 172] width 20 height 20
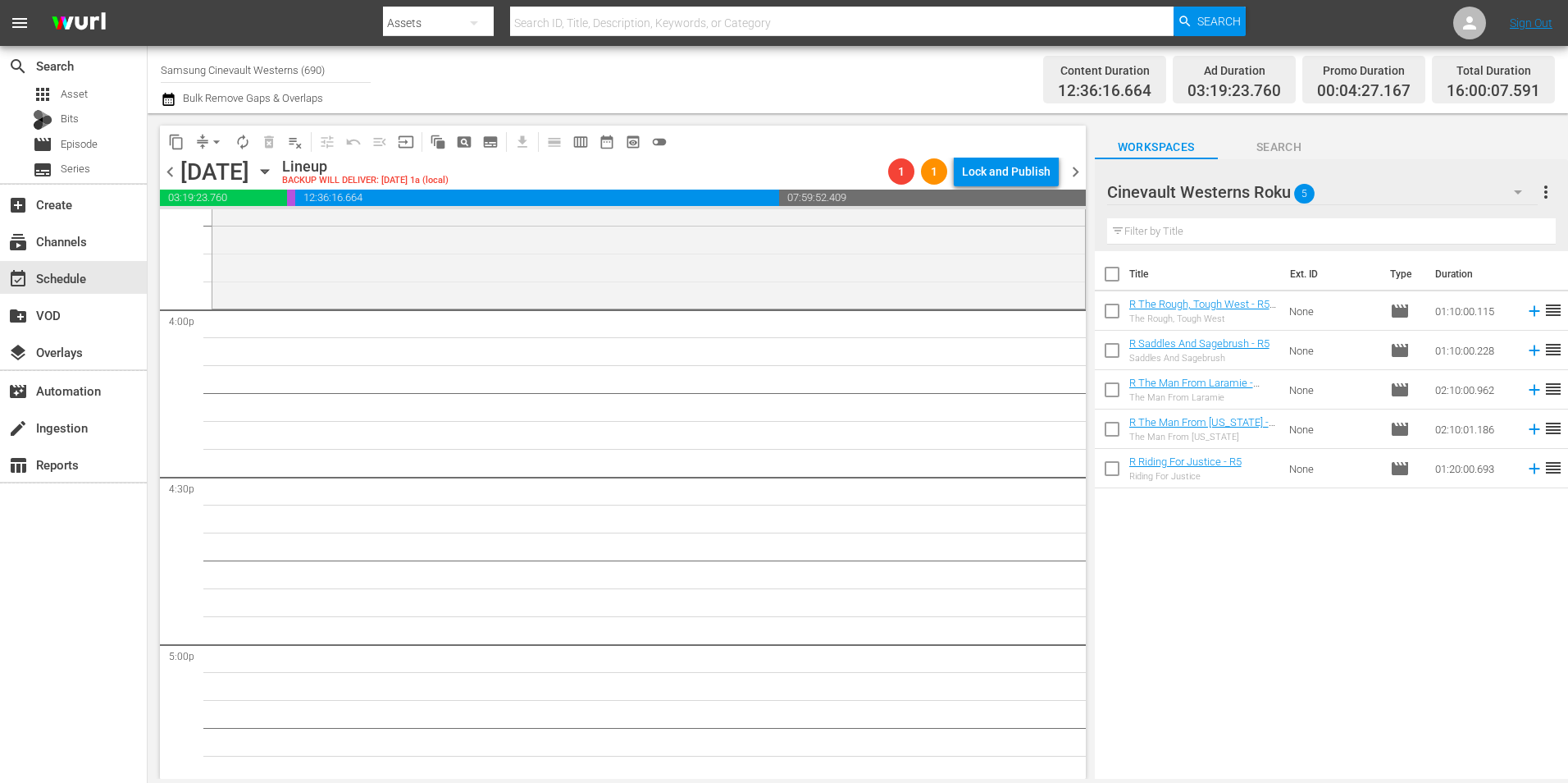
scroll to position [5249, 0]
click at [1422, 195] on div "Cinevault Westerns Roku 5" at bounding box center [1322, 192] width 431 height 46
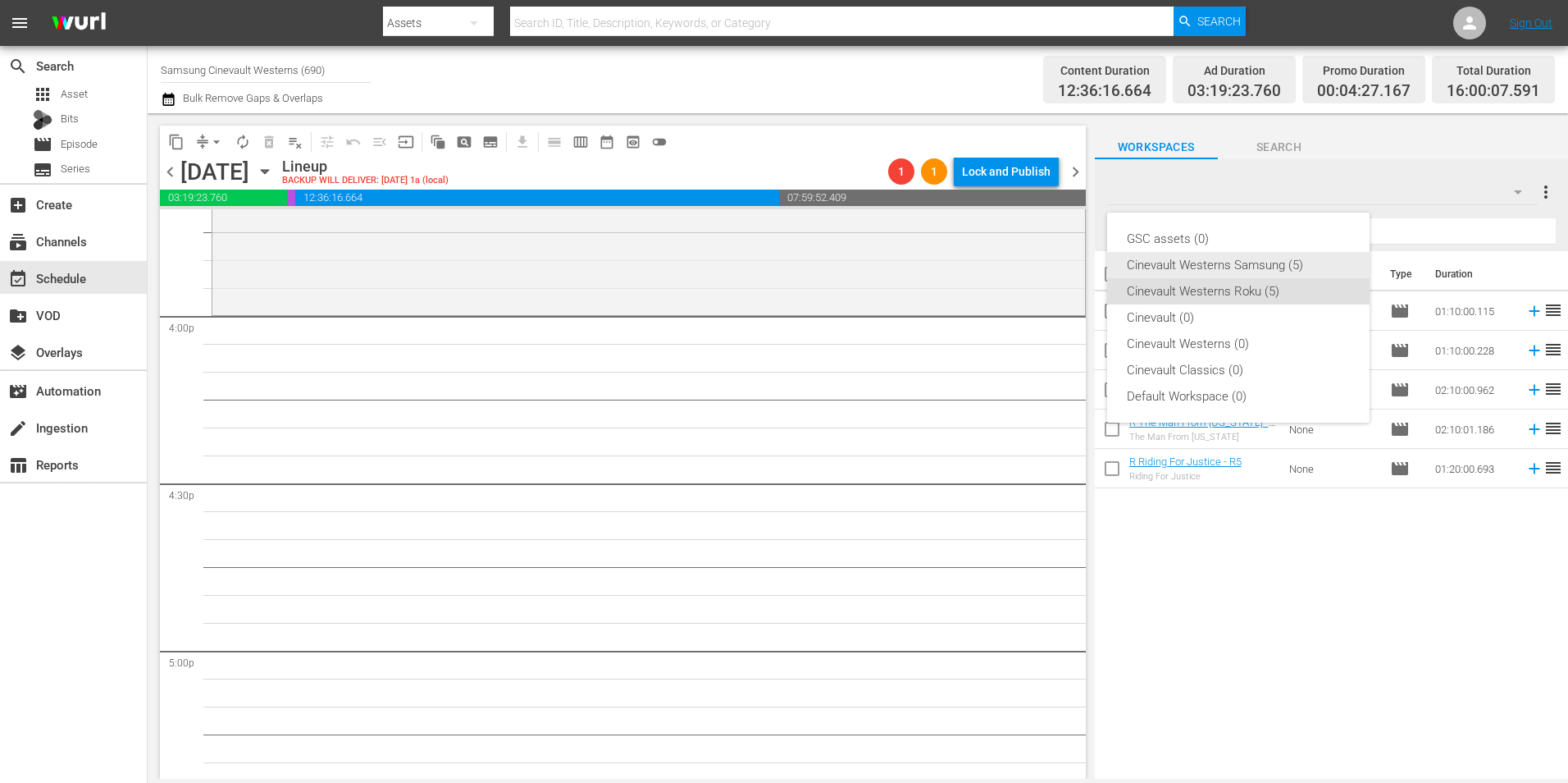
click at [1310, 270] on div "Cinevault Westerns Samsung (5)" at bounding box center [1238, 264] width 223 height 26
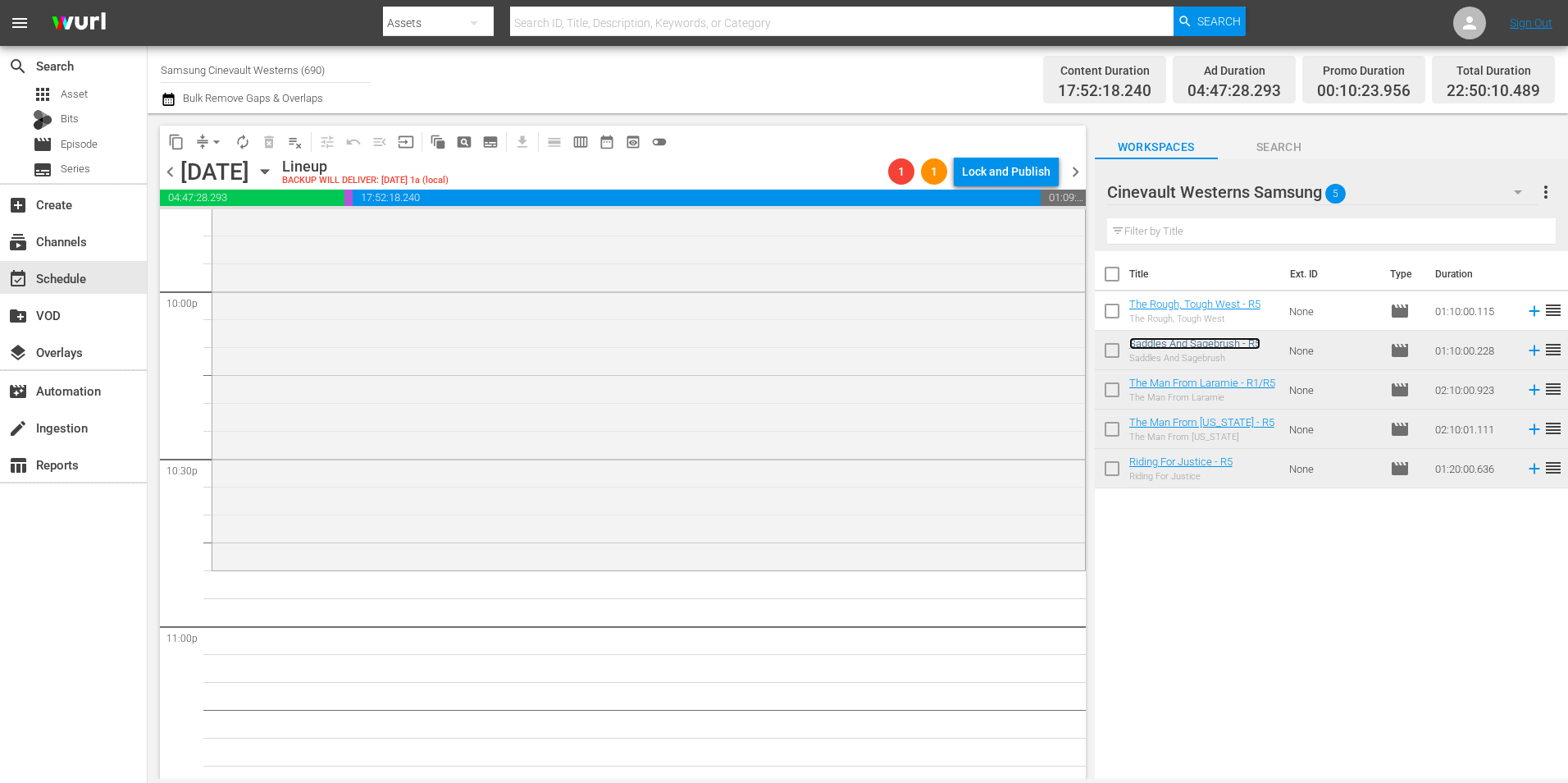
scroll to position [7300, 0]
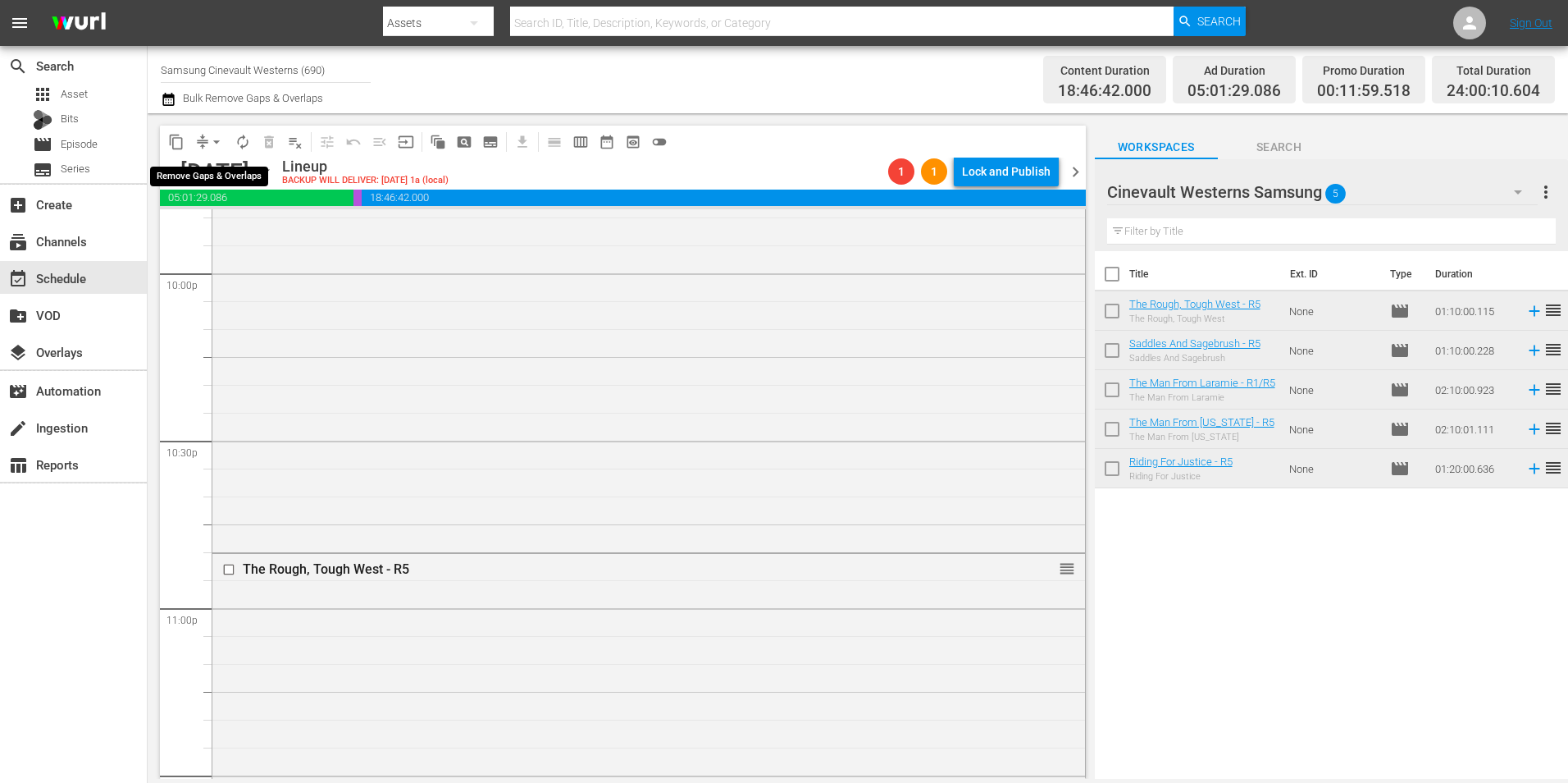
click at [215, 141] on span "arrow_drop_down" at bounding box center [215, 141] width 16 height 16
click at [231, 170] on li "Align to Midnight" at bounding box center [217, 175] width 173 height 27
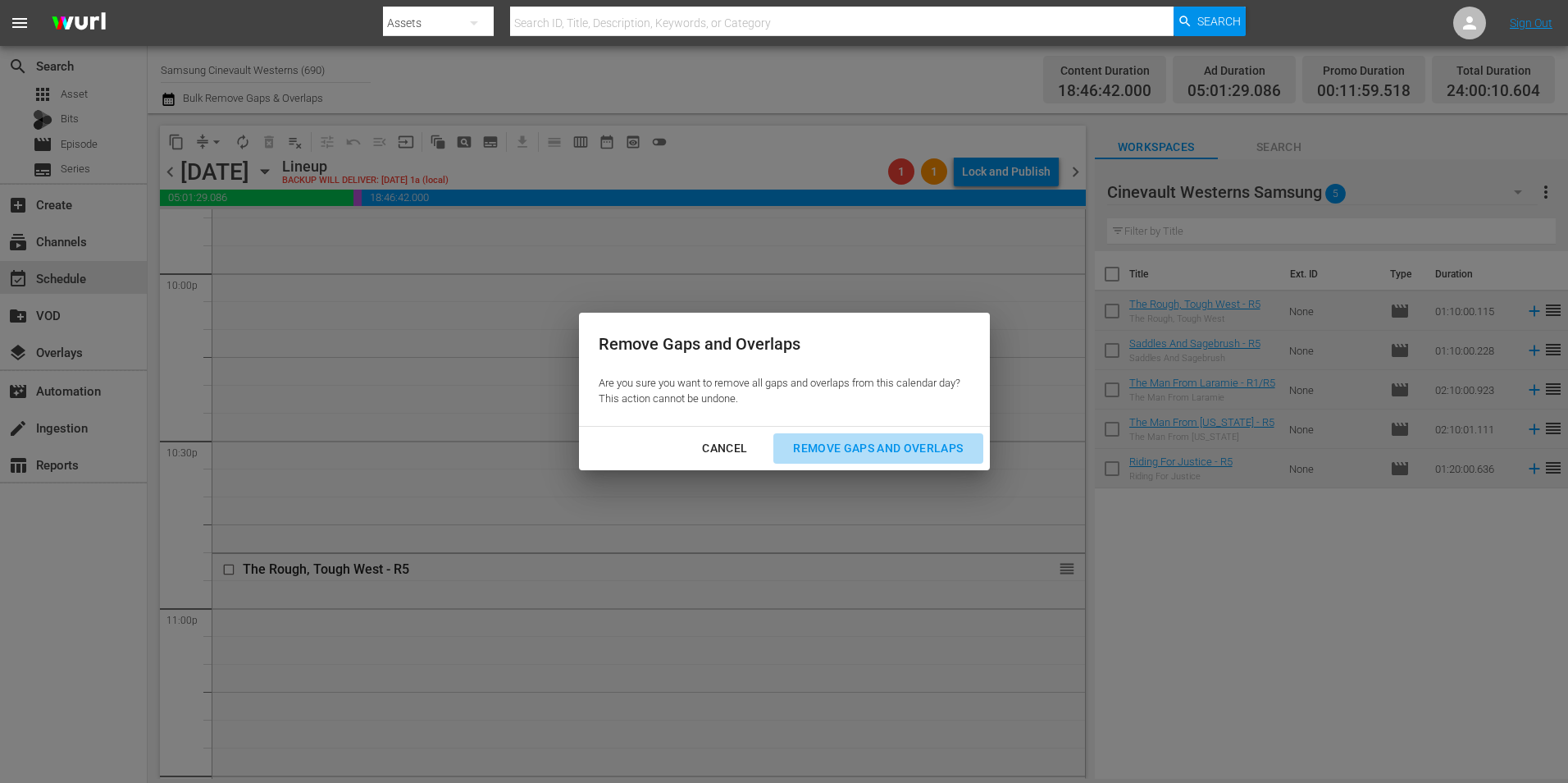
click at [907, 451] on div "Remove Gaps and Overlaps" at bounding box center [878, 448] width 196 height 20
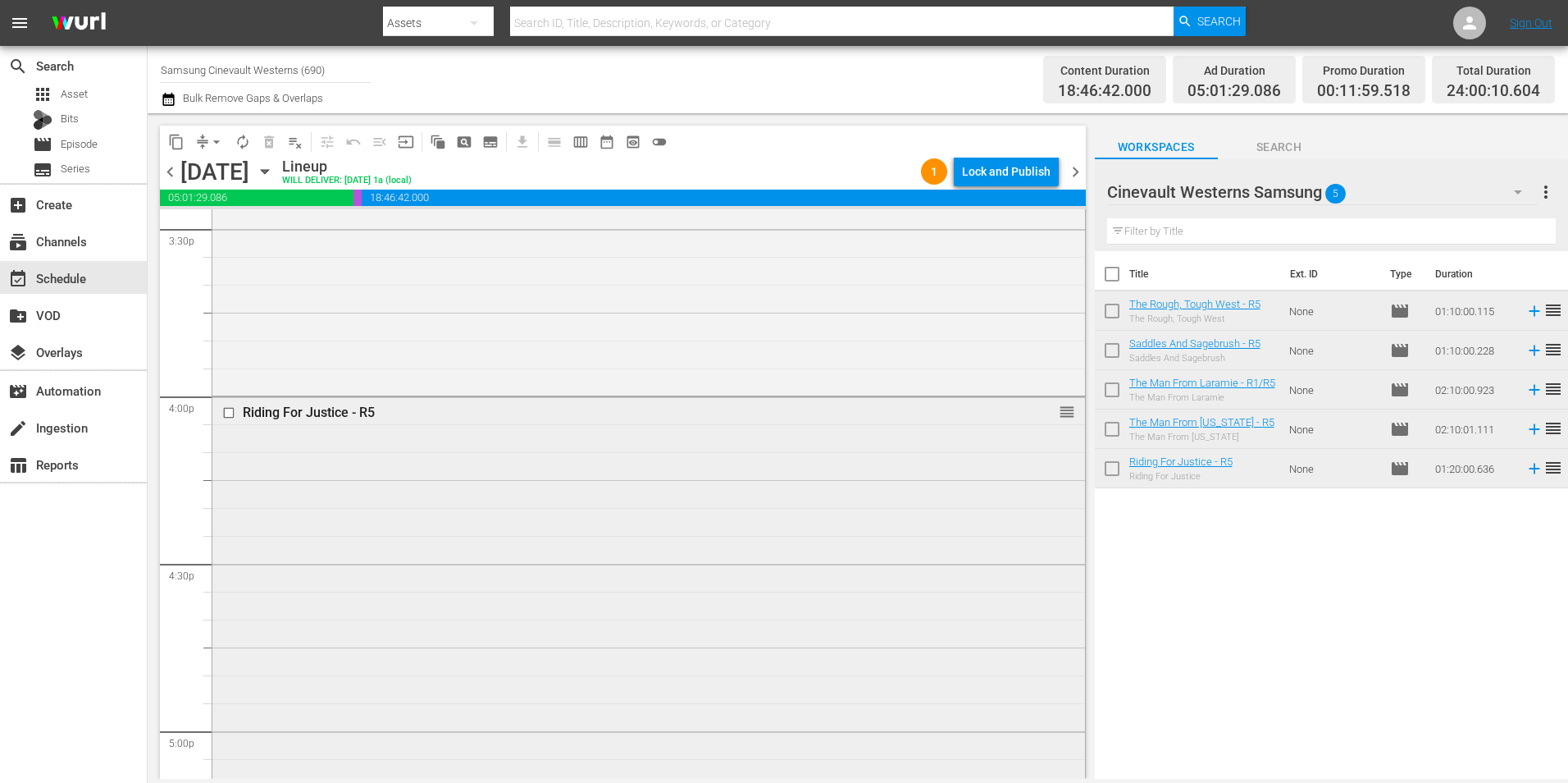
scroll to position [5167, 0]
click at [228, 416] on input "checkbox" at bounding box center [231, 414] width 17 height 14
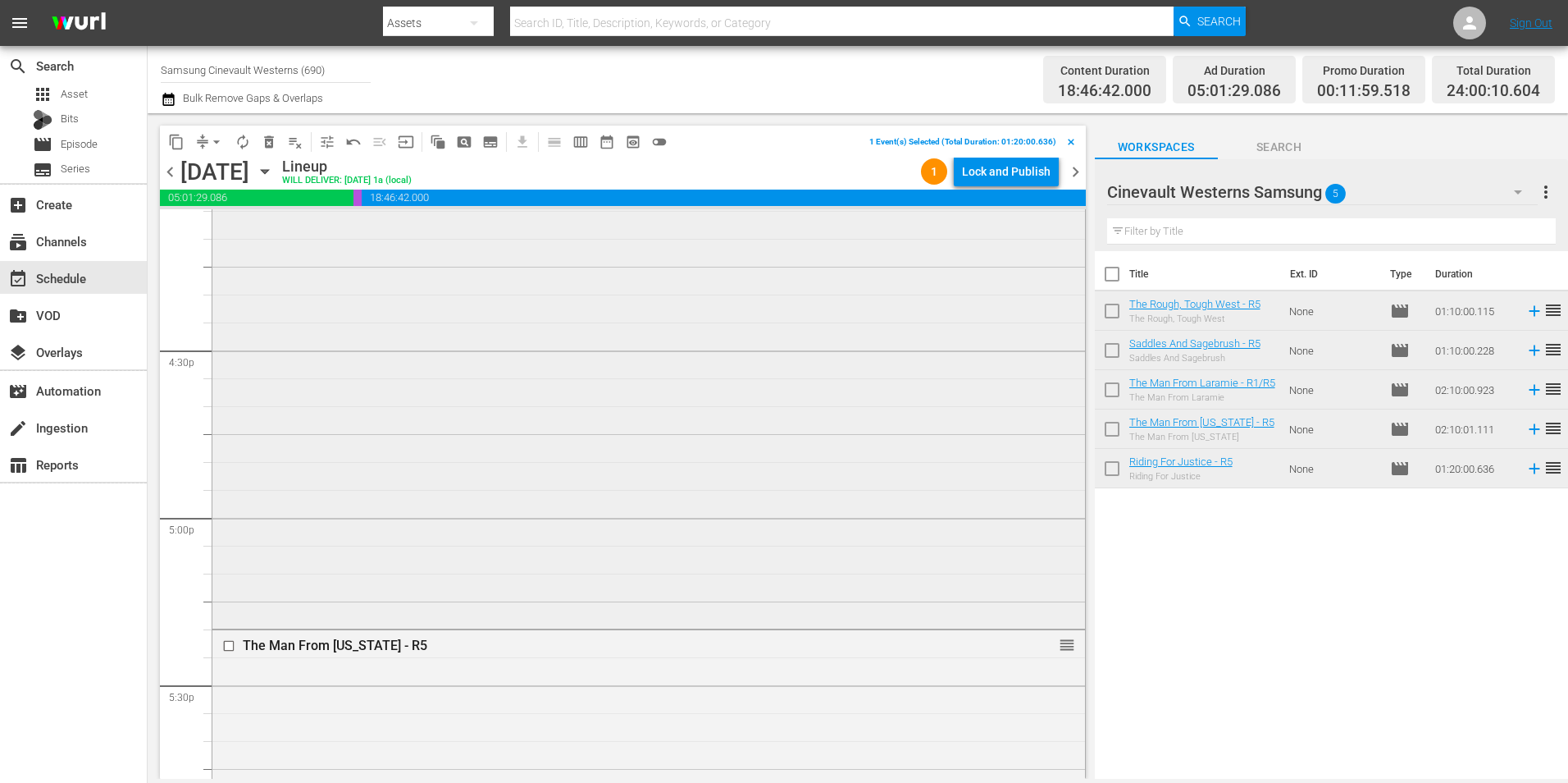
scroll to position [5577, 0]
click at [230, 451] on input "checkbox" at bounding box center [231, 450] width 17 height 14
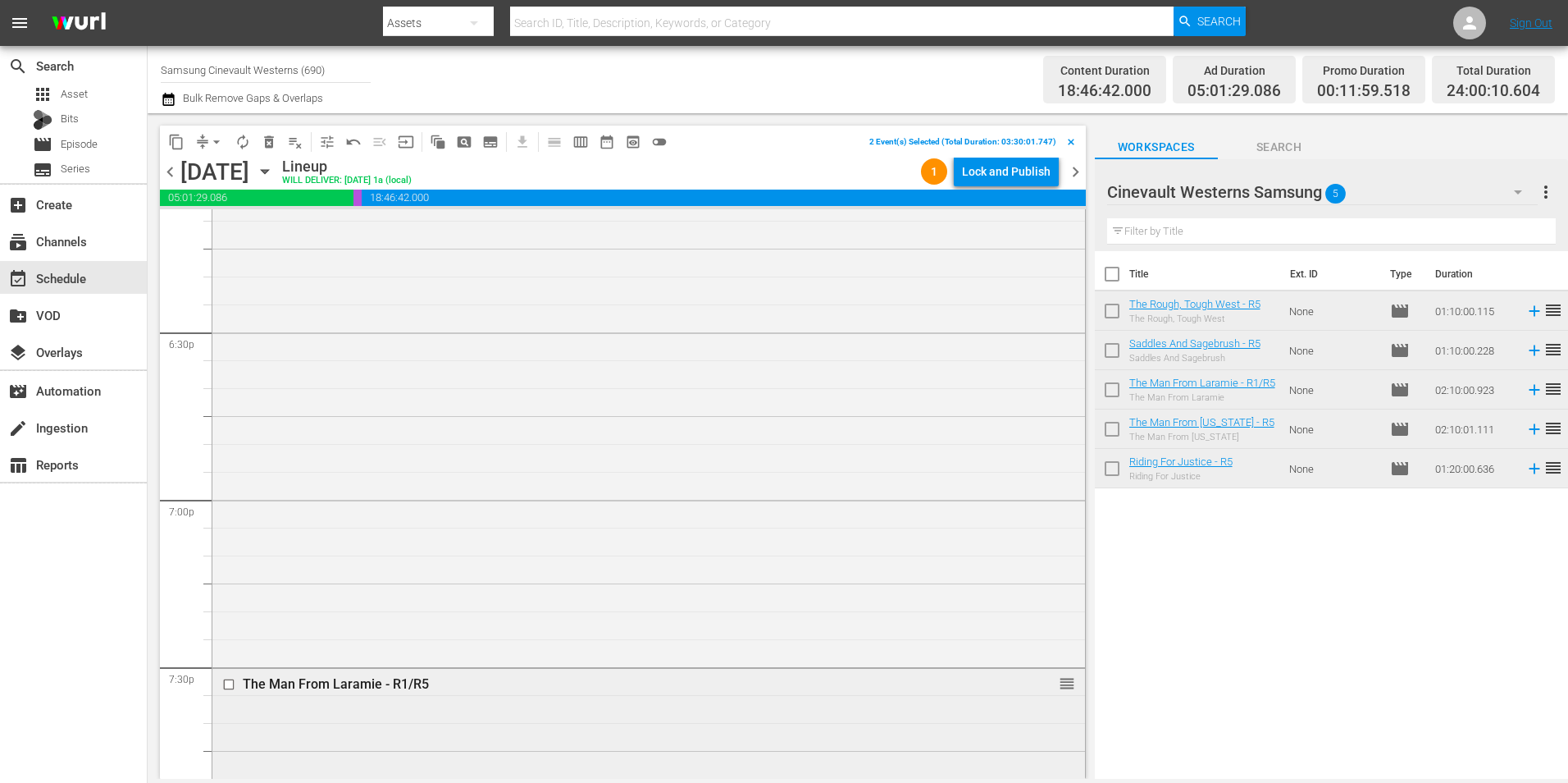
click at [230, 689] on input "checkbox" at bounding box center [231, 684] width 17 height 14
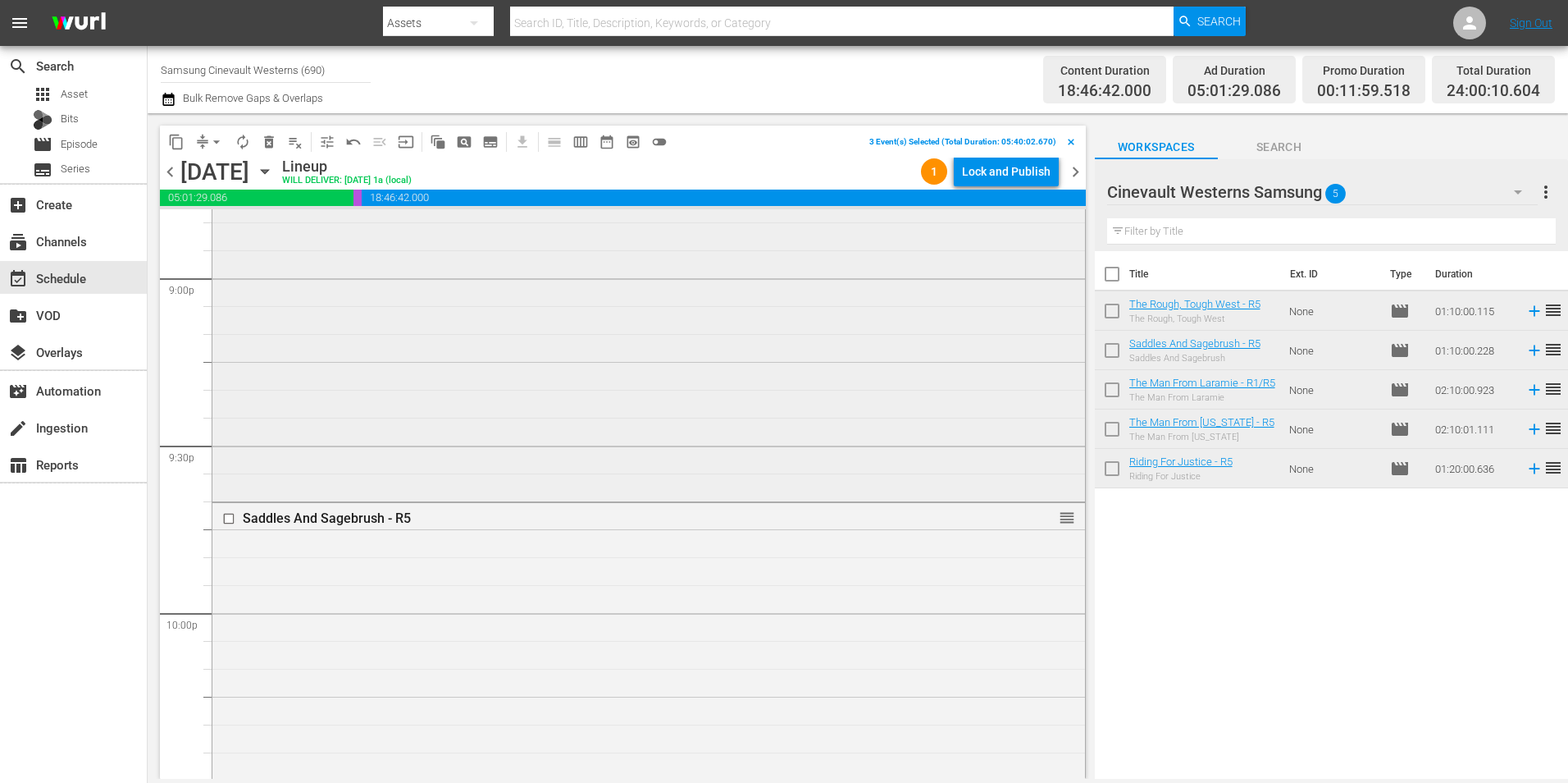
scroll to position [6971, 0]
click at [228, 506] on input "checkbox" at bounding box center [231, 506] width 17 height 14
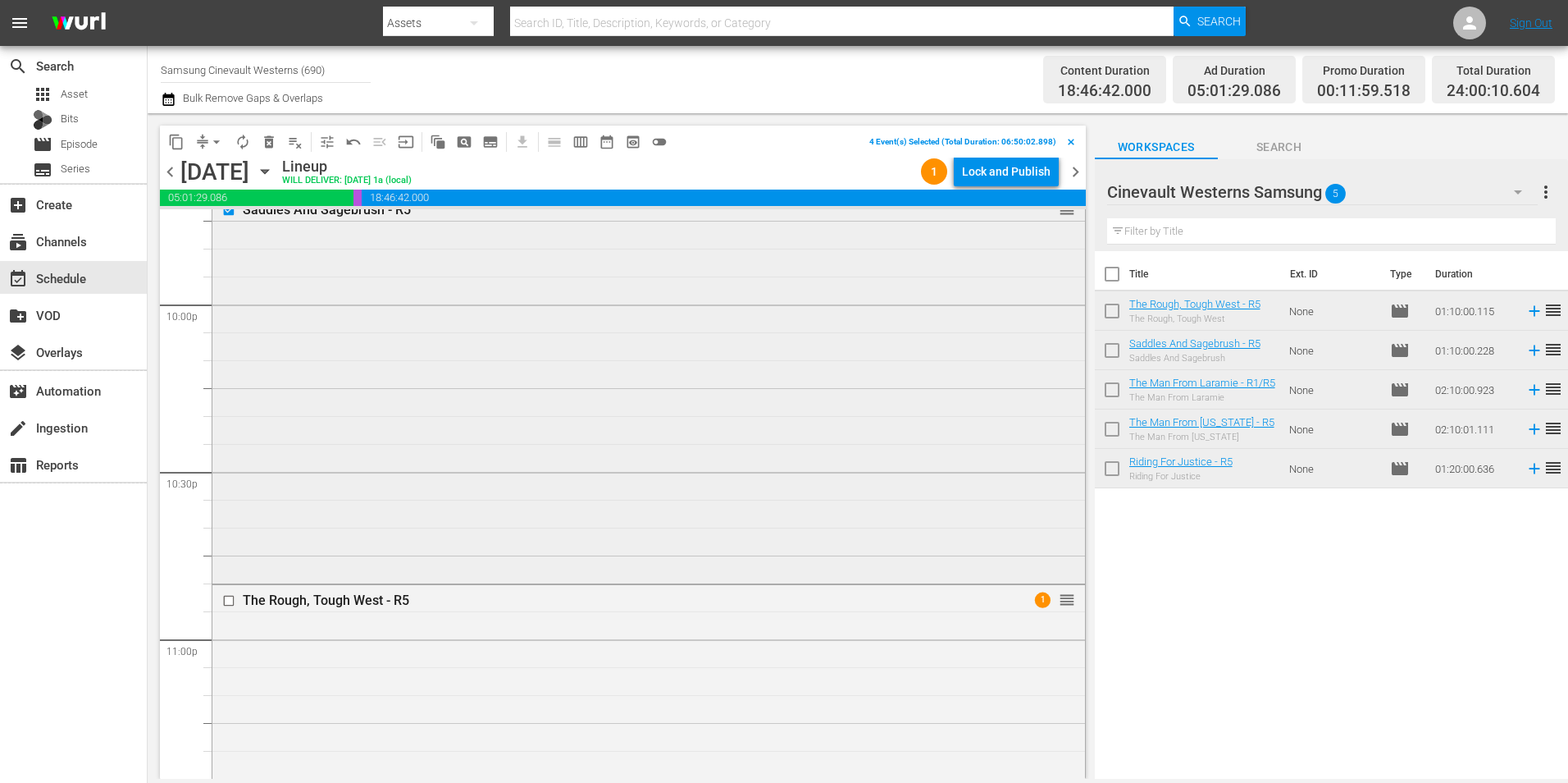
scroll to position [7465, 0]
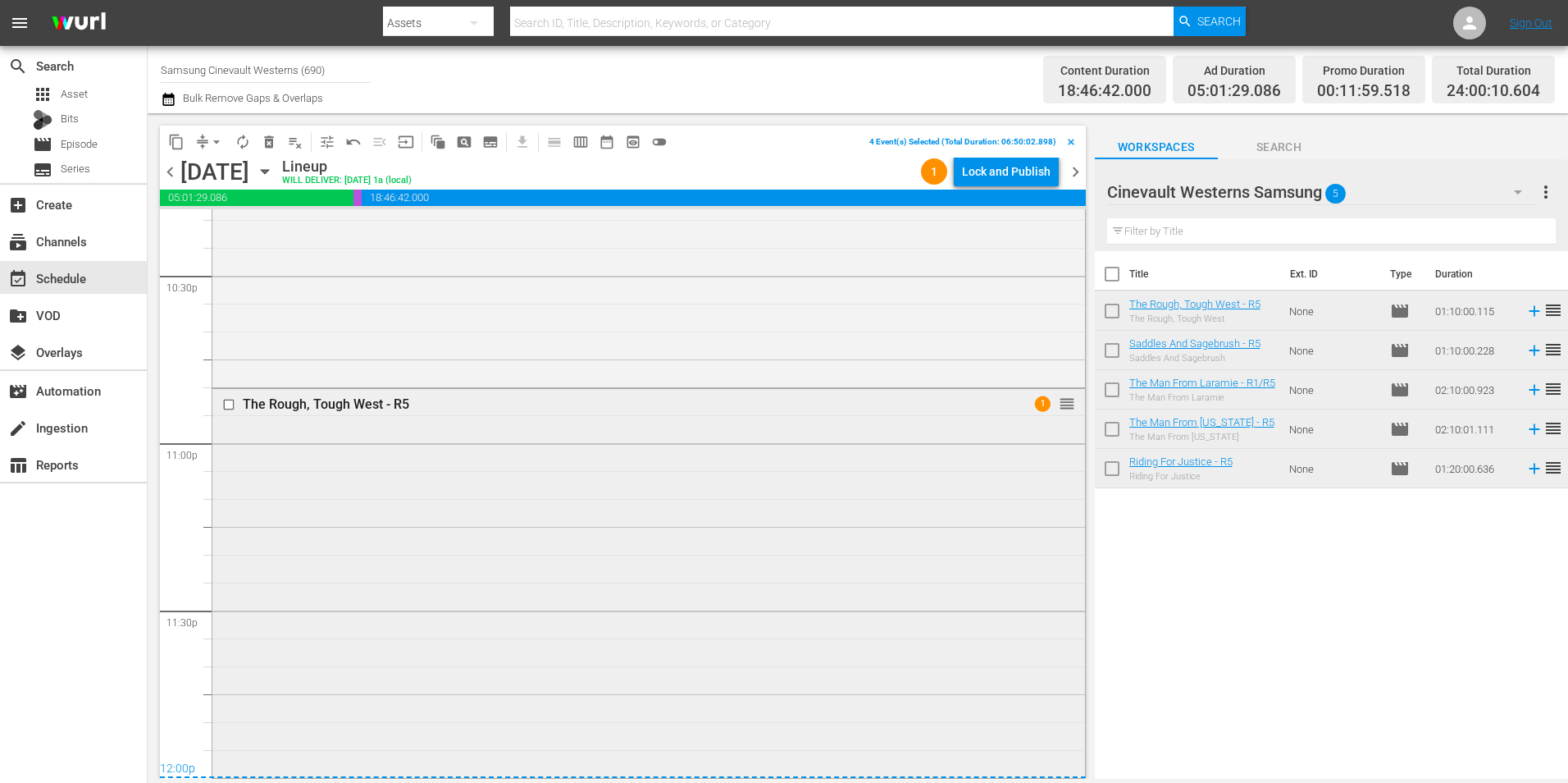
click at [227, 405] on input "checkbox" at bounding box center [231, 404] width 17 height 14
click at [178, 137] on span "content_copy" at bounding box center [176, 141] width 16 height 16
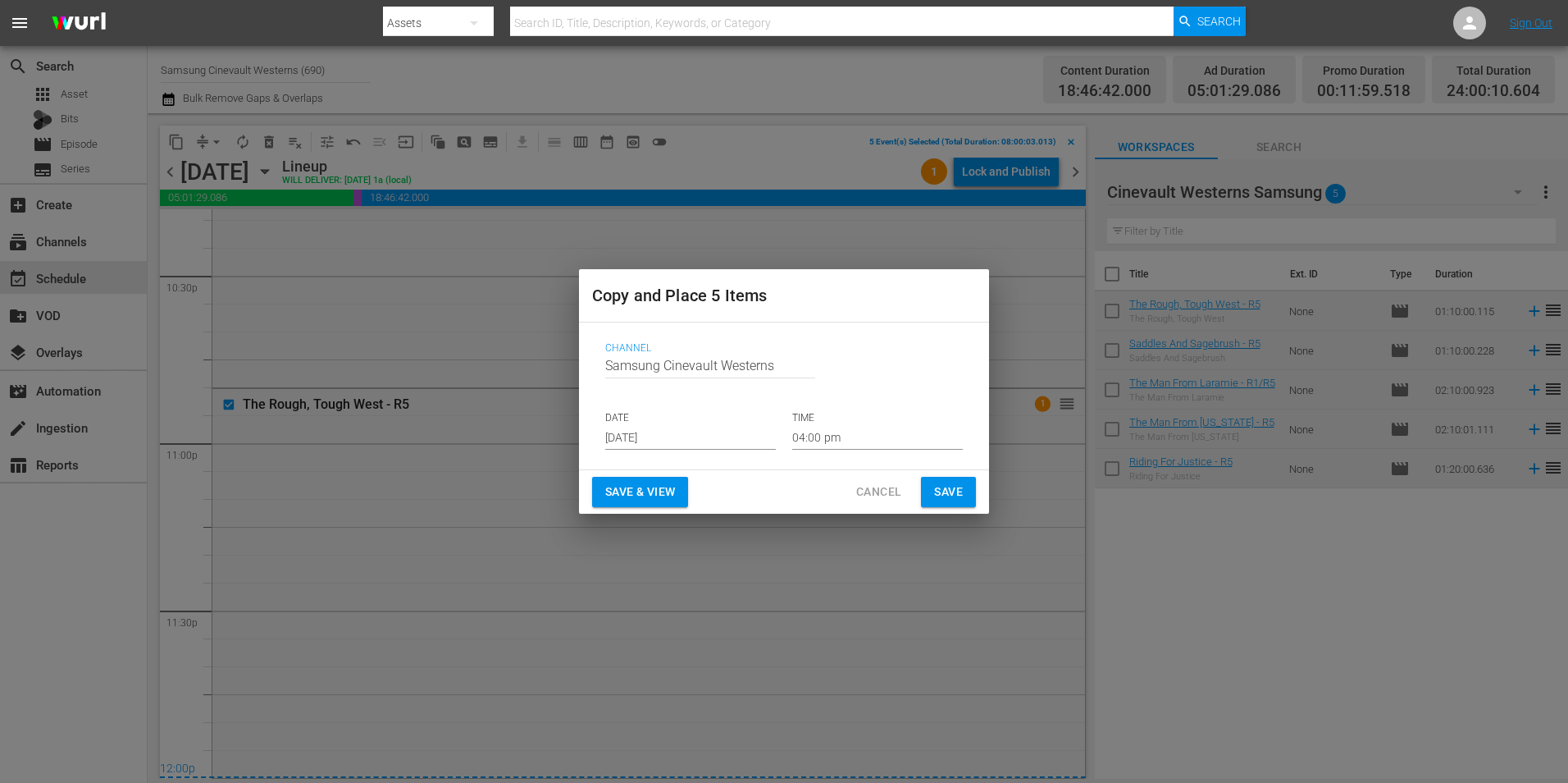
click at [714, 441] on input "[DATE]" at bounding box center [690, 437] width 171 height 24
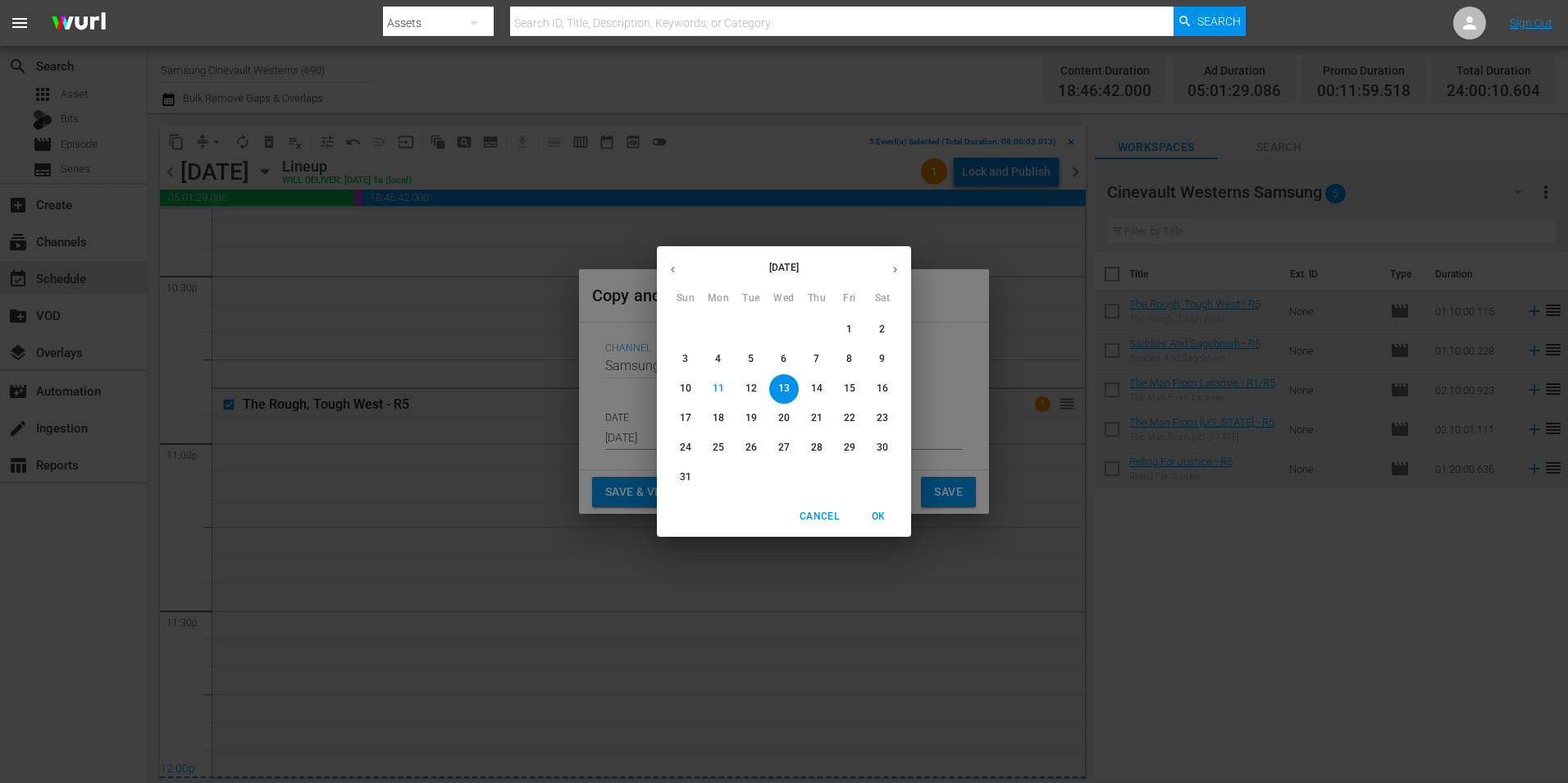
click at [720, 448] on p "25" at bounding box center [719, 447] width 12 height 14
type input "[DATE]"
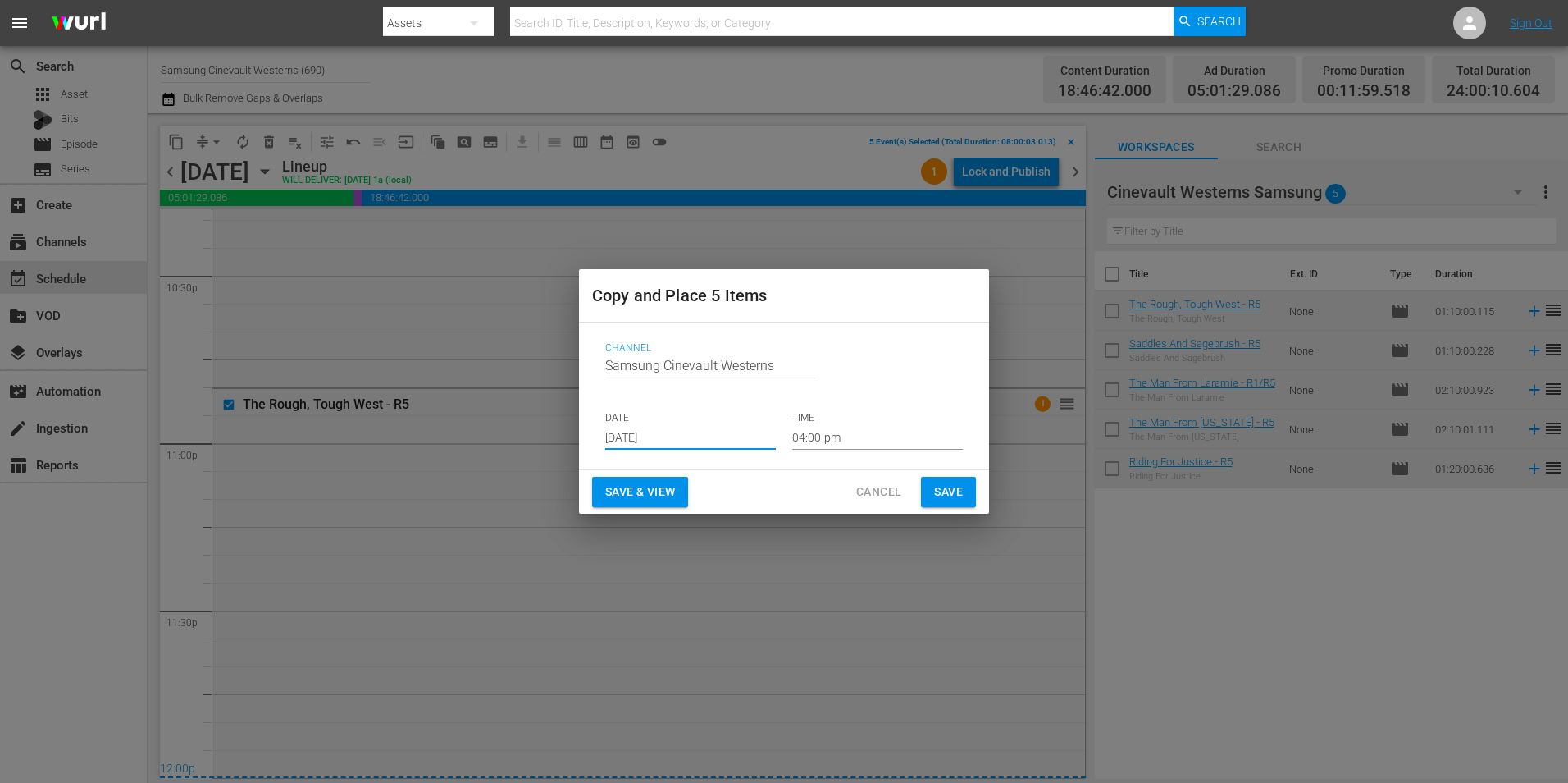
click at [855, 444] on input "04:00 pm" at bounding box center [877, 437] width 171 height 24
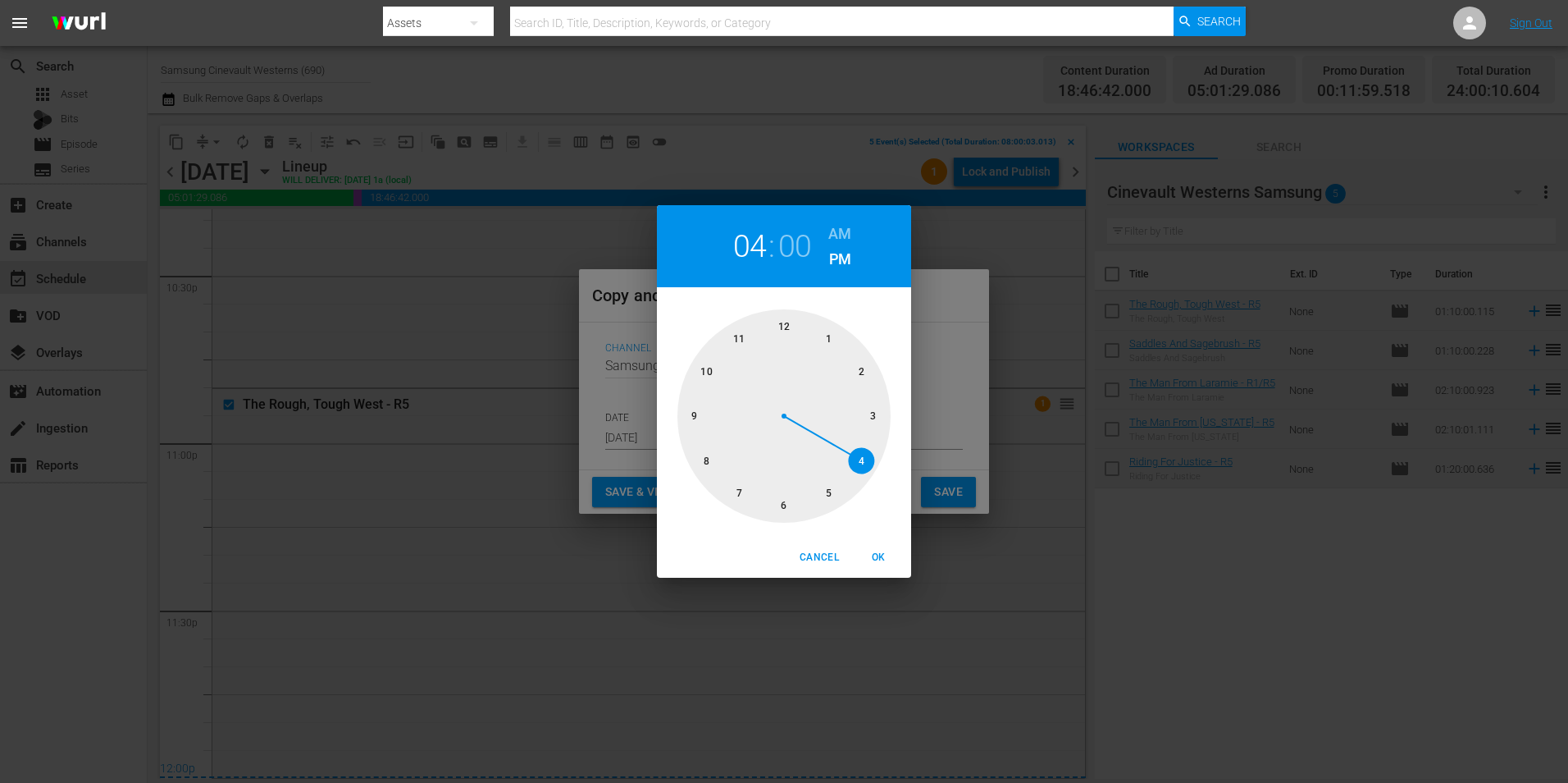
click at [785, 317] on div at bounding box center [784, 415] width 213 height 213
click at [837, 226] on h6 "AM" at bounding box center [839, 233] width 23 height 26
click at [883, 561] on span "OK" at bounding box center [878, 557] width 40 height 17
type input "12:00 am"
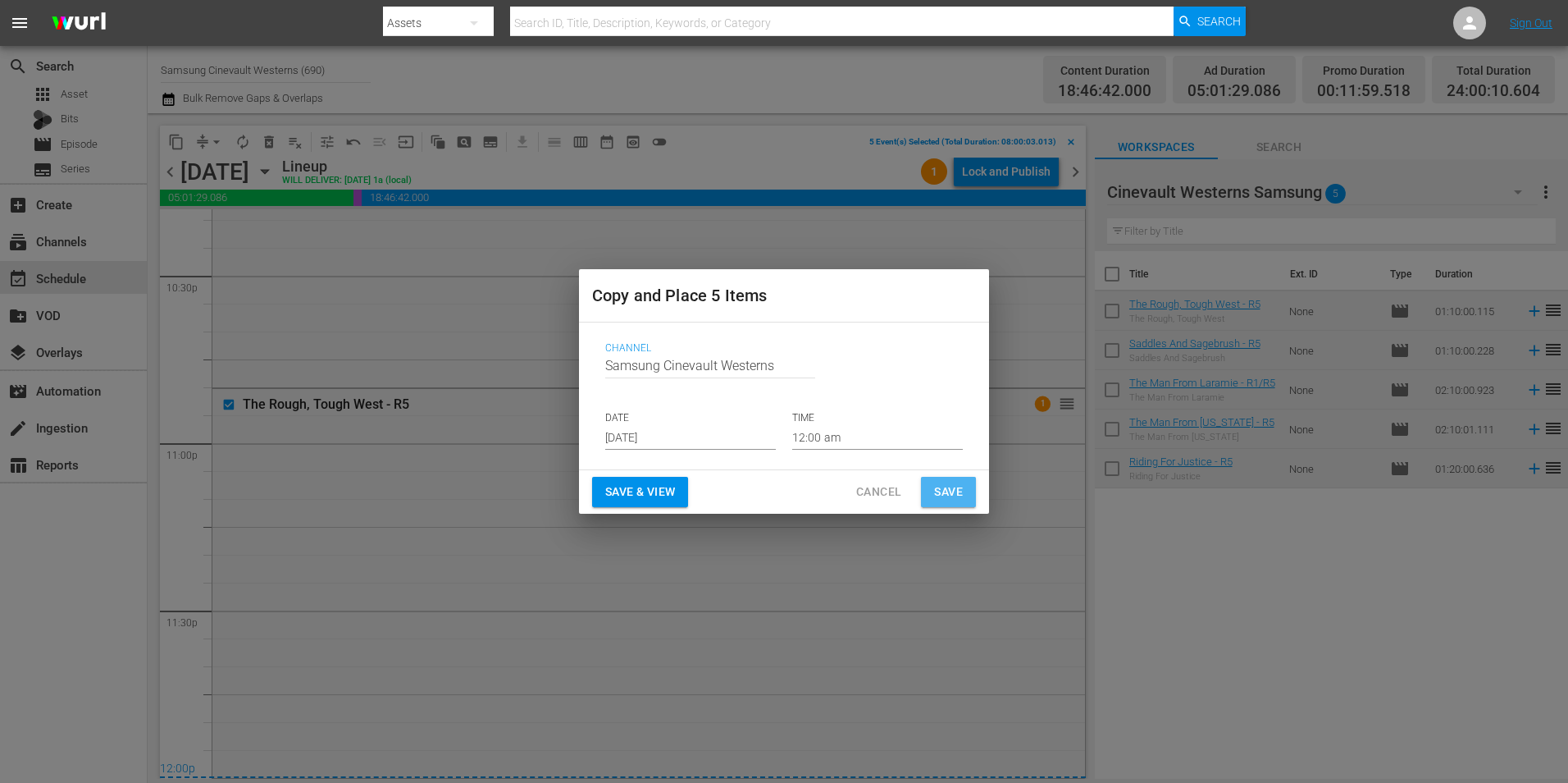
click at [944, 491] on span "Save" at bounding box center [949, 492] width 29 height 20
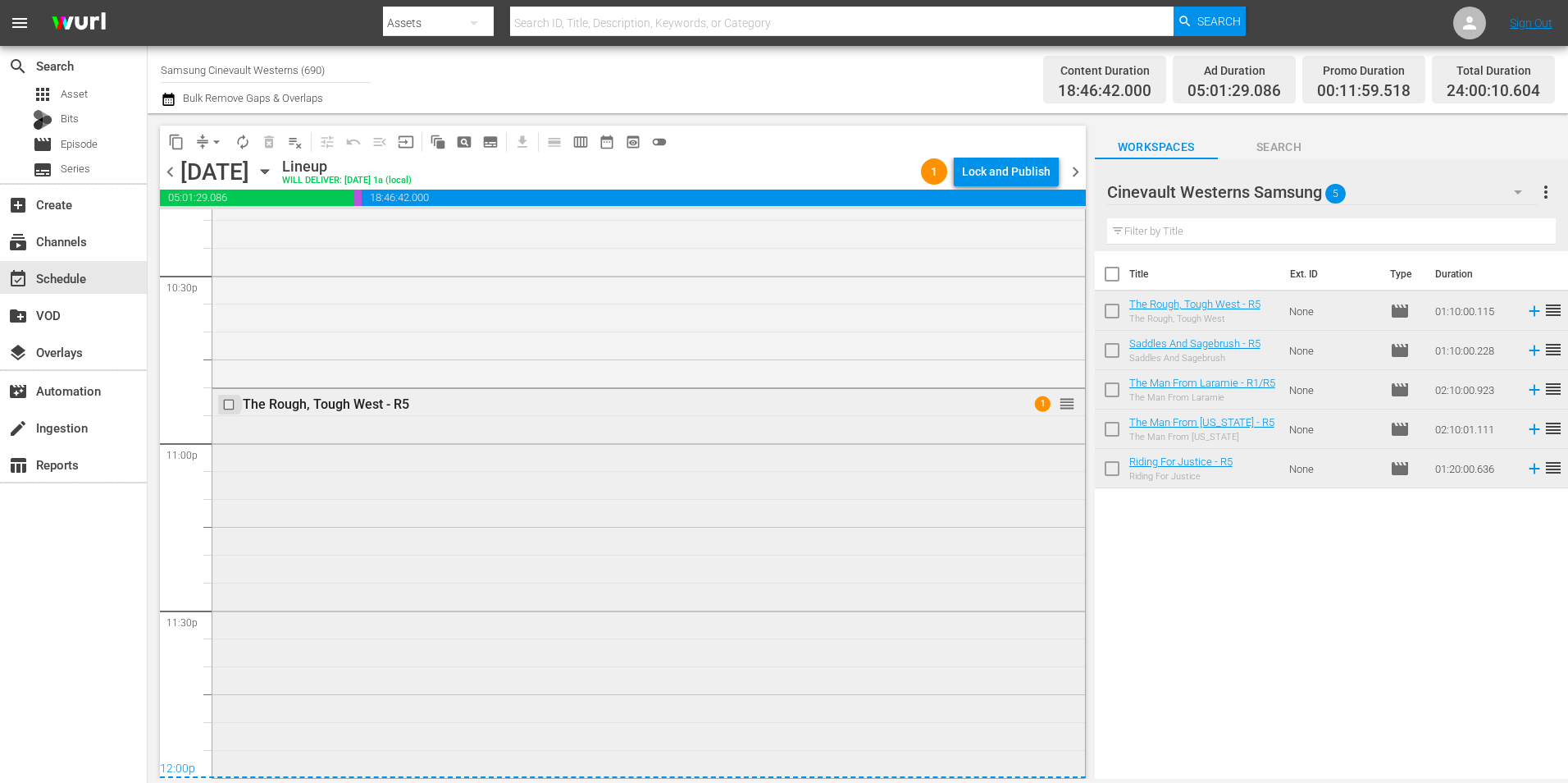
click at [229, 407] on input "checkbox" at bounding box center [231, 404] width 17 height 14
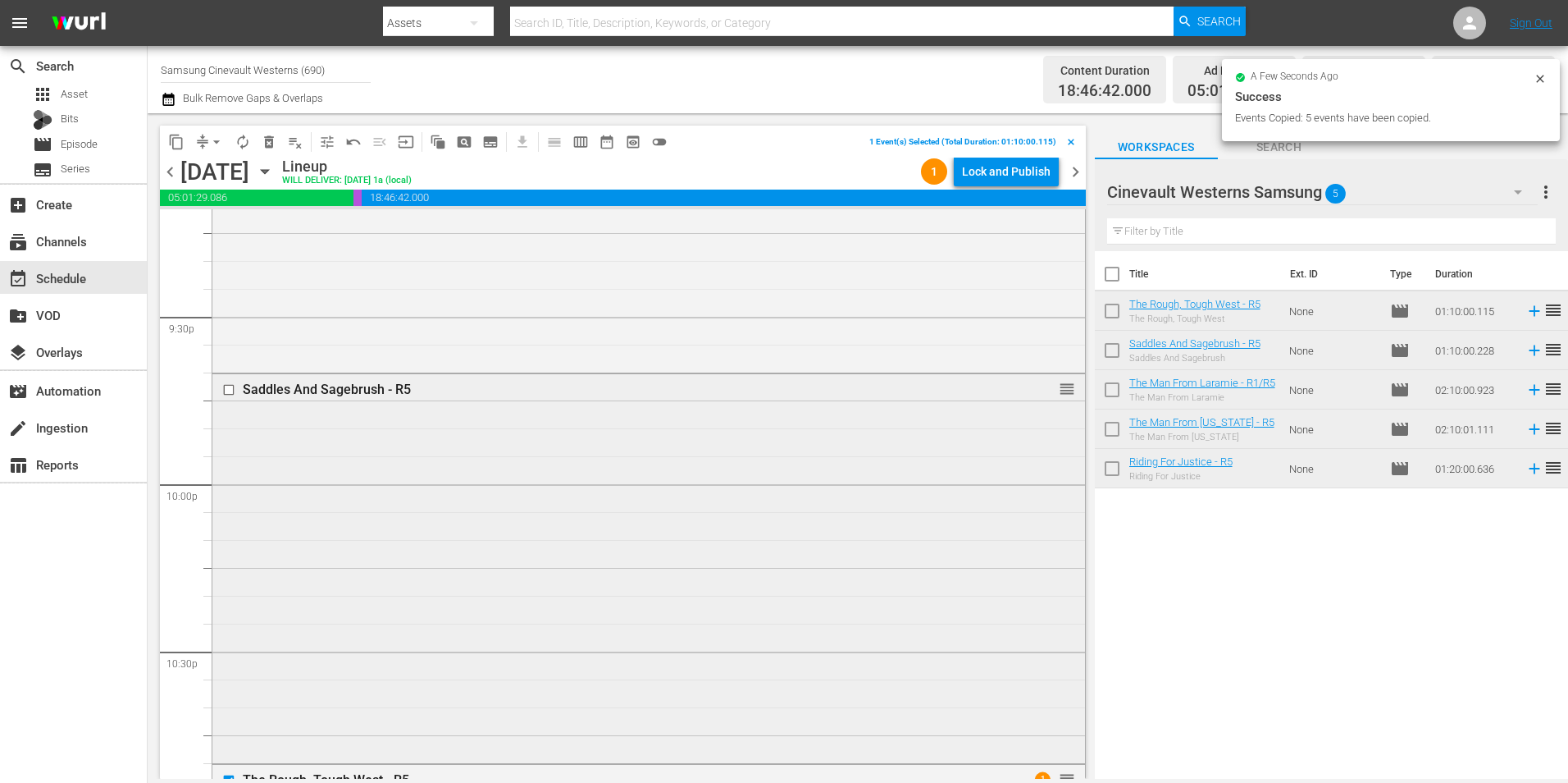
scroll to position [7055, 0]
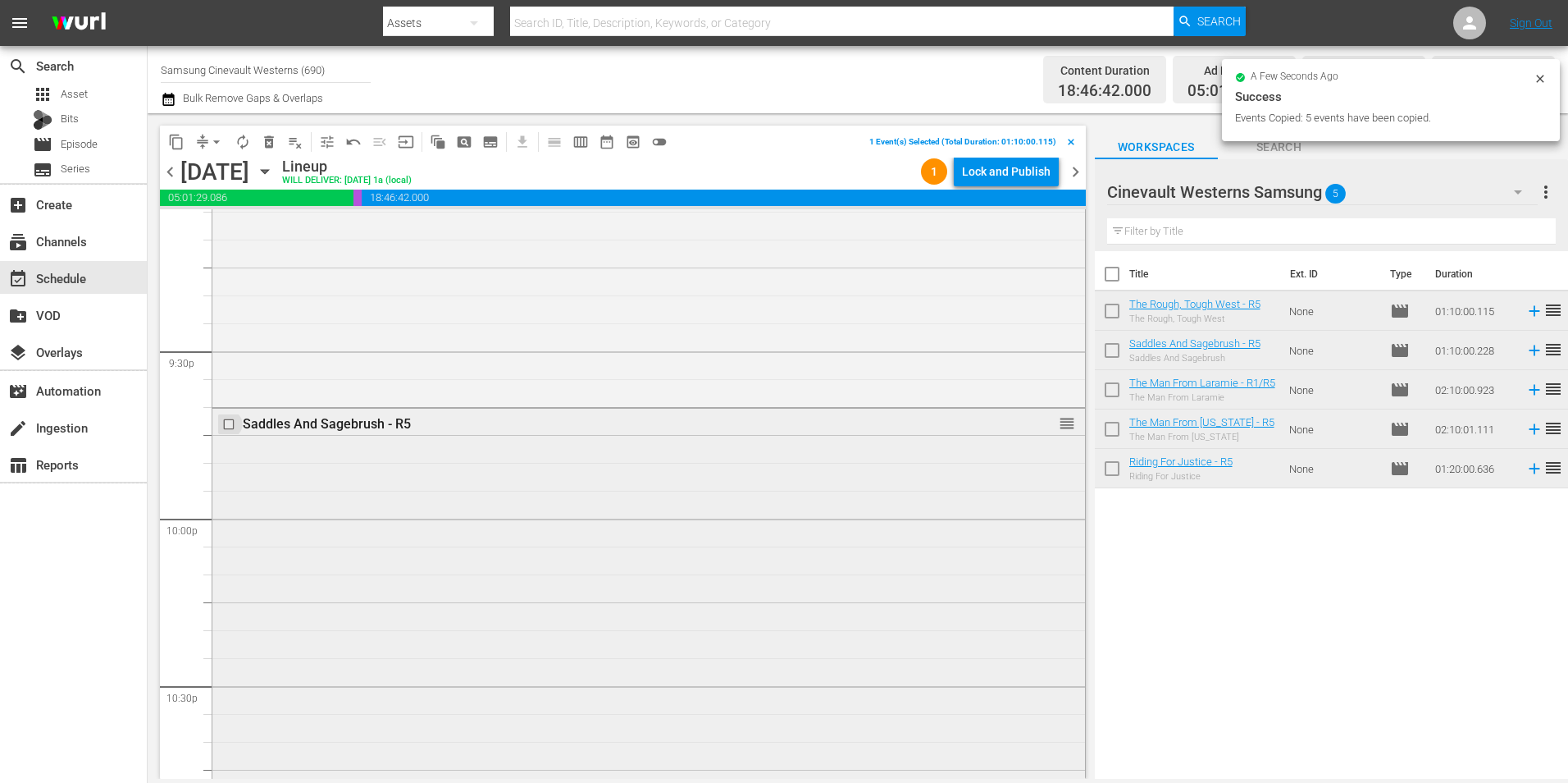
click at [226, 424] on input "checkbox" at bounding box center [231, 423] width 17 height 14
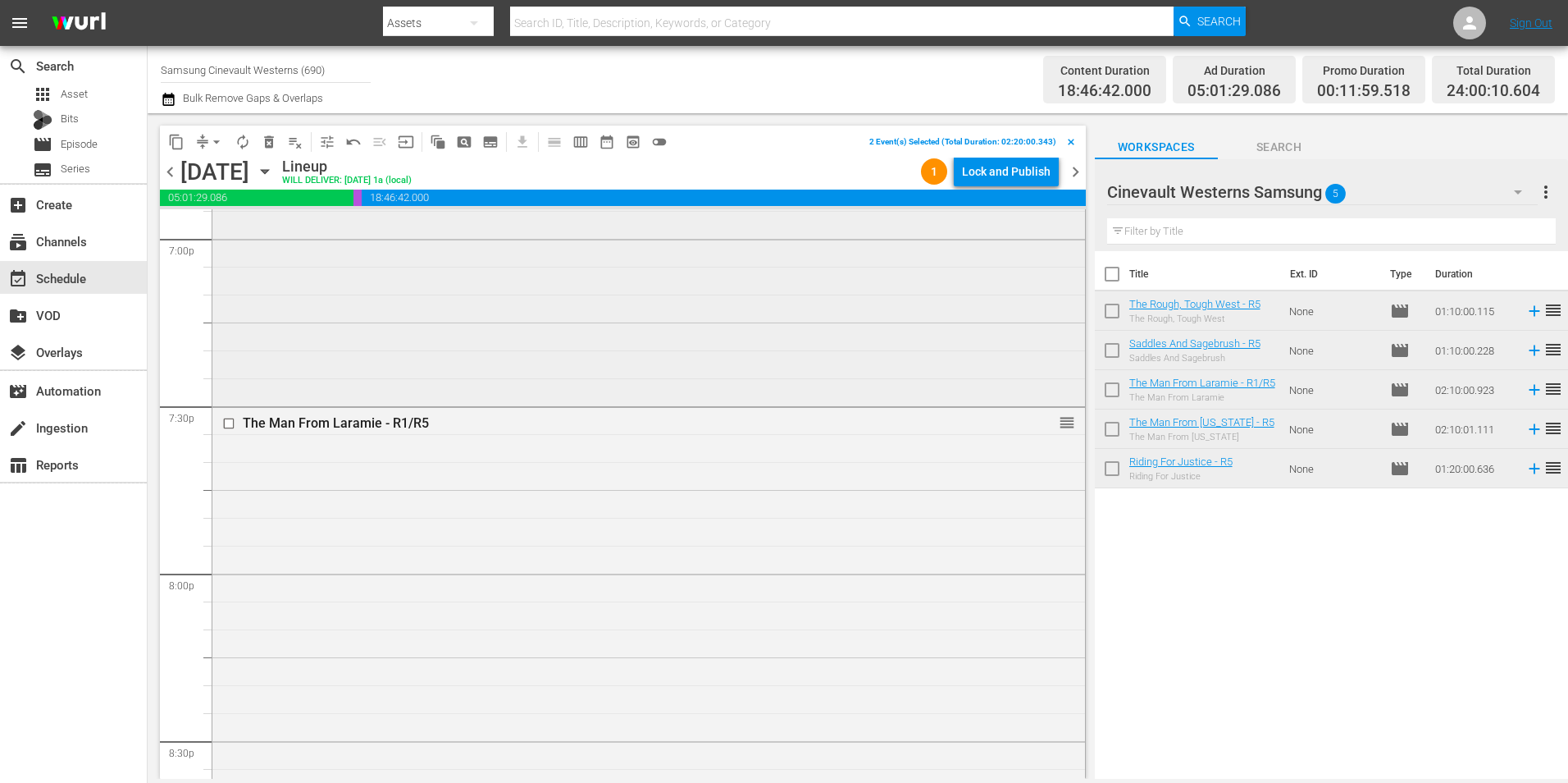
scroll to position [6316, 0]
click at [227, 441] on input "checkbox" at bounding box center [231, 437] width 17 height 14
click at [226, 366] on input "checkbox" at bounding box center [231, 368] width 17 height 14
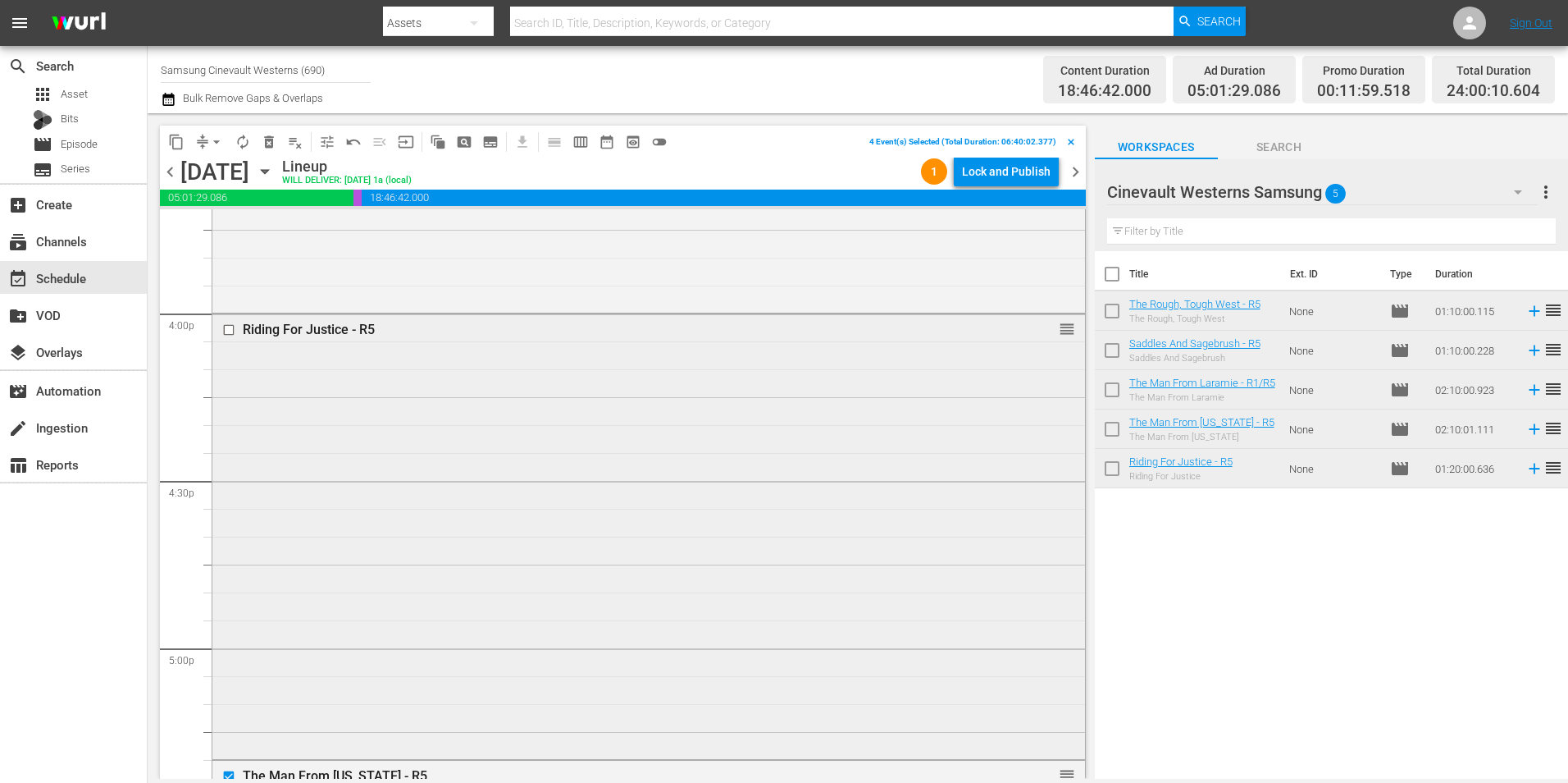
scroll to position [5249, 0]
click at [226, 332] on input "checkbox" at bounding box center [231, 332] width 17 height 14
click at [166, 140] on button "content_copy" at bounding box center [176, 141] width 26 height 26
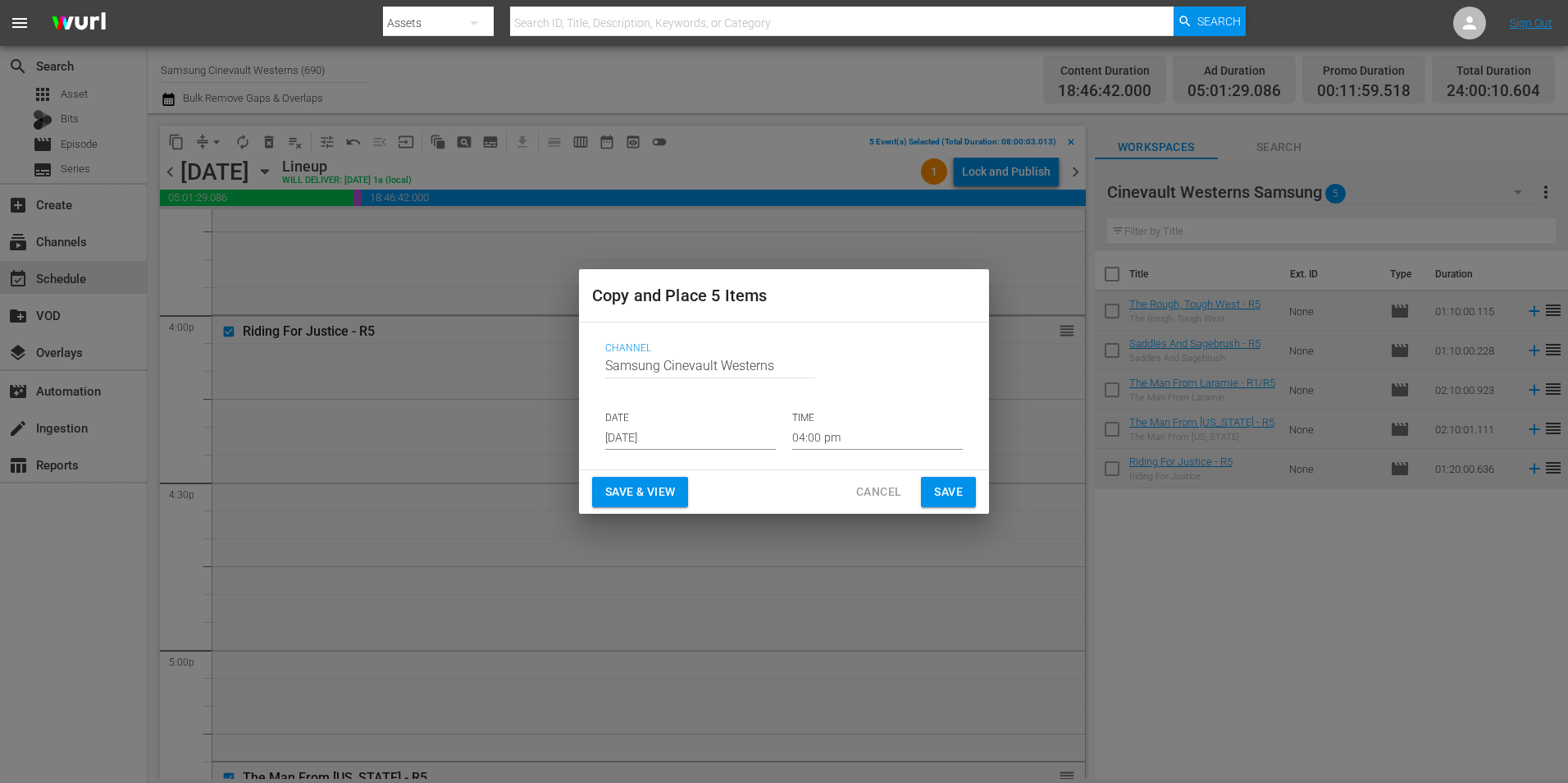
click at [673, 443] on input "[DATE]" at bounding box center [690, 437] width 171 height 24
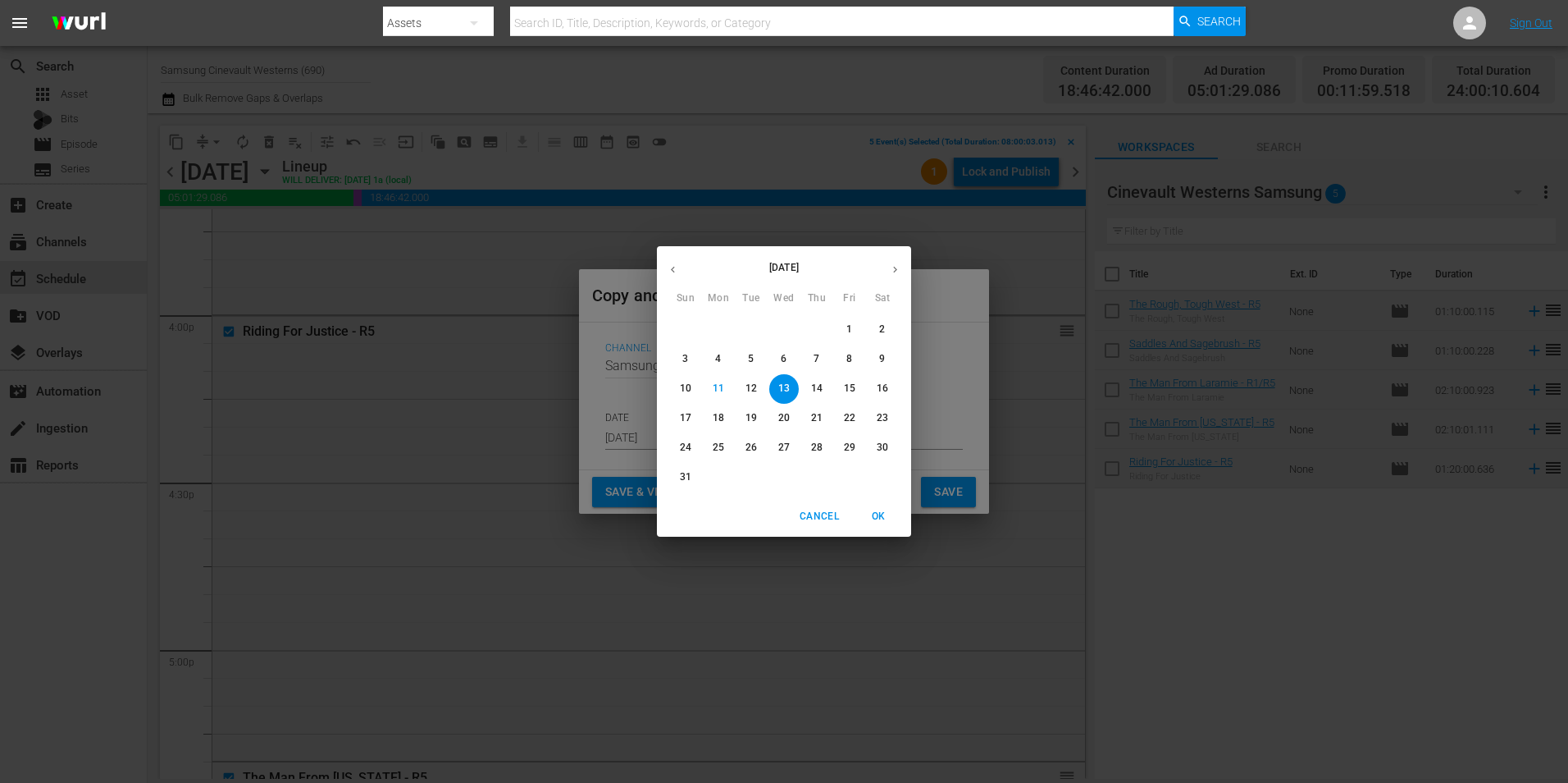
click at [789, 449] on span "27" at bounding box center [784, 447] width 29 height 14
type input "[DATE]"
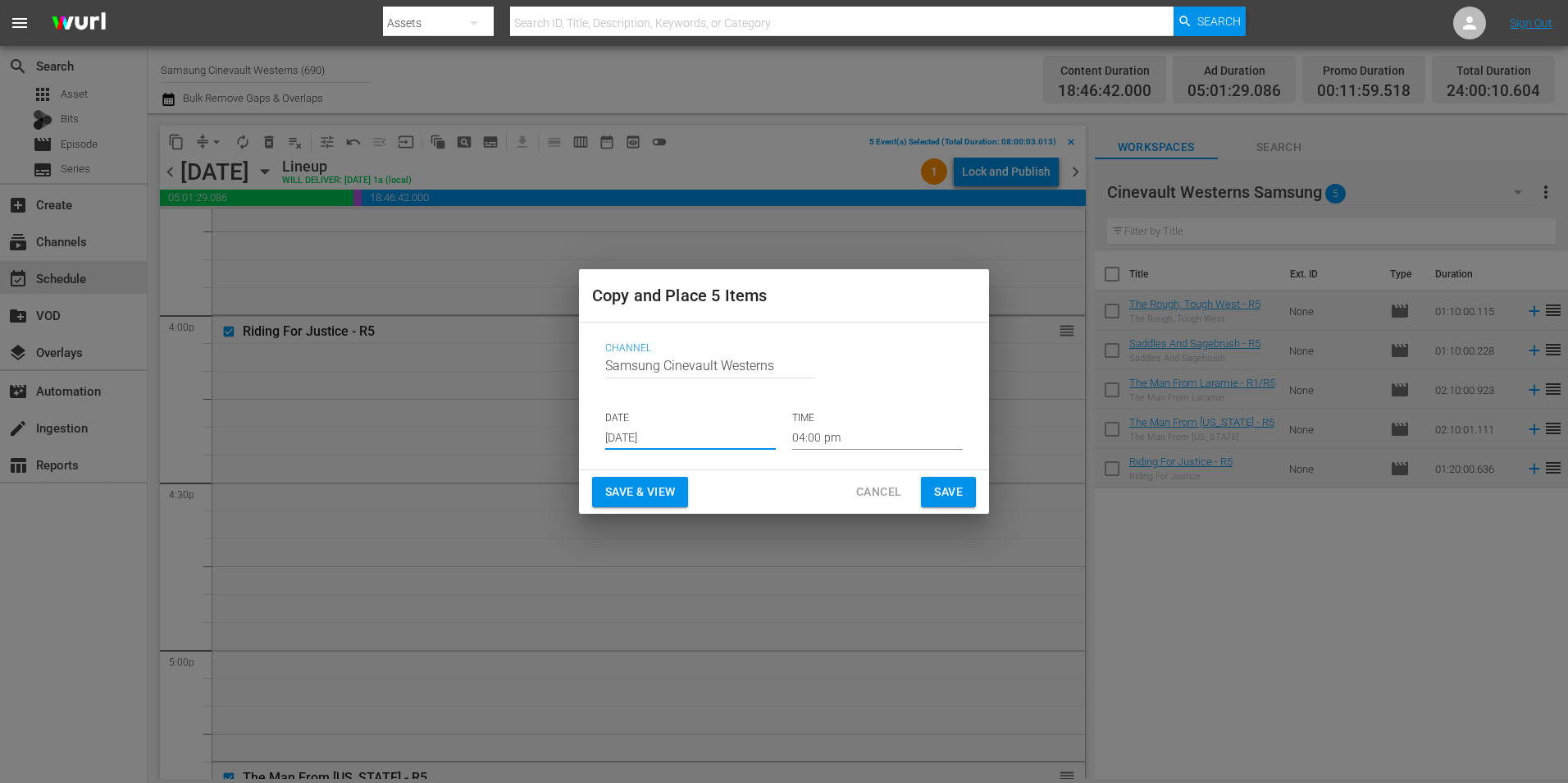
click at [871, 438] on input "04:00 pm" at bounding box center [877, 437] width 171 height 24
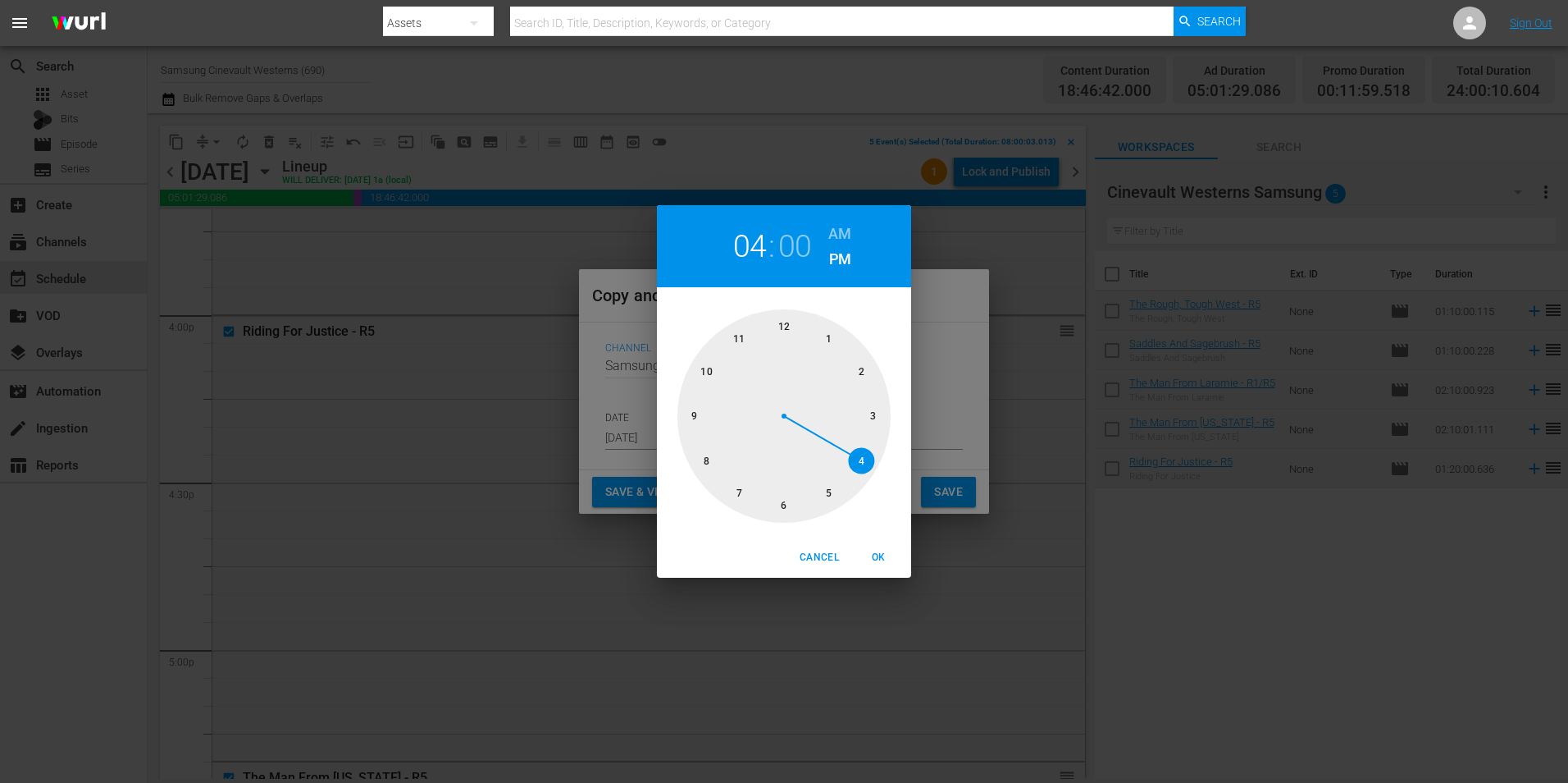
click at [699, 474] on div at bounding box center [784, 415] width 213 height 213
click at [837, 234] on h6 "AM" at bounding box center [839, 233] width 23 height 26
click at [870, 559] on span "OK" at bounding box center [878, 557] width 40 height 17
type input "08:00 am"
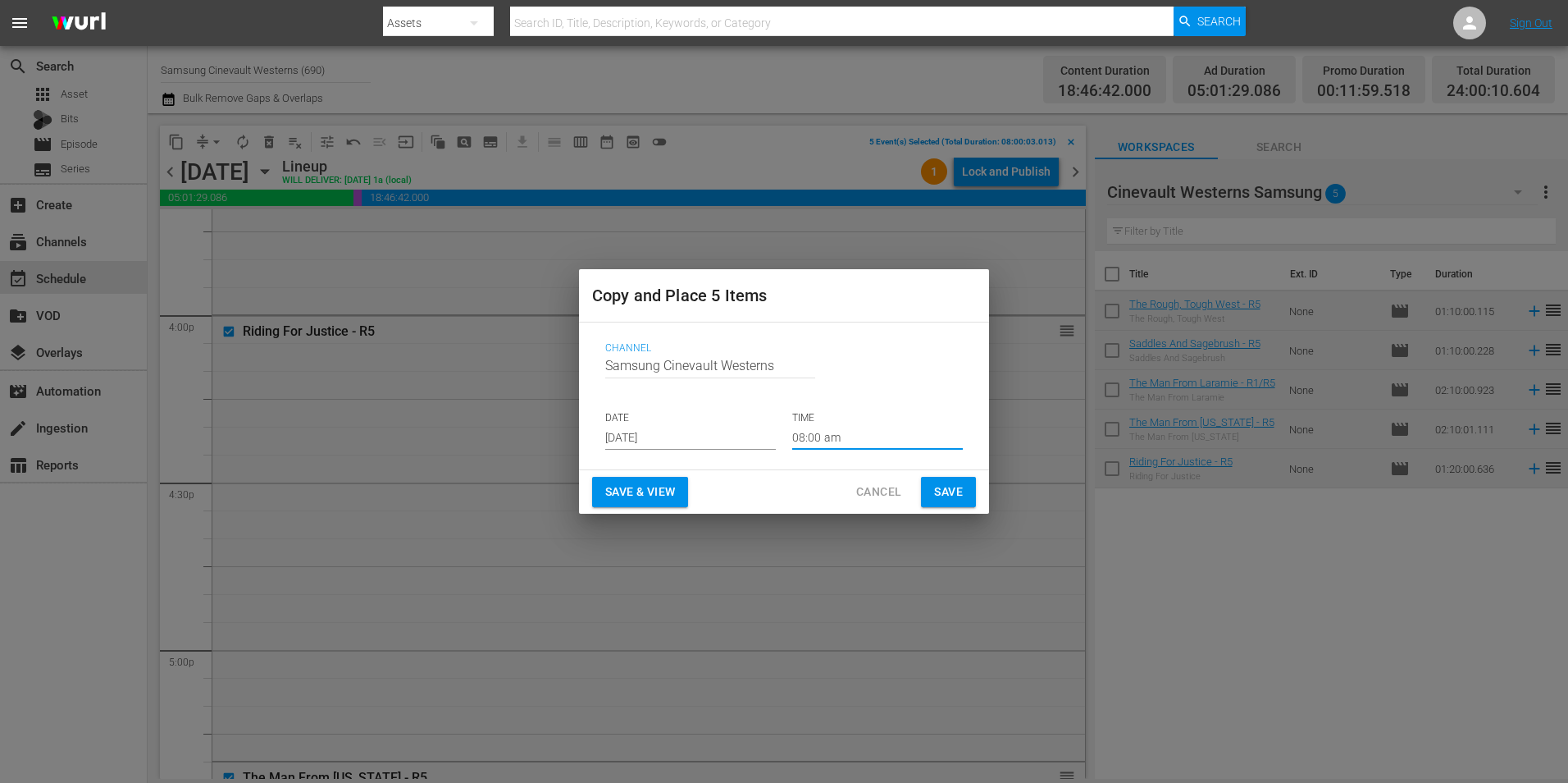
click at [940, 490] on span "Save" at bounding box center [949, 492] width 29 height 20
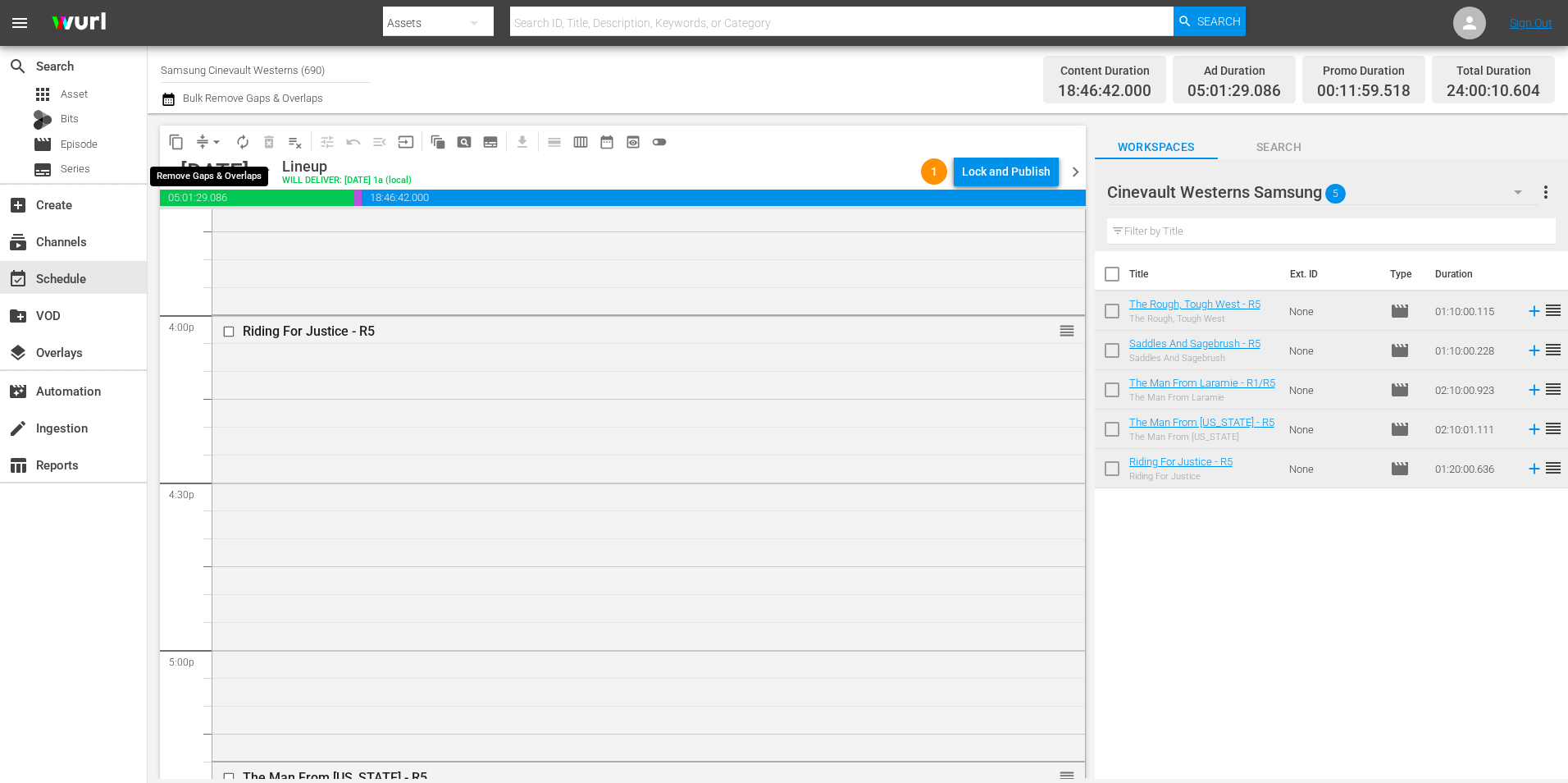
click at [208, 140] on button "arrow_drop_down" at bounding box center [216, 141] width 26 height 26
click at [246, 180] on li "Align to Midnight" at bounding box center [217, 175] width 173 height 27
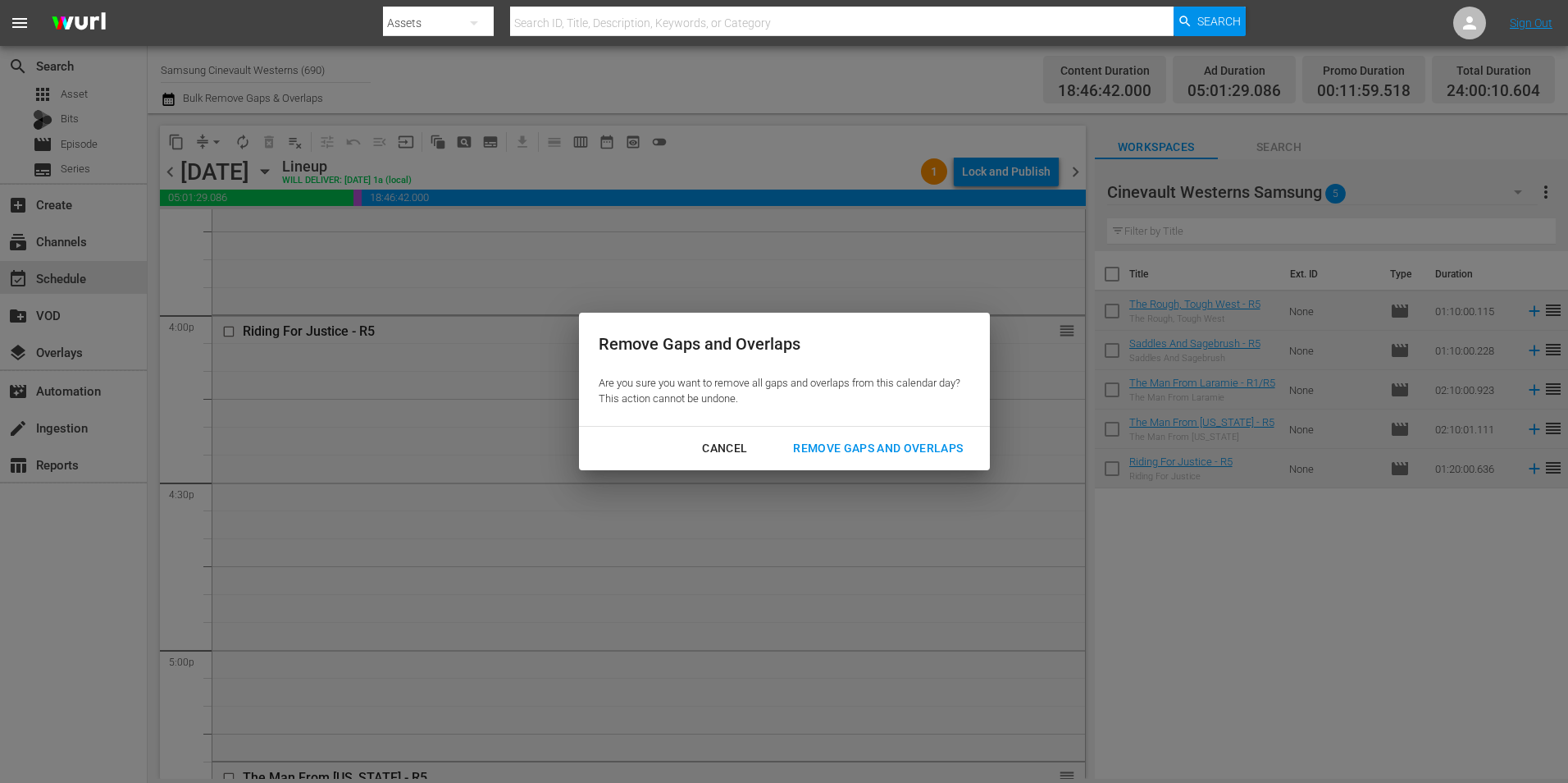
click at [901, 444] on div "Remove Gaps and Overlaps" at bounding box center [878, 448] width 196 height 20
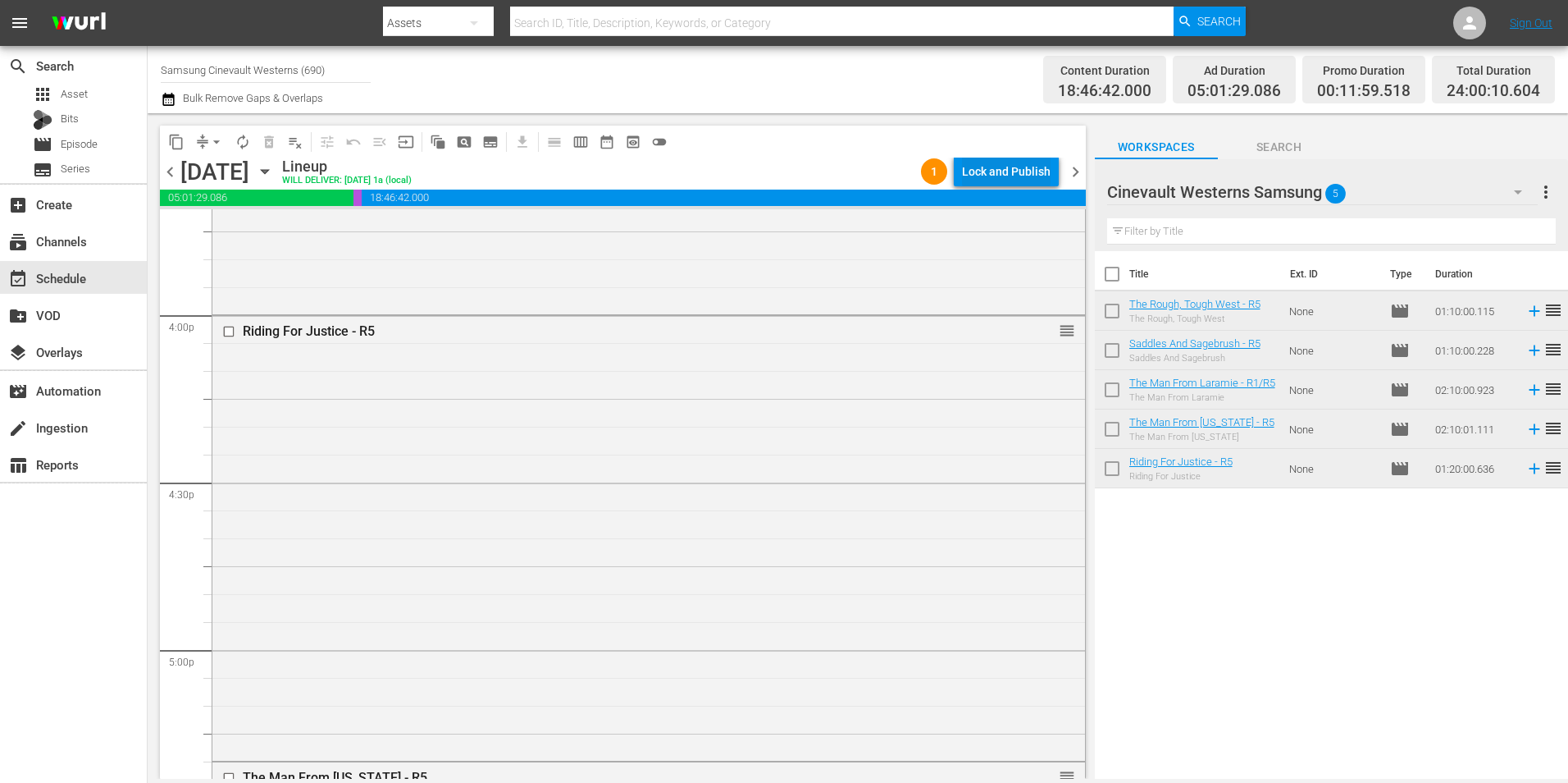
click at [974, 177] on div "Lock and Publish" at bounding box center [1006, 171] width 88 height 29
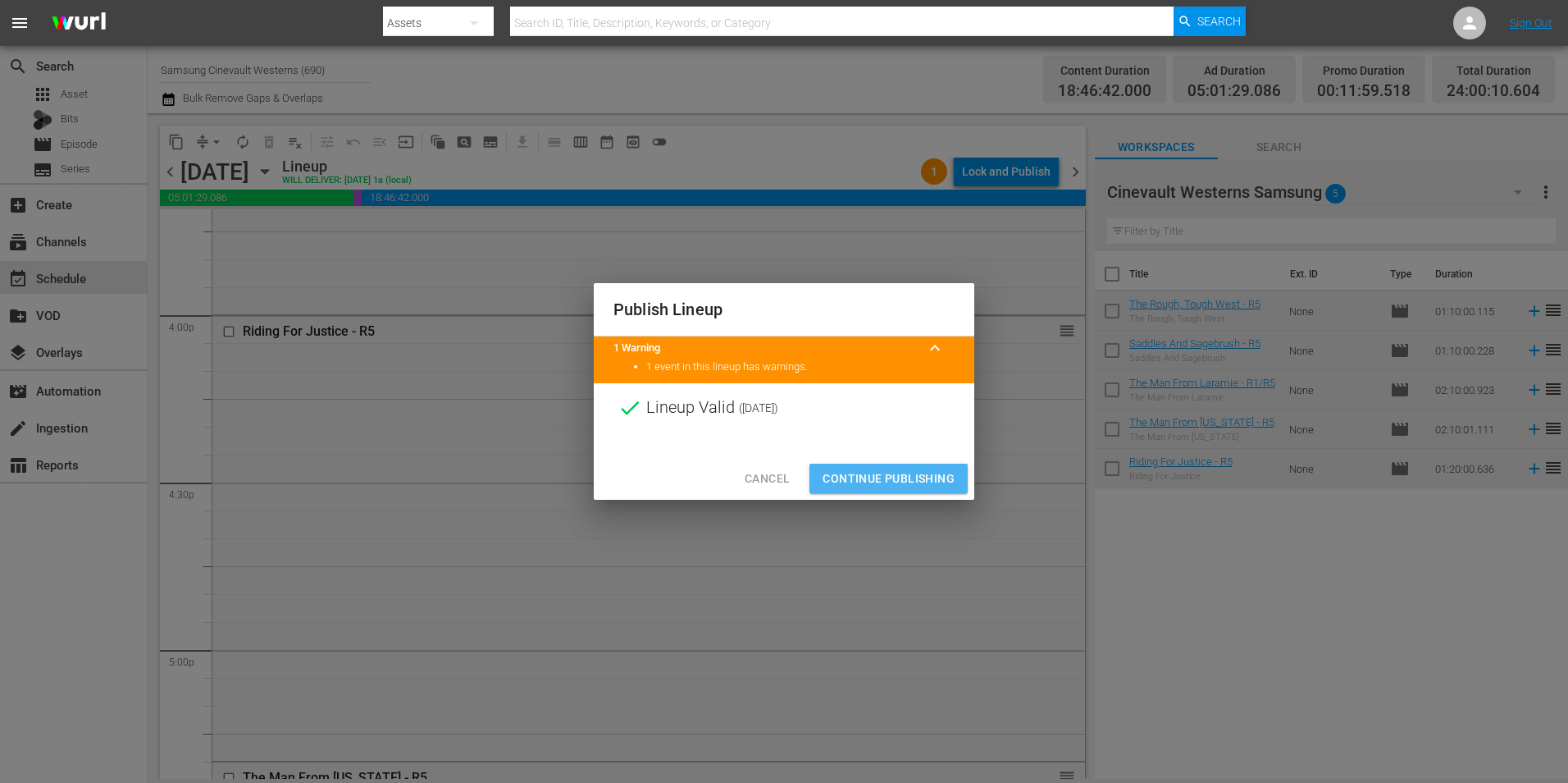
click at [912, 472] on span "Continue Publishing" at bounding box center [888, 478] width 132 height 20
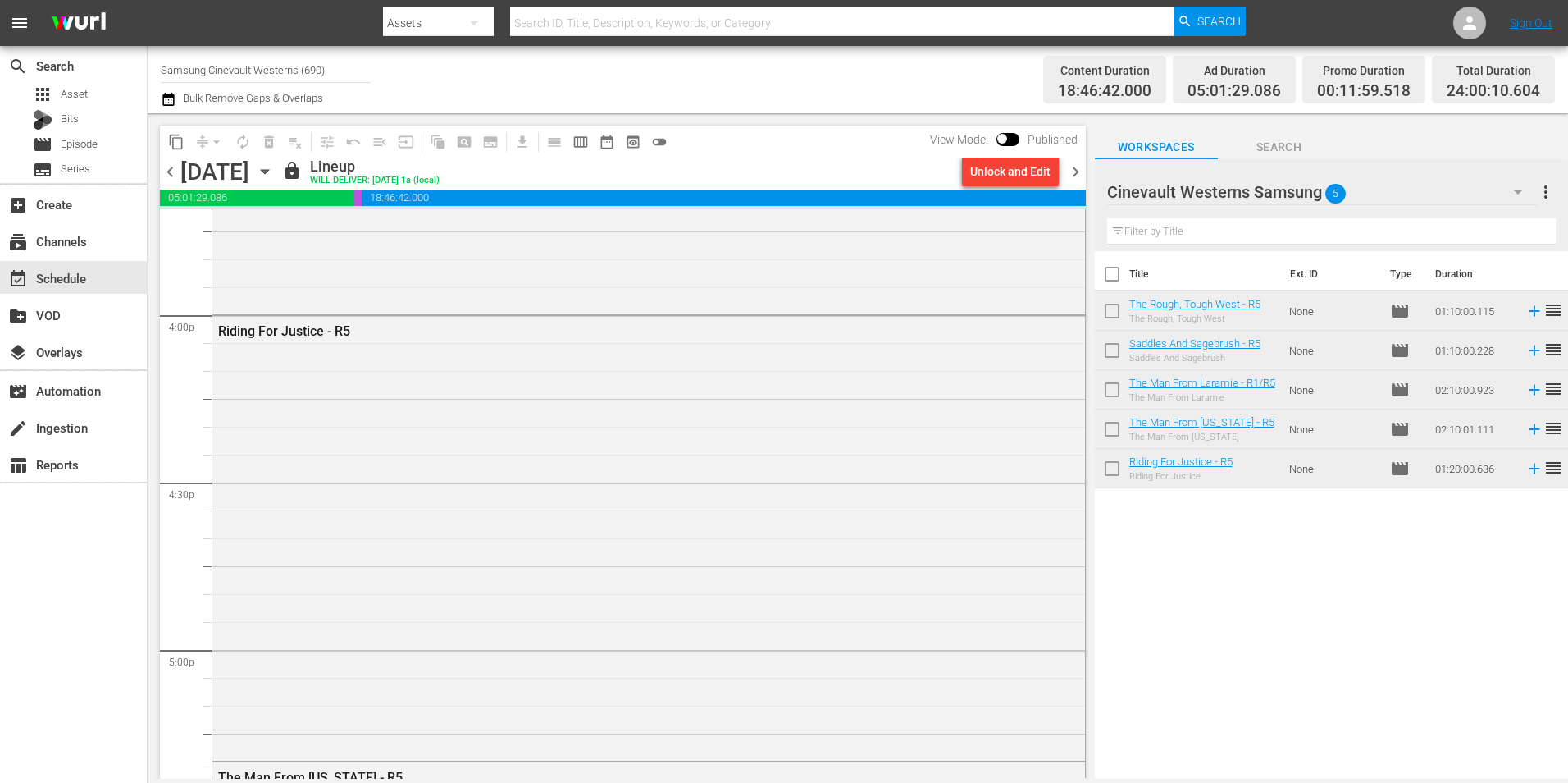
click at [1069, 167] on span "chevron_right" at bounding box center [1076, 172] width 20 height 20
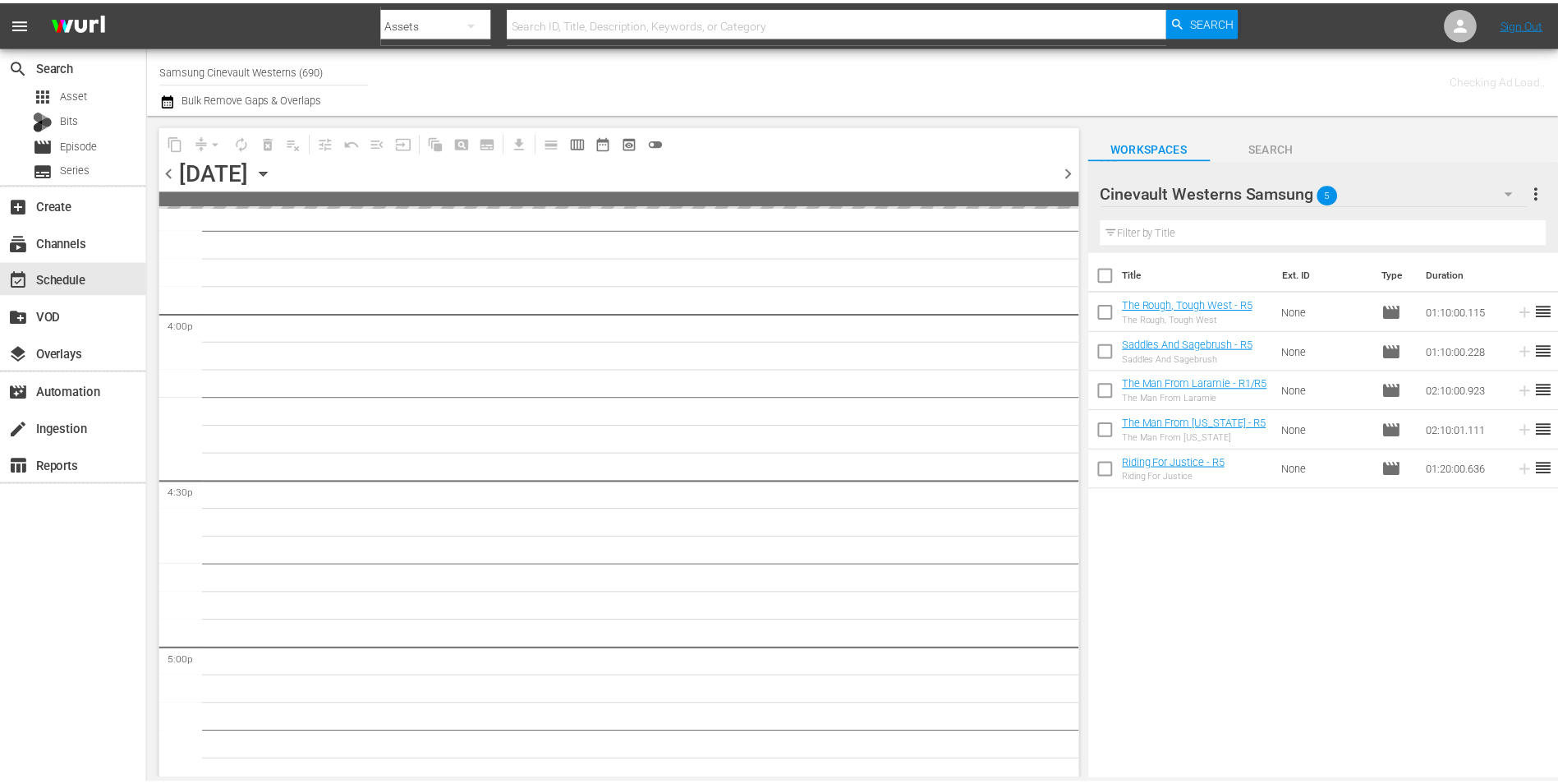
scroll to position [5284, 0]
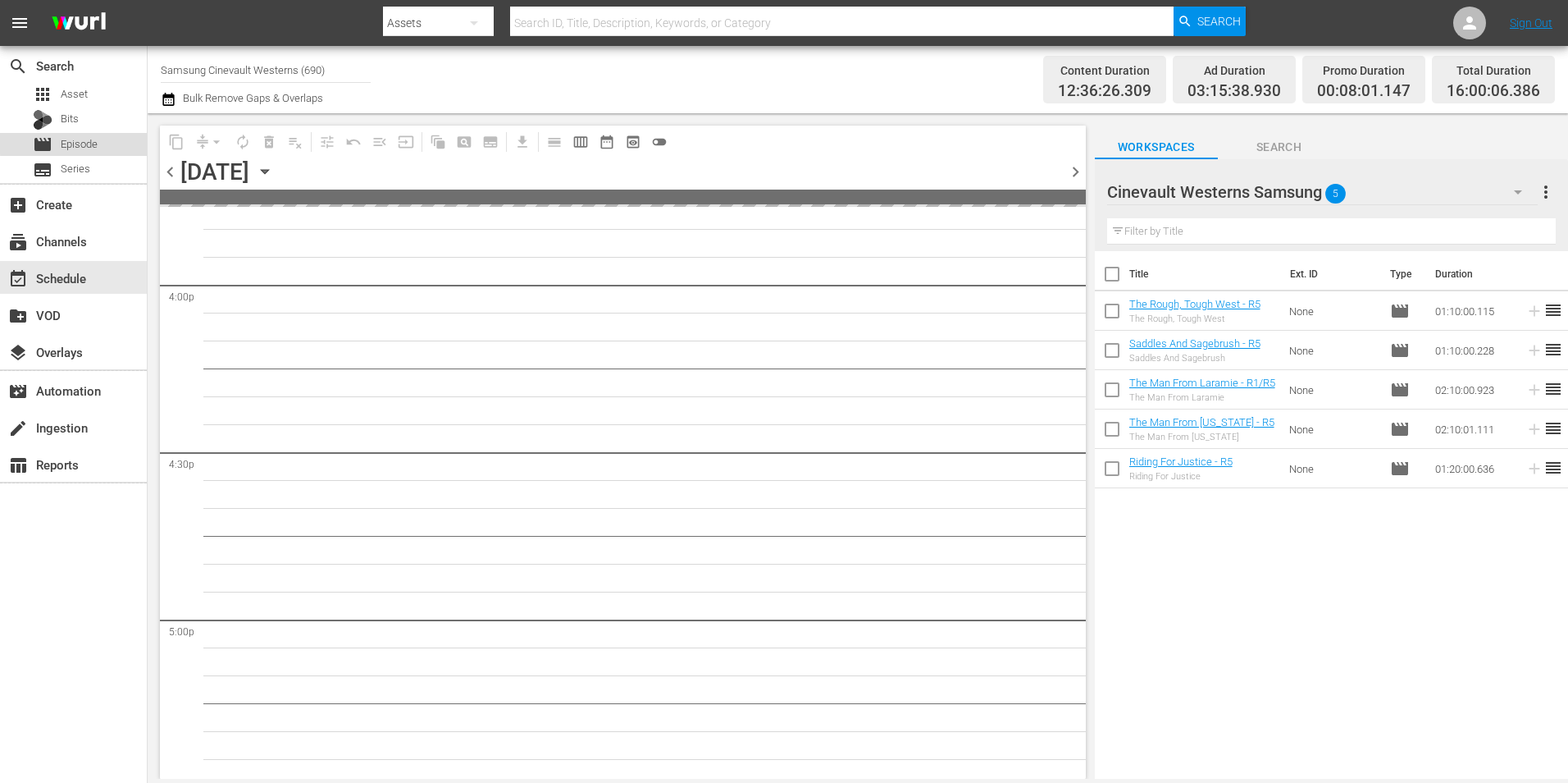
click at [123, 140] on div "movie Episode" at bounding box center [73, 144] width 146 height 23
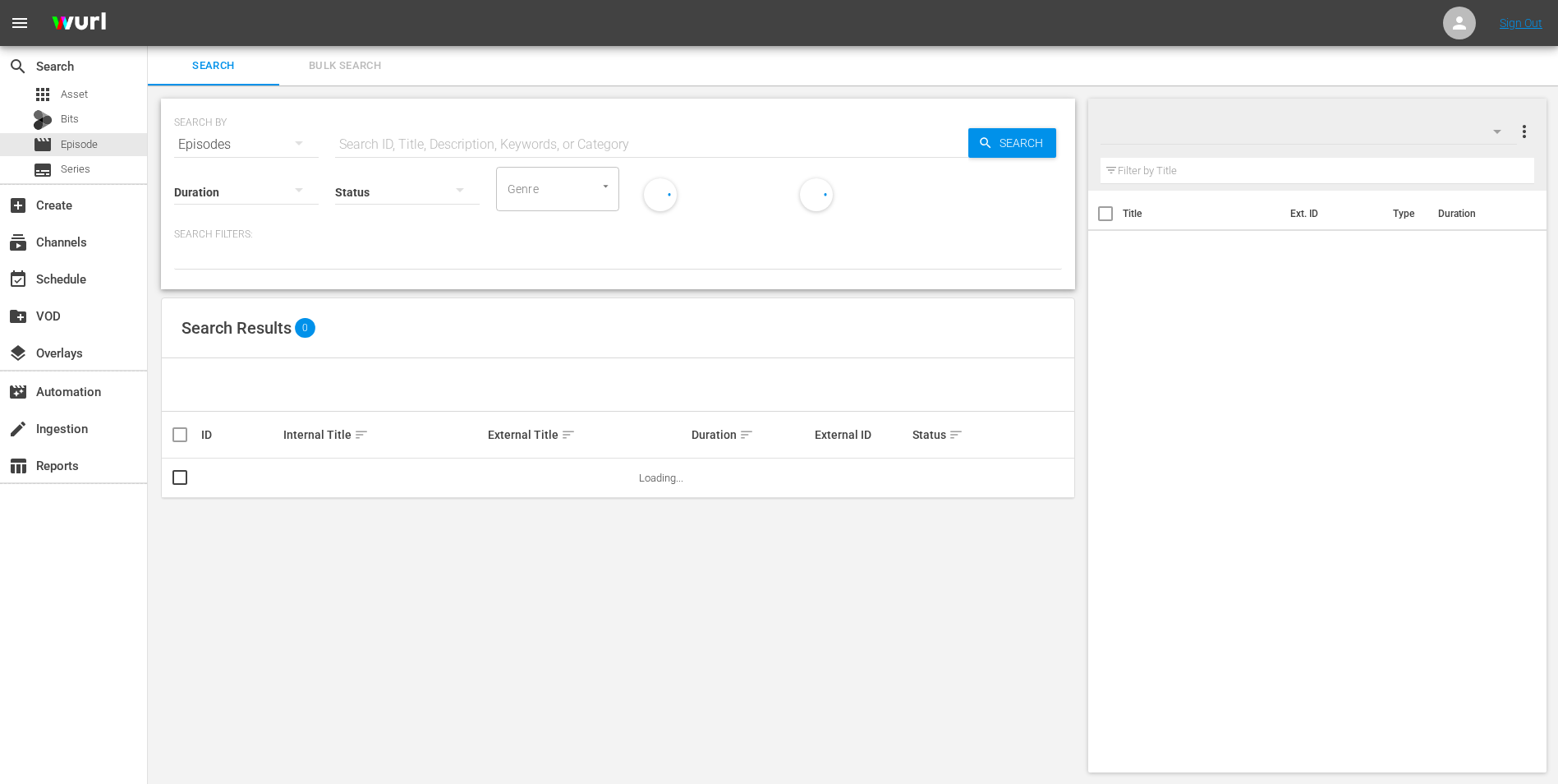
click at [532, 140] on input "text" at bounding box center [652, 144] width 633 height 40
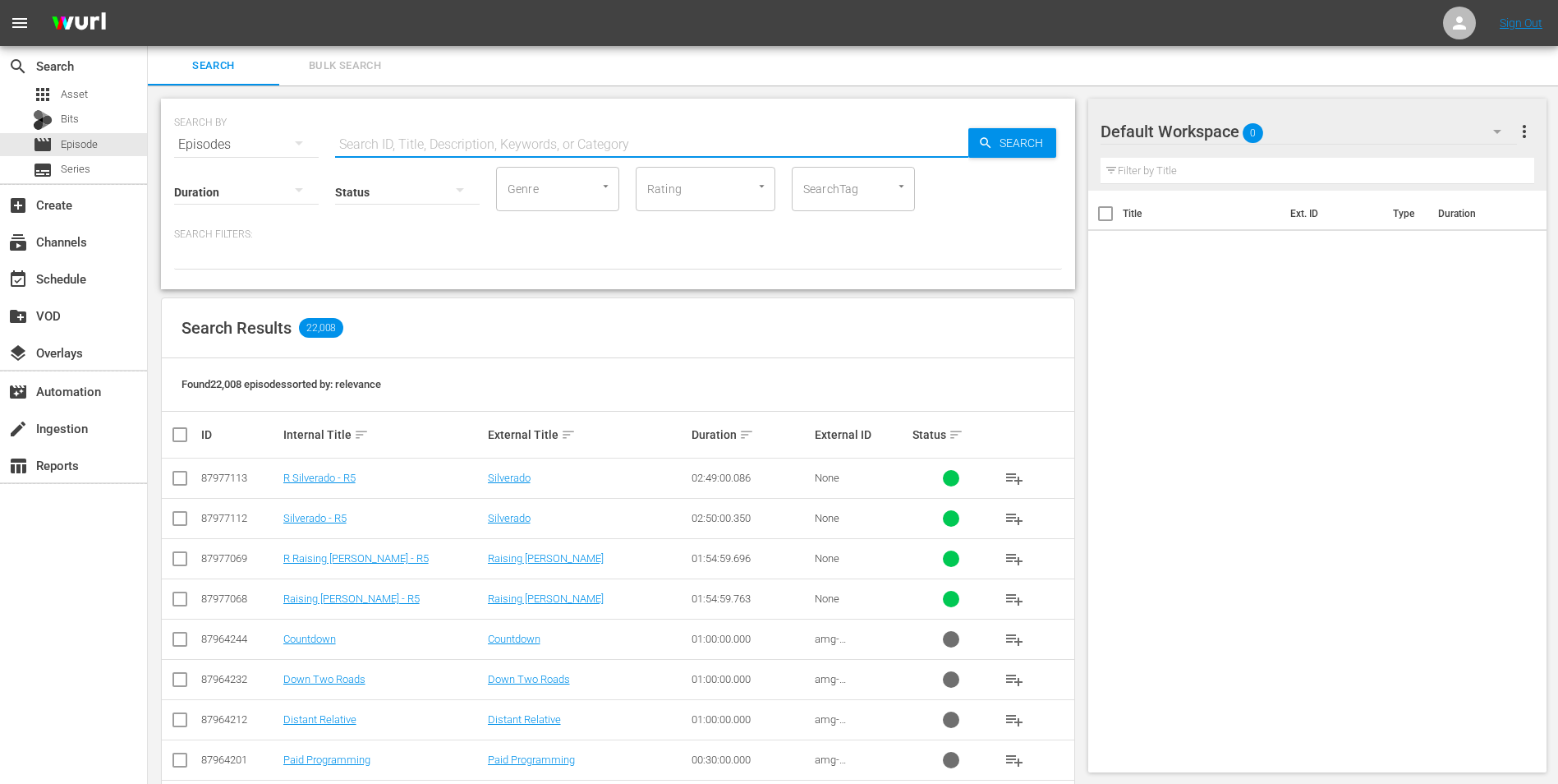
click at [1492, 127] on icon "button" at bounding box center [1497, 131] width 19 height 19
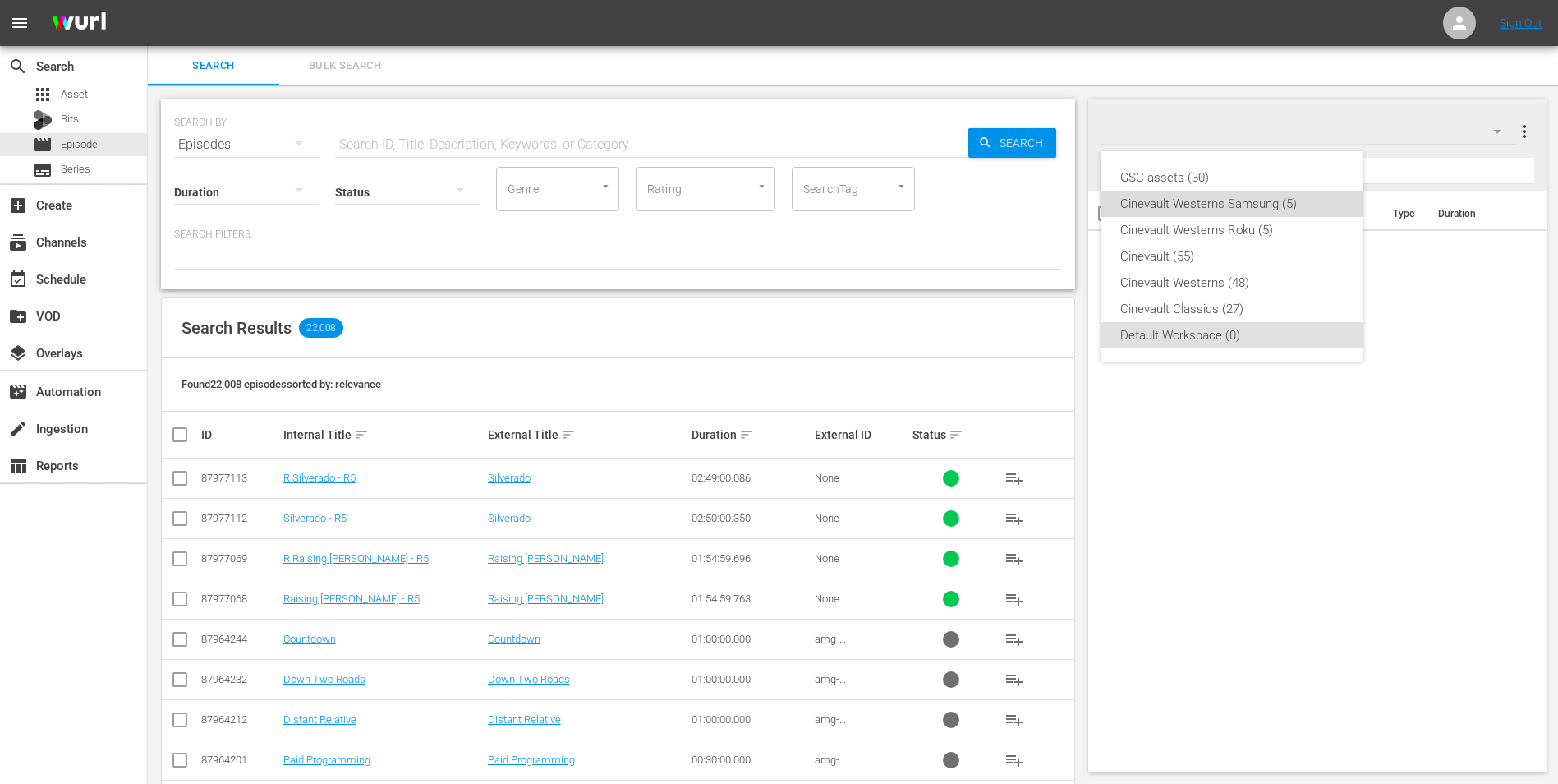
click at [1313, 201] on div "Cinevault Westerns Samsung (5)" at bounding box center [1232, 203] width 223 height 26
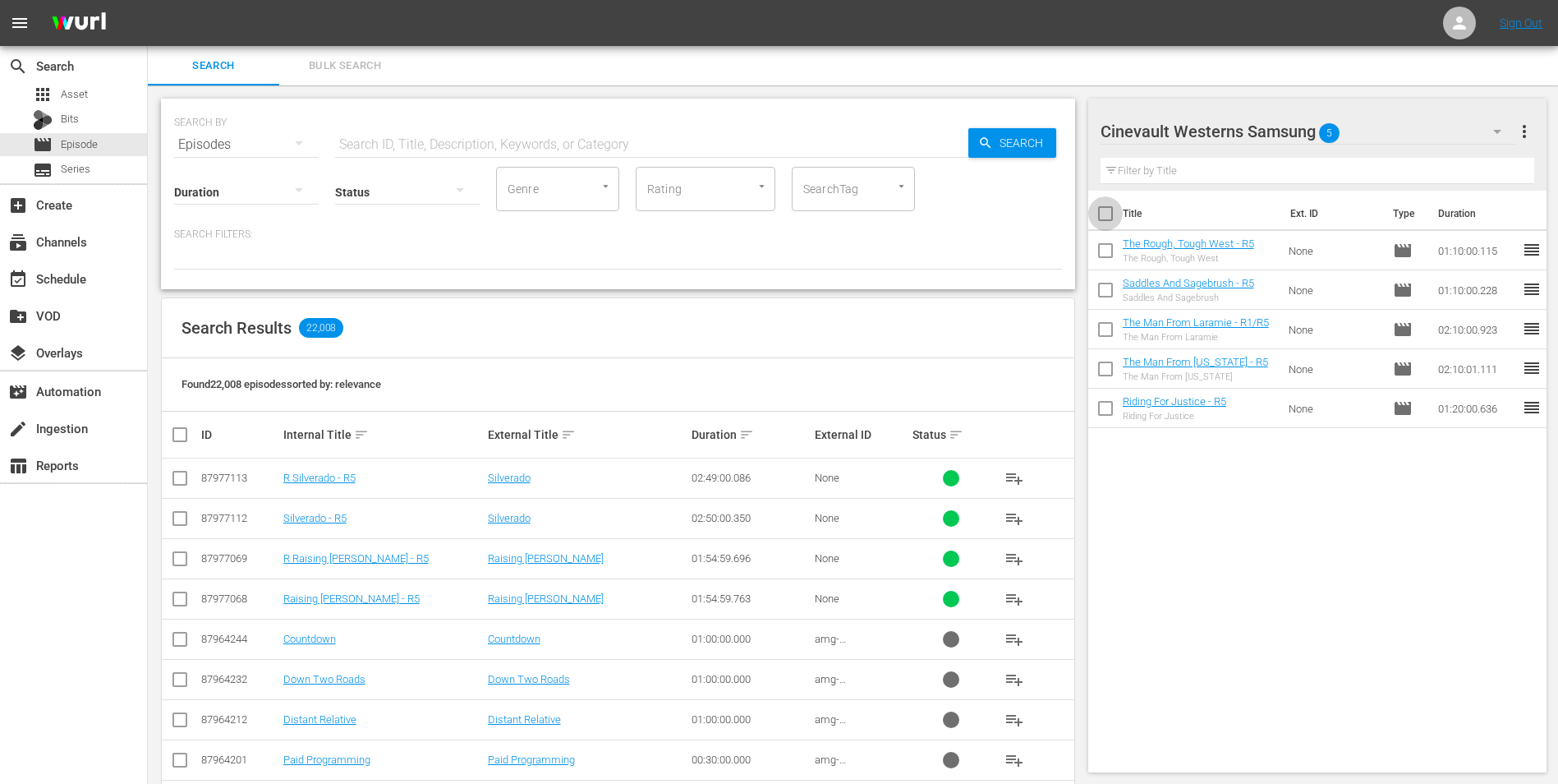
click at [1106, 214] on input "checkbox" at bounding box center [1105, 217] width 35 height 35
checkbox input "true"
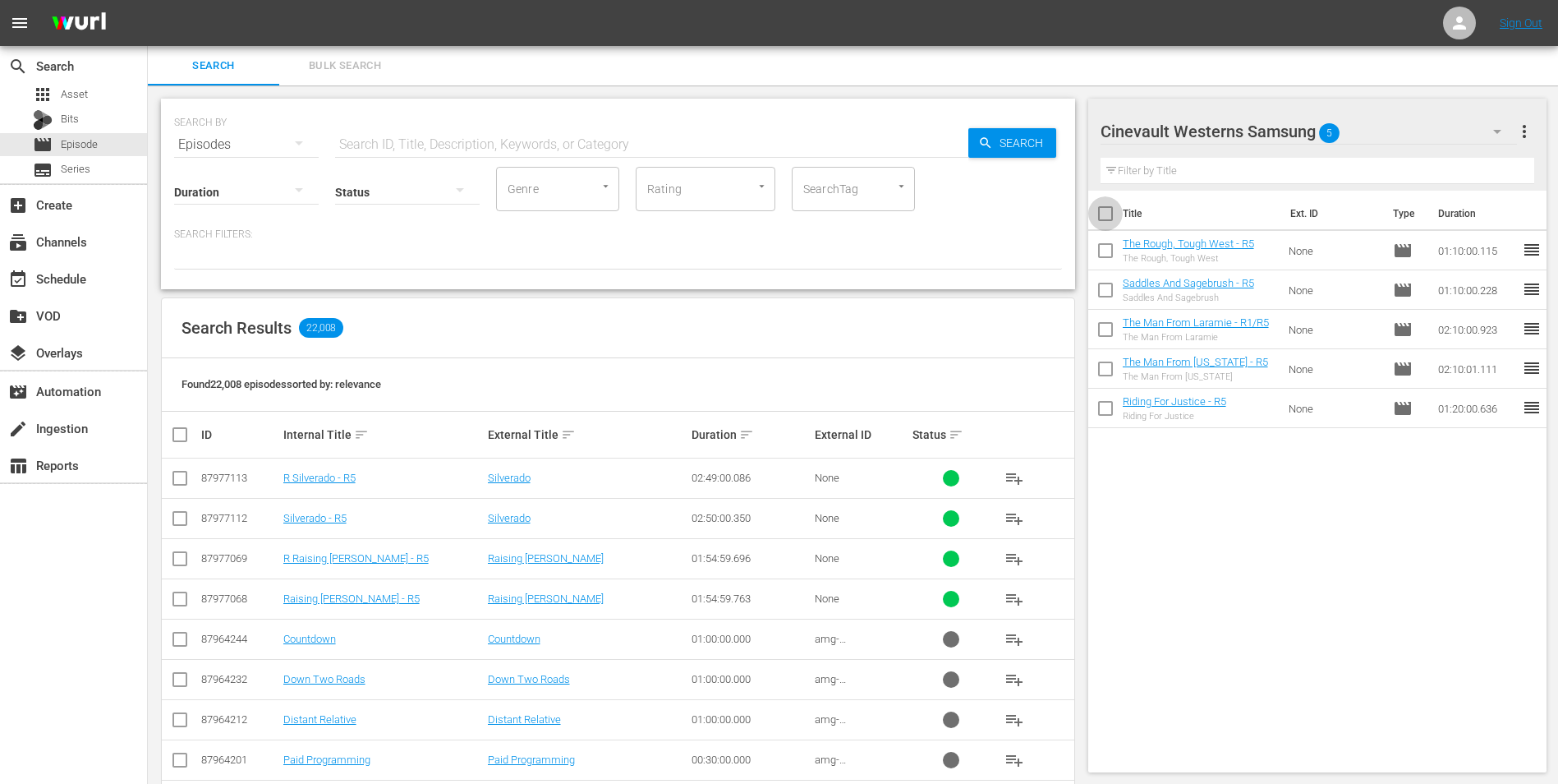
checkbox input "true"
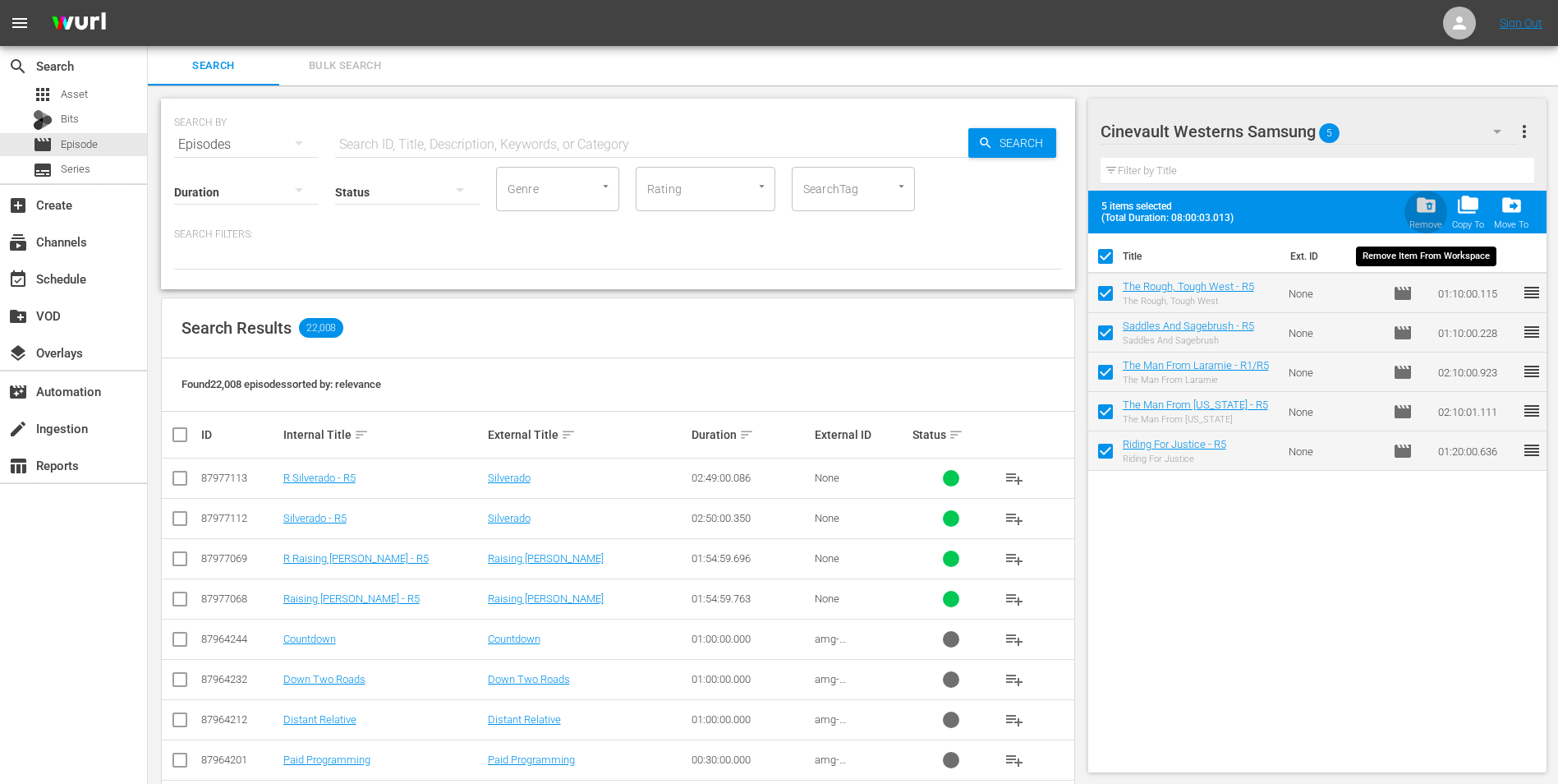
click at [1437, 204] on span "folder_delete" at bounding box center [1426, 205] width 22 height 22
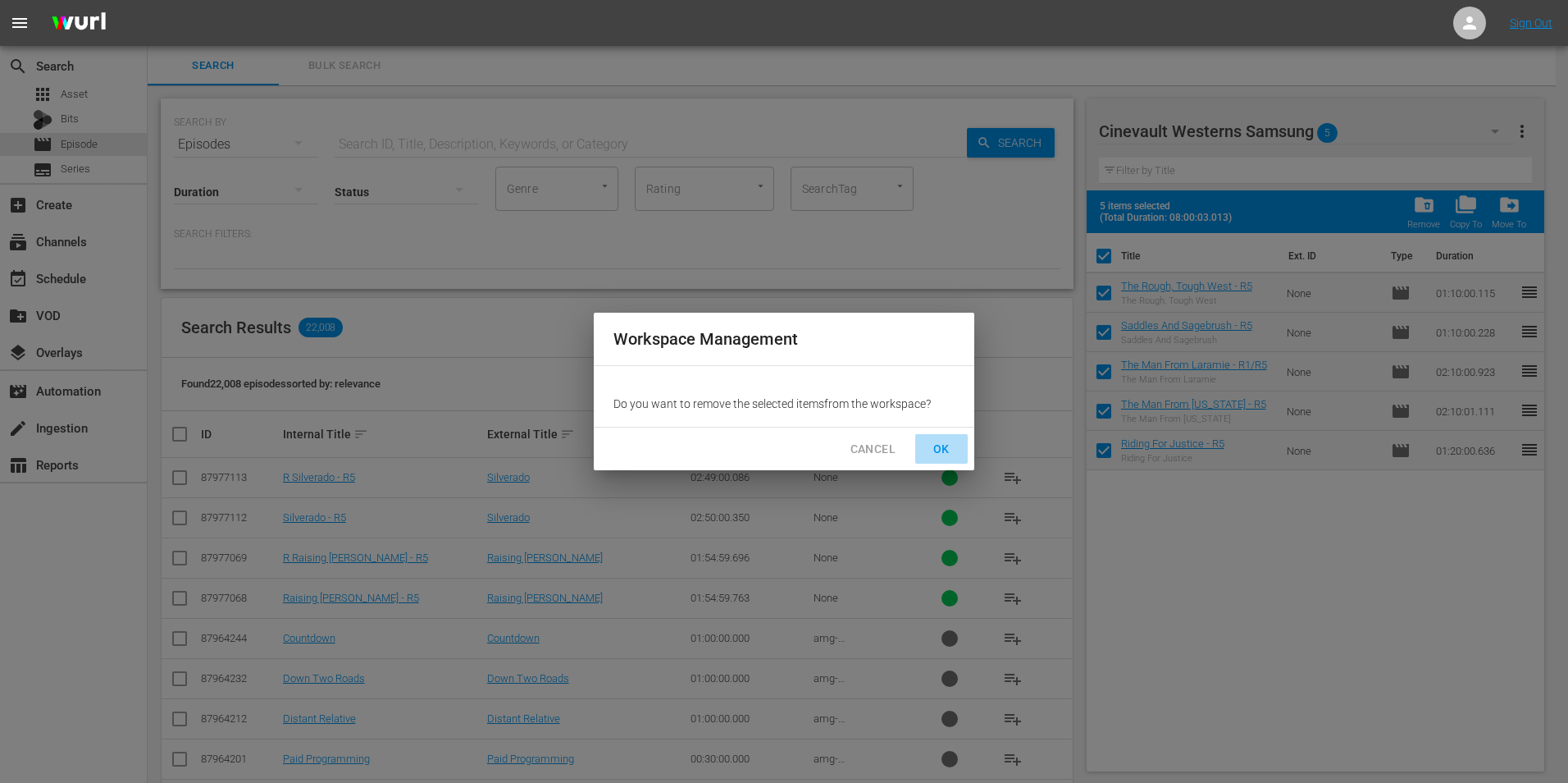
click at [935, 460] on button "OK" at bounding box center [941, 449] width 52 height 30
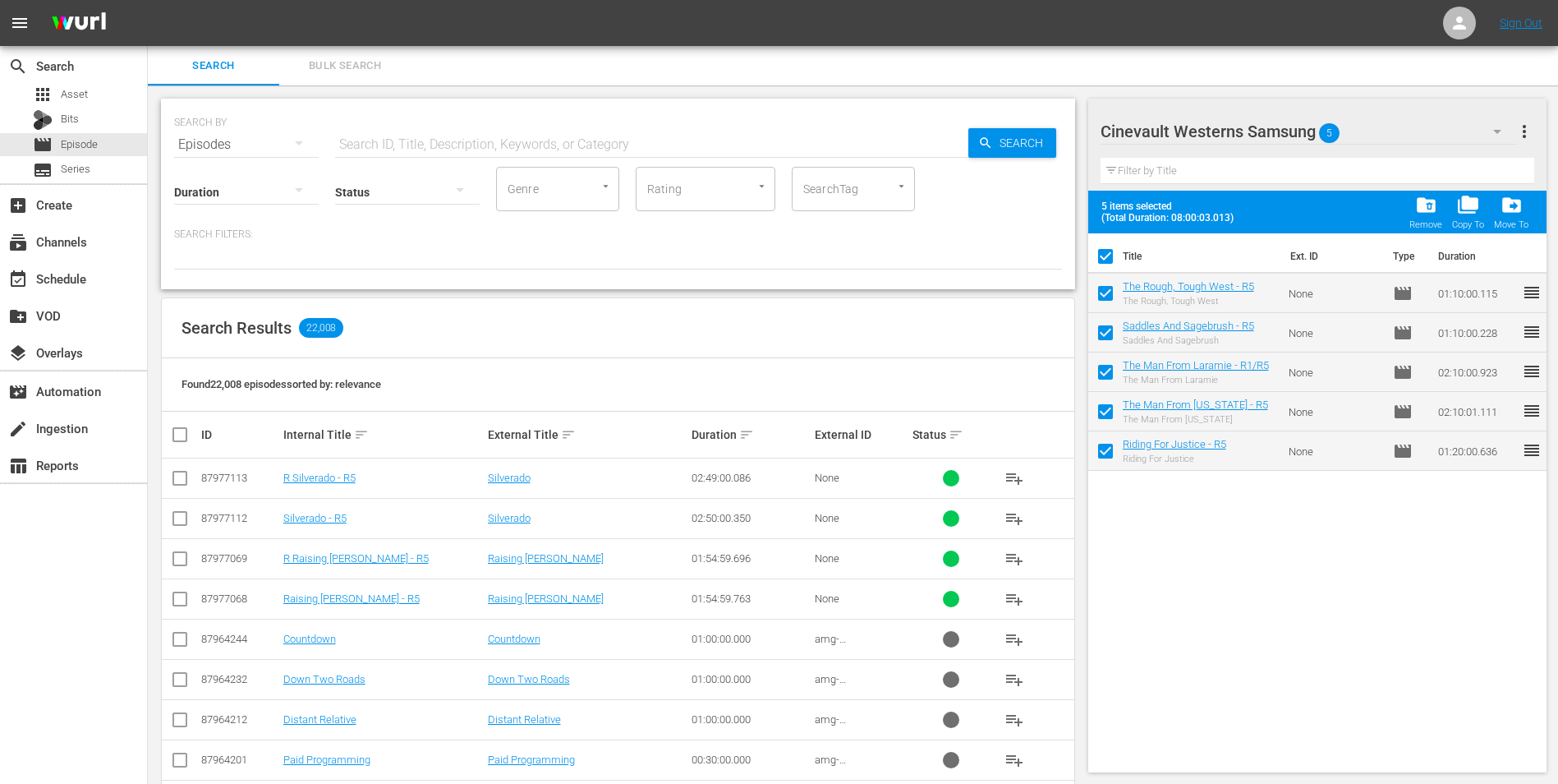
checkbox input "false"
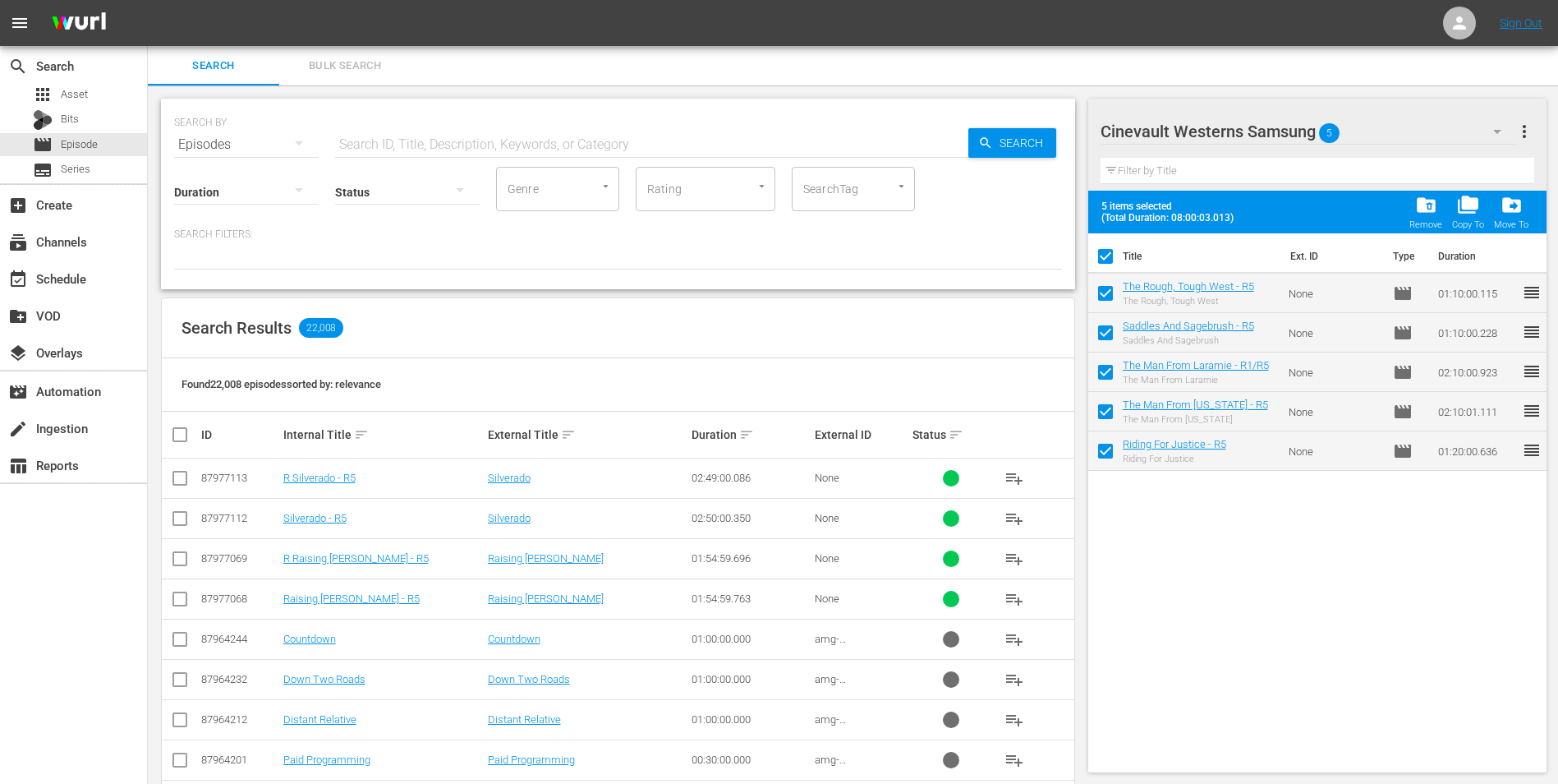
checkbox input "false"
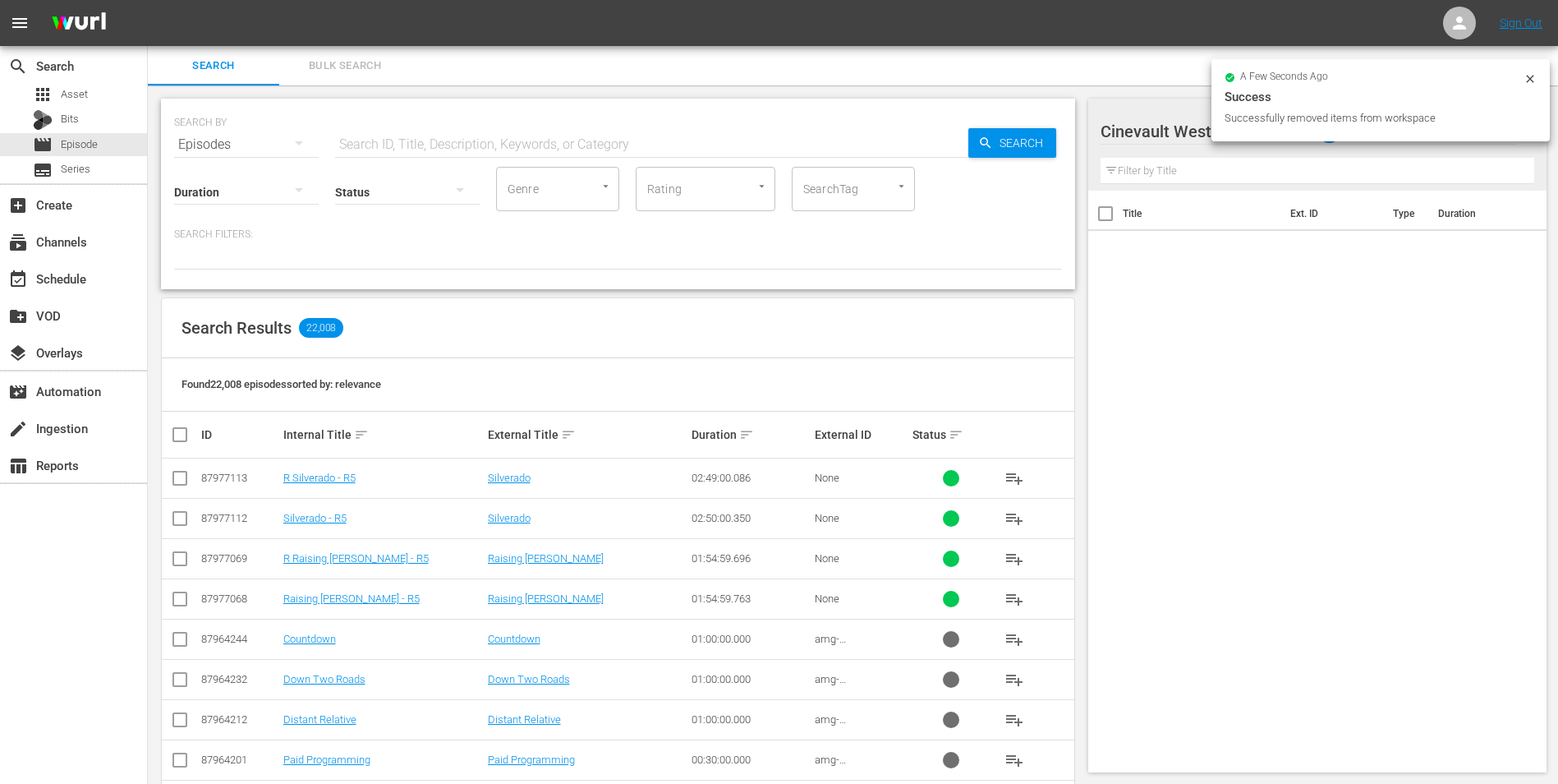
drag, startPoint x: 1532, startPoint y: 82, endPoint x: 1523, endPoint y: 84, distance: 9.2
click at [1531, 82] on icon at bounding box center [1531, 79] width 13 height 13
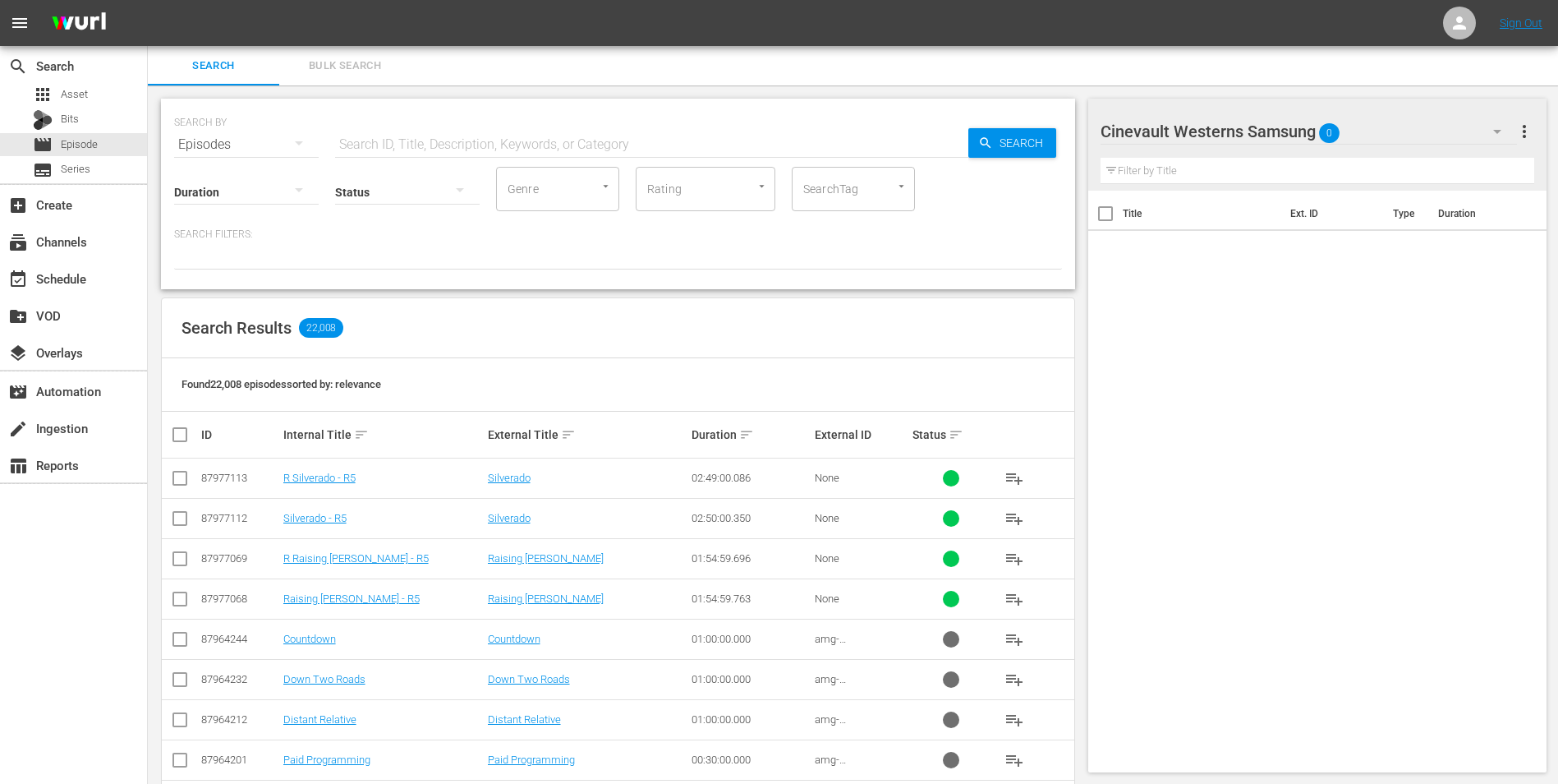
click at [1502, 128] on icon "button" at bounding box center [1497, 131] width 19 height 19
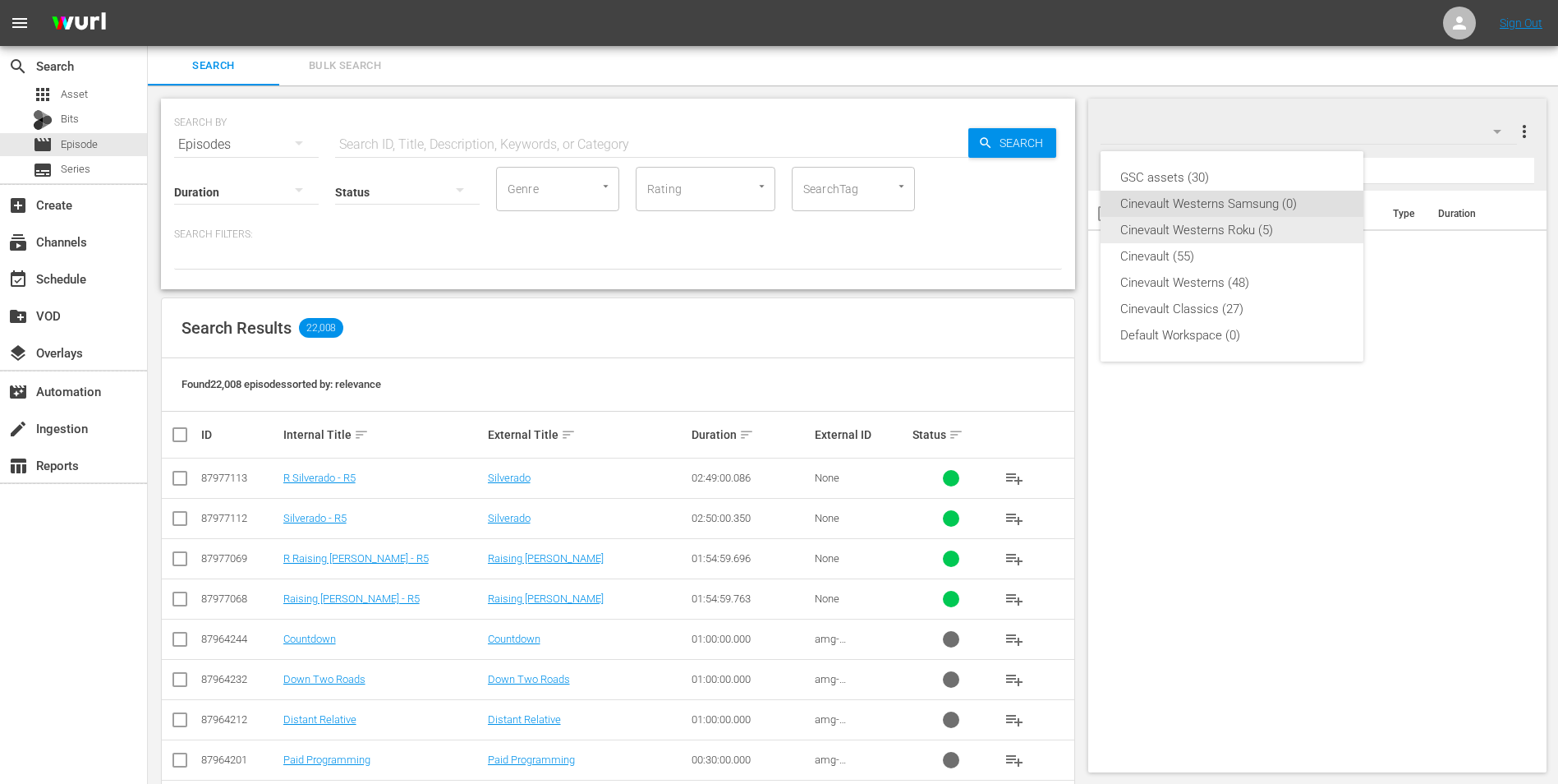
click at [1254, 223] on div "Cinevault Westerns Roku (5)" at bounding box center [1232, 229] width 223 height 26
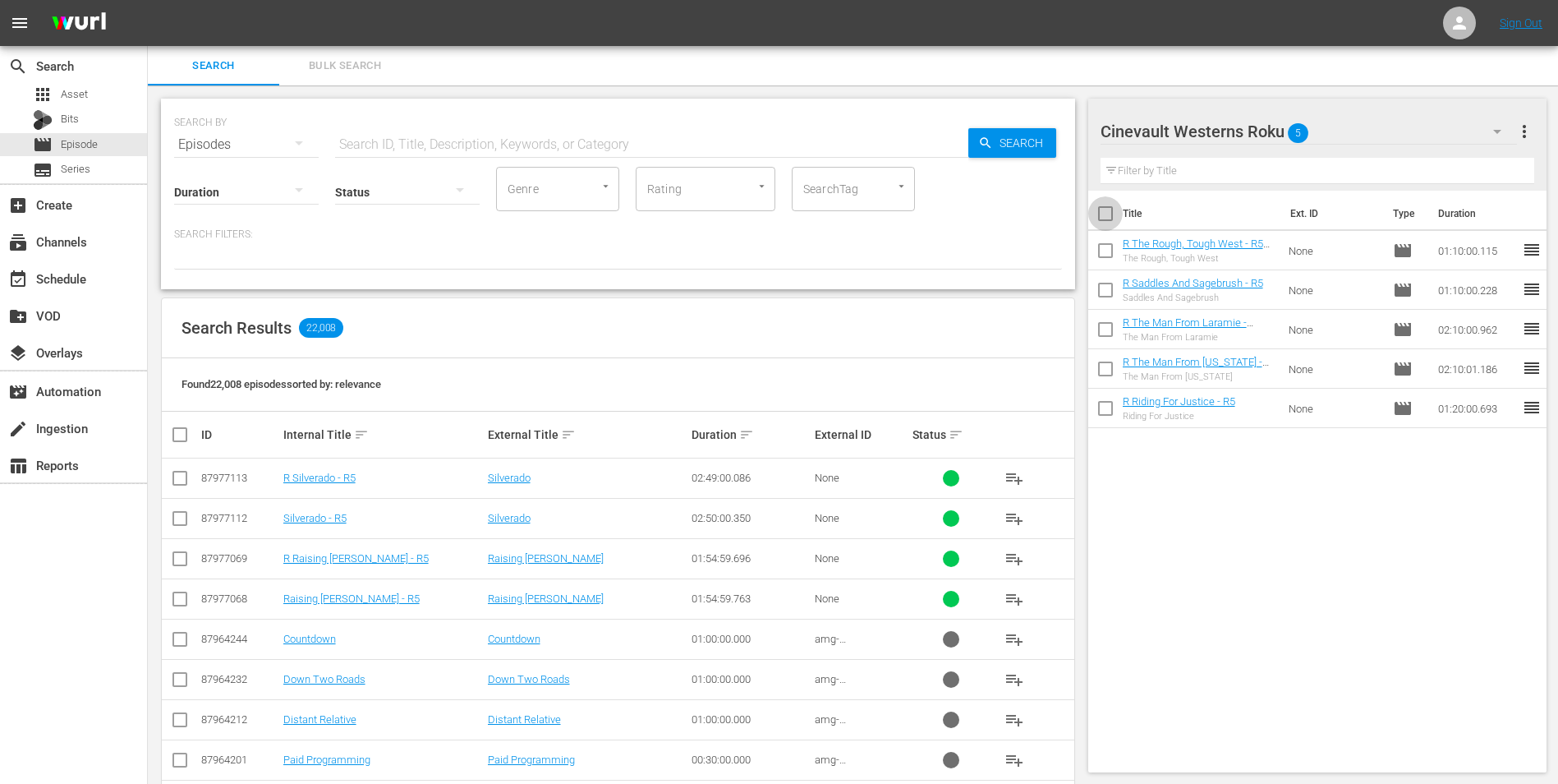
click at [1102, 217] on input "checkbox" at bounding box center [1105, 217] width 35 height 35
checkbox input "true"
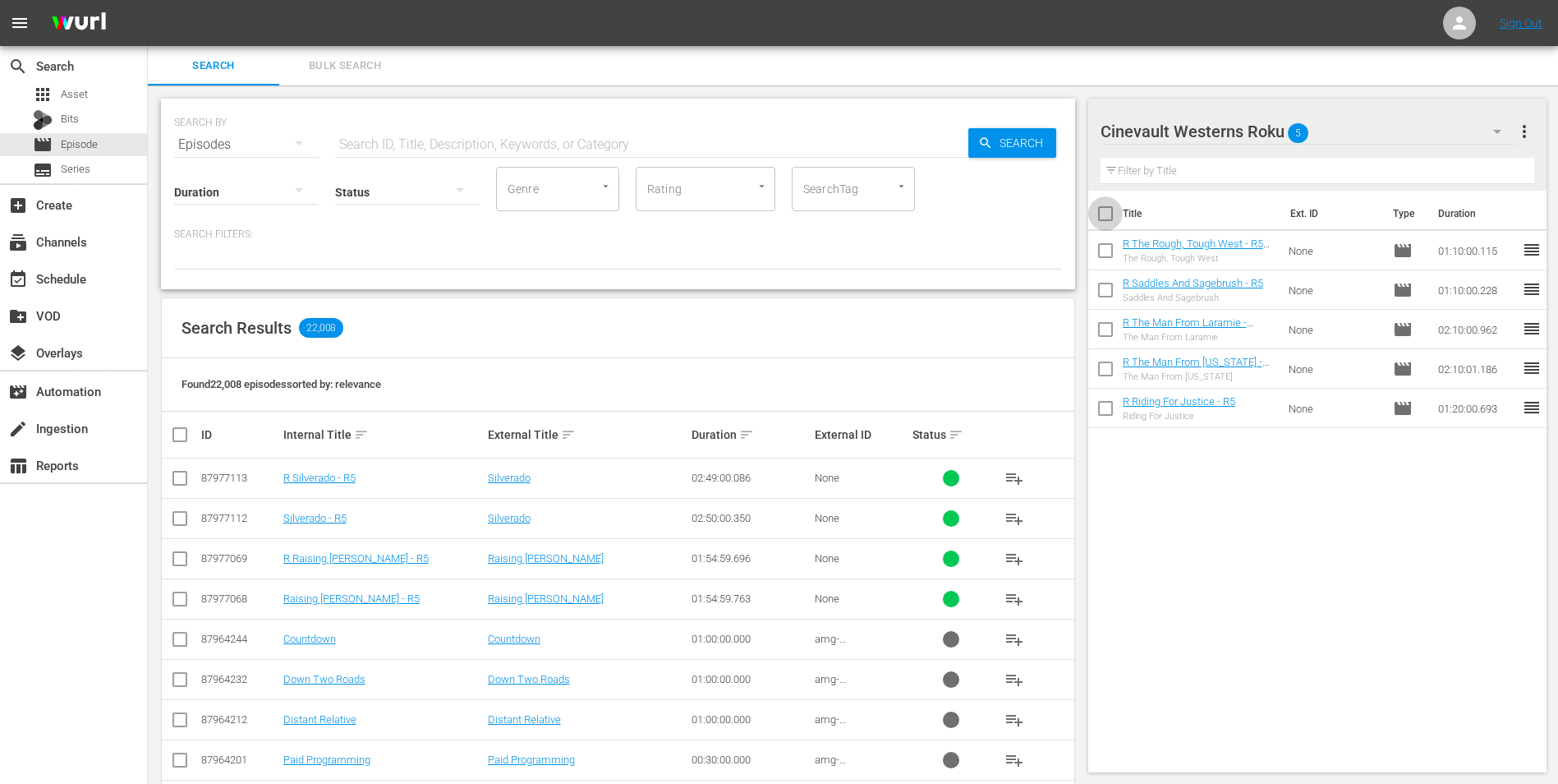
checkbox input "true"
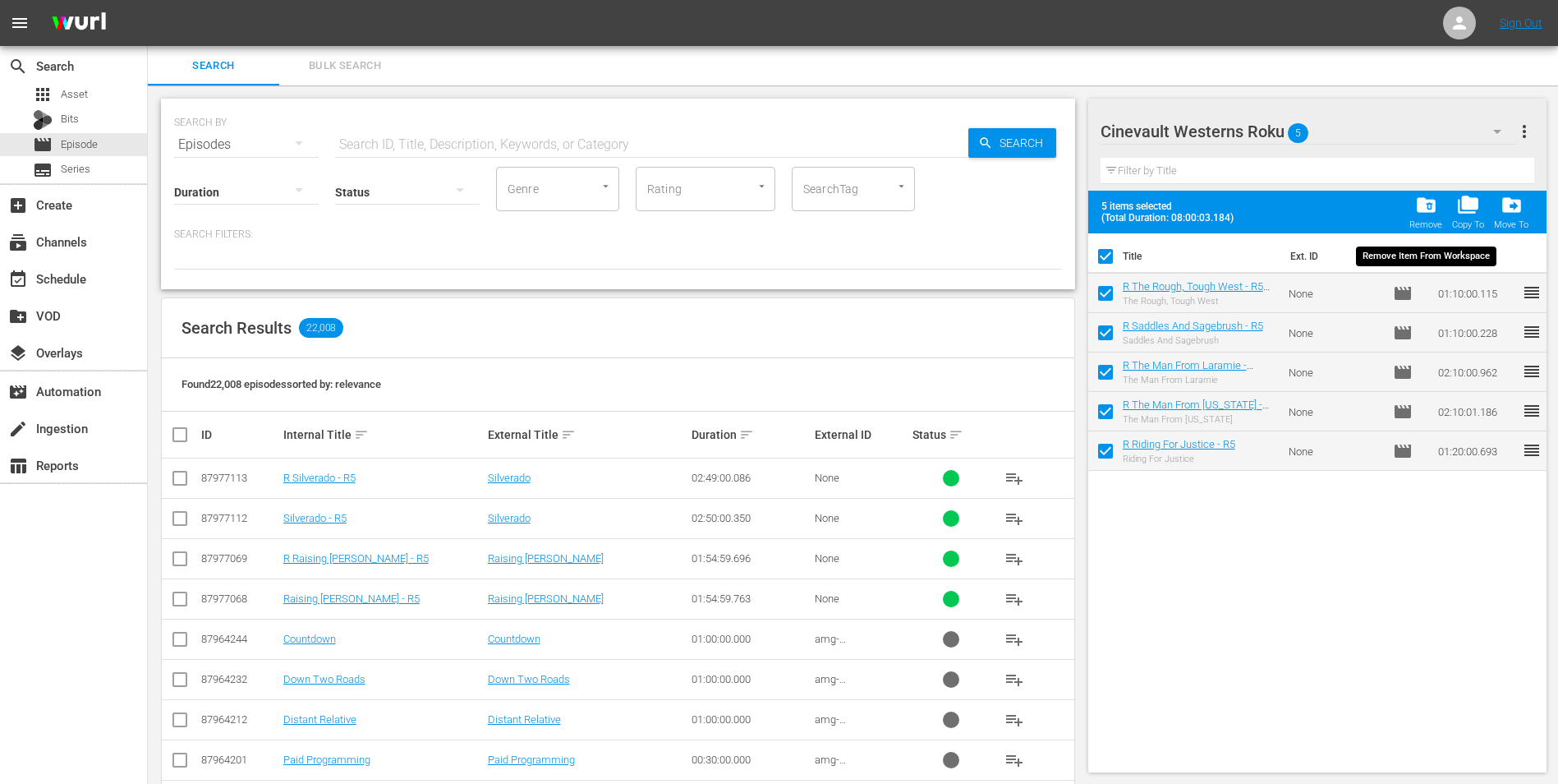
click at [1427, 209] on span "folder_delete" at bounding box center [1426, 205] width 22 height 22
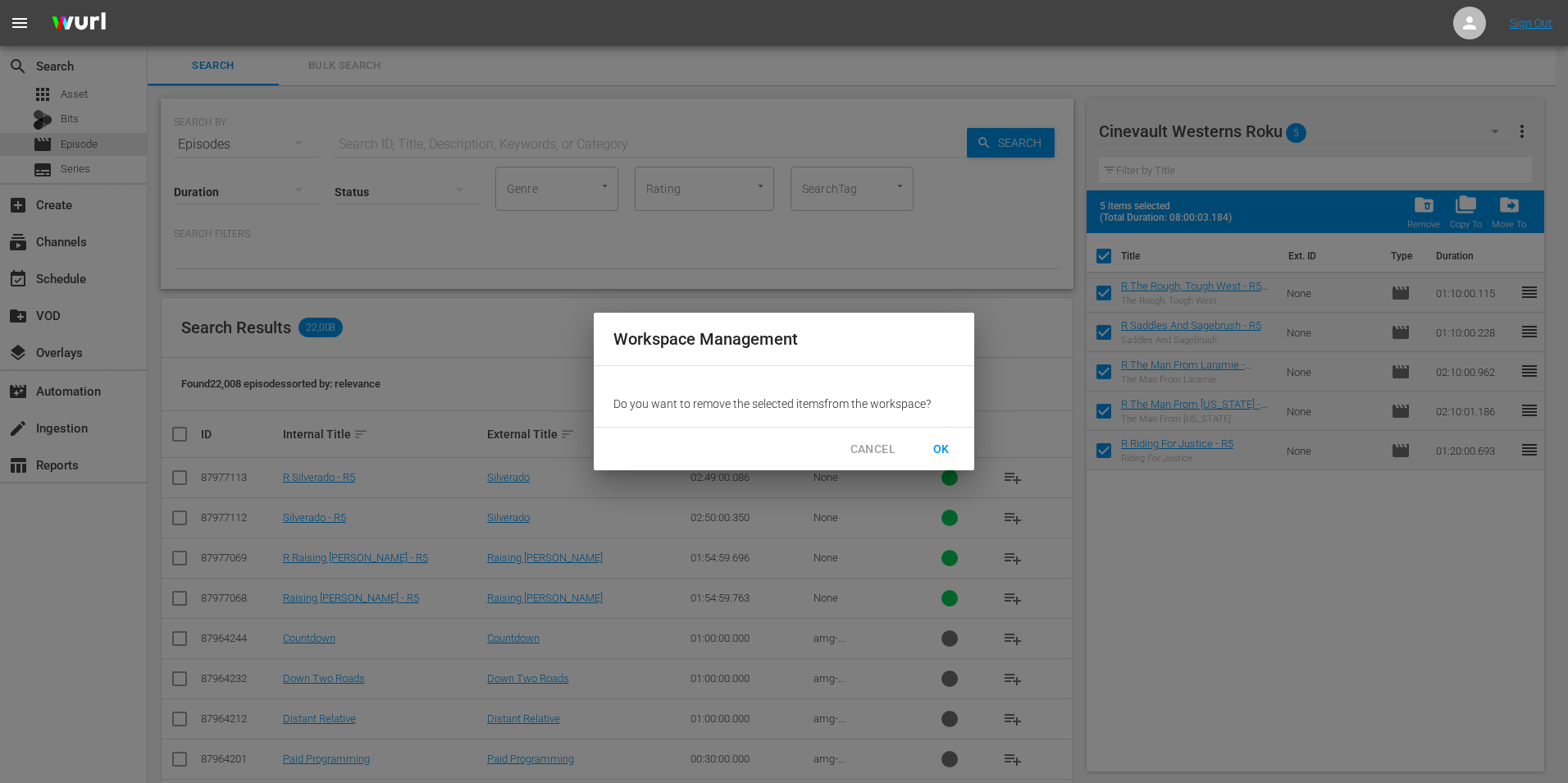
click at [940, 455] on span "OK" at bounding box center [941, 449] width 26 height 20
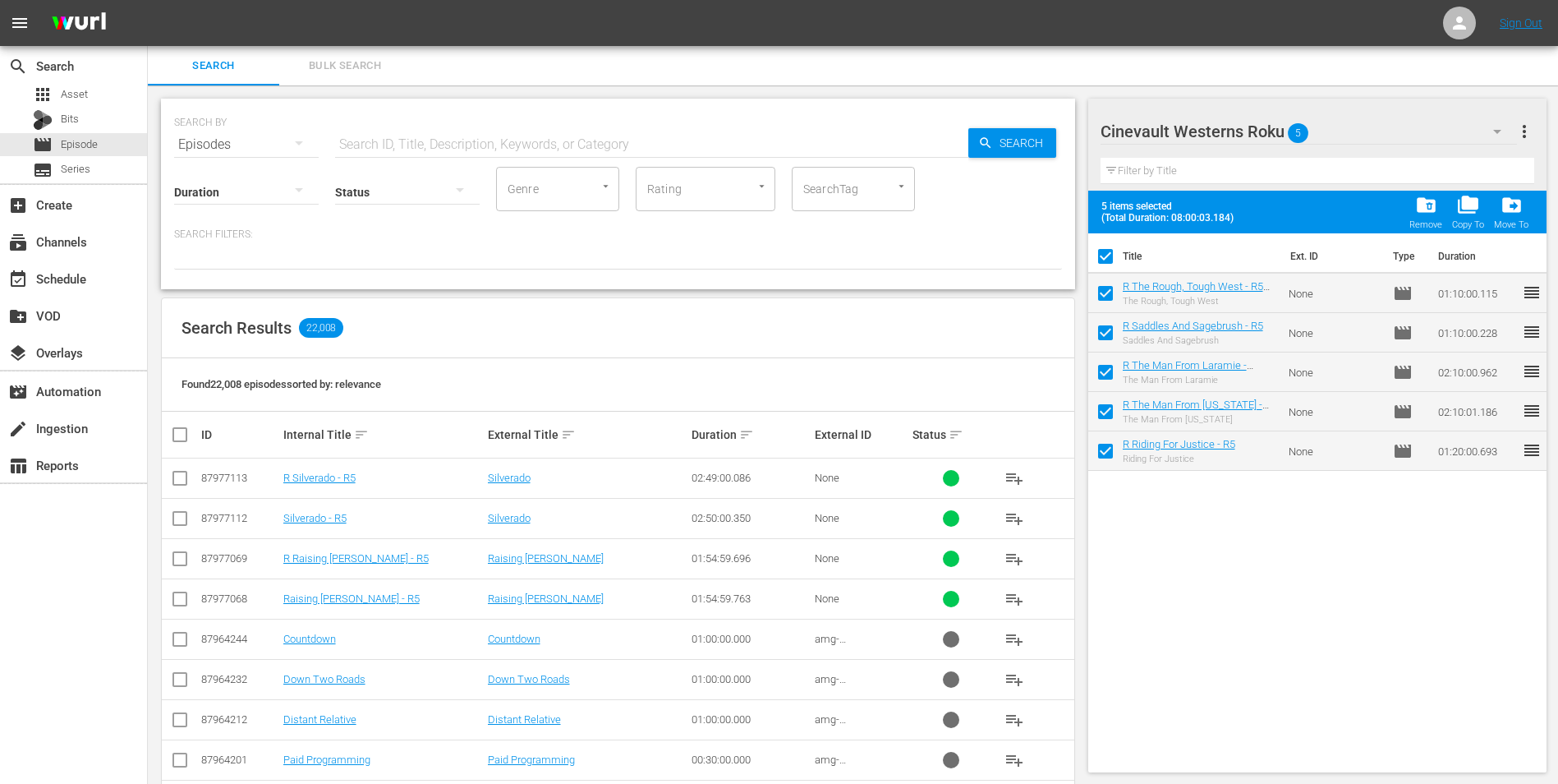
checkbox input "false"
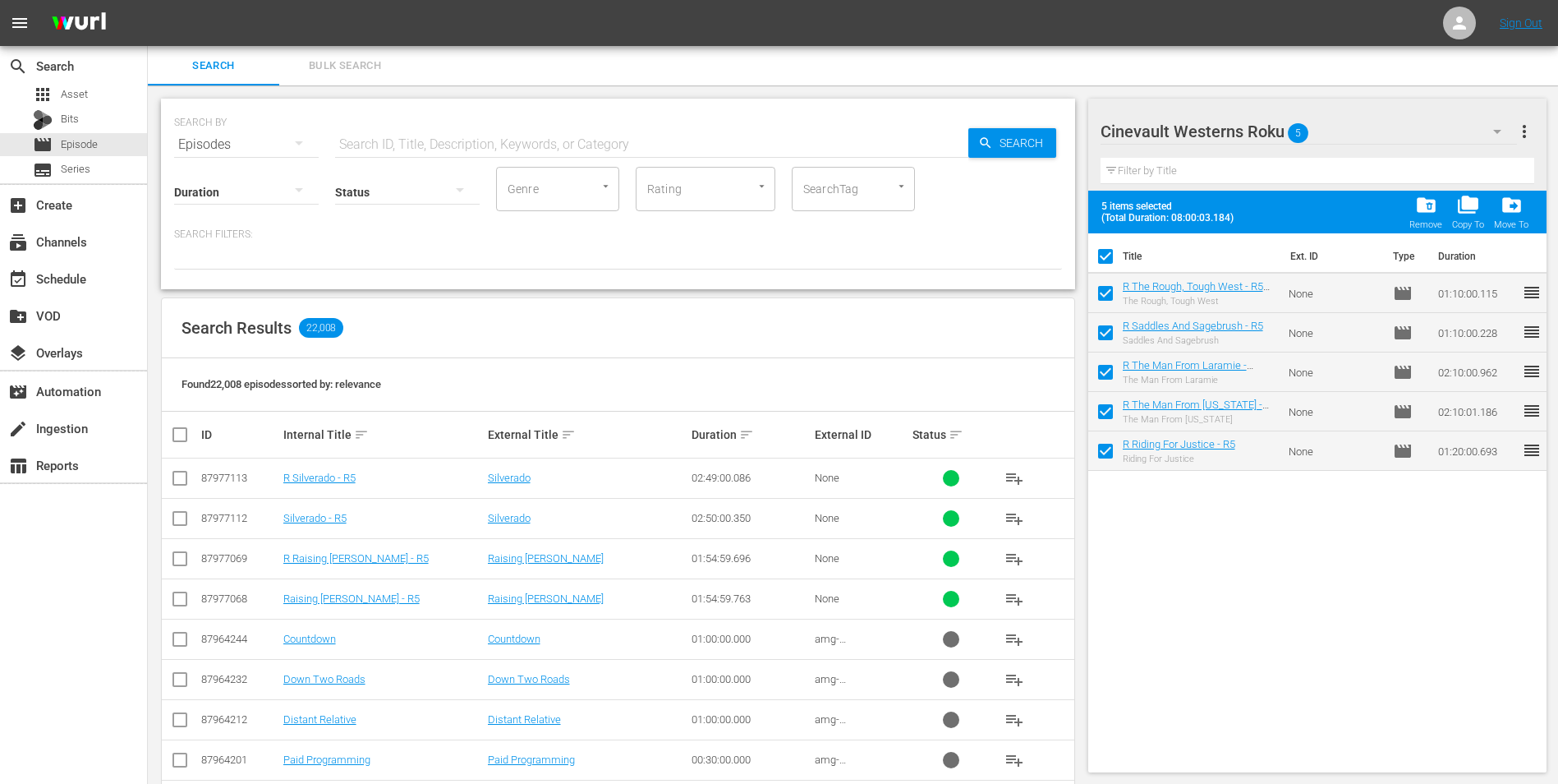
checkbox input "false"
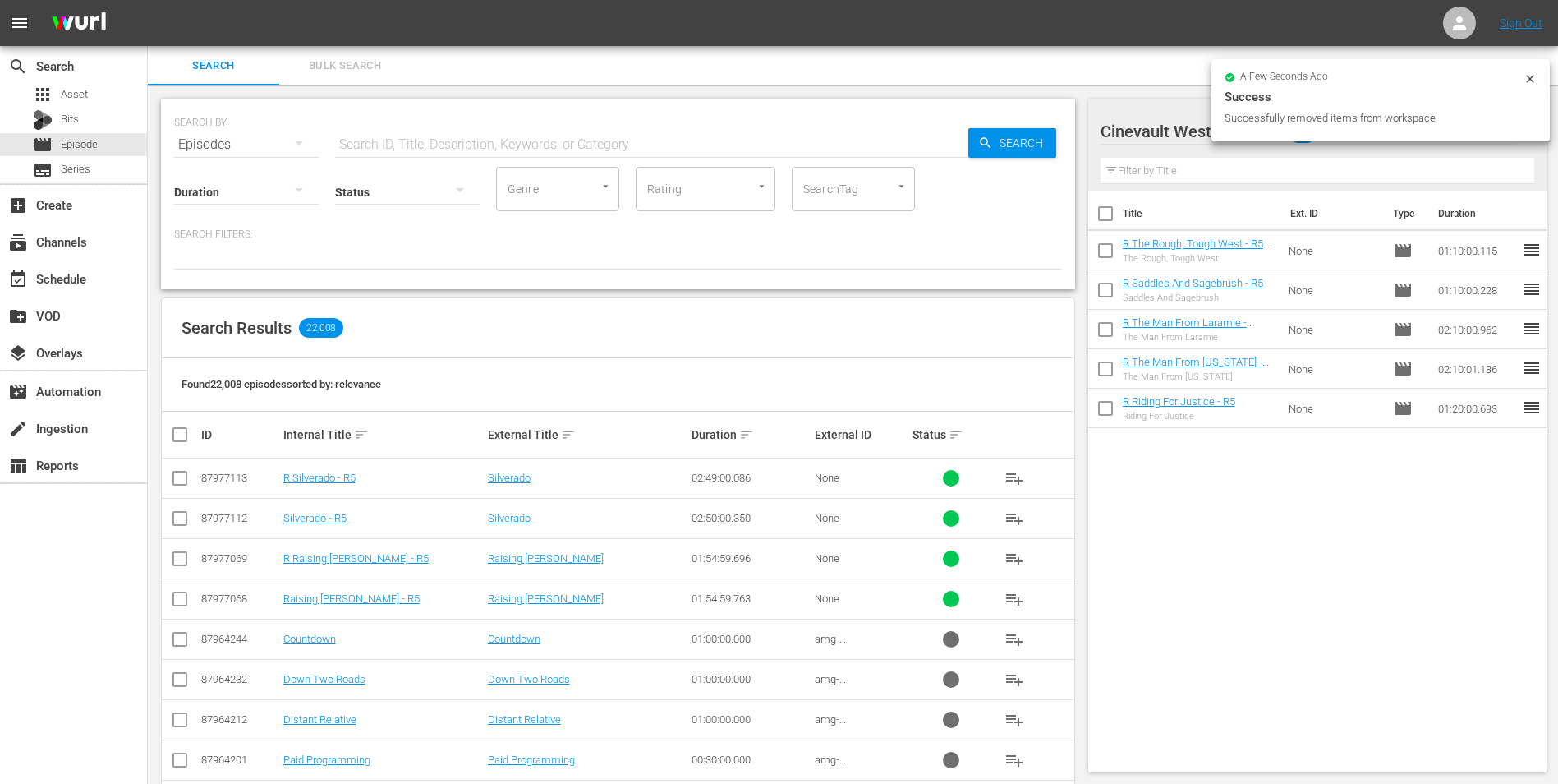
click at [707, 150] on input "text" at bounding box center [652, 144] width 633 height 40
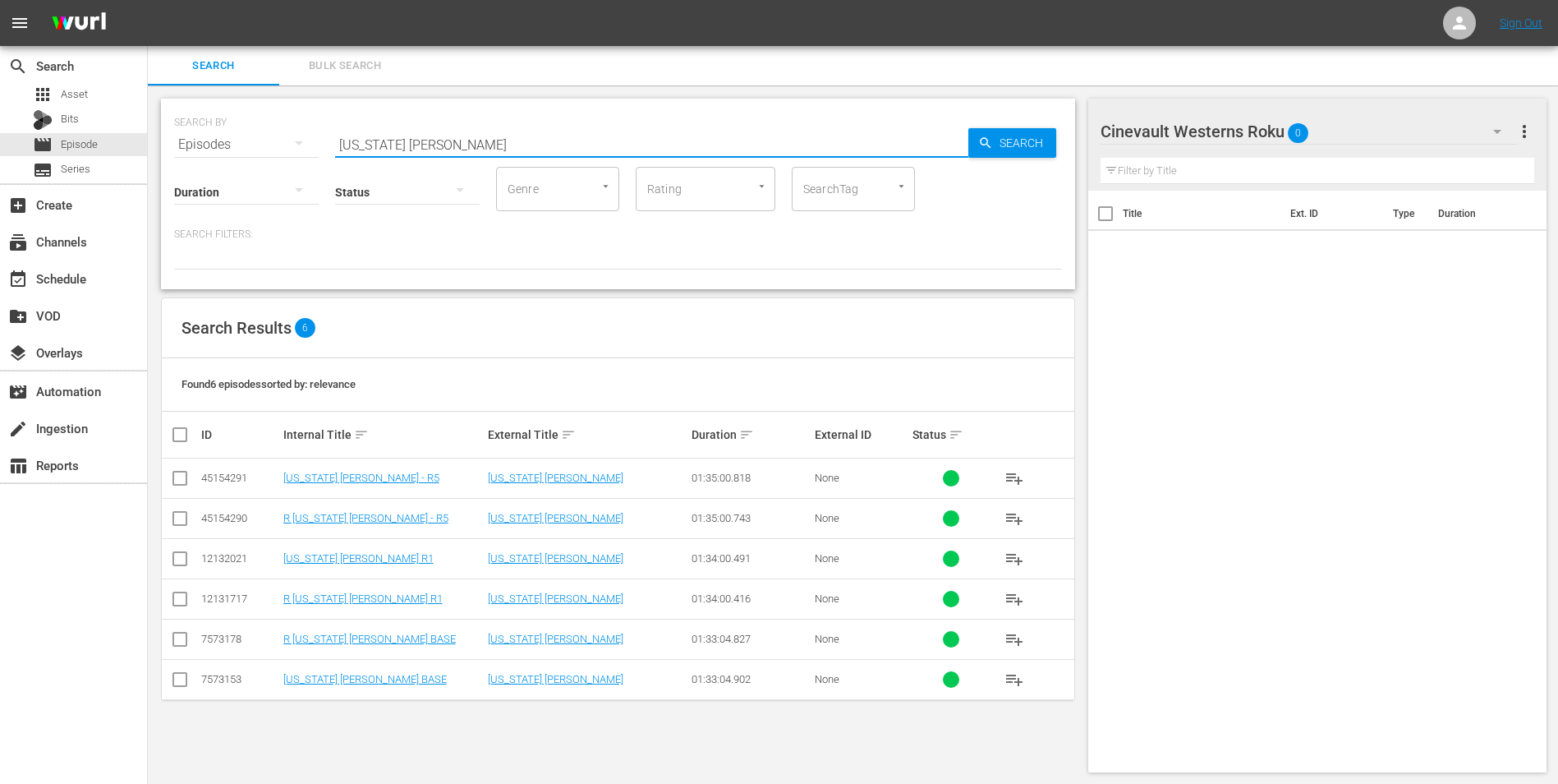
type input "[US_STATE] [PERSON_NAME]"
click at [177, 520] on input "checkbox" at bounding box center [180, 521] width 19 height 19
checkbox input "true"
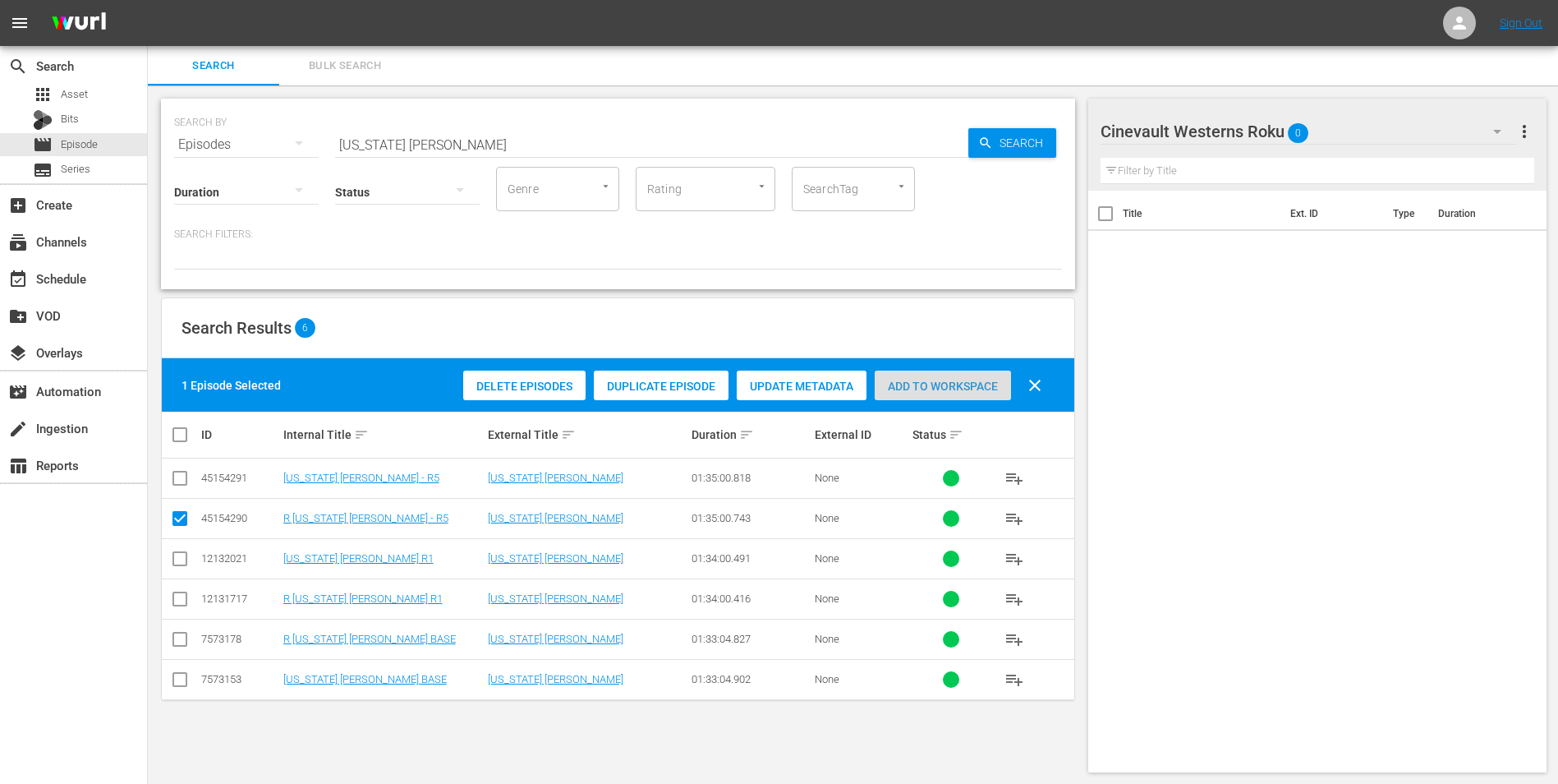
click at [937, 390] on span "Add to Workspace" at bounding box center [943, 386] width 137 height 13
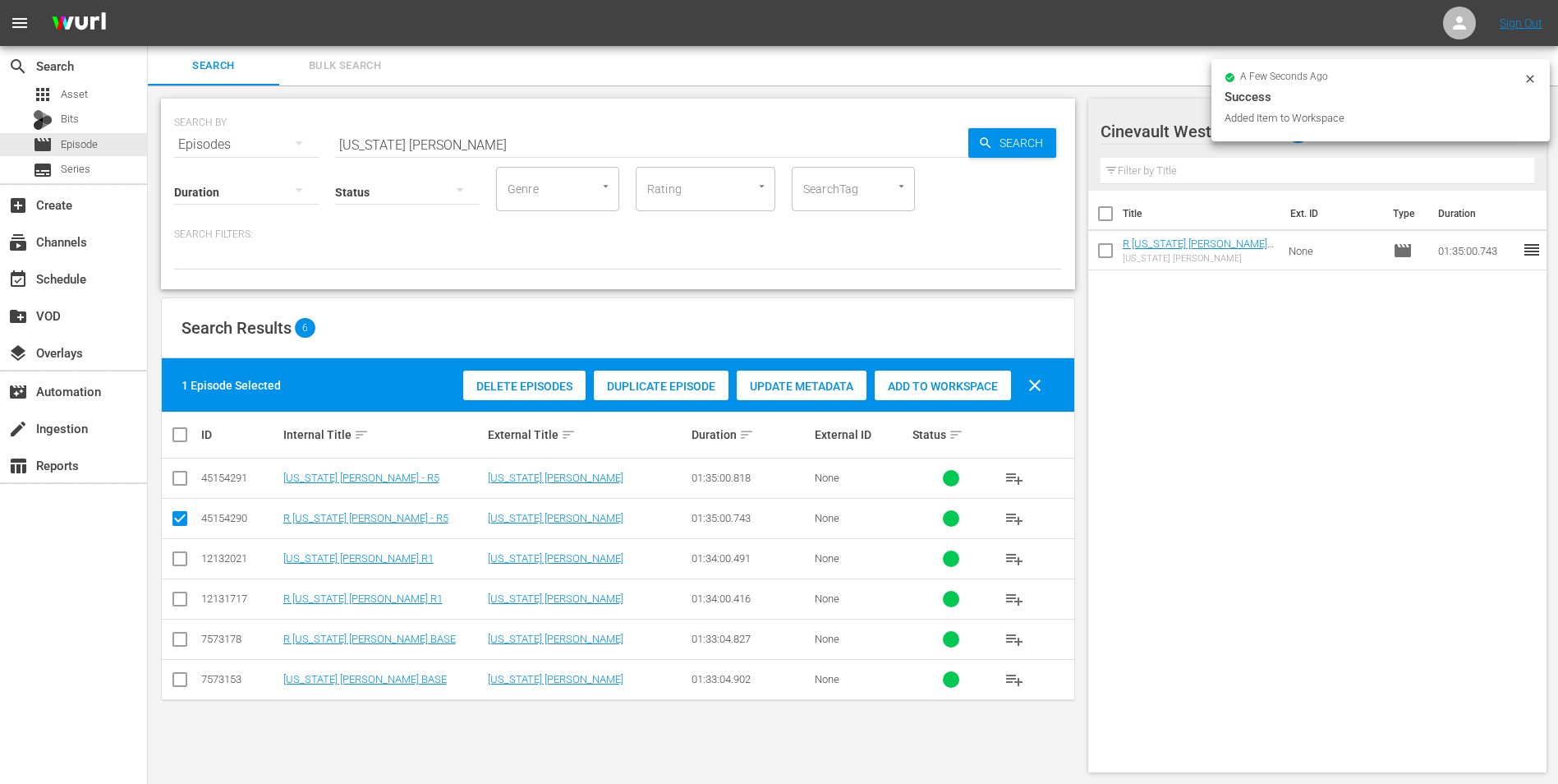
click at [1519, 80] on div "a few seconds ago" at bounding box center [1374, 78] width 299 height 12
drag, startPoint x: 1529, startPoint y: 81, endPoint x: 1496, endPoint y: 112, distance: 45.3
click at [1528, 81] on icon at bounding box center [1531, 79] width 13 height 13
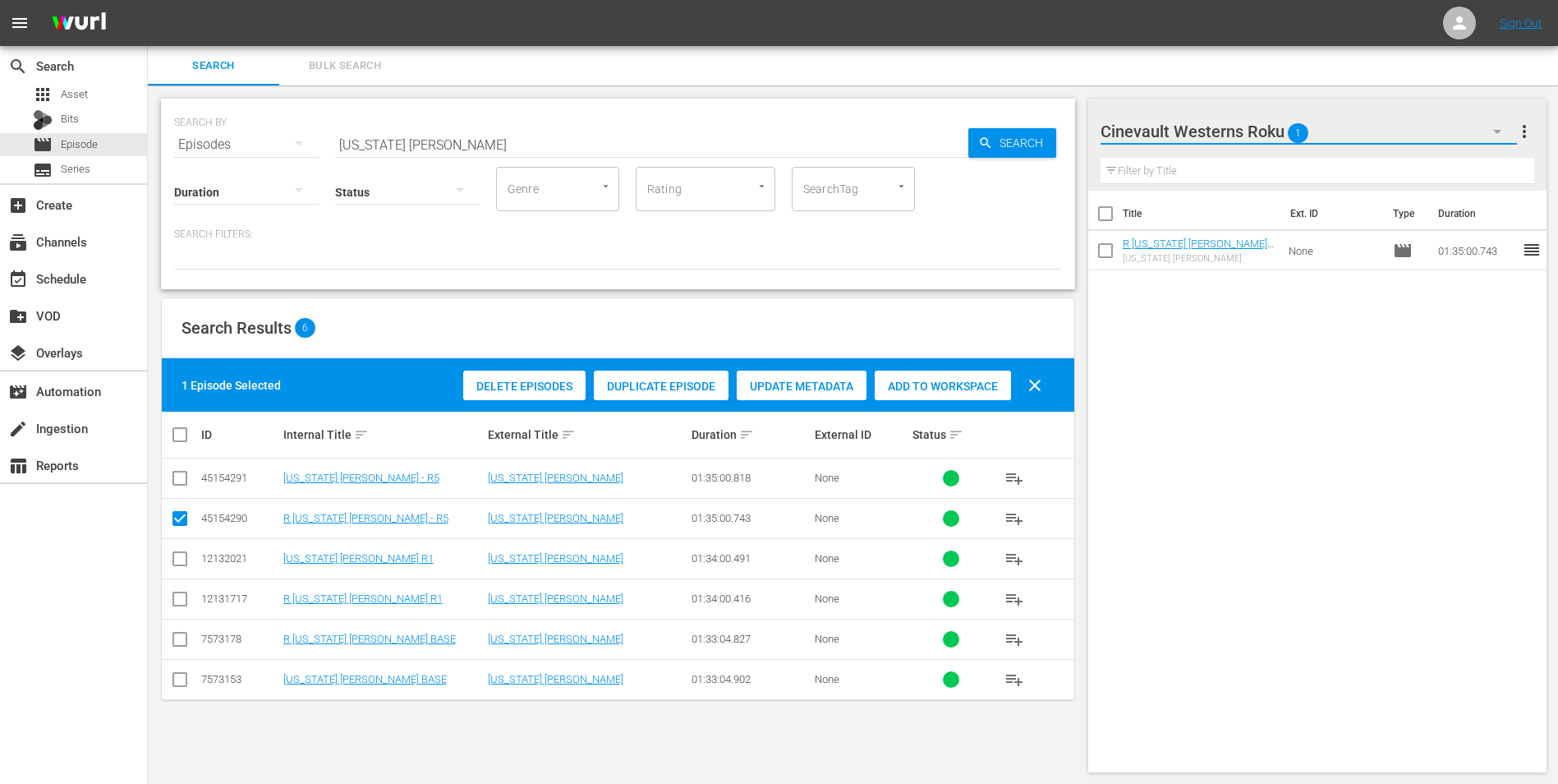
click at [1482, 132] on button "button" at bounding box center [1497, 132] width 40 height 40
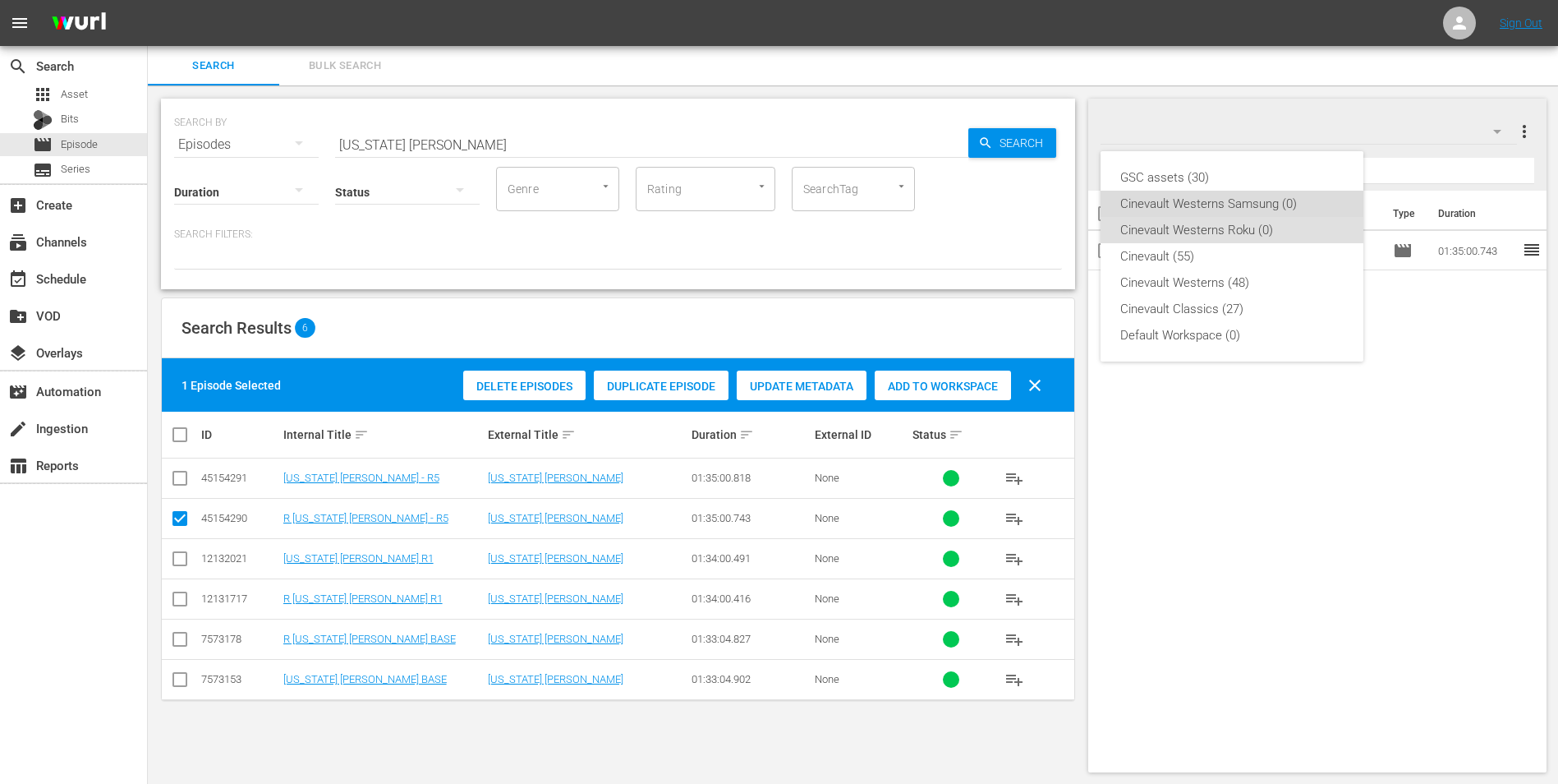
drag, startPoint x: 1287, startPoint y: 198, endPoint x: 1217, endPoint y: 217, distance: 72.5
click at [1287, 197] on div "Cinevault Westerns Samsung (0)" at bounding box center [1232, 203] width 223 height 26
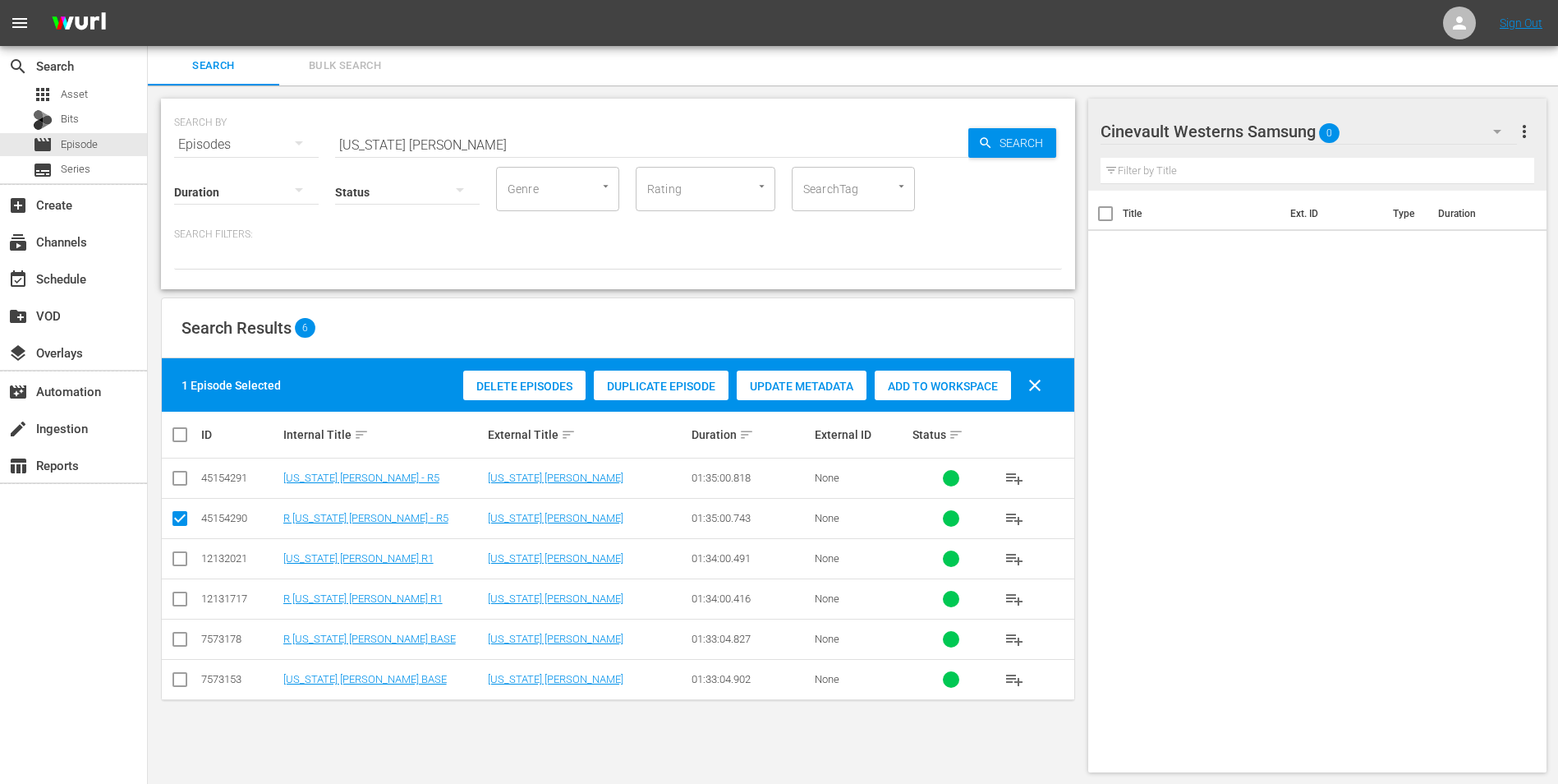
click at [179, 479] on input "checkbox" at bounding box center [180, 481] width 19 height 19
checkbox input "true"
drag, startPoint x: 176, startPoint y: 512, endPoint x: 497, endPoint y: 513, distance: 321.0
click at [176, 513] on input "checkbox" at bounding box center [180, 521] width 19 height 19
checkbox input "false"
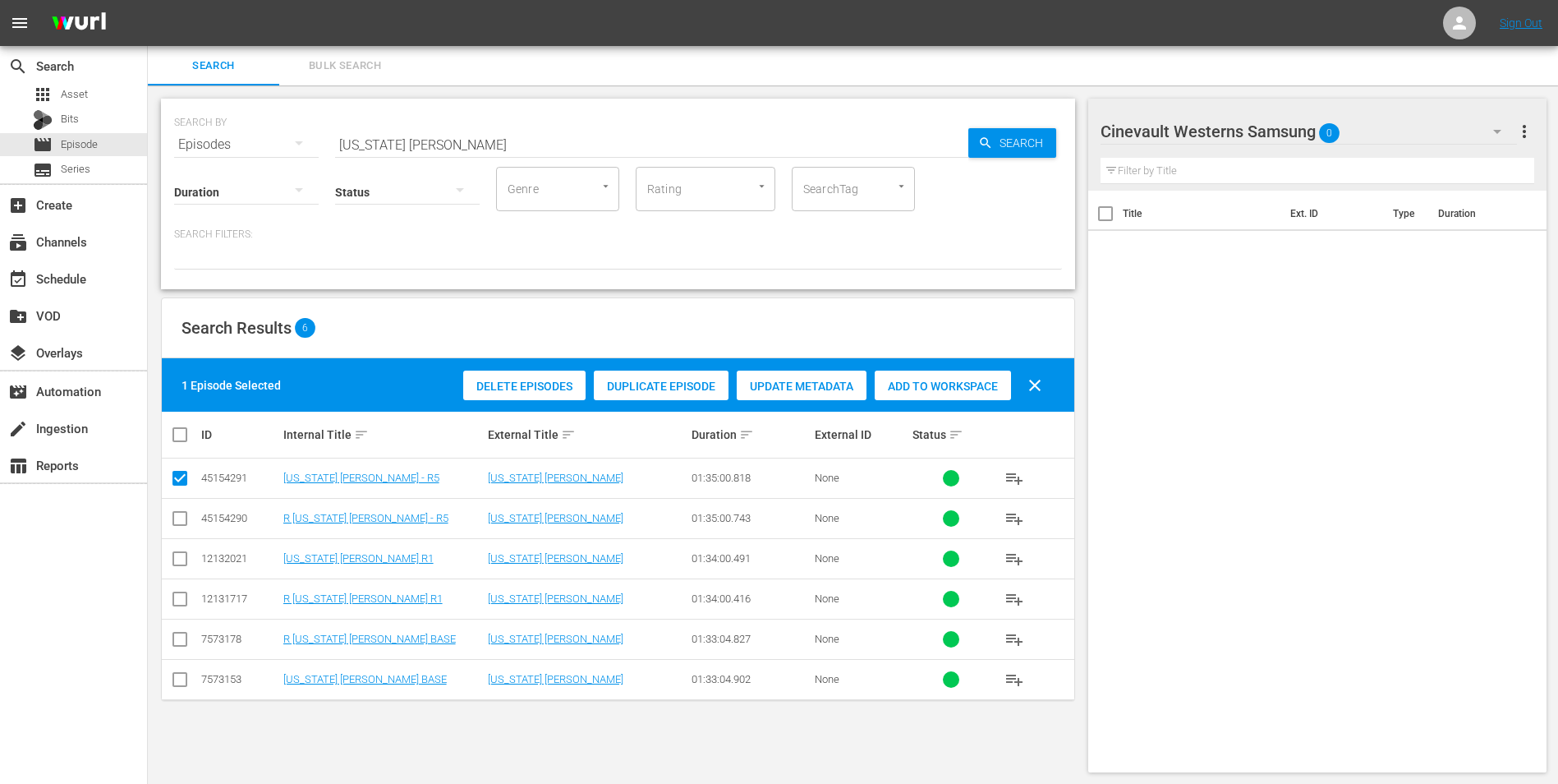
drag, startPoint x: 969, startPoint y: 384, endPoint x: 604, endPoint y: 296, distance: 375.5
click at [967, 384] on span "Add to Workspace" at bounding box center [943, 386] width 137 height 13
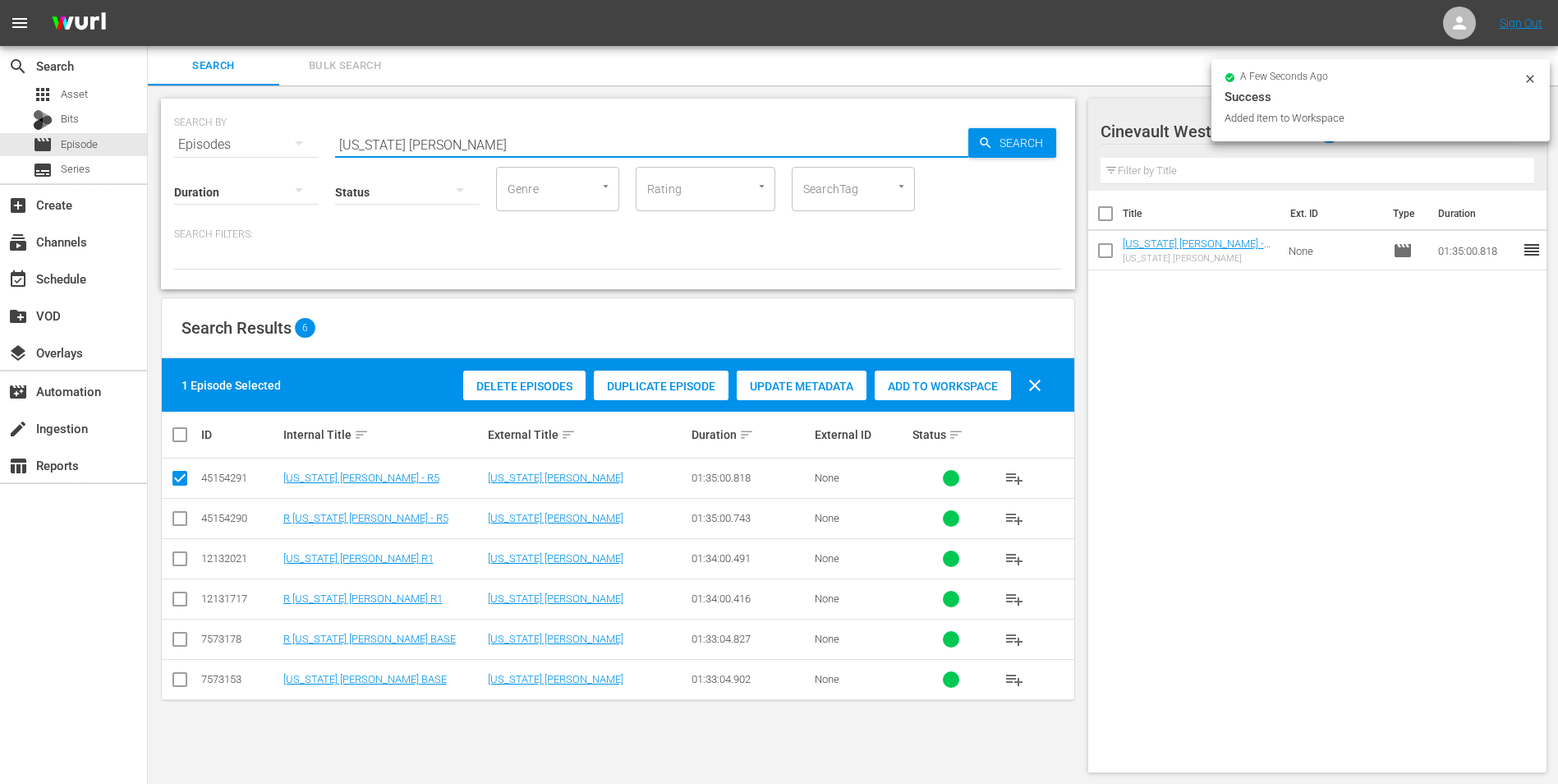
click at [568, 144] on input "[US_STATE] [PERSON_NAME]" at bounding box center [652, 144] width 633 height 40
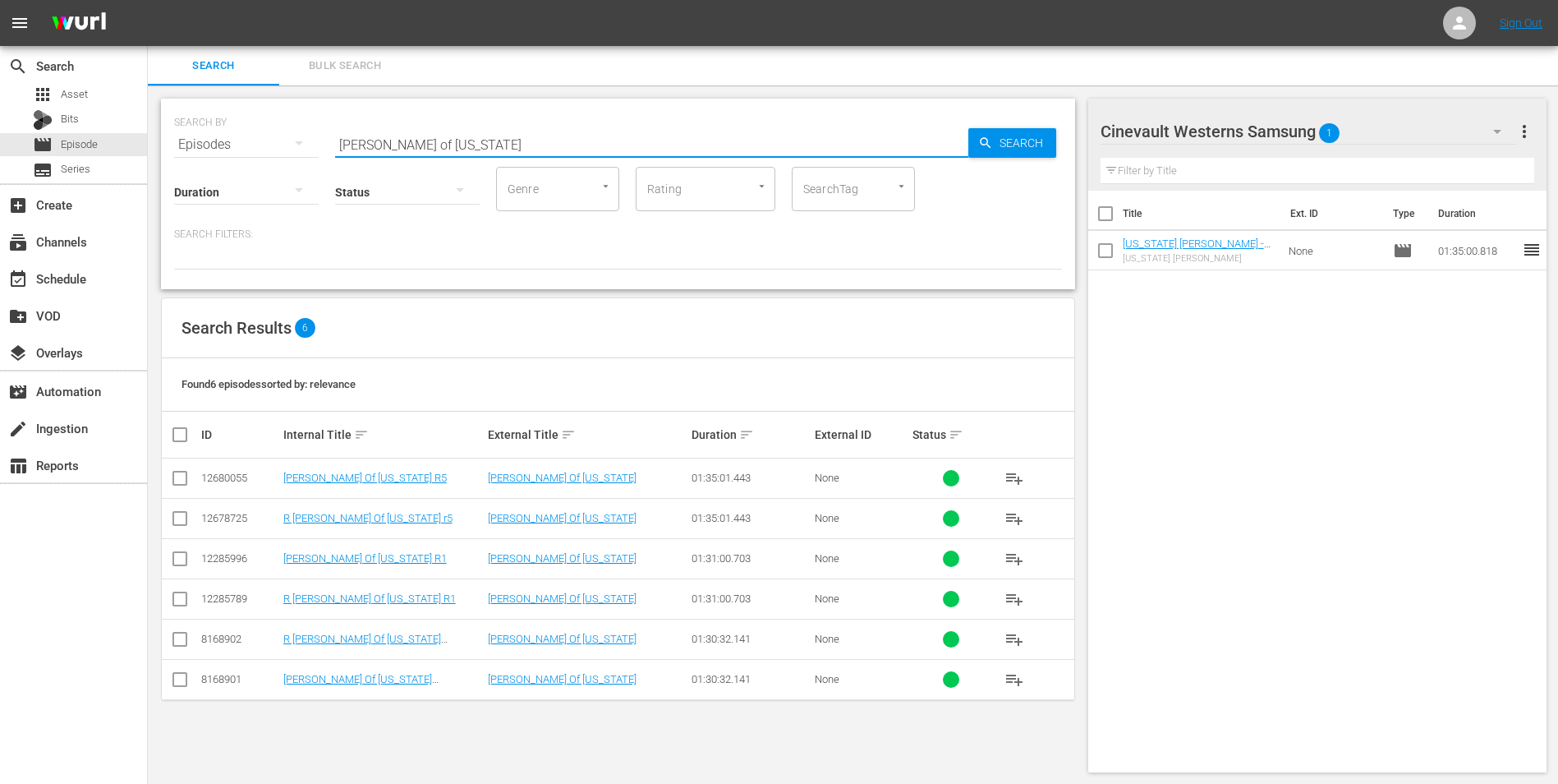
type input "[PERSON_NAME] of [US_STATE]"
click at [173, 562] on input "checkbox" at bounding box center [180, 561] width 19 height 19
checkbox input "true"
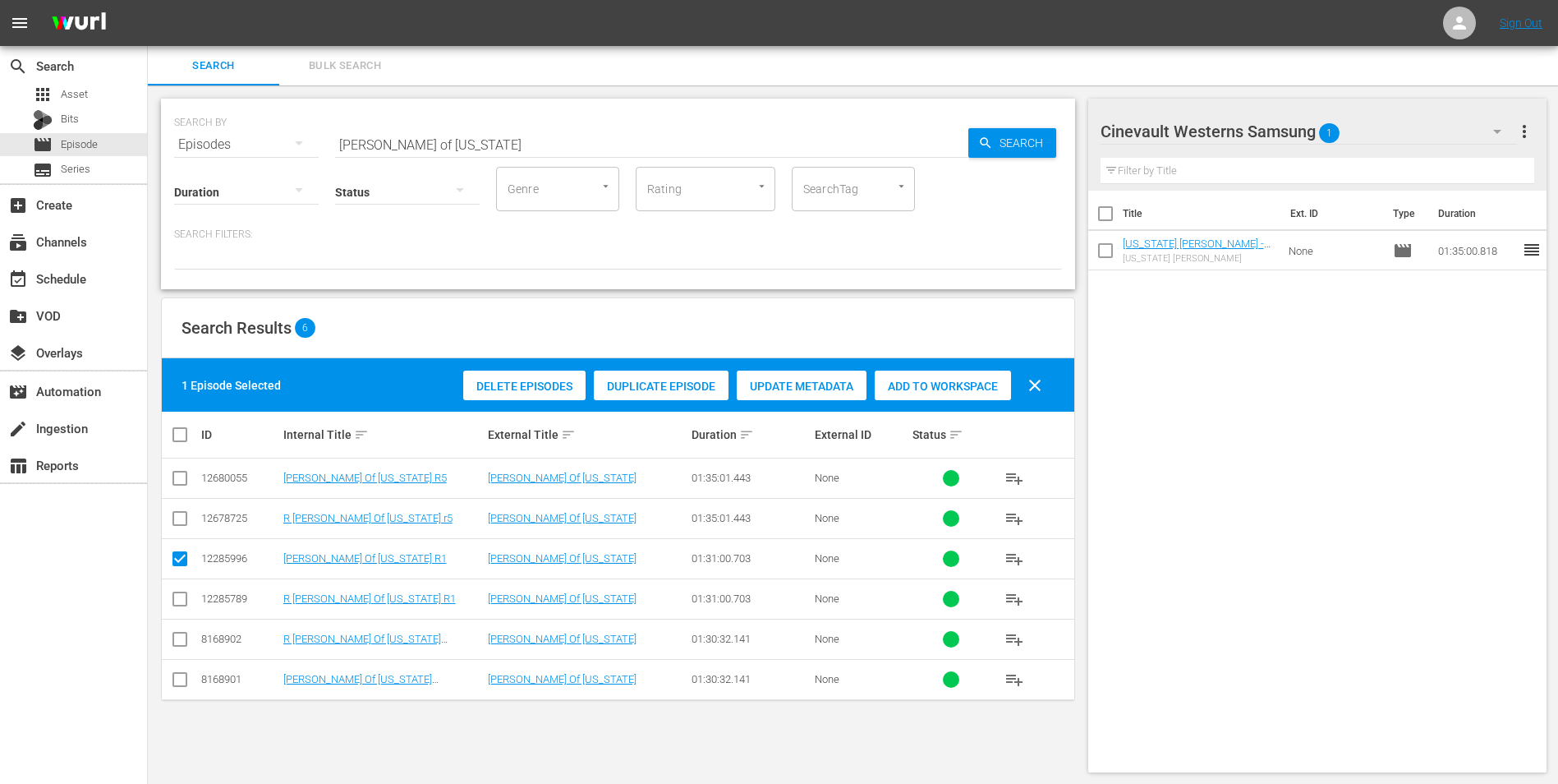
click at [984, 368] on div "Delete Episodes Duplicate Episode Update Metadata Add to Workspace clear" at bounding box center [757, 385] width 595 height 40
click at [959, 387] on span "Add to Workspace" at bounding box center [943, 386] width 137 height 13
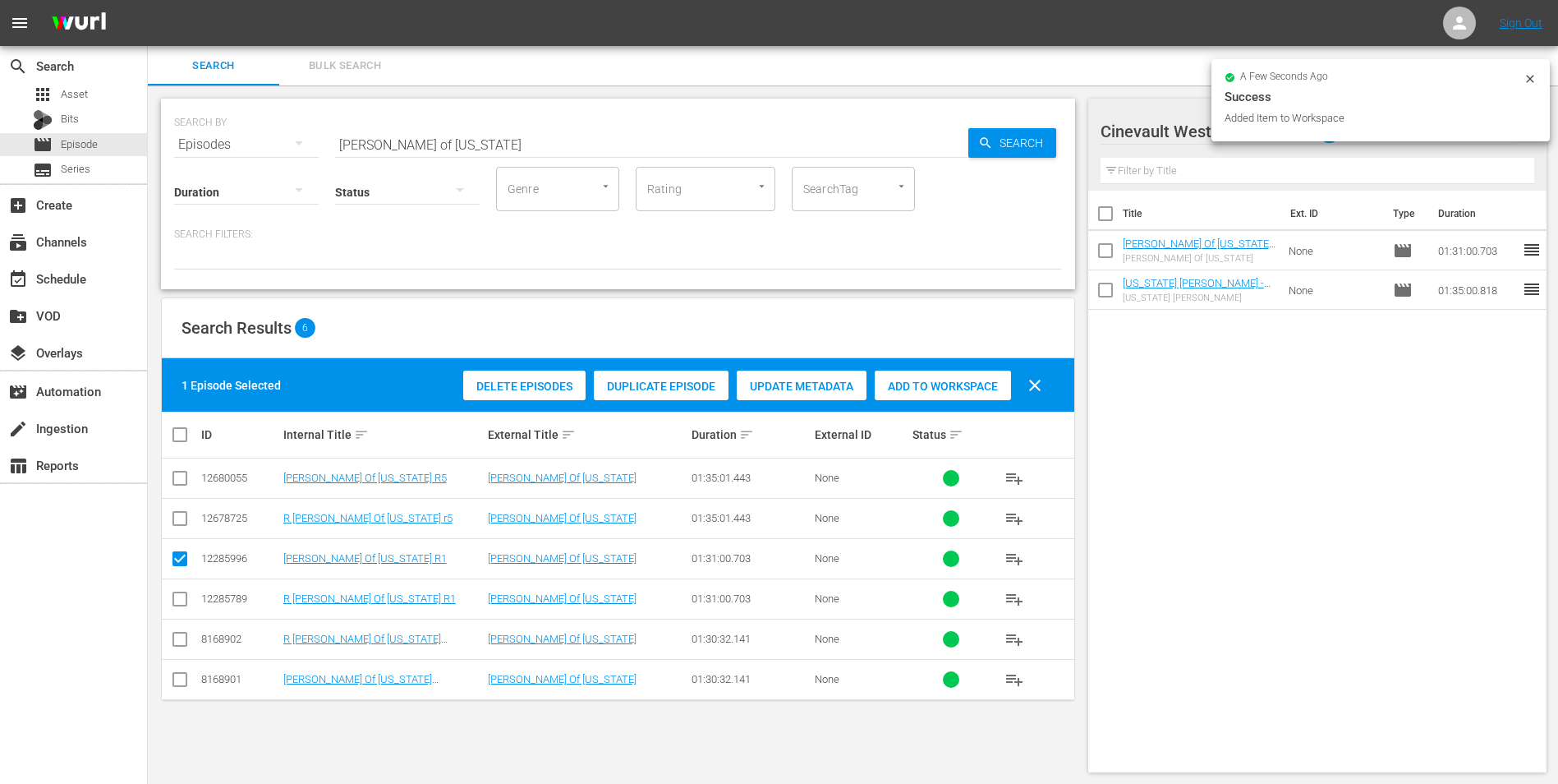
click at [1524, 81] on icon at bounding box center [1531, 79] width 13 height 13
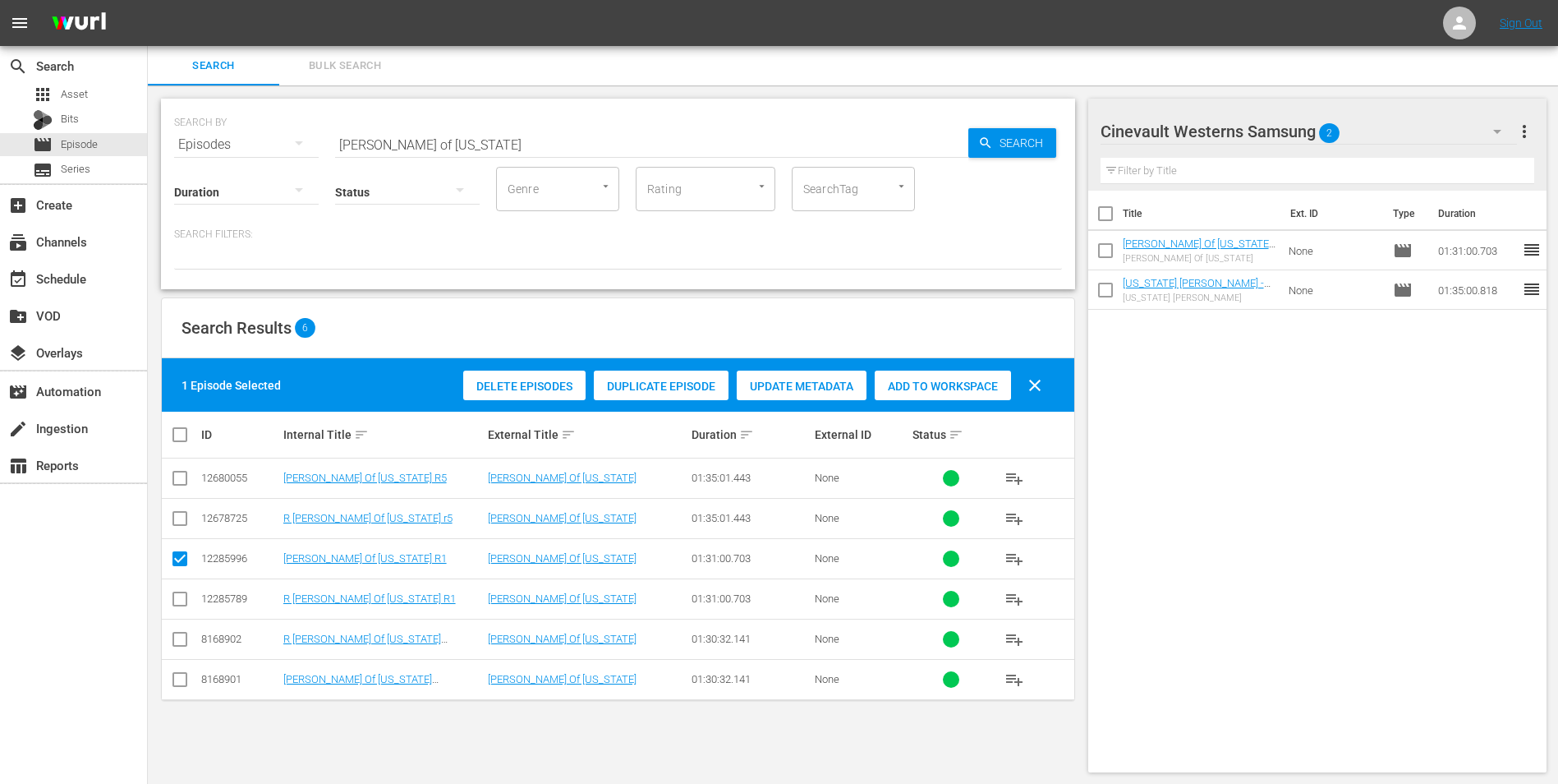
click at [1468, 135] on div "Cinevault Westerns Samsung 2" at bounding box center [1309, 132] width 417 height 46
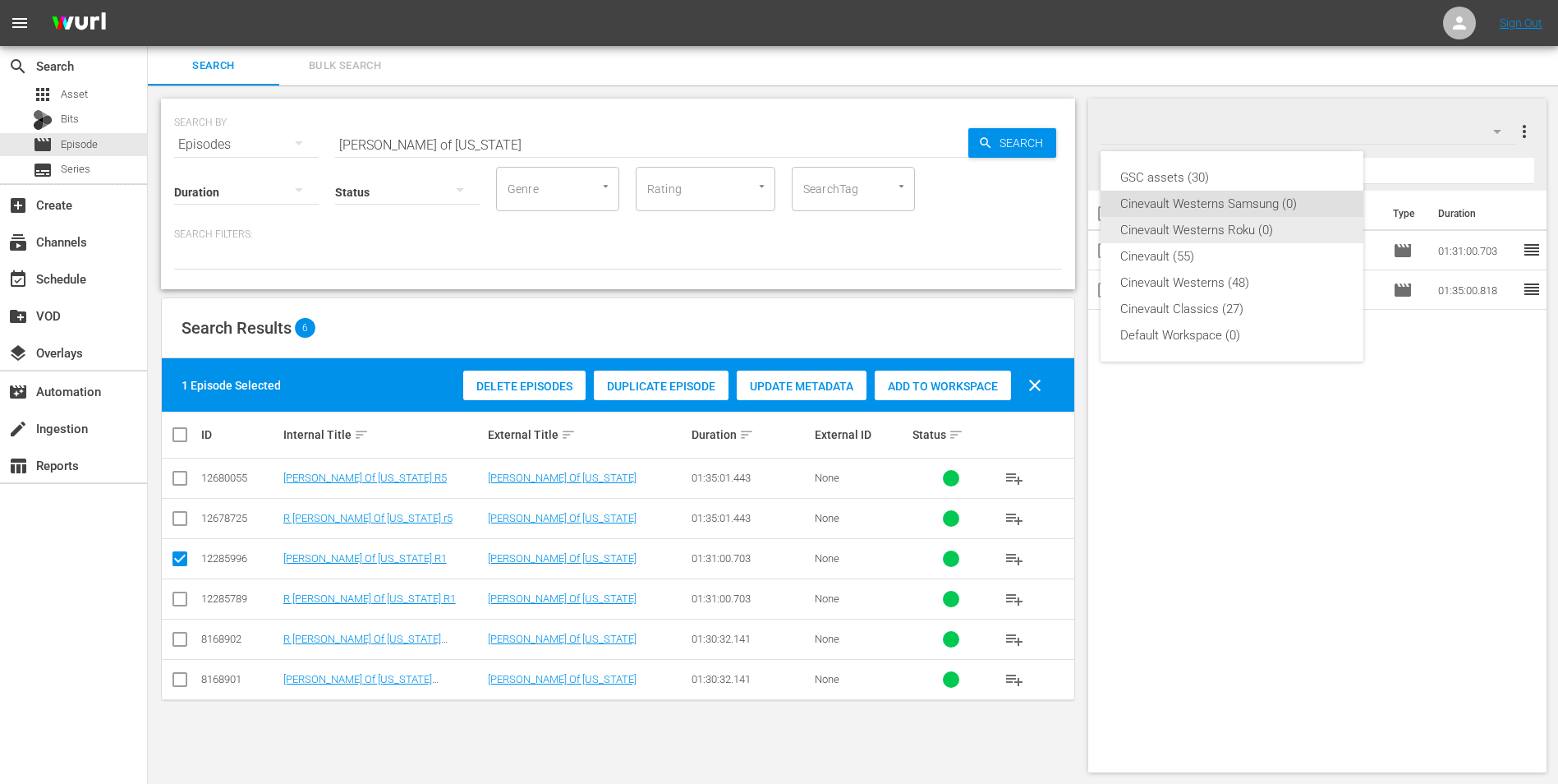
click at [1274, 218] on div "Cinevault Westerns Roku (0)" at bounding box center [1232, 229] width 223 height 26
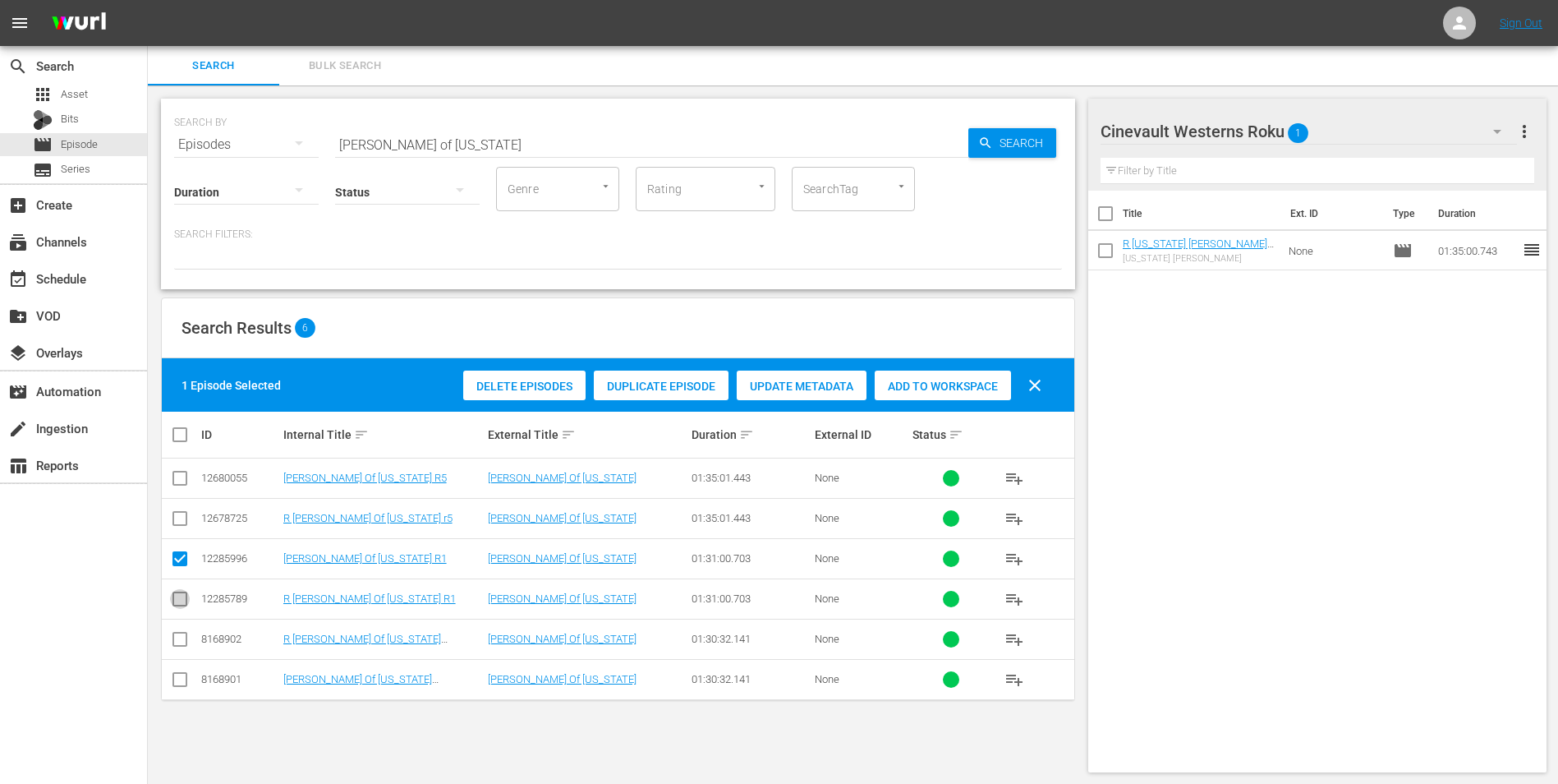
click at [180, 607] on input "checkbox" at bounding box center [180, 602] width 19 height 19
checkbox input "true"
drag, startPoint x: 176, startPoint y: 556, endPoint x: 437, endPoint y: 583, distance: 262.4
click at [177, 556] on input "checkbox" at bounding box center [180, 561] width 19 height 19
checkbox input "false"
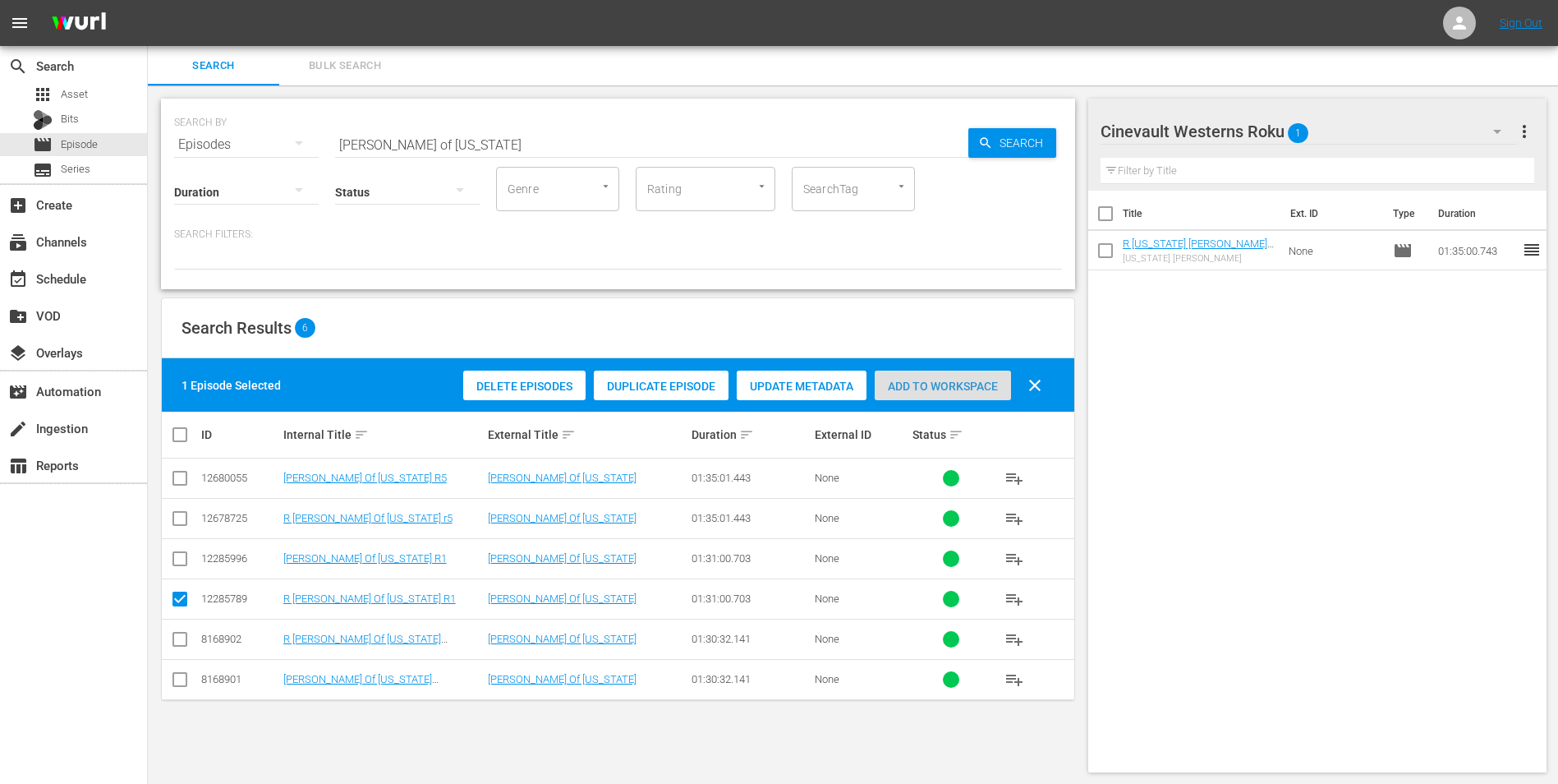
click at [941, 385] on span "Add to Workspace" at bounding box center [943, 386] width 137 height 13
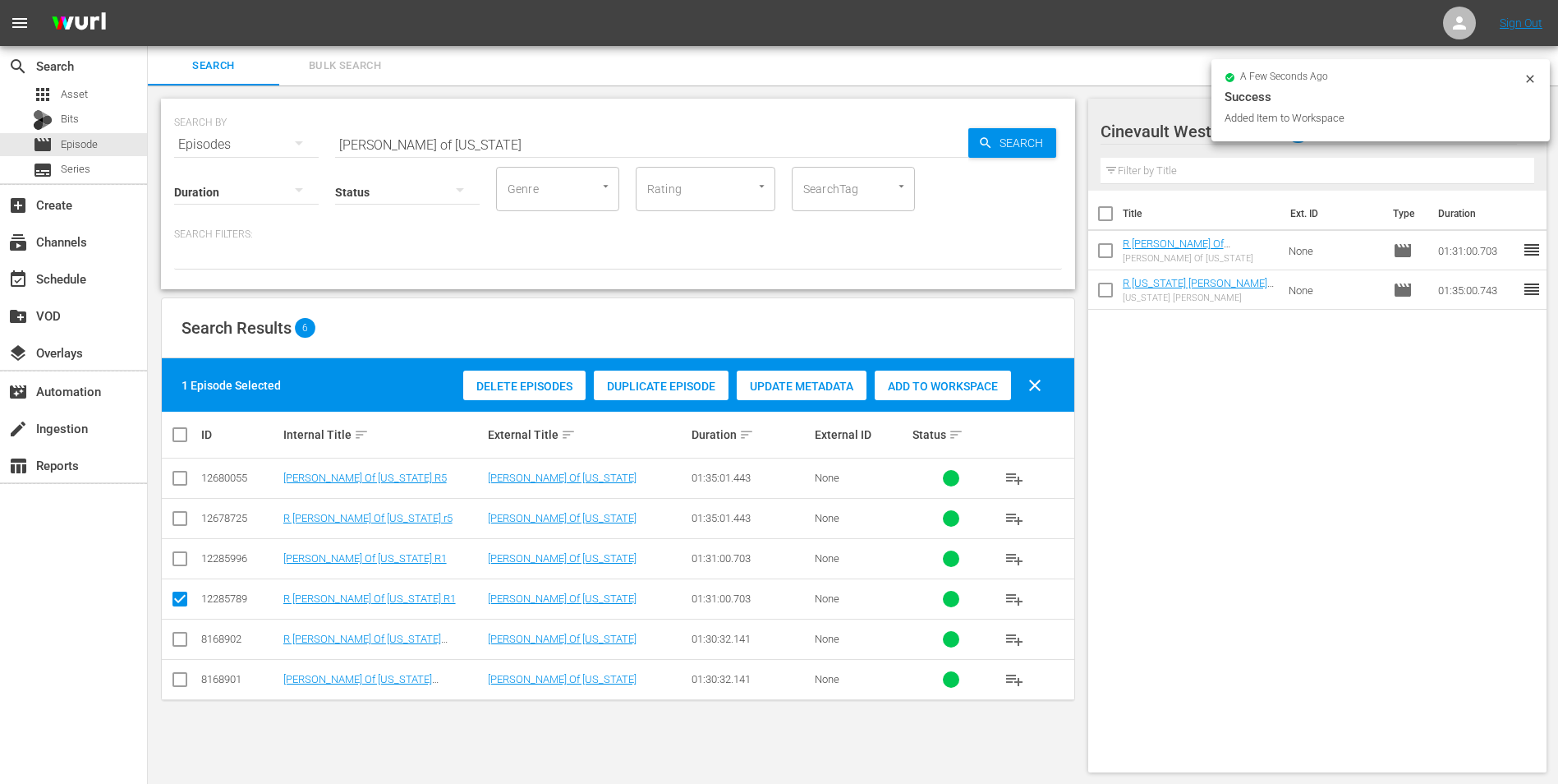
click at [1525, 87] on div at bounding box center [1531, 81] width 13 height 17
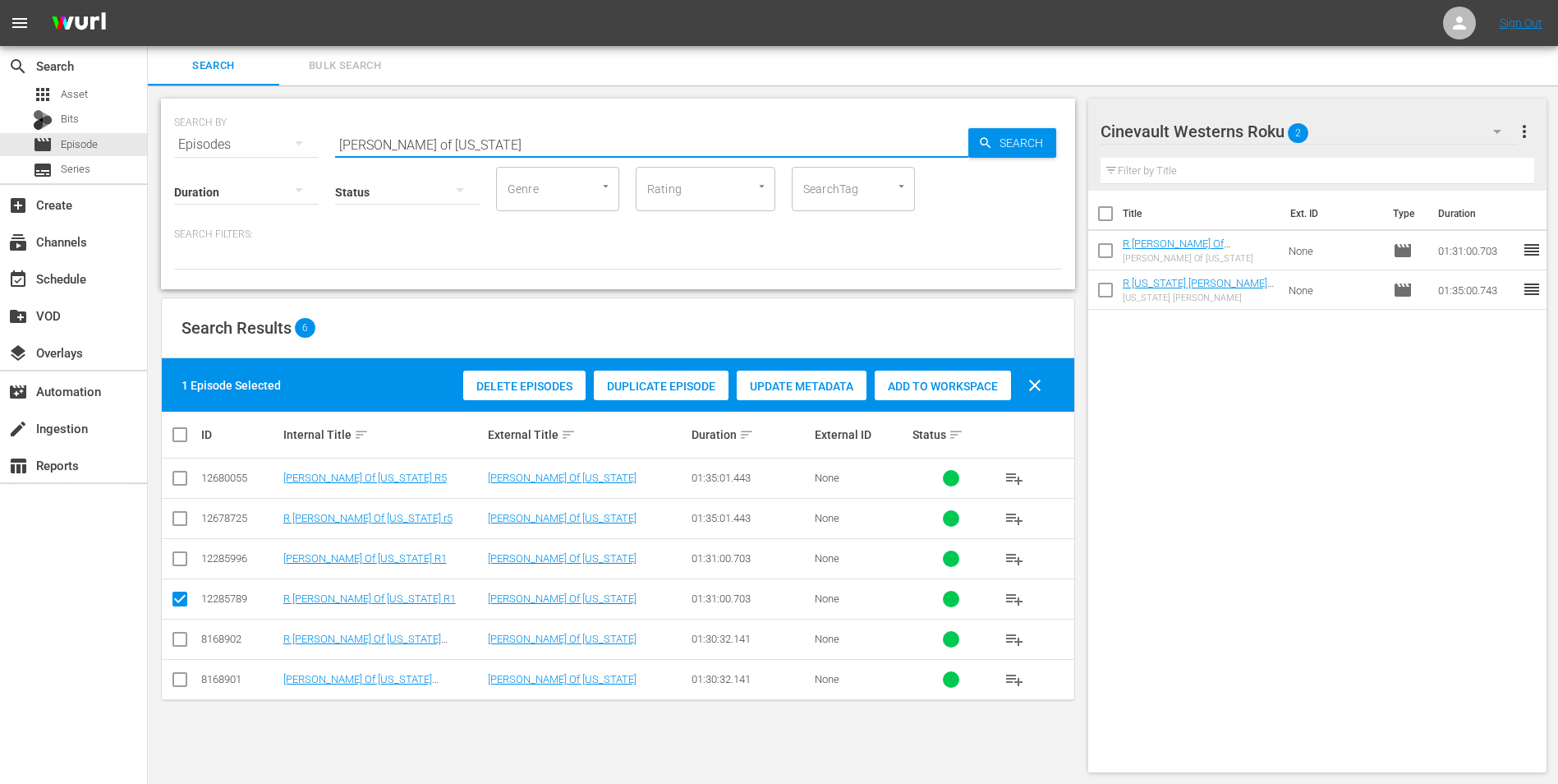
click at [518, 141] on input "[PERSON_NAME] of [US_STATE]" at bounding box center [652, 144] width 633 height 40
click at [515, 142] on input "[PERSON_NAME] of [US_STATE]" at bounding box center [652, 144] width 633 height 40
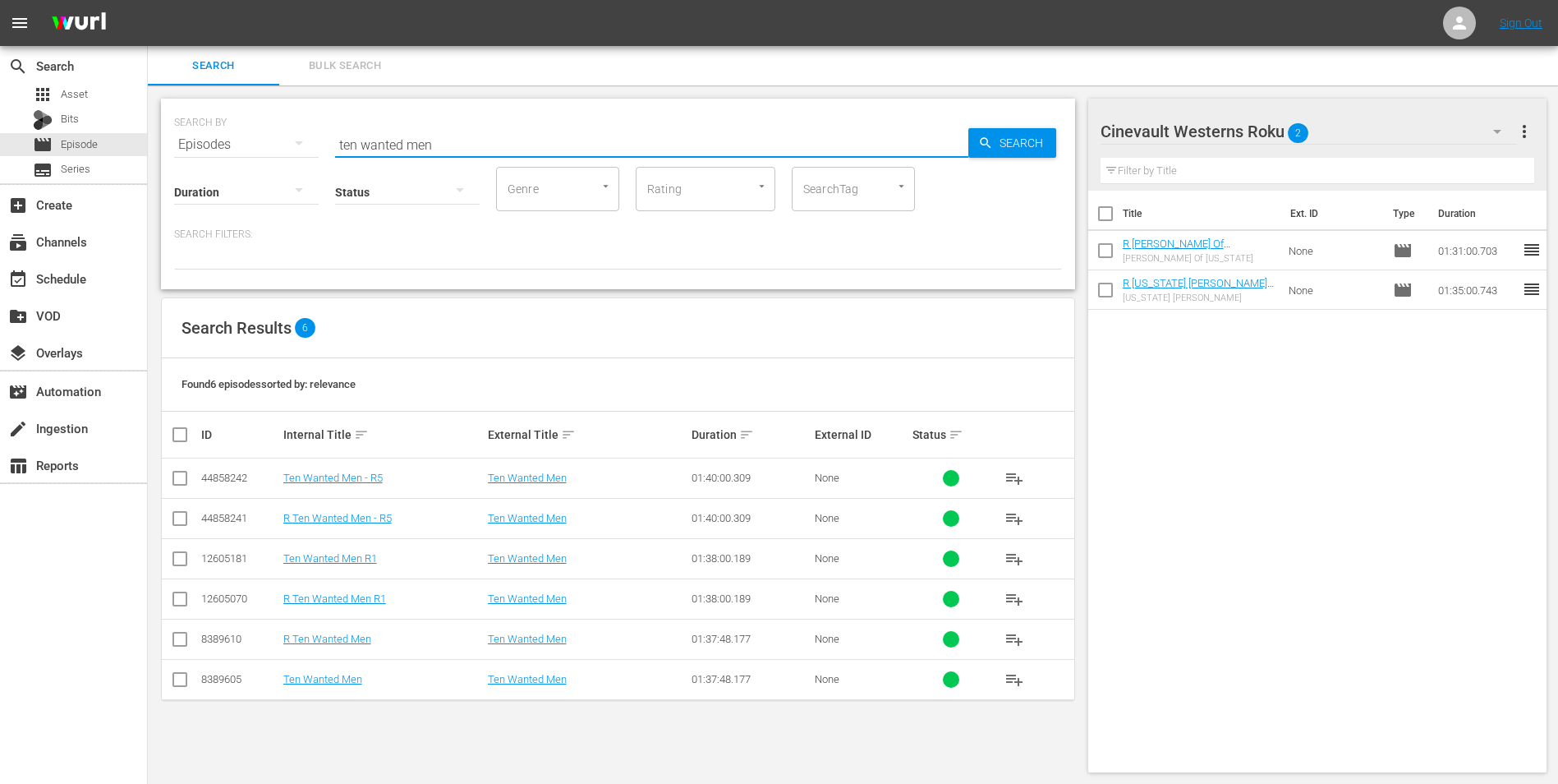
type input "ten wanted men"
click at [181, 593] on input "checkbox" at bounding box center [180, 602] width 19 height 19
checkbox input "true"
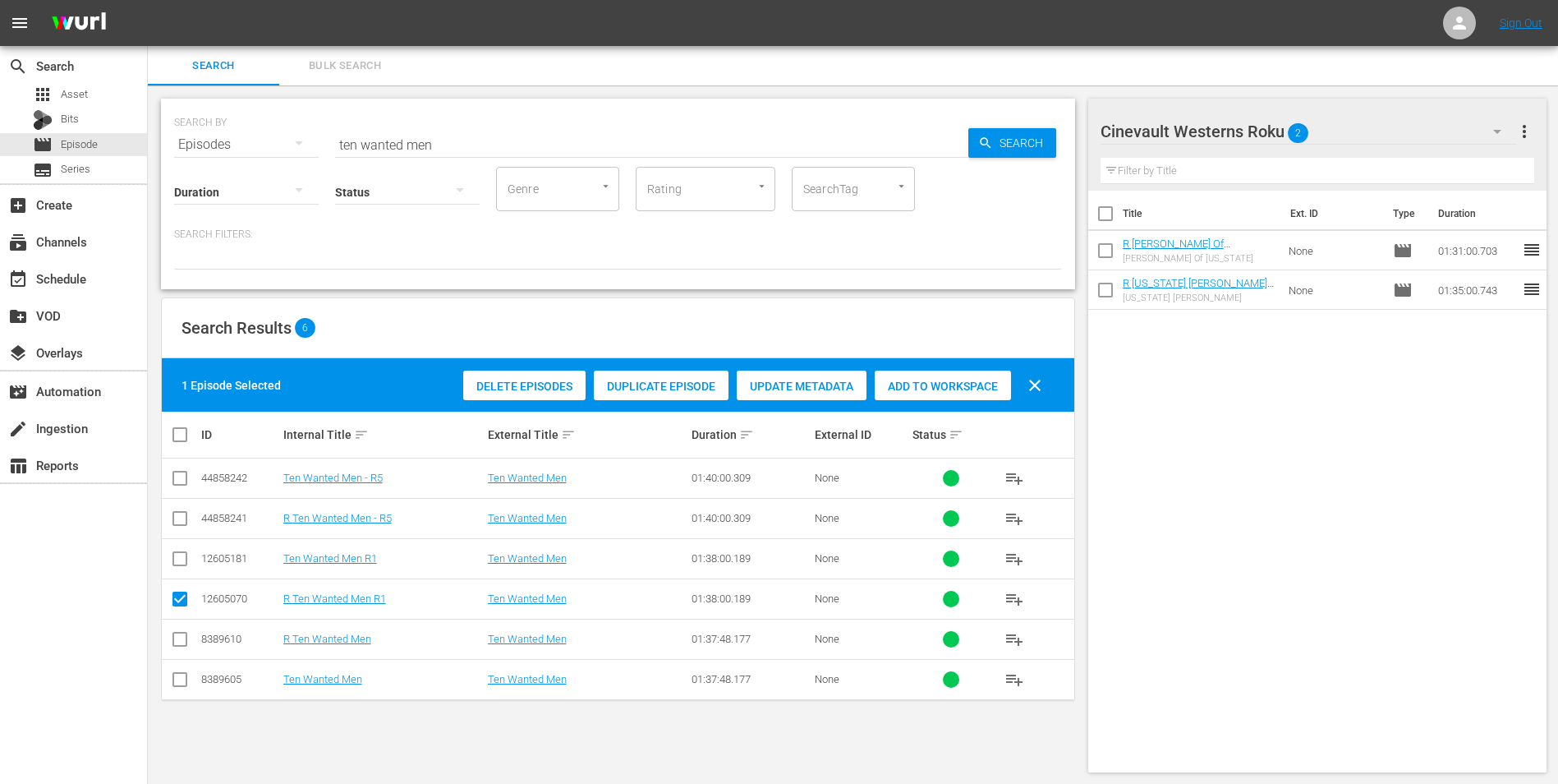
click at [894, 385] on span "Add to Workspace" at bounding box center [943, 386] width 137 height 13
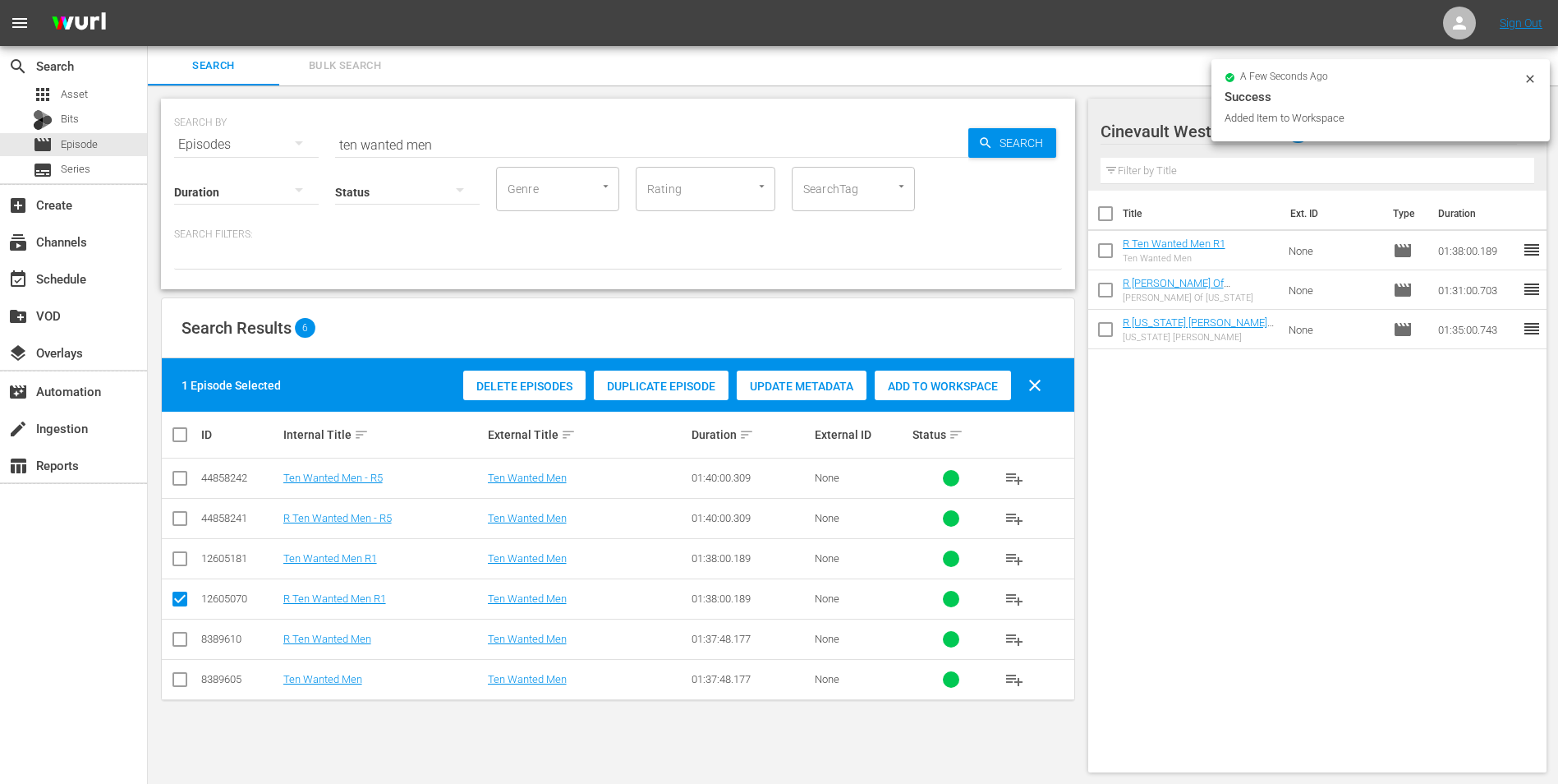
click at [1534, 75] on icon at bounding box center [1531, 79] width 13 height 13
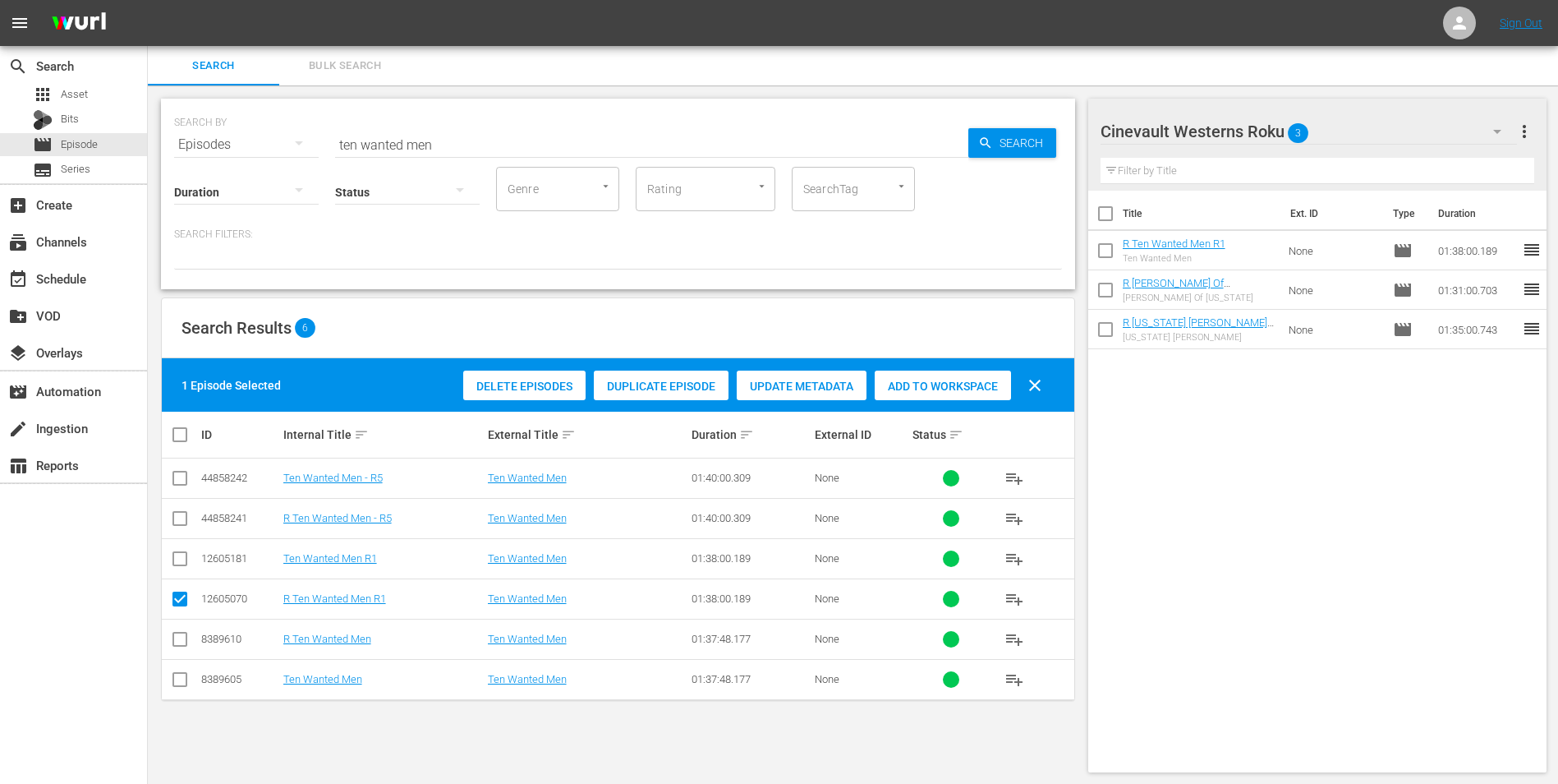
click at [1483, 115] on button "button" at bounding box center [1497, 132] width 40 height 40
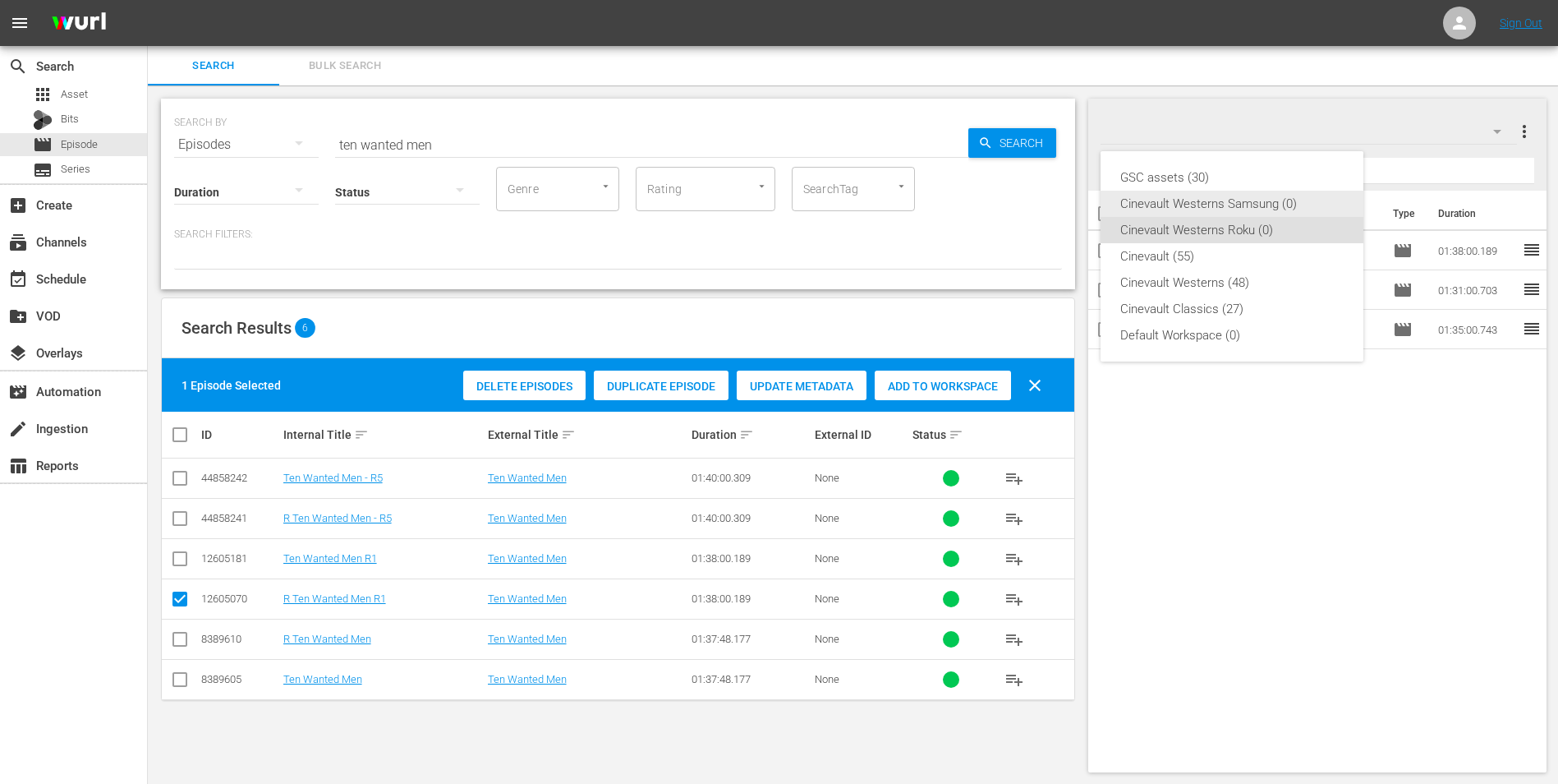
drag, startPoint x: 1262, startPoint y: 188, endPoint x: 1264, endPoint y: 197, distance: 9.2
click at [1264, 197] on div "GSC assets (30) Cinevault Westerns Samsung (0) Cinevault Westerns Roku (0) Cine…" at bounding box center [1233, 255] width 263 height 210
click at [1264, 197] on div "Cinevault Westerns Samsung (0)" at bounding box center [1232, 203] width 223 height 26
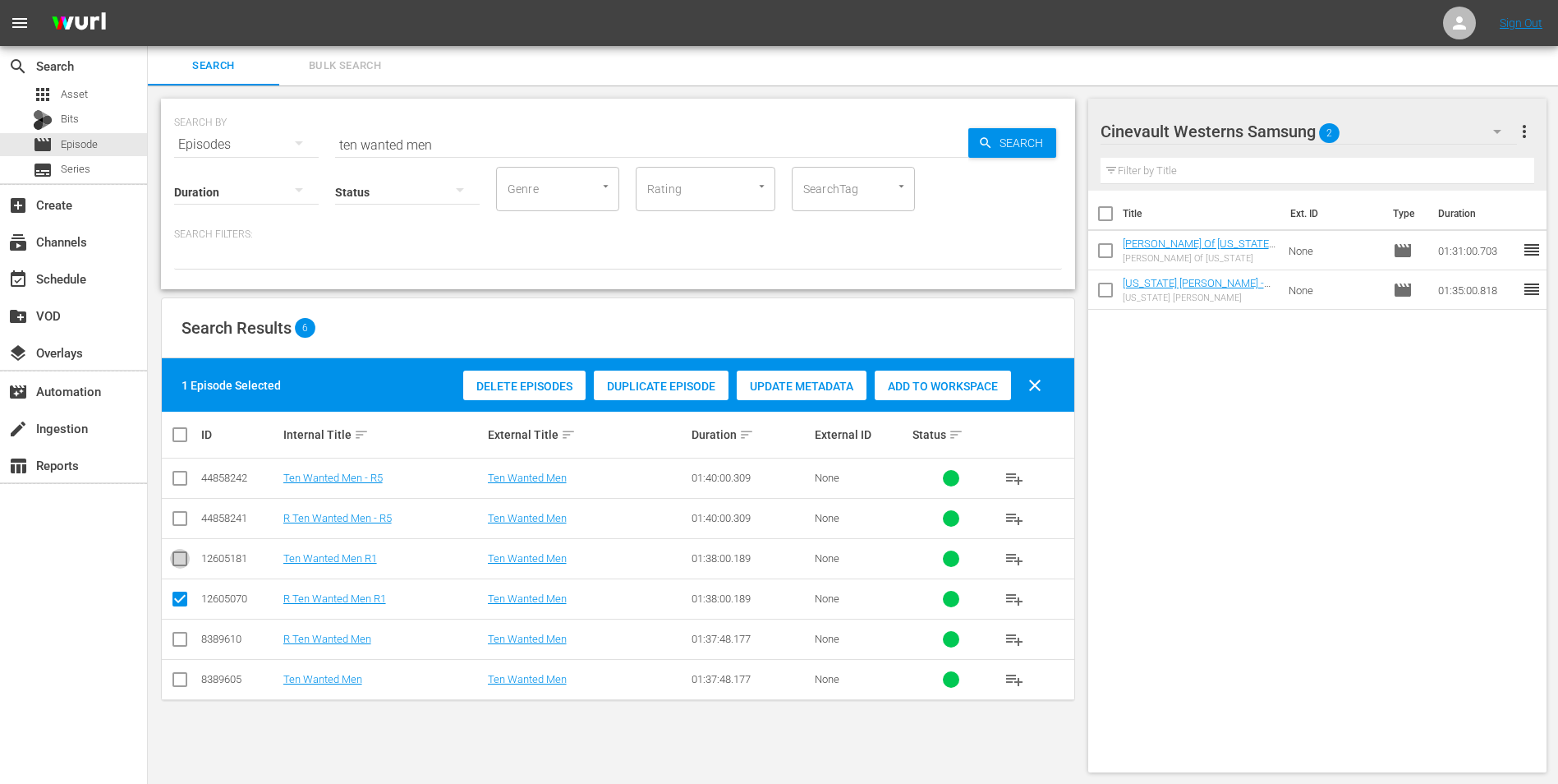
click at [178, 561] on input "checkbox" at bounding box center [180, 561] width 19 height 19
checkbox input "true"
click at [181, 594] on input "checkbox" at bounding box center [180, 602] width 19 height 19
checkbox input "false"
click at [954, 375] on div "Add to Workspace" at bounding box center [943, 385] width 137 height 31
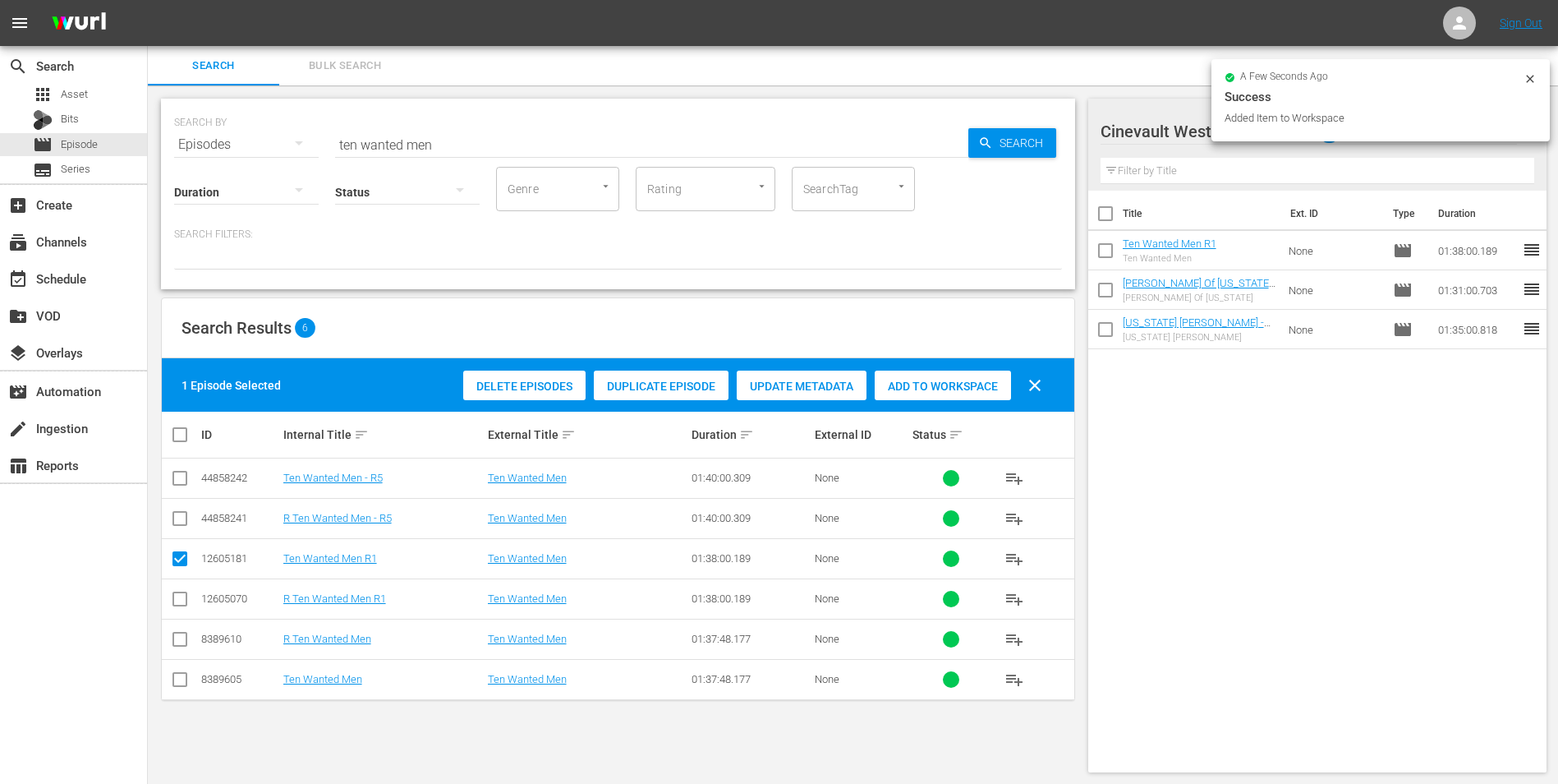
click at [695, 141] on input "ten wanted men" at bounding box center [652, 144] width 633 height 40
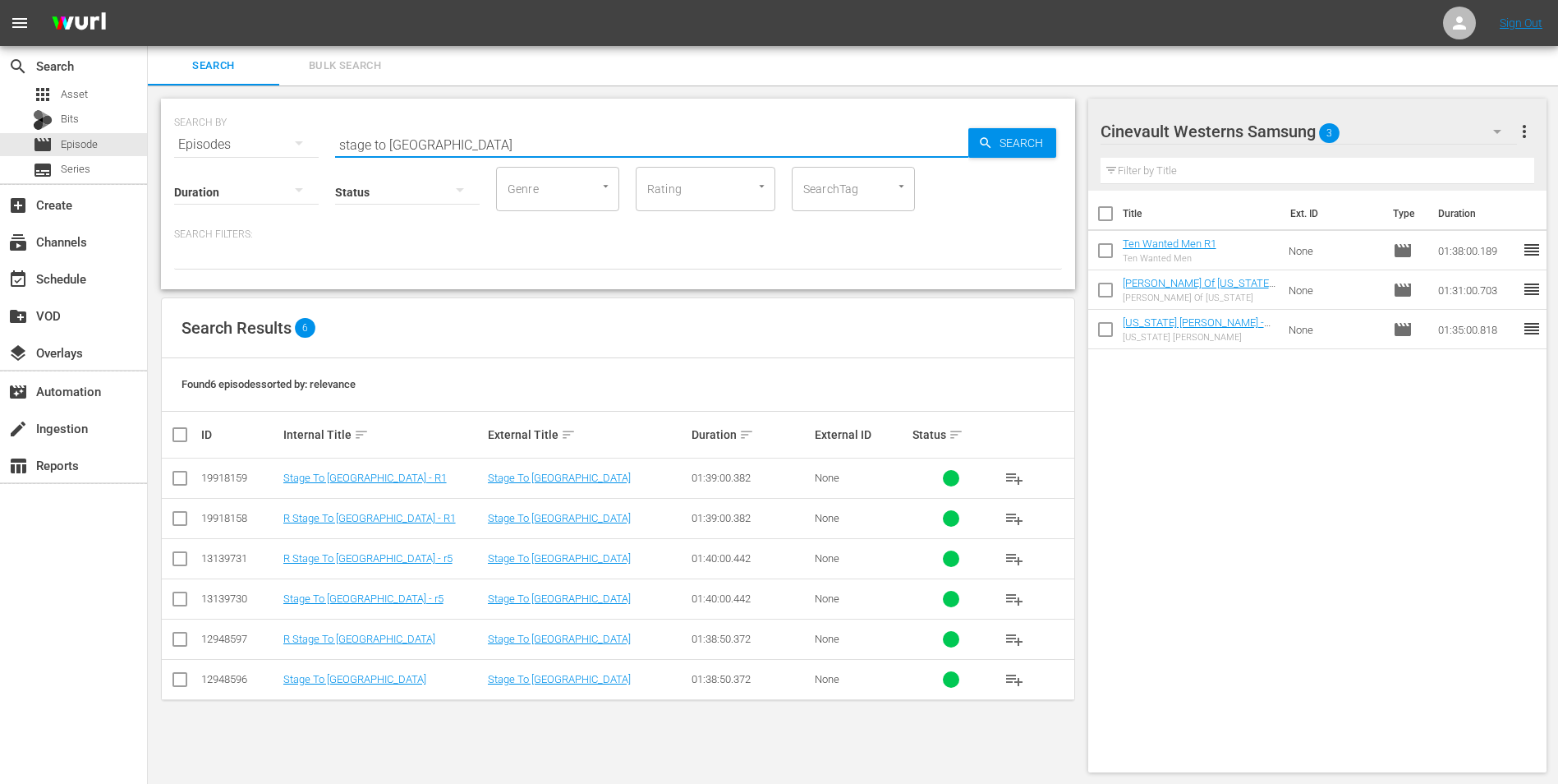
type input "stage to [GEOGRAPHIC_DATA]"
click at [176, 599] on input "checkbox" at bounding box center [180, 602] width 19 height 19
checkbox input "true"
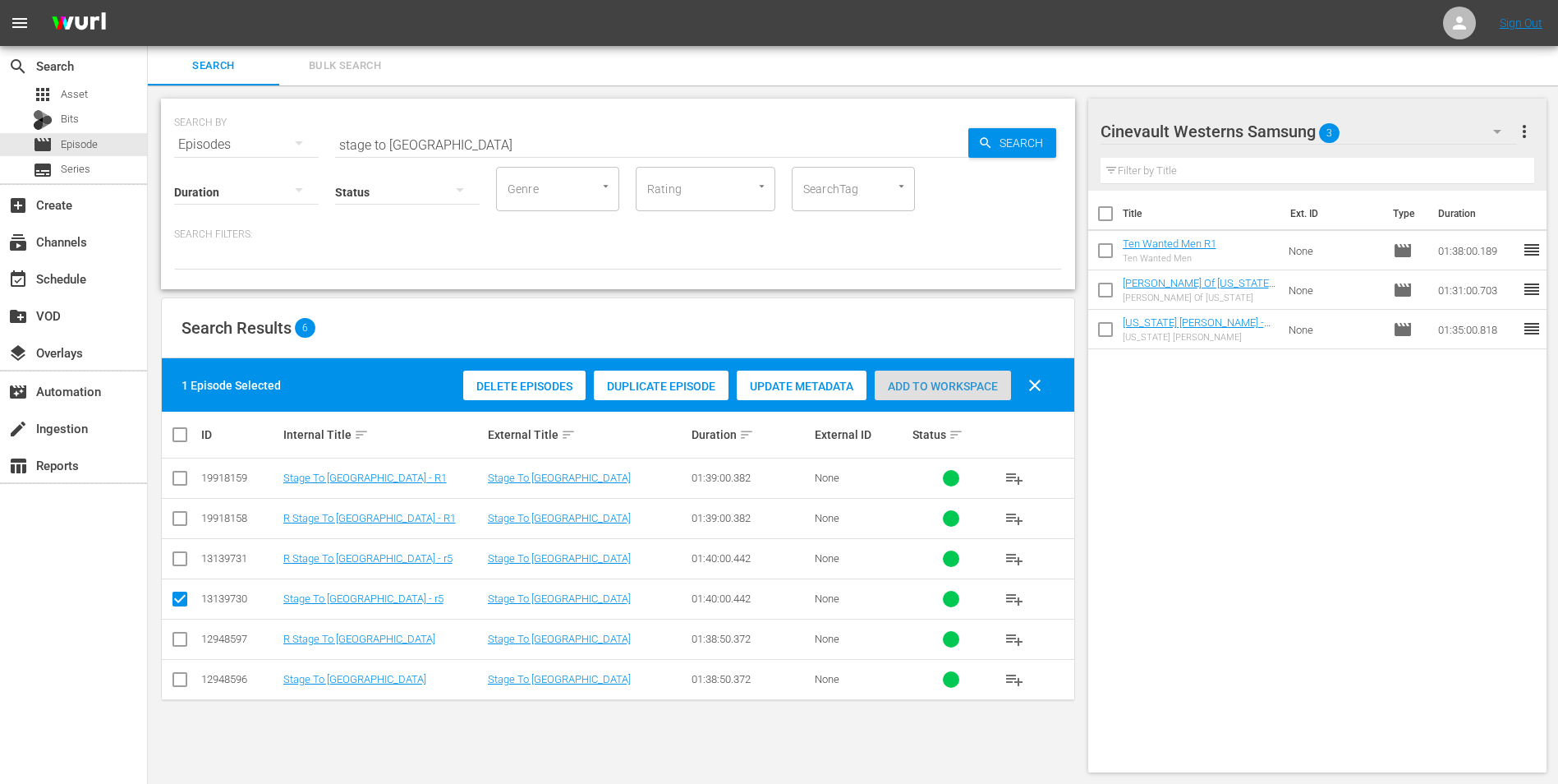
click at [932, 377] on div "Add to Workspace" at bounding box center [943, 385] width 137 height 31
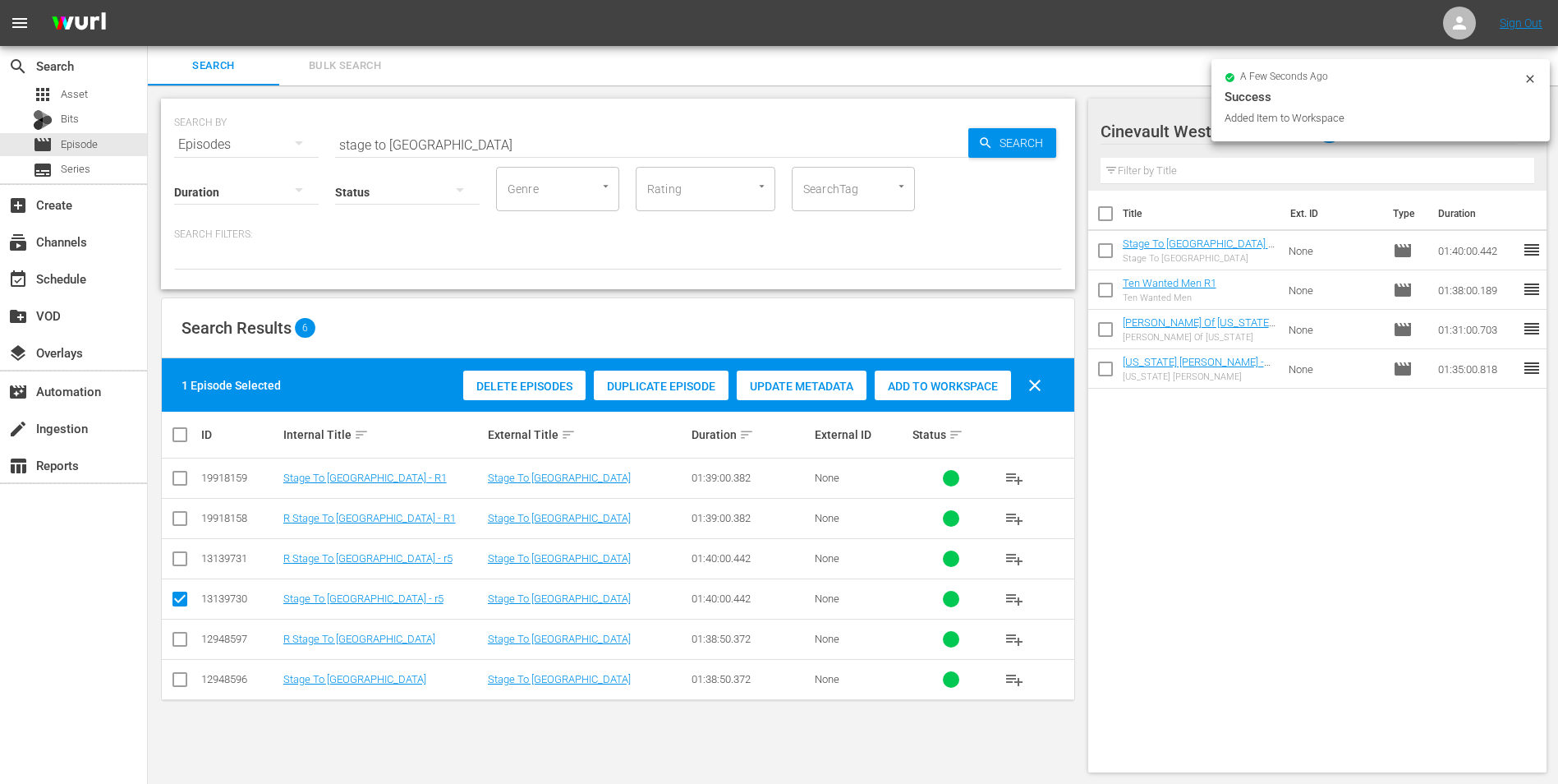
click at [1529, 79] on icon at bounding box center [1531, 79] width 13 height 13
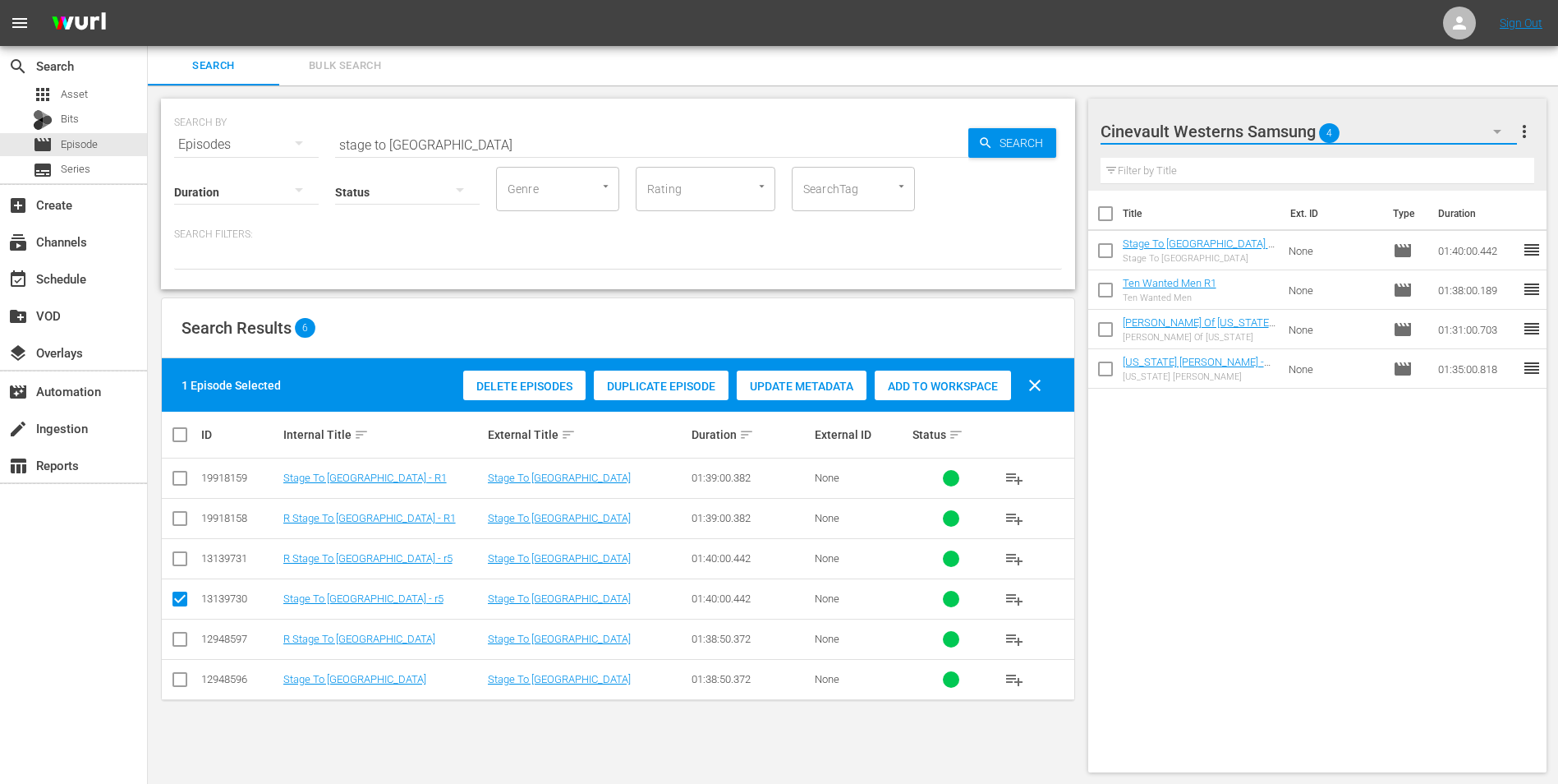
click at [1491, 118] on button "button" at bounding box center [1497, 132] width 40 height 40
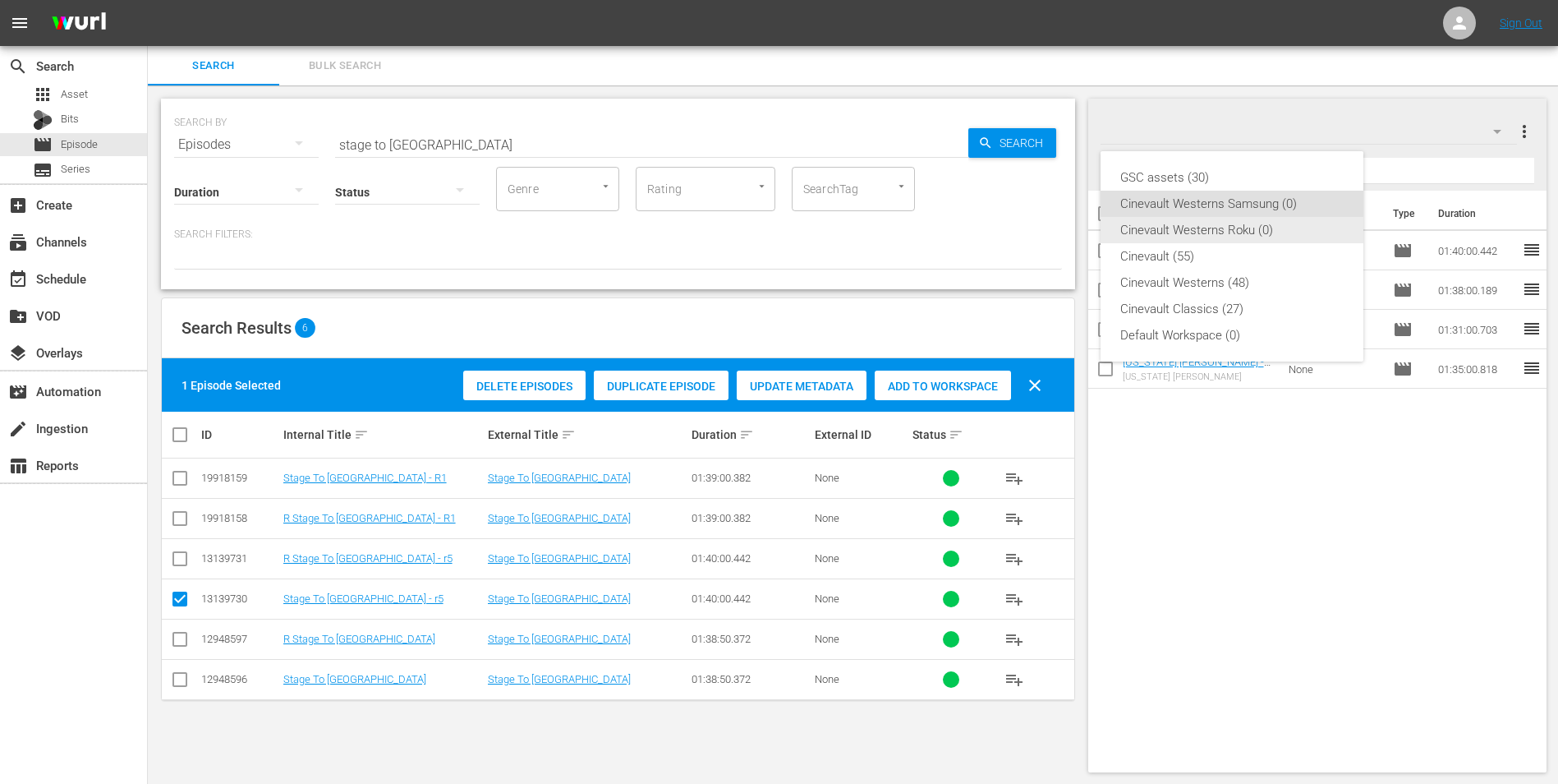
click at [1294, 219] on div "Cinevault Westerns Roku (0)" at bounding box center [1232, 229] width 223 height 26
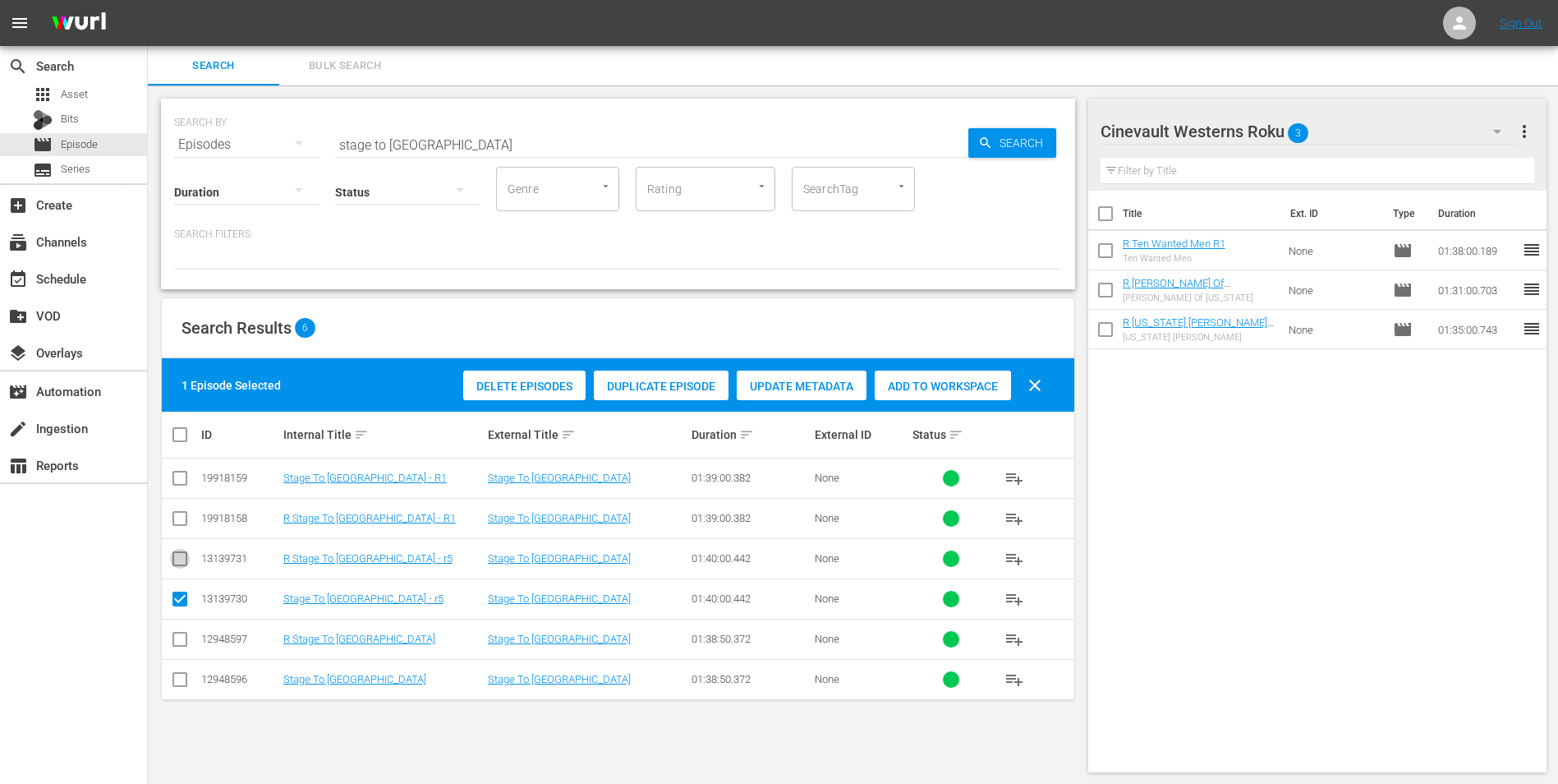
click at [186, 554] on input "checkbox" at bounding box center [180, 561] width 19 height 19
checkbox input "true"
click at [179, 603] on input "checkbox" at bounding box center [180, 602] width 19 height 19
checkbox input "false"
click at [942, 397] on div "Add to Workspace" at bounding box center [943, 385] width 137 height 31
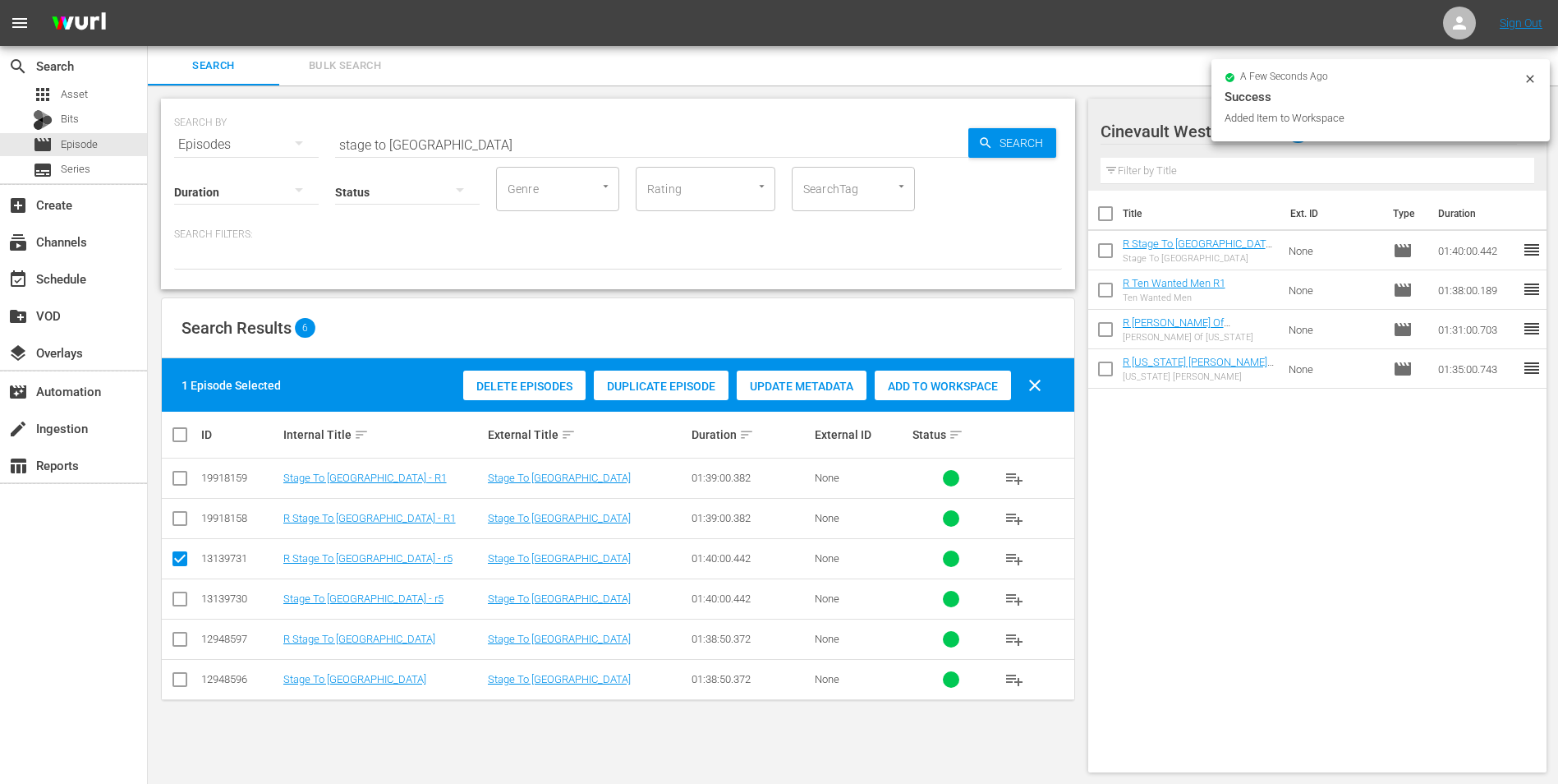
click at [594, 126] on input "stage to [GEOGRAPHIC_DATA]" at bounding box center [652, 144] width 633 height 40
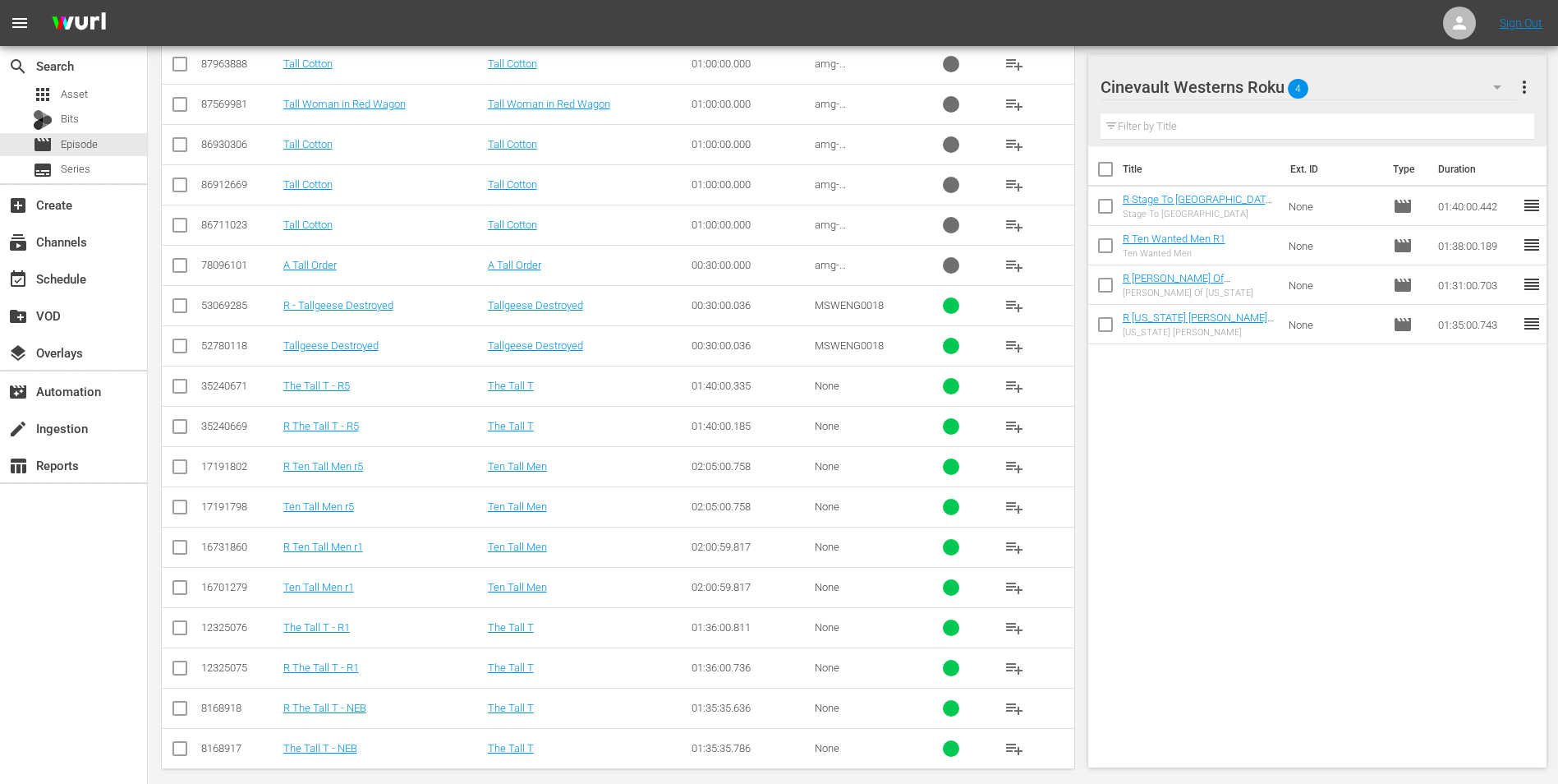
scroll to position [430, 0]
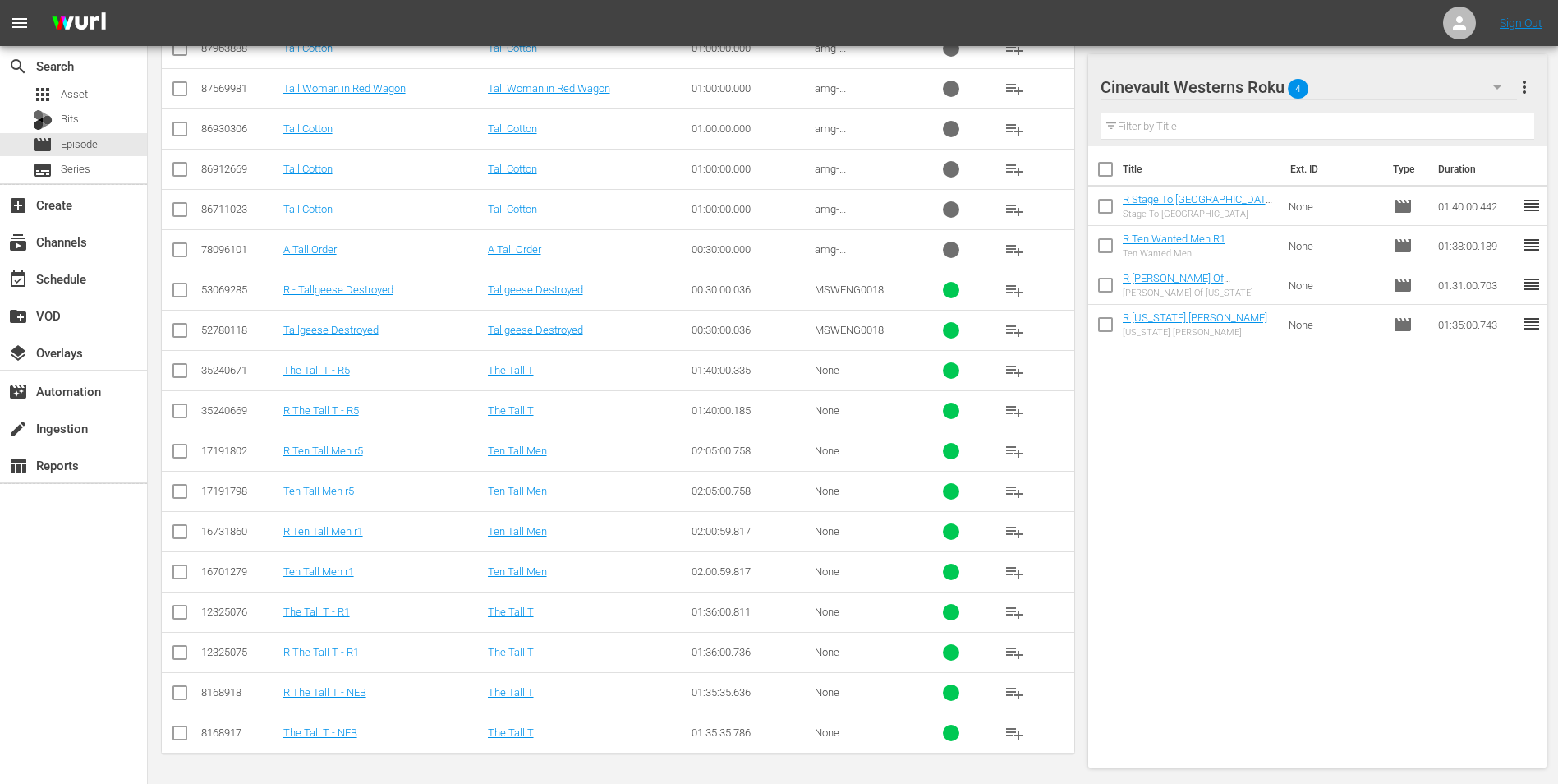
type input "the tall t"
click at [185, 655] on input "checkbox" at bounding box center [180, 655] width 19 height 19
checkbox input "true"
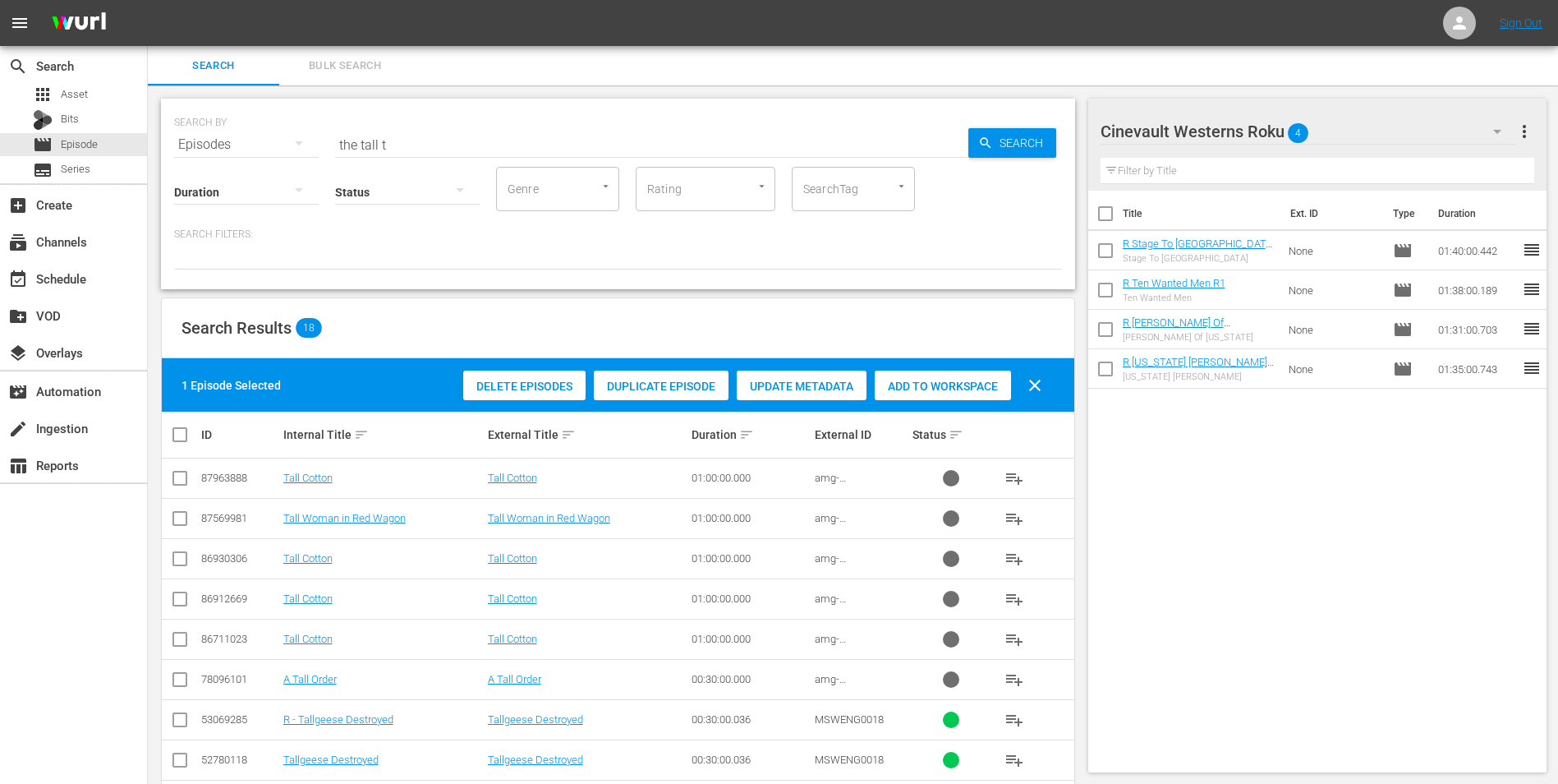
click at [971, 388] on span "Add to Workspace" at bounding box center [943, 386] width 137 height 13
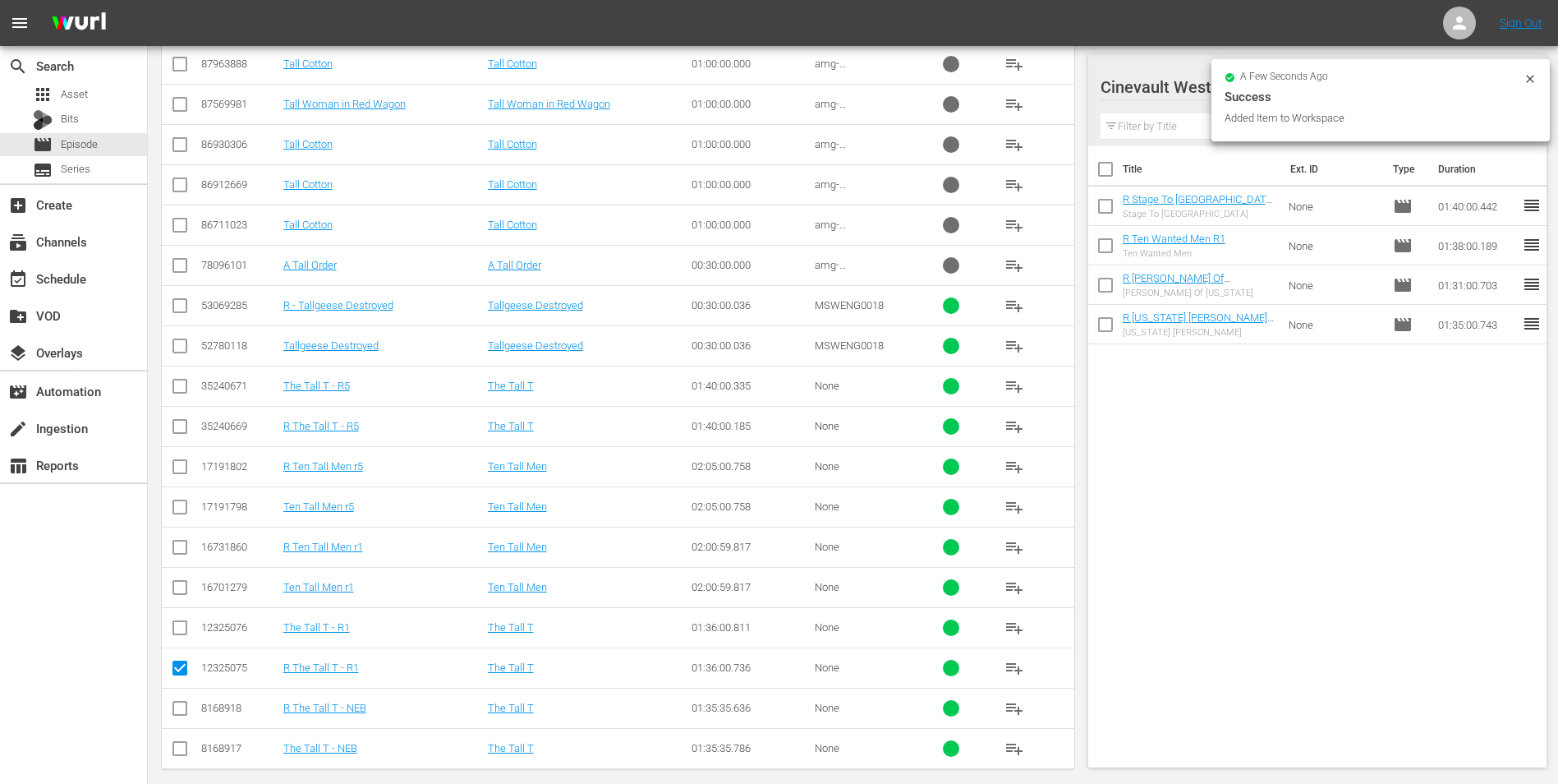
scroll to position [430, 0]
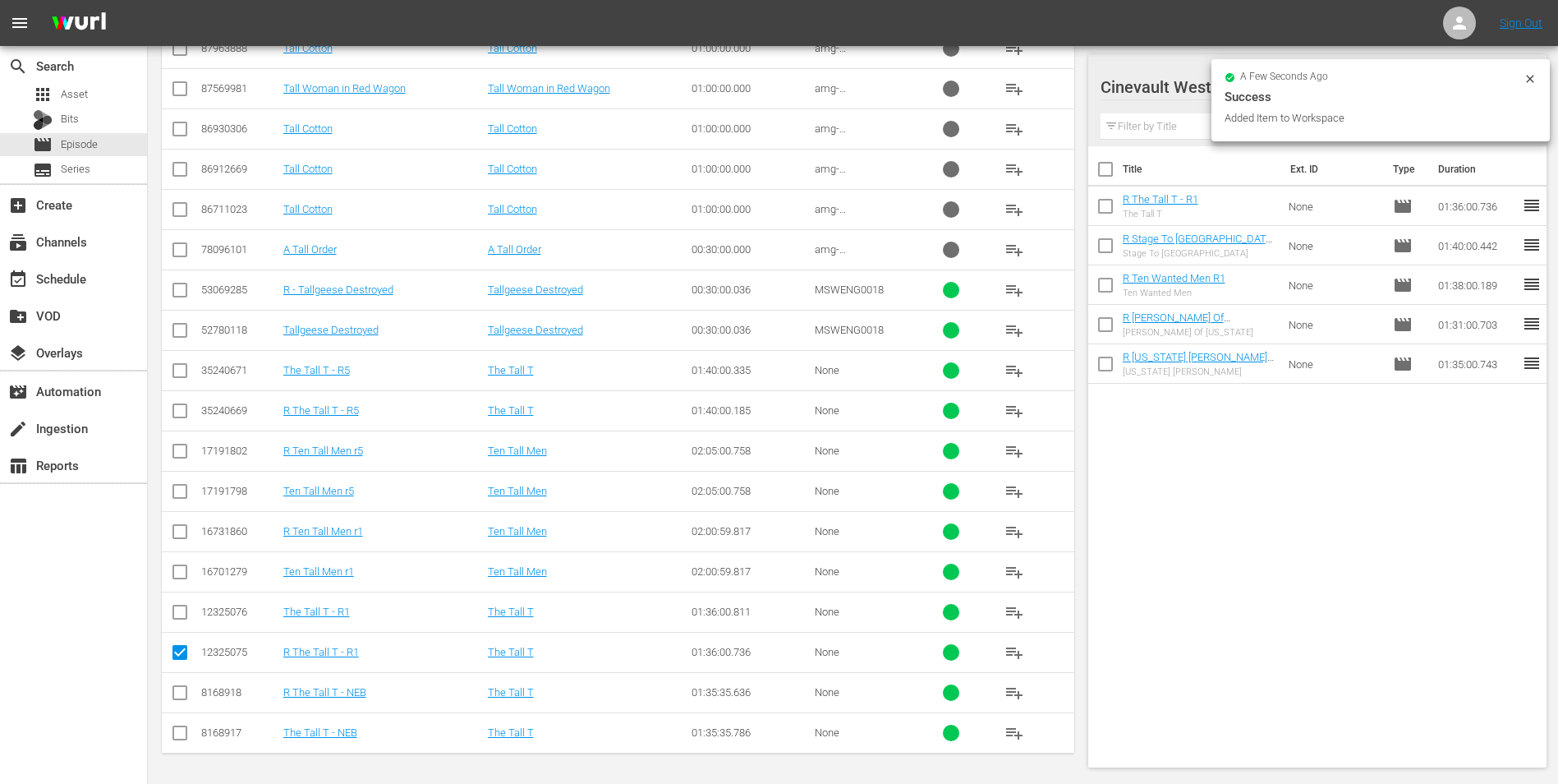
click at [1527, 76] on icon at bounding box center [1529, 78] width 8 height 8
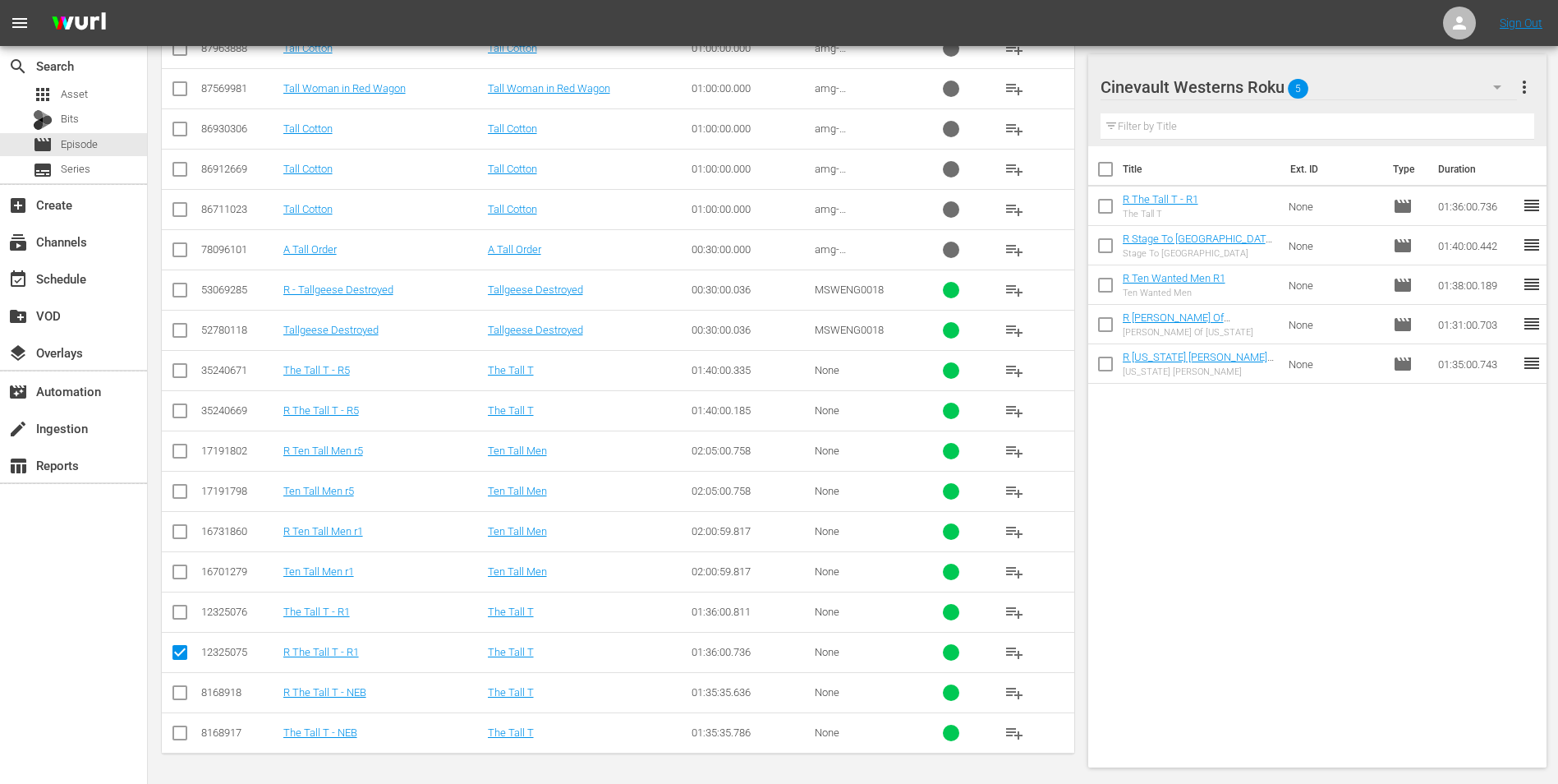
click at [1416, 84] on div "Cinevault Westerns Roku 5" at bounding box center [1309, 87] width 417 height 46
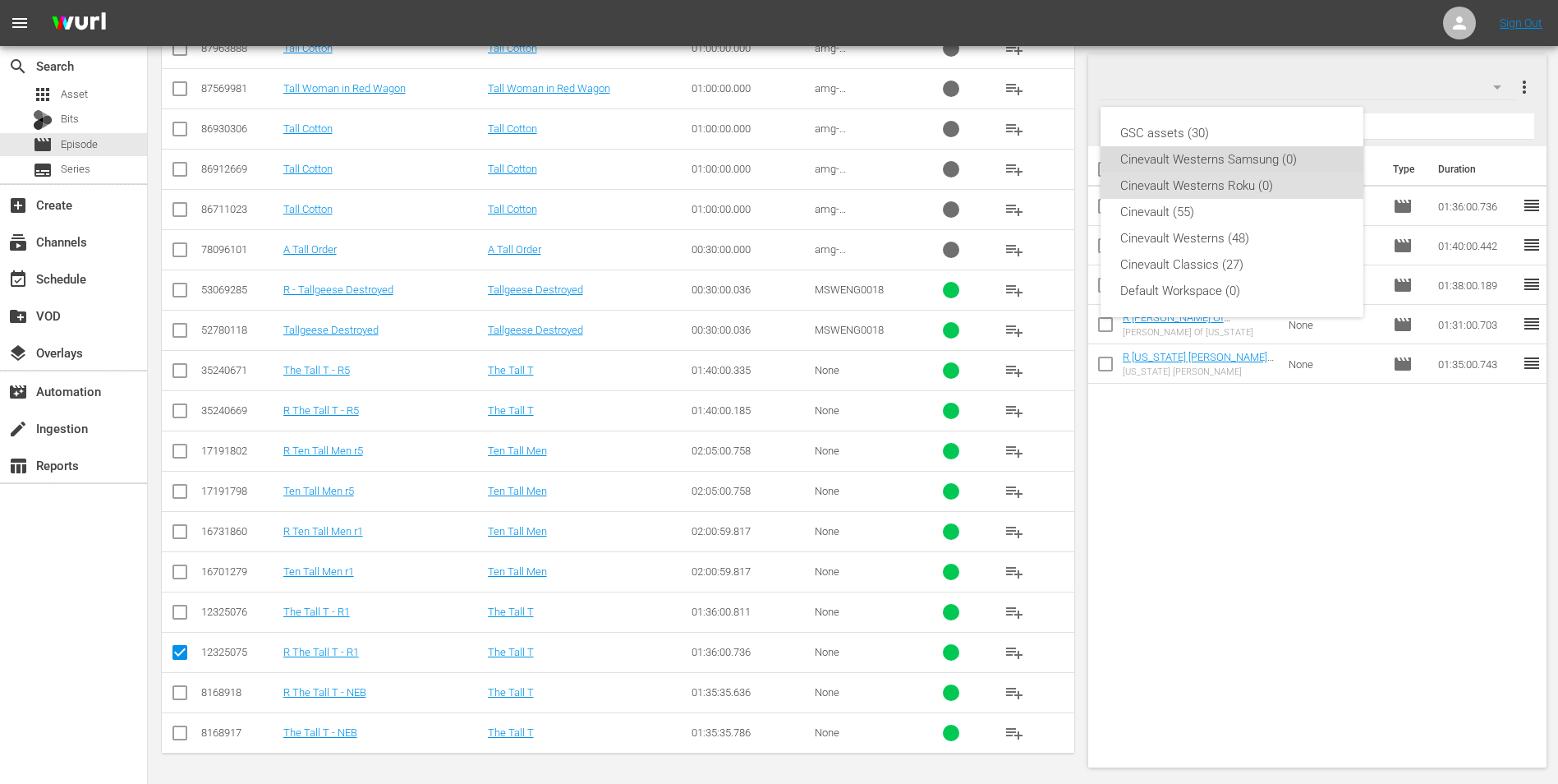
click at [1253, 164] on div "Cinevault Westerns Samsung (0)" at bounding box center [1232, 158] width 223 height 26
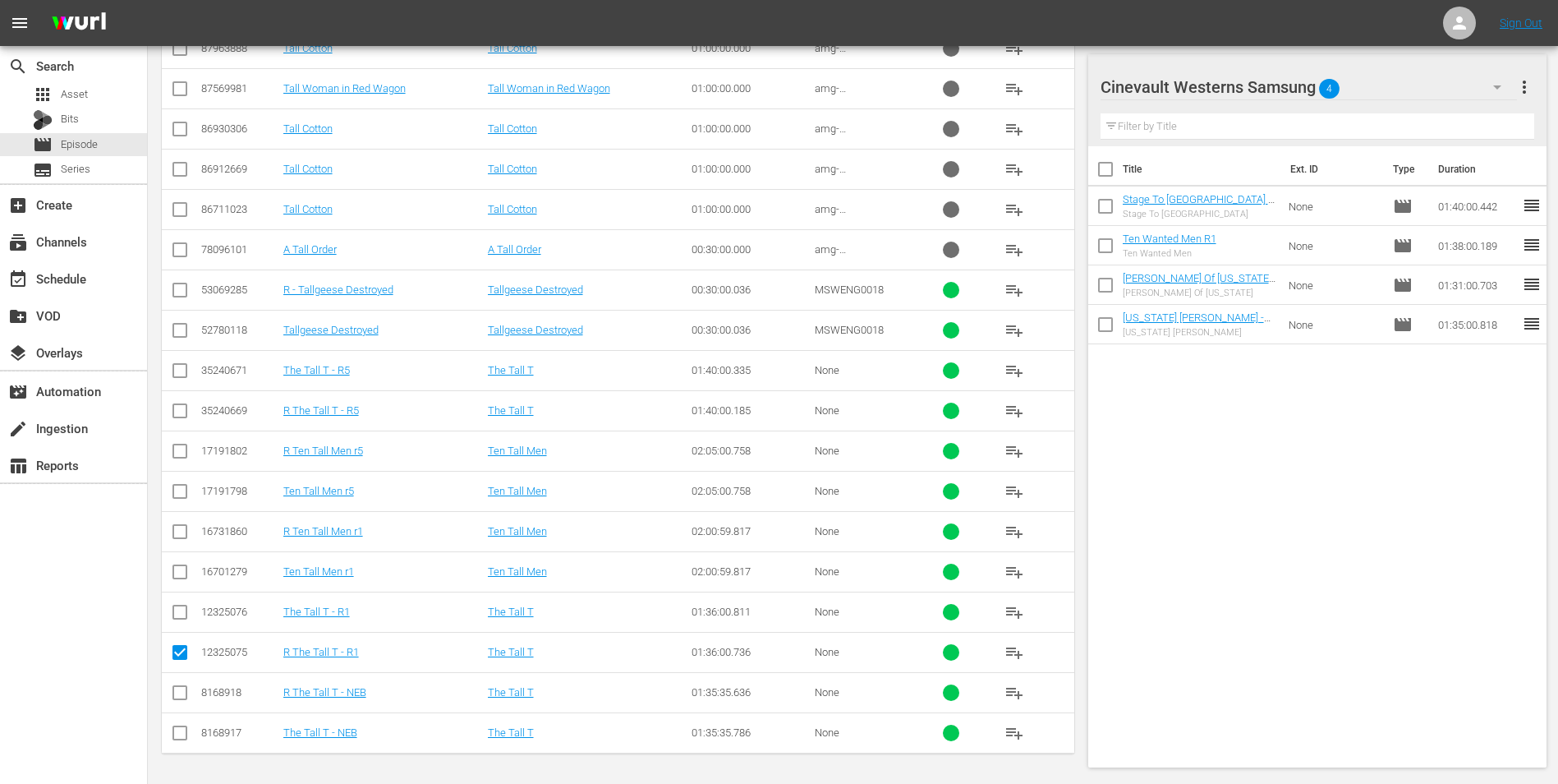
click at [183, 615] on input "checkbox" at bounding box center [180, 615] width 19 height 19
checkbox input "true"
click at [185, 650] on input "checkbox" at bounding box center [180, 655] width 19 height 19
checkbox input "false"
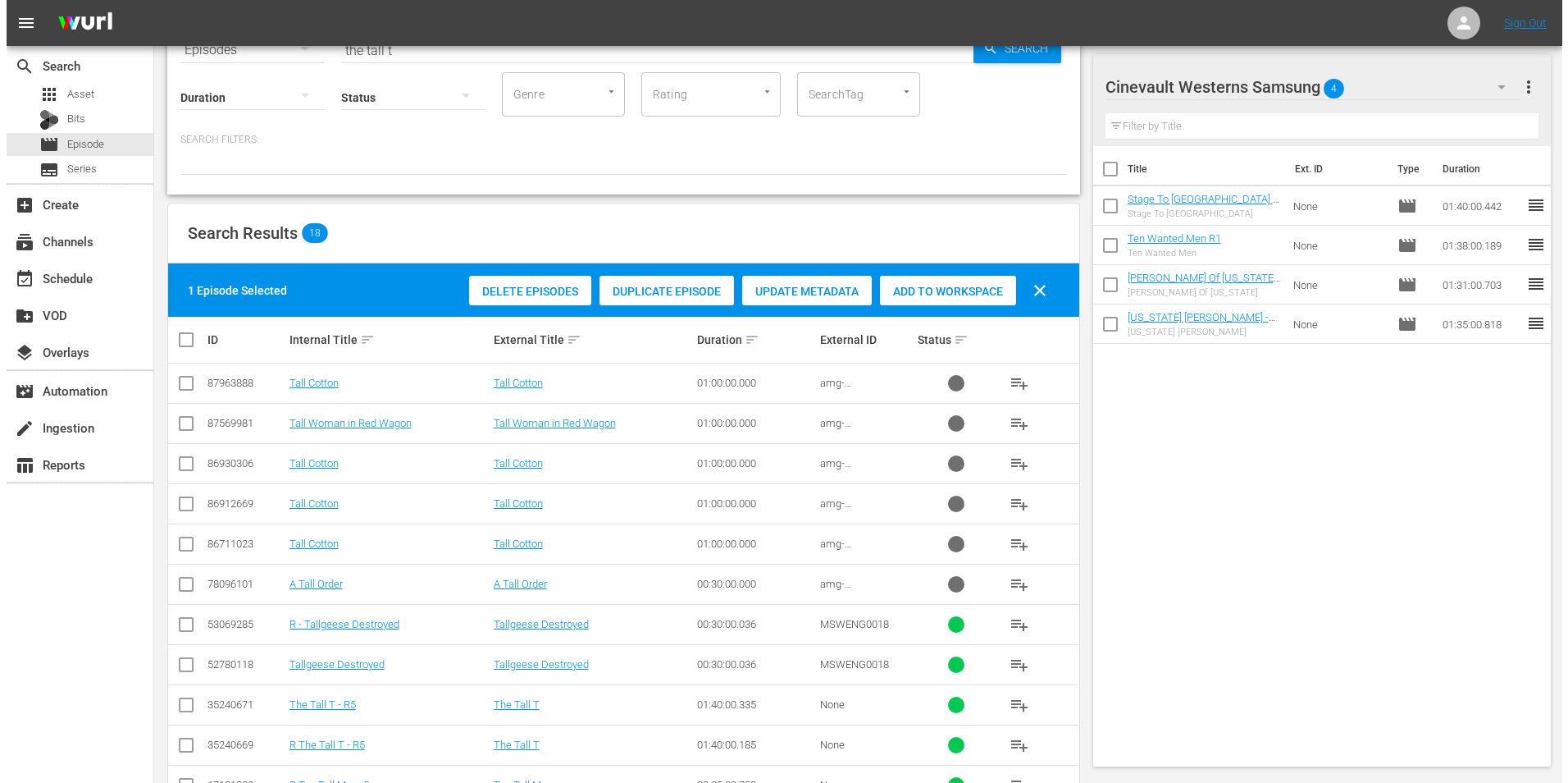
scroll to position [0, 0]
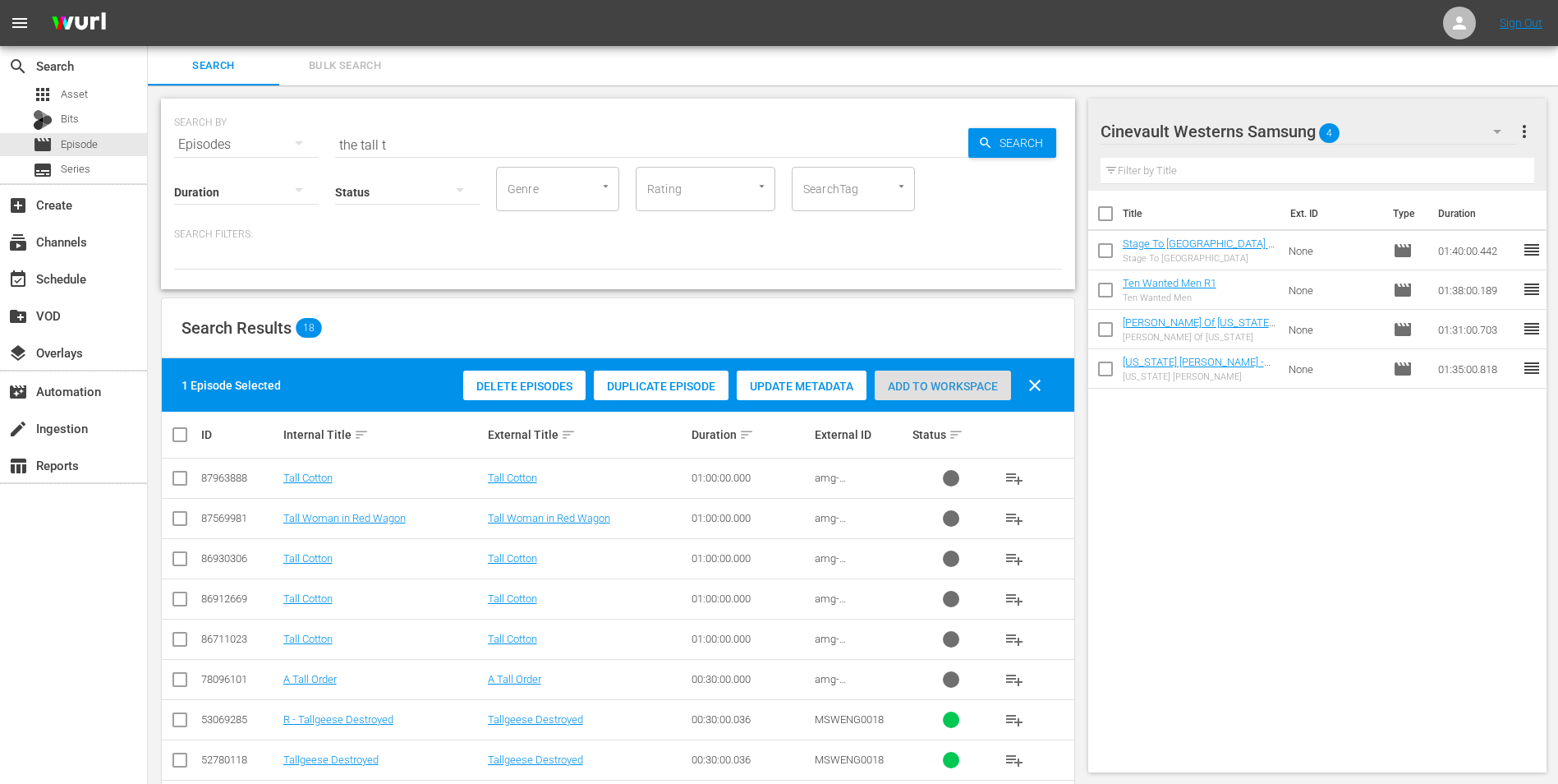
click at [955, 379] on span "Add to Workspace" at bounding box center [943, 386] width 137 height 13
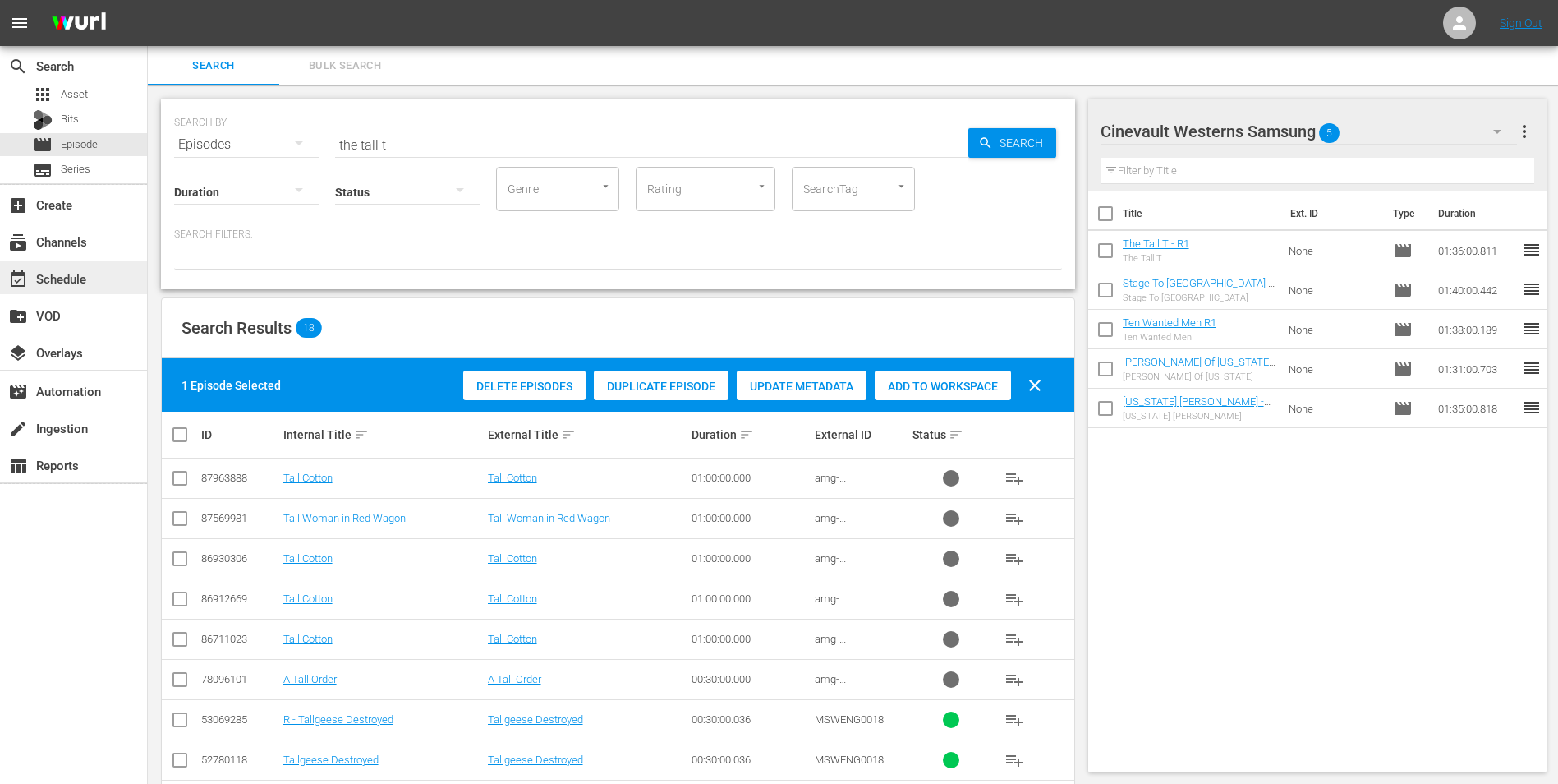
click at [64, 289] on div "event_available Schedule" at bounding box center [73, 277] width 147 height 33
